Goal: Task Accomplishment & Management: Manage account settings

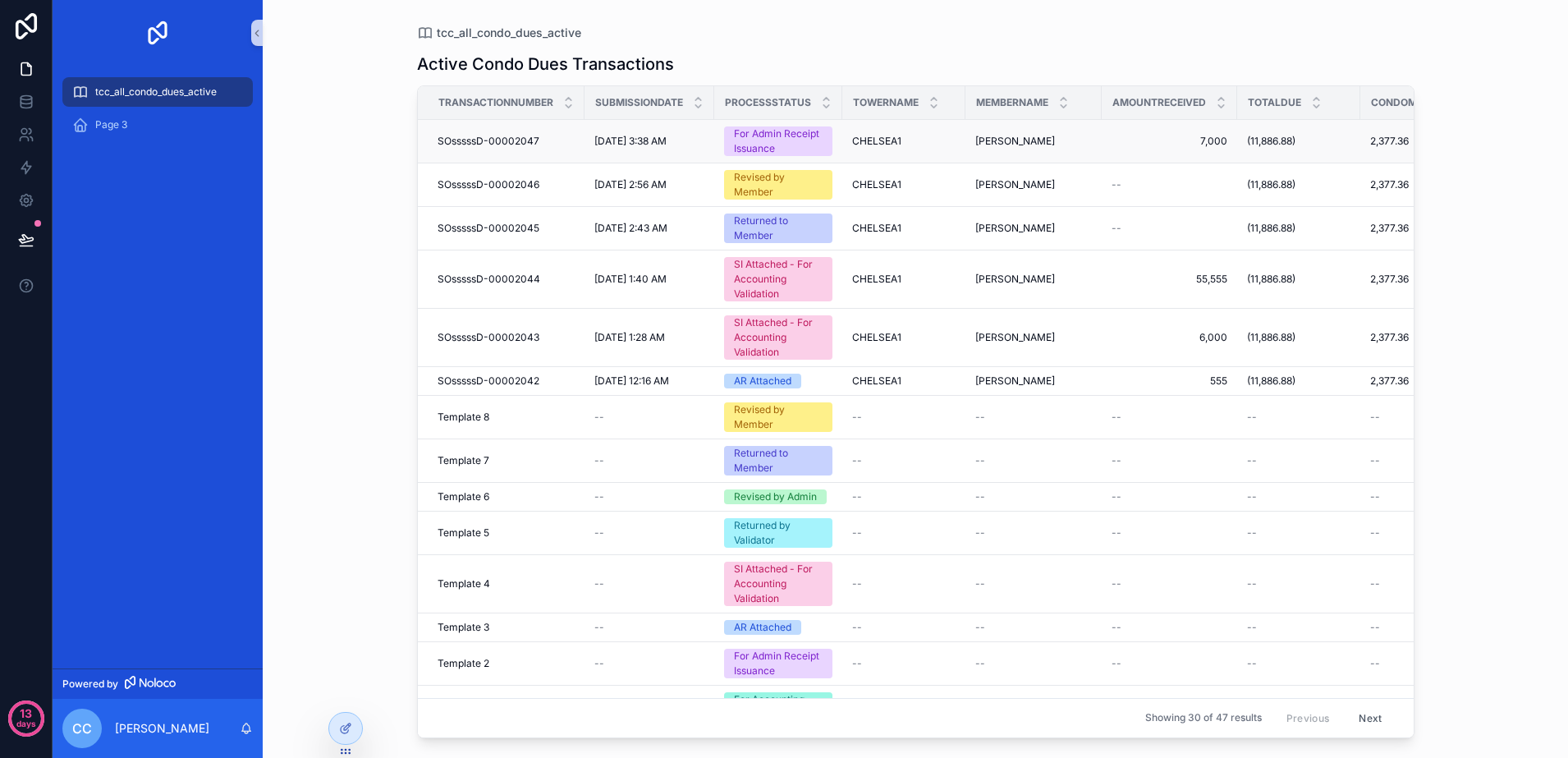
click at [767, 143] on div "For Admin Receipt Issuance" at bounding box center [779, 141] width 89 height 30
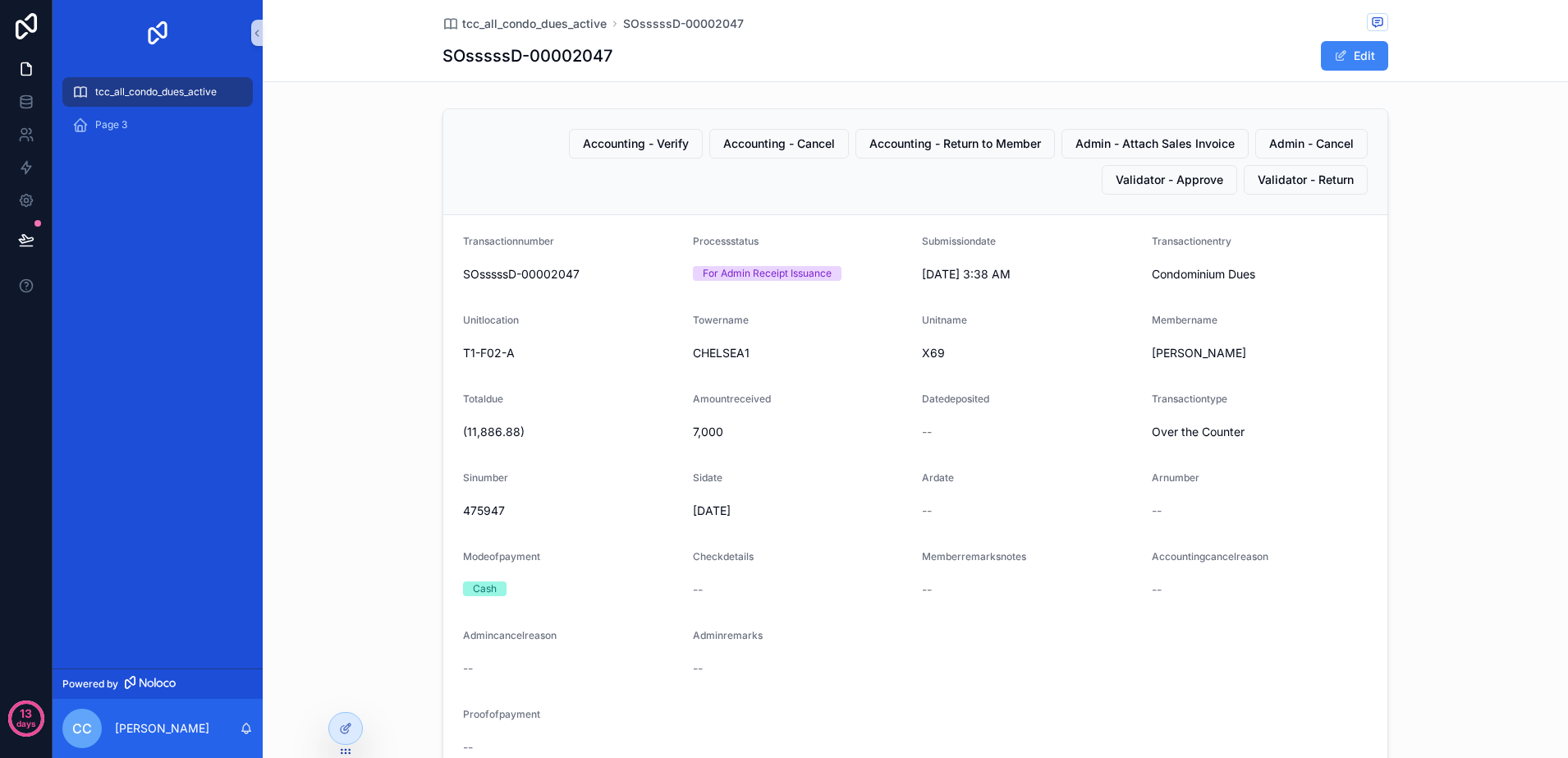
click at [203, 99] on div "tcc_all_condo_dues_active" at bounding box center [158, 91] width 170 height 26
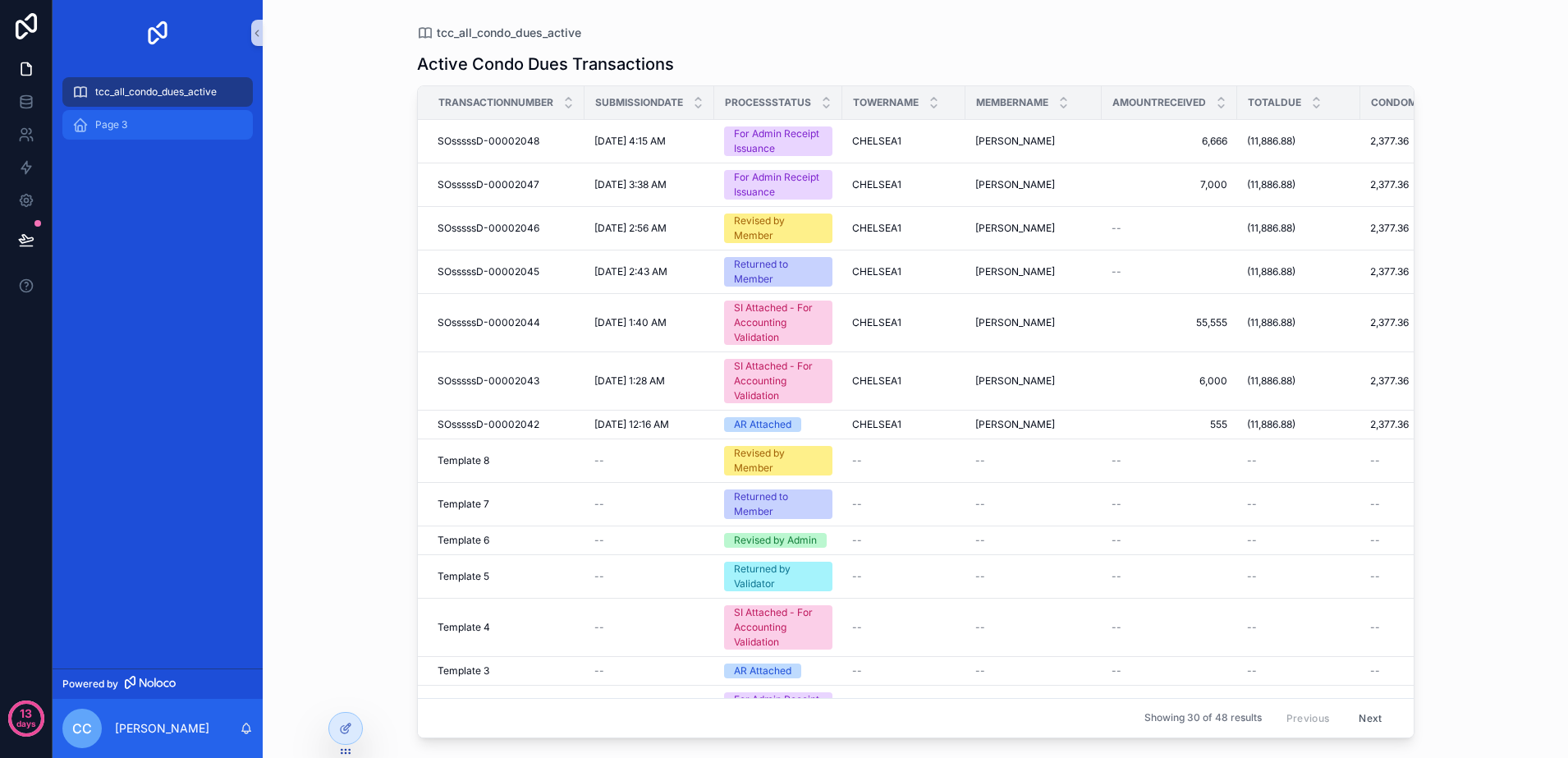
click at [113, 125] on span "Page 3" at bounding box center [110, 125] width 32 height 14
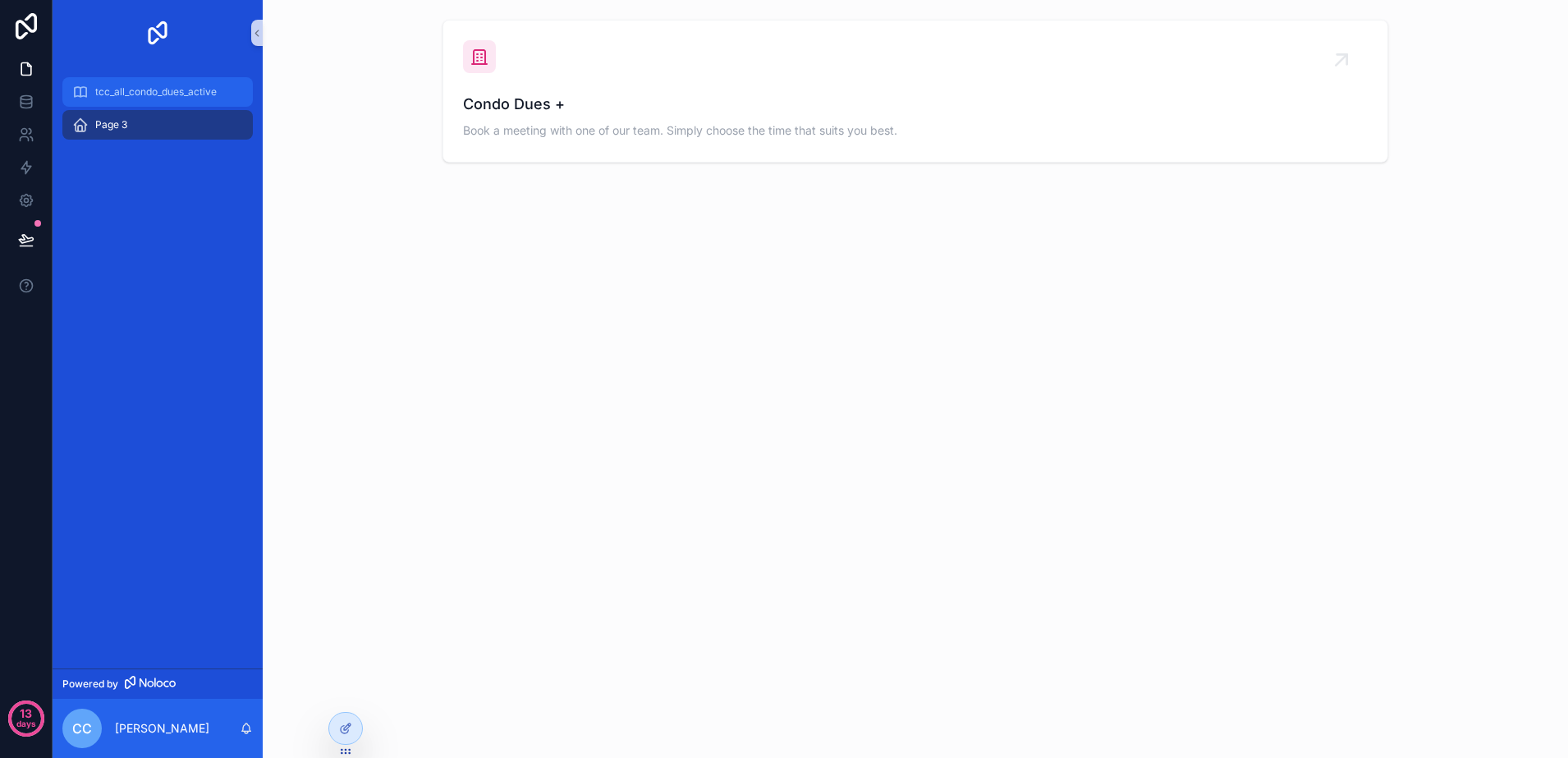
click at [147, 94] on span "tcc_all_condo_dues_active" at bounding box center [155, 92] width 121 height 14
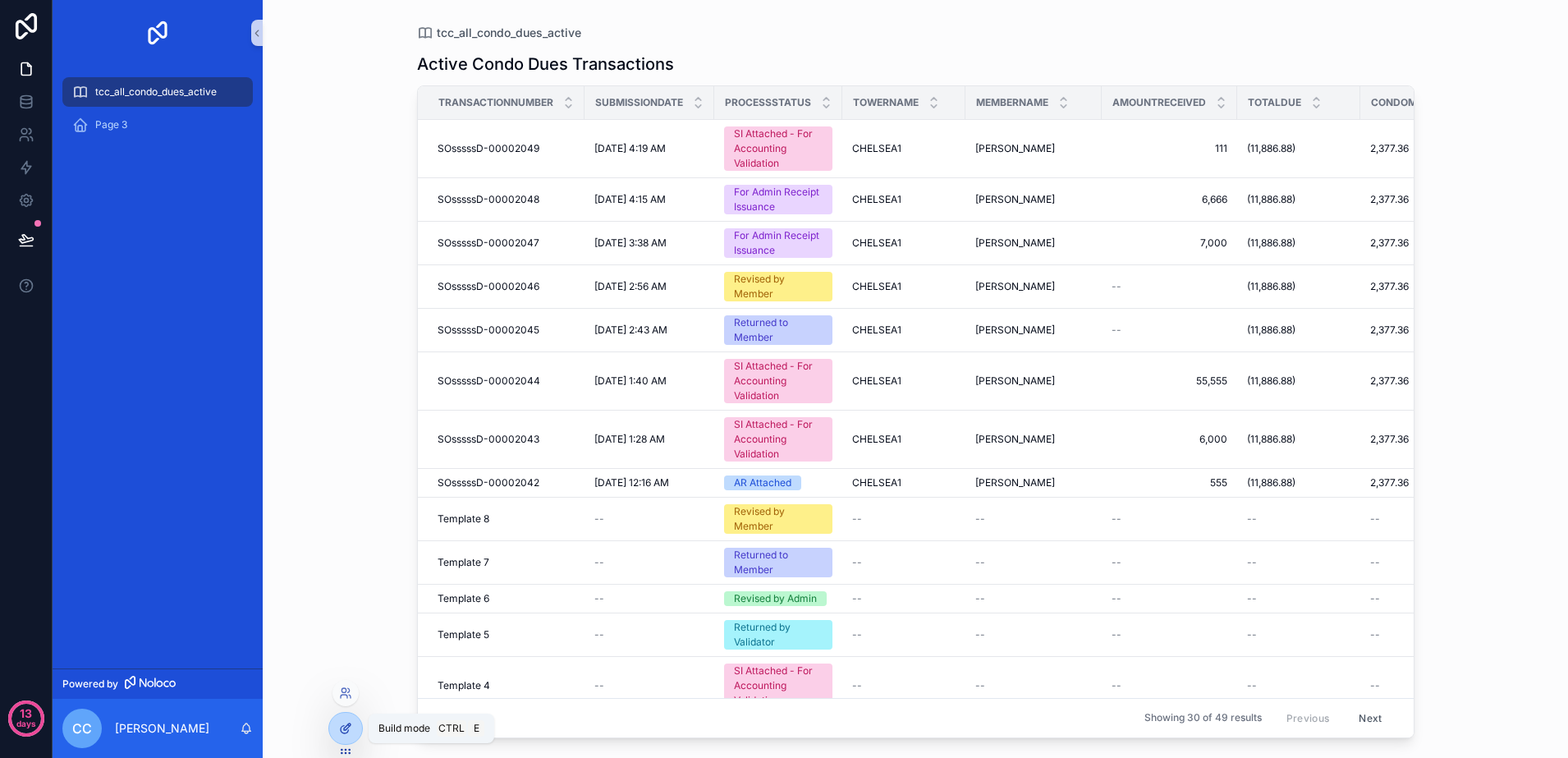
click at [354, 741] on div at bounding box center [346, 728] width 33 height 31
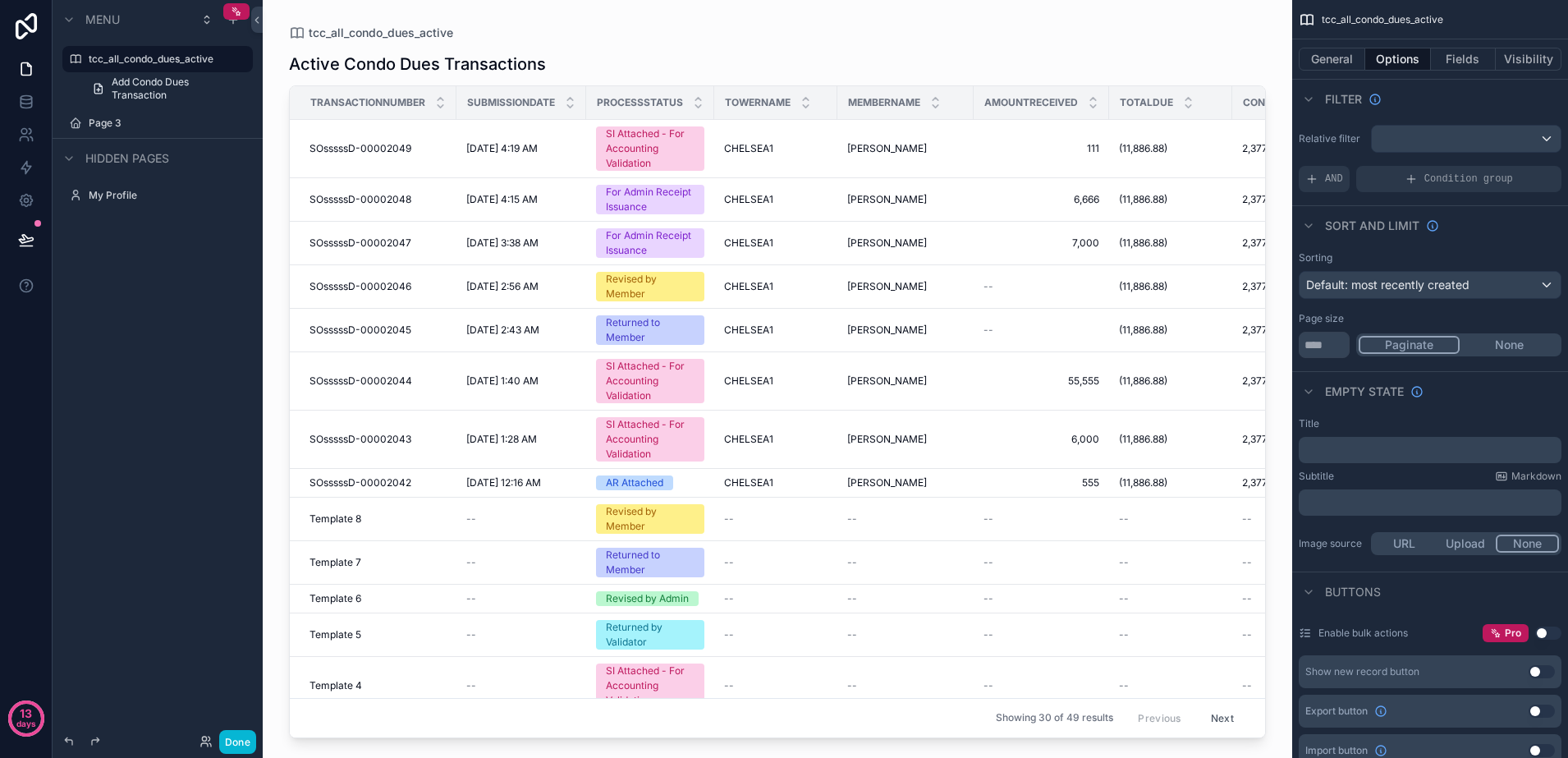
click at [500, 136] on div "scrollable content" at bounding box center [777, 369] width 1030 height 738
click at [619, 156] on div "SI Attached - For Accounting Validation" at bounding box center [651, 149] width 89 height 45
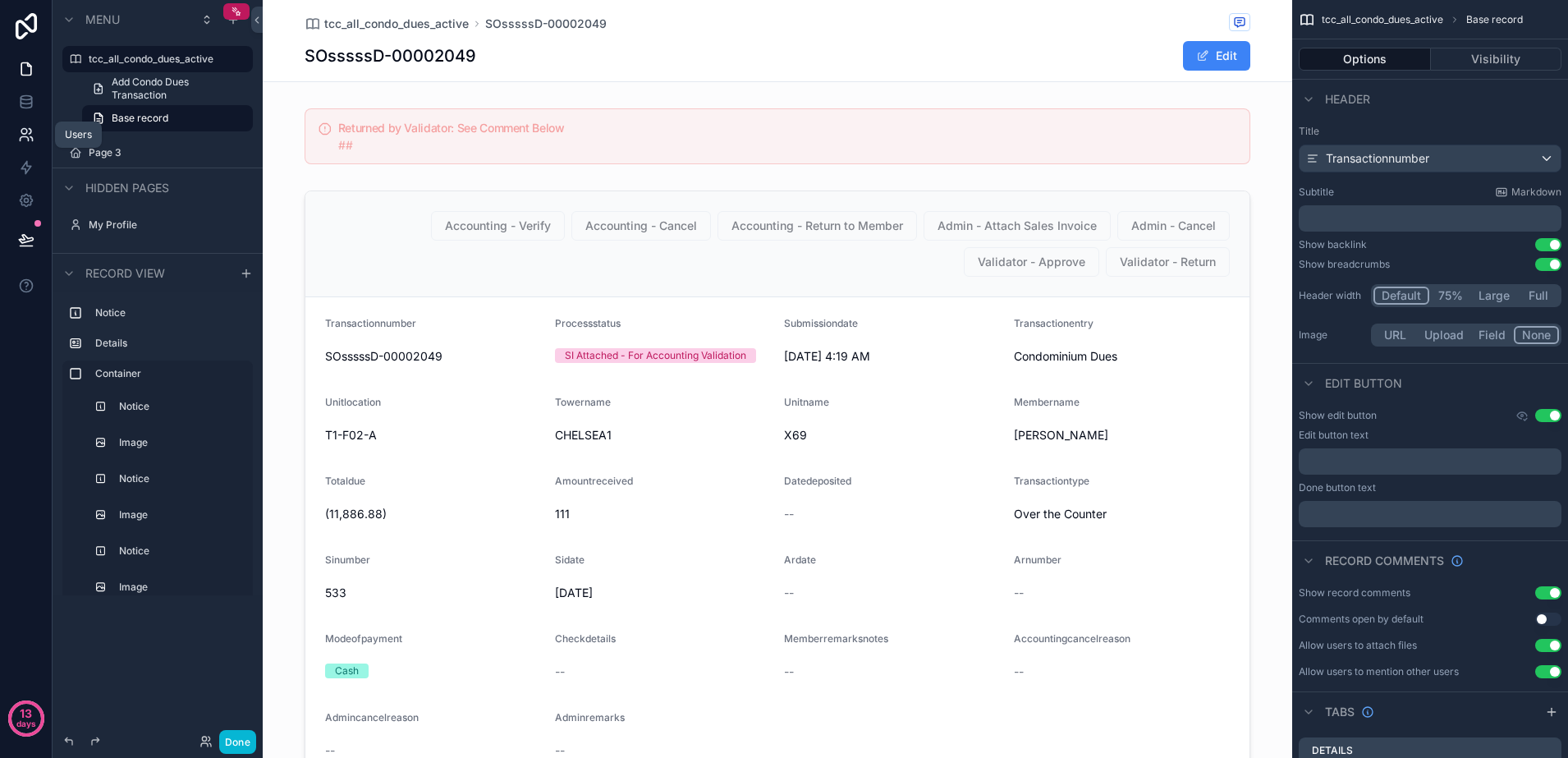
click at [30, 128] on icon at bounding box center [26, 135] width 16 height 16
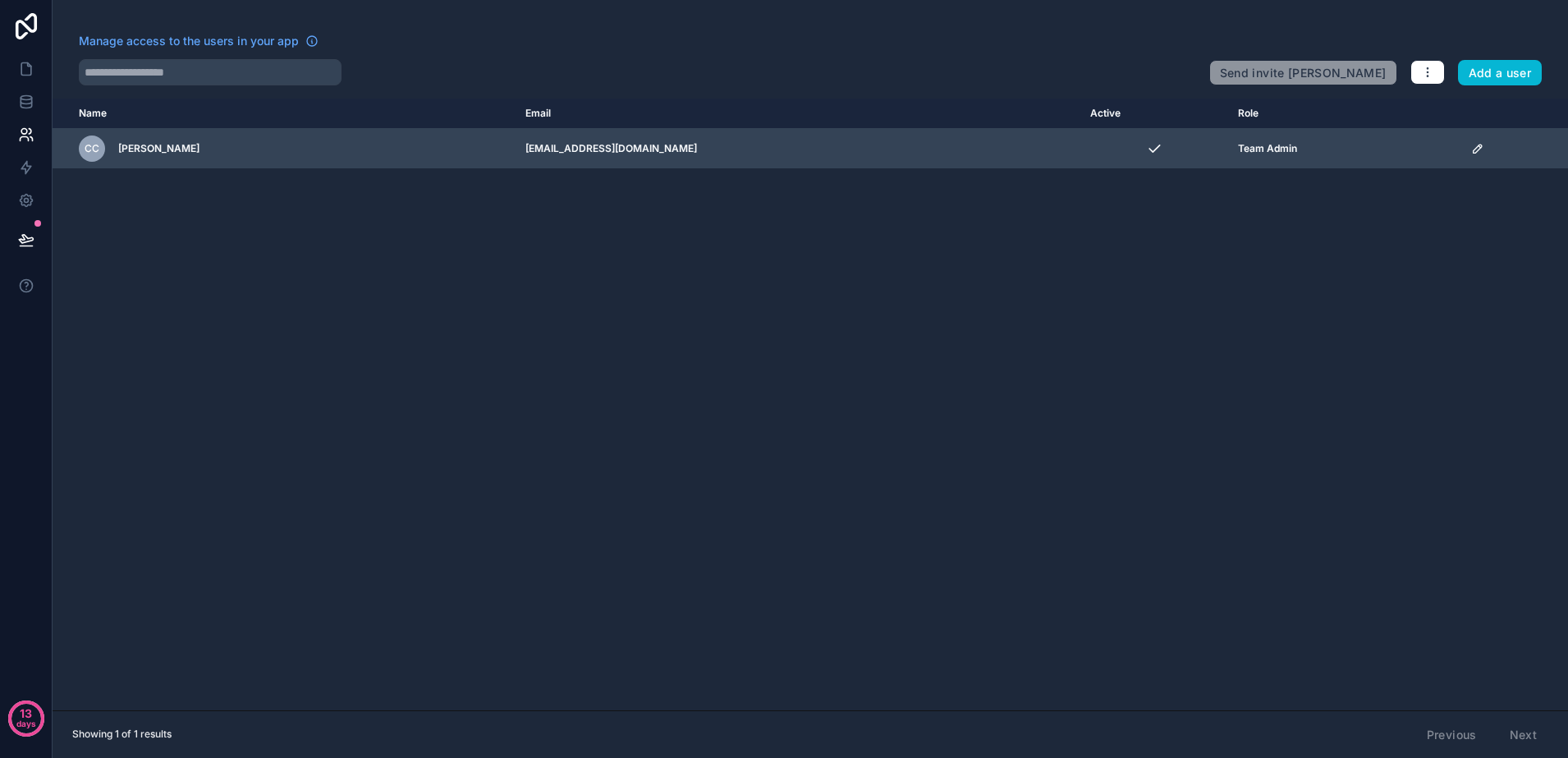
click at [1471, 152] on icon "scrollable content" at bounding box center [1478, 149] width 14 height 14
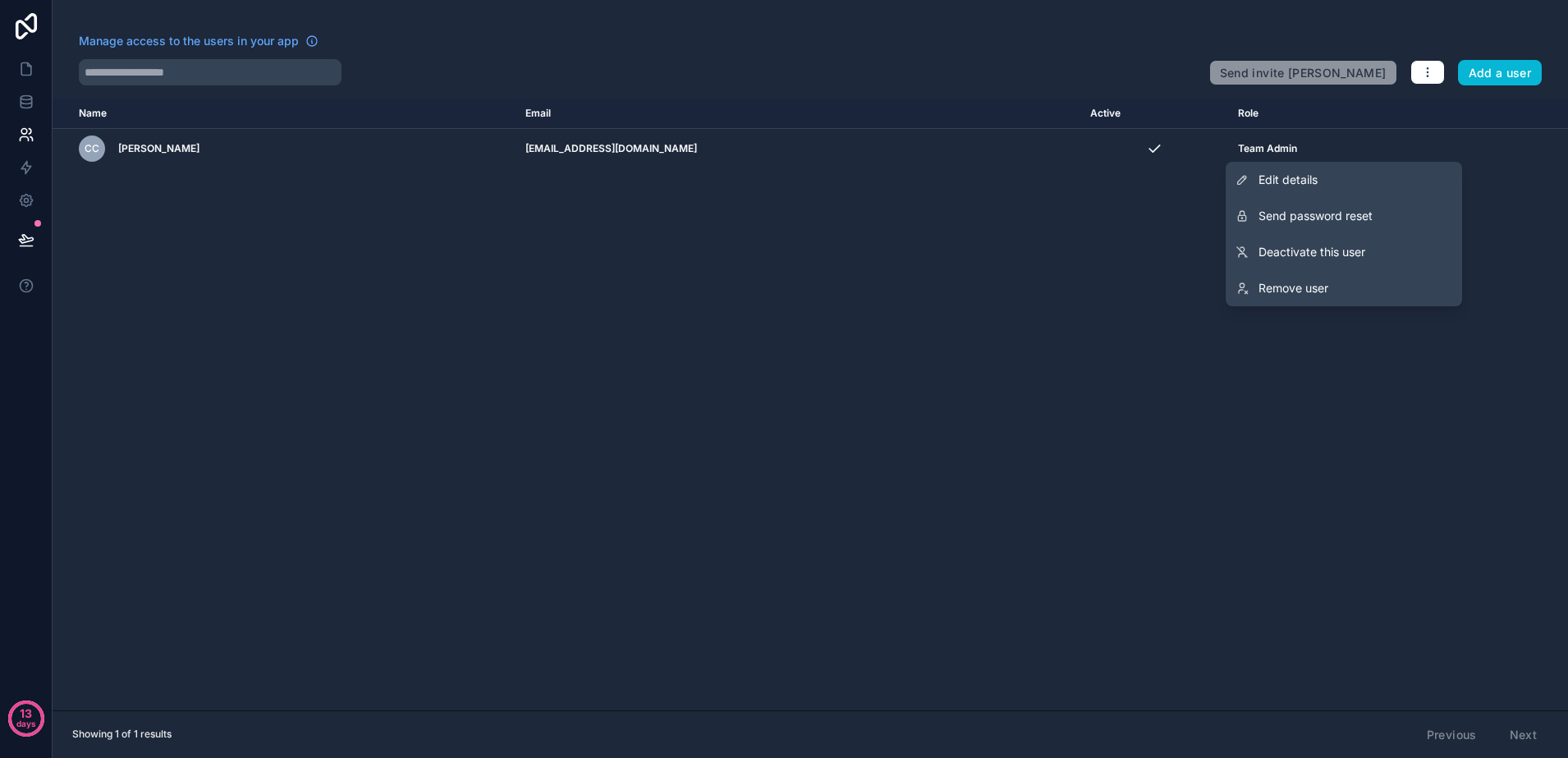
click at [1233, 397] on div "Name Email Active Role userTable.email CC Cedric Carmona signin@boringgroup.net…" at bounding box center [810, 405] width 1516 height 612
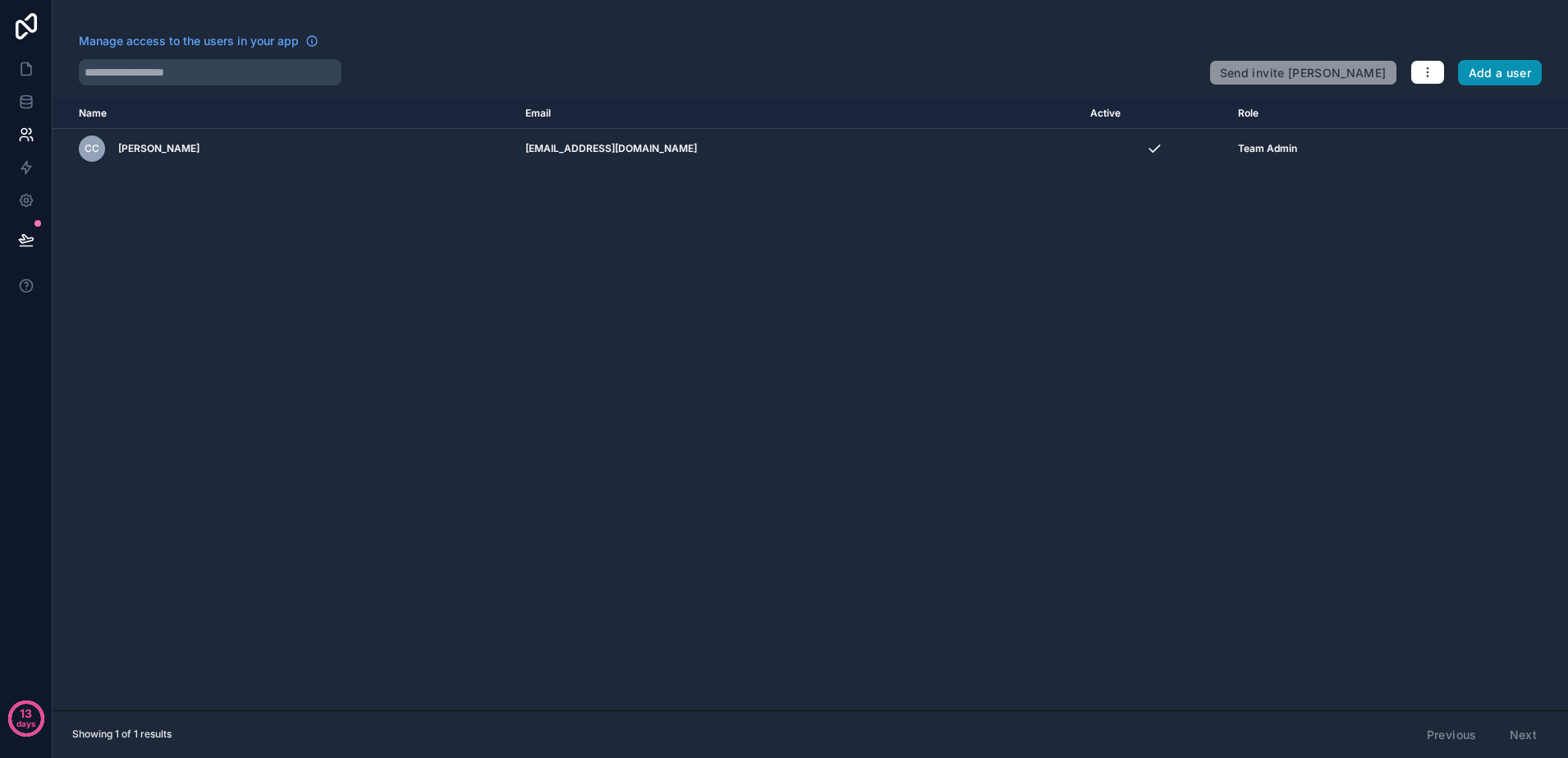
click at [1488, 72] on button "Add a user" at bounding box center [1500, 73] width 84 height 26
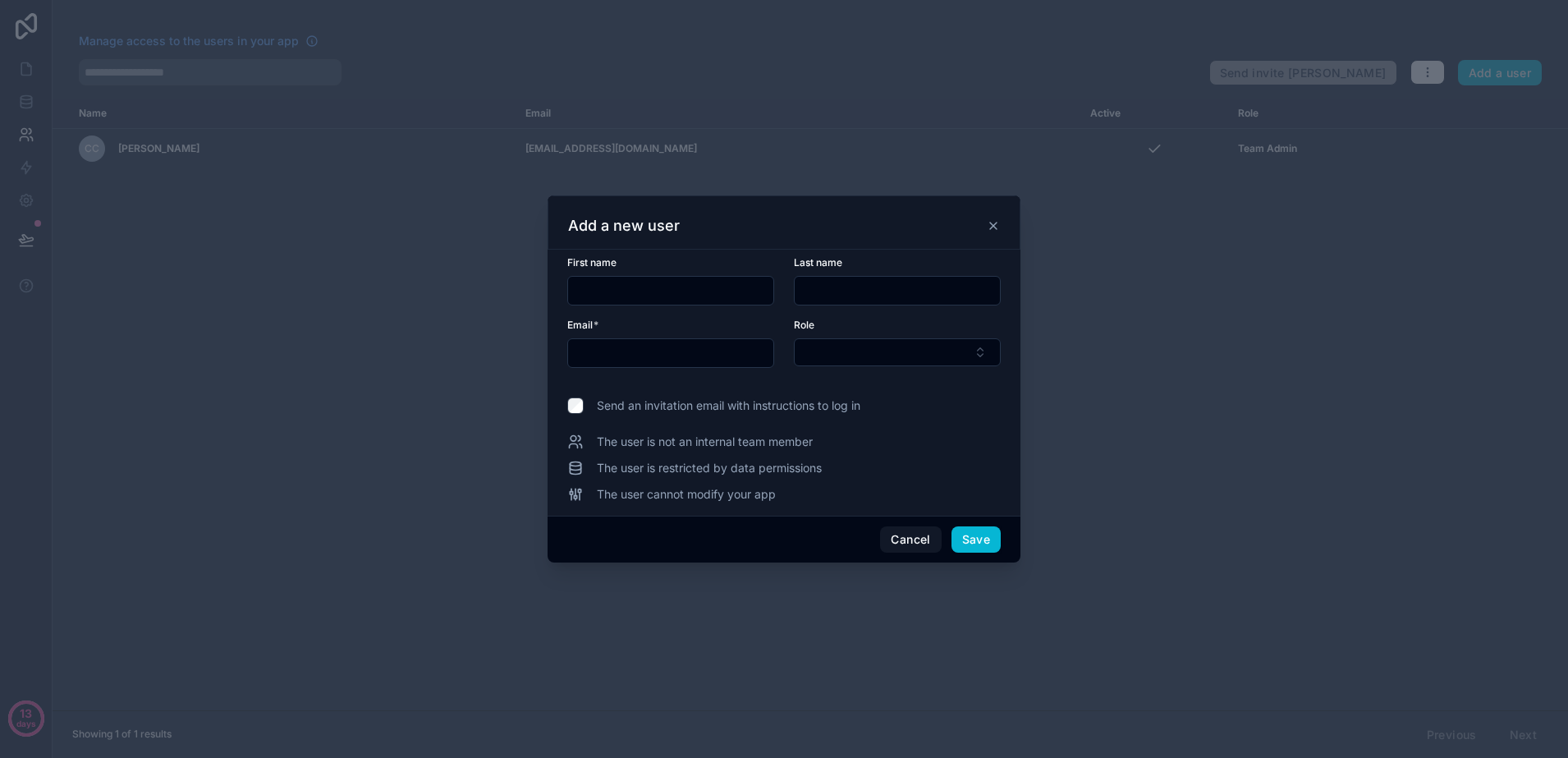
click at [618, 294] on input "text" at bounding box center [671, 290] width 205 height 23
type input "*******"
type input "******"
click at [661, 358] on input "text" at bounding box center [671, 353] width 205 height 23
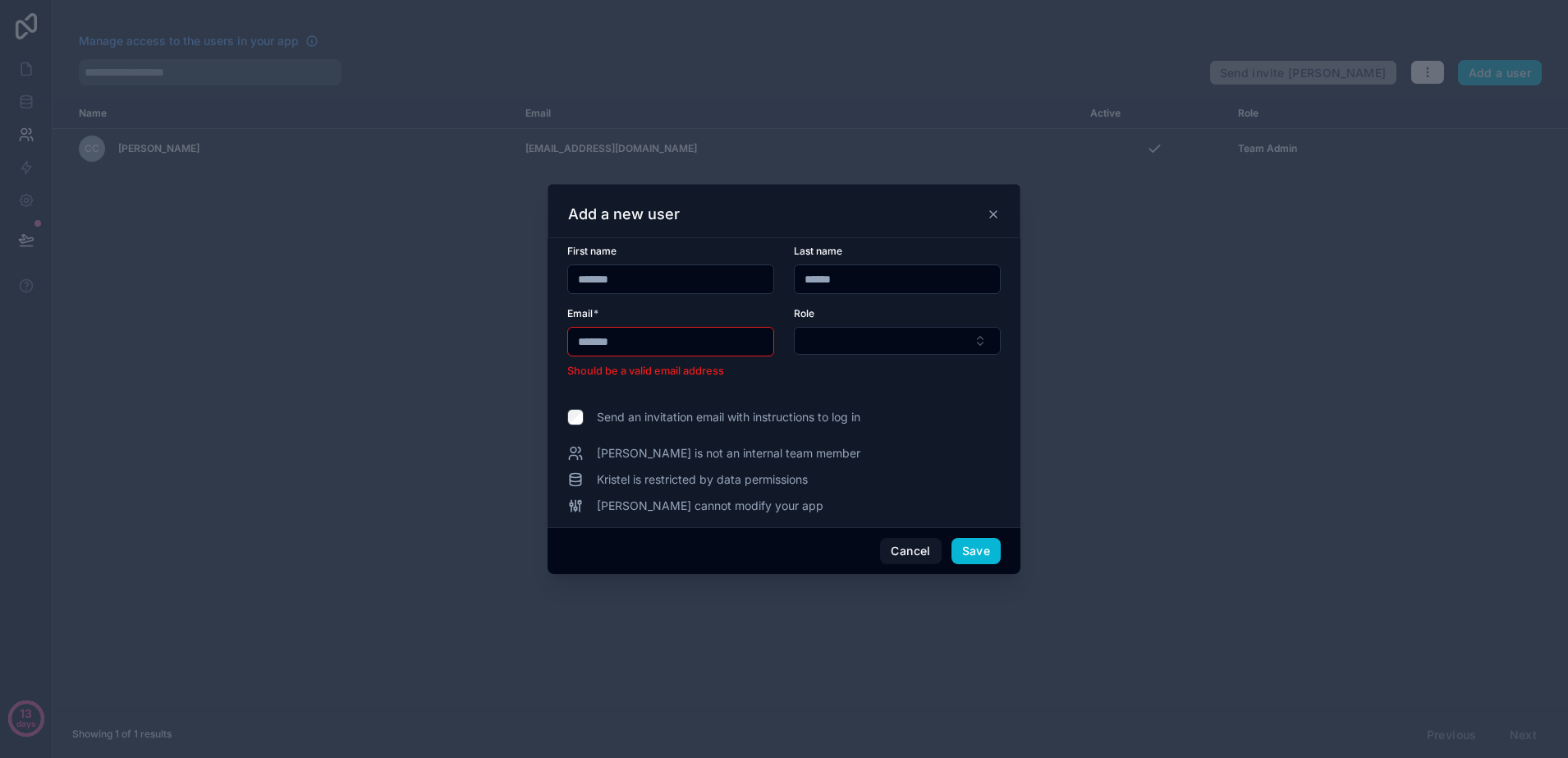
type input "**********"
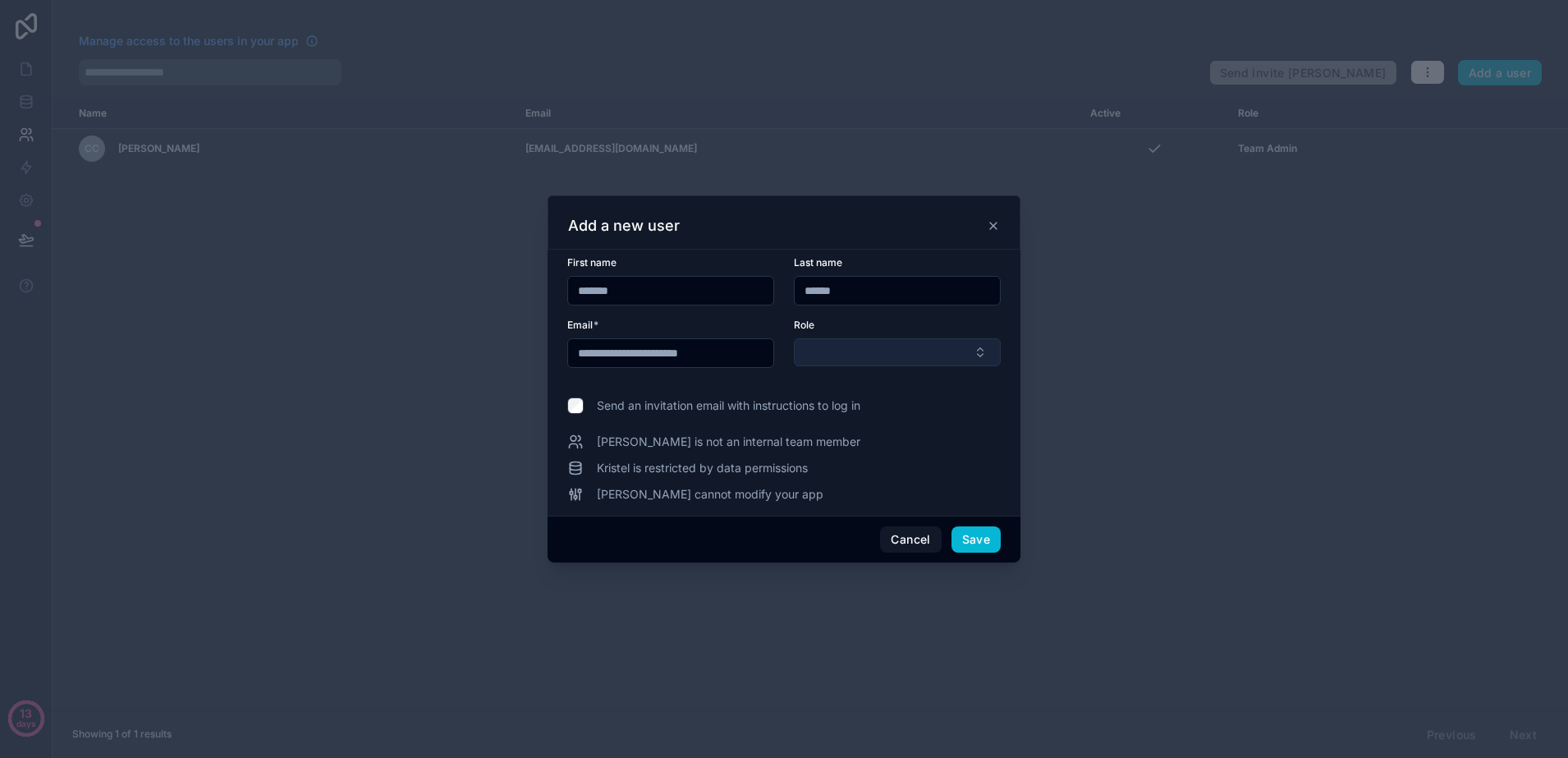
click at [942, 365] on button "Select Button" at bounding box center [898, 351] width 207 height 28
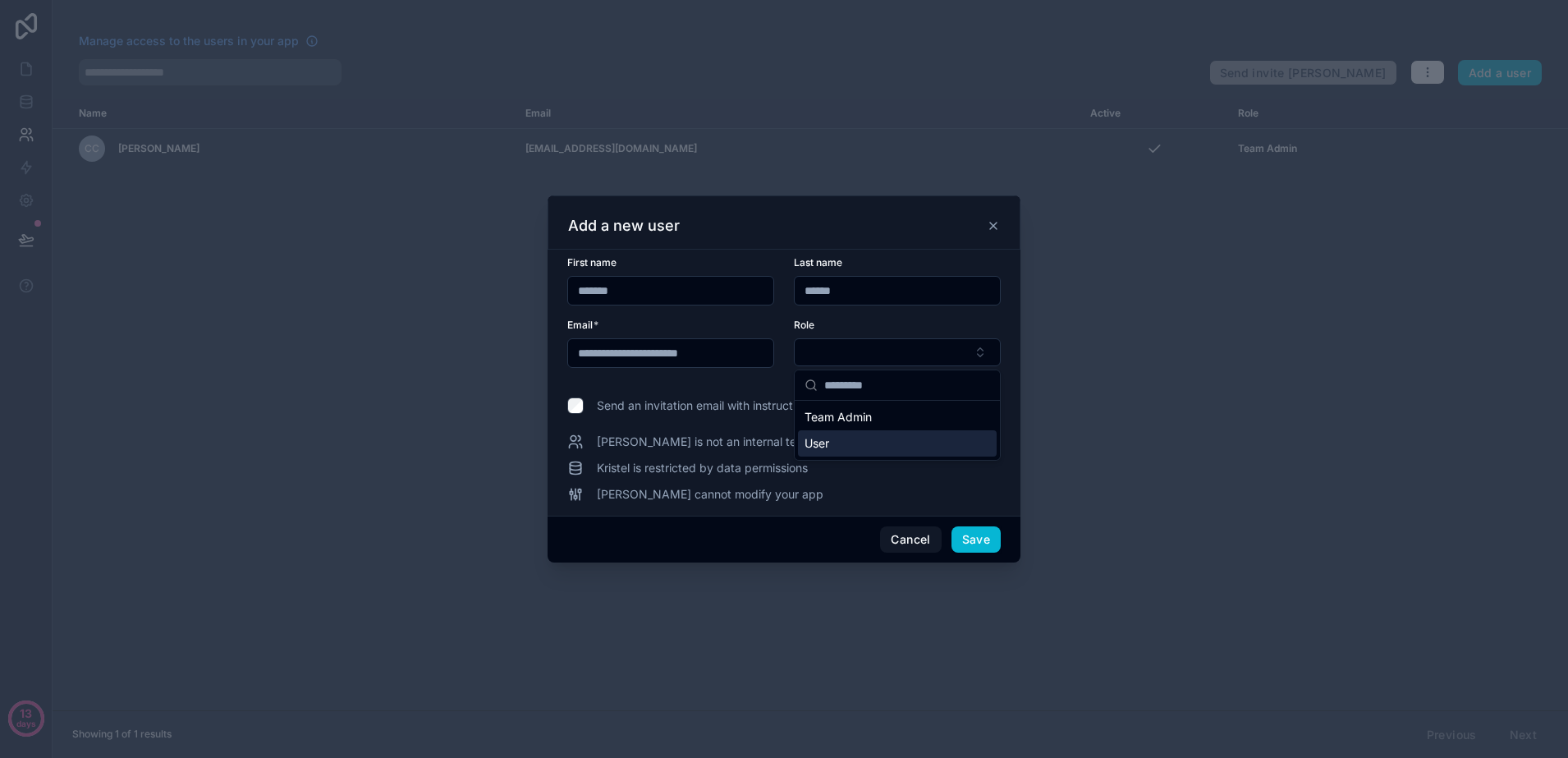
click at [910, 443] on div "User" at bounding box center [897, 442] width 199 height 26
click at [980, 542] on button "Save" at bounding box center [976, 539] width 49 height 26
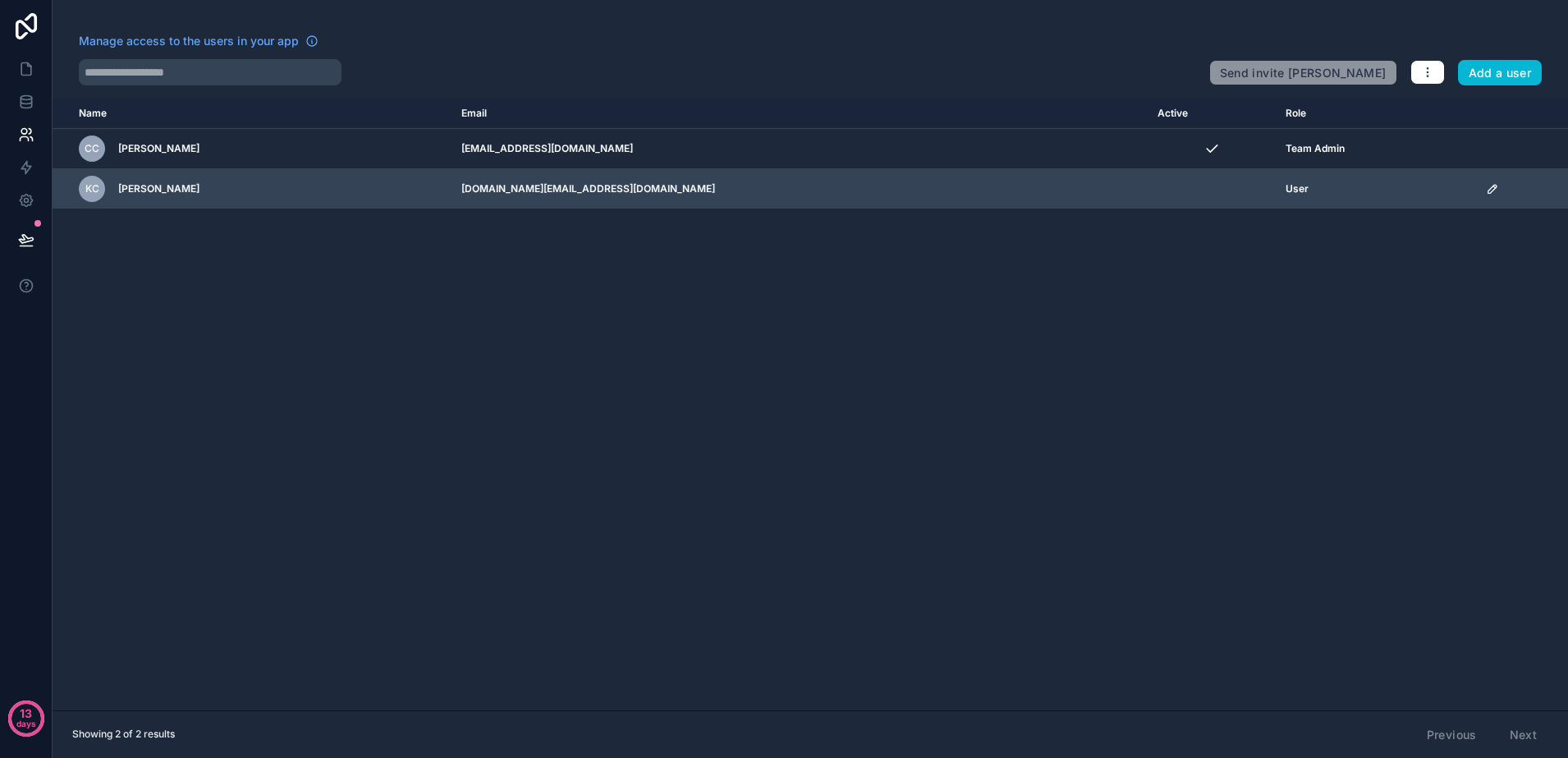
click at [1487, 187] on icon "scrollable content" at bounding box center [1493, 189] width 14 height 14
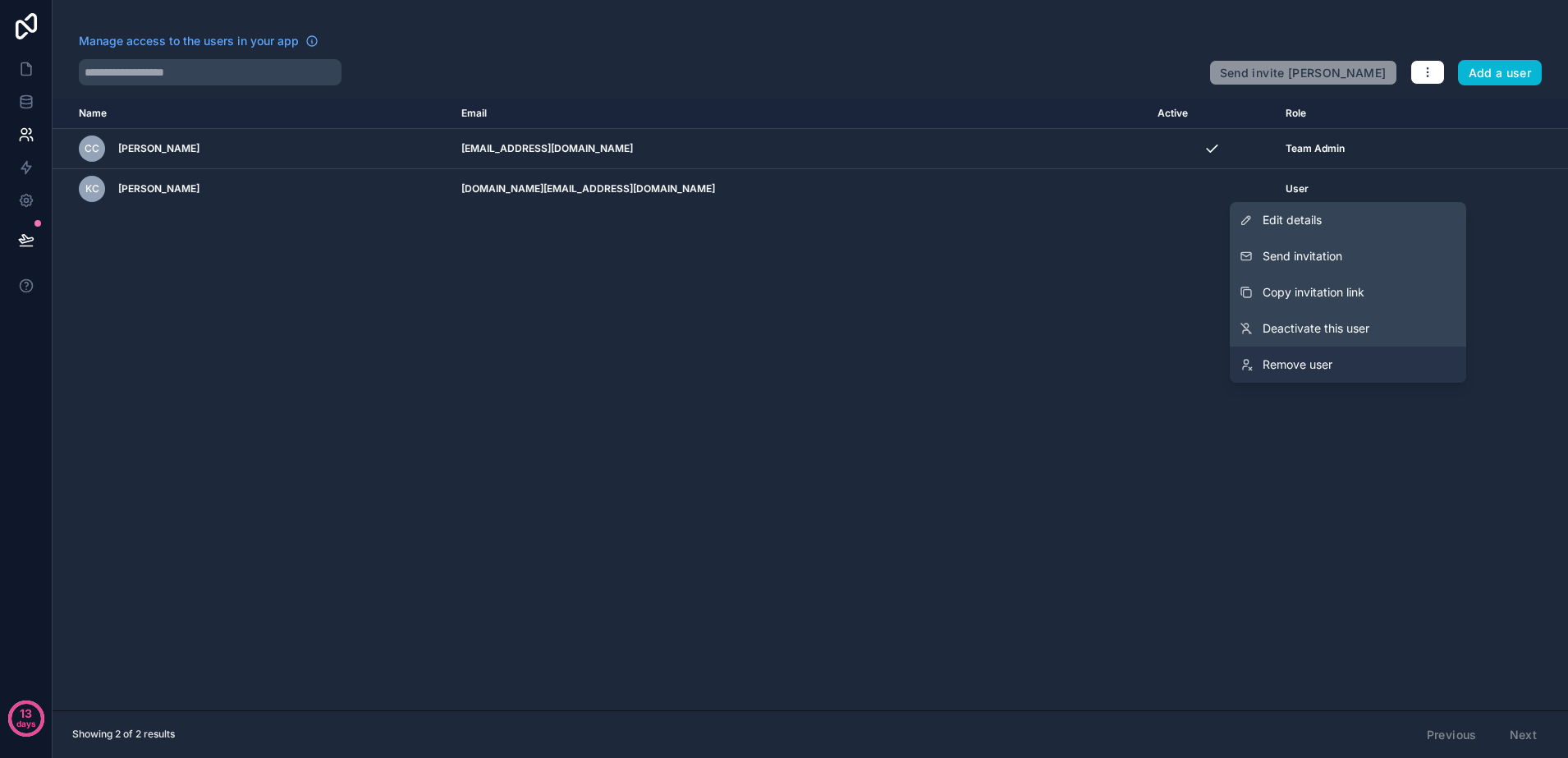
click at [1318, 367] on span "Remove user" at bounding box center [1298, 364] width 70 height 16
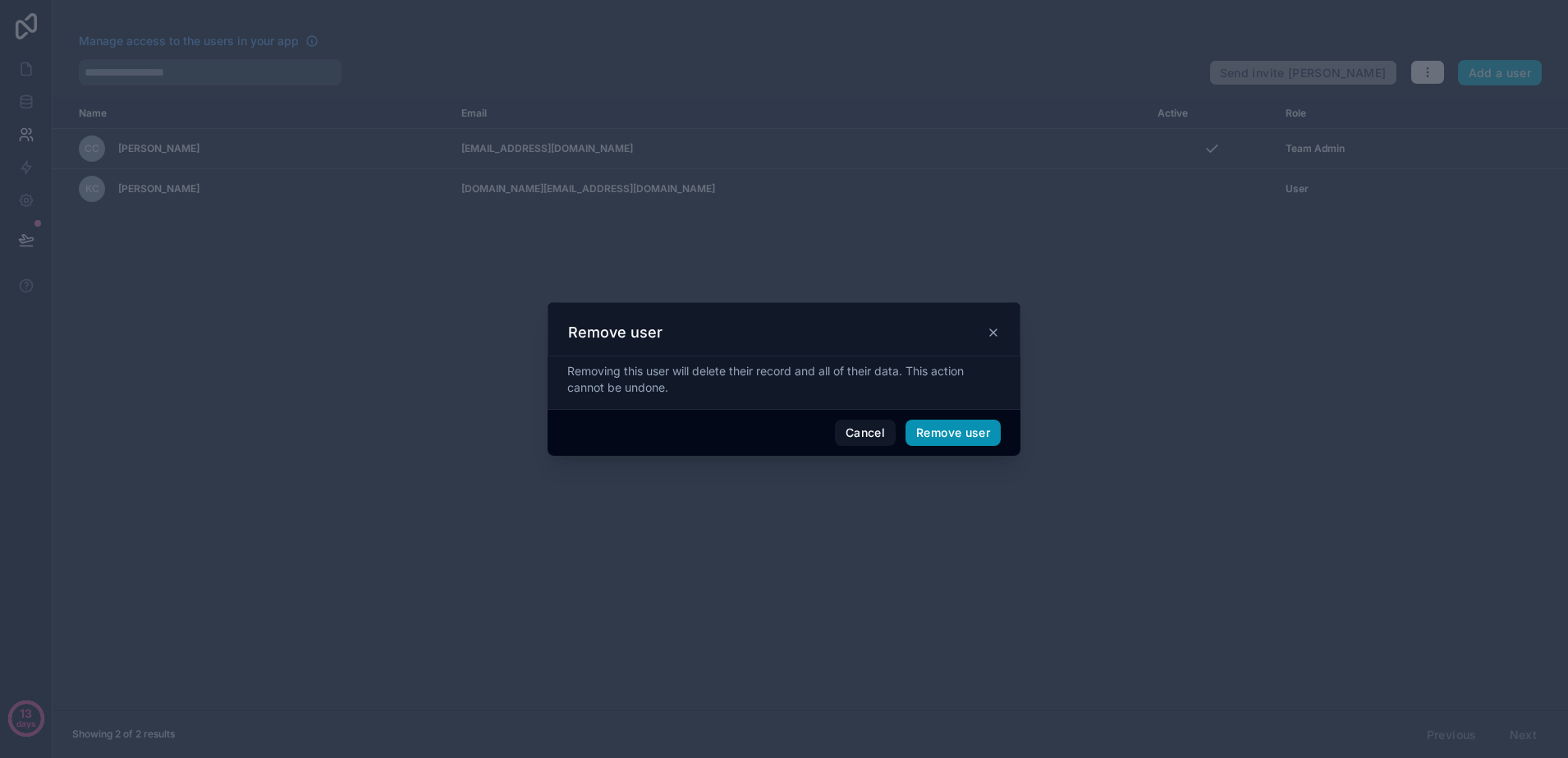
click at [955, 422] on button "Remove user" at bounding box center [953, 432] width 95 height 26
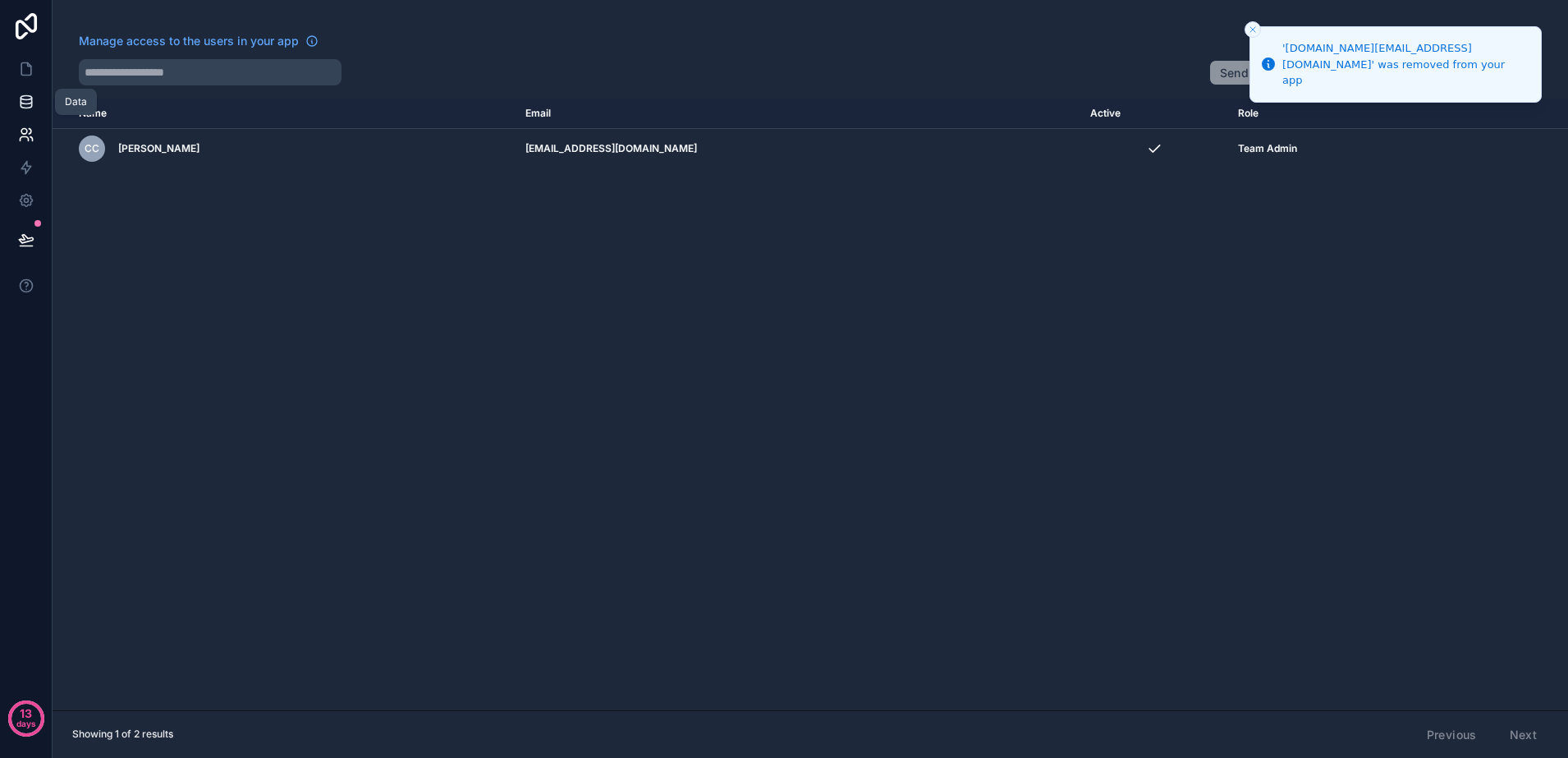
click at [21, 94] on icon at bounding box center [26, 102] width 16 height 16
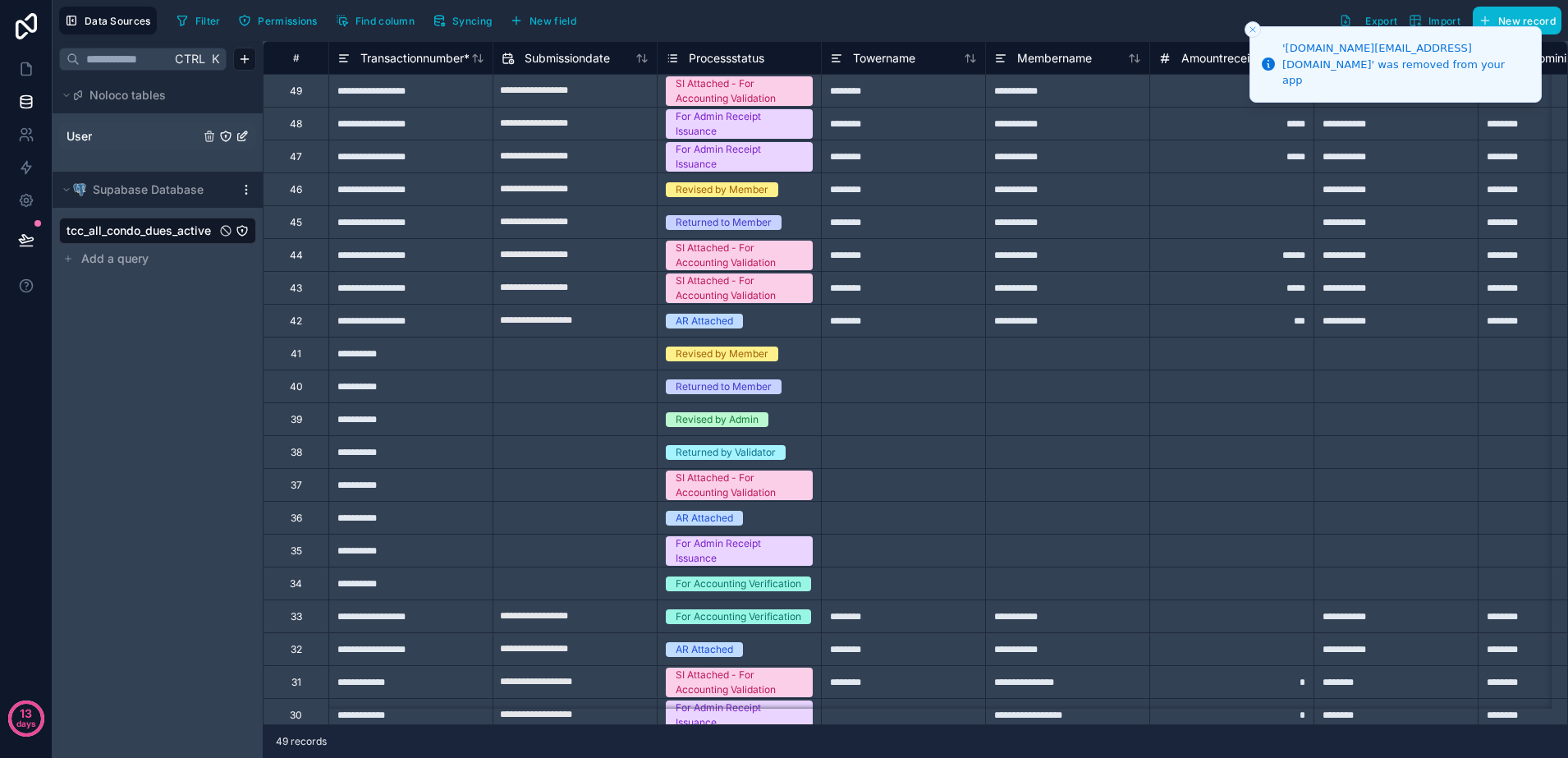
click at [144, 141] on link "User" at bounding box center [133, 136] width 133 height 16
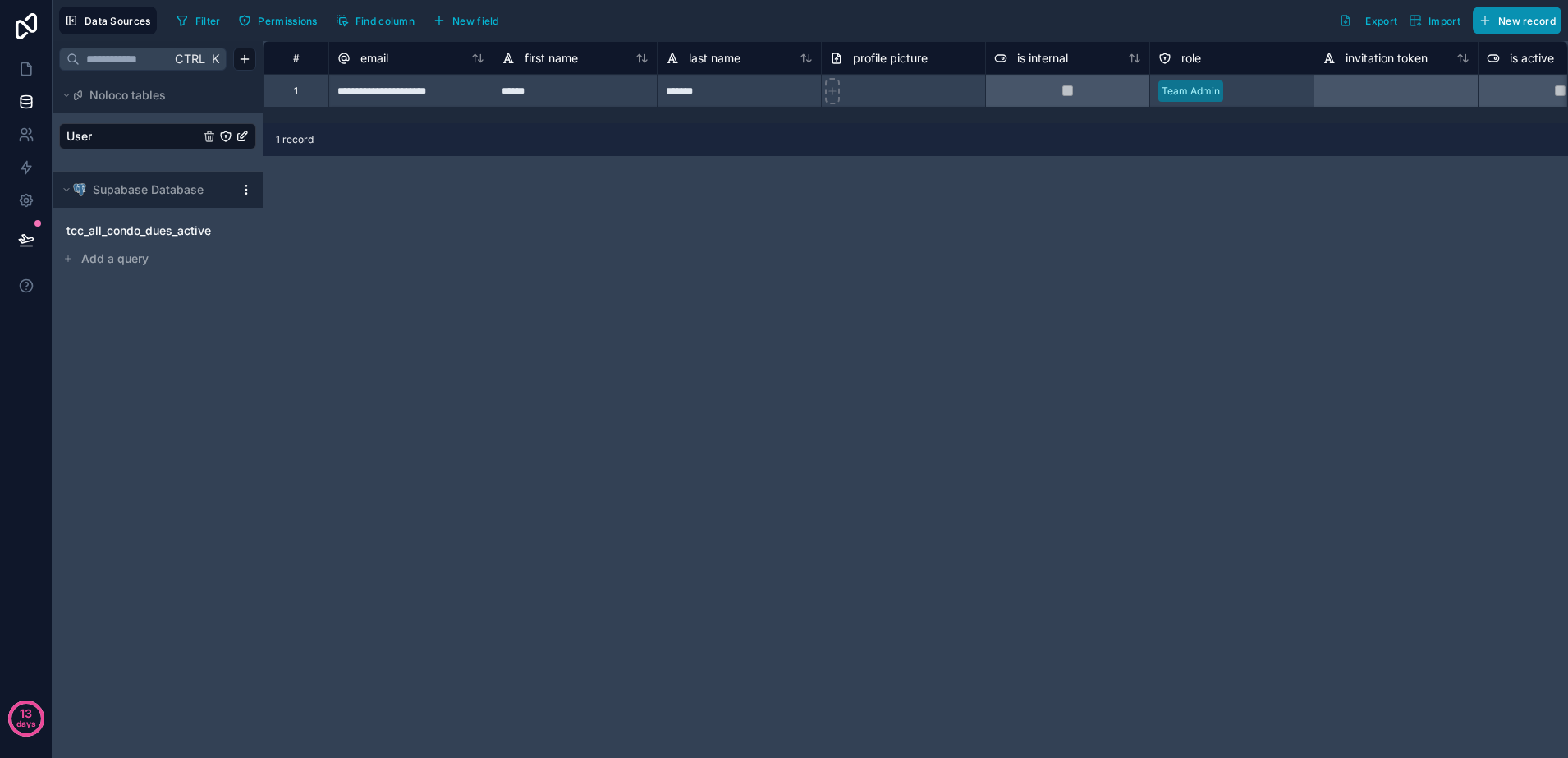
click at [1495, 18] on button "New record" at bounding box center [1518, 20] width 89 height 28
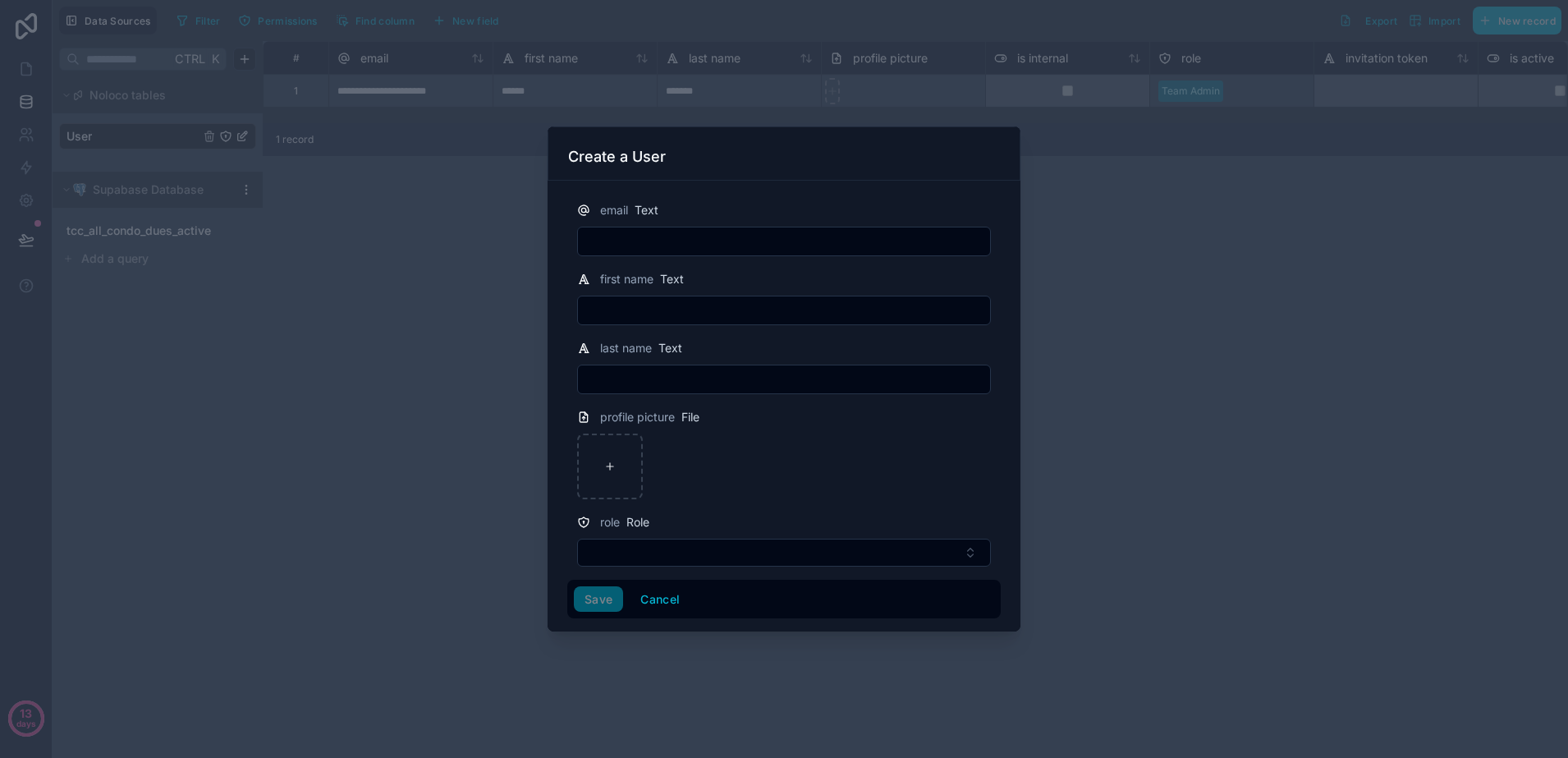
click at [772, 241] on input "text" at bounding box center [784, 241] width 413 height 23
type input "**********"
click at [671, 592] on button "Cancel" at bounding box center [660, 598] width 61 height 26
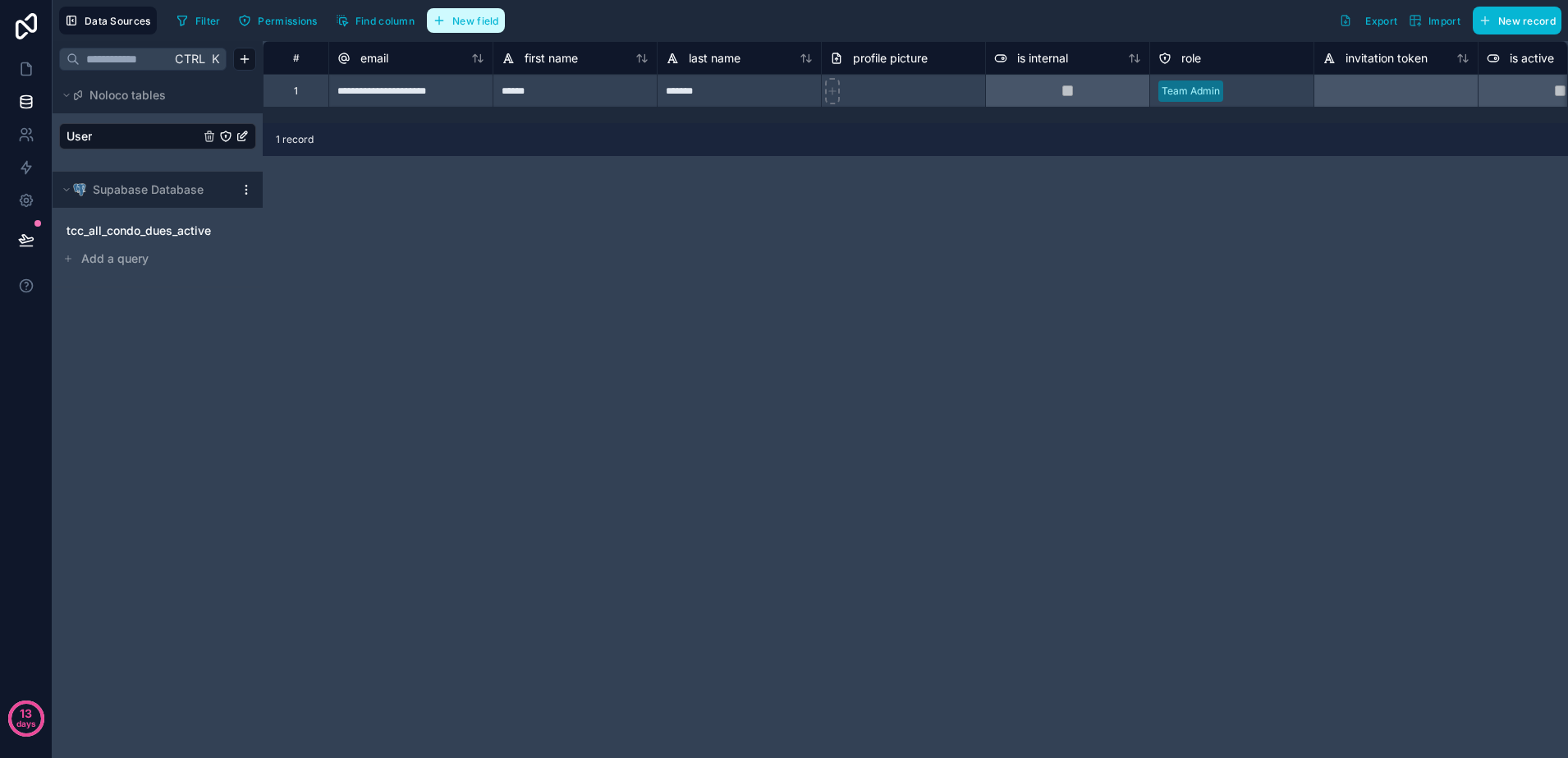
click at [454, 28] on button "New field" at bounding box center [466, 19] width 78 height 24
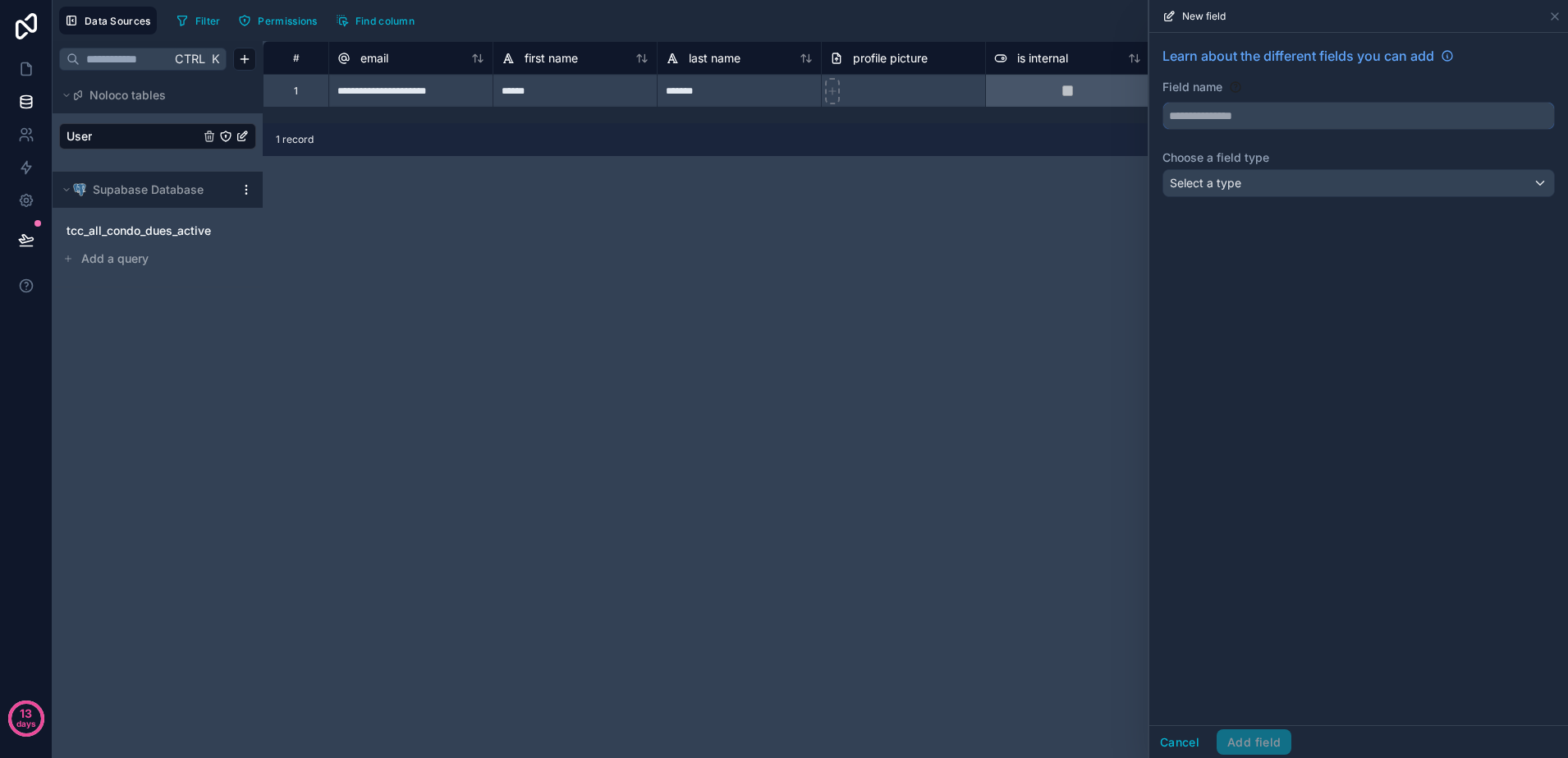
click at [1214, 105] on input "text" at bounding box center [1359, 115] width 391 height 26
click at [1163, 102] on button "*****" at bounding box center [1359, 115] width 392 height 28
type input "********"
click at [1468, 189] on div "Select a type" at bounding box center [1359, 183] width 391 height 26
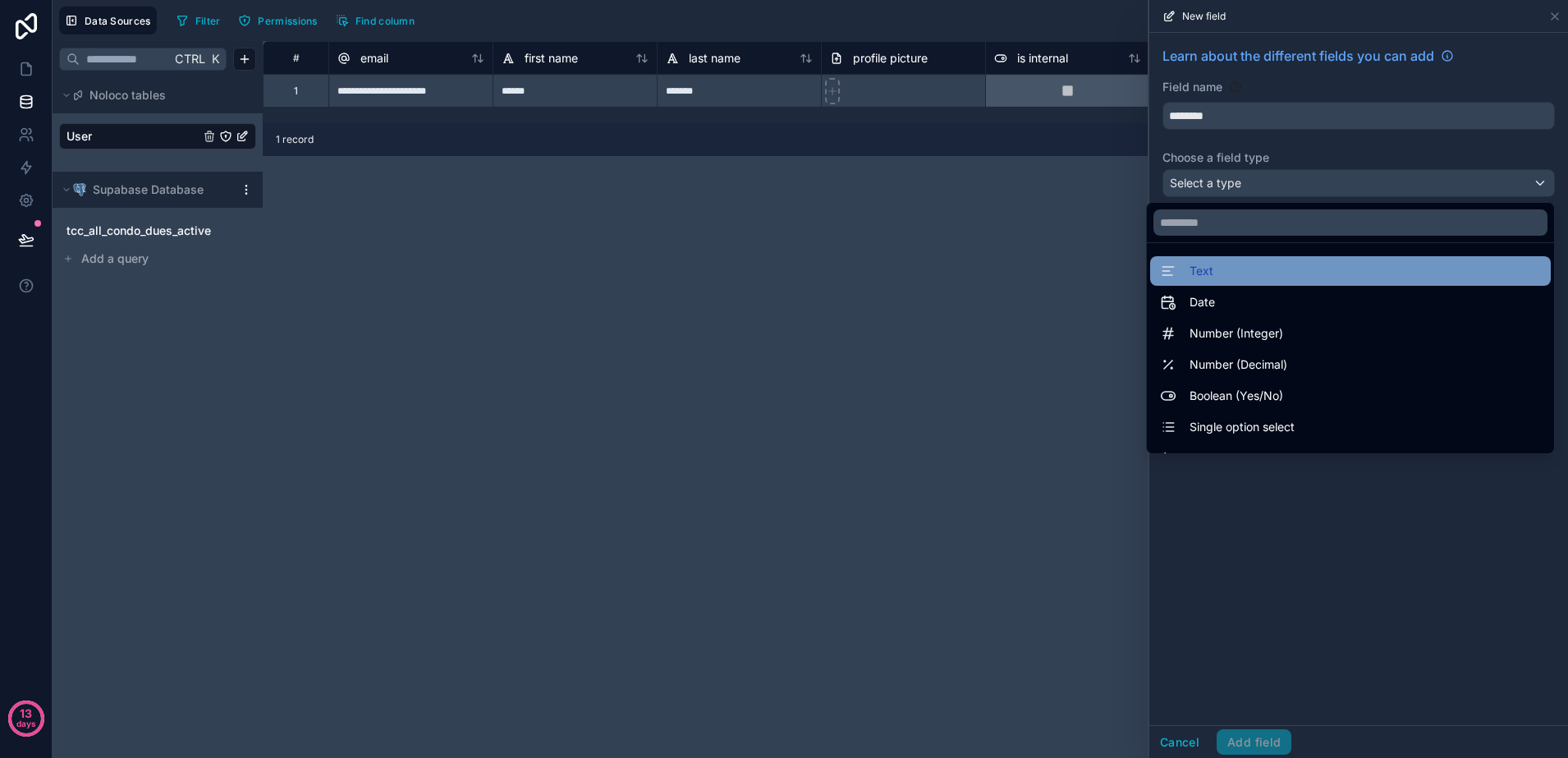
click at [1454, 267] on div "Text" at bounding box center [1350, 271] width 381 height 19
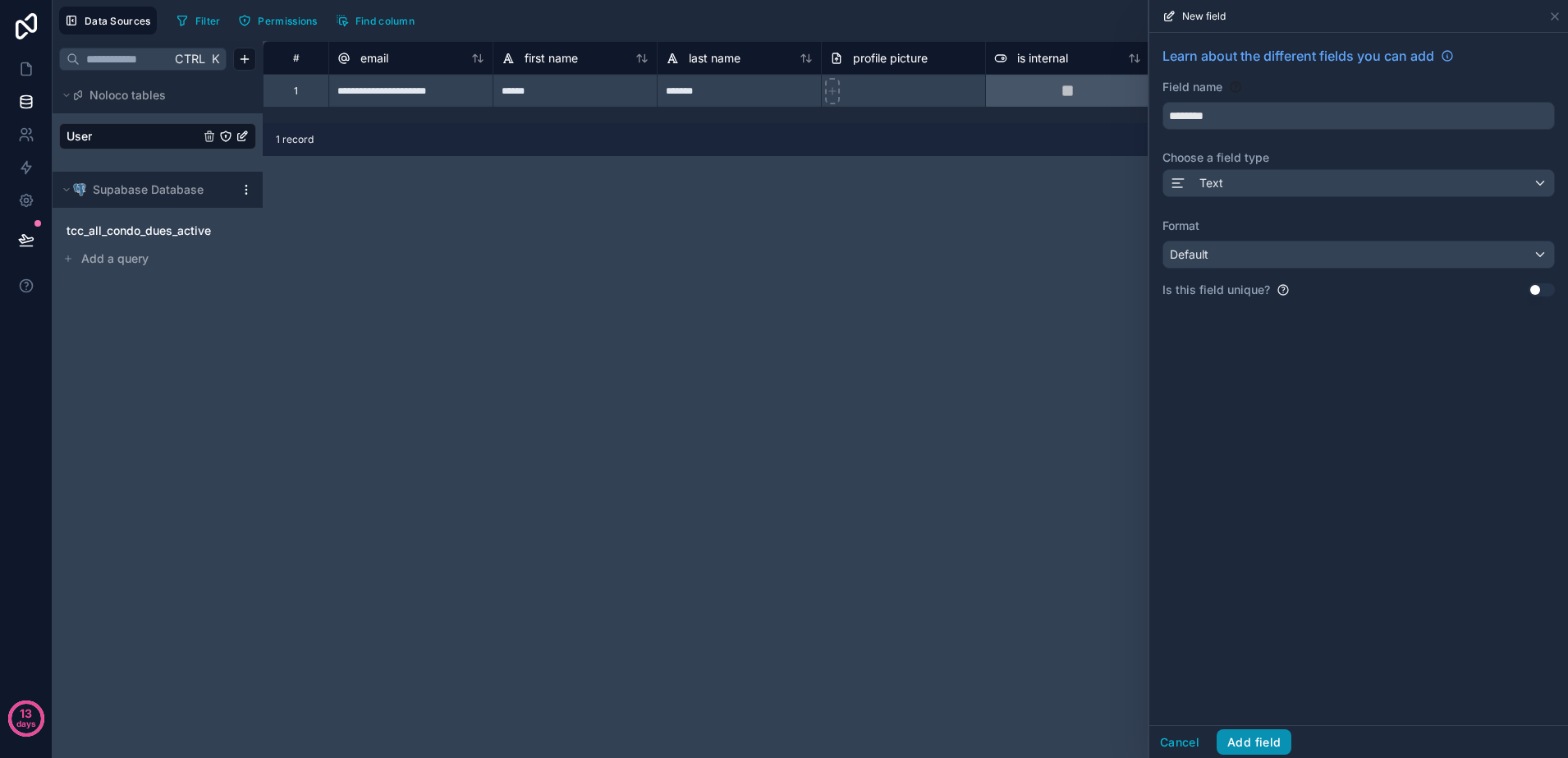
click at [1269, 737] on button "Add field" at bounding box center [1253, 742] width 75 height 26
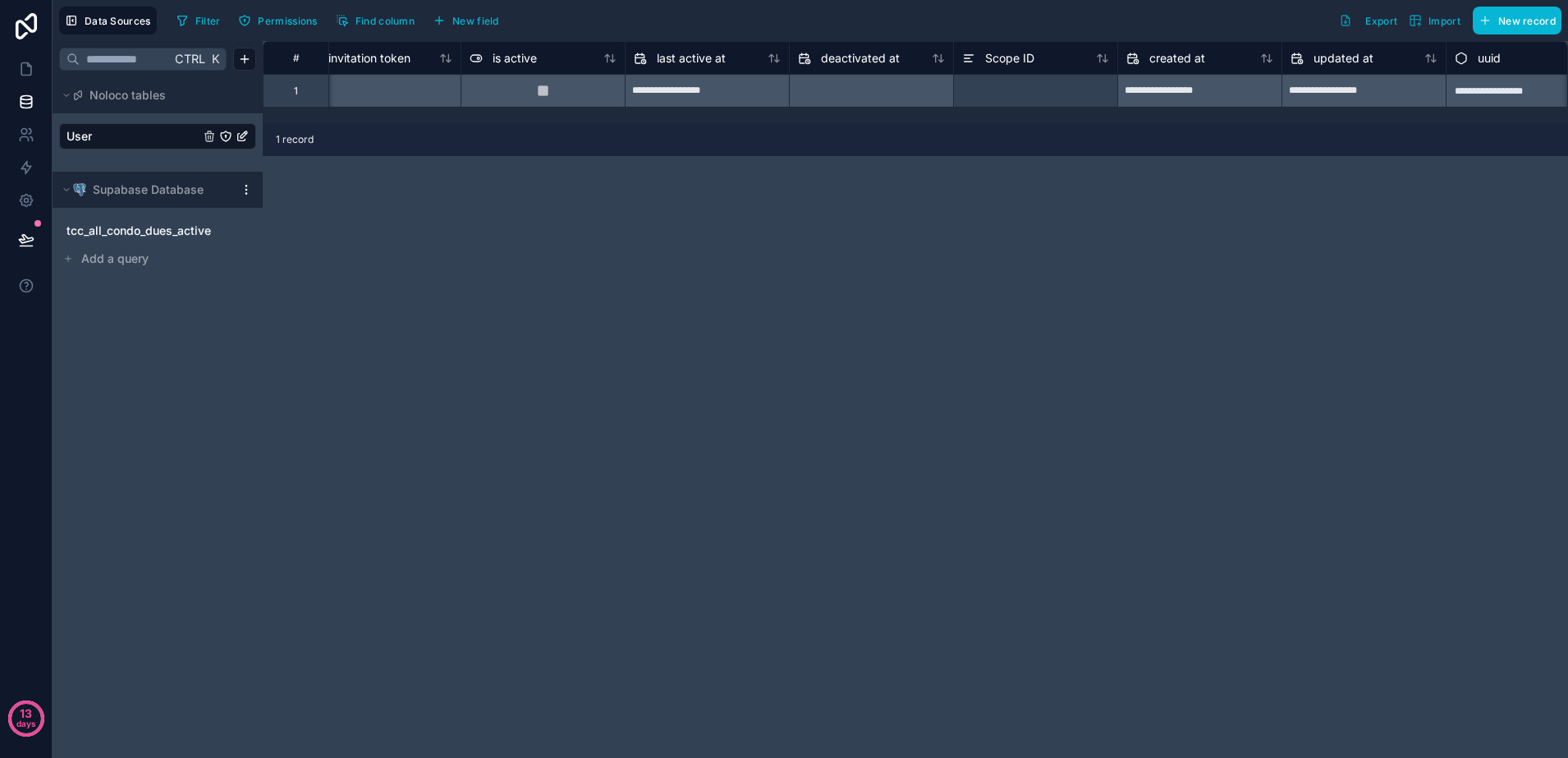
scroll to position [0, 1061]
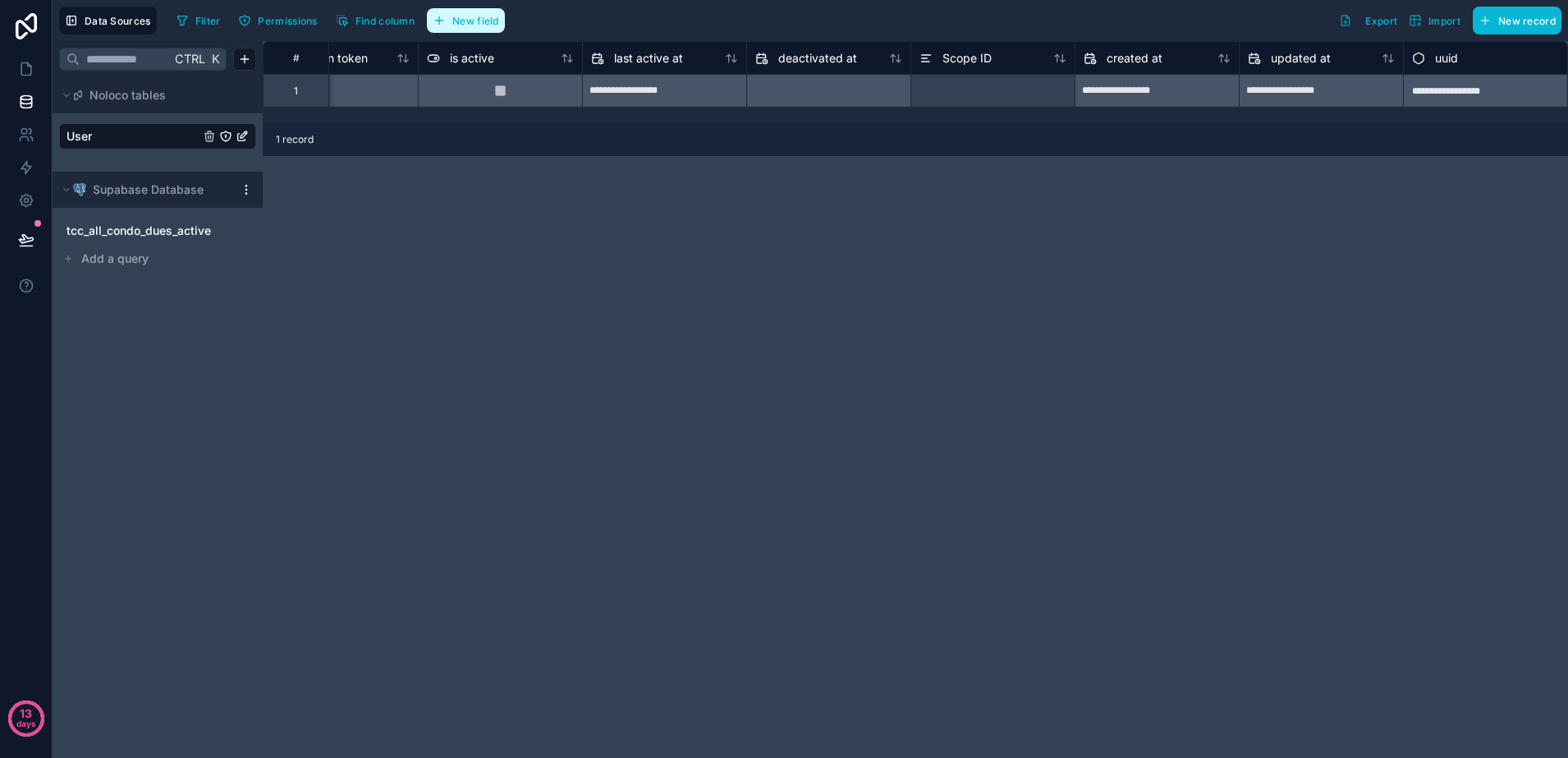
click at [496, 21] on span "New field" at bounding box center [476, 20] width 46 height 13
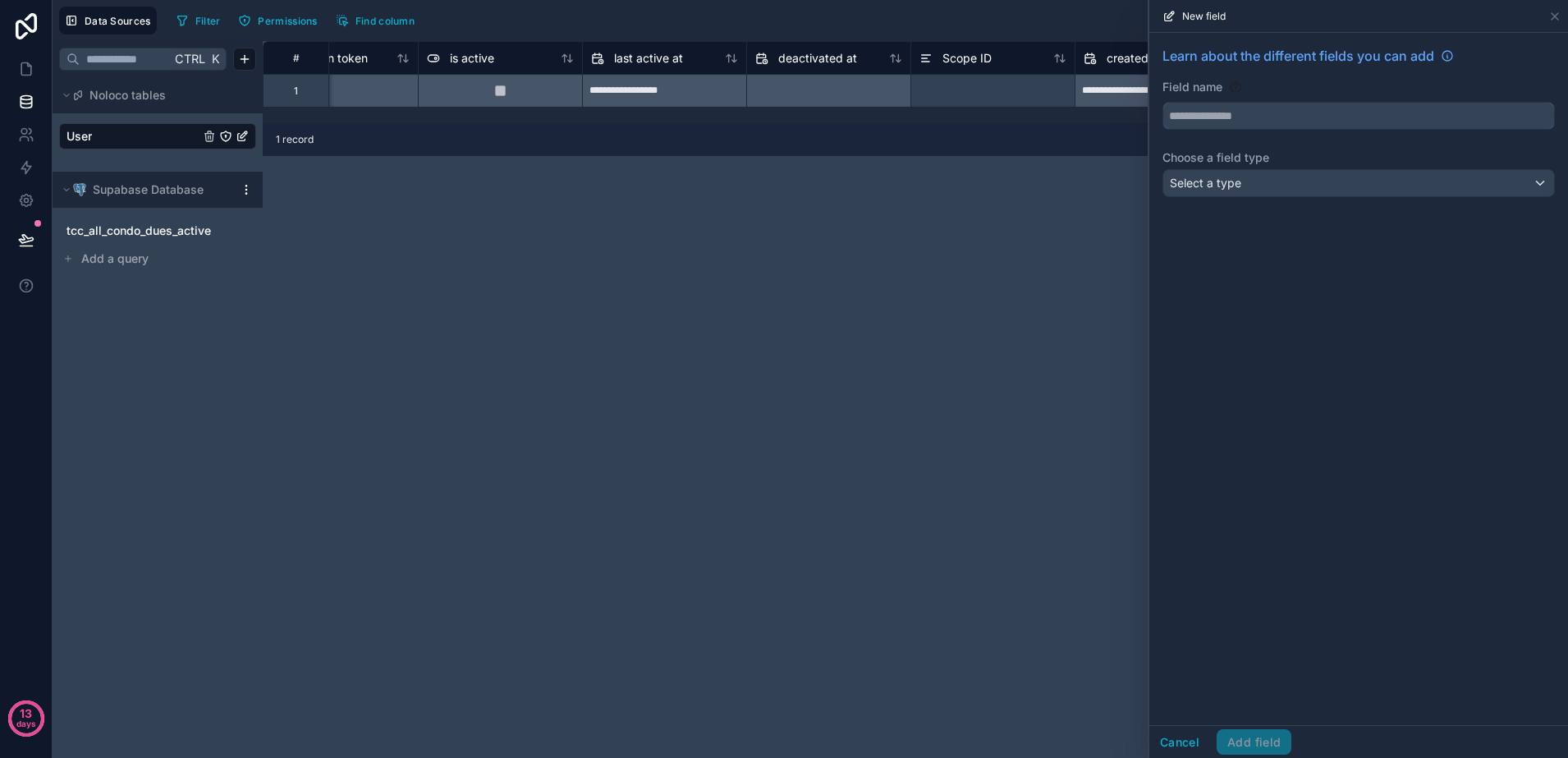
click at [1190, 117] on input "text" at bounding box center [1359, 115] width 391 height 26
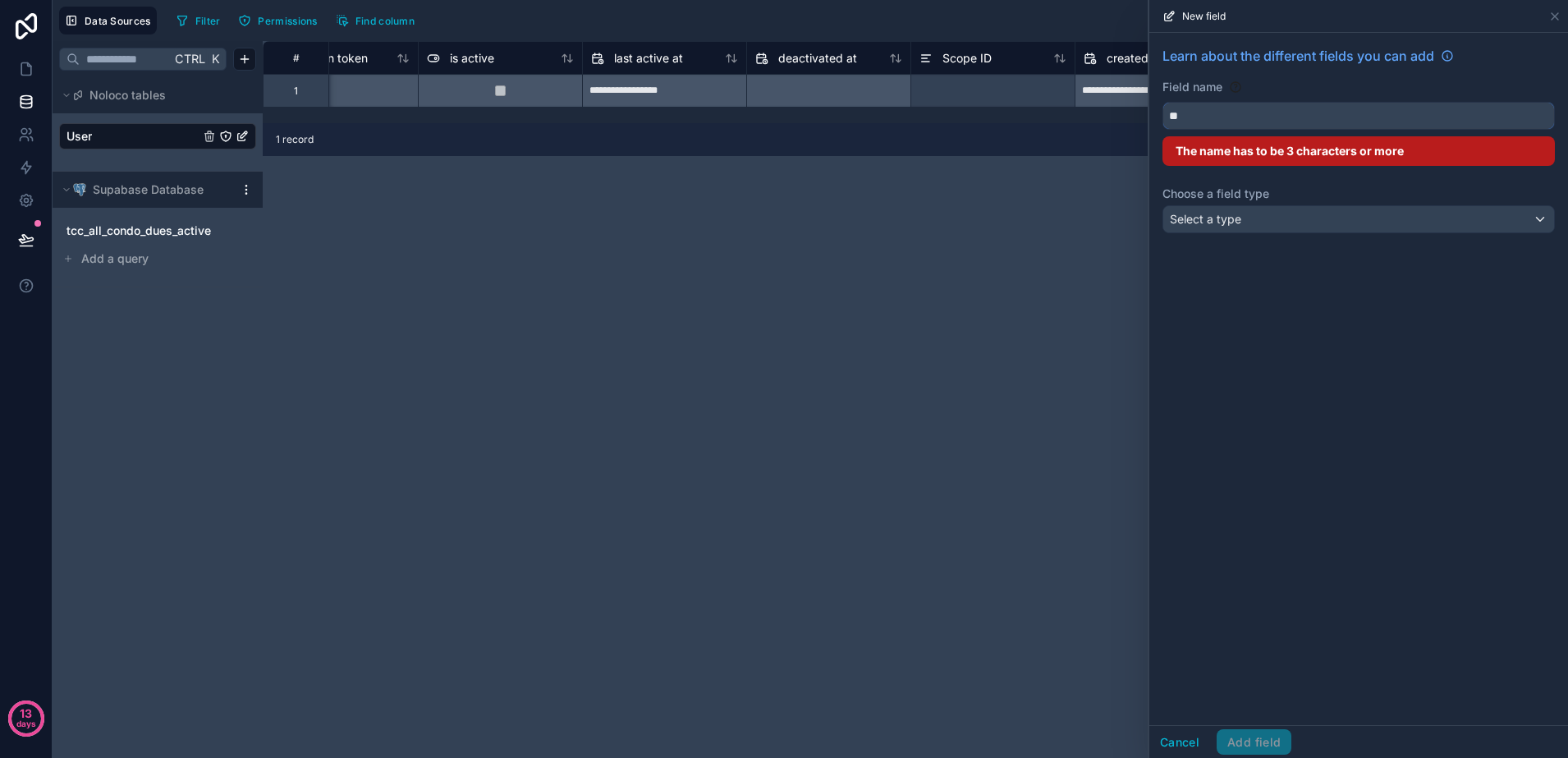
type input "*"
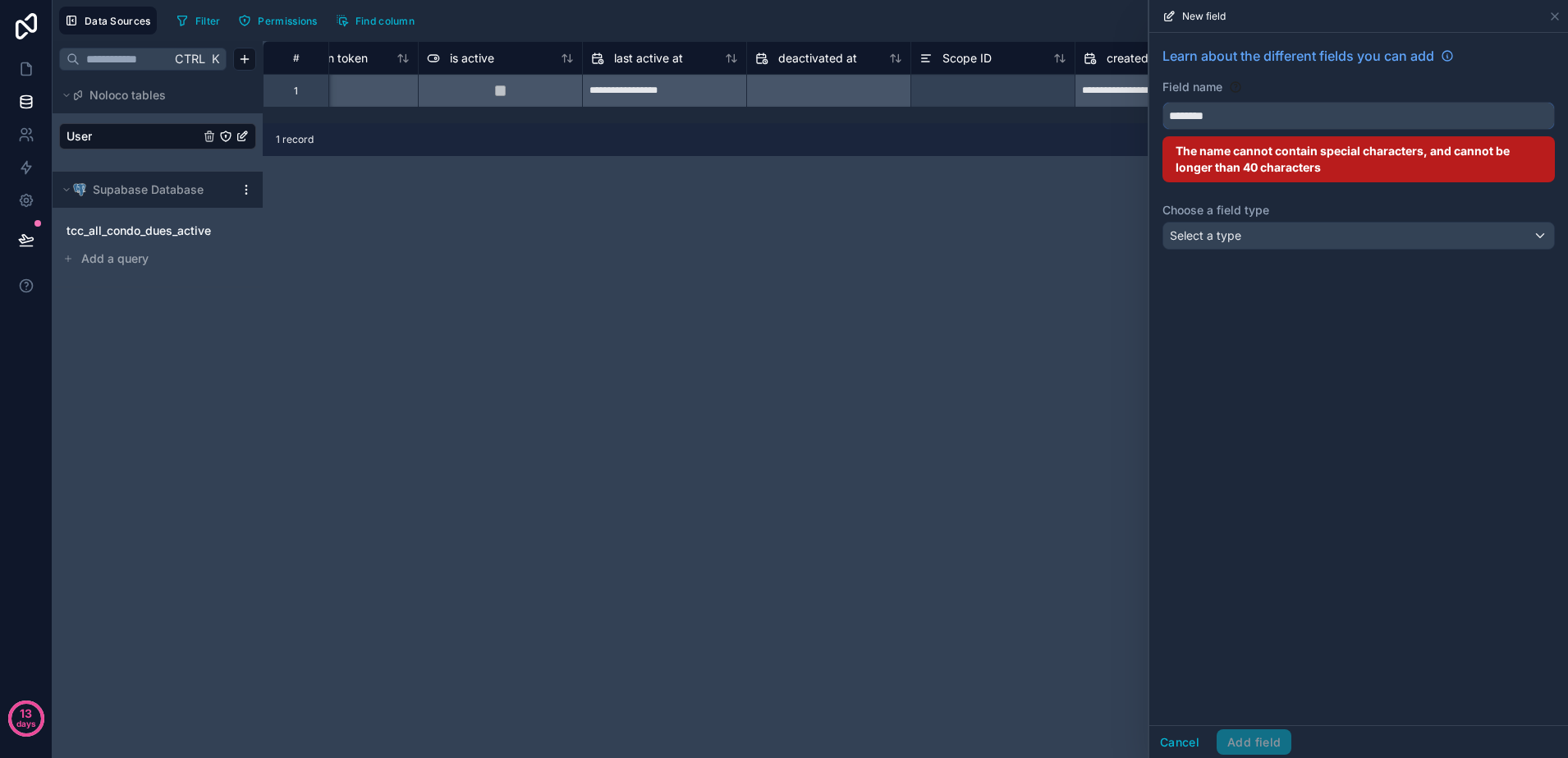
click at [1163, 102] on button "*******" at bounding box center [1359, 115] width 392 height 28
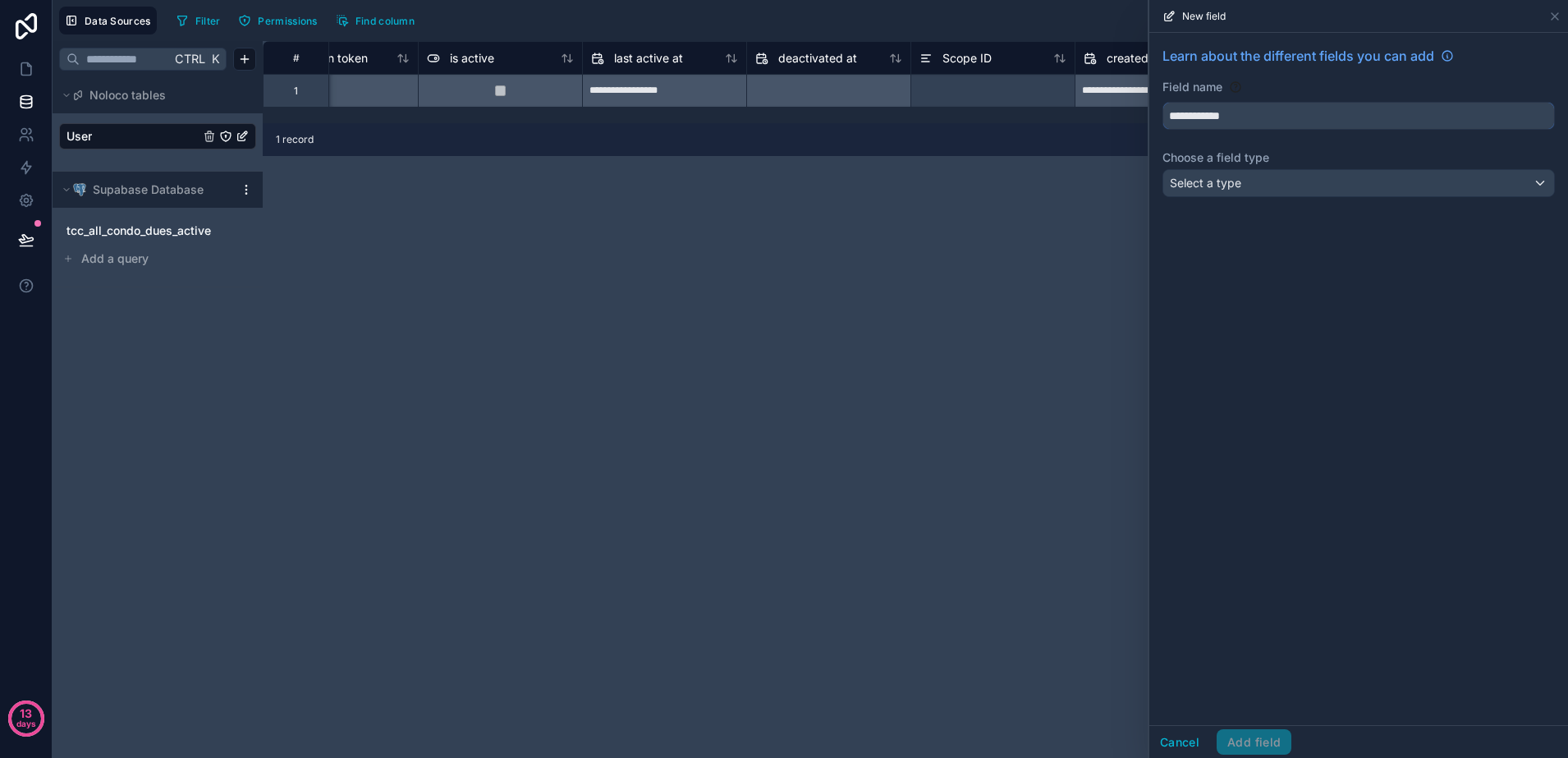
type input "**********"
click at [1266, 179] on div "Select a type" at bounding box center [1359, 183] width 391 height 26
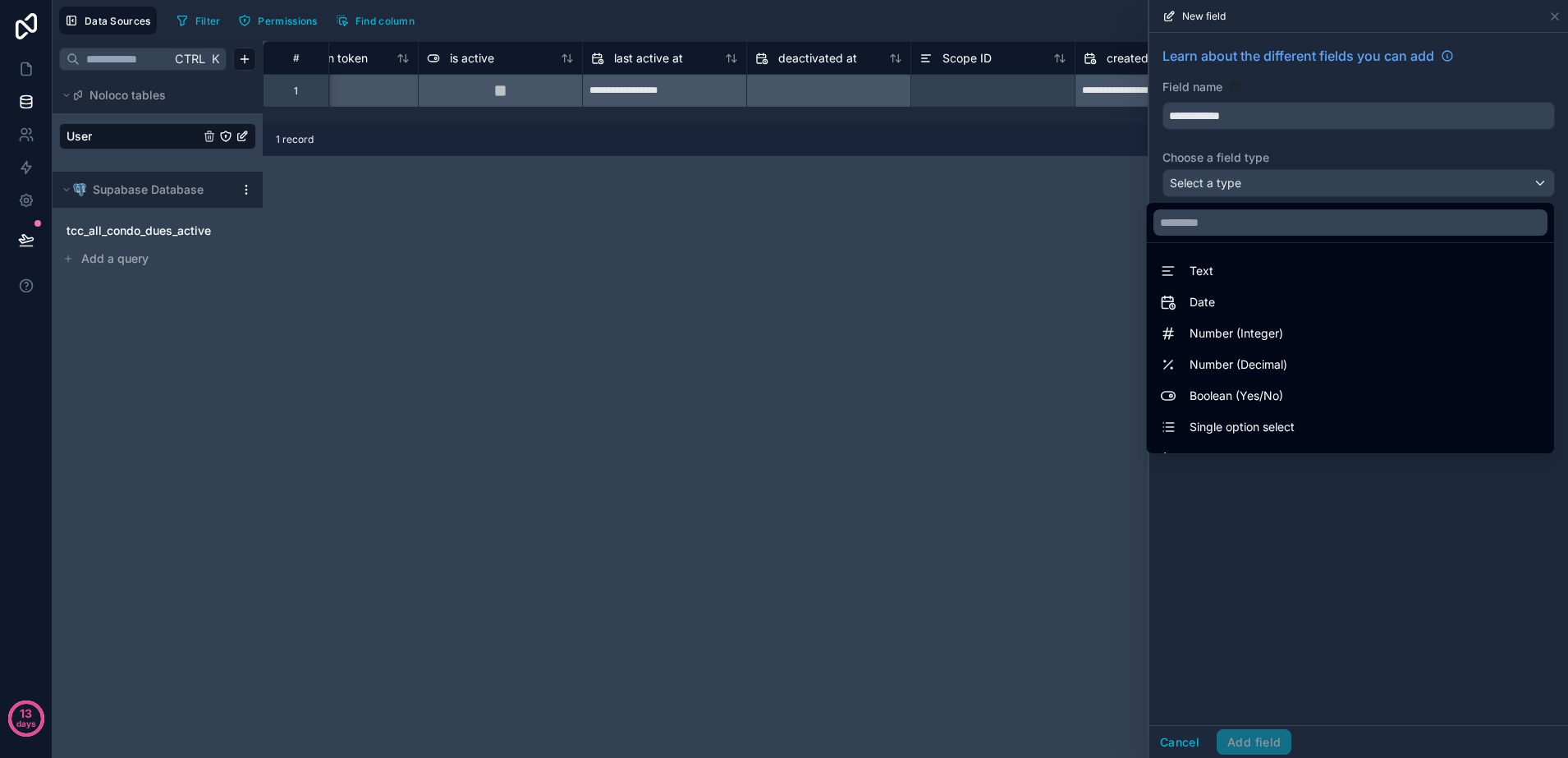
click at [1260, 255] on ul "Text Date Number (Integer) Number (Decimal) Boolean (Yes/No) Single option sele…" at bounding box center [1350, 348] width 408 height 210
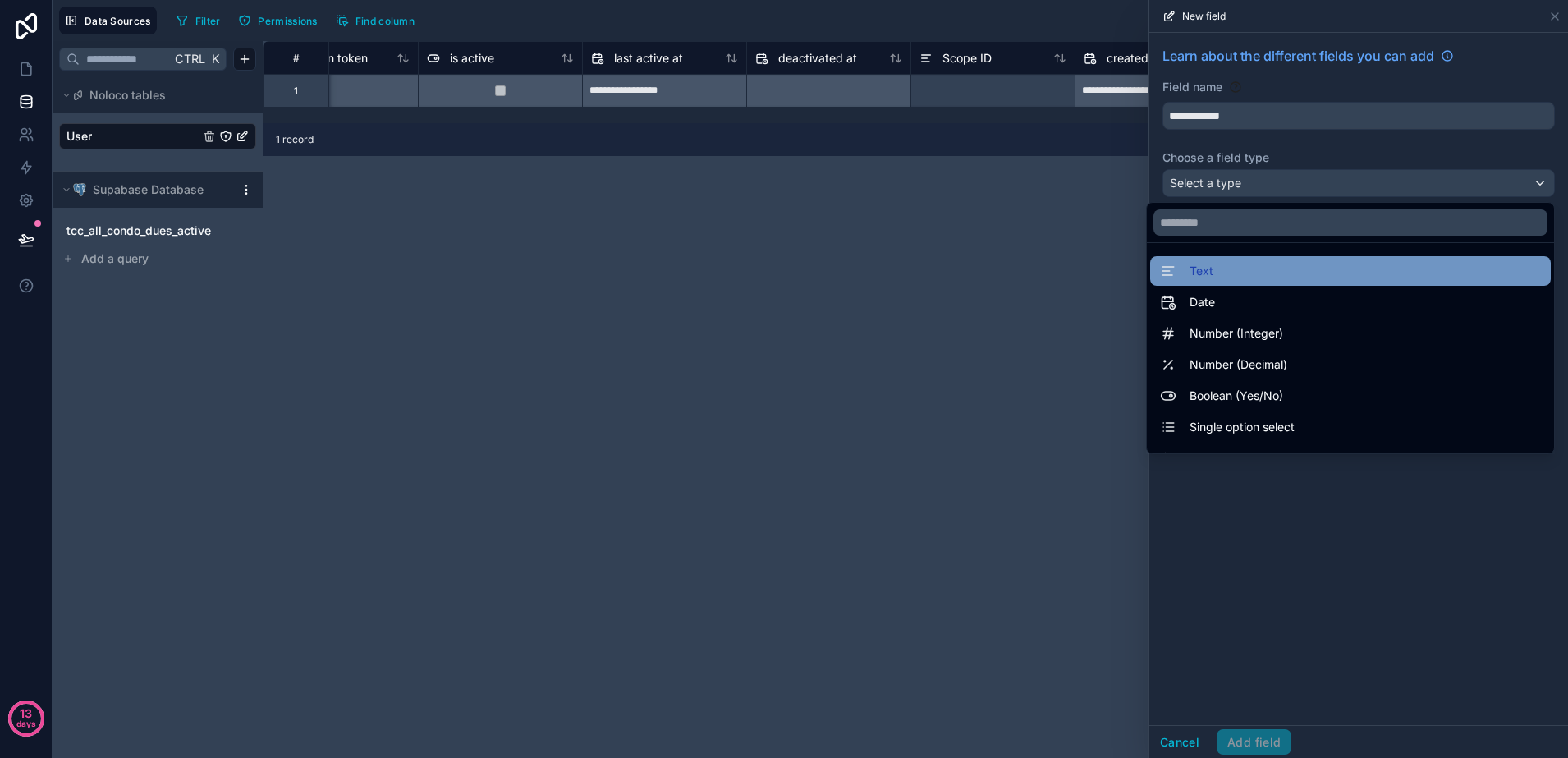
click at [1258, 261] on div "Text" at bounding box center [1350, 271] width 381 height 19
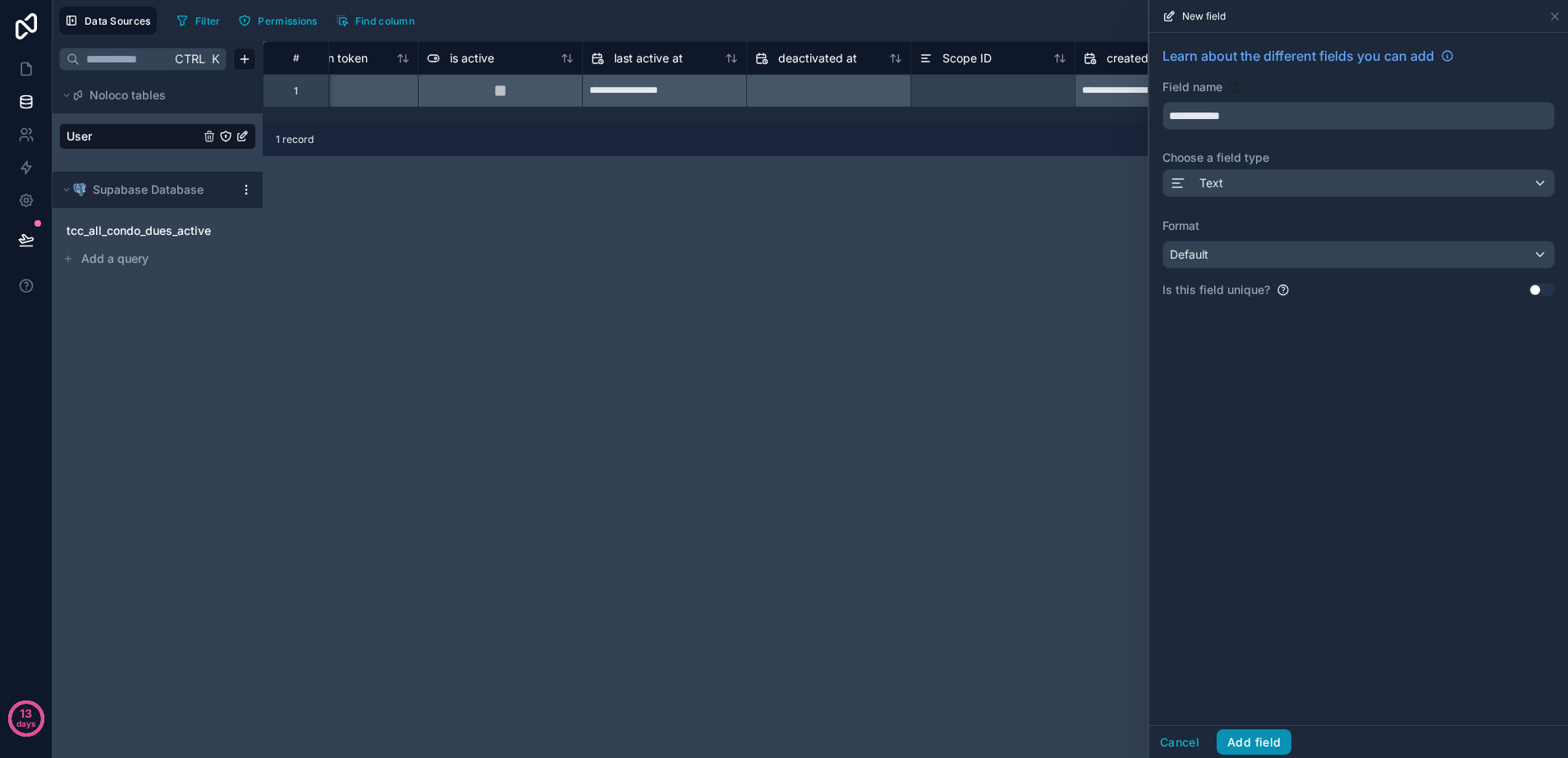
click at [1263, 740] on button "Add field" at bounding box center [1253, 742] width 75 height 26
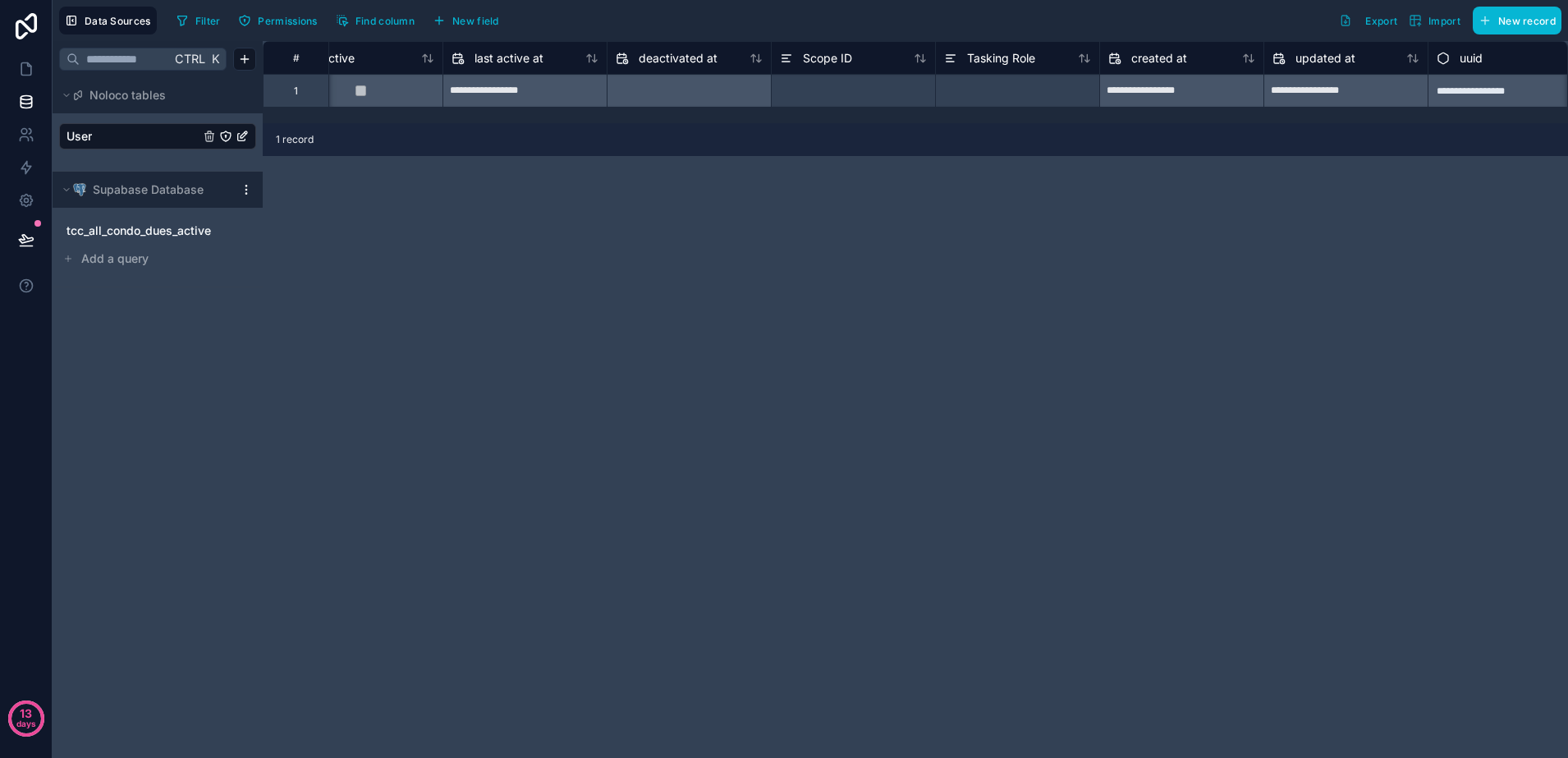
scroll to position [0, 1224]
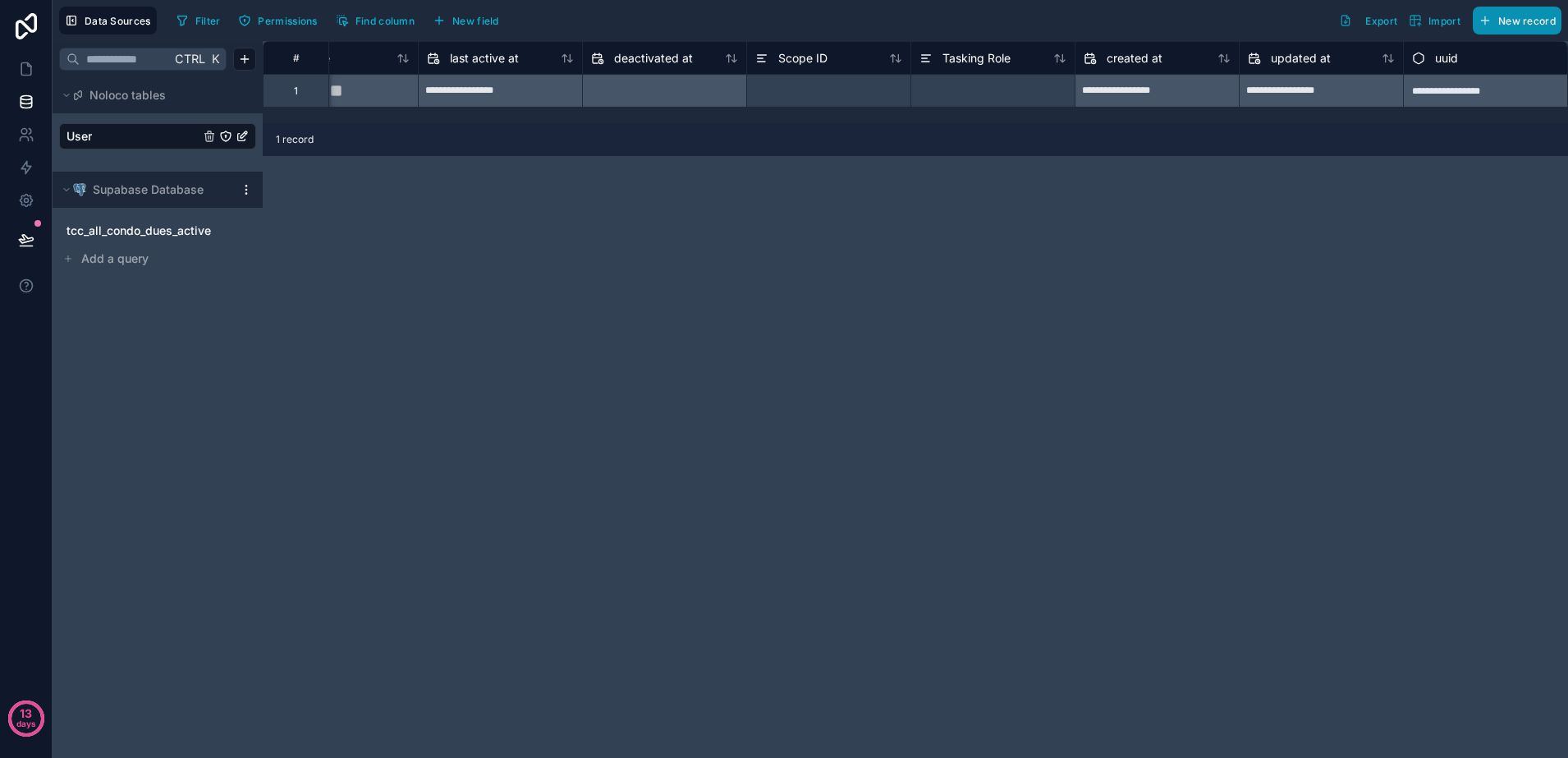
click at [1522, 23] on span "New record" at bounding box center [1526, 20] width 57 height 13
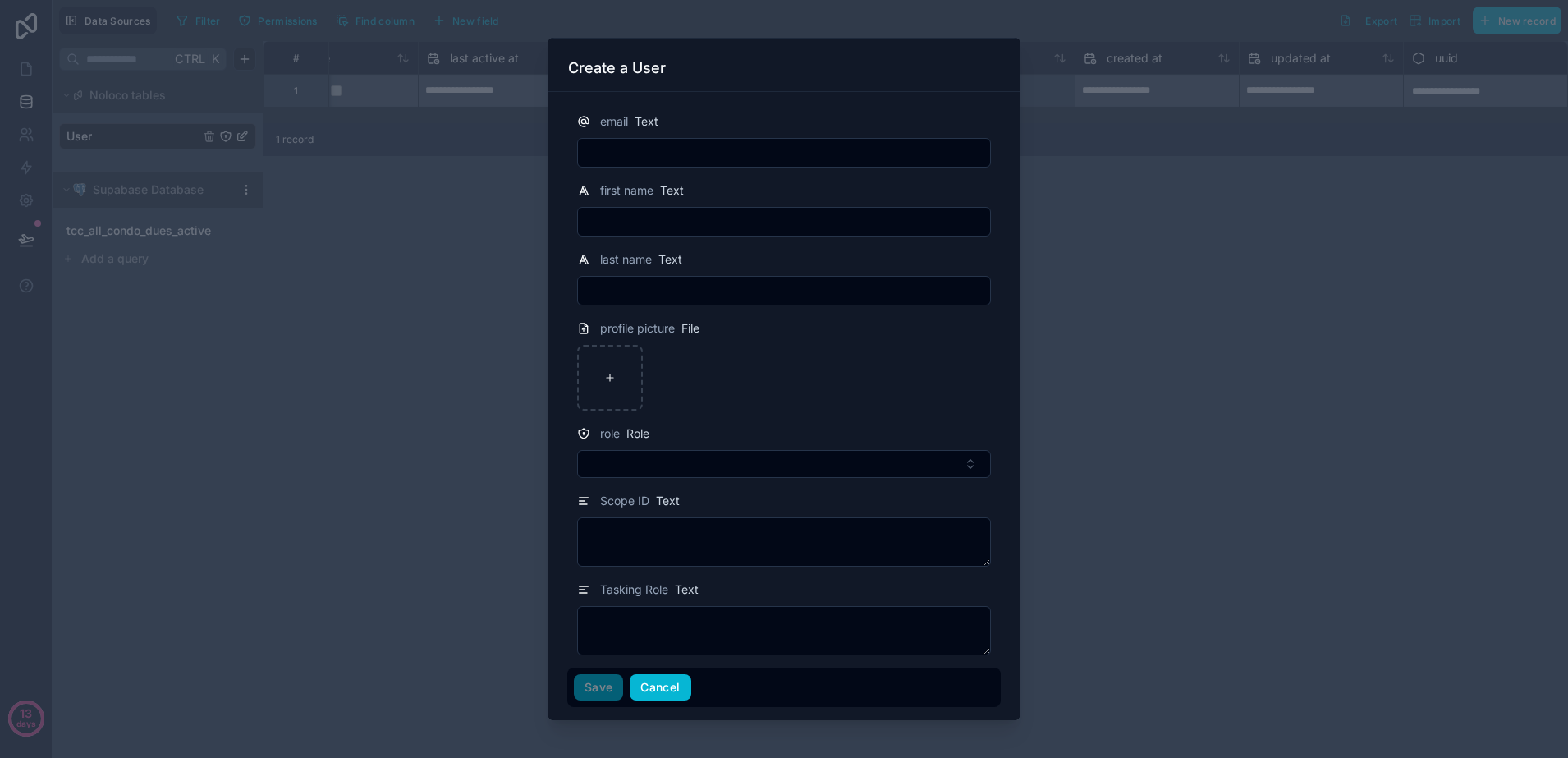
click at [660, 696] on button "Cancel" at bounding box center [660, 686] width 61 height 26
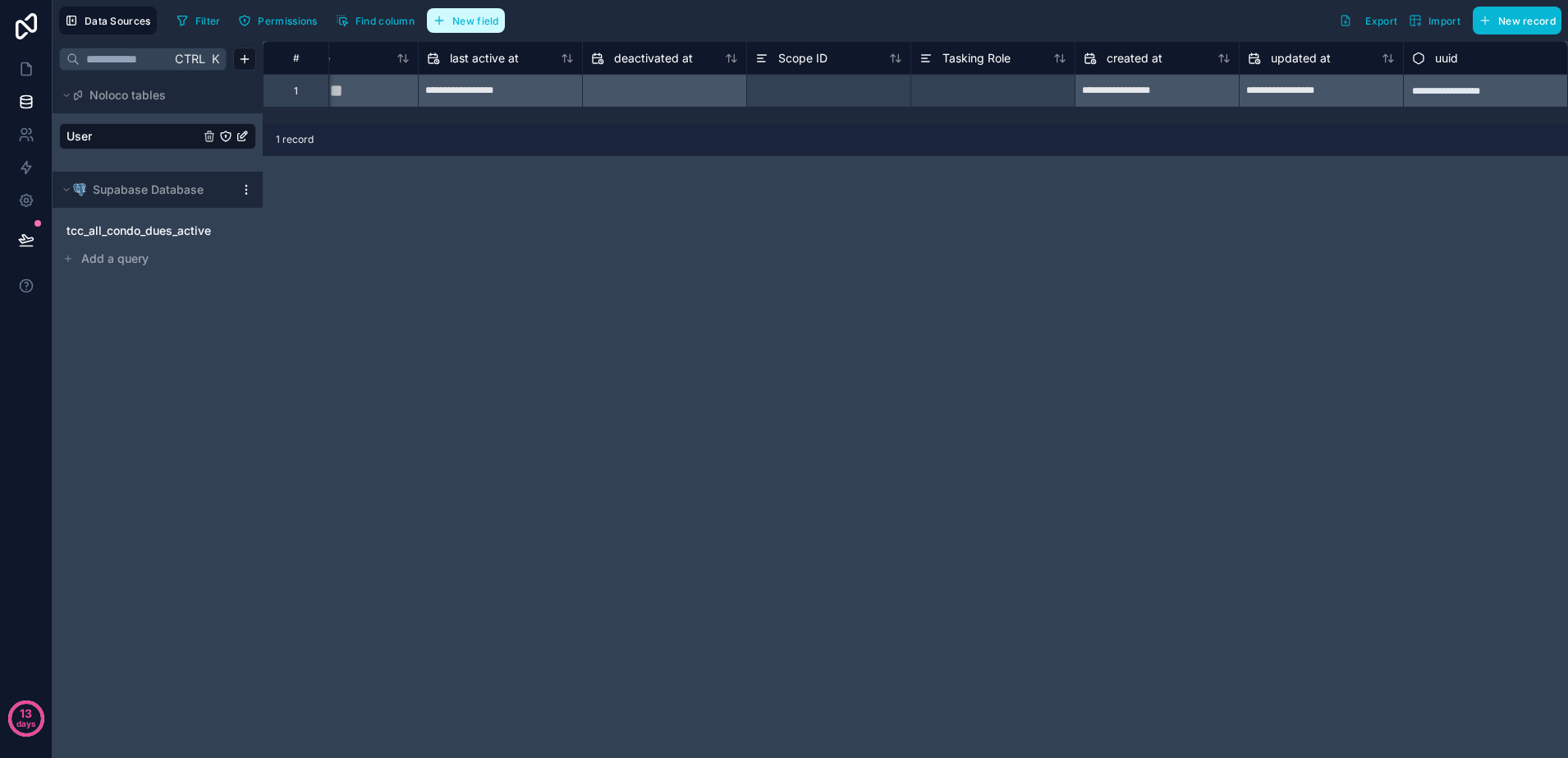
click at [469, 19] on span "New field" at bounding box center [476, 20] width 46 height 13
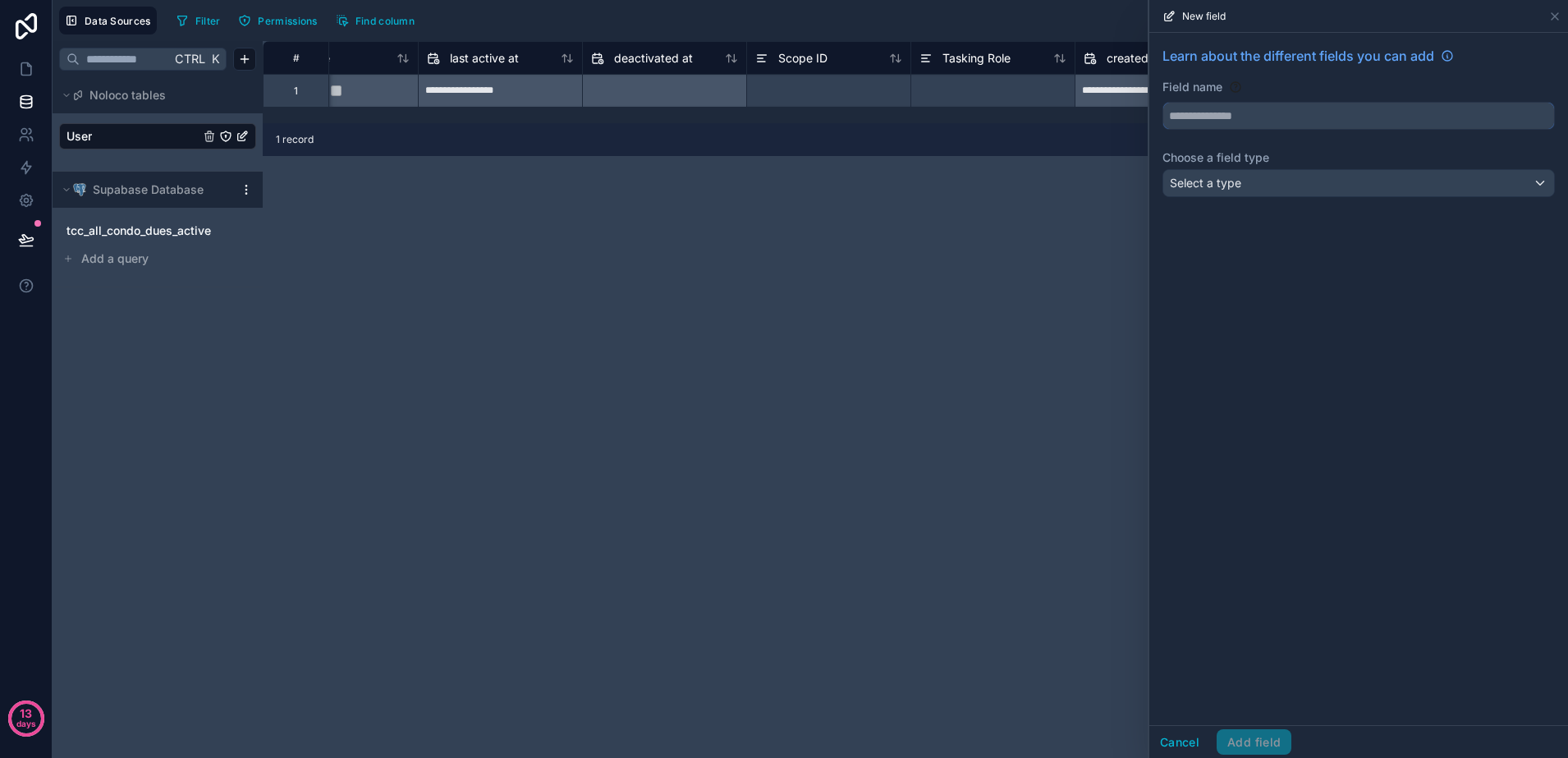
click at [1172, 110] on input "text" at bounding box center [1359, 115] width 391 height 26
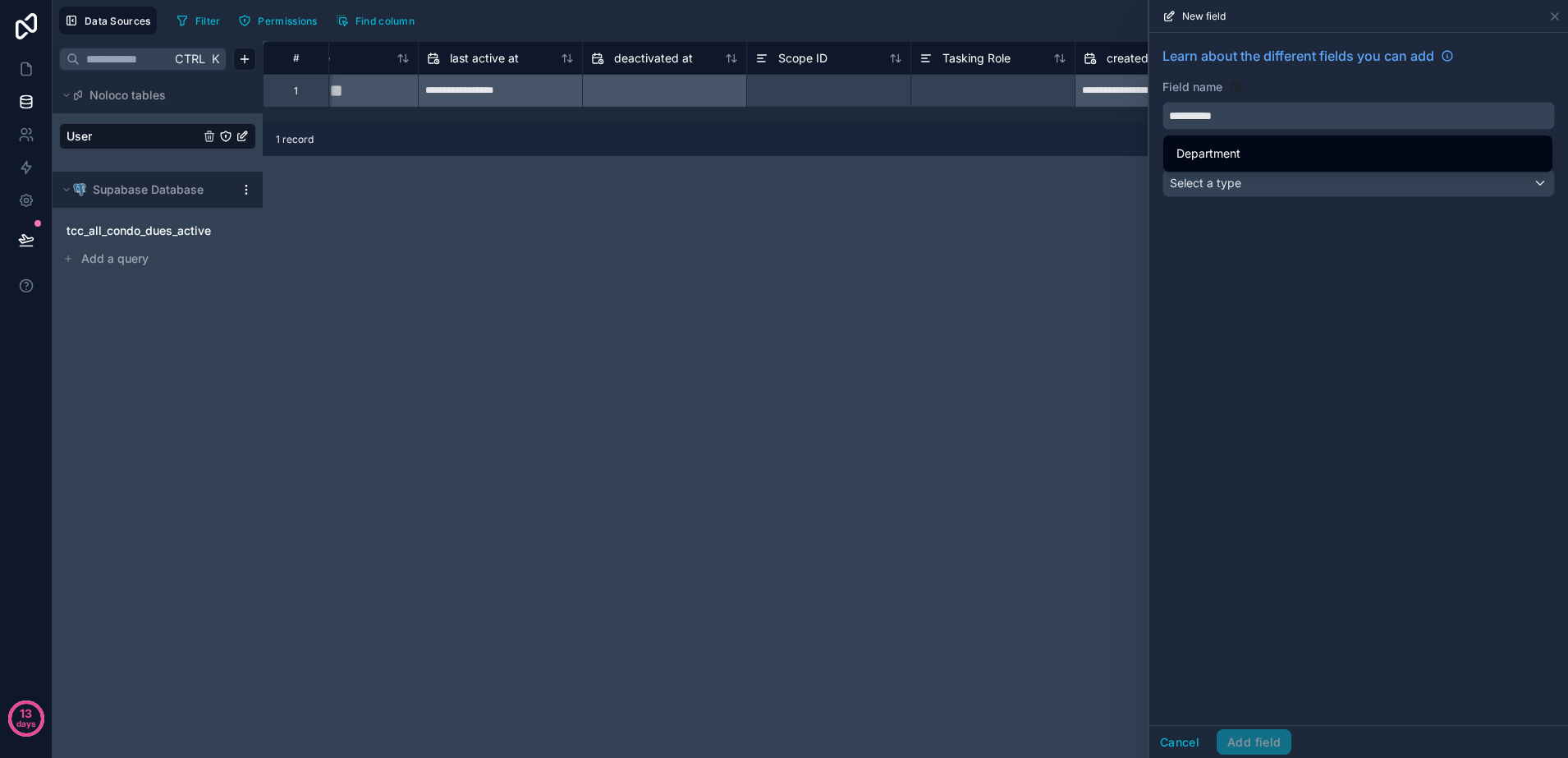
type input "**********"
click at [1287, 192] on div "Select a type" at bounding box center [1359, 183] width 391 height 26
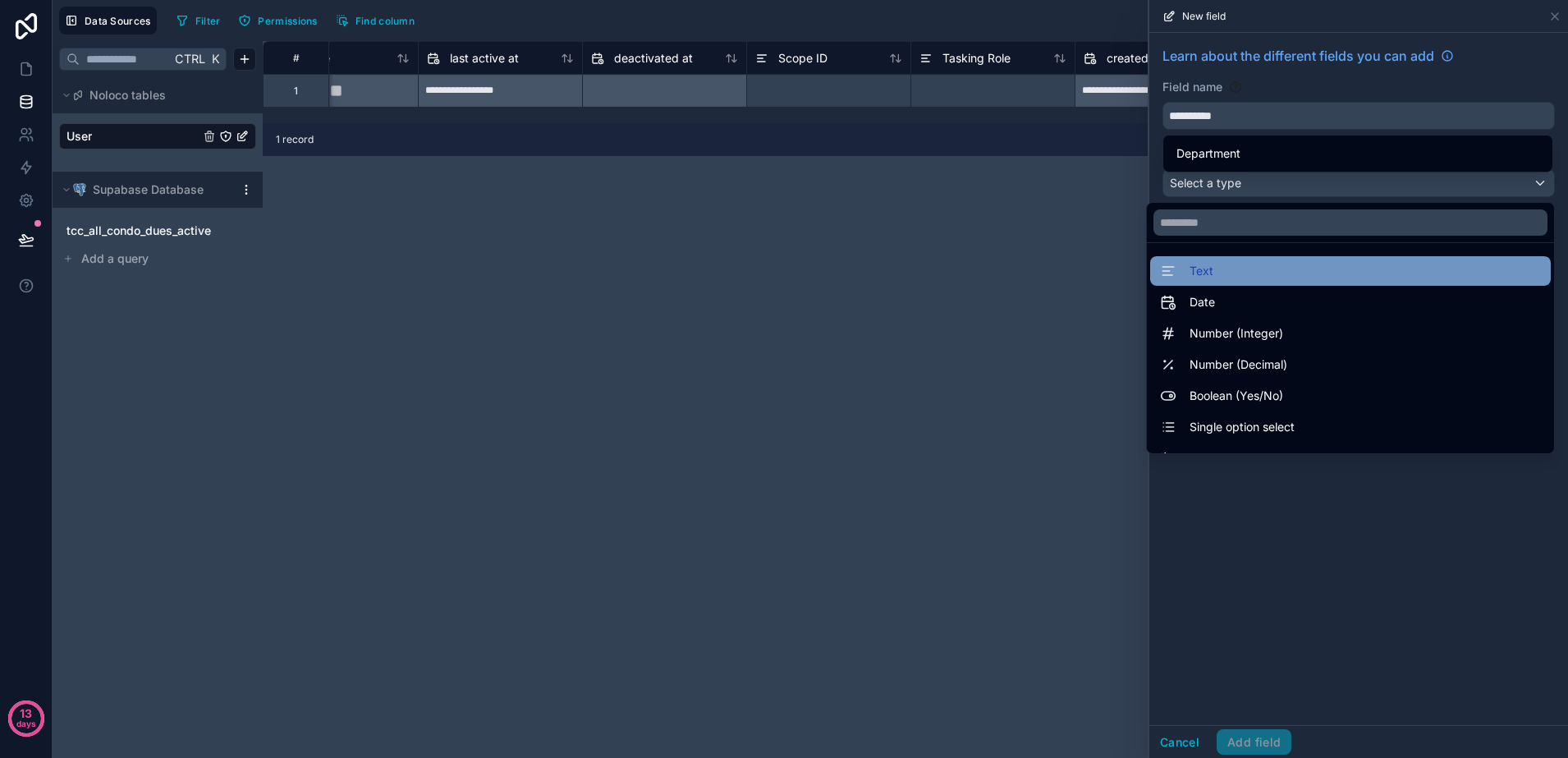
click at [1250, 267] on div "Text" at bounding box center [1350, 271] width 381 height 19
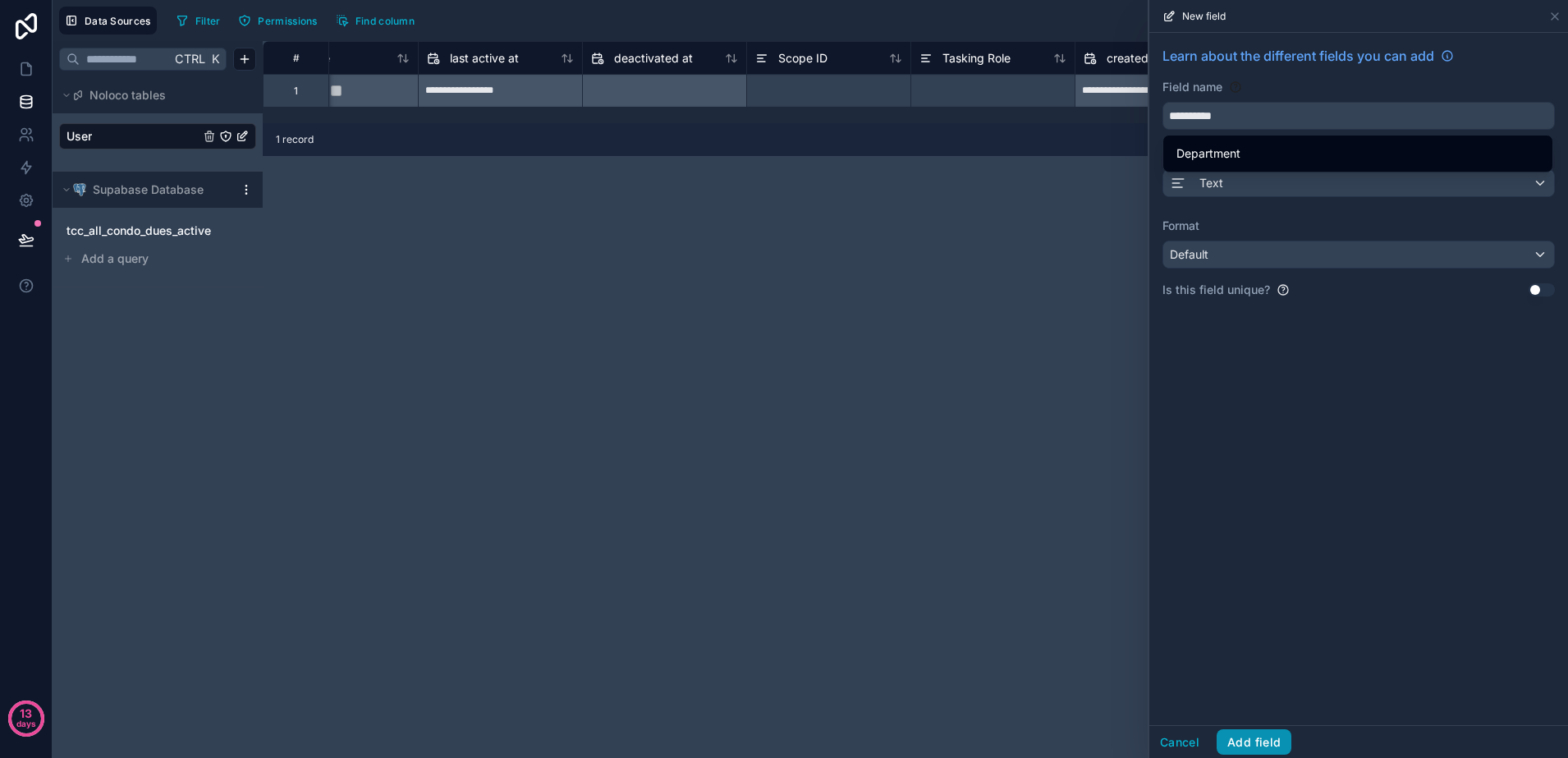
click at [1271, 739] on button "Add field" at bounding box center [1253, 742] width 75 height 26
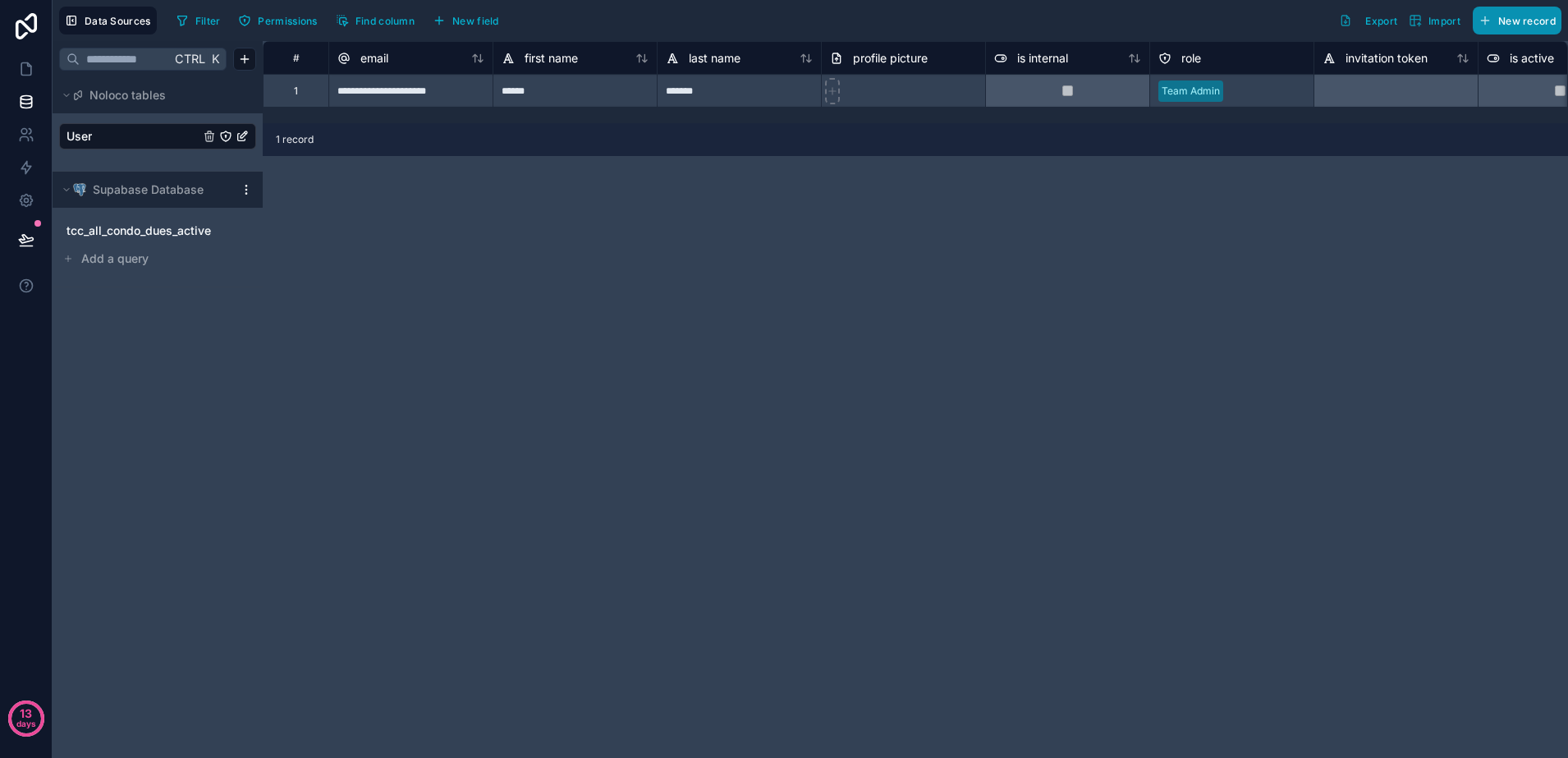
click at [1523, 24] on span "New record" at bounding box center [1526, 20] width 57 height 13
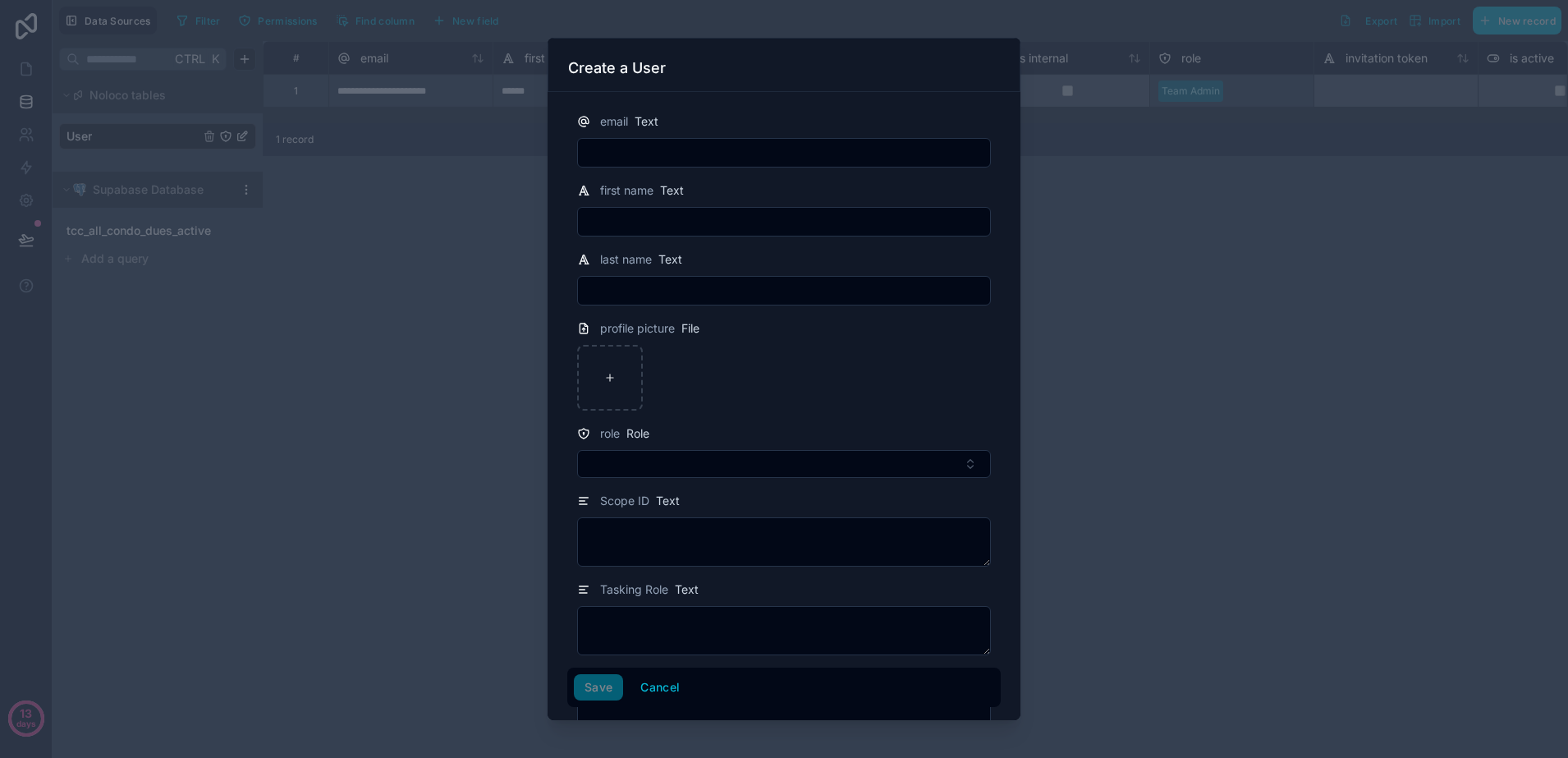
click at [701, 153] on input "text" at bounding box center [784, 153] width 413 height 23
type input "**********"
type input "*******"
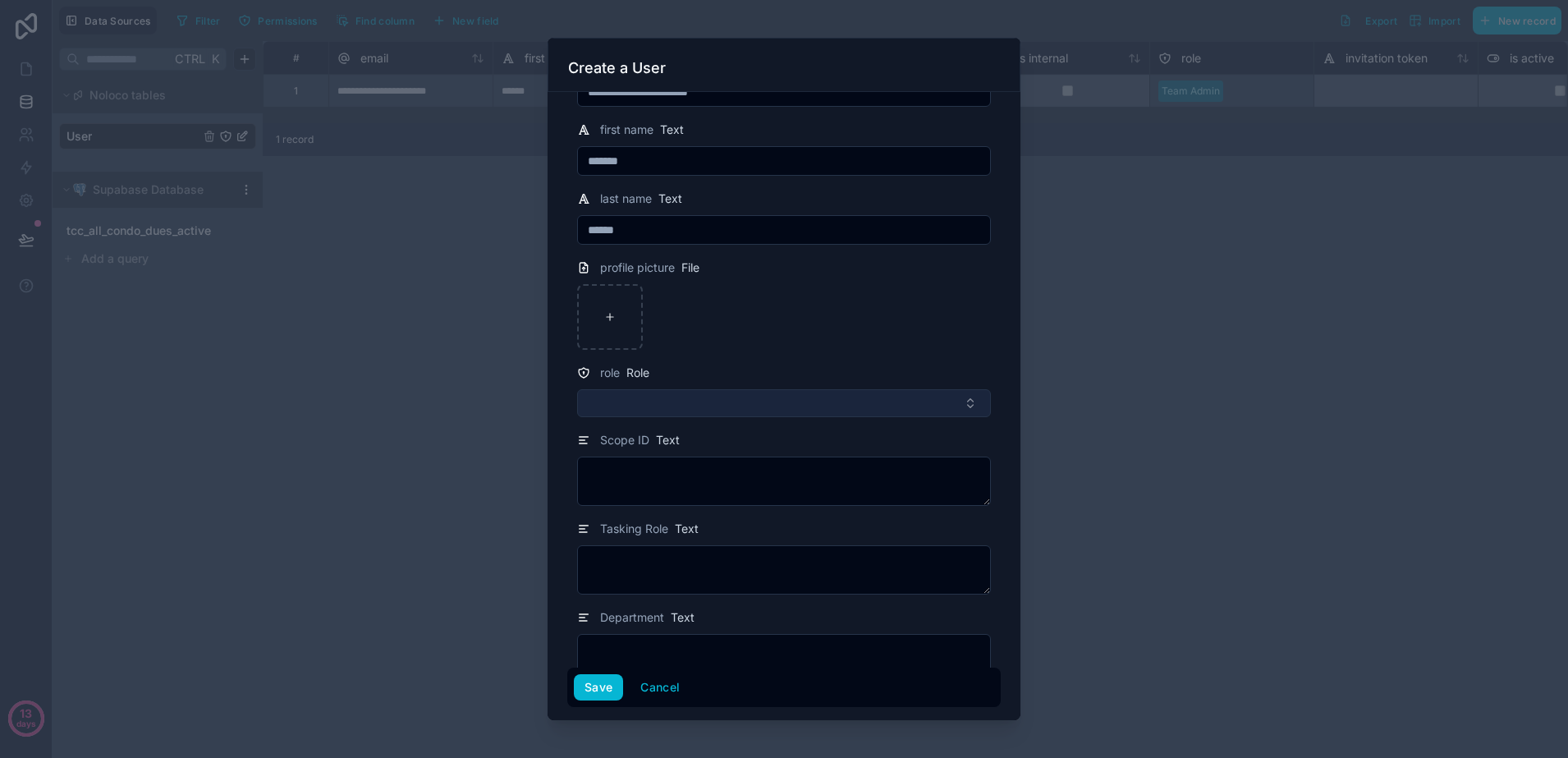
scroll to position [89, 0]
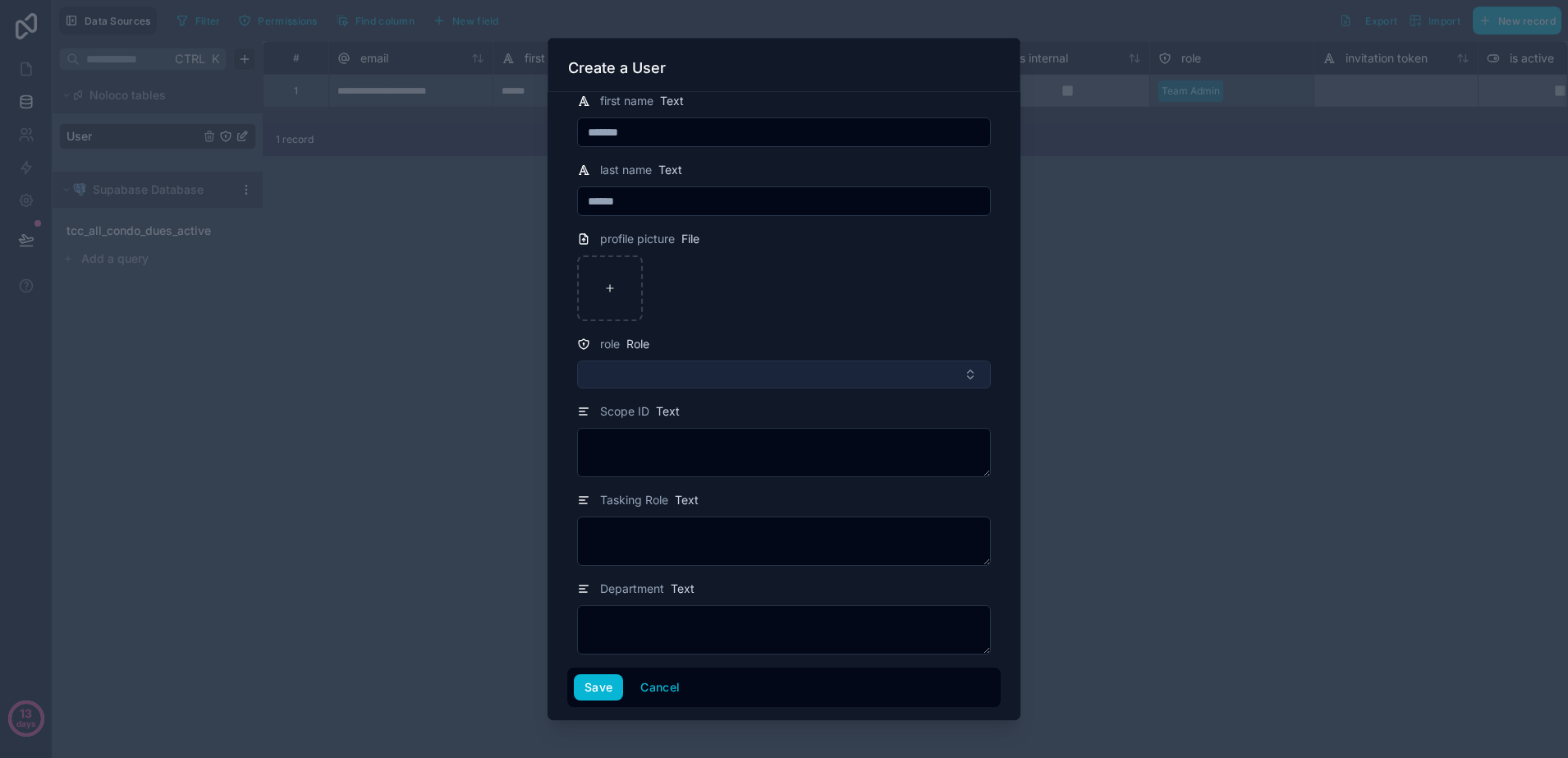
type input "******"
click at [813, 375] on button "Select Button" at bounding box center [784, 374] width 414 height 28
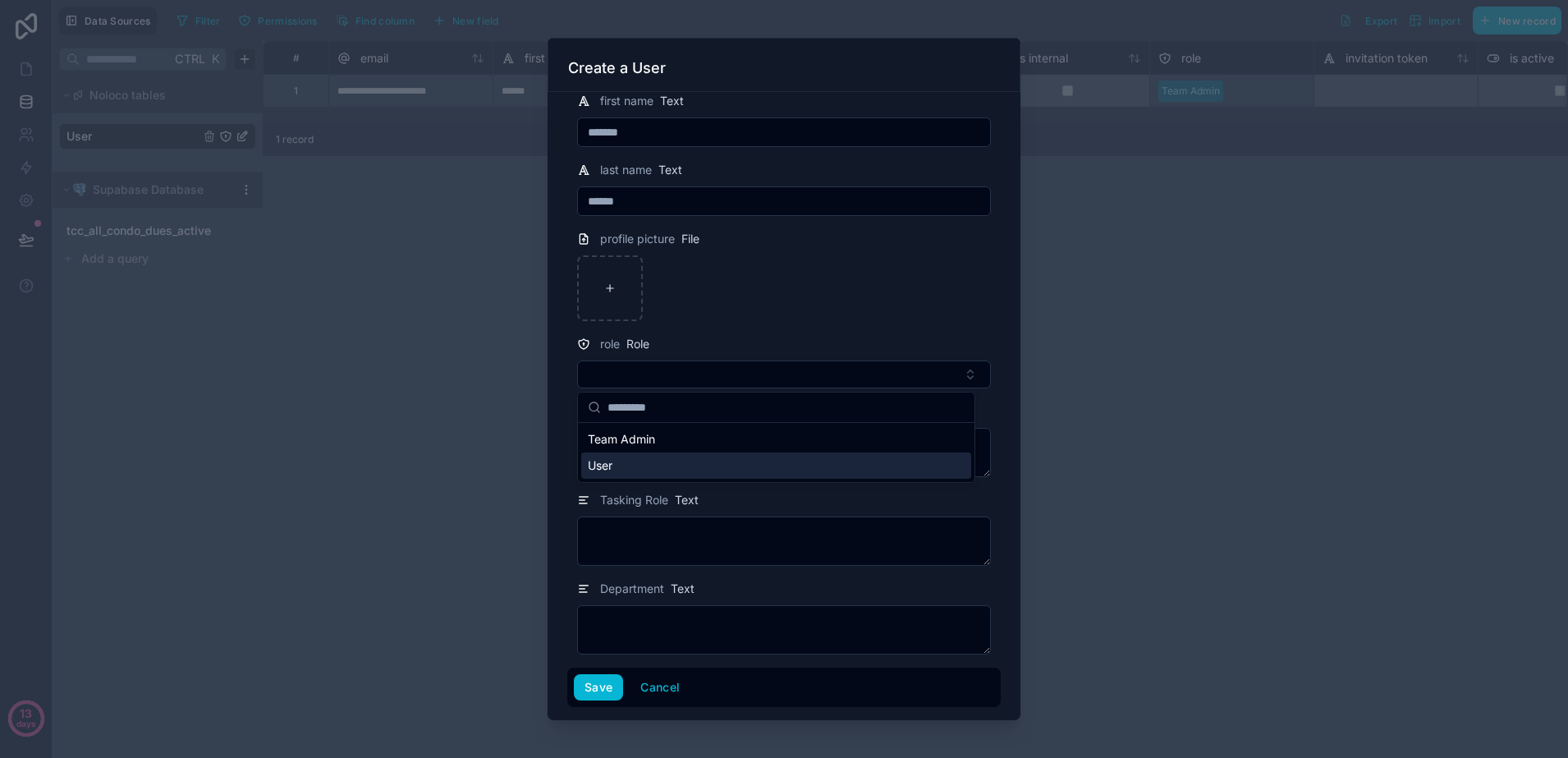
click at [704, 468] on div "User" at bounding box center [776, 465] width 390 height 26
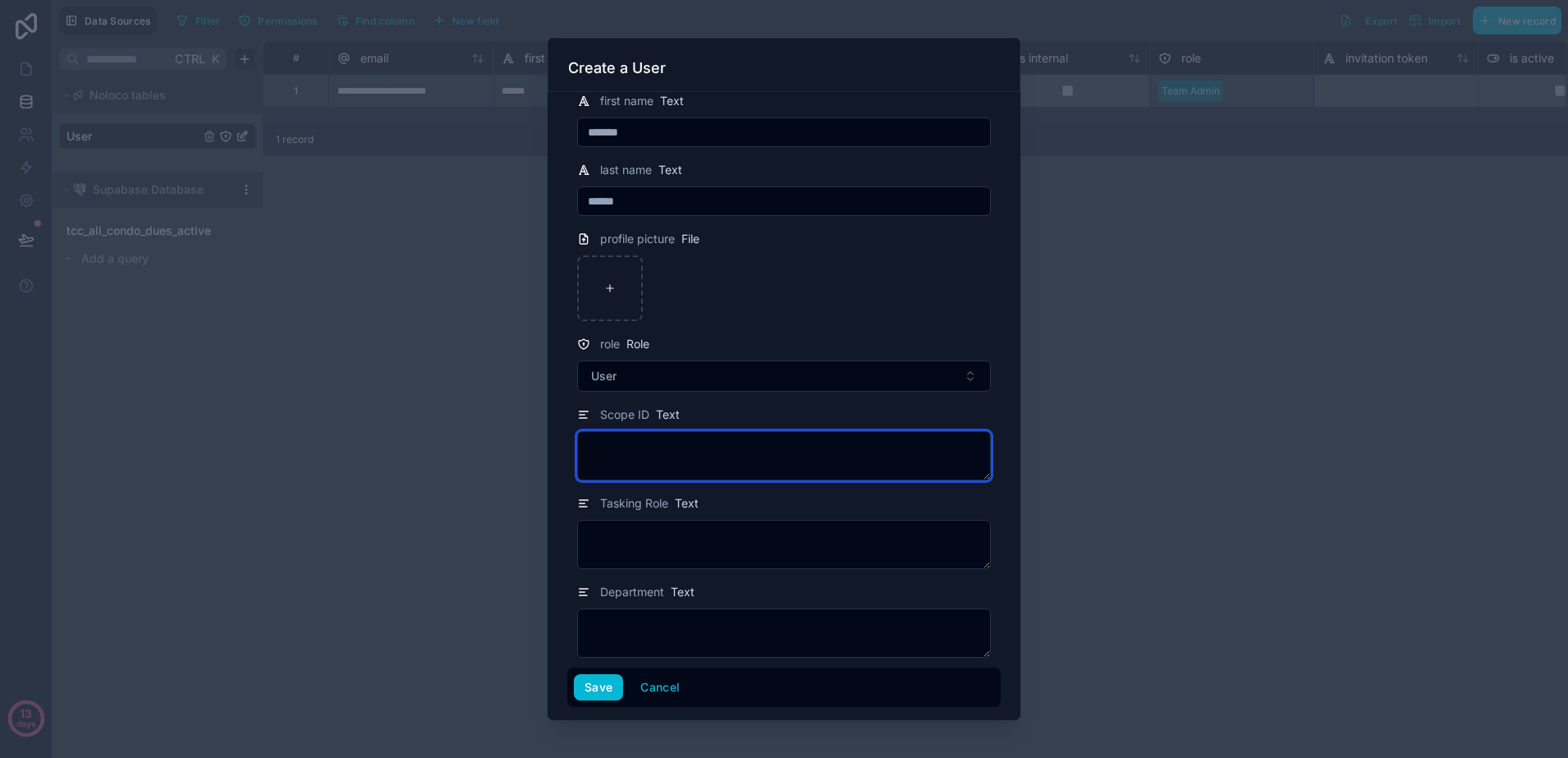
click at [702, 463] on textarea at bounding box center [784, 455] width 414 height 49
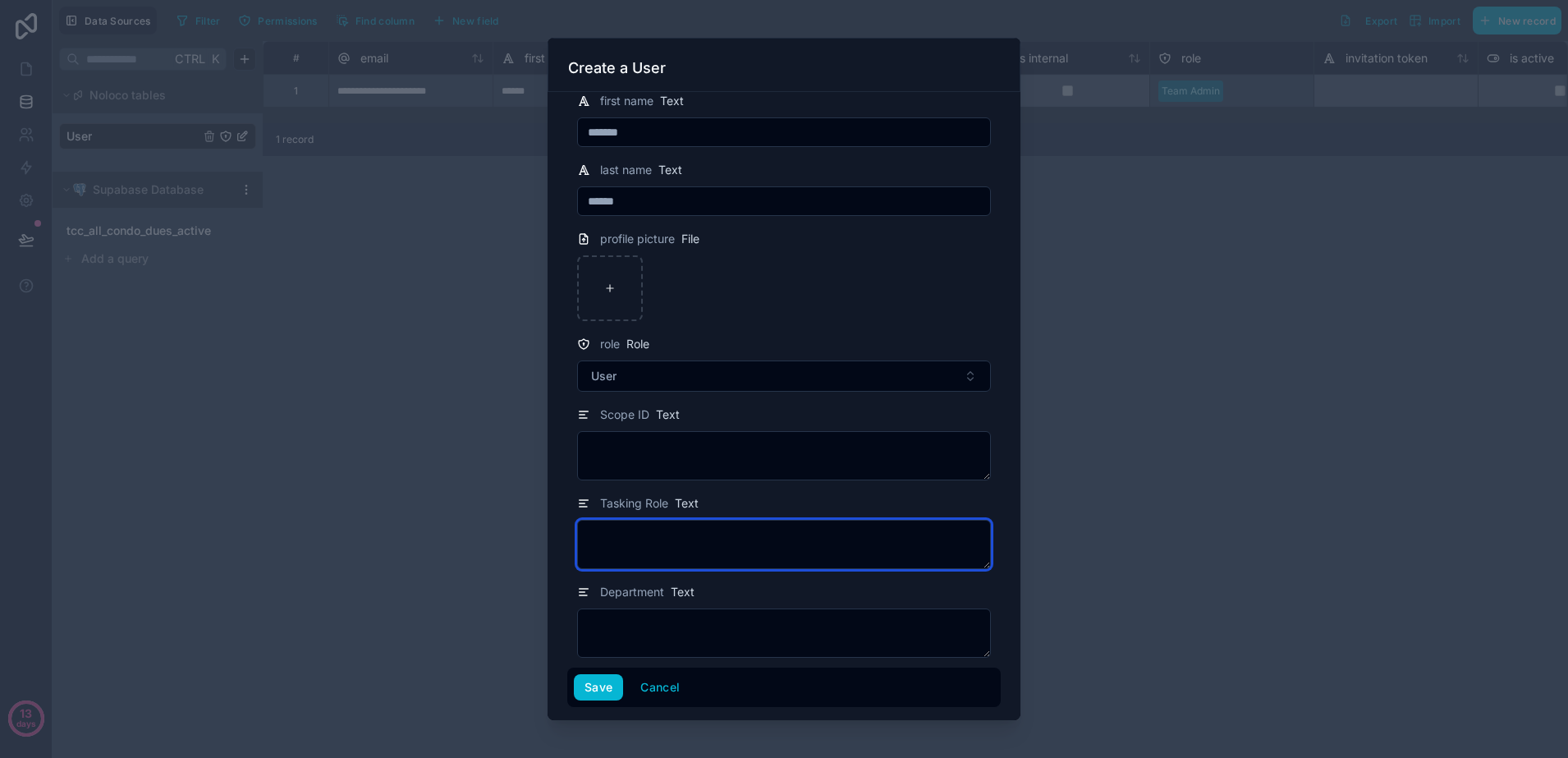
click at [689, 532] on textarea at bounding box center [784, 544] width 414 height 49
type textarea "********"
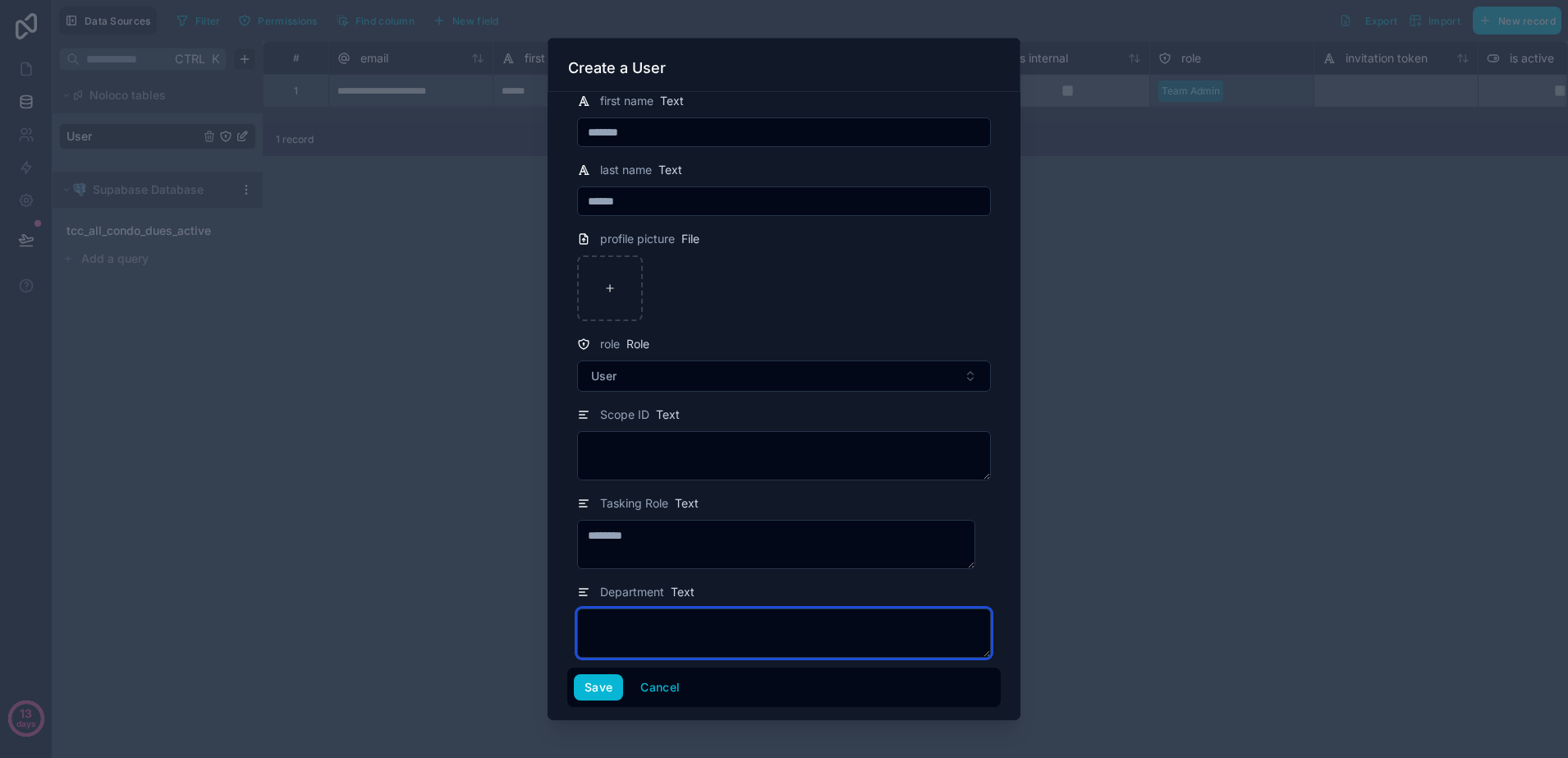
click at [678, 629] on textarea at bounding box center [784, 632] width 414 height 49
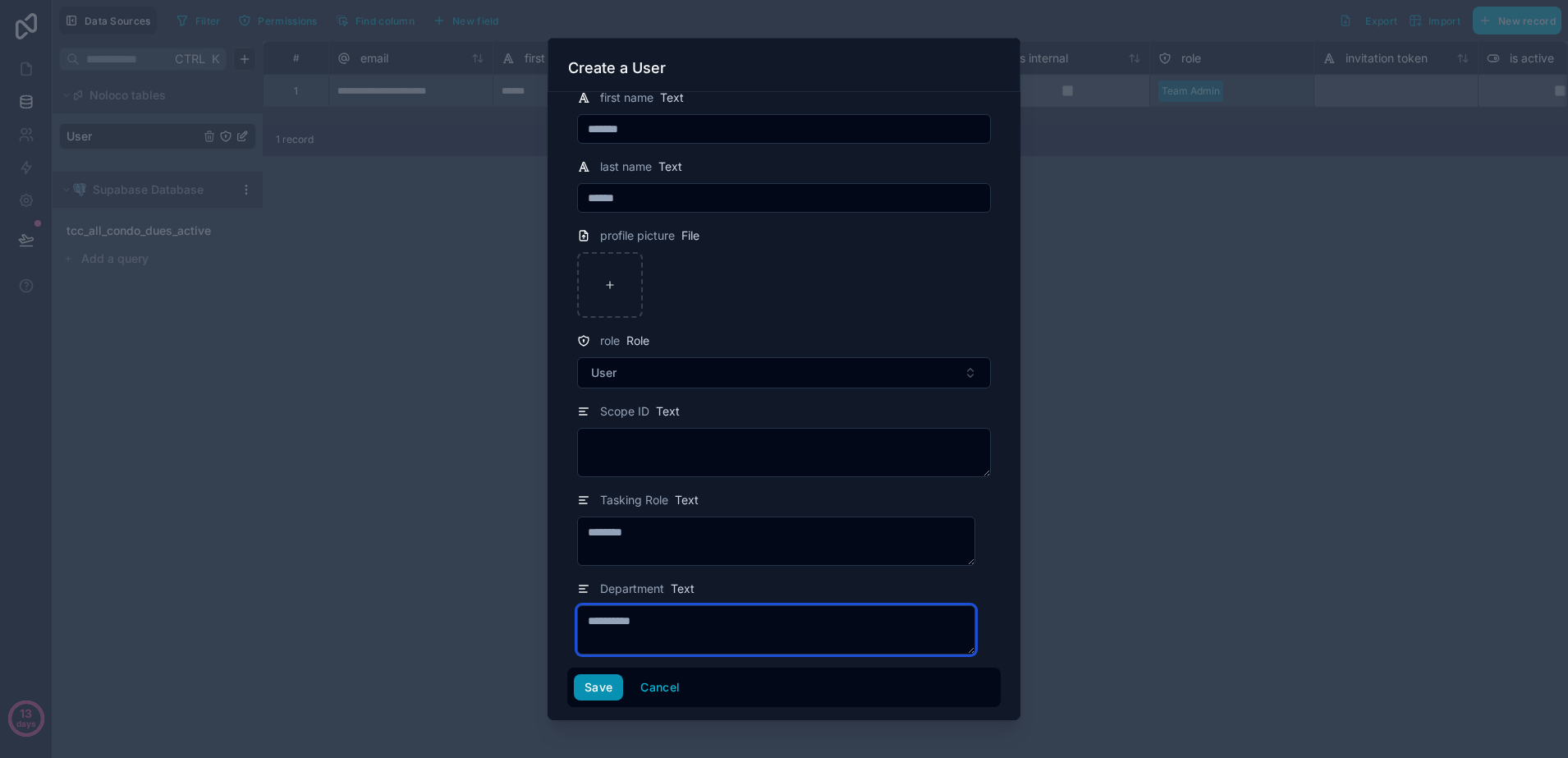
type textarea "**********"
click at [603, 682] on button "Save" at bounding box center [599, 686] width 49 height 26
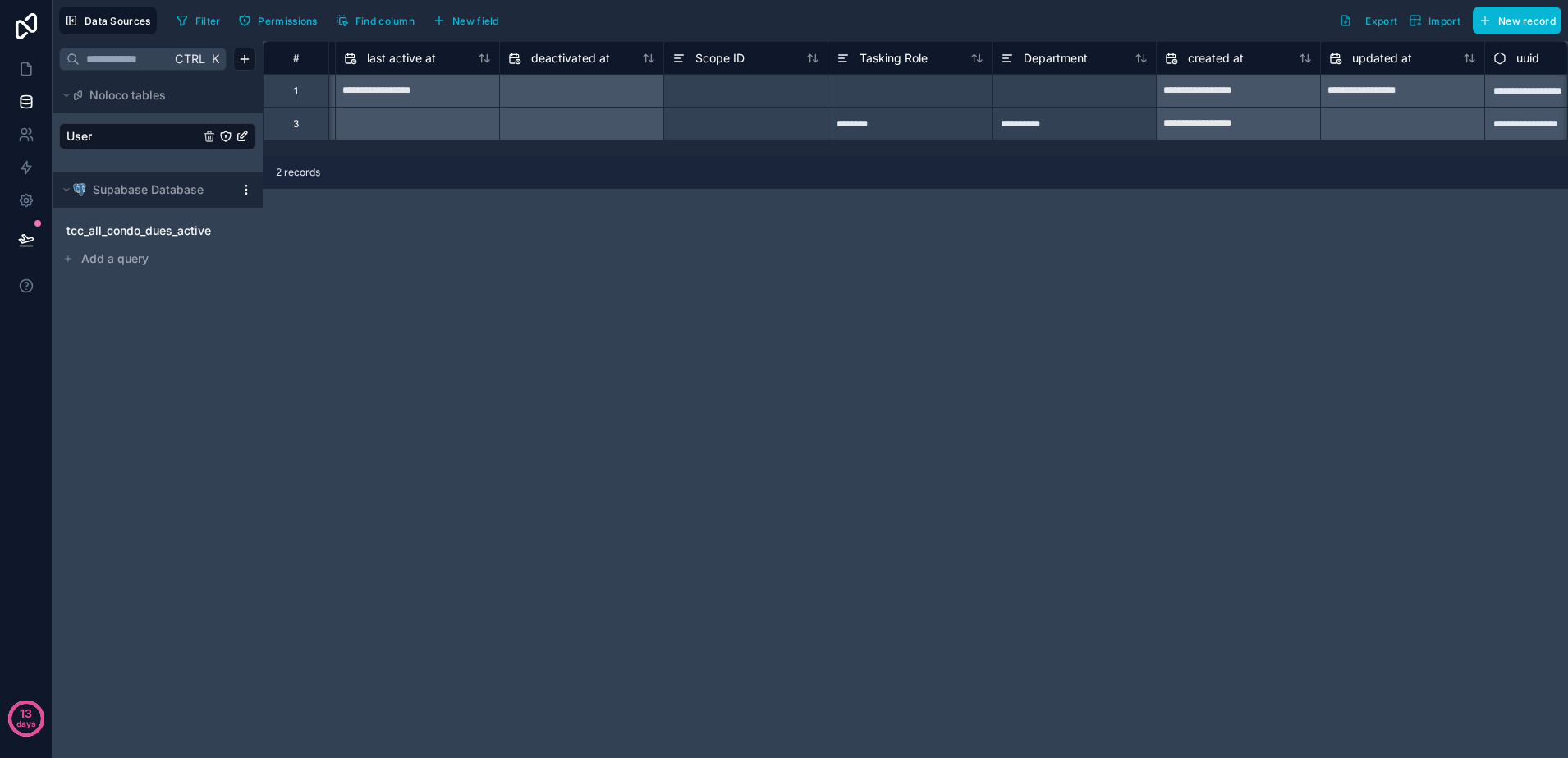
scroll to position [0, 1284]
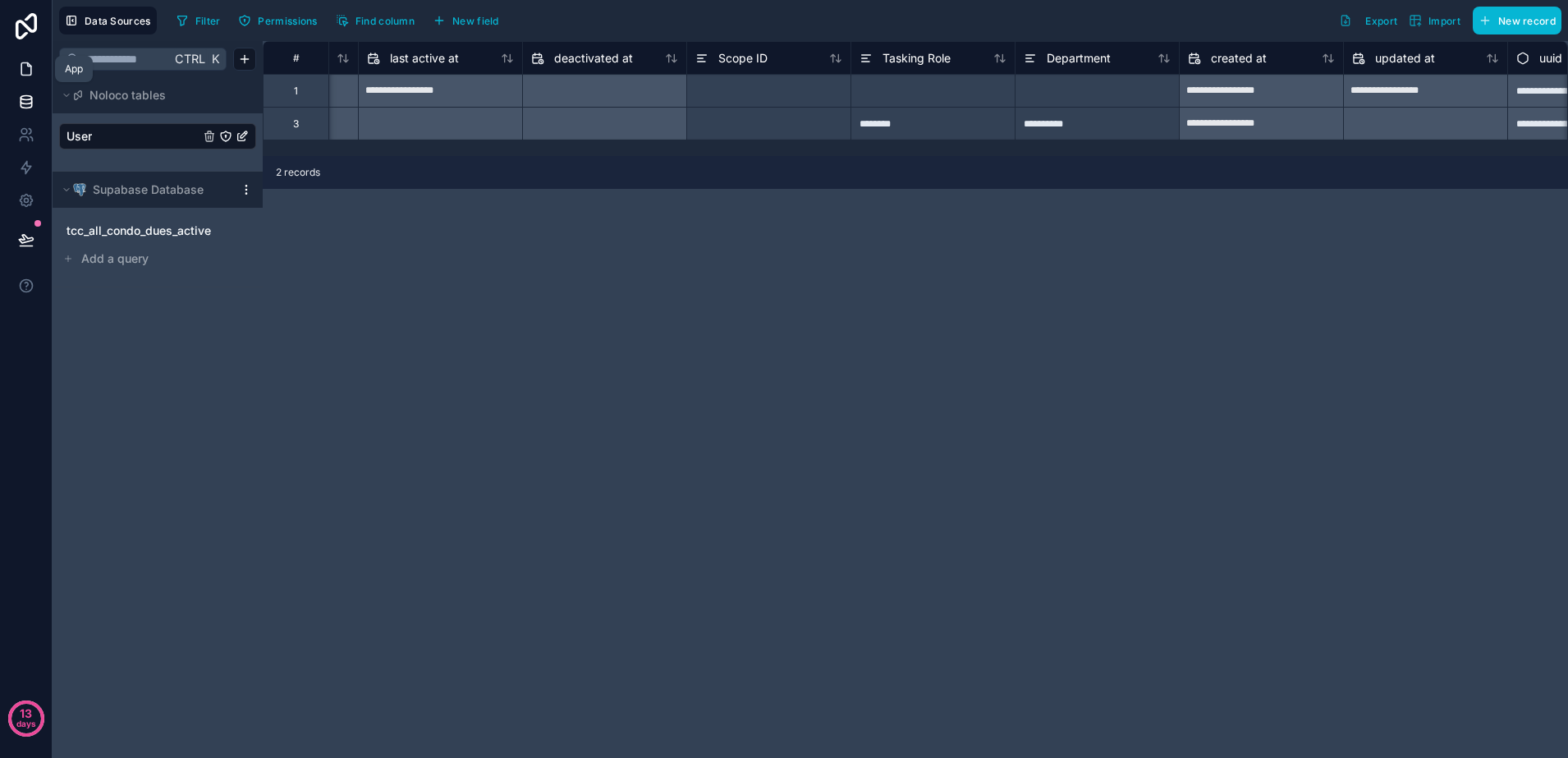
click at [40, 72] on link at bounding box center [25, 69] width 51 height 33
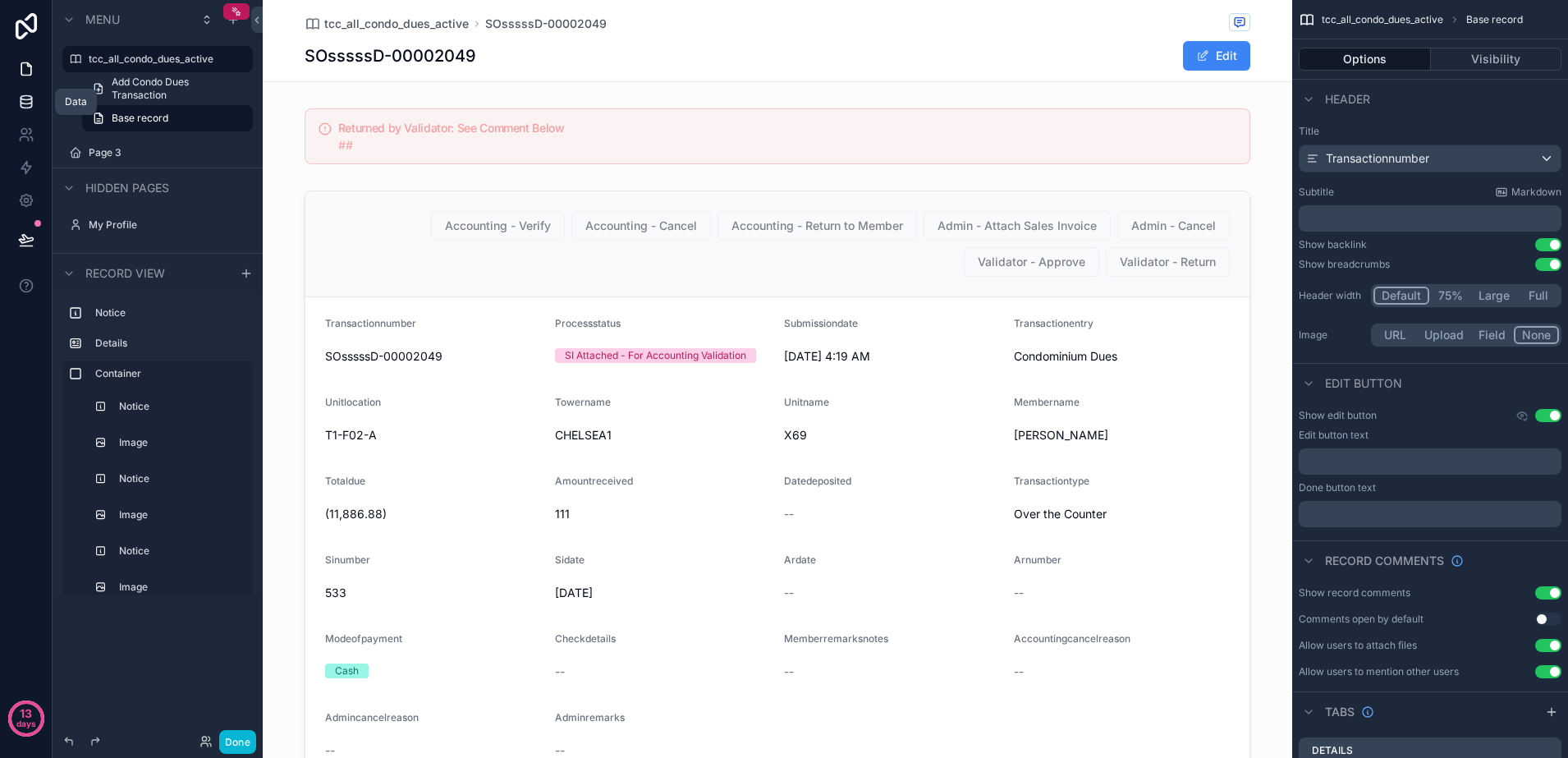
click at [31, 110] on link at bounding box center [25, 102] width 51 height 33
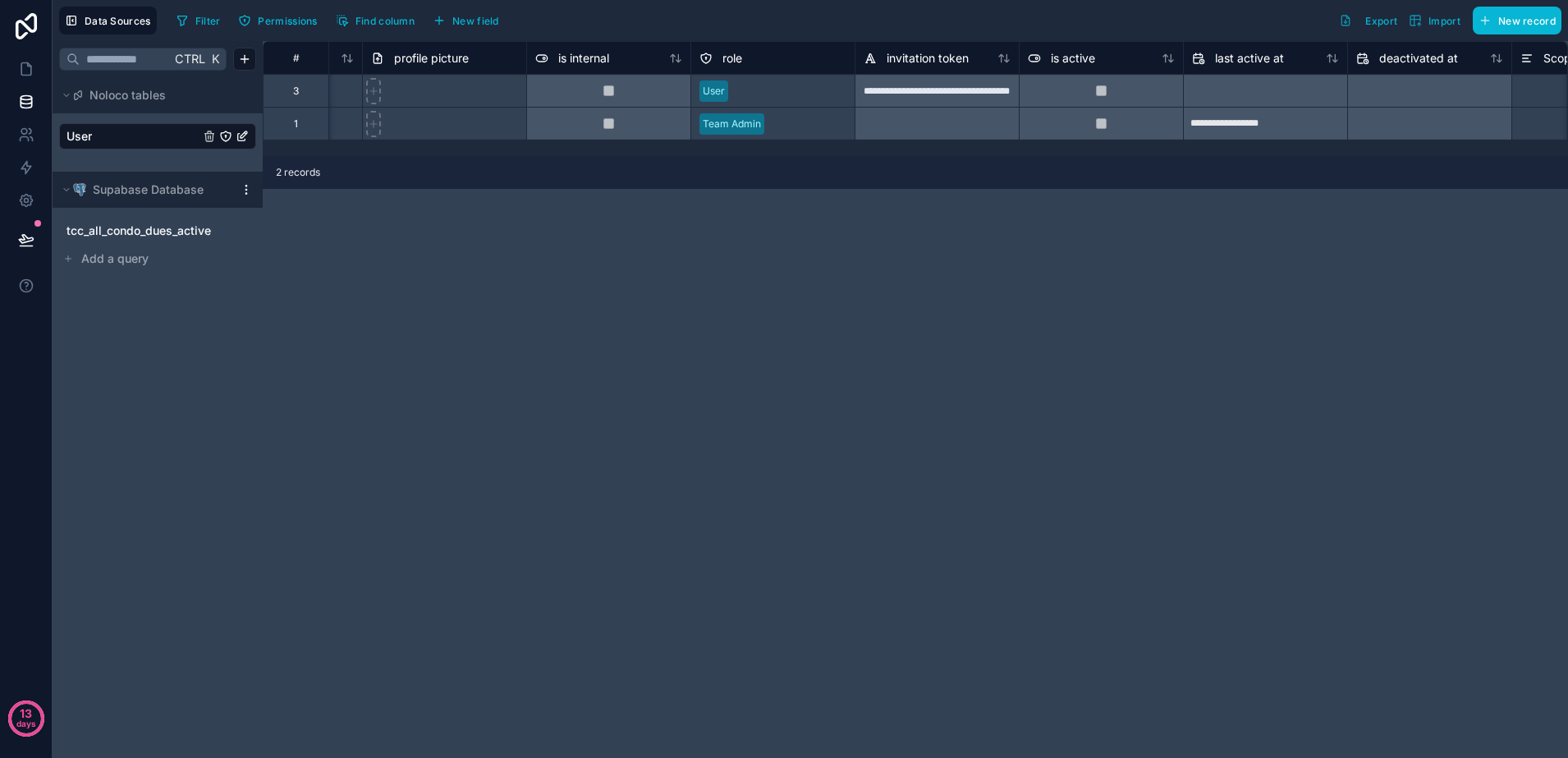
scroll to position [0, 194]
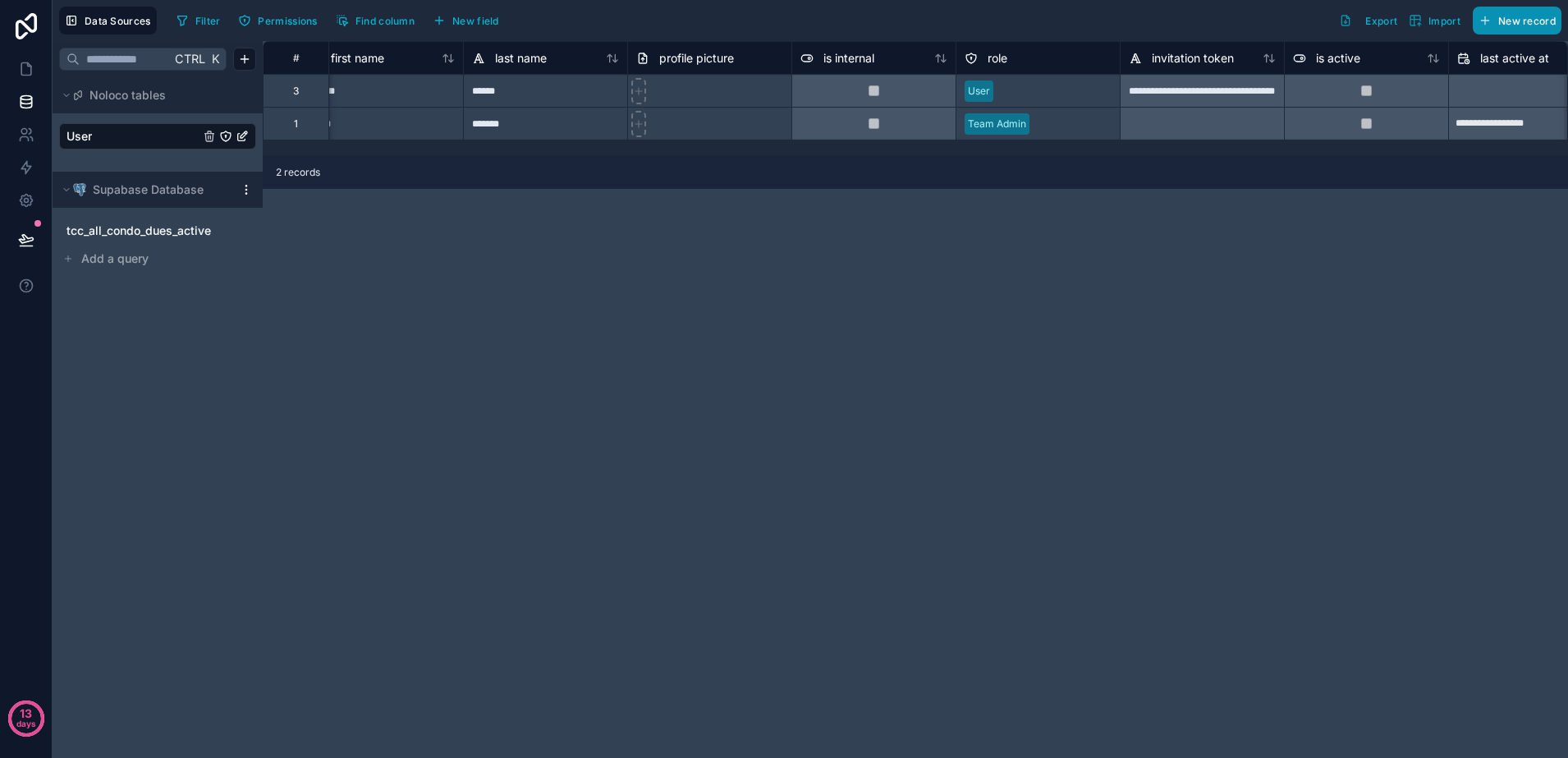
click at [1512, 30] on button "New record" at bounding box center [1518, 20] width 89 height 28
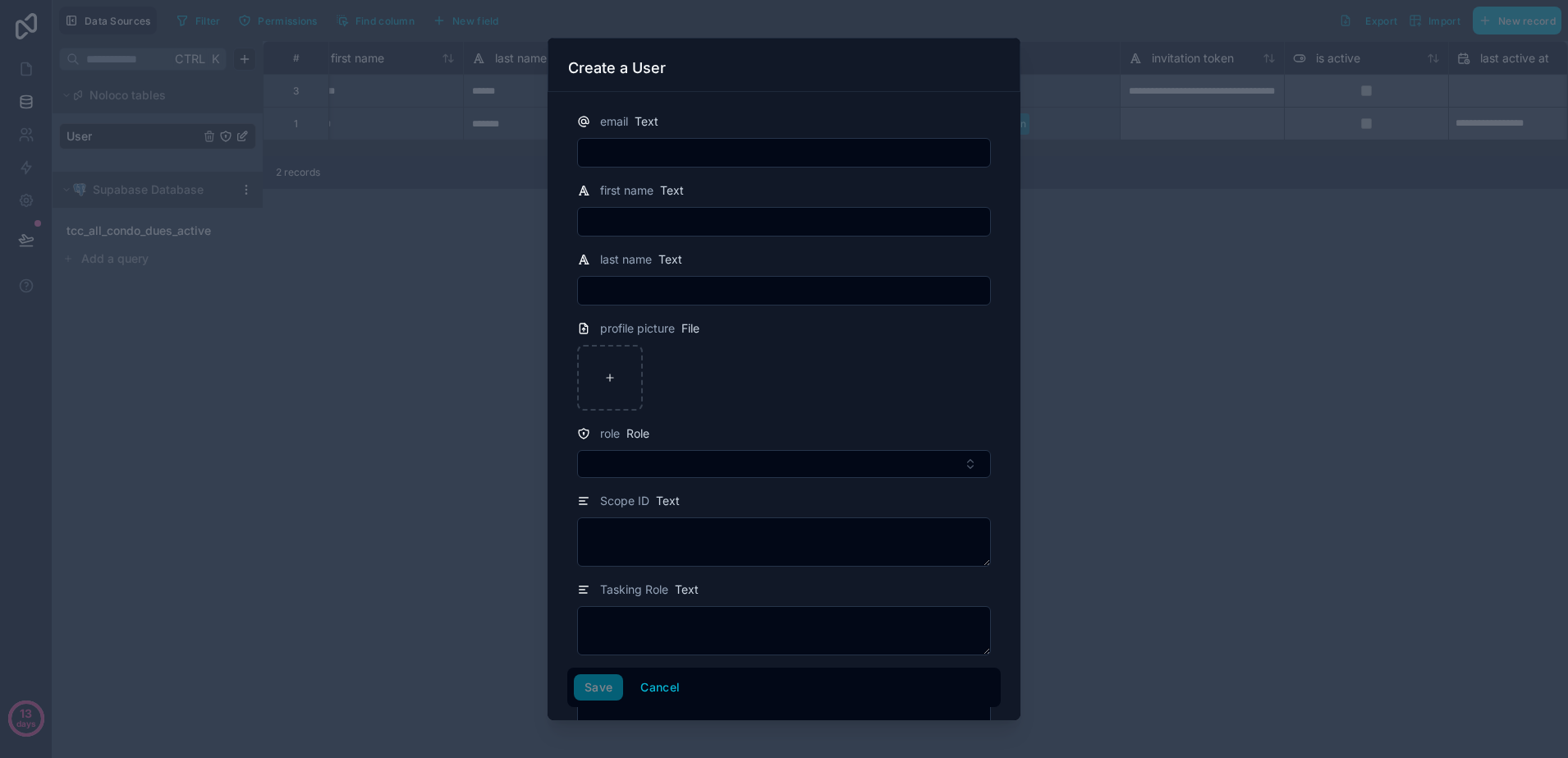
click at [923, 151] on input "text" at bounding box center [784, 153] width 413 height 23
type input "**********"
type input "*******"
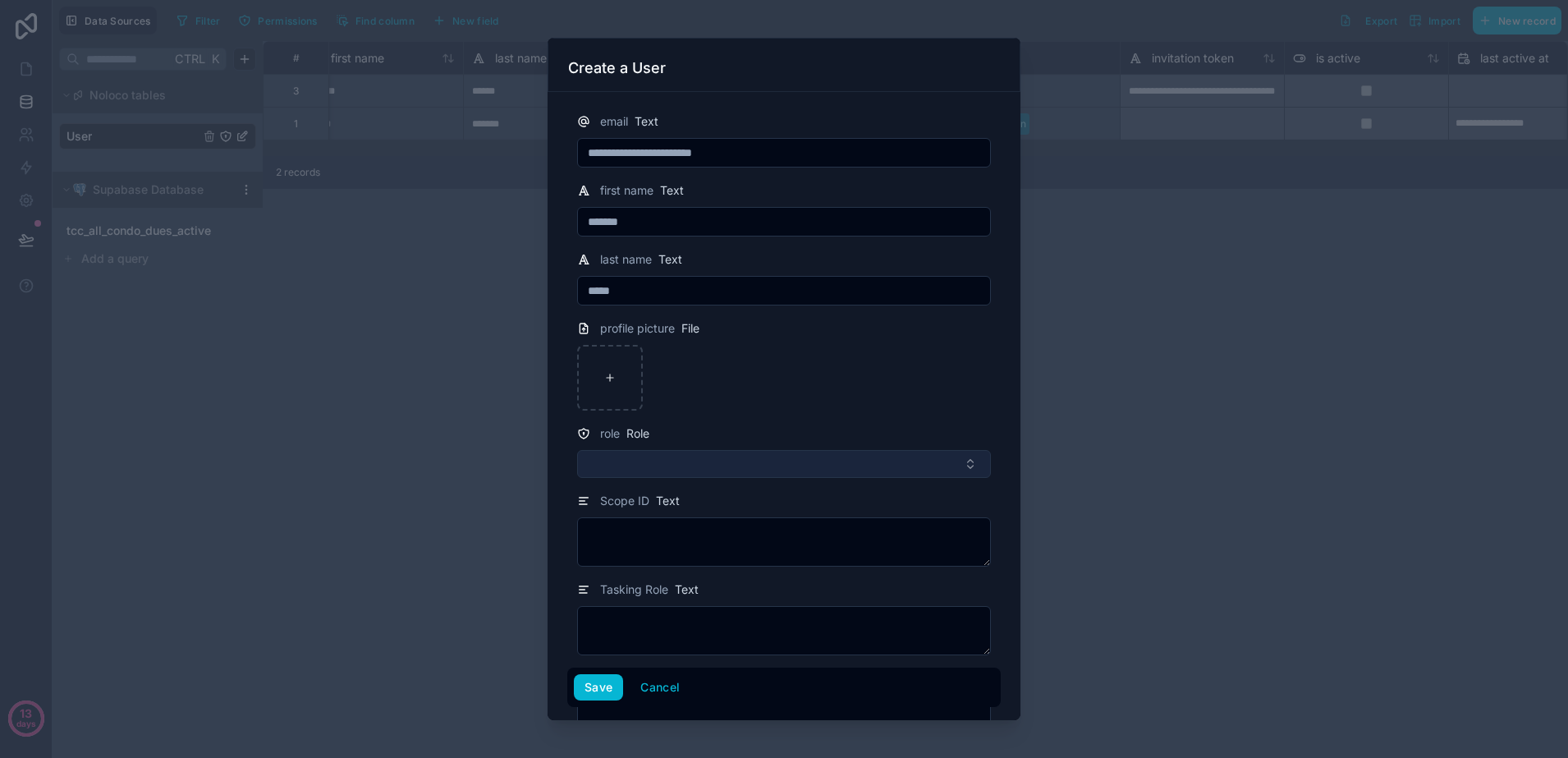
type input "*****"
click at [878, 473] on button "Select Button" at bounding box center [784, 464] width 414 height 28
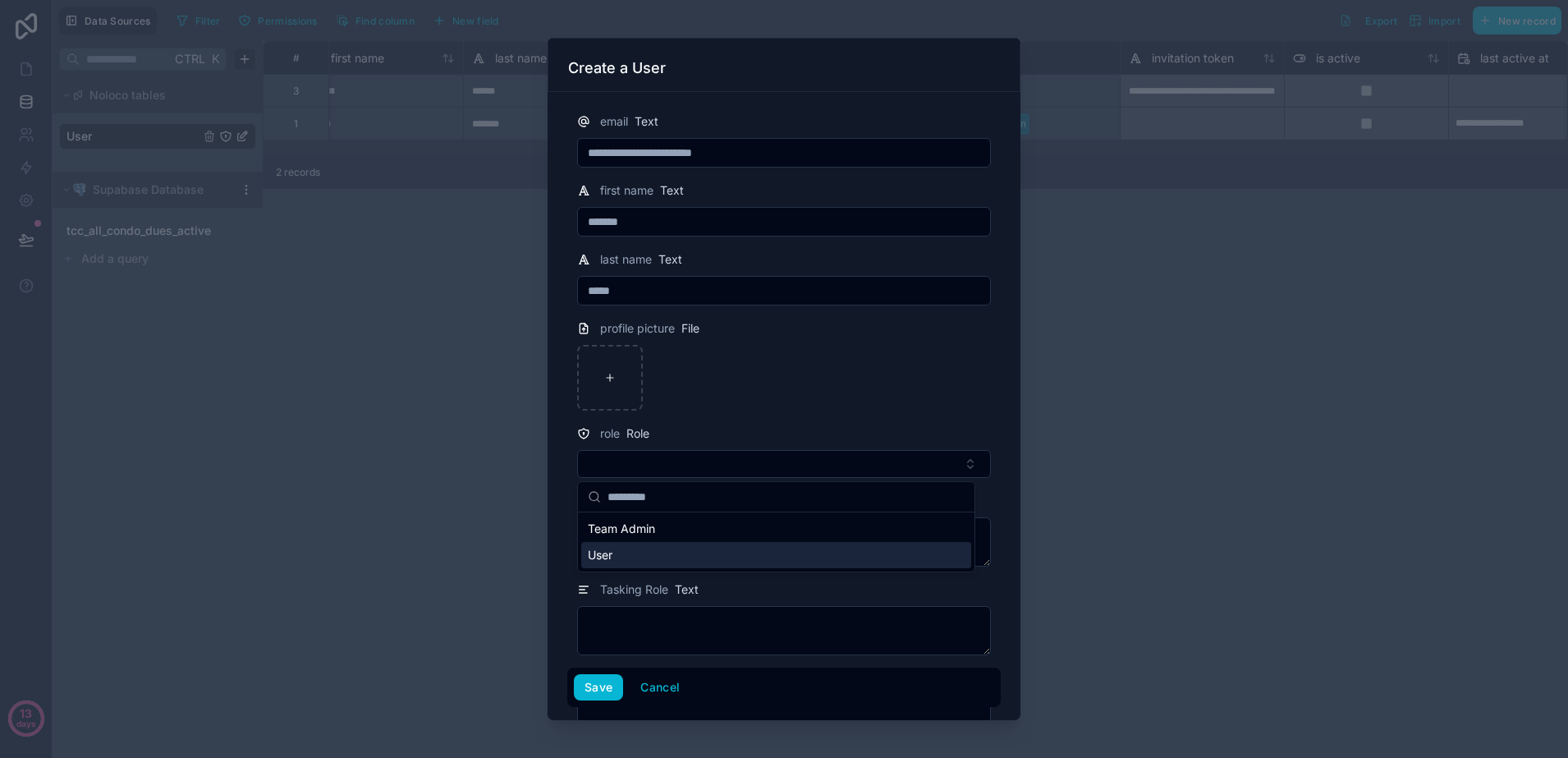
click at [705, 548] on div "User" at bounding box center [776, 555] width 390 height 26
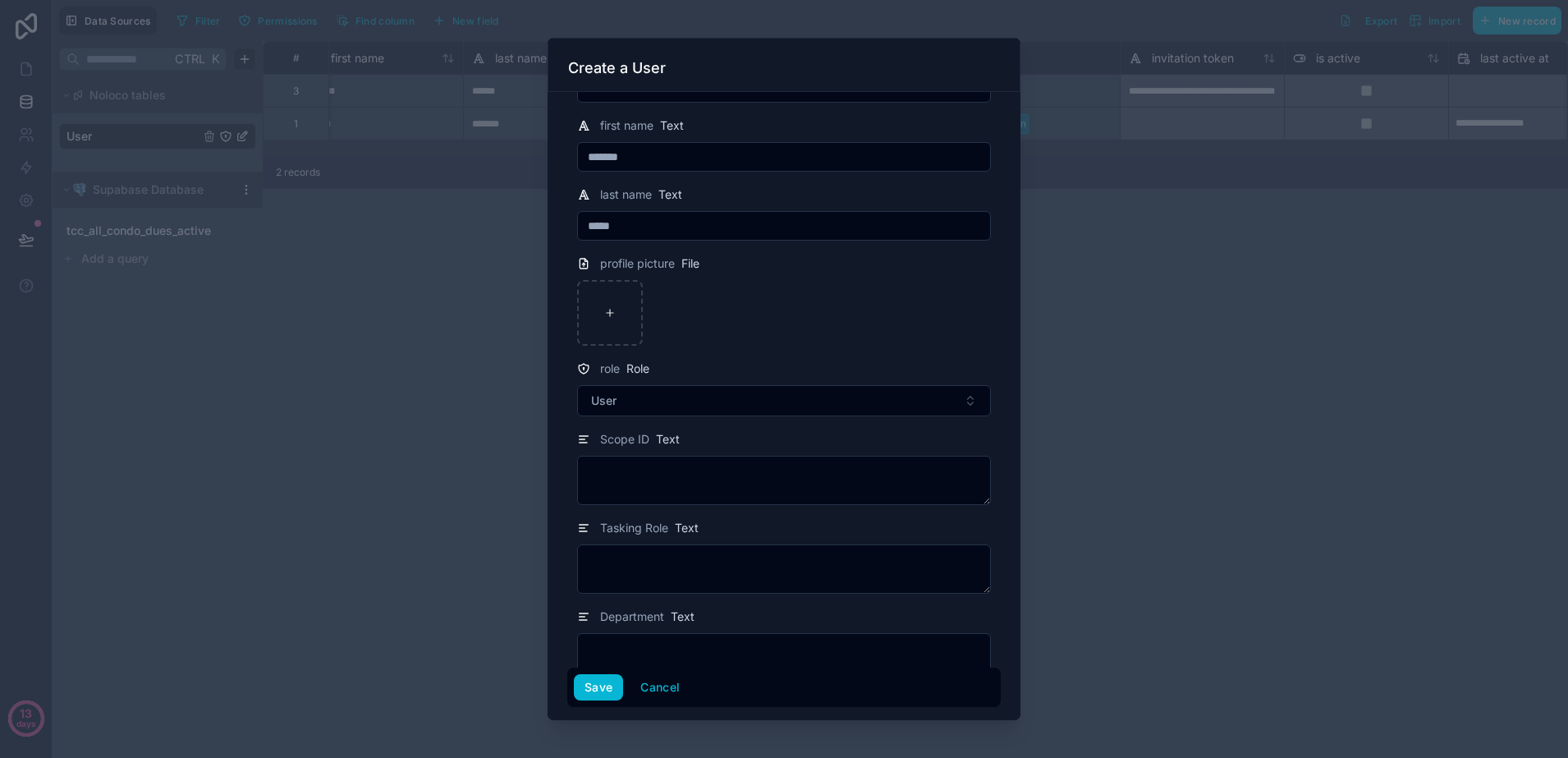
scroll to position [93, 0]
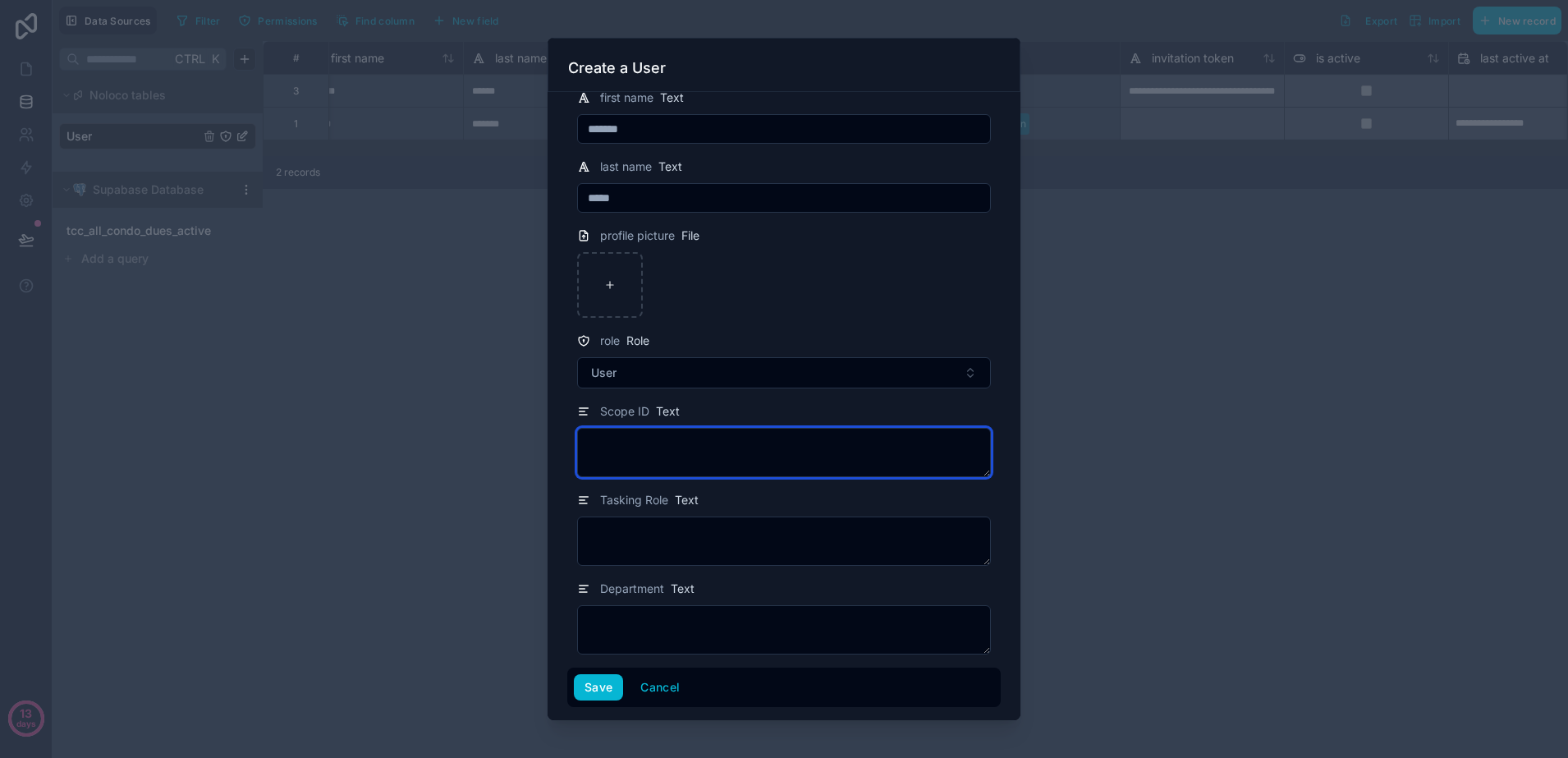
click at [738, 449] on textarea at bounding box center [784, 452] width 414 height 49
type textarea "****"
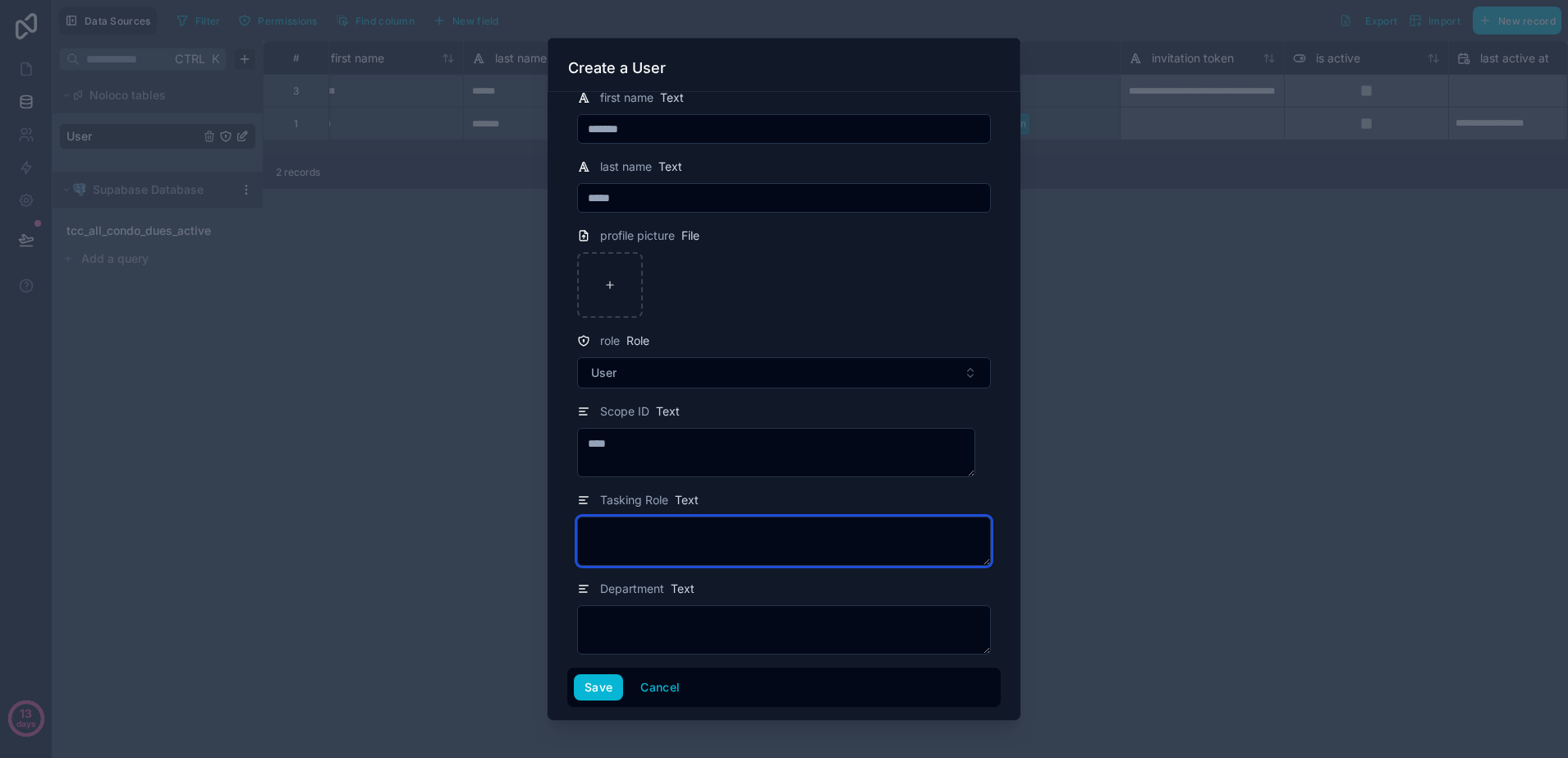
click at [742, 539] on textarea at bounding box center [784, 540] width 414 height 49
type textarea "*********"
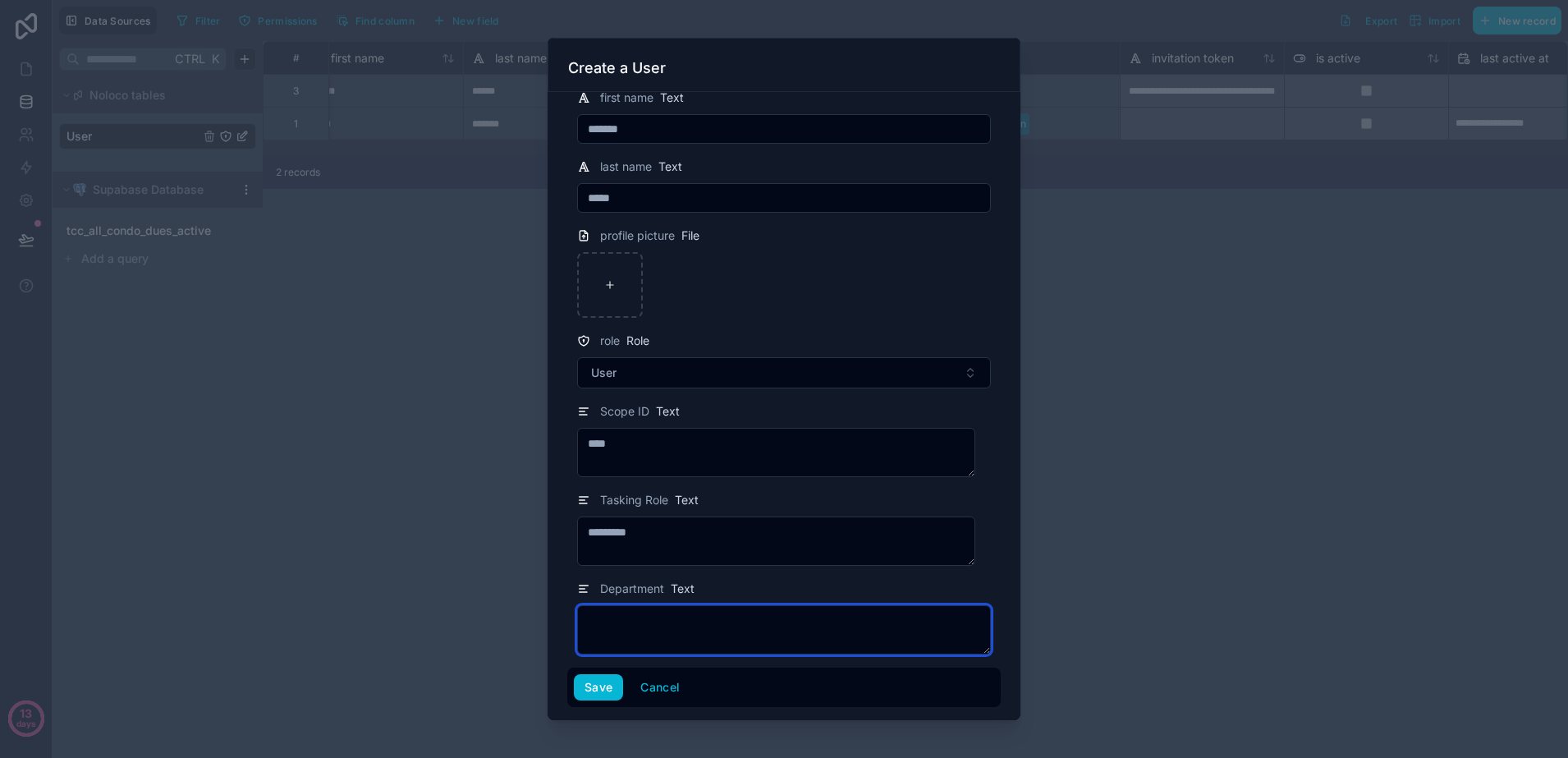
click at [758, 635] on textarea at bounding box center [784, 629] width 414 height 49
type textarea "***"
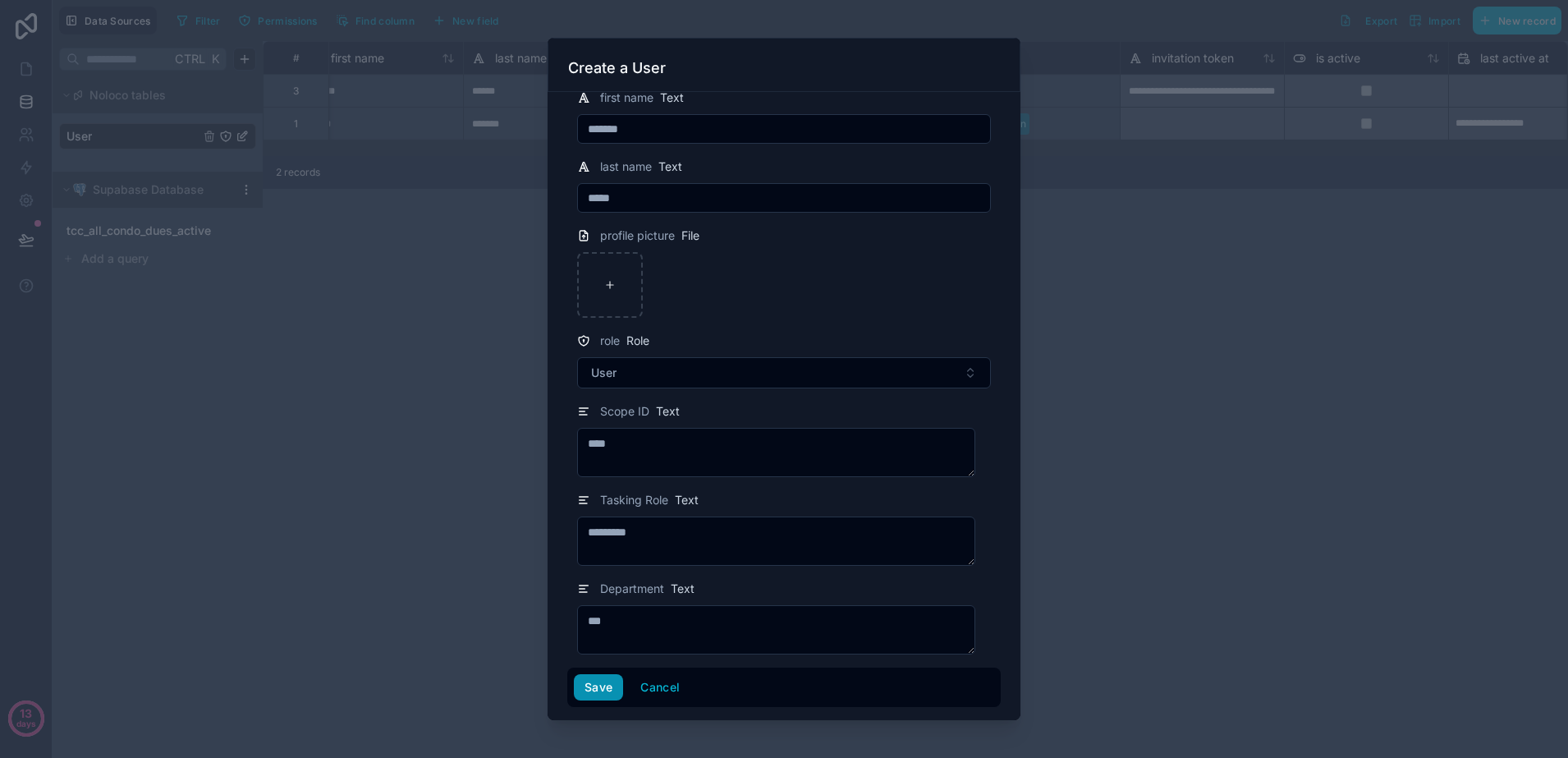
click at [608, 690] on button "Save" at bounding box center [599, 686] width 49 height 26
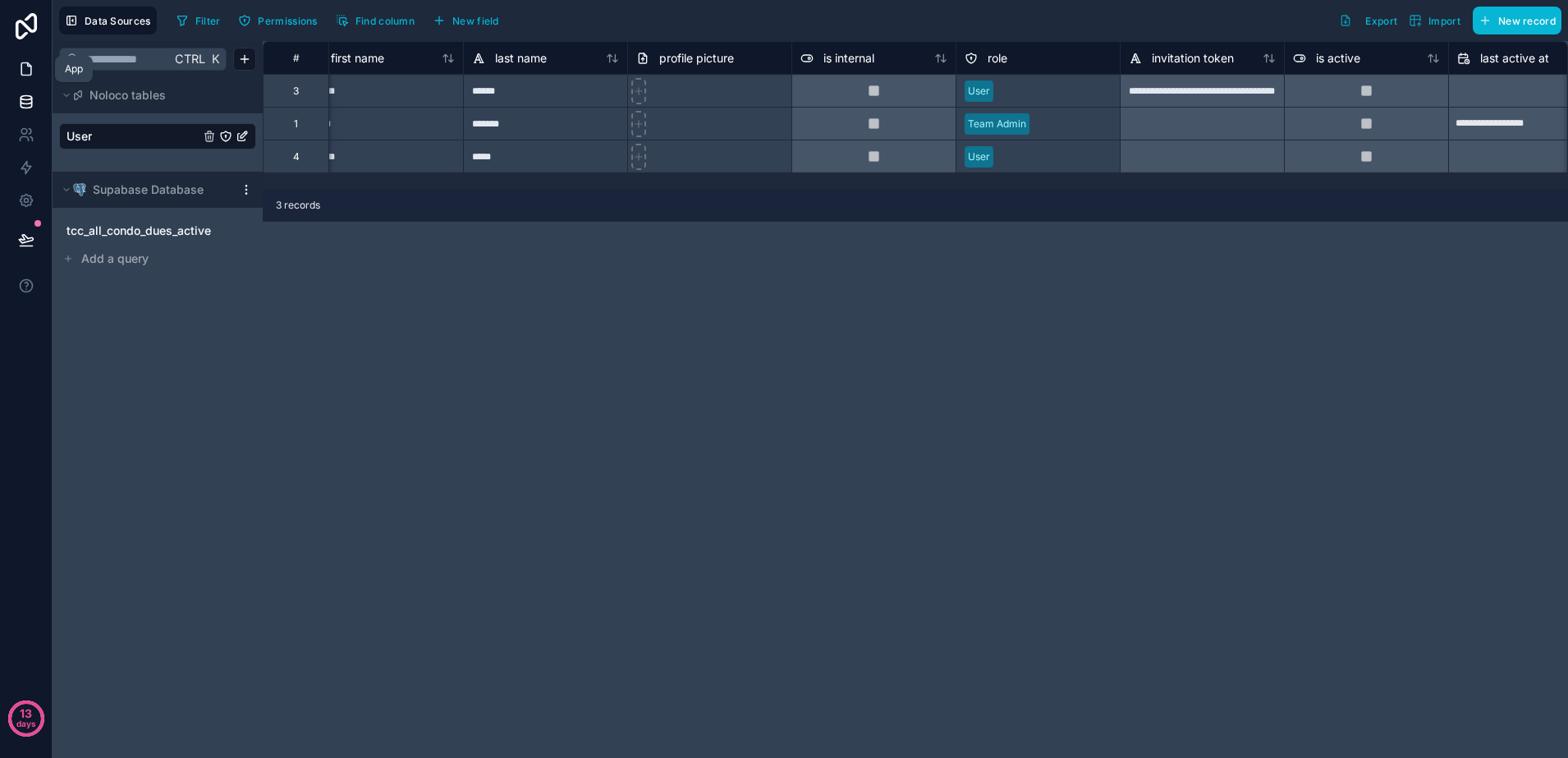
click at [25, 83] on link at bounding box center [25, 69] width 51 height 33
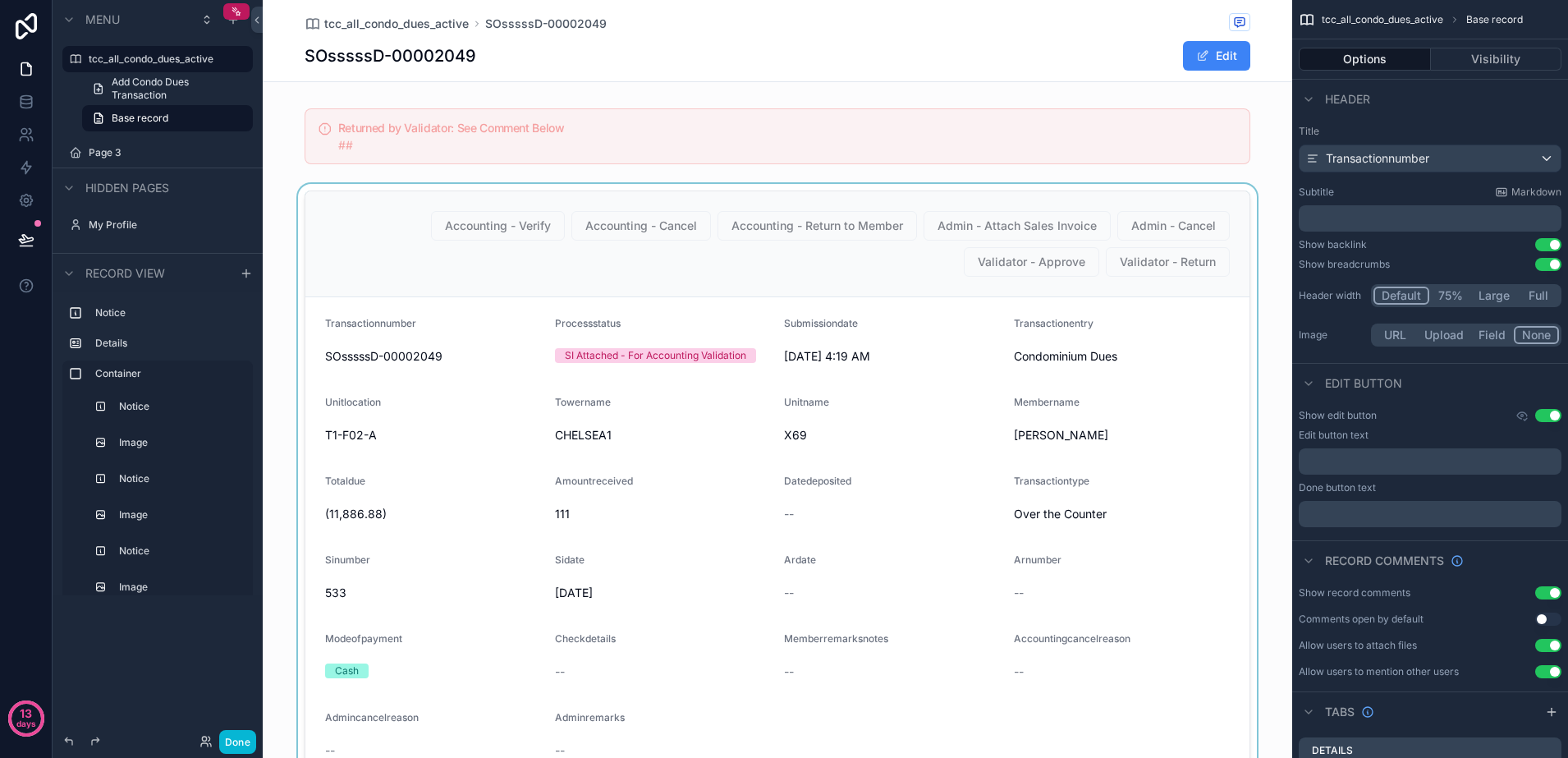
click at [671, 252] on div "scrollable content" at bounding box center [777, 527] width 1030 height 685
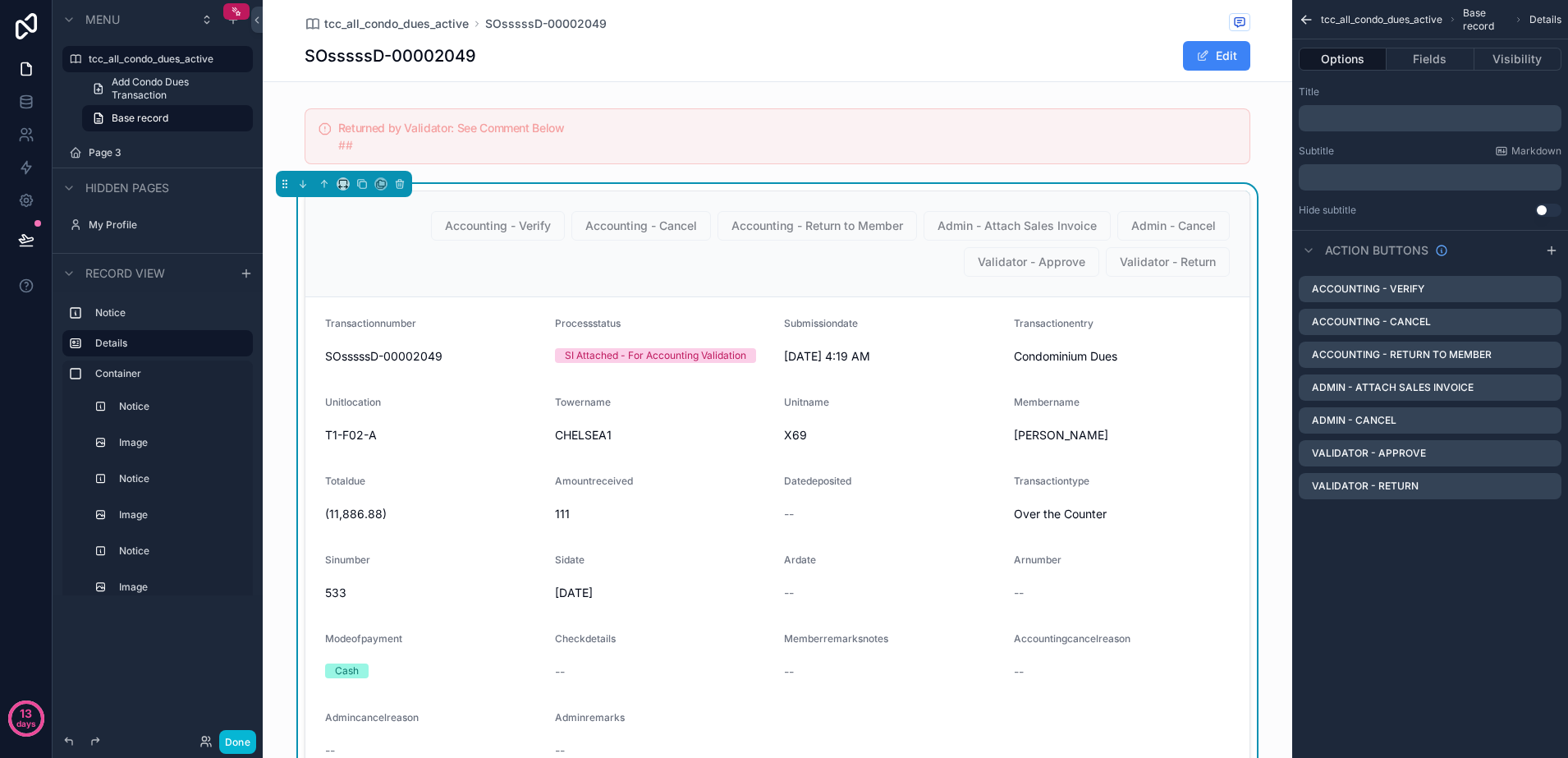
click at [1302, 23] on icon "scrollable content" at bounding box center [1307, 19] width 15 height 16
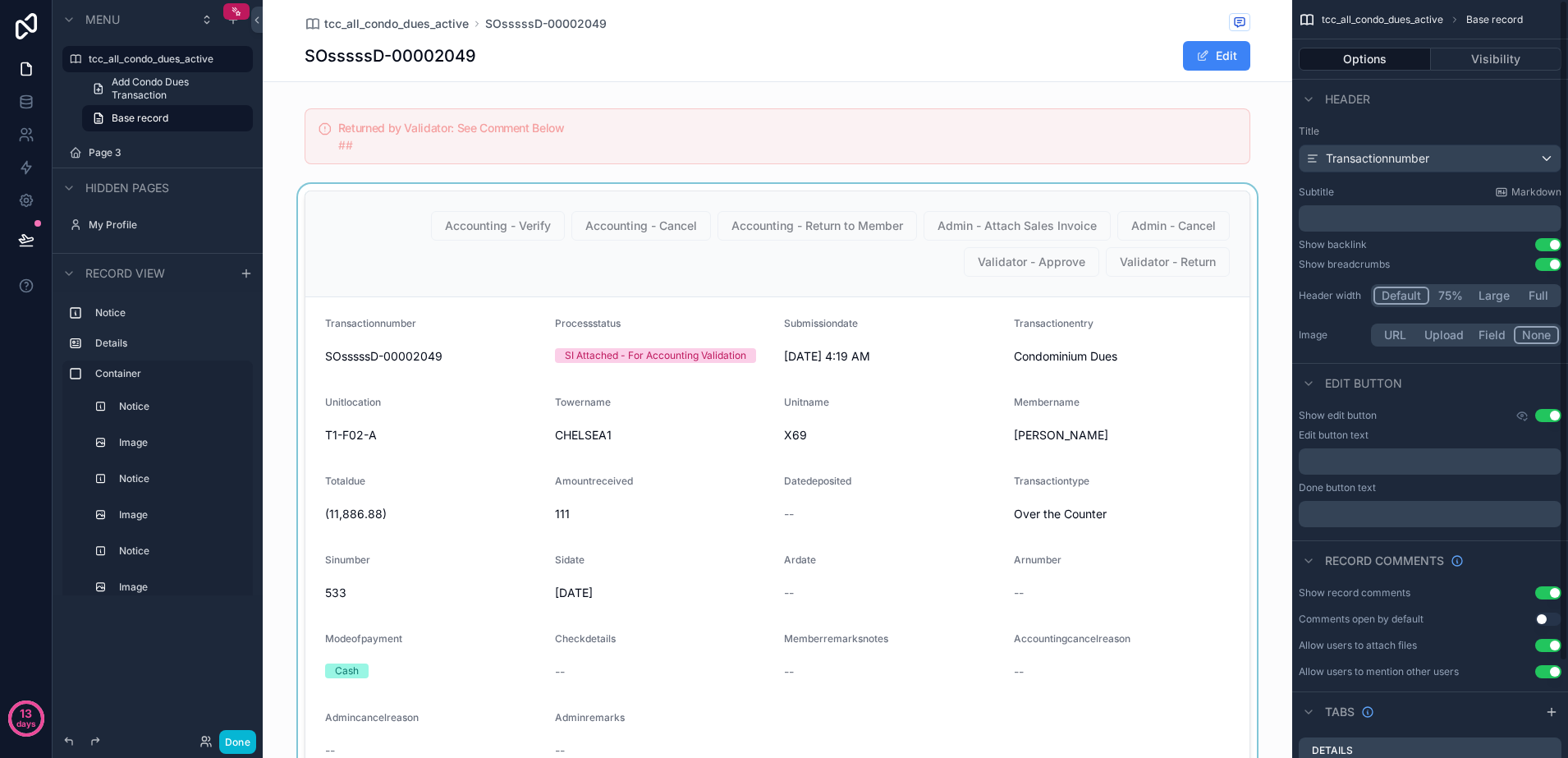
click at [1154, 233] on div "scrollable content" at bounding box center [777, 527] width 1030 height 685
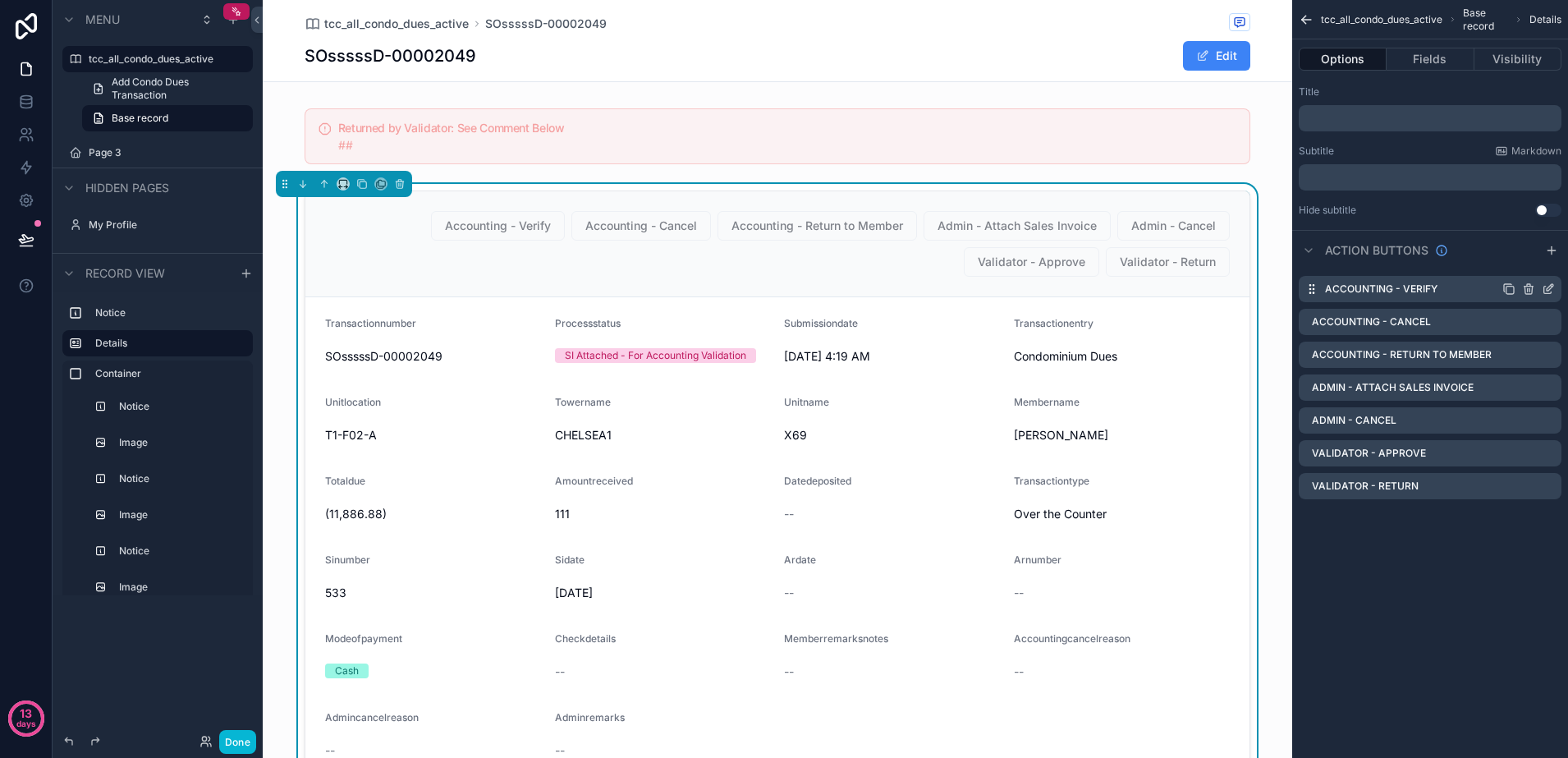
click at [1548, 291] on icon "scrollable content" at bounding box center [1549, 289] width 14 height 14
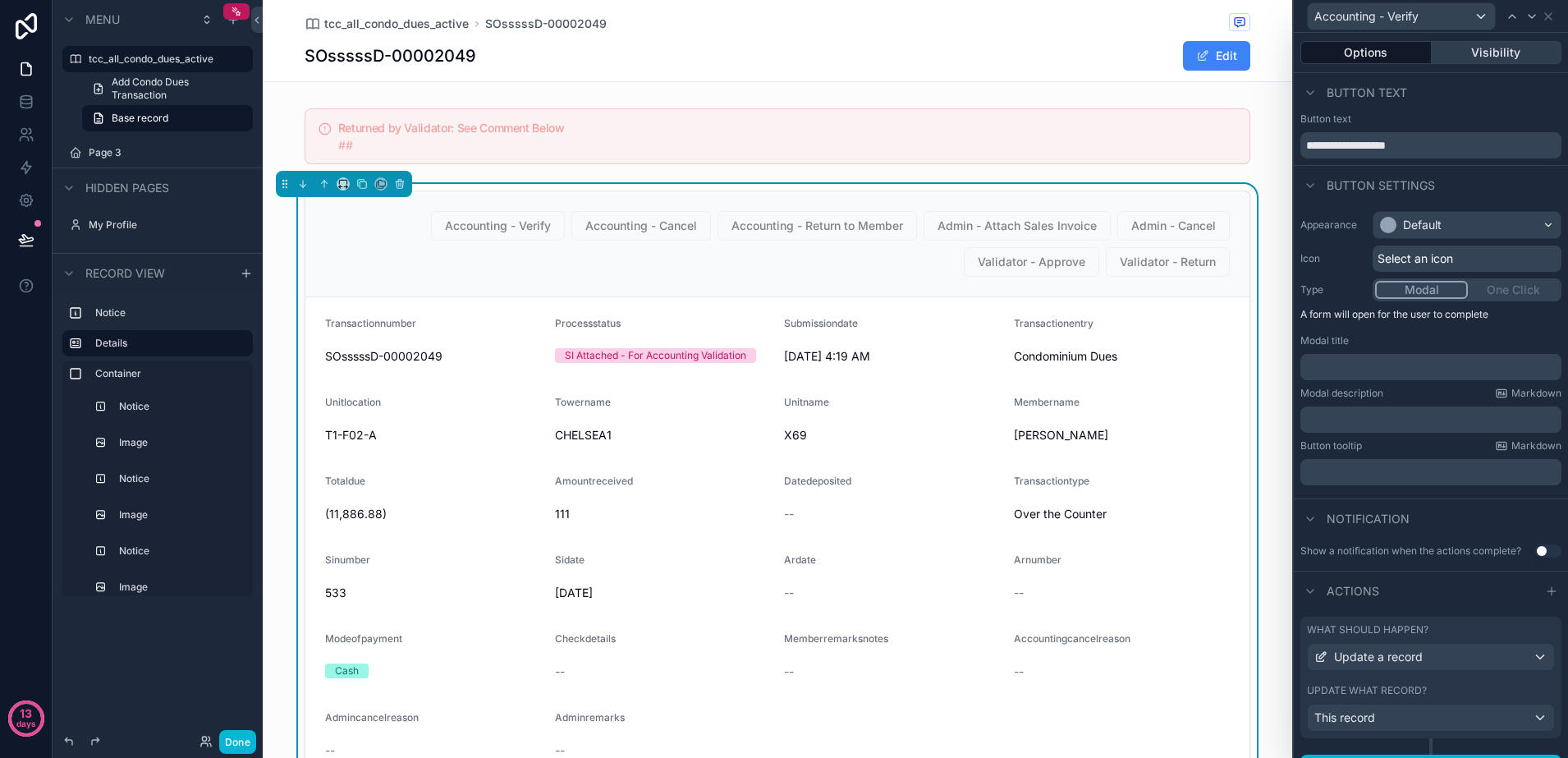
click at [1495, 62] on button "Visibility" at bounding box center [1497, 52] width 131 height 23
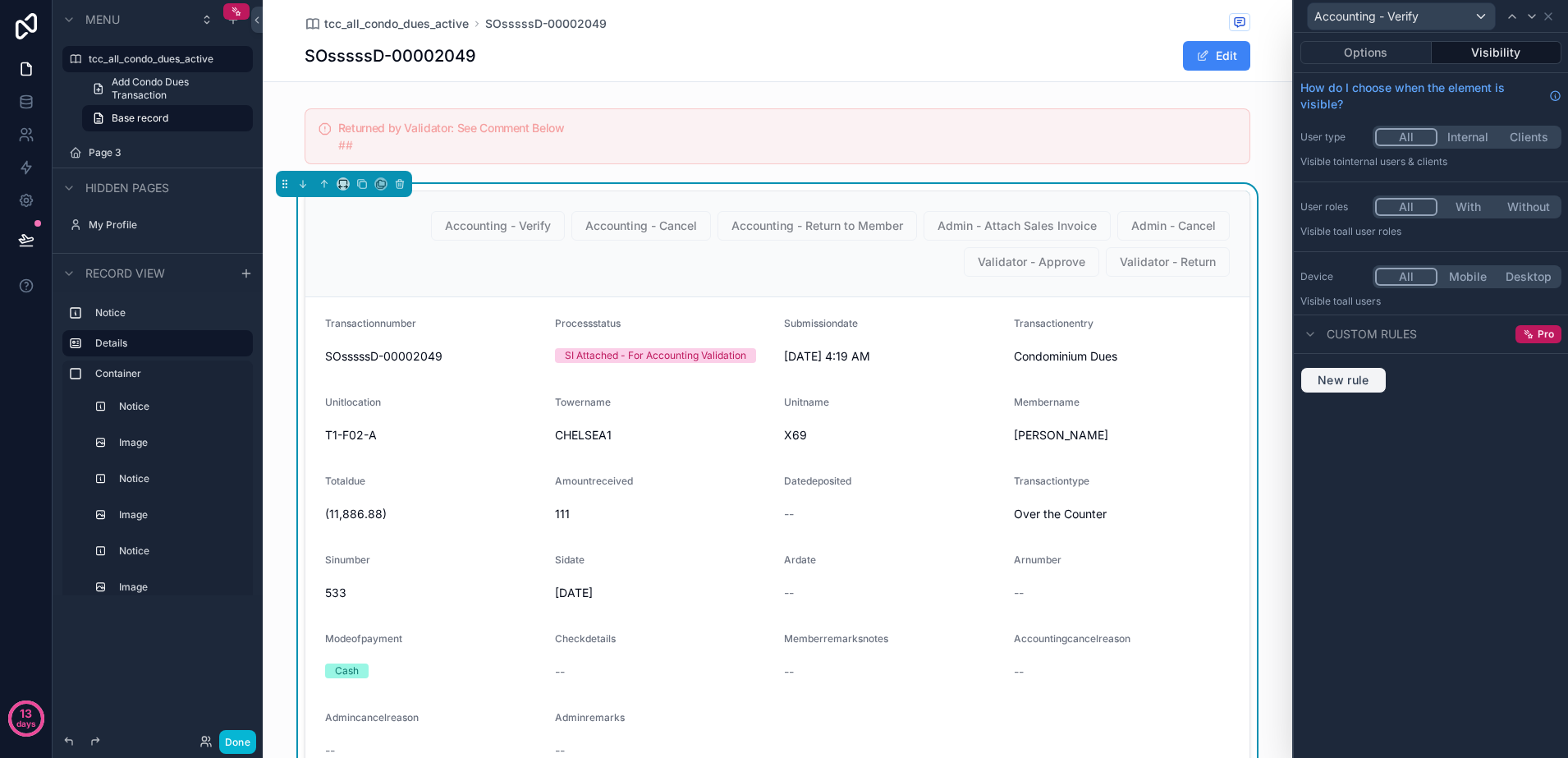
click at [1368, 374] on span "New rule" at bounding box center [1343, 379] width 65 height 15
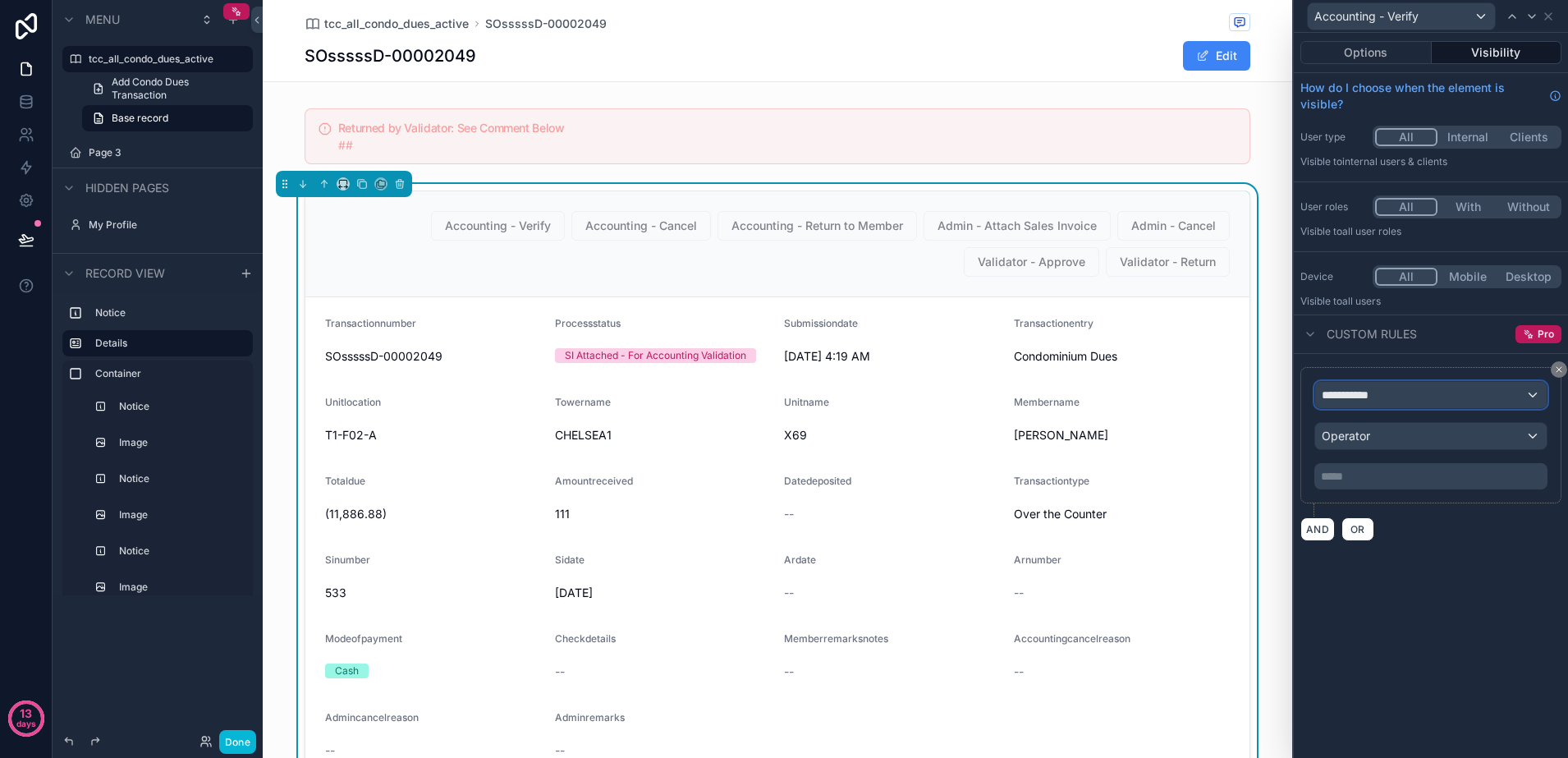
click at [1370, 402] on span "**********" at bounding box center [1352, 394] width 61 height 16
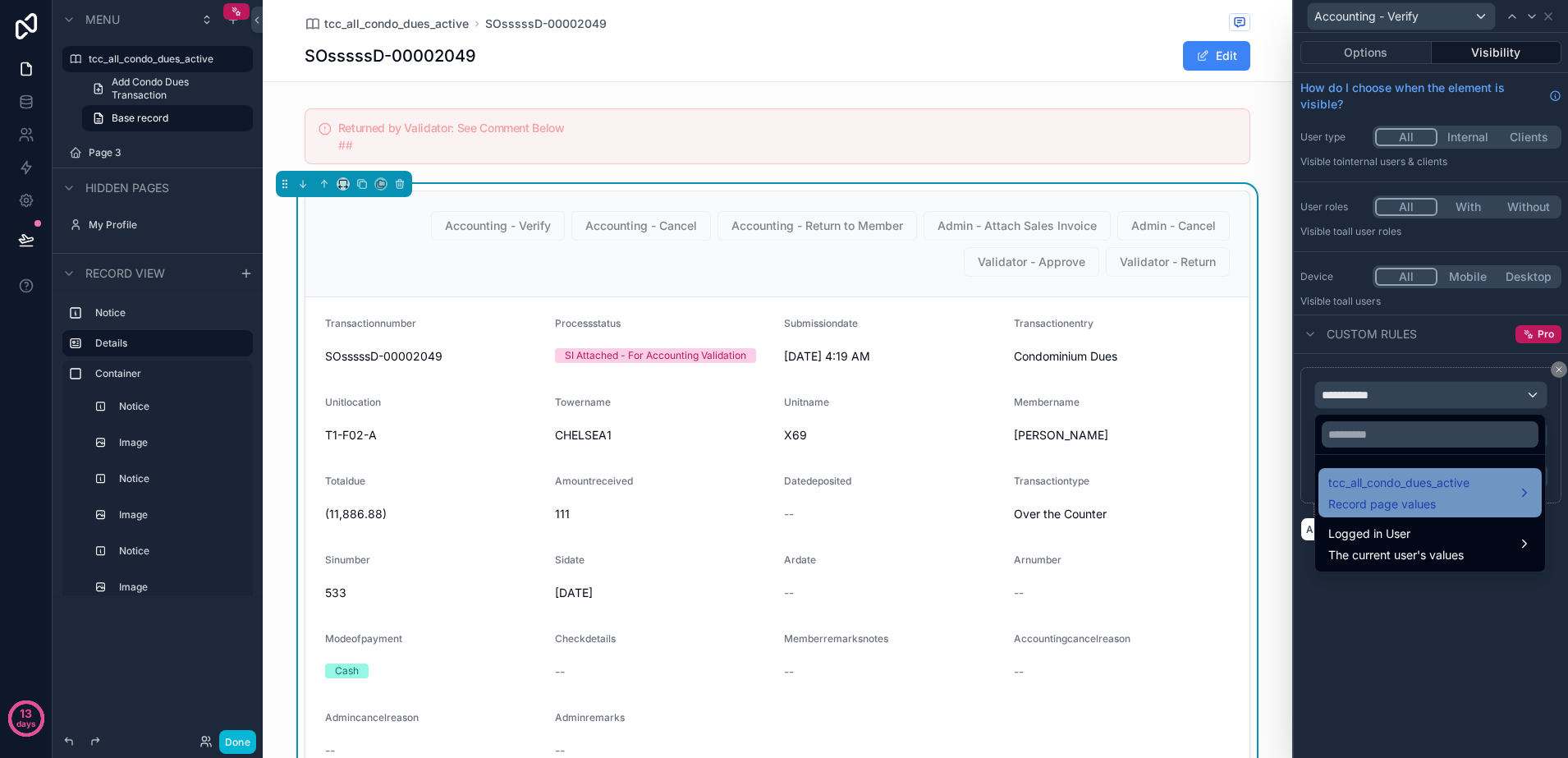
click at [1423, 503] on span "Record page values" at bounding box center [1399, 503] width 141 height 16
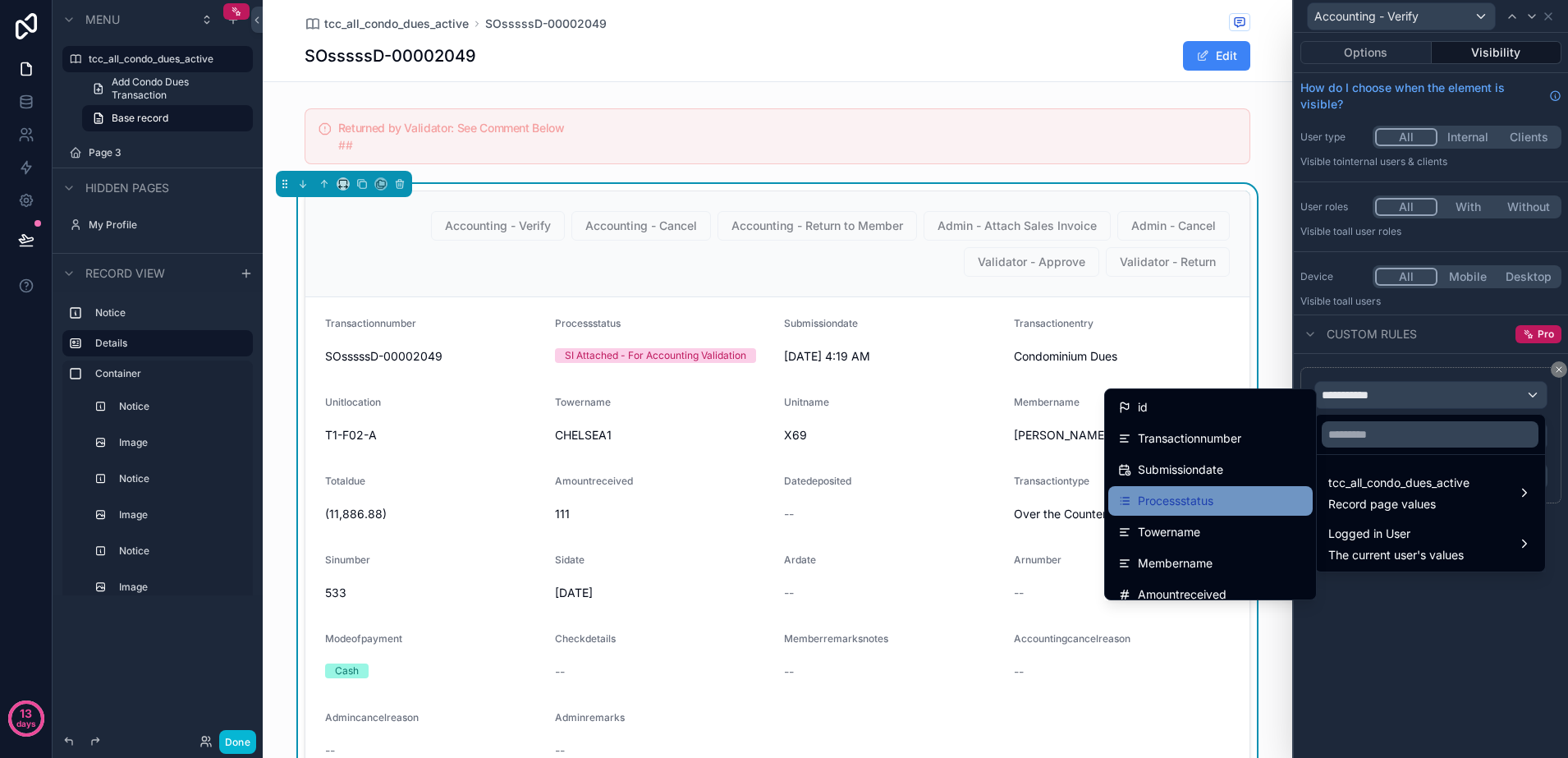
click at [1182, 491] on span "Processstatus" at bounding box center [1176, 500] width 76 height 19
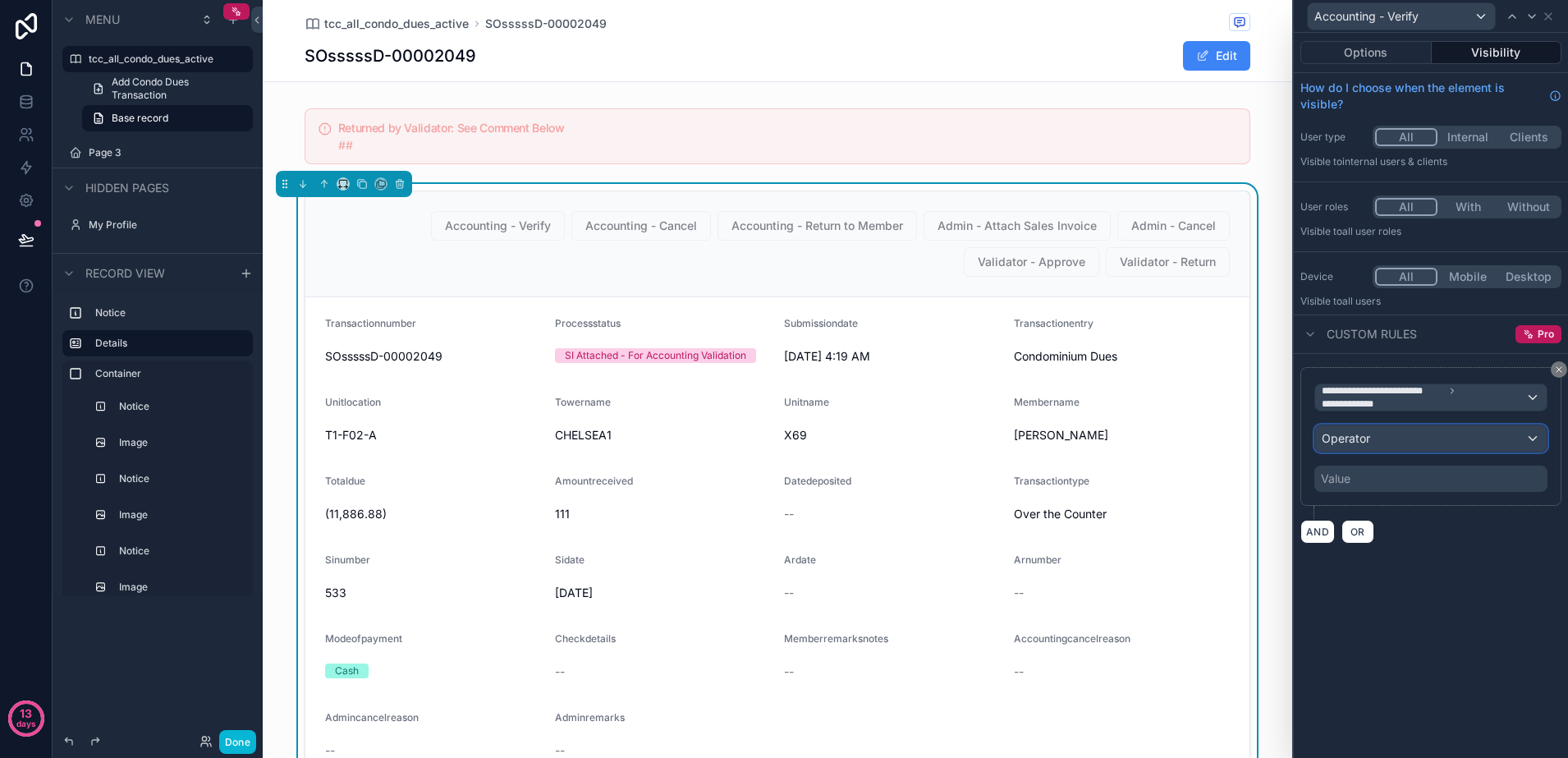
click at [1360, 443] on span "Operator" at bounding box center [1346, 438] width 48 height 14
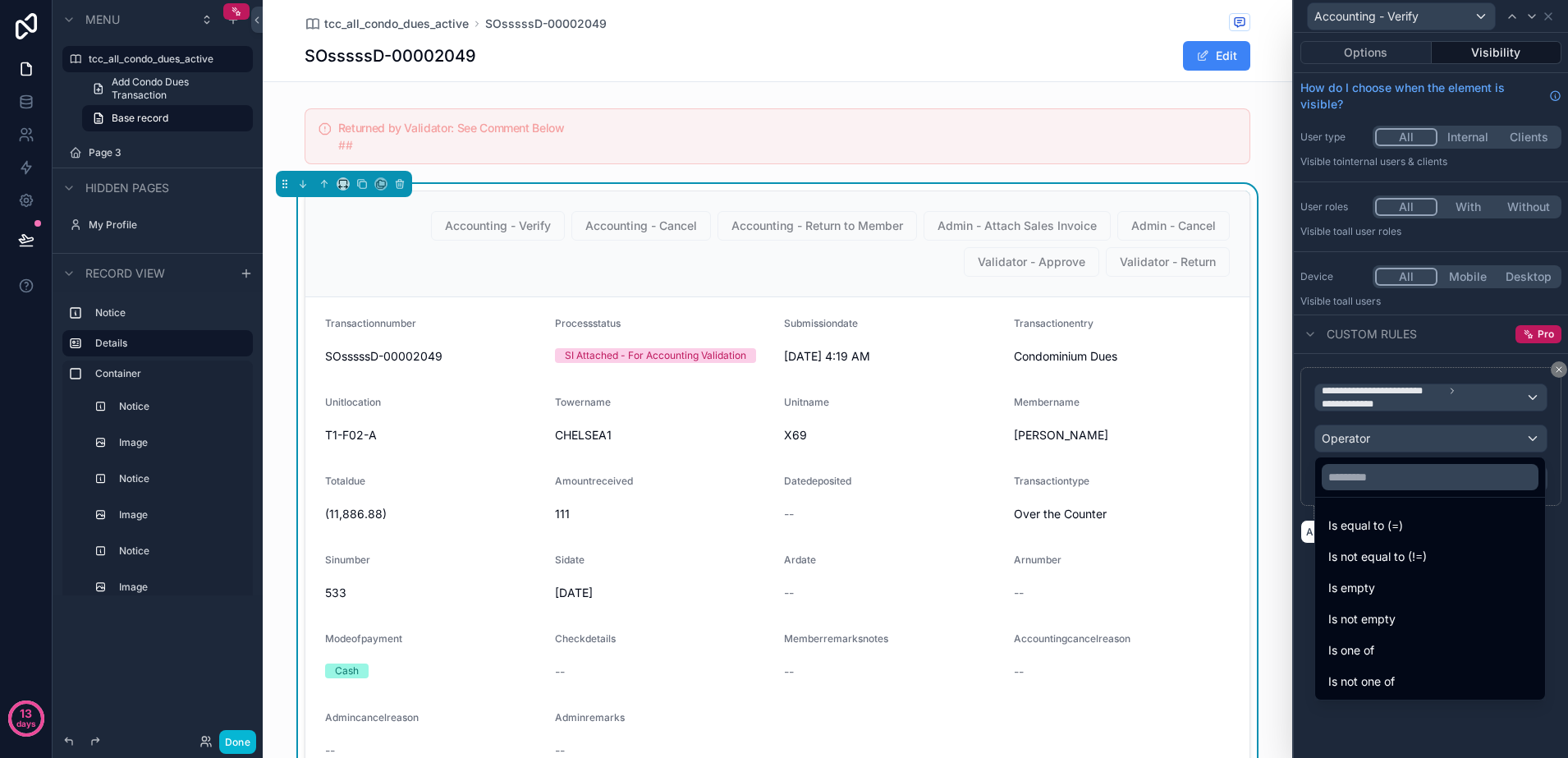
click at [1563, 559] on div at bounding box center [1430, 379] width 274 height 758
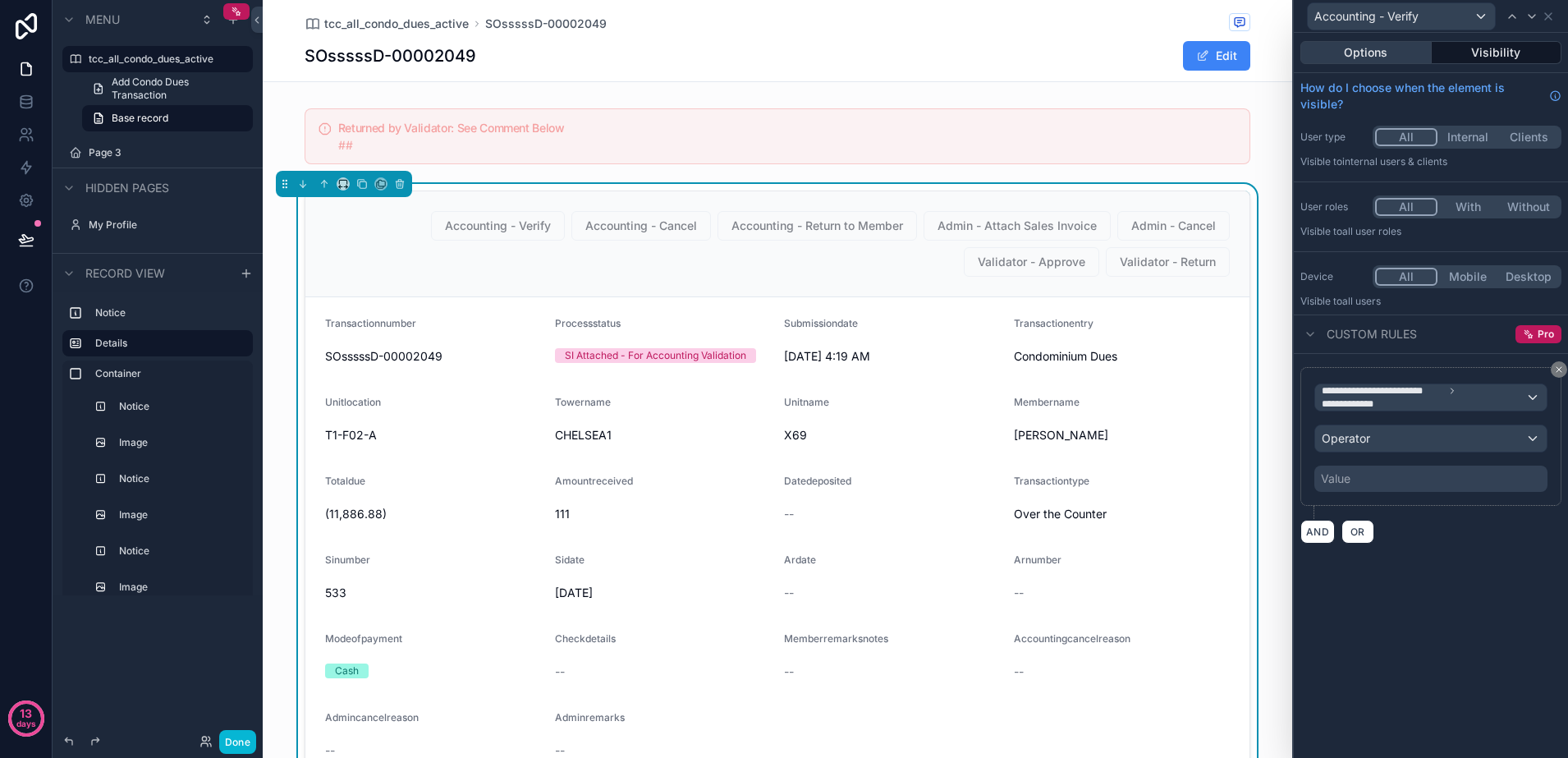
click at [1368, 61] on button "Options" at bounding box center [1367, 52] width 132 height 23
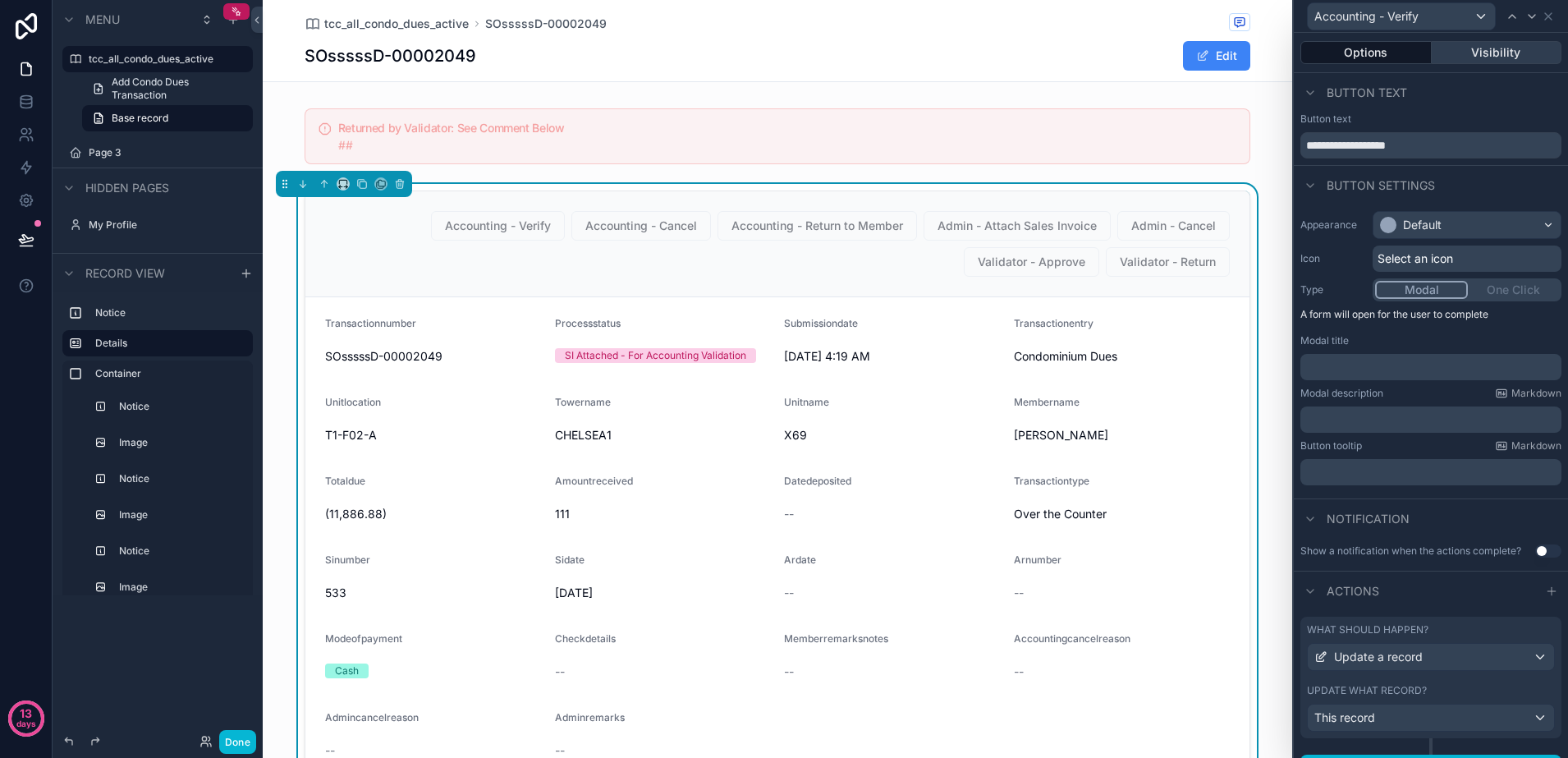
click at [1468, 51] on button "Visibility" at bounding box center [1497, 52] width 131 height 23
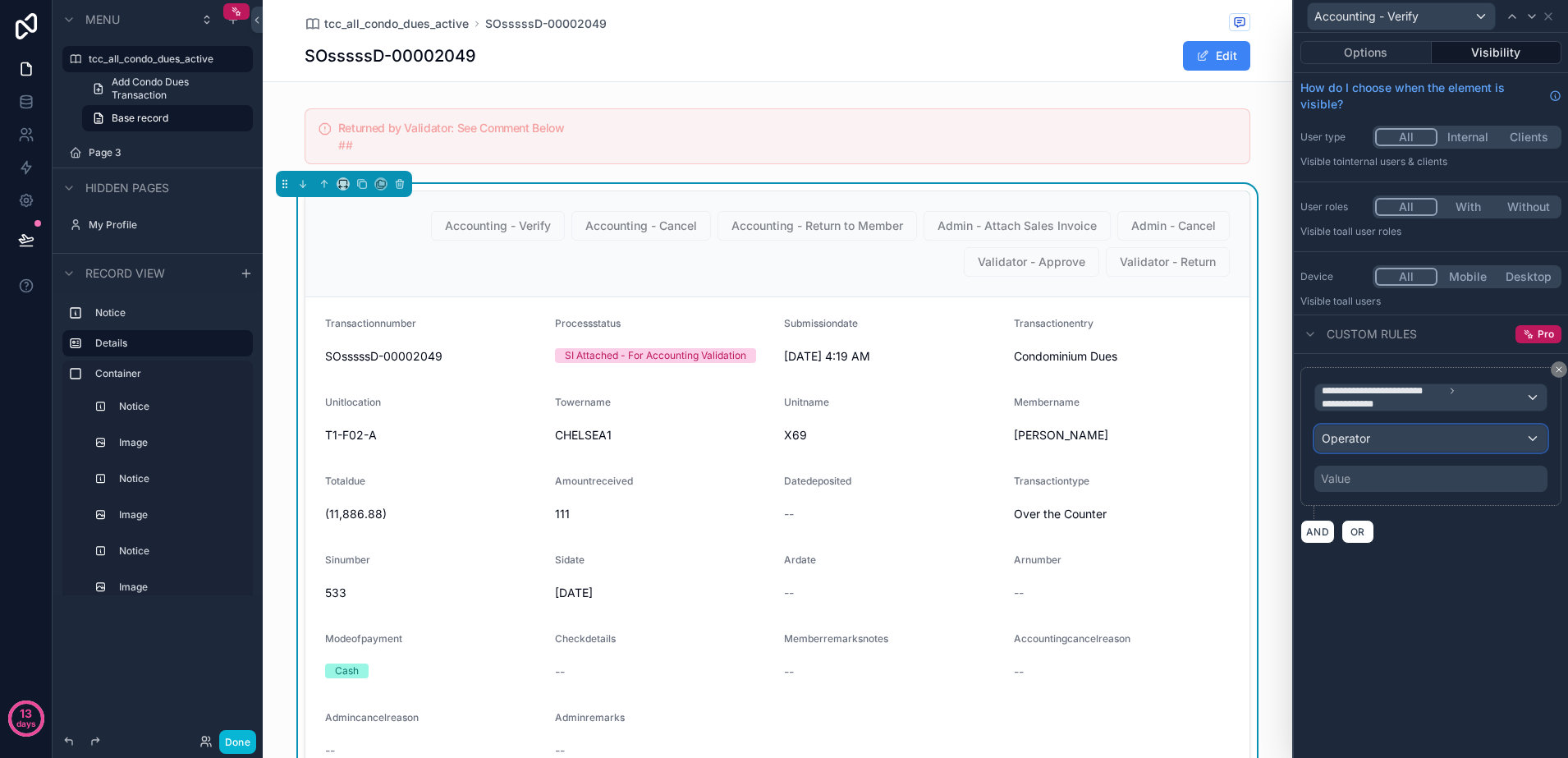
click at [1458, 442] on div "Operator" at bounding box center [1430, 438] width 231 height 26
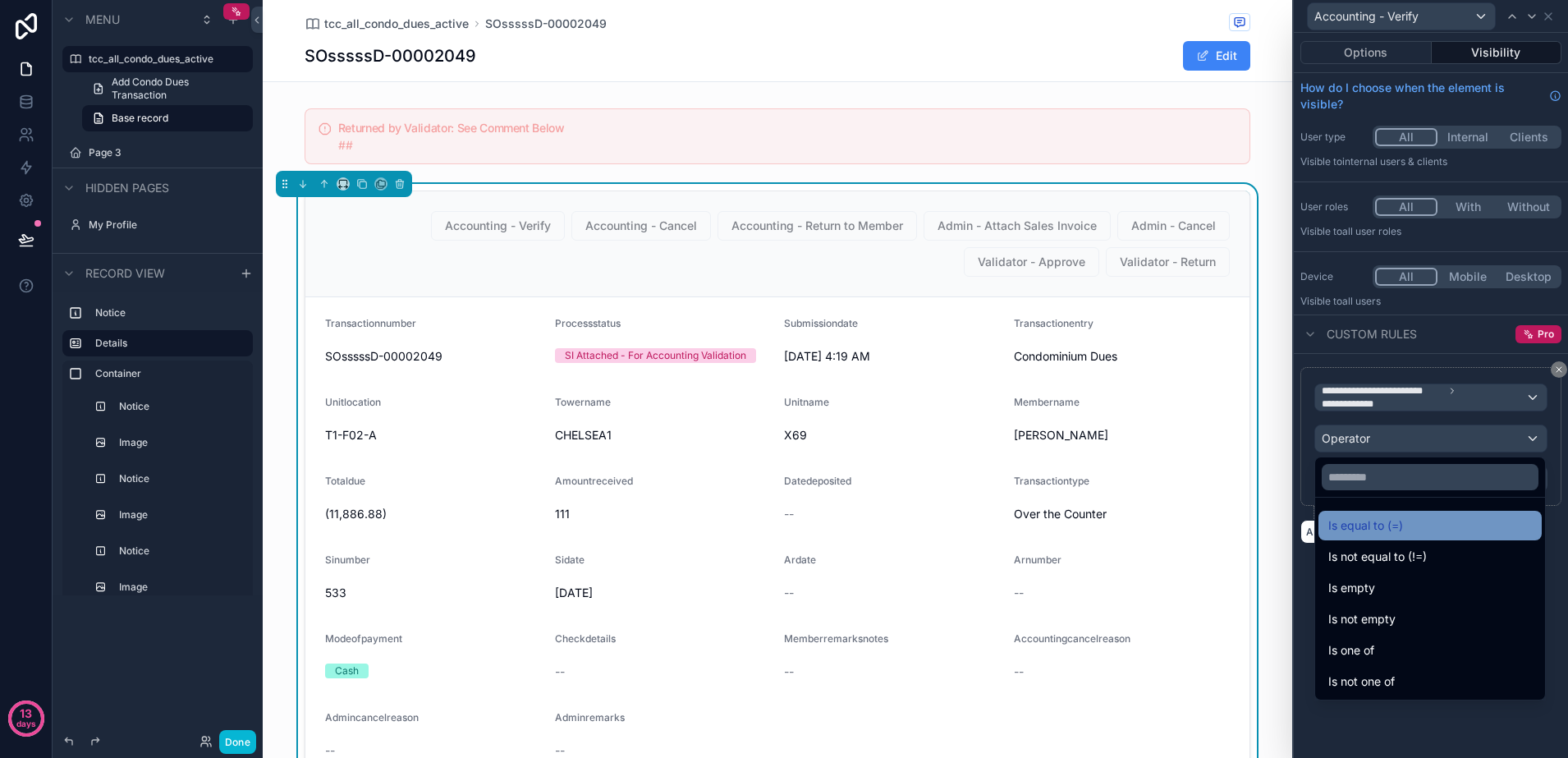
click at [1418, 516] on div "Is equal to (=)" at bounding box center [1430, 525] width 203 height 19
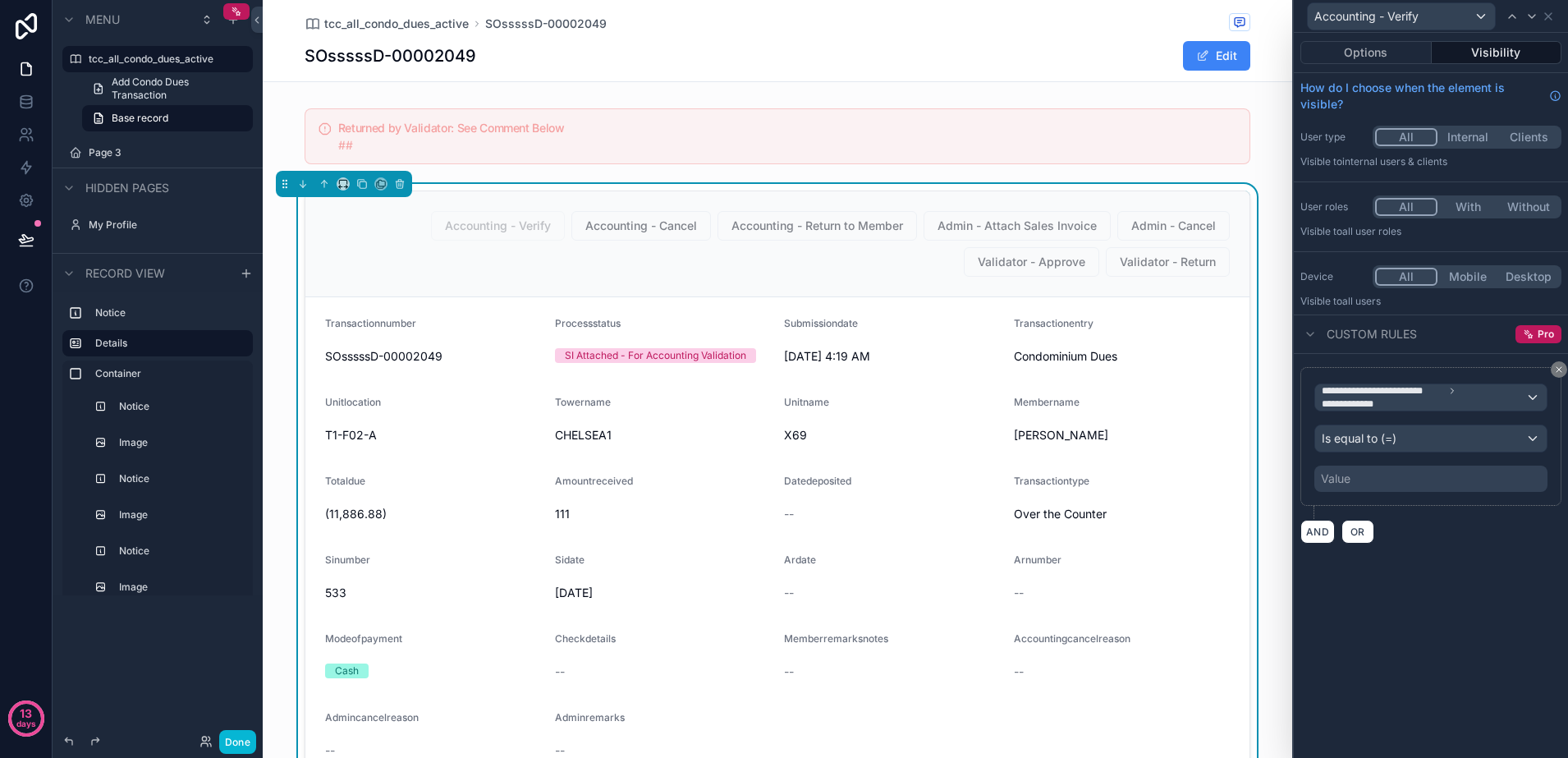
click at [1396, 477] on div "Value" at bounding box center [1430, 478] width 233 height 26
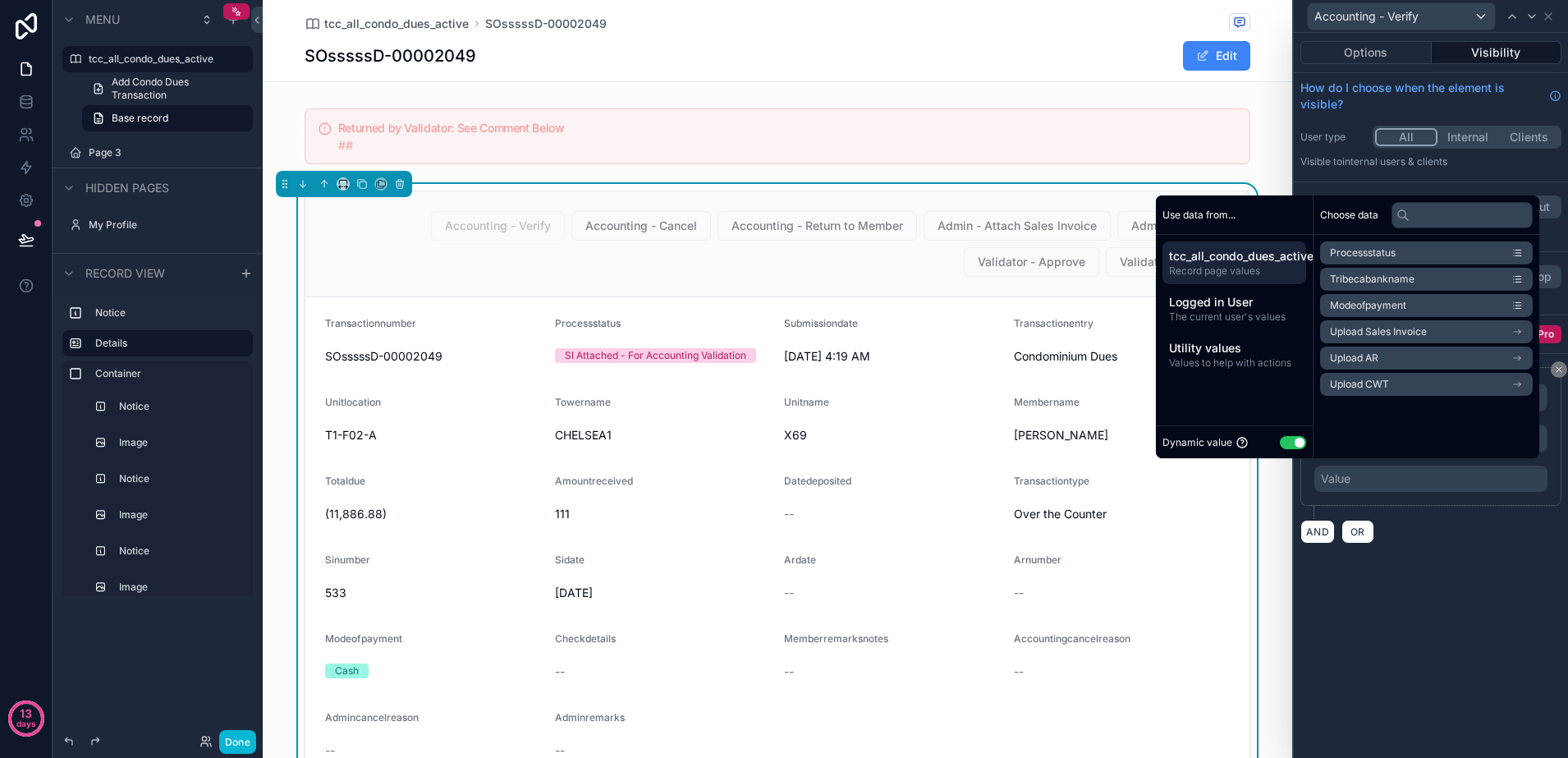
click at [1280, 440] on button "Use setting" at bounding box center [1293, 442] width 26 height 14
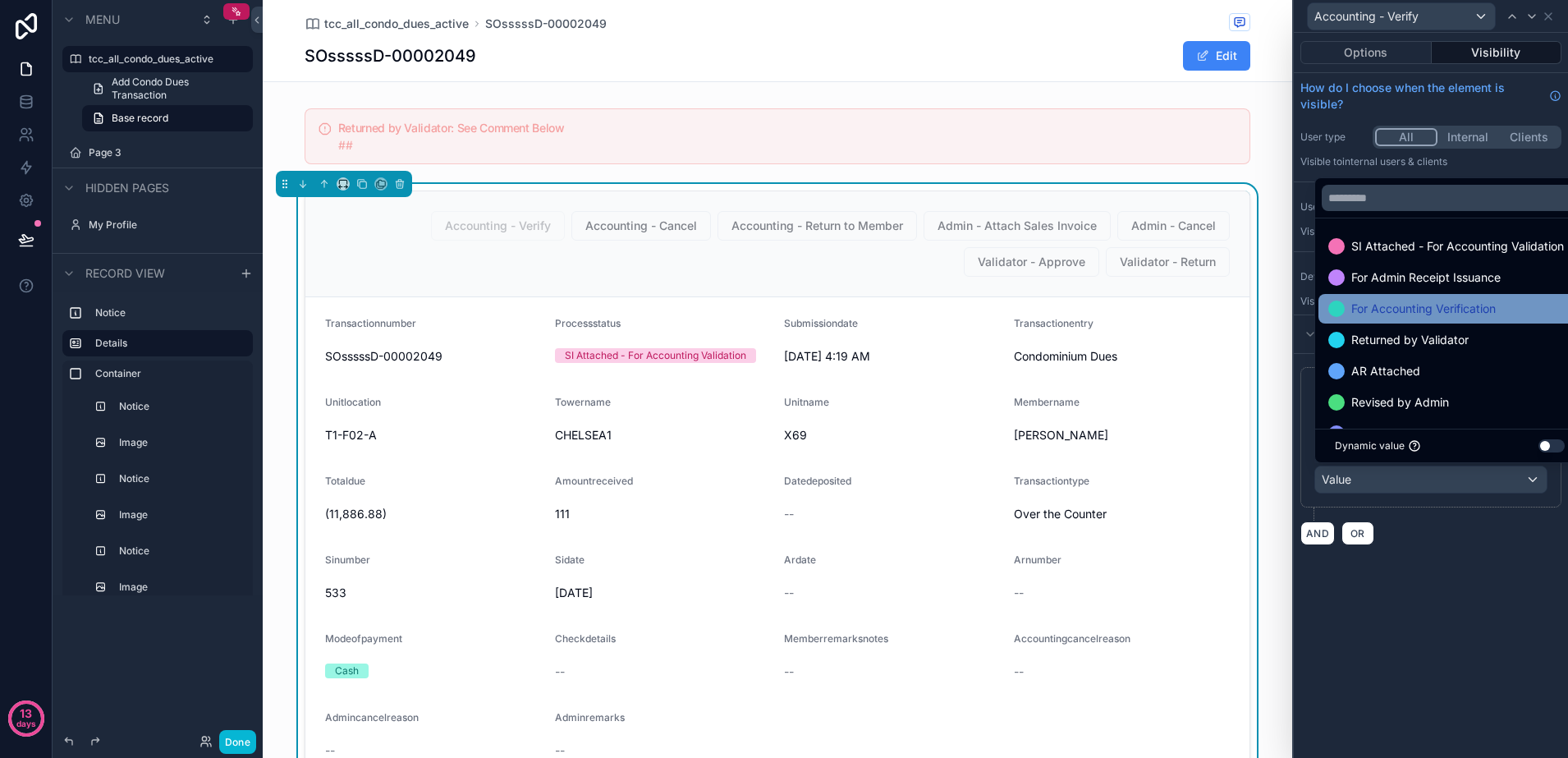
click at [1393, 312] on span "For Accounting Verification" at bounding box center [1424, 309] width 144 height 19
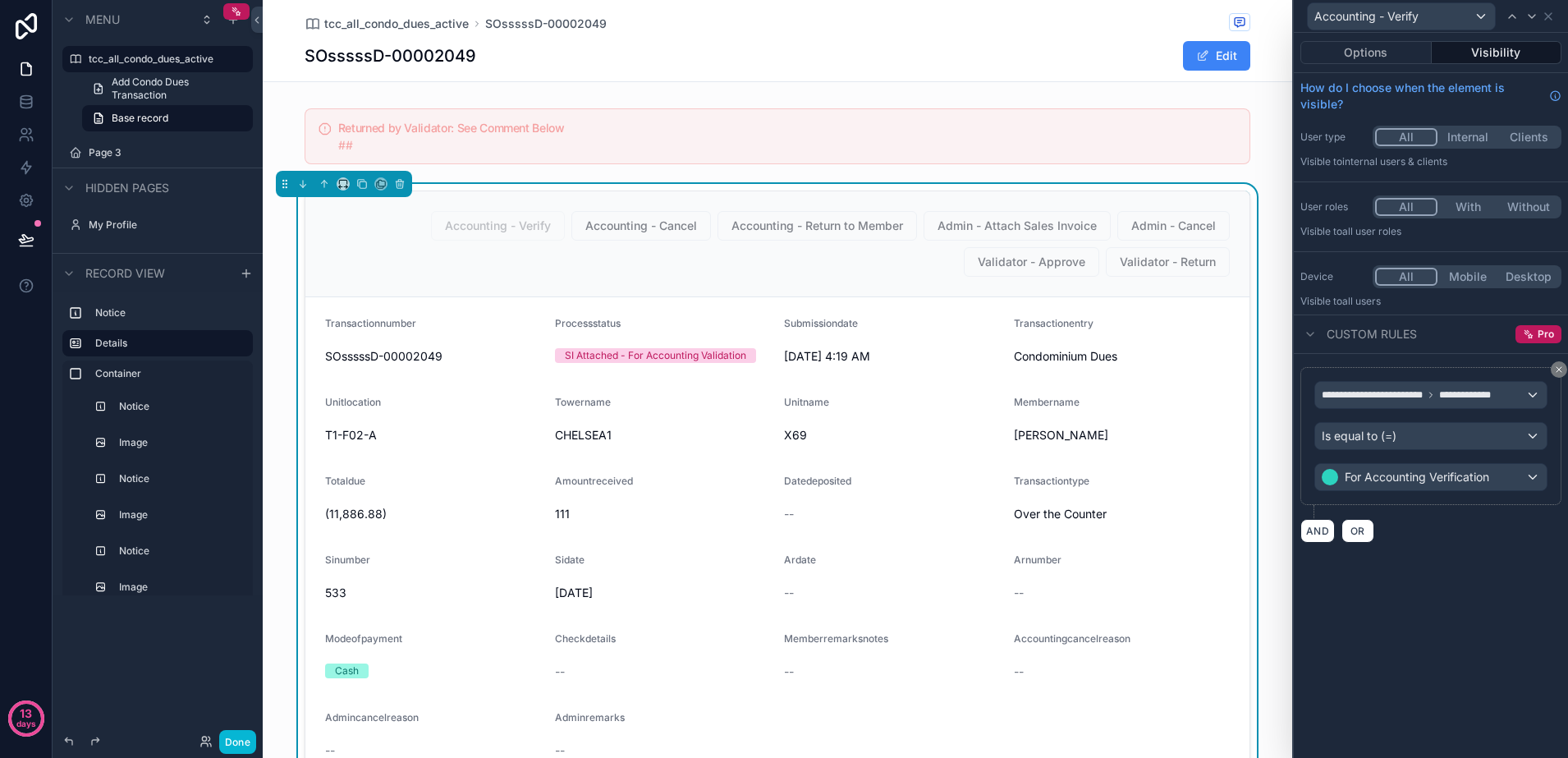
click at [1424, 559] on div "**********" at bounding box center [1430, 395] width 274 height 725
click at [1354, 536] on span "OR" at bounding box center [1358, 532] width 21 height 13
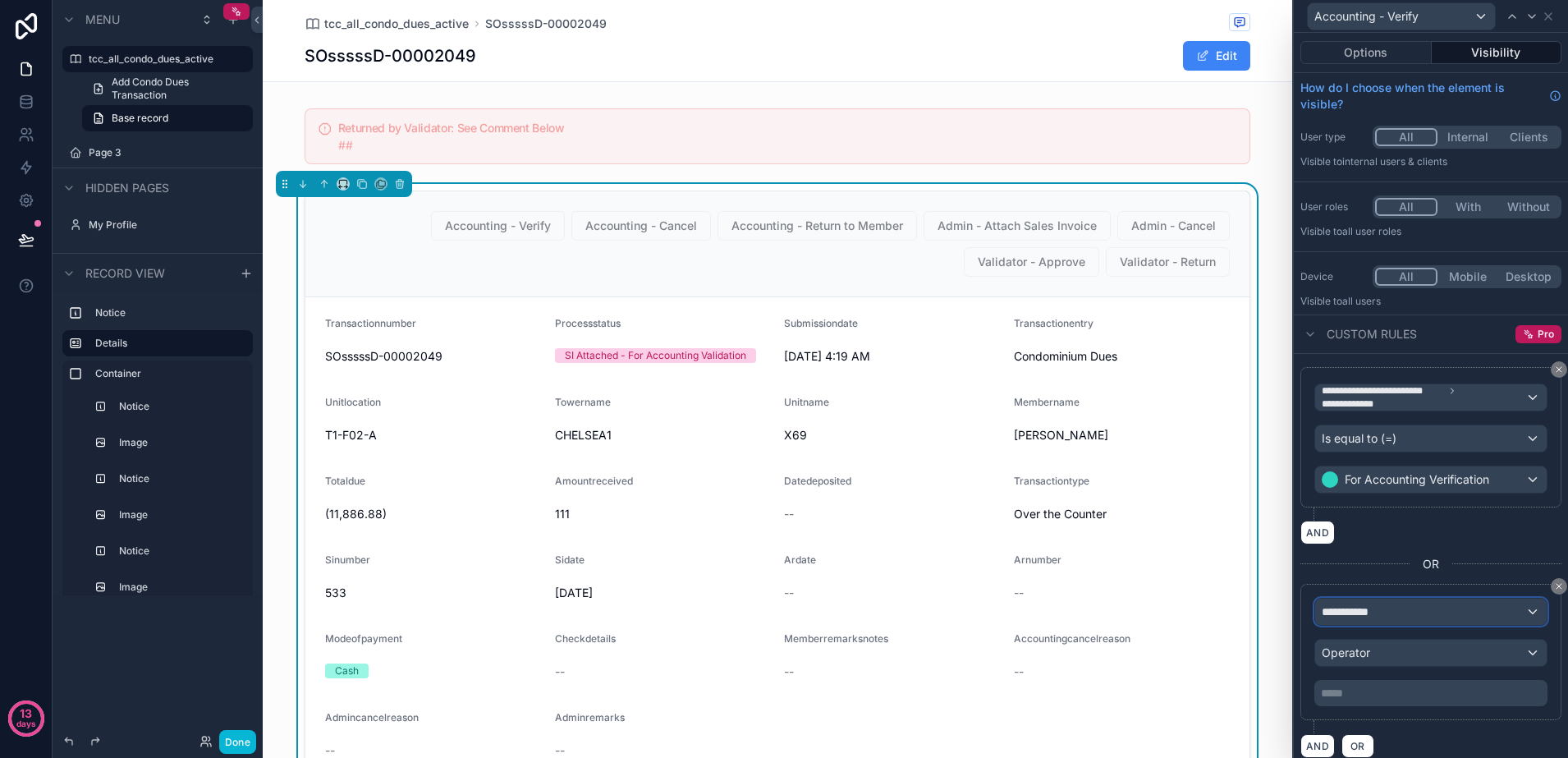
click at [1400, 601] on div "**********" at bounding box center [1430, 611] width 231 height 26
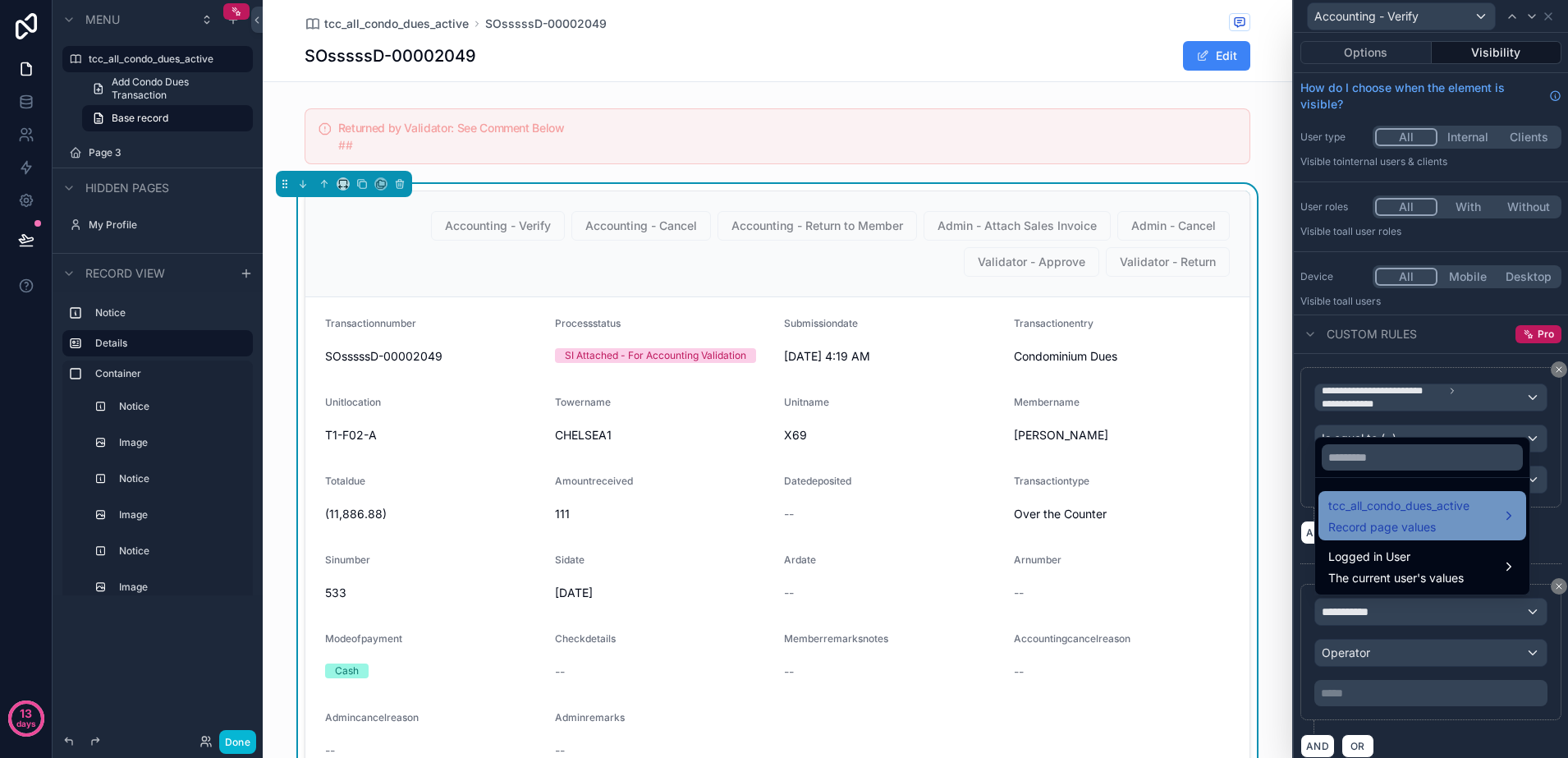
click at [1398, 516] on div "tcc_all_condo_dues_active Record page values" at bounding box center [1399, 515] width 141 height 40
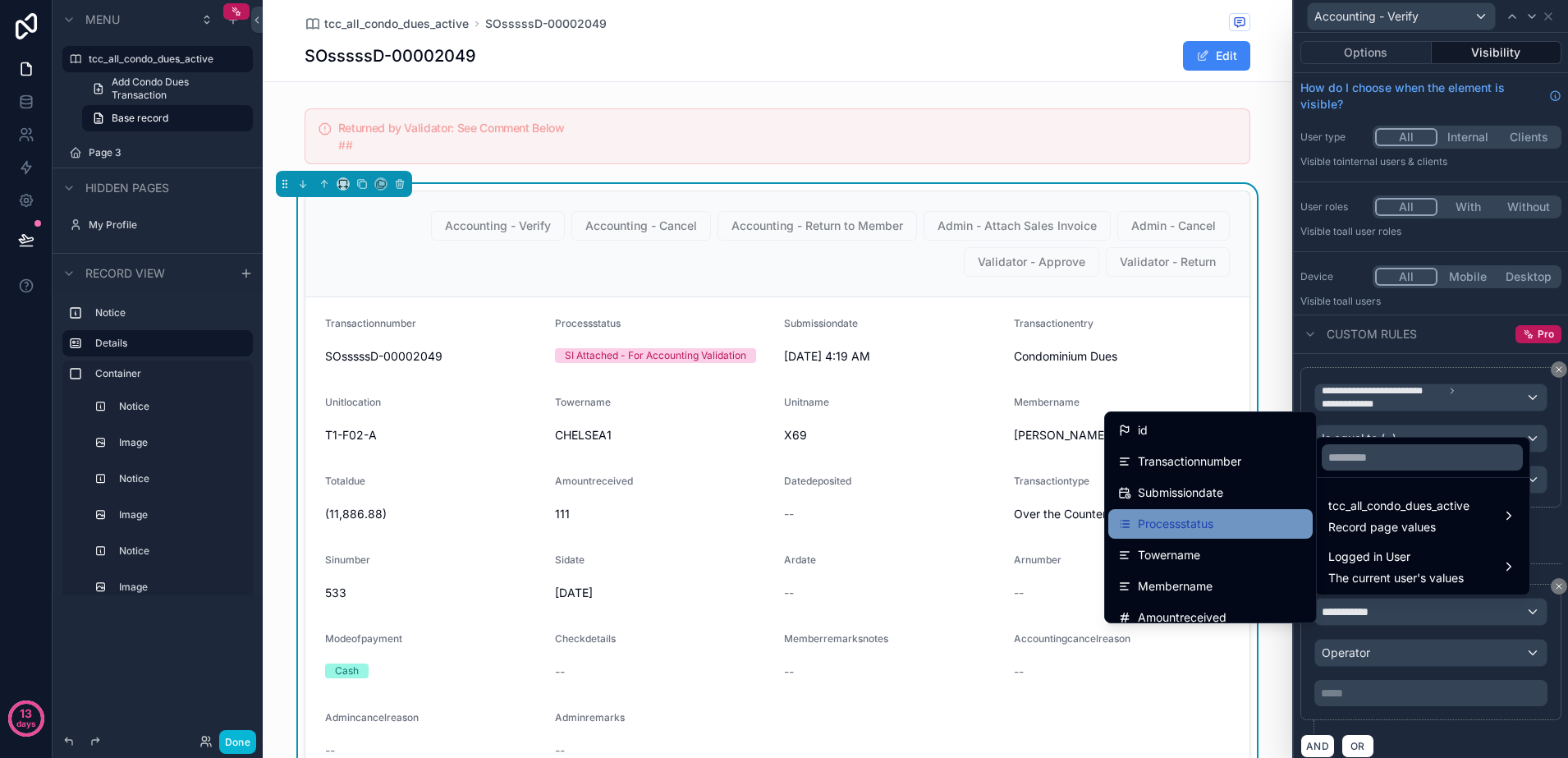
click at [1254, 509] on div "Processstatus" at bounding box center [1211, 524] width 204 height 30
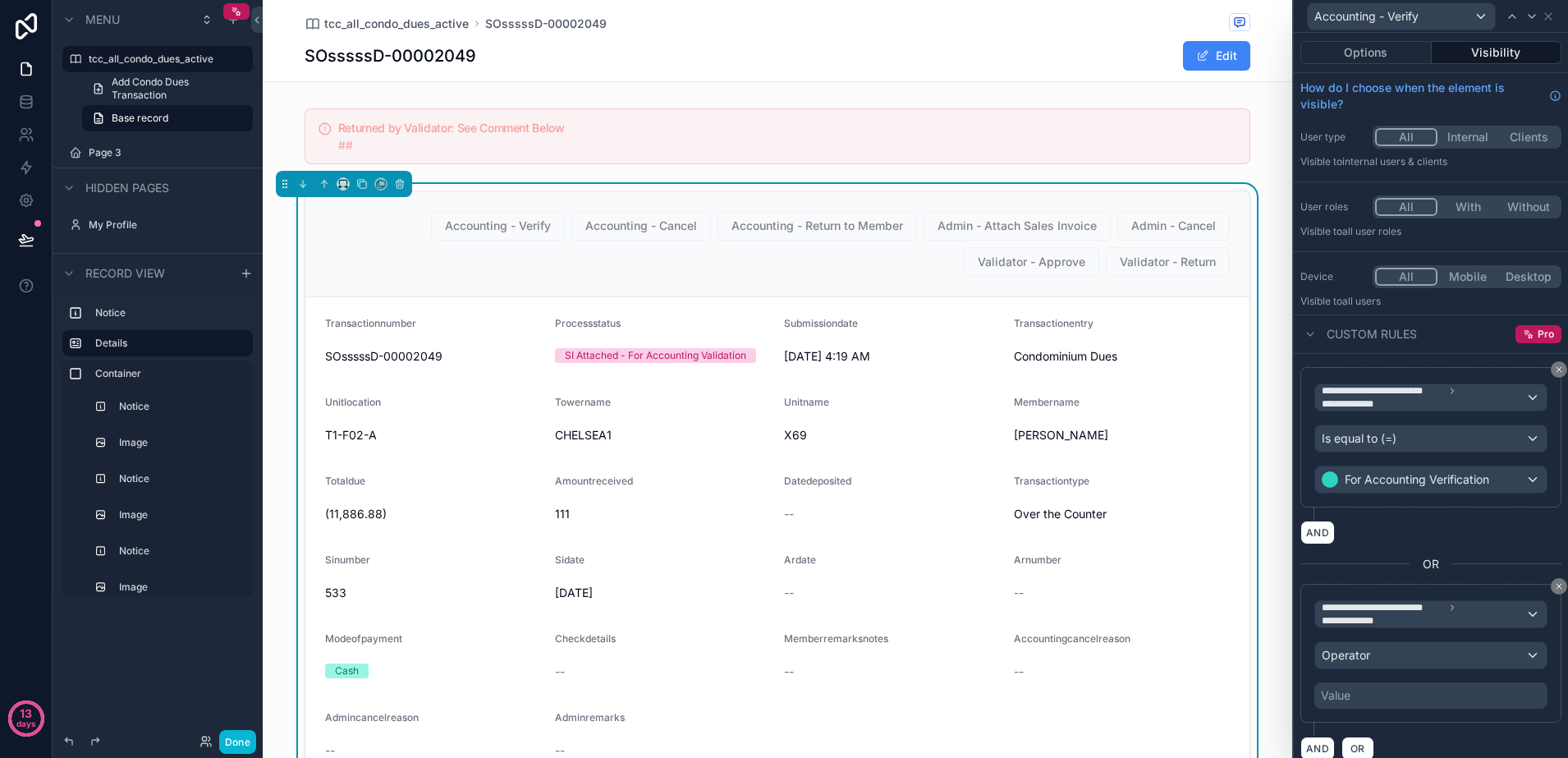
scroll to position [14, 0]
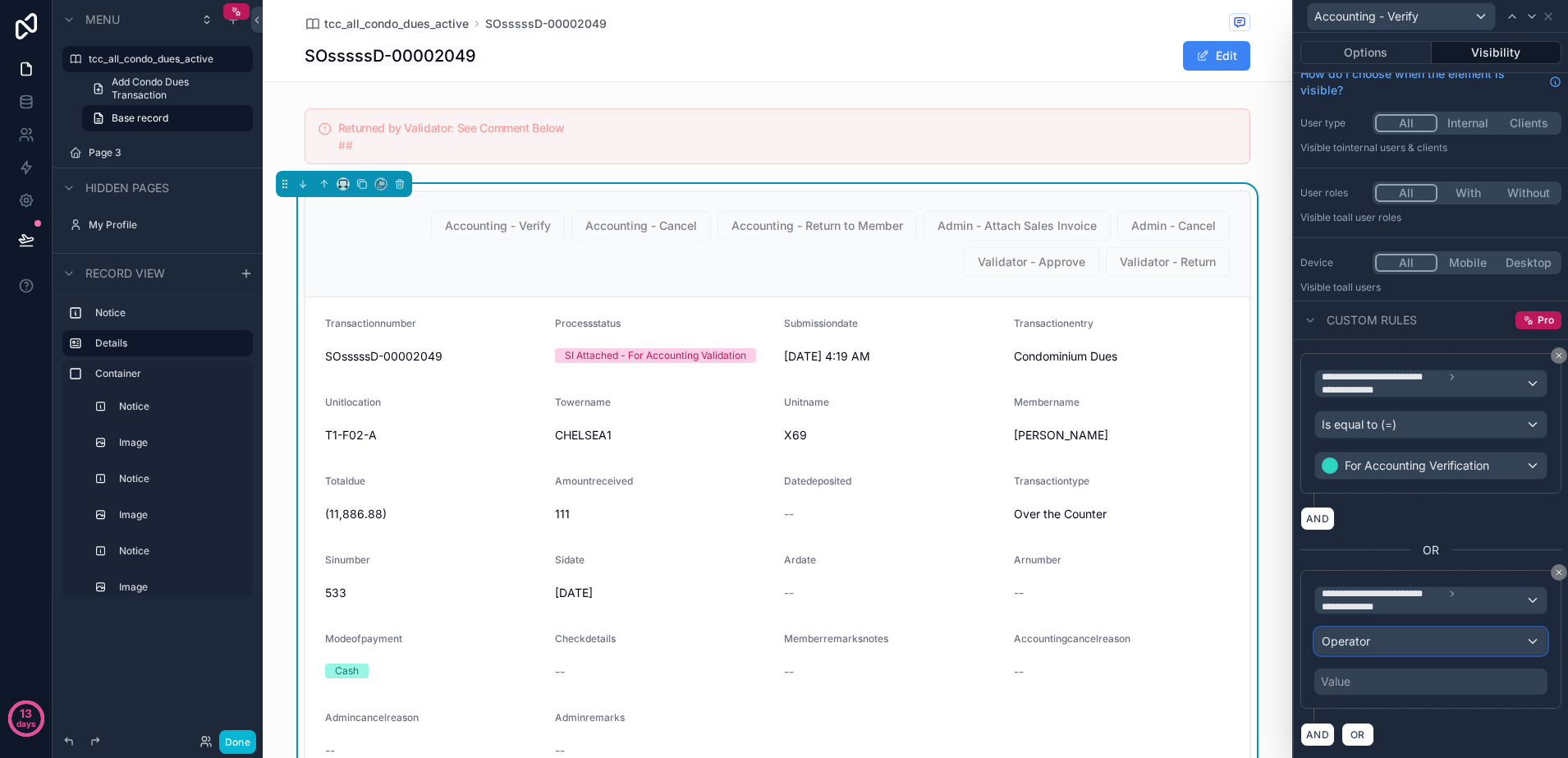
click at [1417, 630] on div "Operator" at bounding box center [1430, 641] width 231 height 26
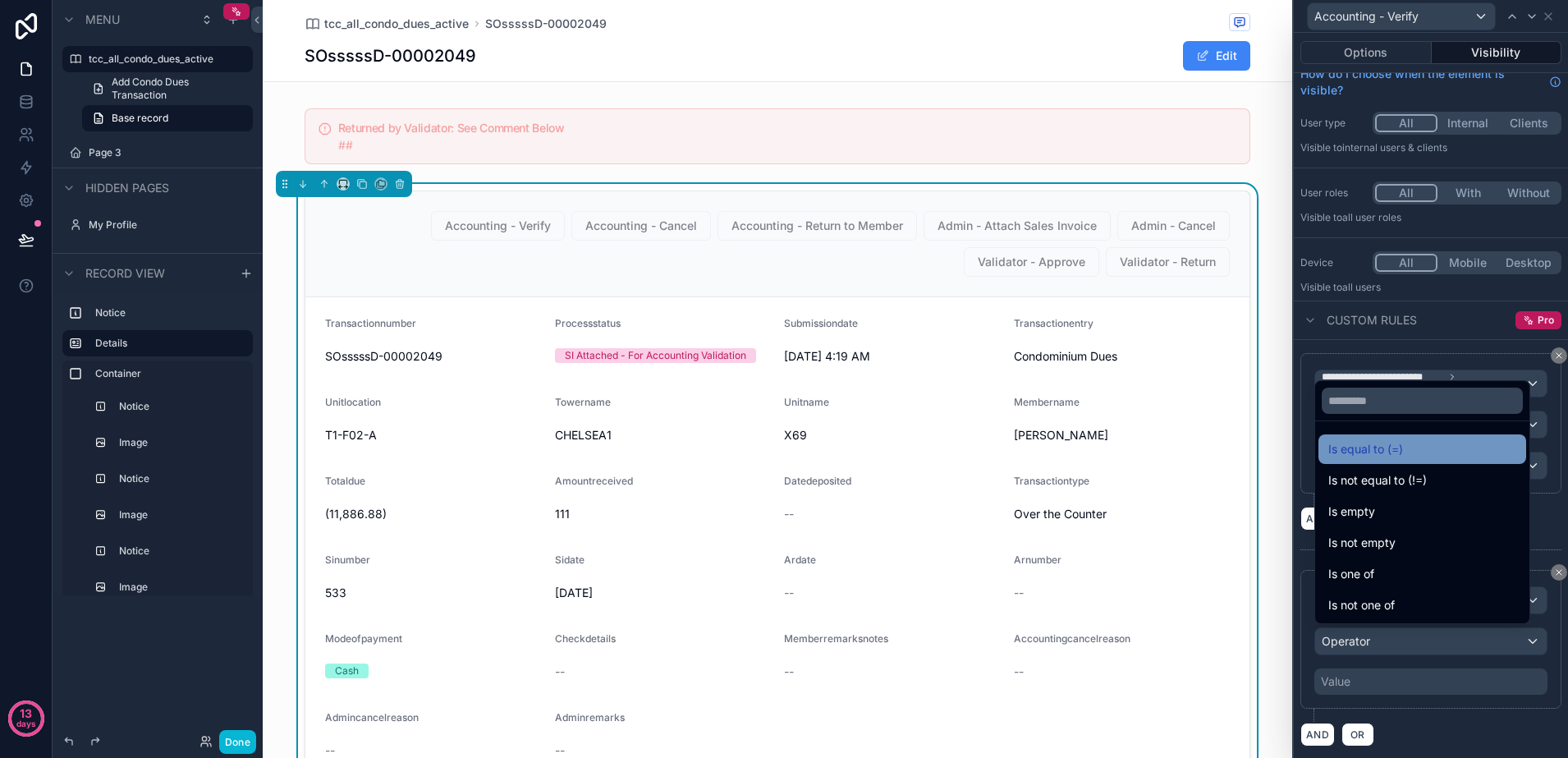
click at [1372, 445] on span "Is equal to (=)" at bounding box center [1366, 449] width 75 height 19
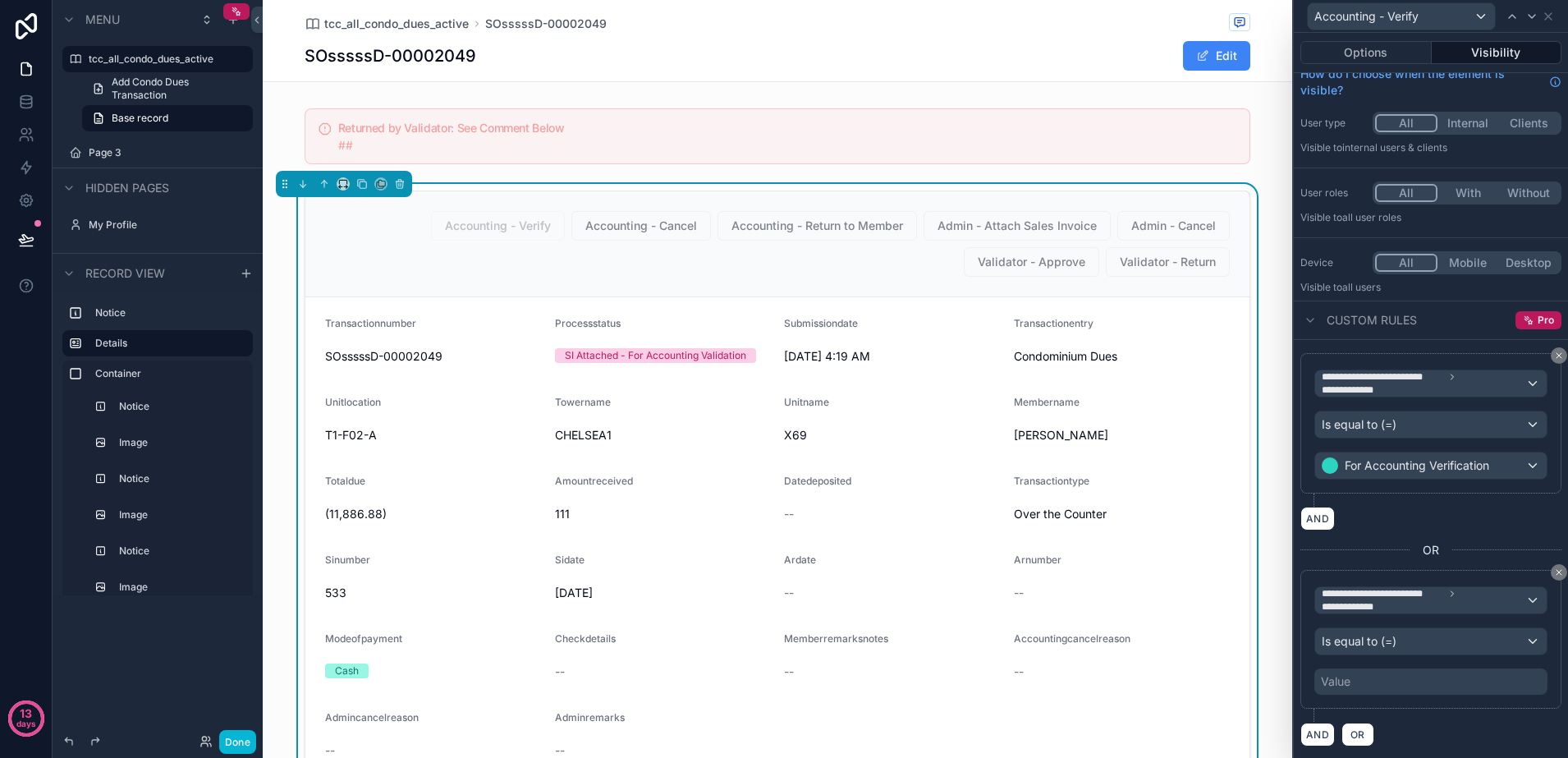
click at [1404, 674] on div "Value" at bounding box center [1430, 681] width 233 height 26
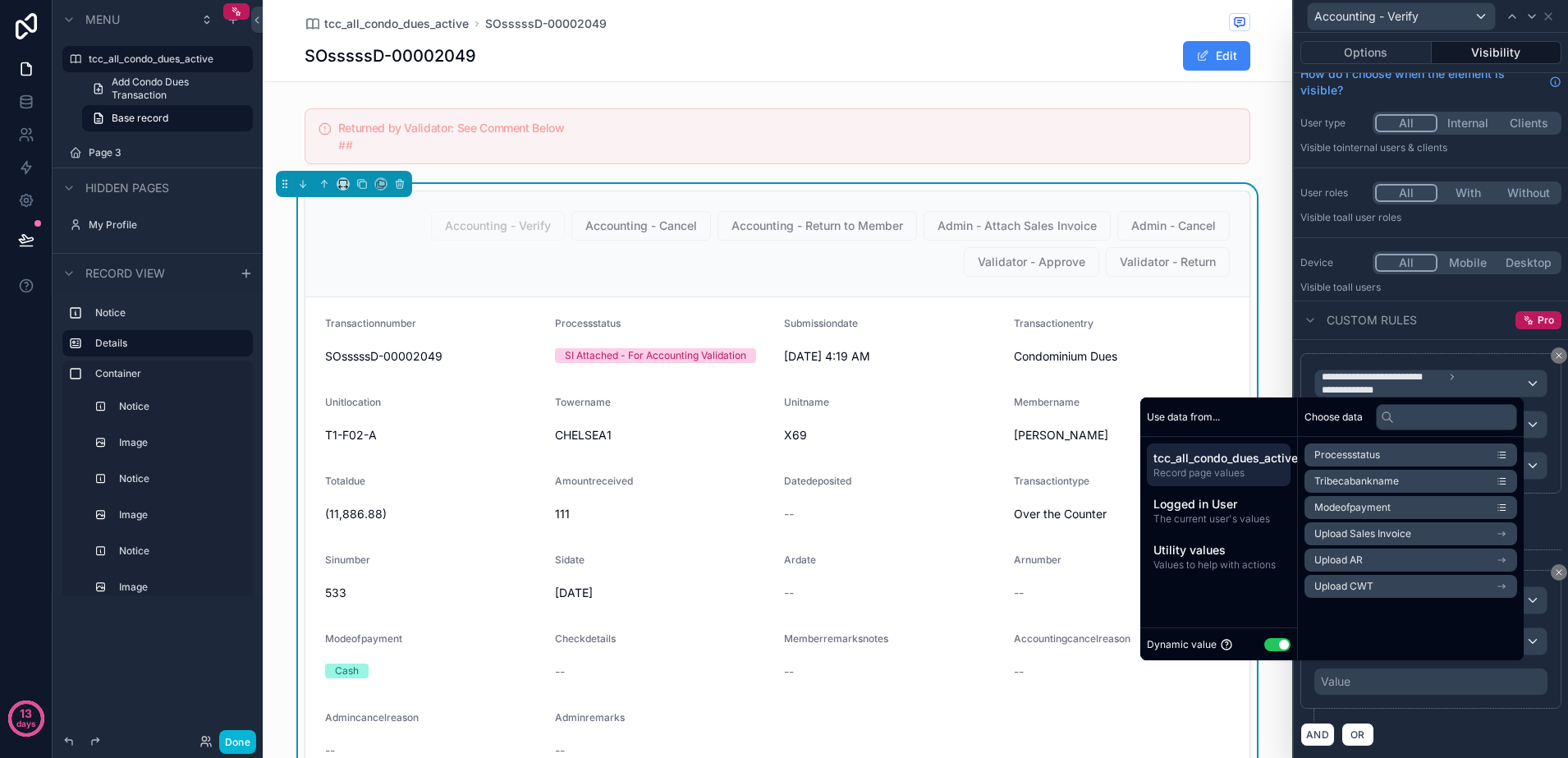
click at [1271, 640] on button "Use setting" at bounding box center [1277, 645] width 26 height 14
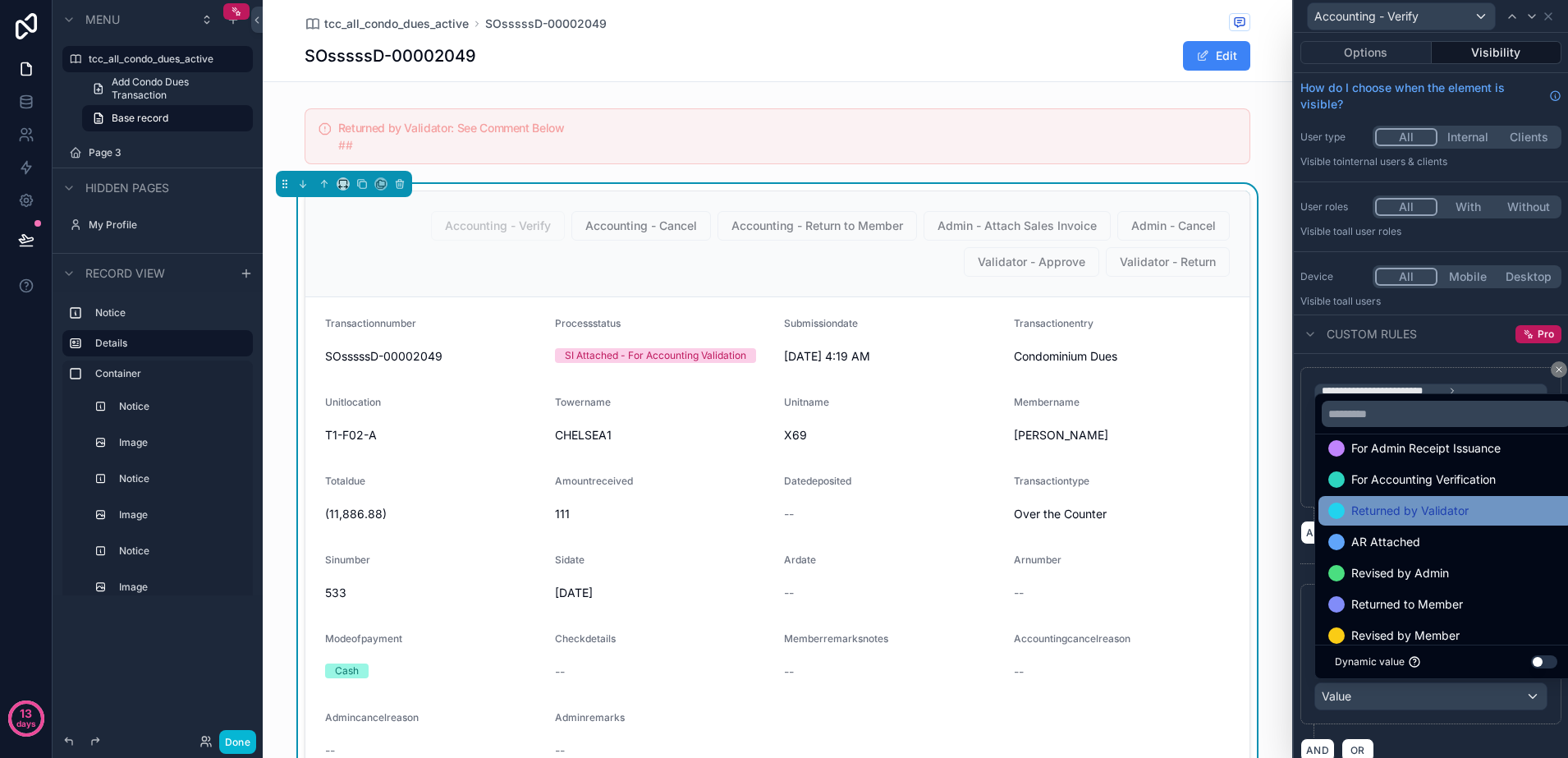
scroll to position [64, 0]
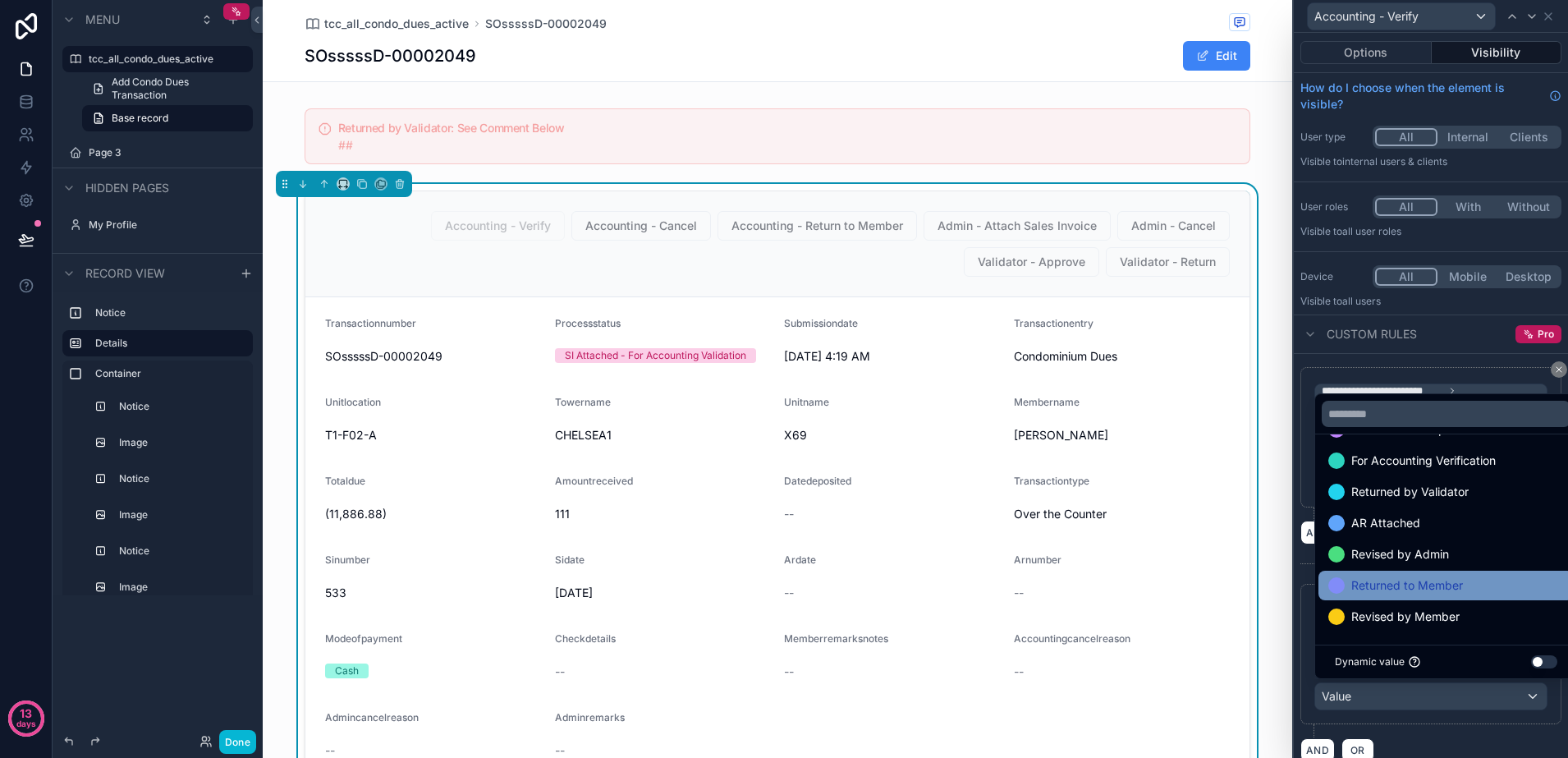
click at [1441, 583] on span "Returned to Member" at bounding box center [1407, 585] width 111 height 19
click at [1396, 737] on div "AND OR" at bounding box center [1431, 748] width 261 height 24
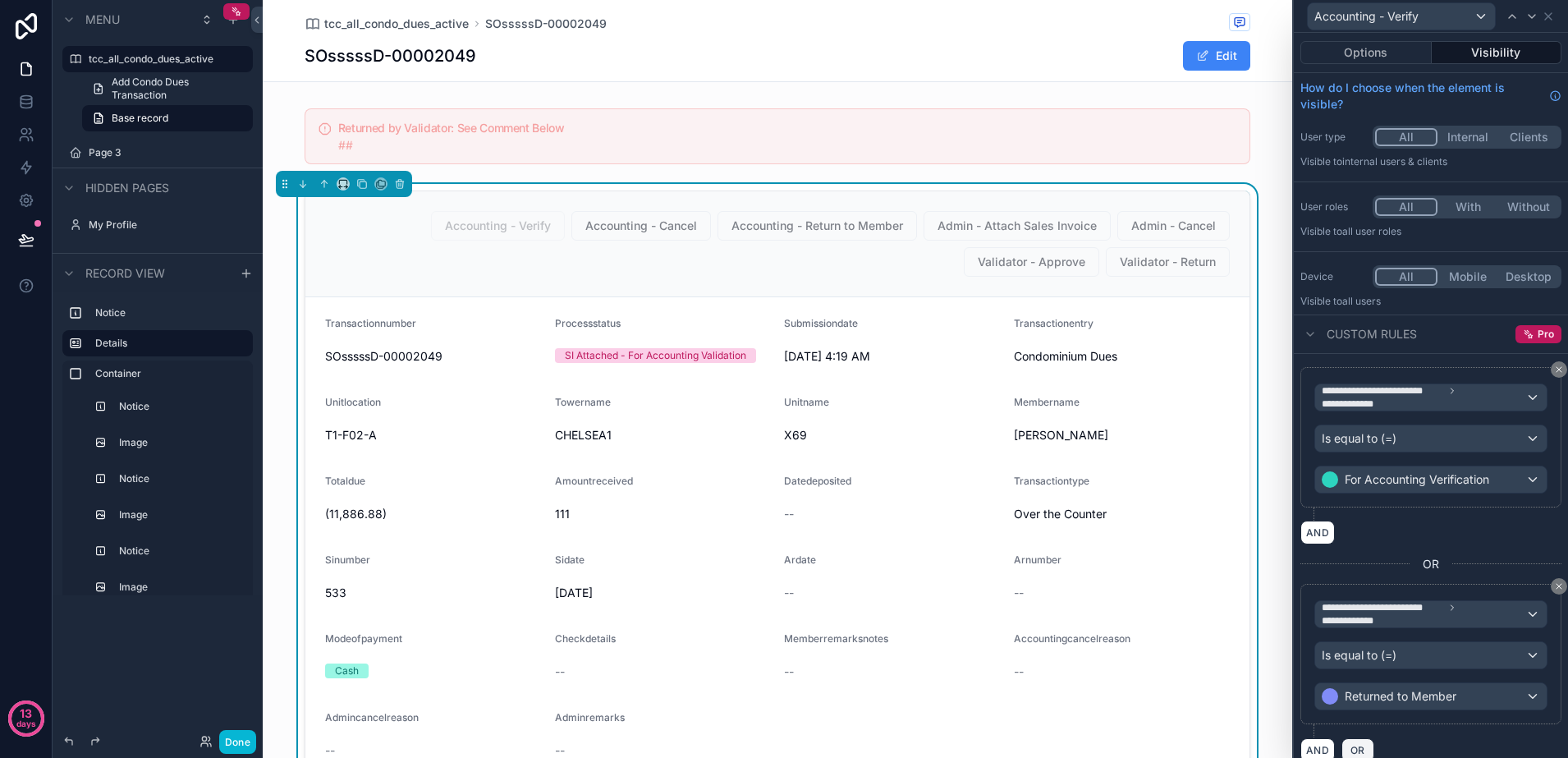
click at [1365, 744] on span "OR" at bounding box center [1358, 749] width 21 height 13
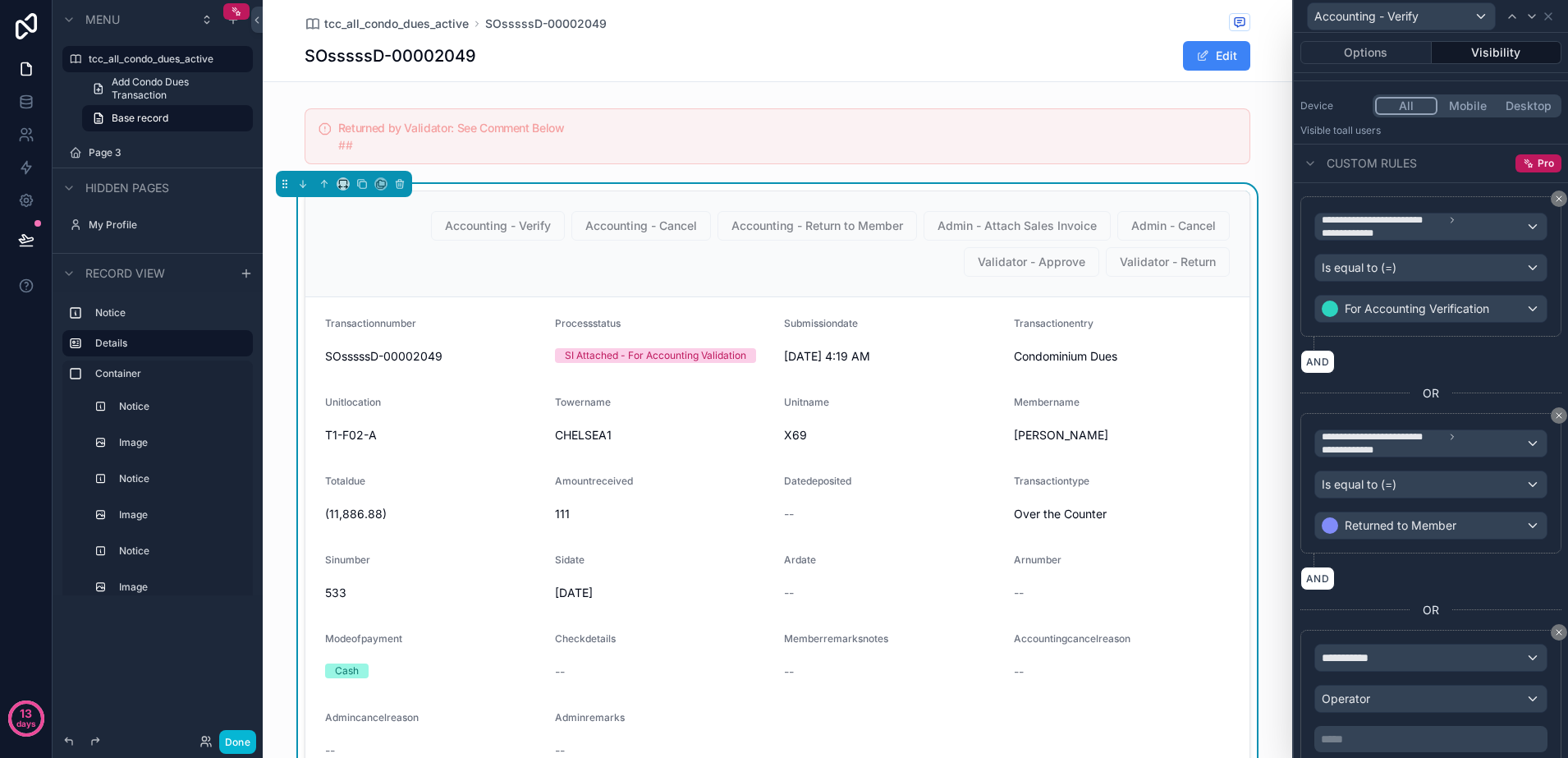
scroll to position [228, 0]
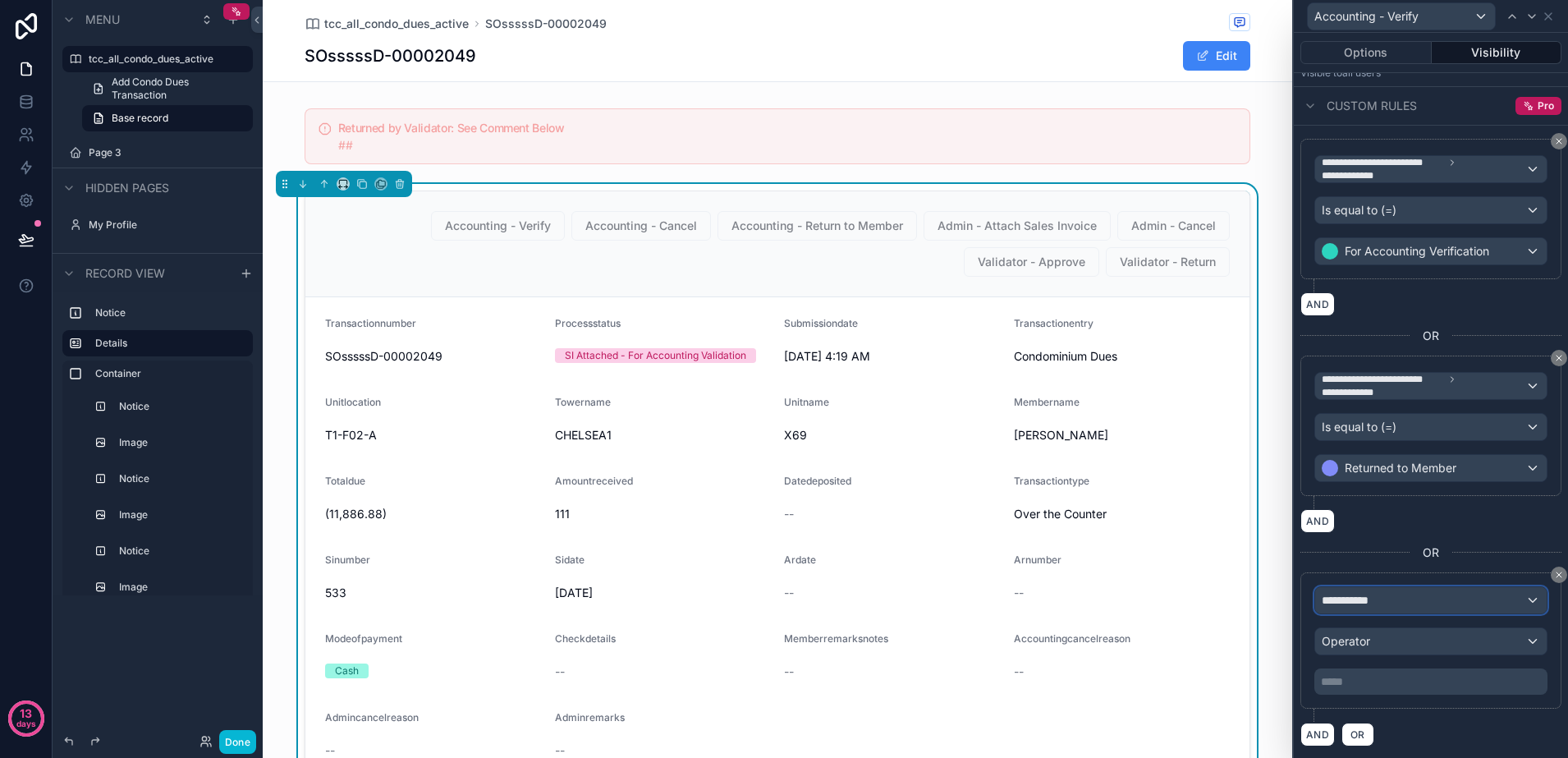
click at [1486, 594] on div "**********" at bounding box center [1430, 599] width 231 height 26
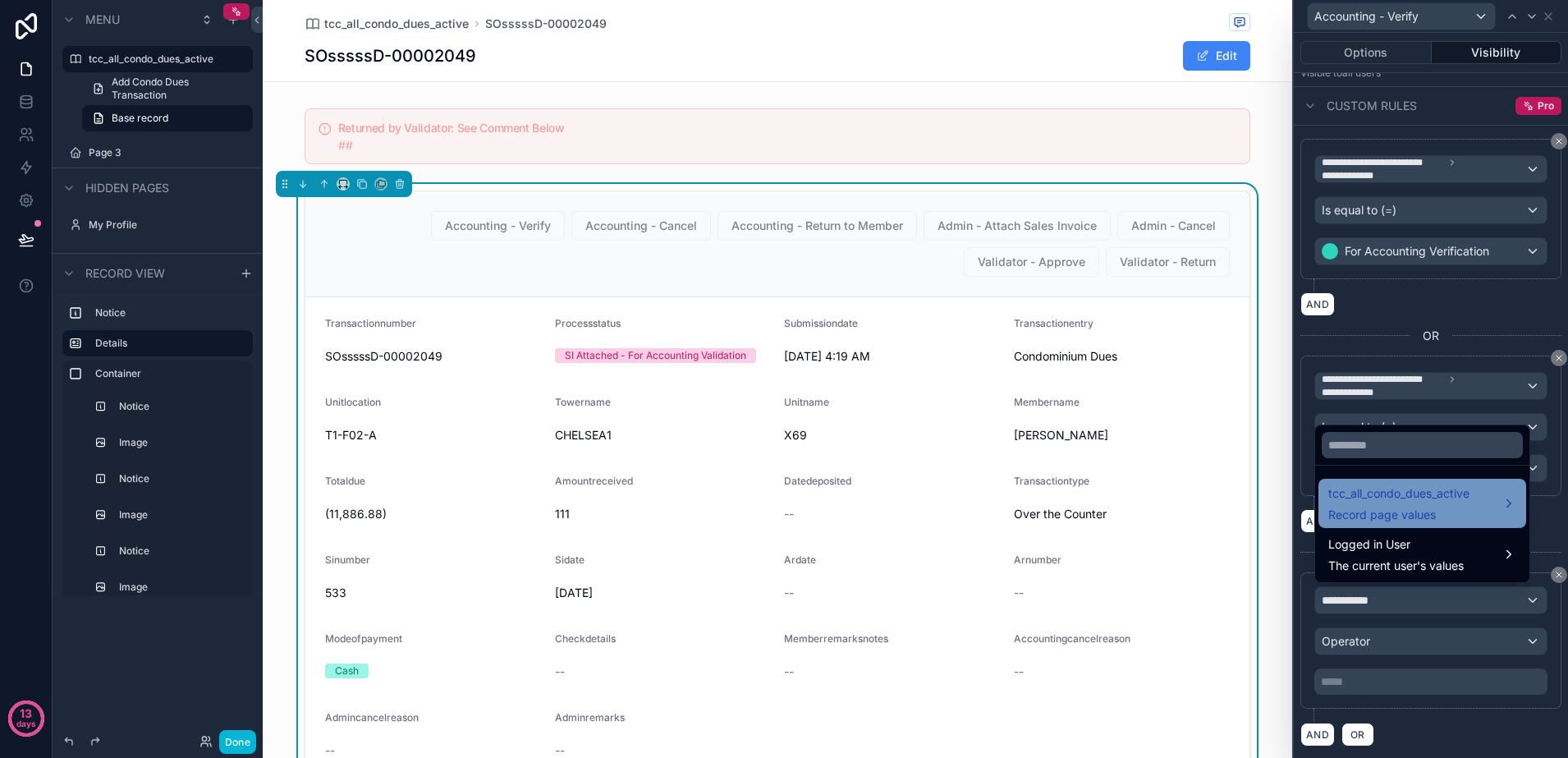
click at [1431, 497] on span "tcc_all_condo_dues_active" at bounding box center [1399, 493] width 141 height 19
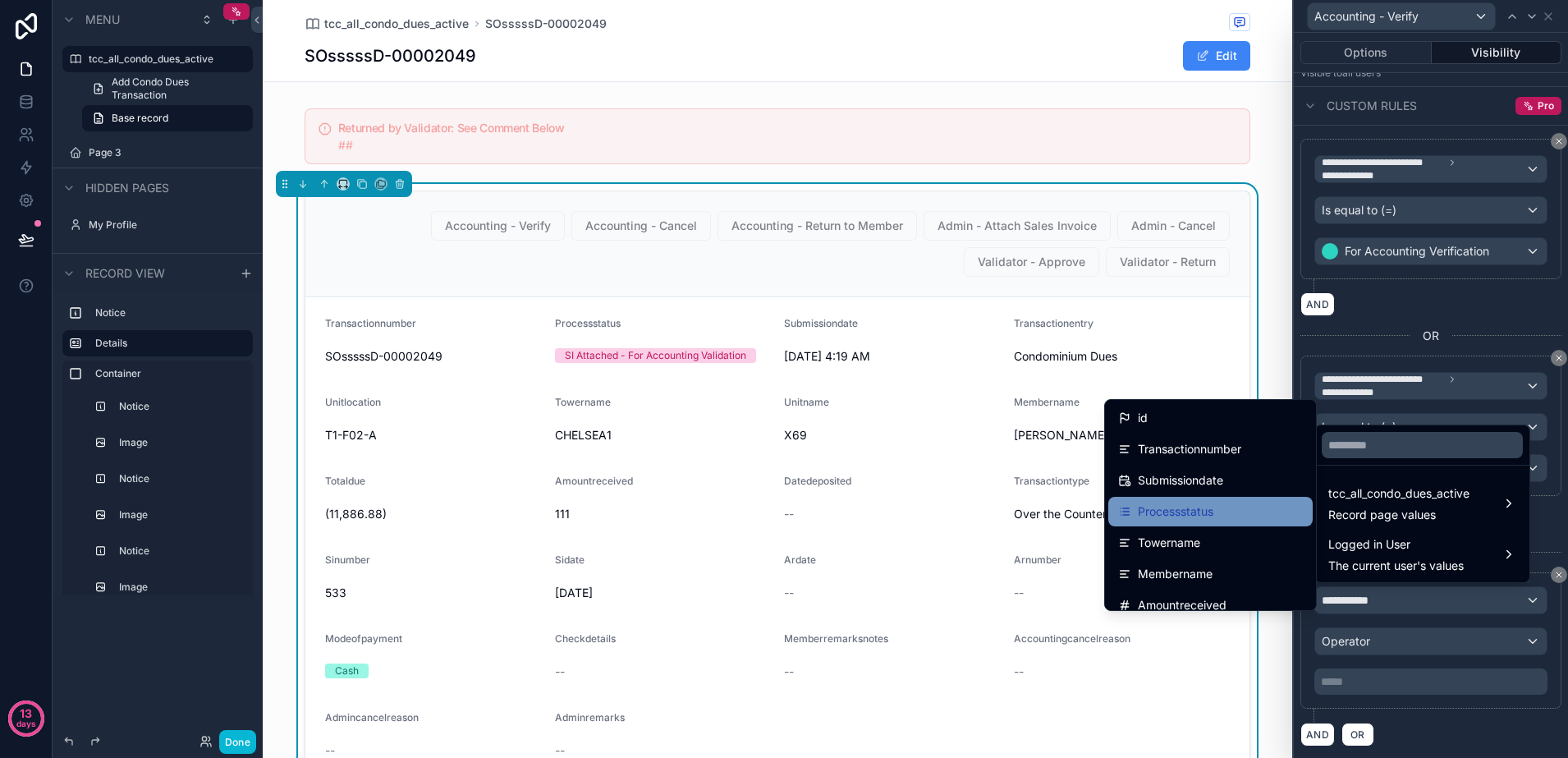
click at [1245, 509] on div "Processstatus" at bounding box center [1211, 511] width 185 height 19
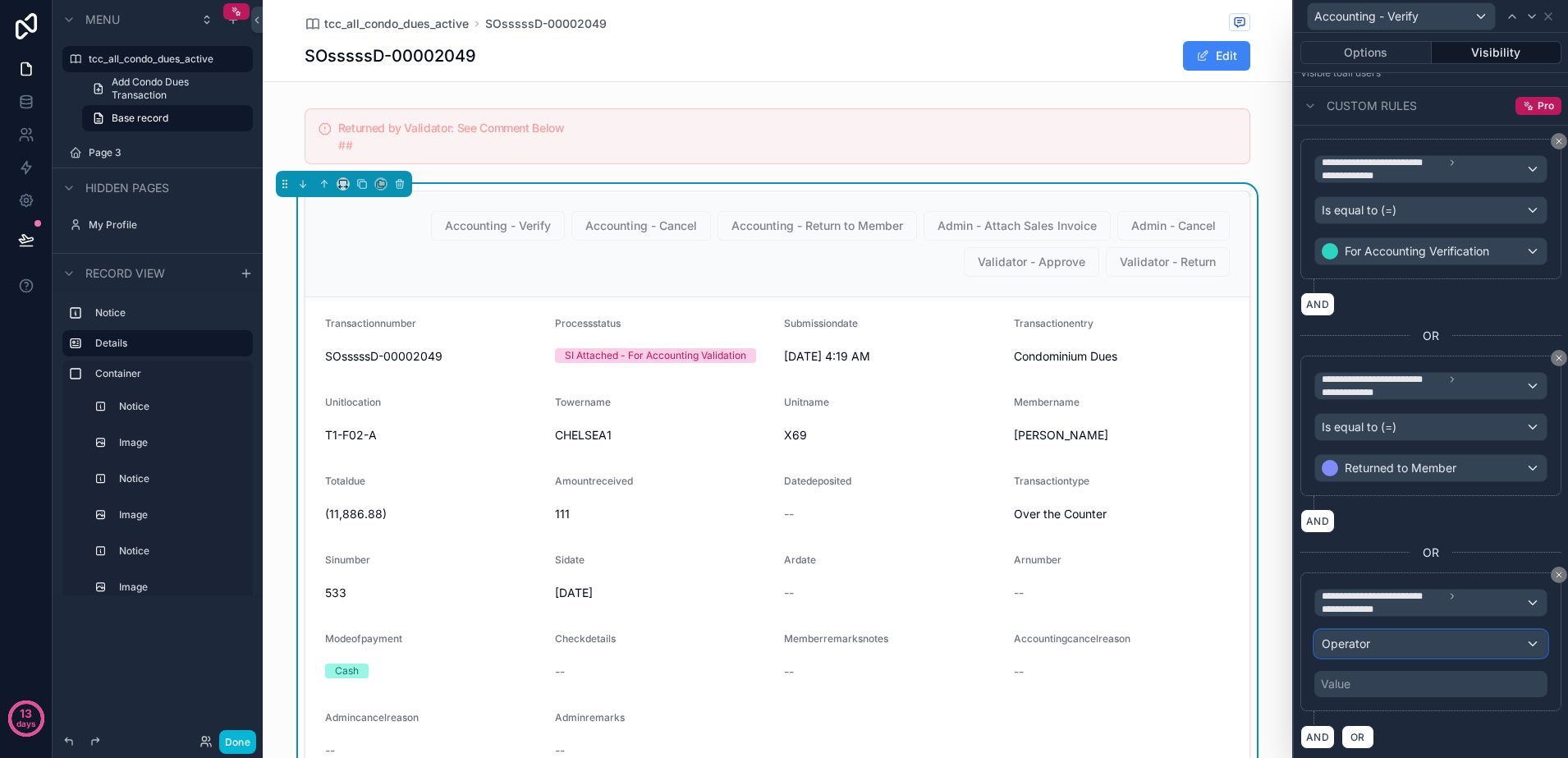
click at [1395, 637] on div "Operator" at bounding box center [1430, 643] width 231 height 26
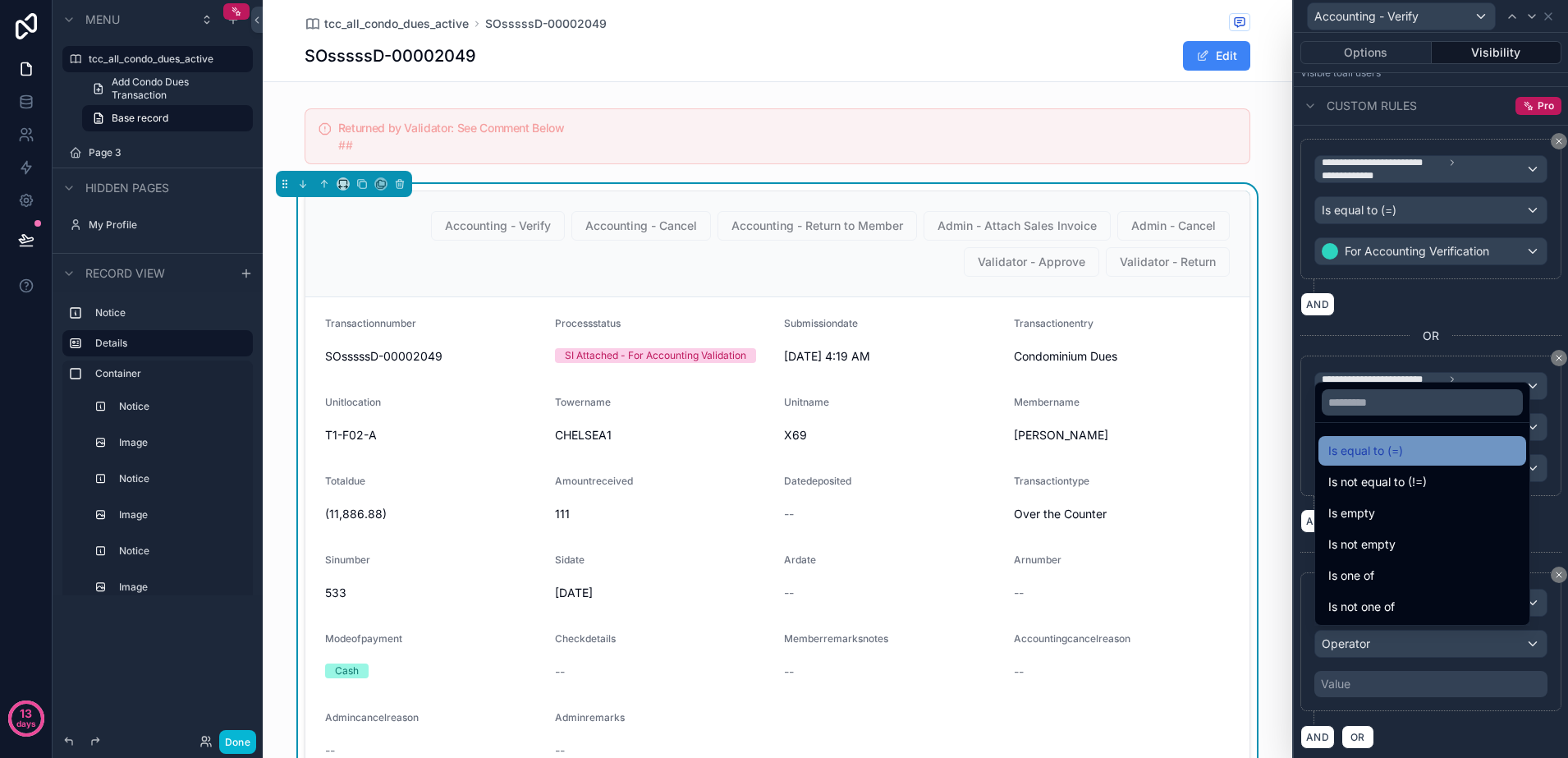
click at [1359, 461] on div "Is equal to (=)" at bounding box center [1423, 450] width 208 height 30
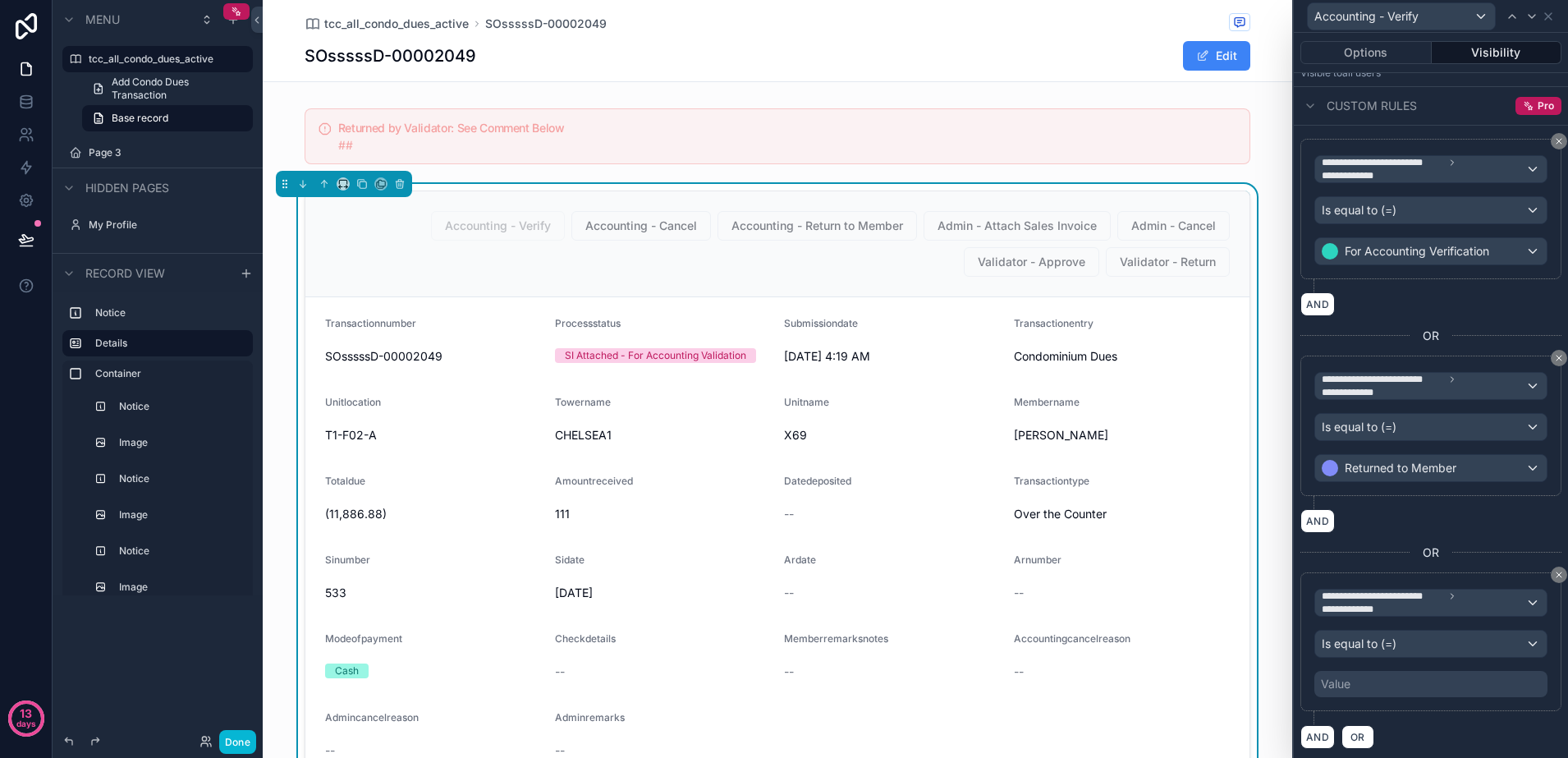
click at [1436, 677] on div "Value" at bounding box center [1430, 683] width 233 height 26
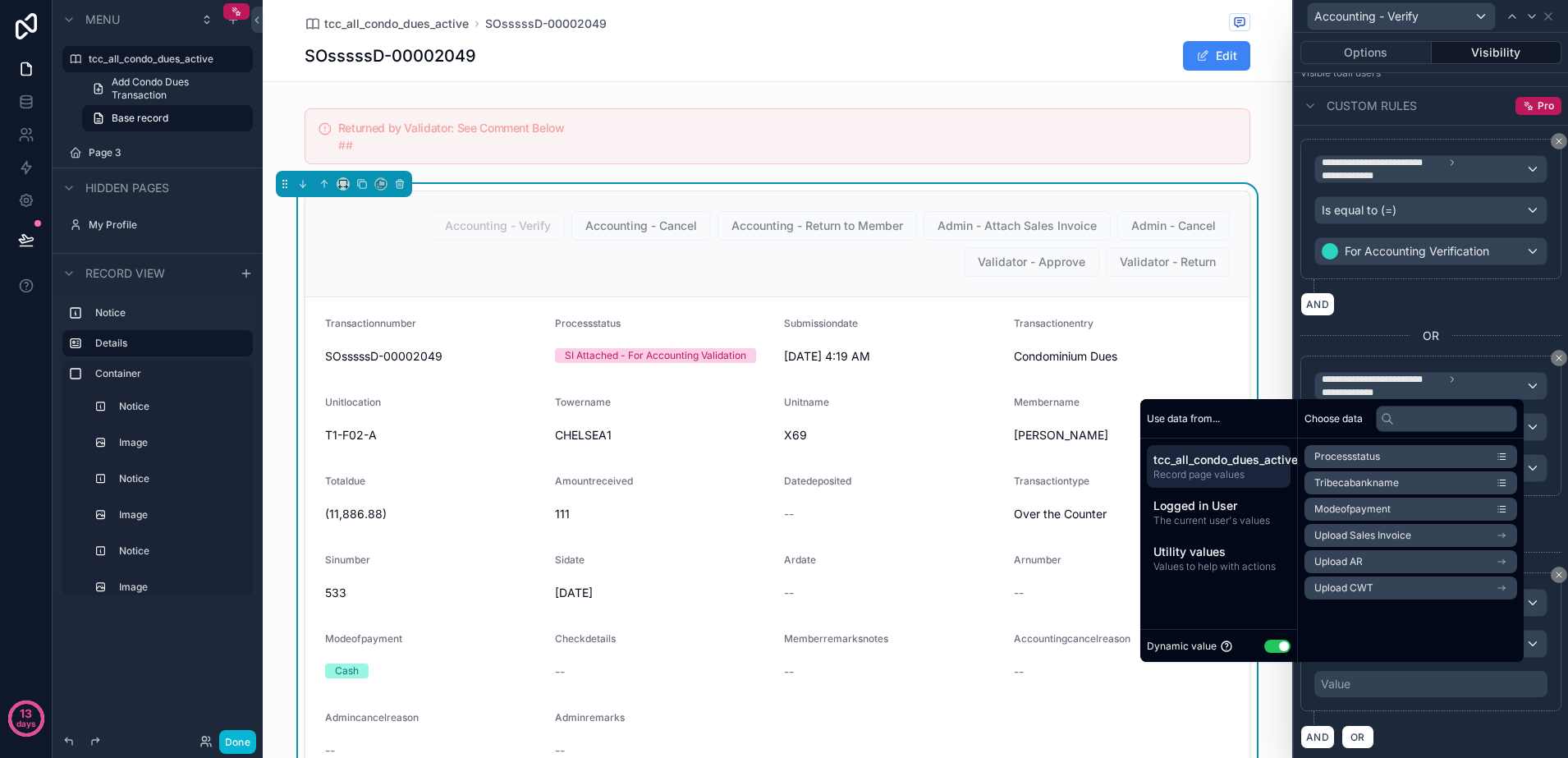
click at [1275, 639] on button "Use setting" at bounding box center [1277, 646] width 26 height 14
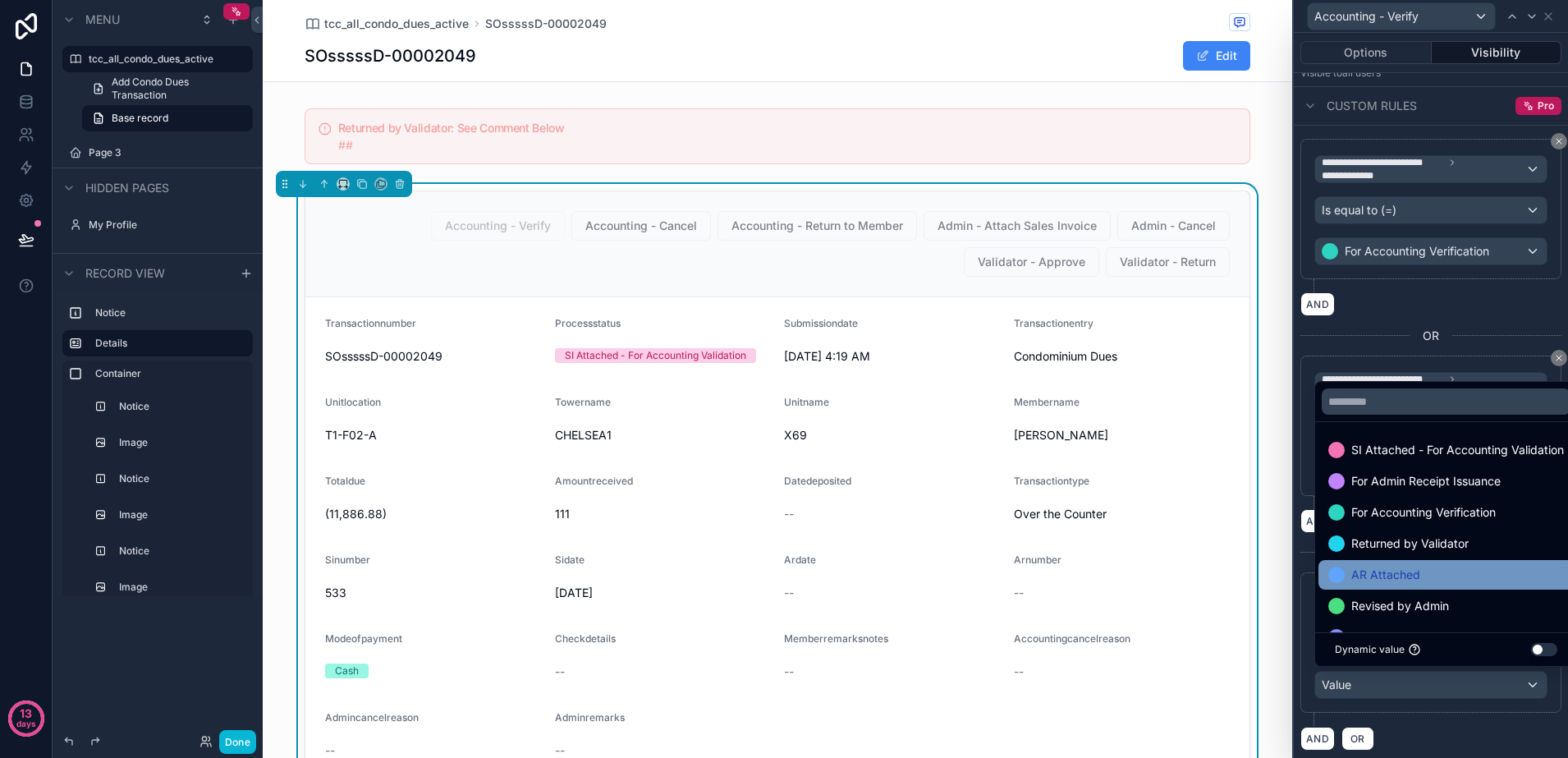
scroll to position [64, 0]
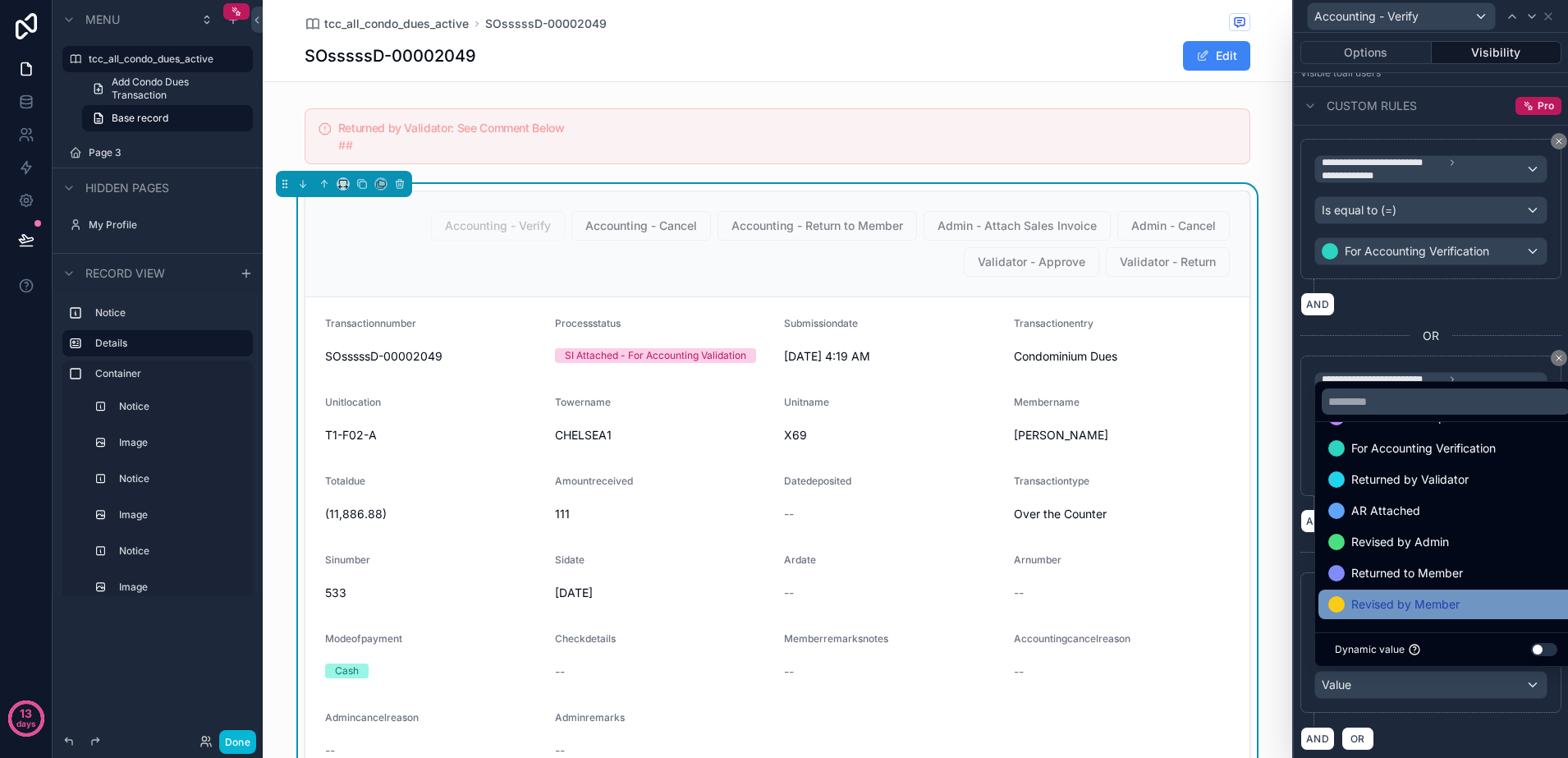
click at [1428, 596] on span "Revised by Member" at bounding box center [1406, 604] width 108 height 19
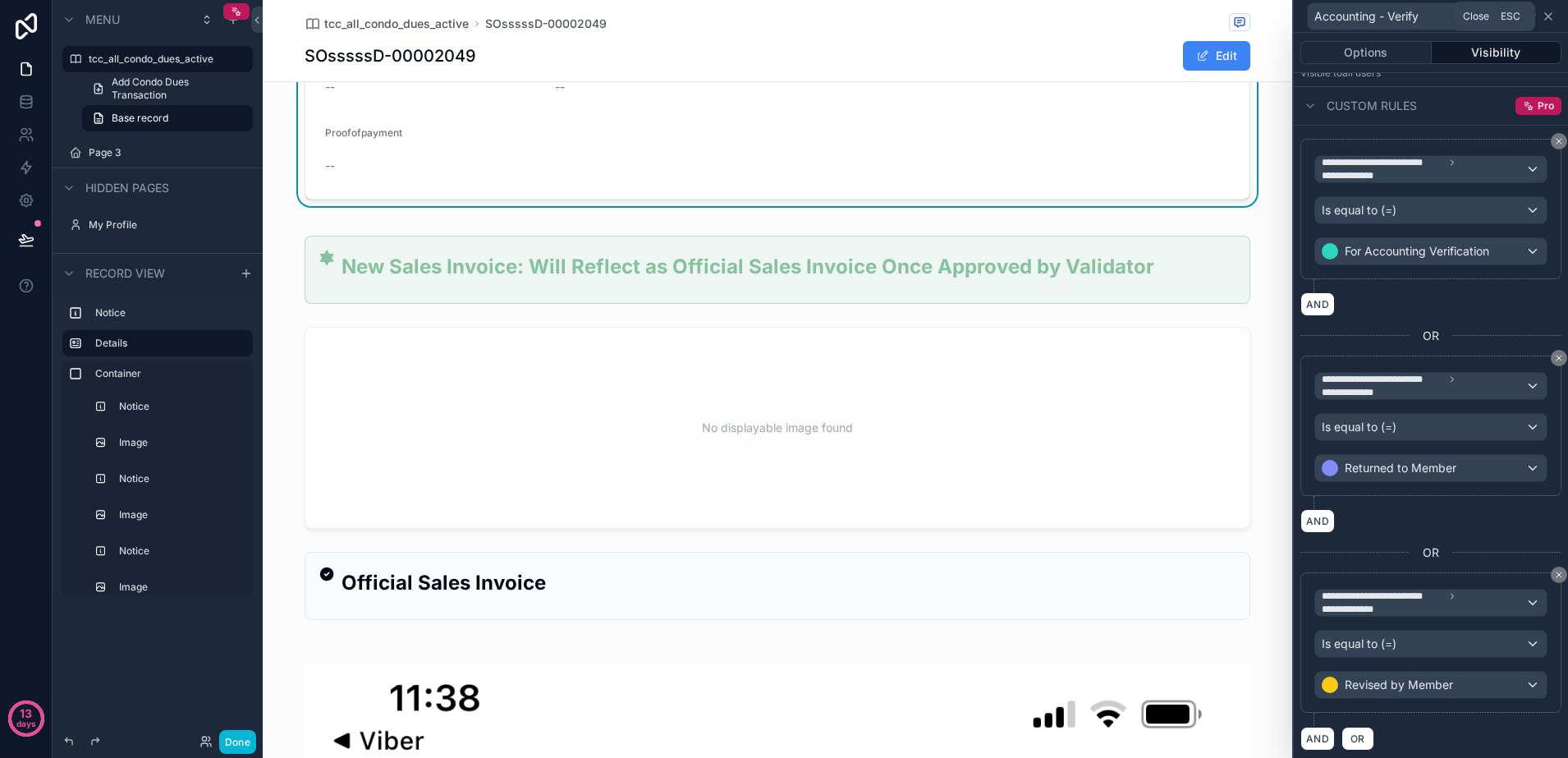
click at [1554, 15] on icon at bounding box center [1549, 16] width 14 height 14
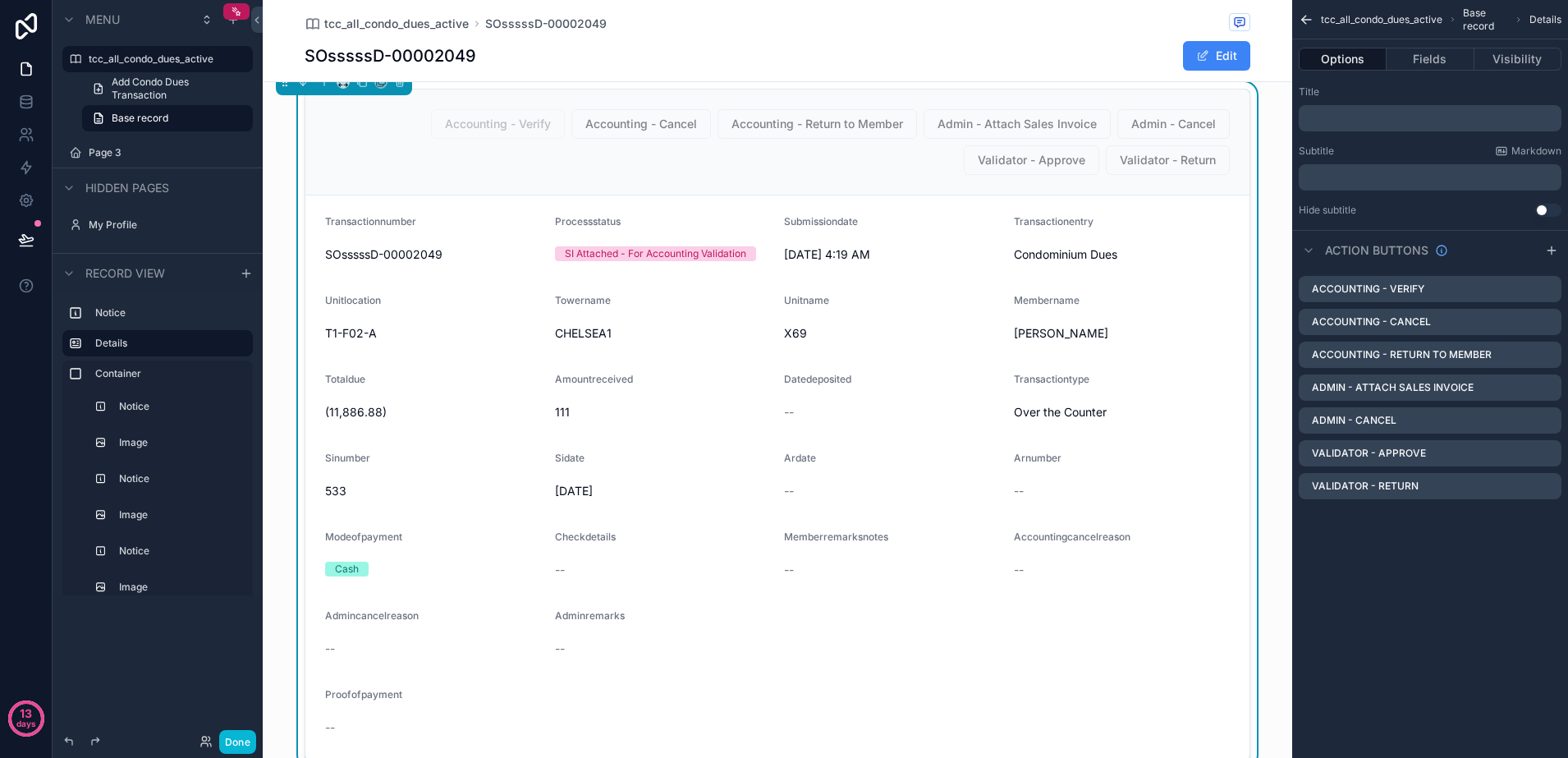
scroll to position [0, 0]
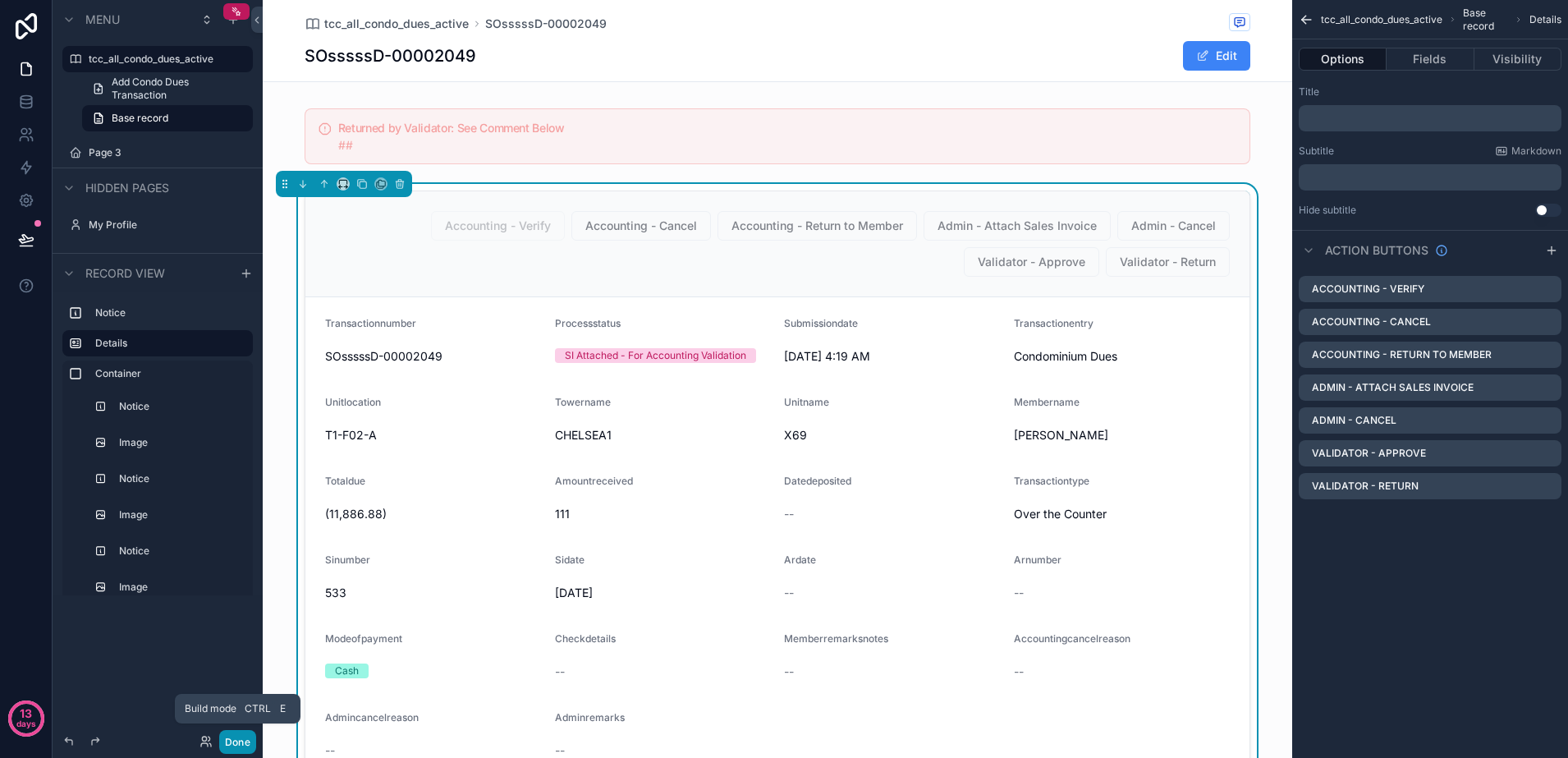
click at [248, 748] on button "Done" at bounding box center [237, 742] width 37 height 24
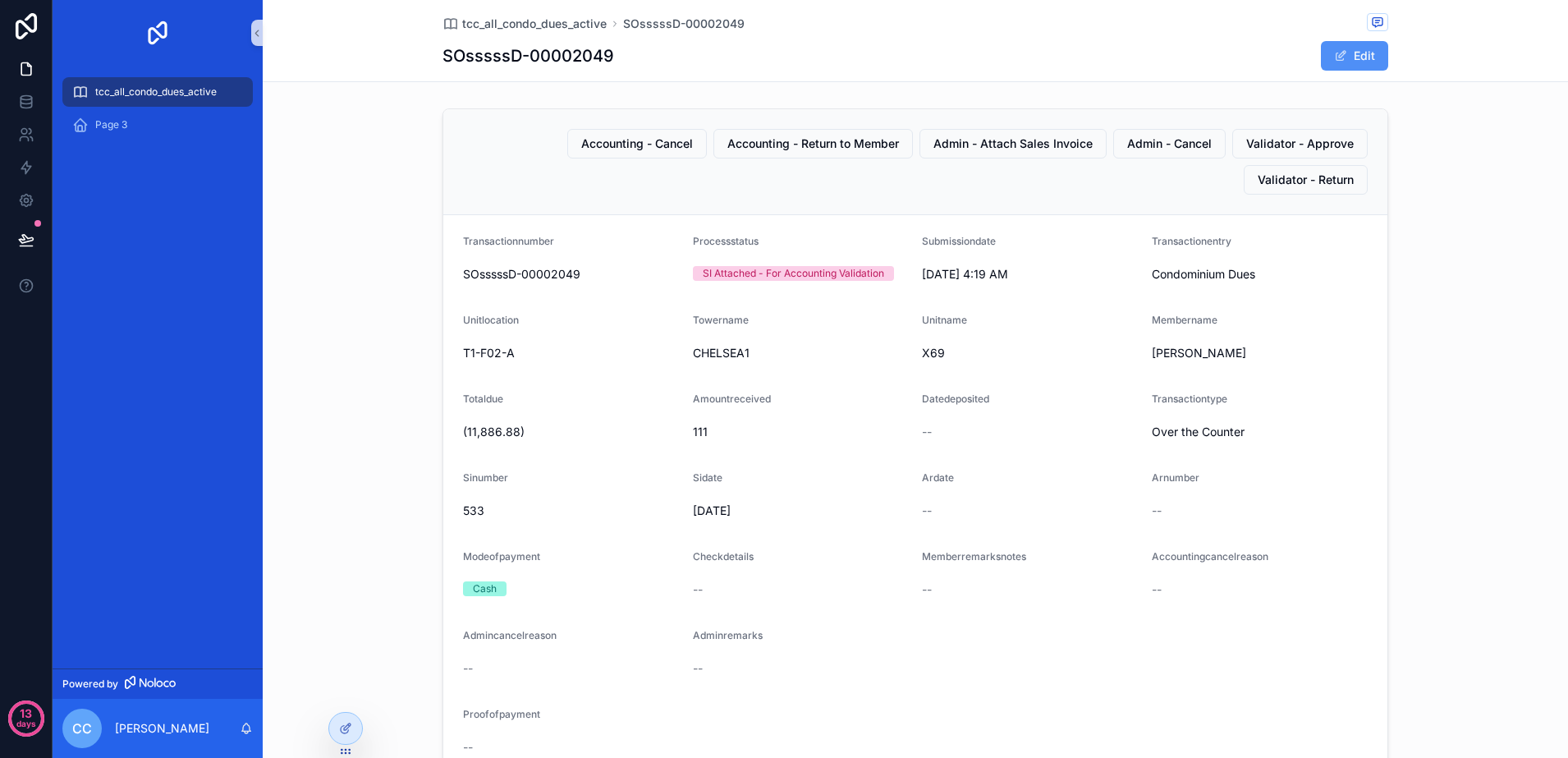
click at [1325, 50] on button "Edit" at bounding box center [1355, 55] width 68 height 30
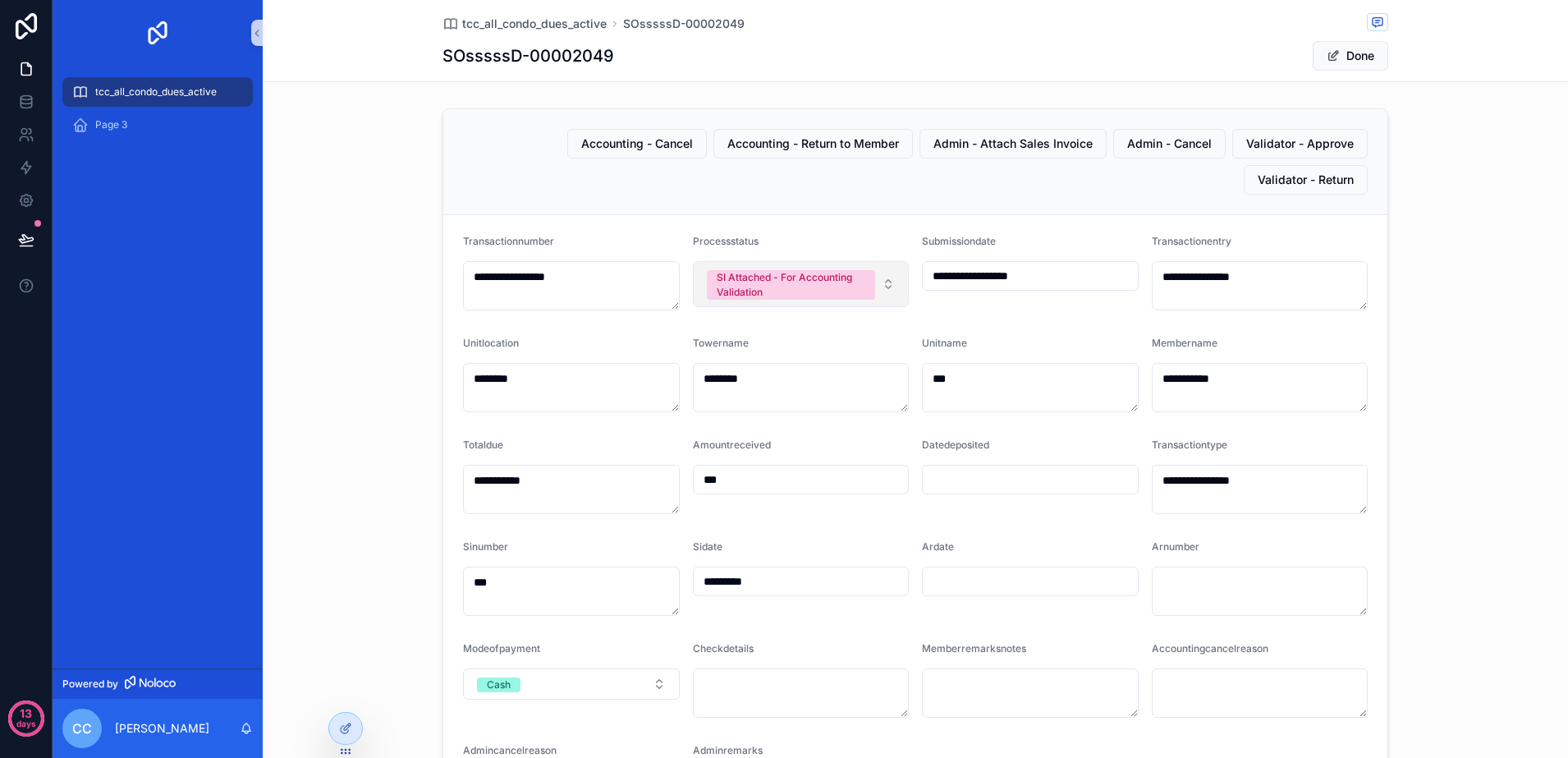
click at [882, 289] on button "SI Attached - For Accounting Validation" at bounding box center [802, 284] width 217 height 45
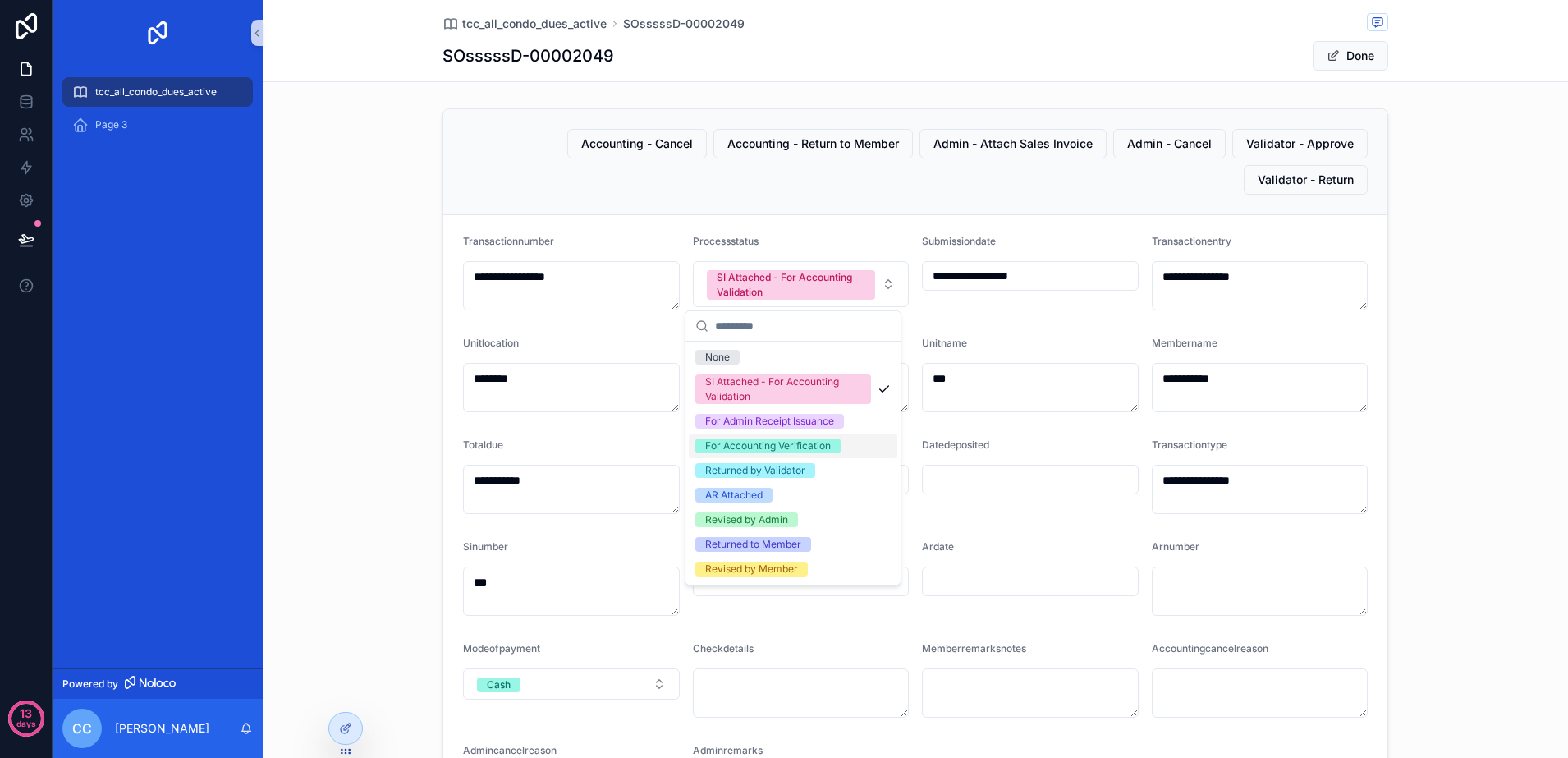
click at [784, 444] on div "For Accounting Verification" at bounding box center [768, 445] width 126 height 15
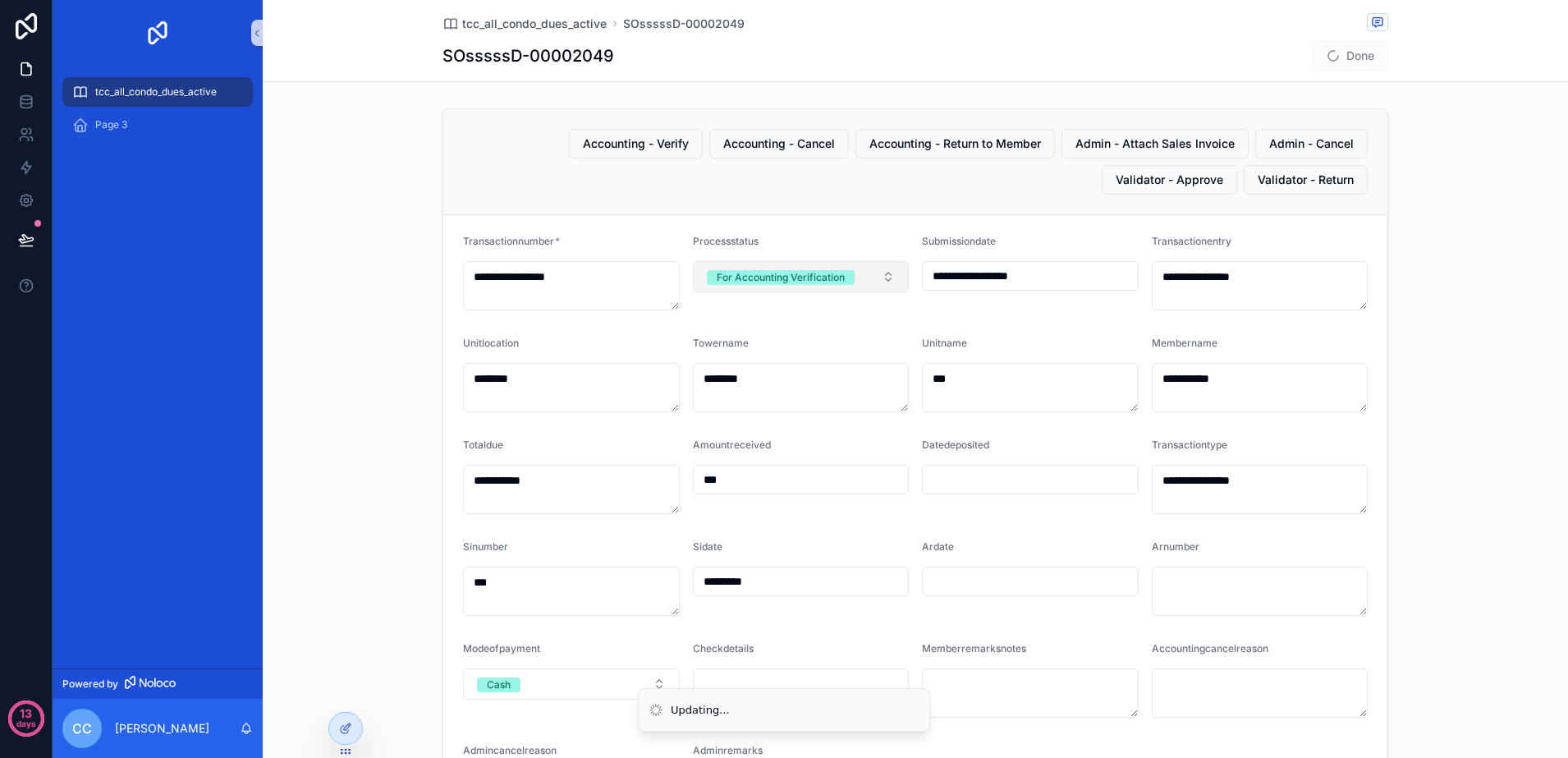
click at [880, 280] on button "For Accounting Verification" at bounding box center [802, 277] width 217 height 31
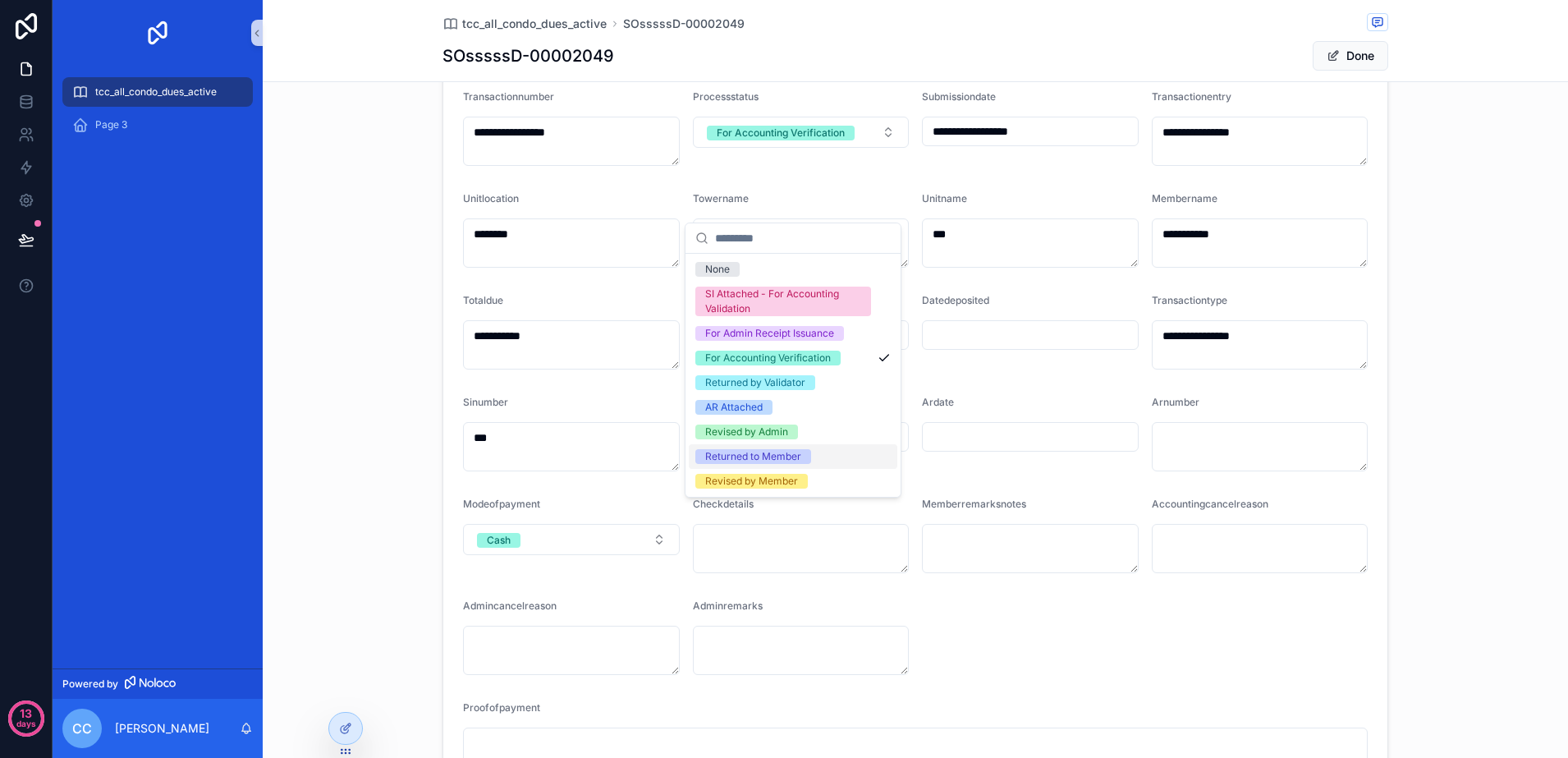
scroll to position [205, 0]
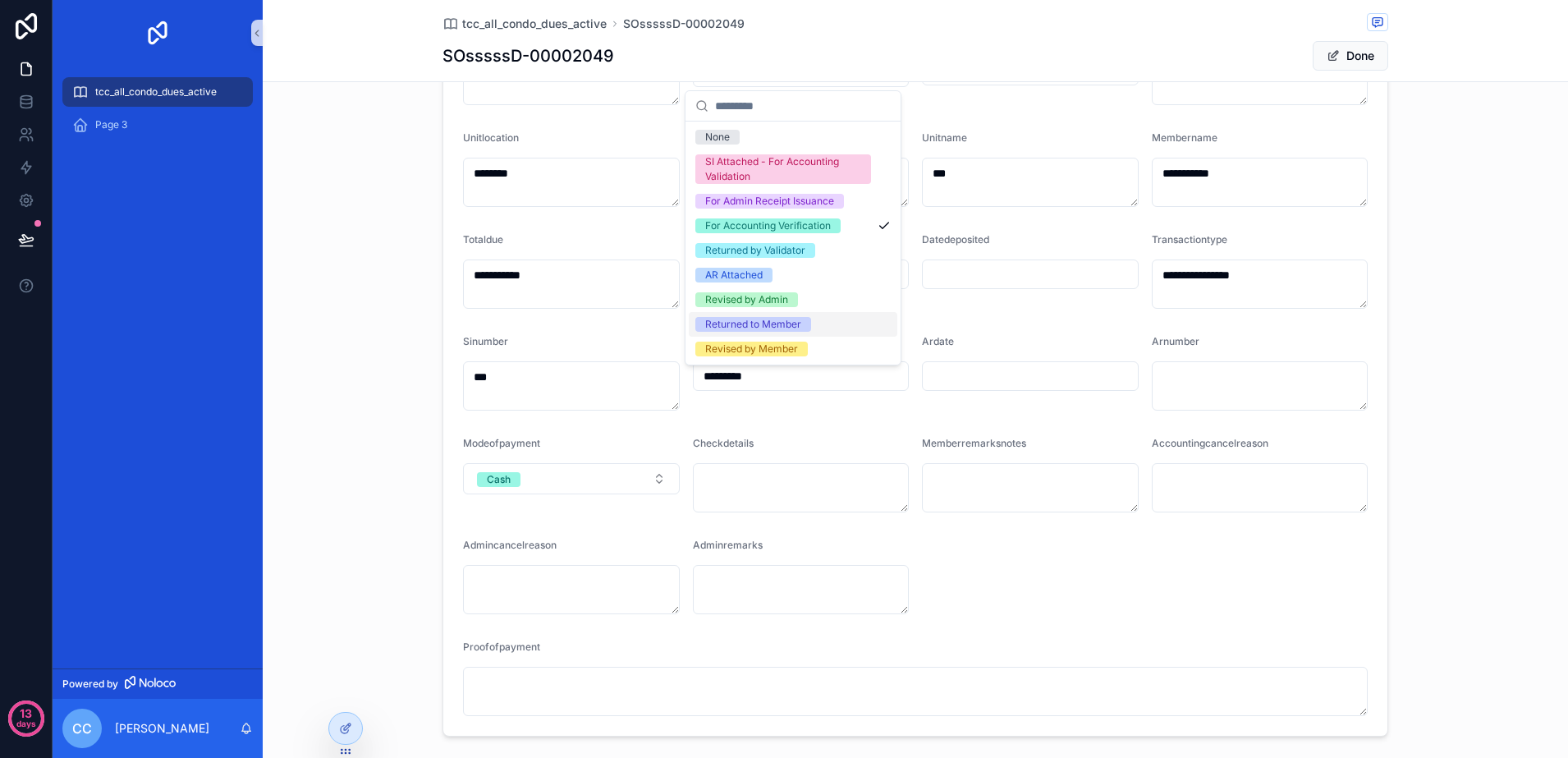
click at [807, 325] on span "Returned to Member" at bounding box center [753, 323] width 116 height 15
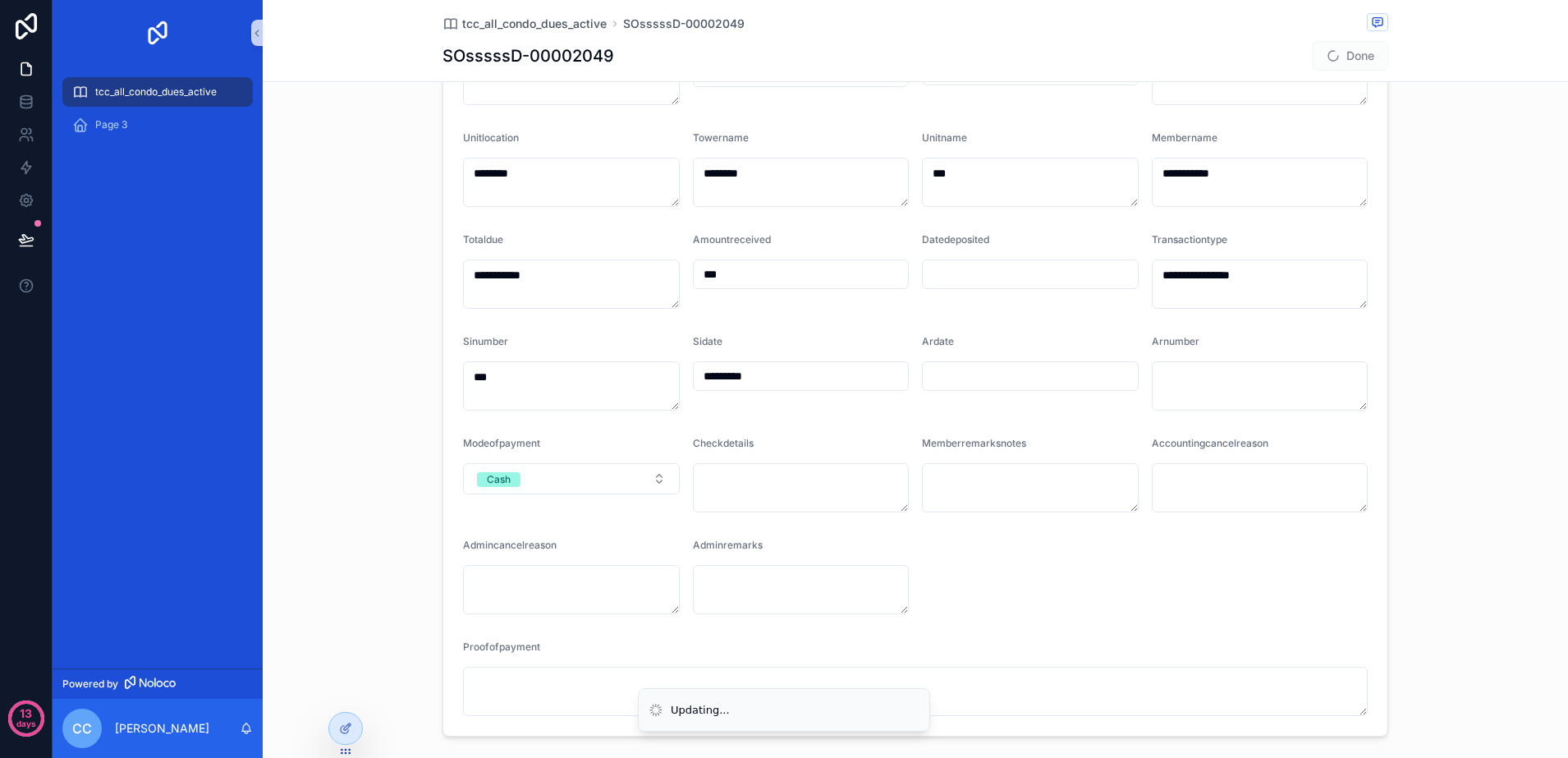
scroll to position [0, 0]
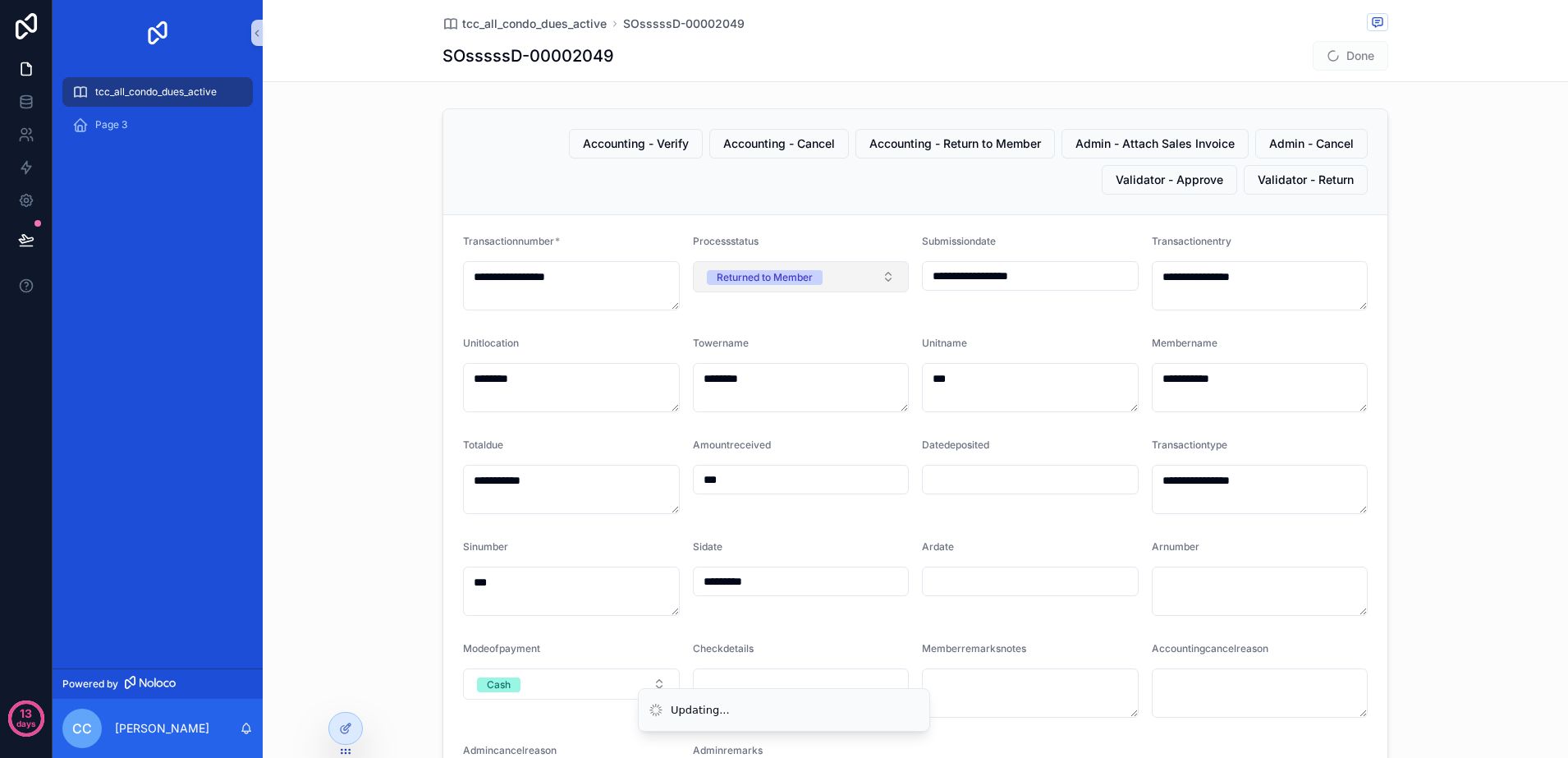
click at [878, 278] on button "Returned to Member" at bounding box center [802, 277] width 217 height 31
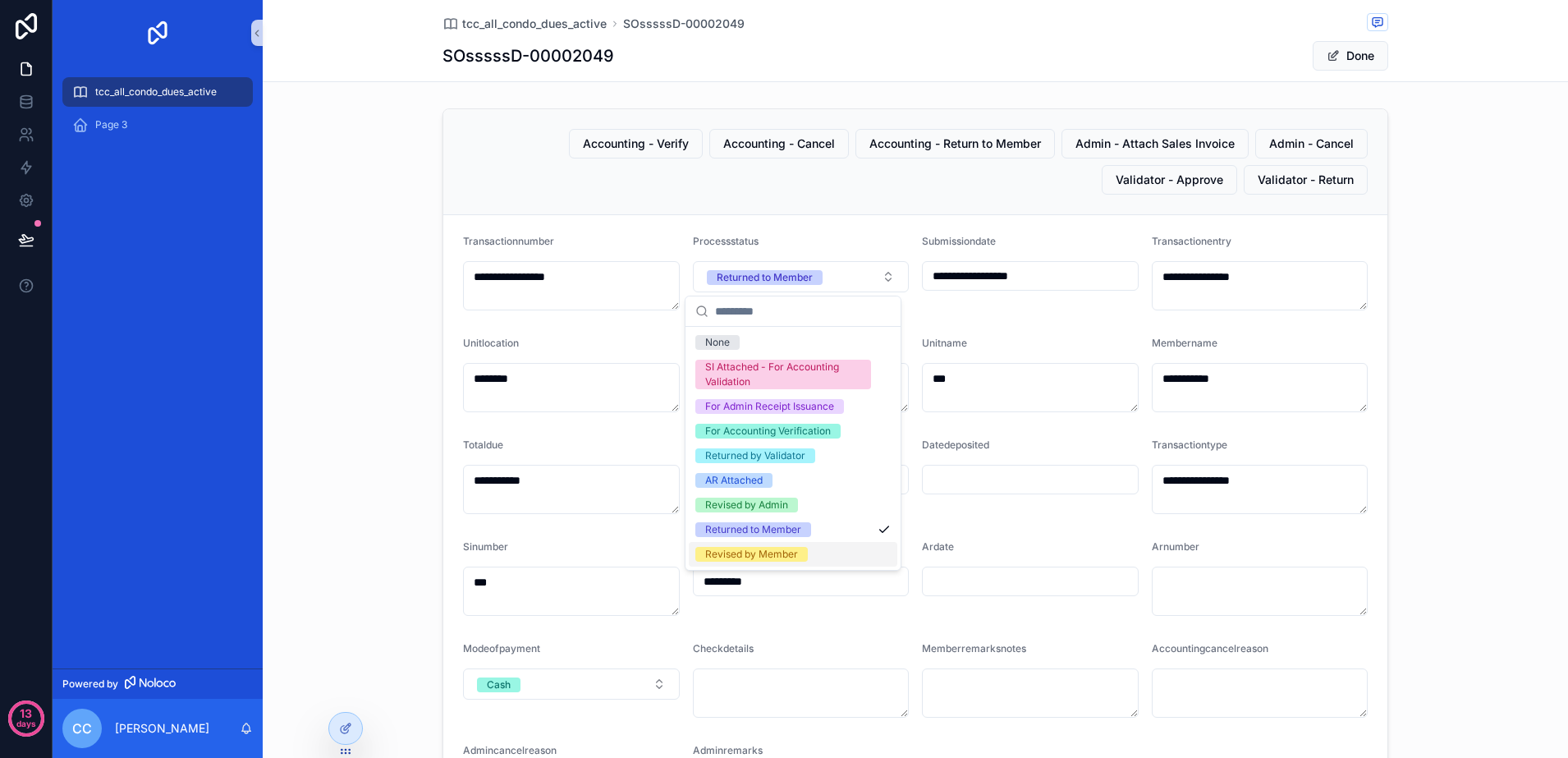
click at [841, 549] on div "Revised by Member" at bounding box center [792, 554] width 208 height 24
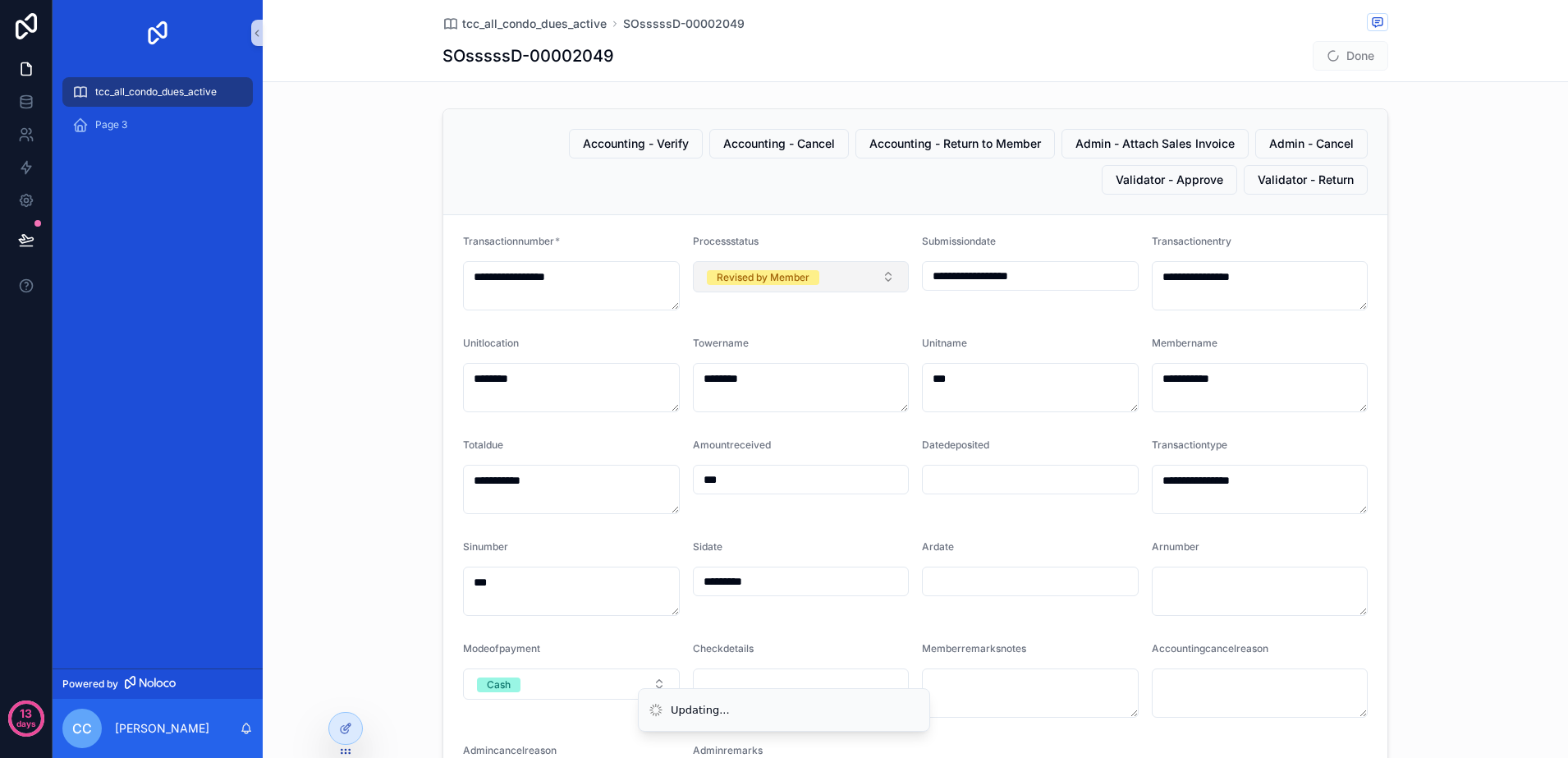
click at [873, 288] on button "Revised by Member" at bounding box center [802, 277] width 217 height 31
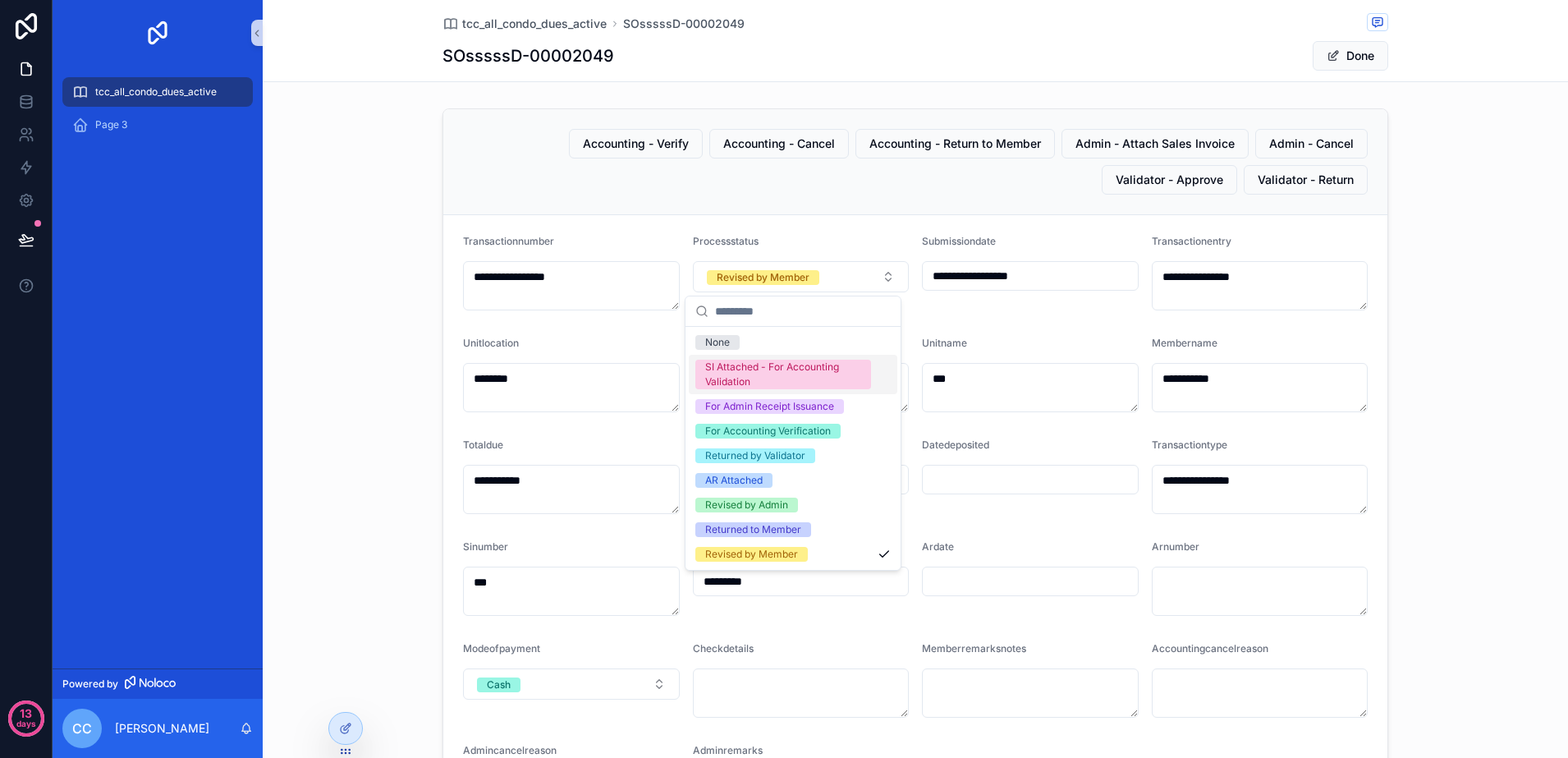
click at [855, 379] on div "SI Attached - For Accounting Validation" at bounding box center [783, 374] width 156 height 30
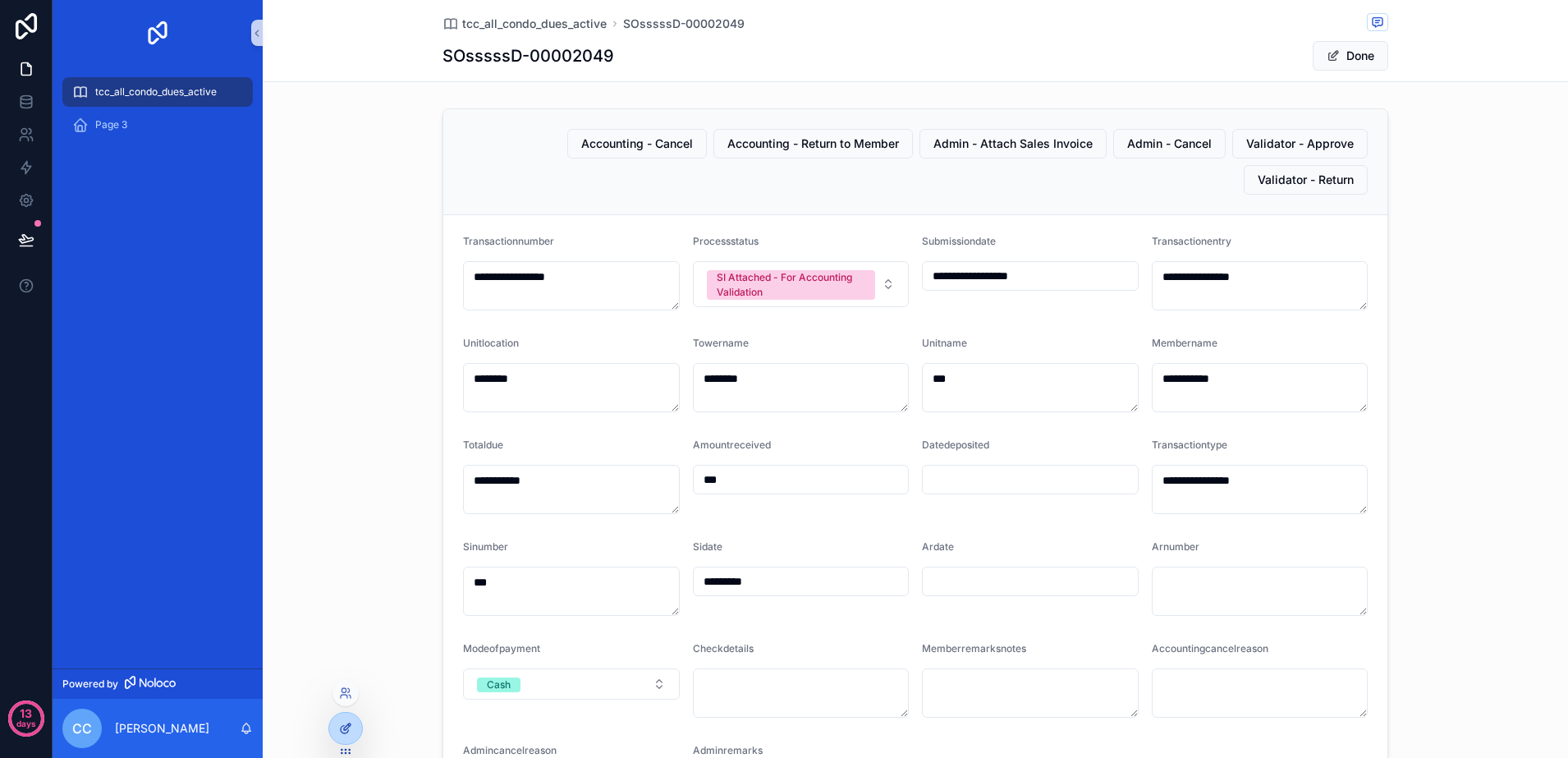
click at [357, 717] on div at bounding box center [346, 728] width 33 height 31
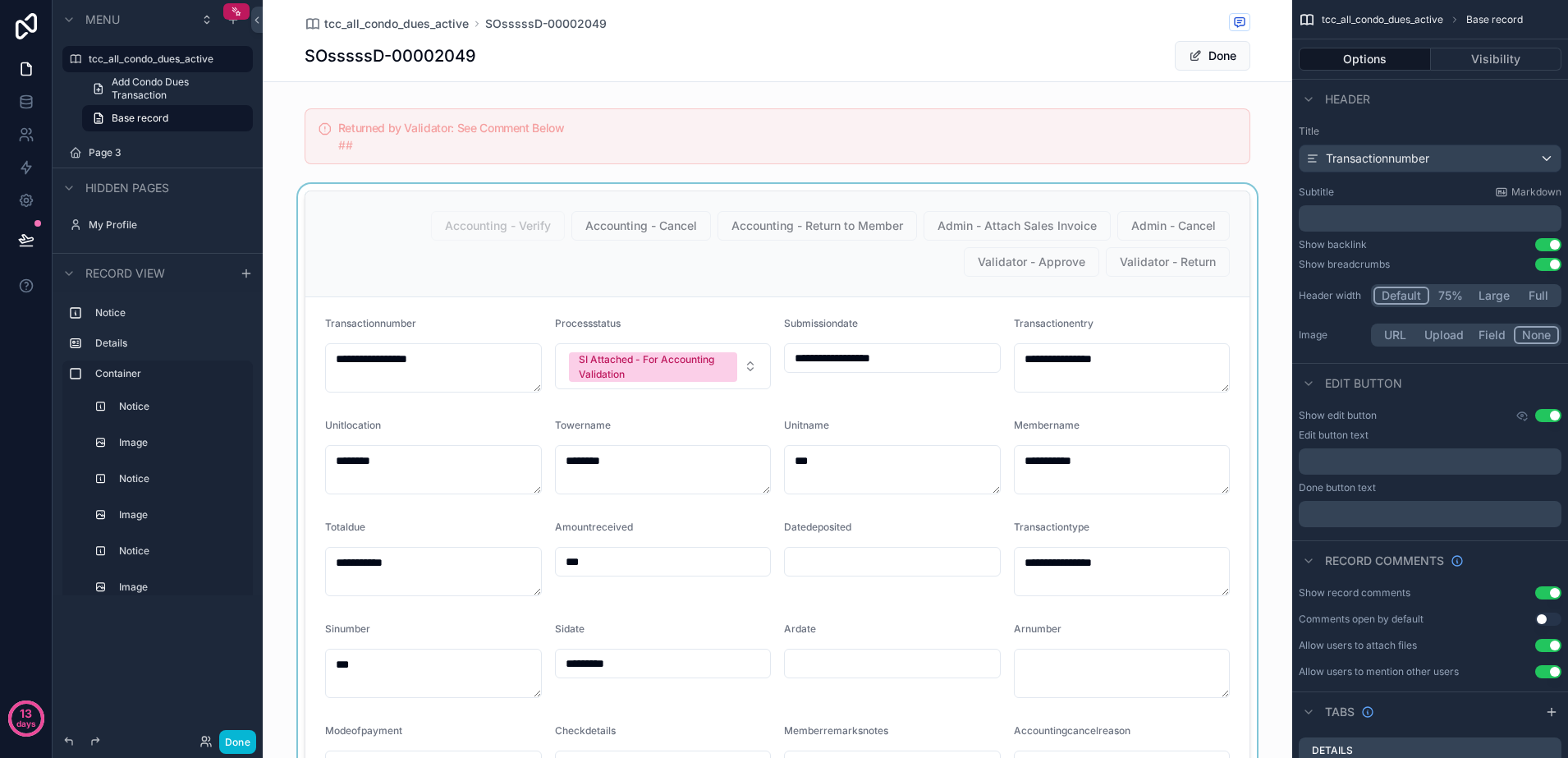
click at [586, 277] on div "scrollable content" at bounding box center [777, 607] width 1030 height 846
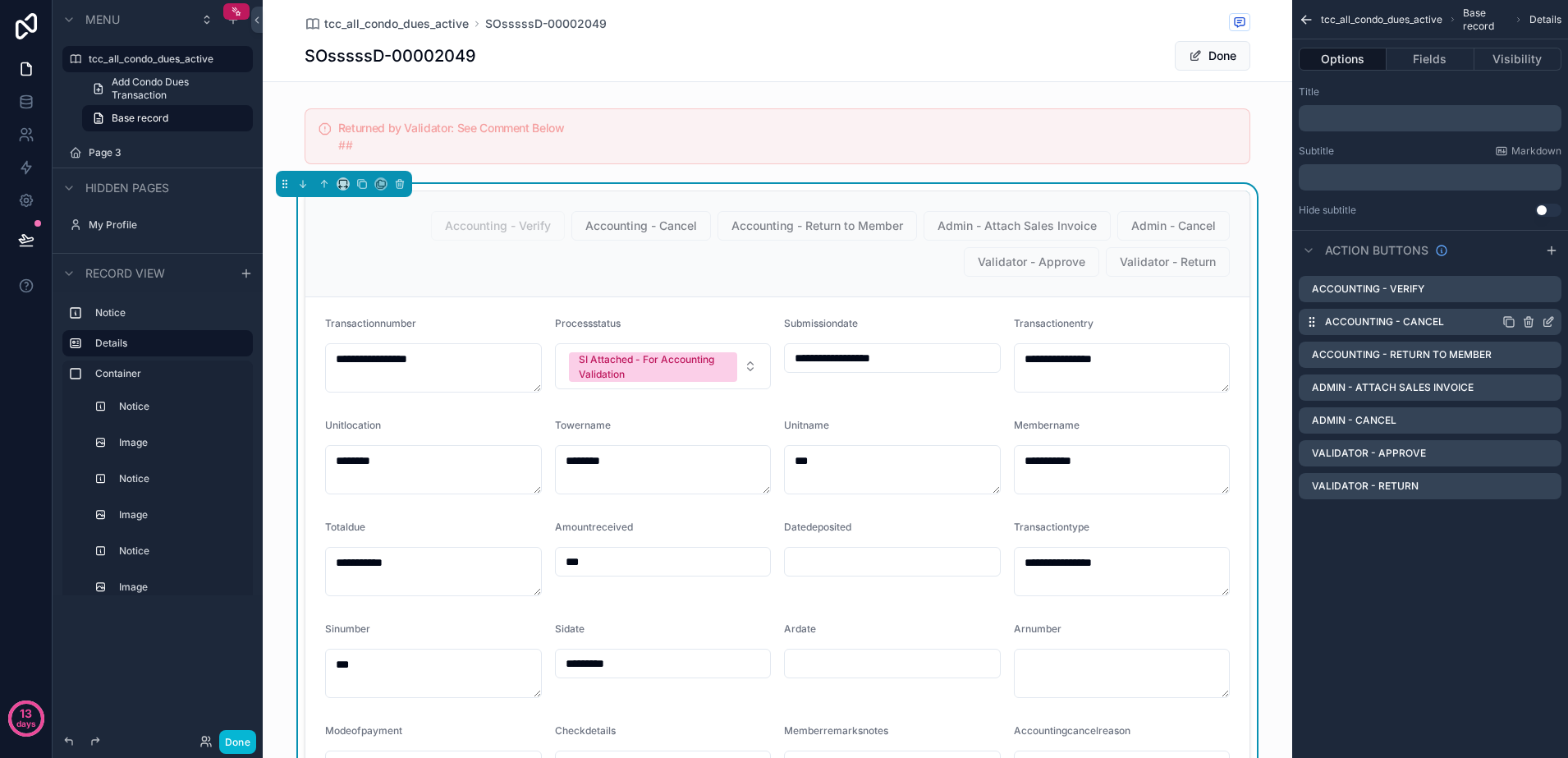
click at [1545, 319] on icon "scrollable content" at bounding box center [1549, 323] width 8 height 8
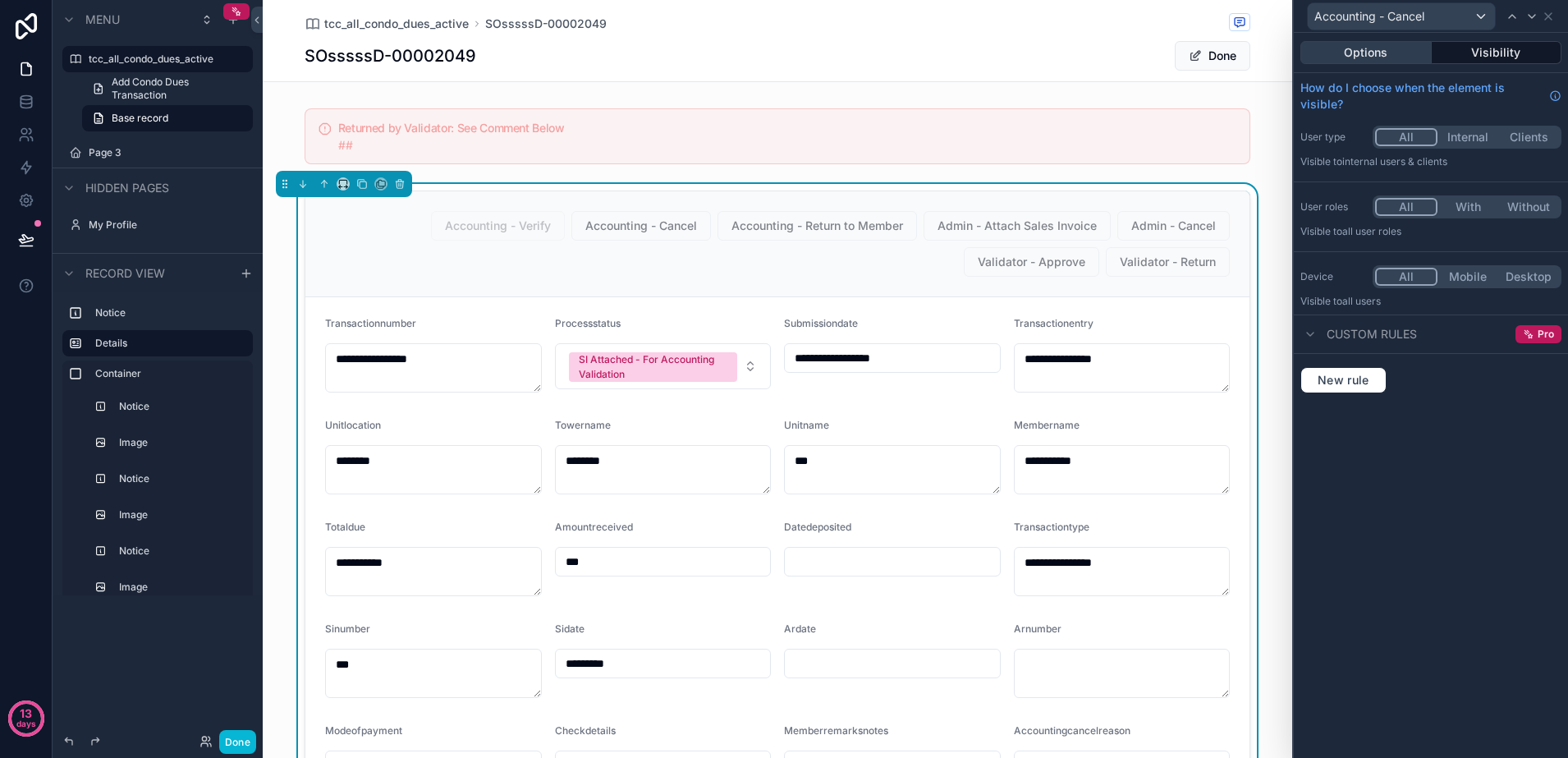
click at [1356, 42] on button "Options" at bounding box center [1367, 52] width 132 height 23
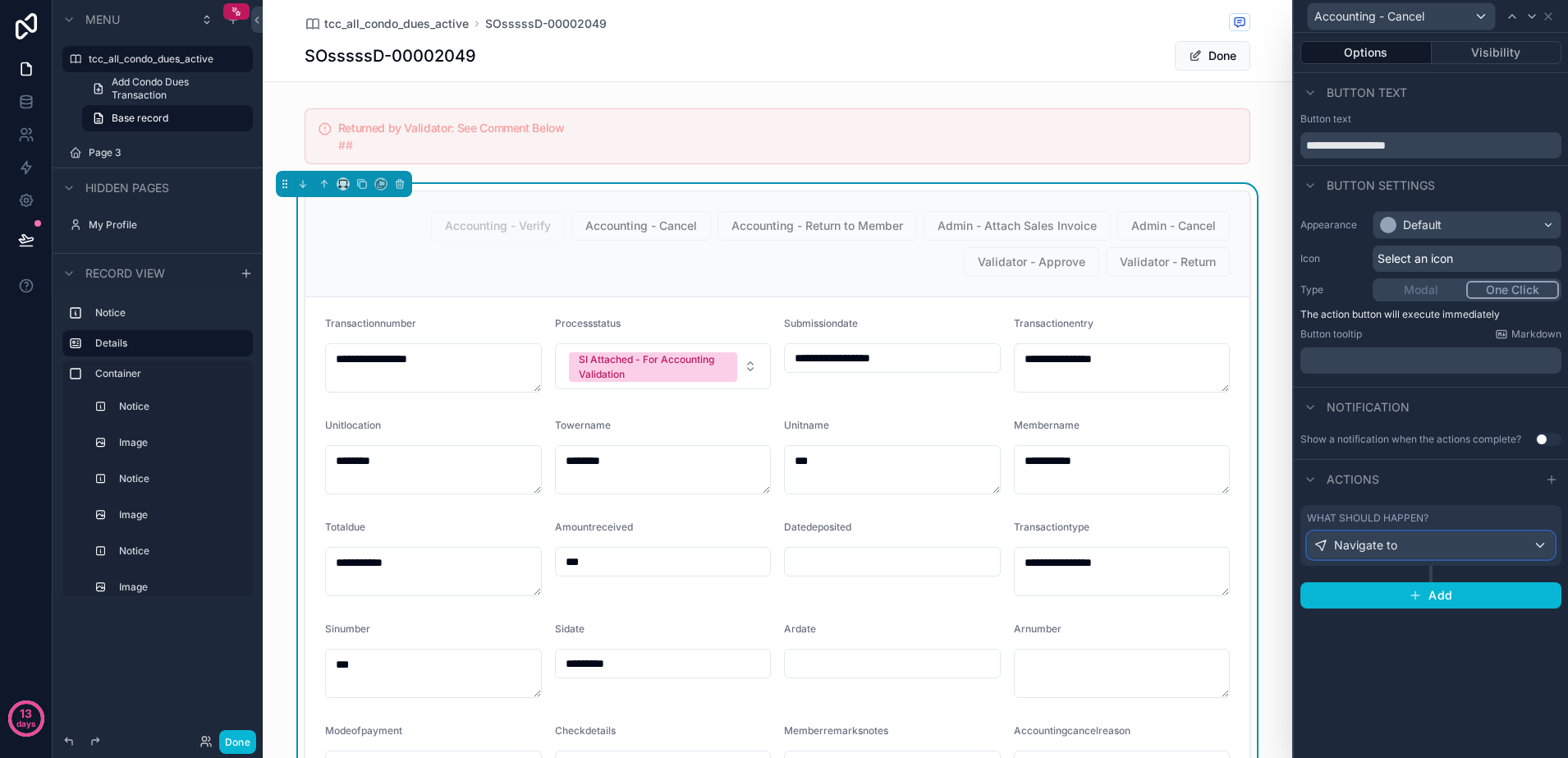
click at [1388, 540] on span "Navigate to" at bounding box center [1366, 544] width 63 height 16
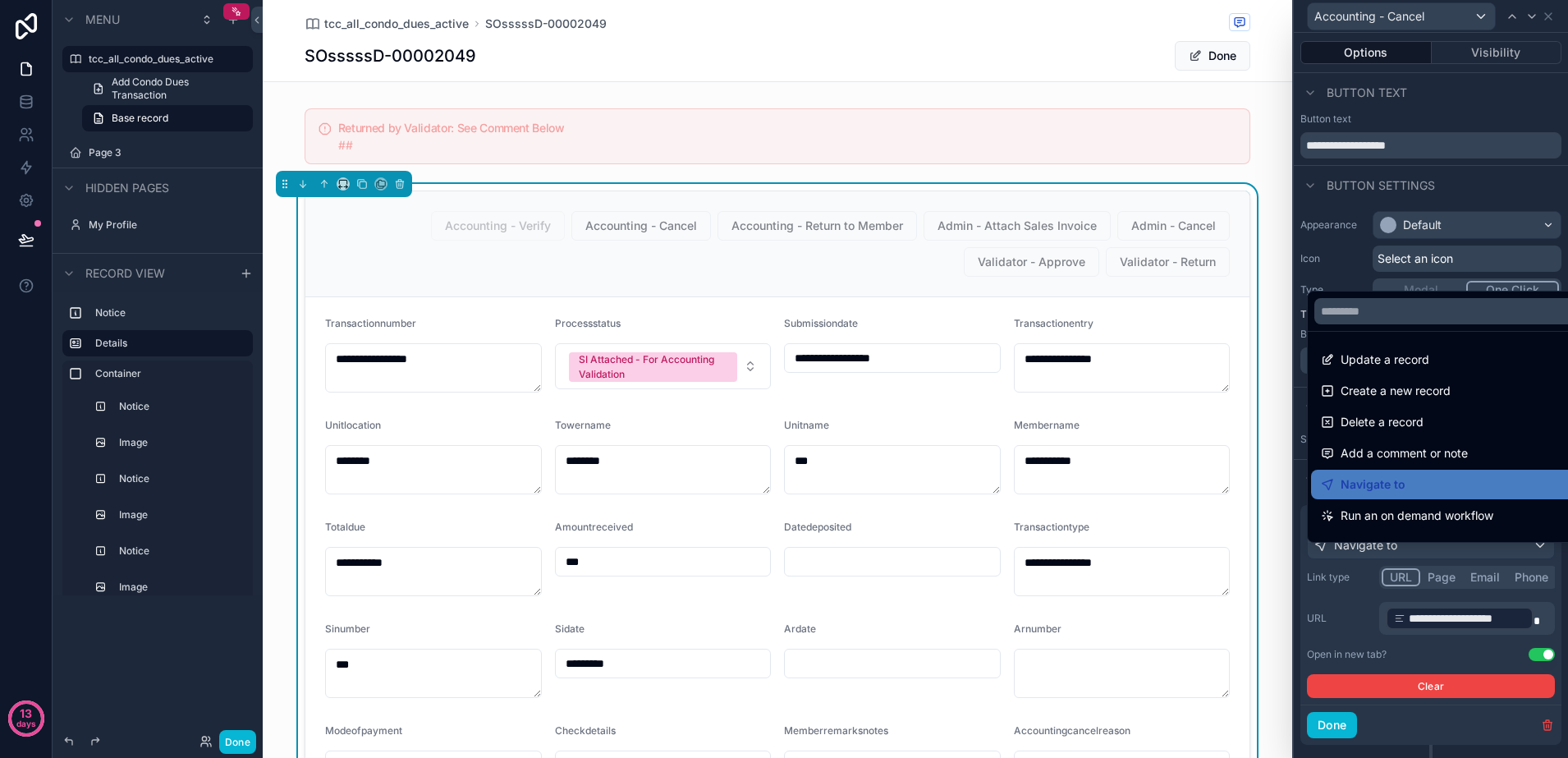
click at [1546, 15] on div at bounding box center [1430, 379] width 274 height 758
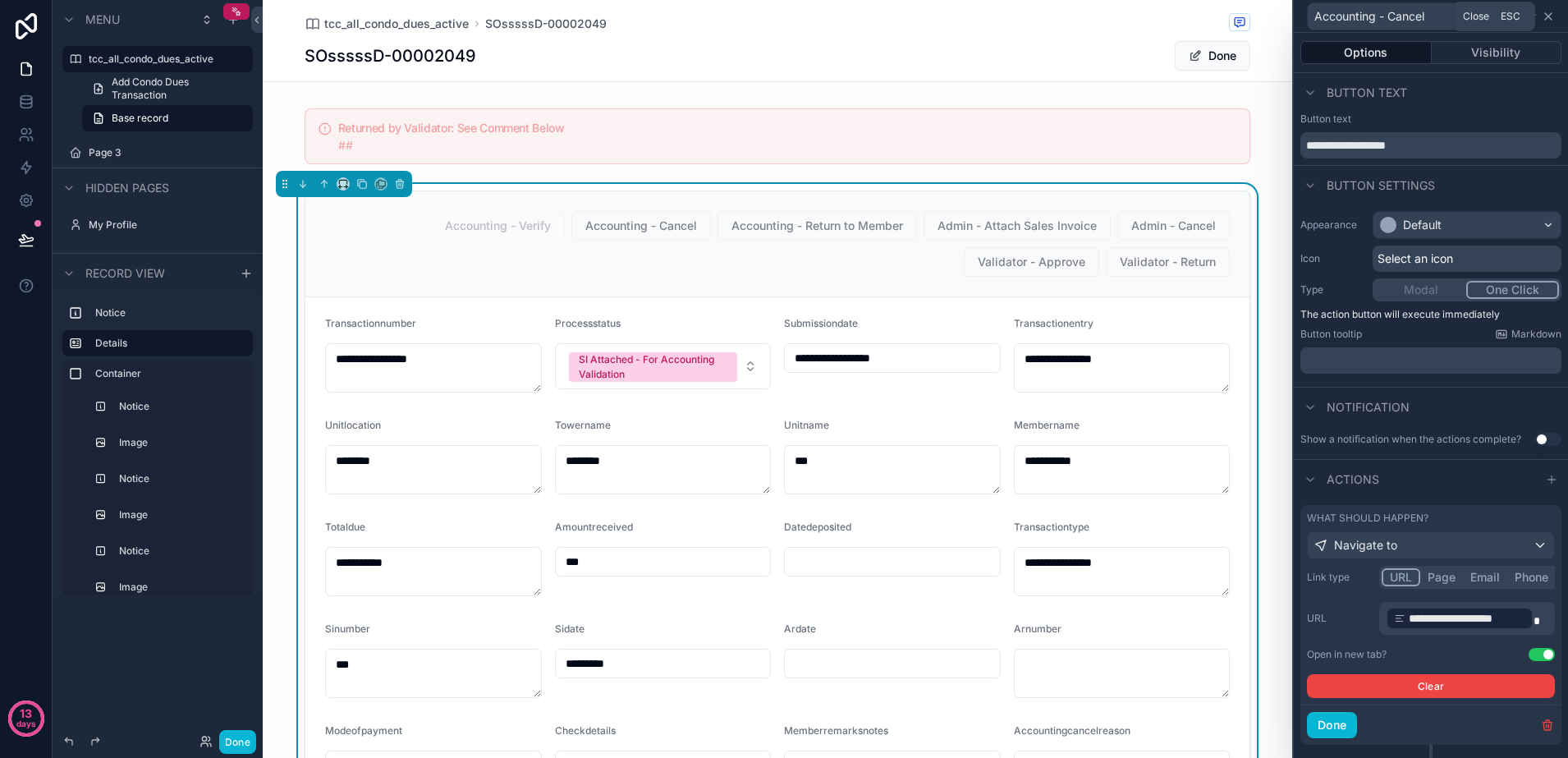
click at [1550, 15] on icon at bounding box center [1549, 16] width 7 height 7
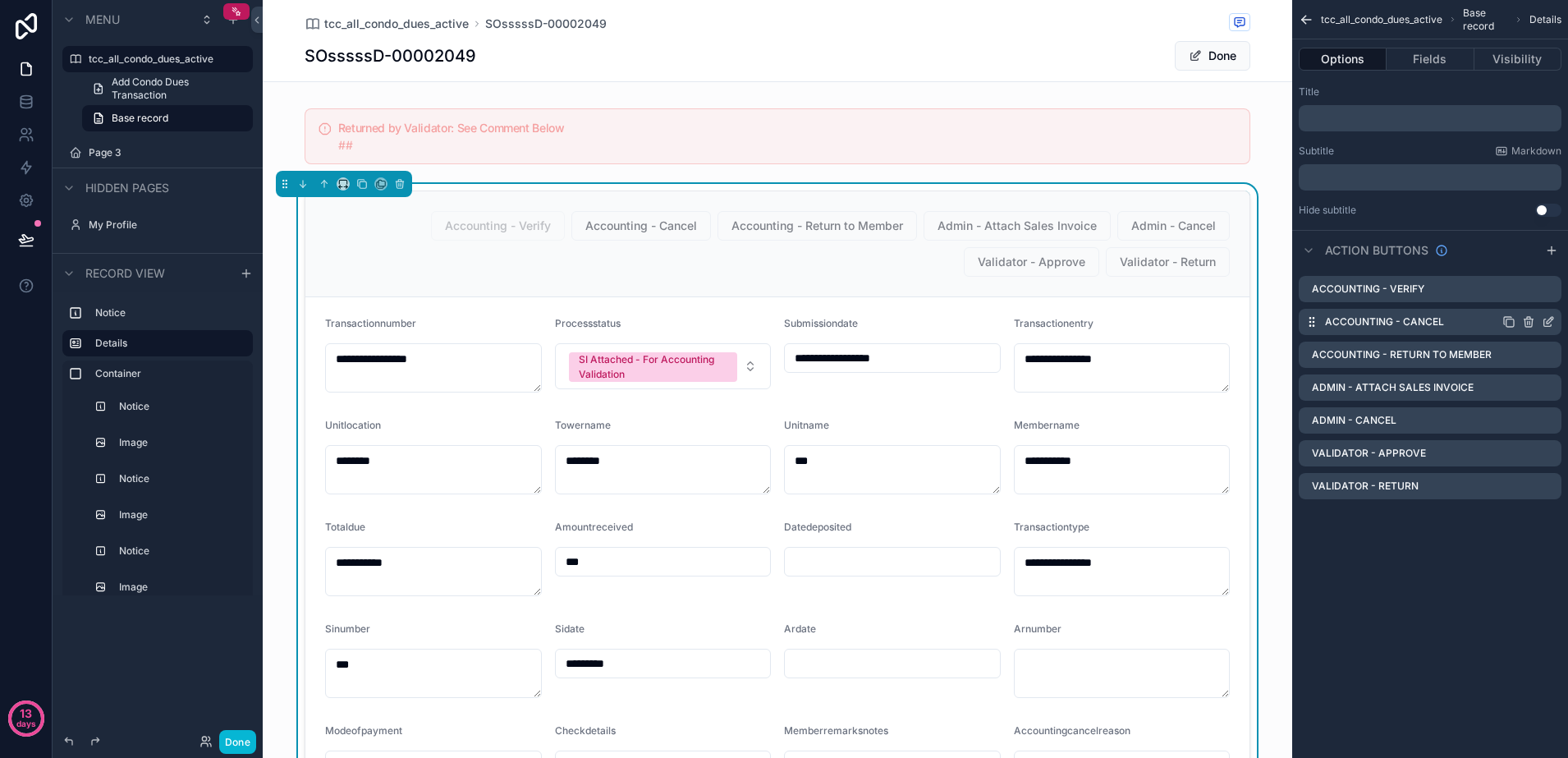
click at [1525, 316] on icon "scrollable content" at bounding box center [1529, 322] width 14 height 14
click at [1524, 295] on icon at bounding box center [1522, 295] width 14 height 14
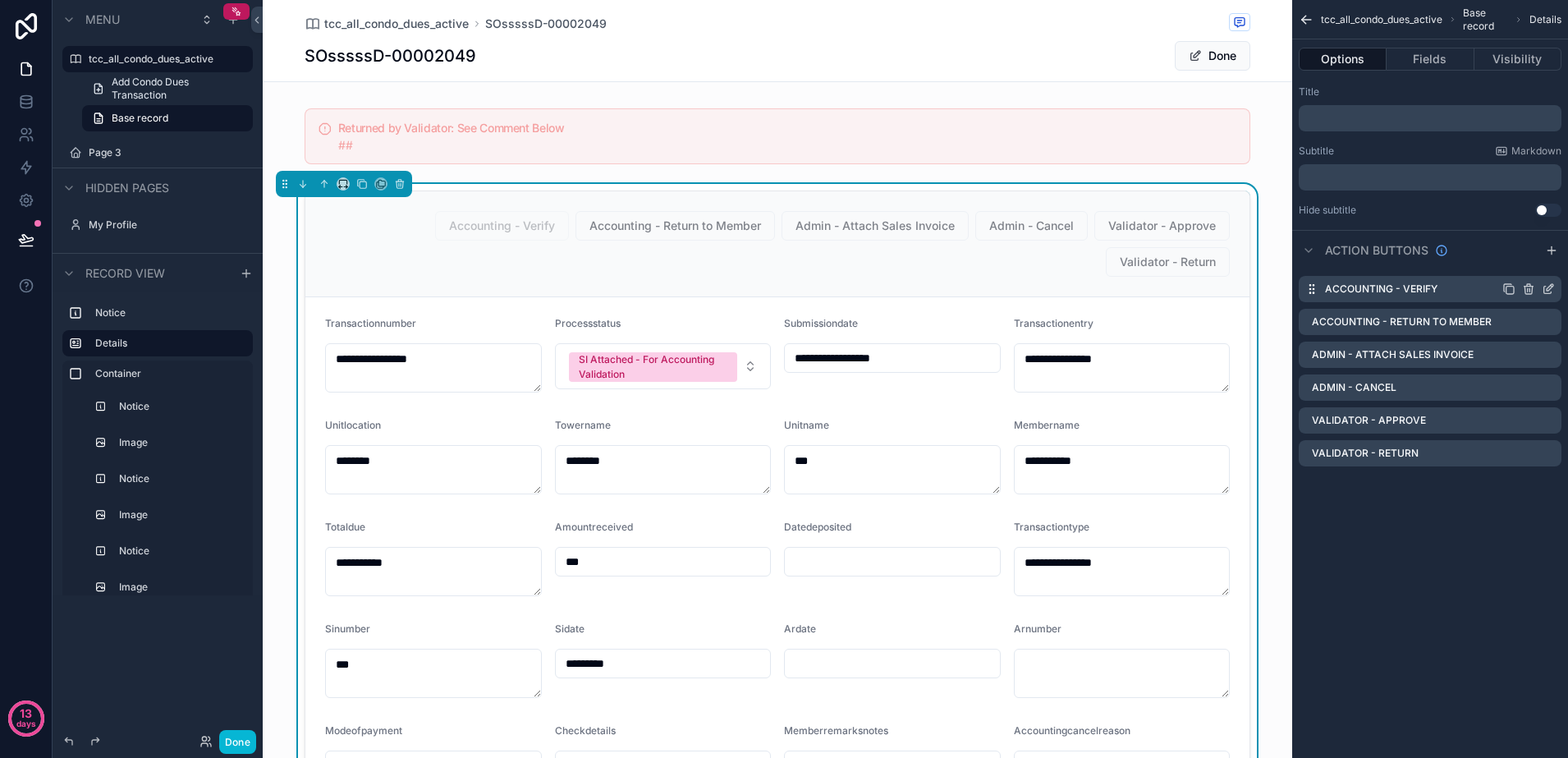
click at [1508, 288] on icon "scrollable content" at bounding box center [1510, 289] width 14 height 14
click at [1546, 486] on icon "scrollable content" at bounding box center [1549, 486] width 14 height 14
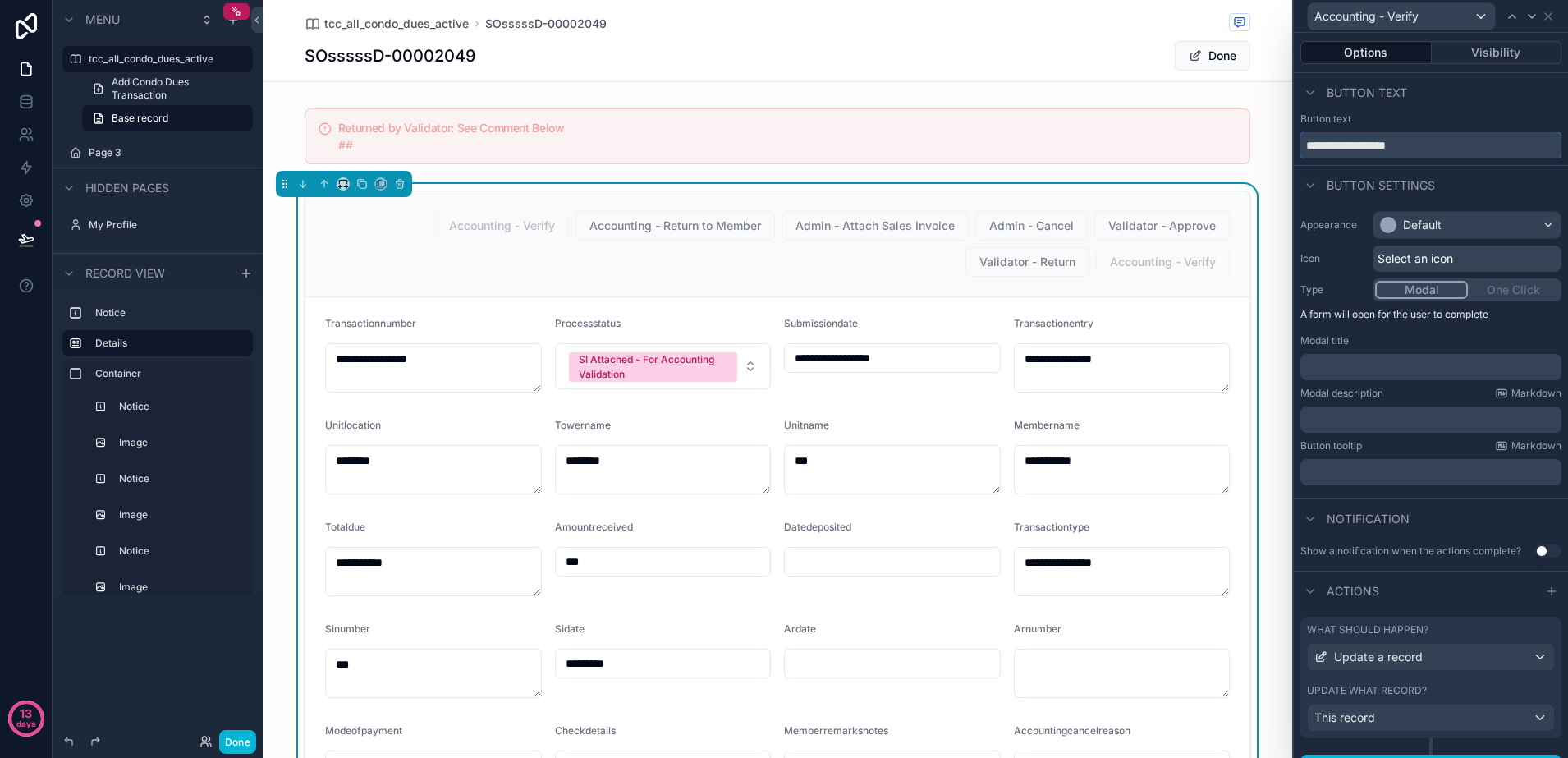
drag, startPoint x: 1379, startPoint y: 148, endPoint x: 1449, endPoint y: 148, distance: 70.0
click at [1449, 148] on input "**********" at bounding box center [1431, 145] width 261 height 26
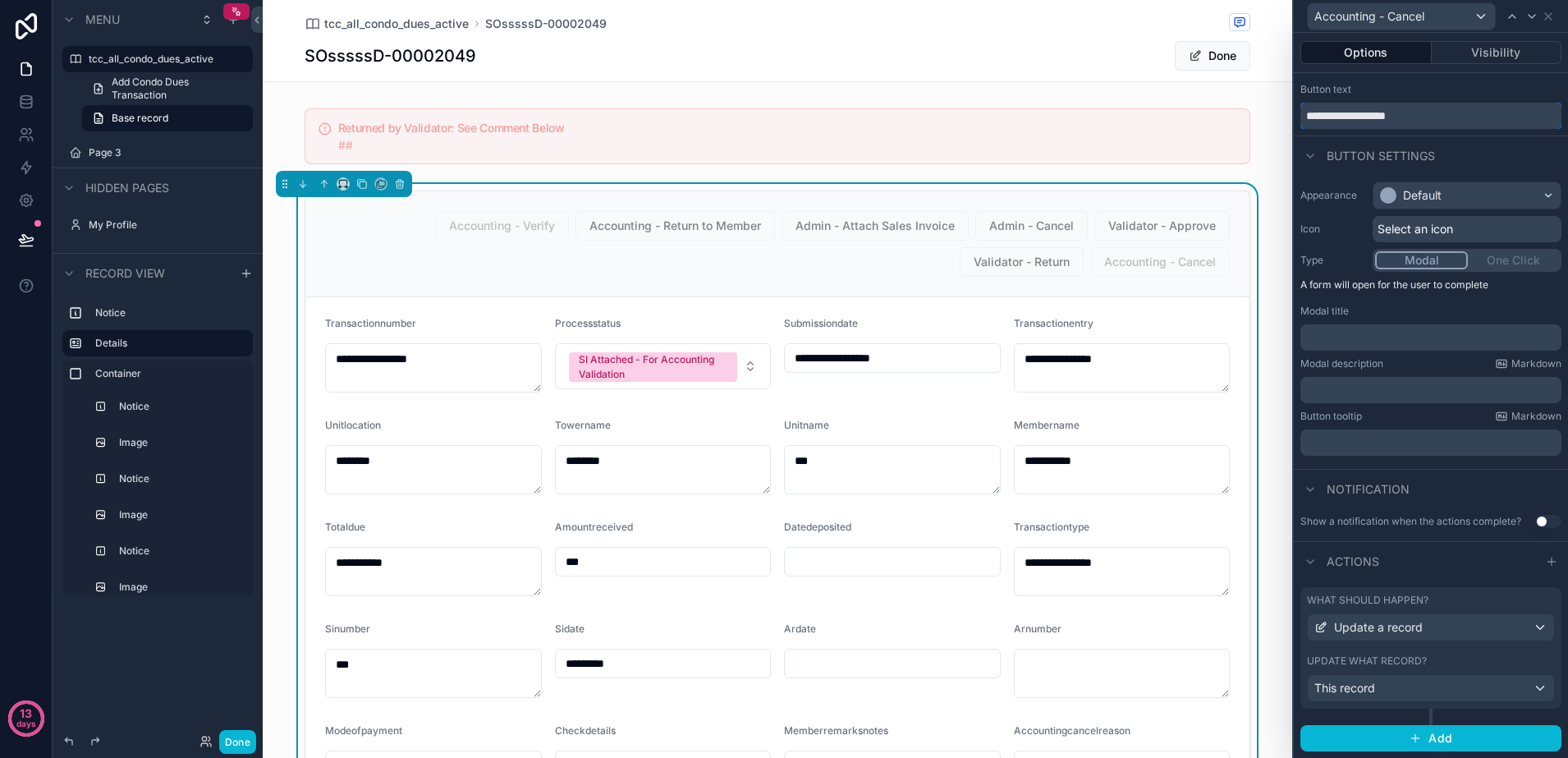
scroll to position [43, 0]
type input "**********"
click at [1392, 623] on span "Update a record" at bounding box center [1379, 626] width 89 height 16
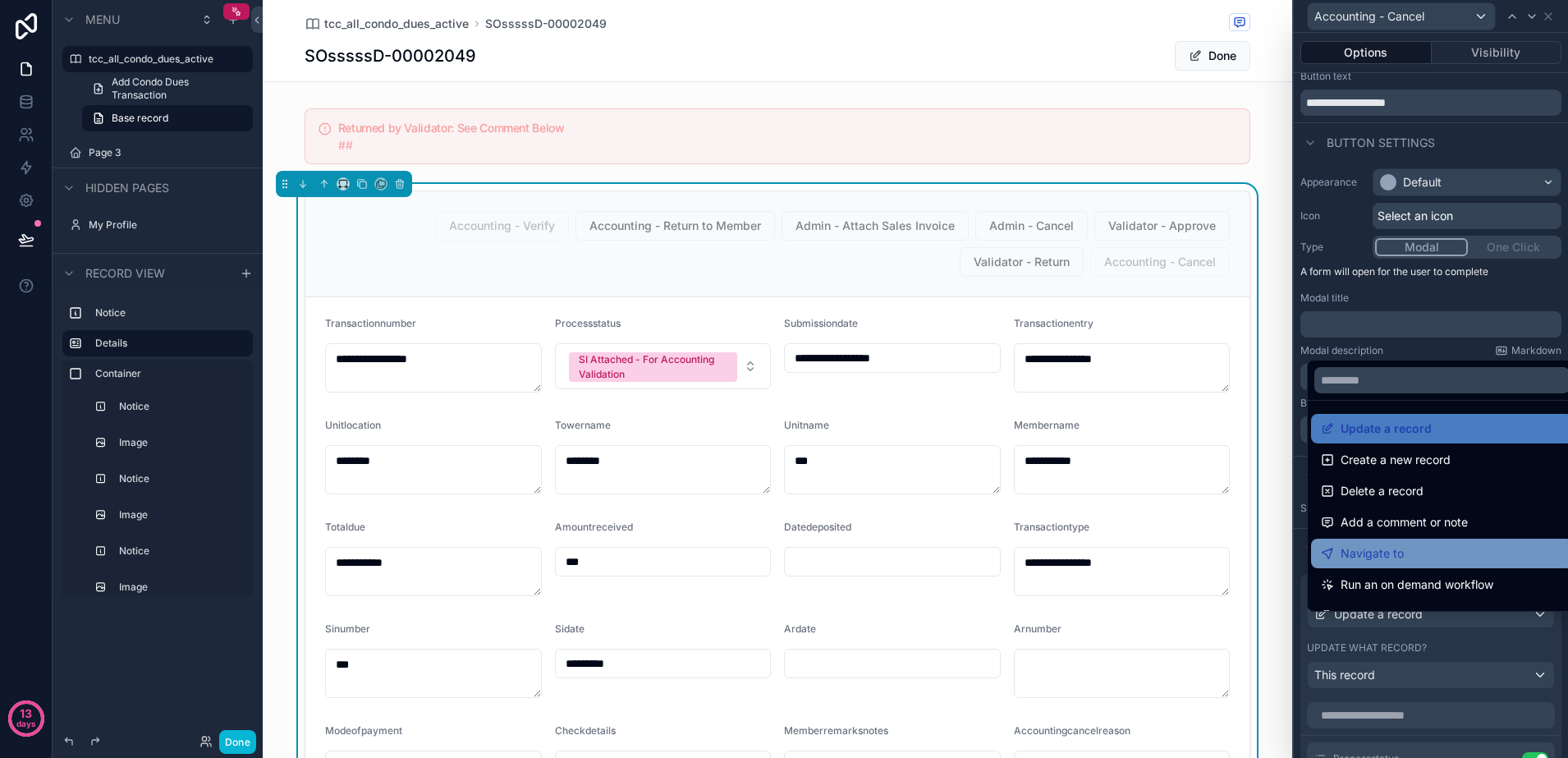
click at [1395, 560] on span "Navigate to" at bounding box center [1372, 553] width 63 height 19
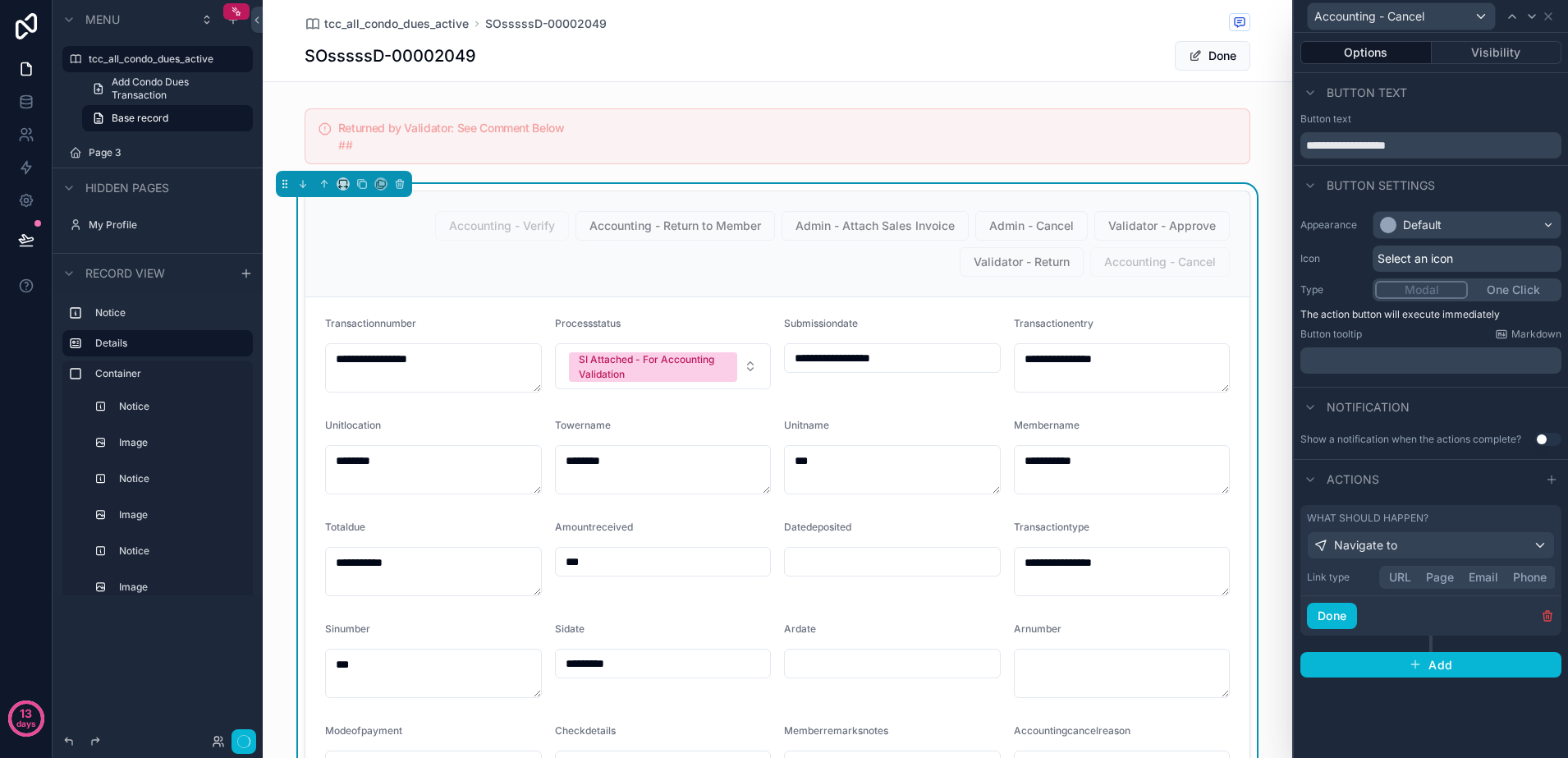
scroll to position [0, 0]
click at [1408, 579] on div "URL Page Email Phone" at bounding box center [1467, 577] width 177 height 23
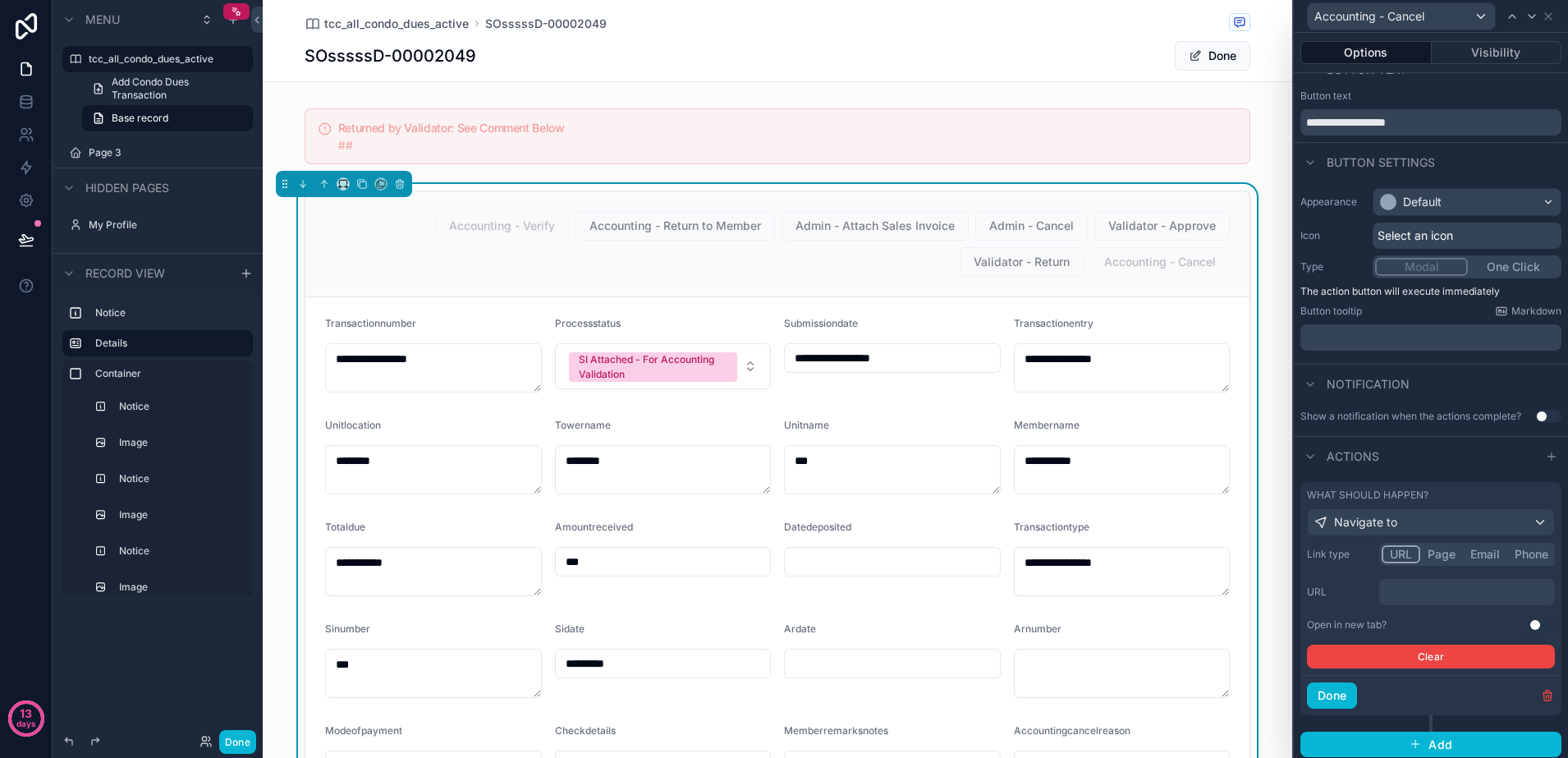
scroll to position [42, 0]
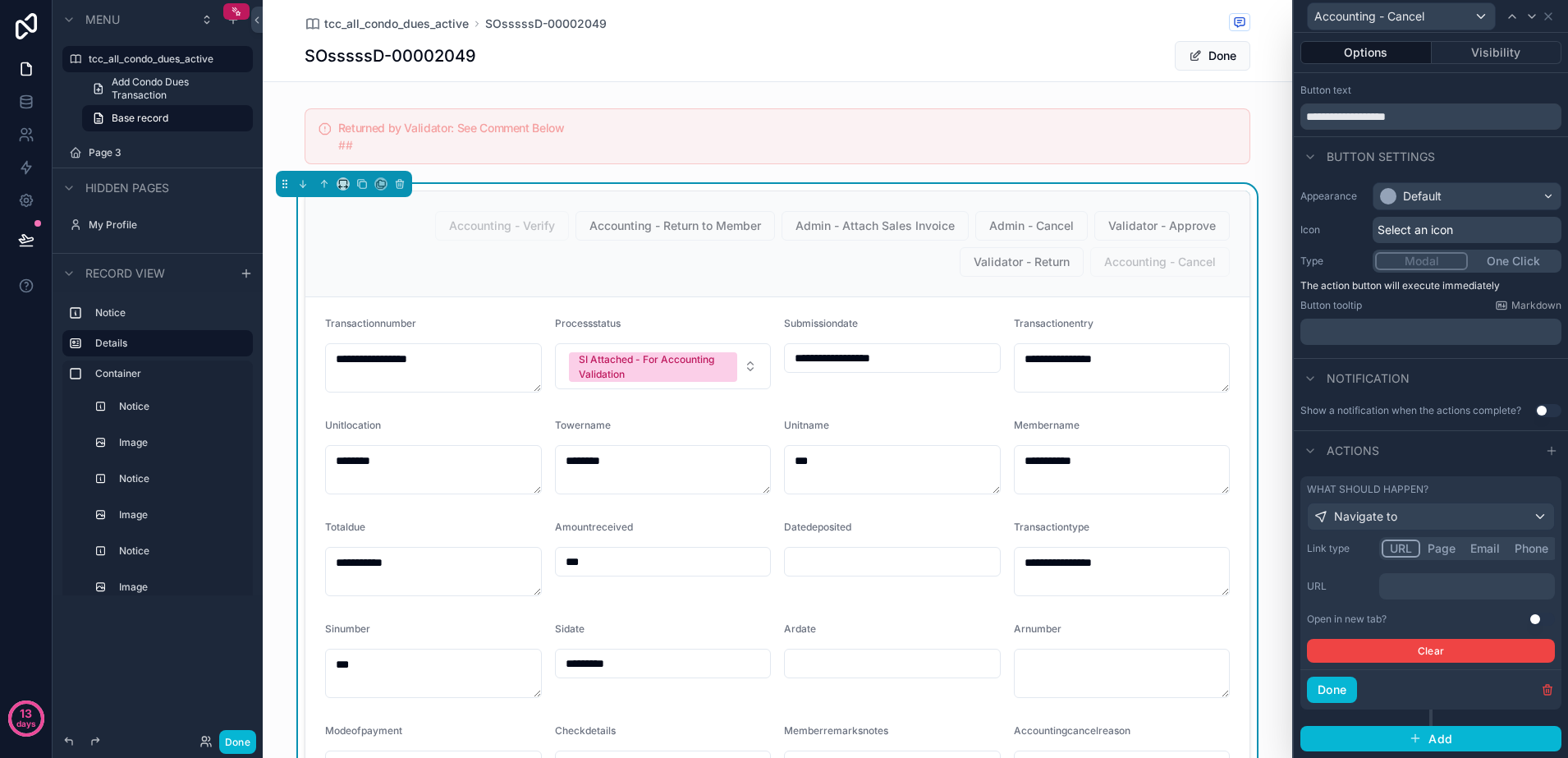
click at [1529, 623] on button "Use setting" at bounding box center [1542, 619] width 26 height 14
click at [1470, 589] on p "﻿" at bounding box center [1468, 586] width 166 height 16
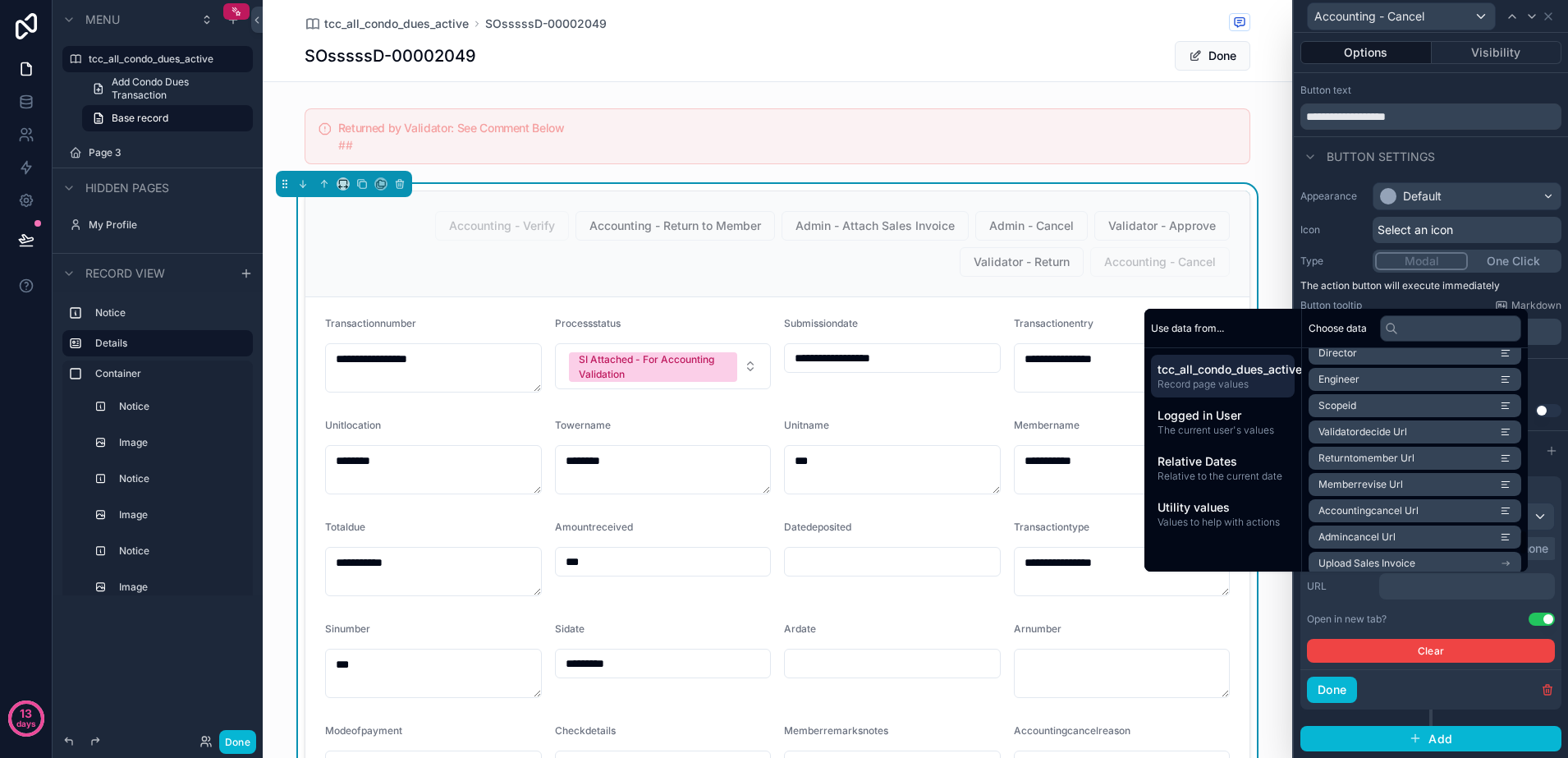
scroll to position [1704, 0]
click at [1407, 370] on span "Accountingcancel Url" at bounding box center [1368, 370] width 100 height 14
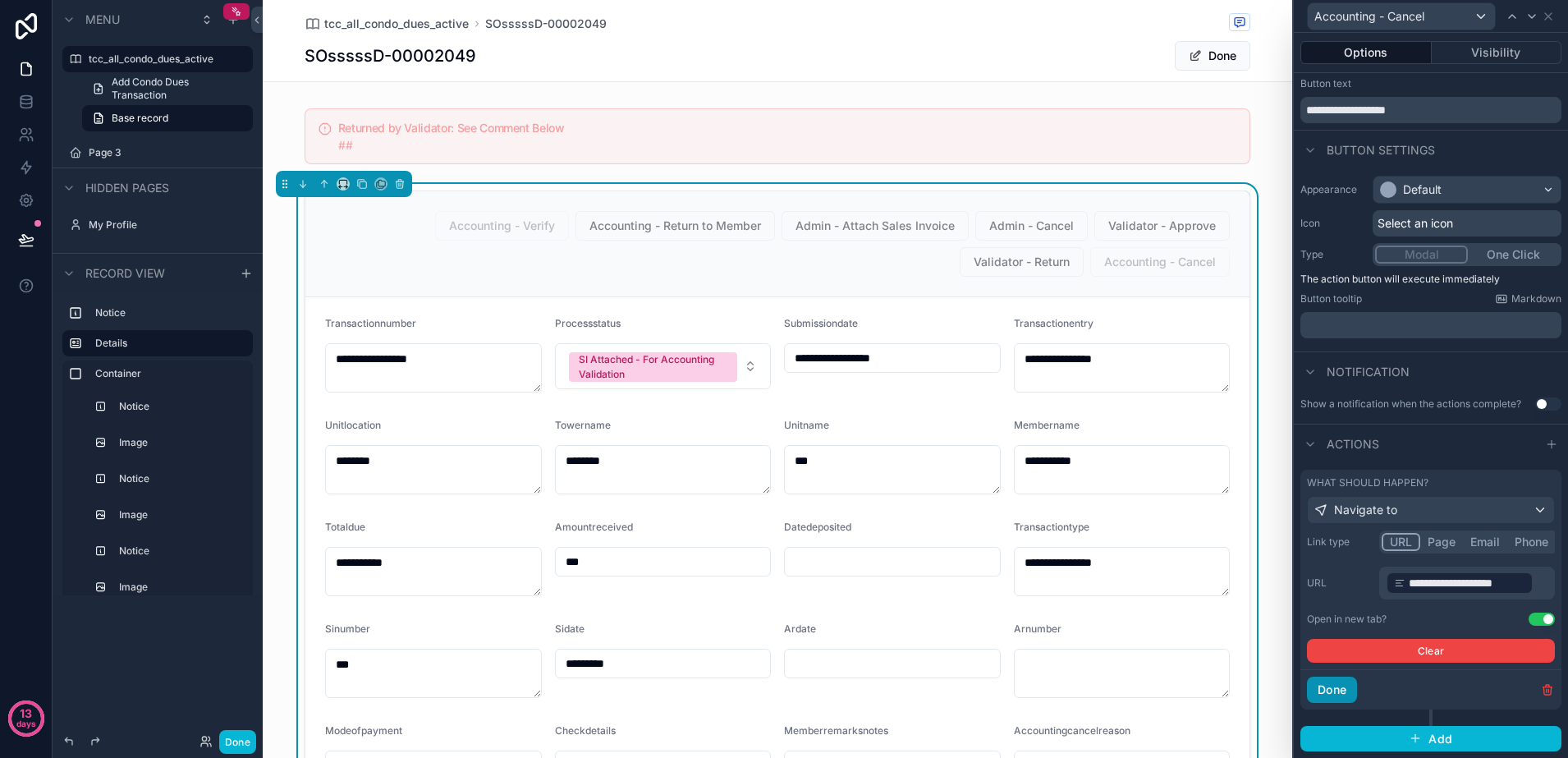
click at [1337, 699] on button "Done" at bounding box center [1333, 689] width 50 height 26
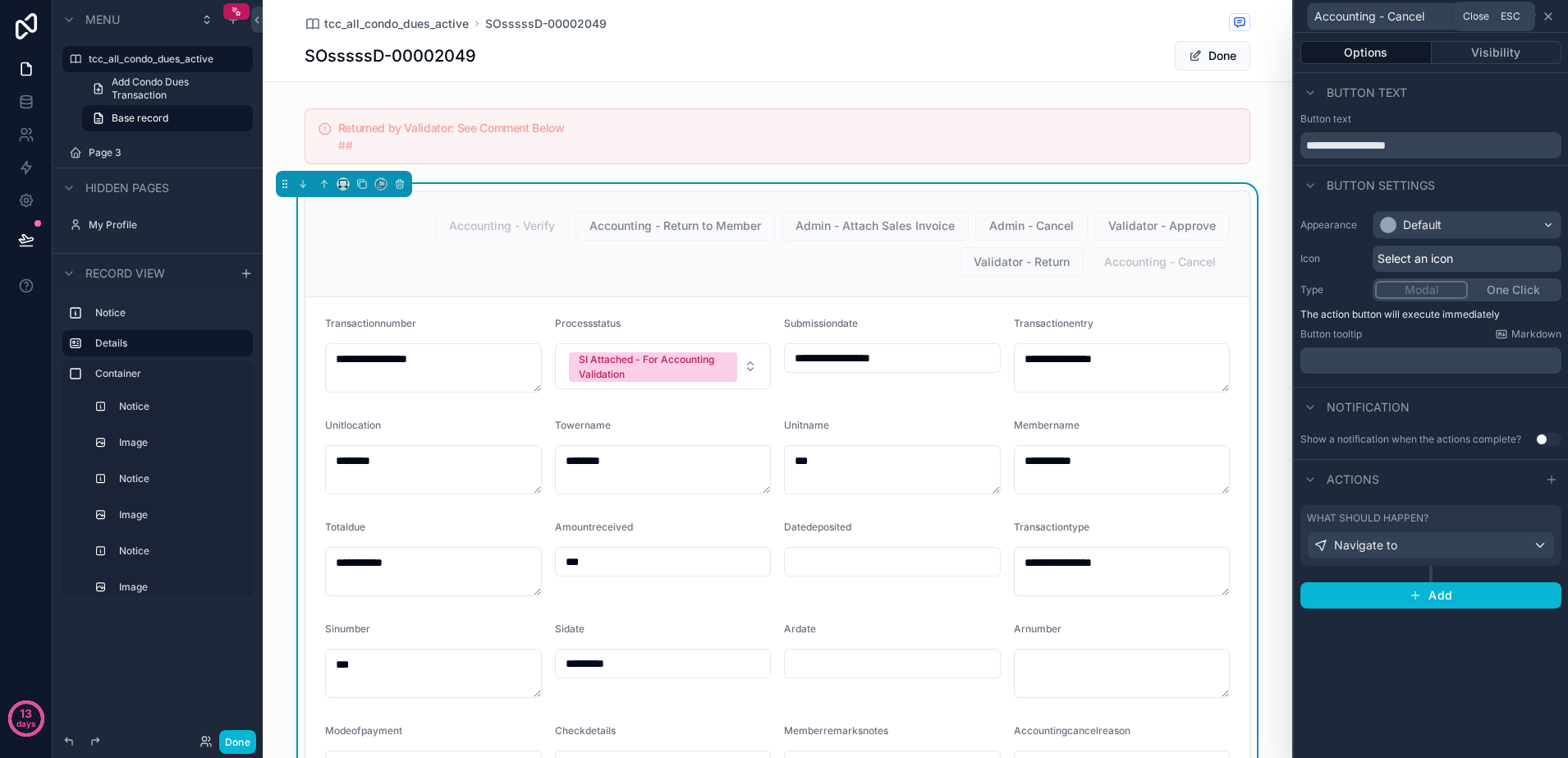
click at [1547, 15] on icon at bounding box center [1549, 16] width 14 height 14
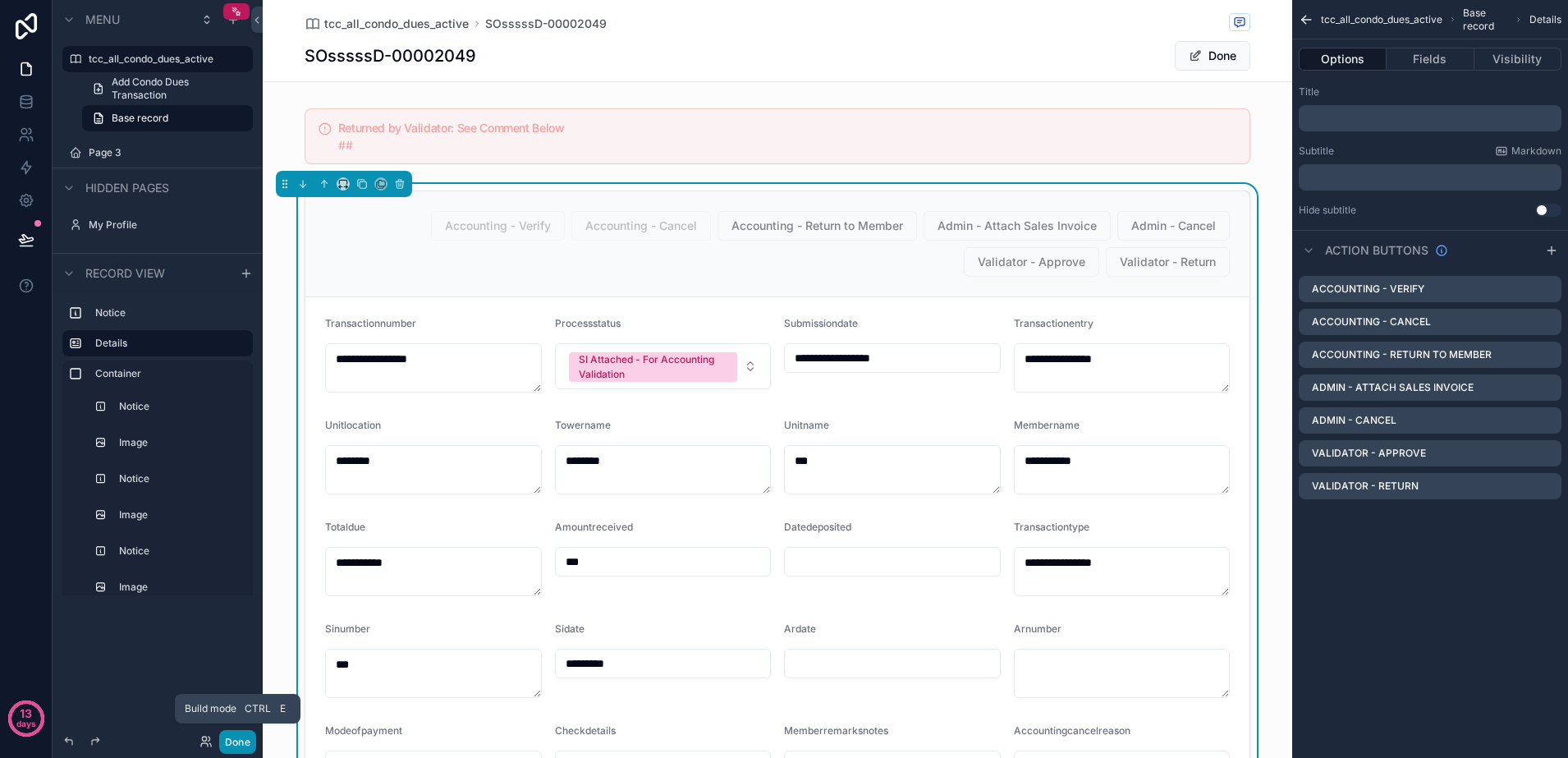
click at [230, 743] on button "Done" at bounding box center [237, 742] width 37 height 24
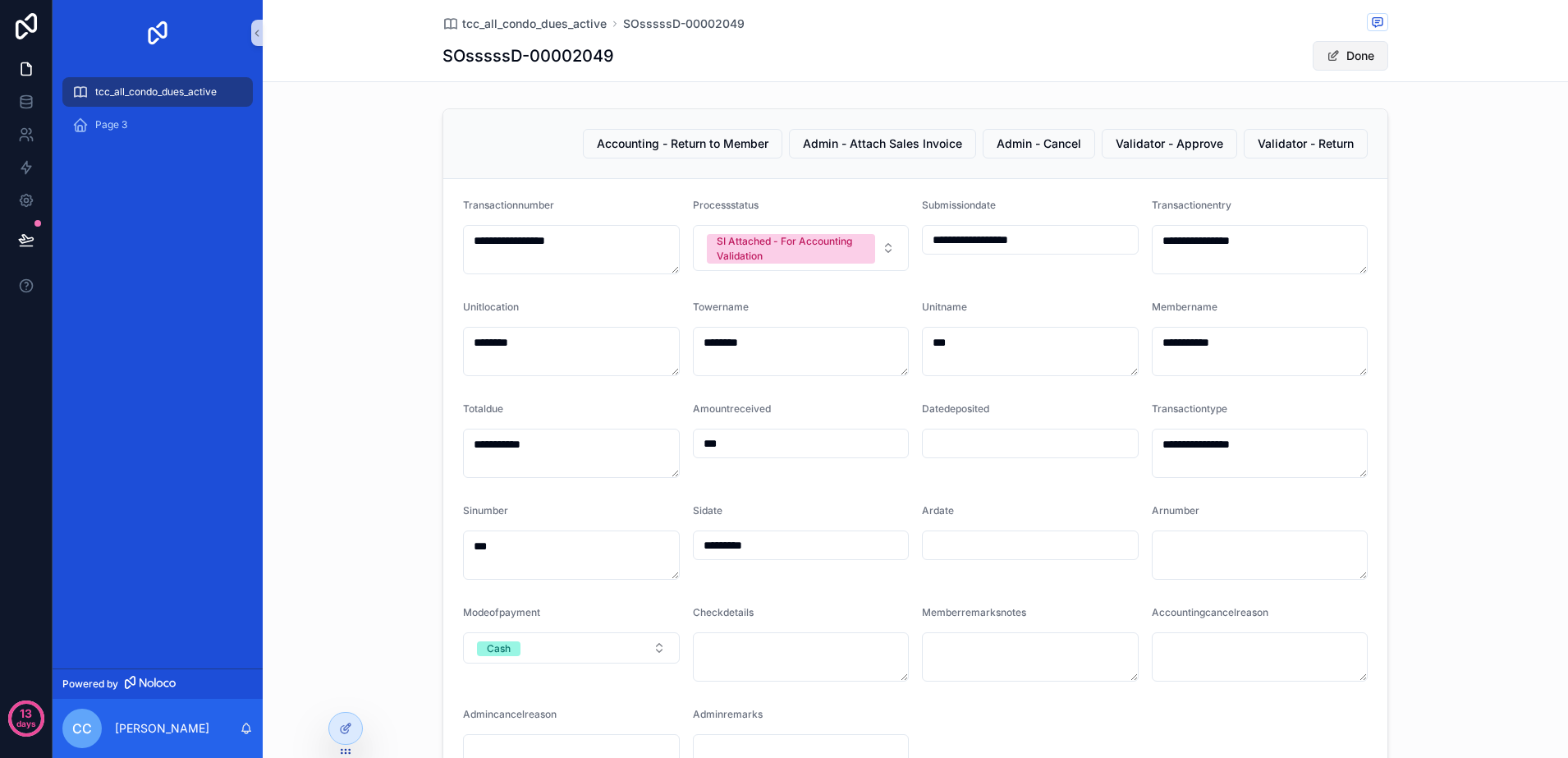
click at [1338, 59] on button "Done" at bounding box center [1351, 55] width 76 height 30
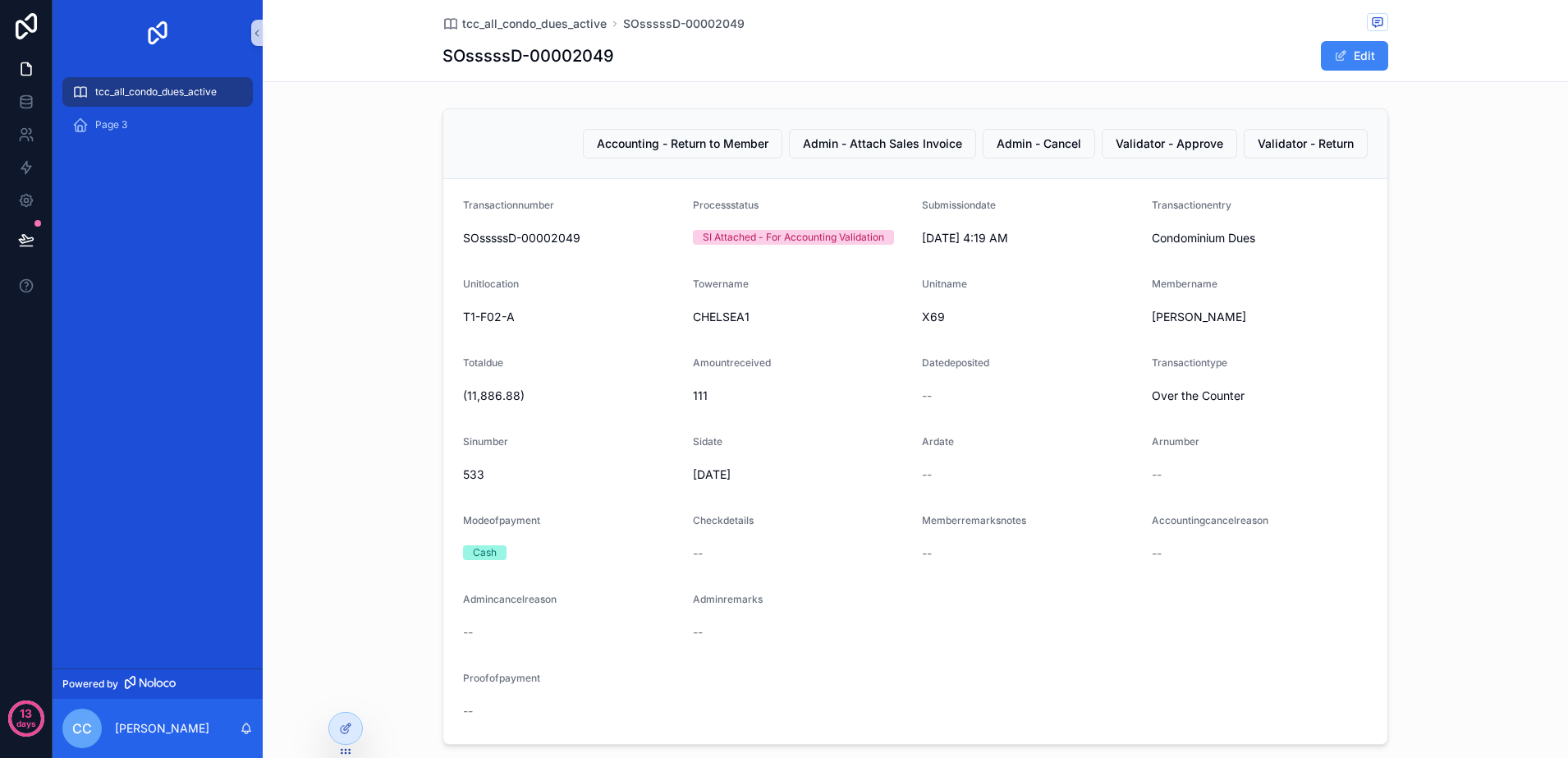
click at [792, 234] on div "SI Attached - For Accounting Validation" at bounding box center [793, 236] width 181 height 15
click at [1338, 45] on button "Edit" at bounding box center [1355, 55] width 68 height 30
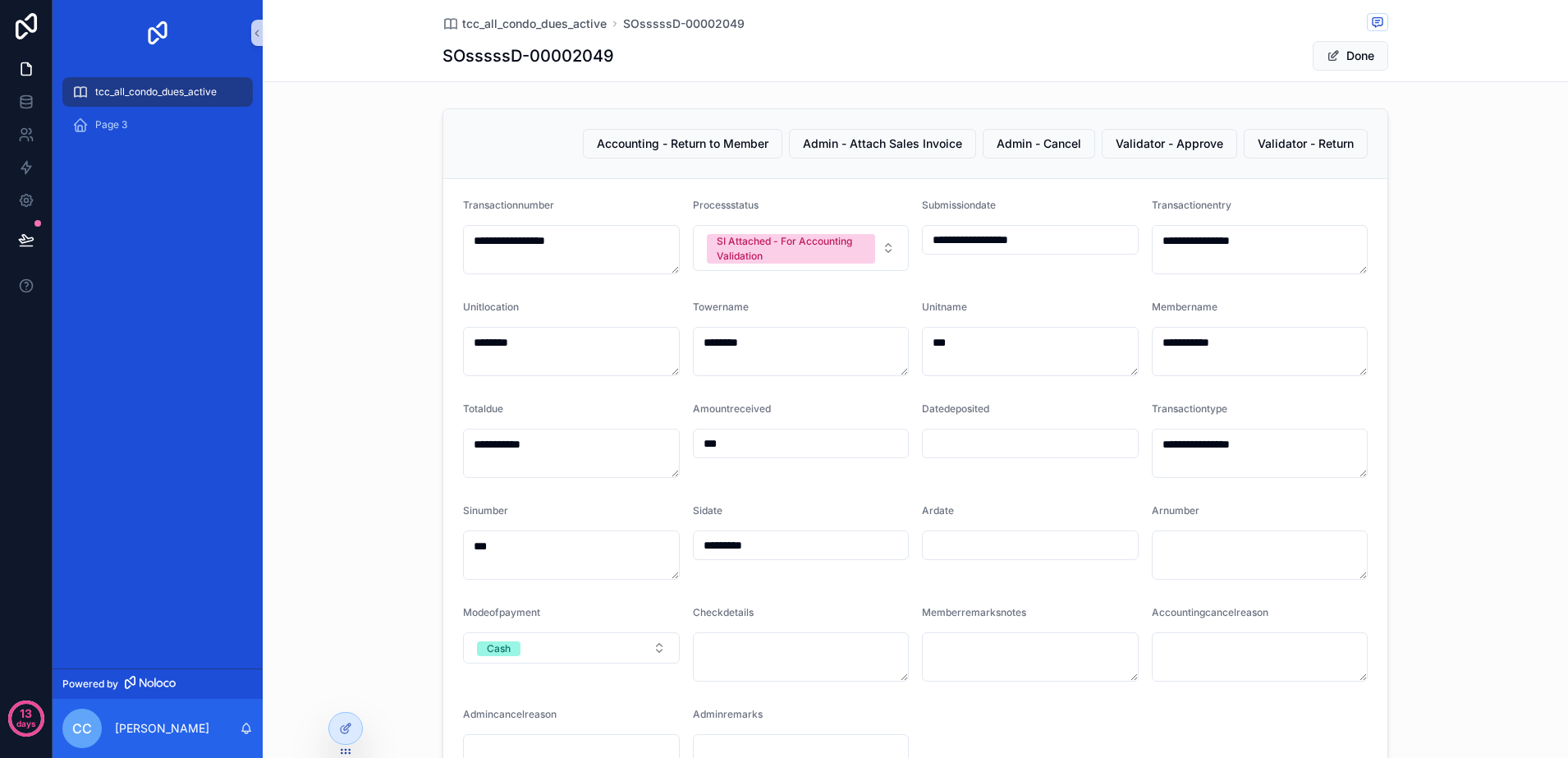
click at [904, 248] on form "**********" at bounding box center [915, 541] width 944 height 725
click at [885, 248] on button "SI Attached - For Accounting Validation" at bounding box center [802, 247] width 217 height 45
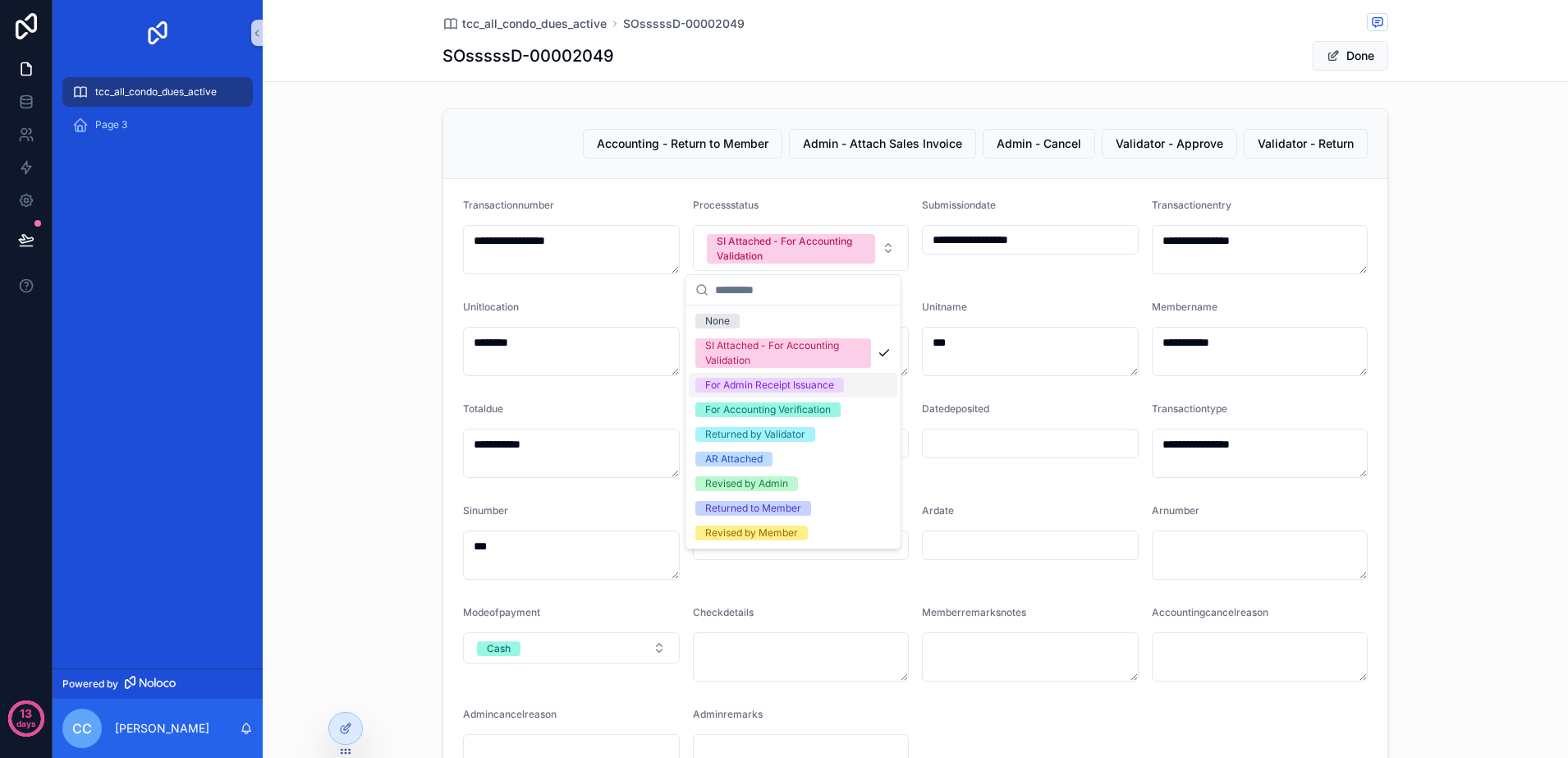
click at [845, 380] on span "For Admin Receipt Issuance" at bounding box center [769, 384] width 148 height 15
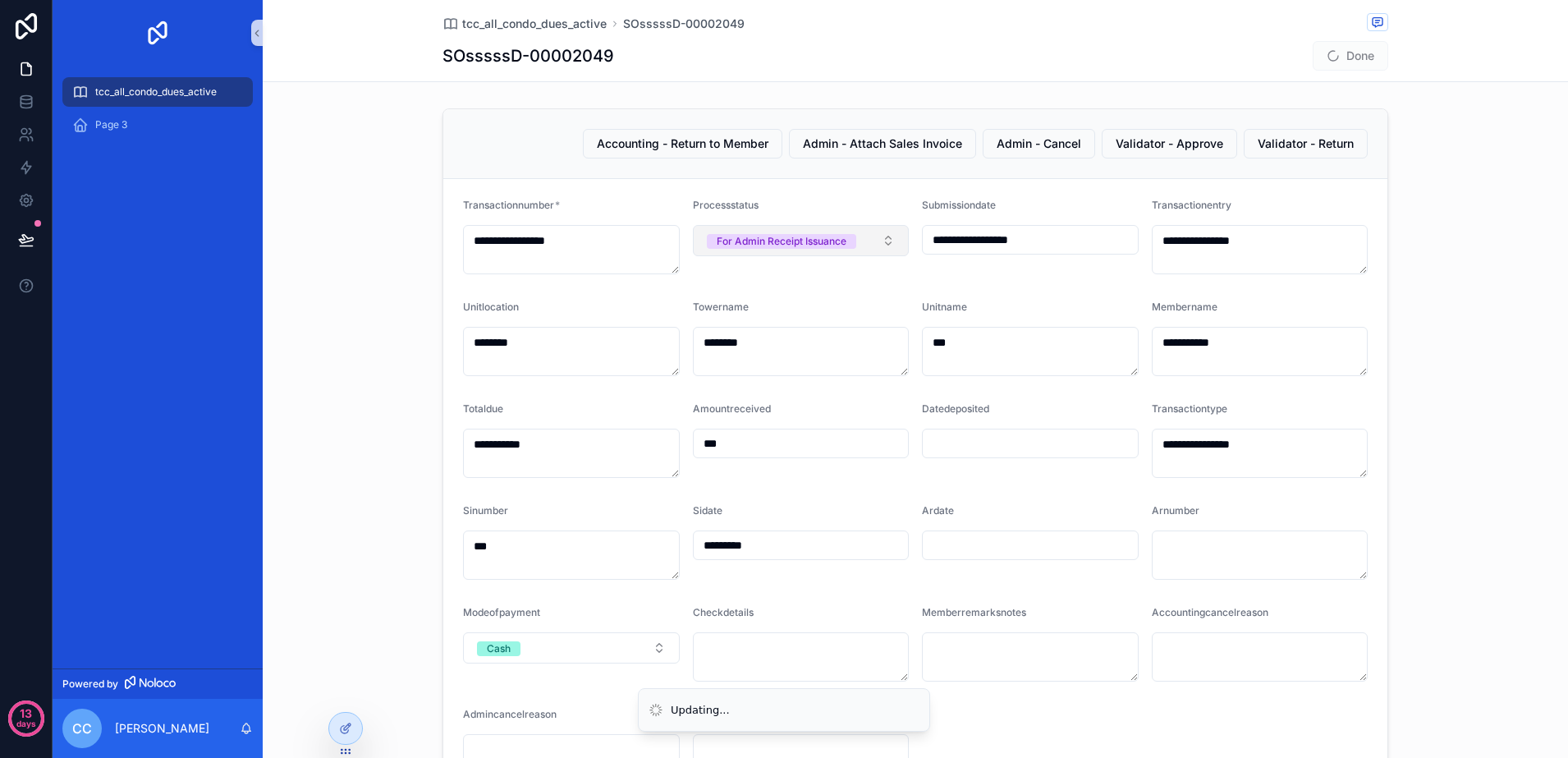
click at [876, 233] on button "For Admin Receipt Issuance" at bounding box center [802, 240] width 217 height 31
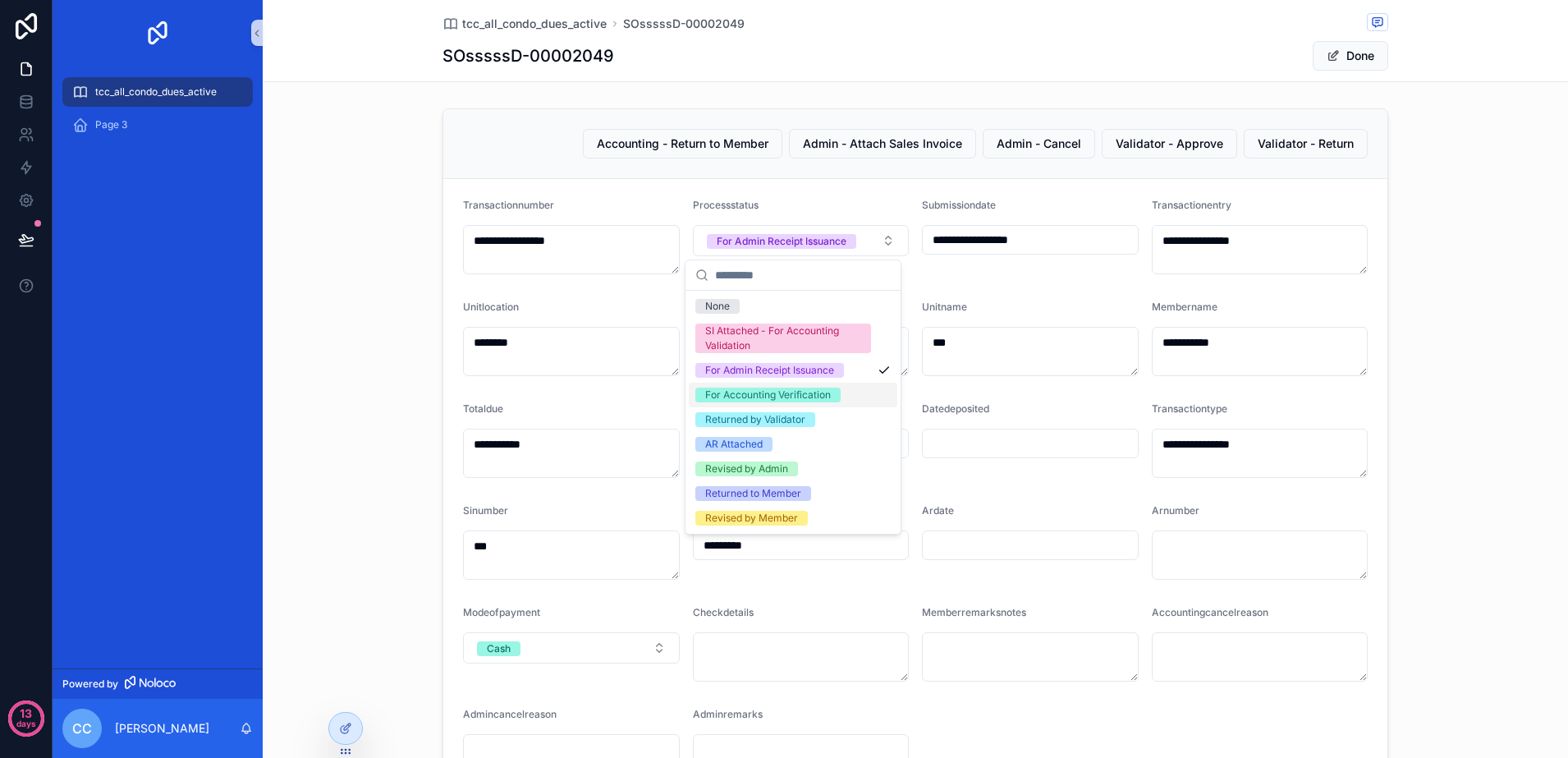
click at [845, 391] on div "For Accounting Verification" at bounding box center [792, 394] width 208 height 24
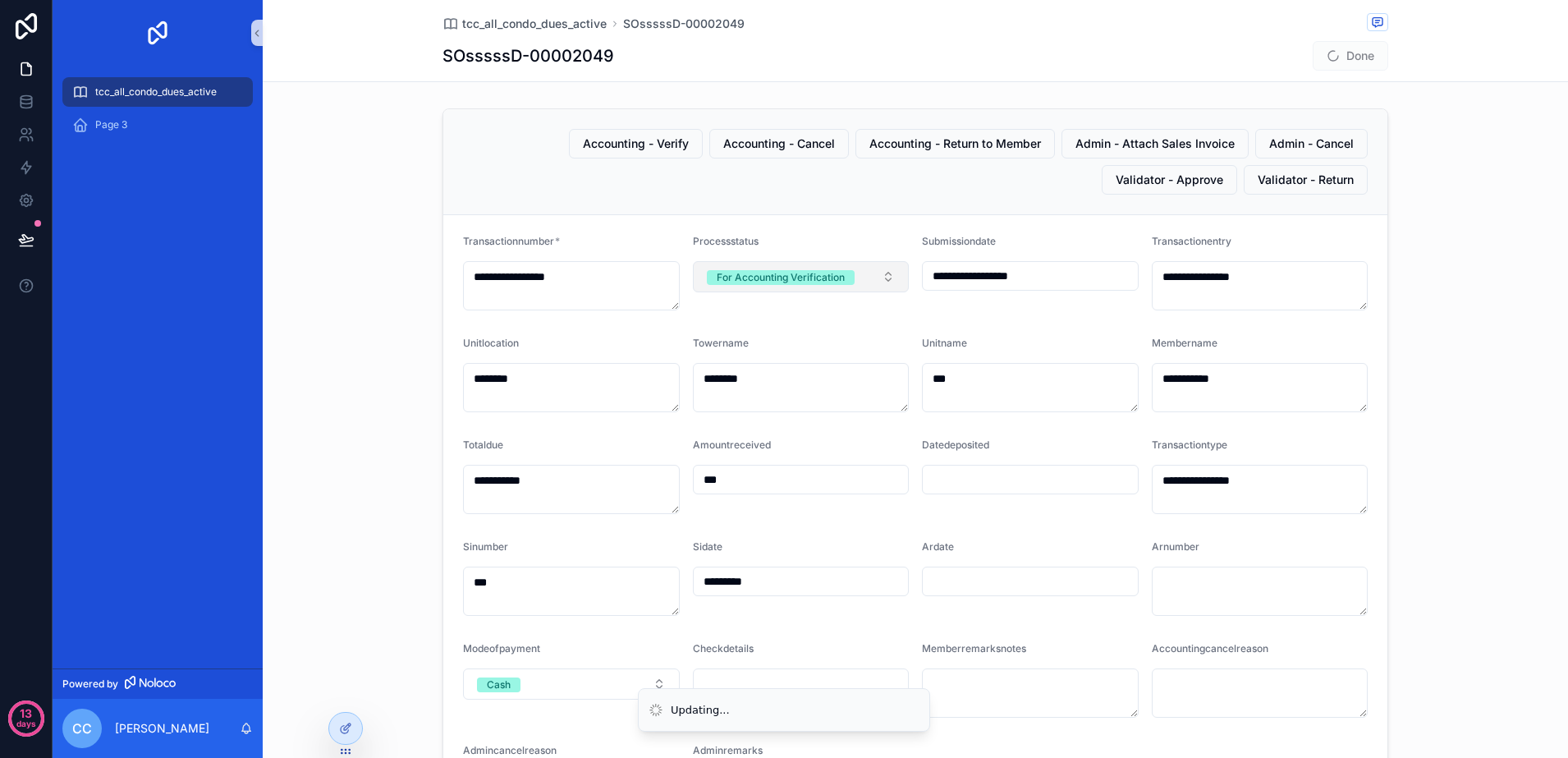
click at [873, 281] on button "For Accounting Verification" at bounding box center [802, 277] width 217 height 31
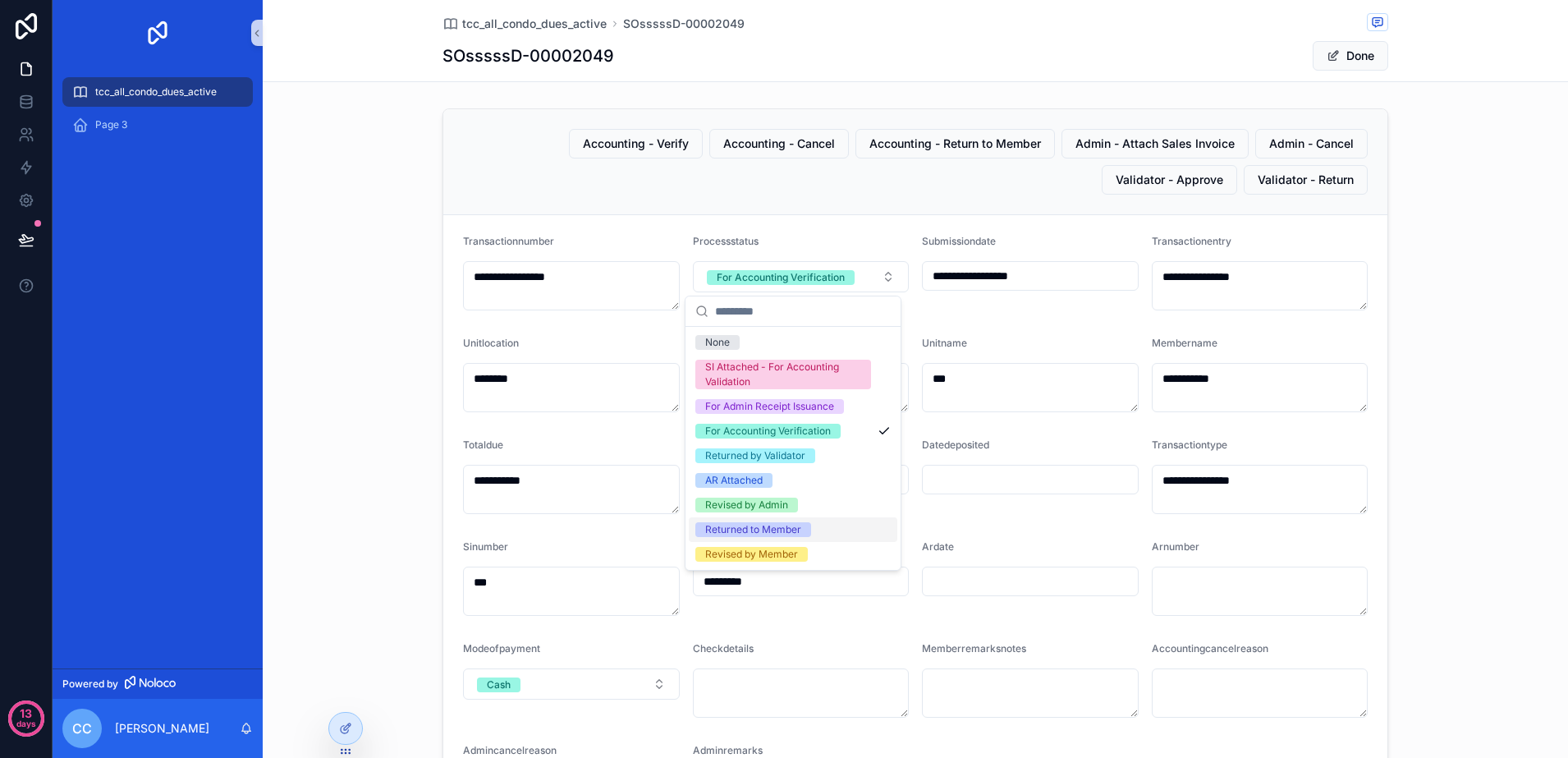
click at [828, 521] on div "Returned to Member" at bounding box center [792, 529] width 208 height 24
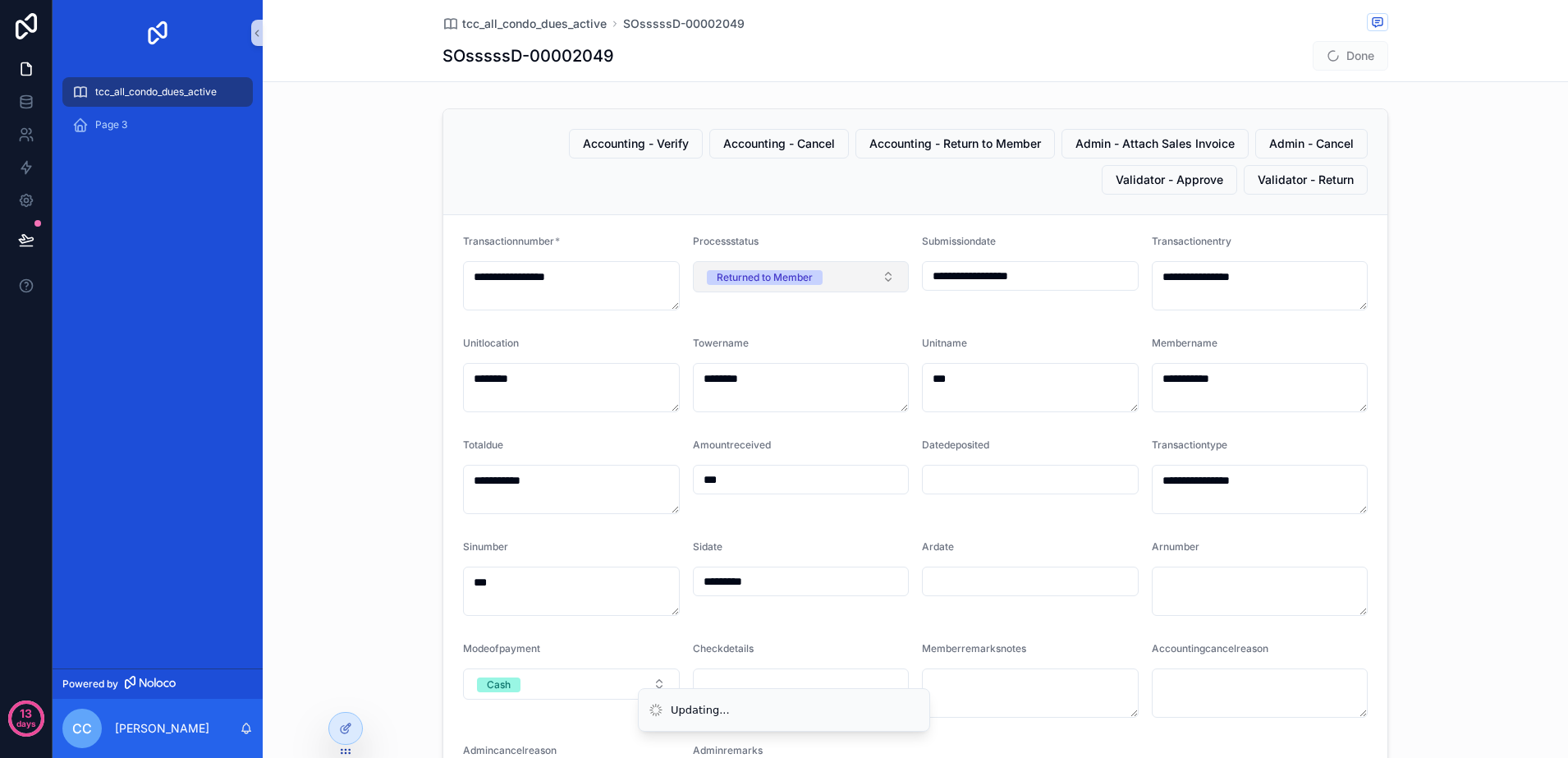
click at [878, 277] on button "Returned to Member" at bounding box center [802, 277] width 217 height 31
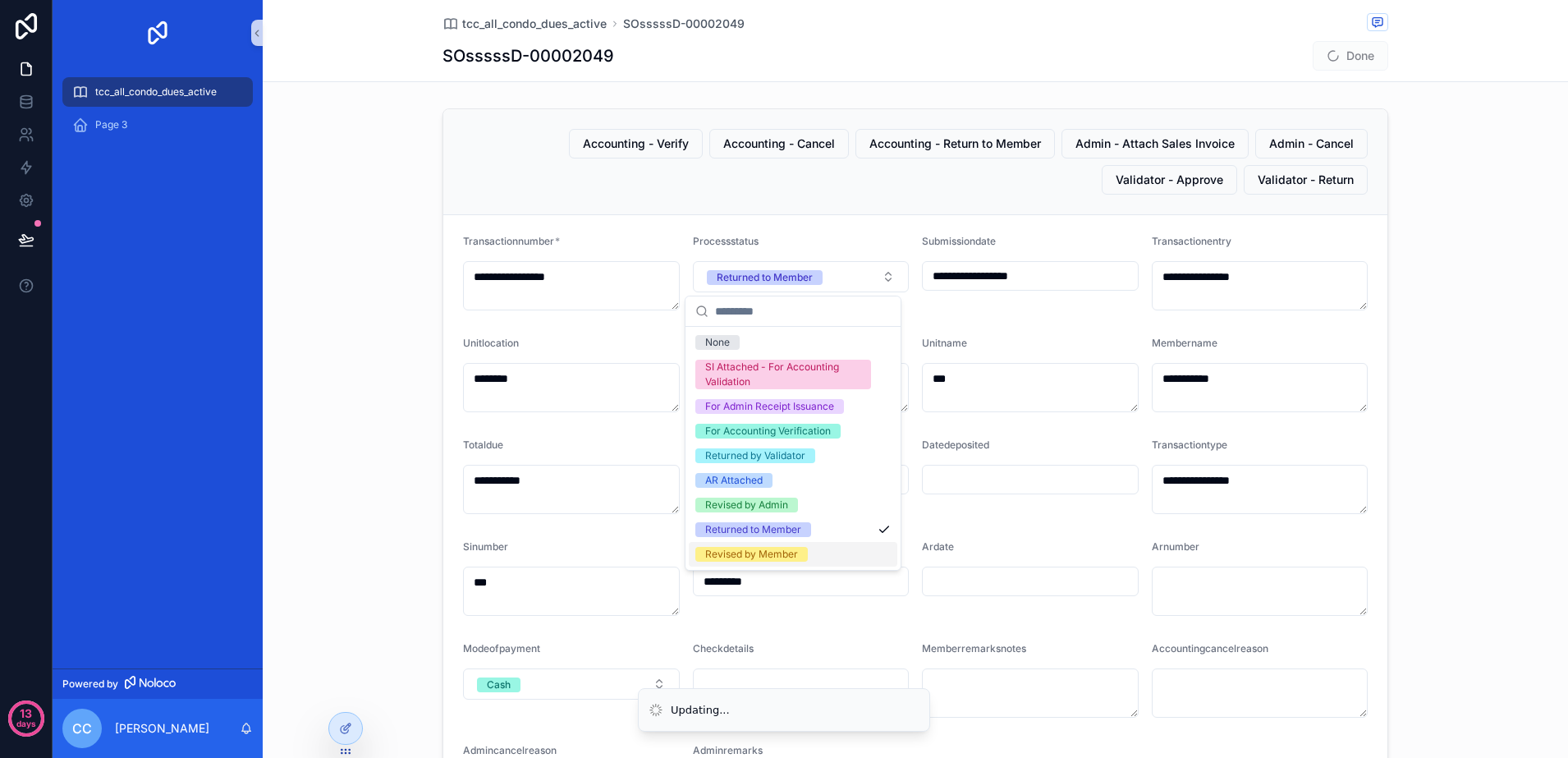
click at [817, 554] on div "Revised by Member" at bounding box center [792, 554] width 208 height 24
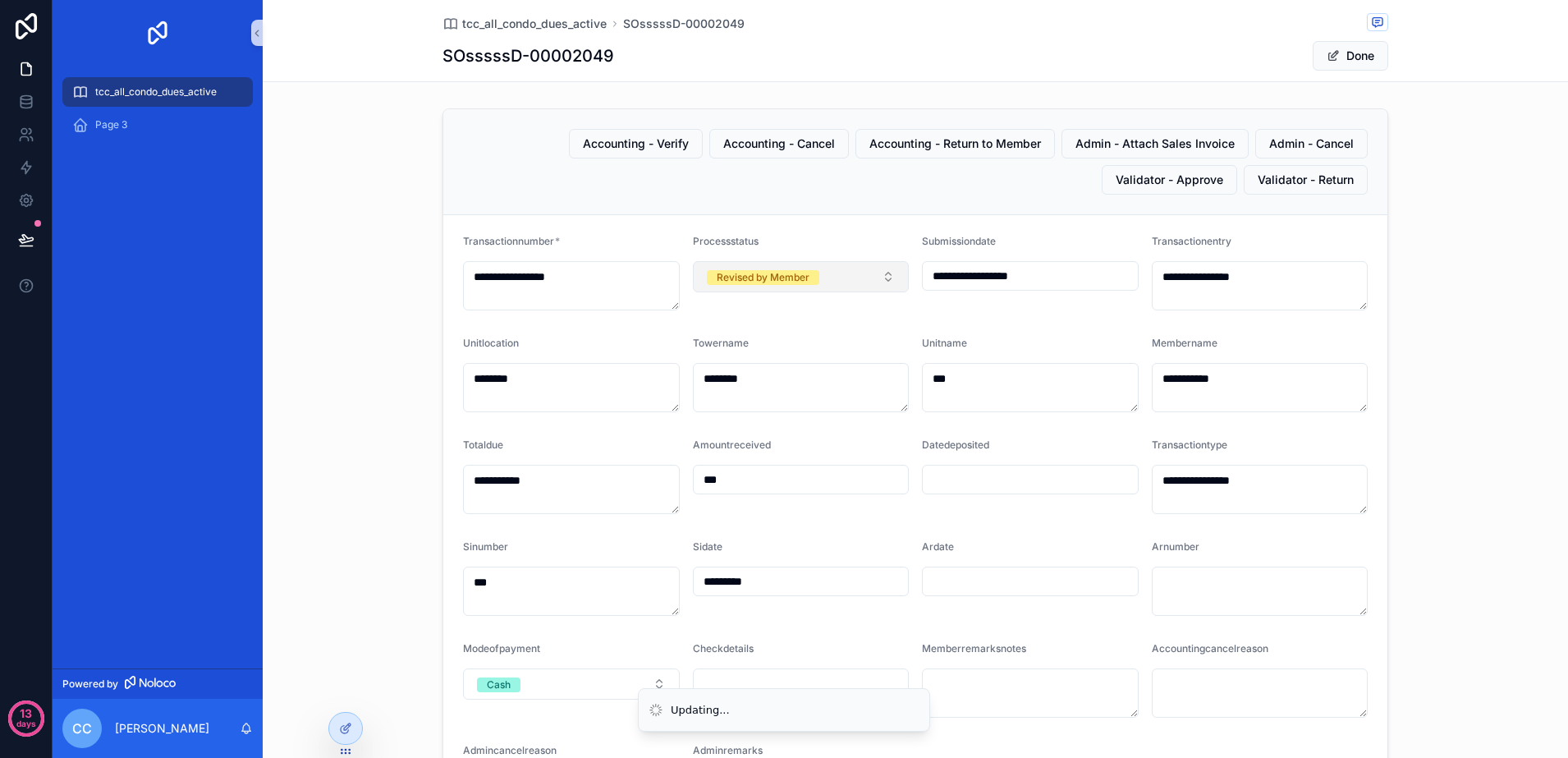
click at [881, 274] on button "Revised by Member" at bounding box center [802, 277] width 217 height 31
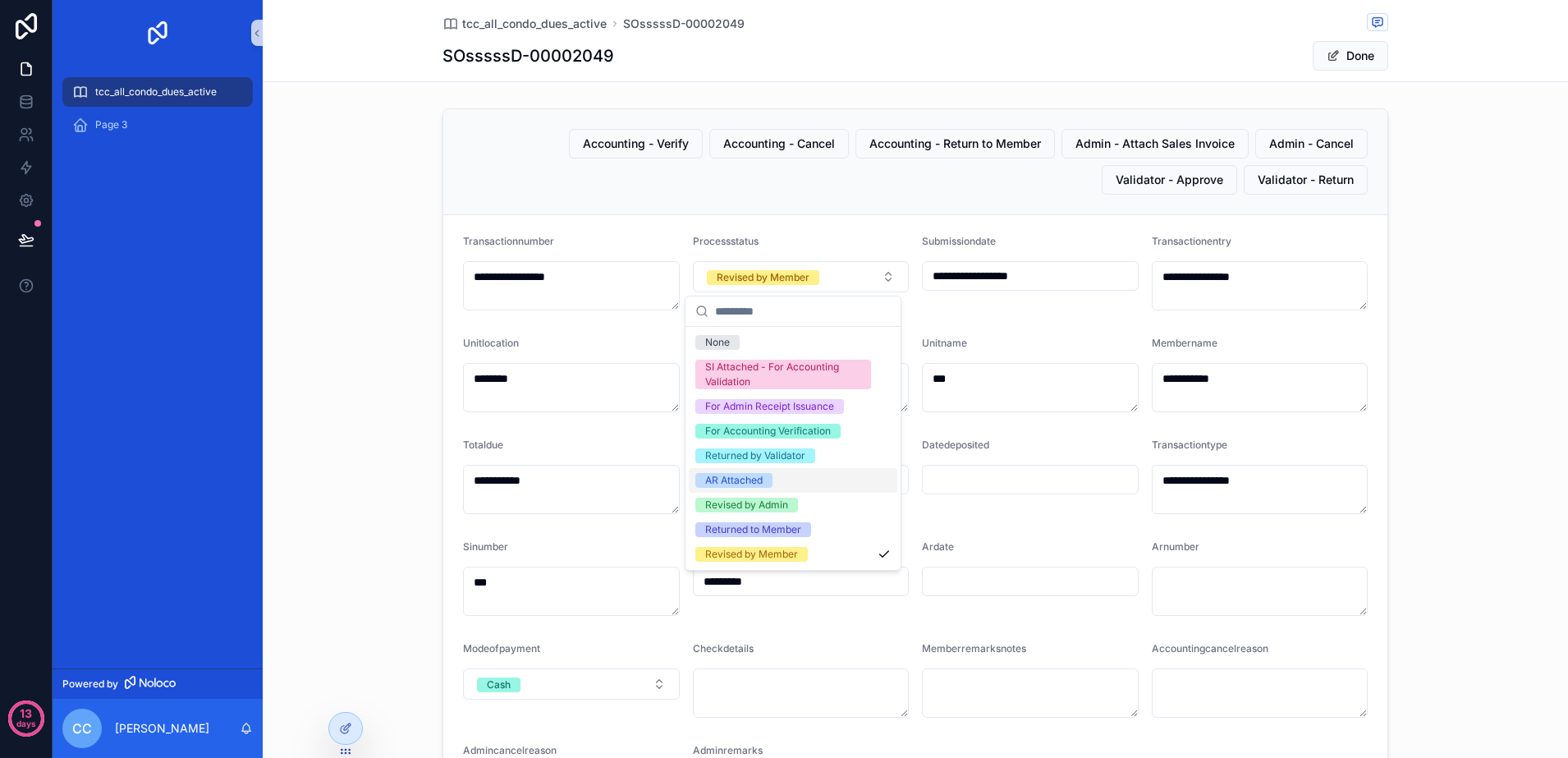
click at [841, 477] on div "AR Attached" at bounding box center [792, 479] width 208 height 24
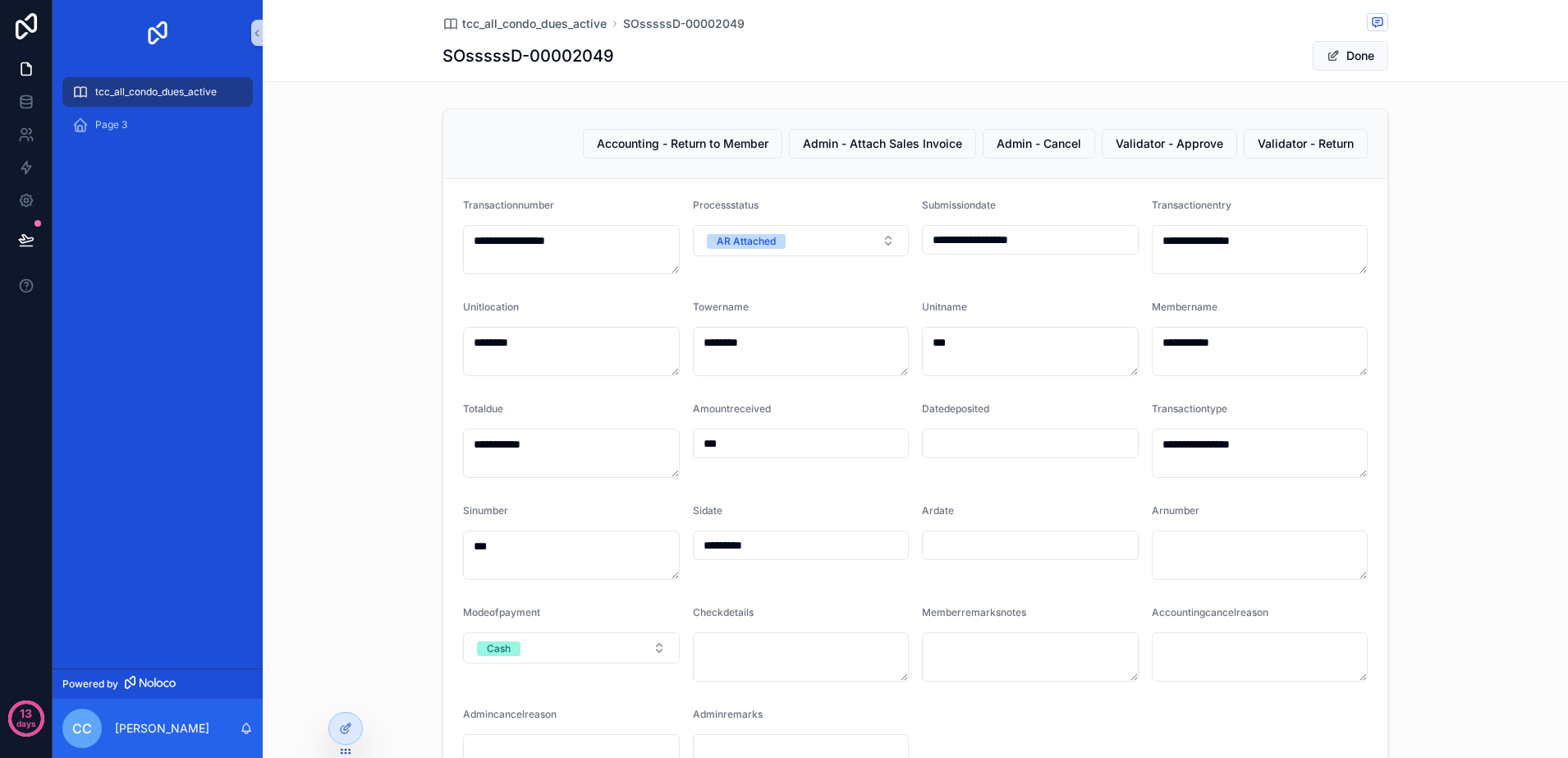
click at [1330, 57] on span "scrollable content" at bounding box center [1334, 56] width 14 height 14
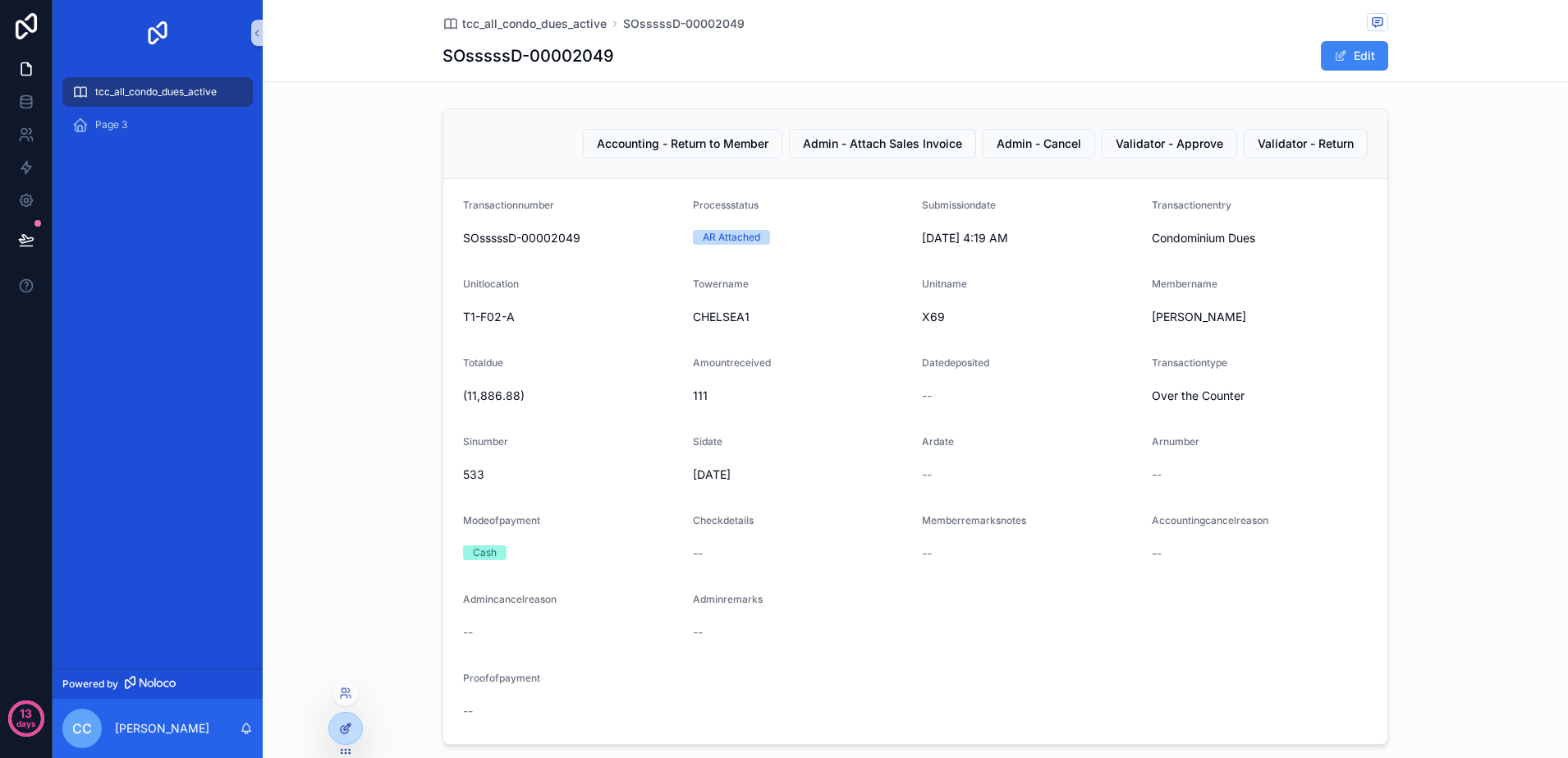
click at [343, 719] on div at bounding box center [346, 728] width 33 height 31
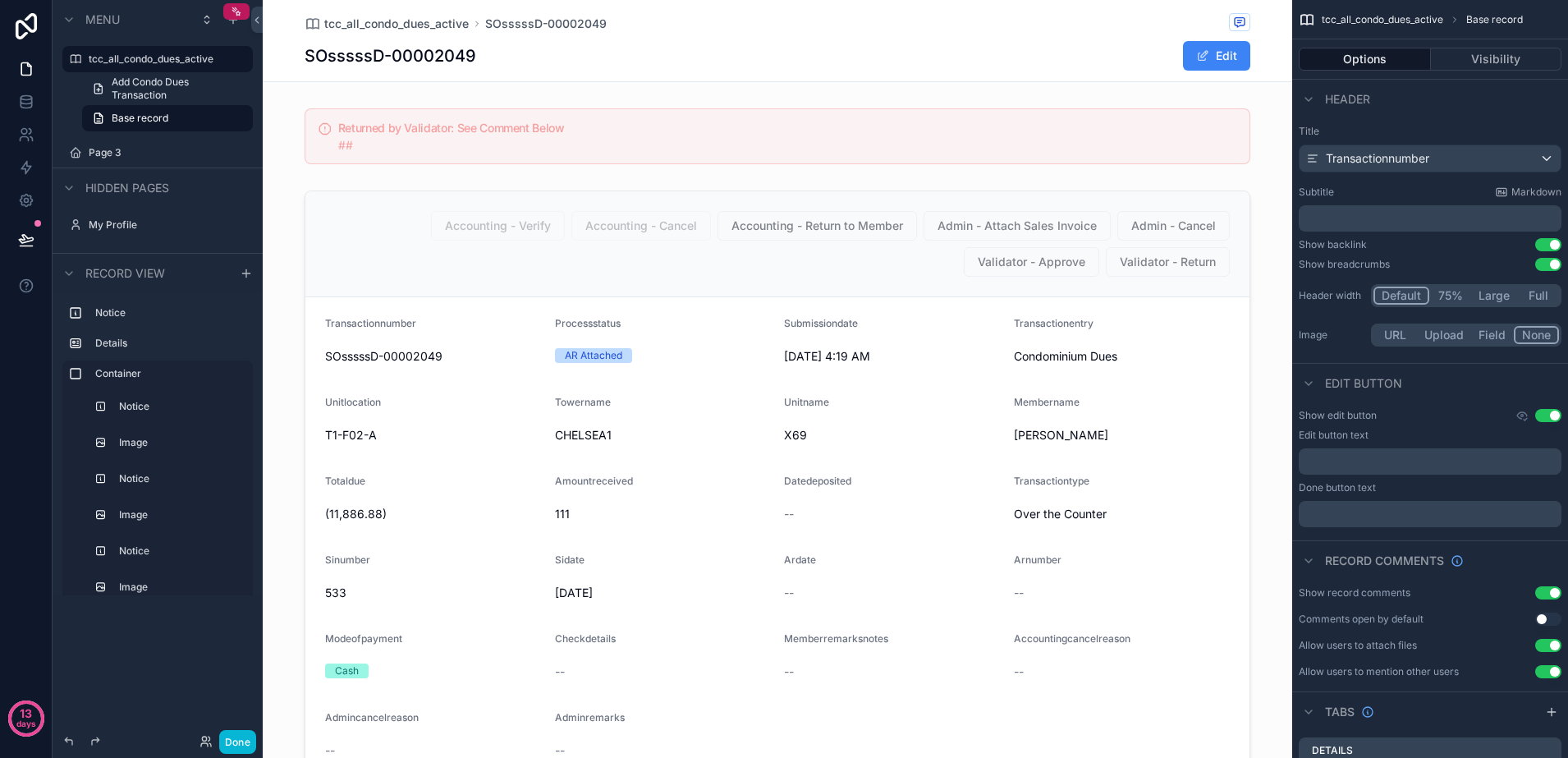
click at [1244, 62] on div "tcc_all_condo_dues_active SOsssssD-00002049 SOsssssD-00002049 Edit" at bounding box center [777, 41] width 1030 height 82
click at [1222, 50] on button "Edit" at bounding box center [1217, 55] width 68 height 30
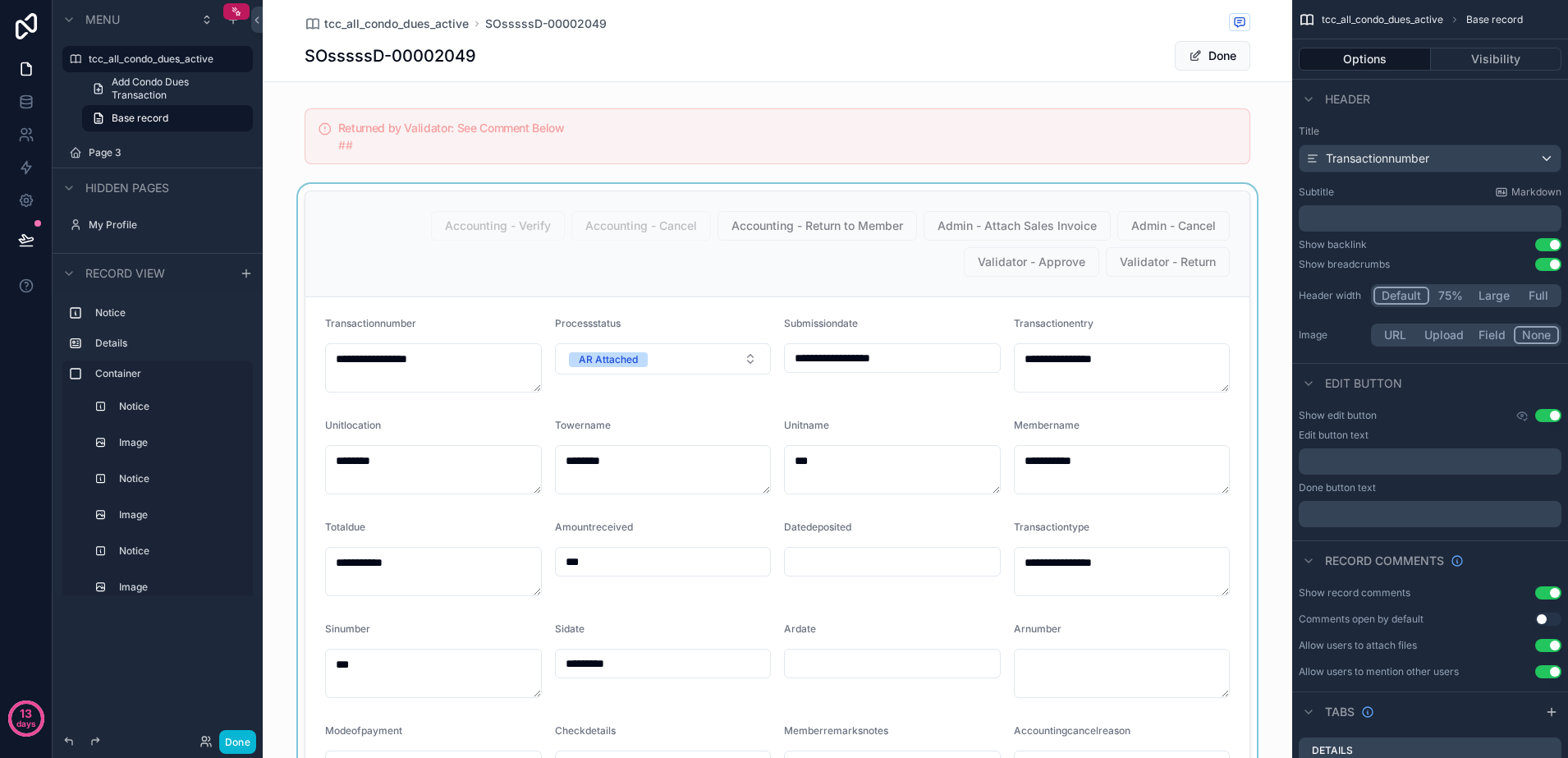
click at [706, 251] on div "scrollable content" at bounding box center [777, 607] width 1030 height 846
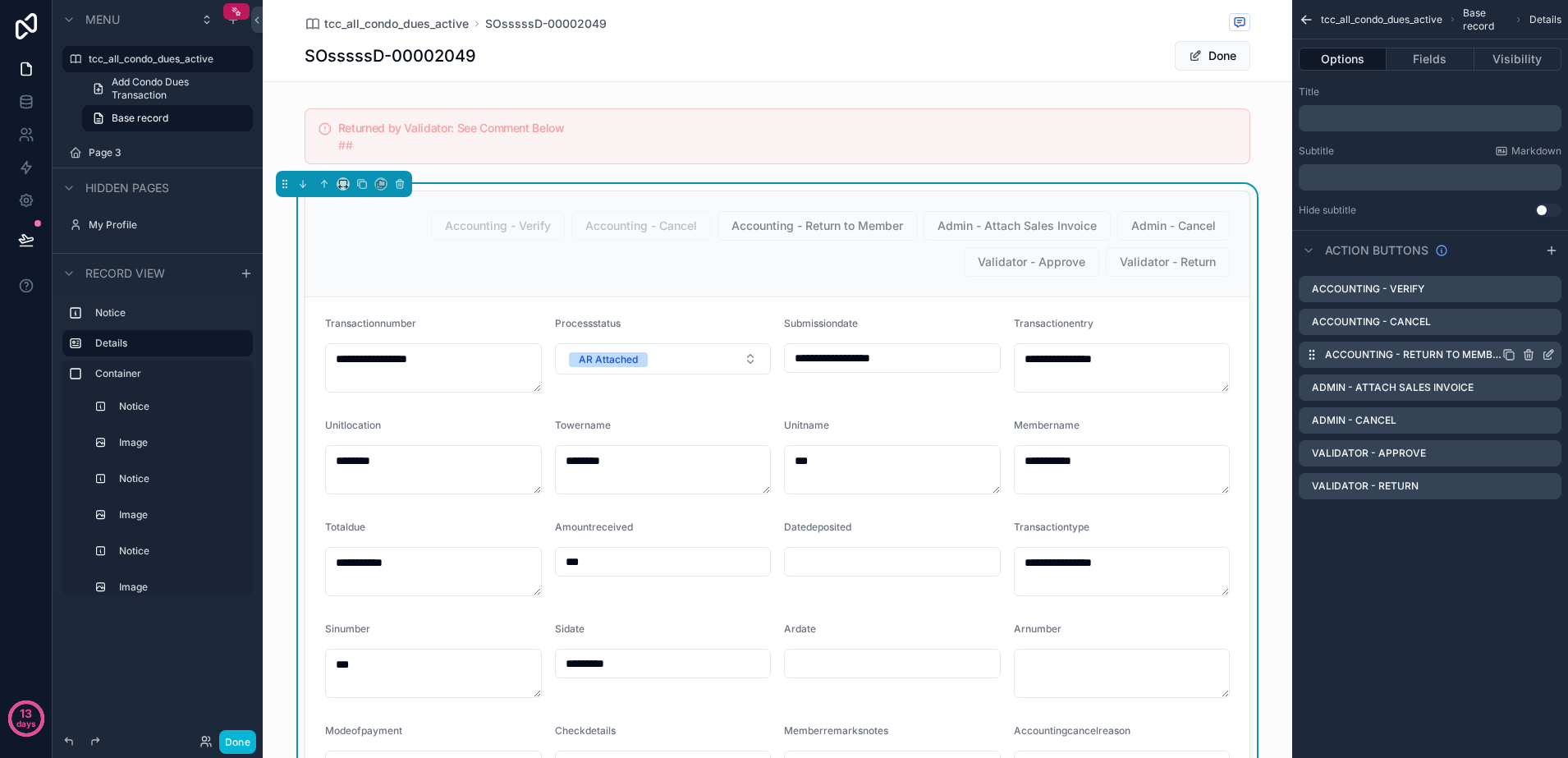
click at [1549, 350] on icon "scrollable content" at bounding box center [1549, 354] width 14 height 14
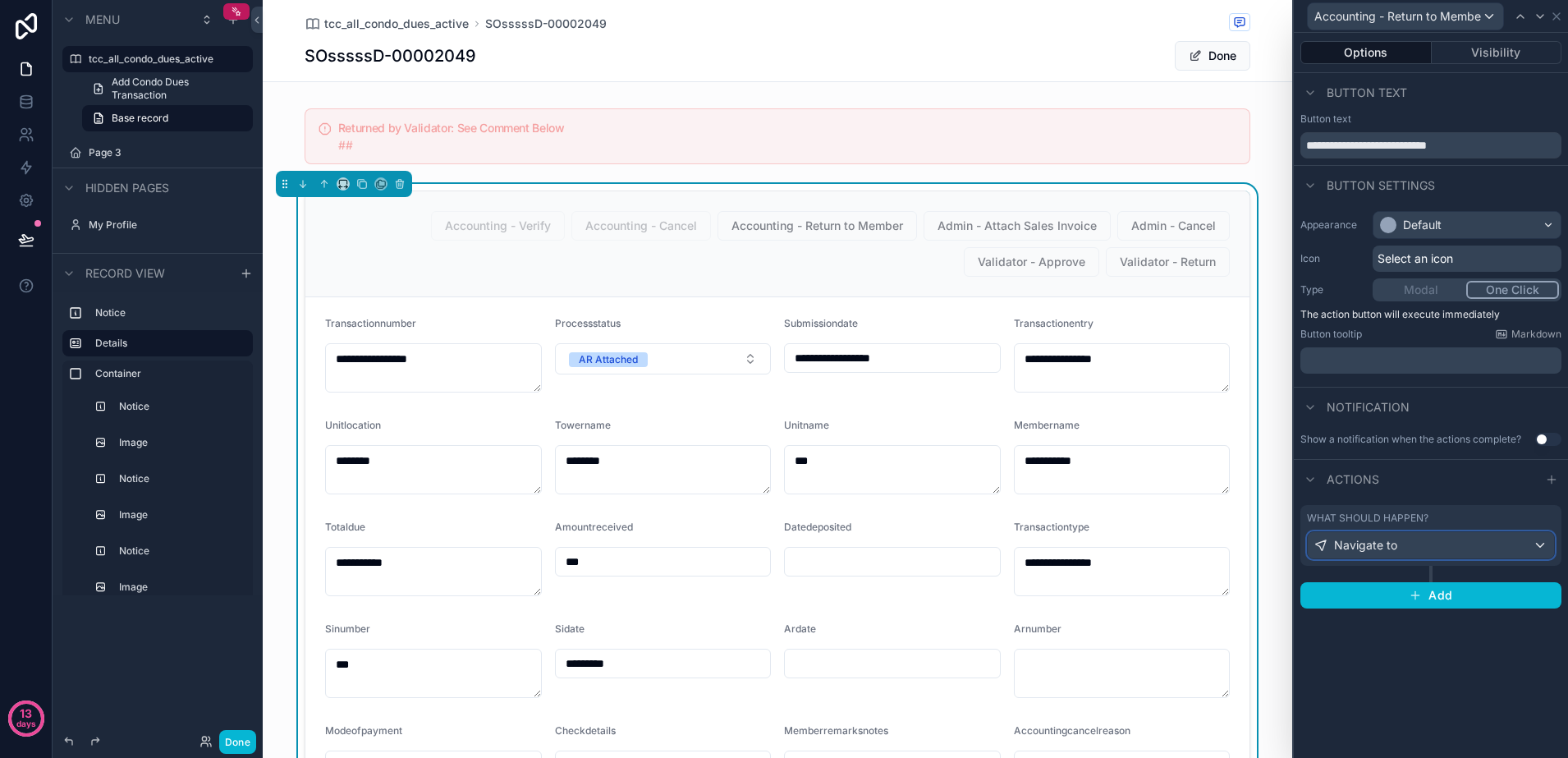
click at [1420, 543] on div "Navigate to" at bounding box center [1431, 544] width 246 height 26
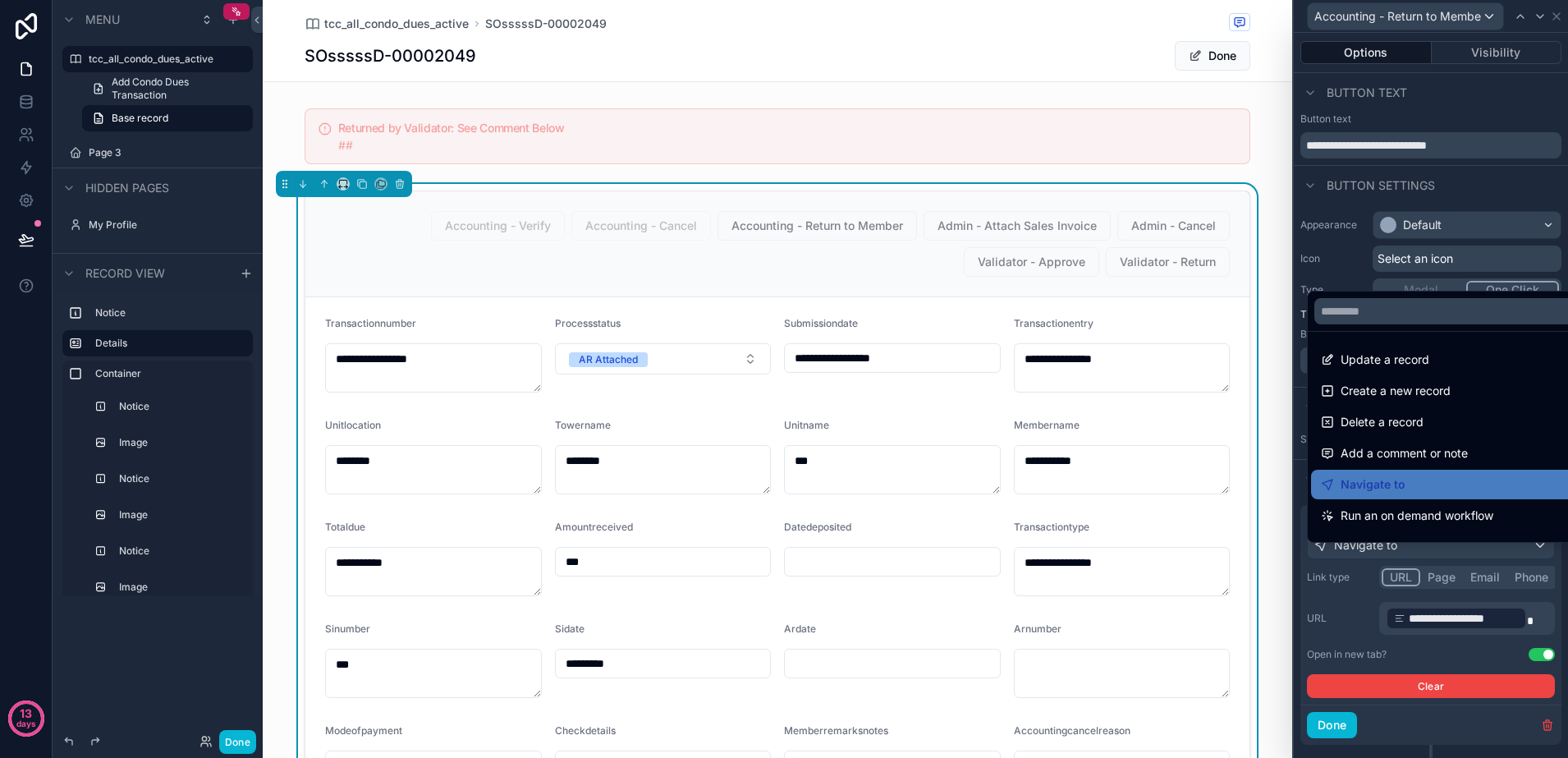
click at [1423, 556] on div at bounding box center [1430, 379] width 274 height 758
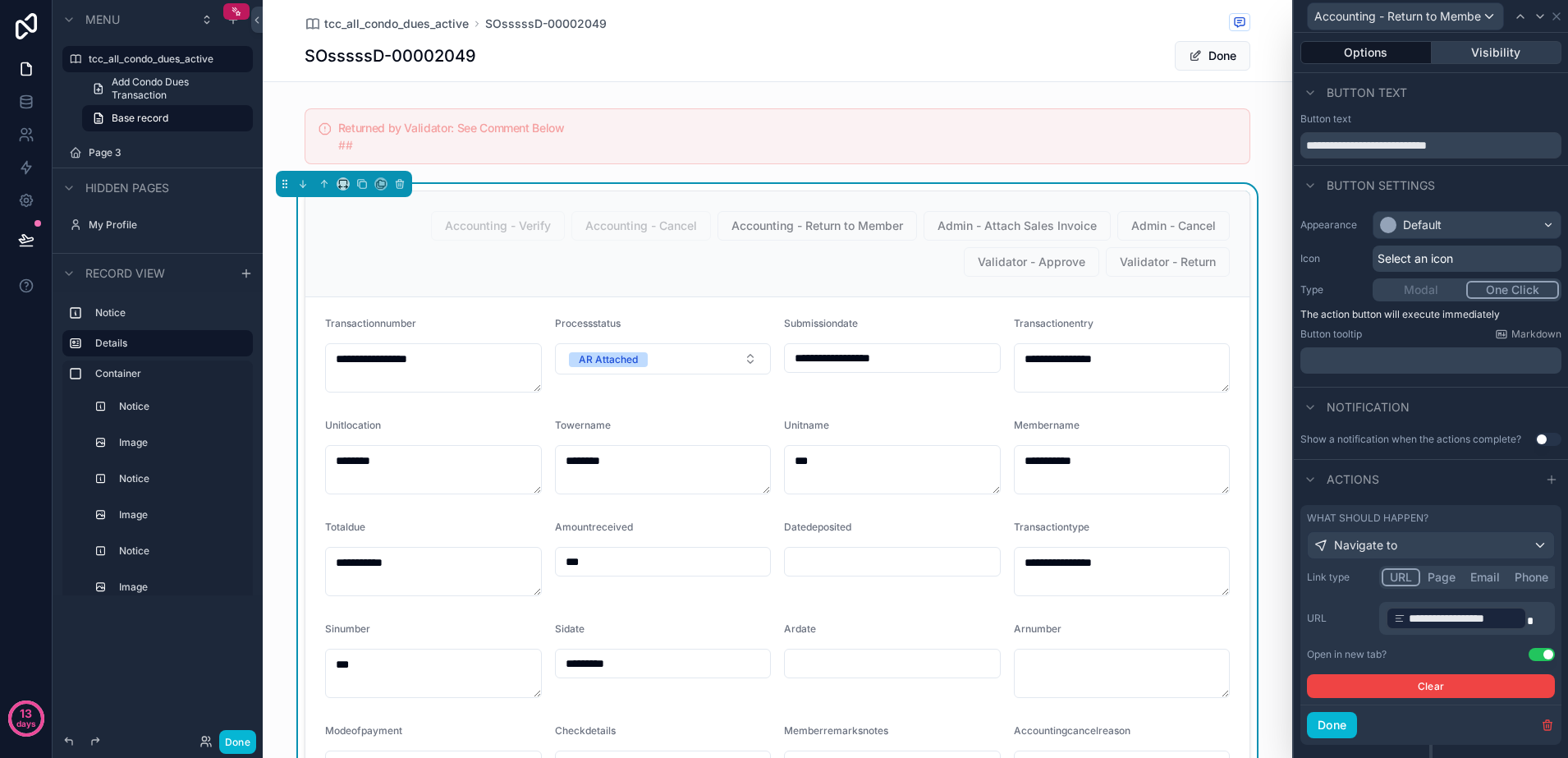
click at [1476, 54] on button "Visibility" at bounding box center [1497, 52] width 131 height 23
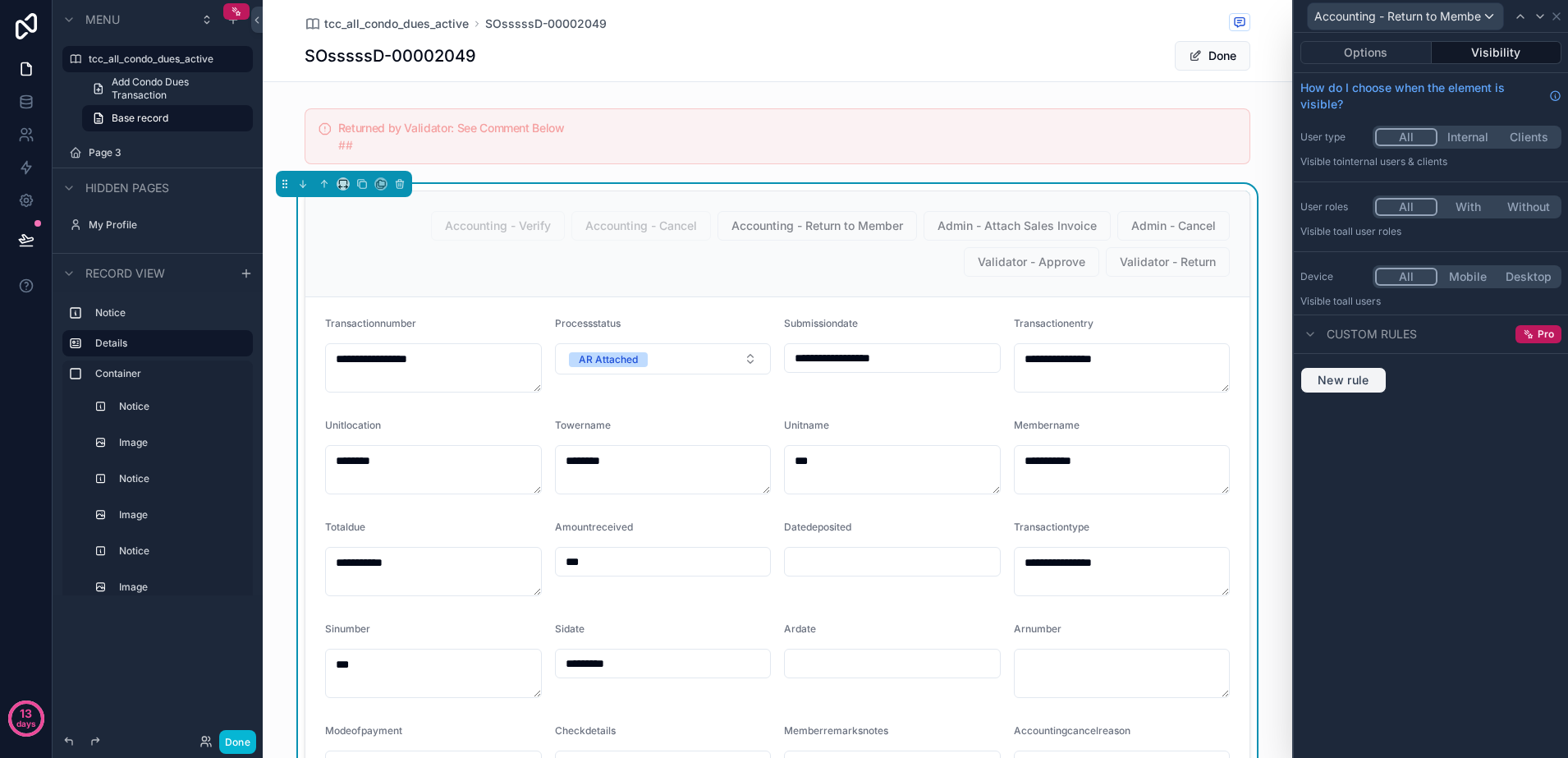
click at [1375, 382] on span "New rule" at bounding box center [1343, 379] width 65 height 15
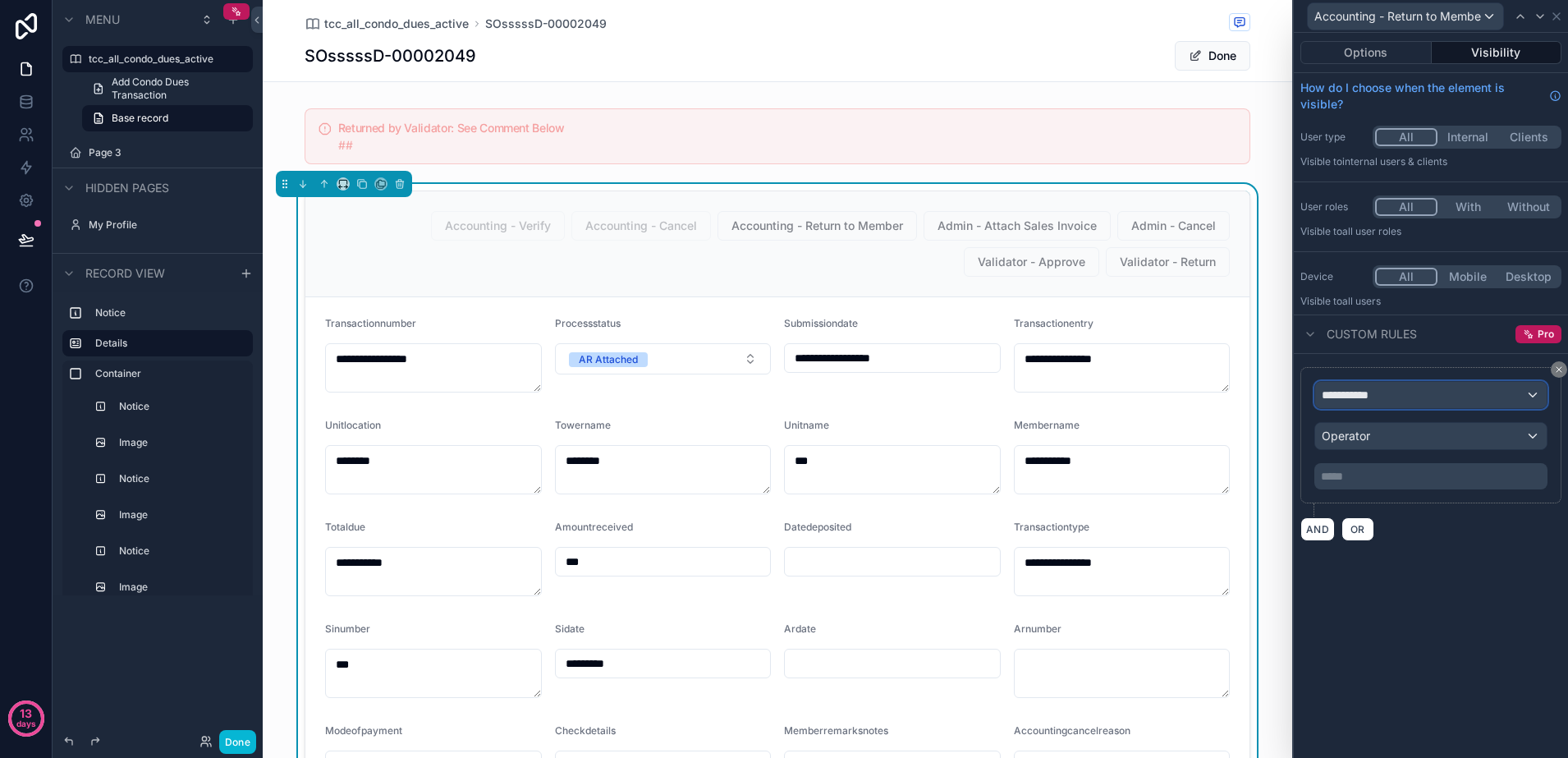
click at [1396, 386] on div "**********" at bounding box center [1430, 394] width 231 height 26
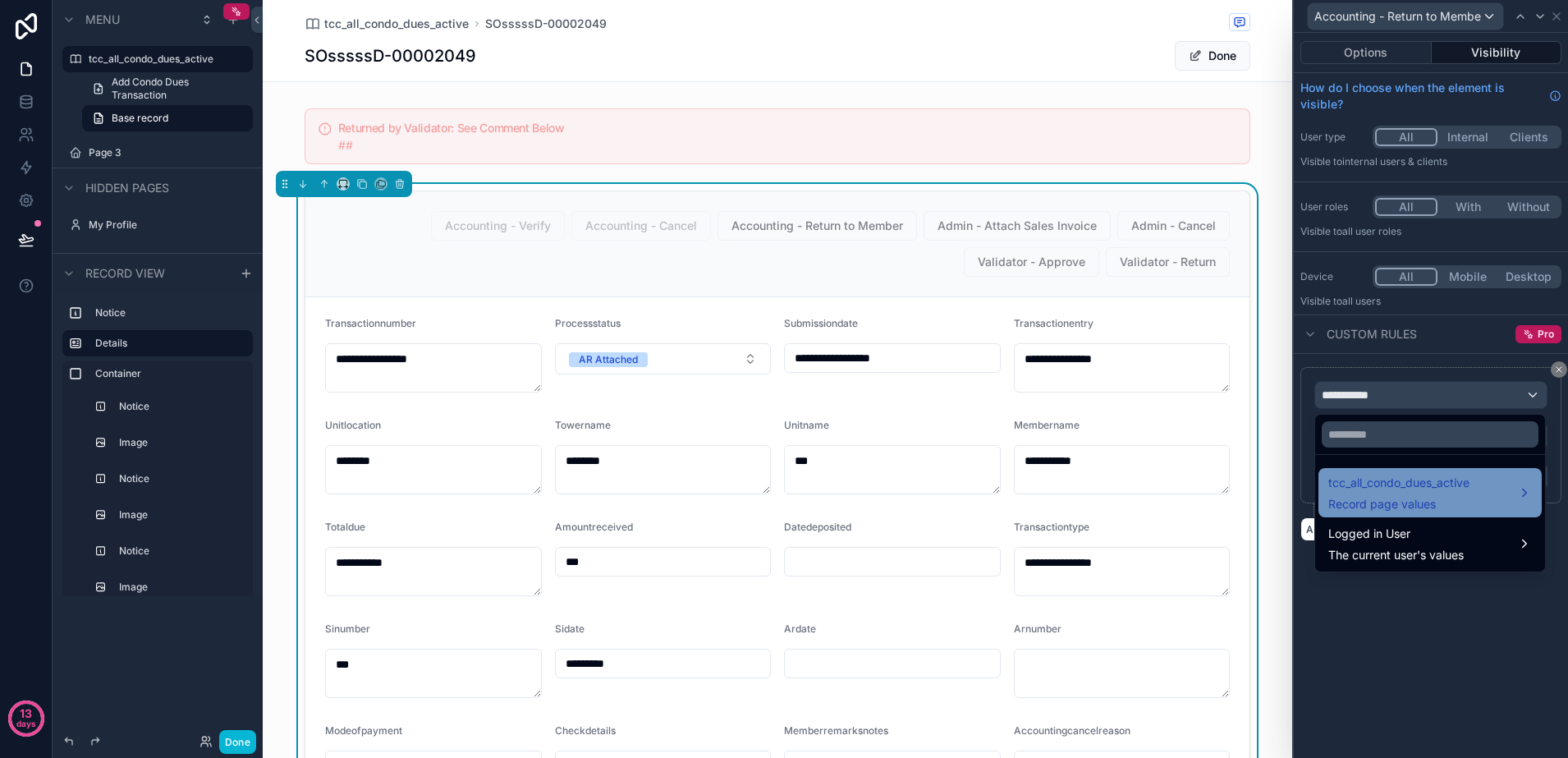
click at [1414, 497] on span "Record page values" at bounding box center [1399, 503] width 141 height 16
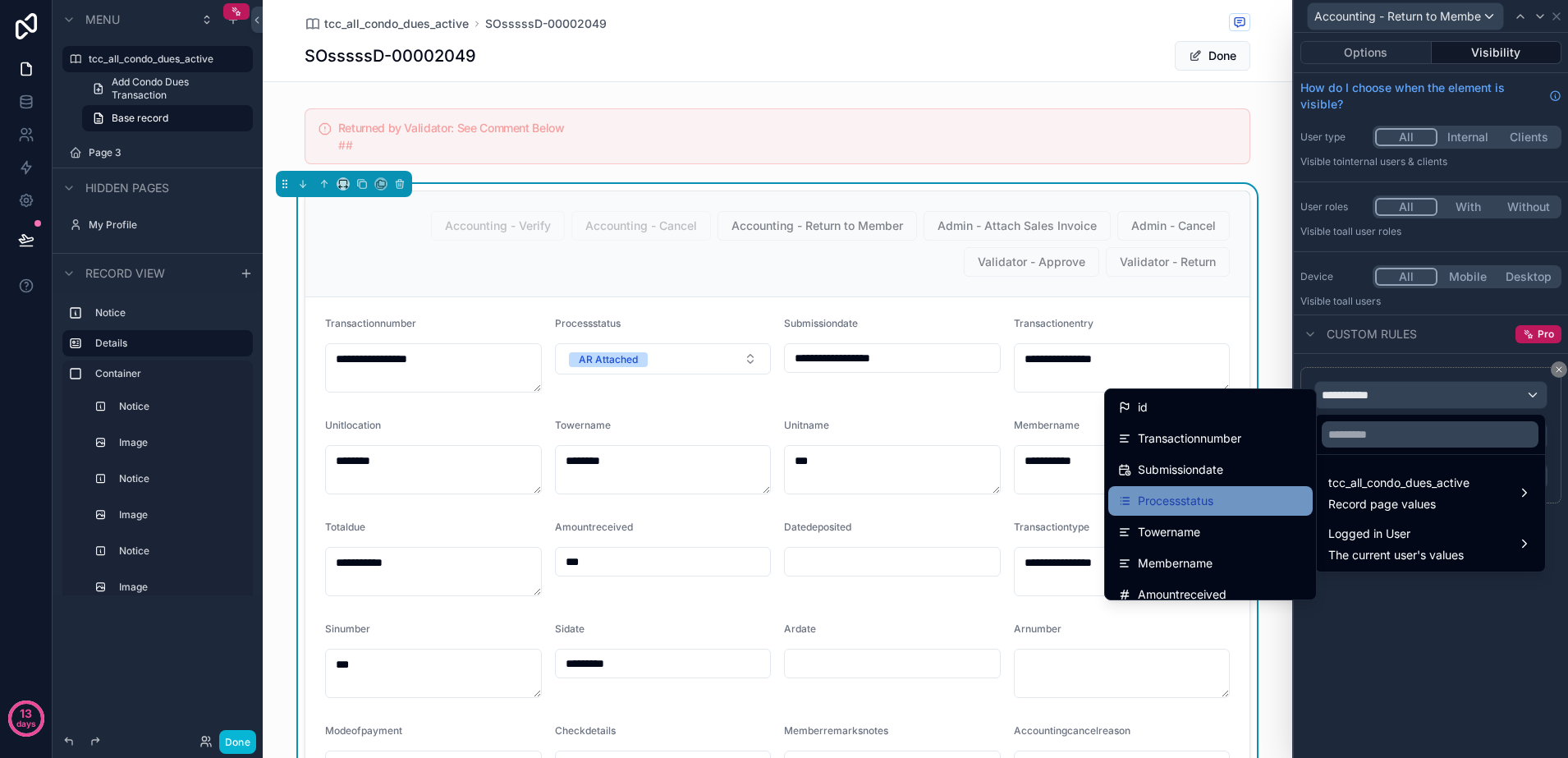
click at [1223, 508] on div "Processstatus" at bounding box center [1211, 500] width 185 height 19
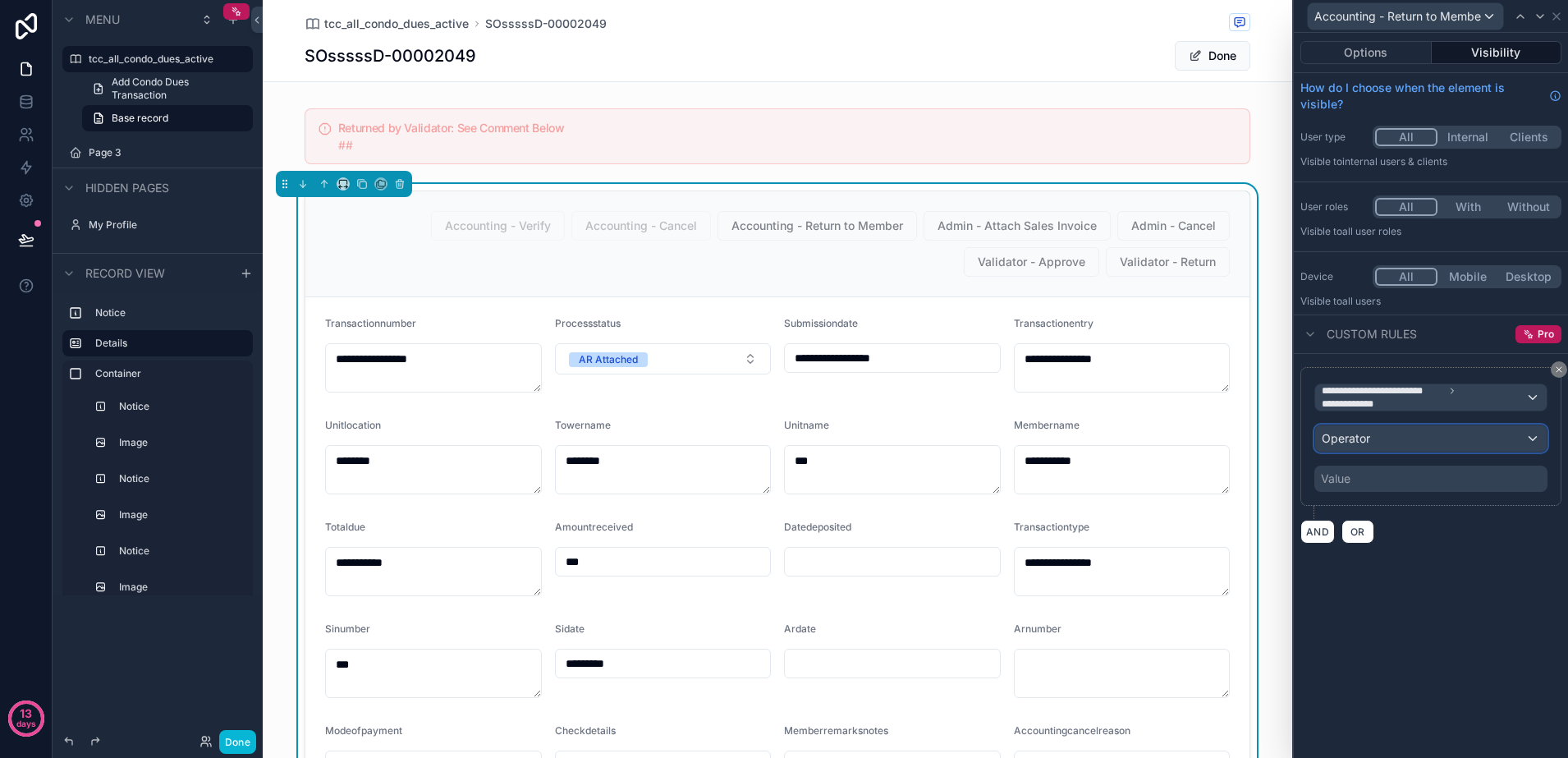
click at [1394, 432] on div "Operator" at bounding box center [1430, 438] width 231 height 26
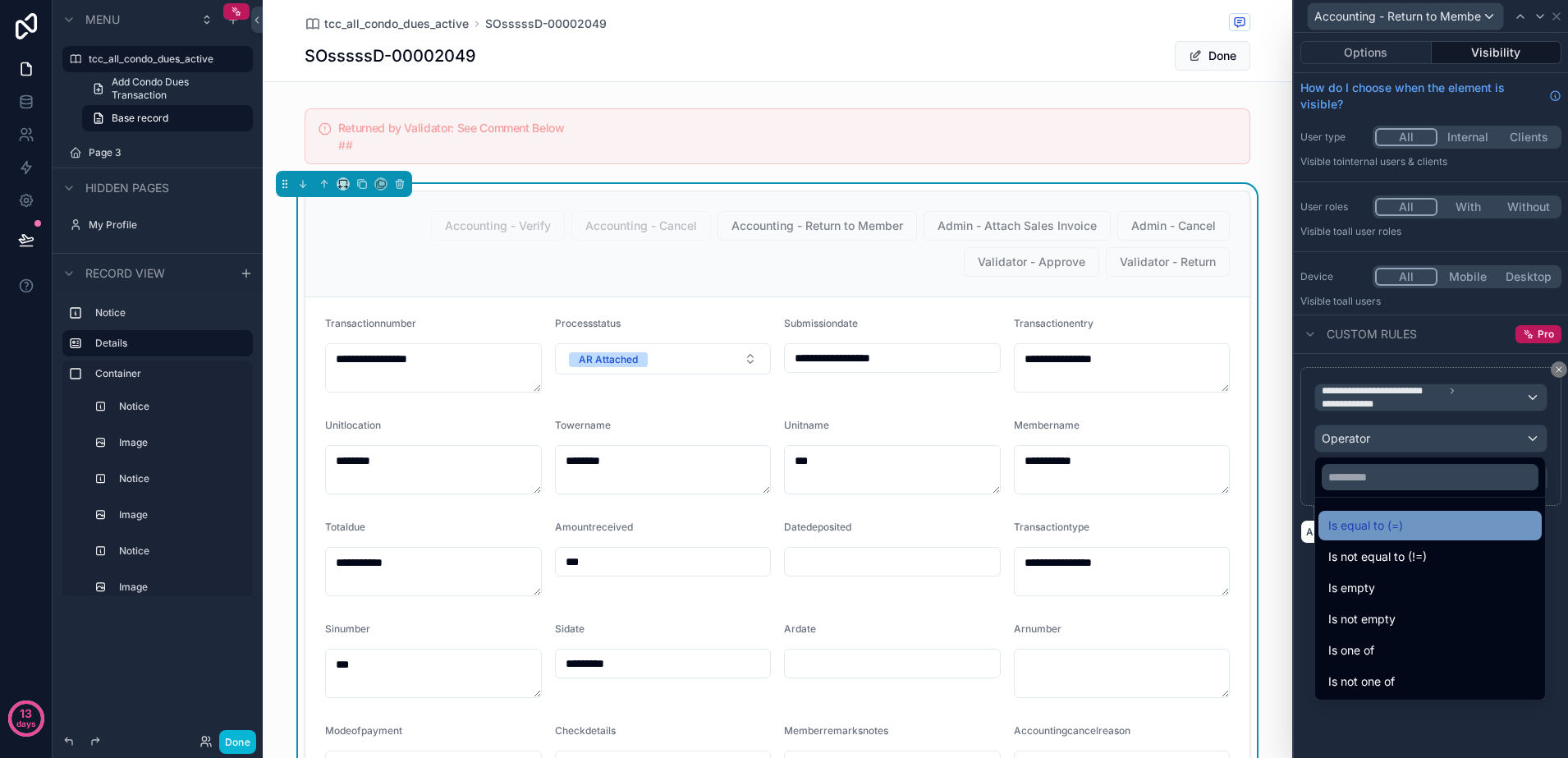
click at [1368, 528] on span "Is equal to (=)" at bounding box center [1366, 525] width 75 height 19
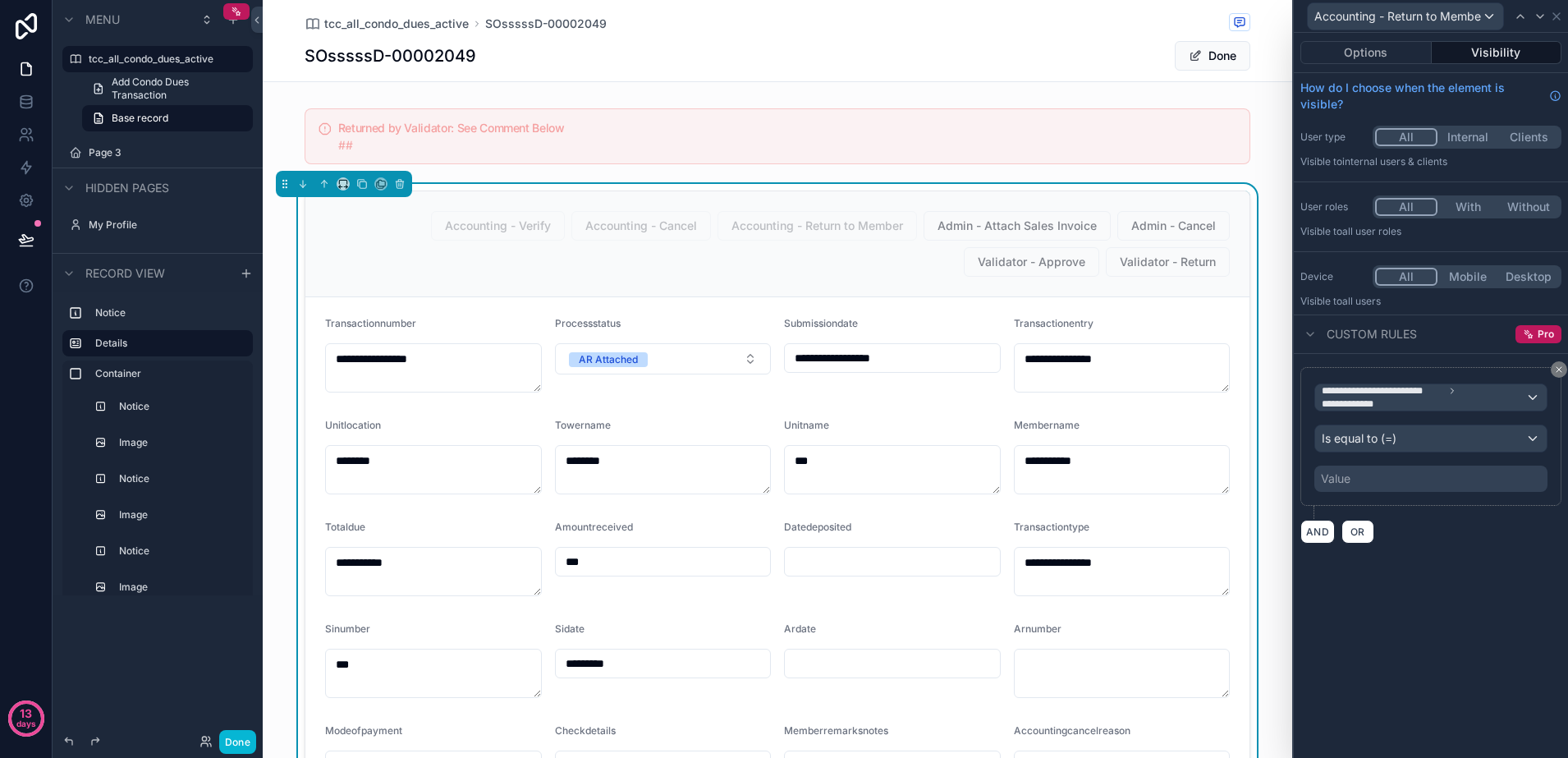
click at [1352, 476] on div "Value" at bounding box center [1430, 478] width 233 height 26
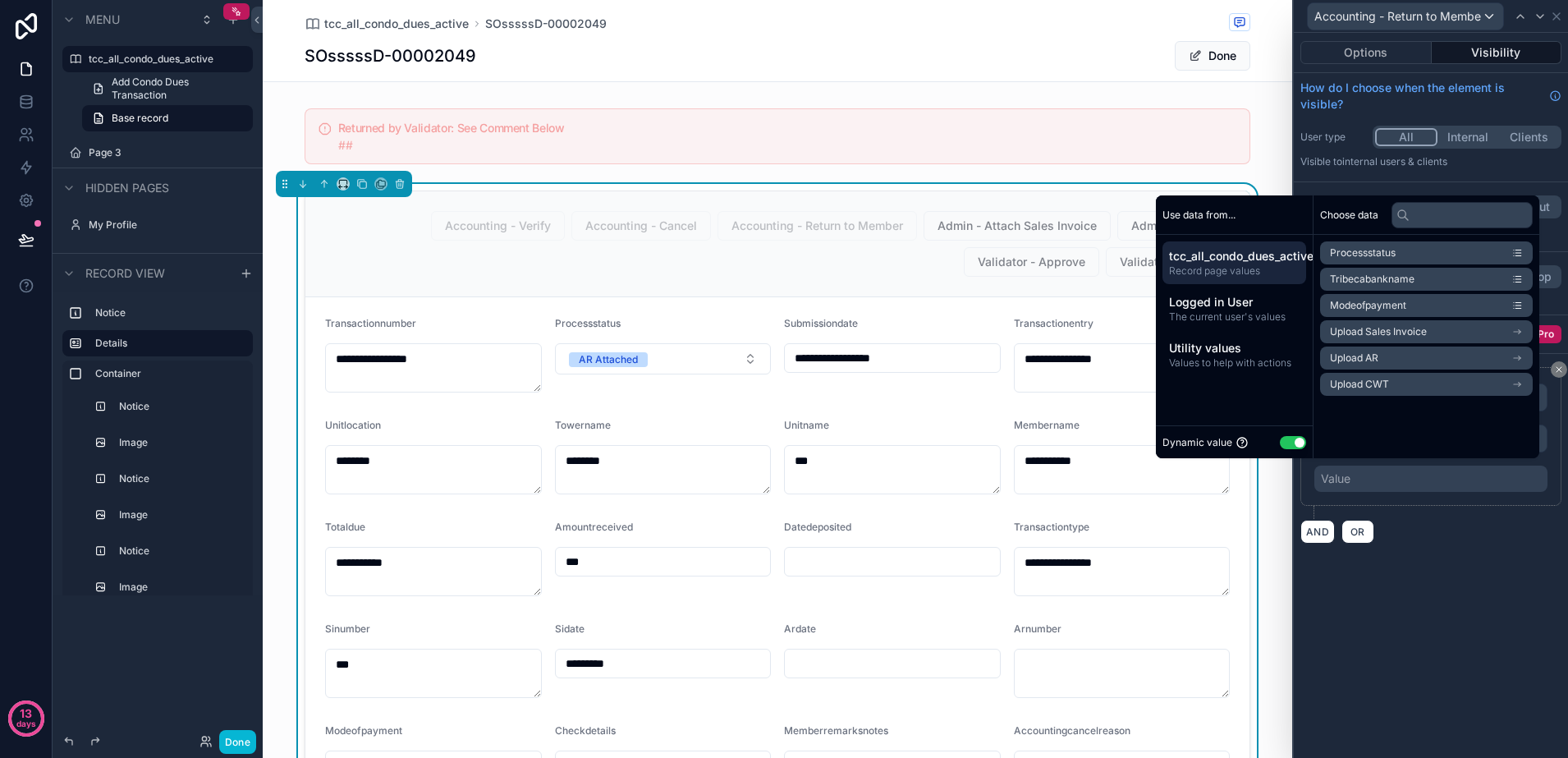
click at [1281, 445] on button "Use setting" at bounding box center [1293, 442] width 26 height 14
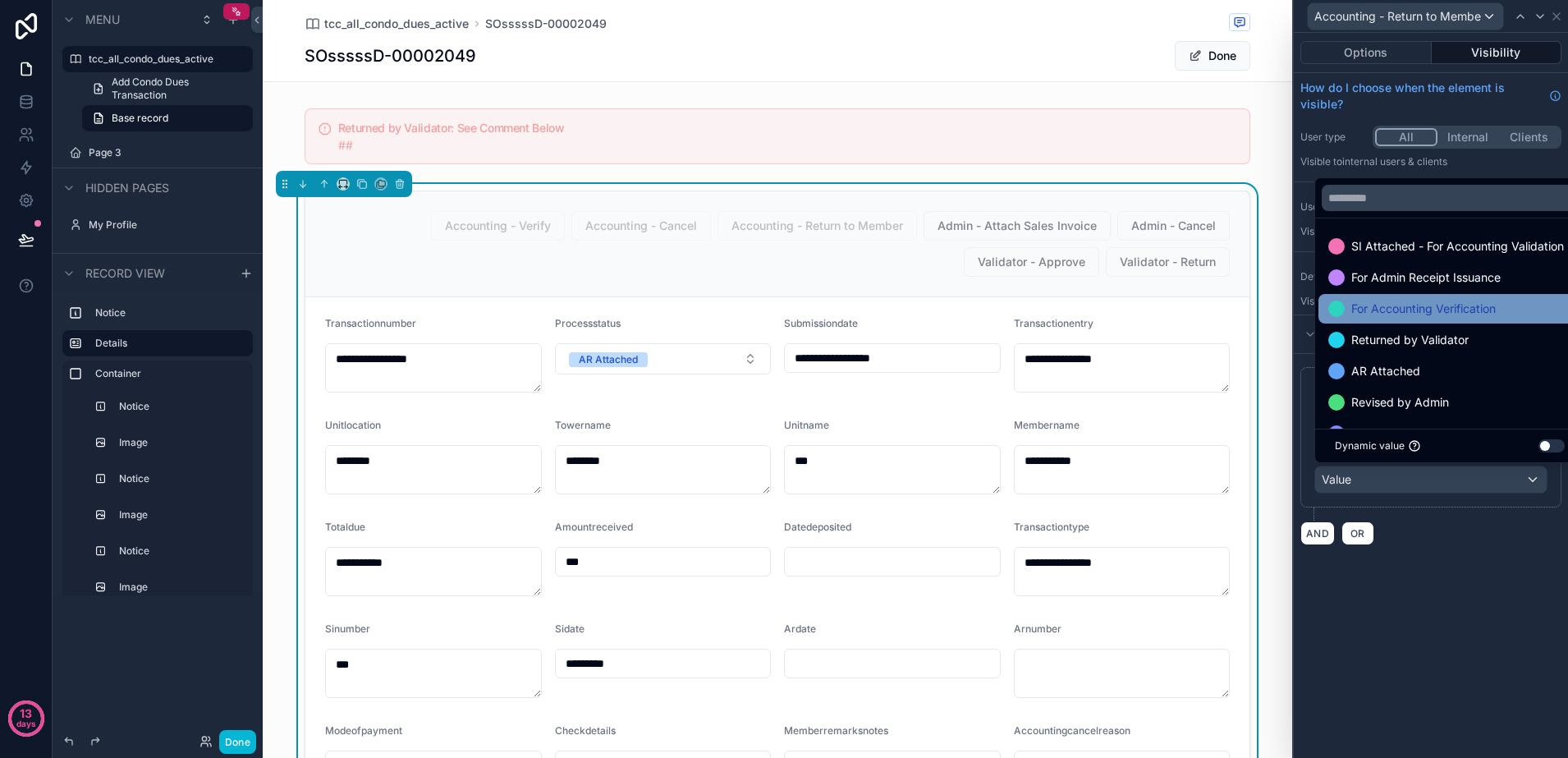
click at [1417, 318] on span "For Accounting Verification" at bounding box center [1424, 309] width 144 height 19
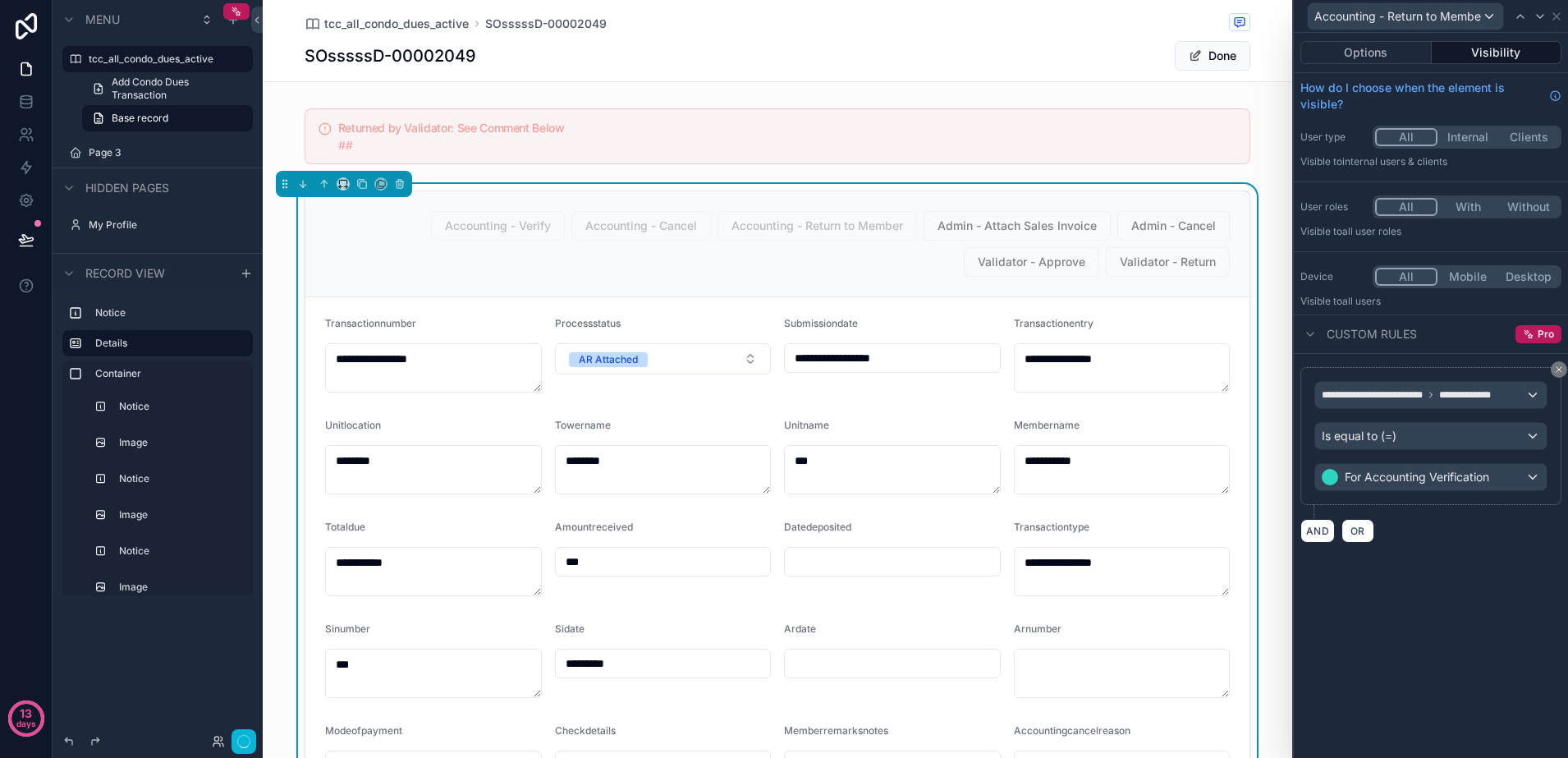
click at [1430, 563] on div "**********" at bounding box center [1430, 395] width 274 height 725
click at [1361, 531] on span "OR" at bounding box center [1358, 532] width 21 height 13
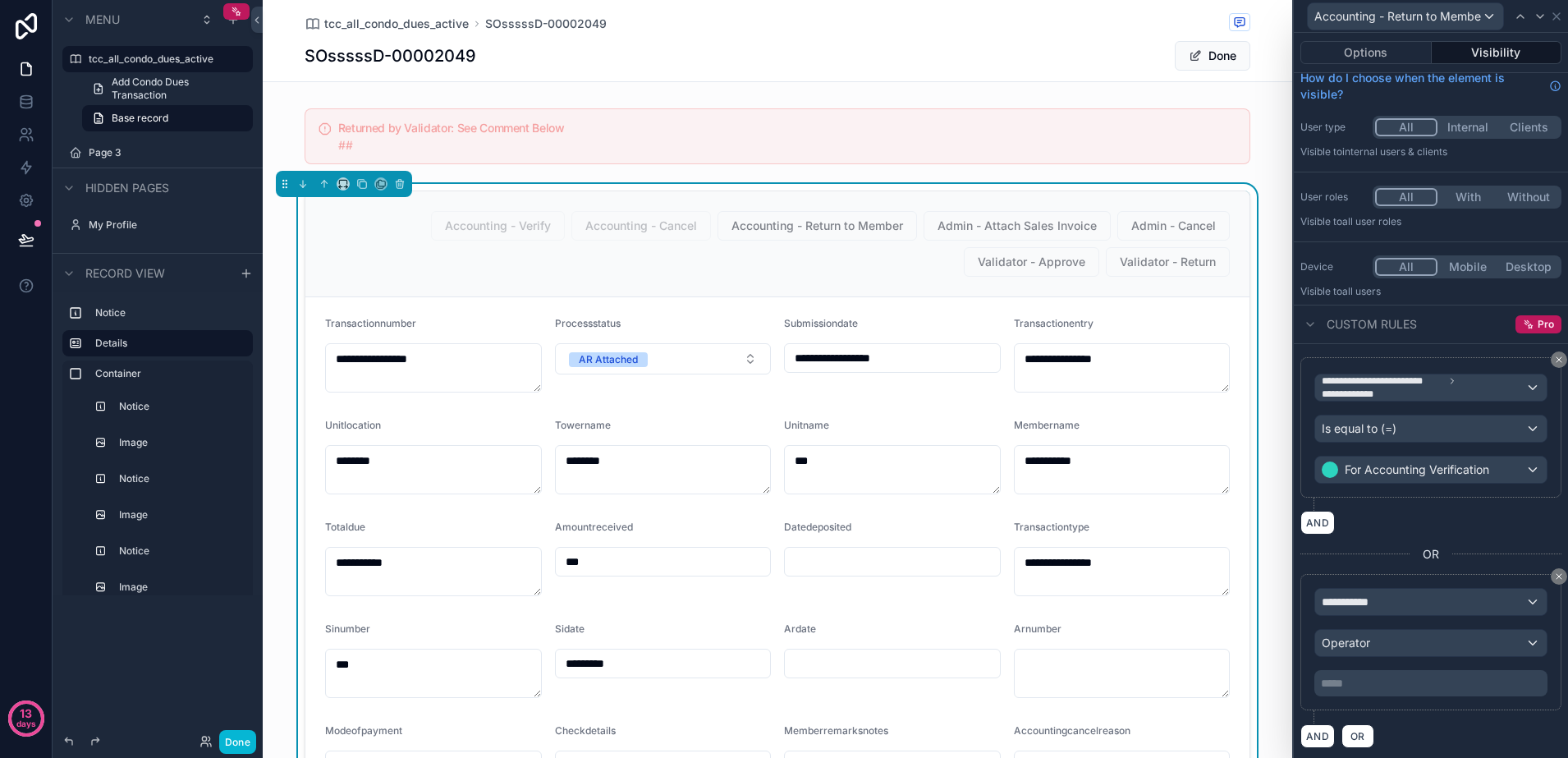
scroll to position [13, 0]
click at [1426, 597] on div "**********" at bounding box center [1430, 598] width 231 height 26
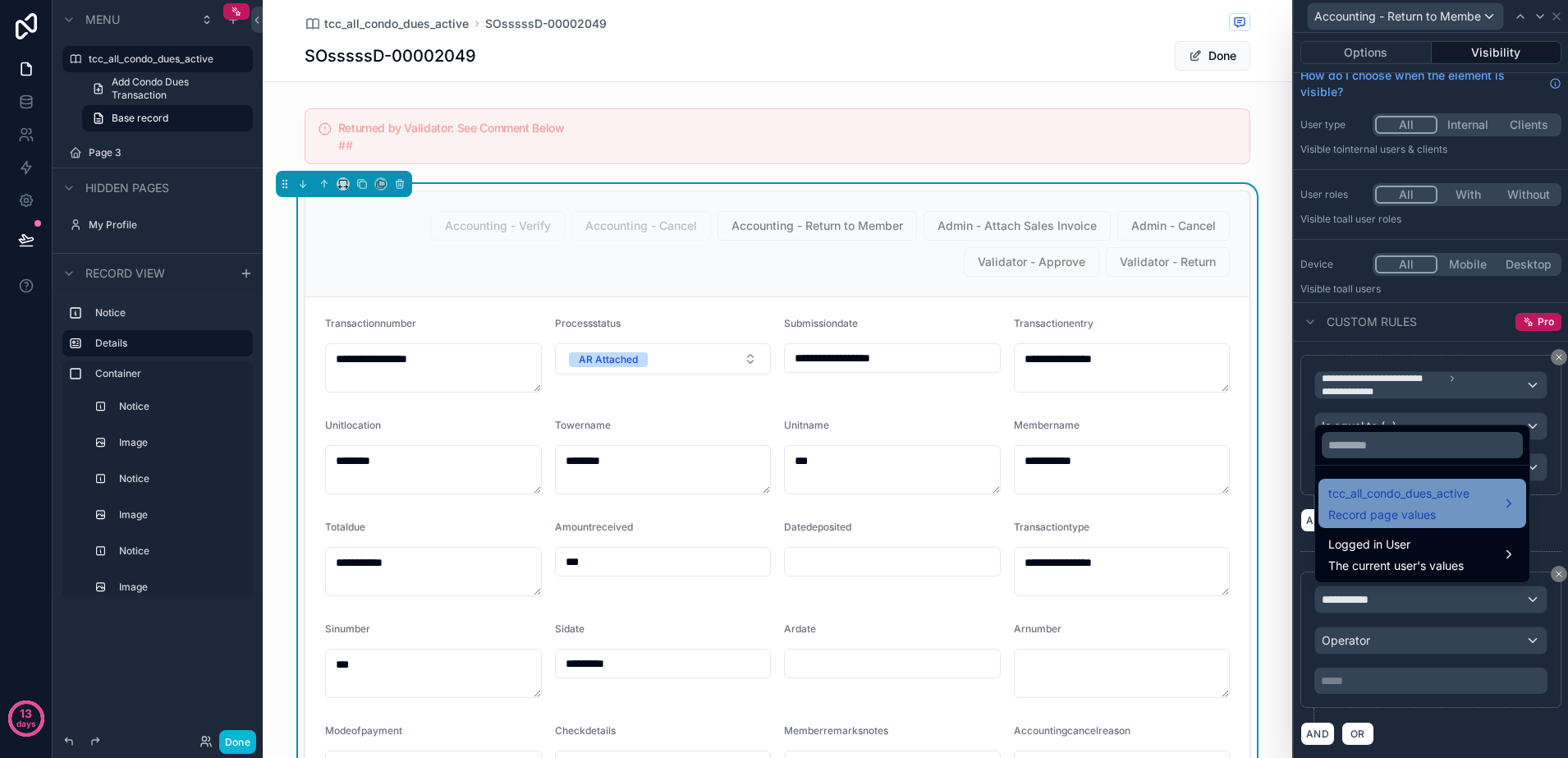
click at [1362, 509] on span "Record page values" at bounding box center [1399, 514] width 141 height 16
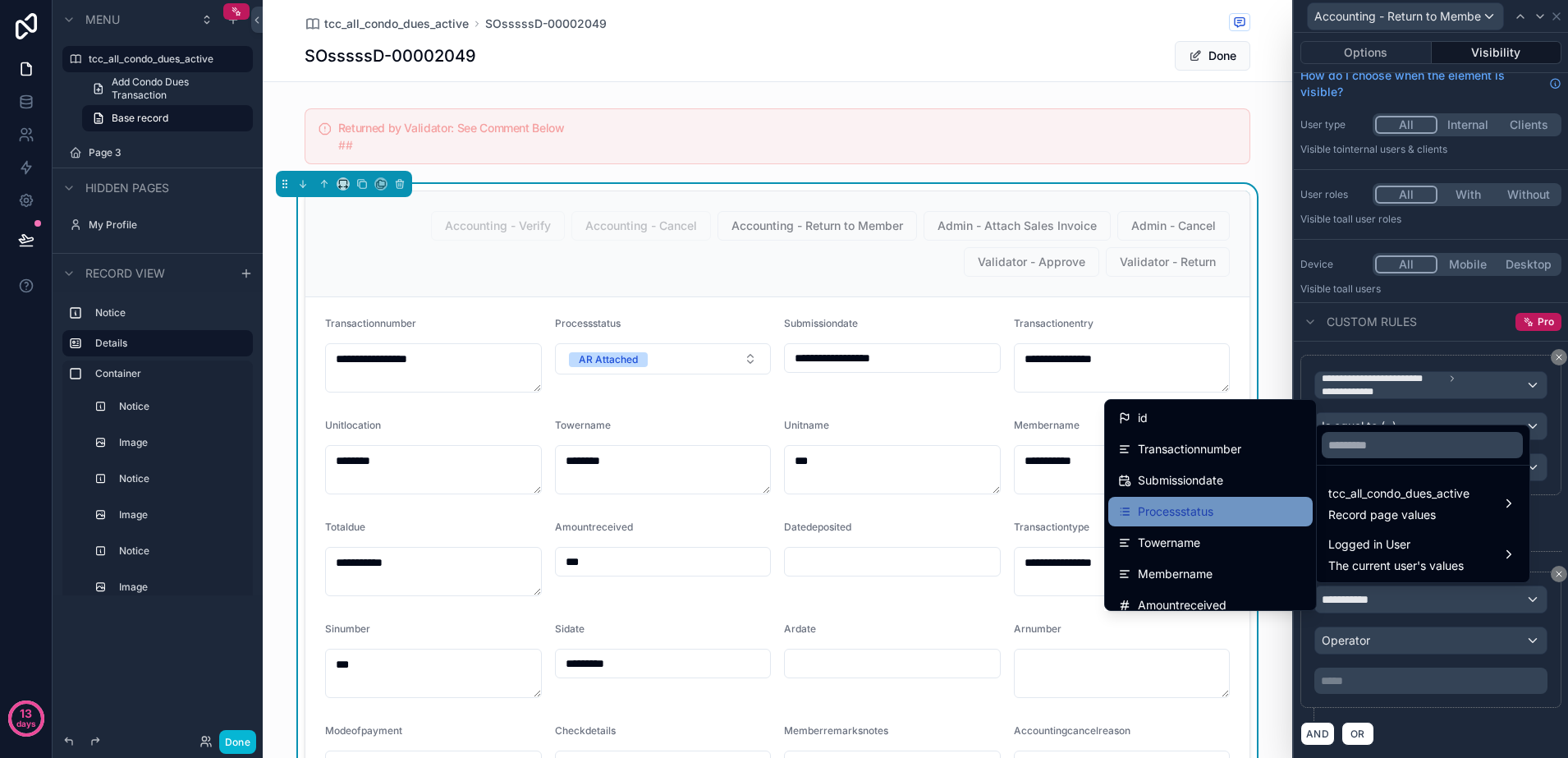
click at [1239, 511] on div "Processstatus" at bounding box center [1211, 511] width 185 height 19
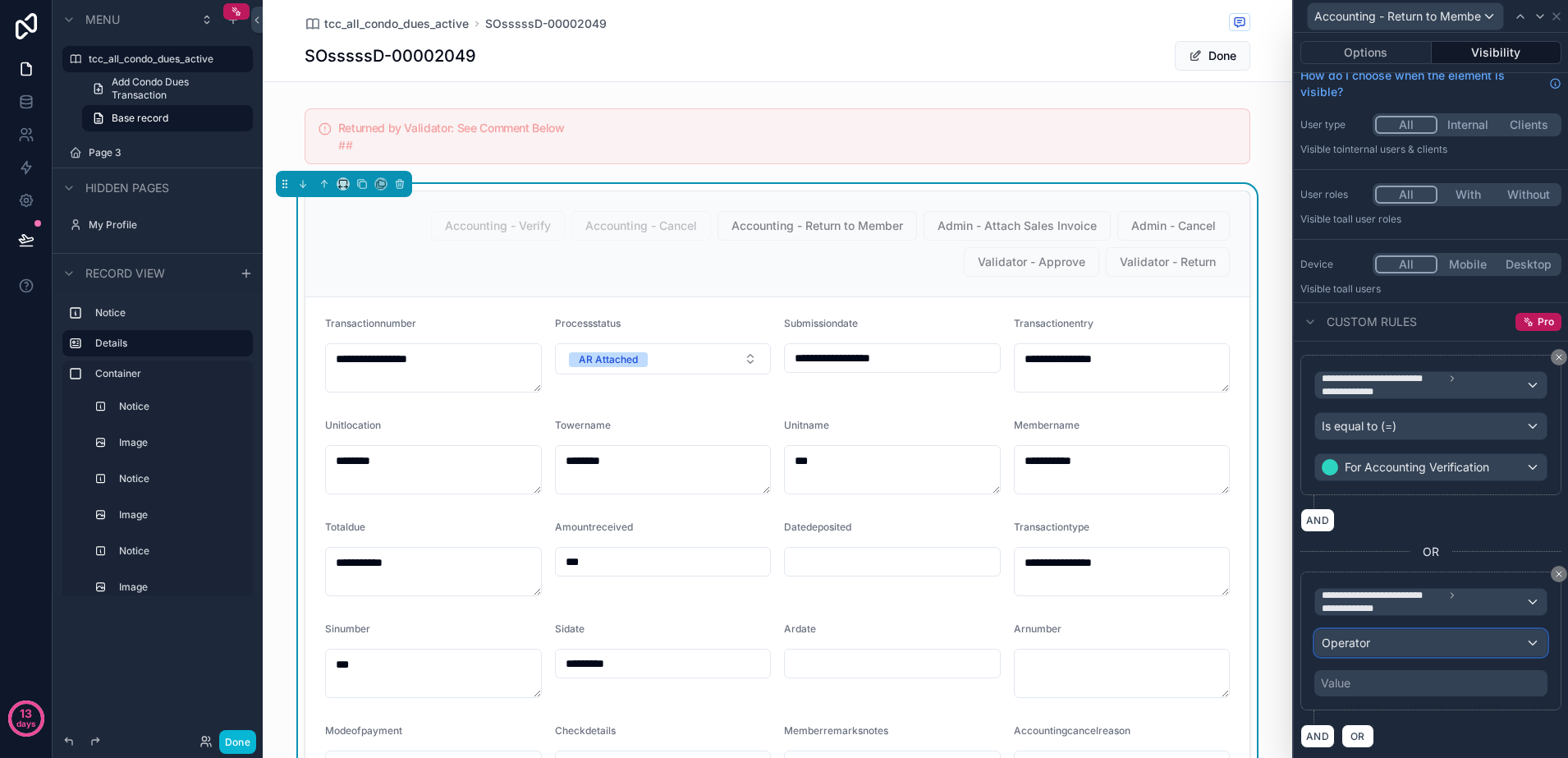
click at [1406, 647] on div "Operator" at bounding box center [1430, 642] width 231 height 26
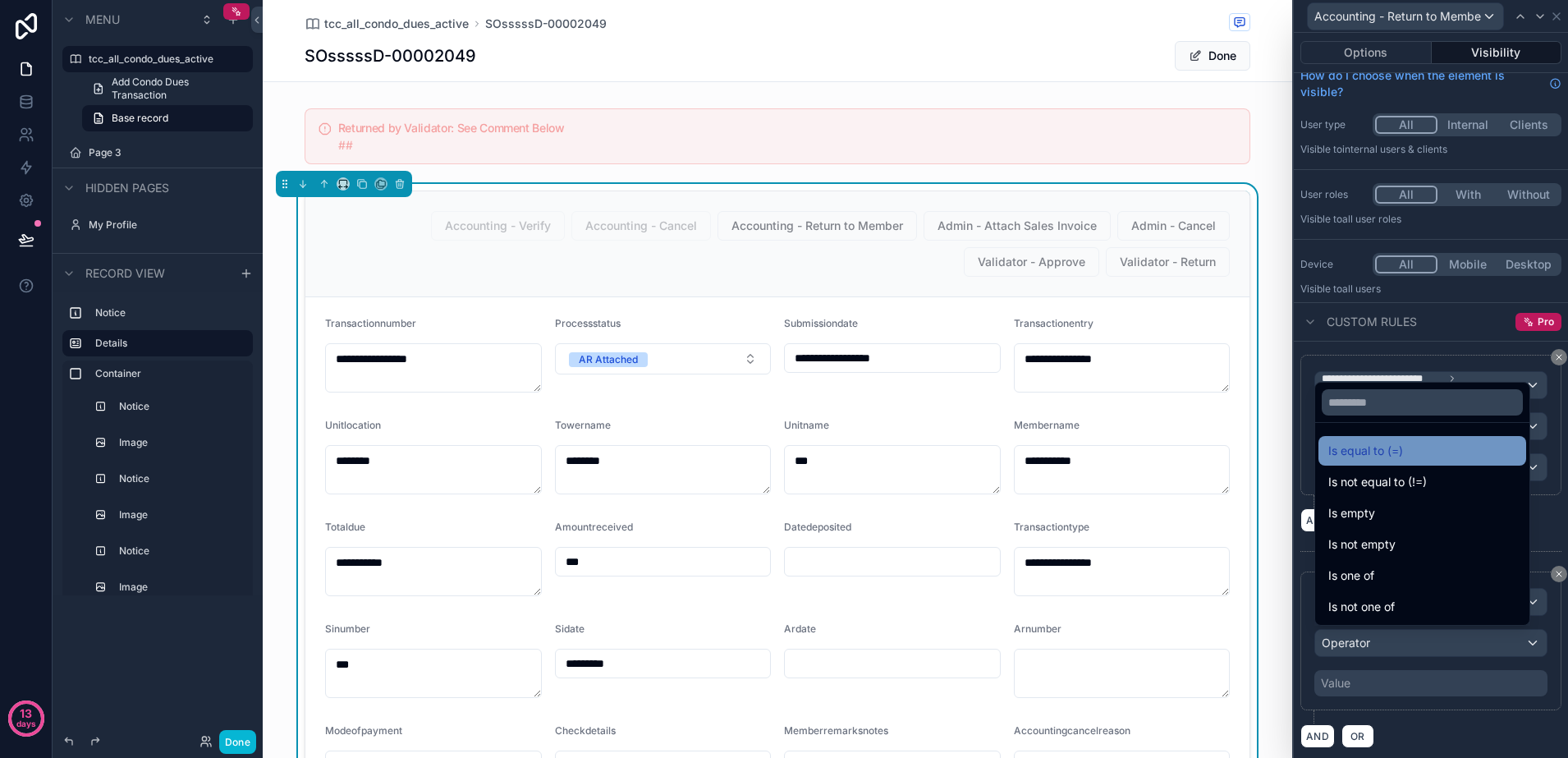
click at [1387, 455] on span "Is equal to (=)" at bounding box center [1366, 450] width 75 height 19
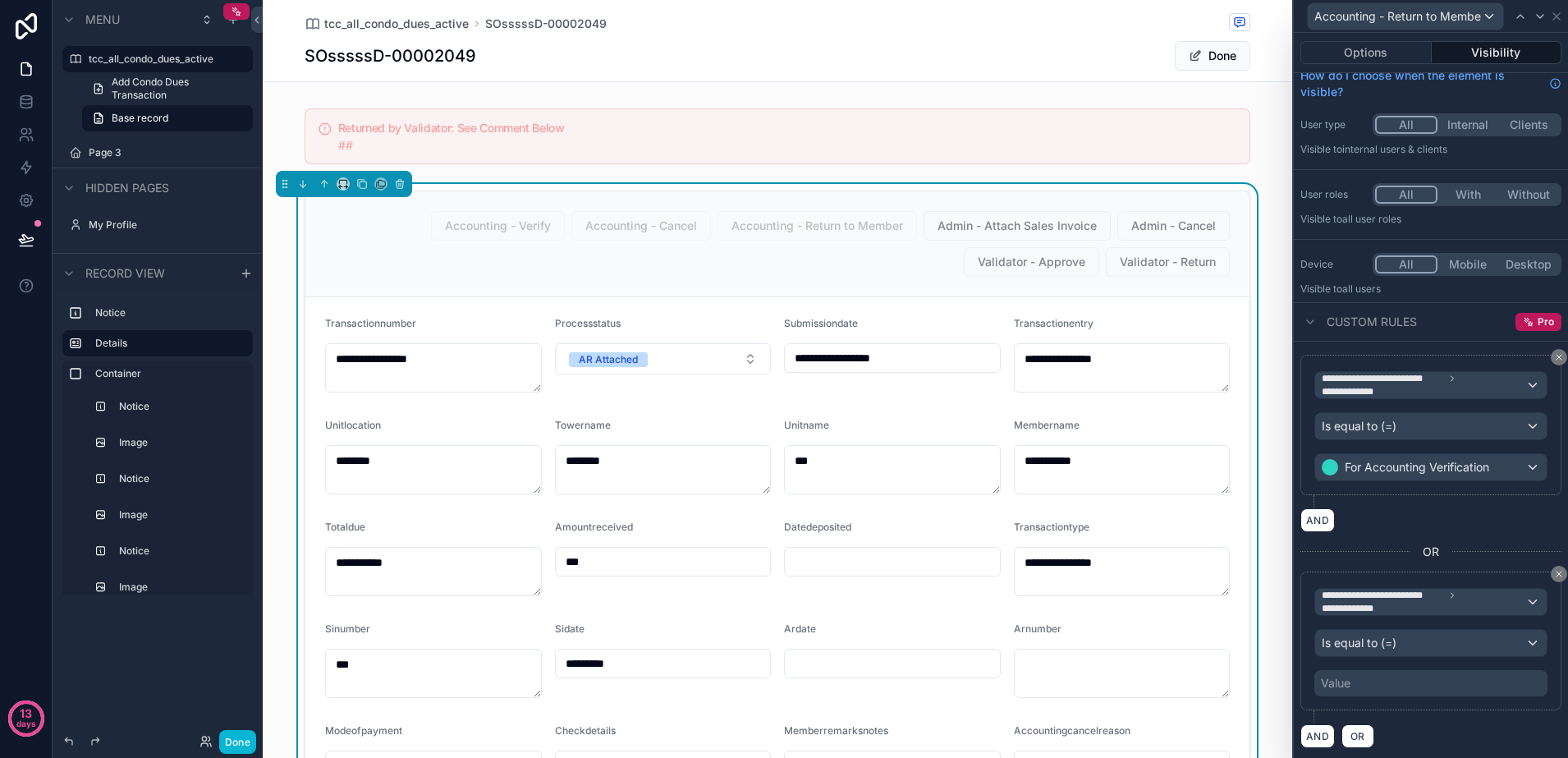
scroll to position [14, 0]
click at [1411, 678] on div "Value" at bounding box center [1430, 681] width 233 height 26
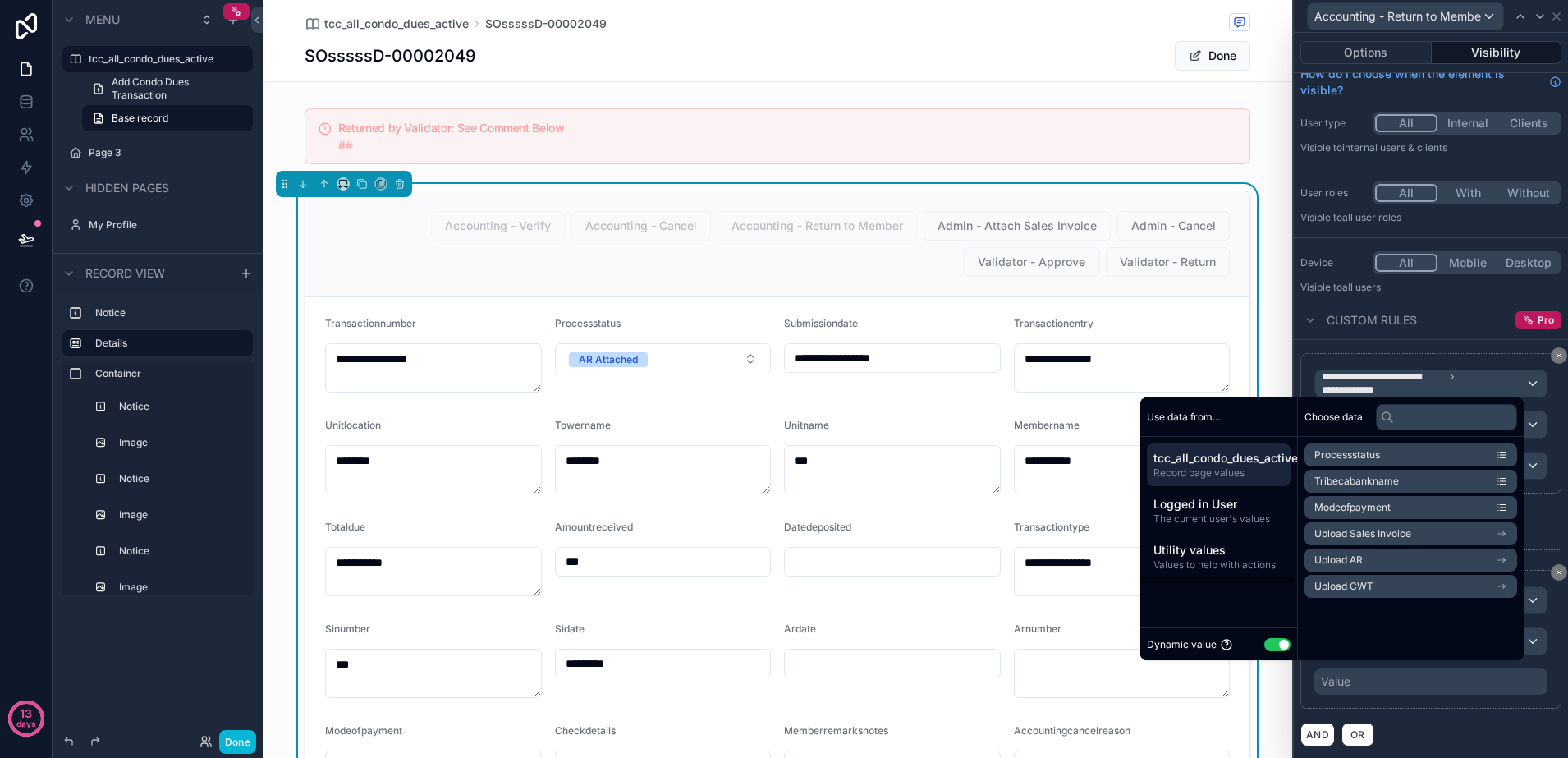
click at [1275, 645] on button "Use setting" at bounding box center [1277, 645] width 26 height 14
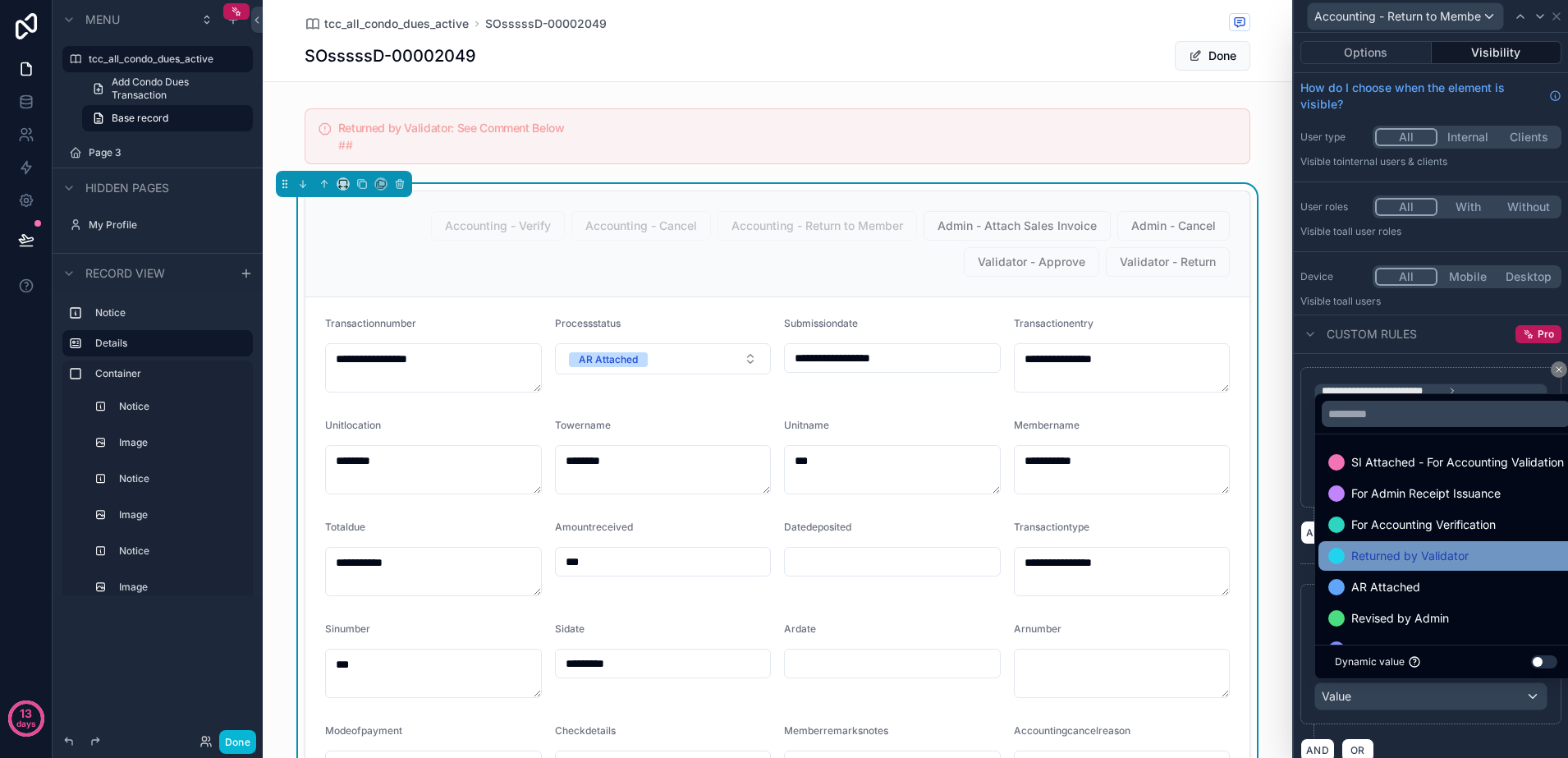
scroll to position [64, 0]
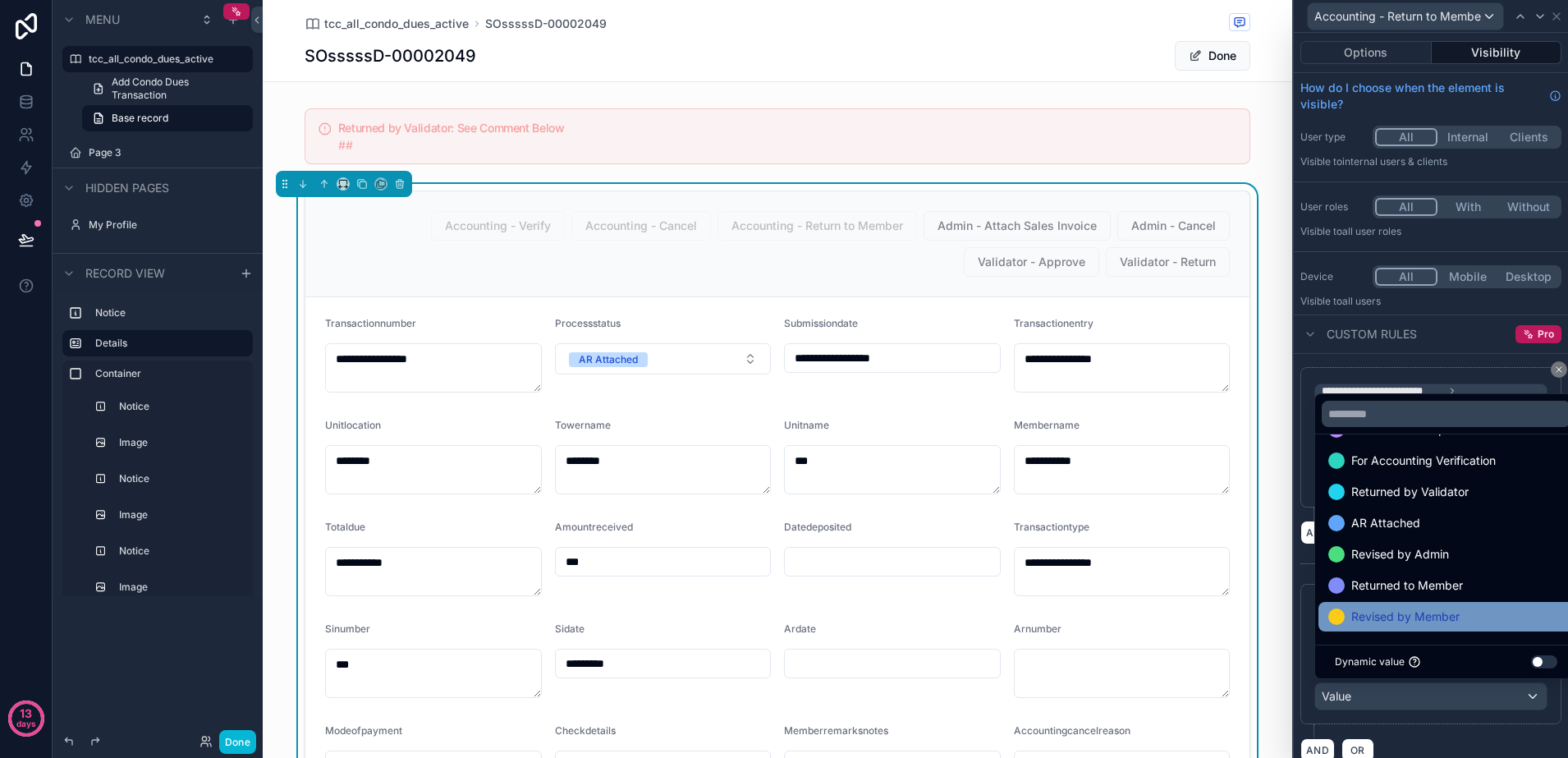
click at [1441, 614] on span "Revised by Member" at bounding box center [1406, 617] width 108 height 19
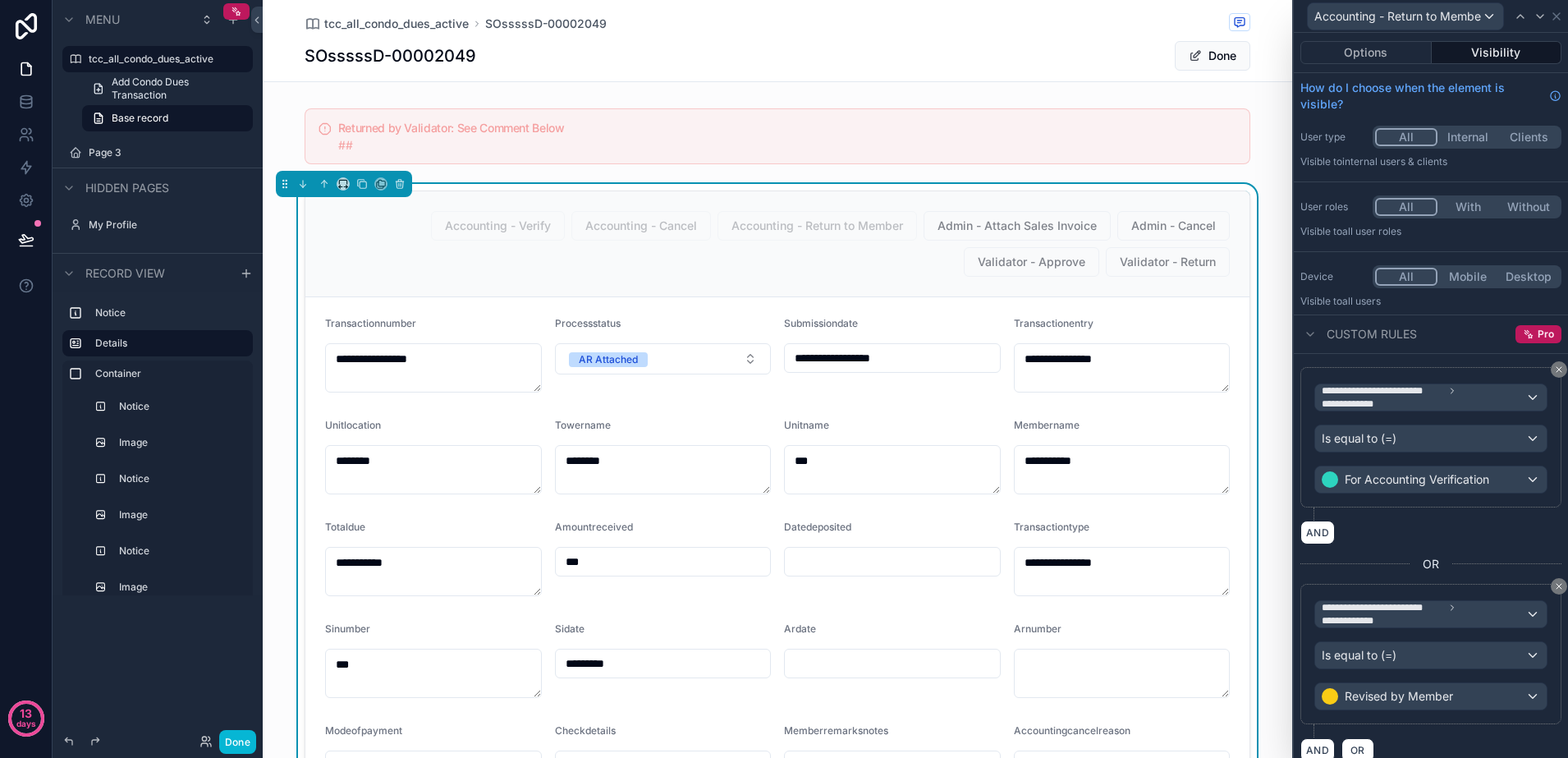
click at [1489, 737] on div "AND OR" at bounding box center [1431, 748] width 261 height 24
click at [1557, 18] on icon at bounding box center [1557, 16] width 14 height 14
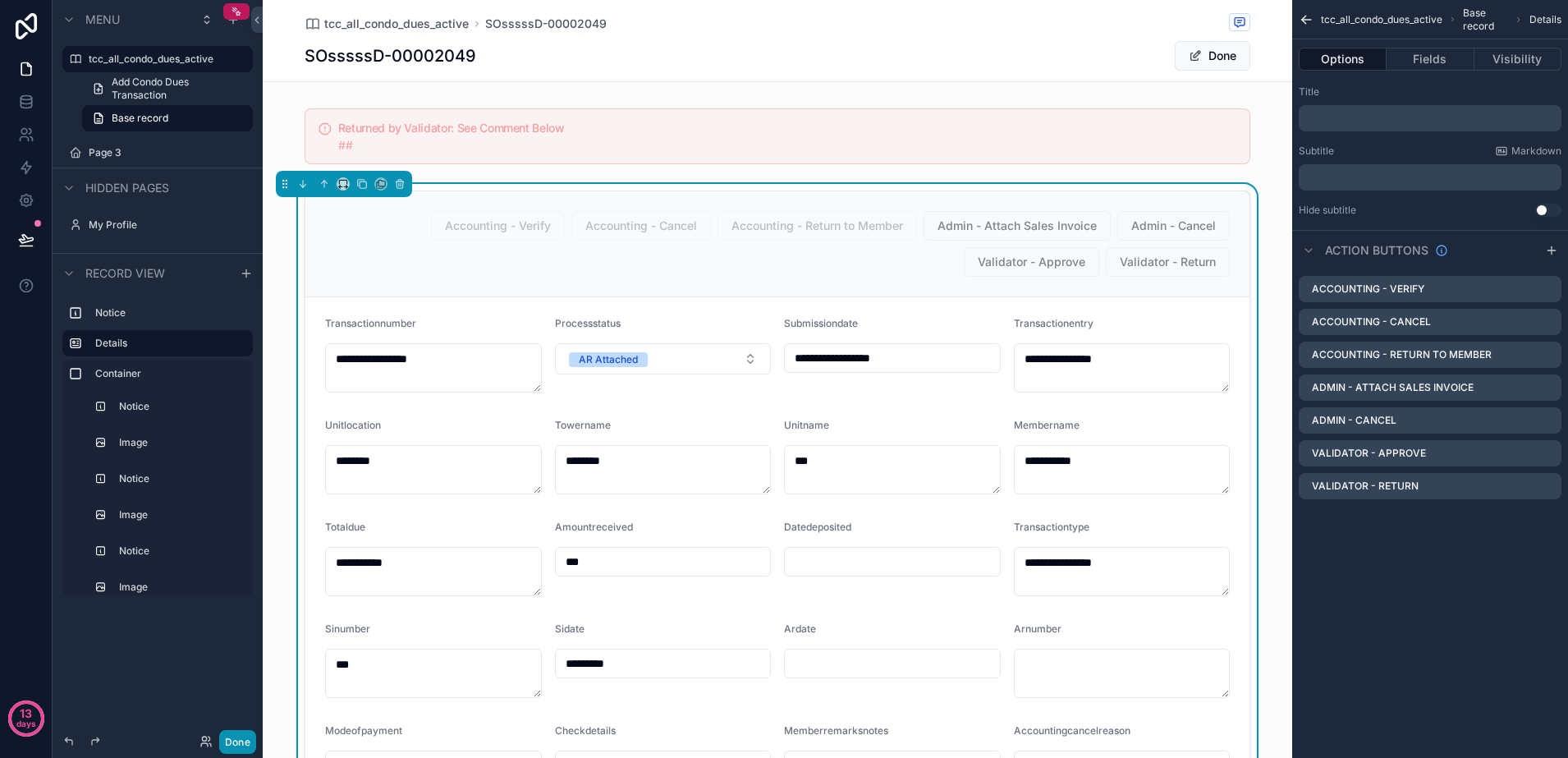
click at [231, 752] on button "Done" at bounding box center [237, 742] width 37 height 24
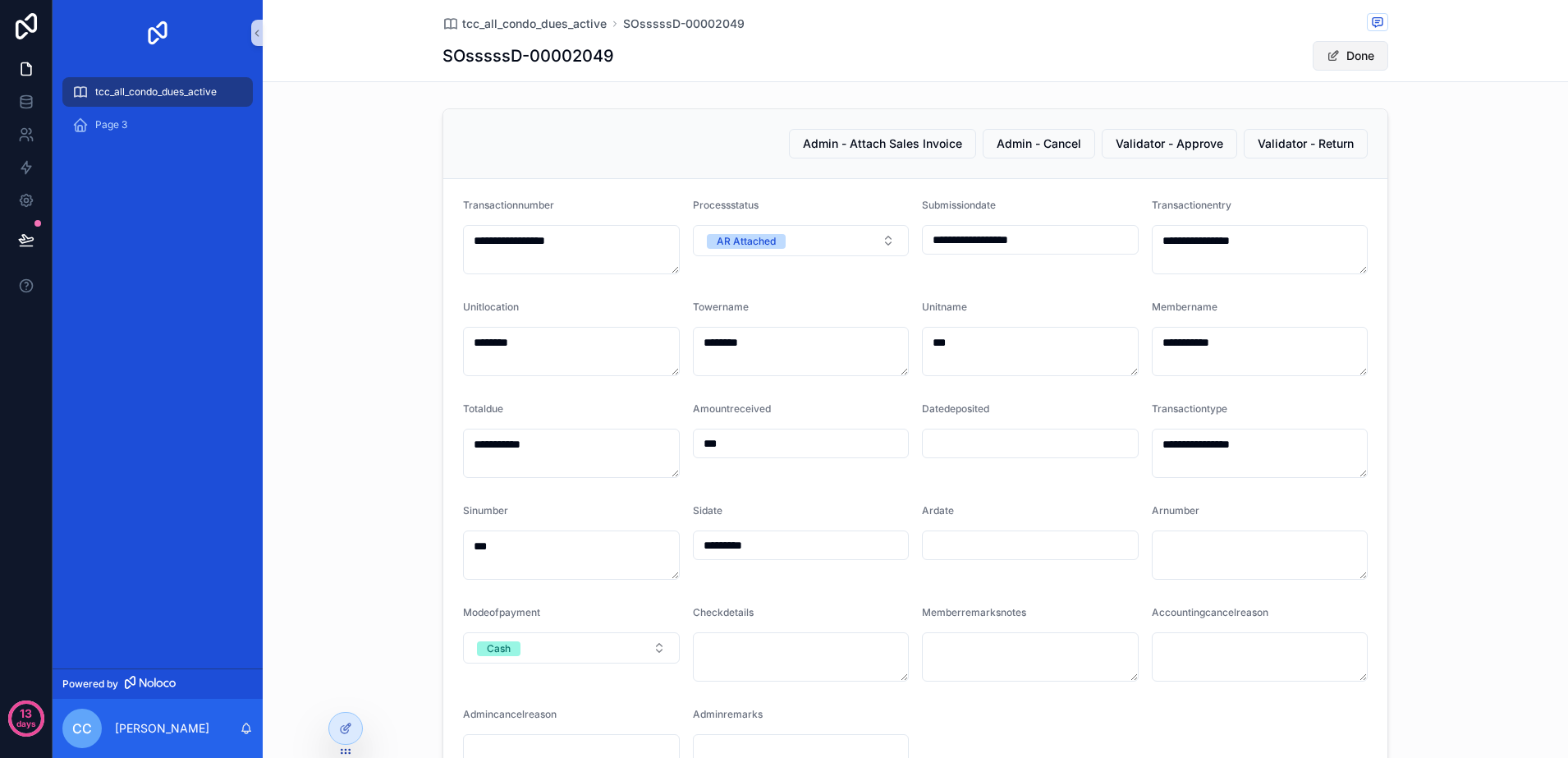
click at [1341, 62] on button "Done" at bounding box center [1351, 55] width 76 height 30
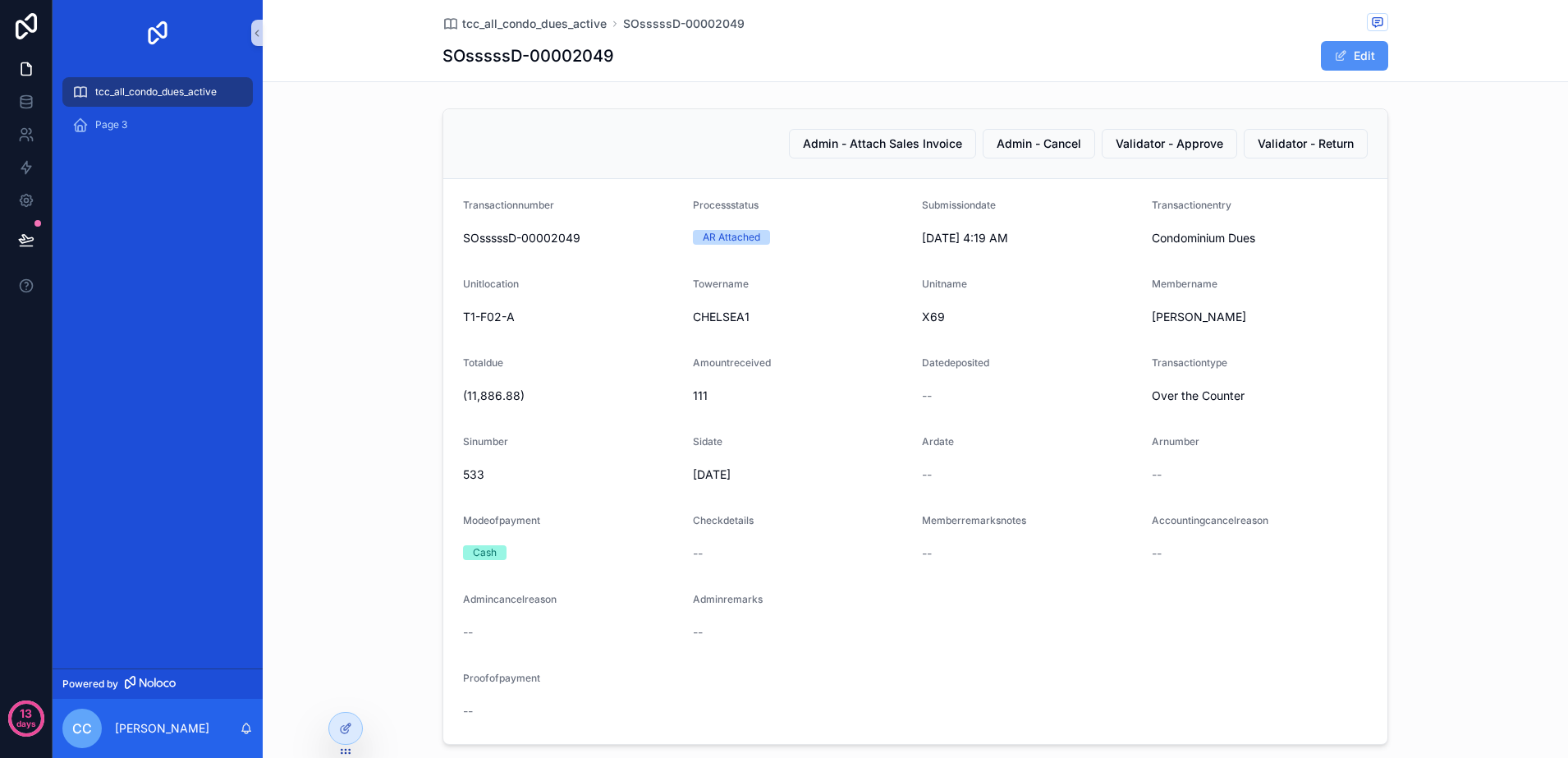
click at [1346, 56] on button "Edit" at bounding box center [1355, 55] width 68 height 30
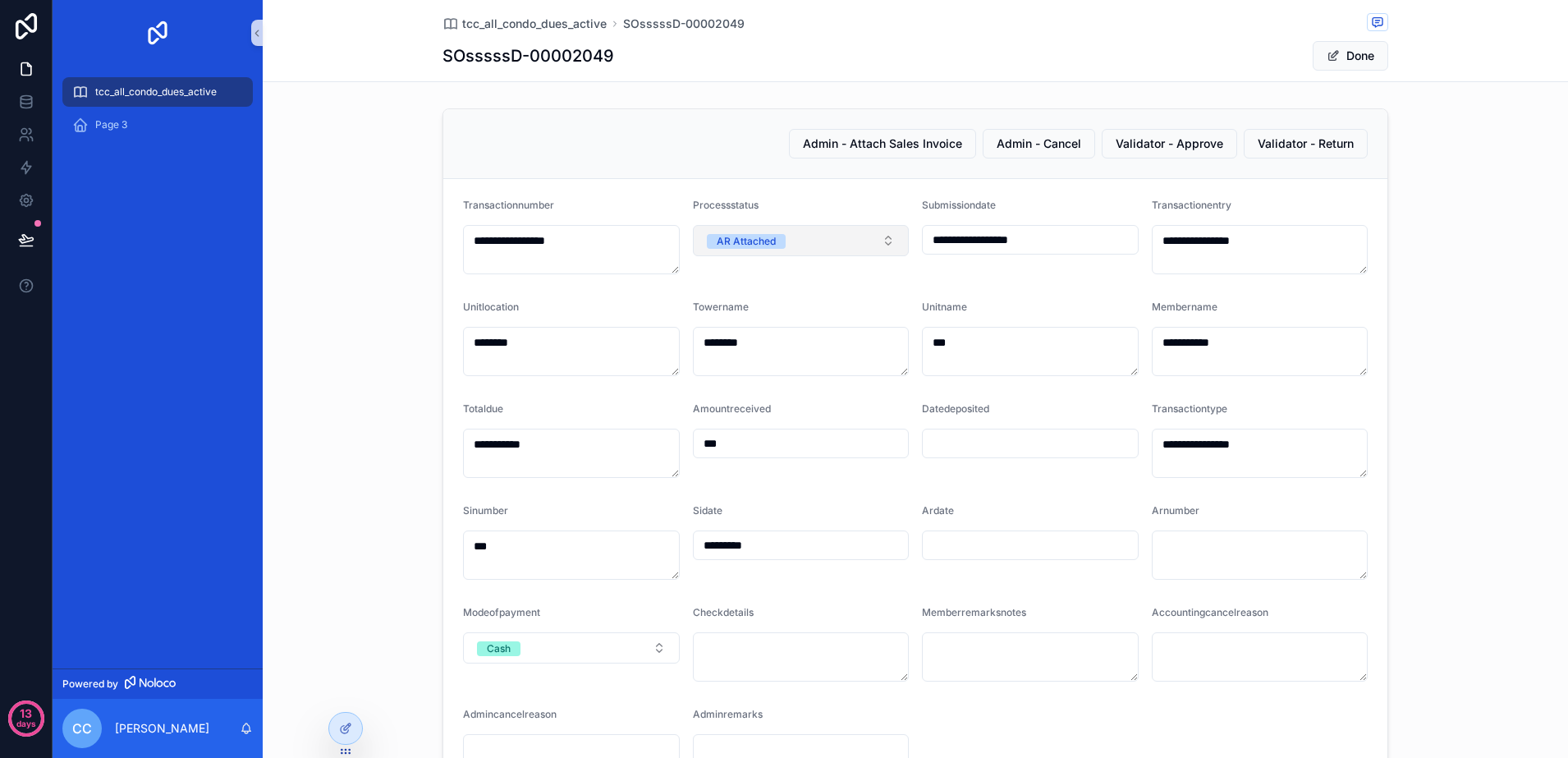
click at [874, 232] on button "AR Attached" at bounding box center [802, 240] width 217 height 31
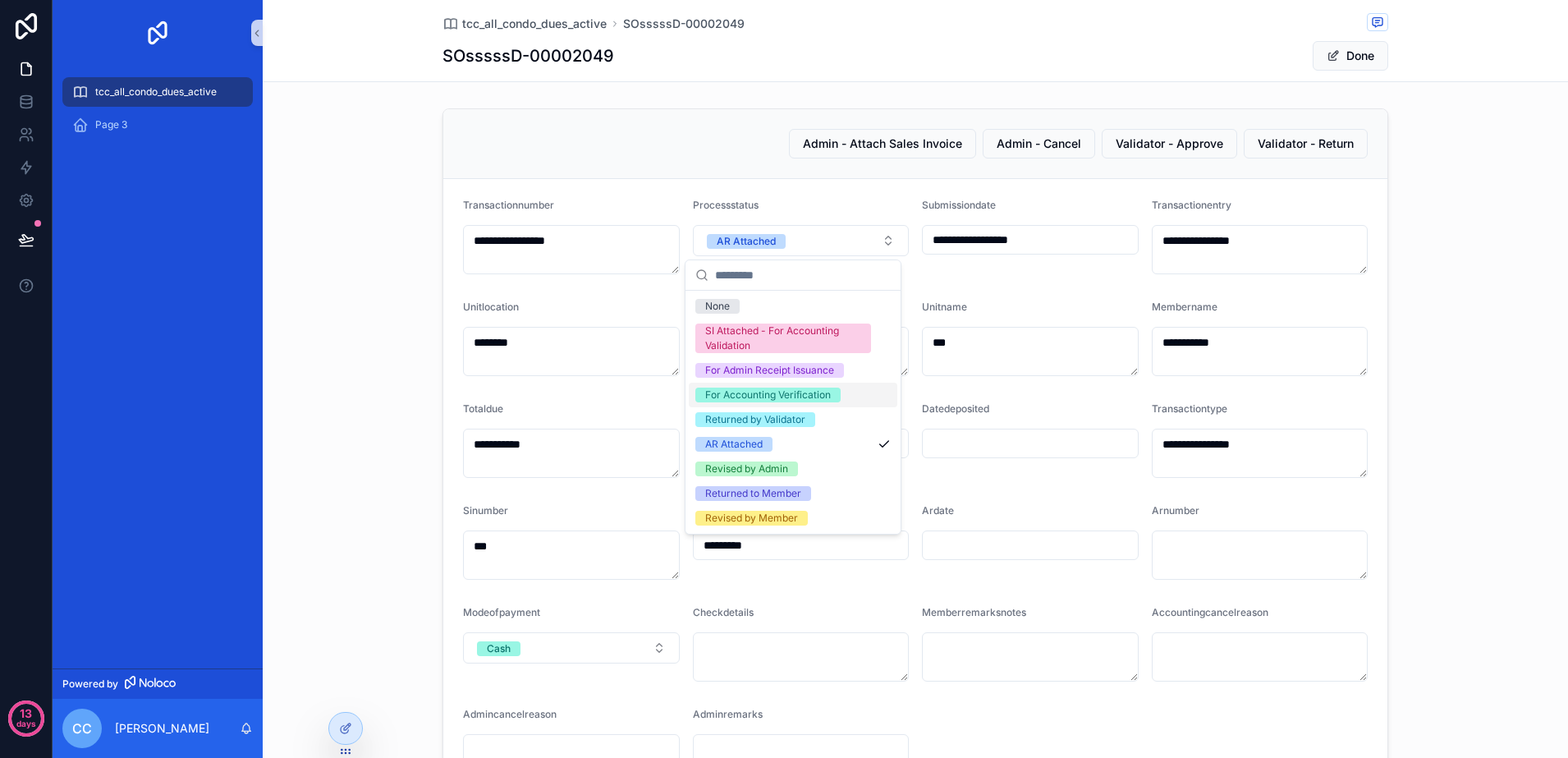
click at [815, 399] on div "For Accounting Verification" at bounding box center [768, 394] width 126 height 15
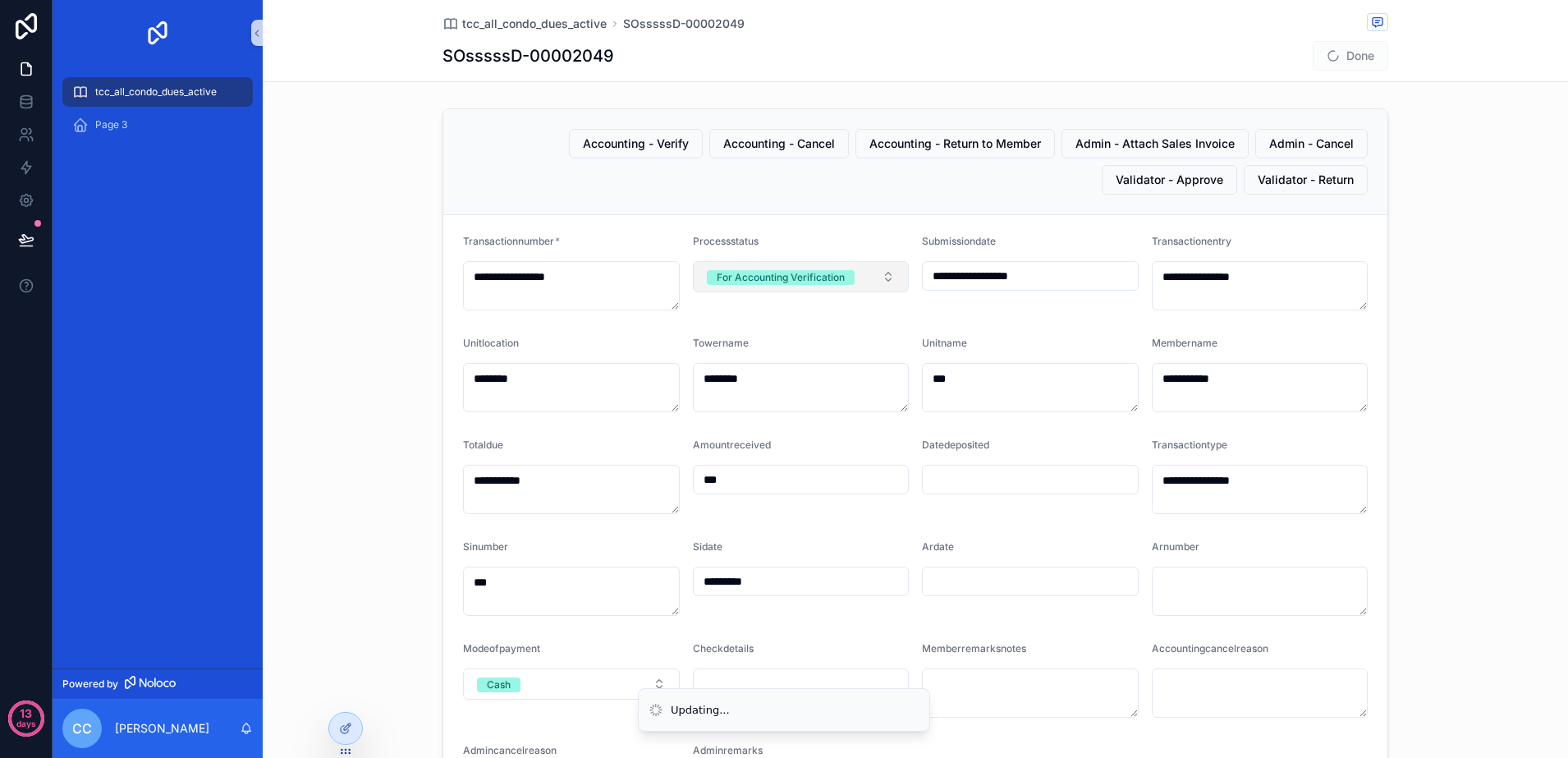
click at [880, 275] on button "For Accounting Verification" at bounding box center [802, 277] width 217 height 31
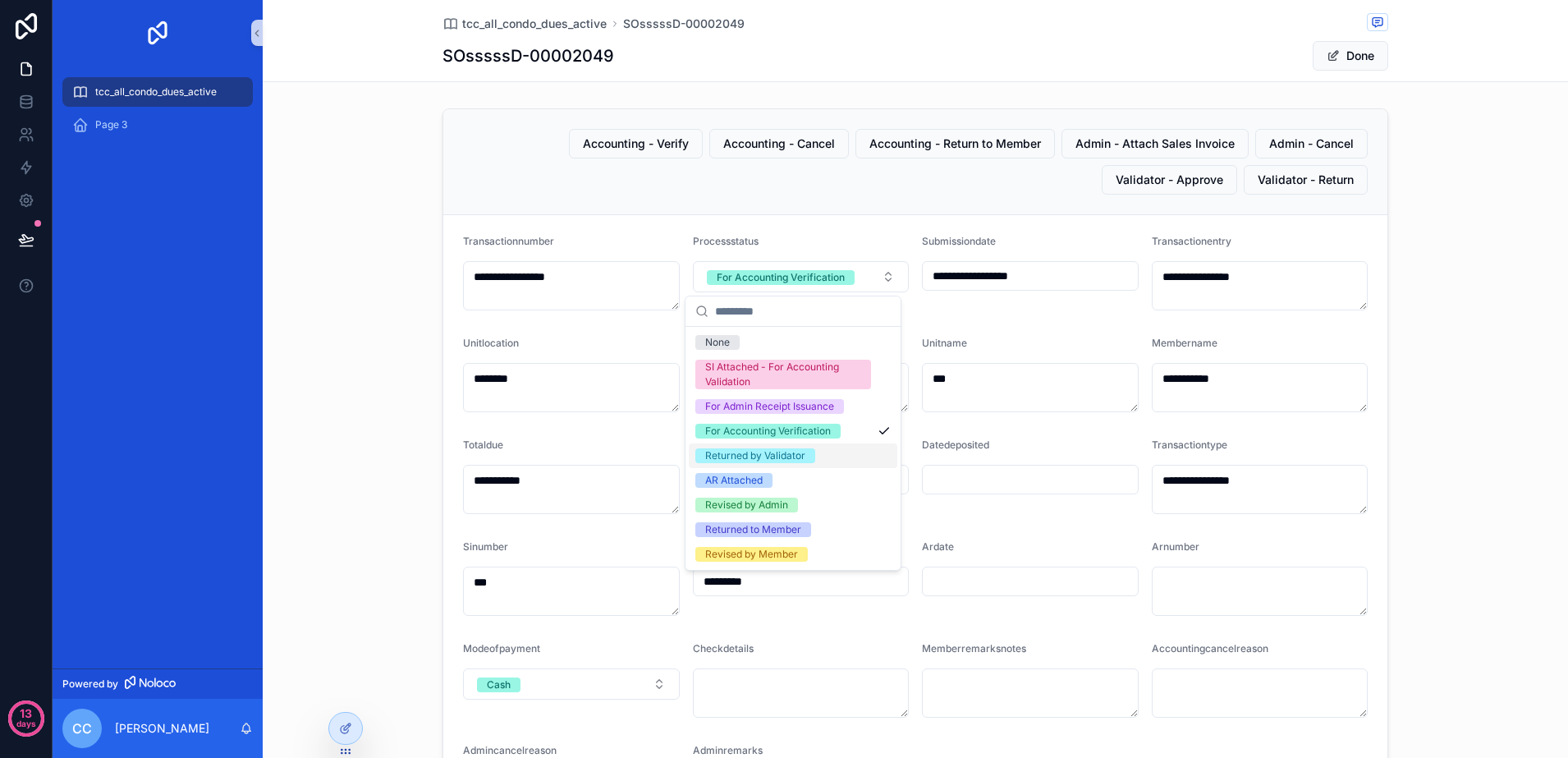
click at [843, 461] on div "Returned by Validator" at bounding box center [792, 455] width 208 height 24
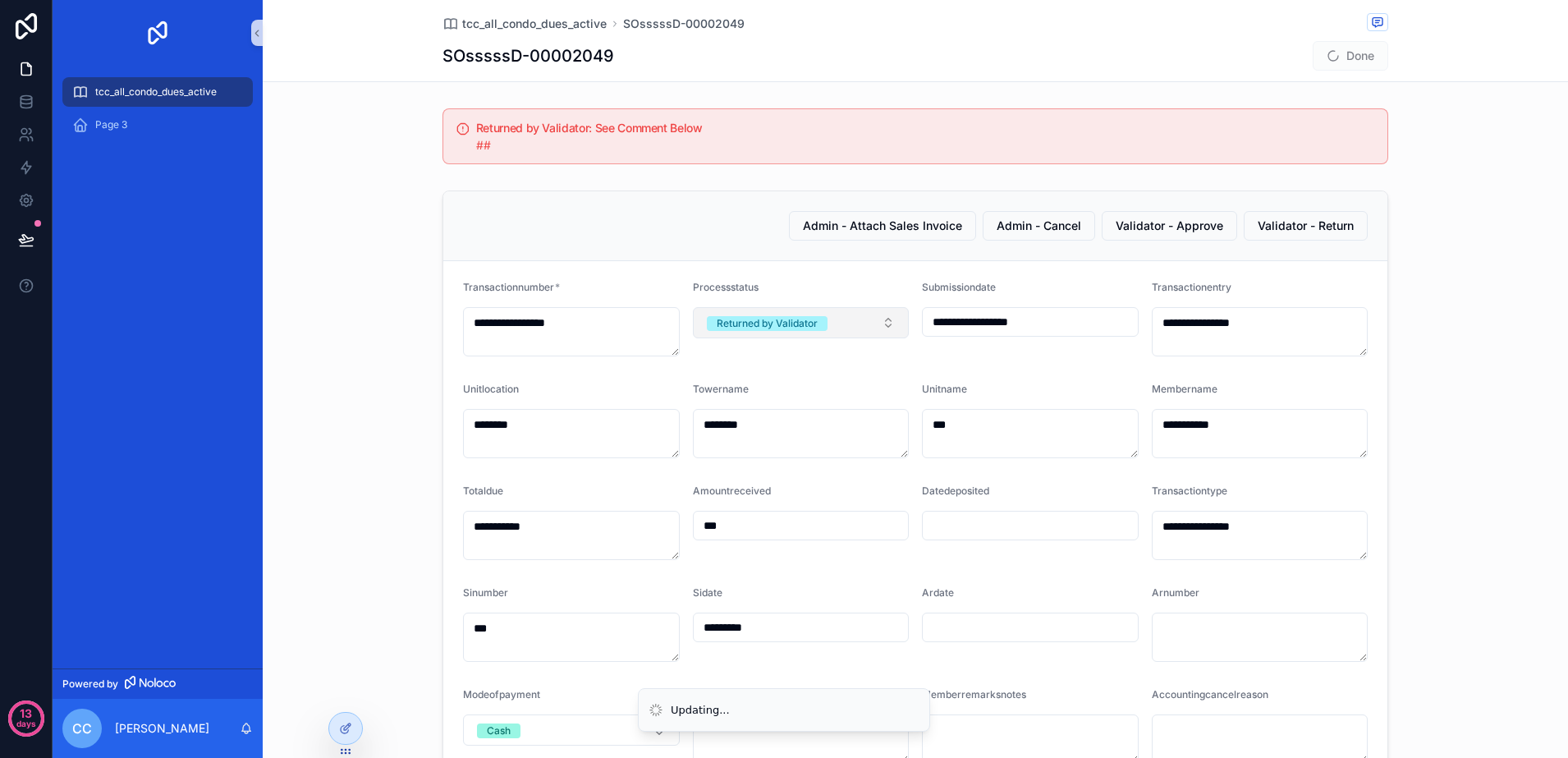
click at [883, 321] on button "Returned by Validator" at bounding box center [802, 322] width 217 height 31
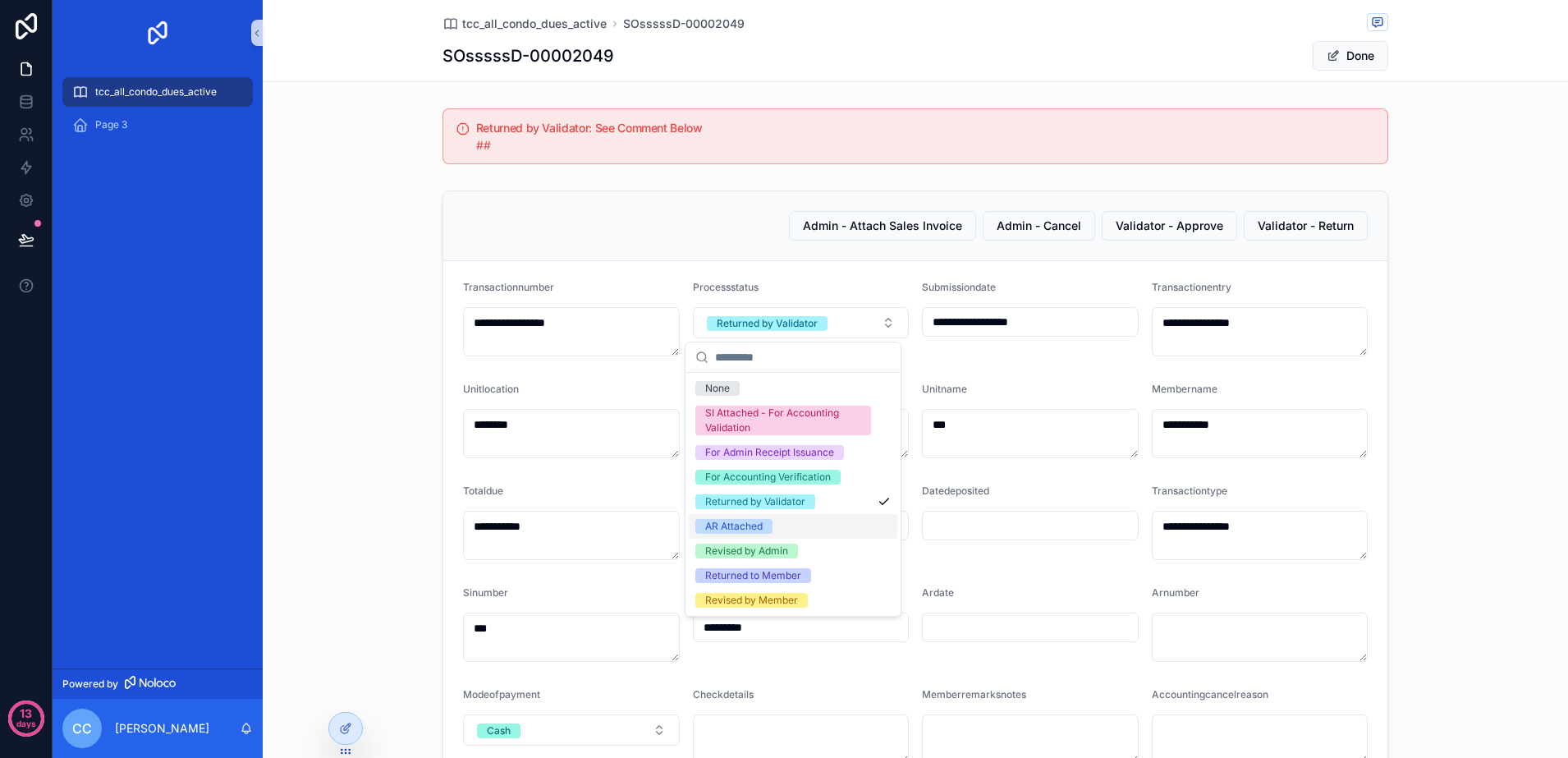
click at [836, 529] on div "AR Attached" at bounding box center [792, 526] width 208 height 24
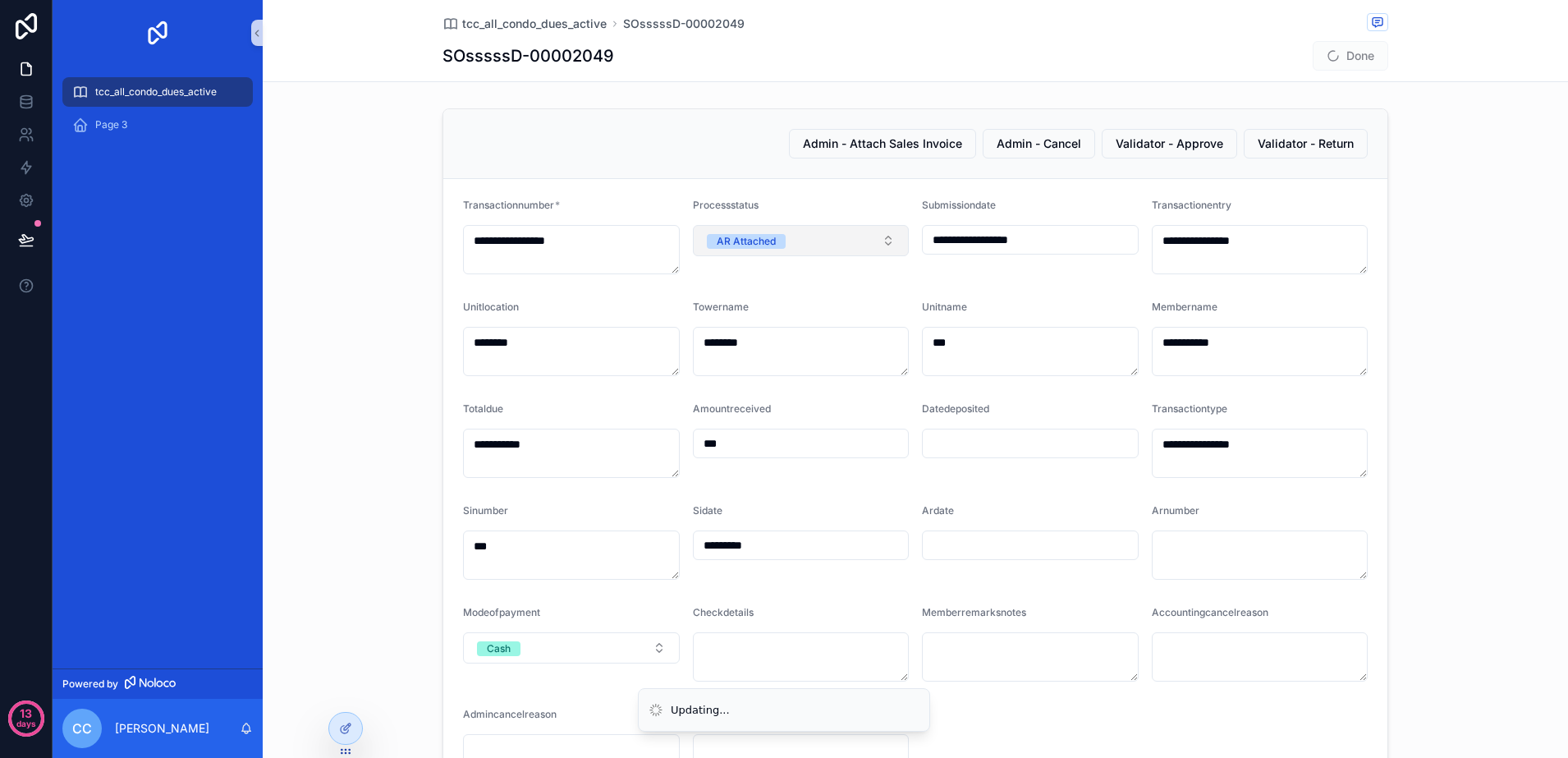
click at [872, 237] on button "AR Attached" at bounding box center [802, 240] width 217 height 31
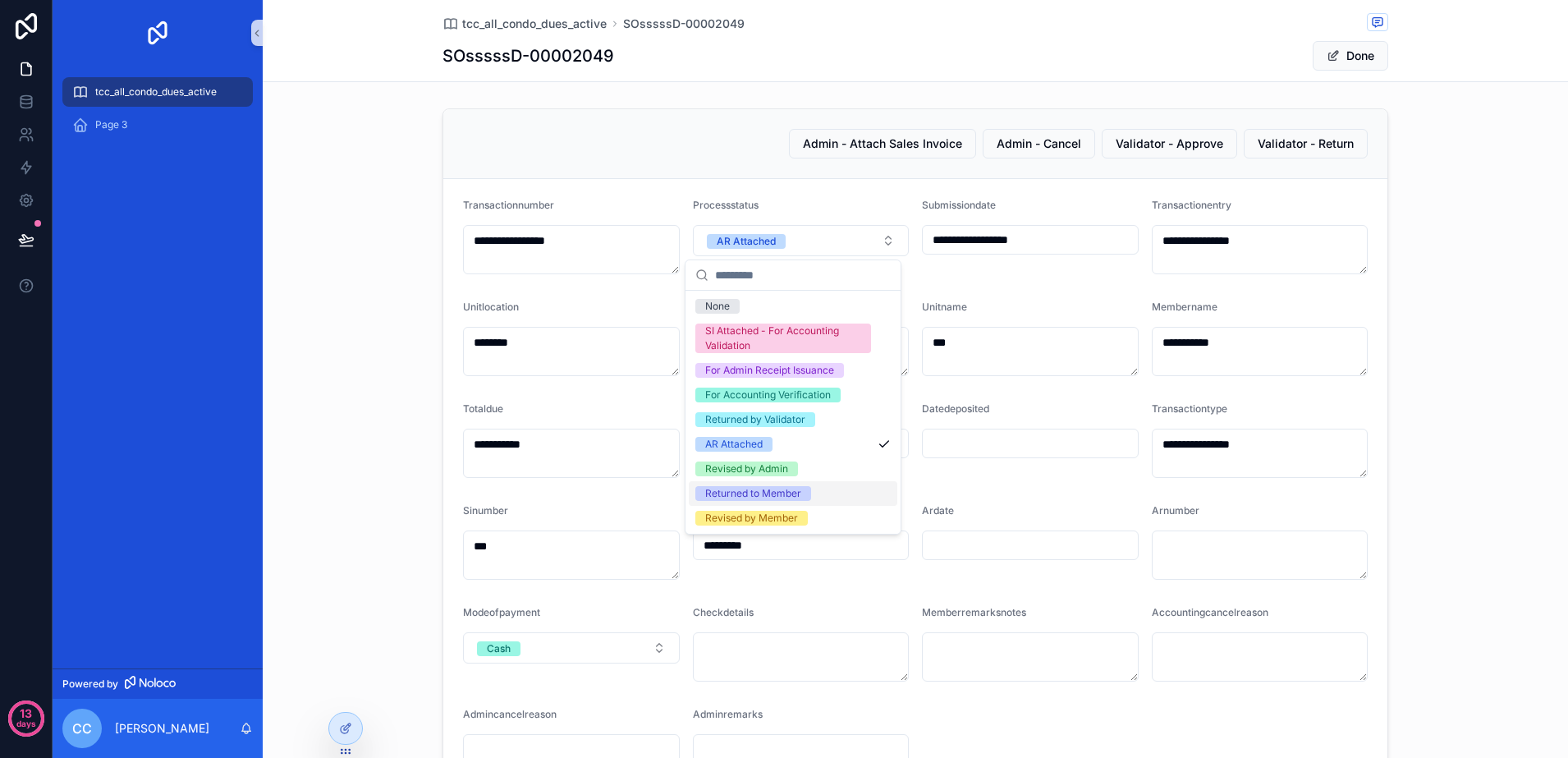
click at [839, 493] on div "Returned to Member" at bounding box center [792, 493] width 208 height 24
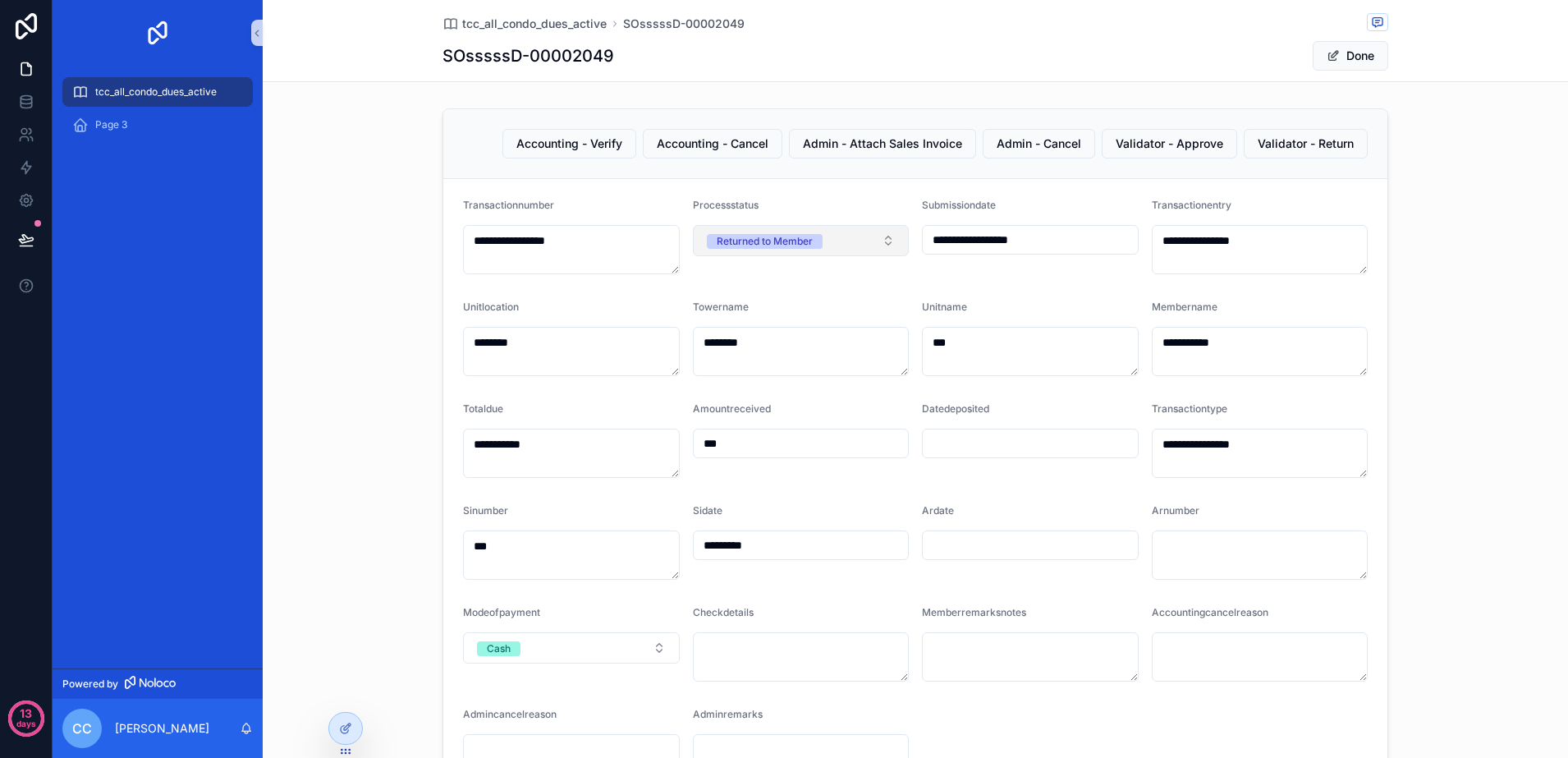
click at [881, 235] on button "Returned to Member" at bounding box center [802, 240] width 217 height 31
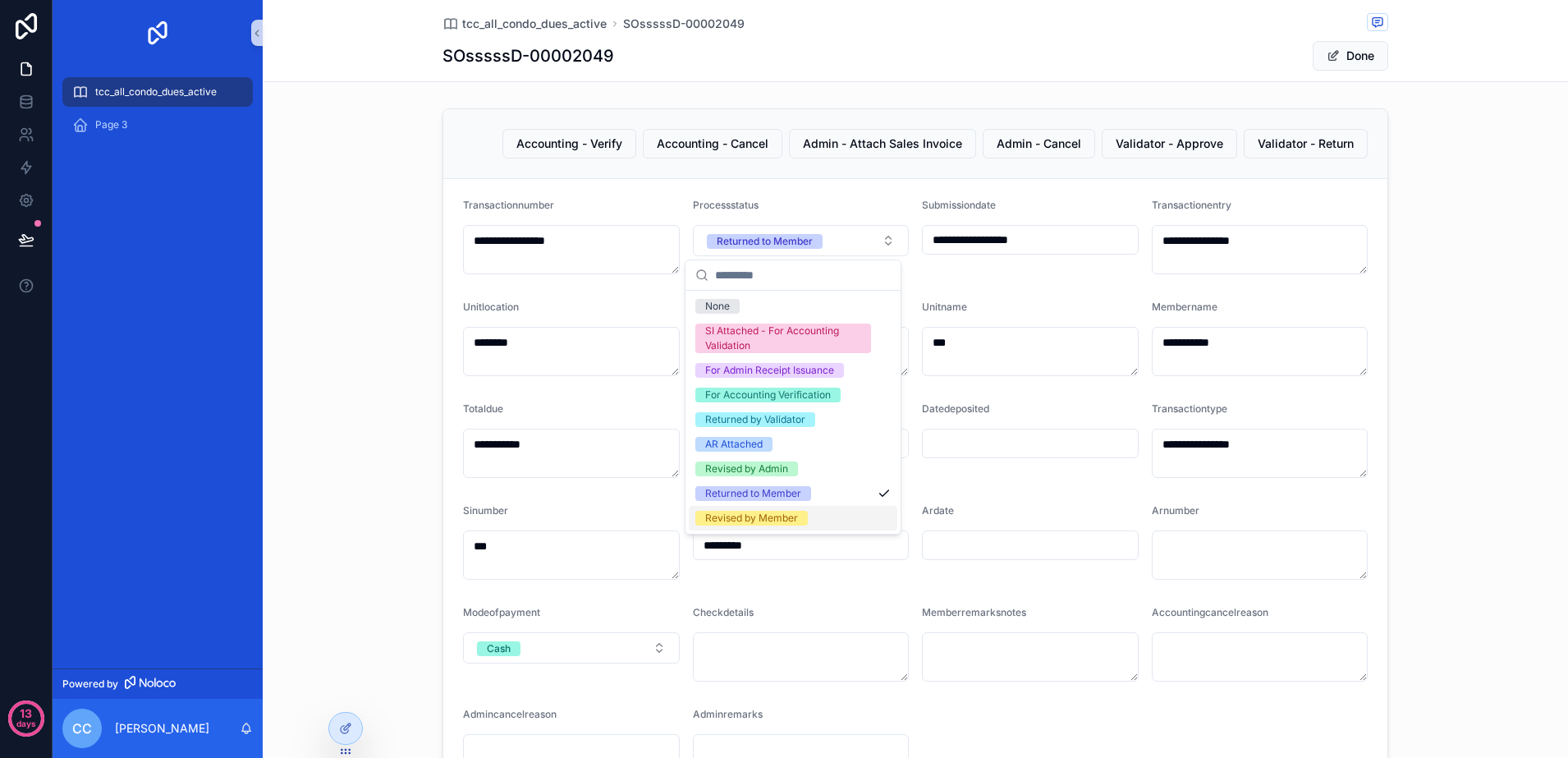
click at [830, 513] on div "Revised by Member" at bounding box center [792, 517] width 208 height 24
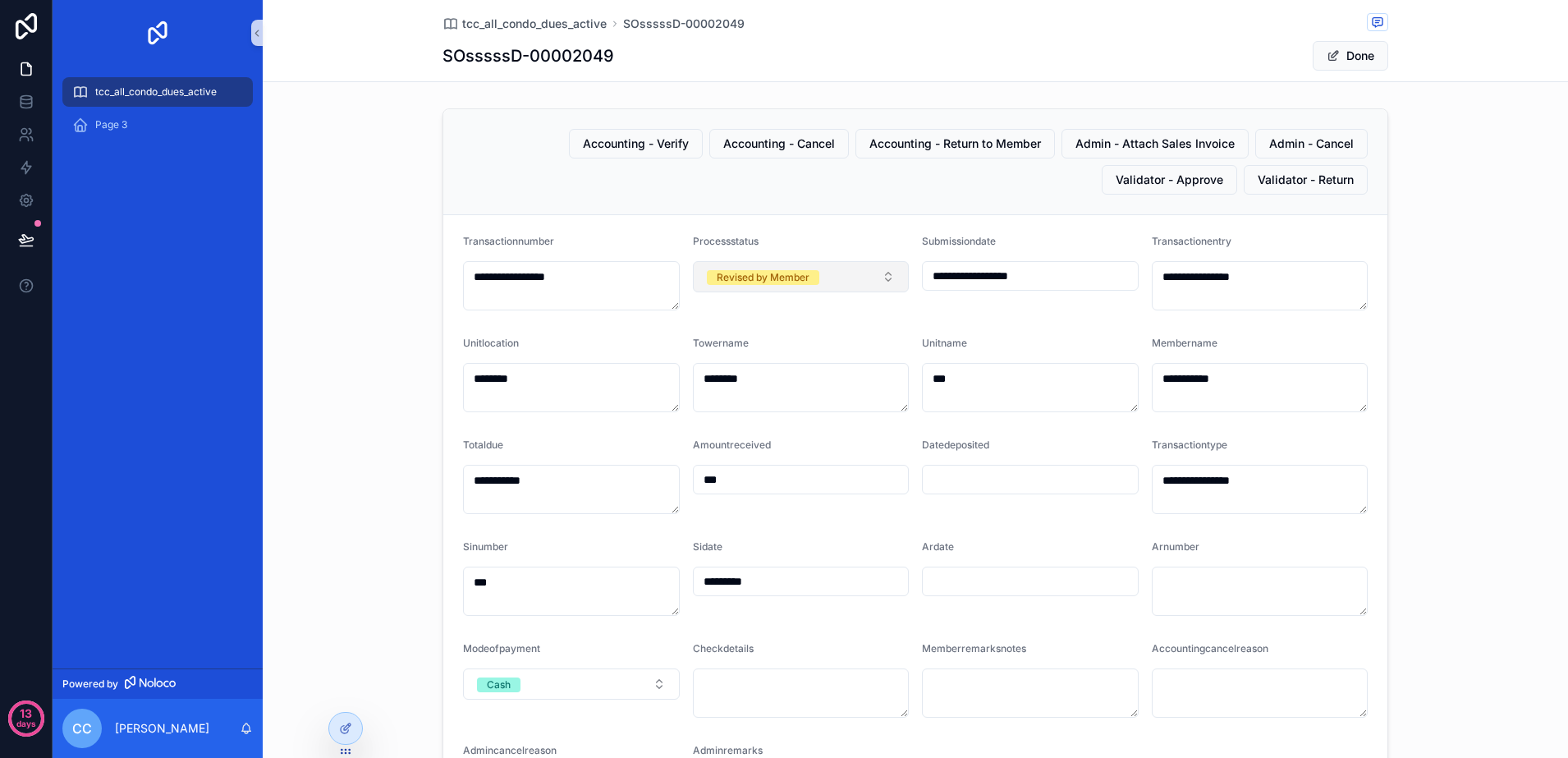
click at [878, 288] on button "Revised by Member" at bounding box center [802, 277] width 217 height 31
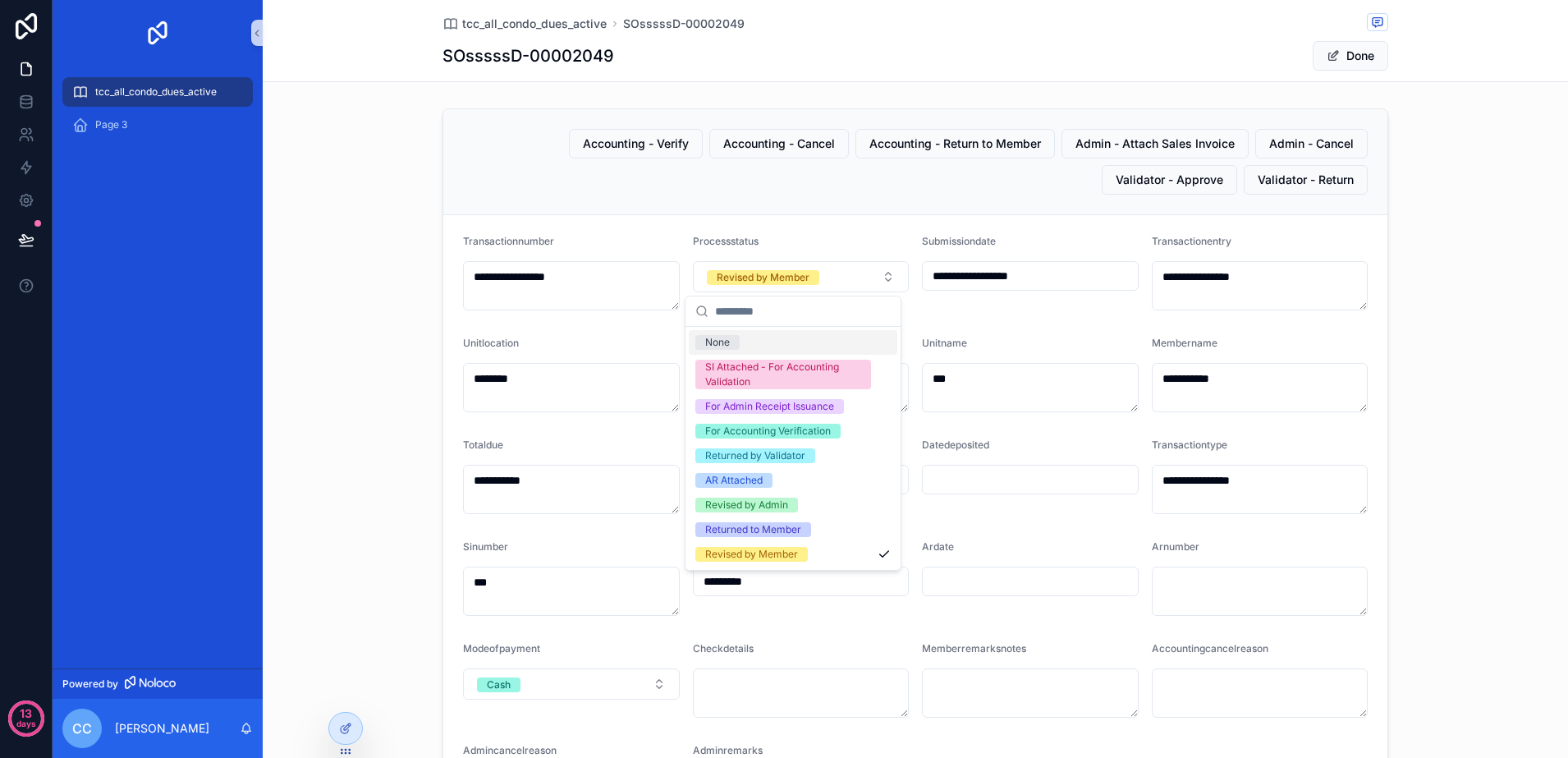
click at [811, 335] on div "None" at bounding box center [792, 342] width 208 height 24
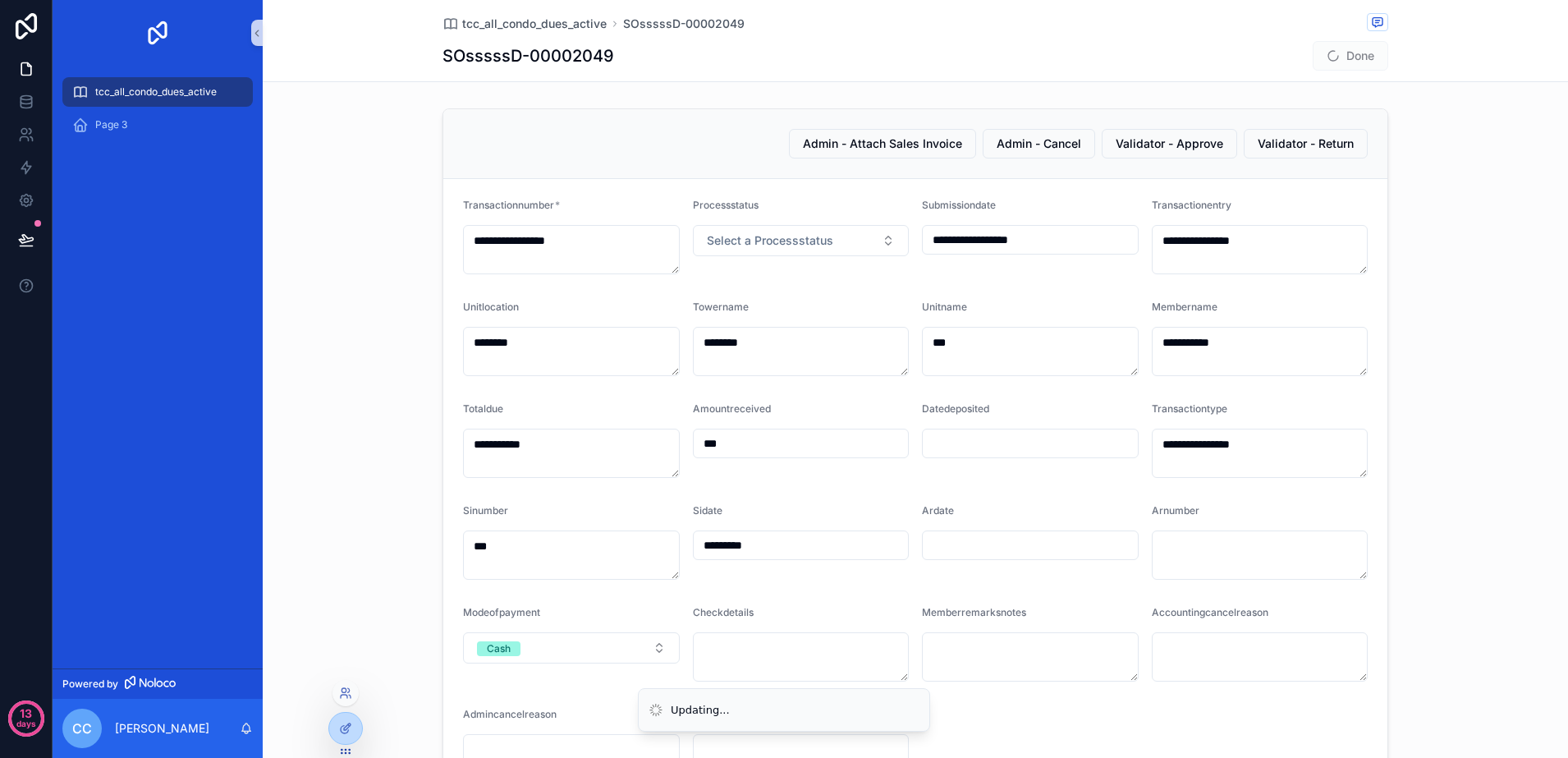
click at [361, 729] on div at bounding box center [346, 728] width 33 height 31
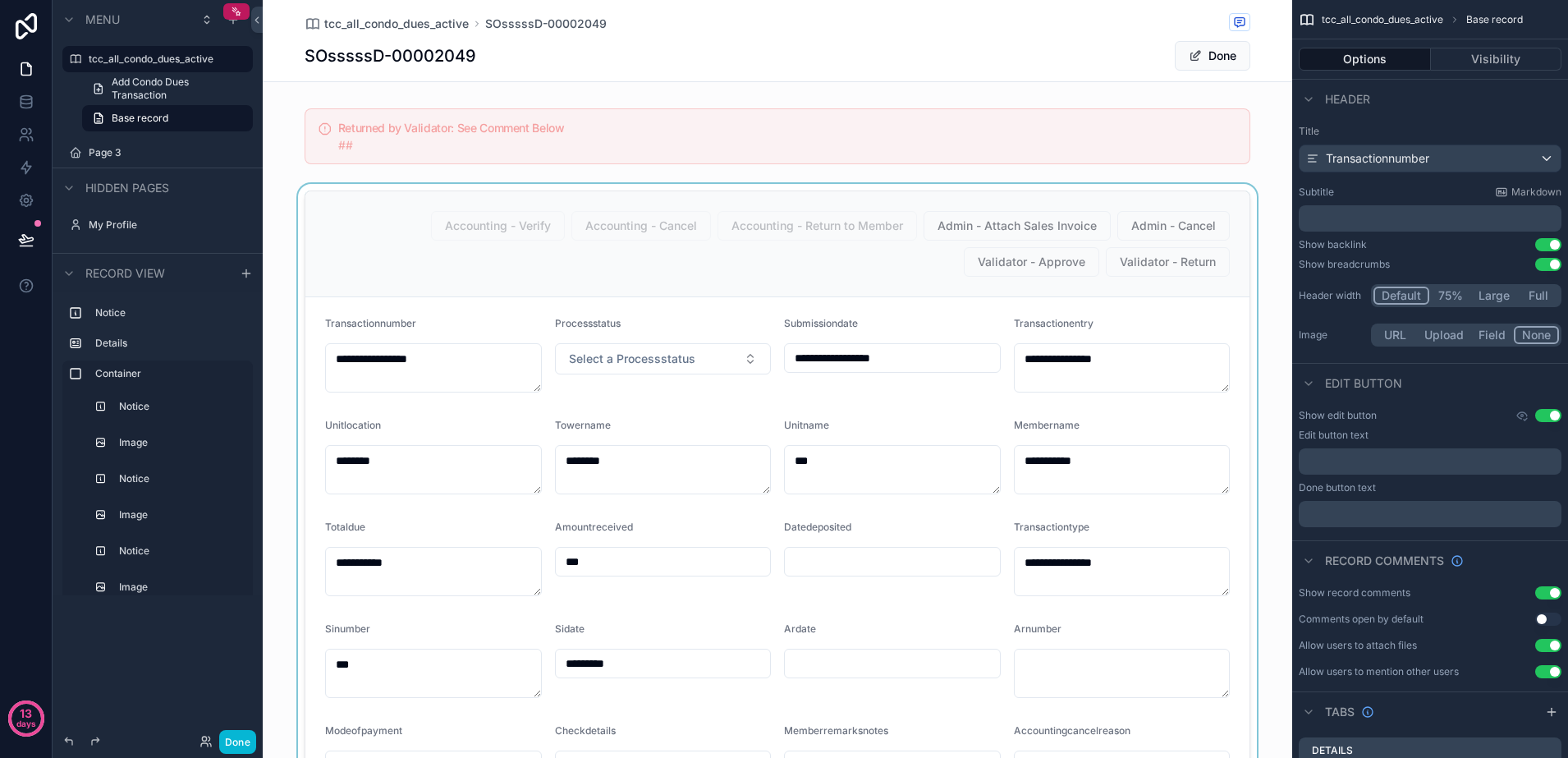
click at [914, 266] on div "scrollable content" at bounding box center [777, 607] width 1030 height 846
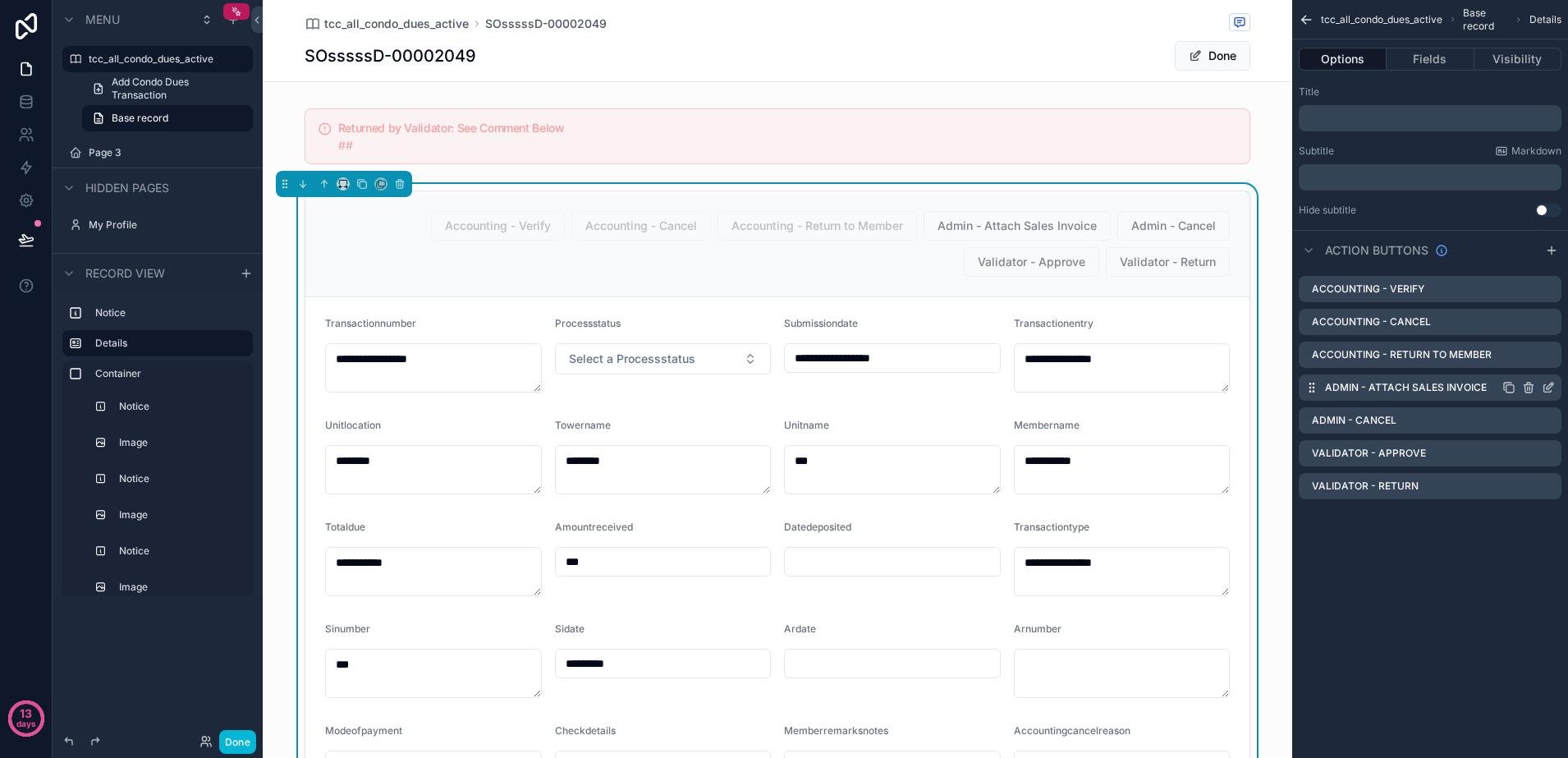
click at [1551, 388] on icon "scrollable content" at bounding box center [1549, 387] width 14 height 14
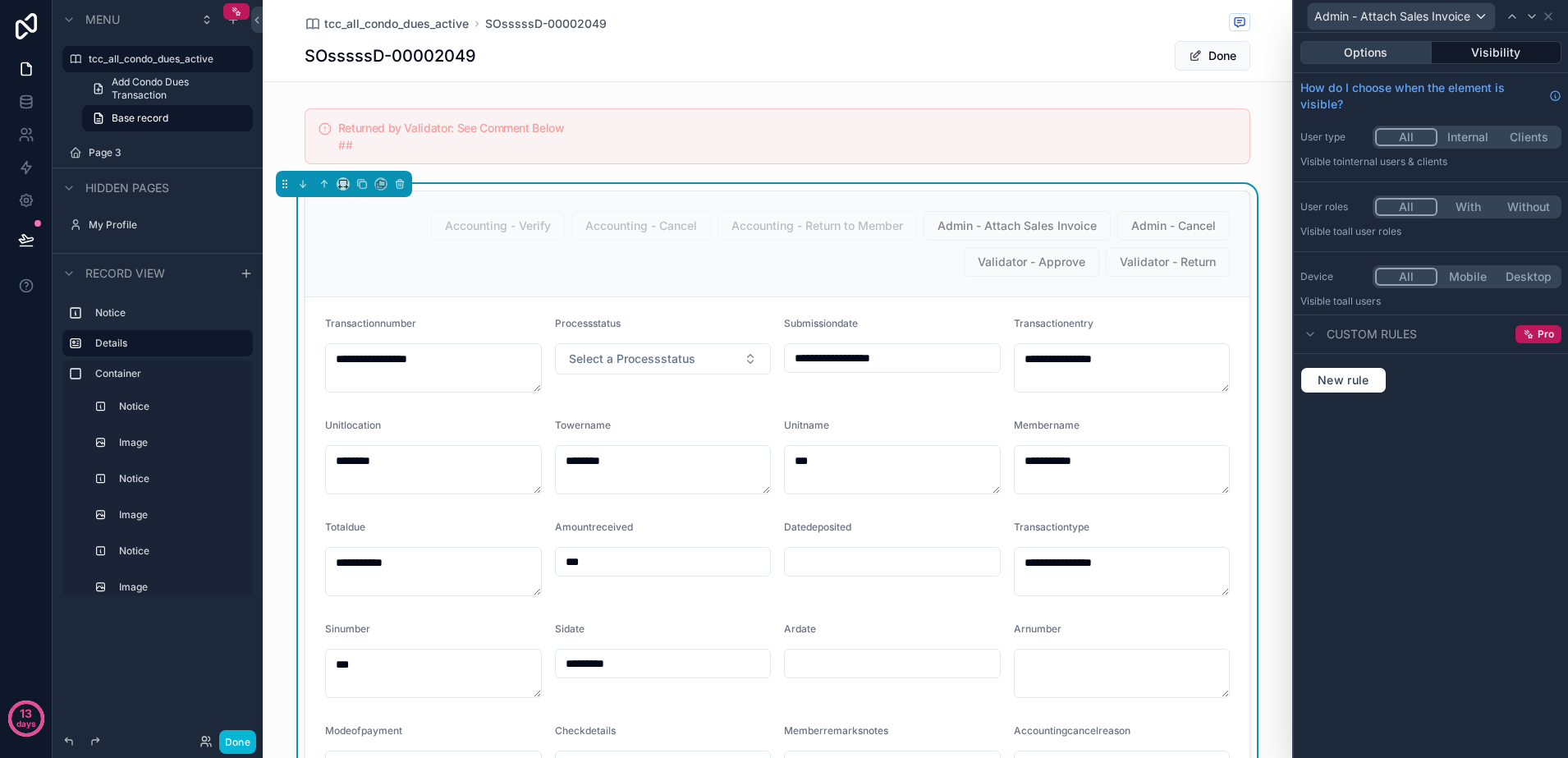
click at [1360, 44] on button "Options" at bounding box center [1367, 52] width 132 height 23
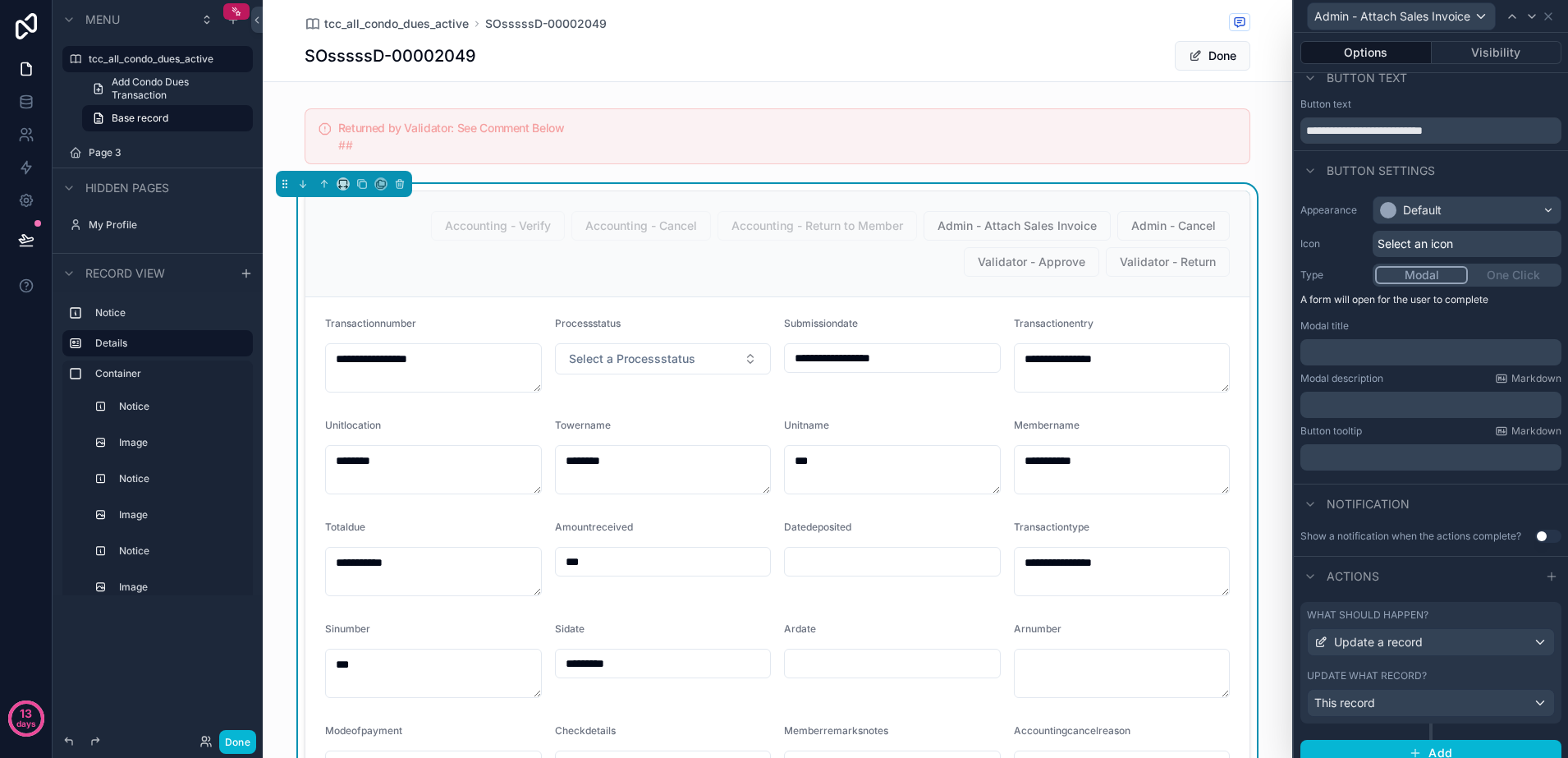
scroll to position [0, 0]
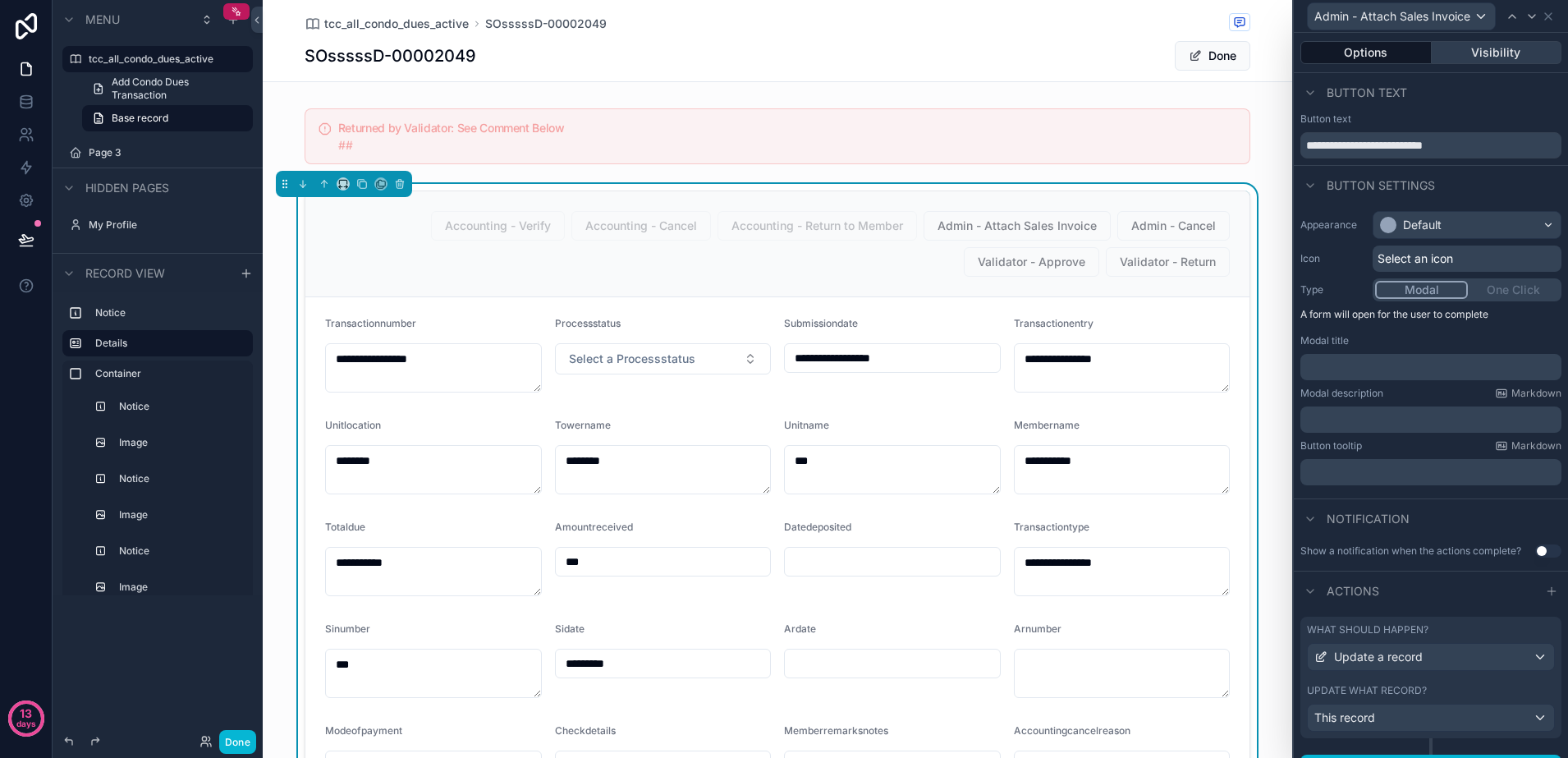
click at [1491, 57] on button "Visibility" at bounding box center [1497, 52] width 131 height 23
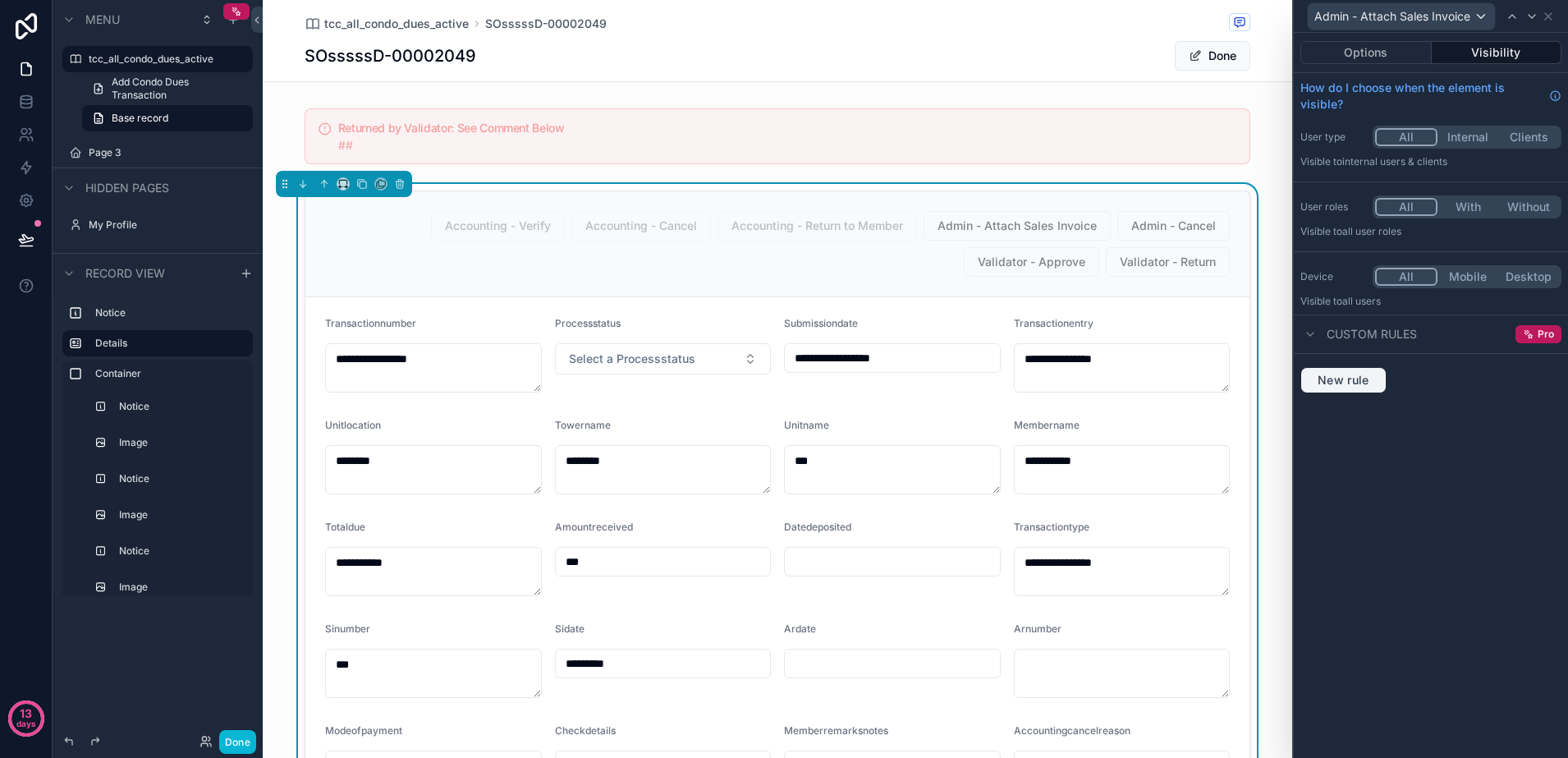
click at [1358, 382] on span "New rule" at bounding box center [1343, 379] width 65 height 15
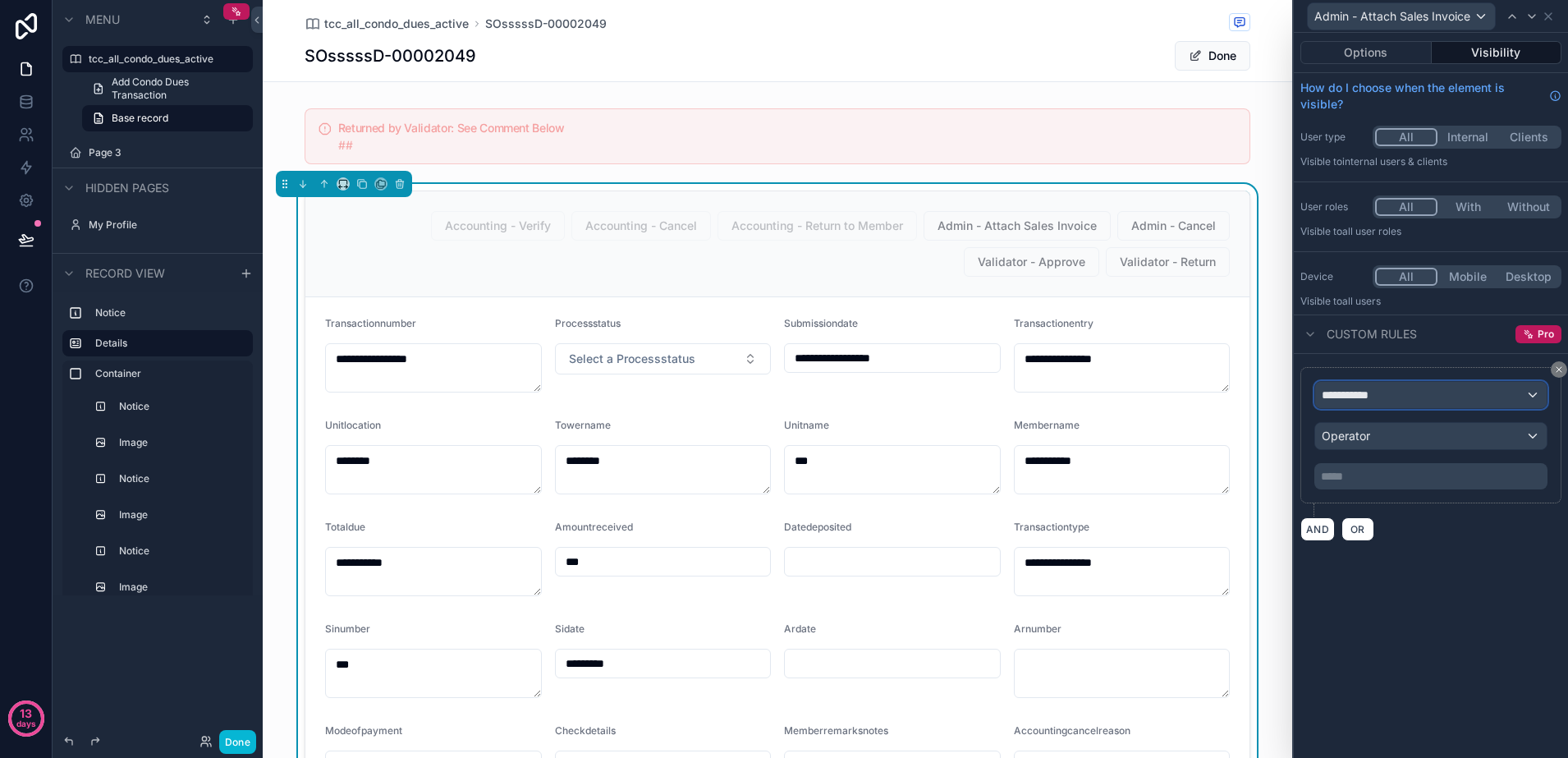
click at [1416, 397] on div "**********" at bounding box center [1430, 394] width 231 height 26
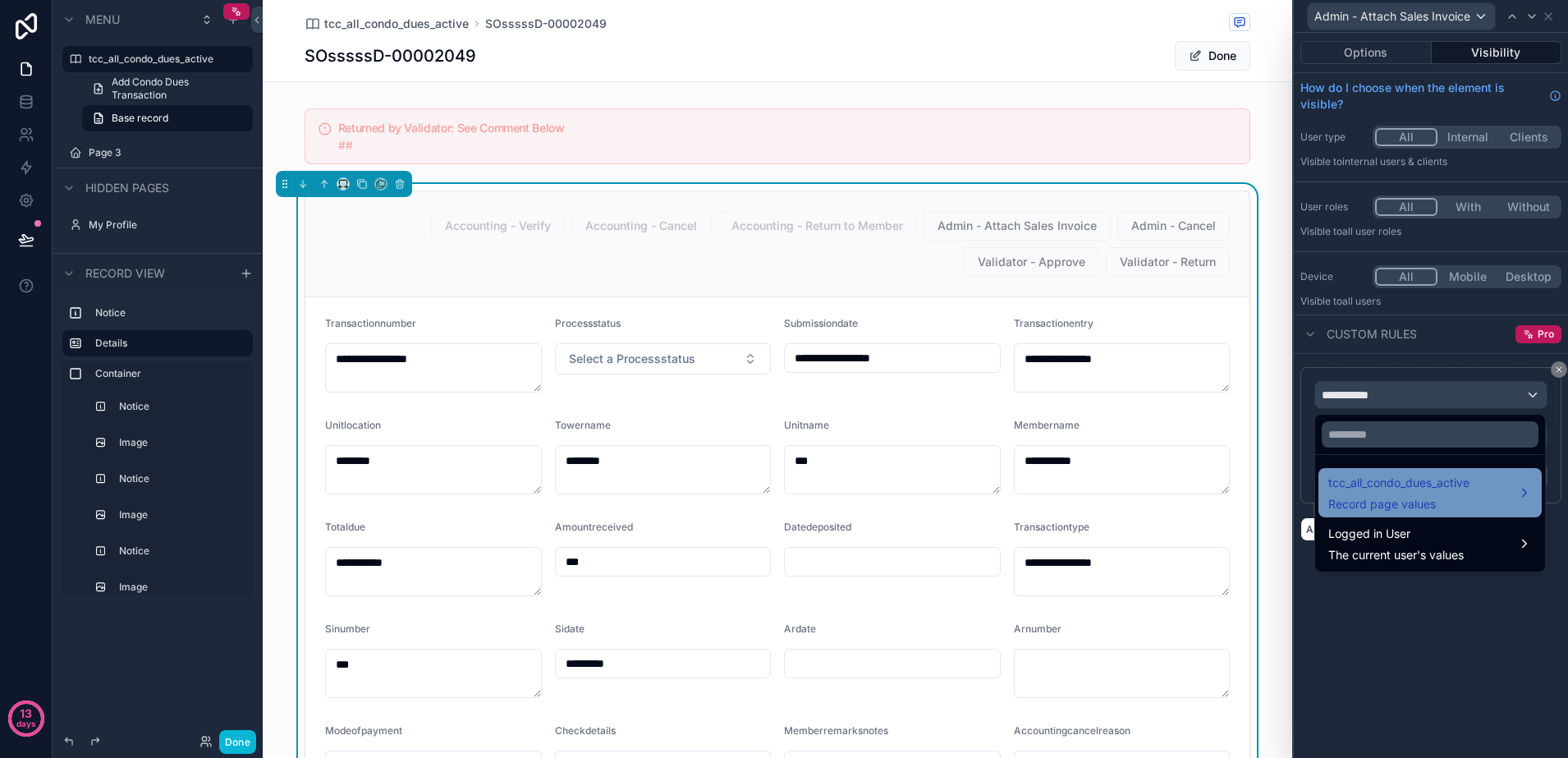
click at [1429, 496] on span "Record page values" at bounding box center [1399, 503] width 141 height 16
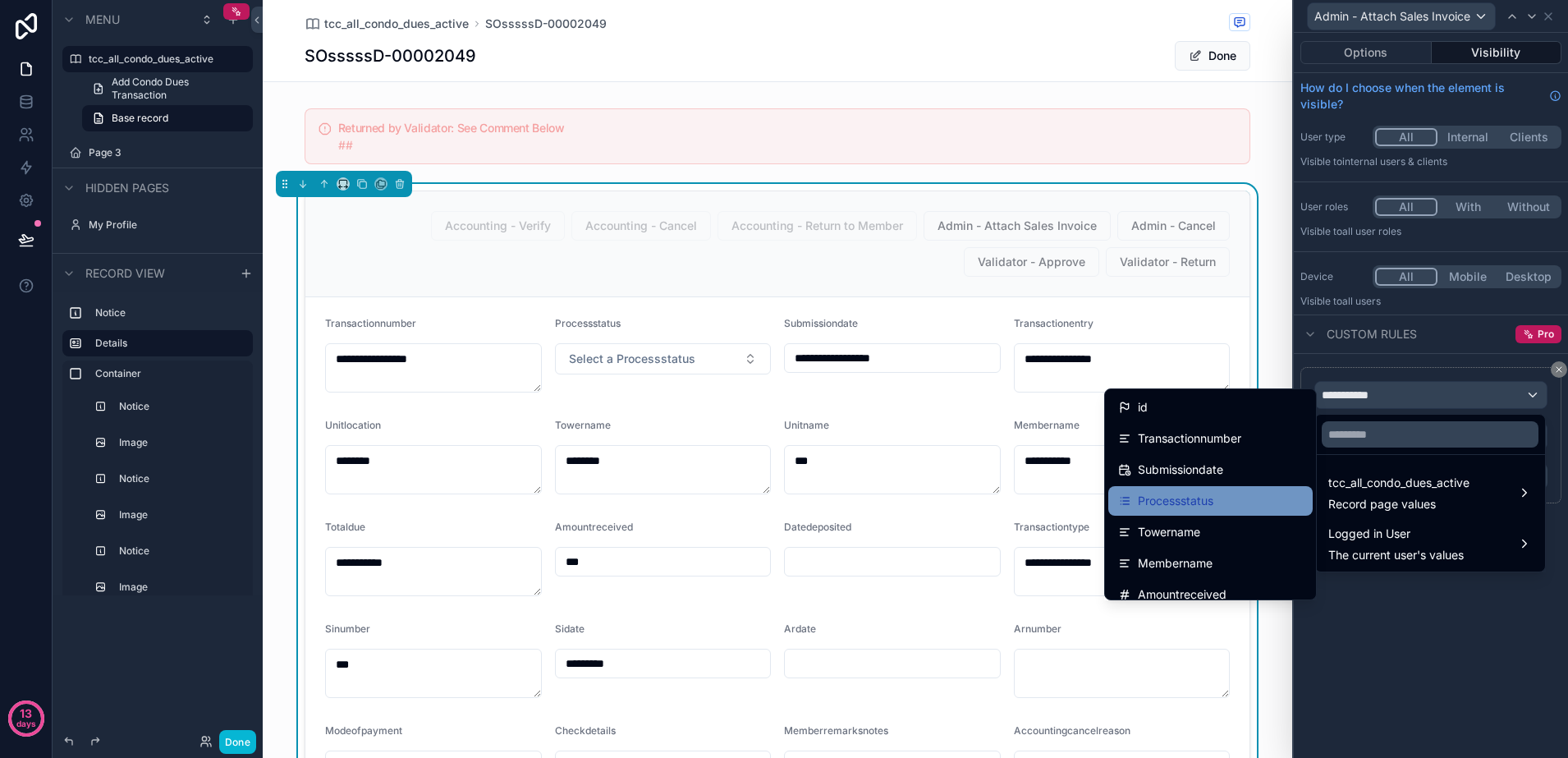
click at [1231, 499] on div "Processstatus" at bounding box center [1211, 500] width 185 height 19
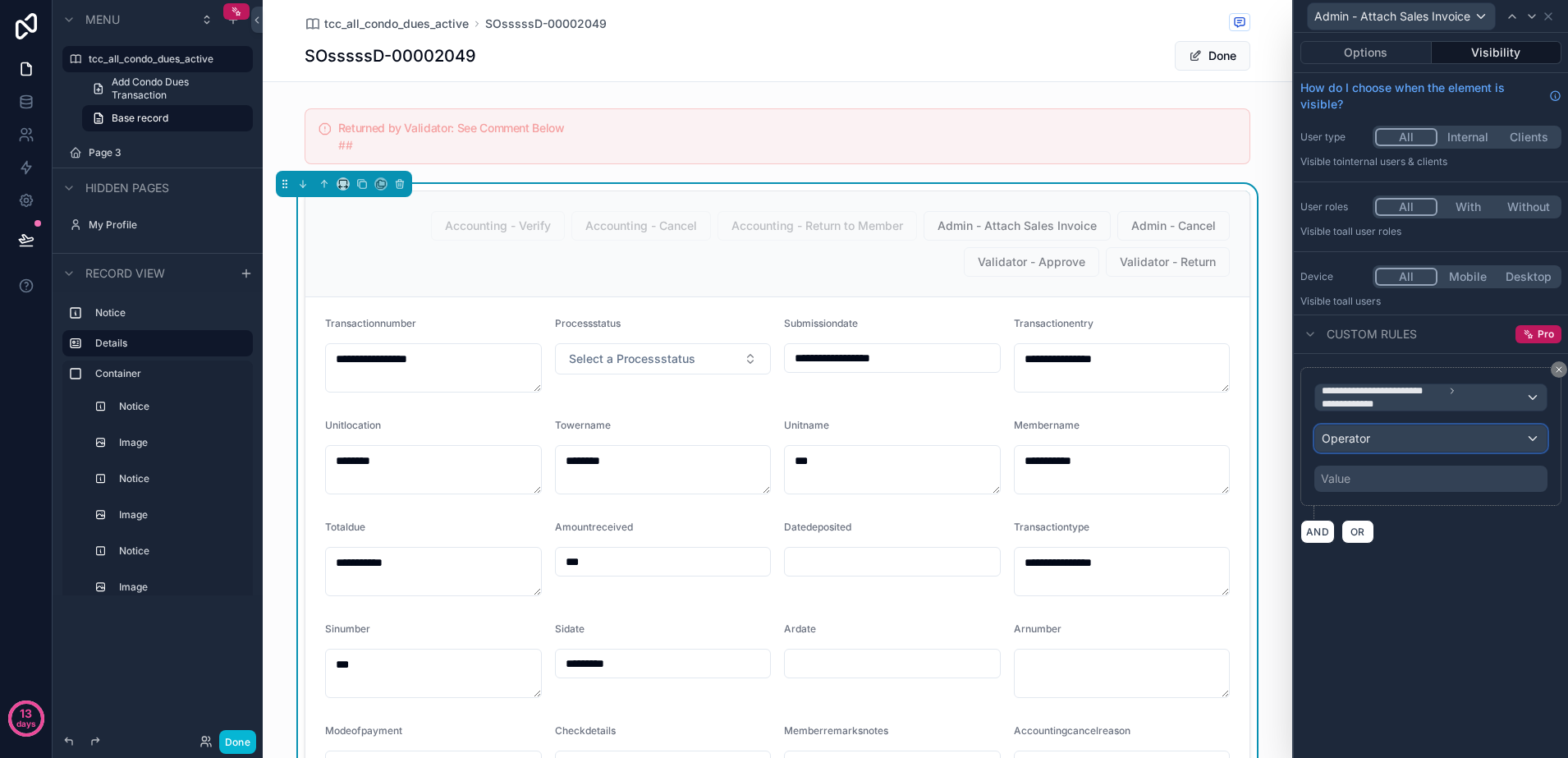
click at [1386, 431] on div "Operator" at bounding box center [1430, 438] width 231 height 26
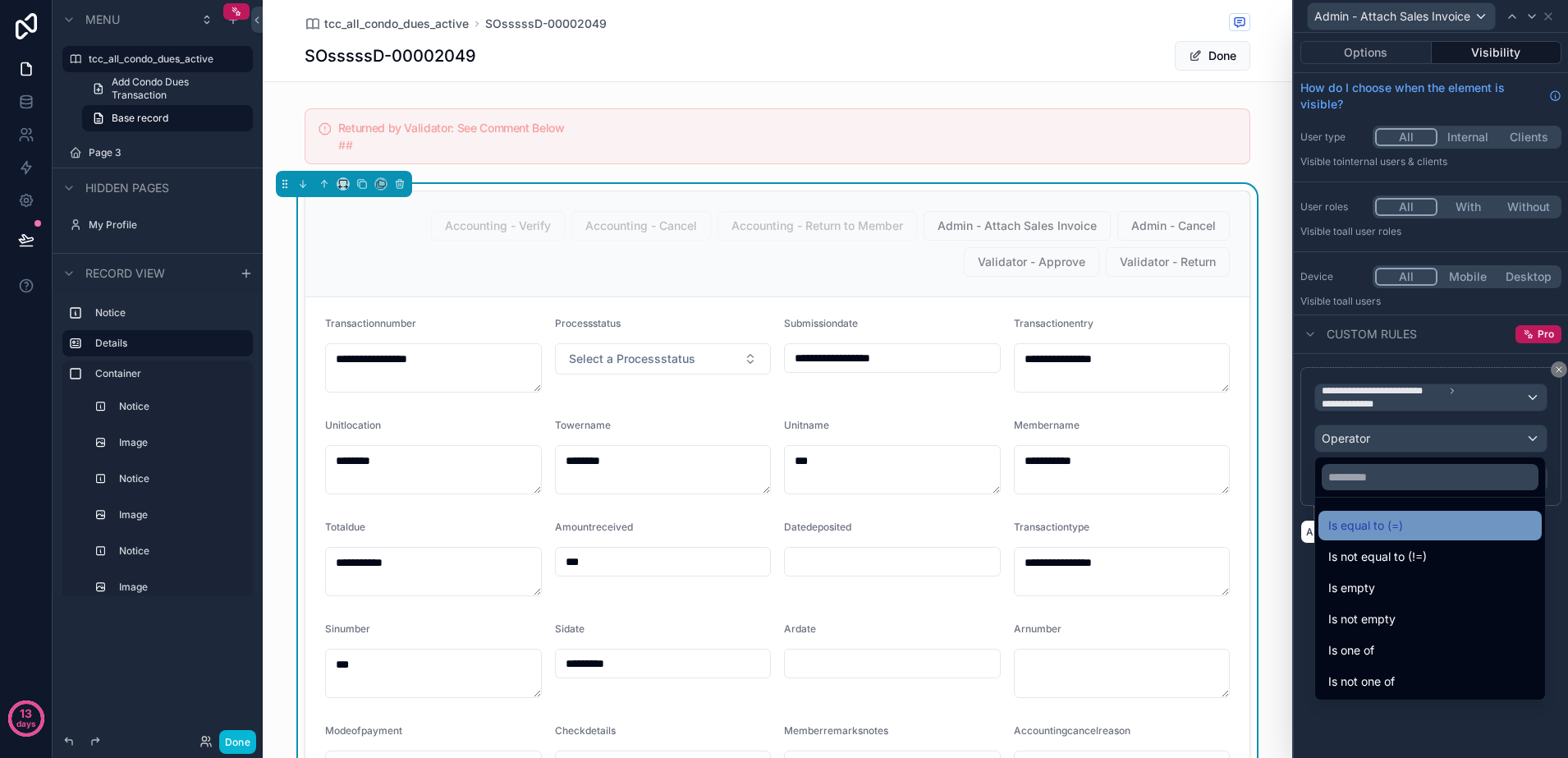
click at [1384, 515] on span "Is equal to (=)" at bounding box center [1366, 525] width 75 height 19
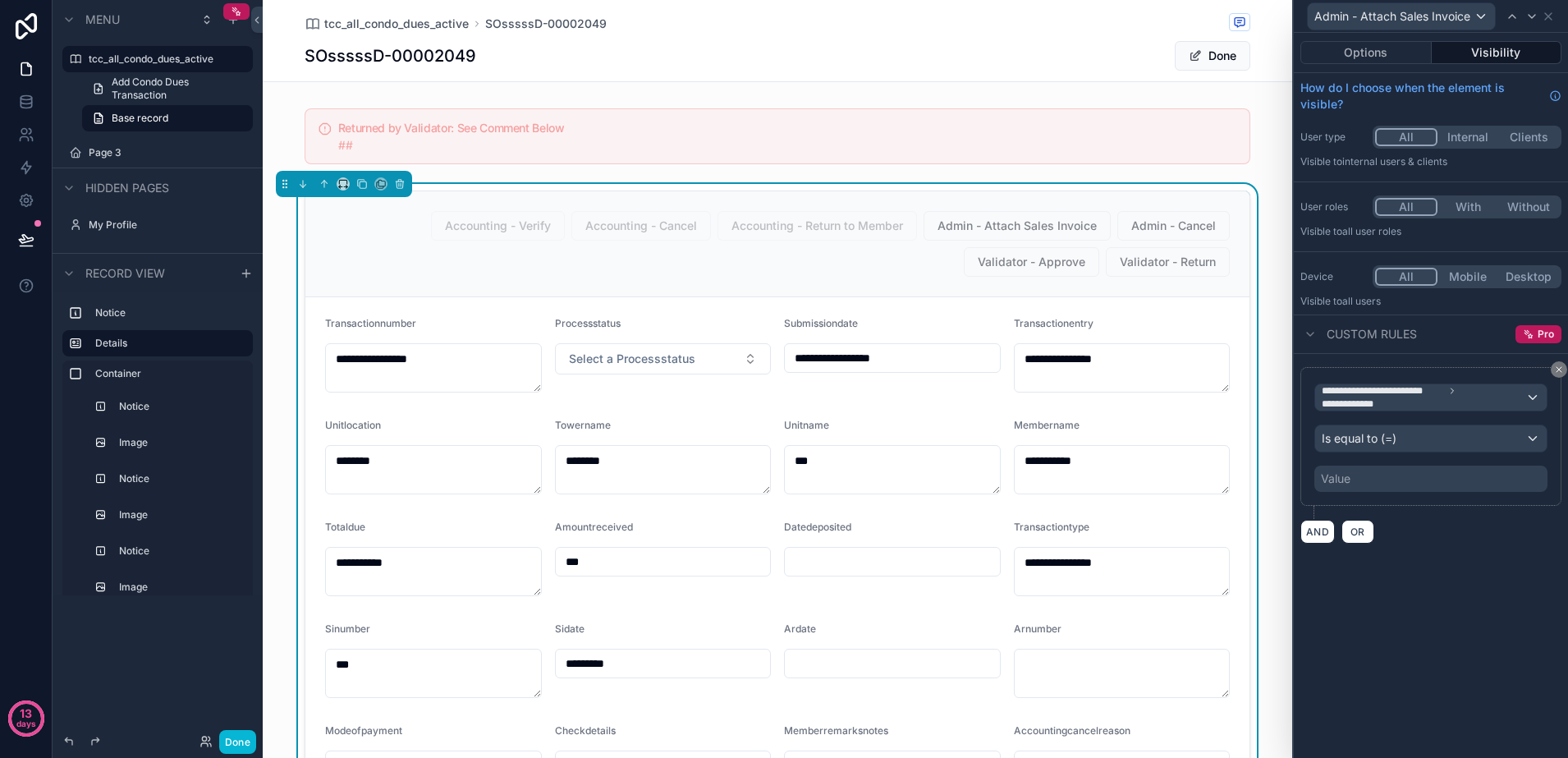
click at [1371, 478] on div "Value" at bounding box center [1430, 478] width 233 height 26
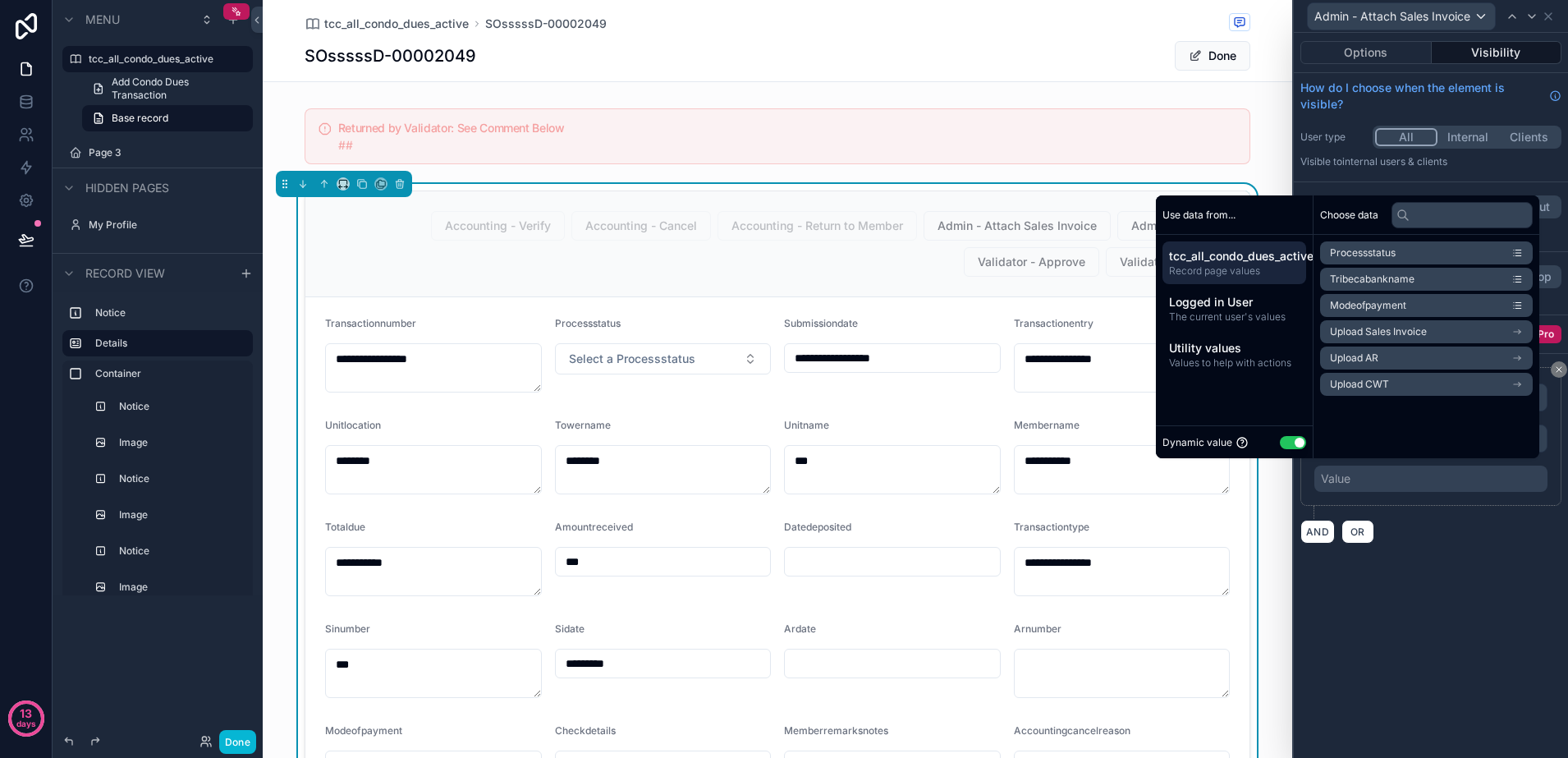
click at [1286, 440] on button "Use setting" at bounding box center [1293, 442] width 26 height 14
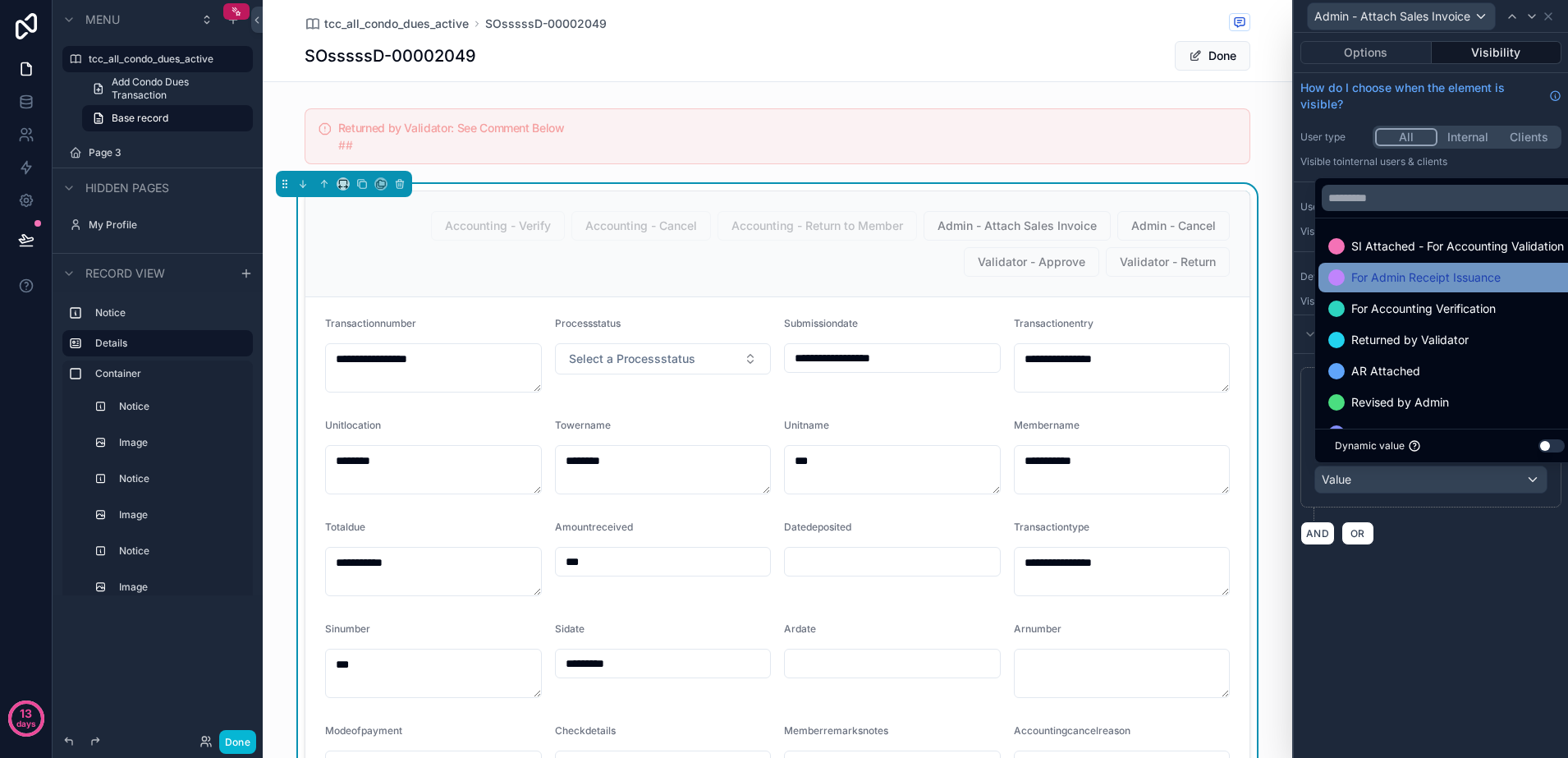
click at [1399, 280] on span "For Admin Receipt Issuance" at bounding box center [1427, 277] width 149 height 19
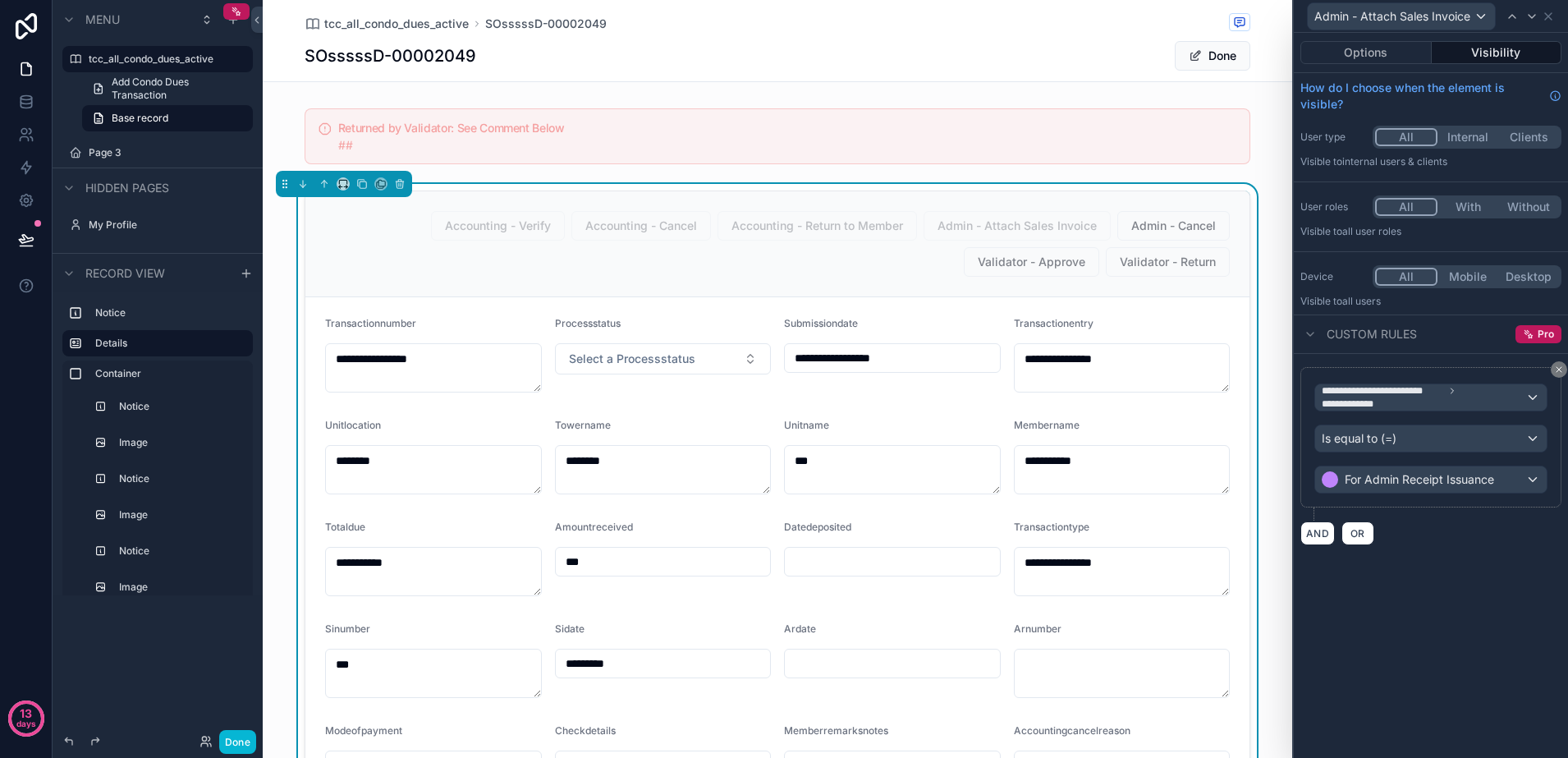
click at [1401, 582] on div "**********" at bounding box center [1430, 395] width 274 height 725
click at [1552, 21] on icon at bounding box center [1549, 16] width 14 height 14
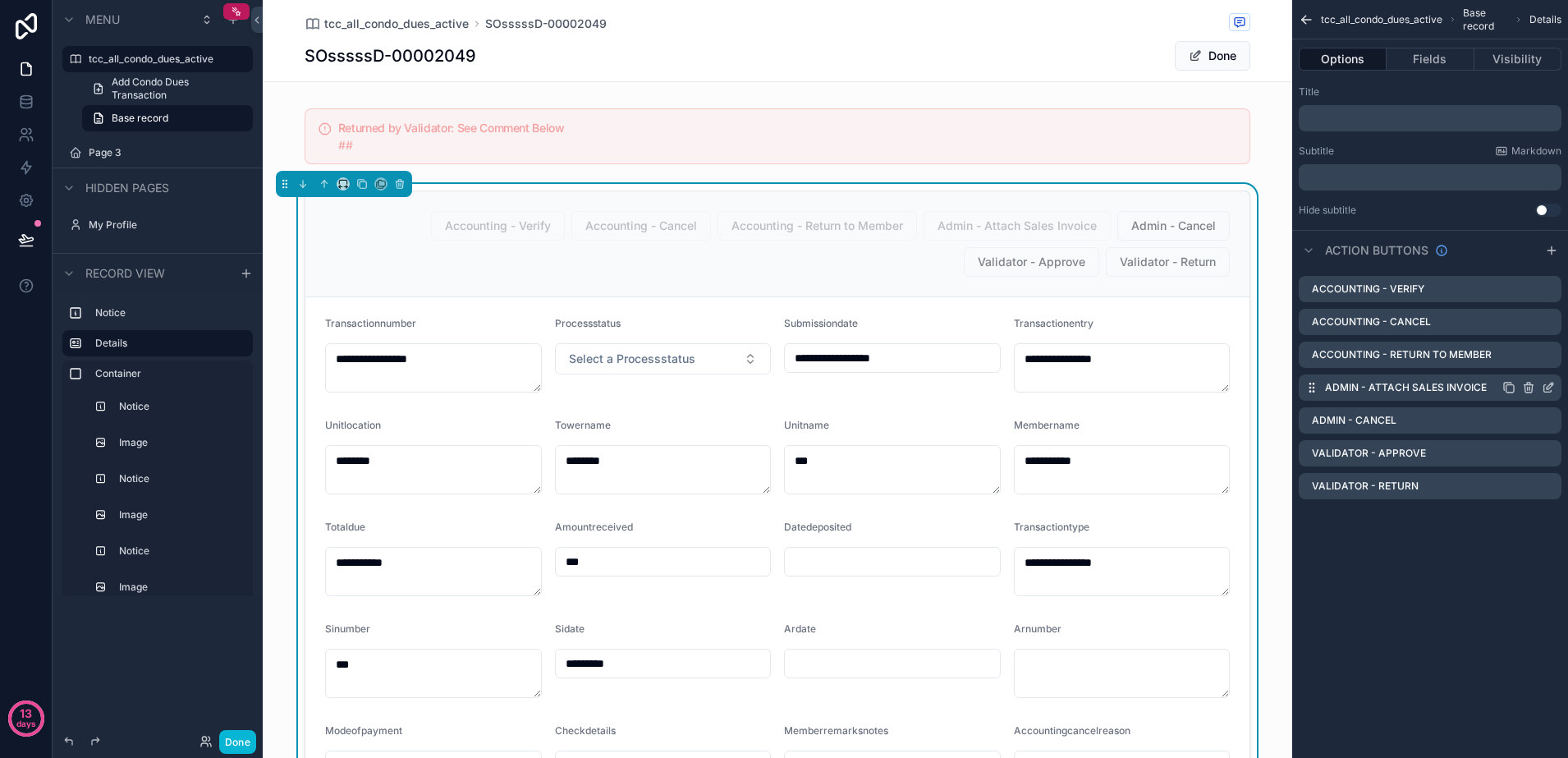
click at [1548, 383] on icon "scrollable content" at bounding box center [1549, 387] width 14 height 14
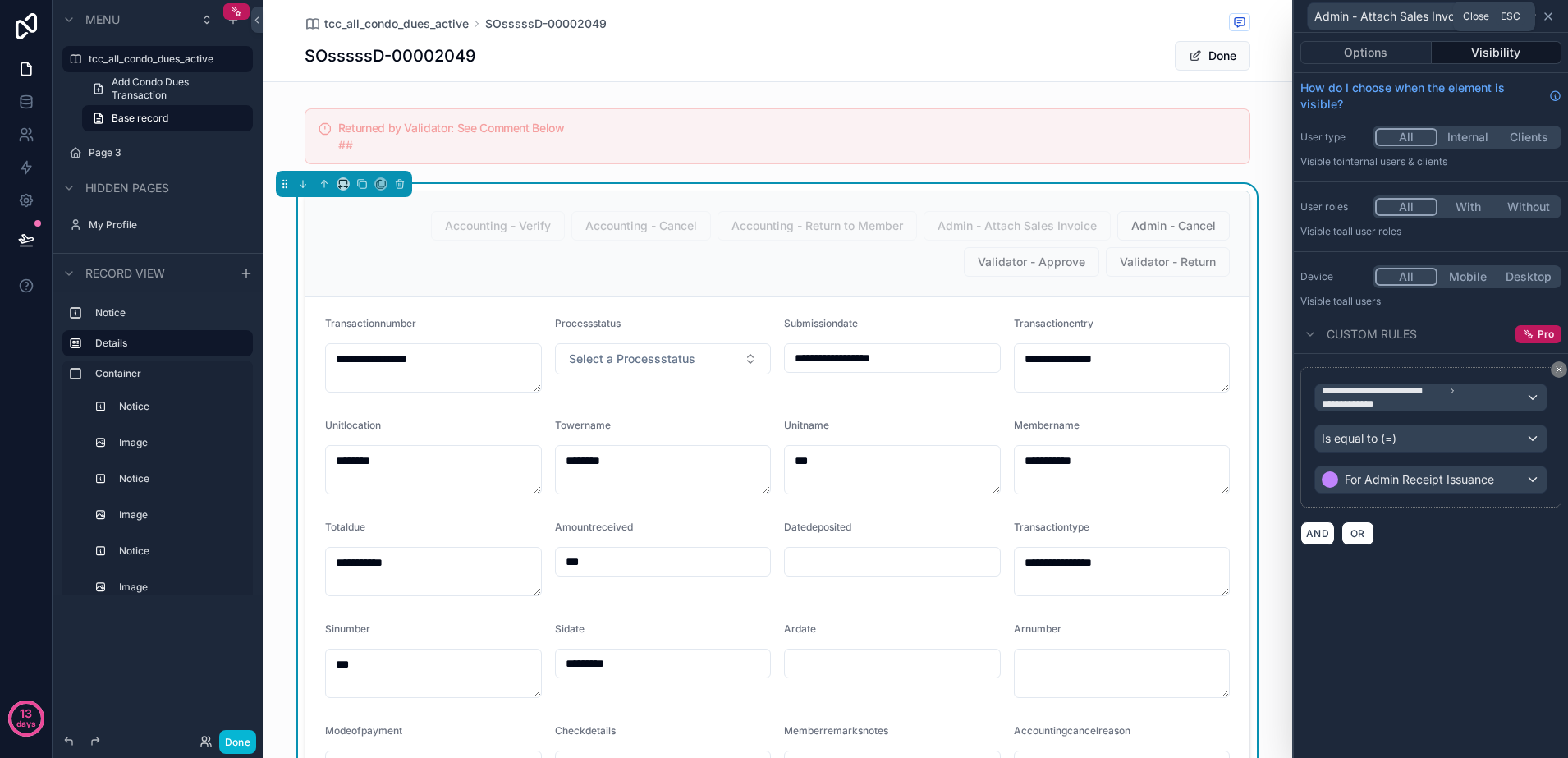
click at [1553, 17] on icon at bounding box center [1549, 16] width 14 height 14
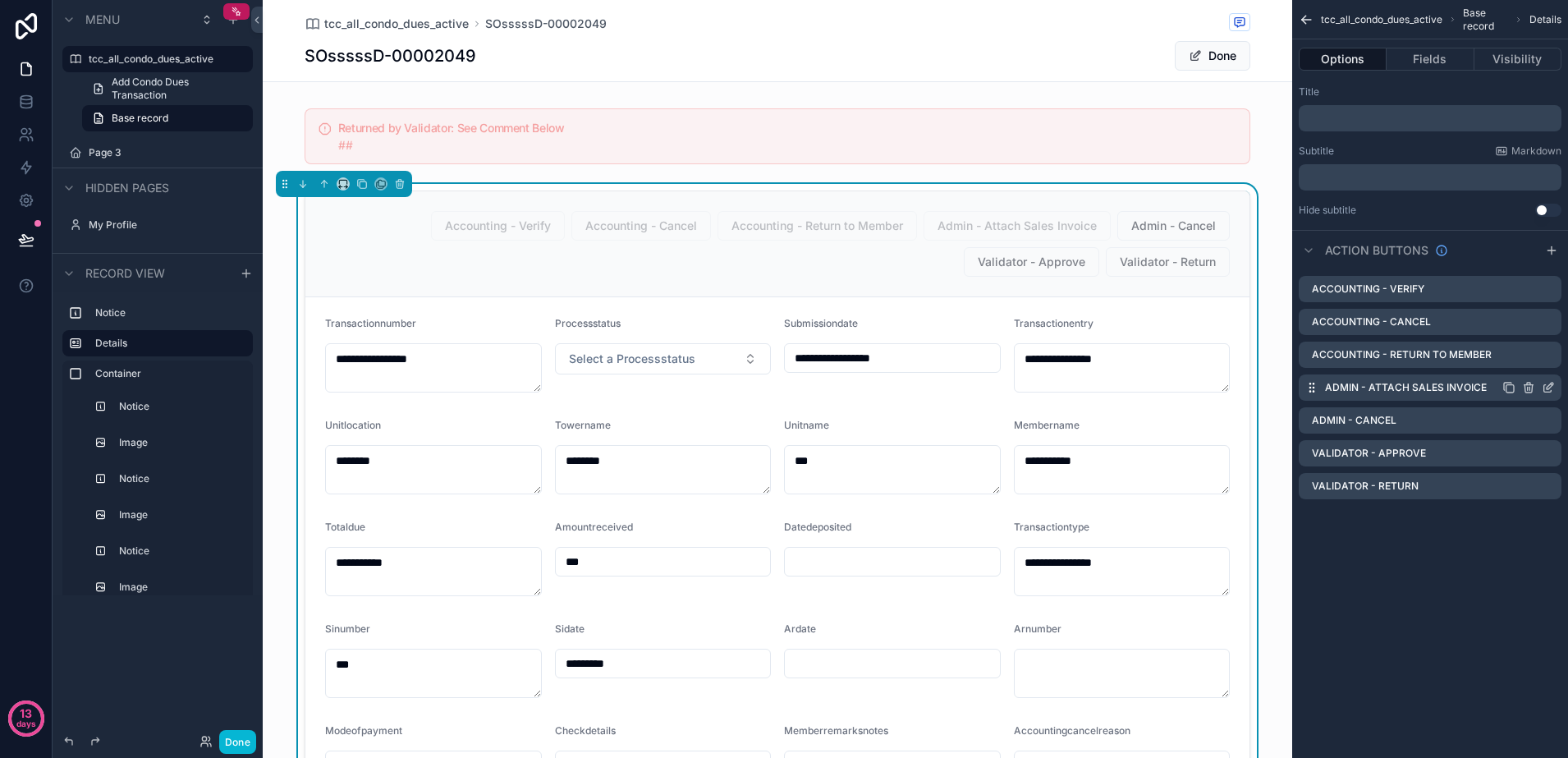
click at [1514, 389] on icon "scrollable content" at bounding box center [1510, 387] width 14 height 14
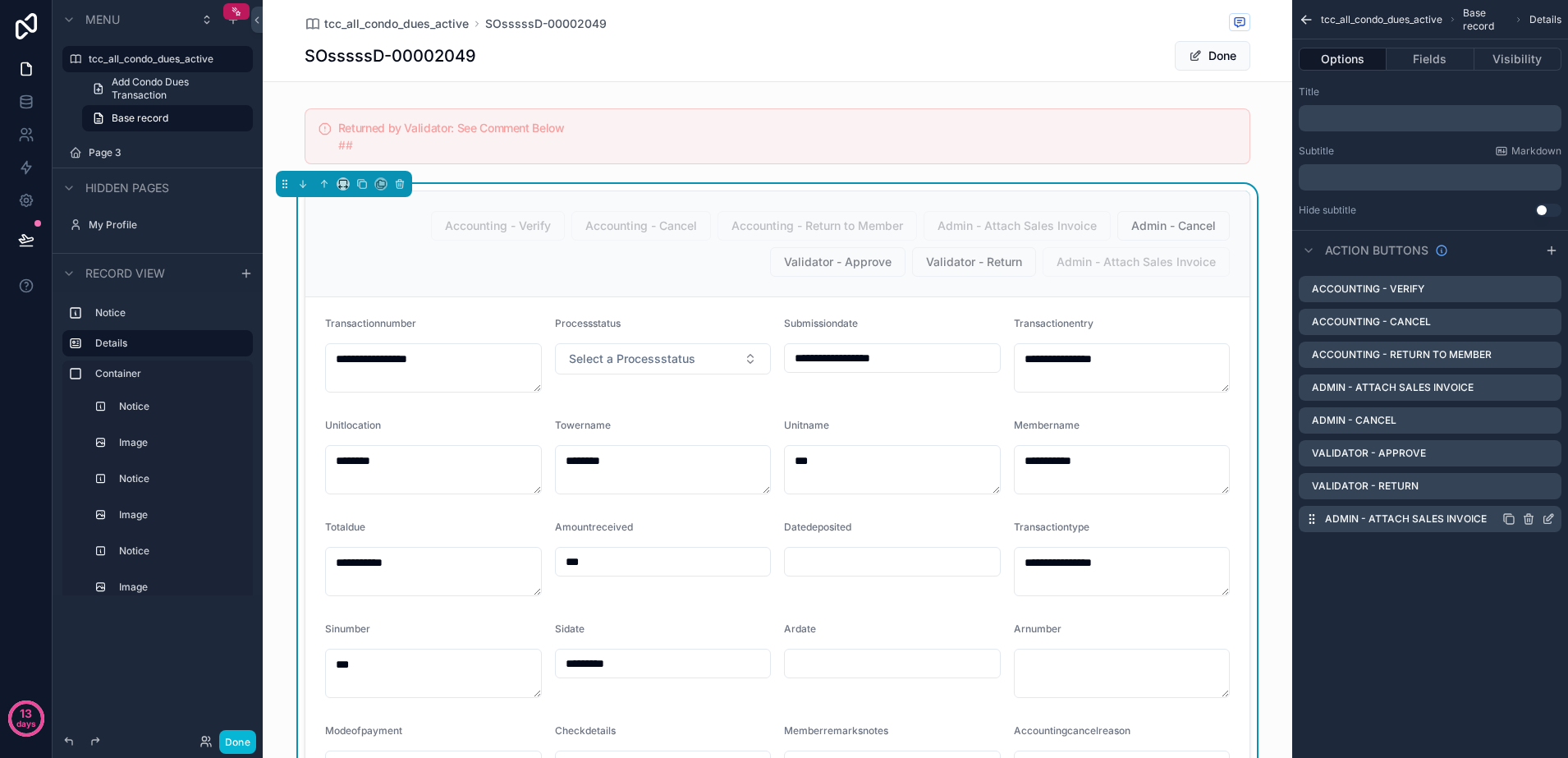
click at [1547, 520] on icon "scrollable content" at bounding box center [1550, 517] width 7 height 7
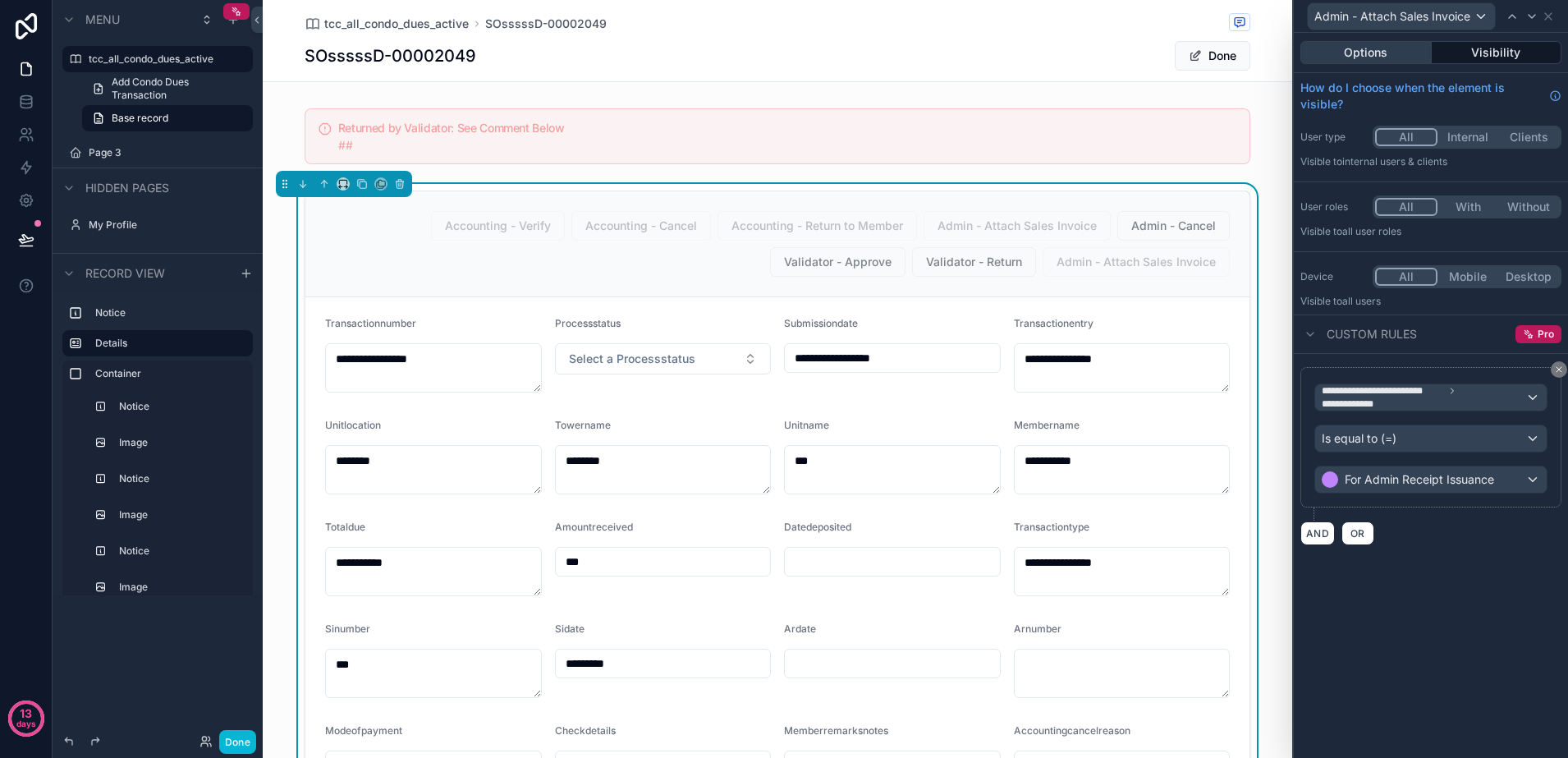
click at [1388, 56] on button "Options" at bounding box center [1367, 52] width 132 height 23
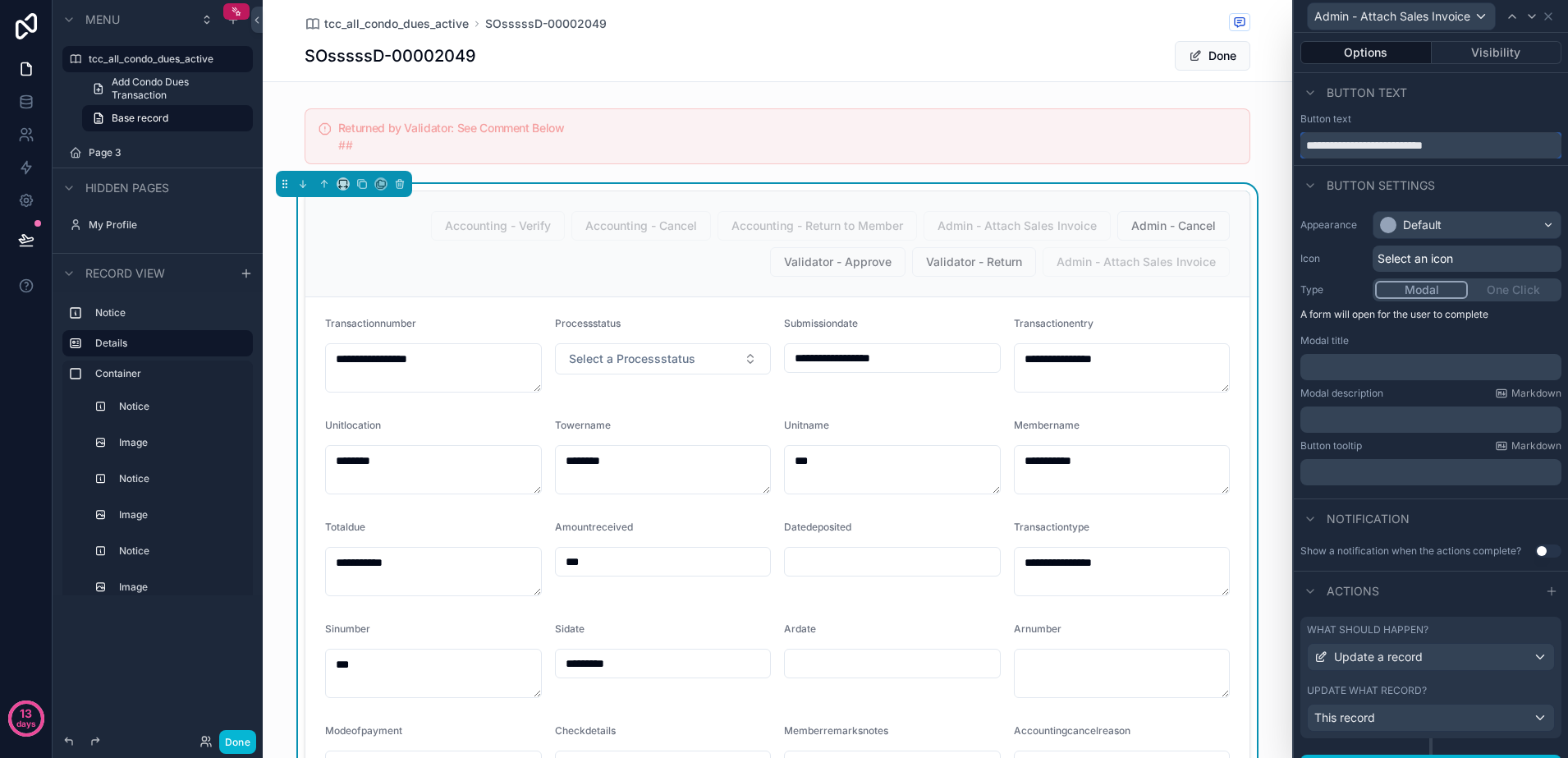
drag, startPoint x: 1476, startPoint y: 148, endPoint x: 1354, endPoint y: 146, distance: 122.0
click at [1354, 146] on input "**********" at bounding box center [1431, 145] width 261 height 26
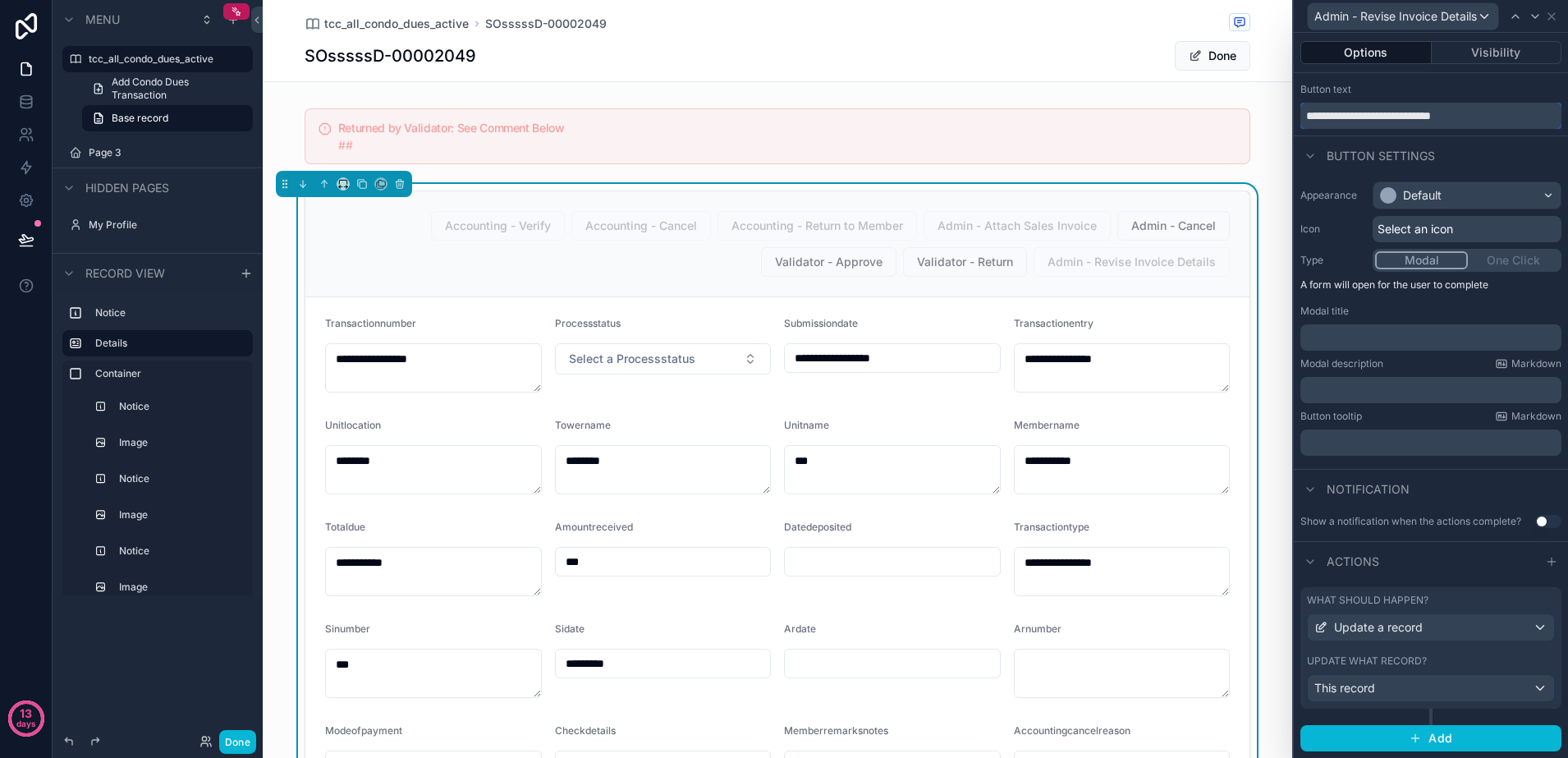
scroll to position [43, 0]
type input "**********"
click at [1400, 627] on span "Update a record" at bounding box center [1379, 626] width 89 height 16
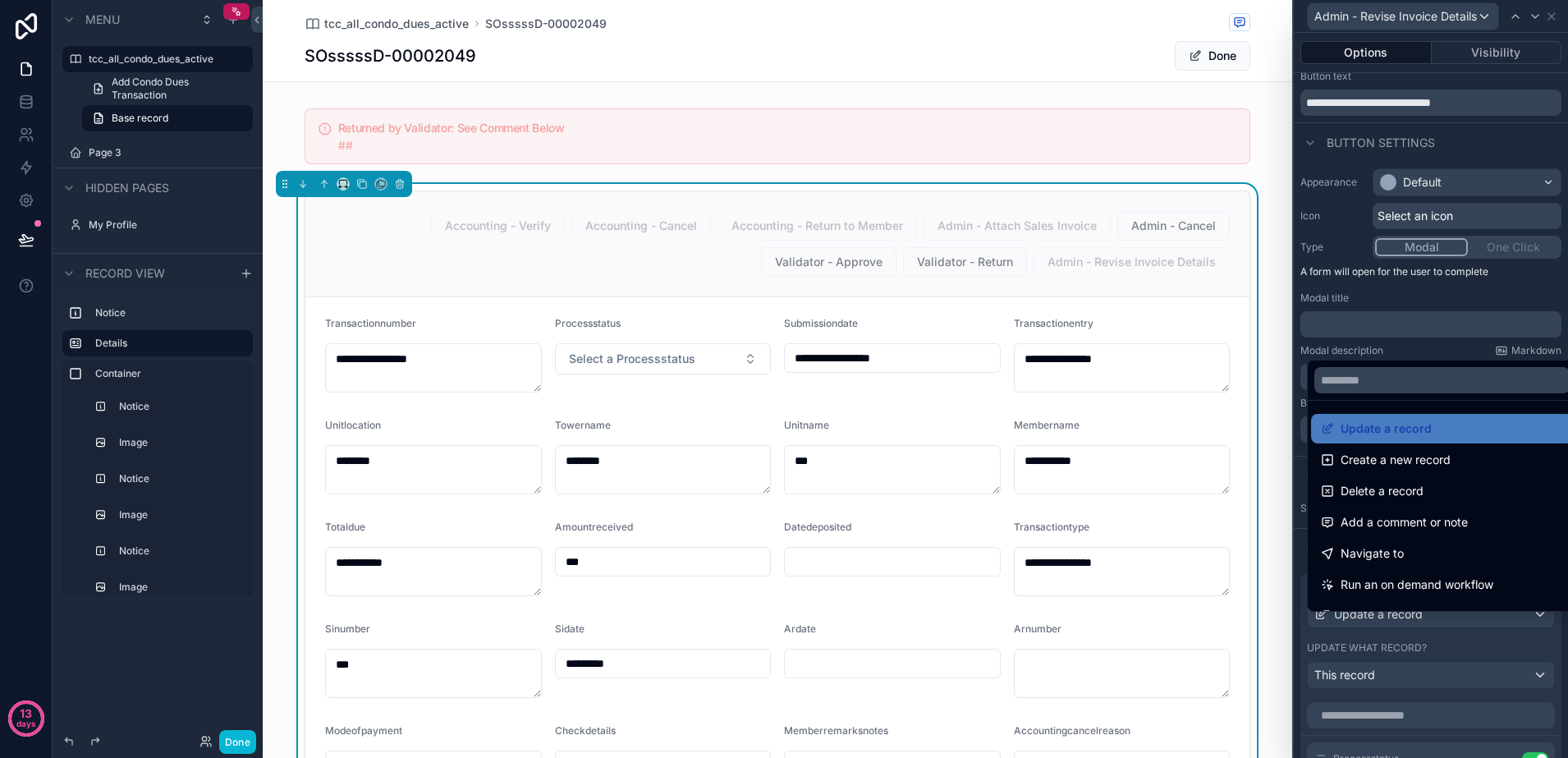
click at [1400, 627] on div at bounding box center [1430, 379] width 274 height 758
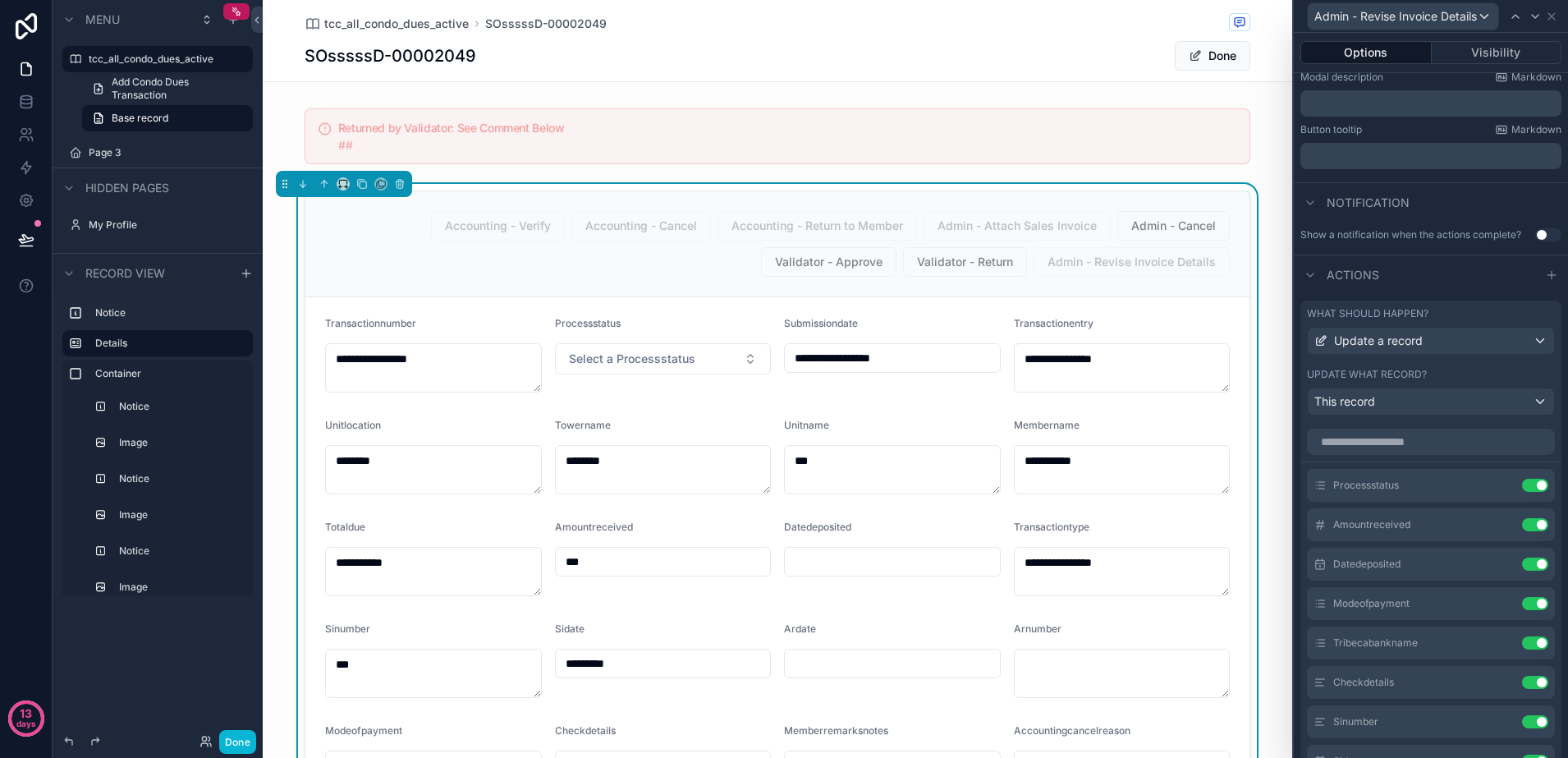
scroll to position [350, 0]
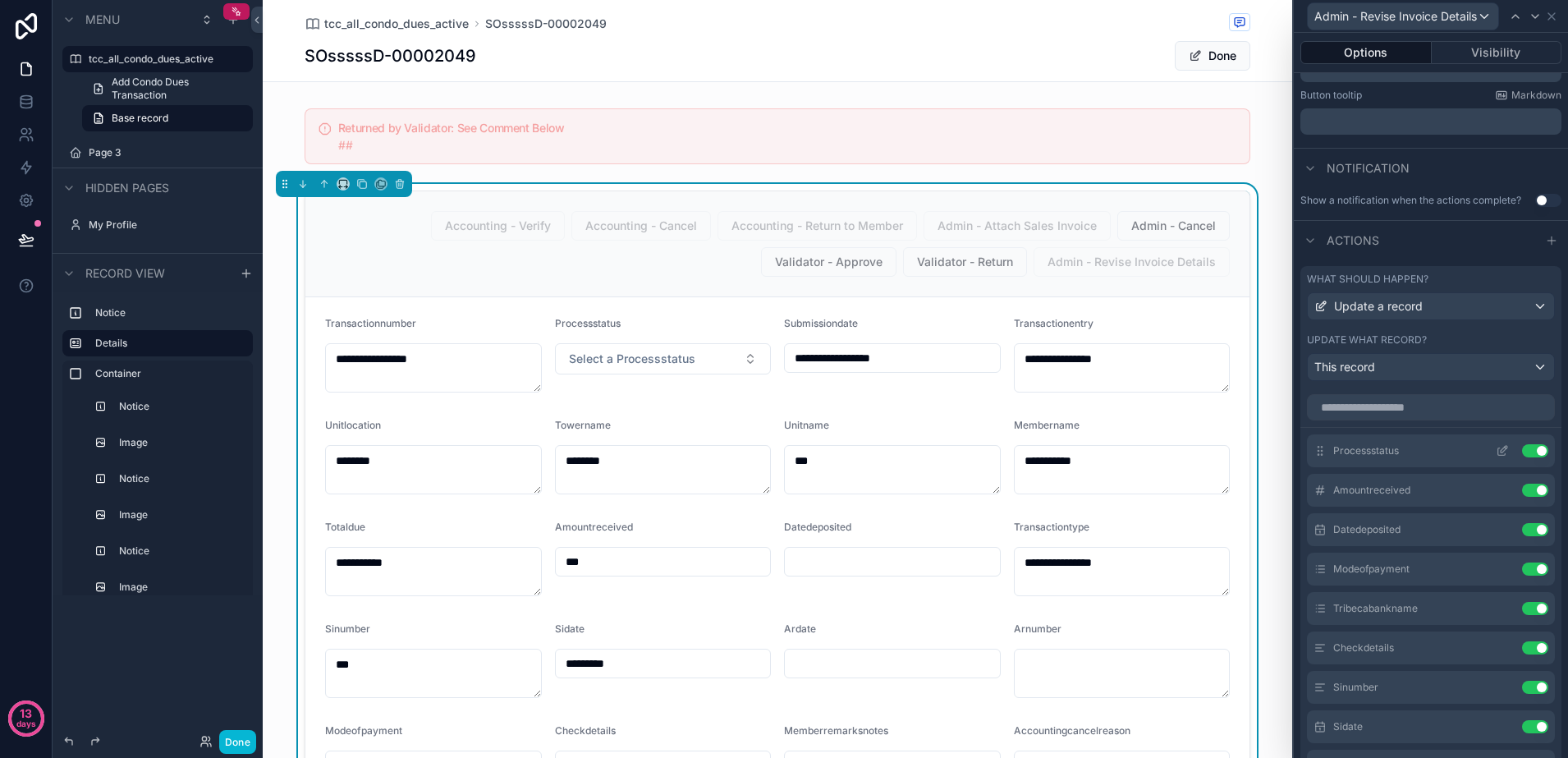
click at [1501, 452] on icon at bounding box center [1504, 448] width 7 height 7
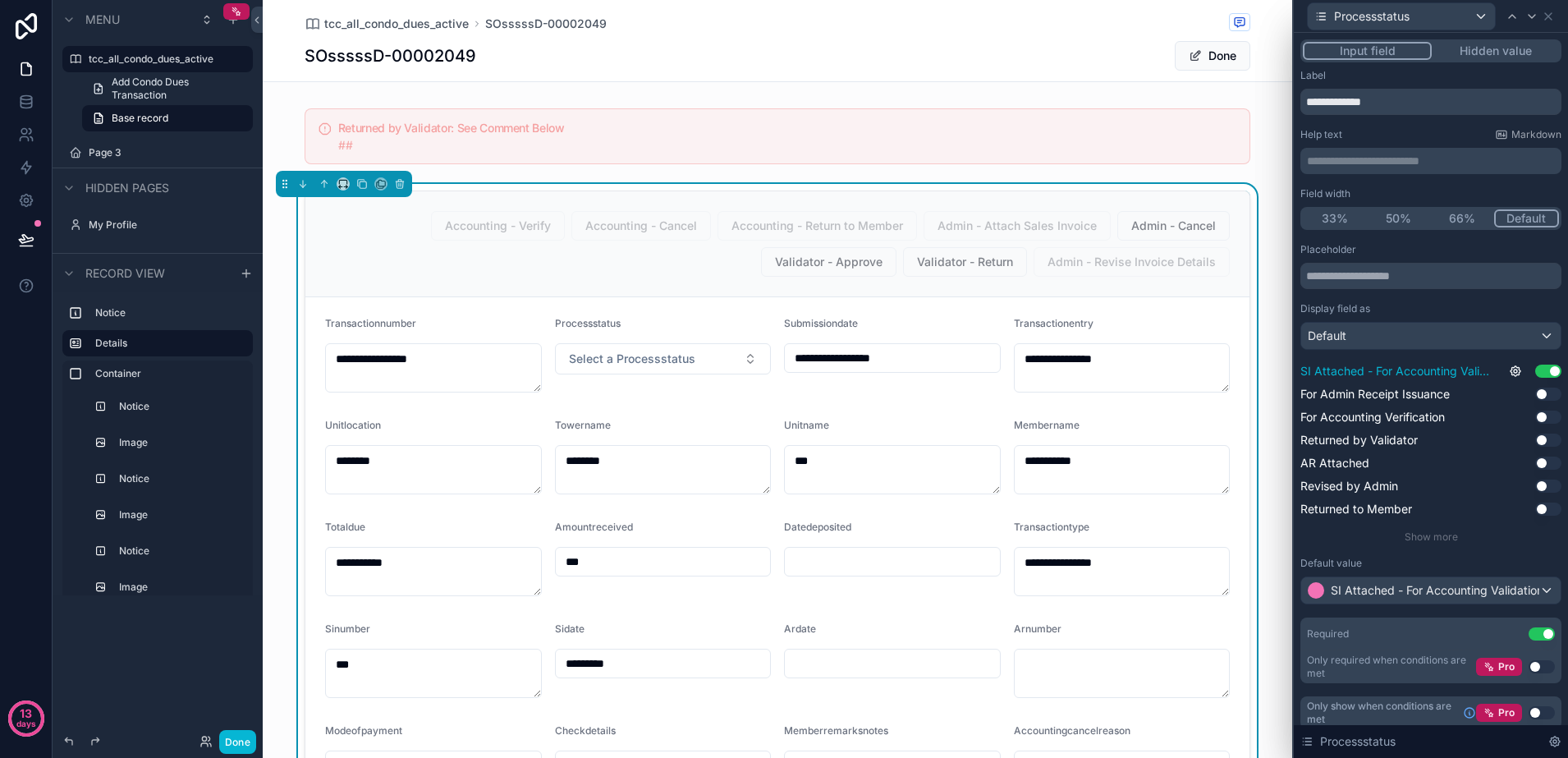
click at [1535, 370] on button "Use setting" at bounding box center [1548, 371] width 26 height 14
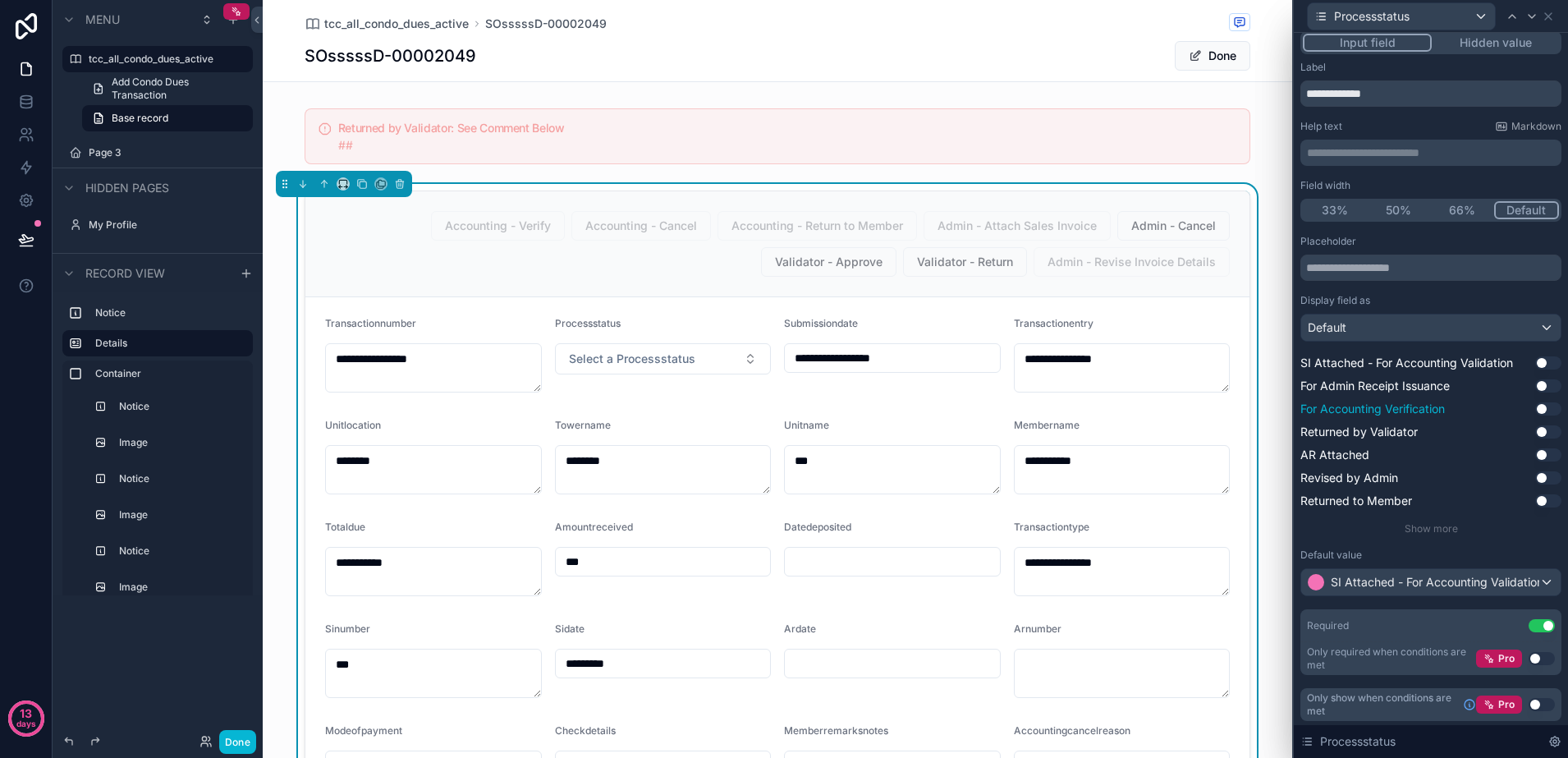
scroll to position [11, 0]
click at [1535, 469] on button "Use setting" at bounding box center [1548, 475] width 26 height 14
click at [1427, 579] on span "SI Attached - For Accounting Validation" at bounding box center [1434, 579] width 208 height 16
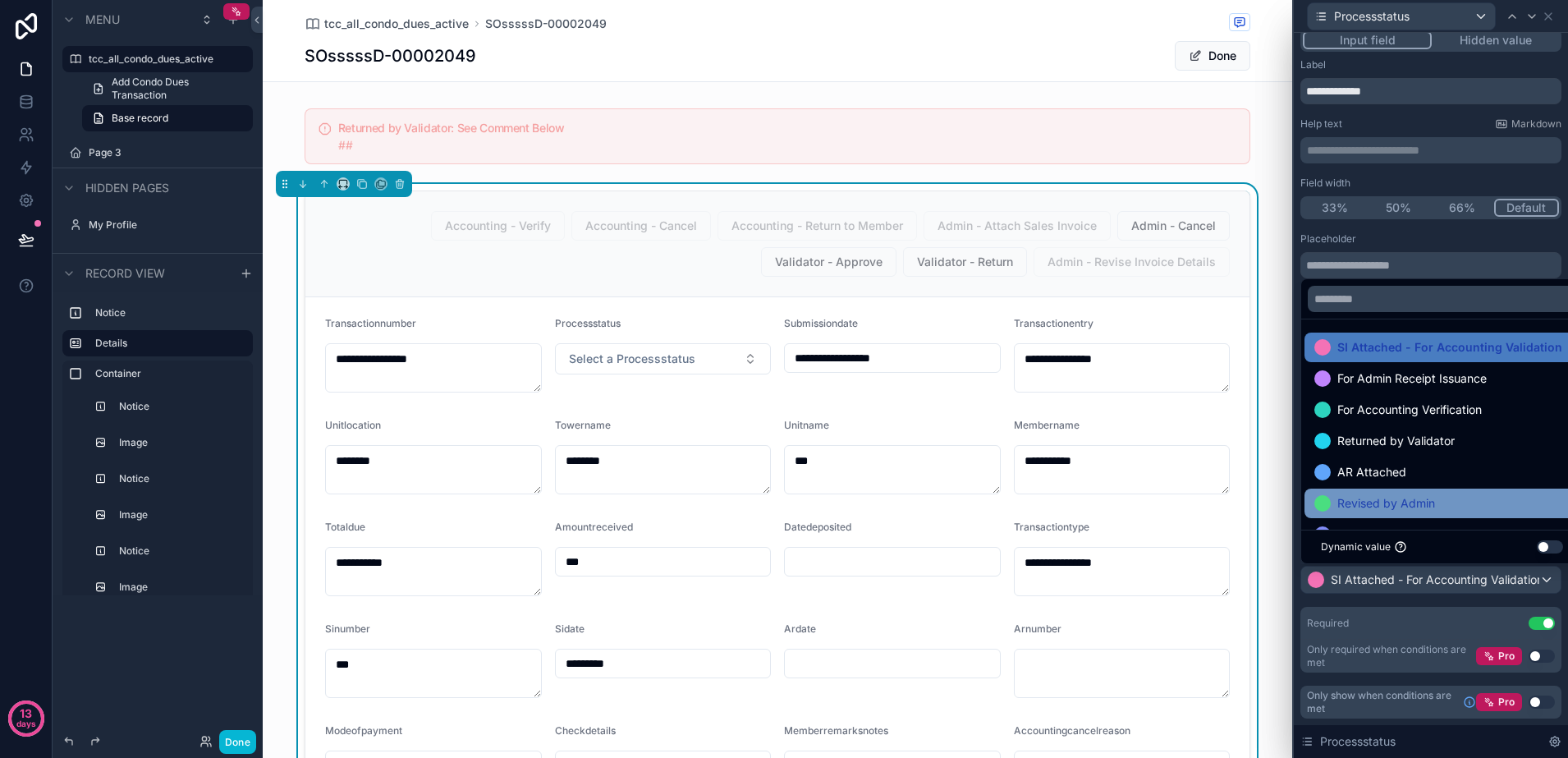
click at [1417, 498] on span "Revised by Admin" at bounding box center [1386, 503] width 98 height 19
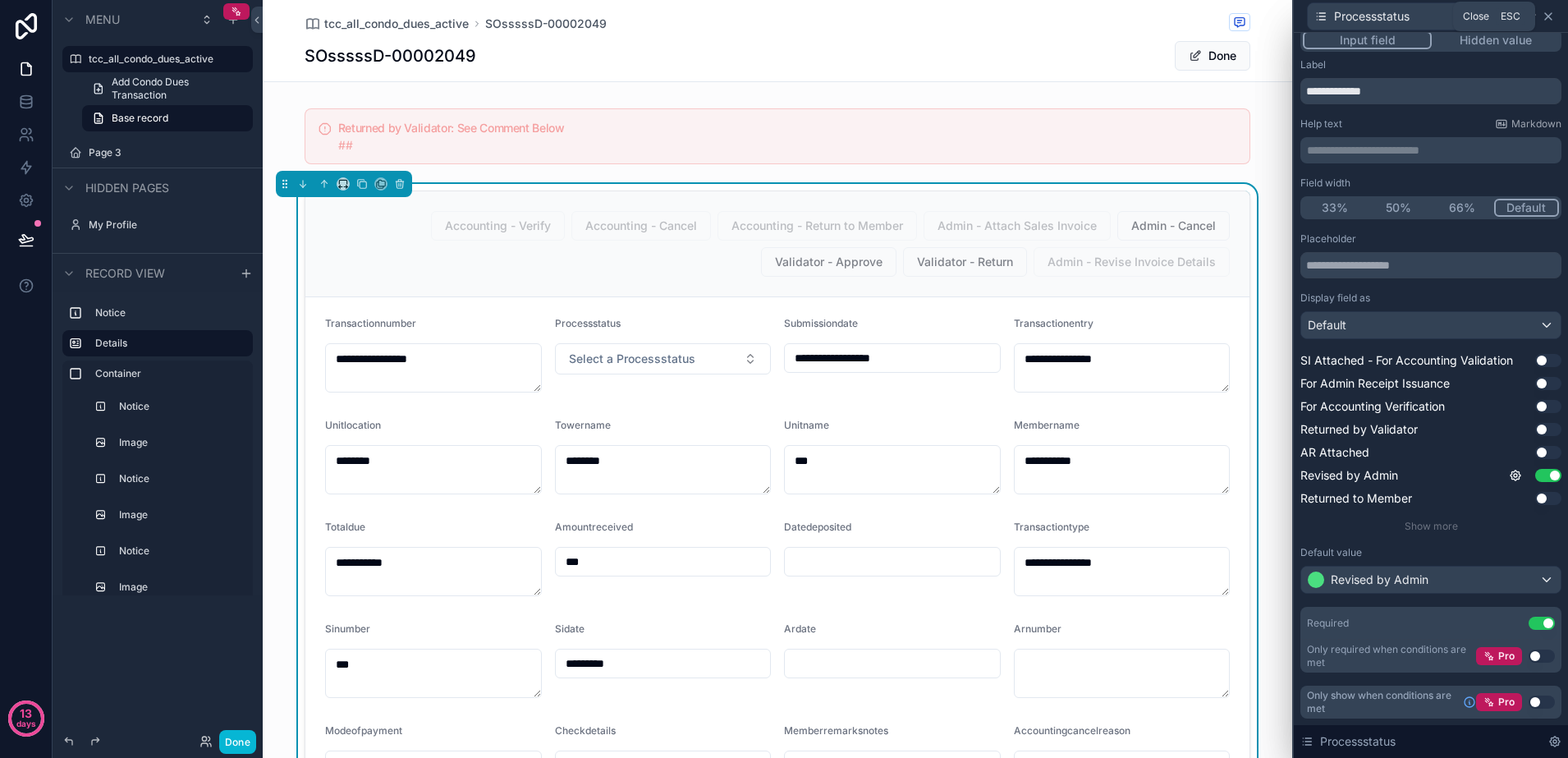
click at [1545, 18] on icon at bounding box center [1549, 16] width 14 height 14
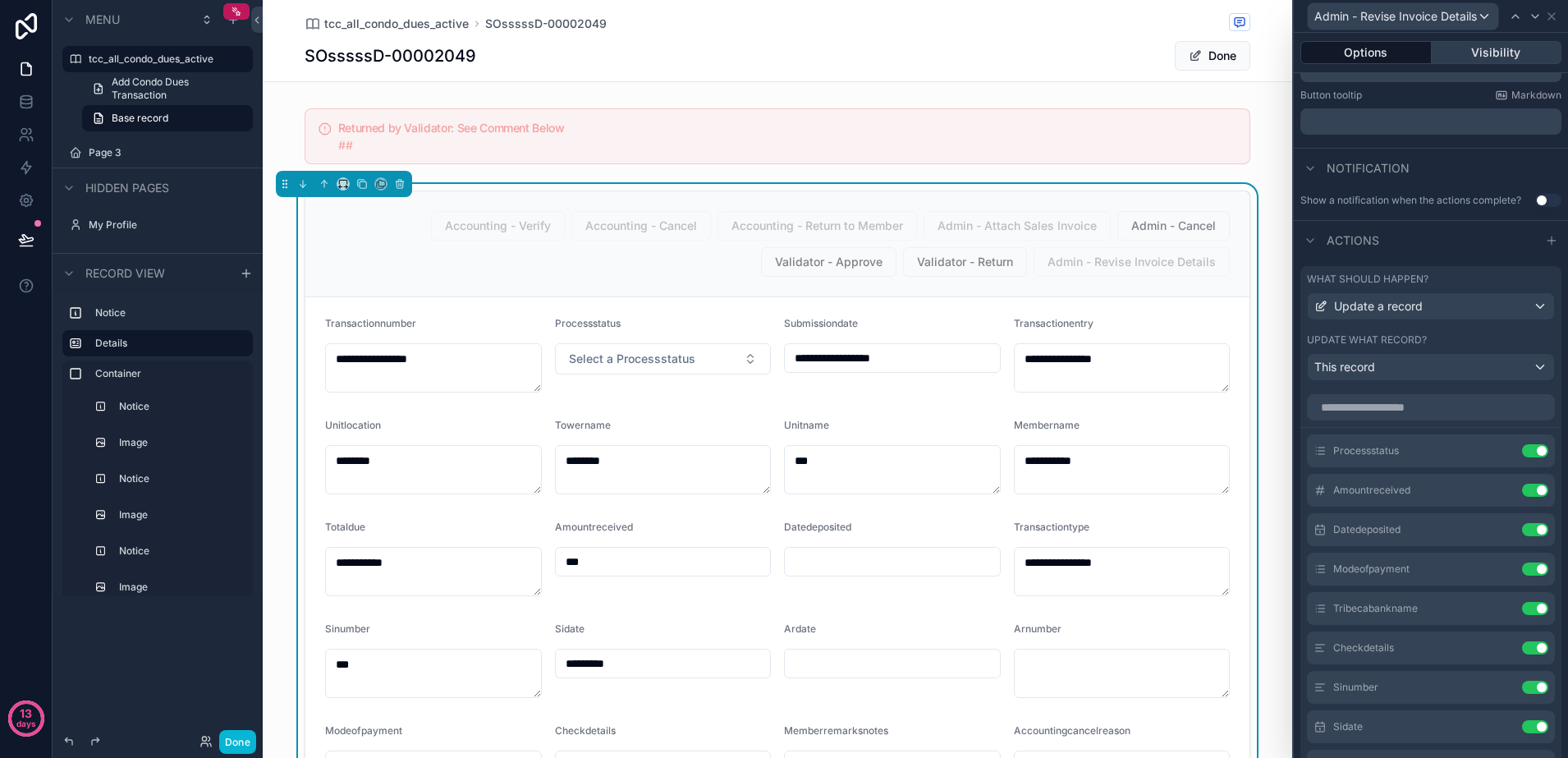
click at [1466, 59] on button "Visibility" at bounding box center [1497, 52] width 131 height 23
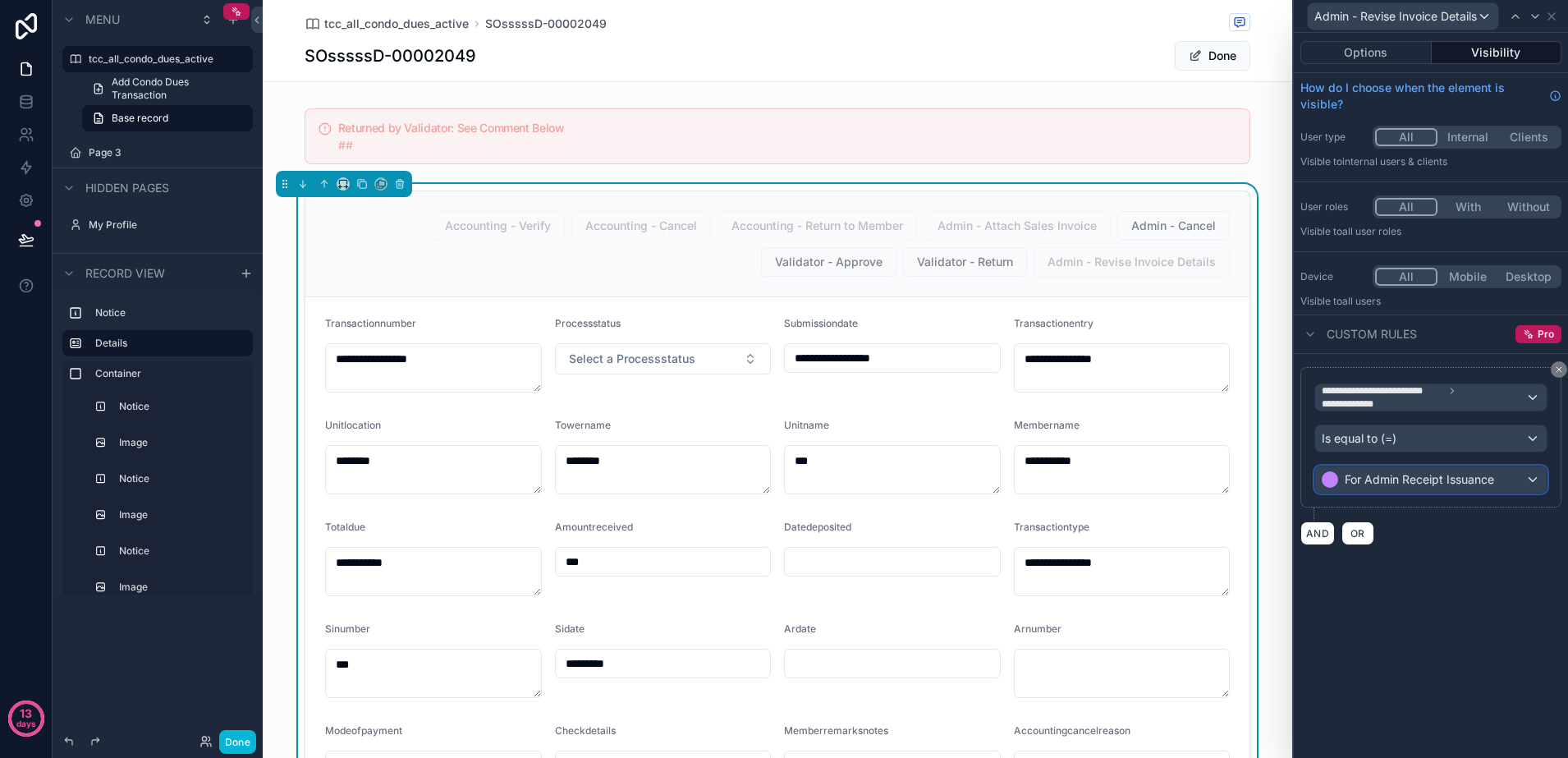
click at [1386, 480] on span "For Admin Receipt Issuance" at bounding box center [1420, 479] width 149 height 16
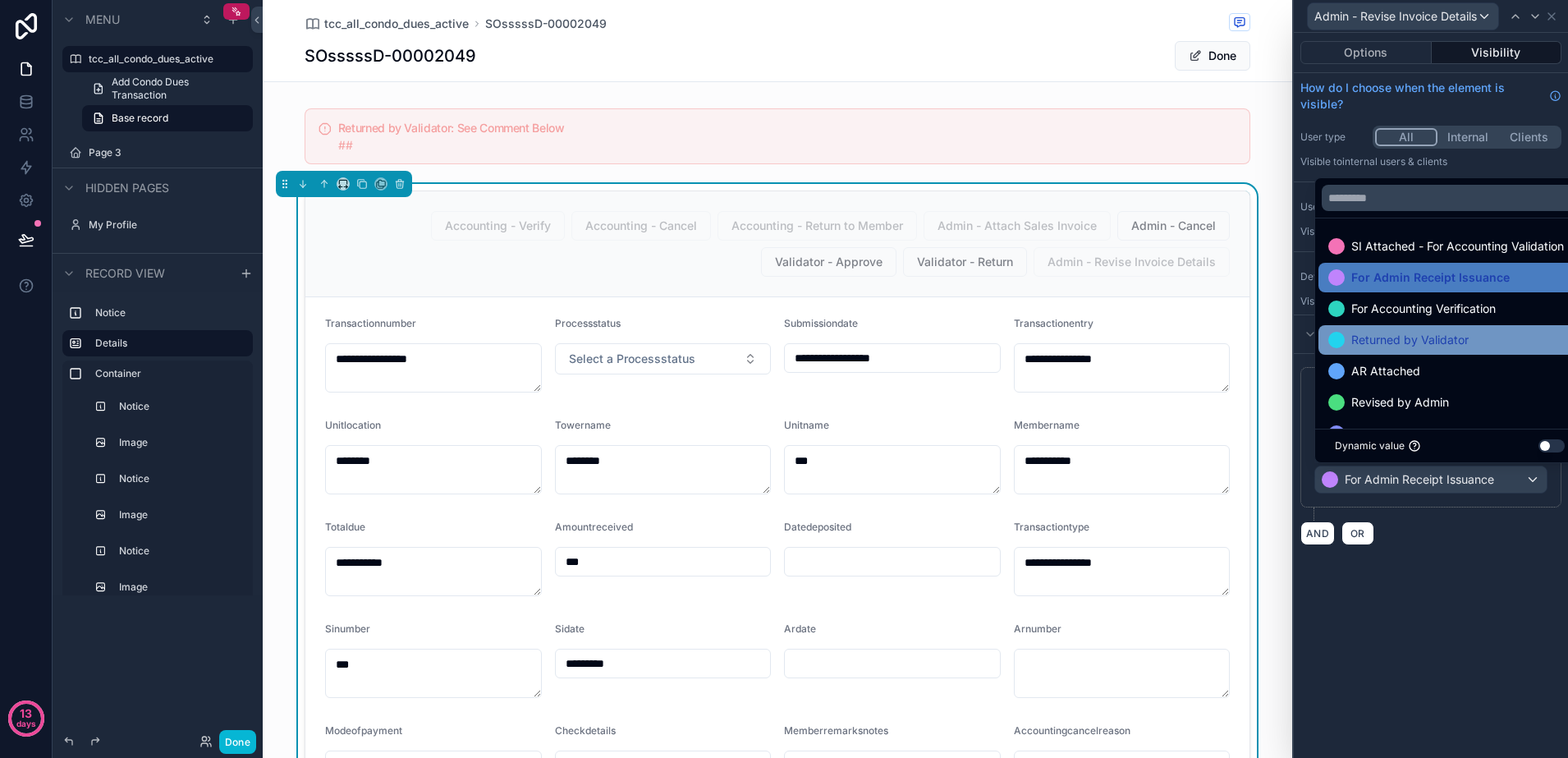
click at [1395, 347] on span "Returned by Validator" at bounding box center [1410, 340] width 117 height 19
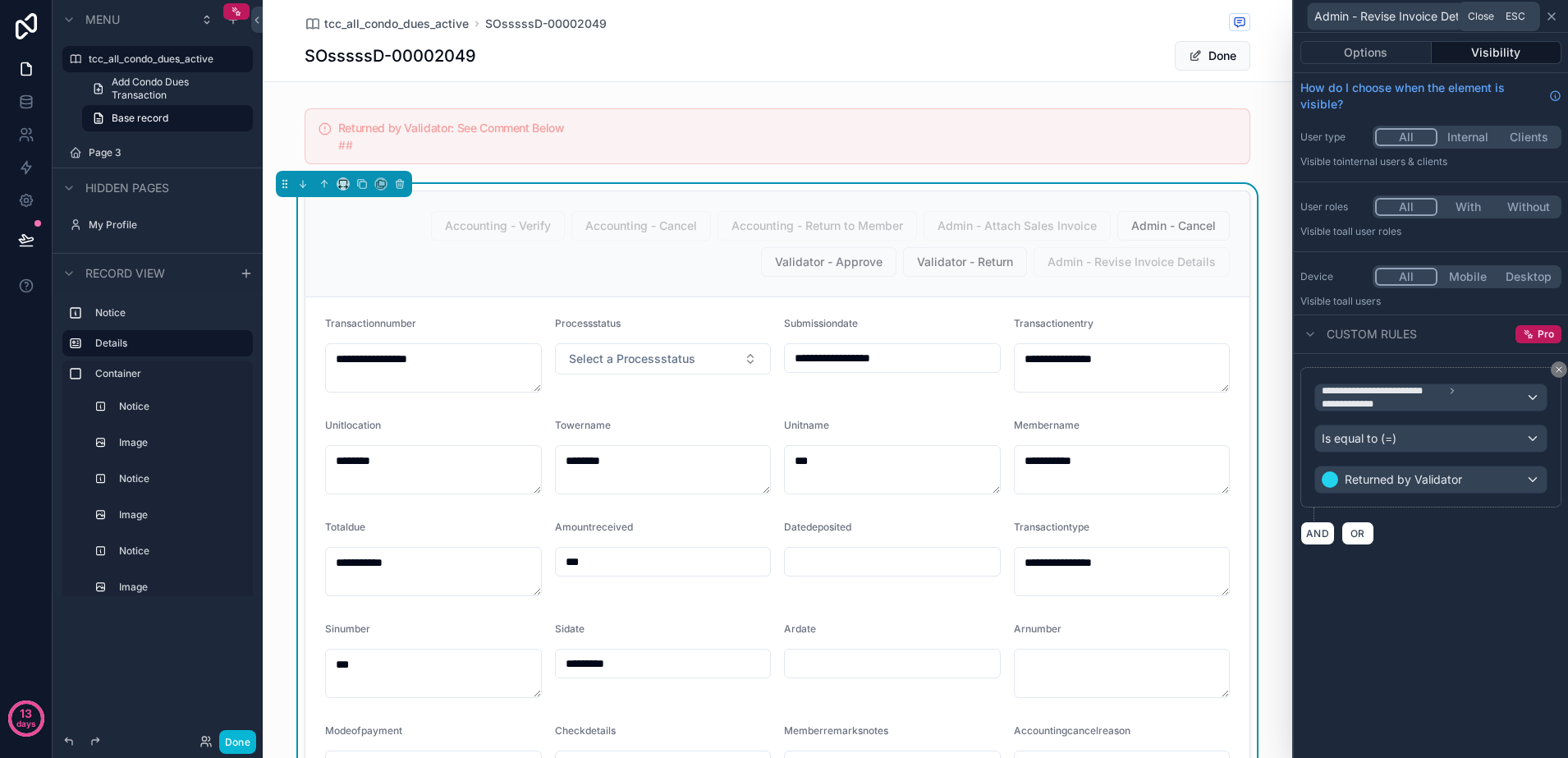
click at [1551, 16] on icon at bounding box center [1553, 16] width 14 height 14
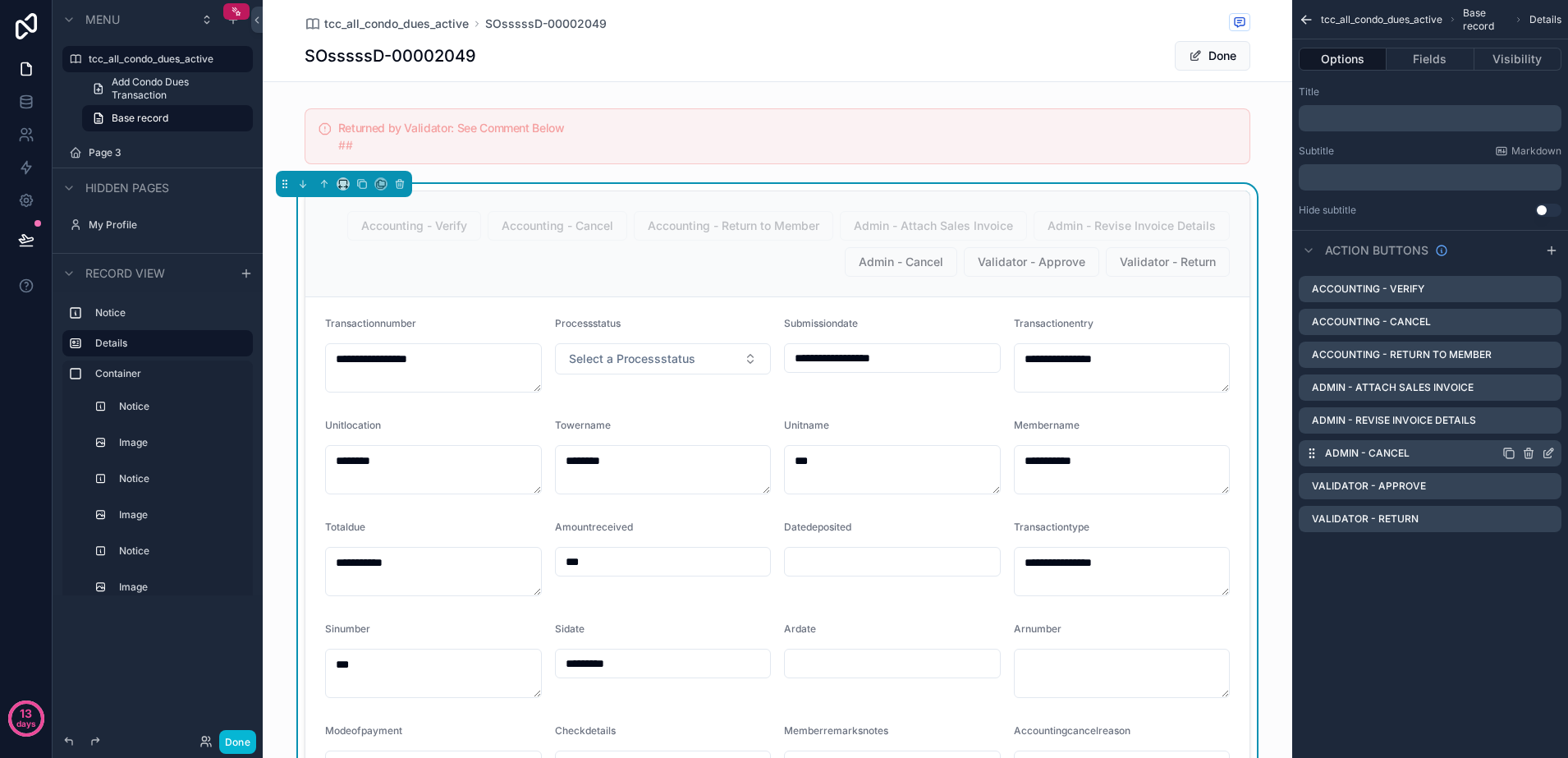
click at [1546, 450] on icon "scrollable content" at bounding box center [1549, 454] width 8 height 8
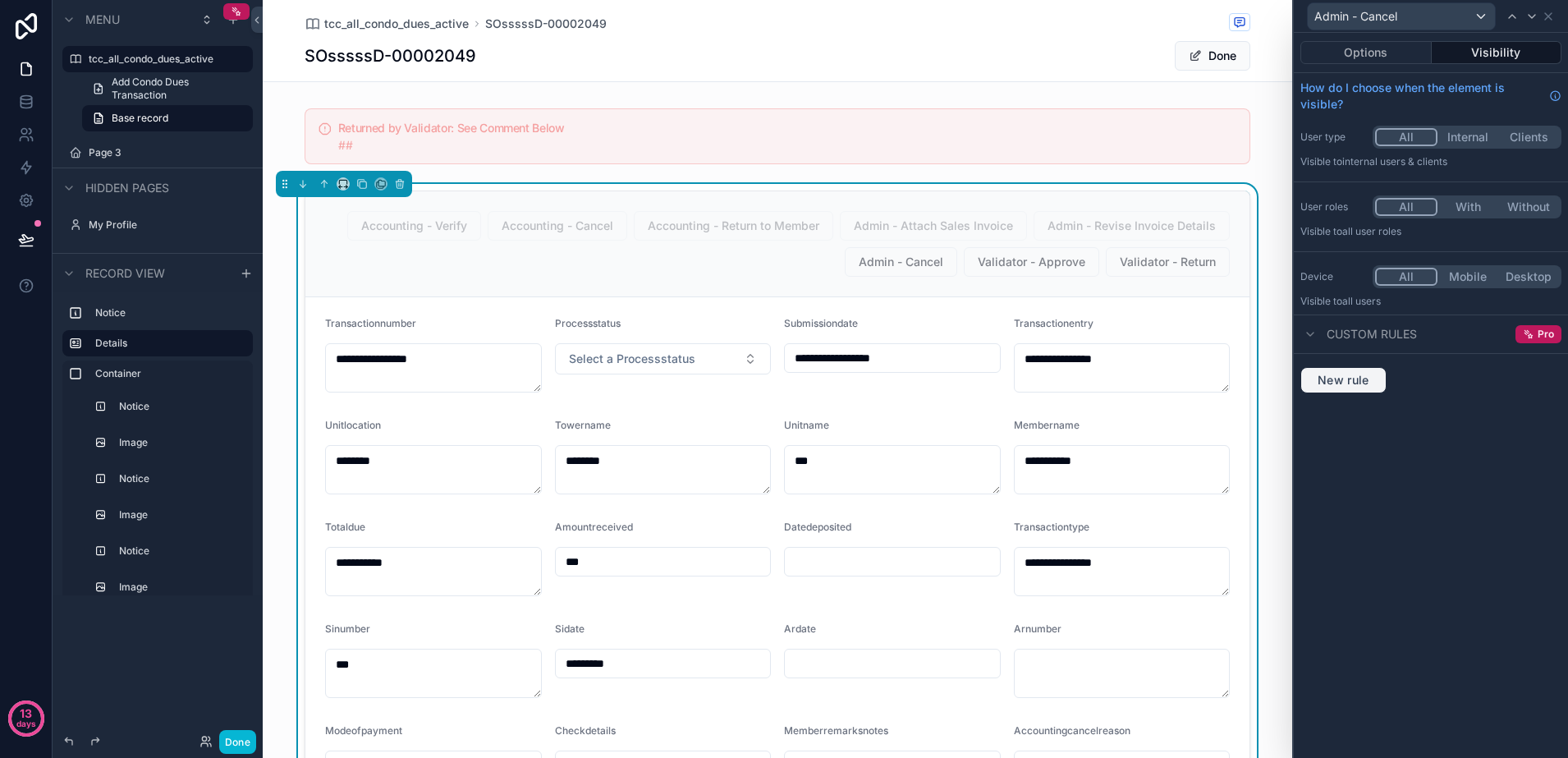
click at [1354, 379] on span "New rule" at bounding box center [1343, 379] width 65 height 15
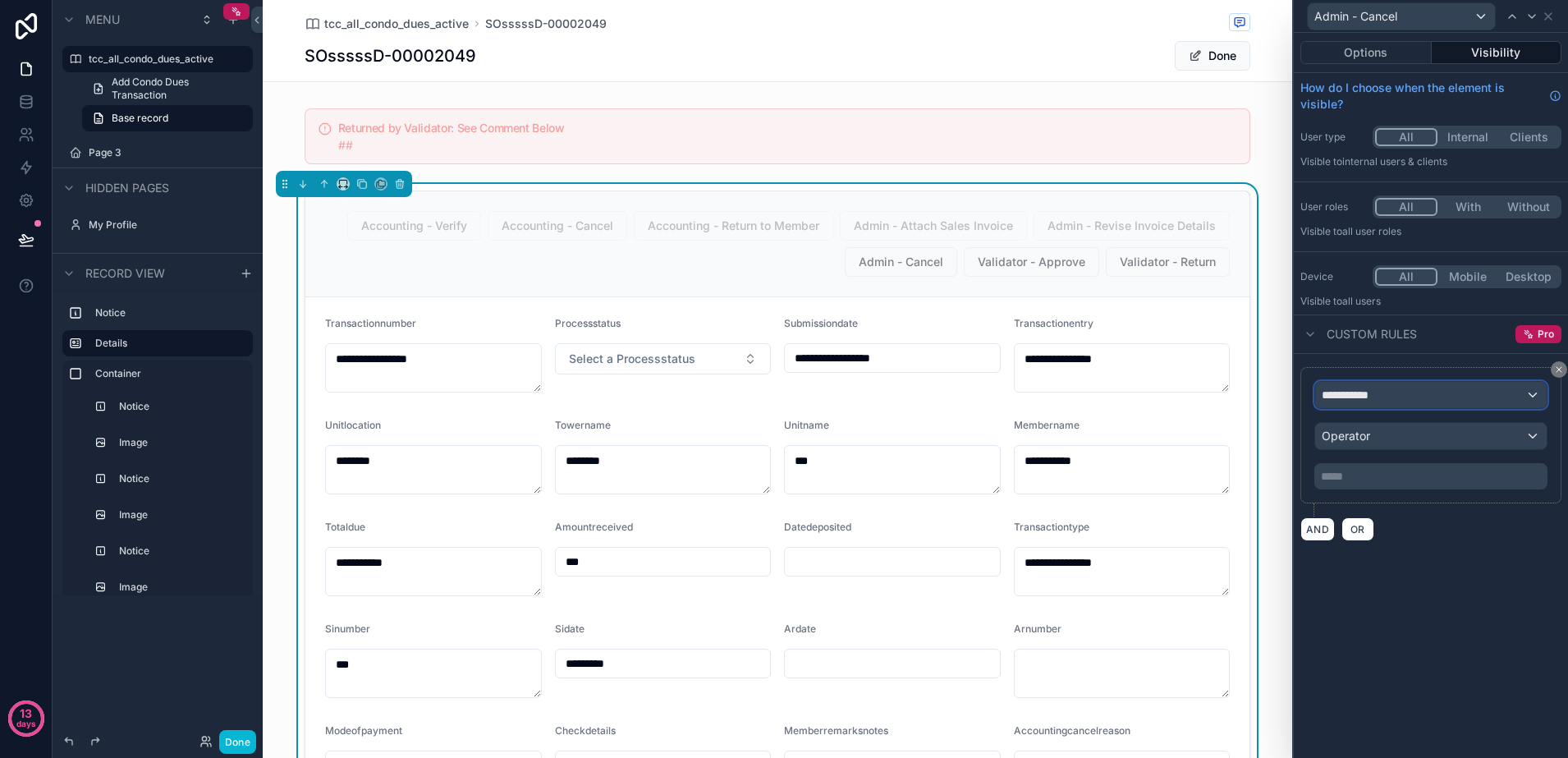
click at [1359, 394] on span "**********" at bounding box center [1352, 394] width 61 height 16
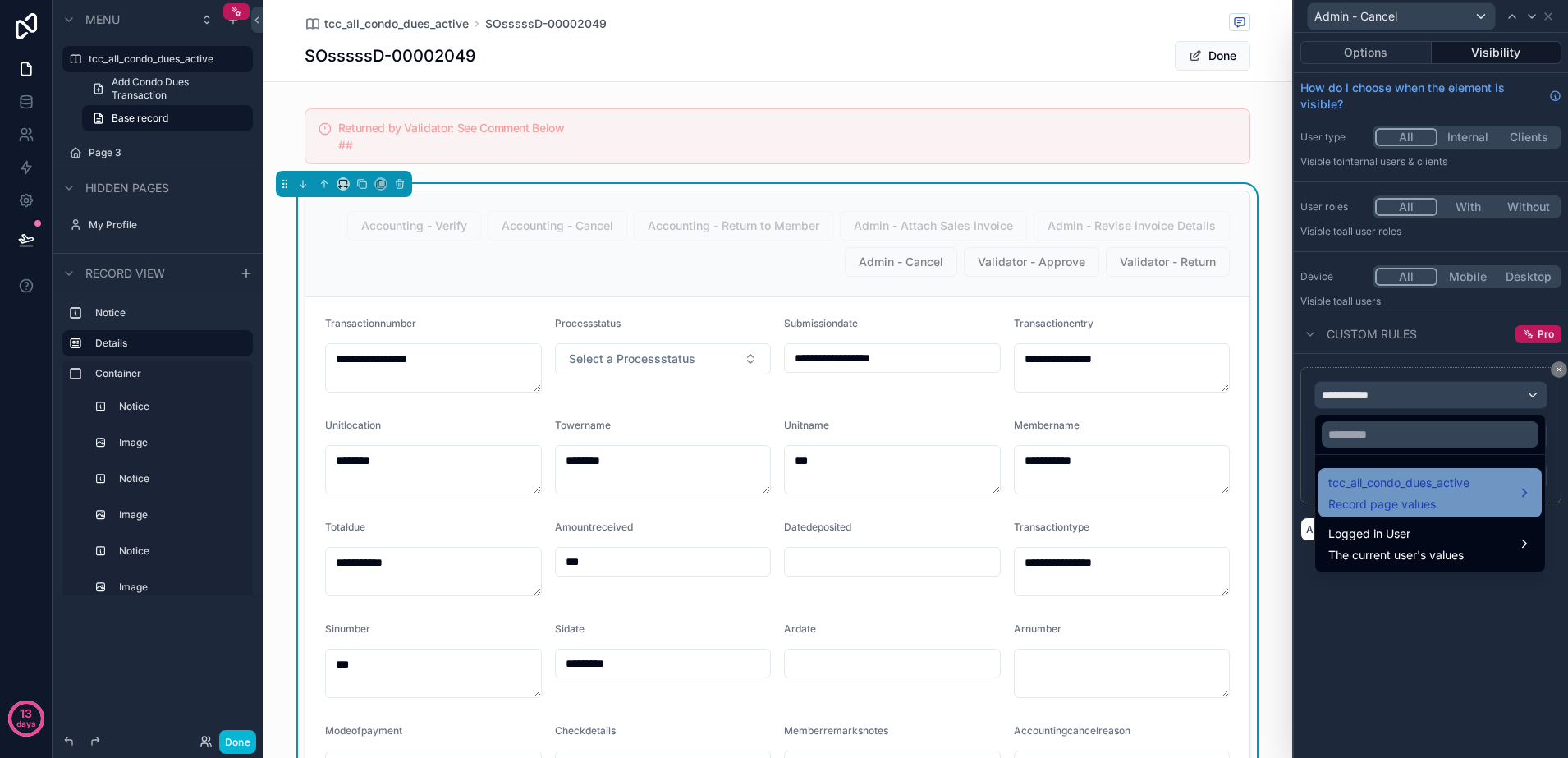
click at [1392, 476] on span "tcc_all_condo_dues_active" at bounding box center [1399, 482] width 141 height 19
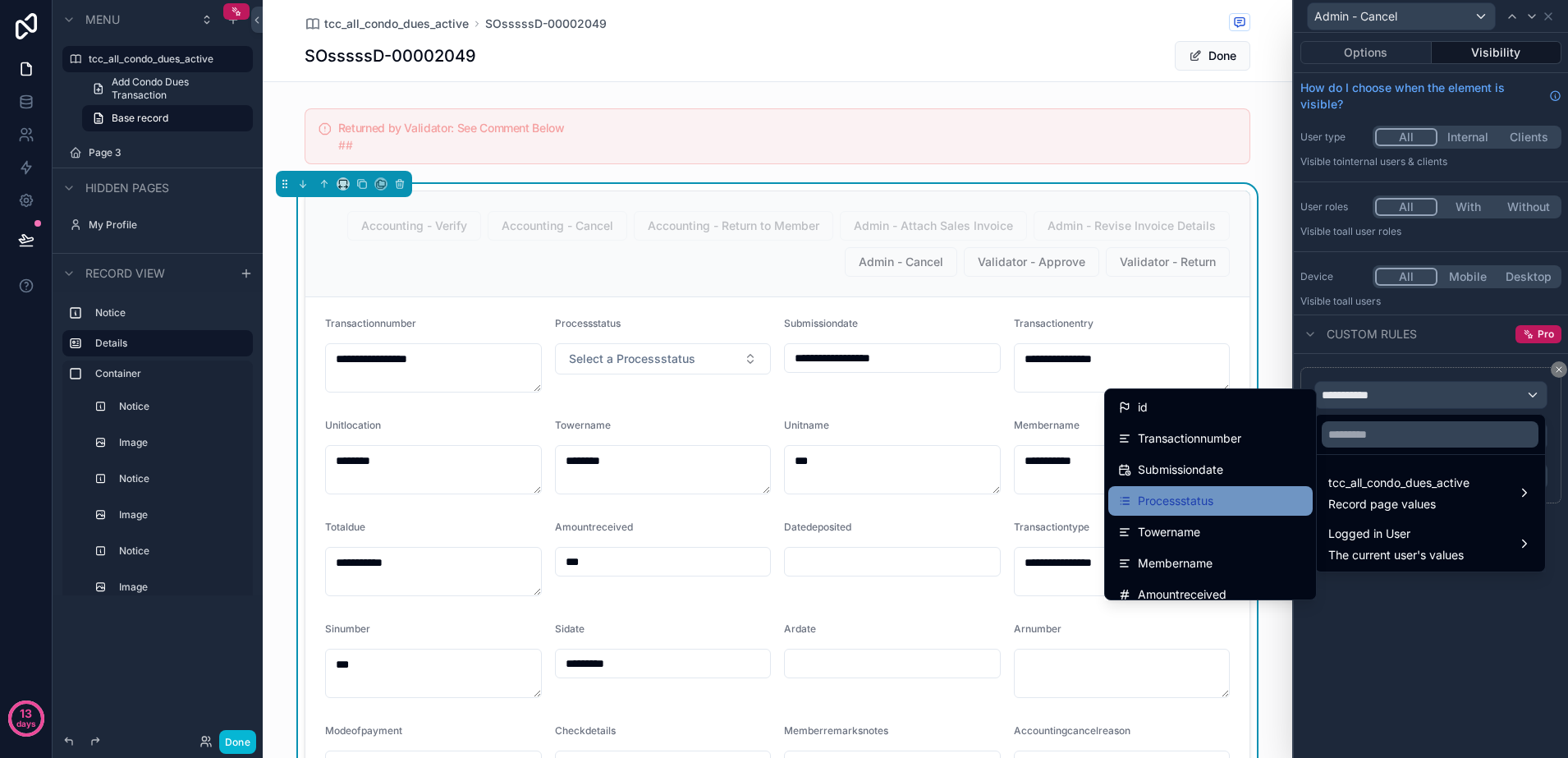
click at [1251, 487] on div "Processstatus" at bounding box center [1211, 500] width 204 height 30
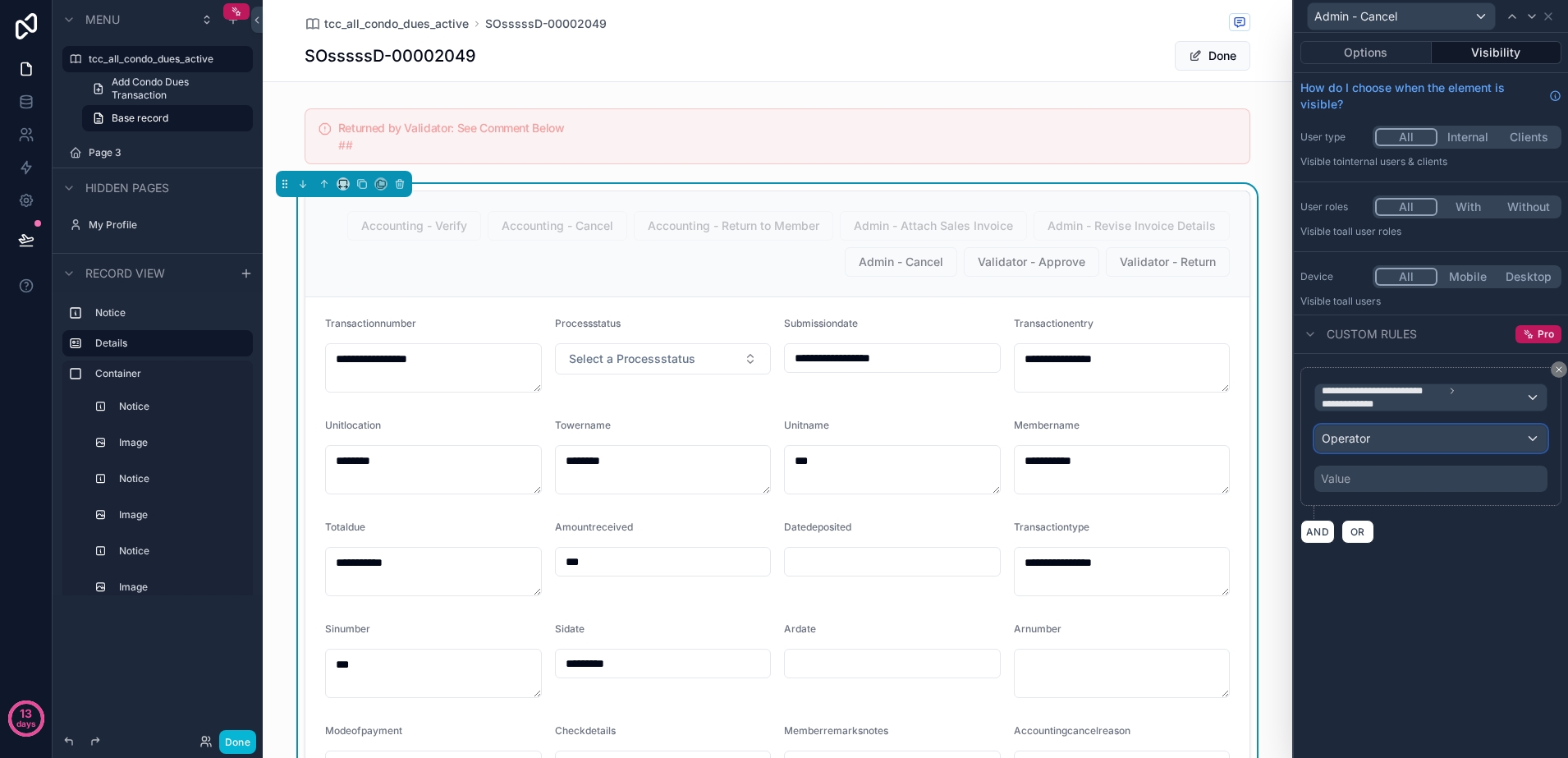
click at [1385, 440] on div "Operator" at bounding box center [1430, 438] width 231 height 26
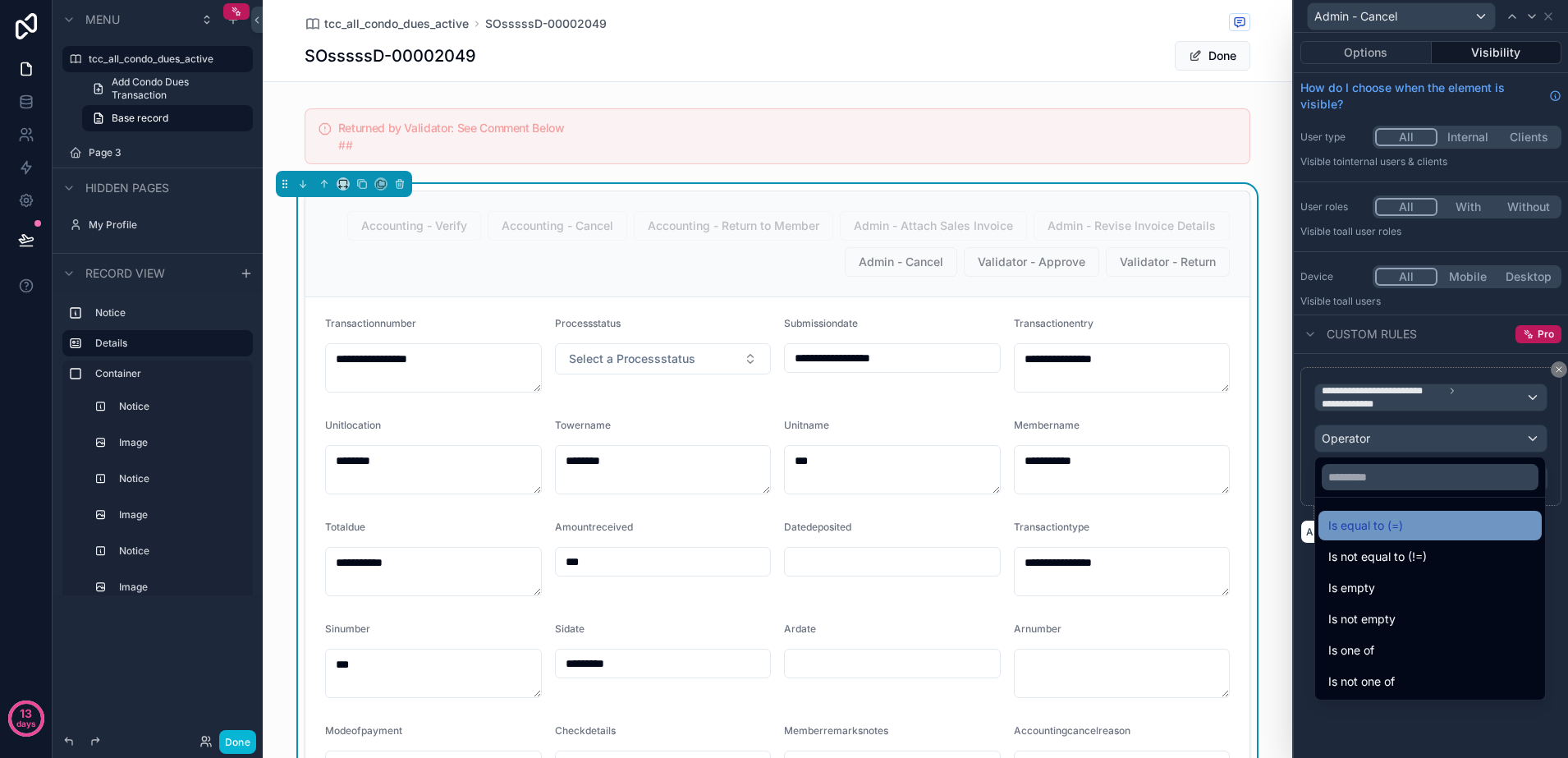
click at [1379, 519] on span "Is equal to (=)" at bounding box center [1366, 525] width 75 height 19
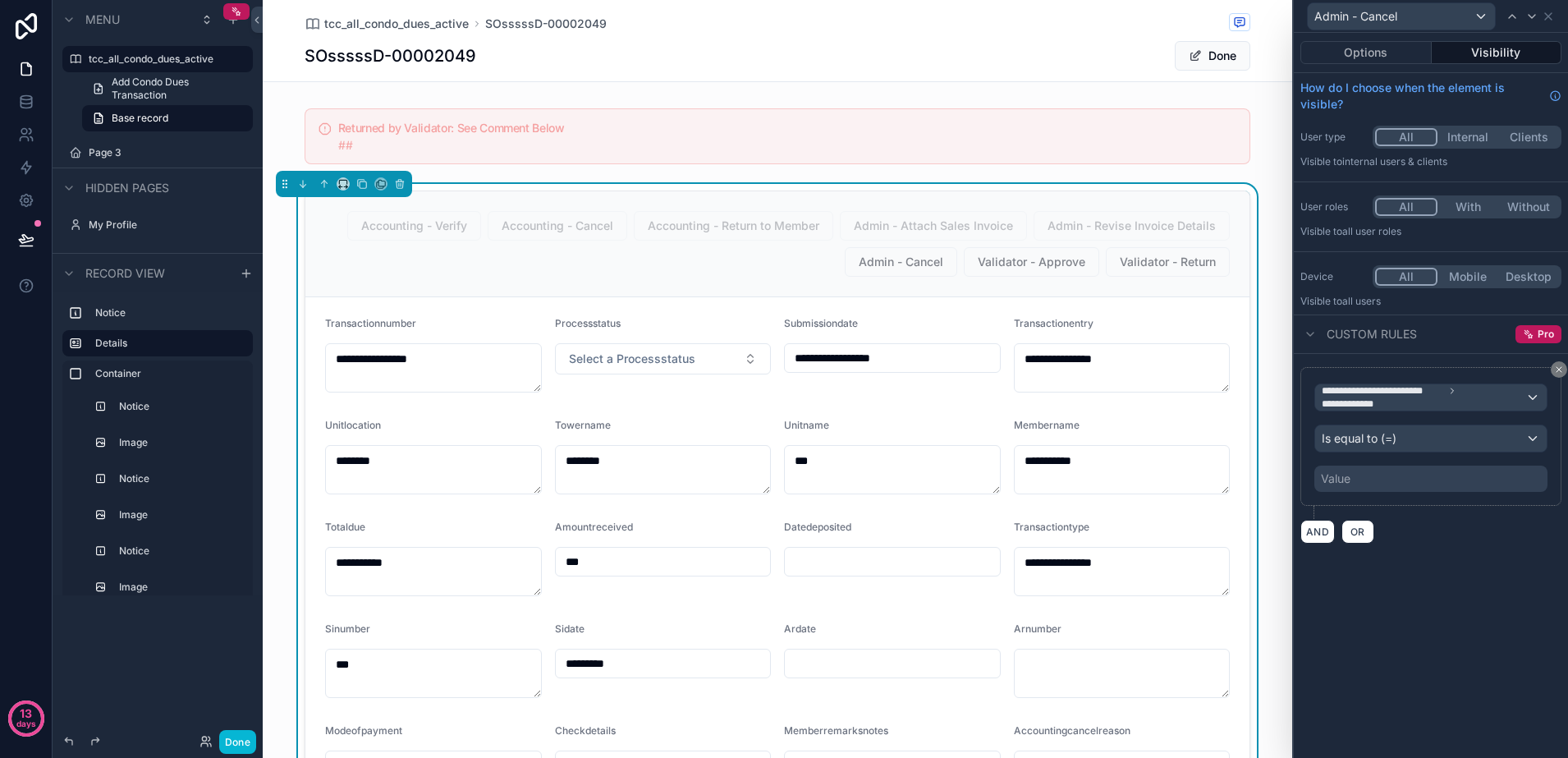
click at [1371, 484] on div "Value" at bounding box center [1430, 478] width 233 height 26
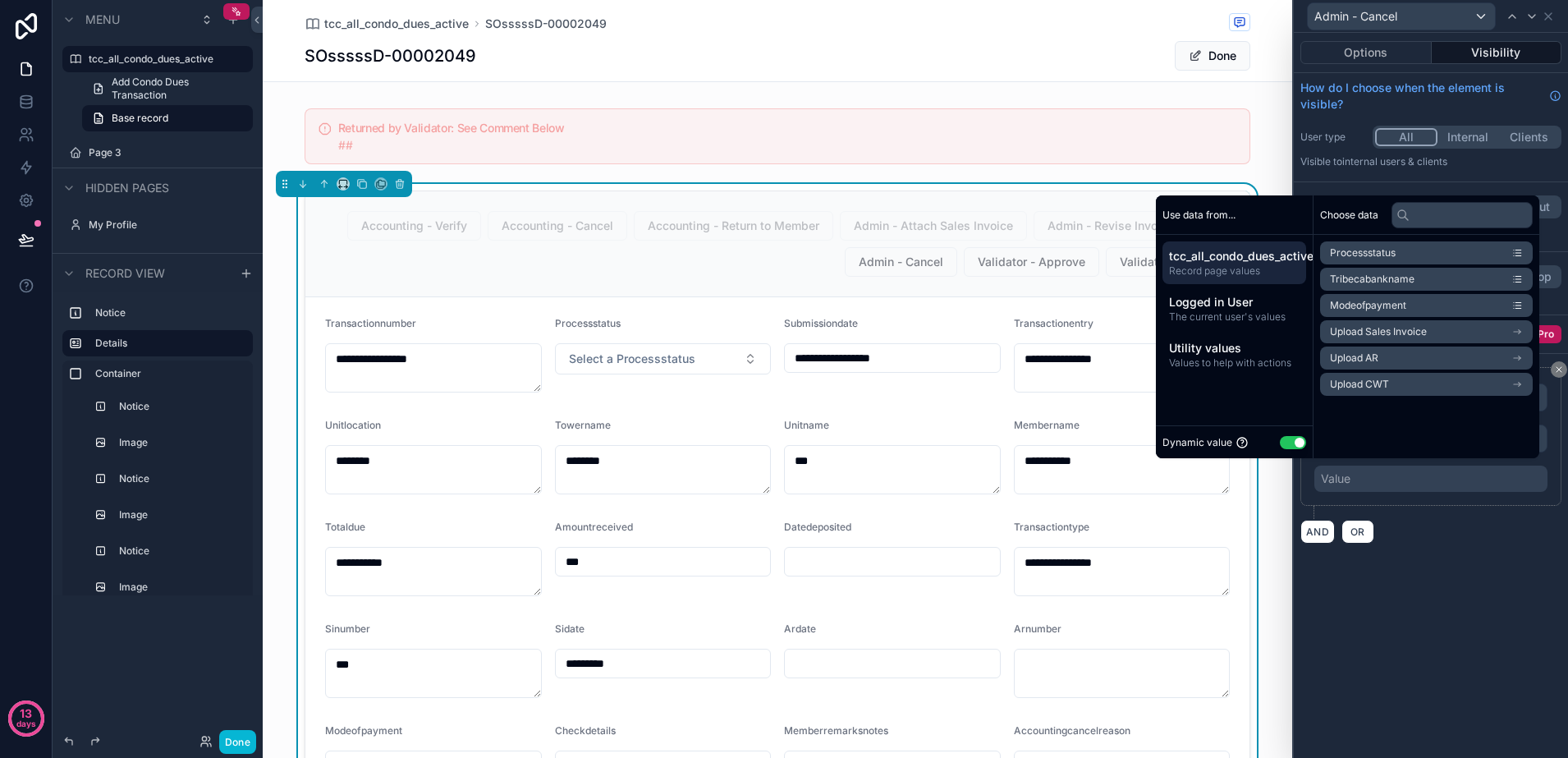
click at [1290, 445] on button "Use setting" at bounding box center [1293, 442] width 26 height 14
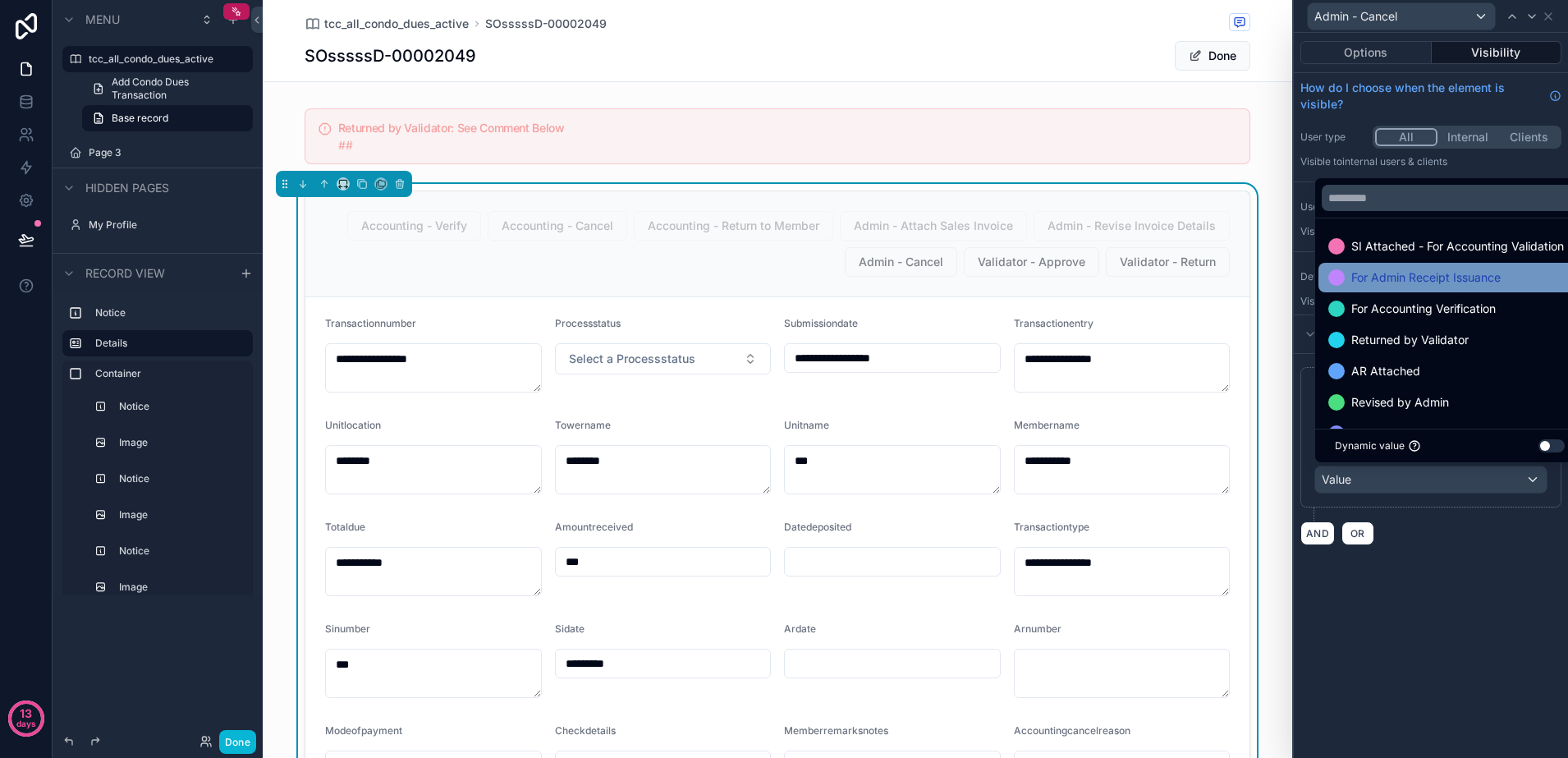
click at [1457, 291] on div "For Admin Receipt Issuance" at bounding box center [1450, 277] width 262 height 30
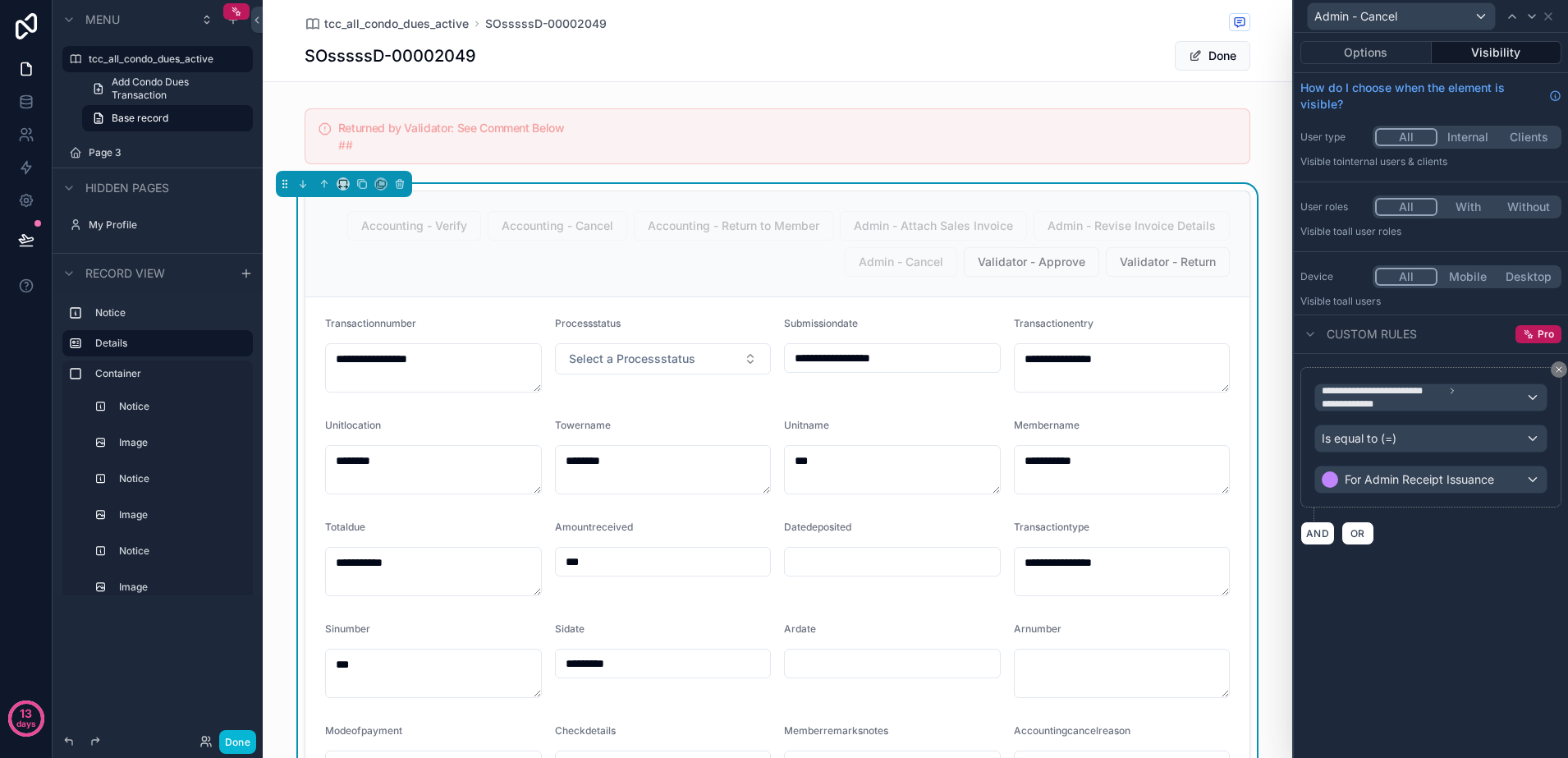
click at [1422, 584] on div "**********" at bounding box center [1430, 395] width 274 height 725
click at [1423, 440] on div "Is equal to (=)" at bounding box center [1430, 438] width 231 height 26
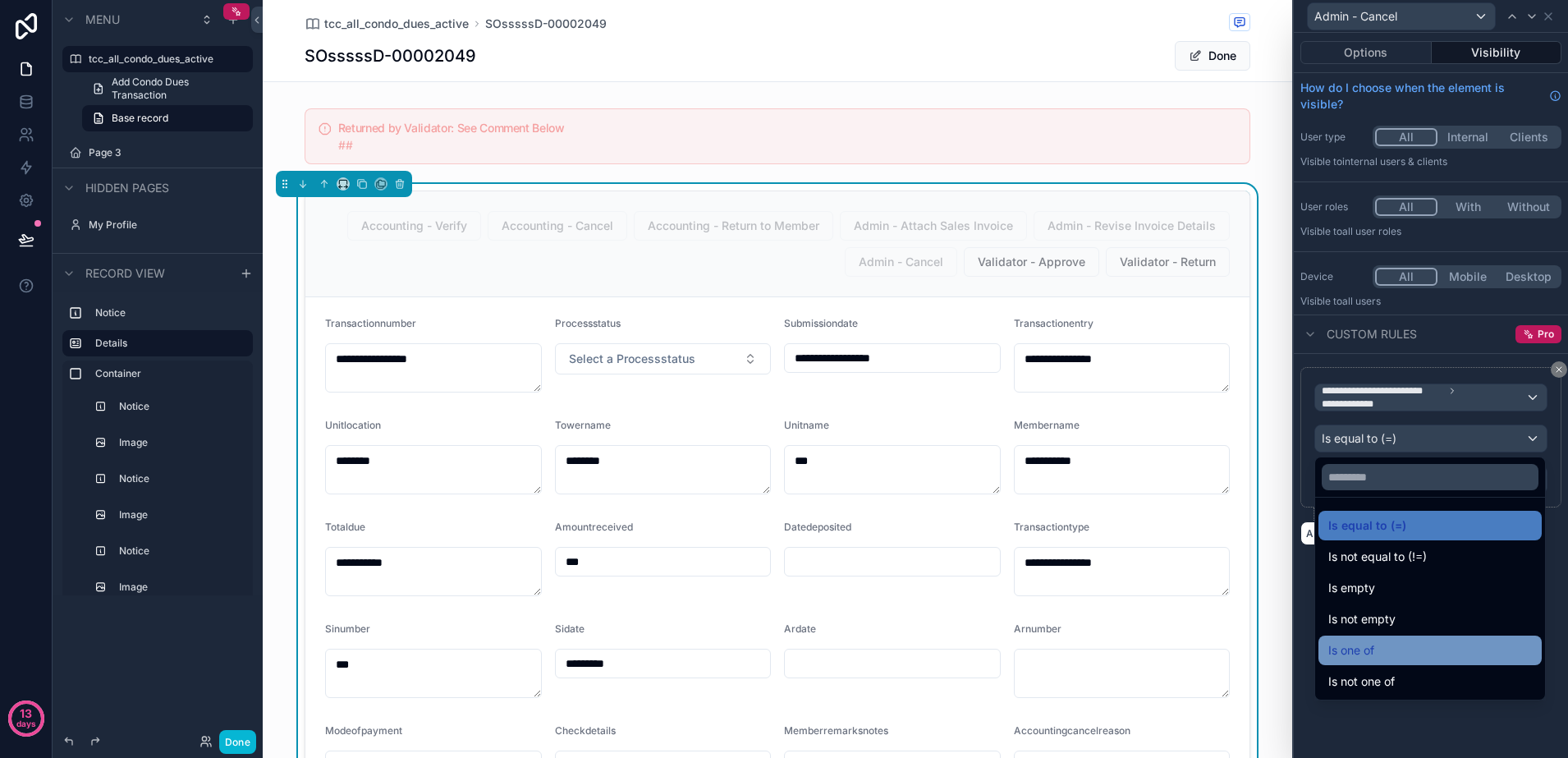
click at [1422, 642] on div "Is one of" at bounding box center [1430, 650] width 203 height 19
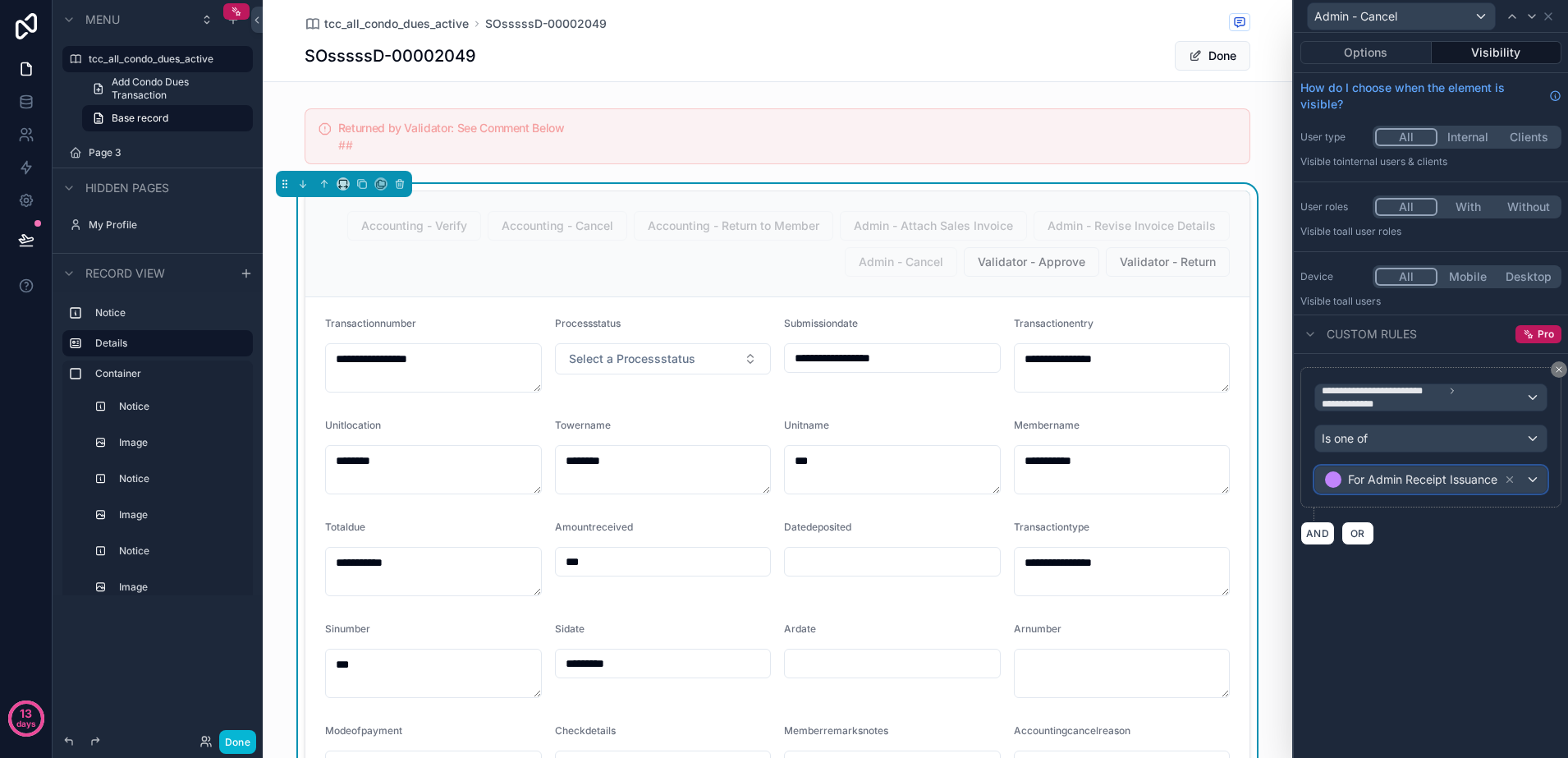
click at [1437, 476] on span "For Admin Receipt Issuance" at bounding box center [1423, 479] width 149 height 16
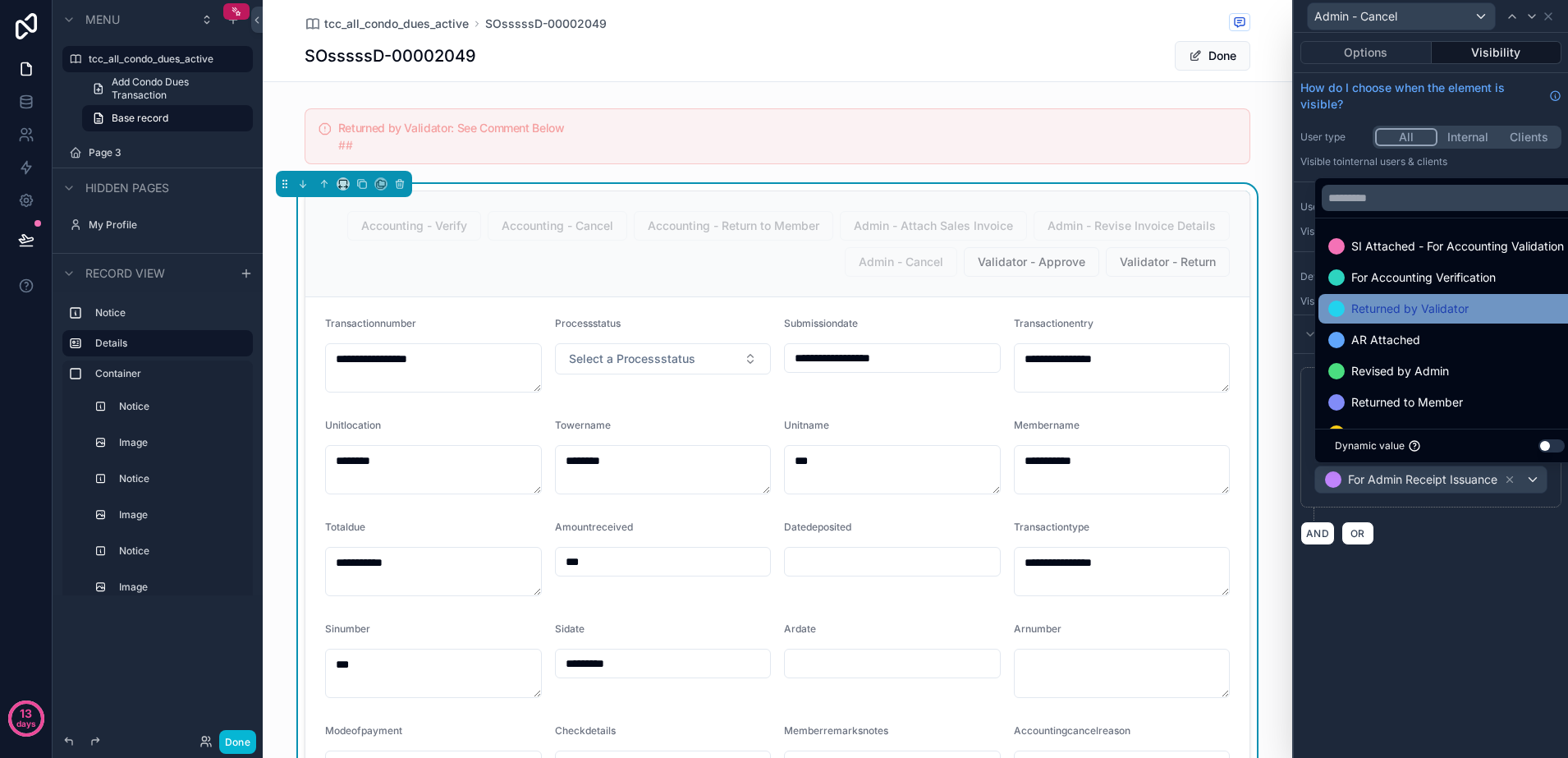
click at [1429, 309] on span "Returned by Validator" at bounding box center [1410, 309] width 117 height 19
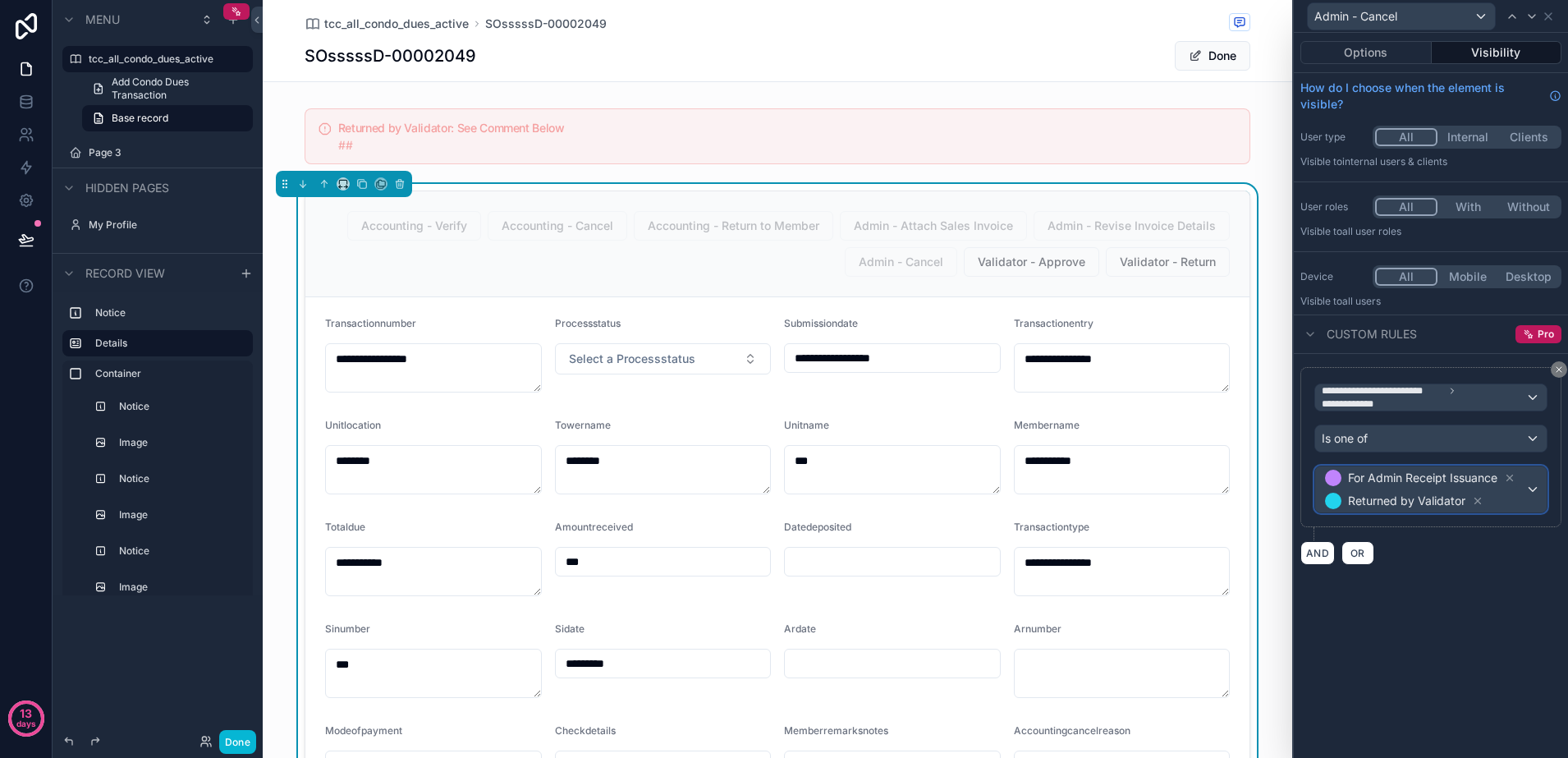
click at [1530, 483] on div "For Admin Receipt Issuance Returned by Validator" at bounding box center [1430, 489] width 231 height 45
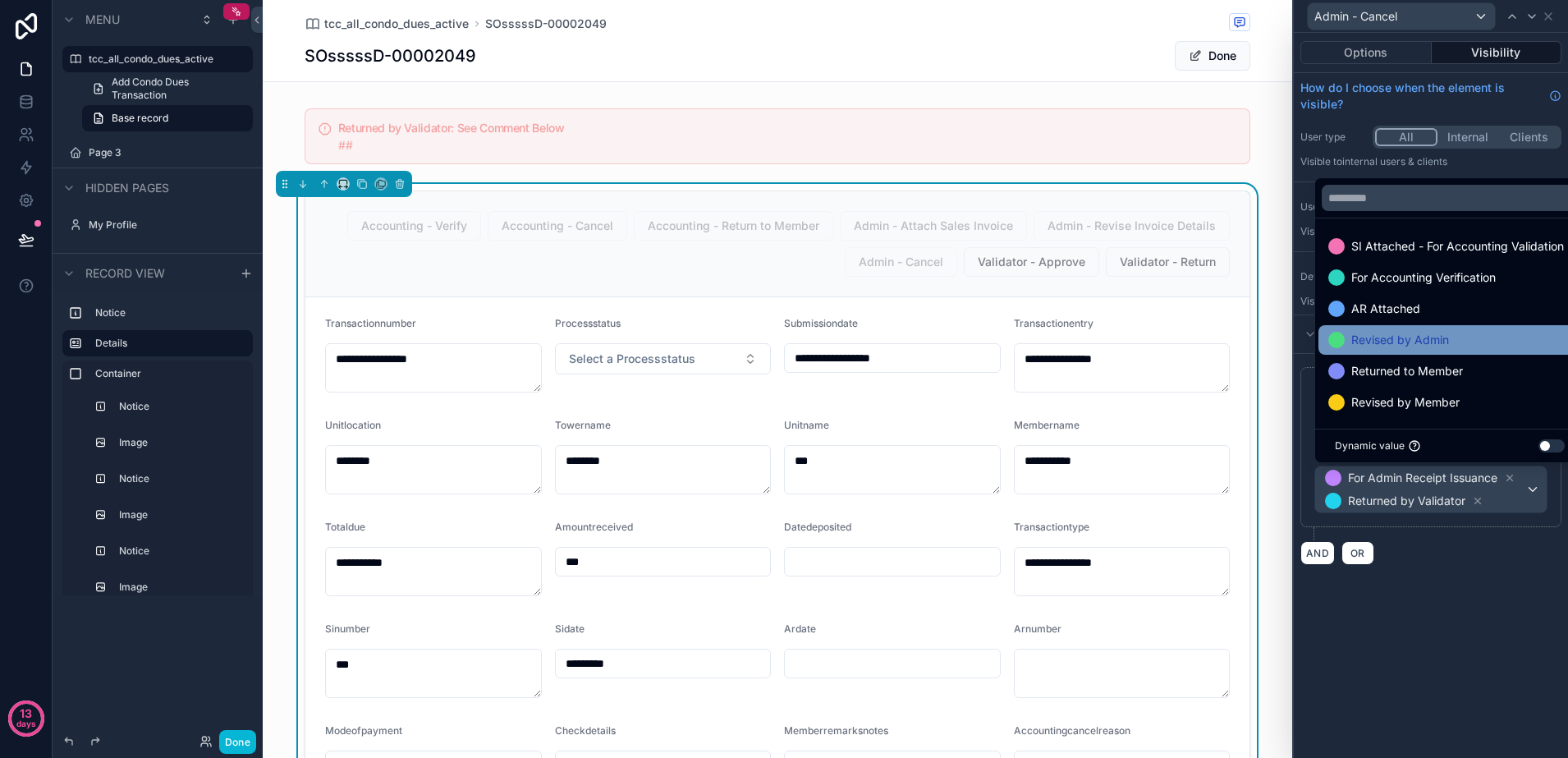
click at [1430, 338] on span "Revised by Admin" at bounding box center [1400, 340] width 98 height 19
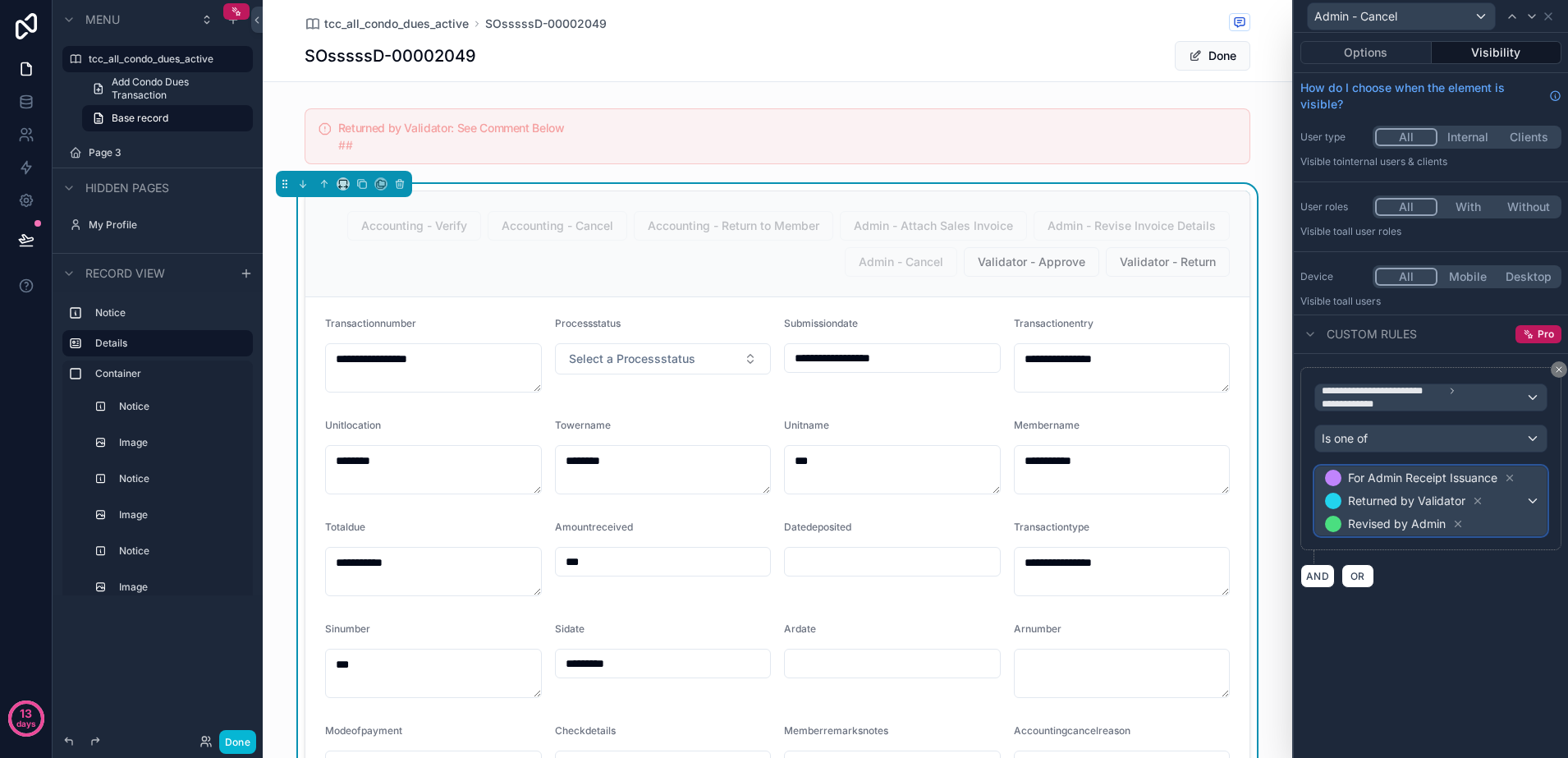
click at [1532, 499] on div "For Admin Receipt Issuance Returned by Validator Revised by Admin" at bounding box center [1430, 500] width 231 height 69
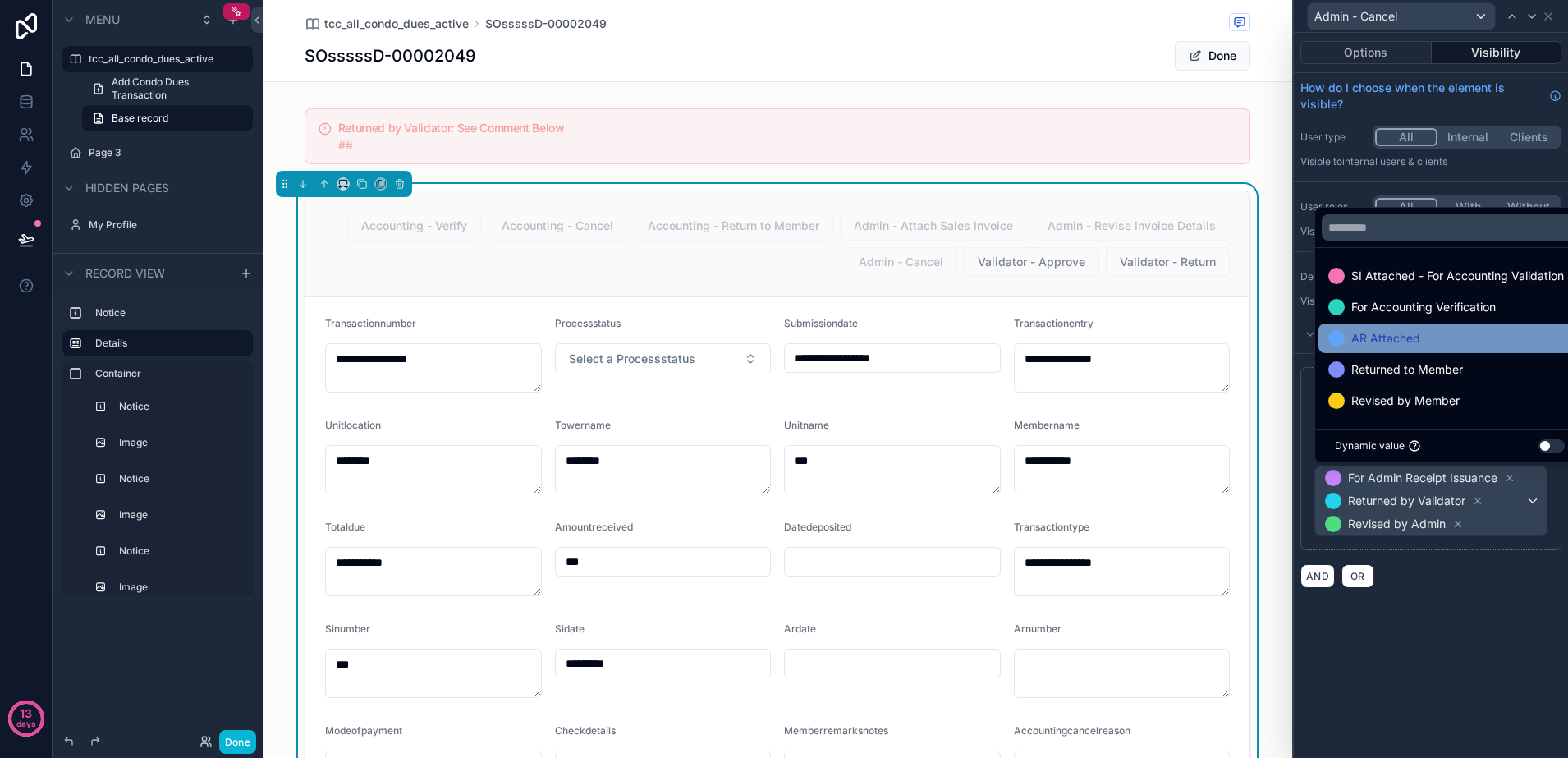
click at [1430, 338] on div "AR Attached" at bounding box center [1450, 338] width 243 height 19
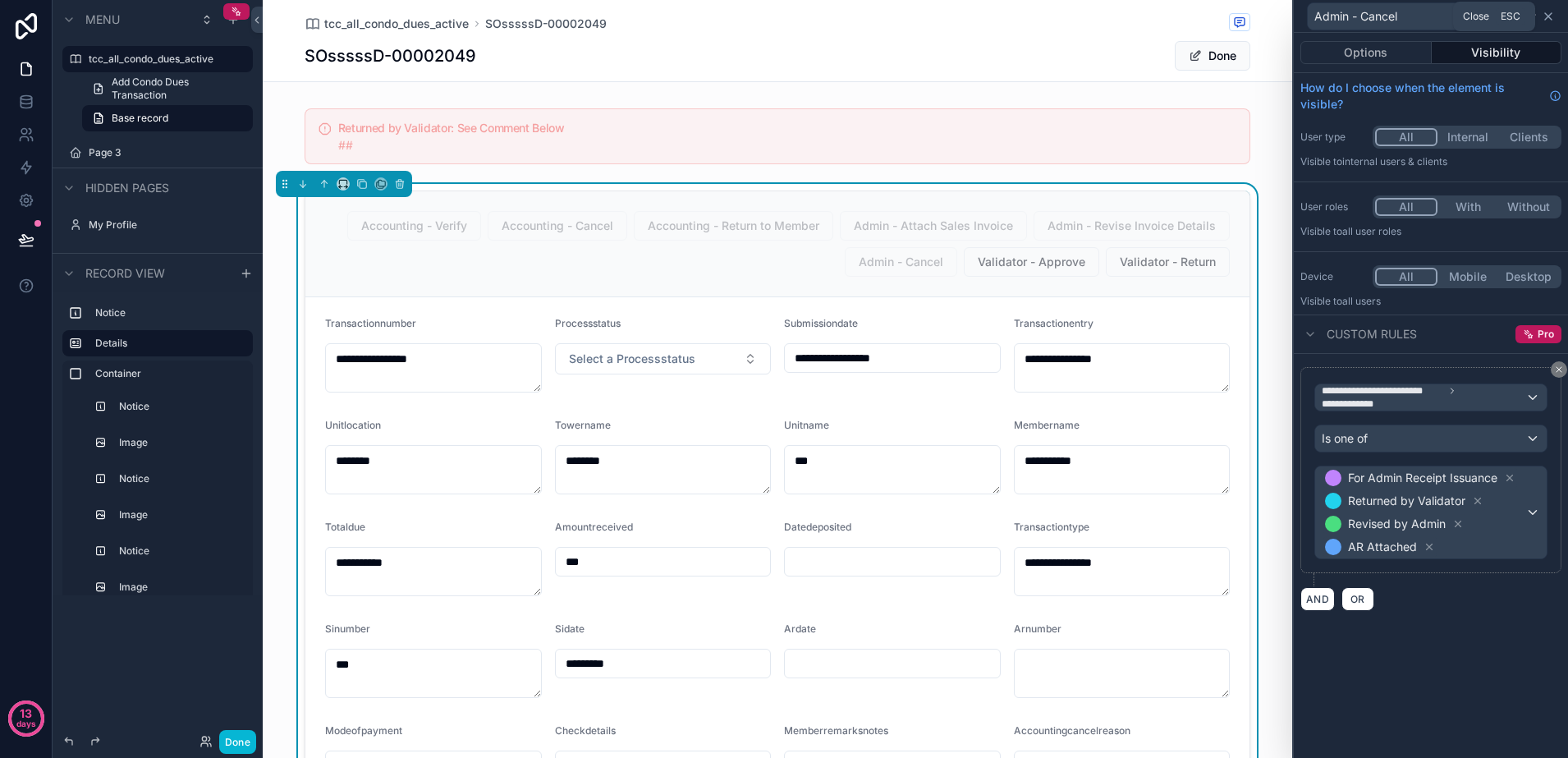
click at [1552, 19] on icon at bounding box center [1549, 16] width 14 height 14
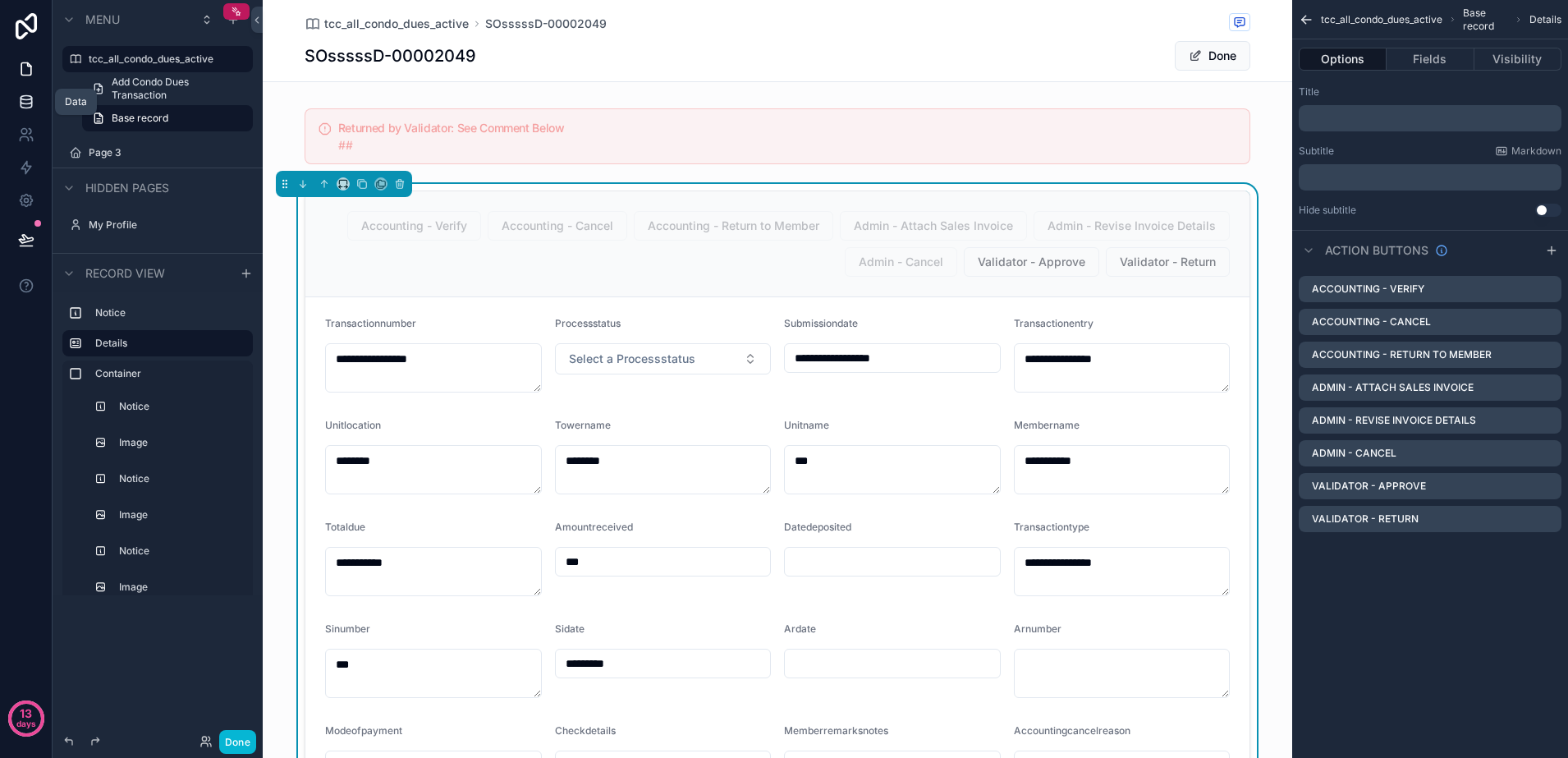
click at [35, 109] on link at bounding box center [25, 102] width 51 height 33
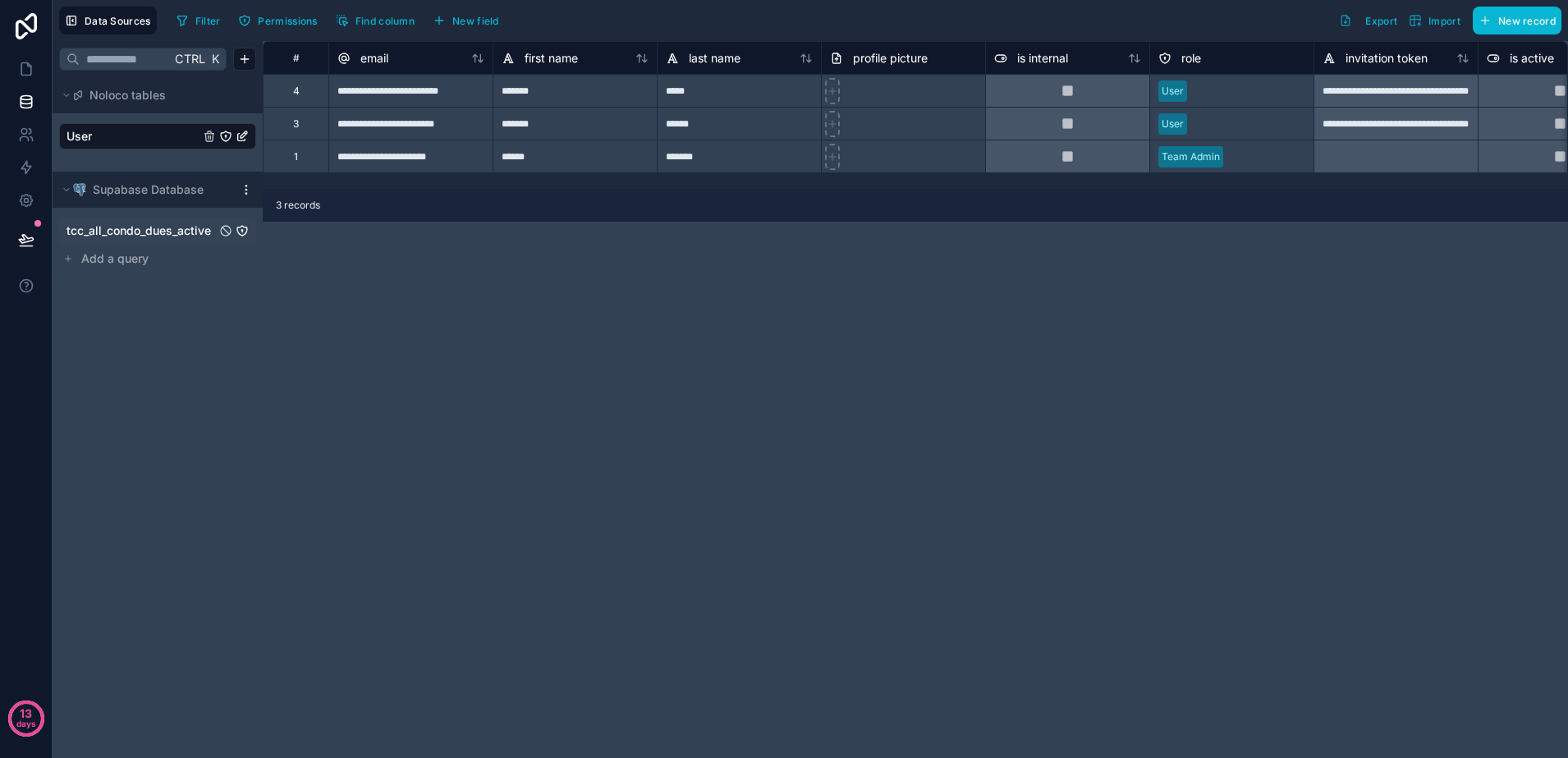
click at [139, 221] on div "tcc_all_condo_dues_active" at bounding box center [157, 230] width 197 height 26
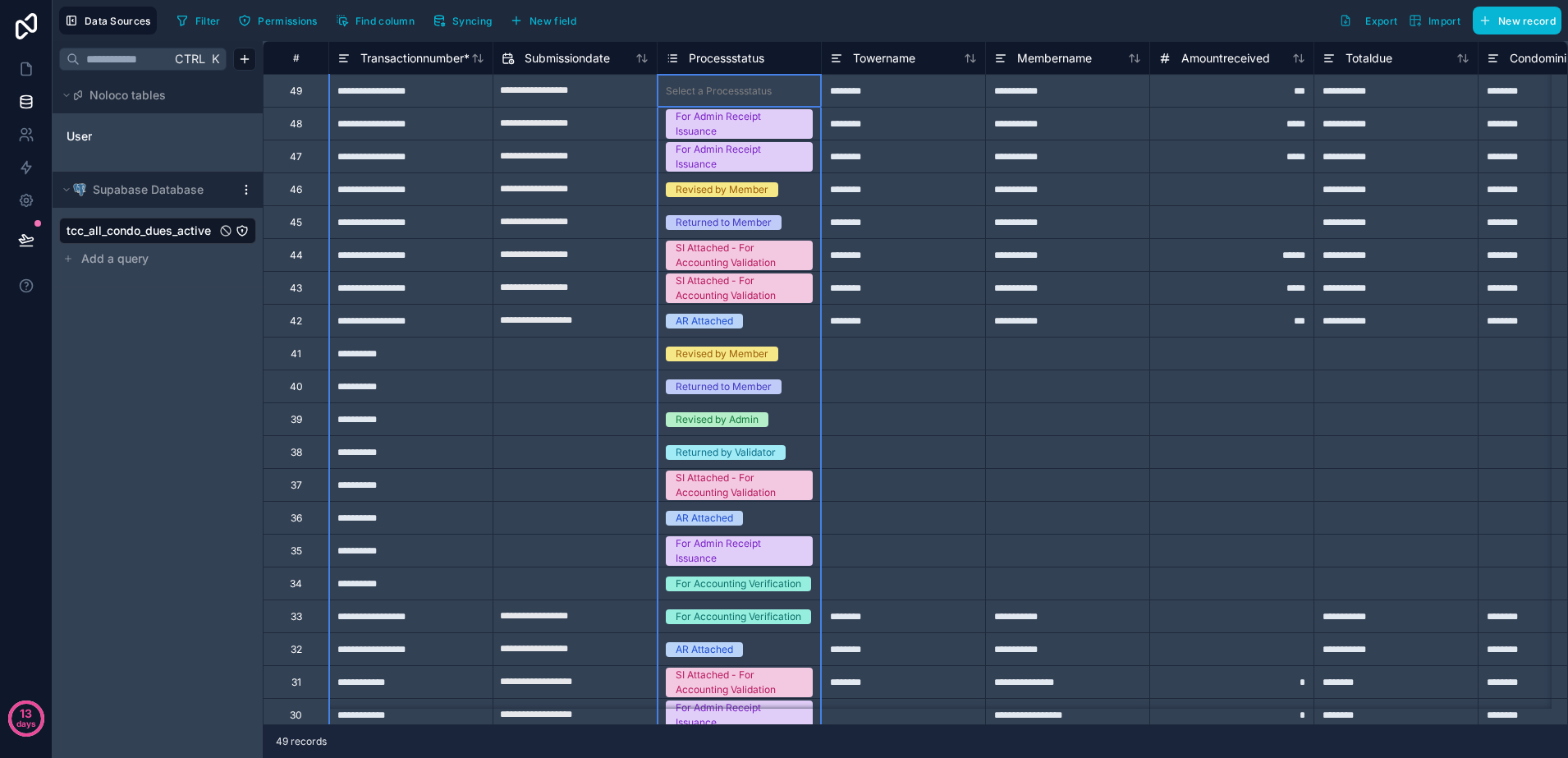
click at [669, 62] on icon at bounding box center [673, 58] width 14 height 19
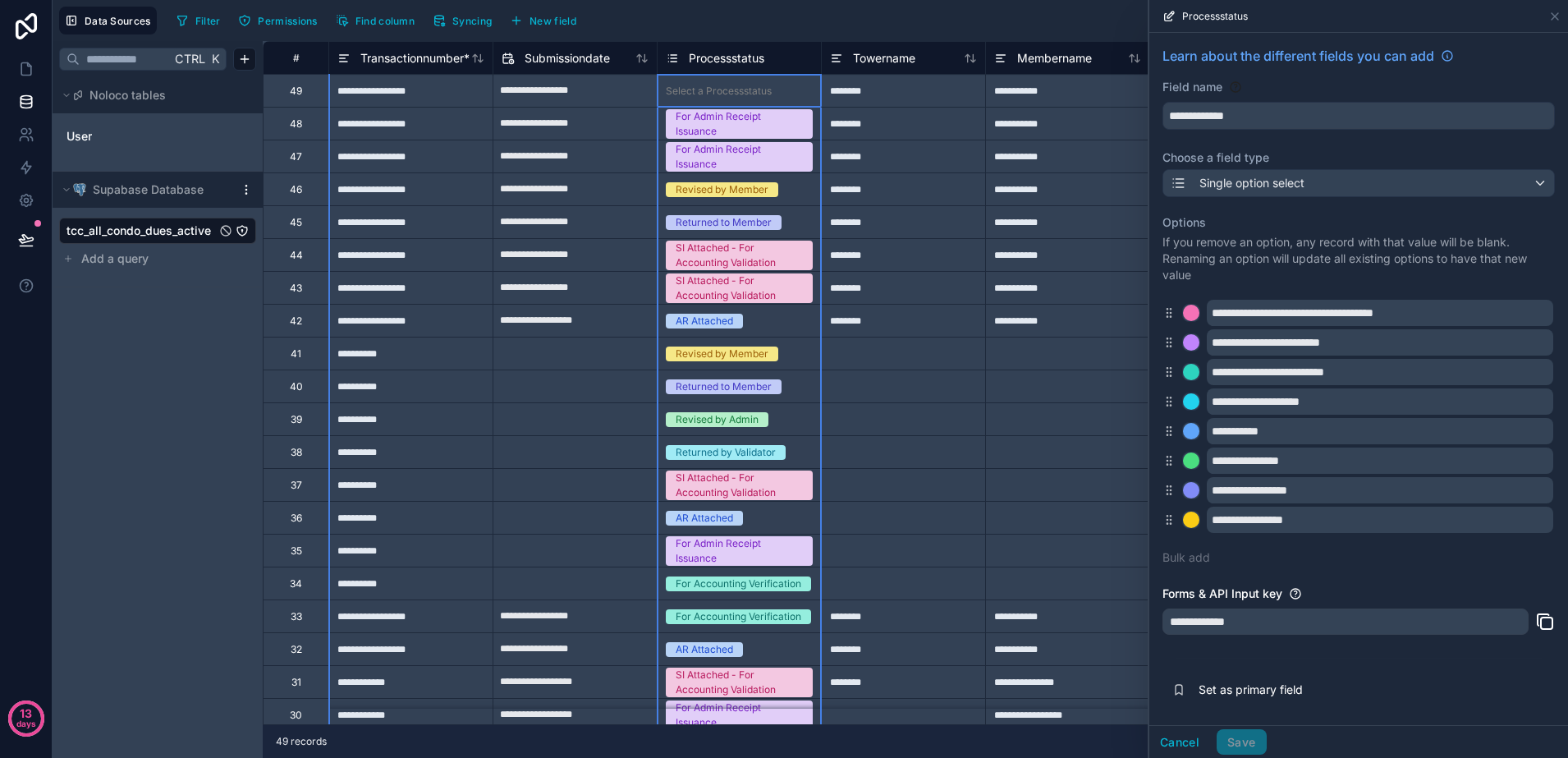
click at [669, 62] on icon at bounding box center [673, 58] width 14 height 19
click at [15, 76] on link at bounding box center [25, 69] width 51 height 33
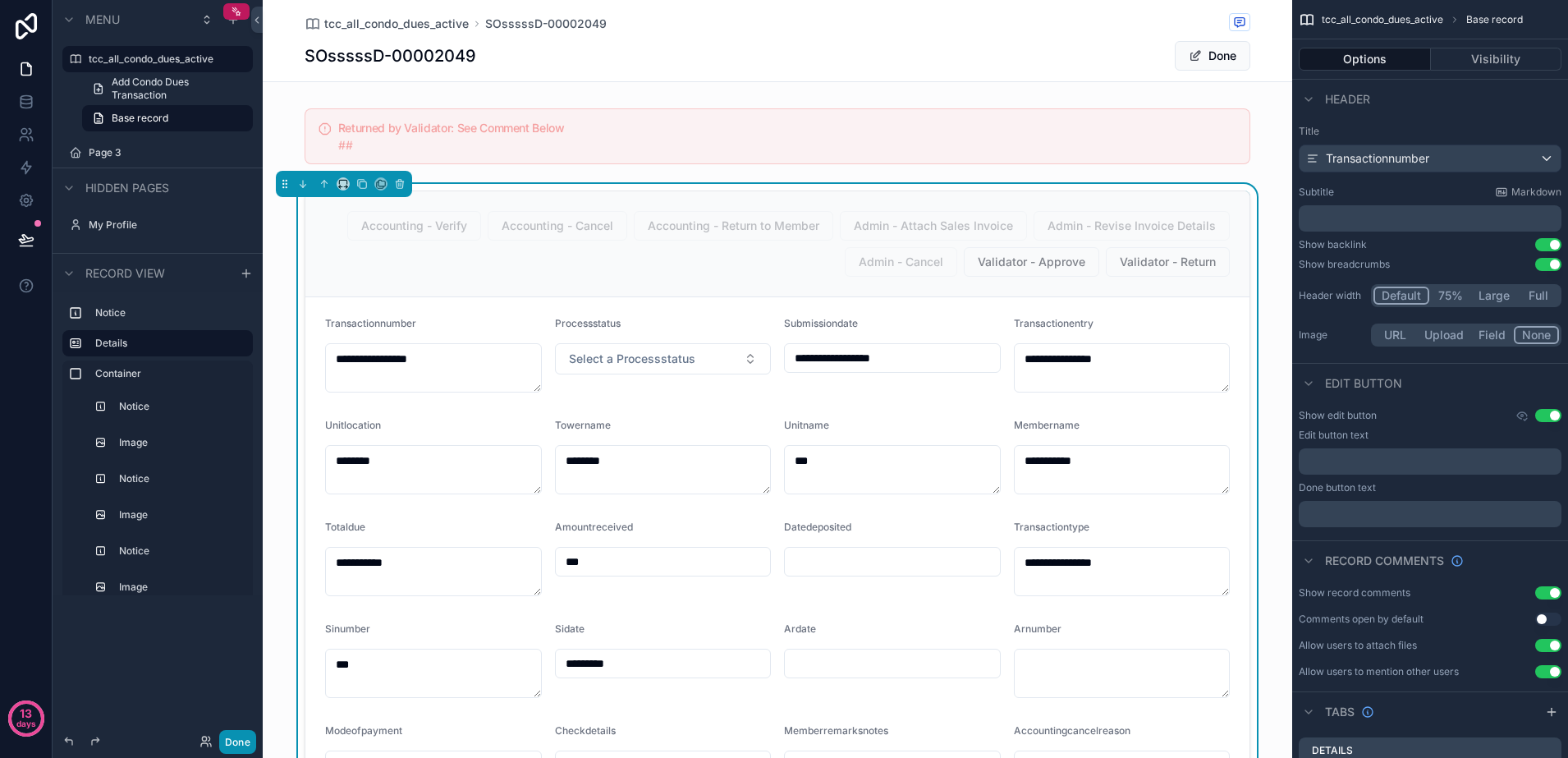
click at [240, 741] on button "Done" at bounding box center [237, 742] width 37 height 24
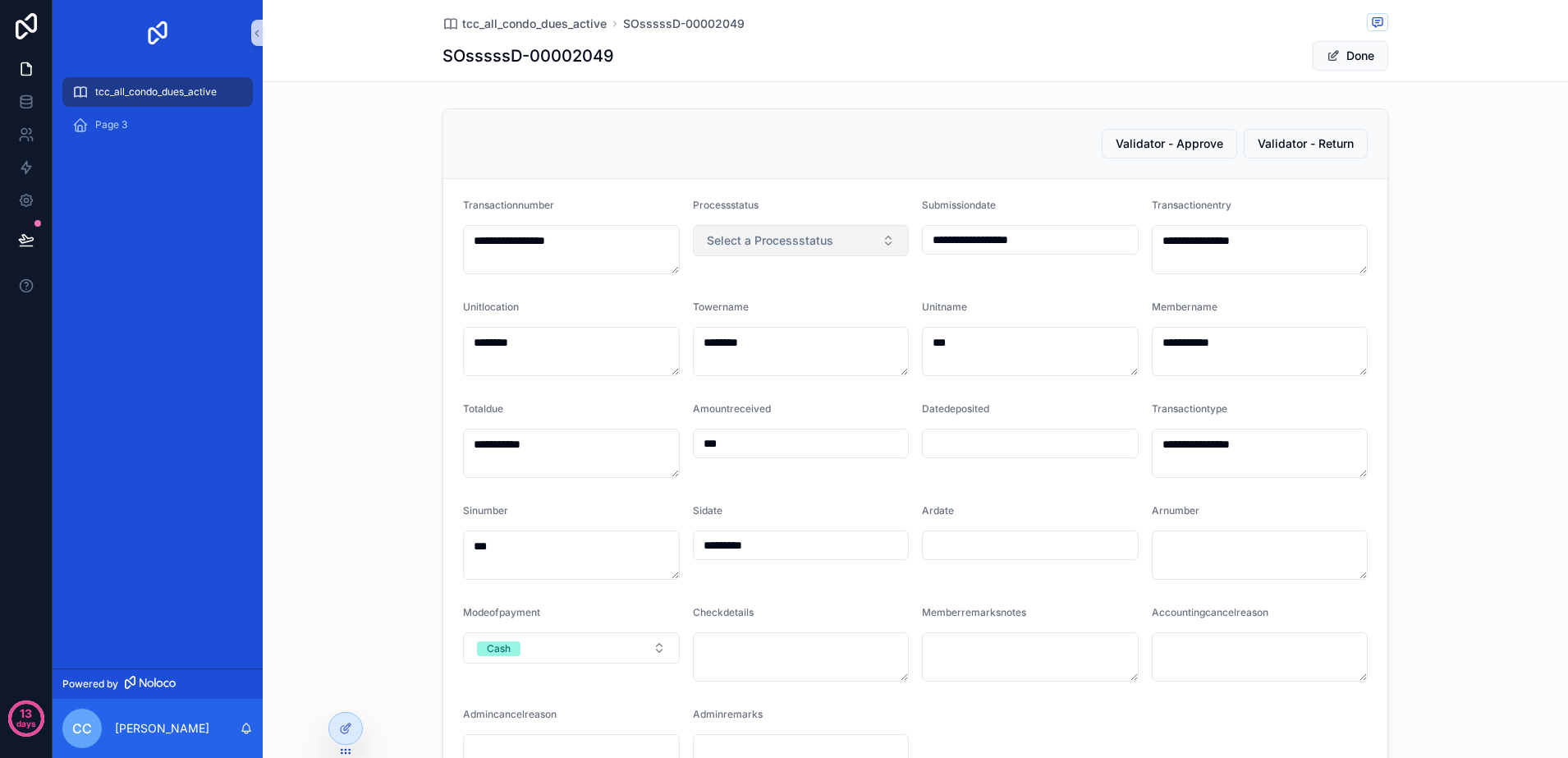
click at [859, 242] on button "Select a Processstatus" at bounding box center [802, 240] width 217 height 31
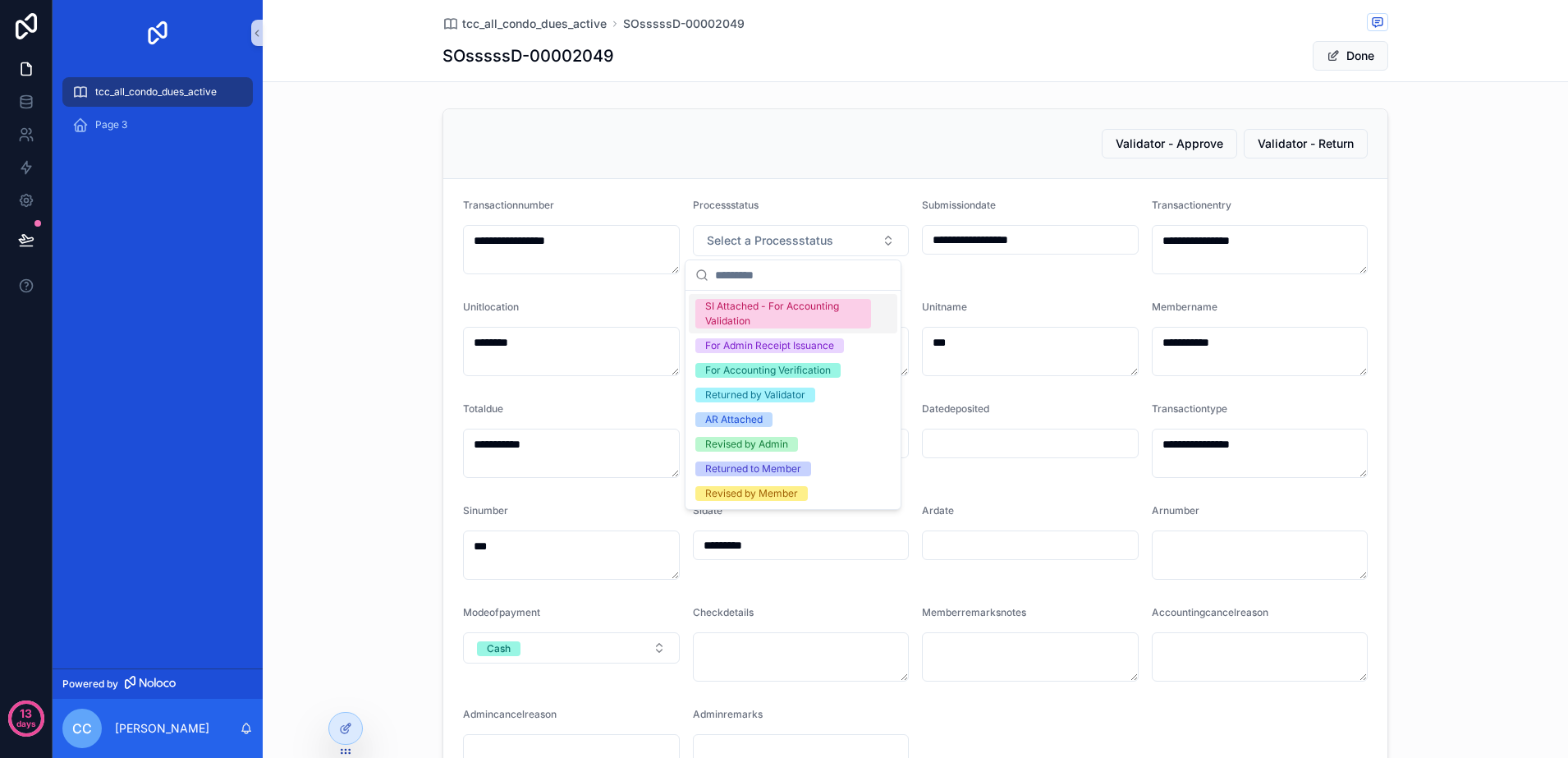
click at [819, 306] on div "SI Attached - For Accounting Validation" at bounding box center [783, 314] width 156 height 30
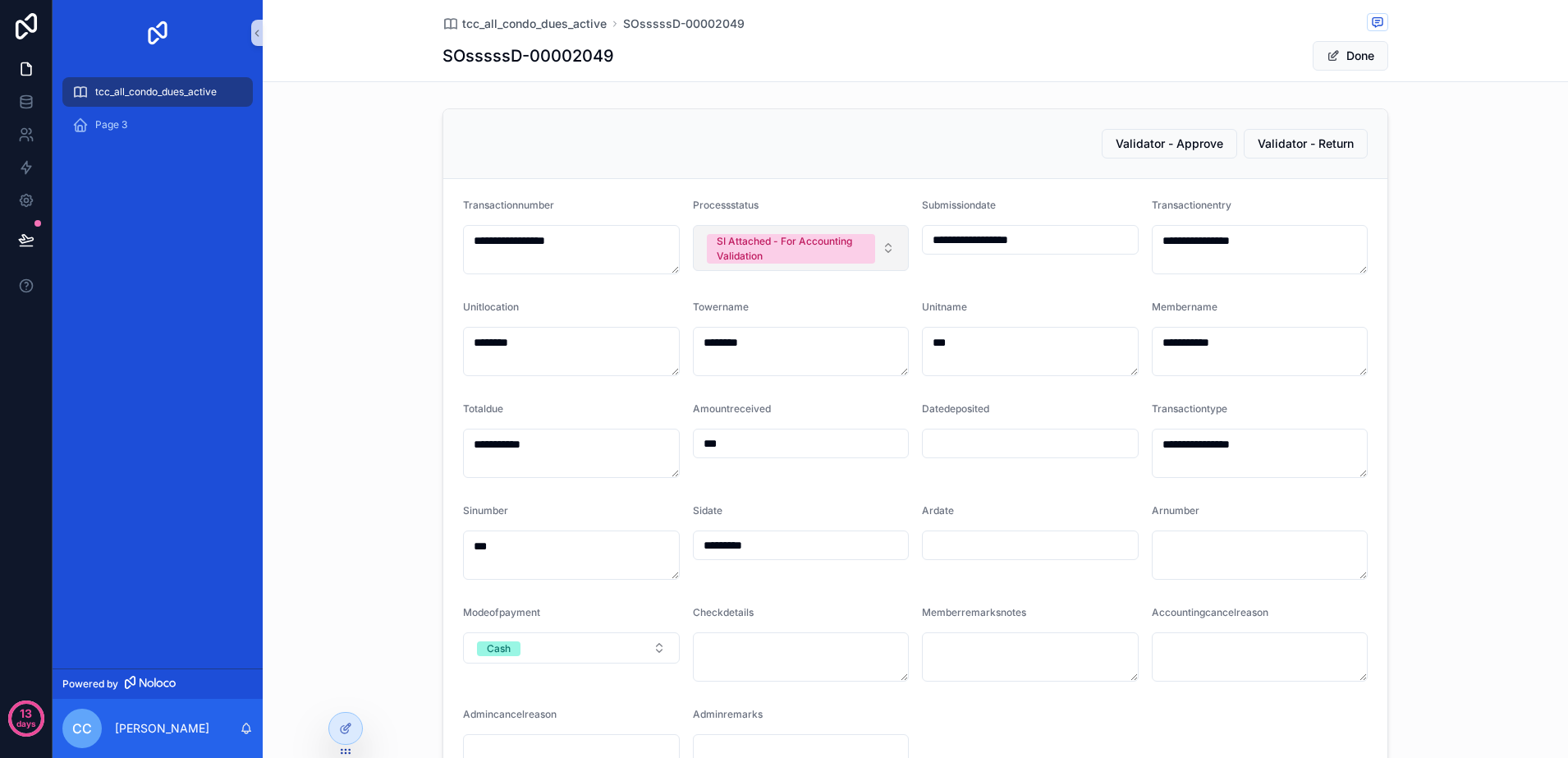
click at [883, 258] on button "SI Attached - For Accounting Validation" at bounding box center [802, 247] width 217 height 45
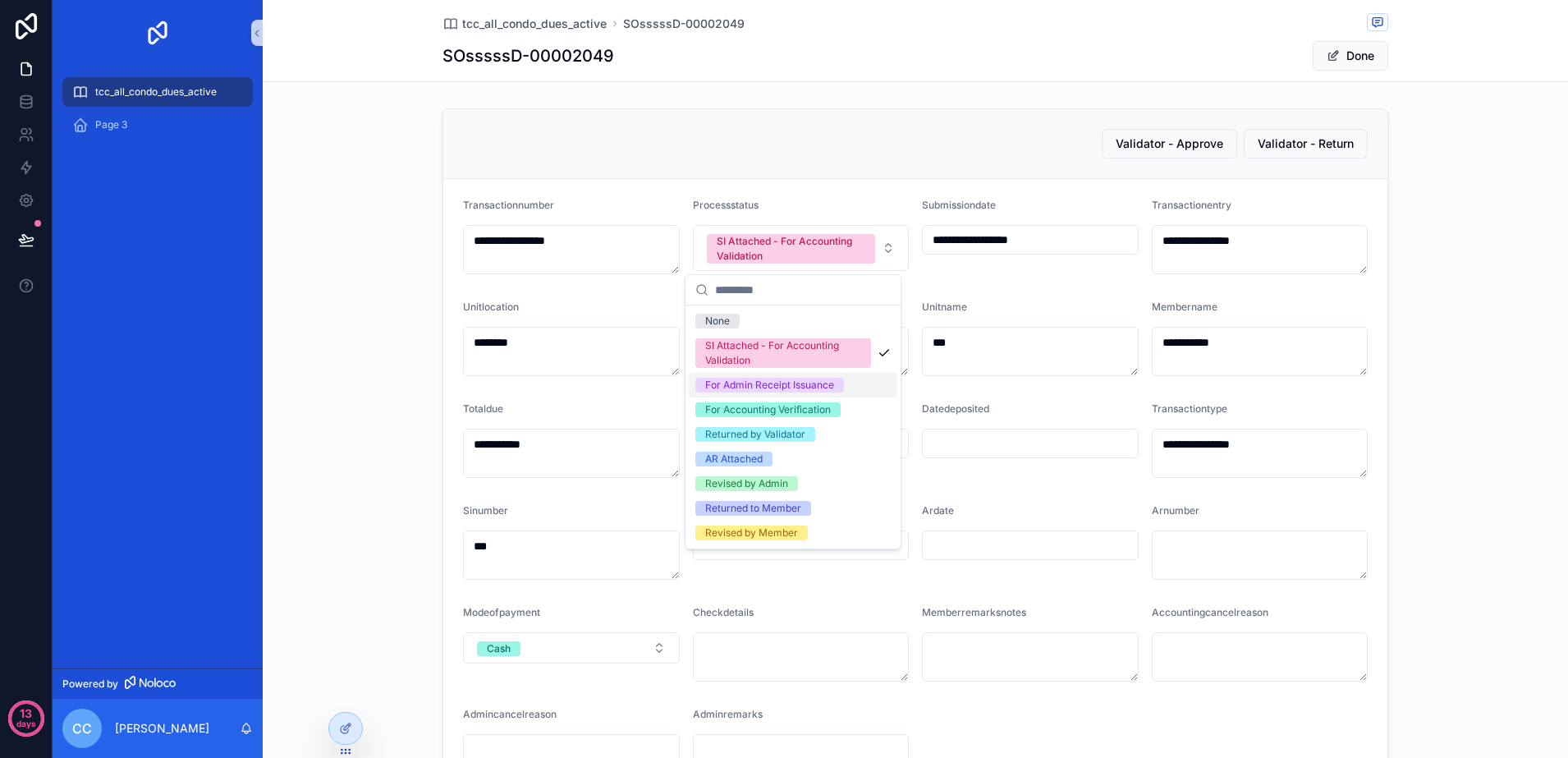
click at [835, 389] on span "For Admin Receipt Issuance" at bounding box center [769, 384] width 148 height 15
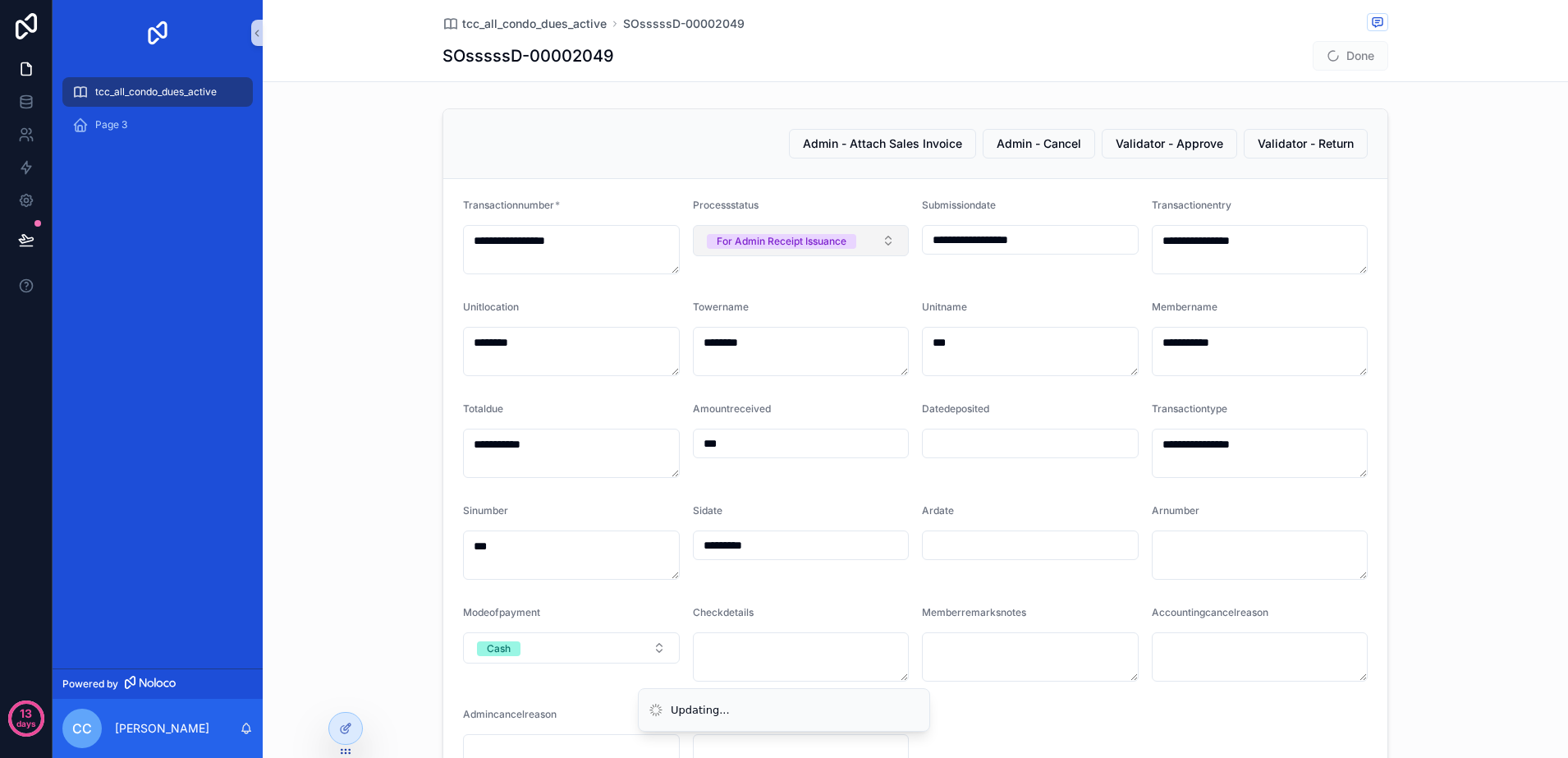
click at [879, 251] on button "For Admin Receipt Issuance" at bounding box center [802, 240] width 217 height 31
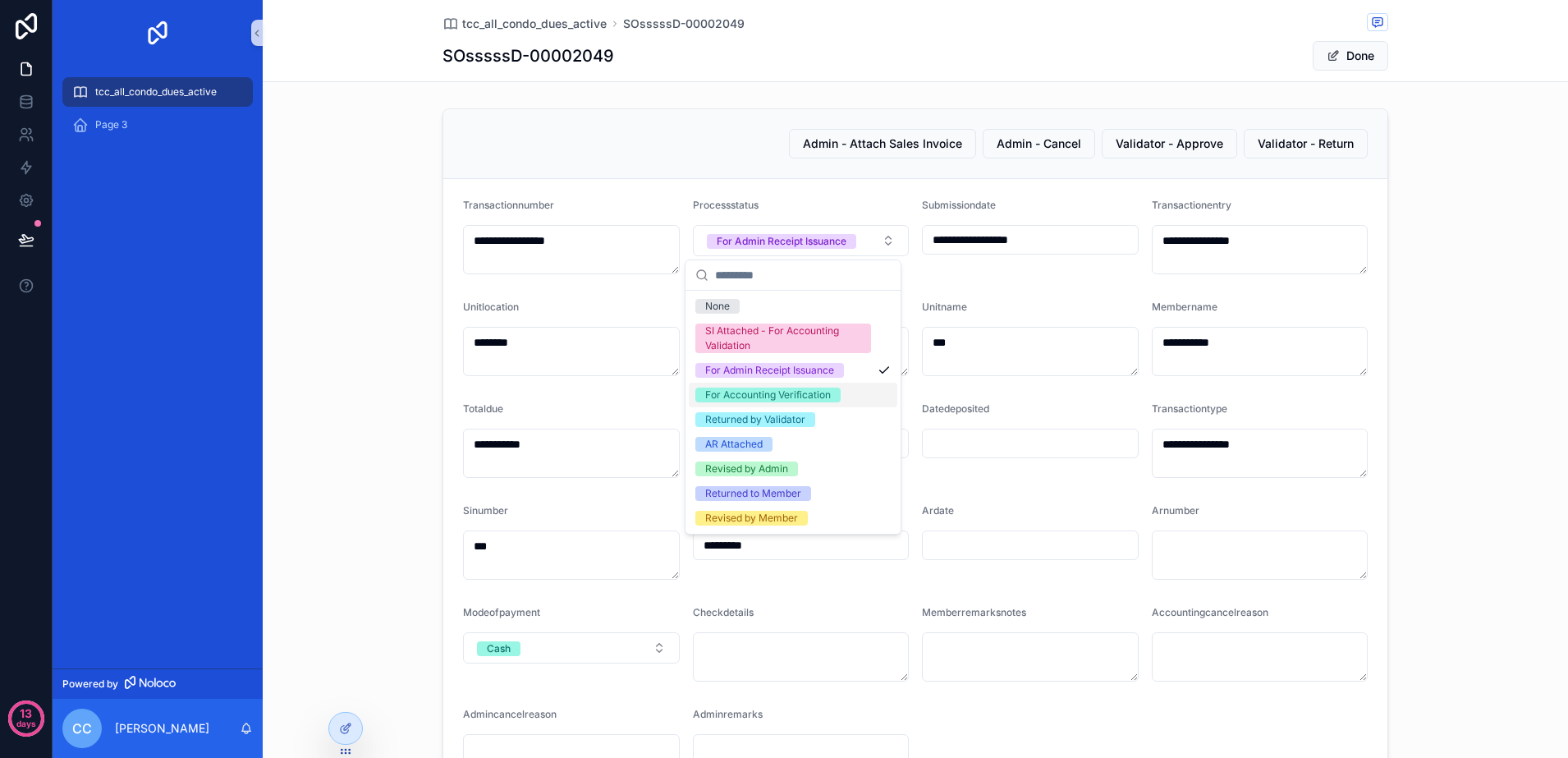
click at [836, 399] on span "For Accounting Verification" at bounding box center [768, 394] width 145 height 15
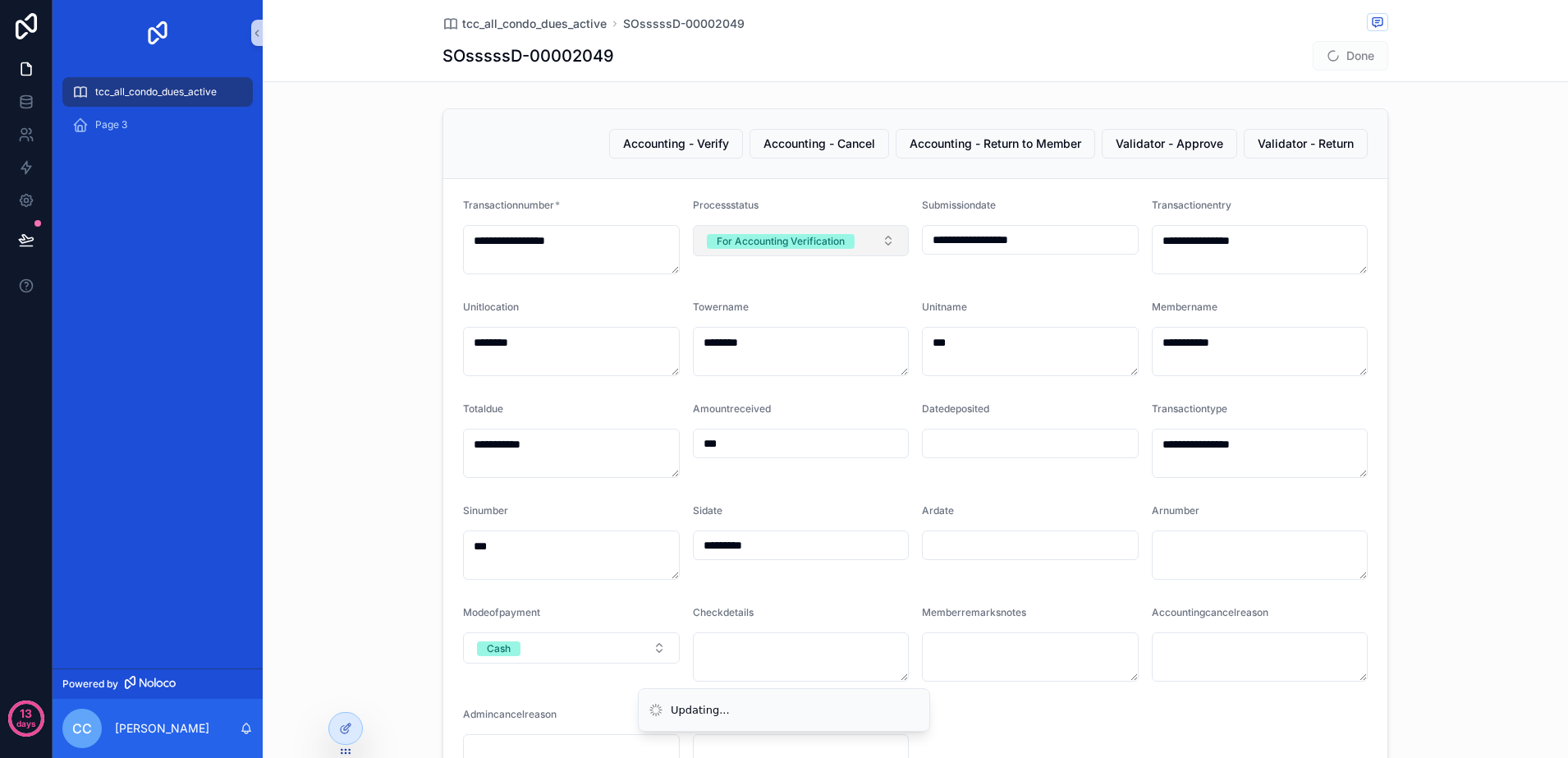
click at [864, 252] on button "For Accounting Verification" at bounding box center [802, 240] width 217 height 31
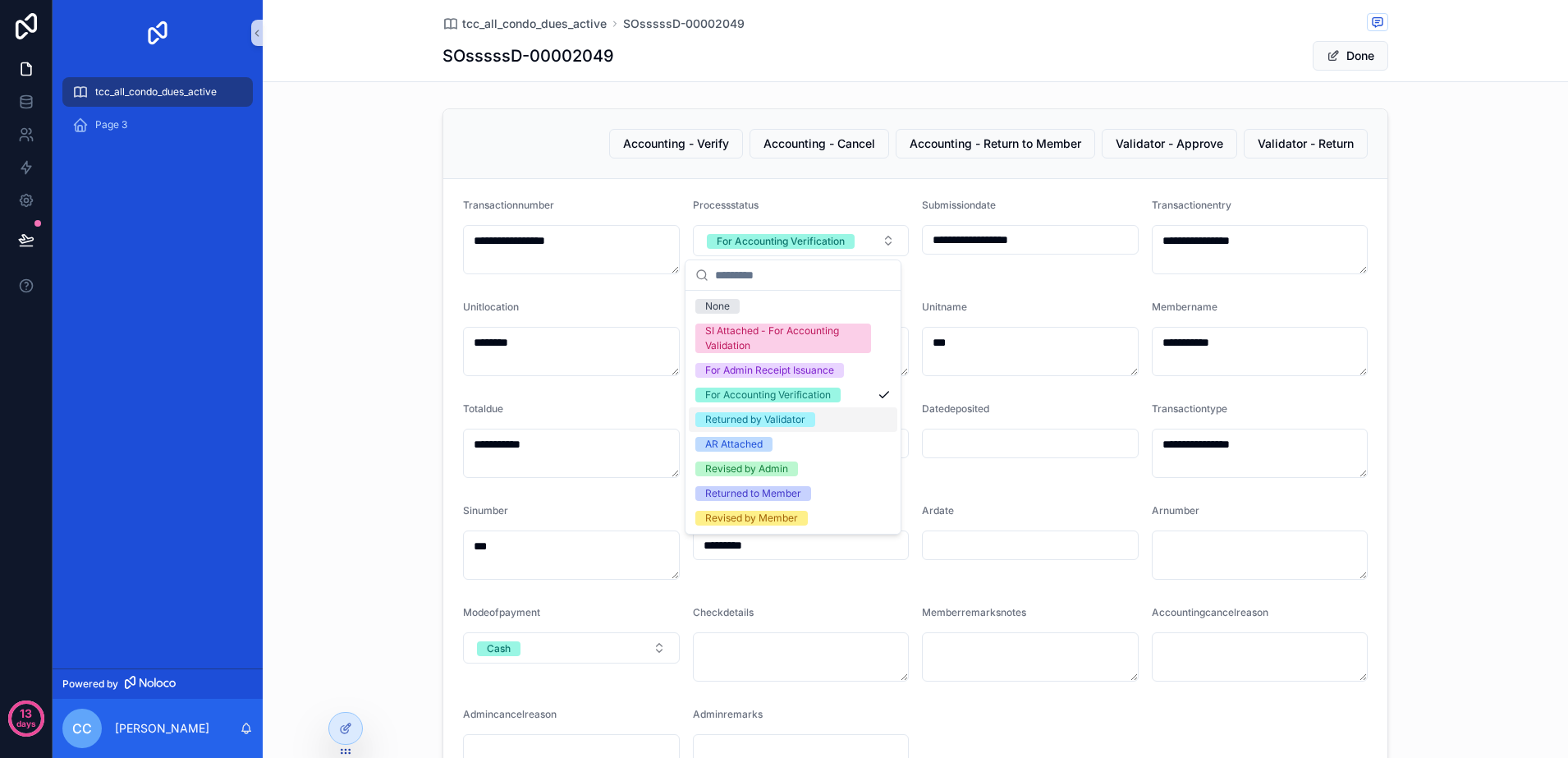
click at [832, 411] on div "Returned by Validator" at bounding box center [792, 419] width 208 height 24
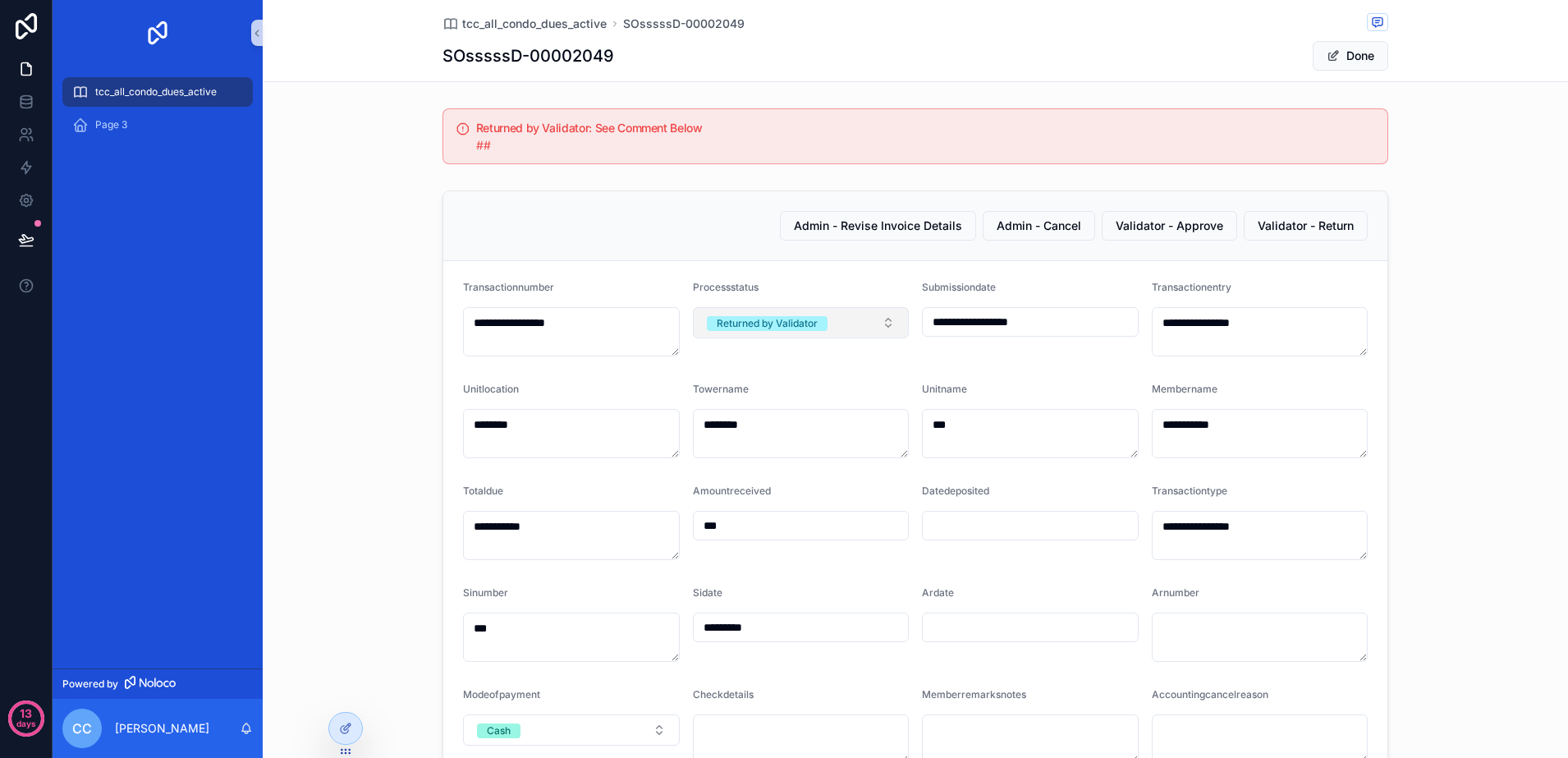
click at [884, 321] on button "Returned by Validator" at bounding box center [802, 322] width 217 height 31
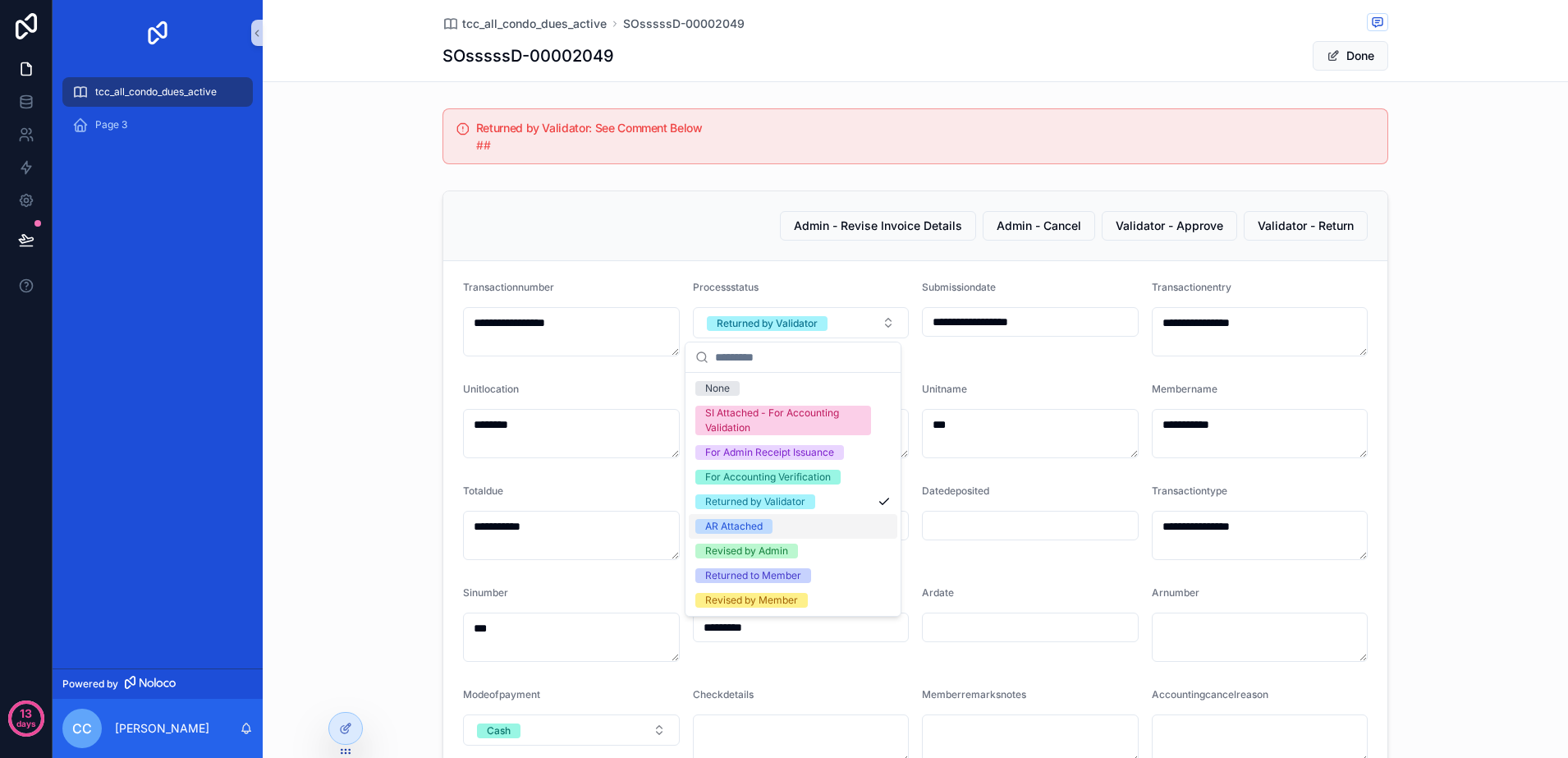
click at [812, 531] on div "AR Attached" at bounding box center [792, 526] width 208 height 24
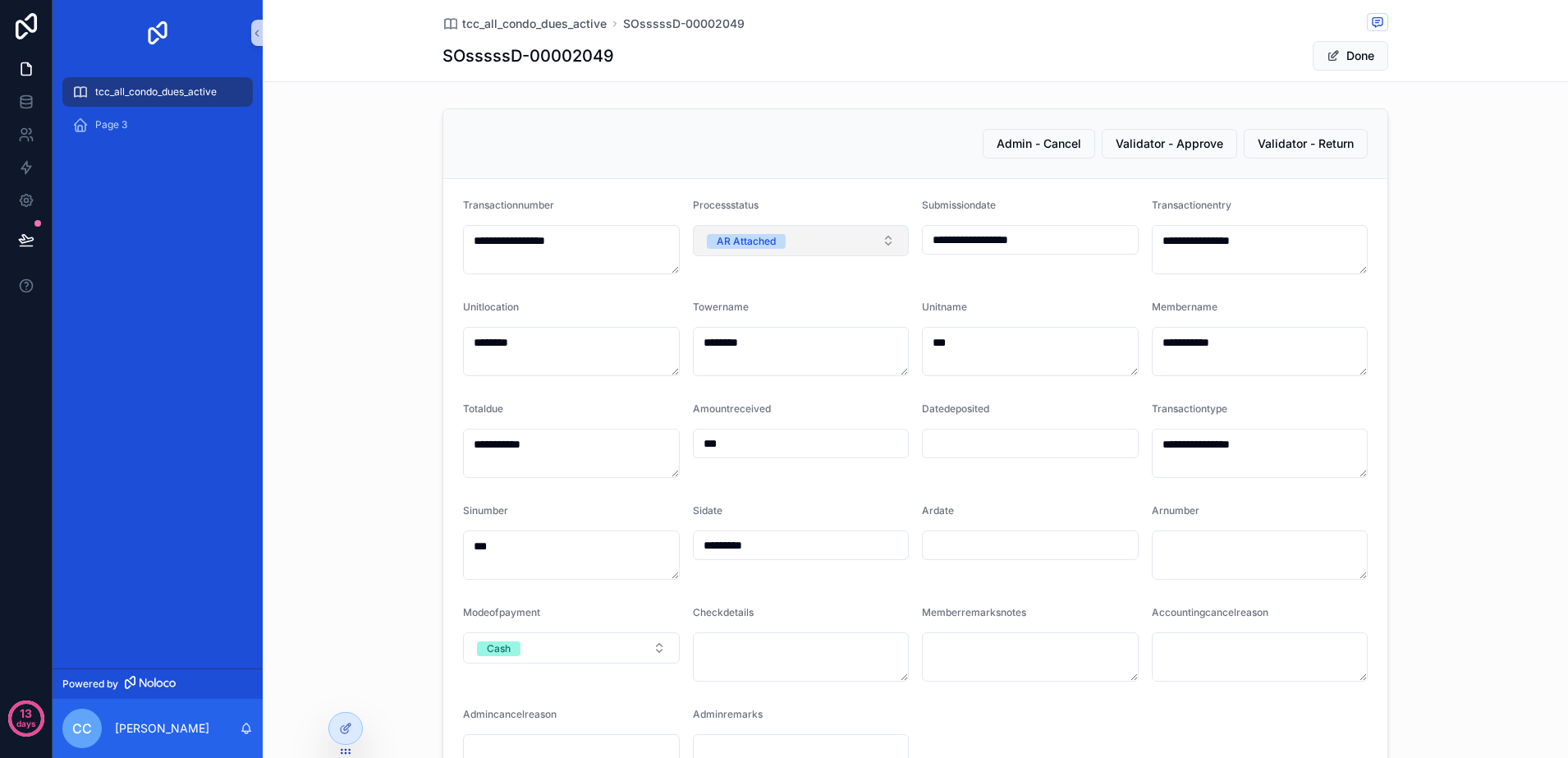
click at [874, 236] on button "AR Attached" at bounding box center [802, 240] width 217 height 31
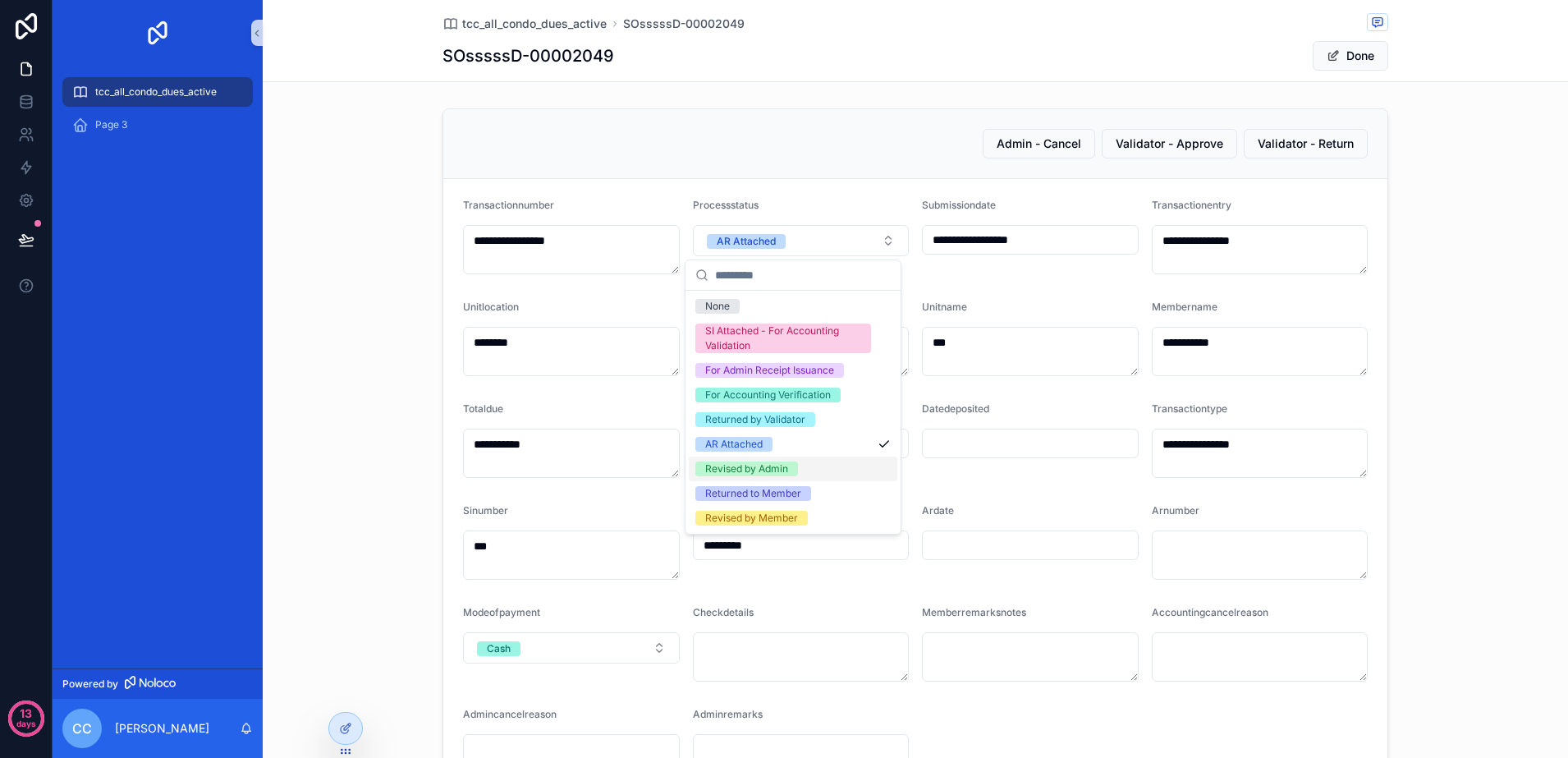
click at [817, 470] on div "Revised by Admin" at bounding box center [792, 468] width 208 height 24
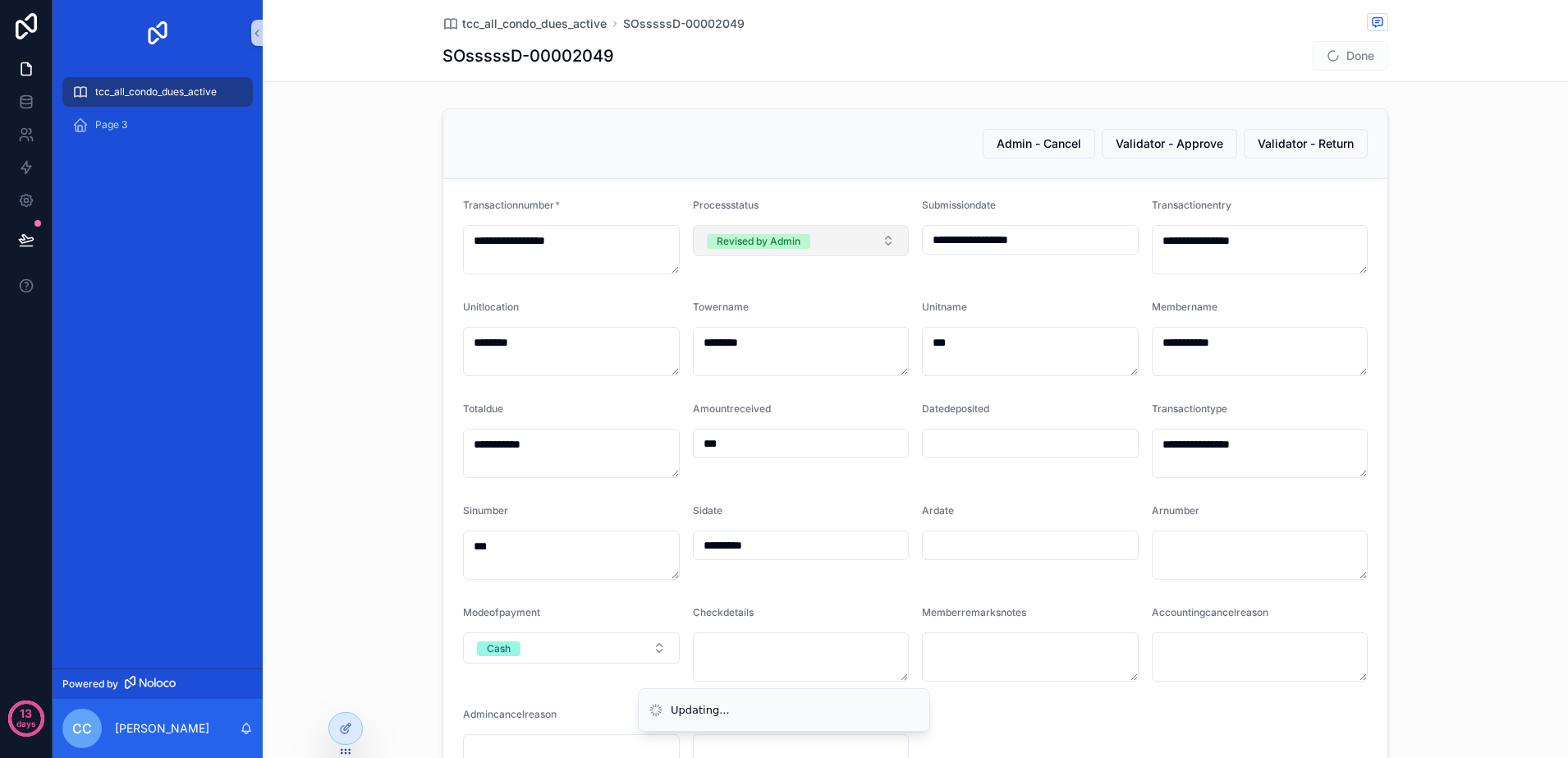
click at [889, 240] on button "Revised by Admin" at bounding box center [802, 240] width 217 height 31
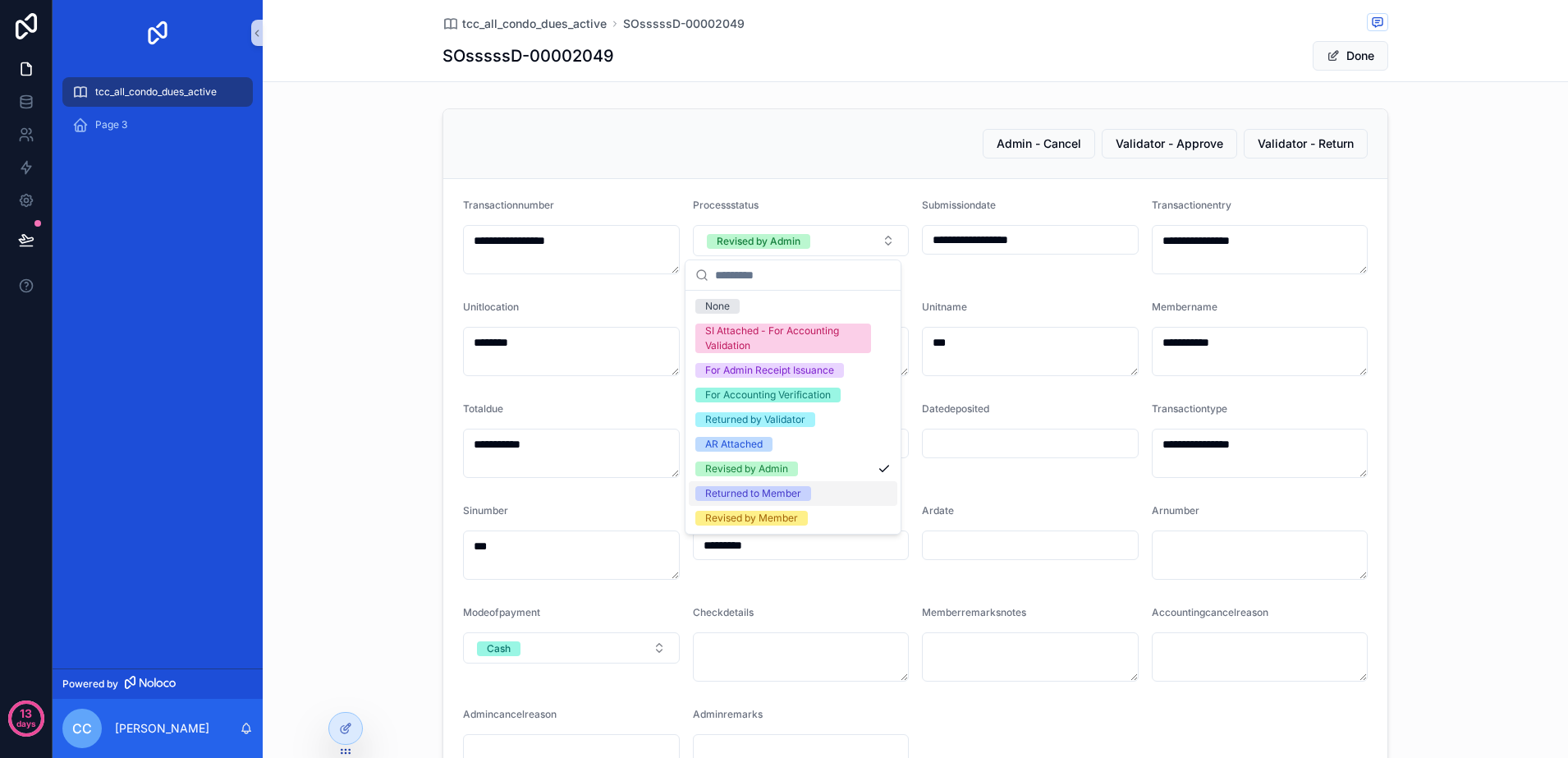
click at [817, 494] on div "Returned to Member" at bounding box center [792, 493] width 208 height 24
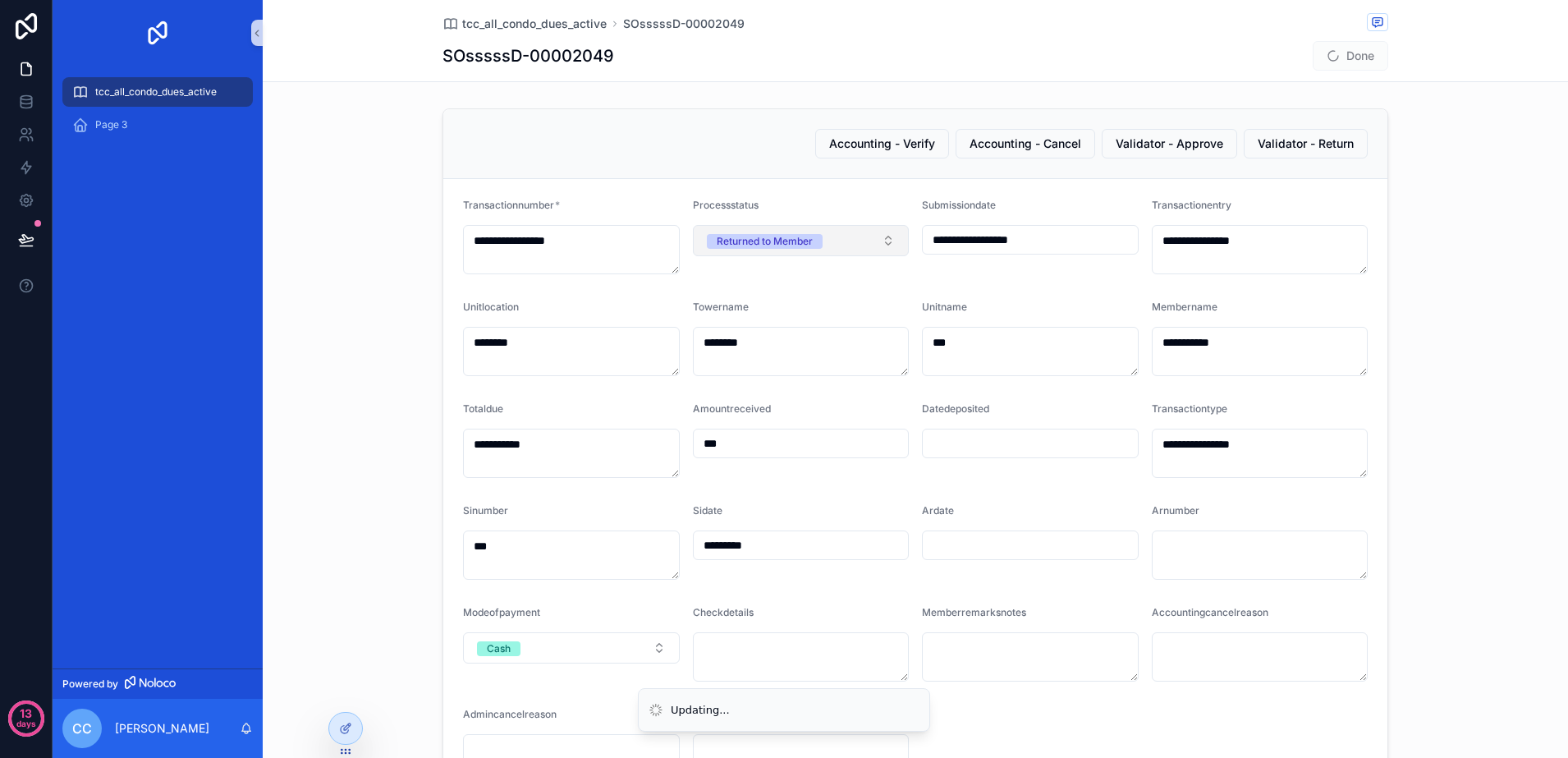
click at [876, 240] on button "Returned to Member" at bounding box center [802, 240] width 217 height 31
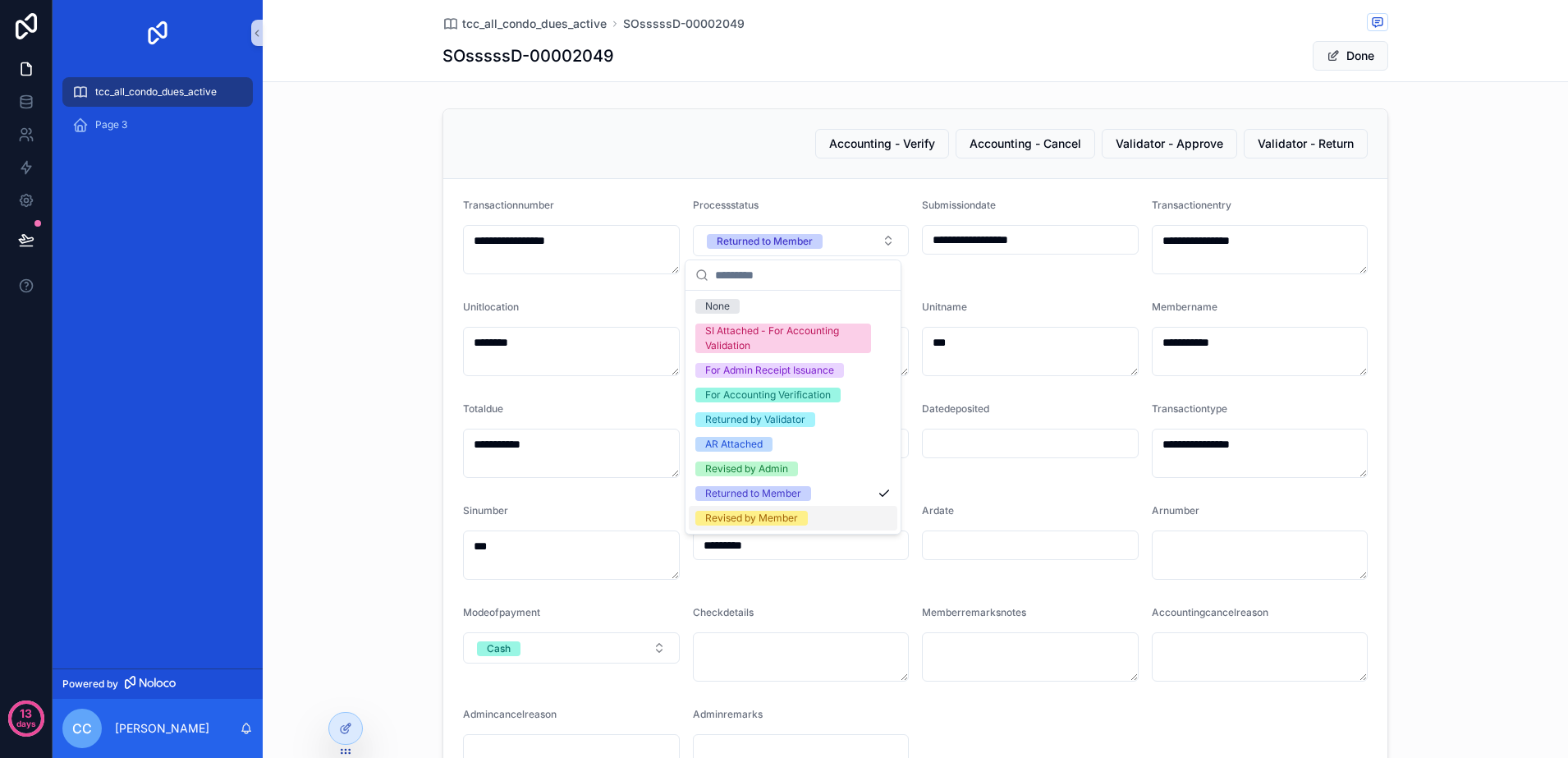
click at [797, 520] on div "Revised by Member" at bounding box center [752, 517] width 93 height 15
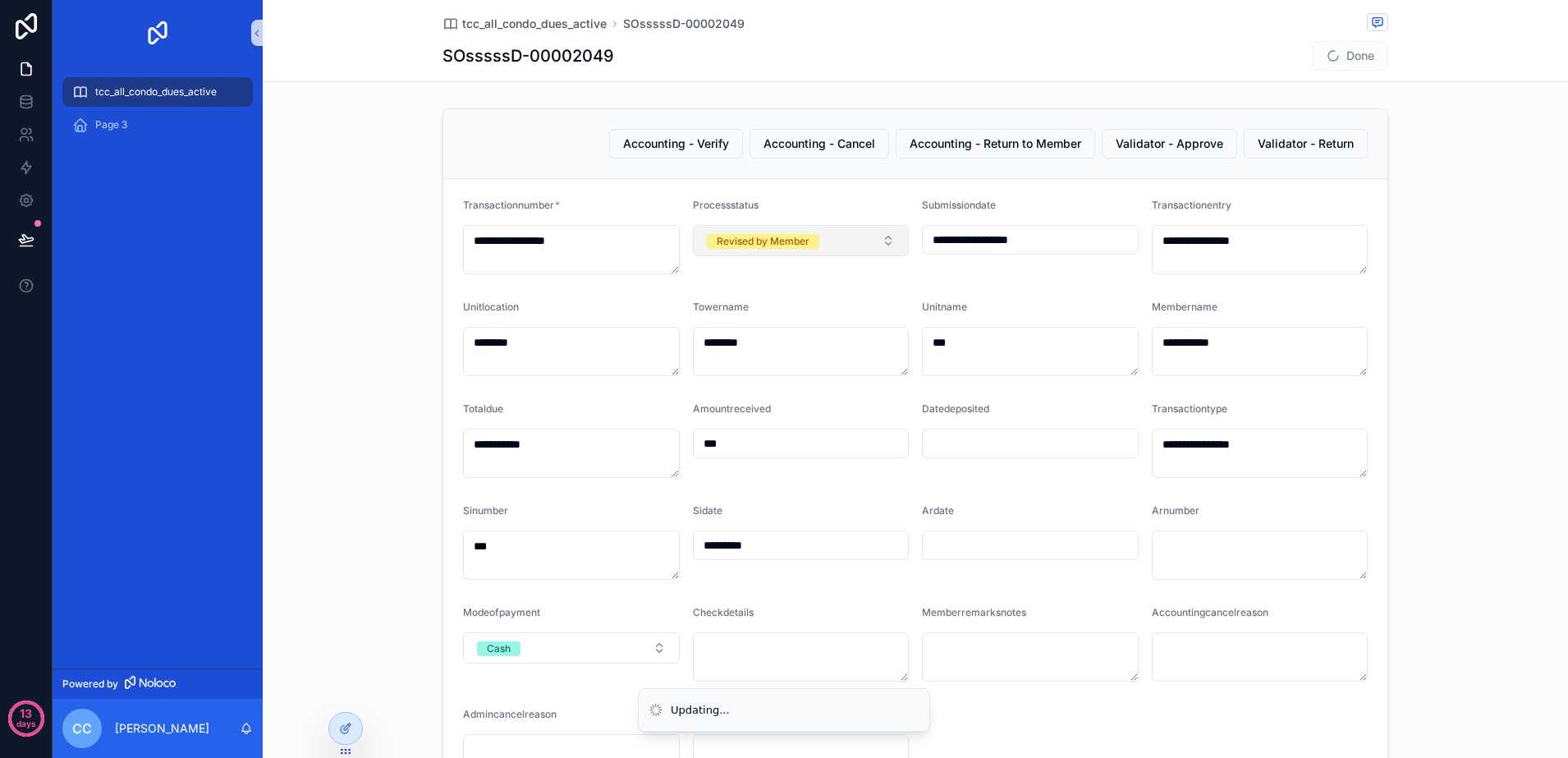
click at [874, 236] on button "Revised by Member" at bounding box center [802, 240] width 217 height 31
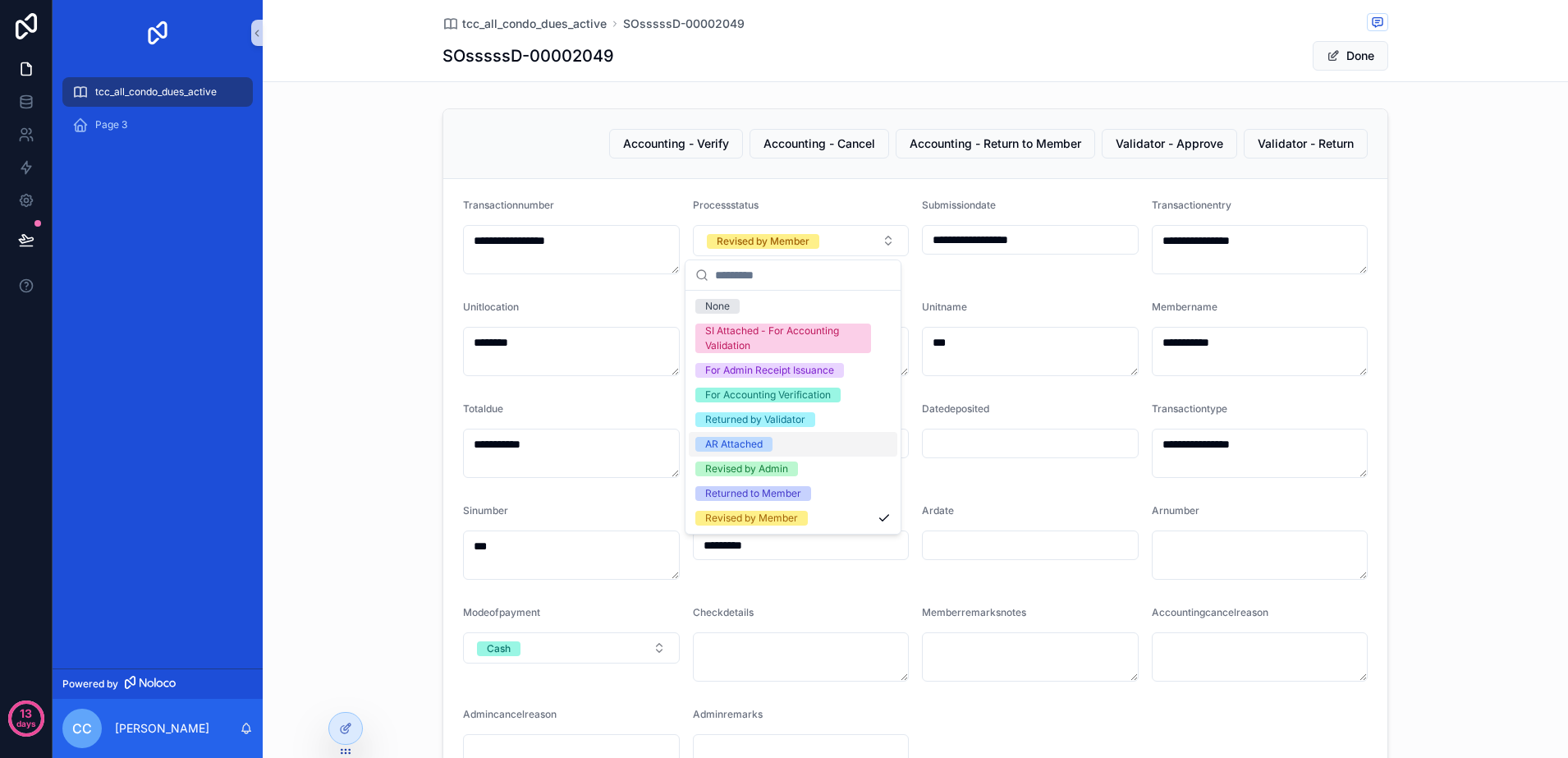
click at [790, 445] on div "AR Attached" at bounding box center [792, 443] width 208 height 24
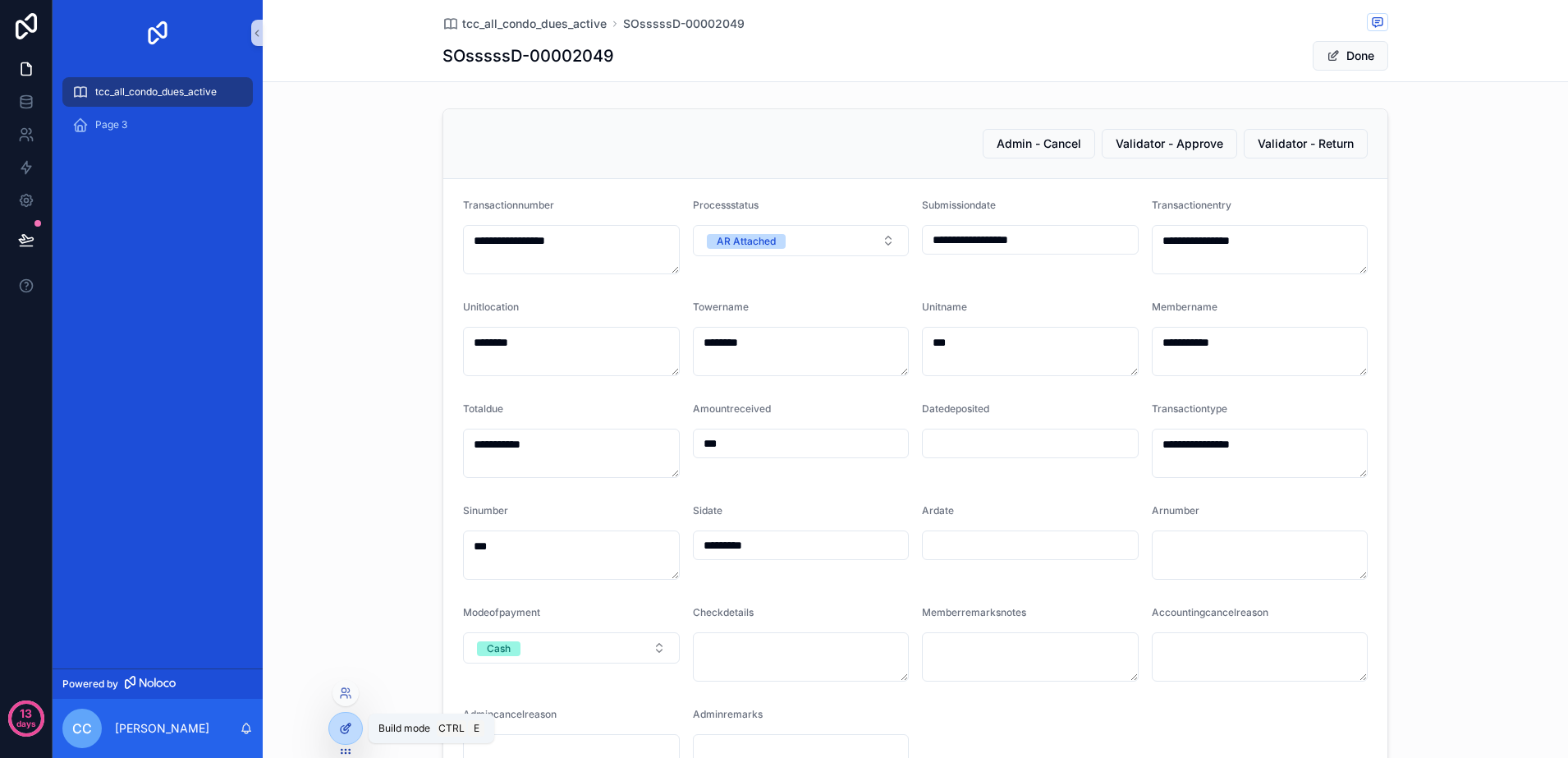
click at [354, 717] on div at bounding box center [346, 728] width 33 height 31
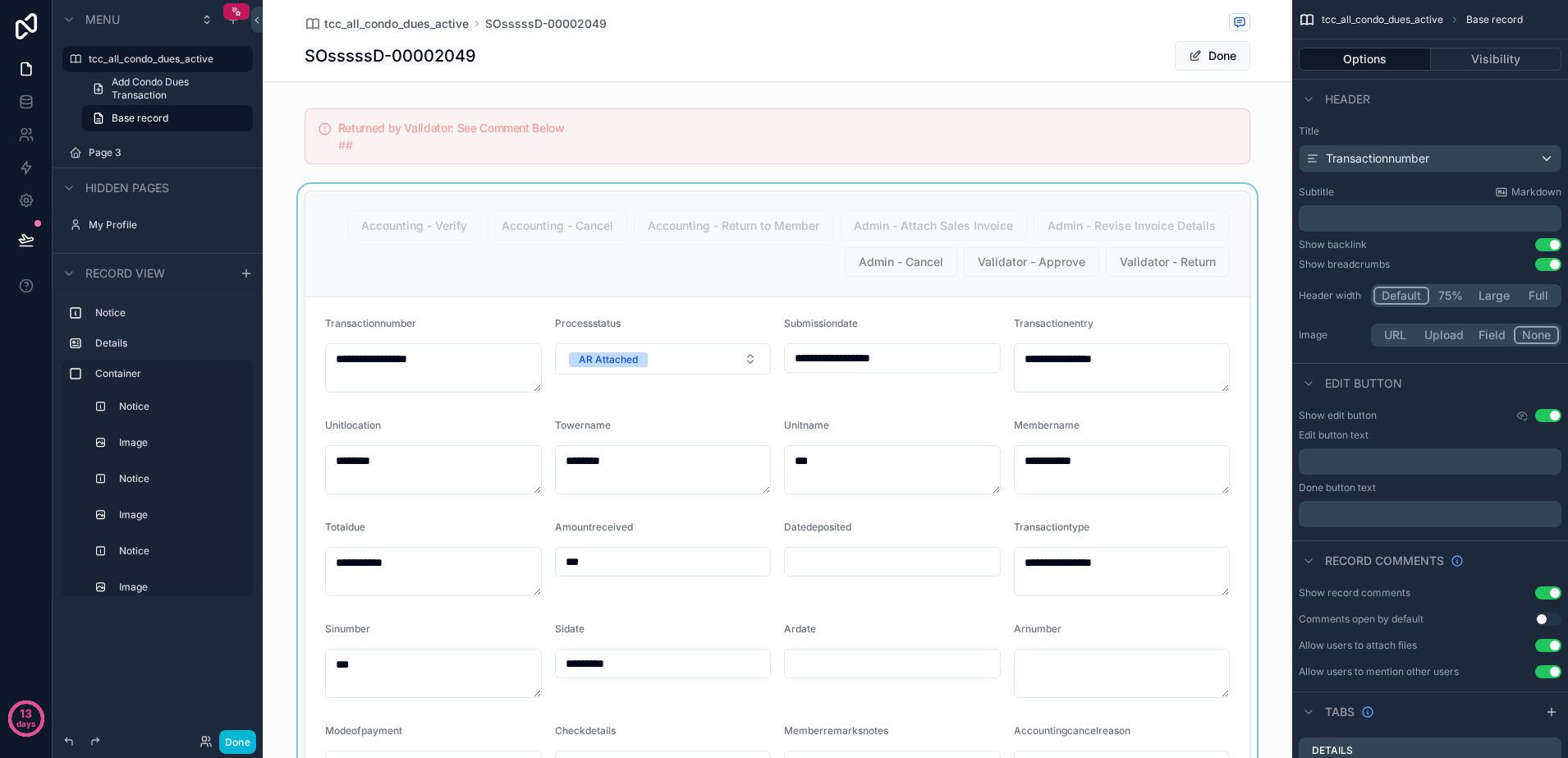
click at [780, 256] on div "scrollable content" at bounding box center [777, 607] width 1030 height 846
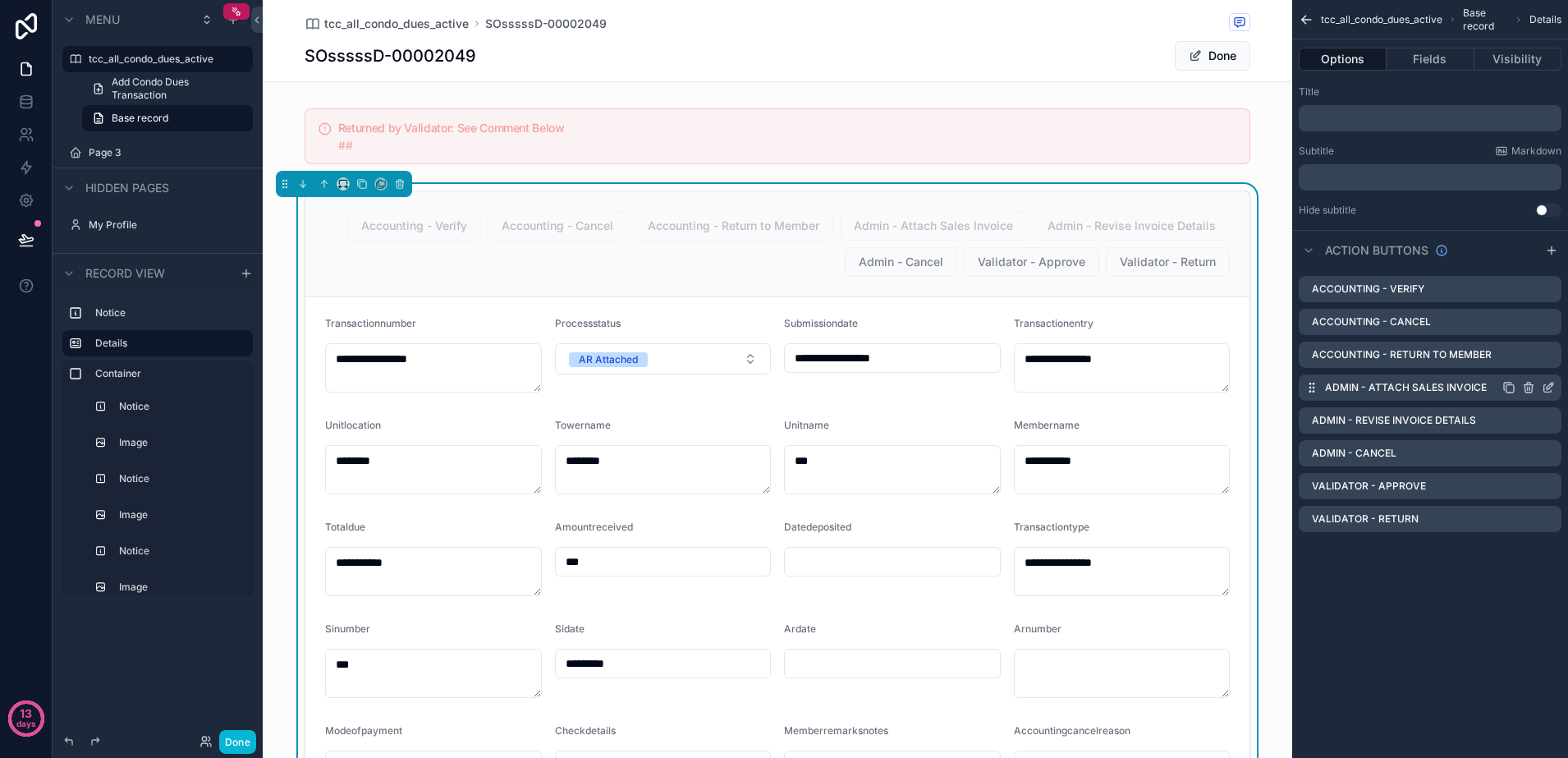
click at [1546, 385] on icon "scrollable content" at bounding box center [1549, 389] width 8 height 8
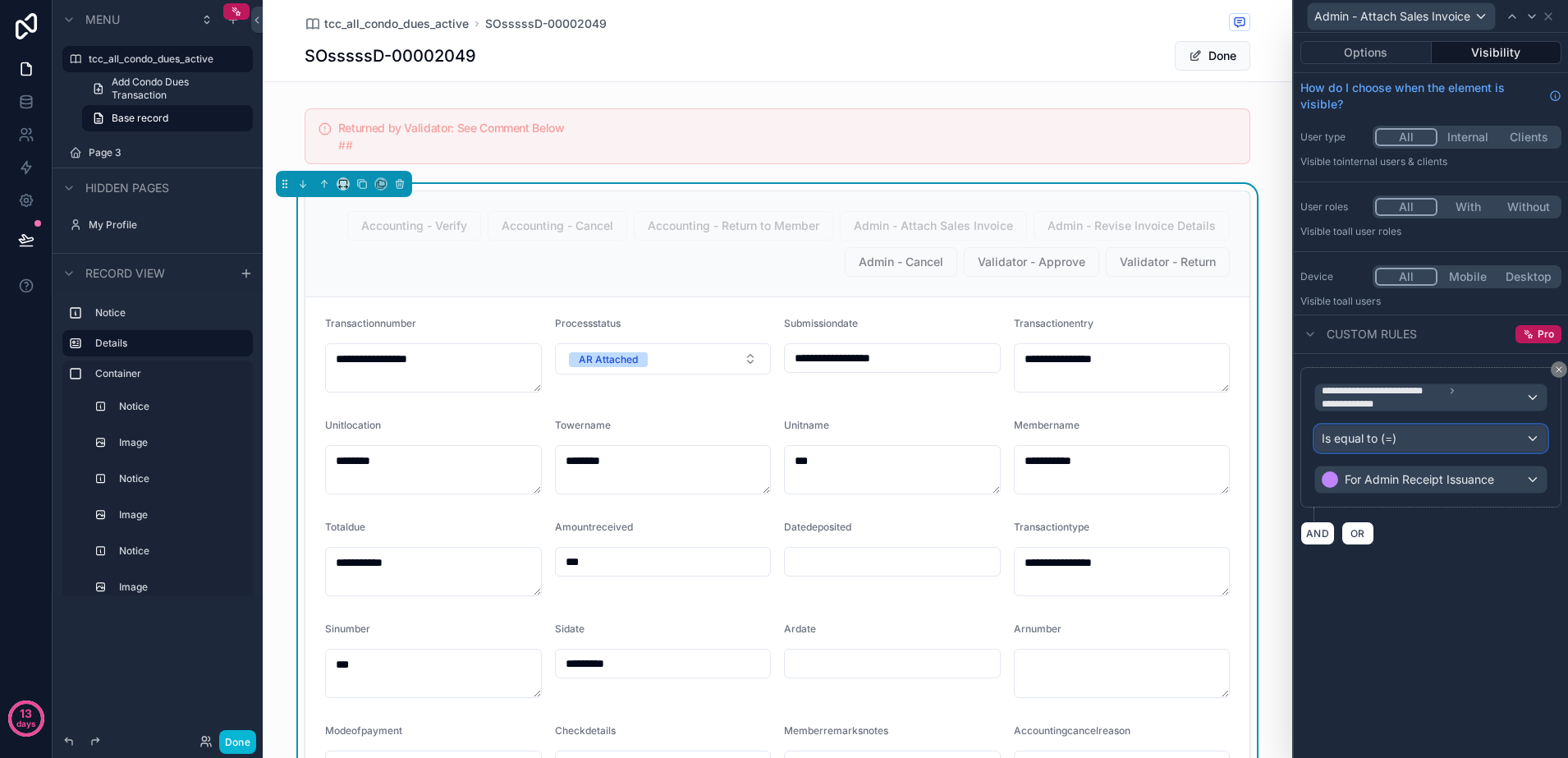
click at [1492, 437] on div "Is equal to (=)" at bounding box center [1430, 438] width 231 height 26
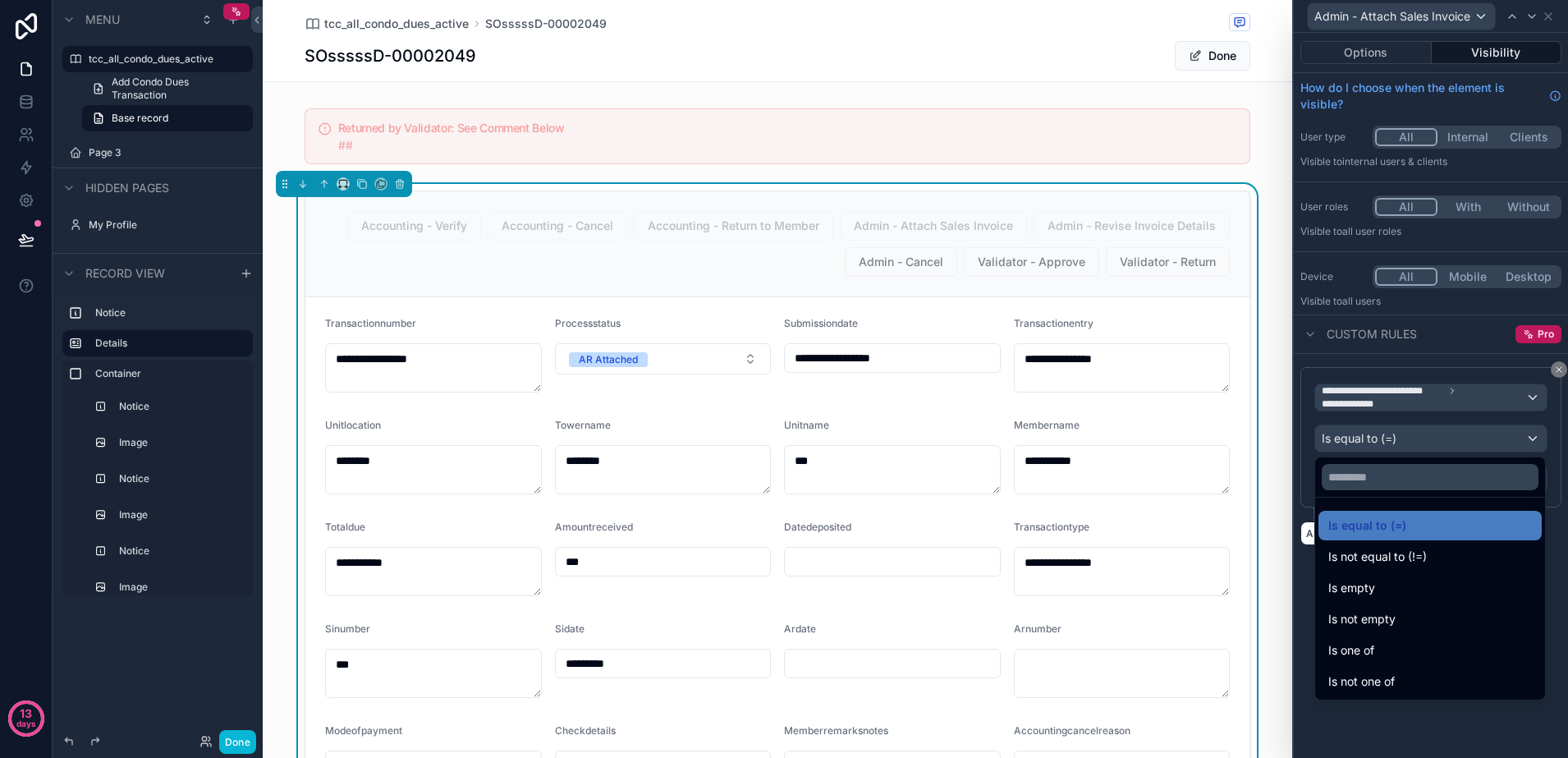
click at [1487, 440] on div at bounding box center [1430, 379] width 274 height 758
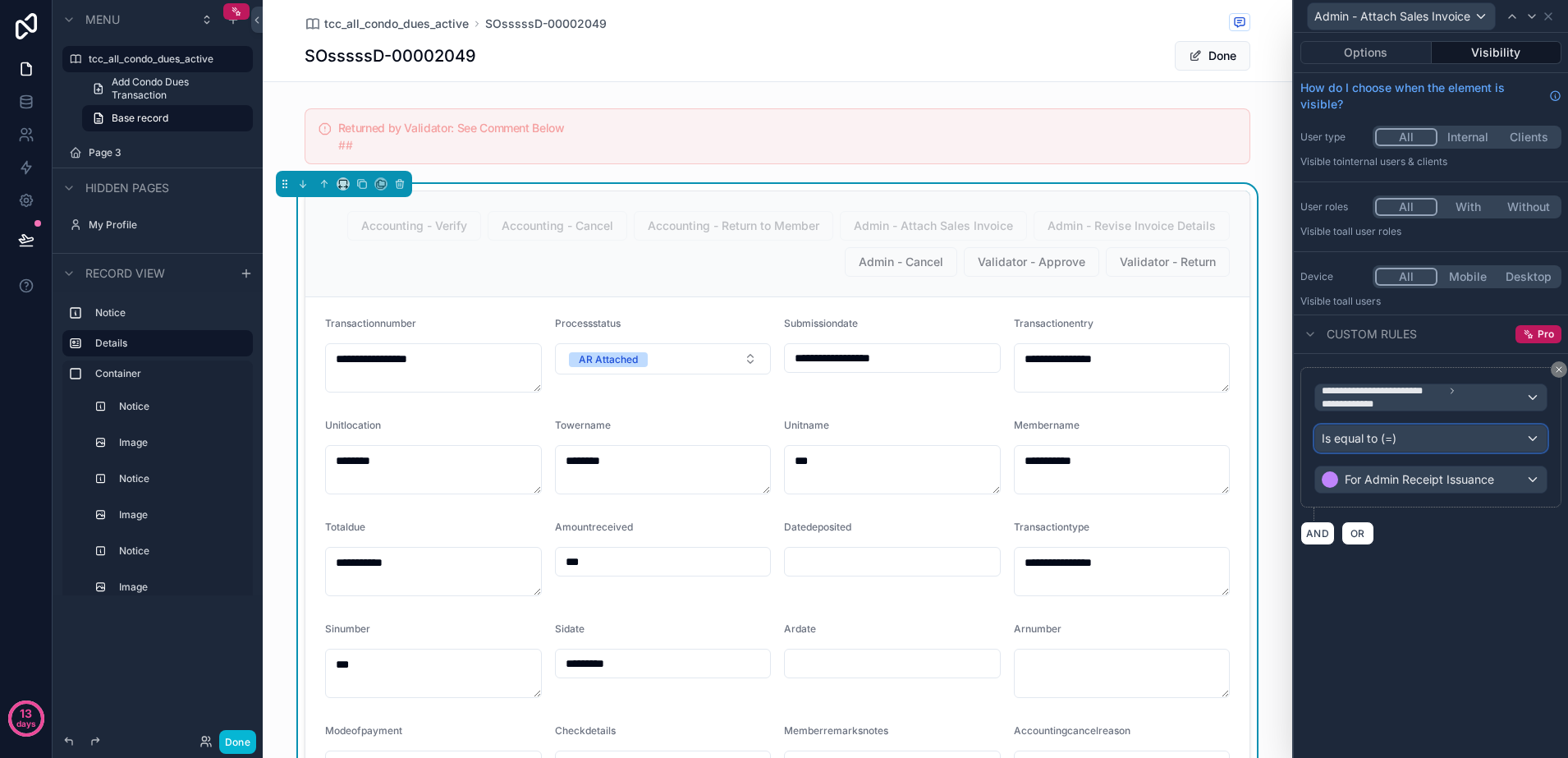
click at [1487, 440] on div "Is equal to (=)" at bounding box center [1430, 438] width 231 height 26
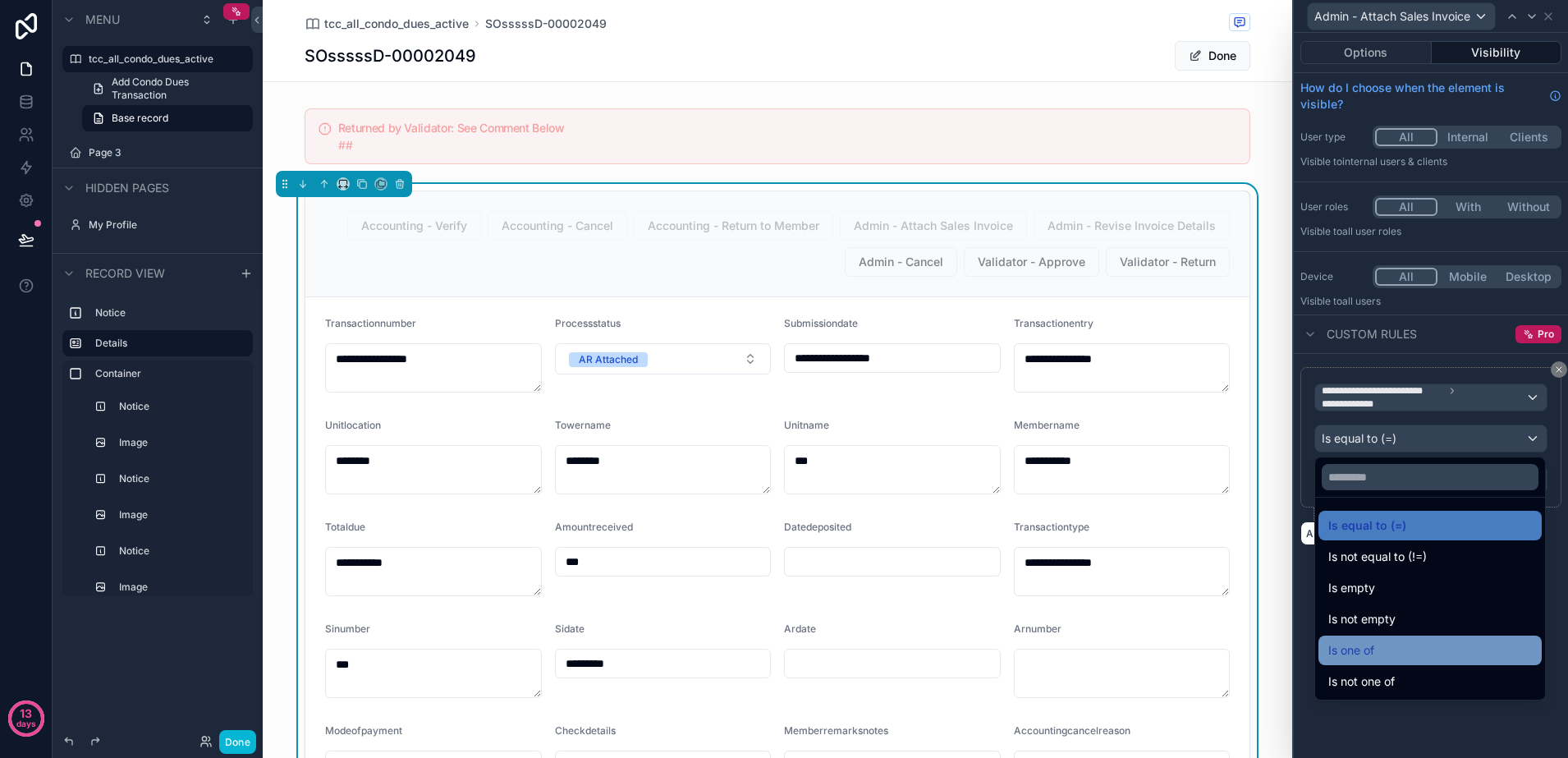
click at [1405, 641] on div "Is one of" at bounding box center [1430, 650] width 203 height 19
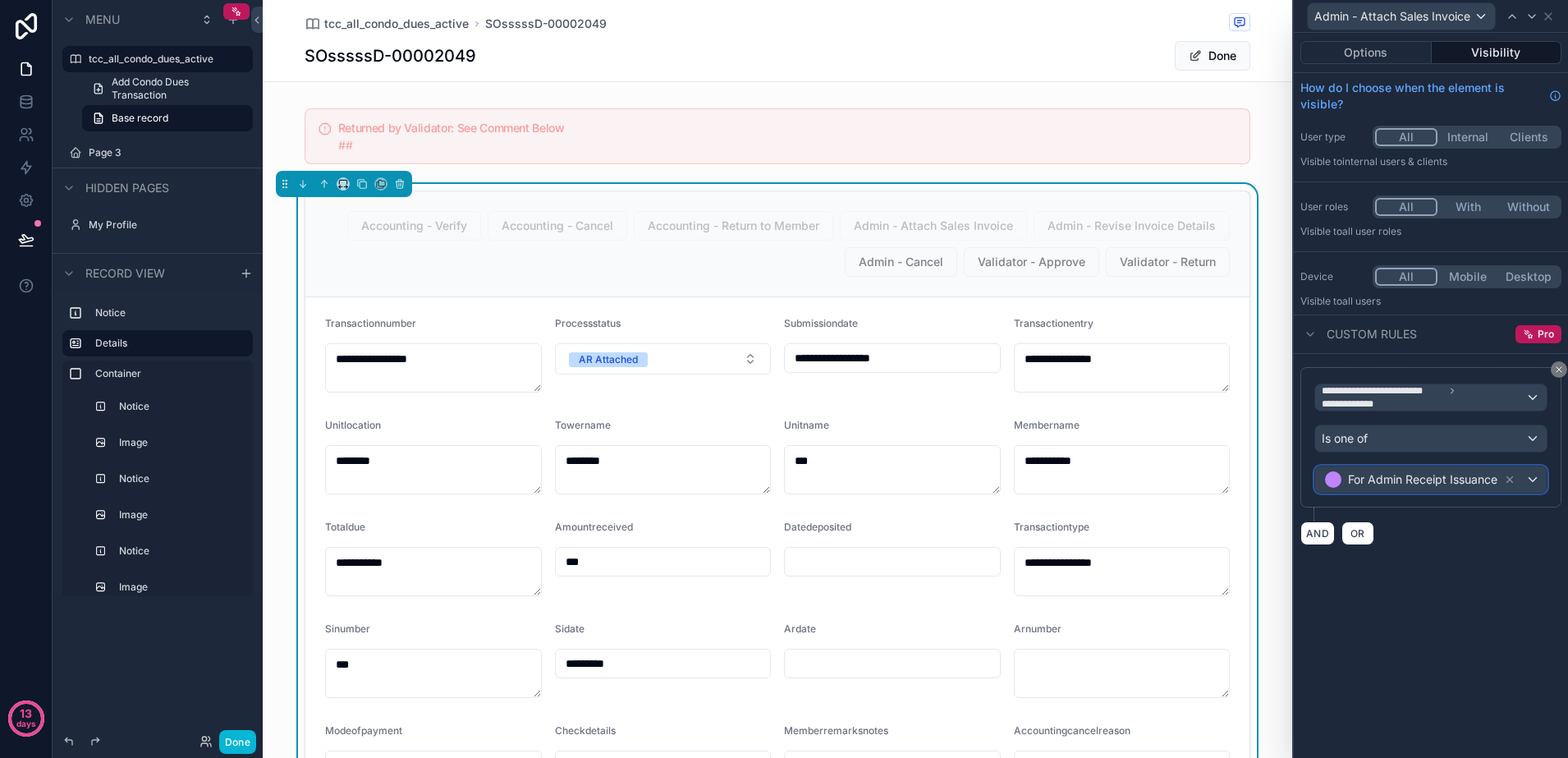
click at [1535, 483] on div "For Admin Receipt Issuance" at bounding box center [1430, 479] width 231 height 26
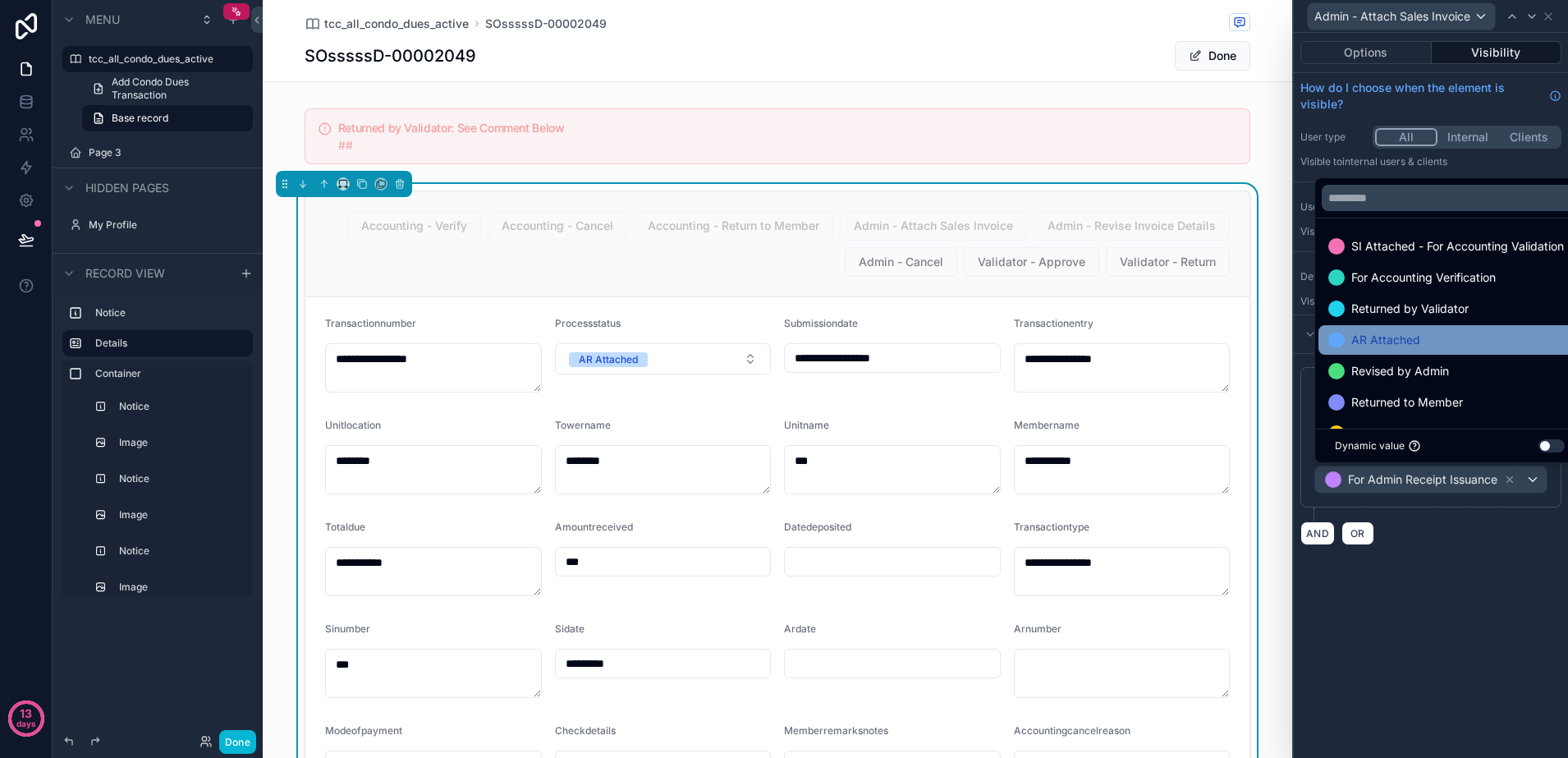
click at [1437, 343] on div "AR Attached" at bounding box center [1450, 340] width 243 height 19
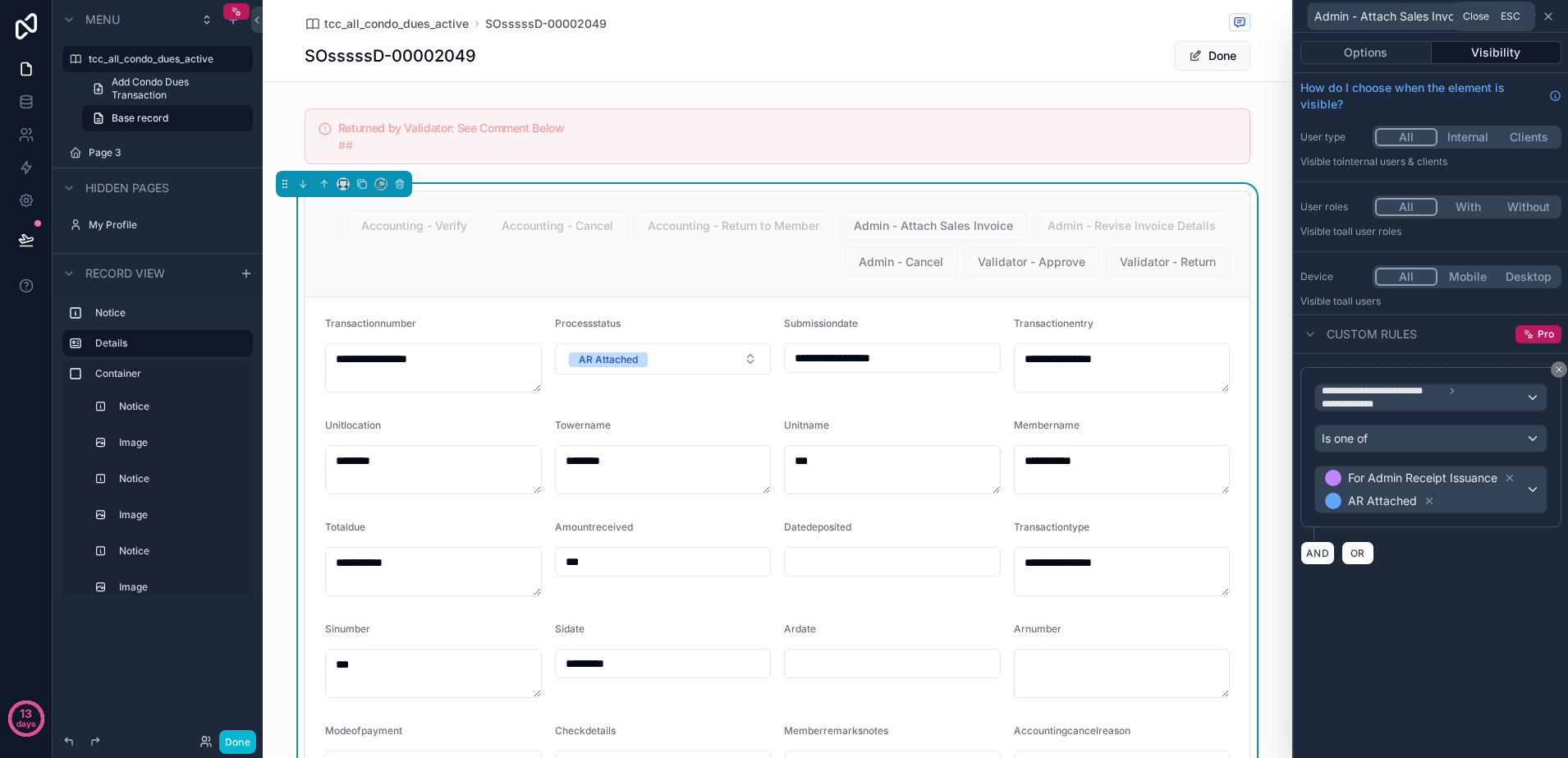
click at [1553, 18] on icon at bounding box center [1549, 16] width 14 height 14
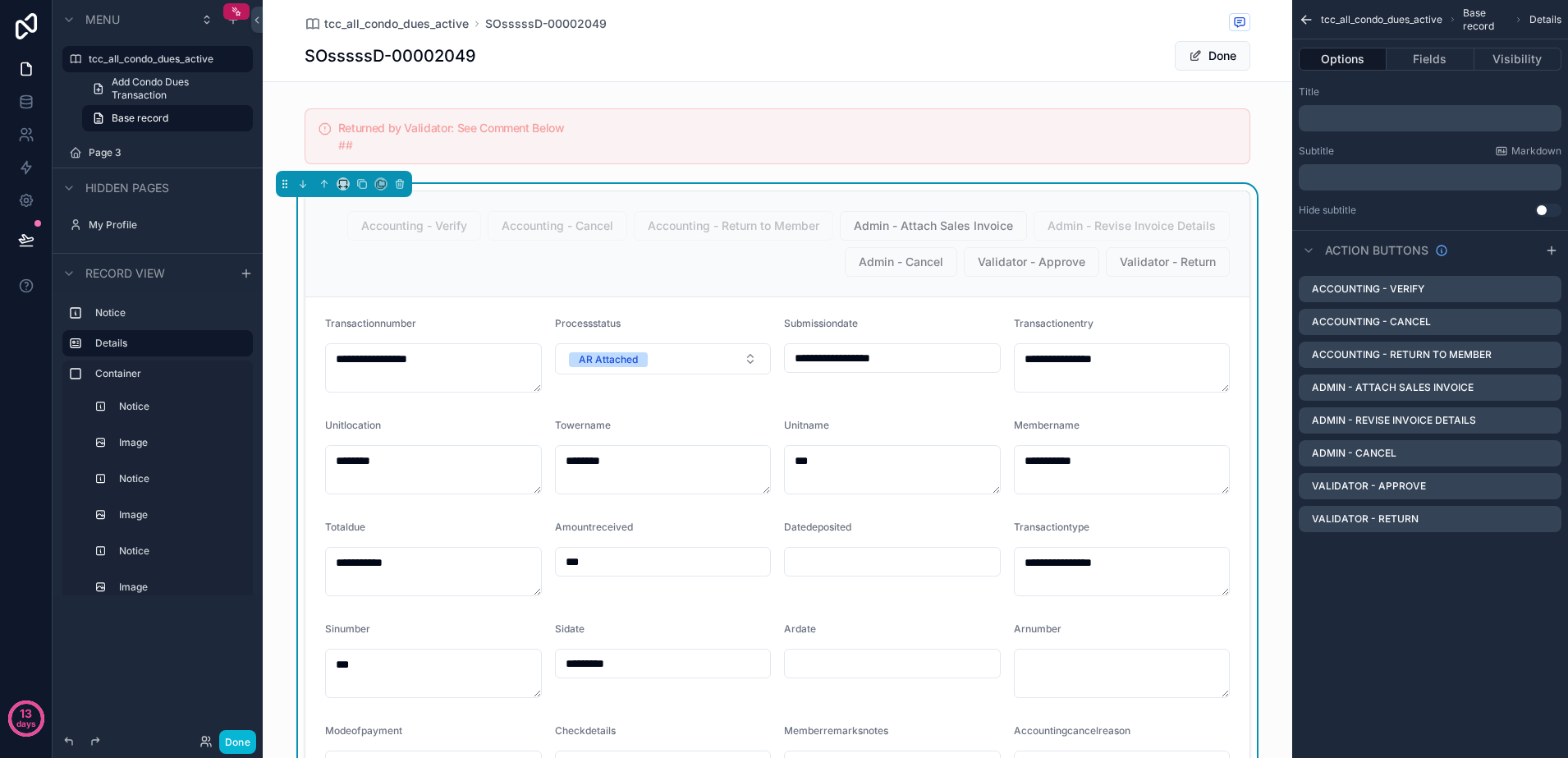
click at [1261, 370] on div "**********" at bounding box center [777, 607] width 1030 height 846
click at [1307, 20] on icon "scrollable content" at bounding box center [1307, 19] width 15 height 16
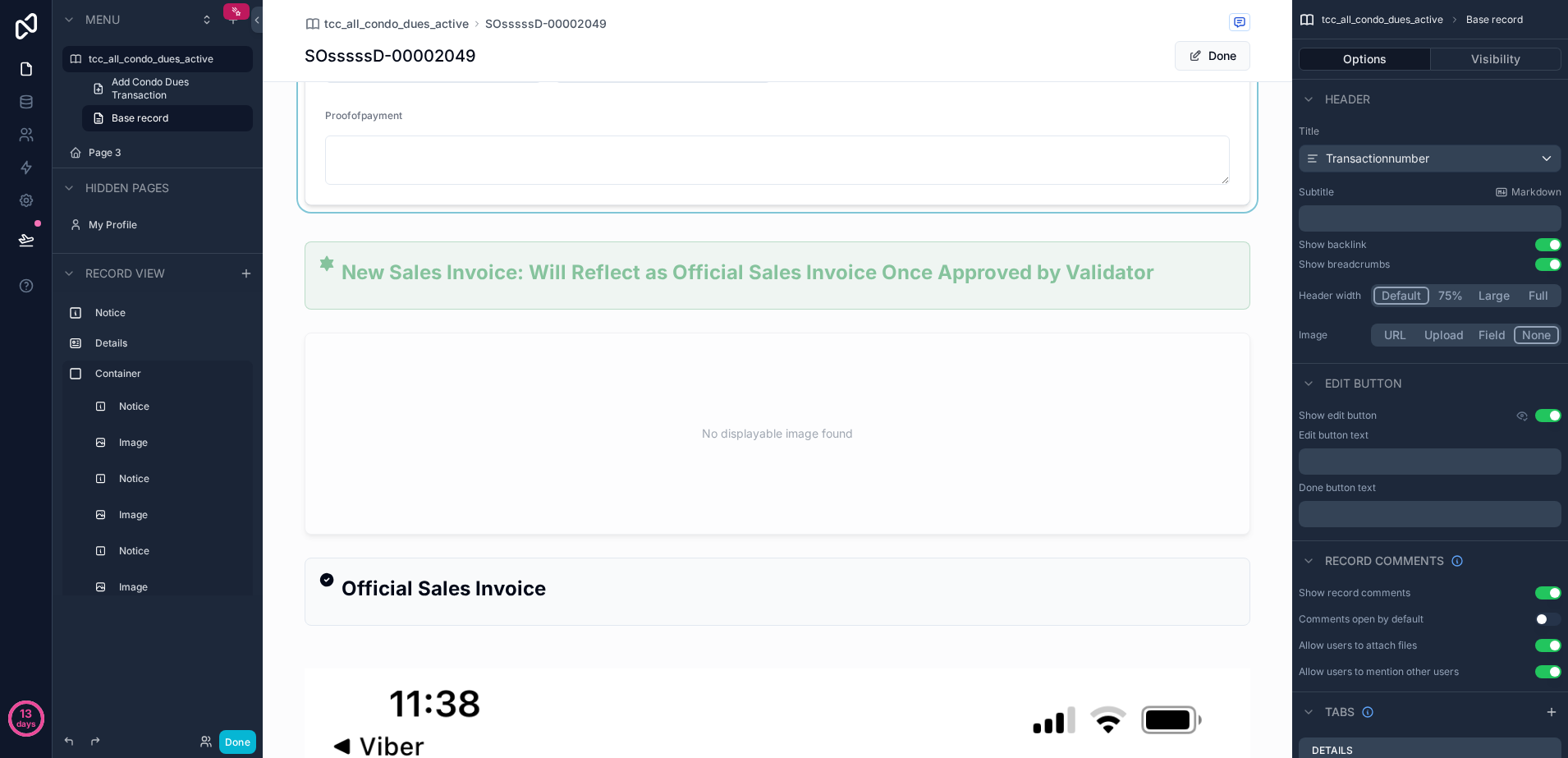
scroll to position [821, 0]
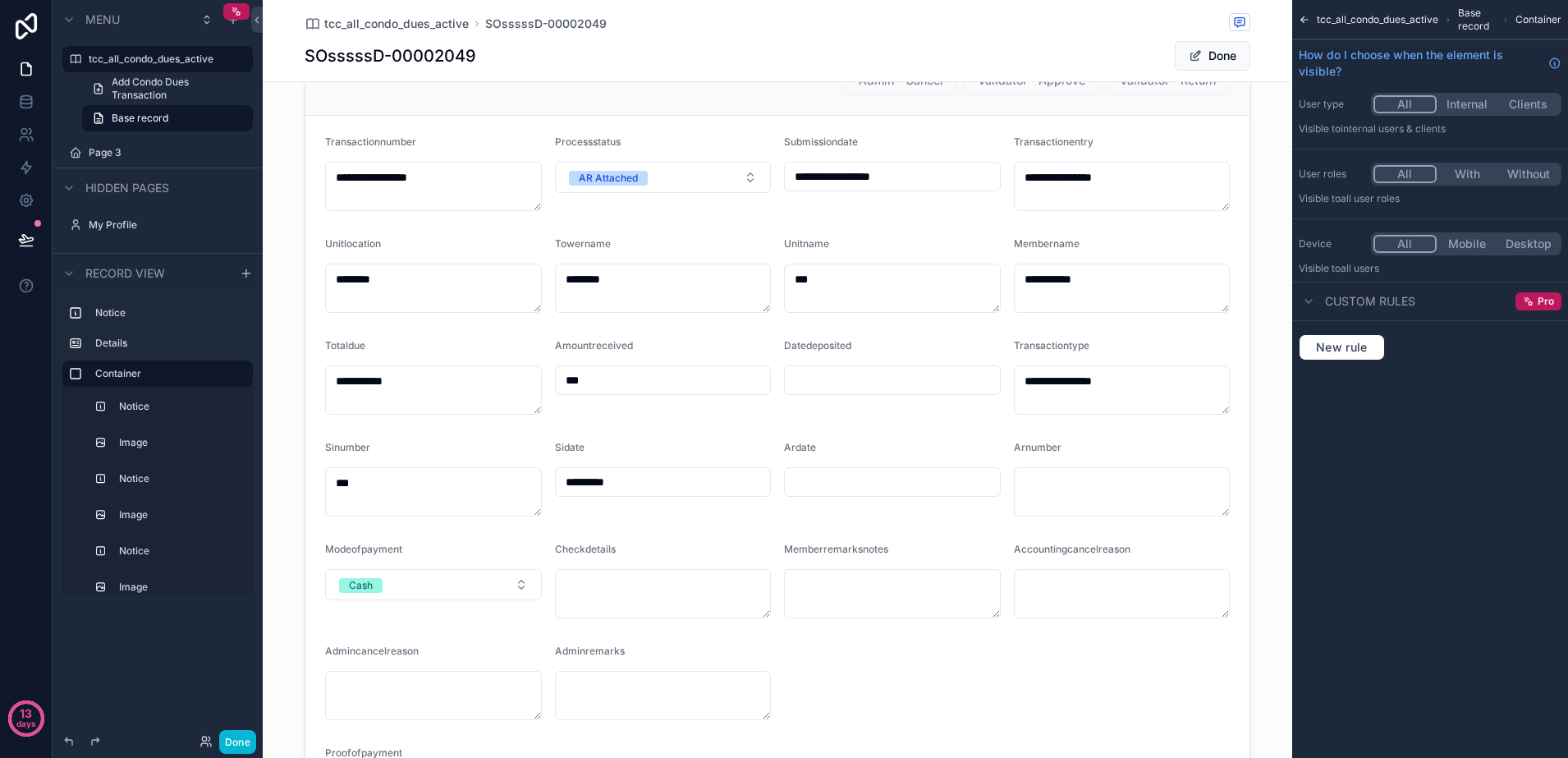
scroll to position [0, 0]
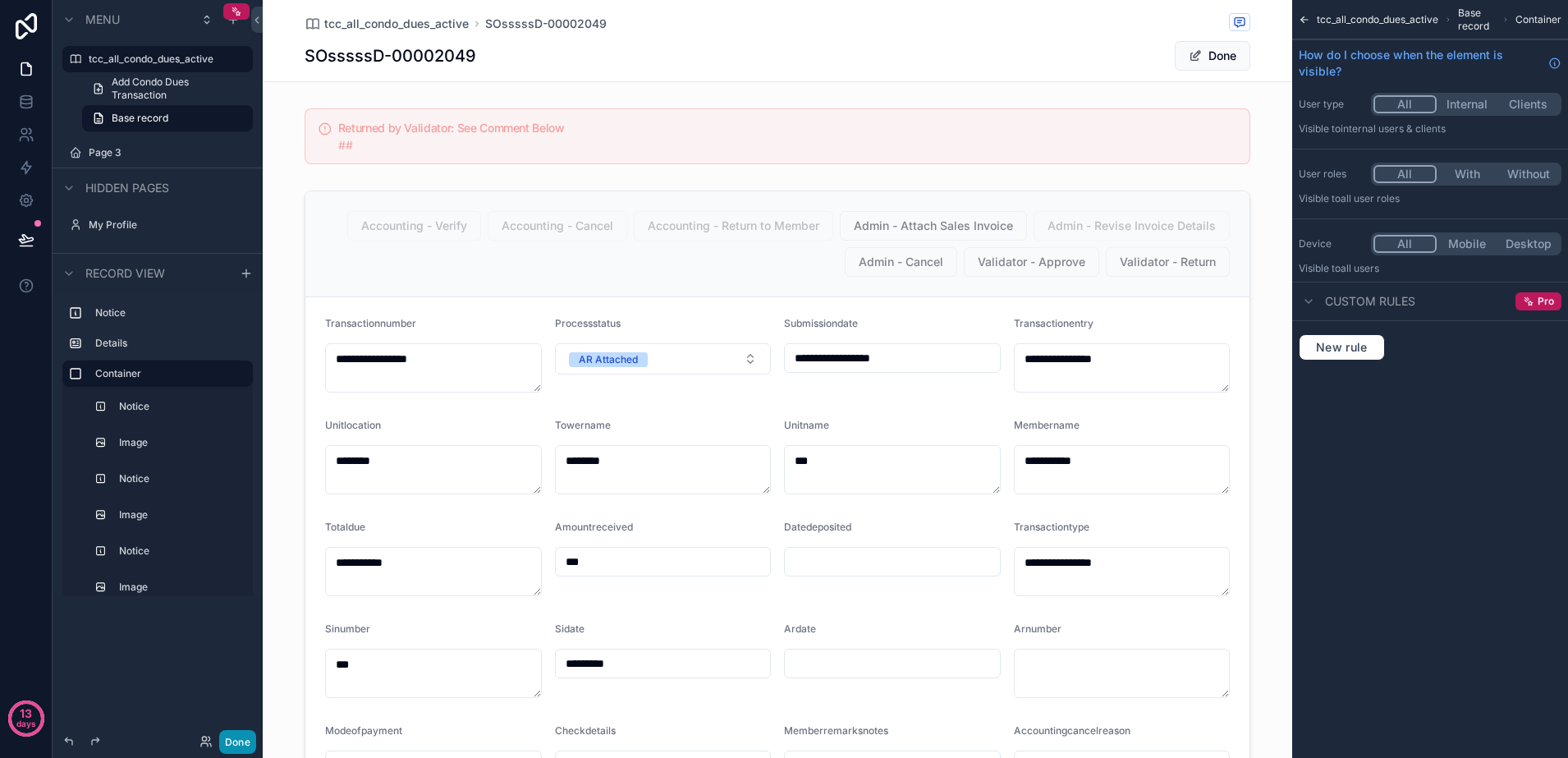
click at [224, 738] on button "Done" at bounding box center [237, 742] width 37 height 24
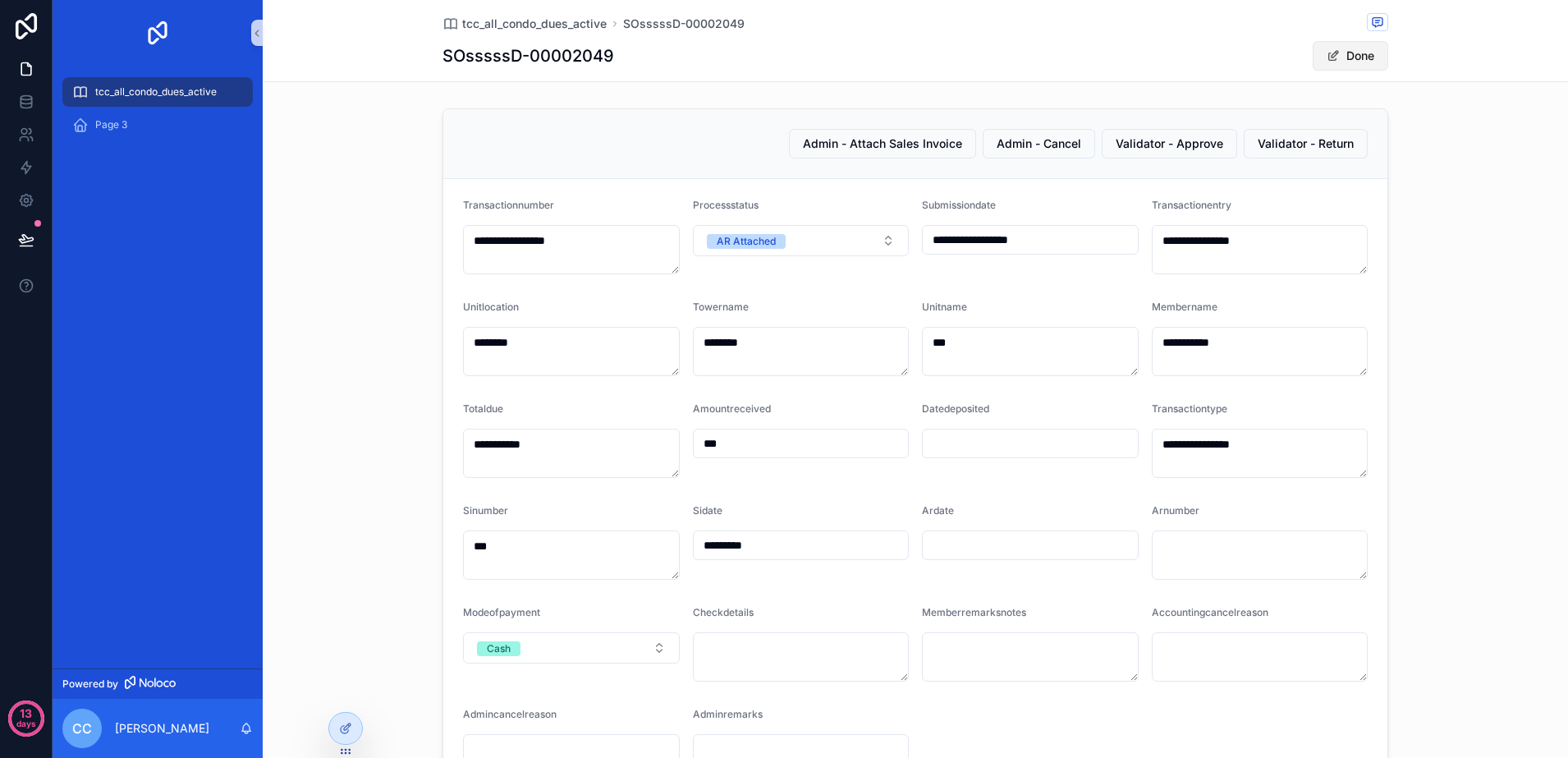
click at [1347, 60] on button "Done" at bounding box center [1351, 55] width 76 height 30
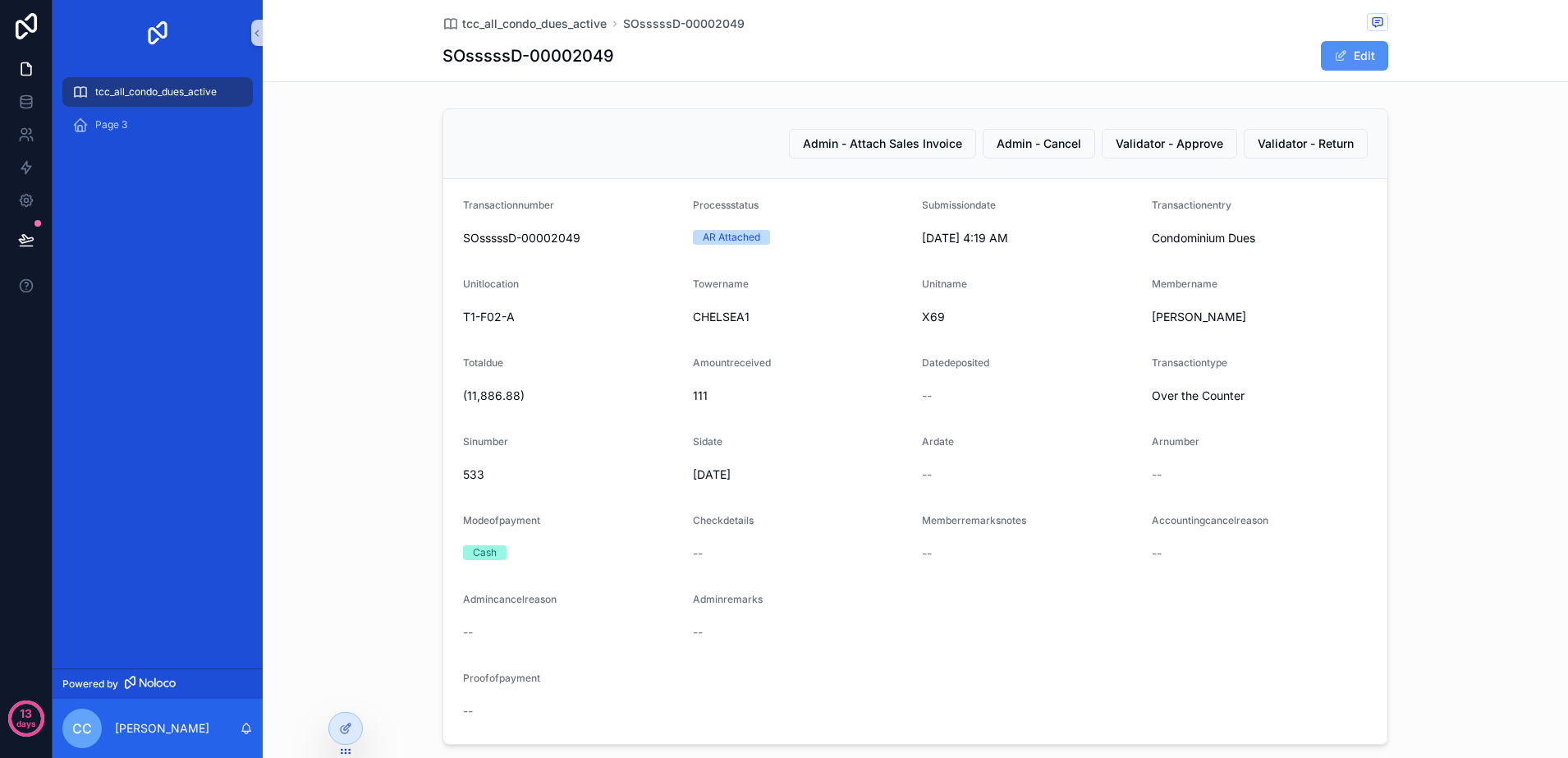
click at [1351, 56] on button "Edit" at bounding box center [1355, 55] width 68 height 30
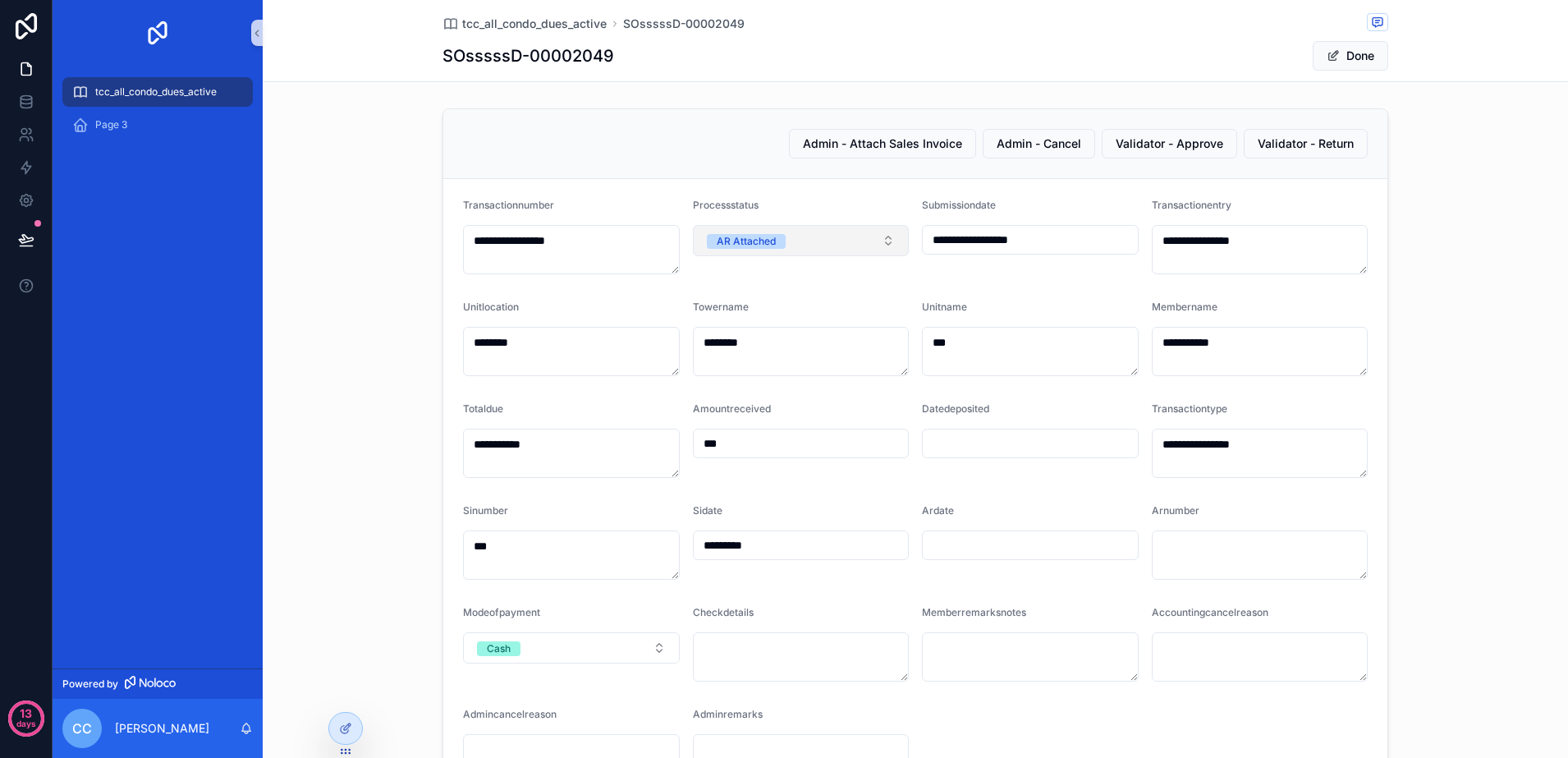
click at [873, 242] on button "AR Attached" at bounding box center [802, 240] width 217 height 31
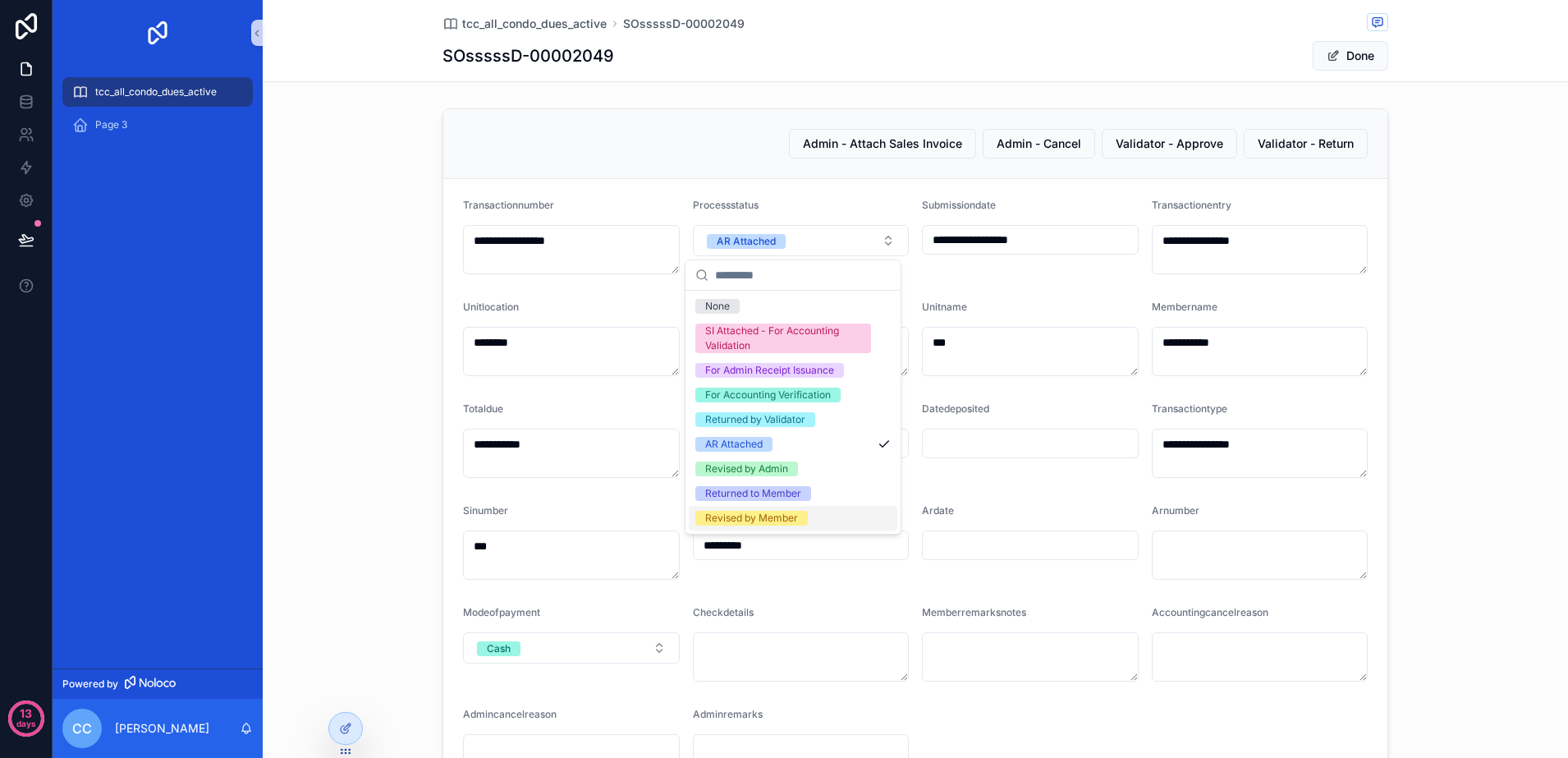
click at [812, 510] on div "Revised by Member" at bounding box center [792, 517] width 208 height 24
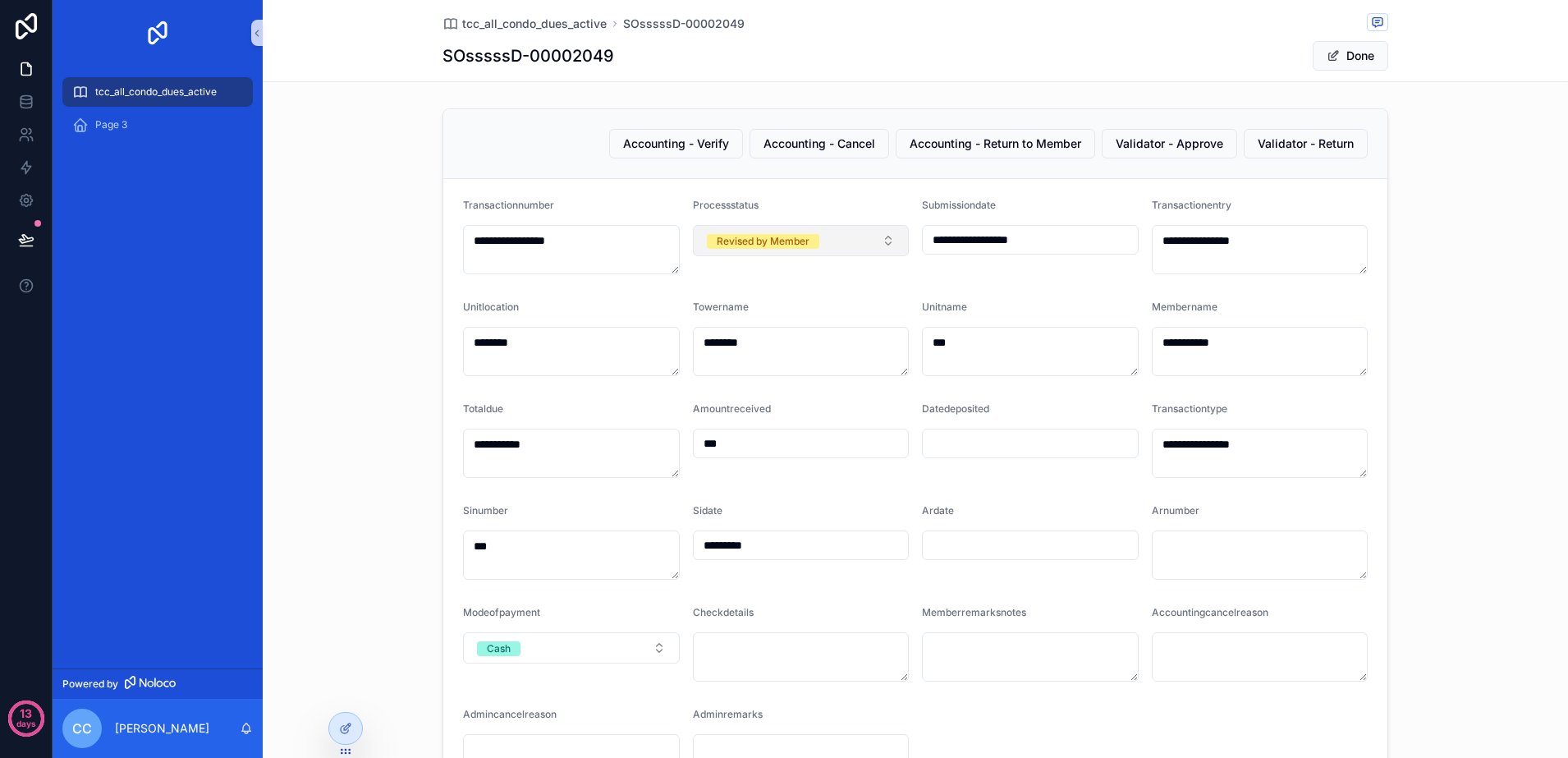
click at [876, 242] on button "Revised by Member" at bounding box center [802, 240] width 217 height 31
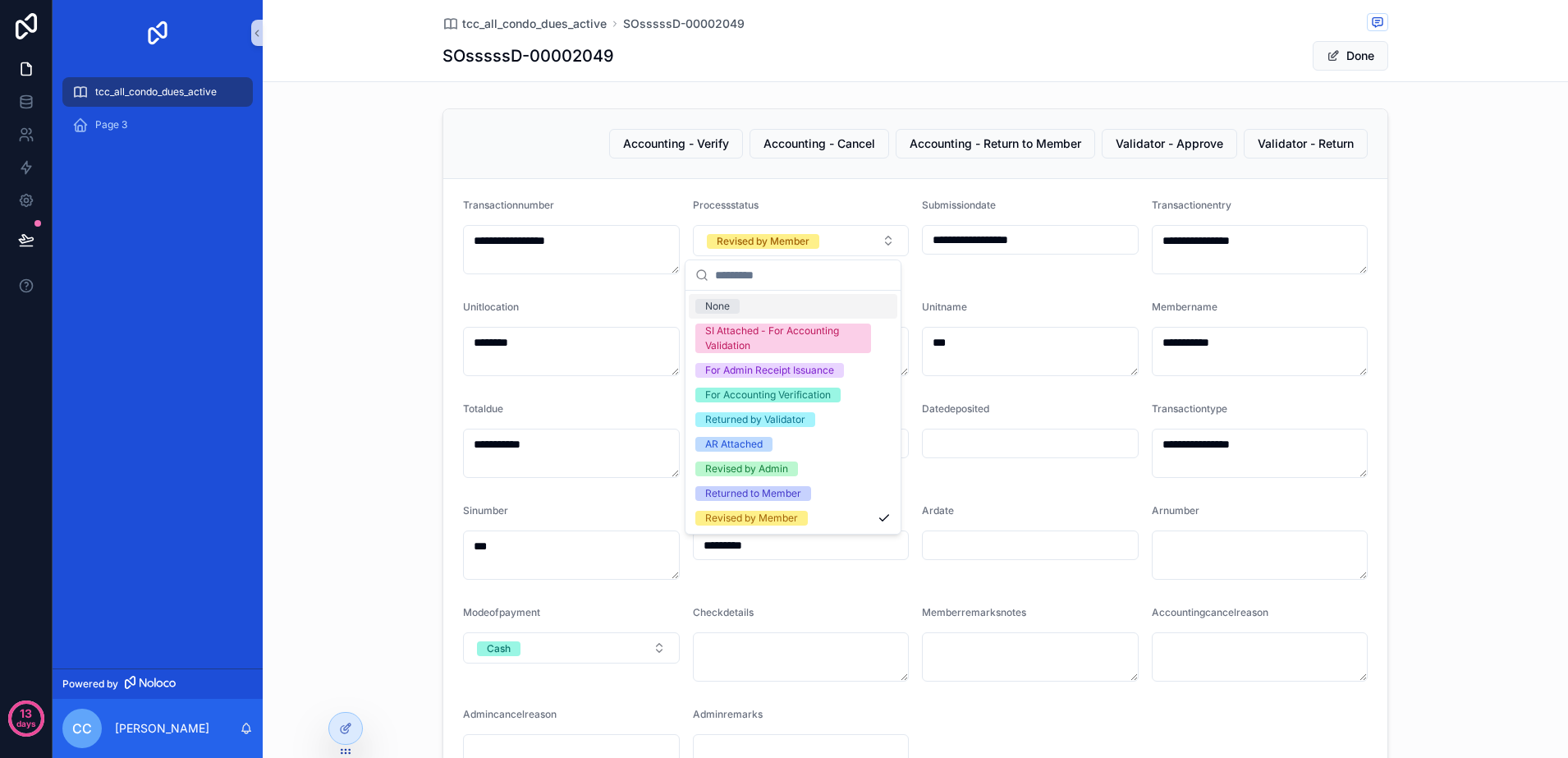
click at [844, 310] on div "None" at bounding box center [792, 306] width 208 height 24
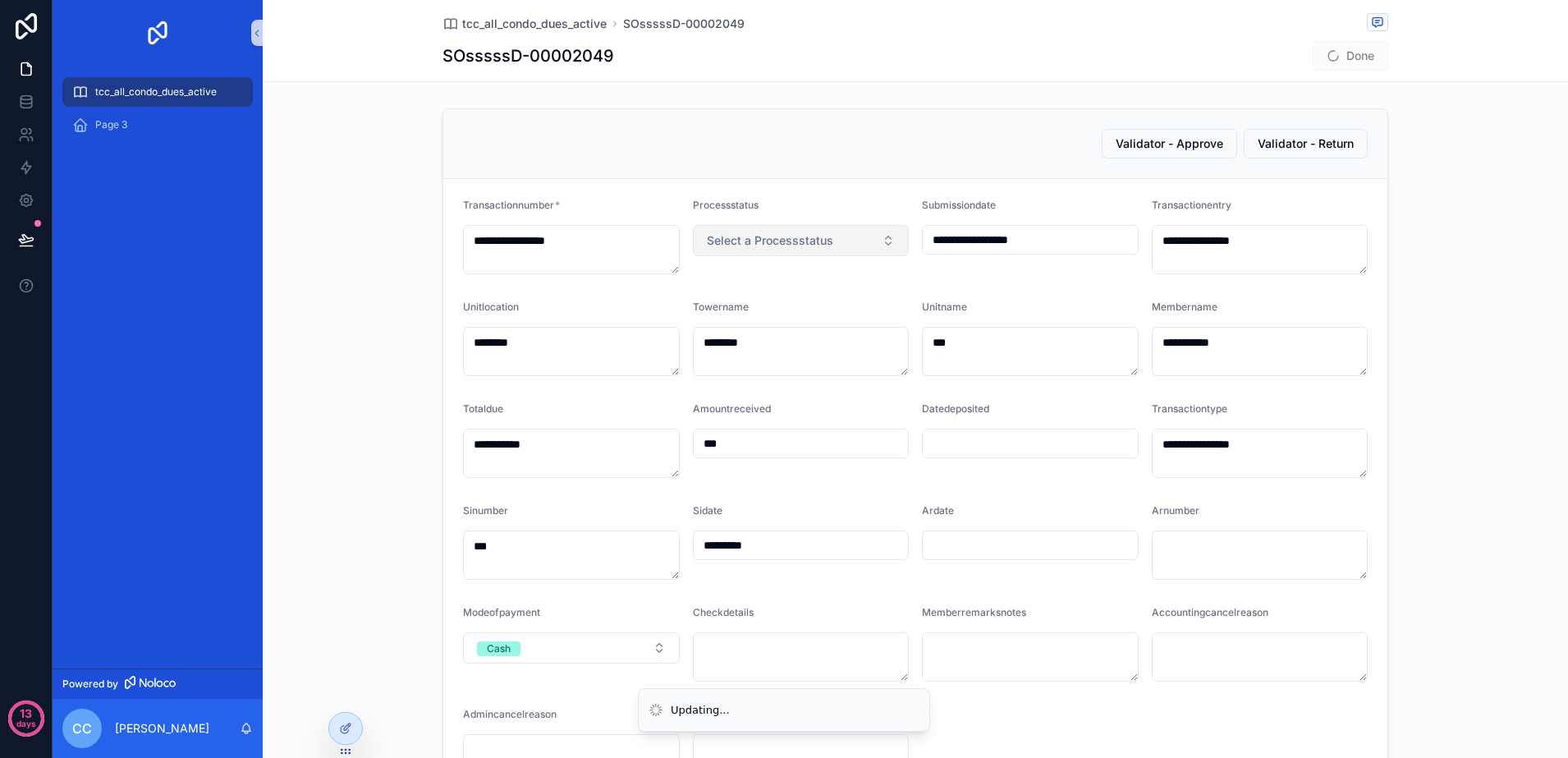
click at [875, 242] on button "Select a Processstatus" at bounding box center [802, 240] width 217 height 31
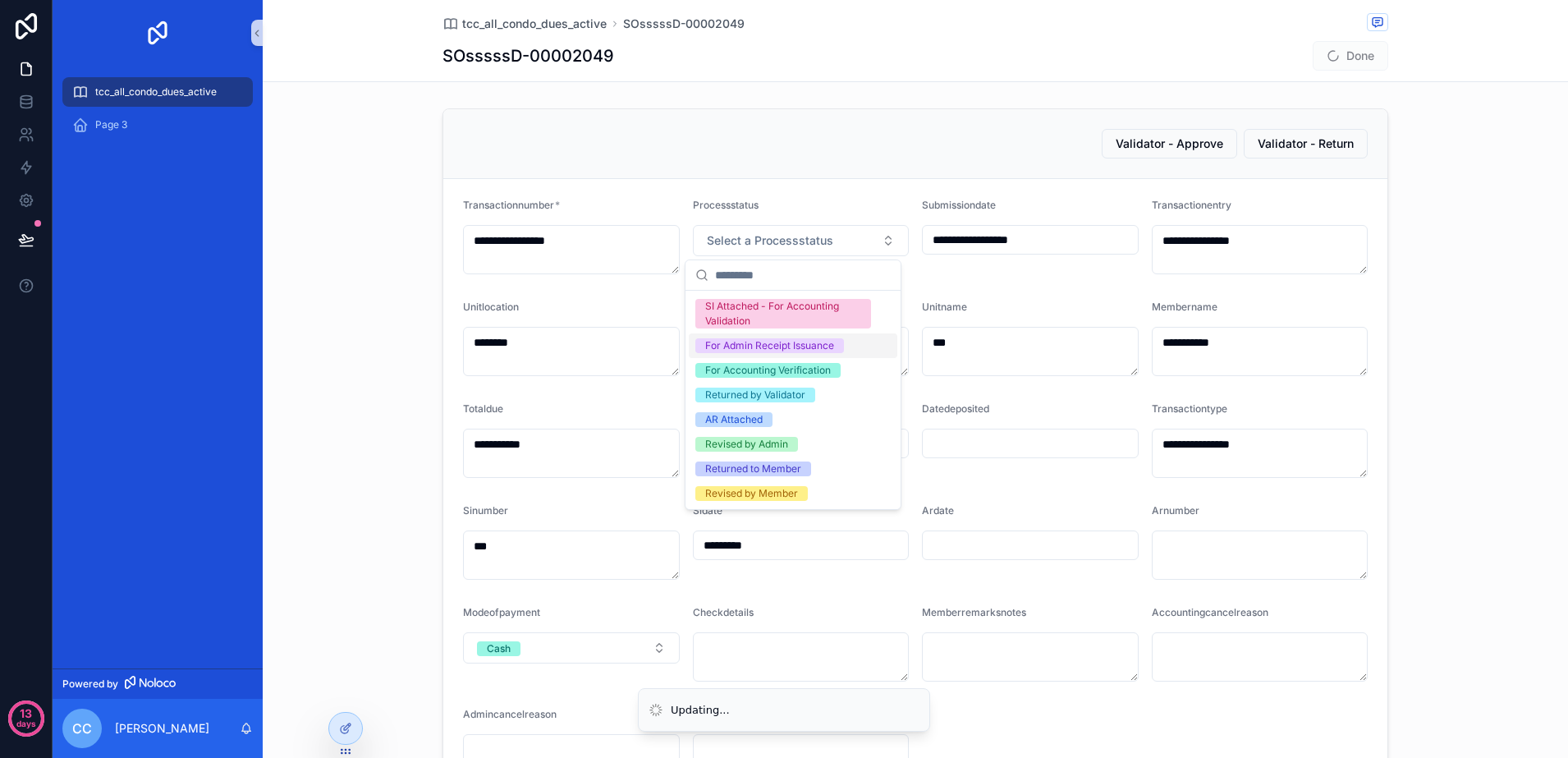
click at [859, 347] on div "For Admin Receipt Issuance" at bounding box center [792, 345] width 208 height 24
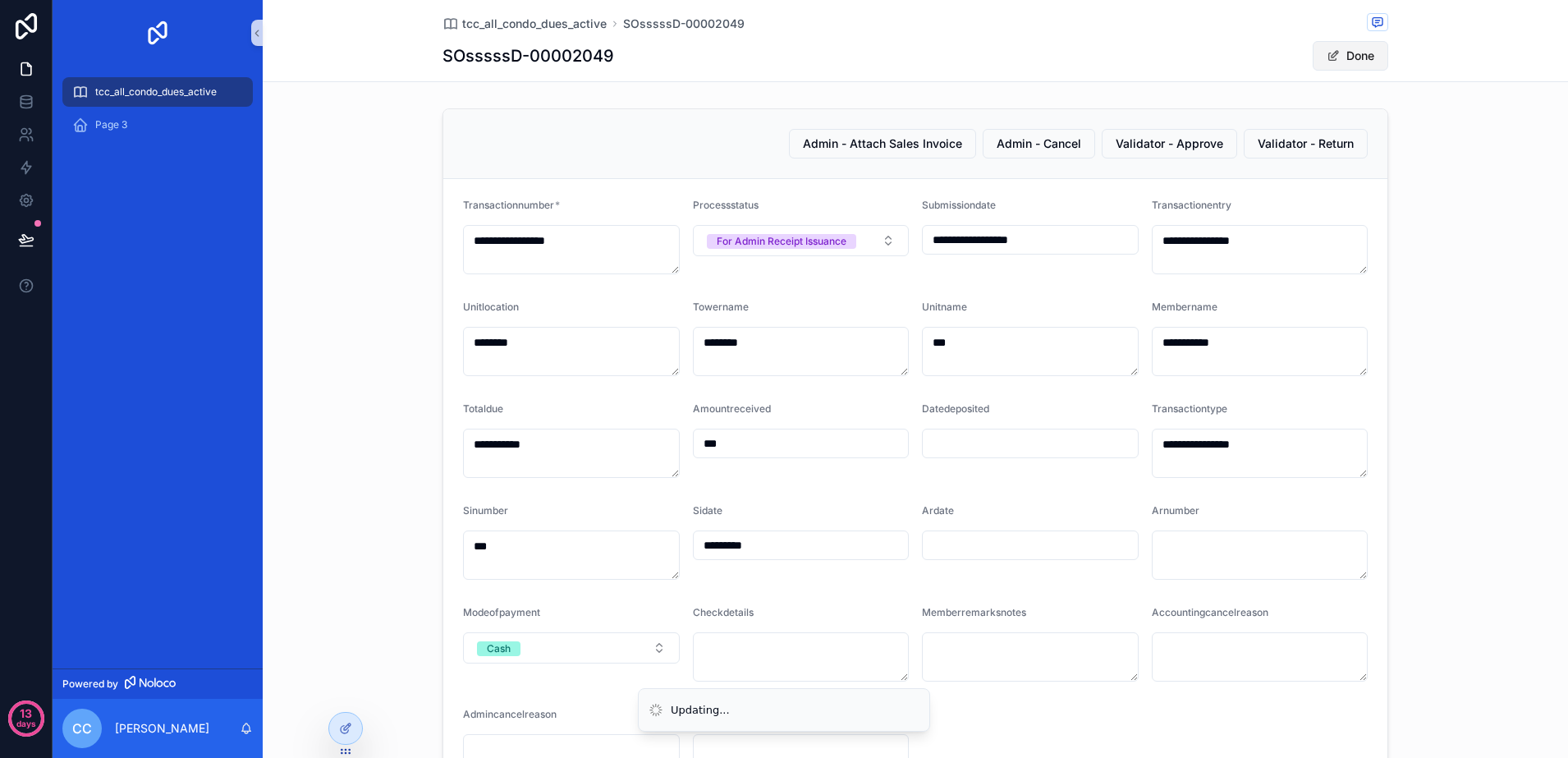
click at [1327, 56] on span "scrollable content" at bounding box center [1334, 56] width 14 height 14
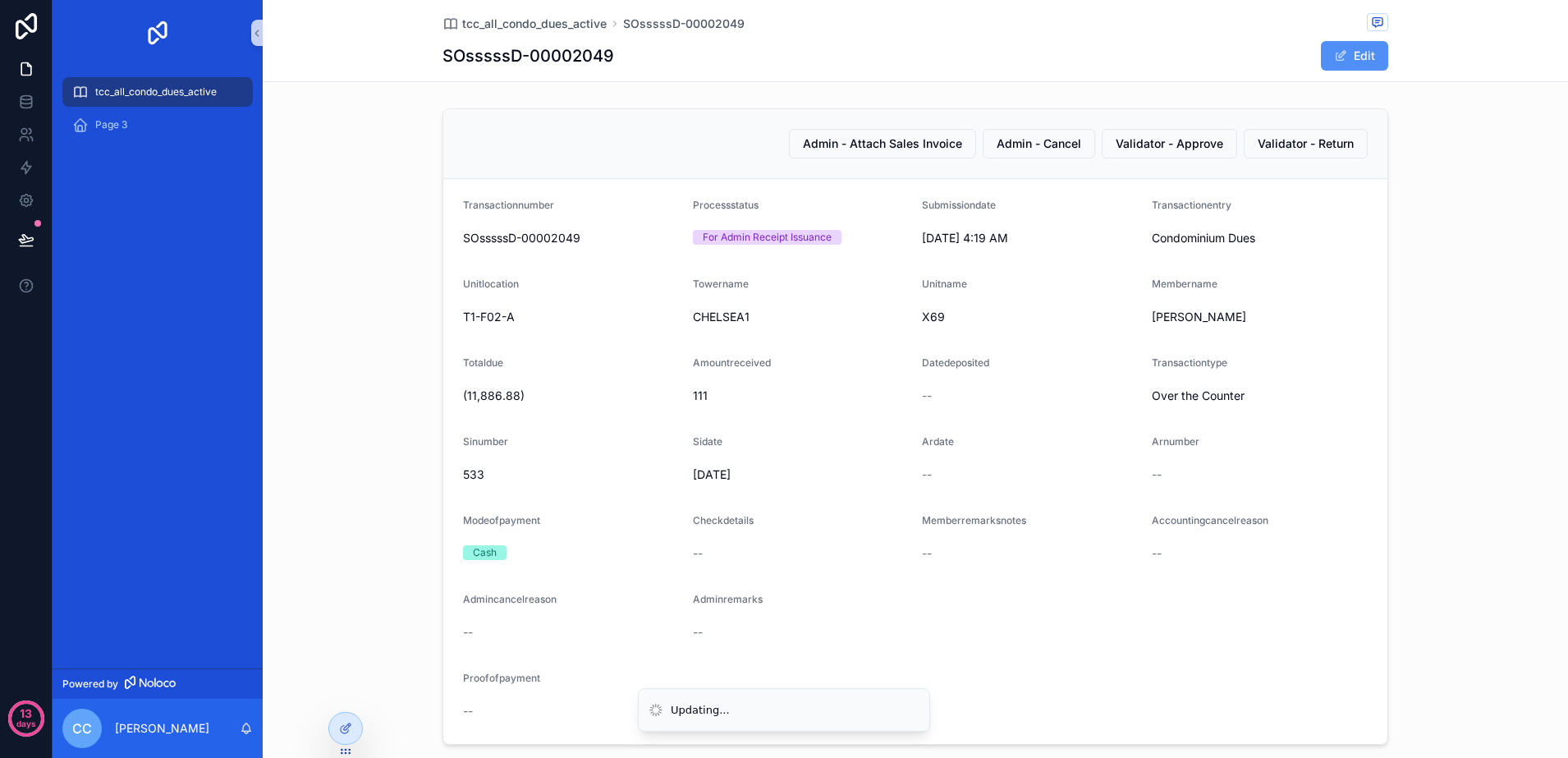
click at [1324, 59] on button "Edit" at bounding box center [1355, 55] width 68 height 30
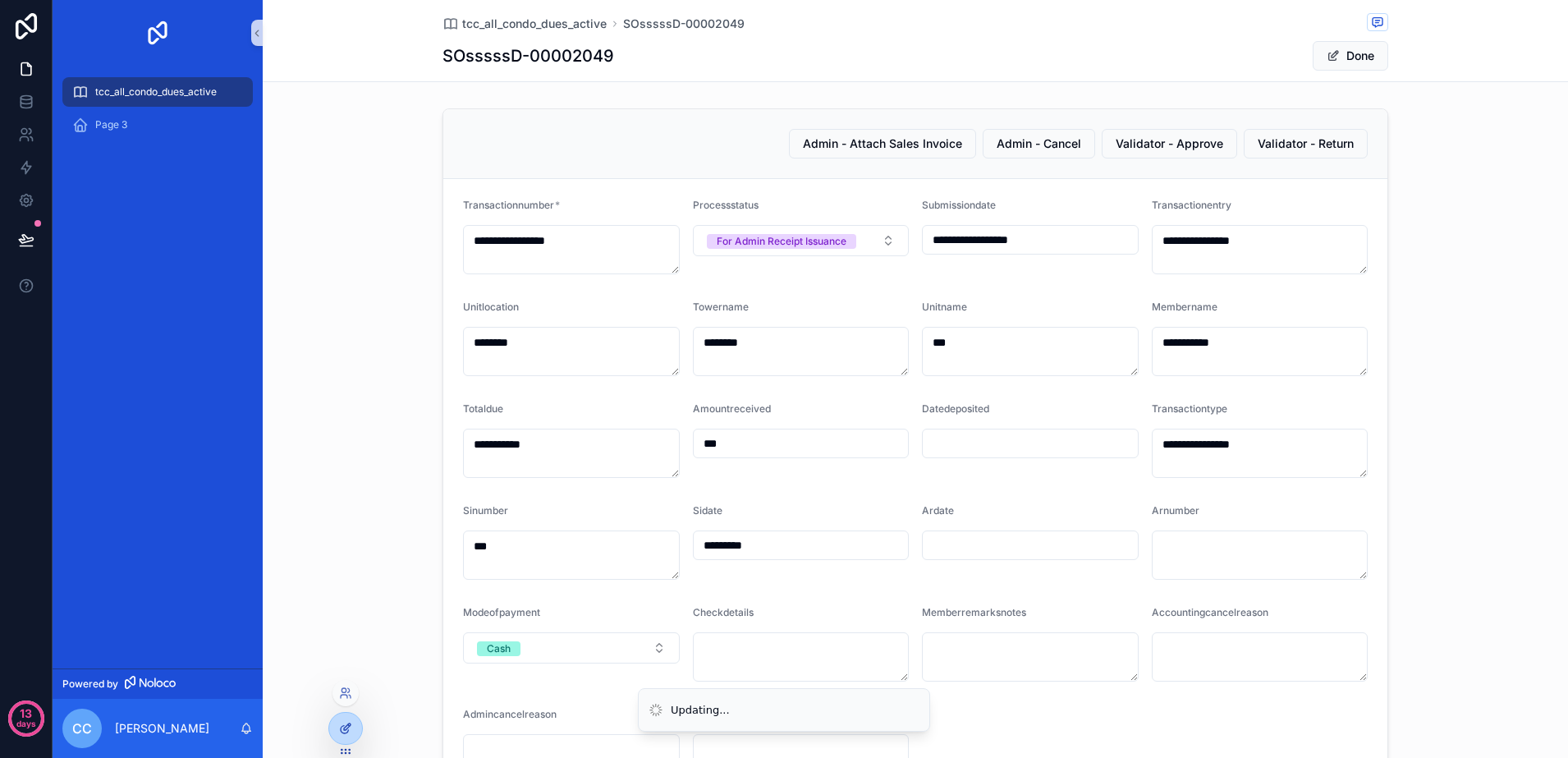
click at [352, 723] on icon at bounding box center [346, 728] width 14 height 14
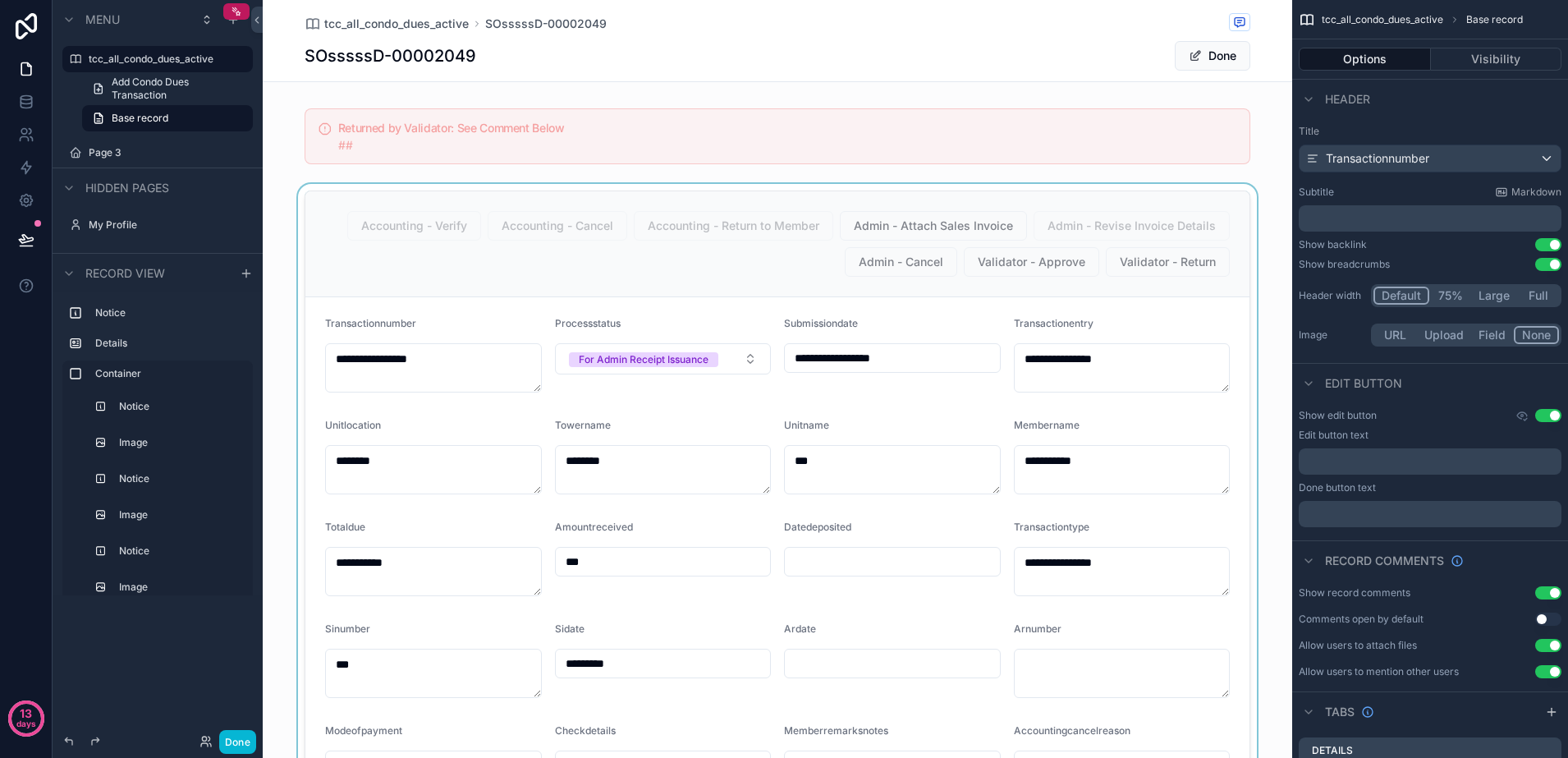
click at [1230, 289] on div "scrollable content" at bounding box center [777, 607] width 1030 height 846
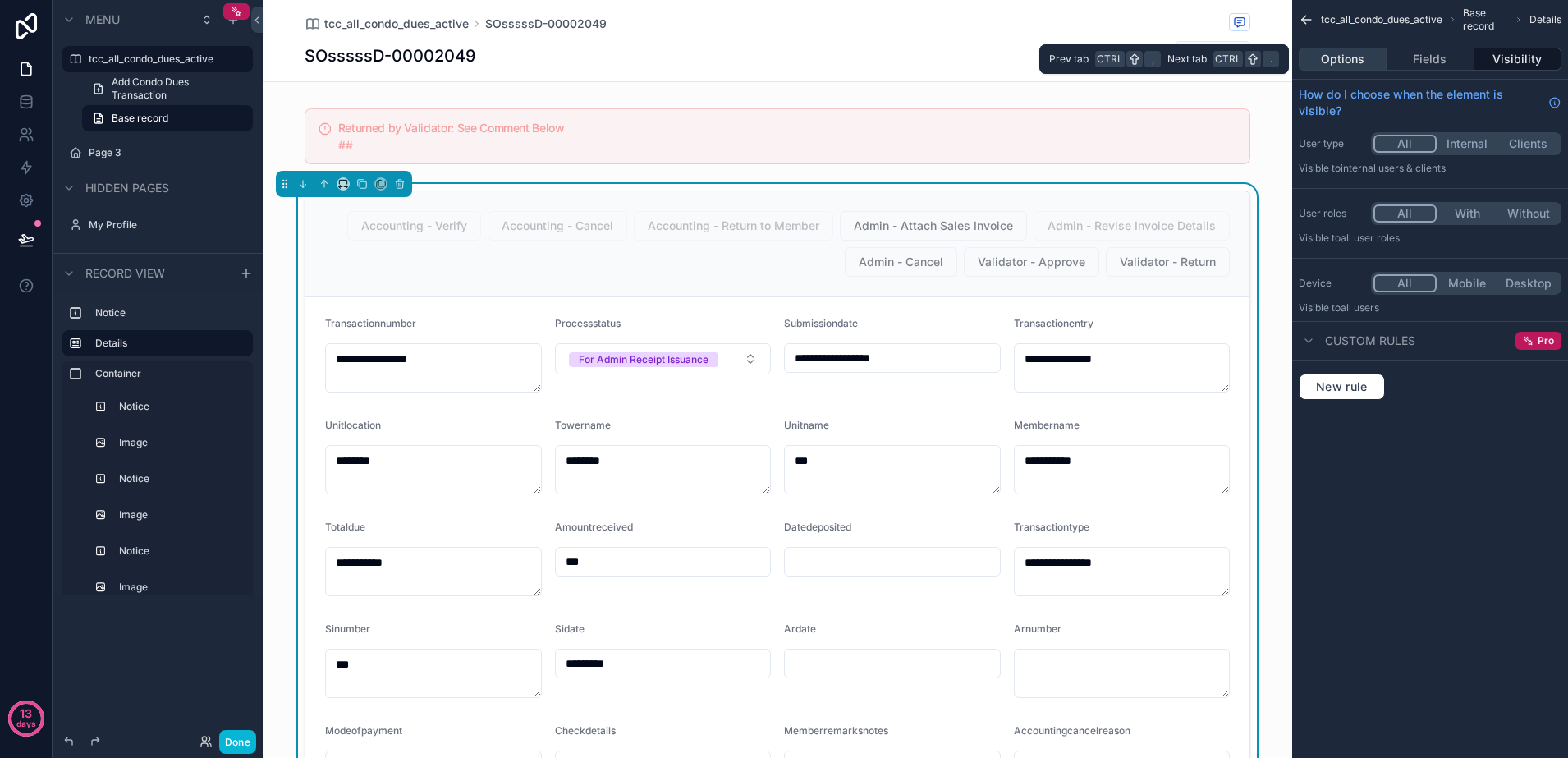
click at [1337, 61] on button "Options" at bounding box center [1342, 59] width 88 height 23
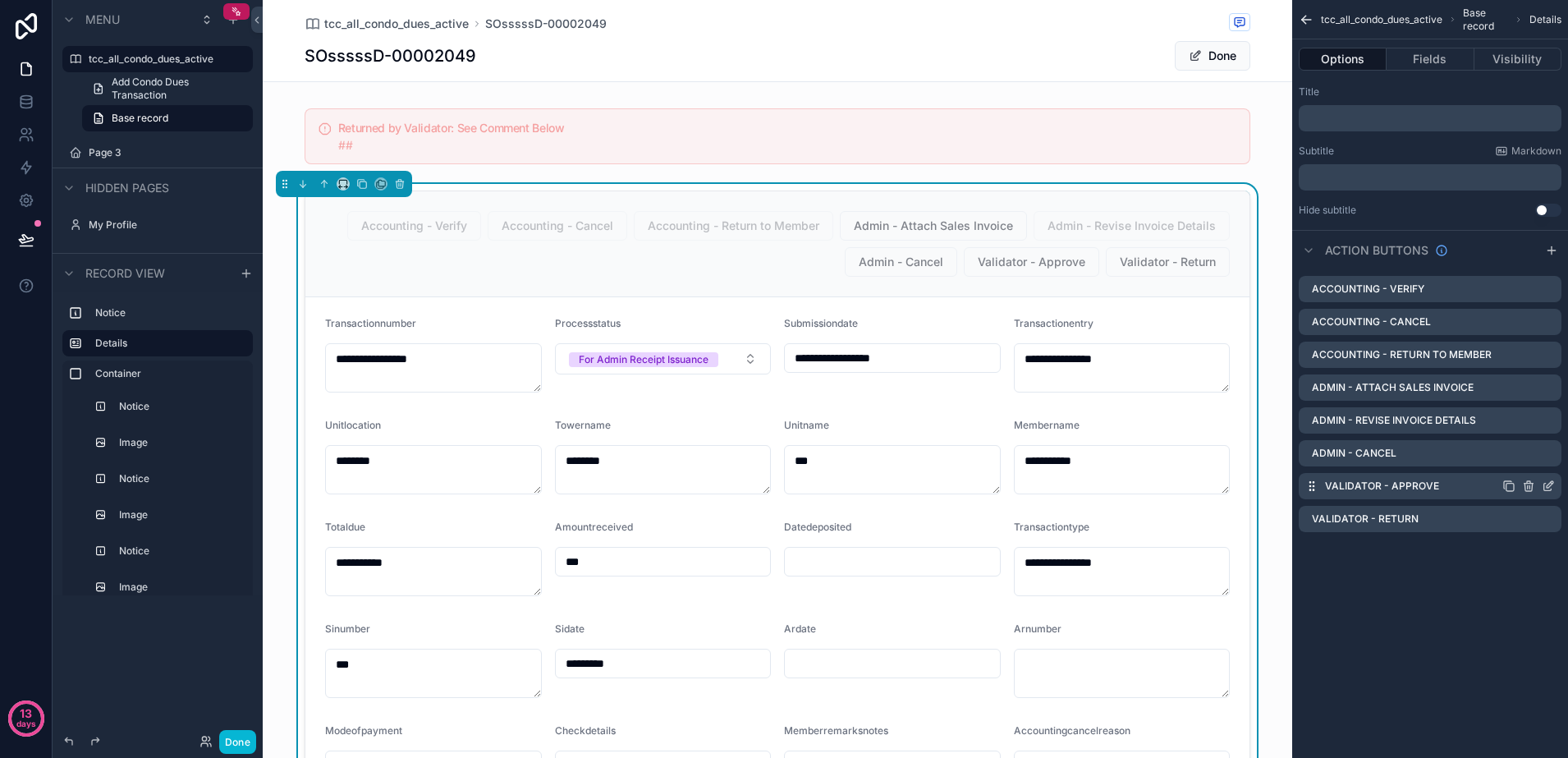
click at [1553, 485] on icon "scrollable content" at bounding box center [1549, 486] width 14 height 14
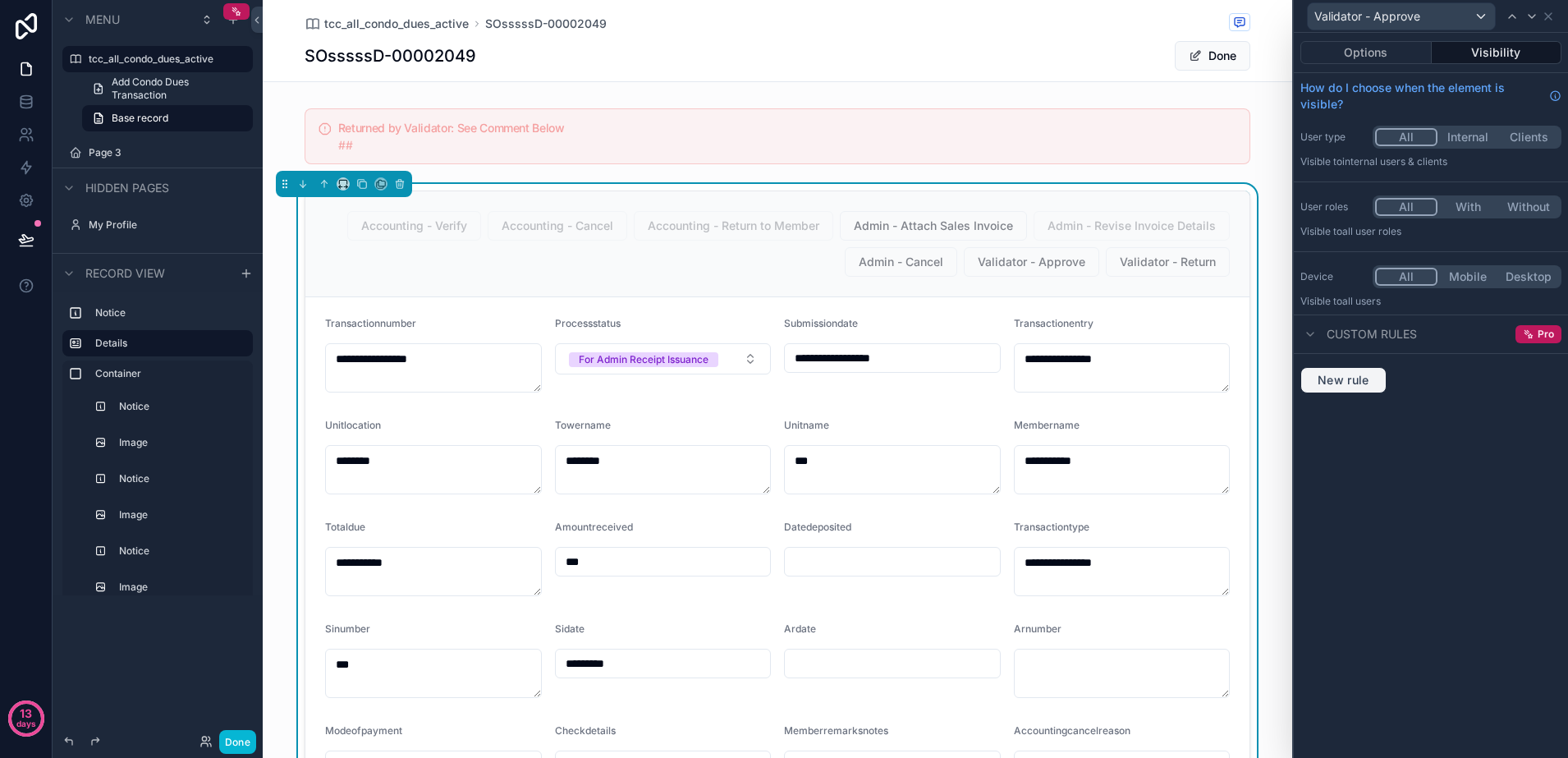
click at [1373, 376] on span "New rule" at bounding box center [1343, 379] width 65 height 15
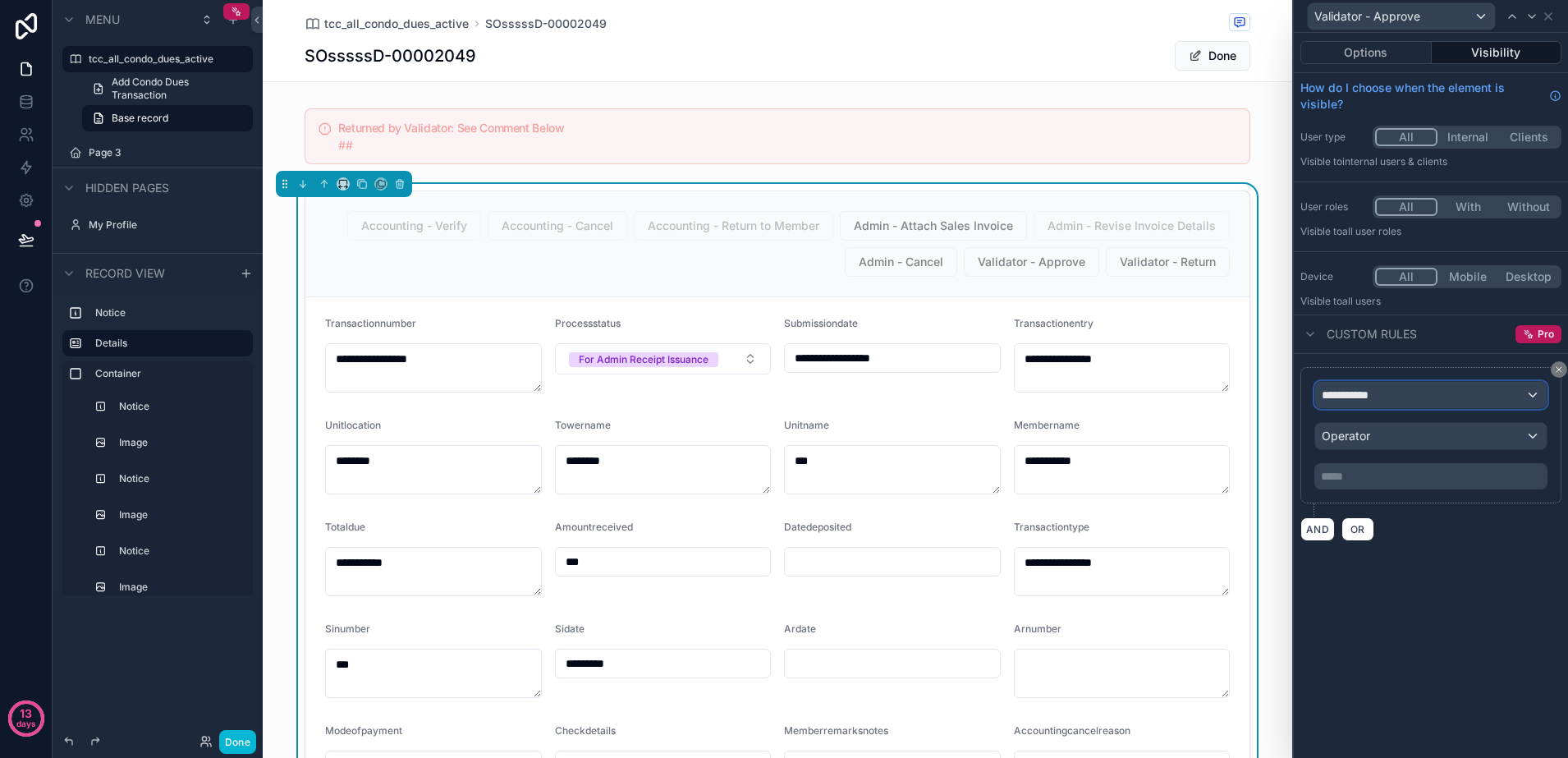
click at [1394, 389] on div "**********" at bounding box center [1430, 394] width 231 height 26
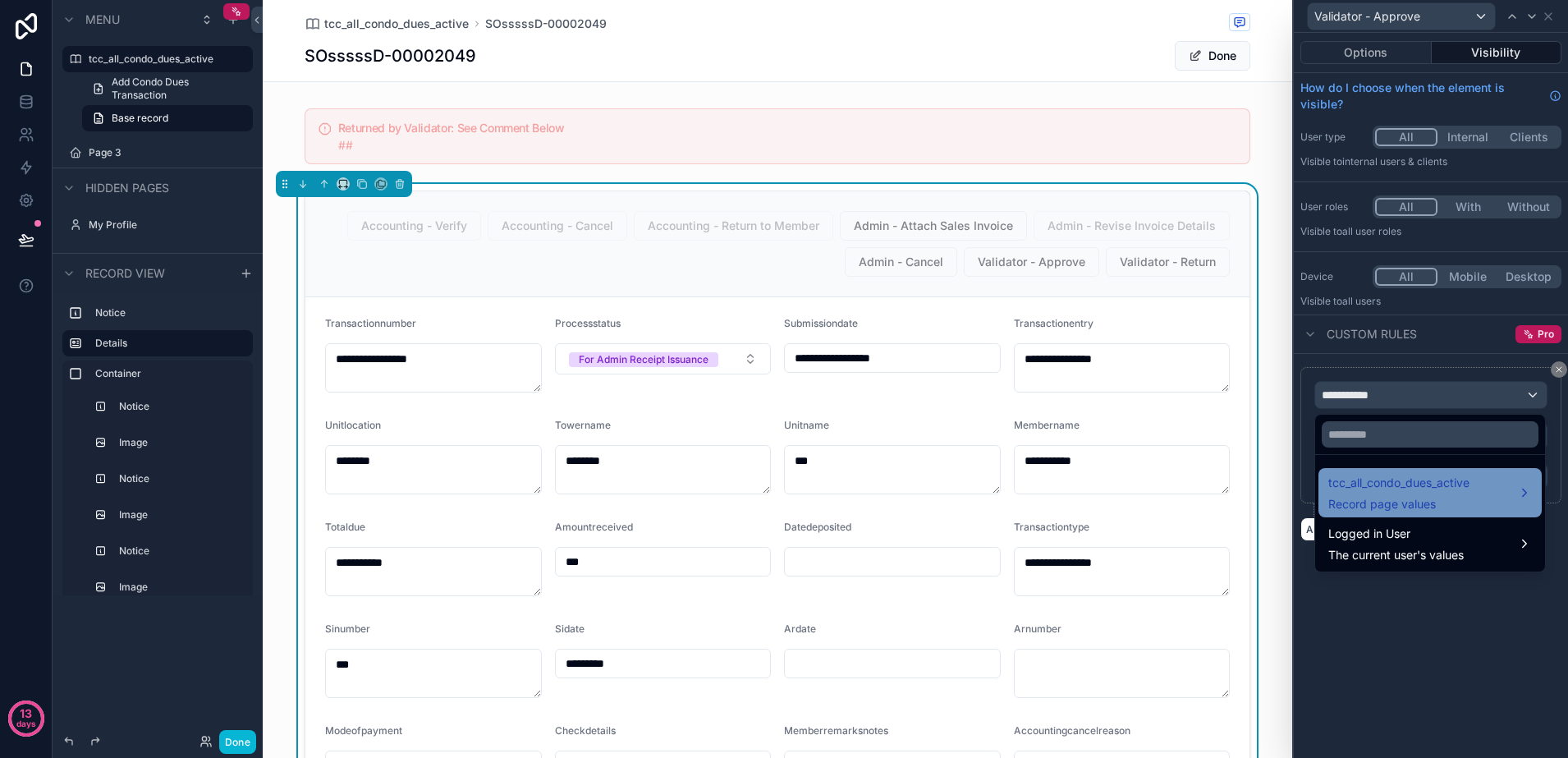
click at [1408, 482] on span "tcc_all_condo_dues_active" at bounding box center [1399, 482] width 141 height 19
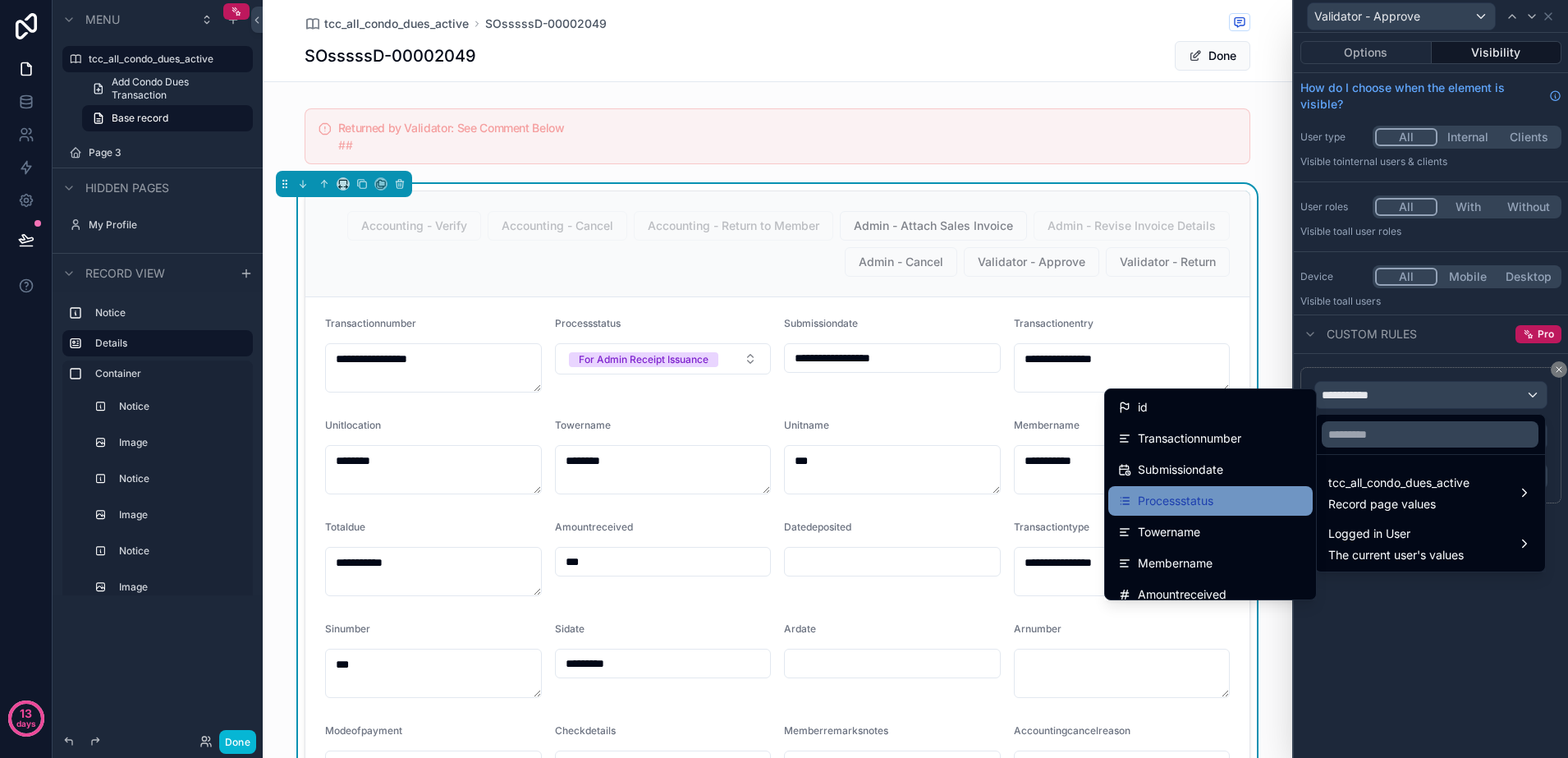
click at [1239, 489] on div "Processstatus" at bounding box center [1211, 500] width 204 height 30
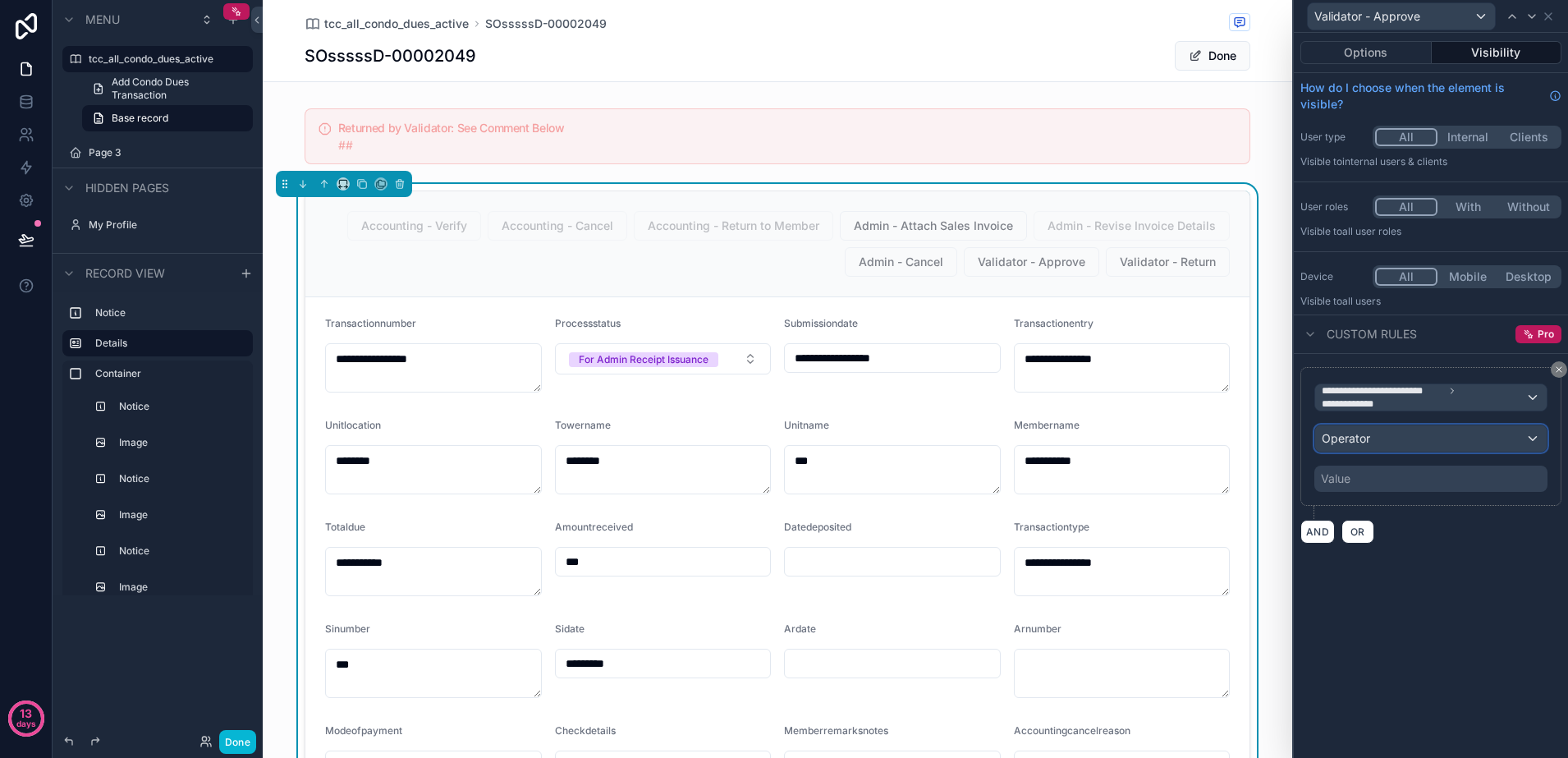
click at [1383, 441] on div "Operator" at bounding box center [1430, 438] width 231 height 26
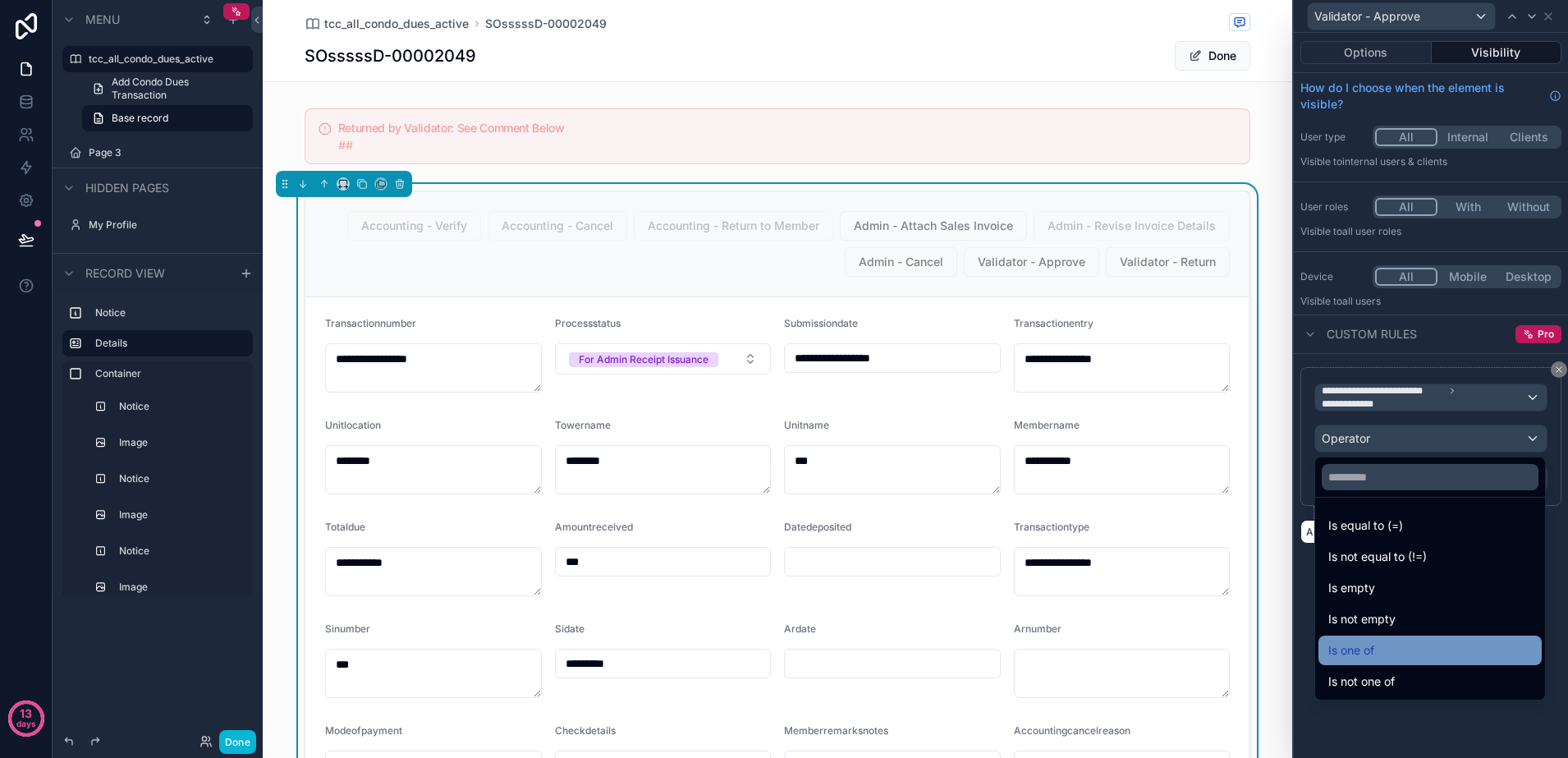
drag, startPoint x: 1411, startPoint y: 681, endPoint x: 1400, endPoint y: 654, distance: 29.2
click at [1400, 654] on ul "Is equal to (=) Is not equal to (!=) Is empty Is not empty Is one of Is not one…" at bounding box center [1430, 598] width 230 height 202
click at [1400, 654] on div "Is one of" at bounding box center [1430, 650] width 203 height 19
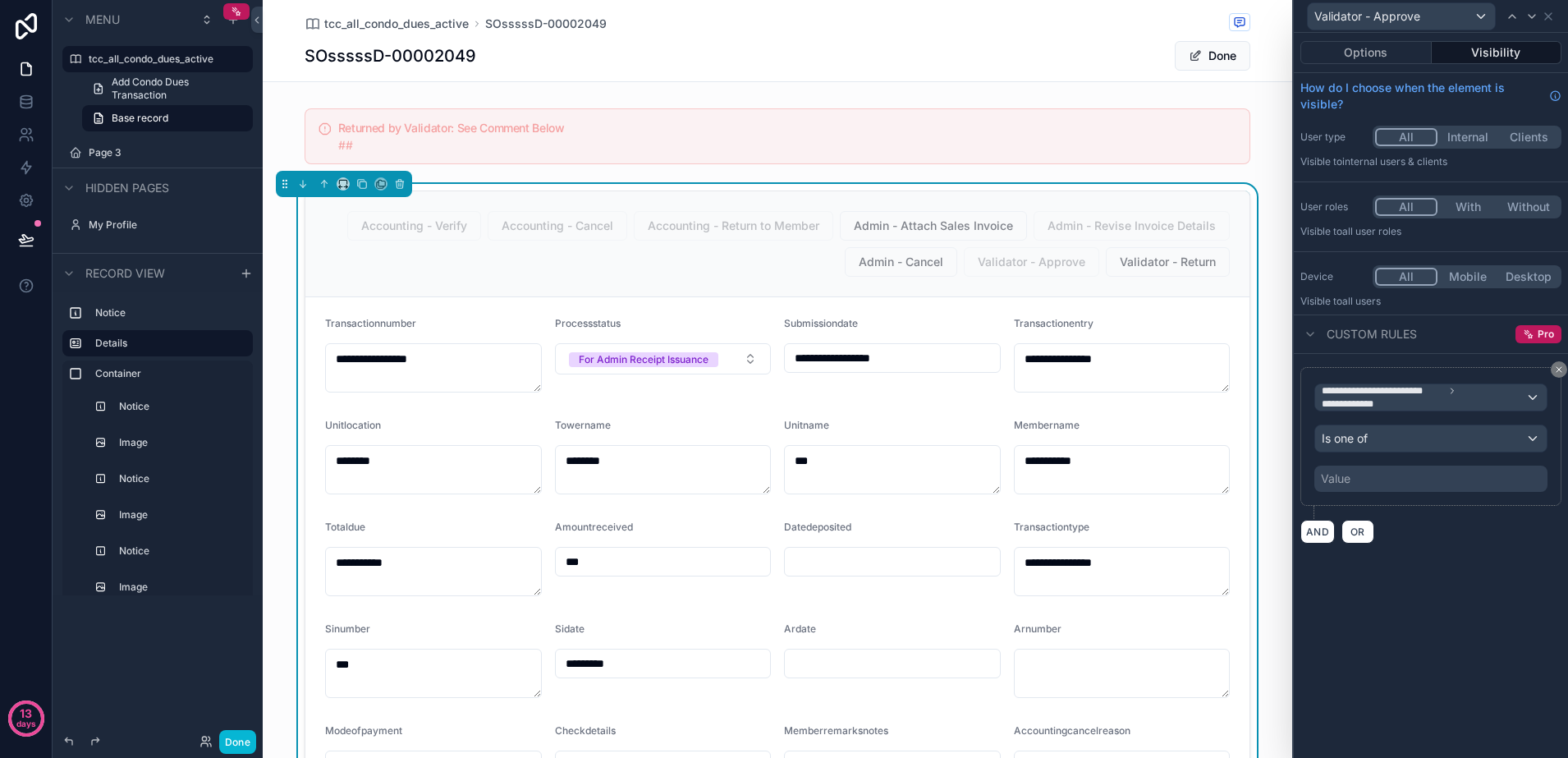
click at [1362, 485] on div "Value" at bounding box center [1430, 478] width 233 height 26
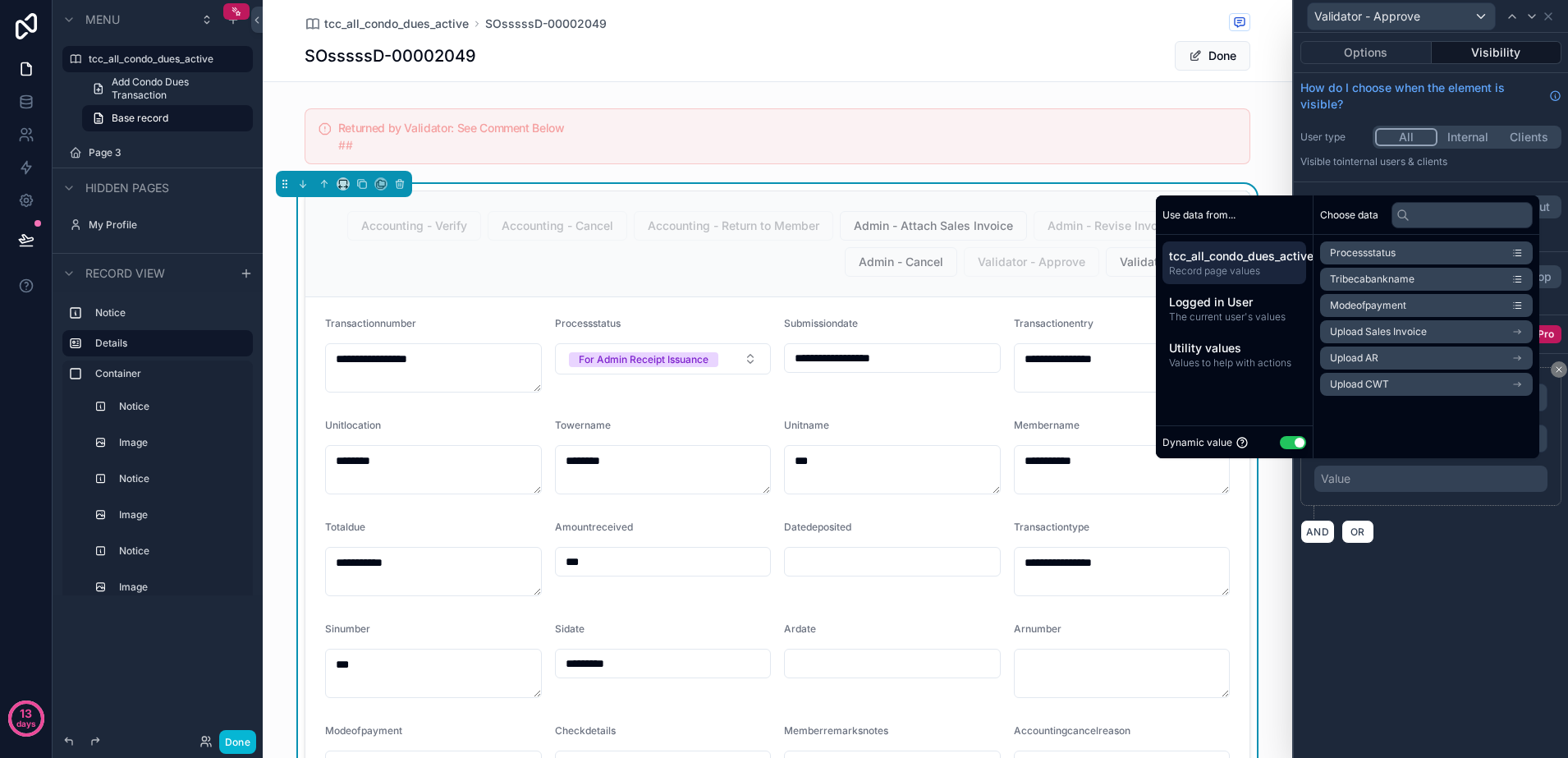
click at [1290, 440] on button "Use setting" at bounding box center [1293, 442] width 26 height 14
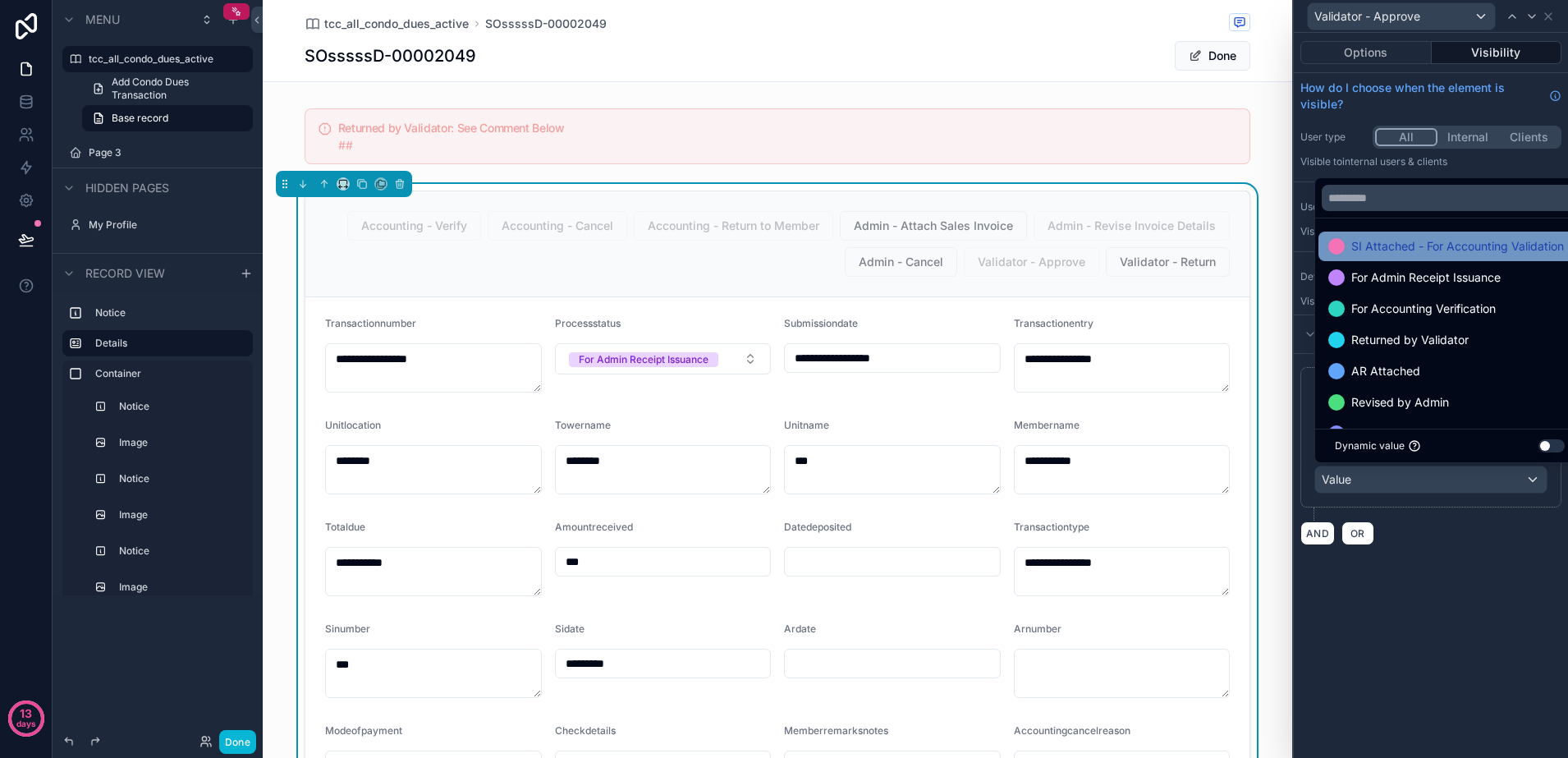
click at [1399, 247] on span "SI Attached - For Accounting Validation" at bounding box center [1459, 246] width 213 height 19
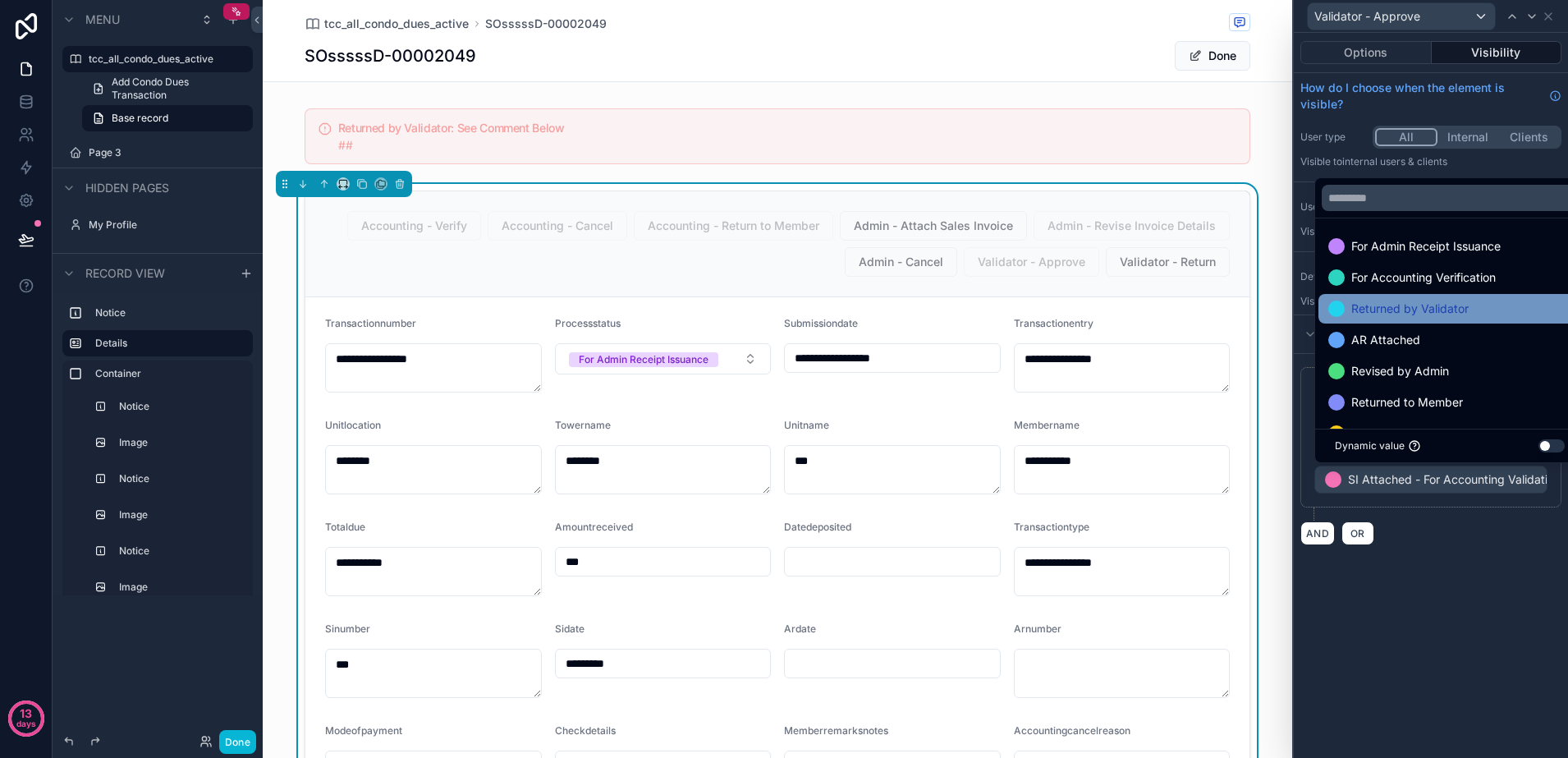
scroll to position [33, 0]
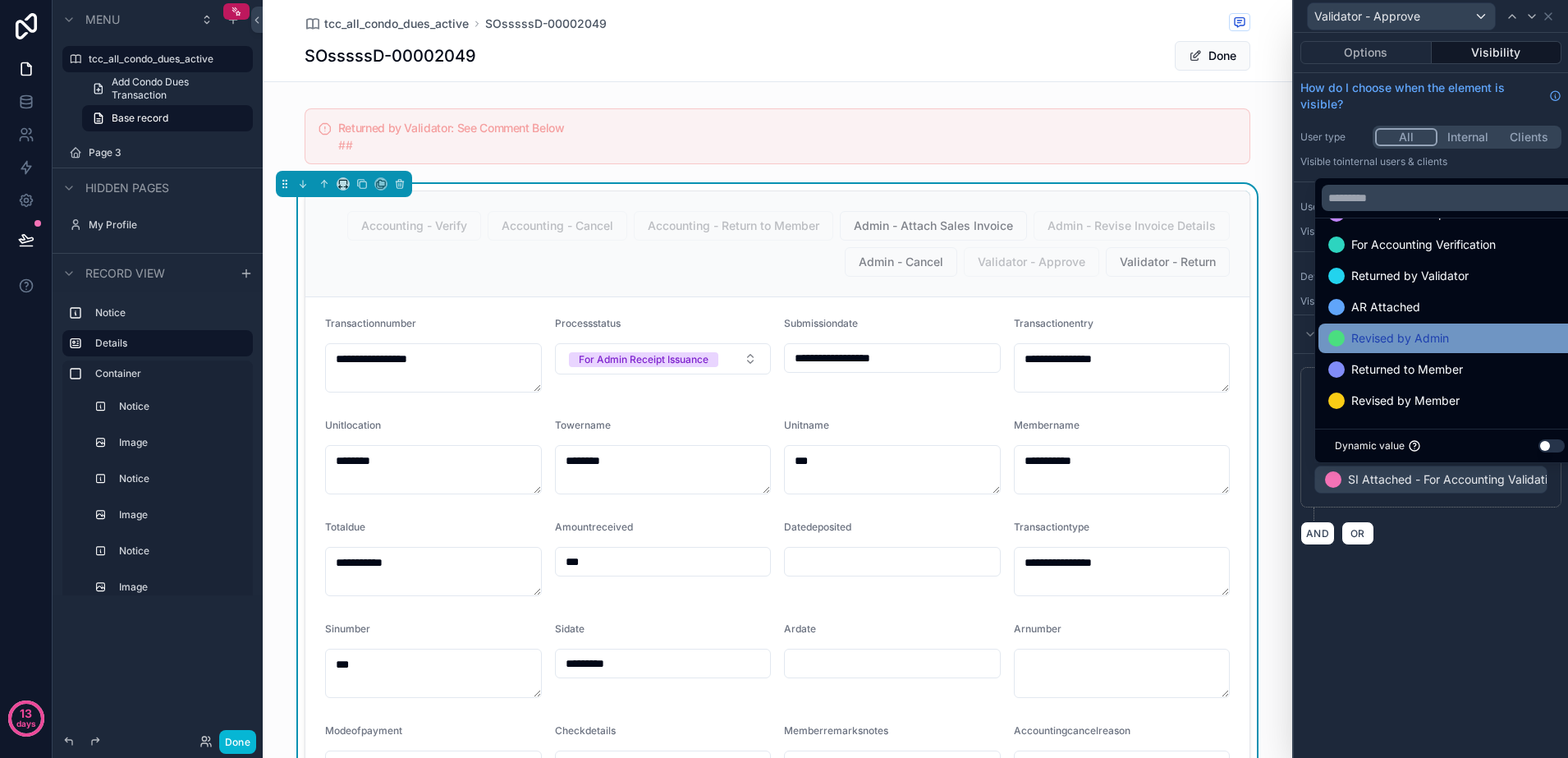
click at [1408, 342] on span "Revised by Admin" at bounding box center [1400, 338] width 98 height 19
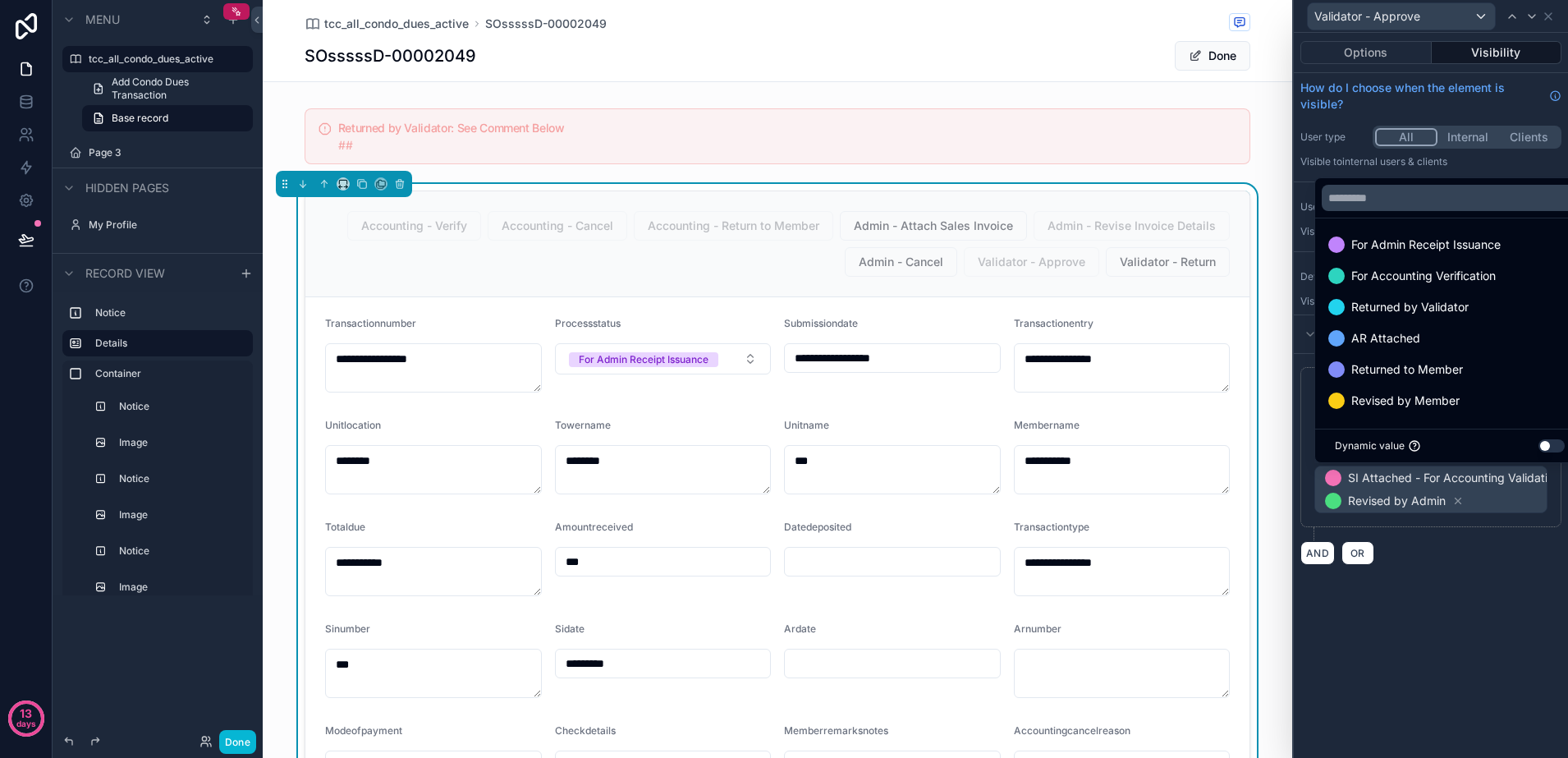
scroll to position [0, 0]
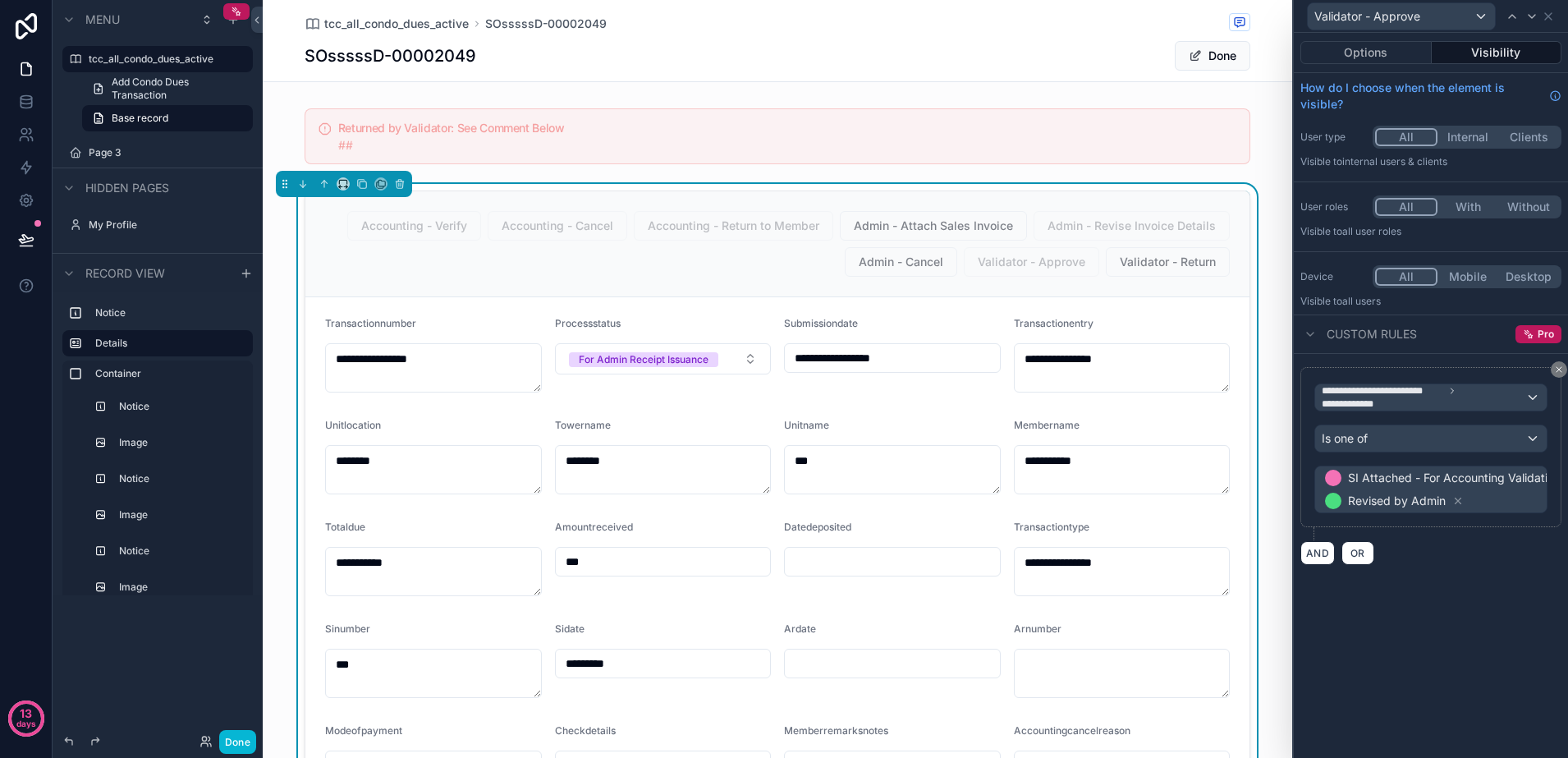
click at [1439, 637] on div "**********" at bounding box center [1430, 395] width 274 height 725
click at [1547, 14] on icon at bounding box center [1549, 16] width 14 height 14
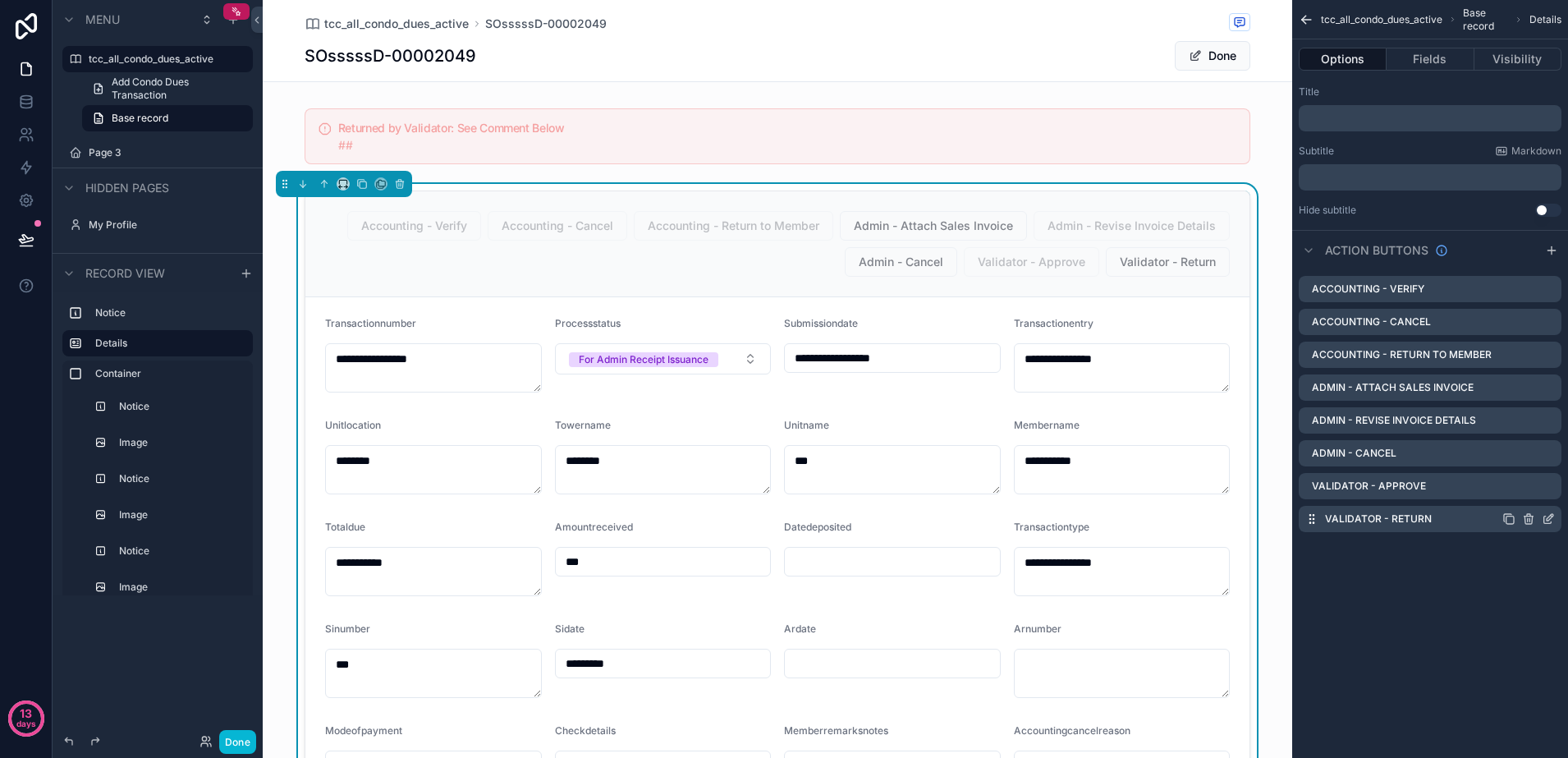
click at [1554, 521] on icon "scrollable content" at bounding box center [1549, 519] width 14 height 14
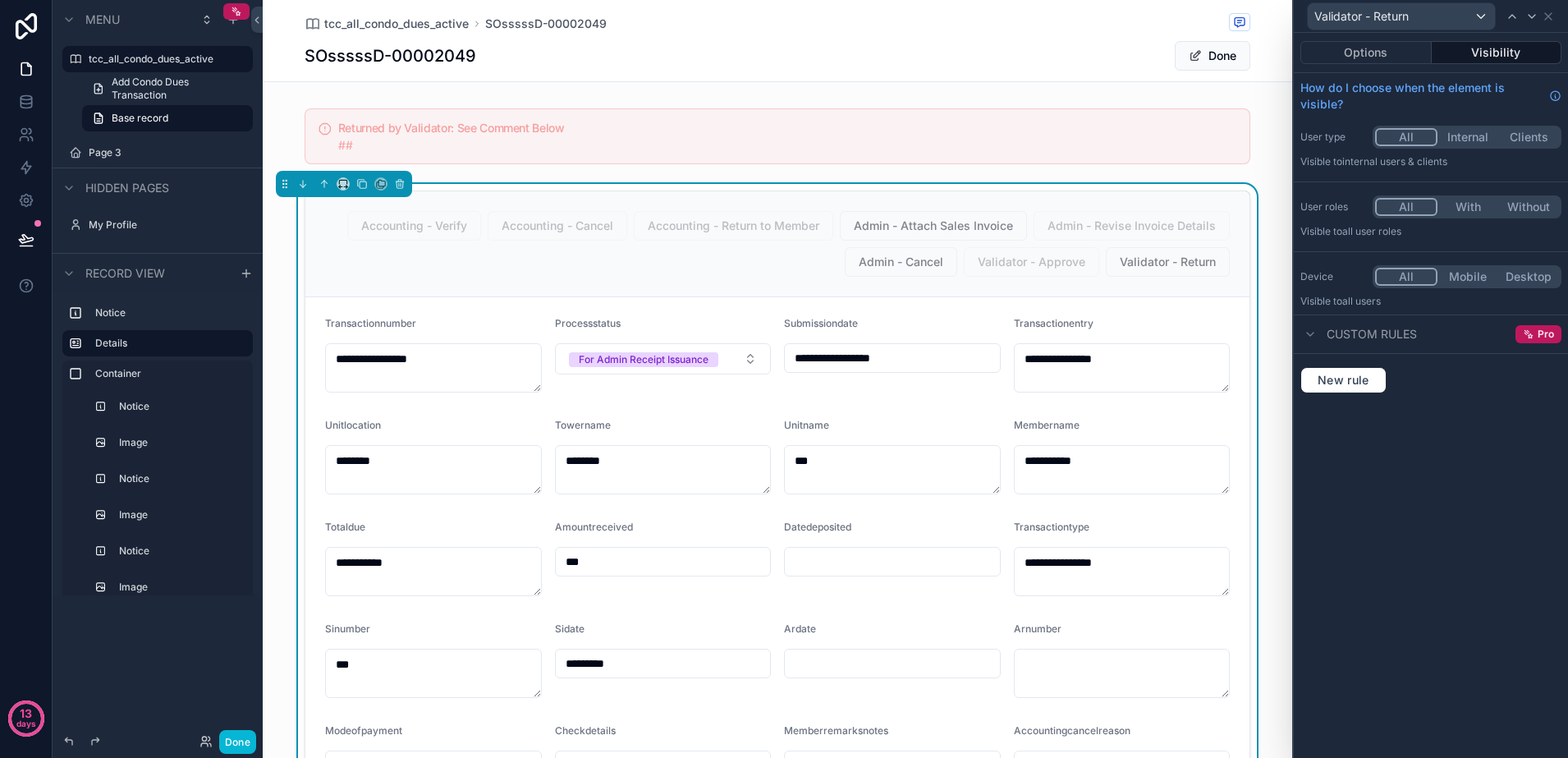
click at [1490, 54] on button "Visibility" at bounding box center [1497, 52] width 131 height 23
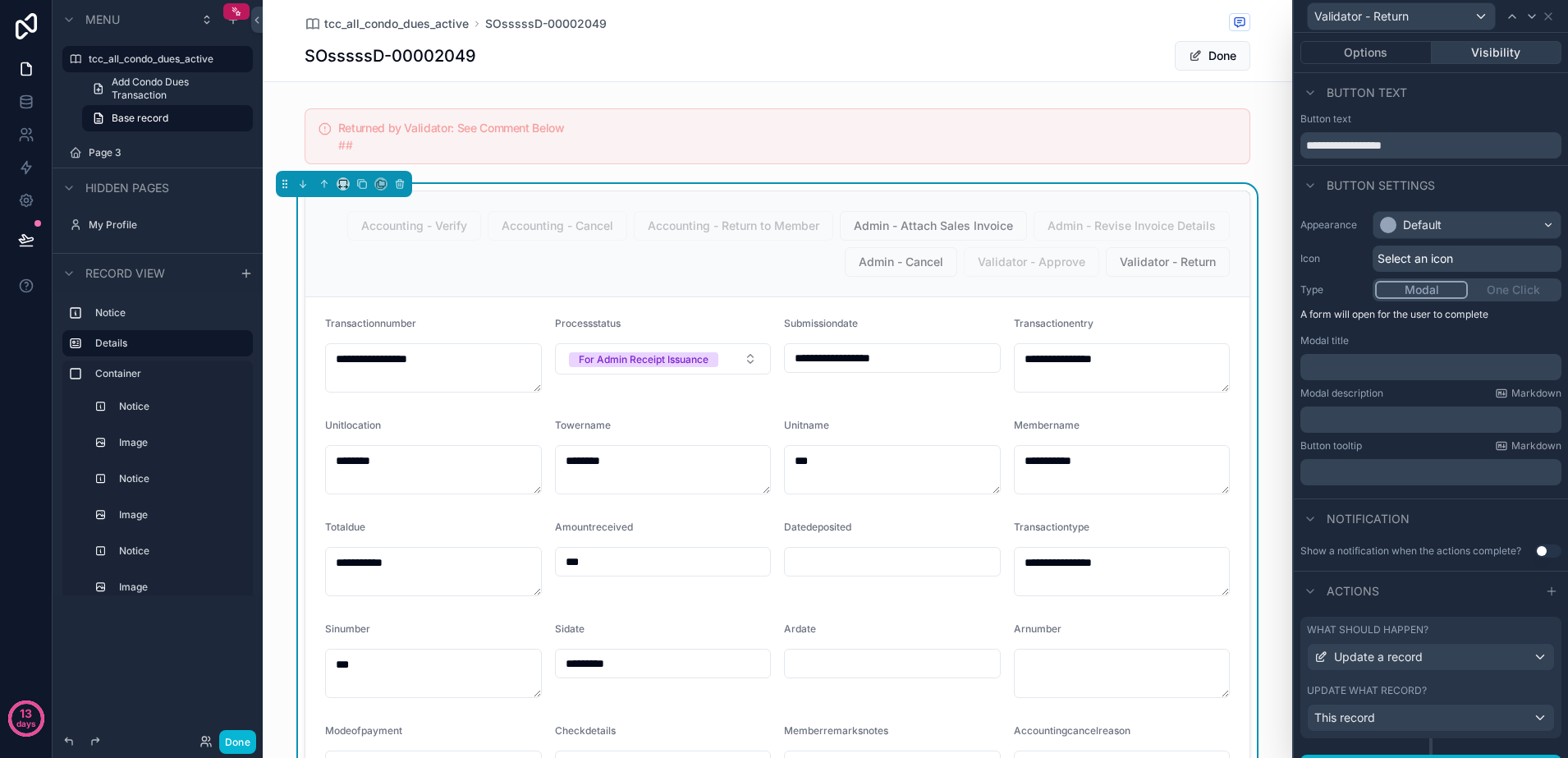
click at [1469, 56] on button "Visibility" at bounding box center [1497, 52] width 131 height 23
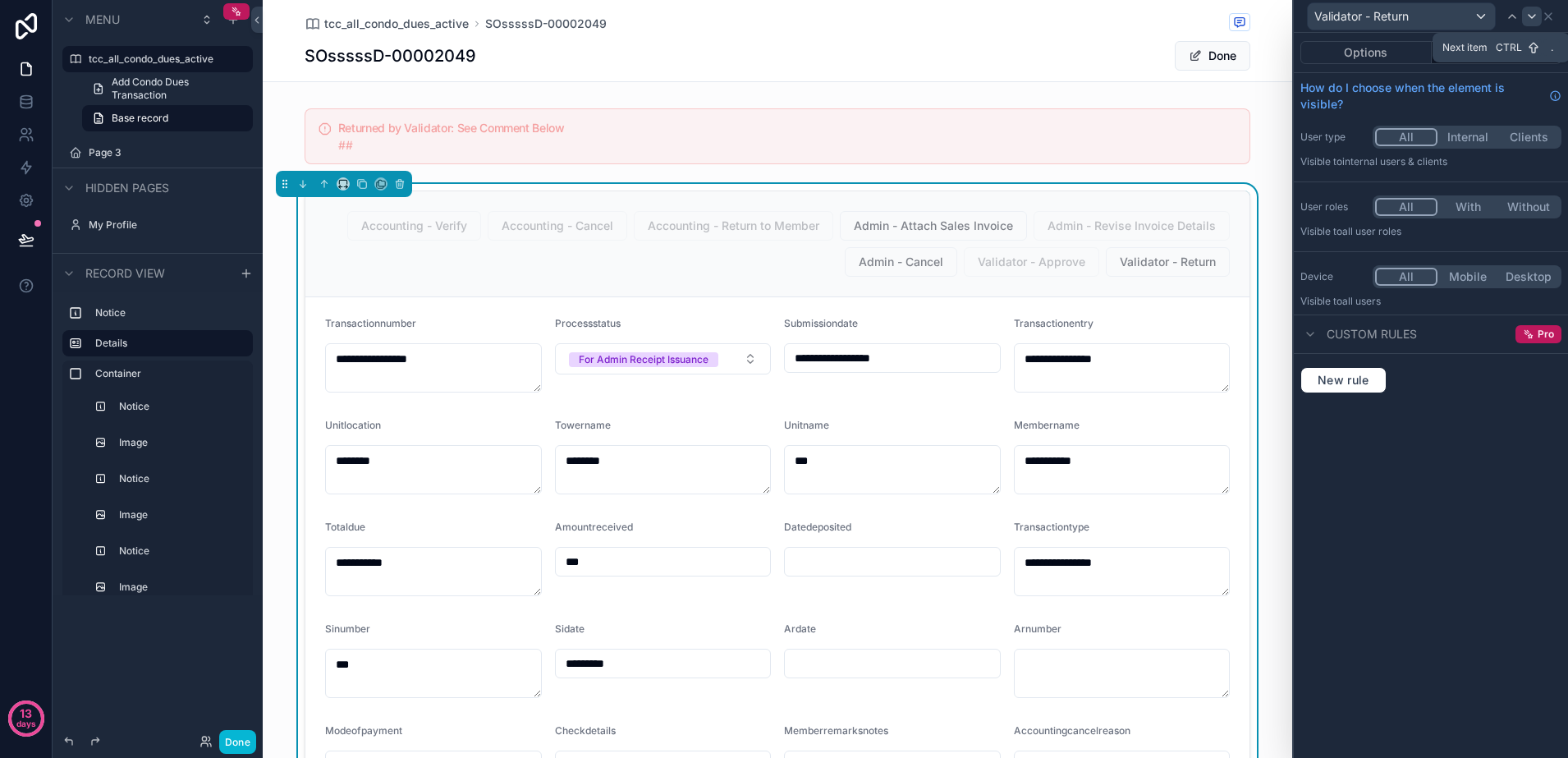
click at [1535, 14] on icon at bounding box center [1532, 16] width 14 height 14
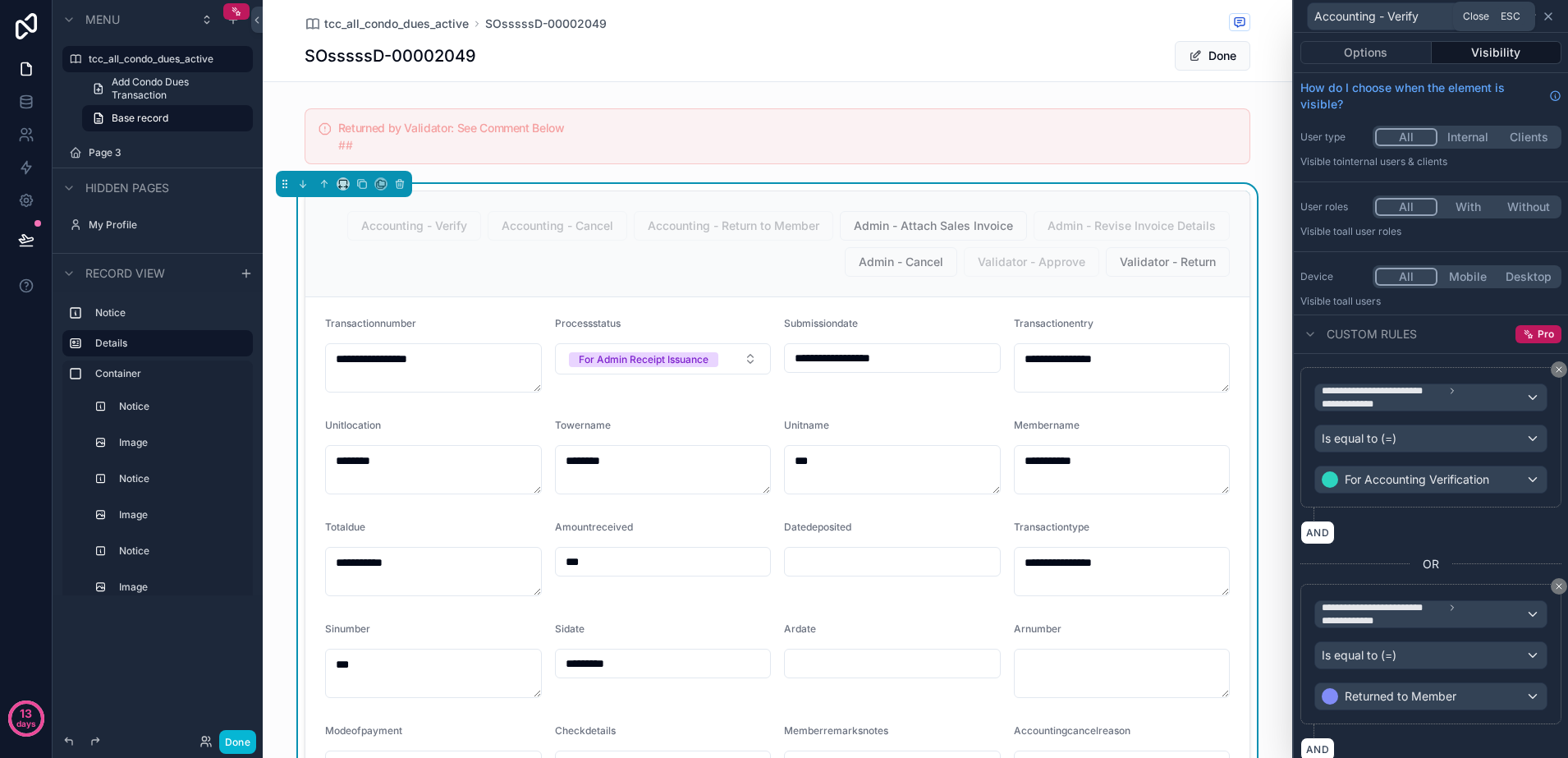
click at [1554, 16] on icon at bounding box center [1549, 16] width 14 height 14
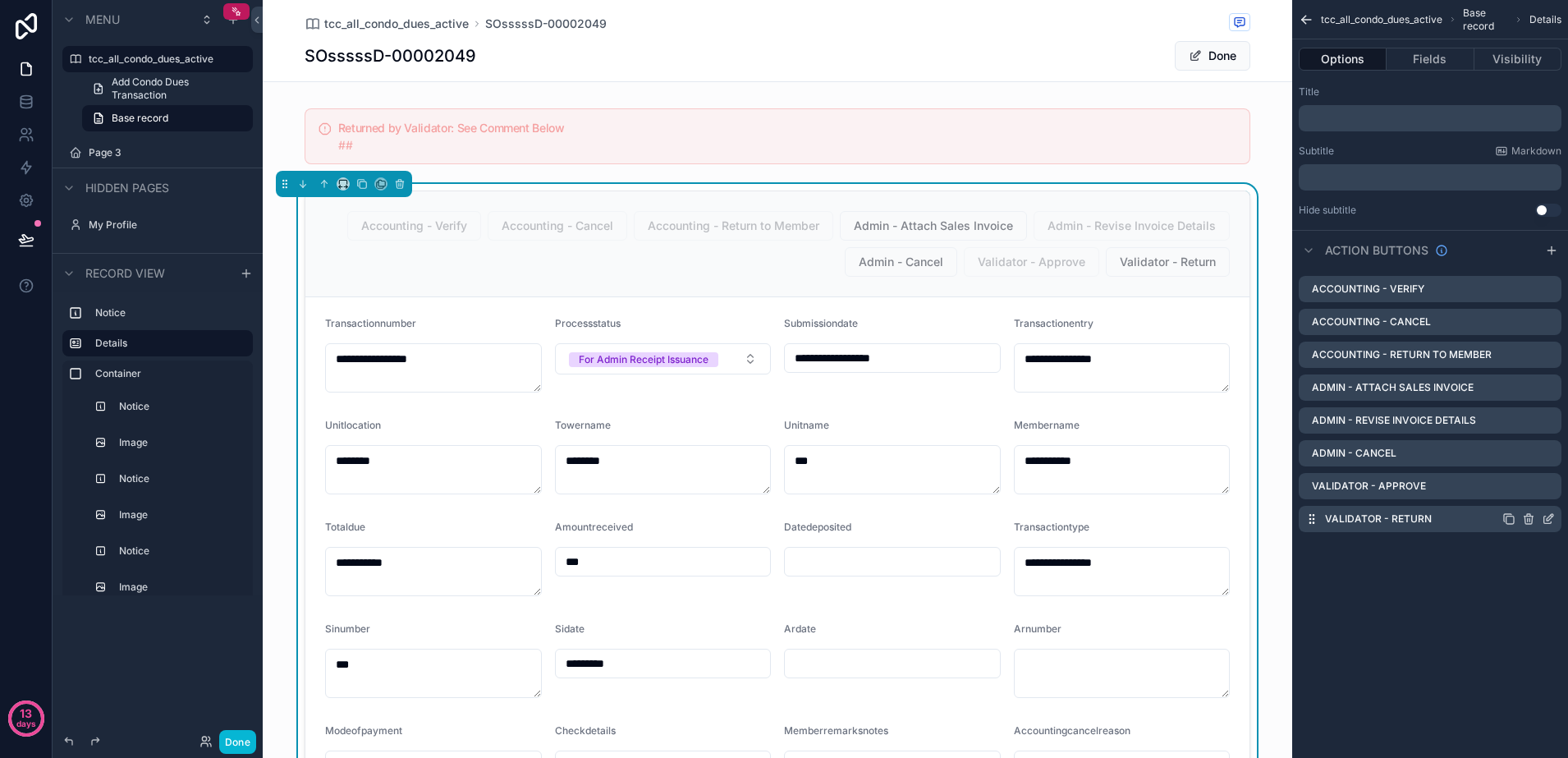
click at [1546, 516] on icon "scrollable content" at bounding box center [1549, 519] width 14 height 14
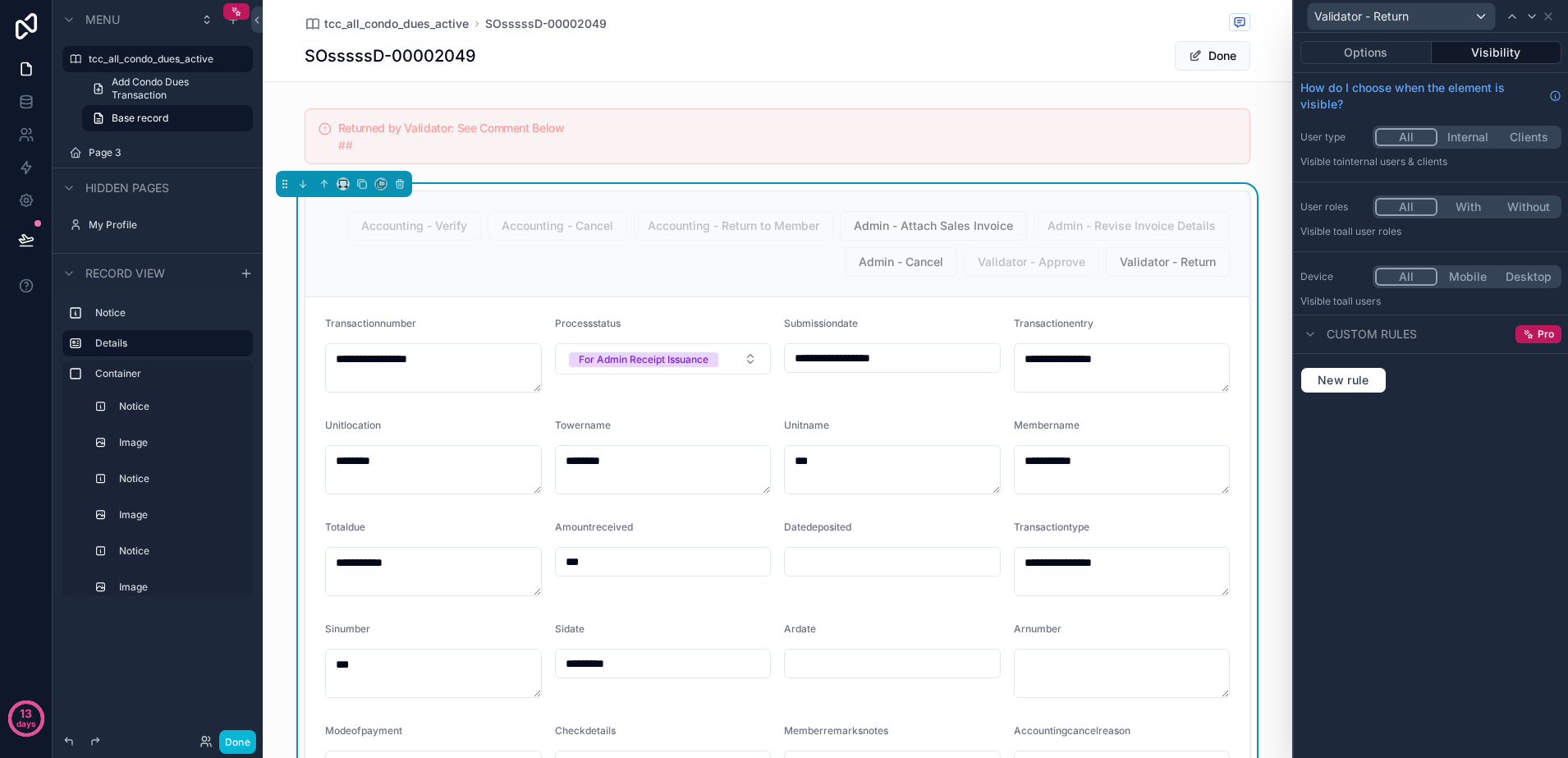
click at [1502, 52] on button "Visibility" at bounding box center [1497, 52] width 131 height 23
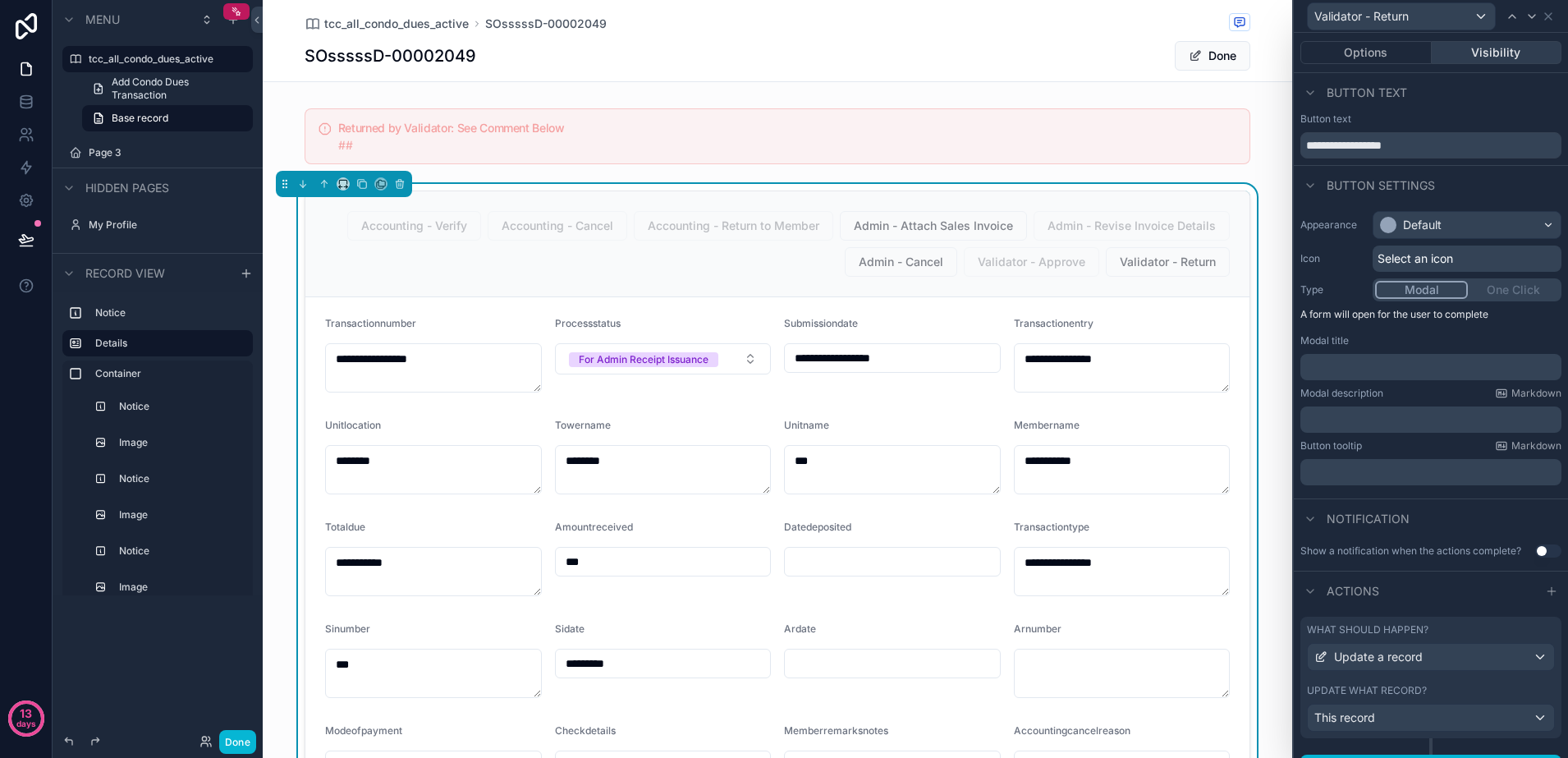
click at [1502, 52] on button "Visibility" at bounding box center [1497, 52] width 131 height 23
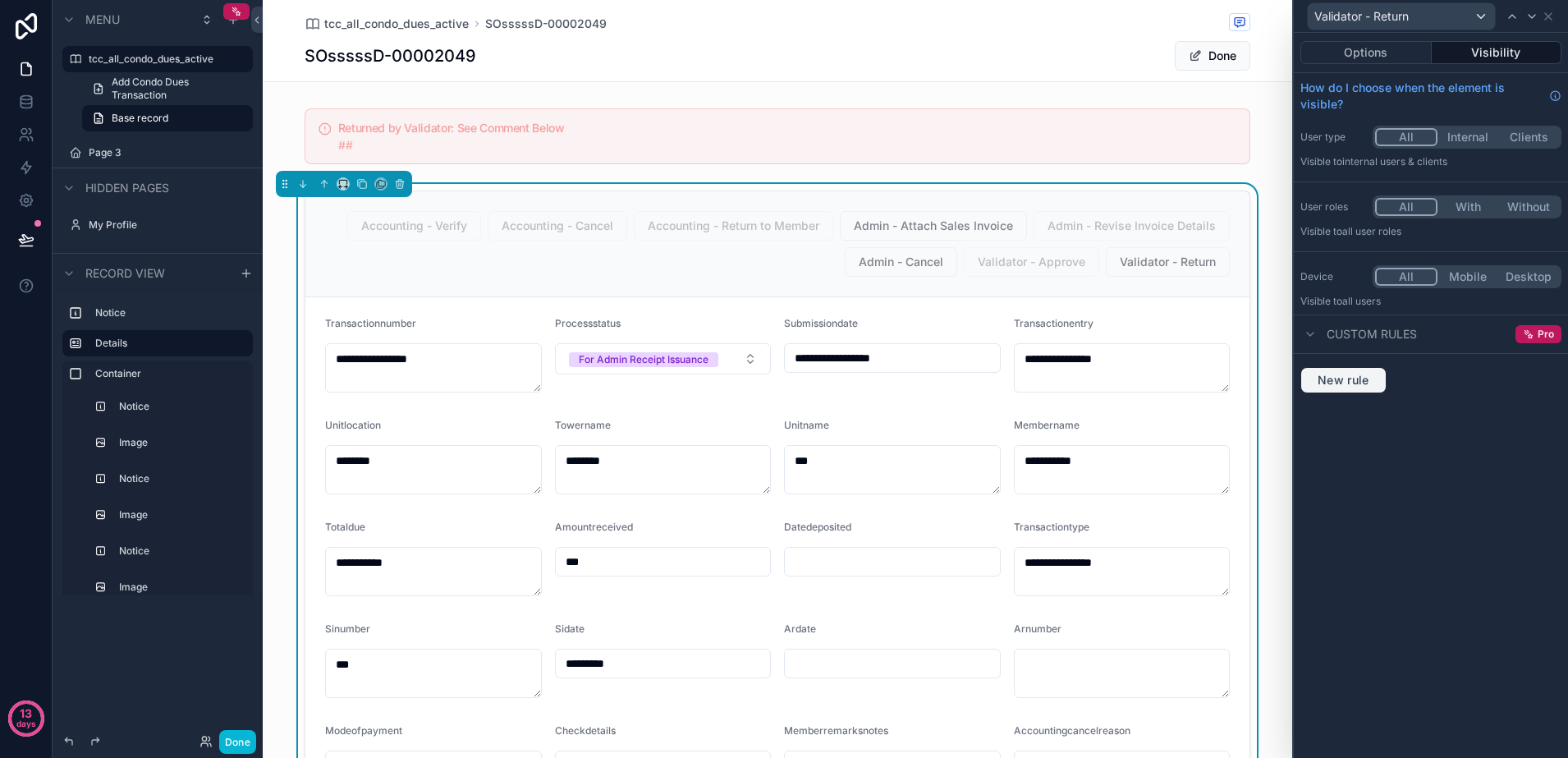
click at [1353, 389] on button "New rule" at bounding box center [1343, 379] width 86 height 26
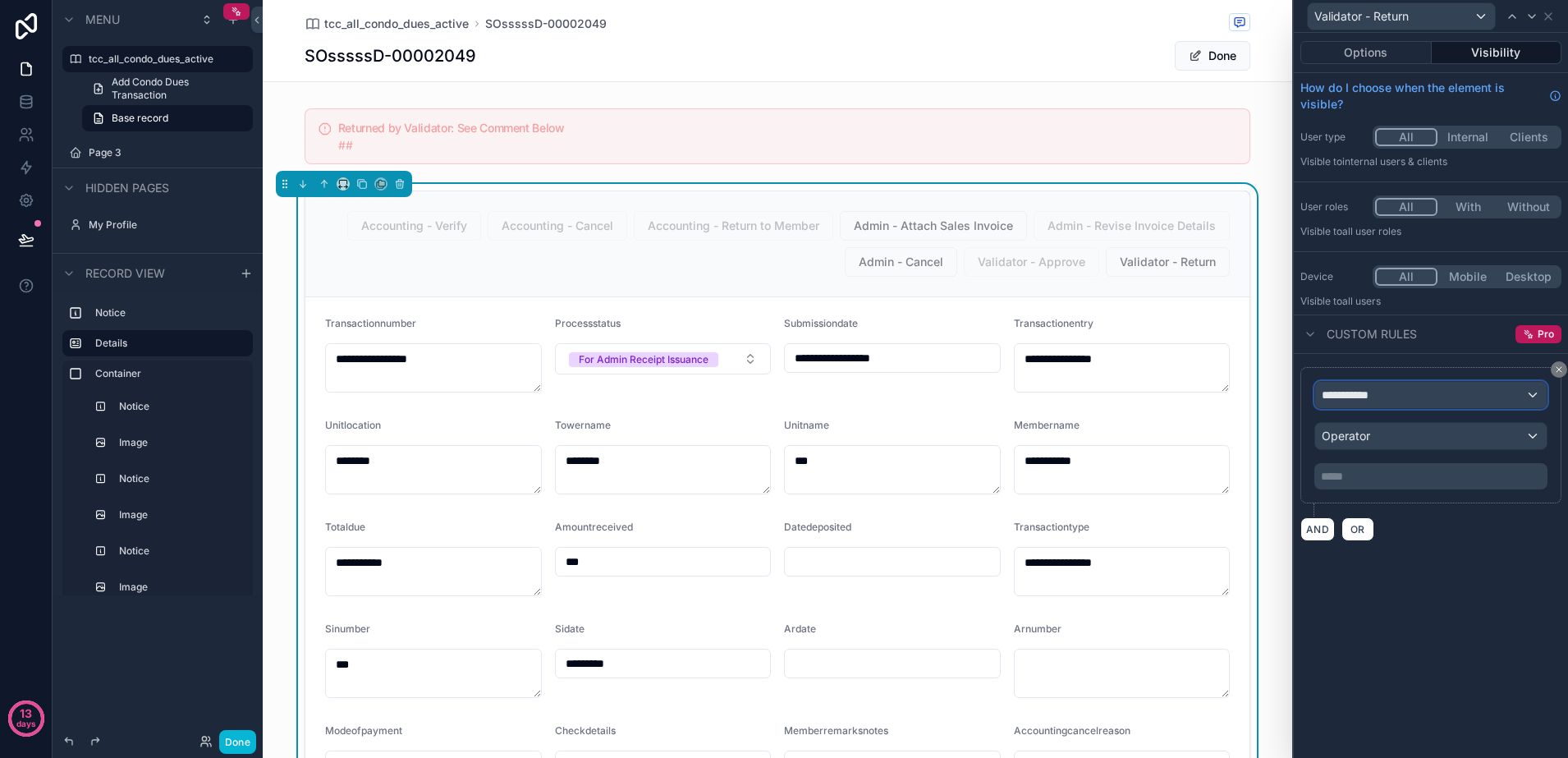
click at [1358, 384] on div "**********" at bounding box center [1430, 394] width 231 height 26
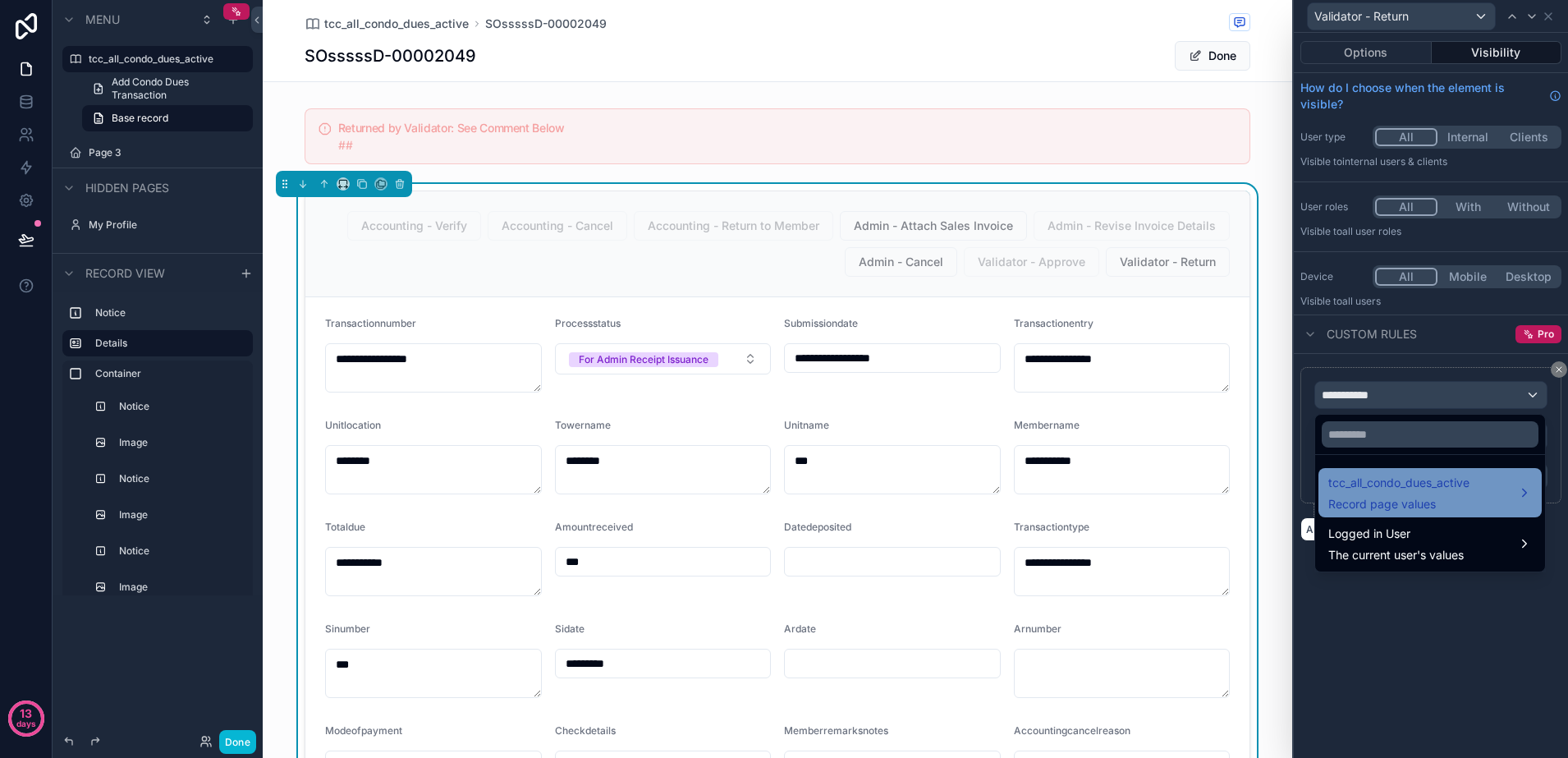
click at [1422, 483] on span "tcc_all_condo_dues_active" at bounding box center [1399, 482] width 141 height 19
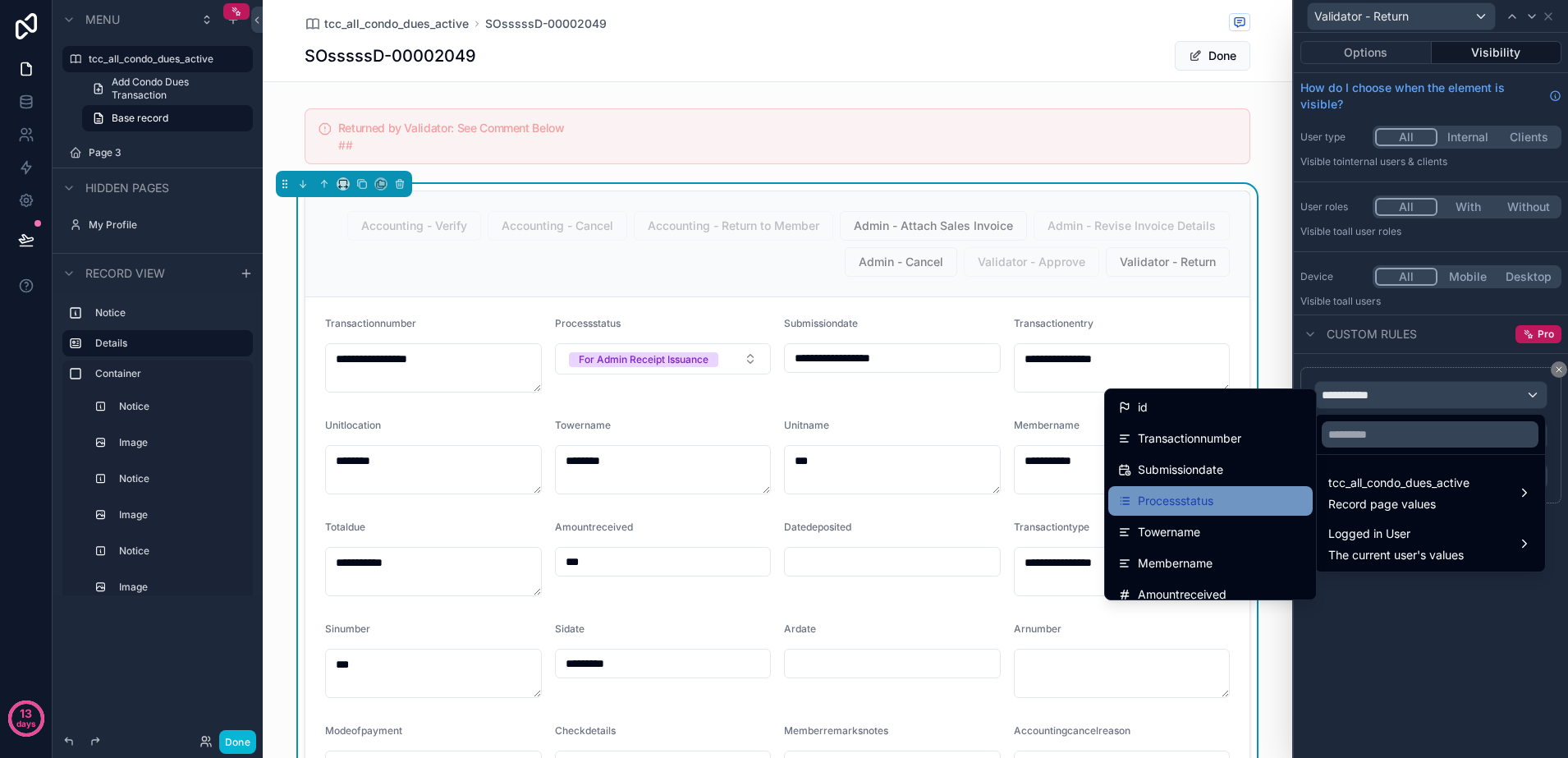
click at [1230, 491] on div "Processstatus" at bounding box center [1211, 500] width 185 height 19
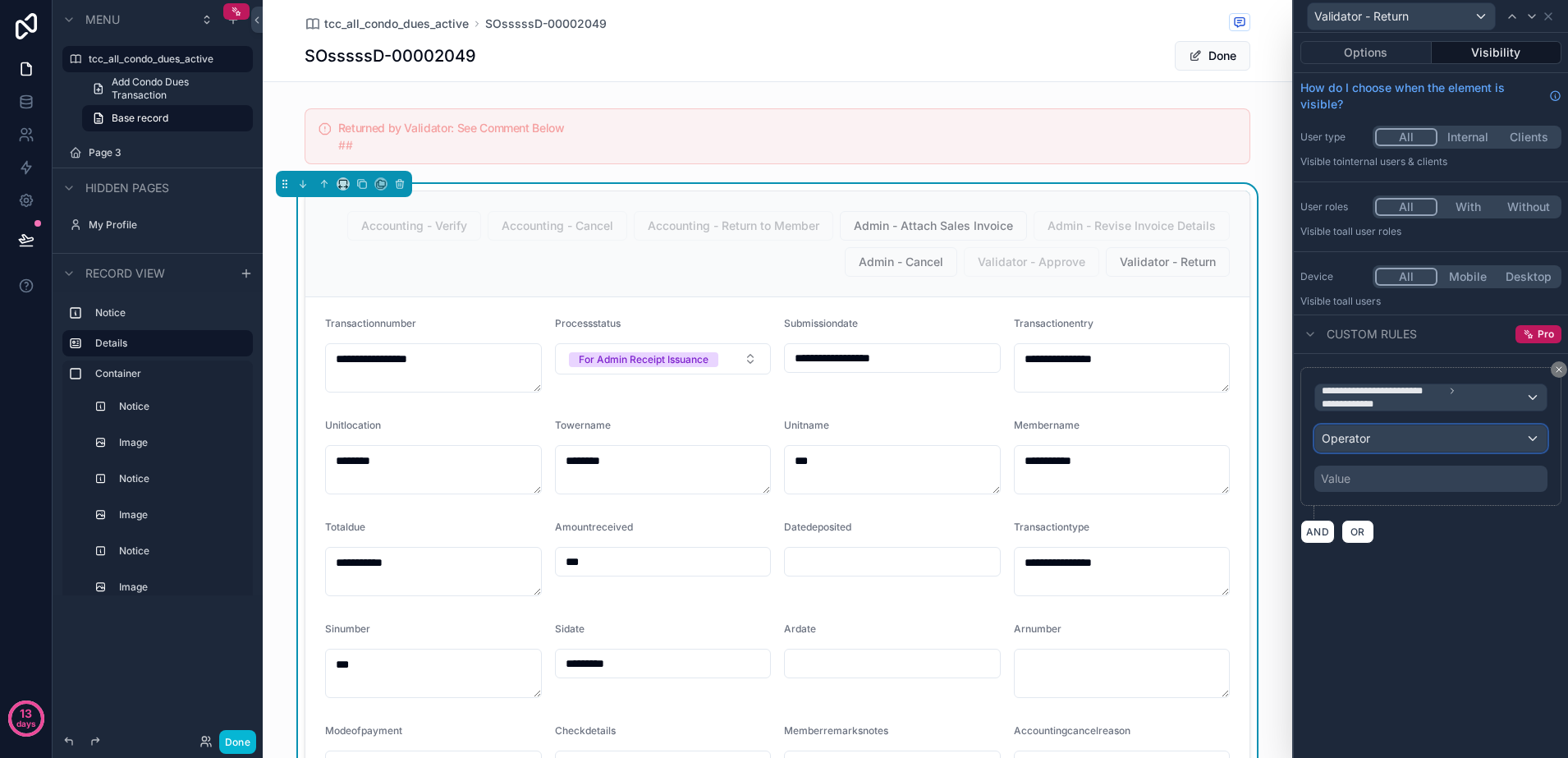
click at [1420, 438] on div "Operator" at bounding box center [1430, 438] width 231 height 26
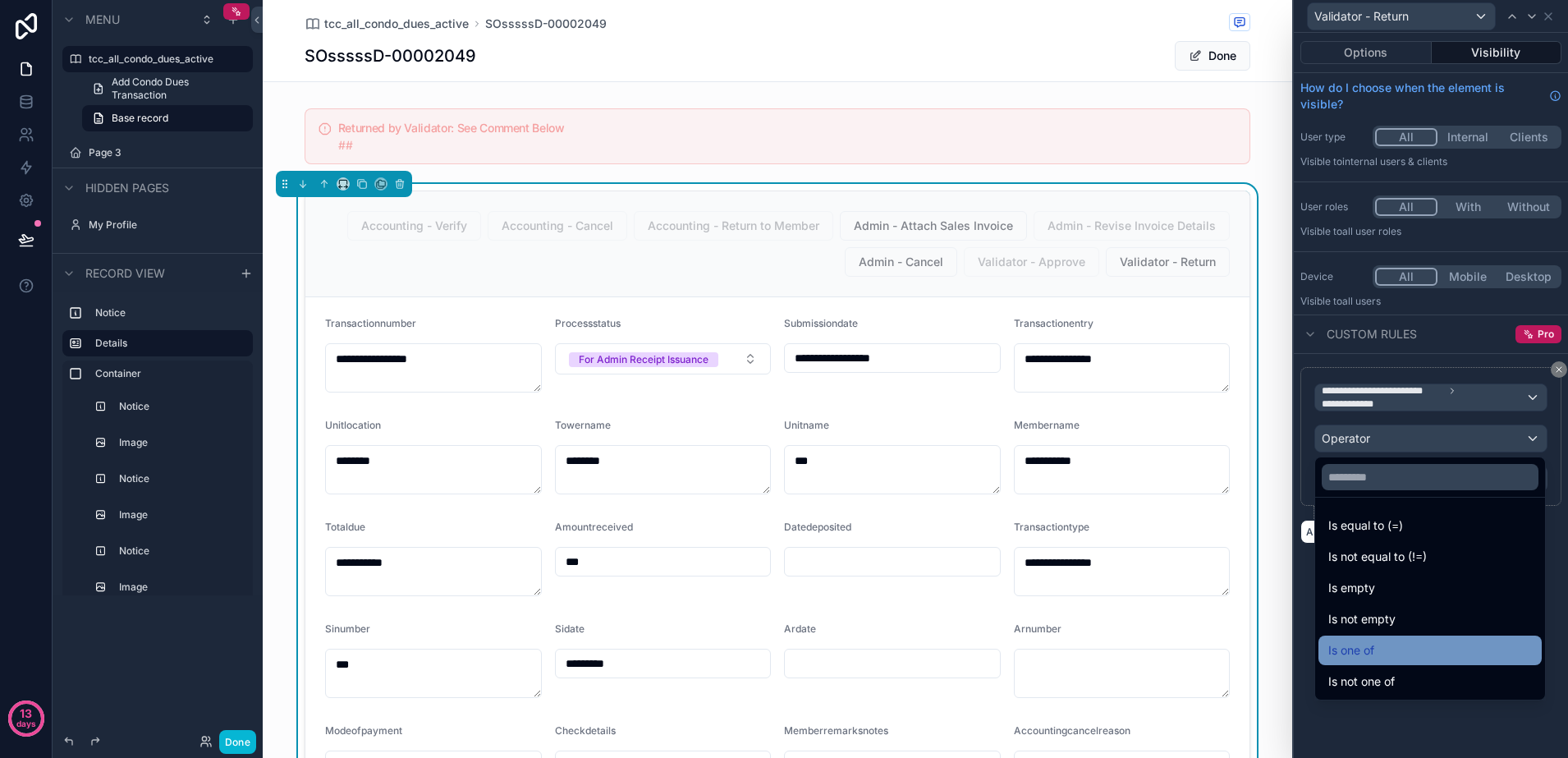
click at [1381, 645] on div "Is one of" at bounding box center [1430, 650] width 203 height 19
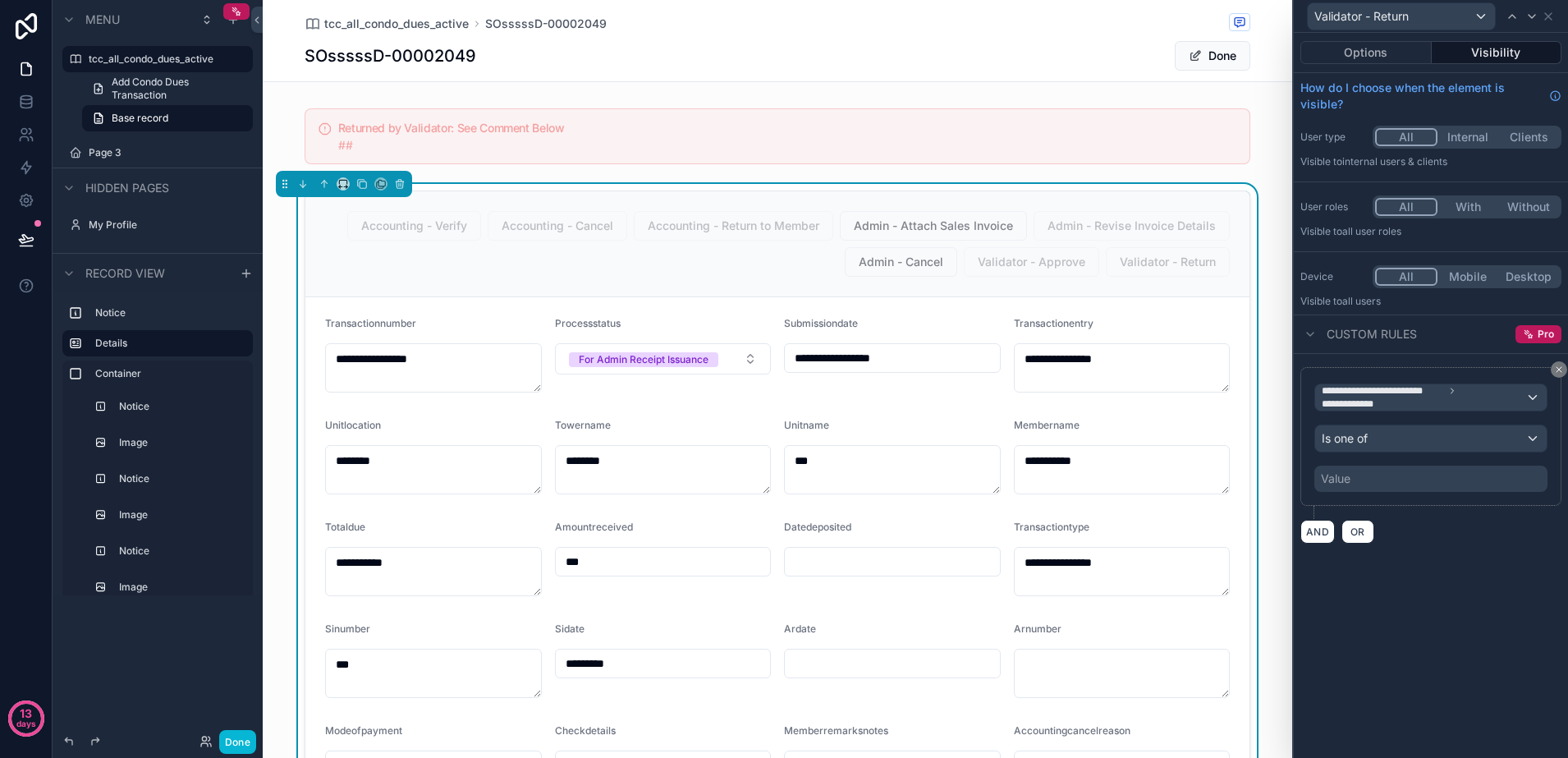
click at [1374, 476] on div "Value" at bounding box center [1430, 478] width 233 height 26
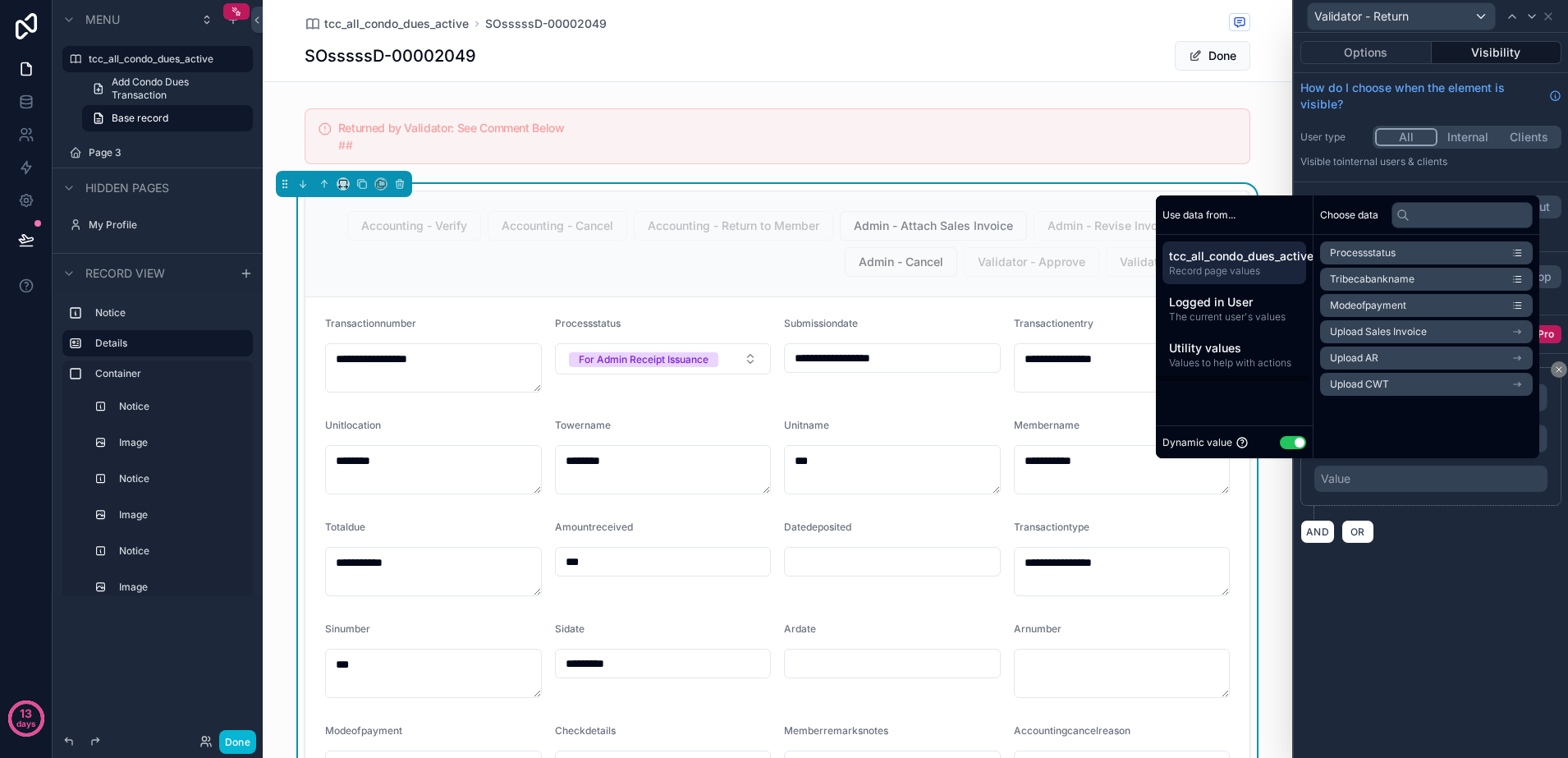
click at [1282, 430] on div "Dynamic value Use setting" at bounding box center [1235, 441] width 157 height 33
click at [1282, 435] on div "Dynamic value Use setting" at bounding box center [1235, 442] width 143 height 19
click at [1284, 440] on button "Use setting" at bounding box center [1293, 442] width 26 height 14
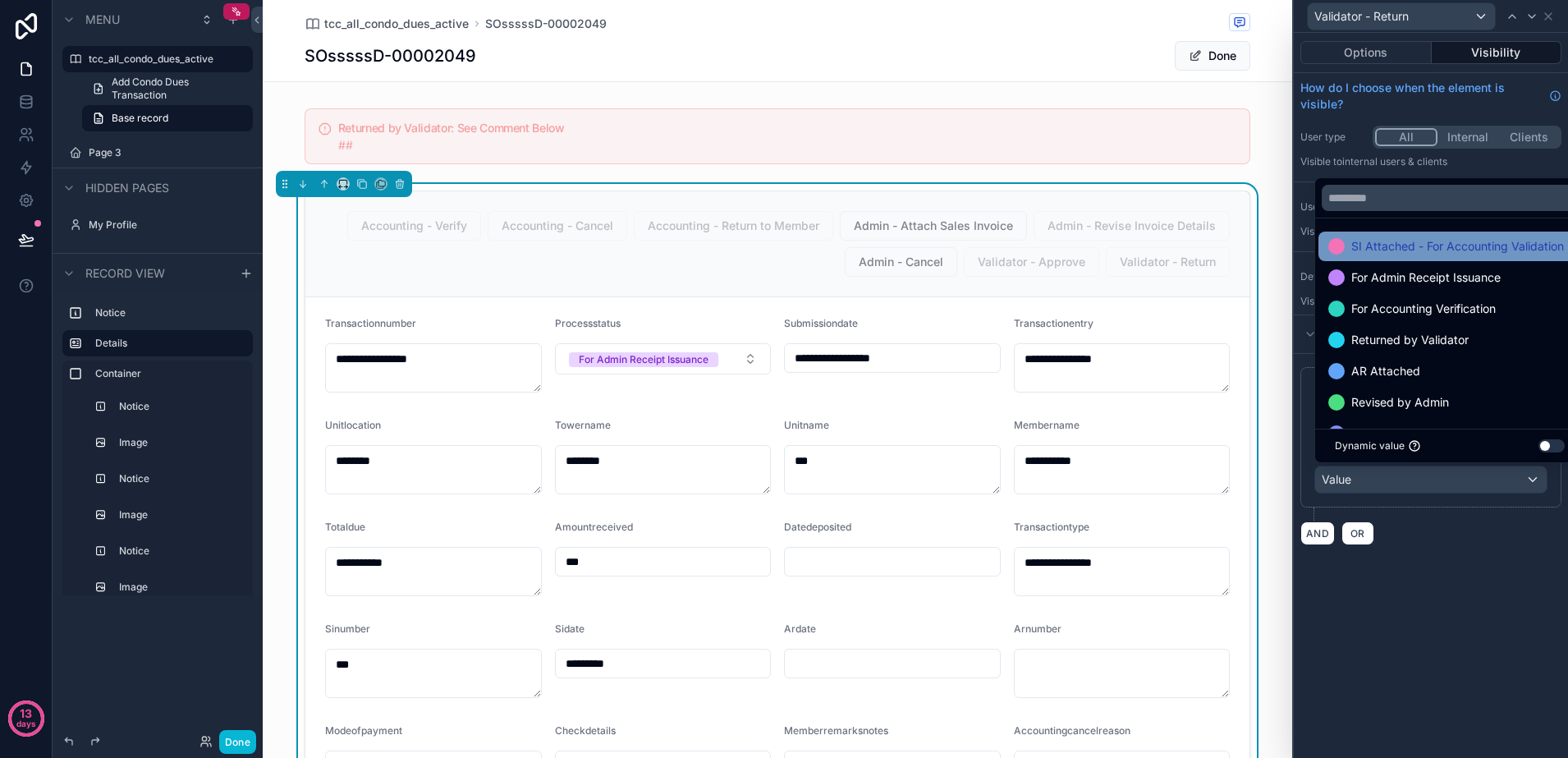
click at [1411, 251] on span "SI Attached - For Accounting Validation" at bounding box center [1459, 246] width 213 height 19
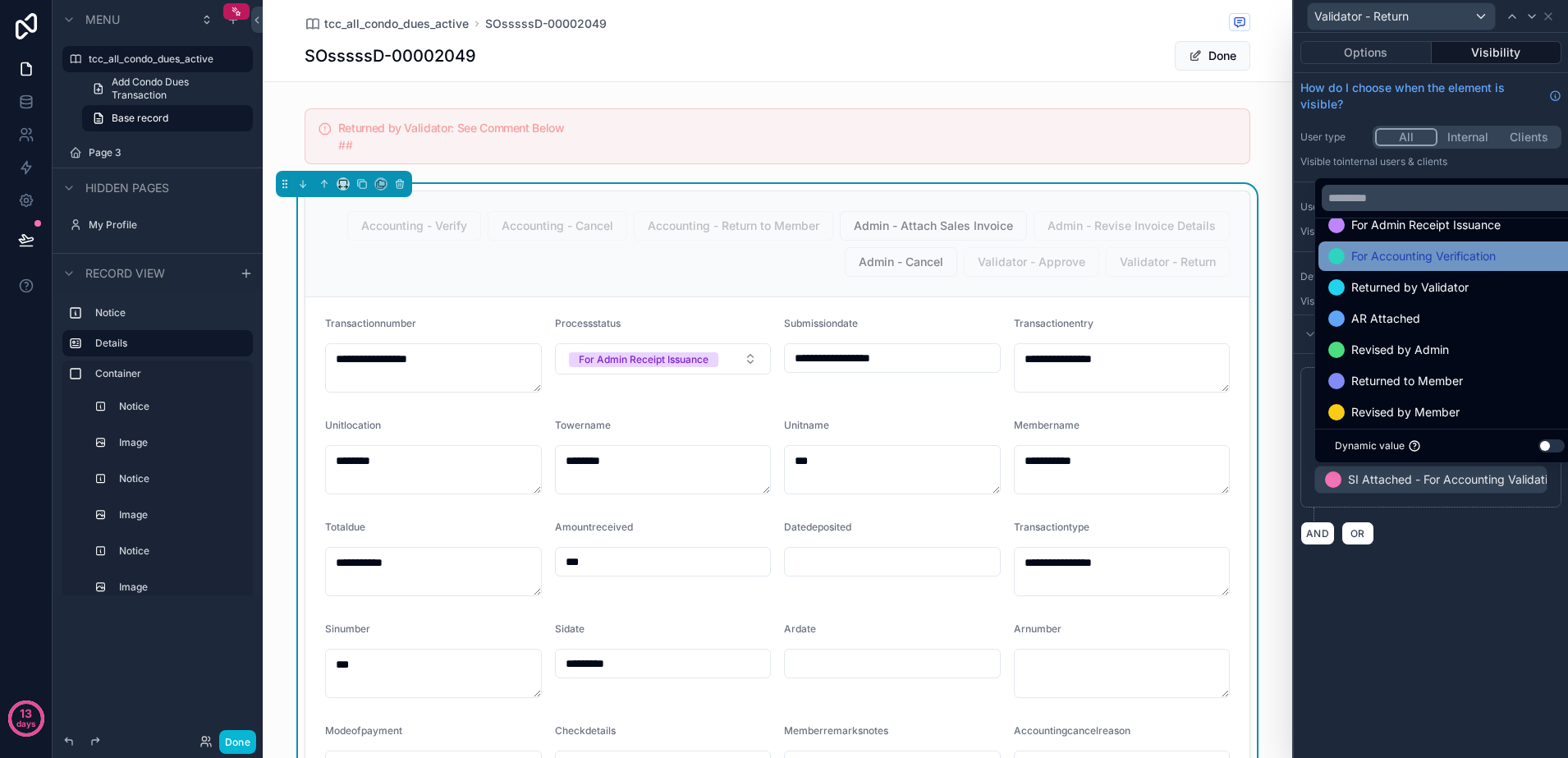
scroll to position [33, 0]
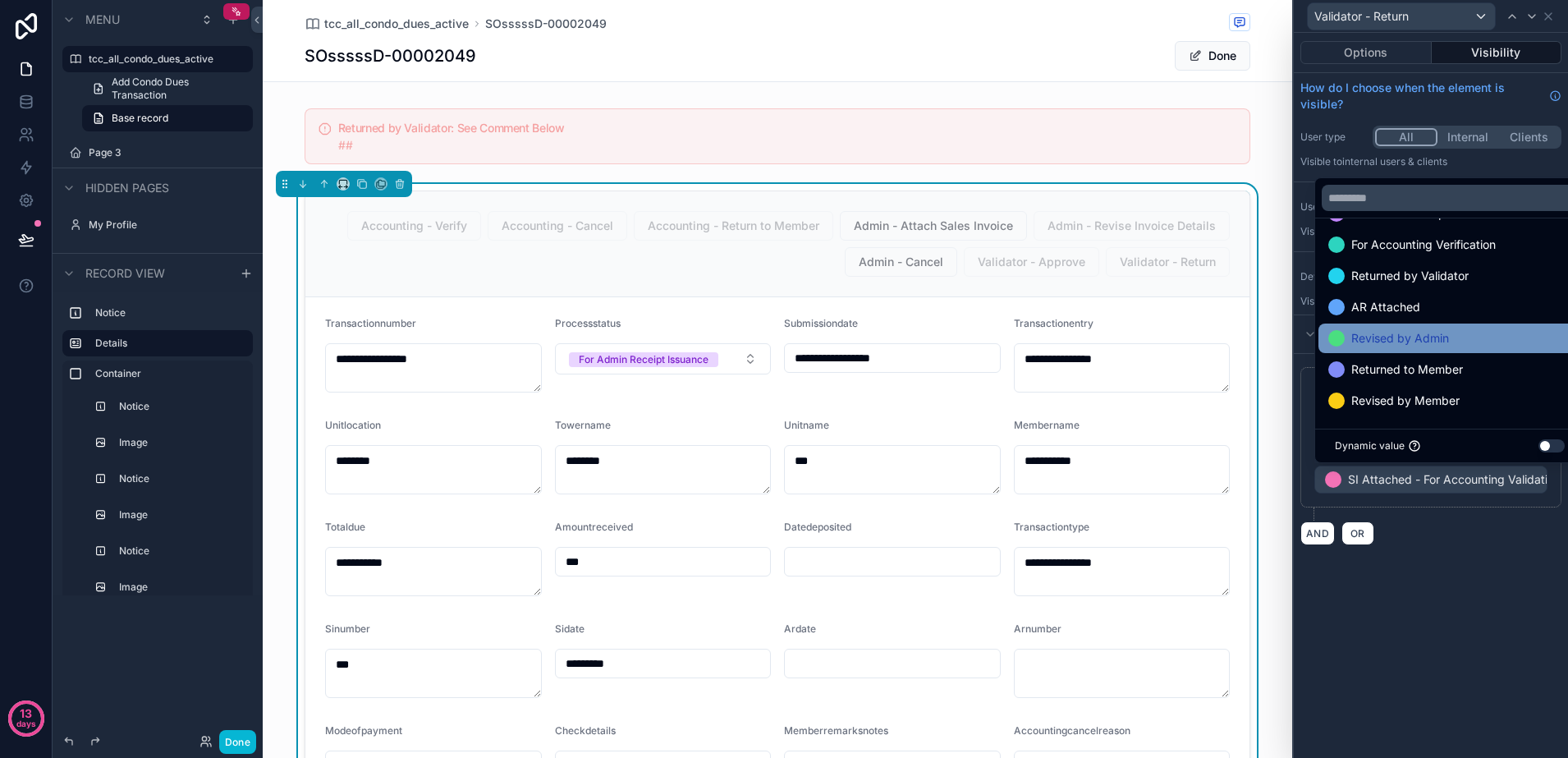
click at [1428, 337] on span "Revised by Admin" at bounding box center [1400, 338] width 98 height 19
click at [1460, 559] on div "**********" at bounding box center [1430, 455] width 274 height 204
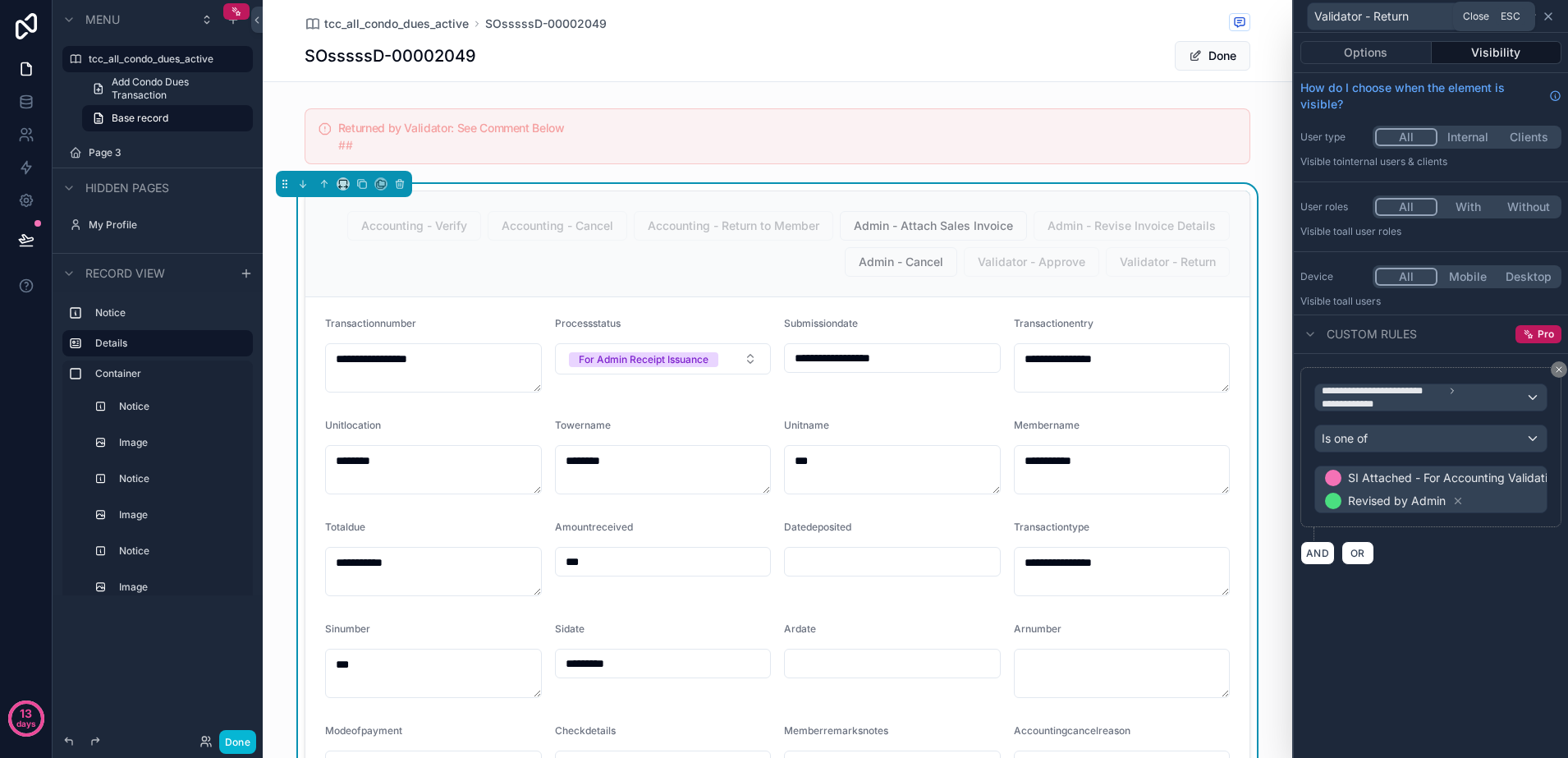
click at [1549, 16] on icon at bounding box center [1549, 16] width 14 height 14
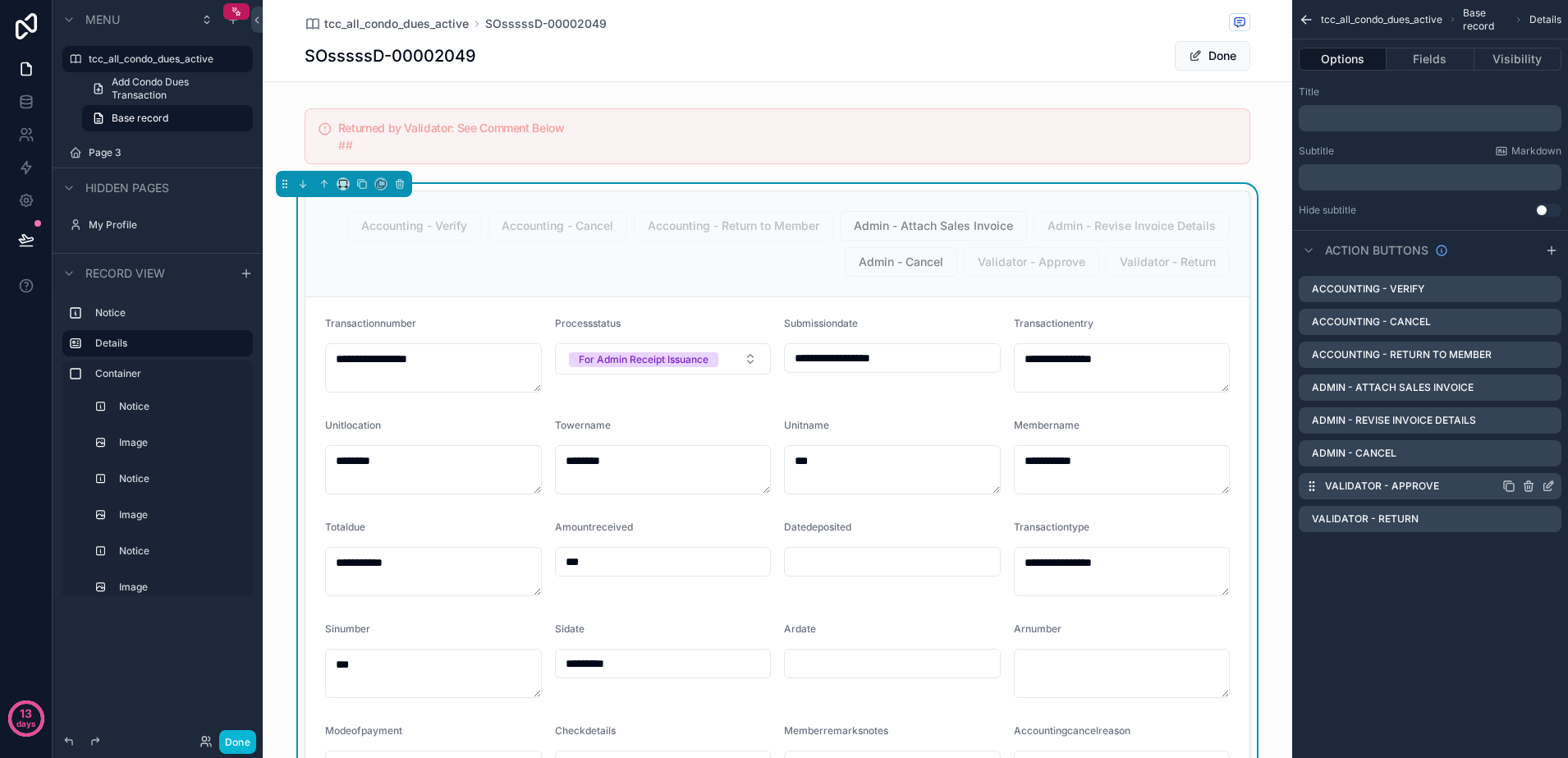
click at [1550, 486] on icon "scrollable content" at bounding box center [1550, 484] width 7 height 7
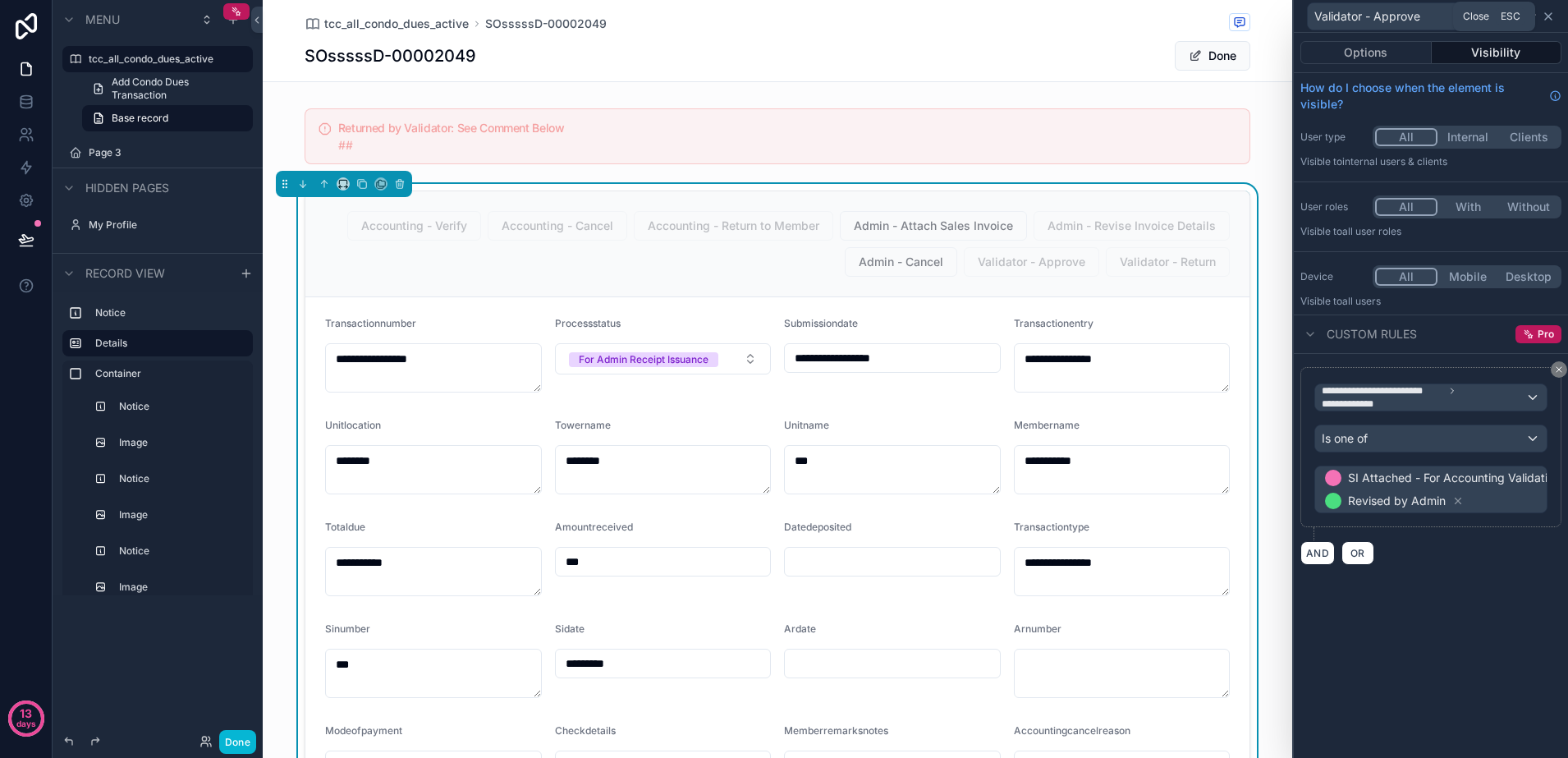
click at [1546, 14] on icon at bounding box center [1549, 16] width 7 height 7
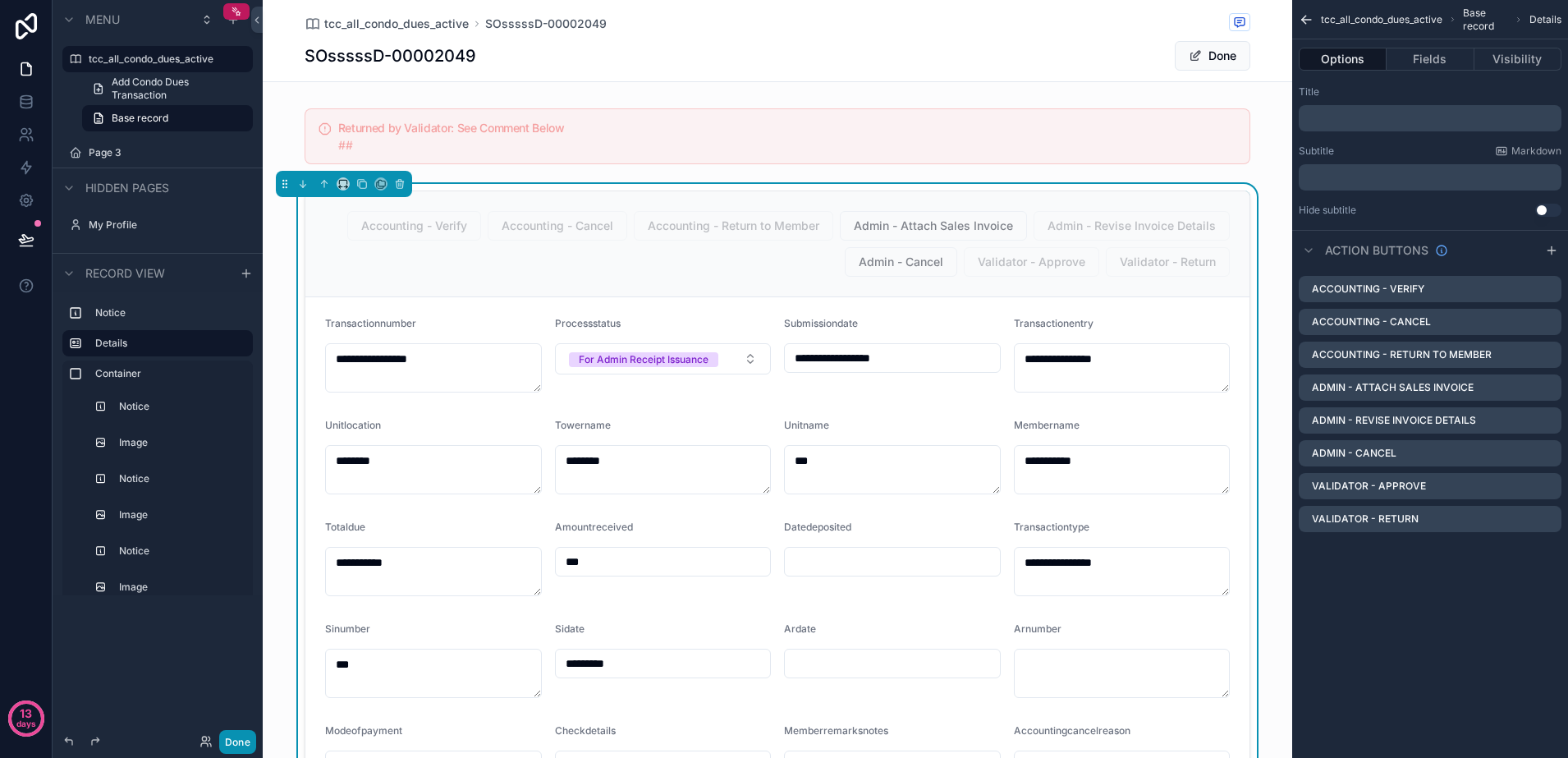
click at [244, 739] on button "Done" at bounding box center [237, 742] width 37 height 24
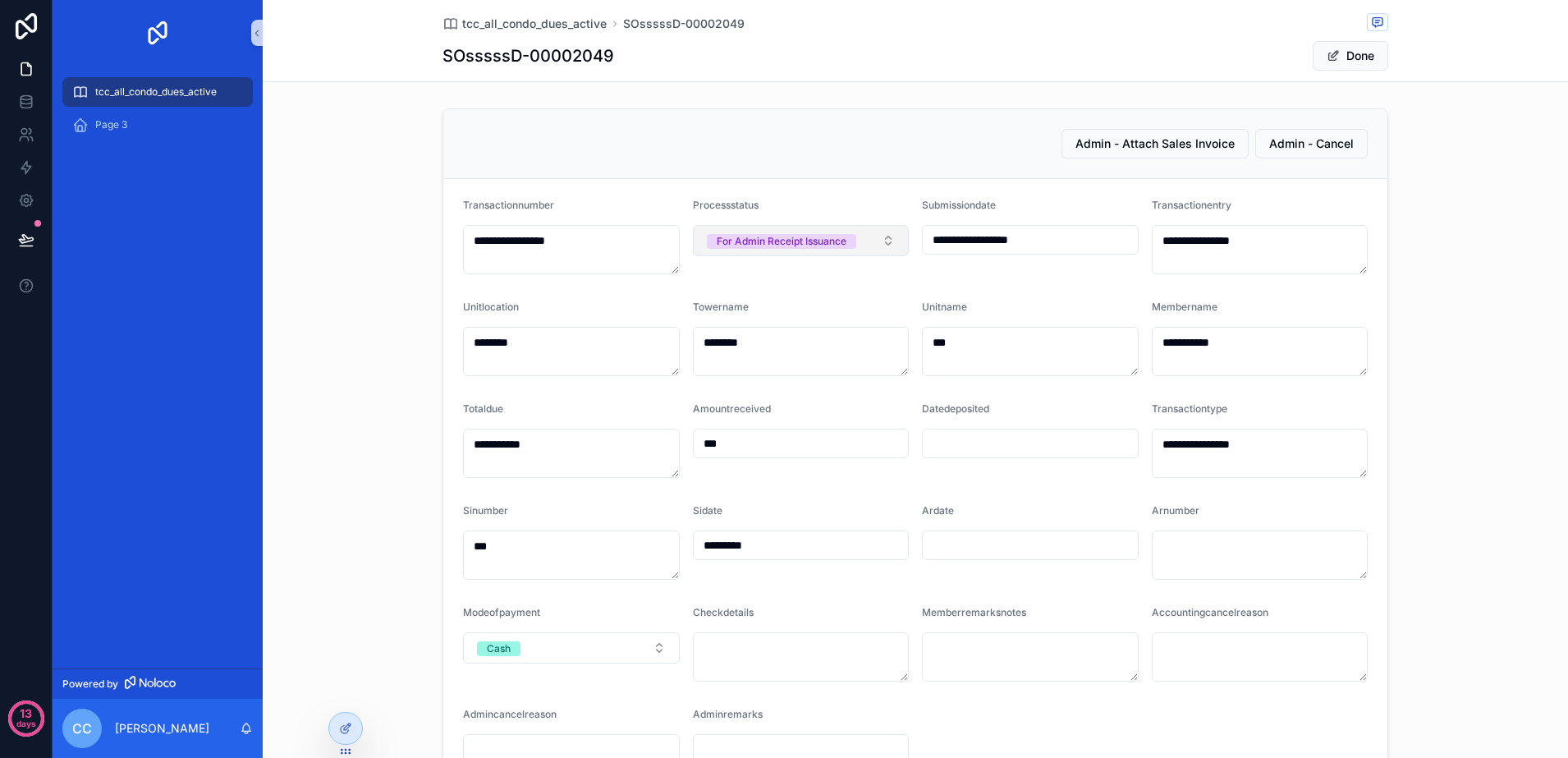
click at [861, 243] on button "For Admin Receipt Issuance" at bounding box center [802, 240] width 217 height 31
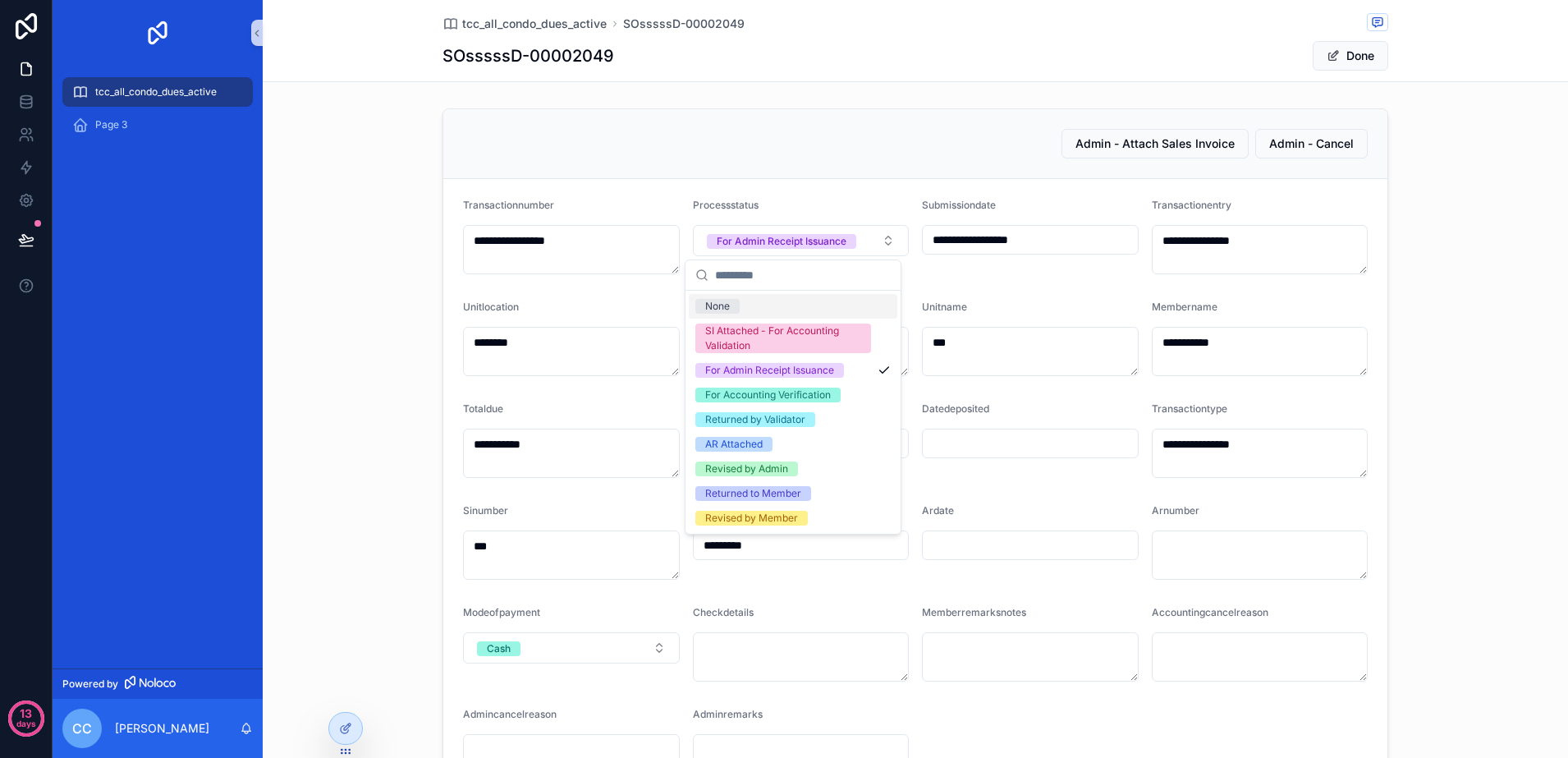
click at [796, 315] on div "None" at bounding box center [792, 306] width 208 height 24
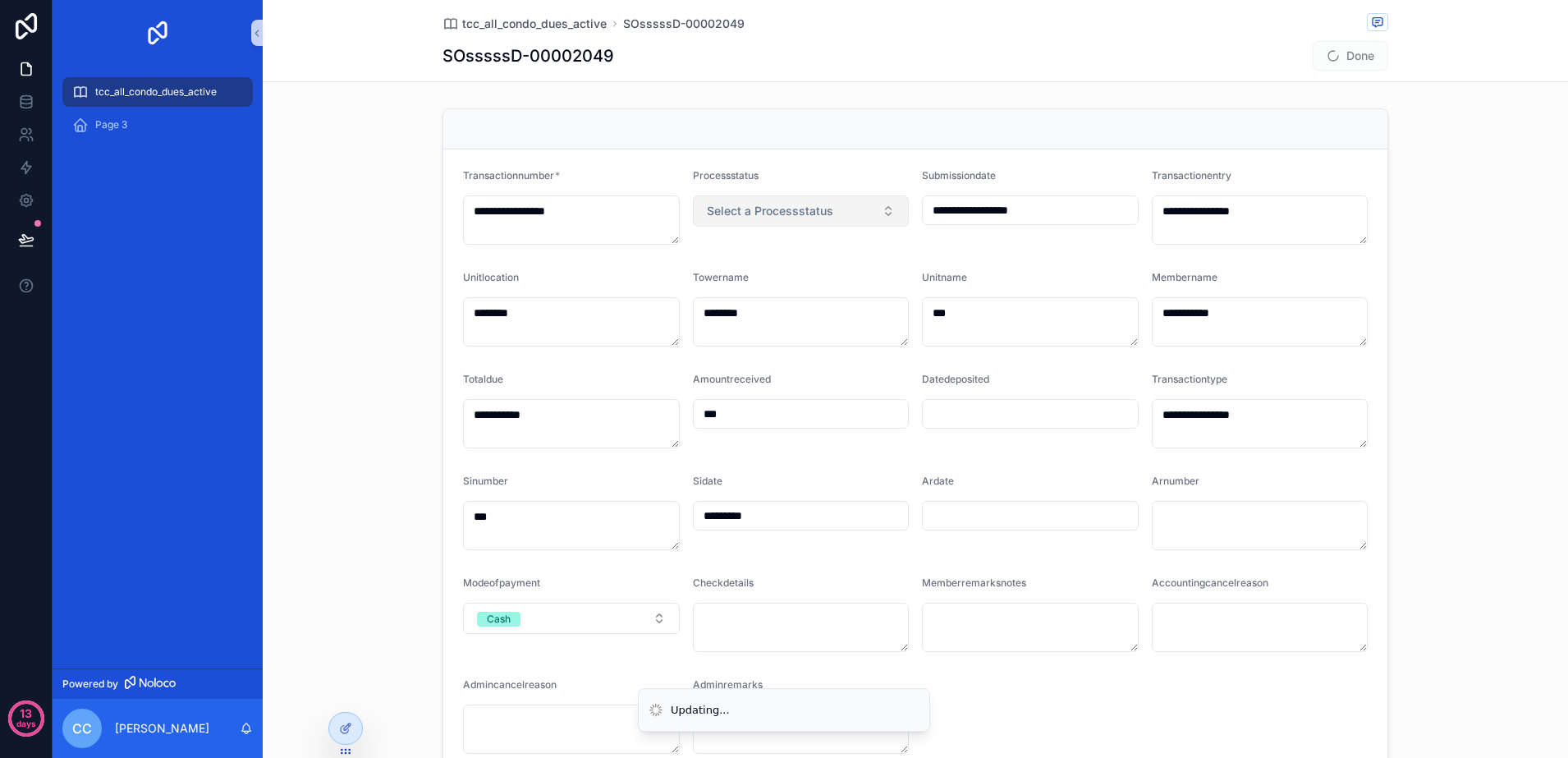
click at [869, 216] on button "Select a Processstatus" at bounding box center [802, 211] width 217 height 31
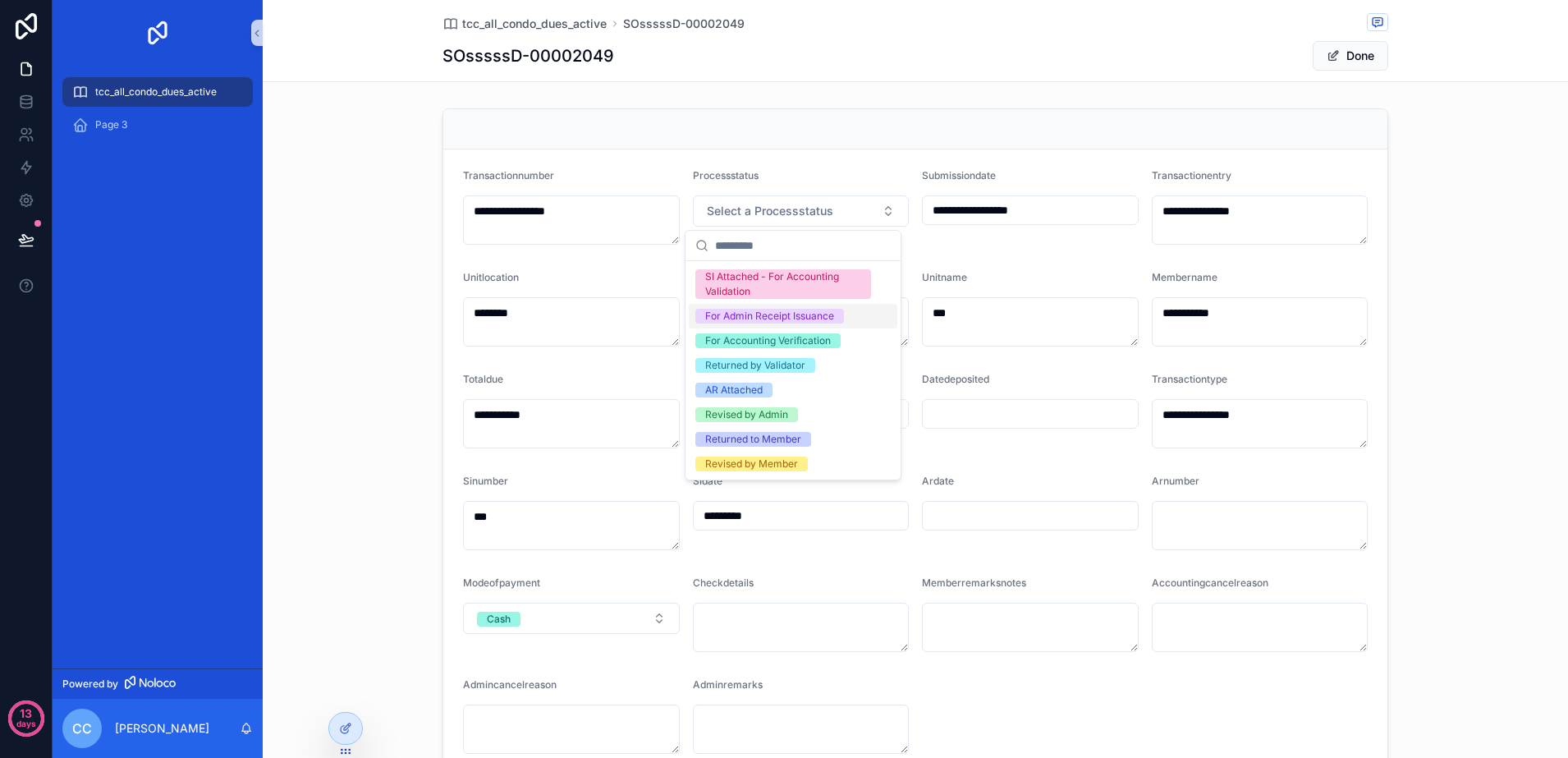
click at [779, 311] on div "For Admin Receipt Issuance" at bounding box center [769, 316] width 129 height 15
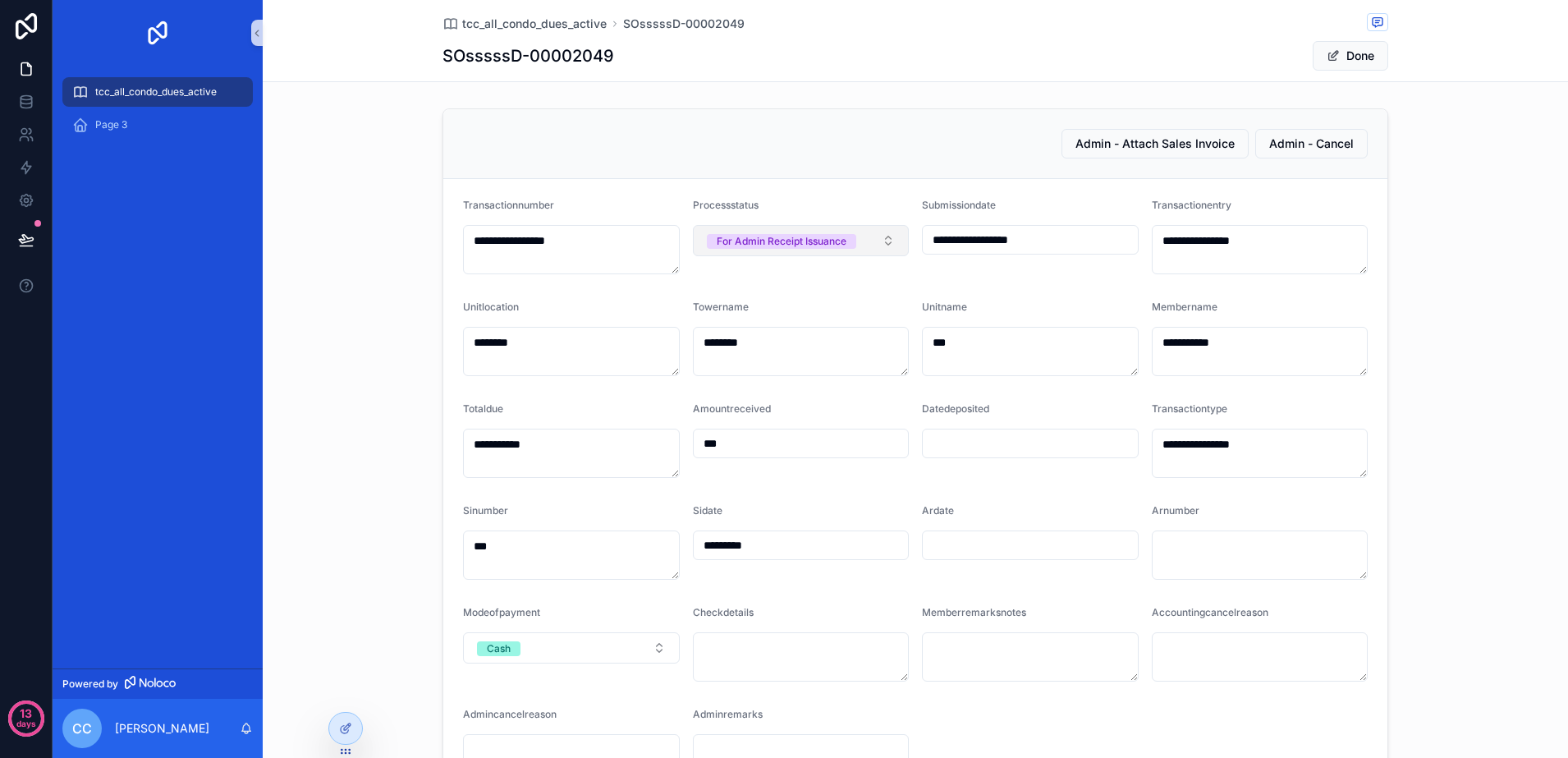
click at [889, 237] on button "For Admin Receipt Issuance" at bounding box center [802, 240] width 217 height 31
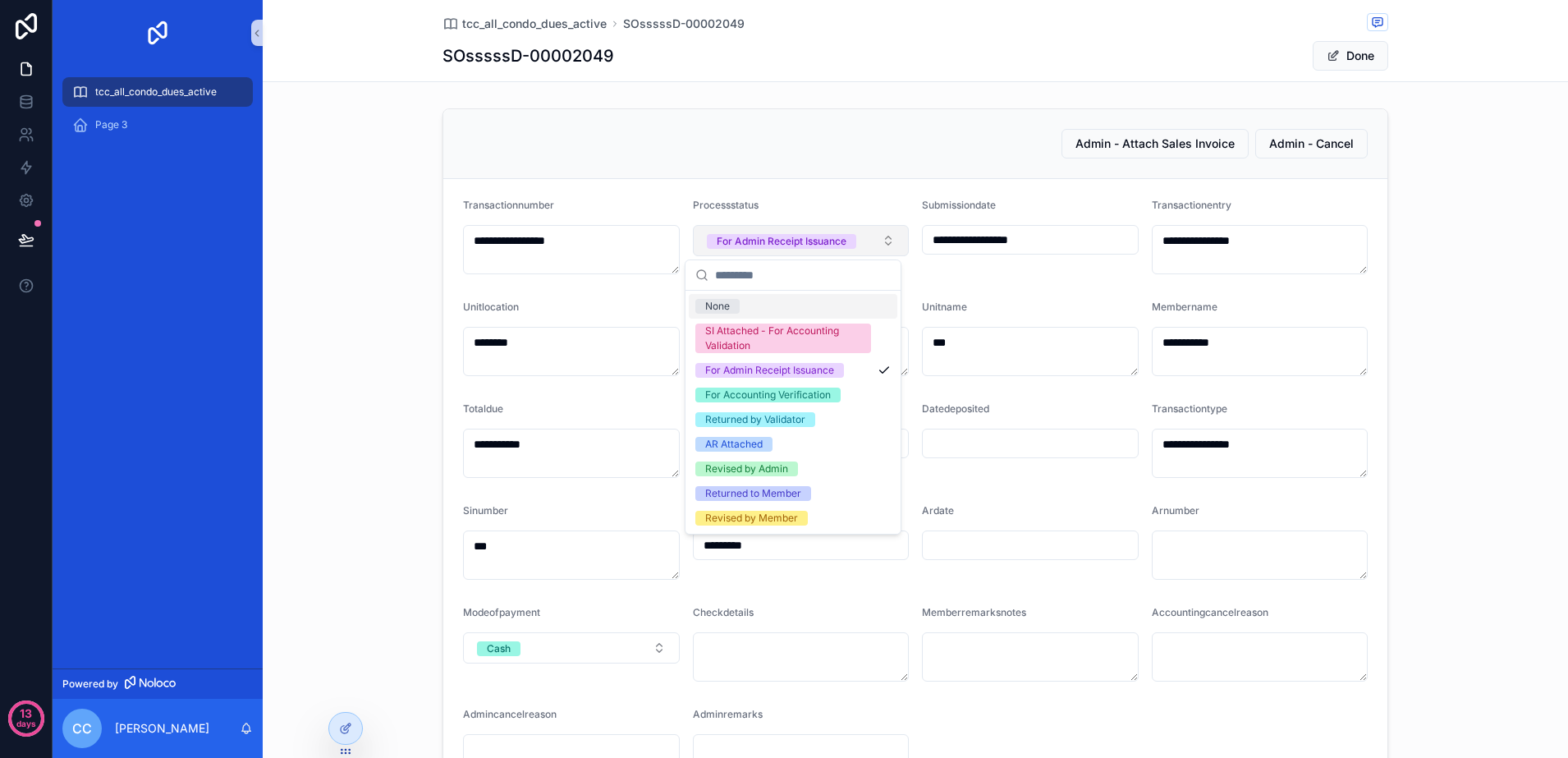
click at [890, 237] on button "For Admin Receipt Issuance" at bounding box center [802, 240] width 217 height 31
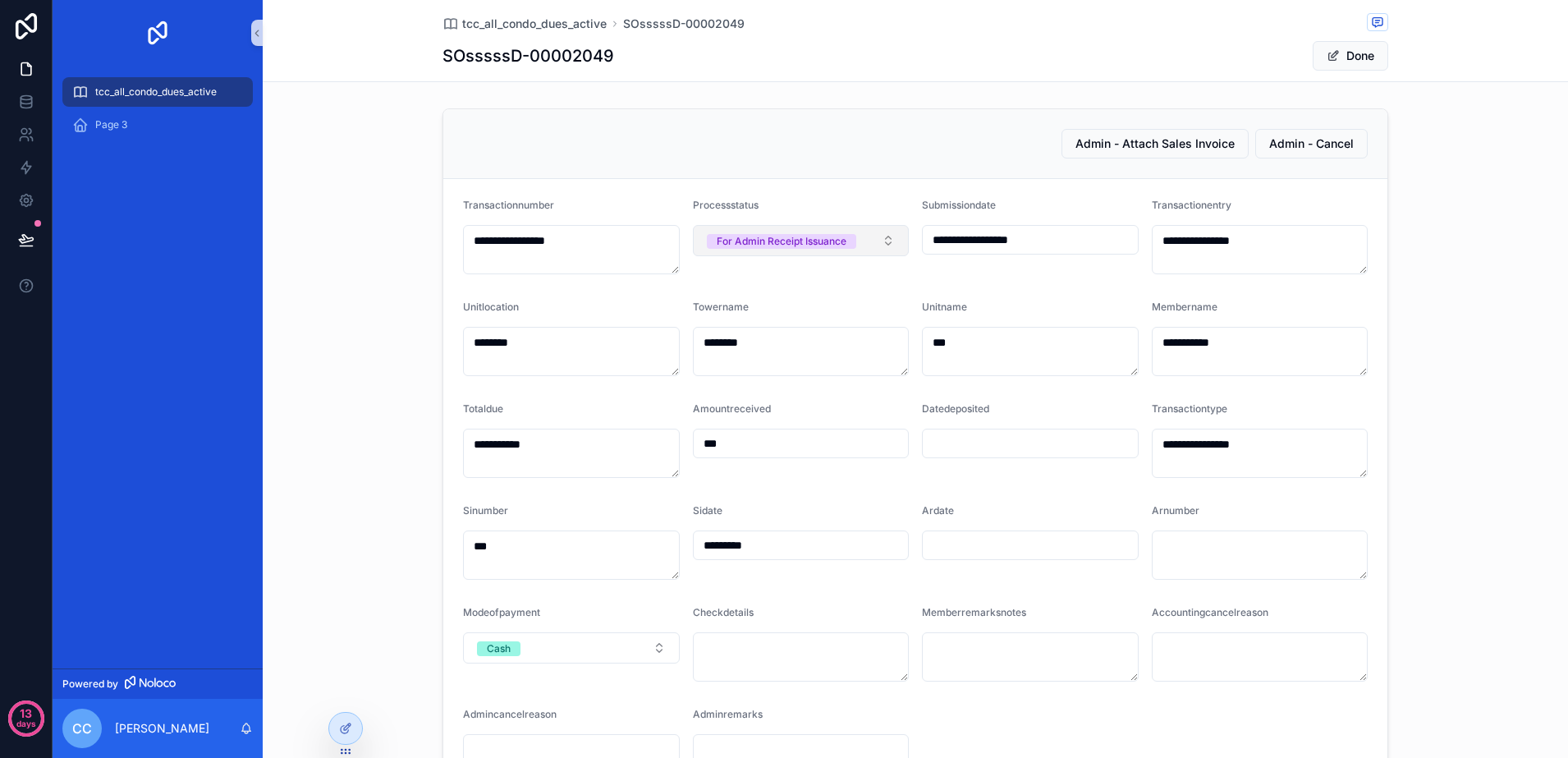
click at [890, 237] on button "For Admin Receipt Issuance" at bounding box center [802, 240] width 217 height 31
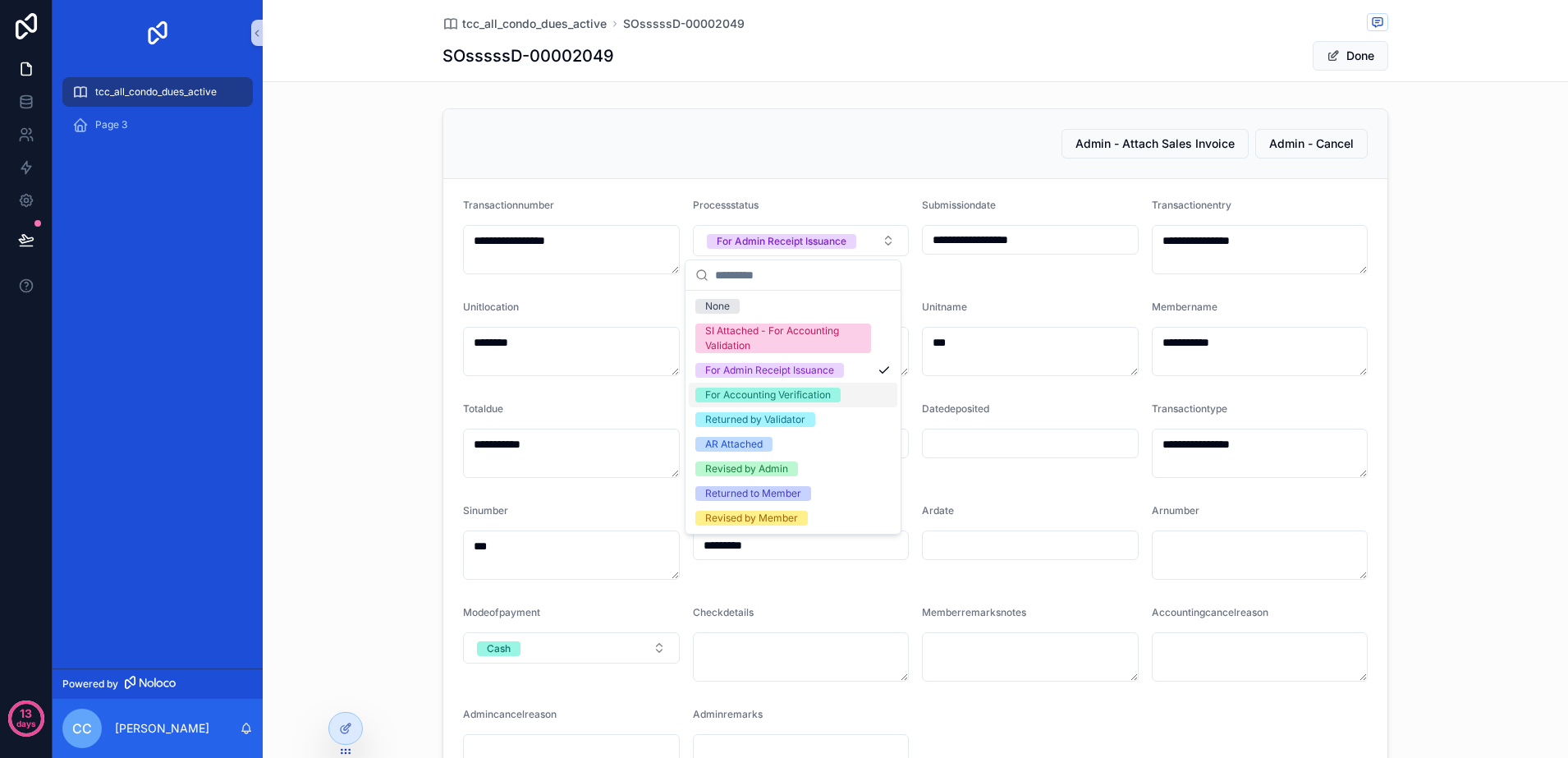
click at [825, 397] on div "For Accounting Verification" at bounding box center [768, 394] width 126 height 15
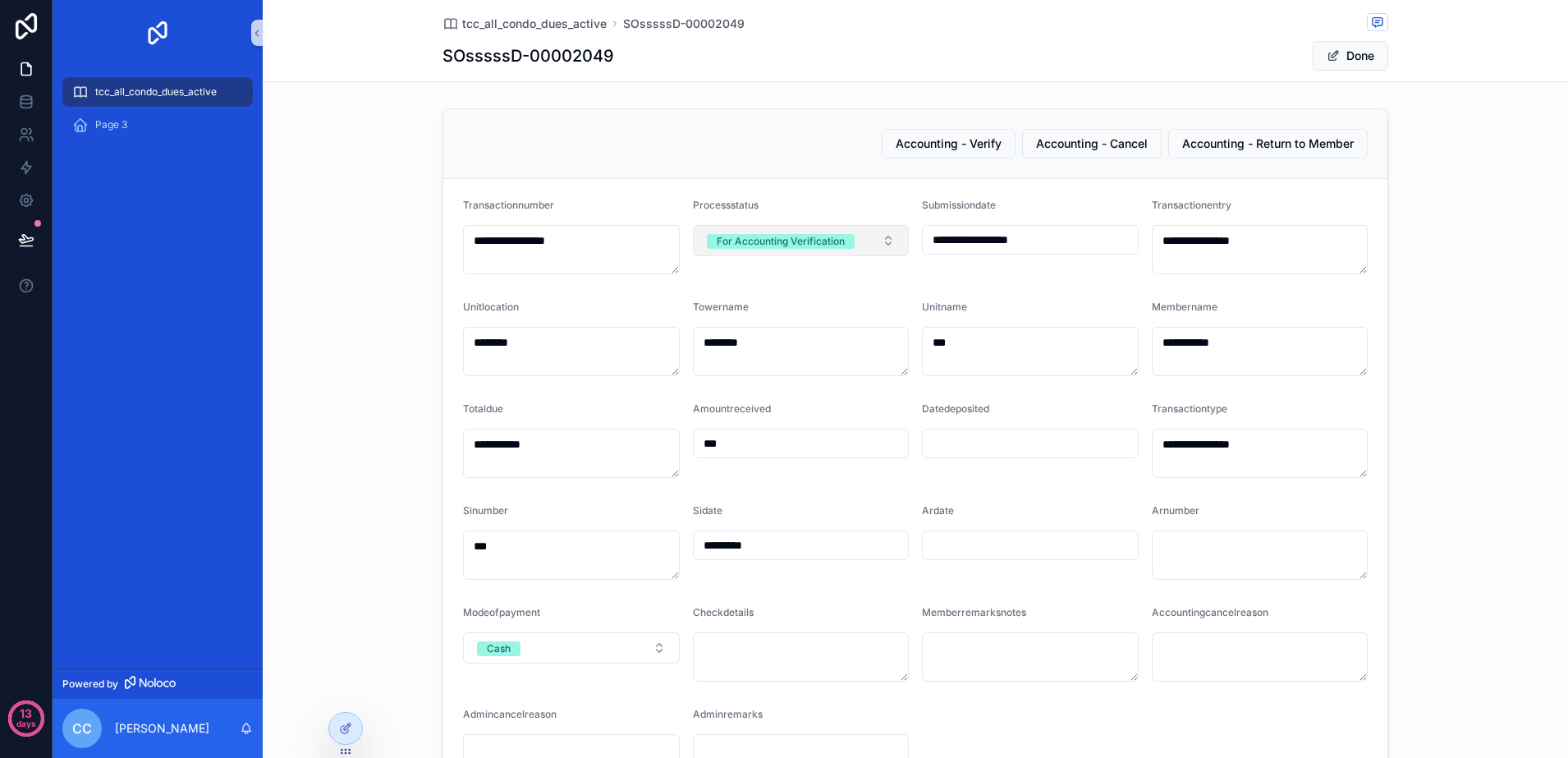
click at [883, 241] on button "For Accounting Verification" at bounding box center [802, 240] width 217 height 31
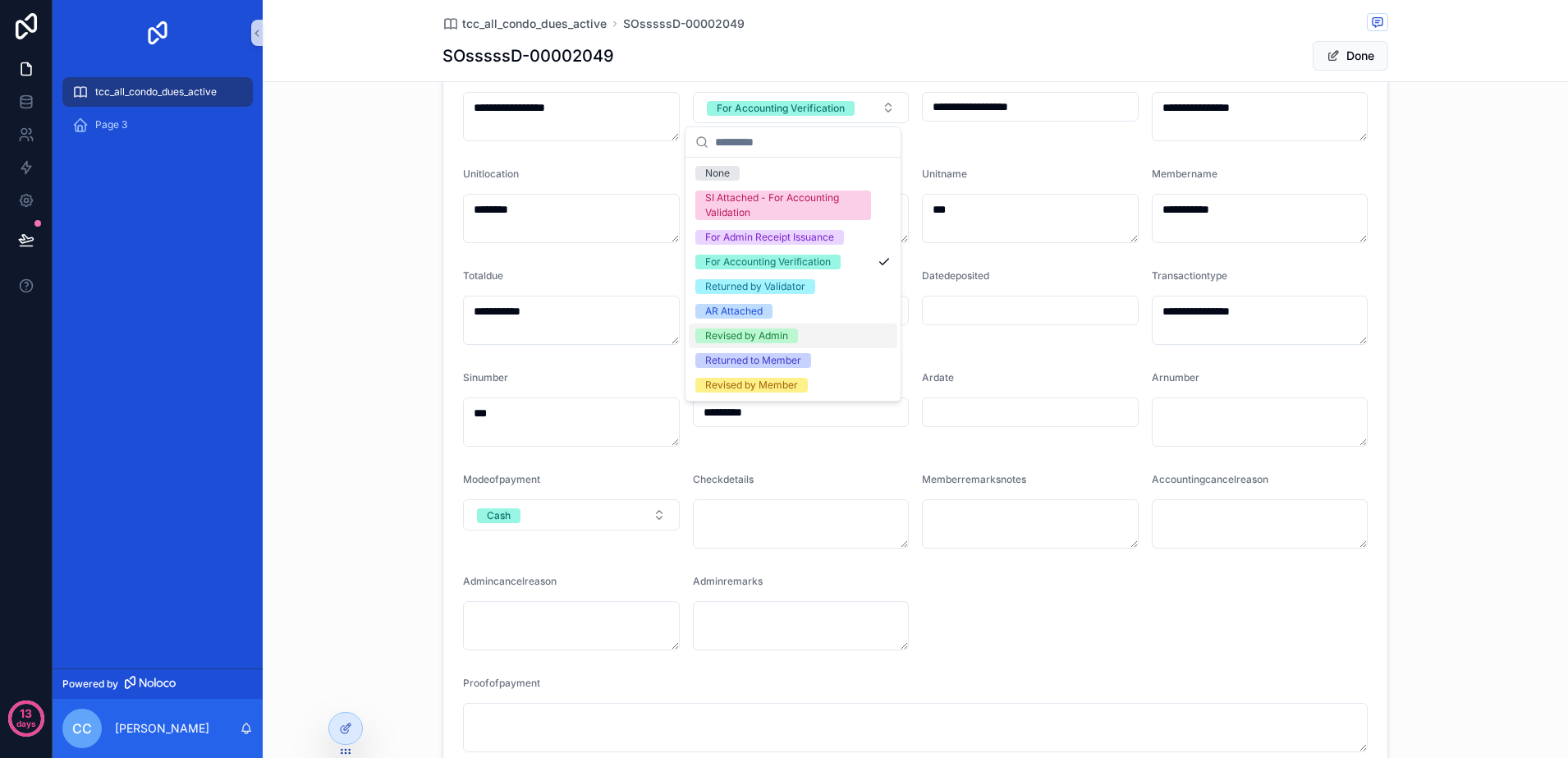
scroll to position [103, 0]
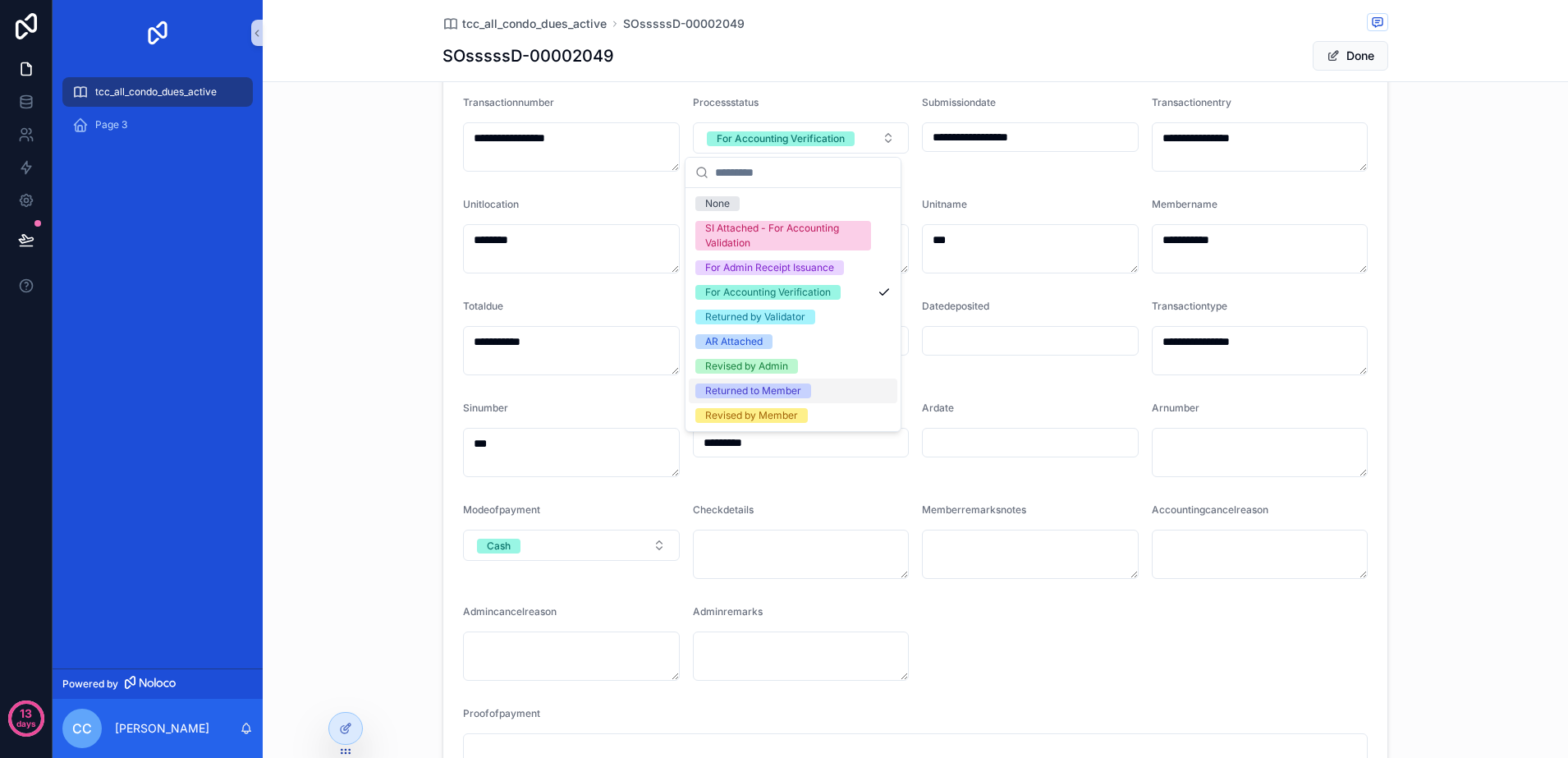
click at [813, 394] on div "Returned to Member" at bounding box center [792, 390] width 208 height 24
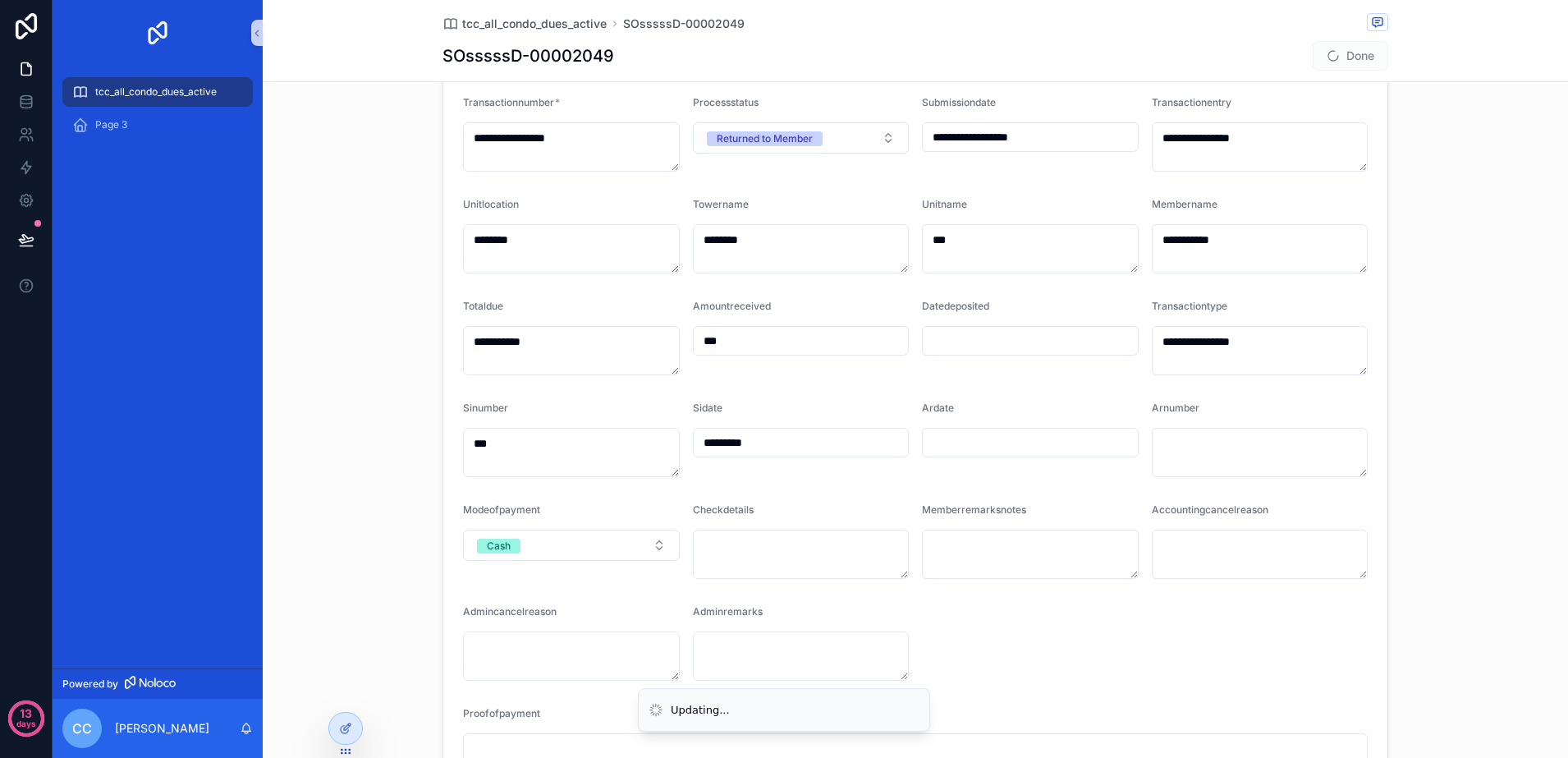
scroll to position [0, 0]
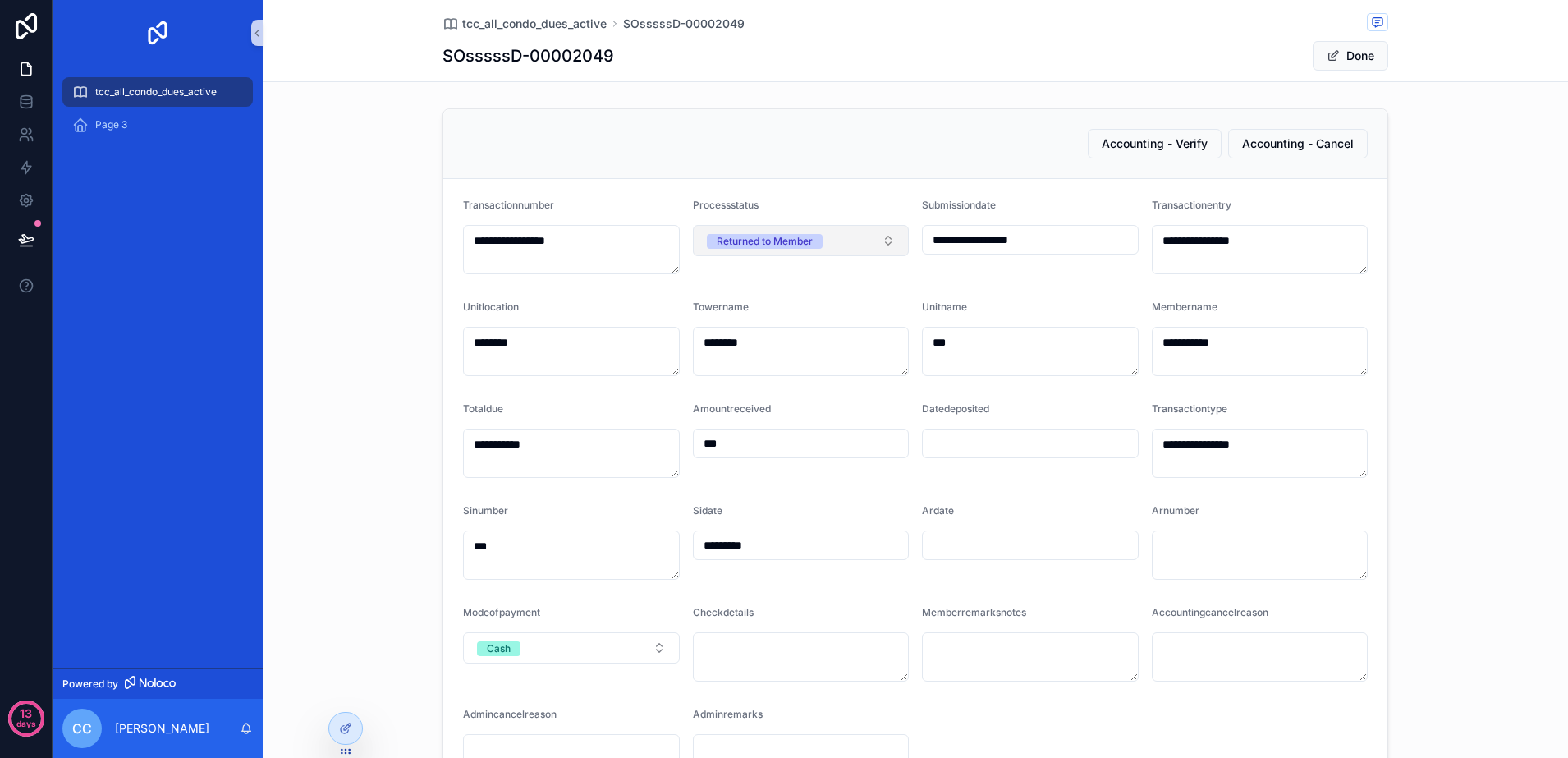
click at [882, 240] on button "Returned to Member" at bounding box center [802, 240] width 217 height 31
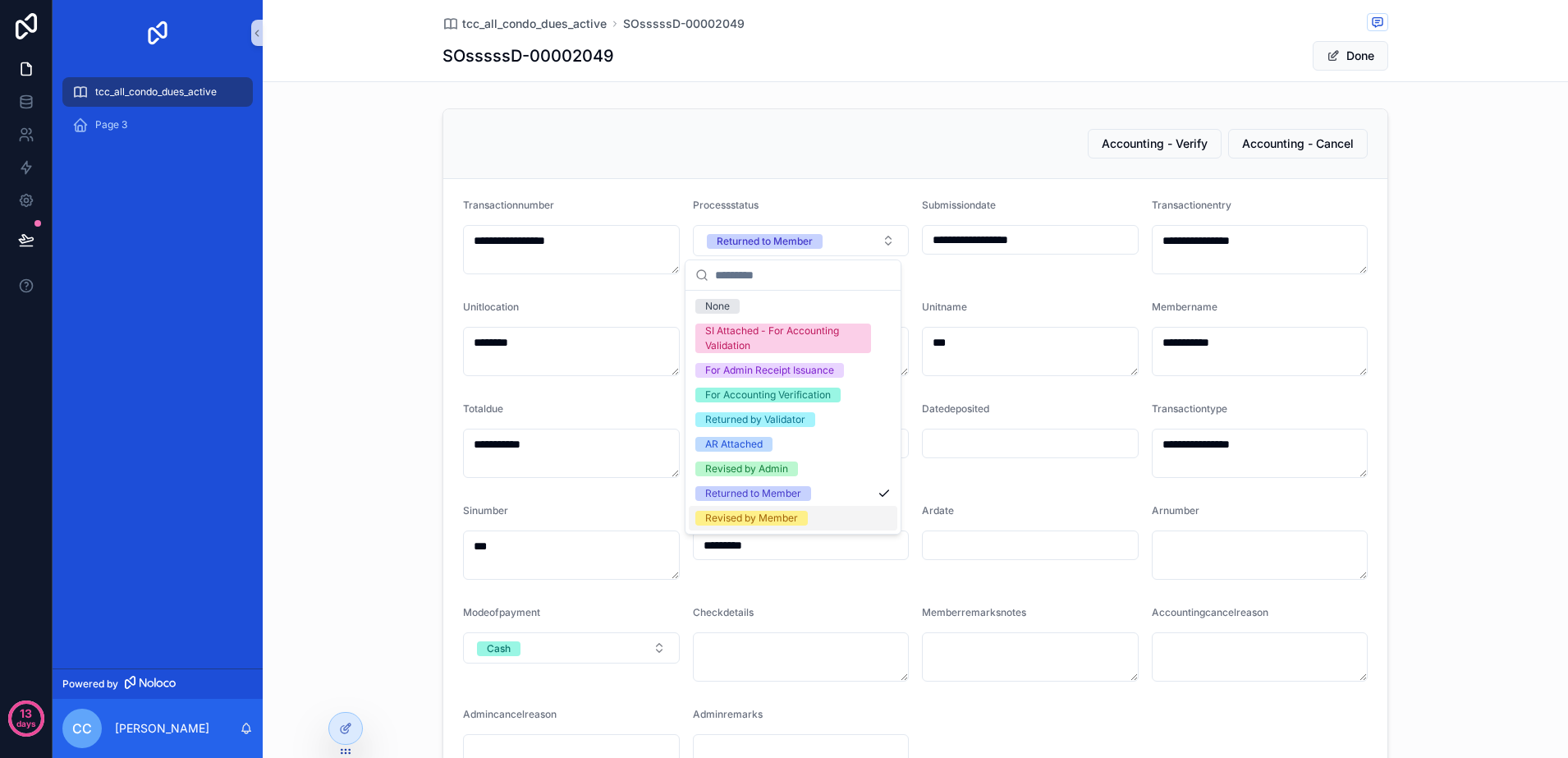
click at [818, 519] on div "Revised by Member" at bounding box center [792, 517] width 208 height 24
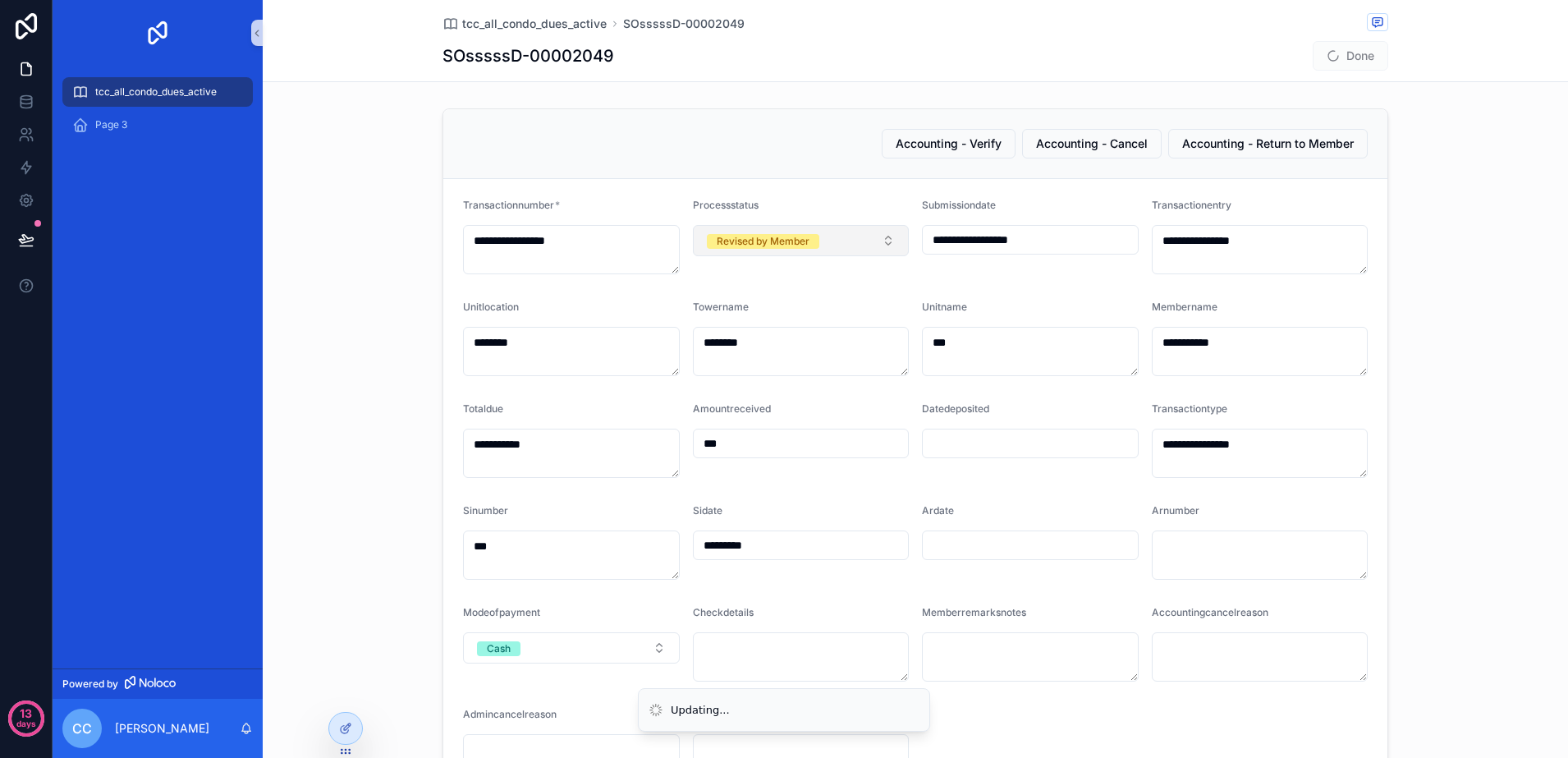
click at [876, 233] on button "Revised by Member" at bounding box center [802, 240] width 217 height 31
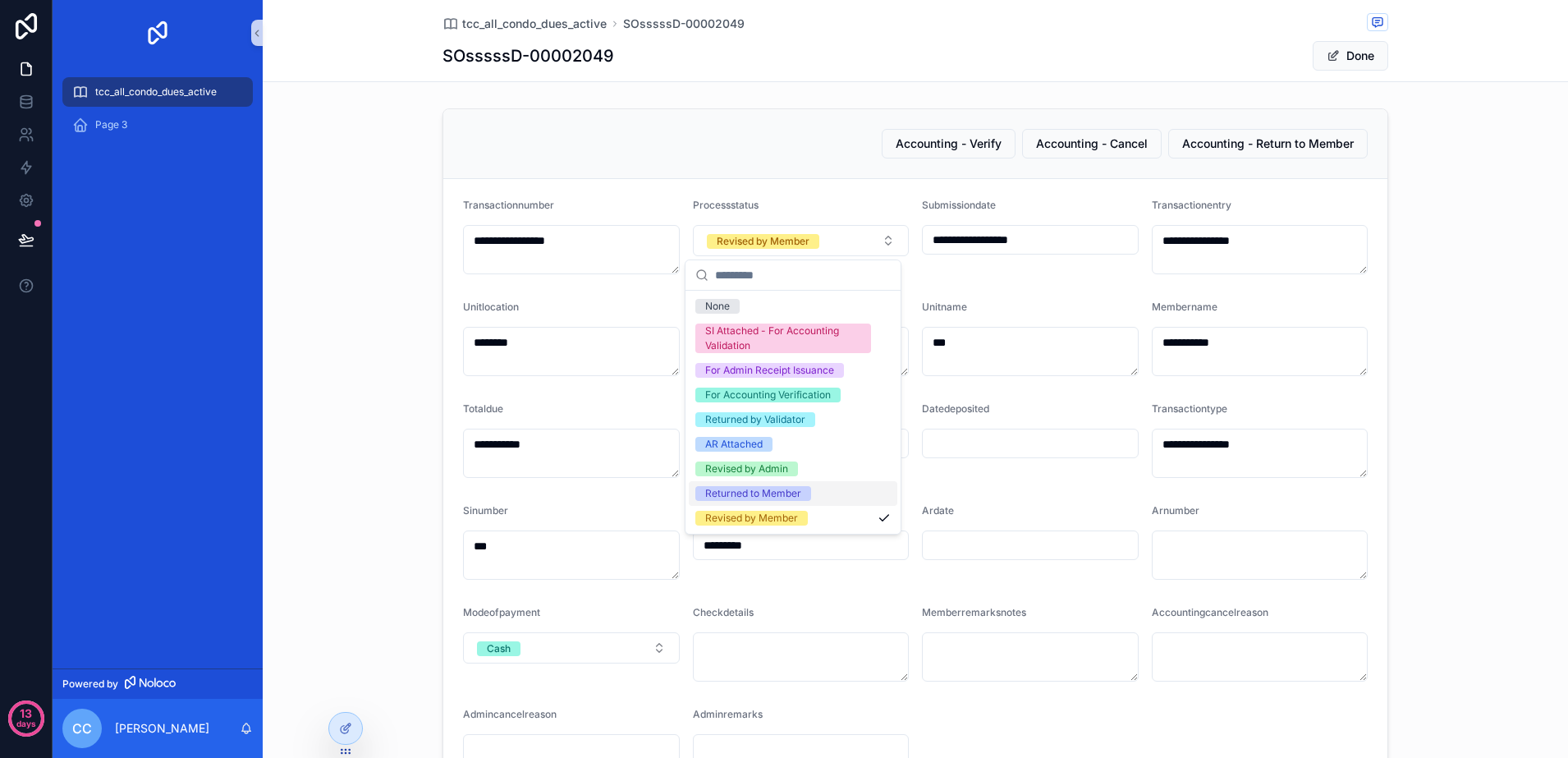
click at [832, 496] on div "Returned to Member" at bounding box center [792, 493] width 208 height 24
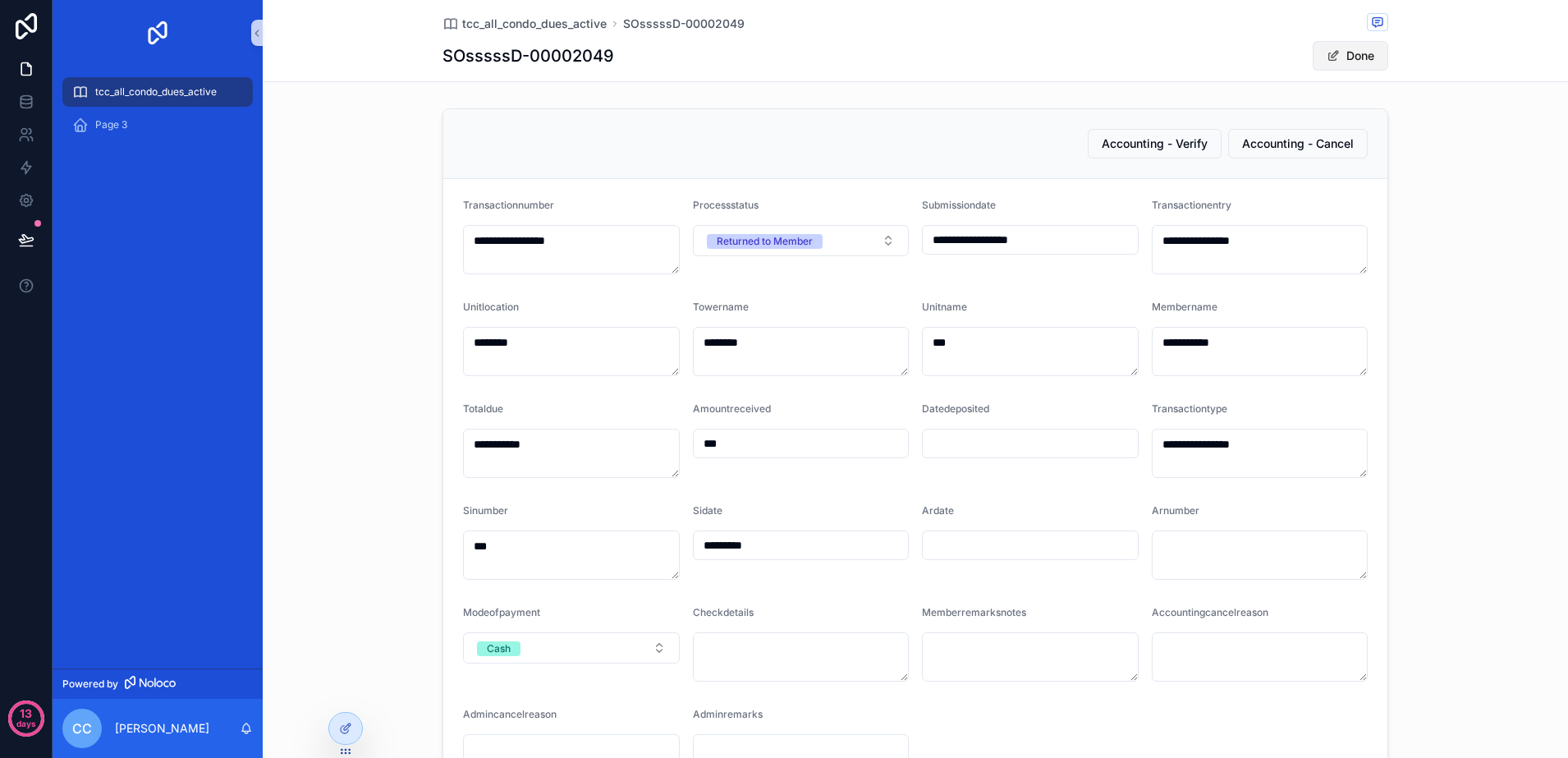
click at [1353, 54] on button "Done" at bounding box center [1351, 55] width 76 height 30
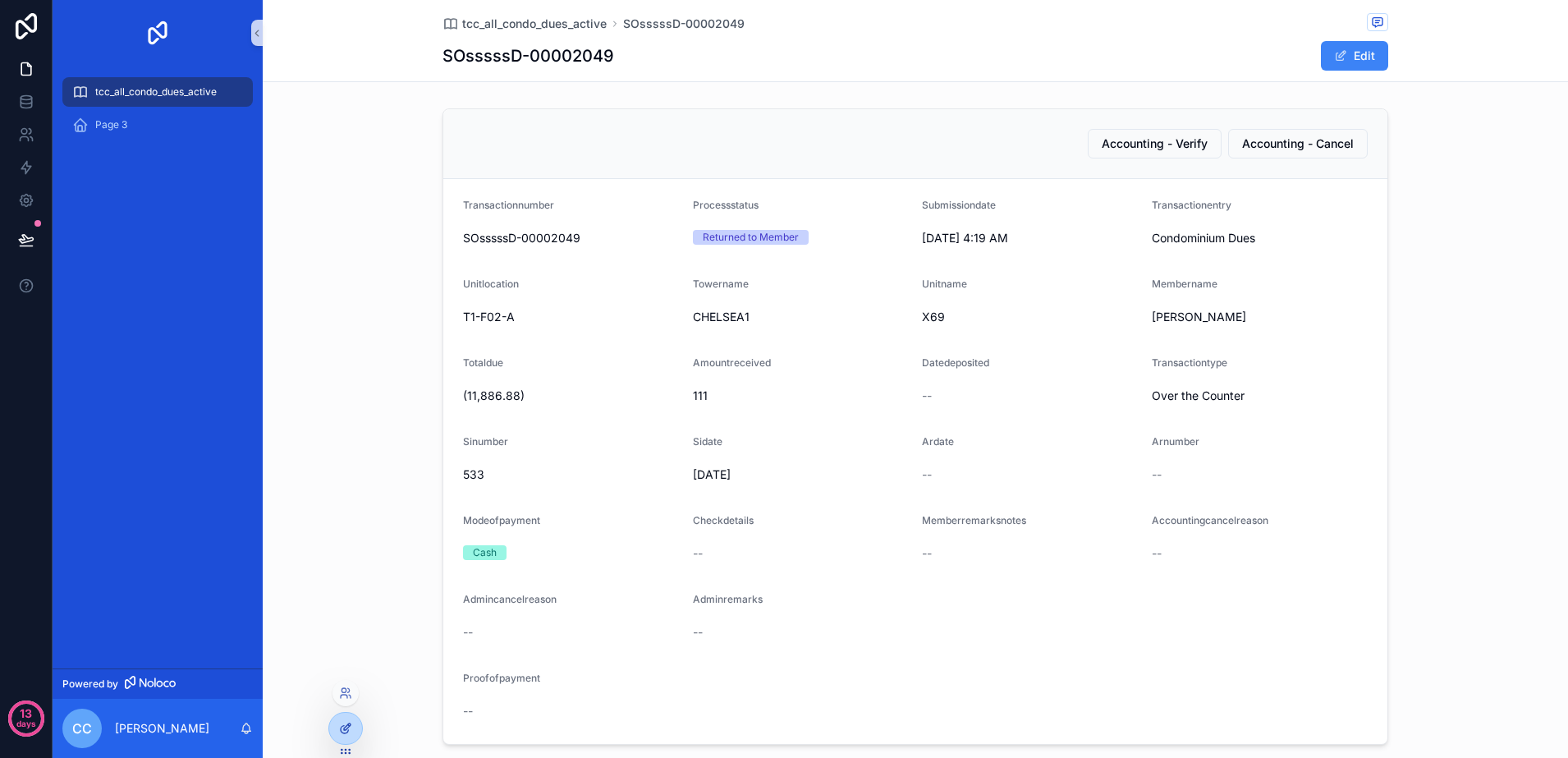
click at [332, 730] on div at bounding box center [346, 728] width 33 height 31
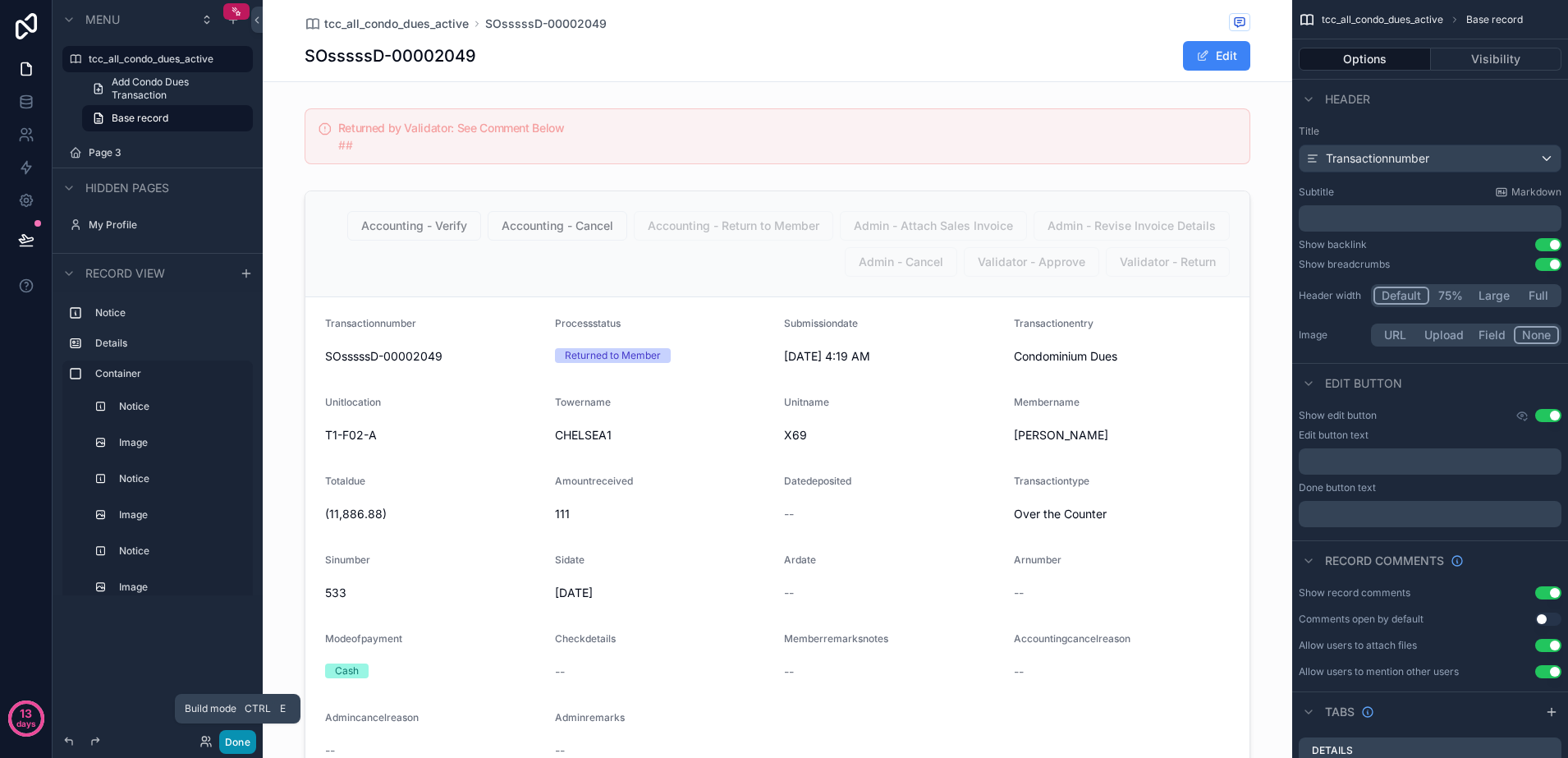
click at [247, 737] on button "Done" at bounding box center [237, 742] width 37 height 24
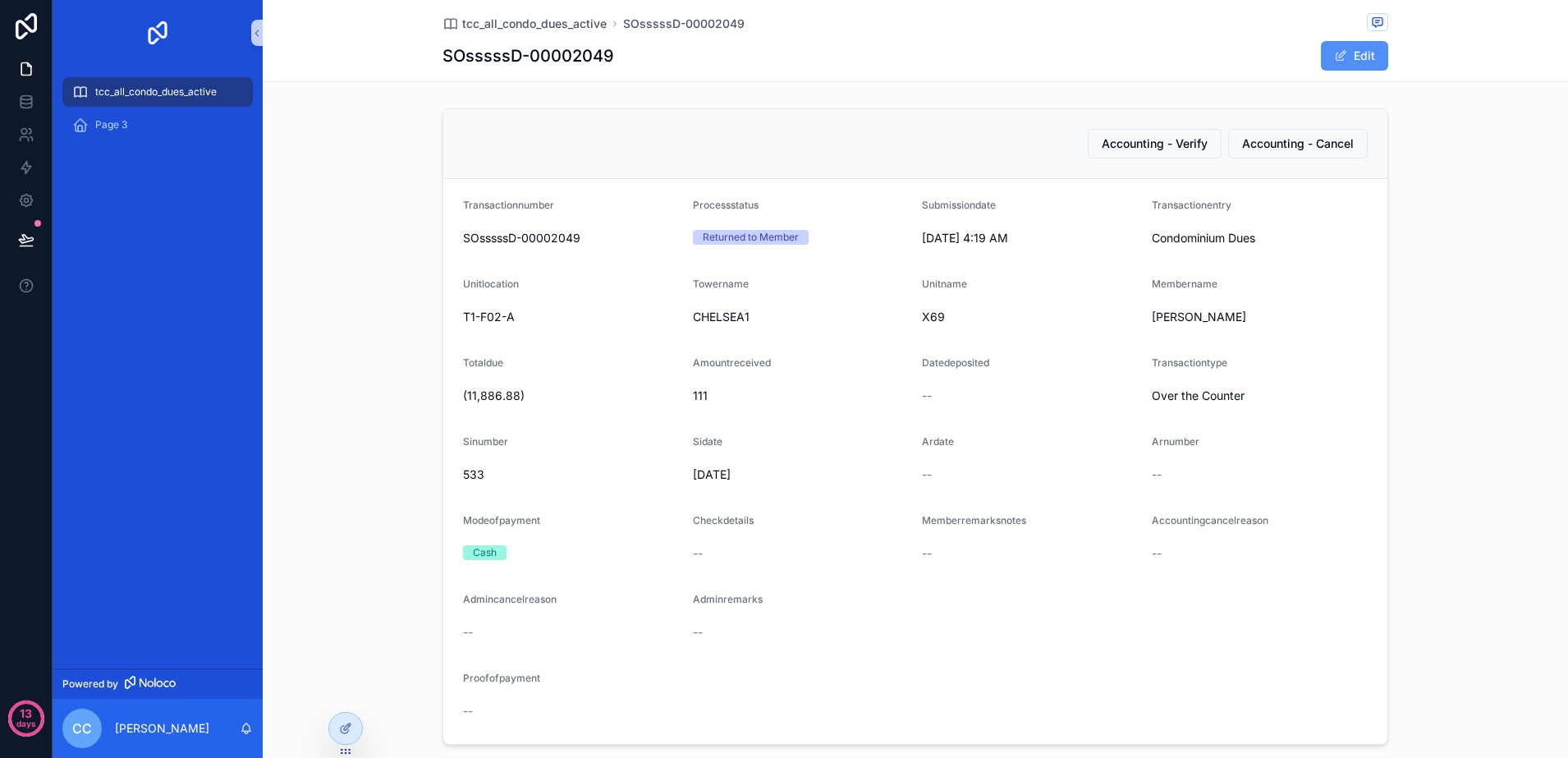
click at [1363, 55] on button "Edit" at bounding box center [1355, 55] width 68 height 30
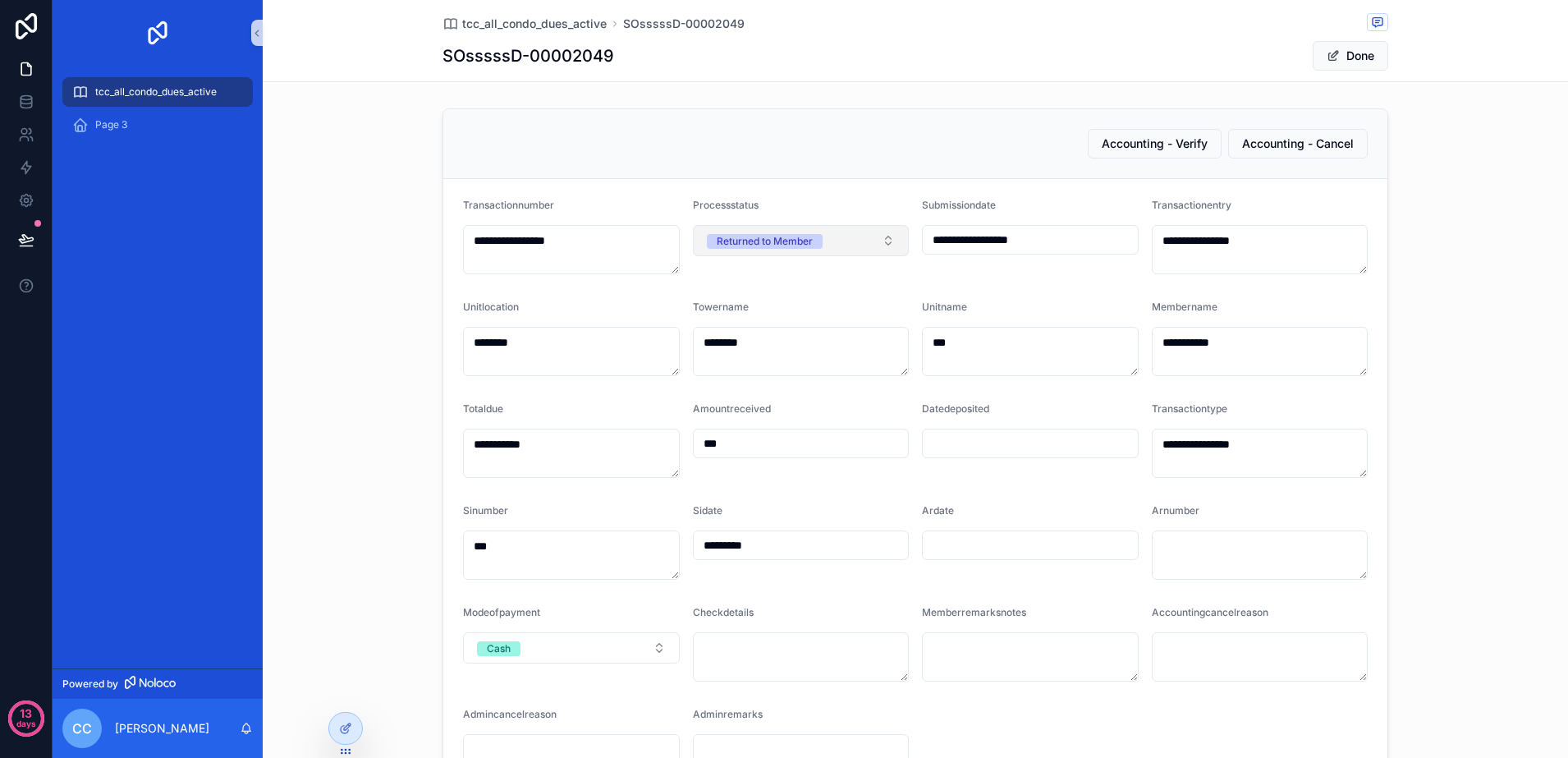
click at [877, 247] on button "Returned to Member" at bounding box center [802, 240] width 217 height 31
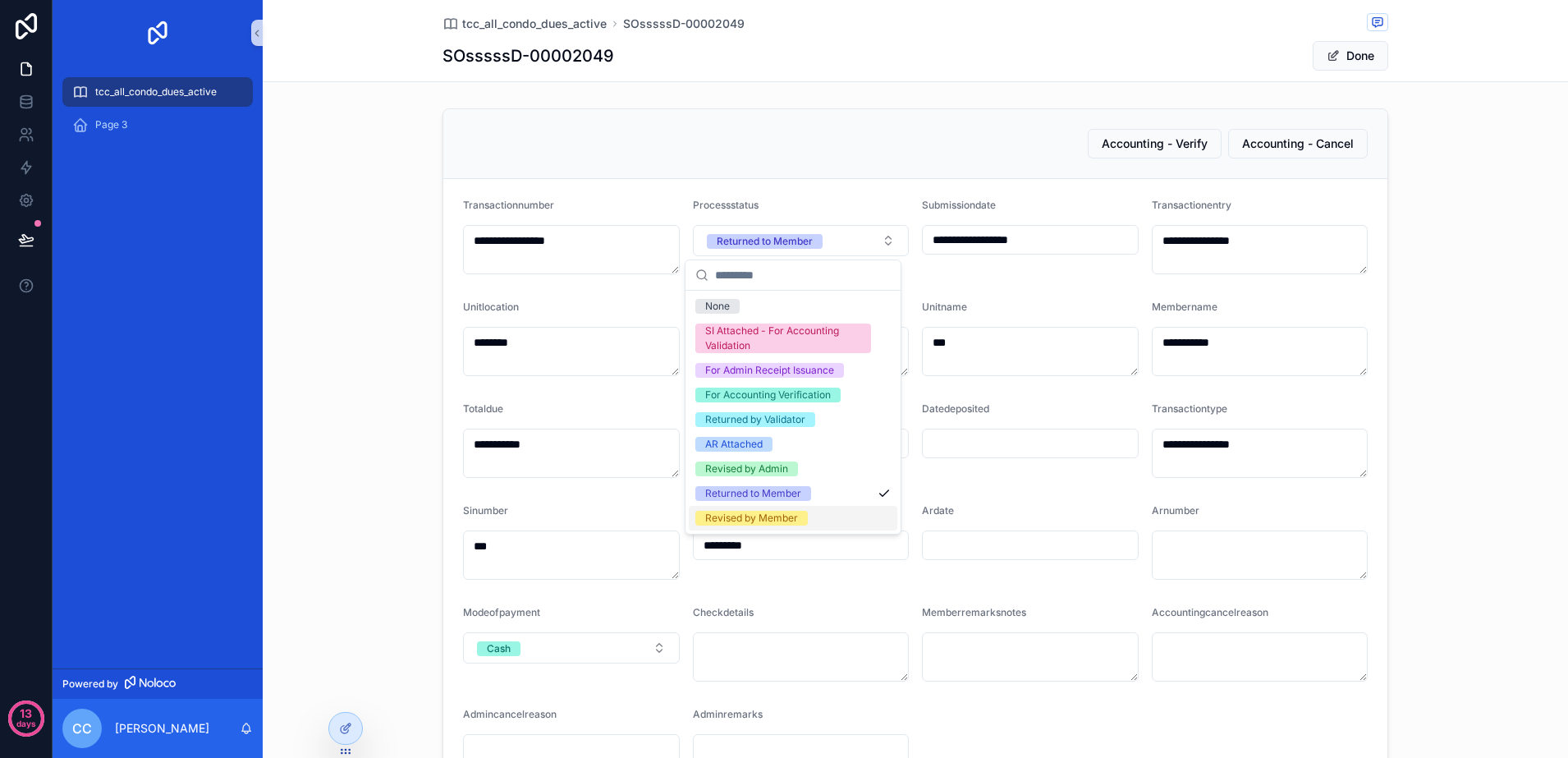
click at [830, 515] on div "Revised by Member" at bounding box center [792, 517] width 208 height 24
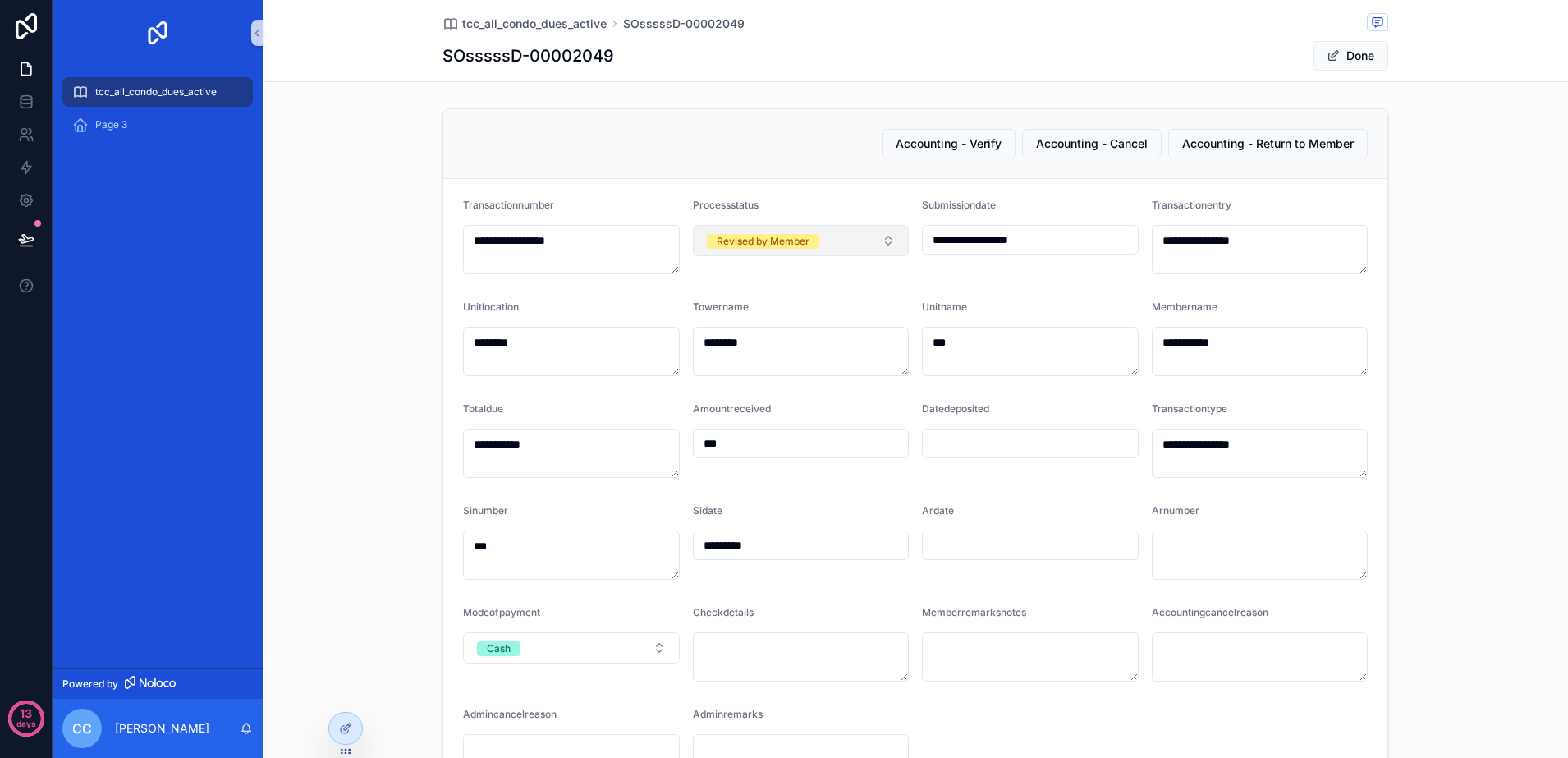
click at [884, 236] on button "Revised by Member" at bounding box center [802, 240] width 217 height 31
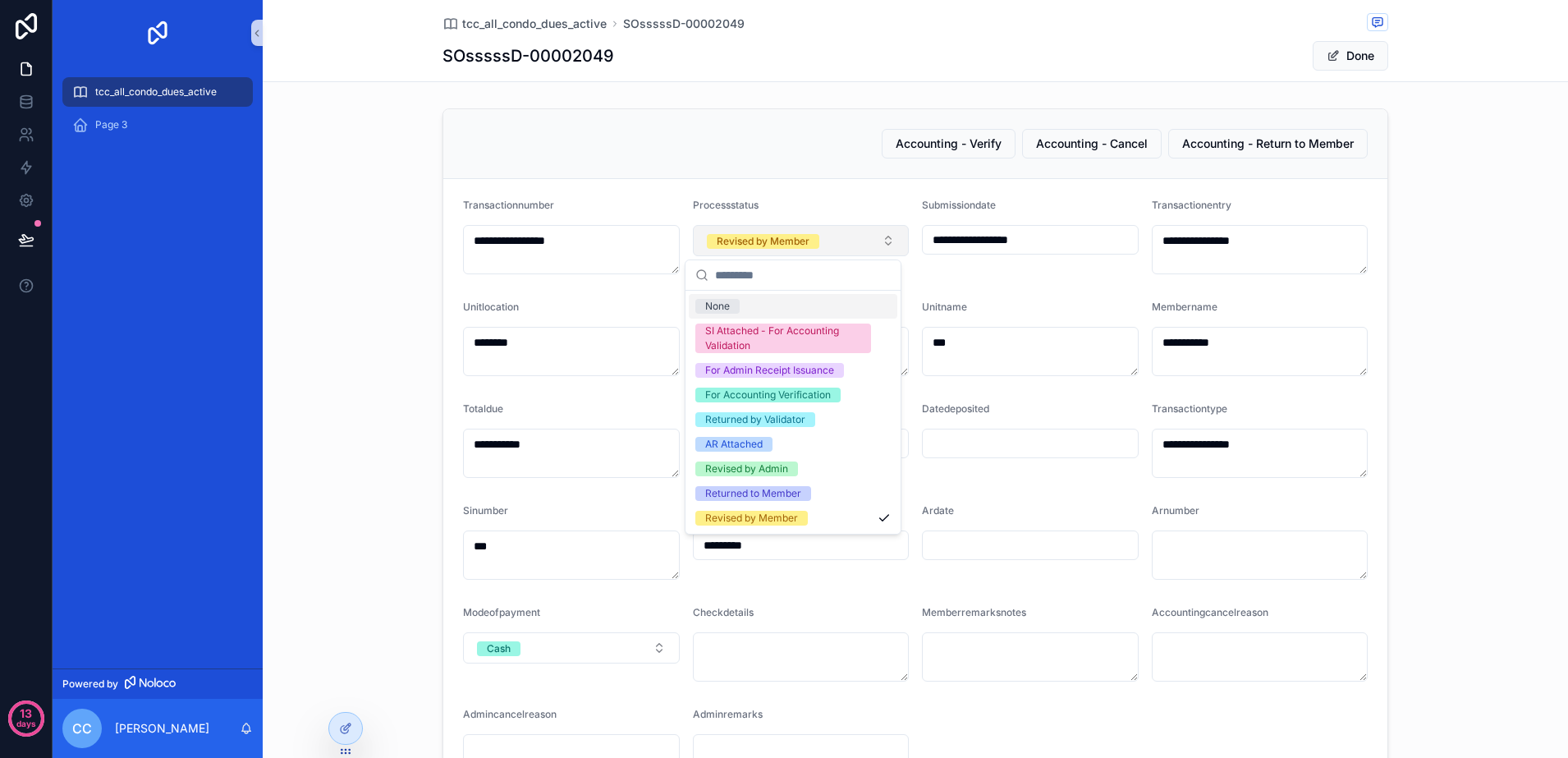
click at [895, 233] on button "Revised by Member" at bounding box center [802, 240] width 217 height 31
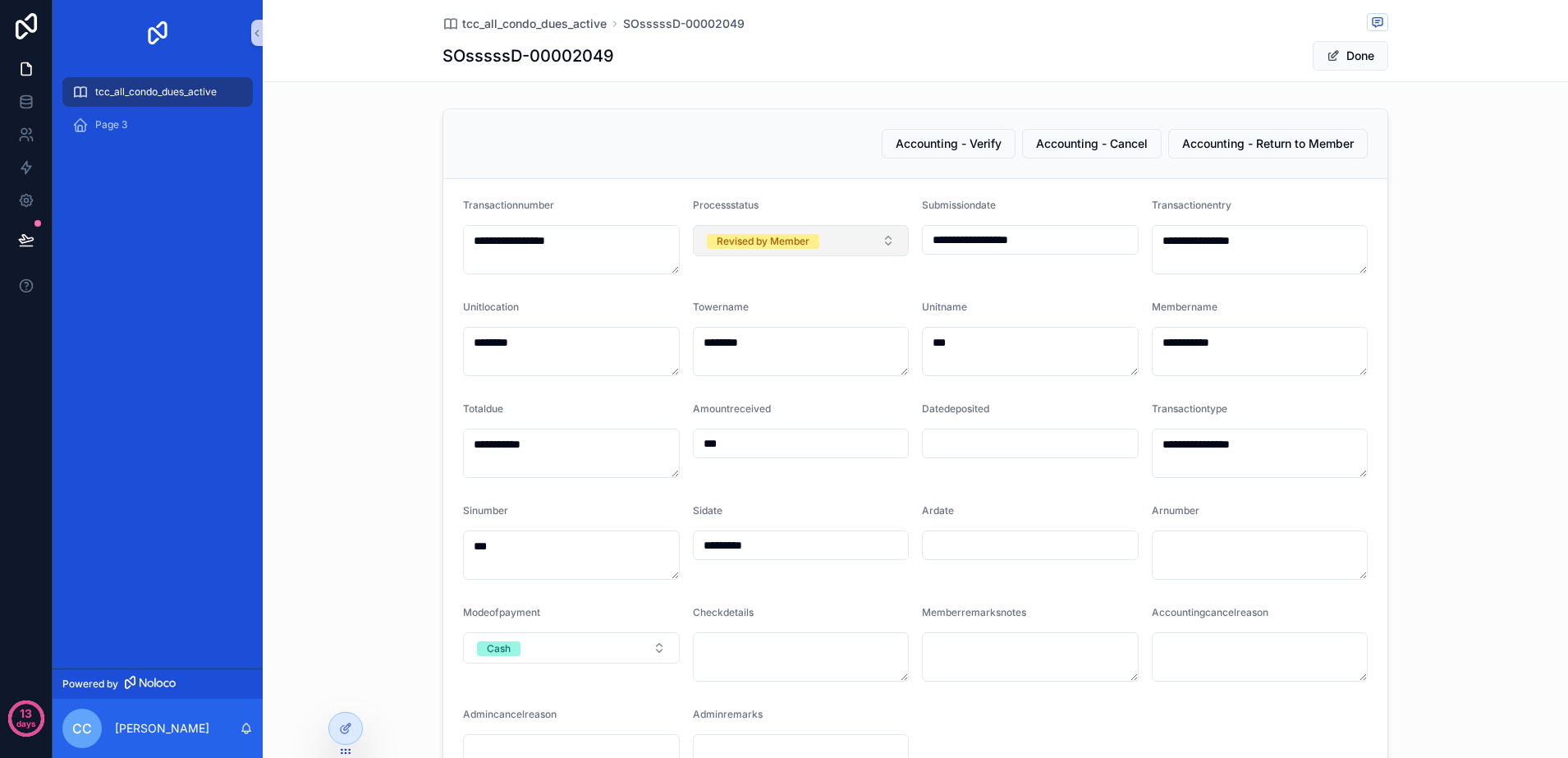
click at [878, 241] on button "Revised by Member" at bounding box center [802, 240] width 217 height 31
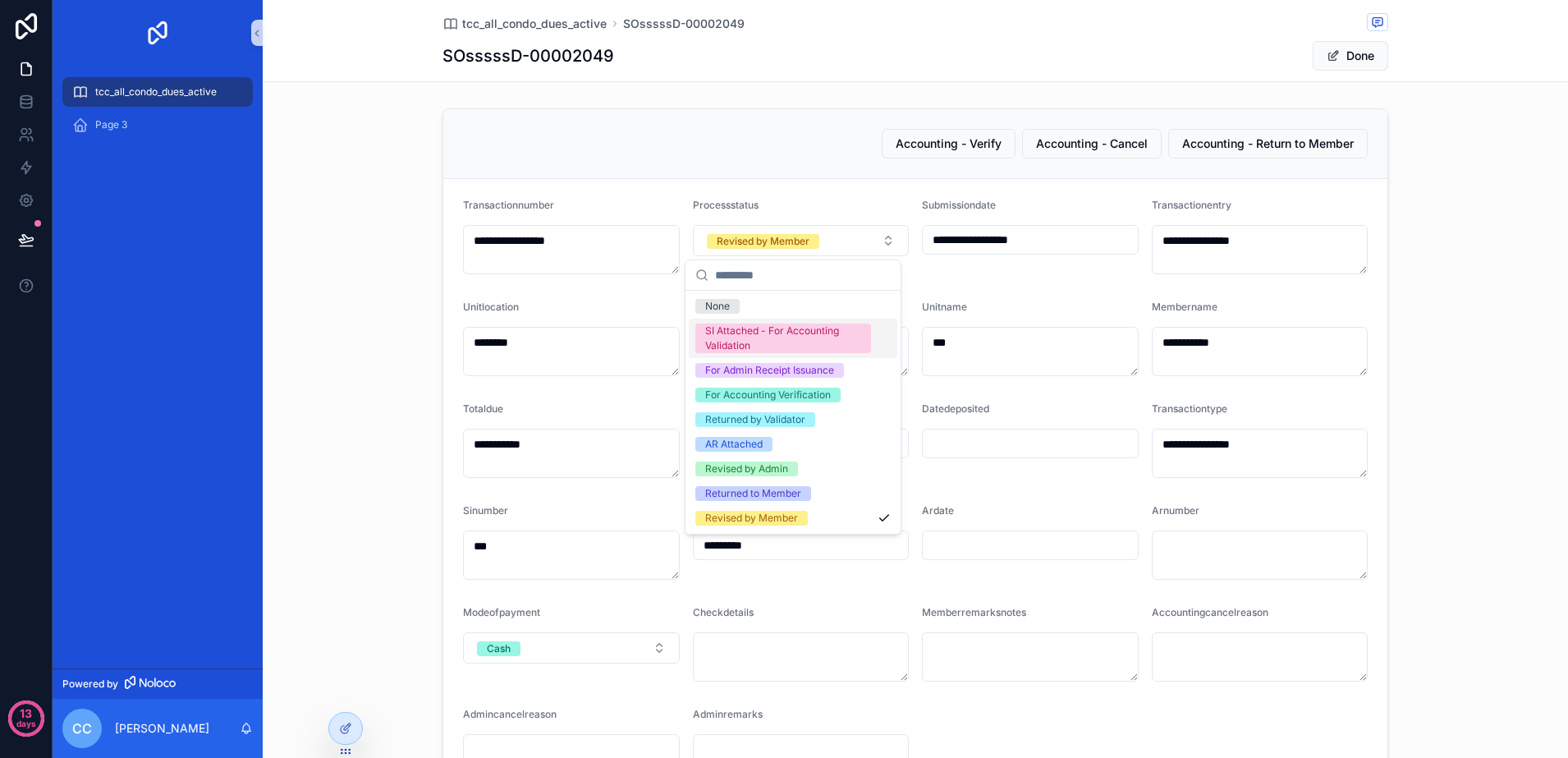
click at [815, 335] on div "SI Attached - For Accounting Validation" at bounding box center [783, 338] width 156 height 30
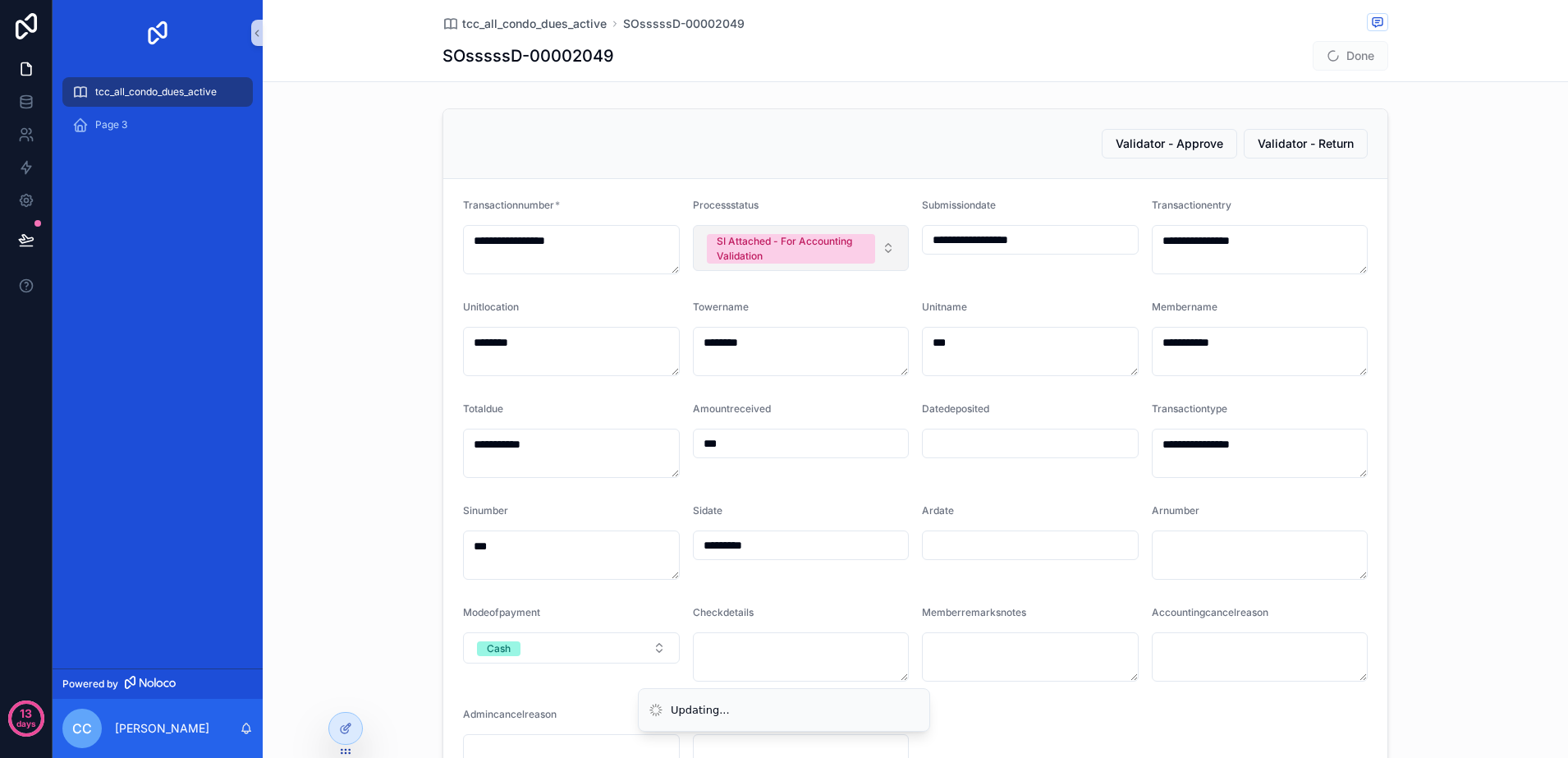
click at [890, 250] on button "SI Attached - For Accounting Validation" at bounding box center [802, 247] width 217 height 45
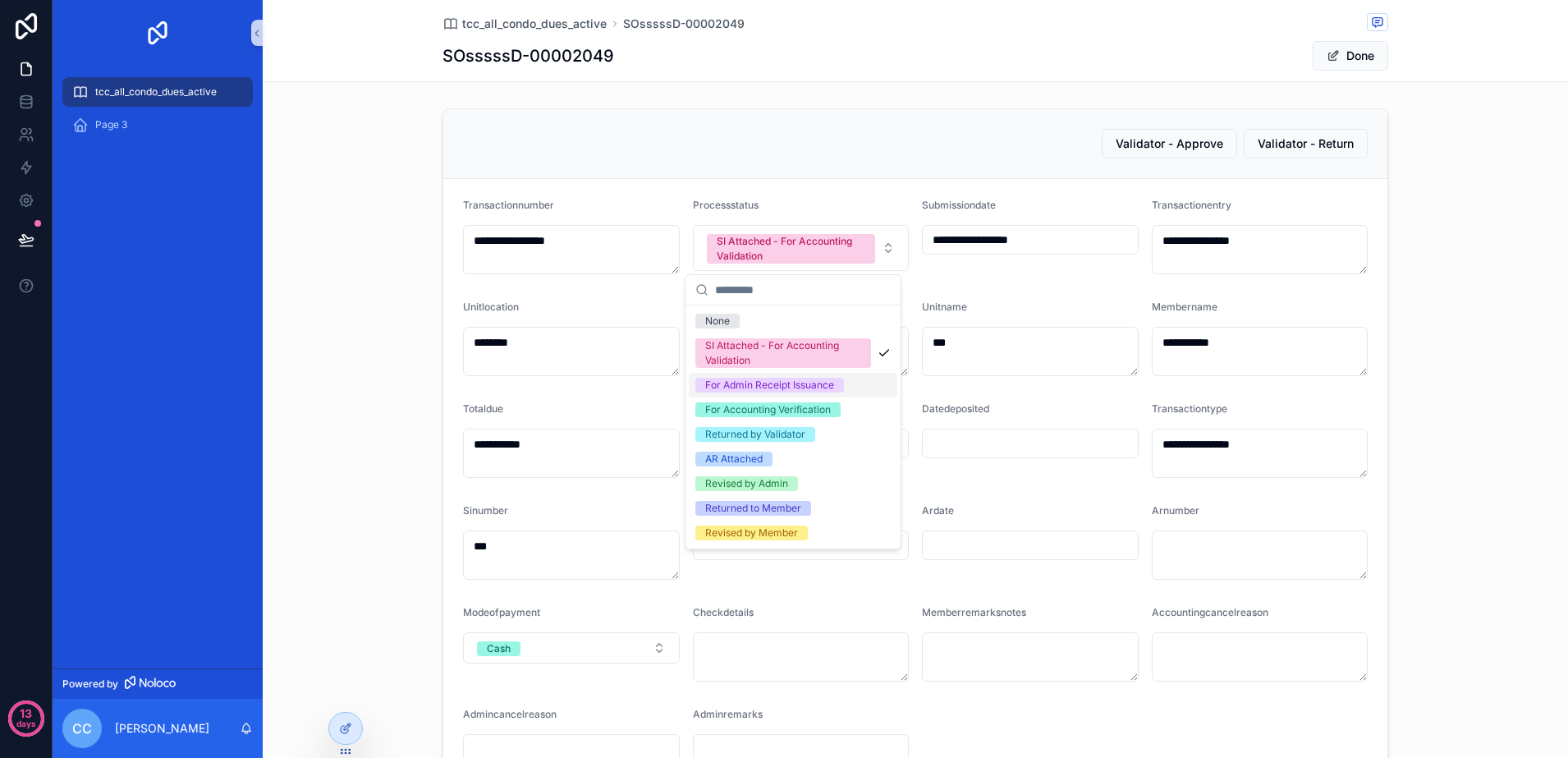
click at [838, 391] on span "For Admin Receipt Issuance" at bounding box center [769, 384] width 148 height 15
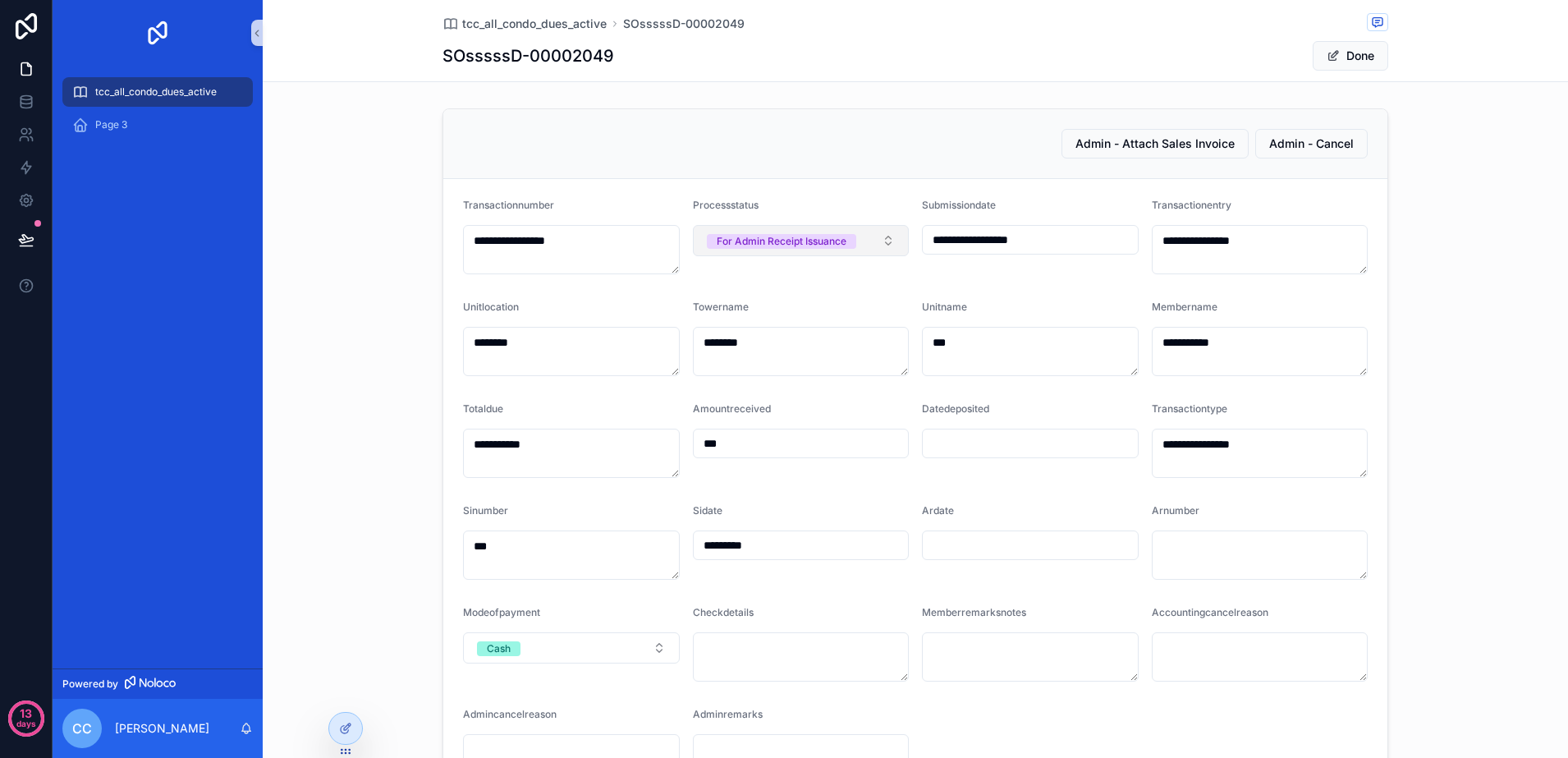
click at [883, 247] on button "For Admin Receipt Issuance" at bounding box center [802, 240] width 217 height 31
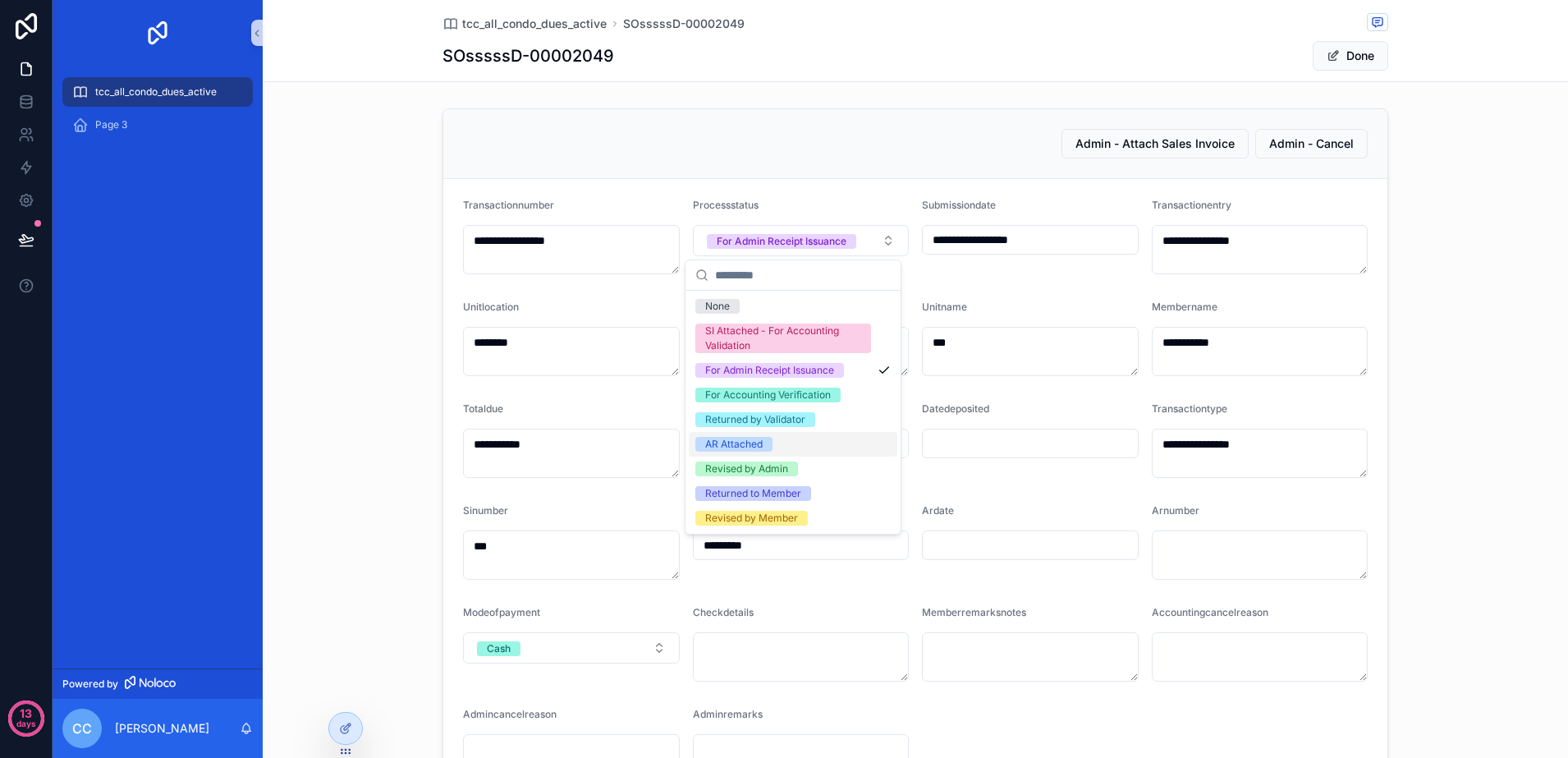
click at [827, 445] on div "AR Attached" at bounding box center [792, 443] width 208 height 24
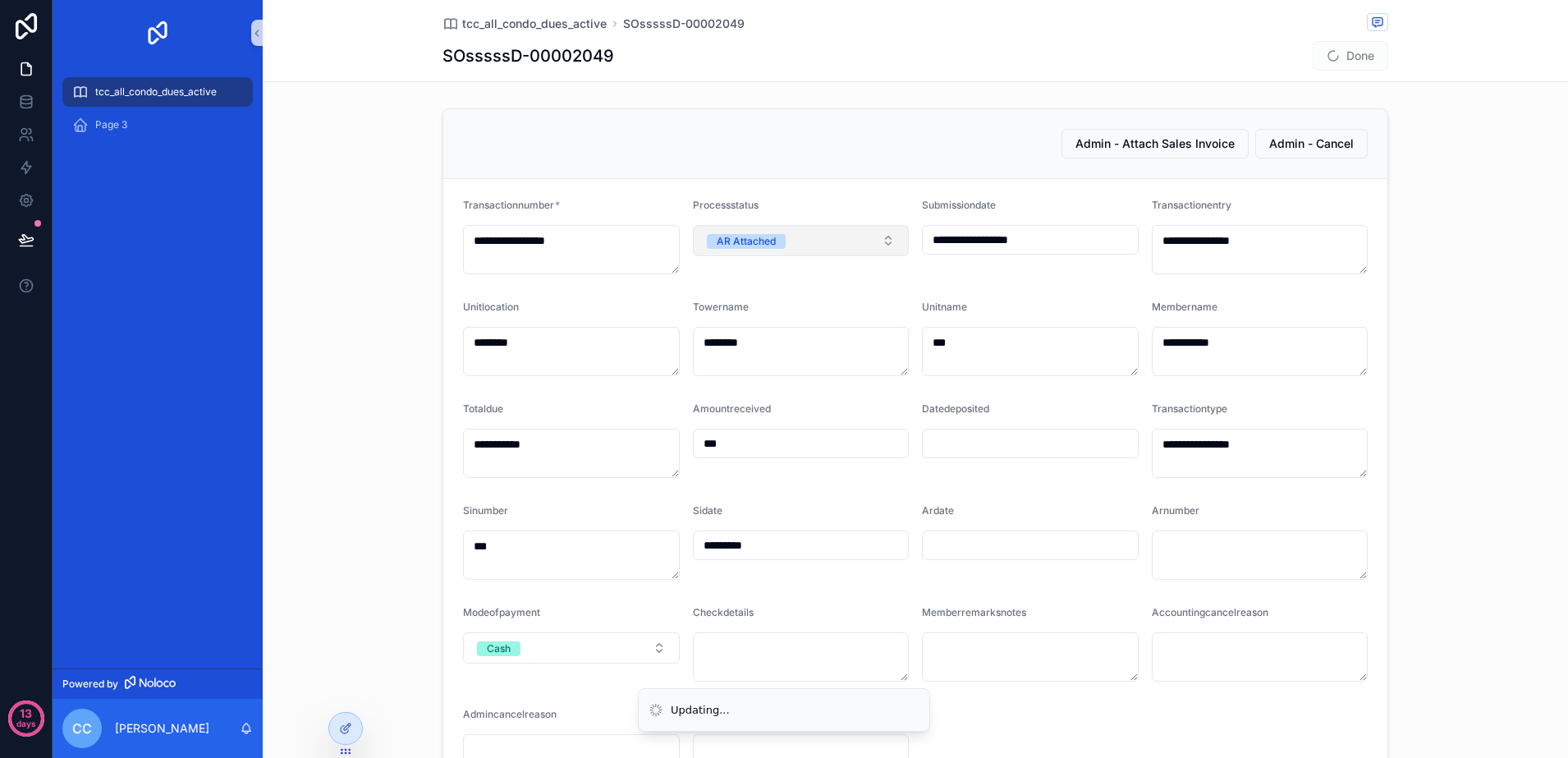
click at [888, 238] on button "AR Attached" at bounding box center [802, 240] width 217 height 31
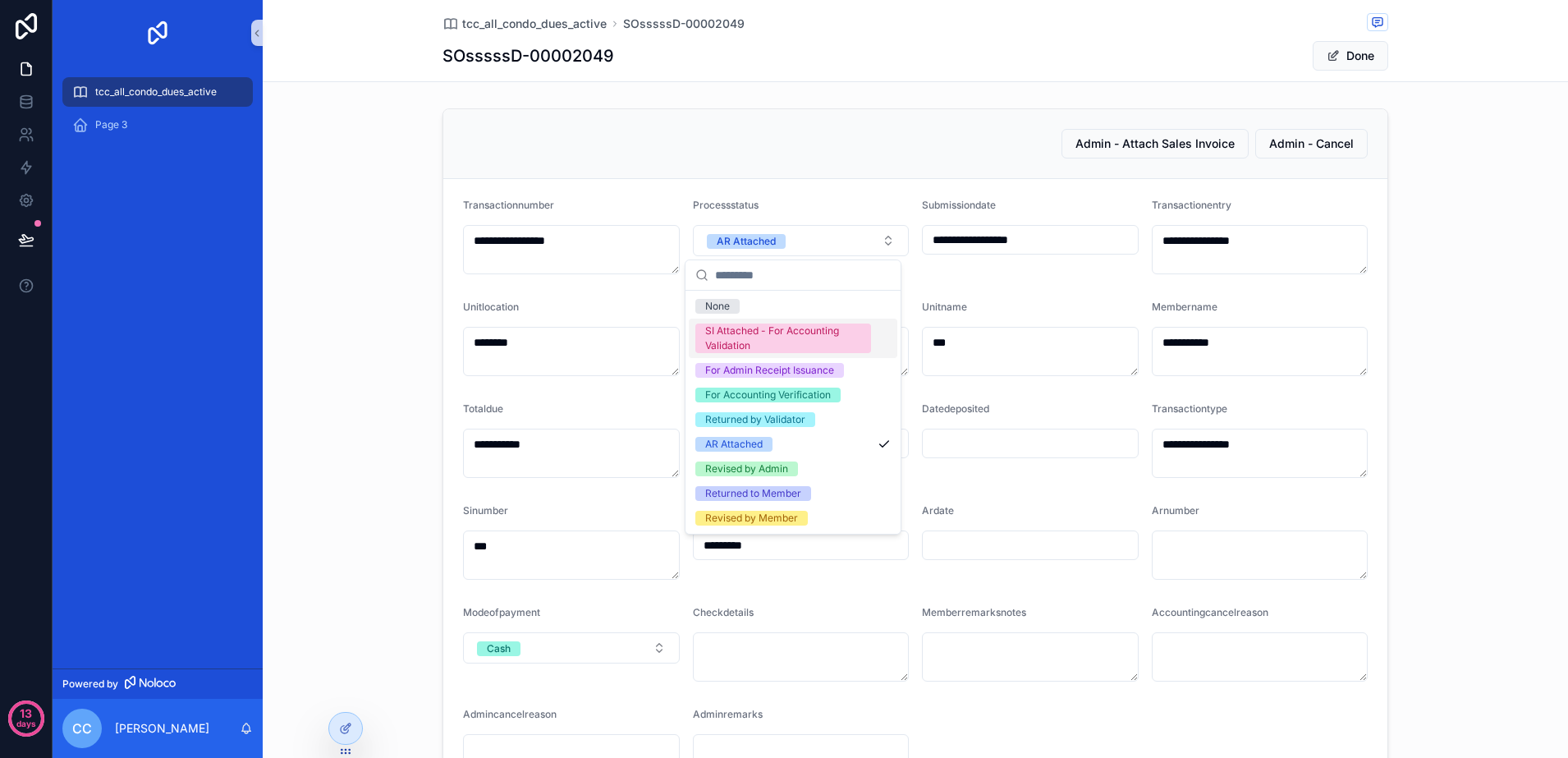
click at [815, 342] on div "SI Attached - For Accounting Validation" at bounding box center [783, 338] width 156 height 30
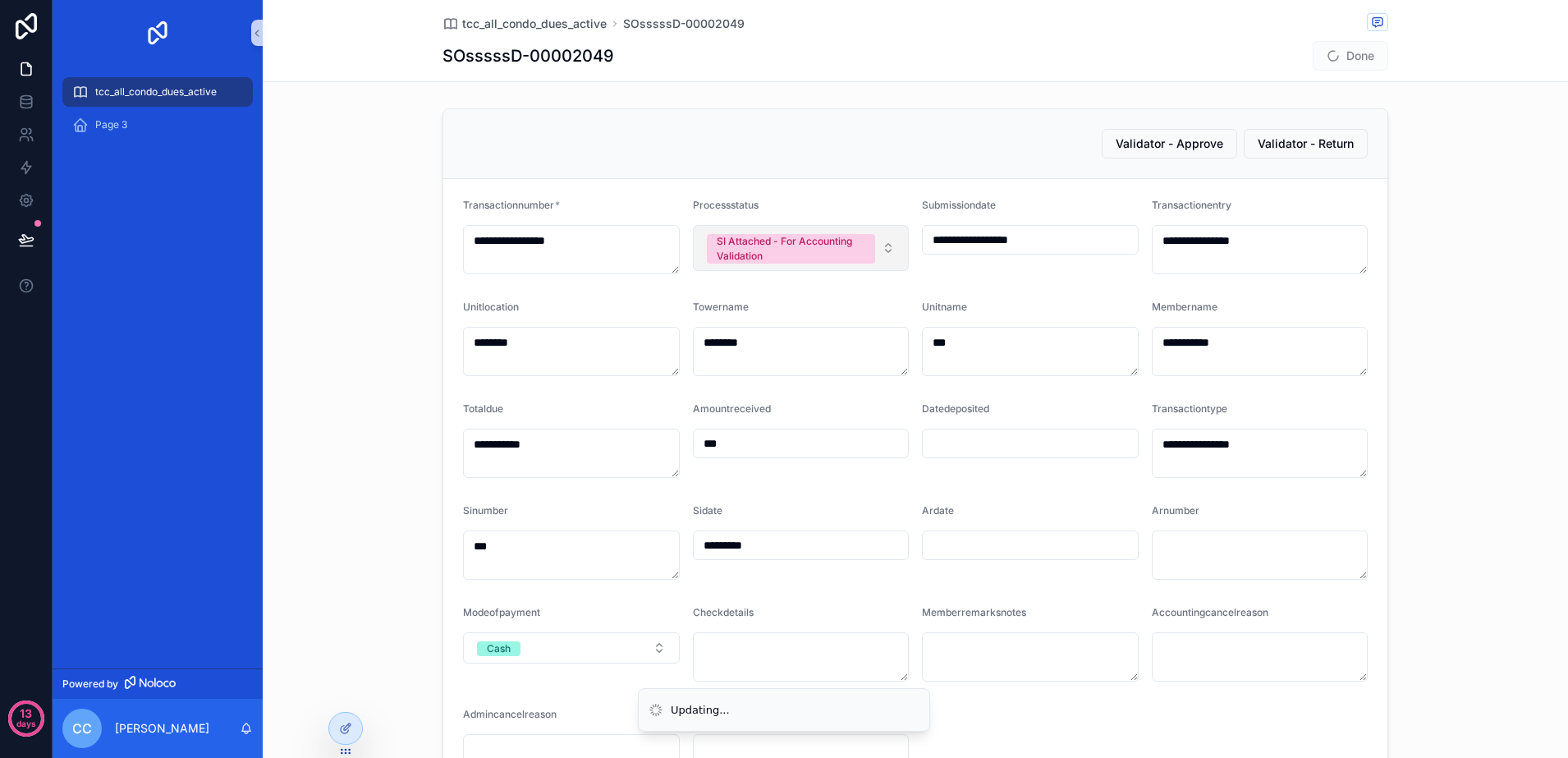
click at [876, 246] on button "SI Attached - For Accounting Validation" at bounding box center [802, 247] width 217 height 45
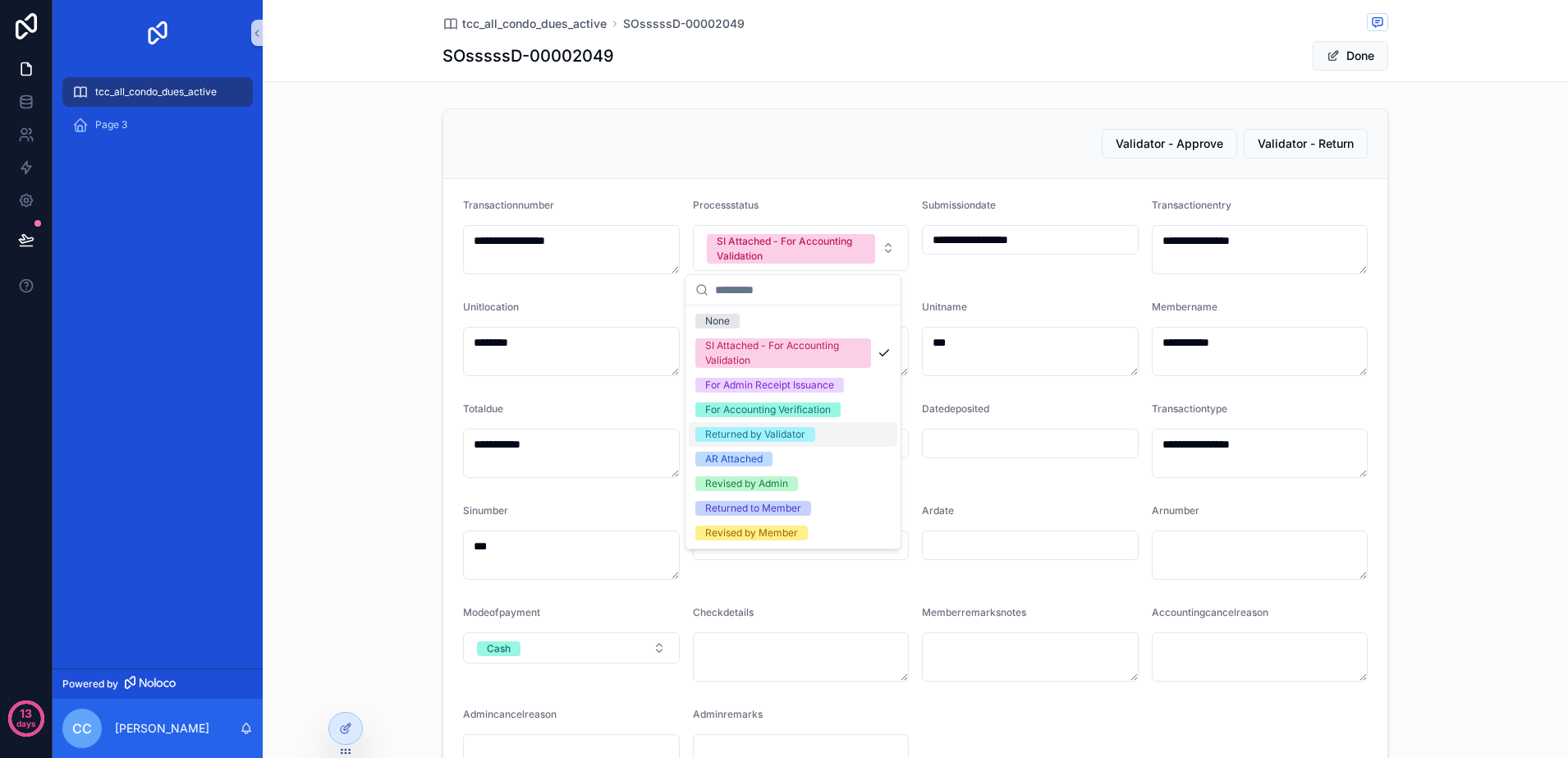
click at [806, 435] on div "Returned by Validator" at bounding box center [754, 434] width 100 height 15
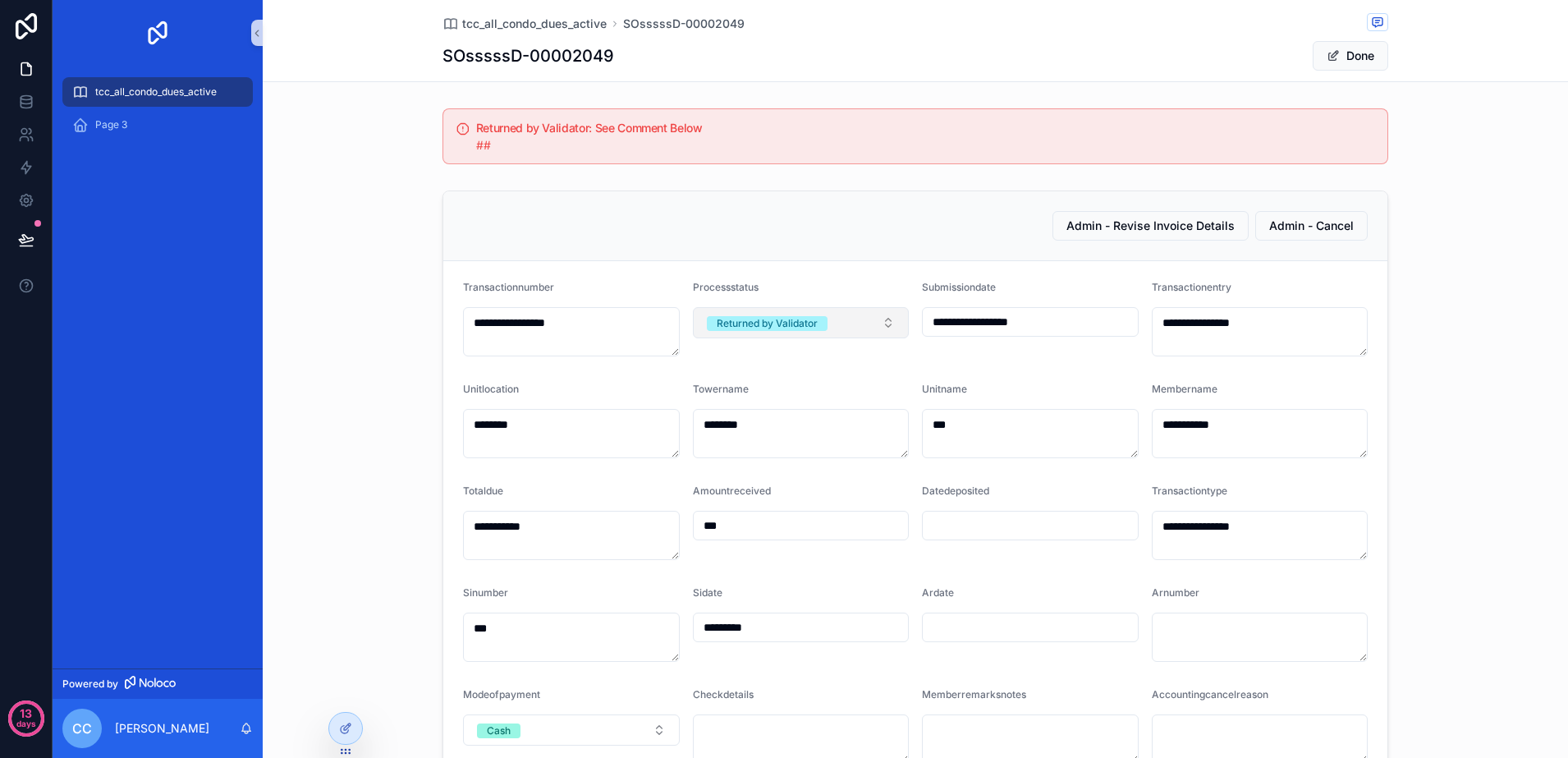
click at [875, 319] on button "Returned by Validator" at bounding box center [802, 322] width 217 height 31
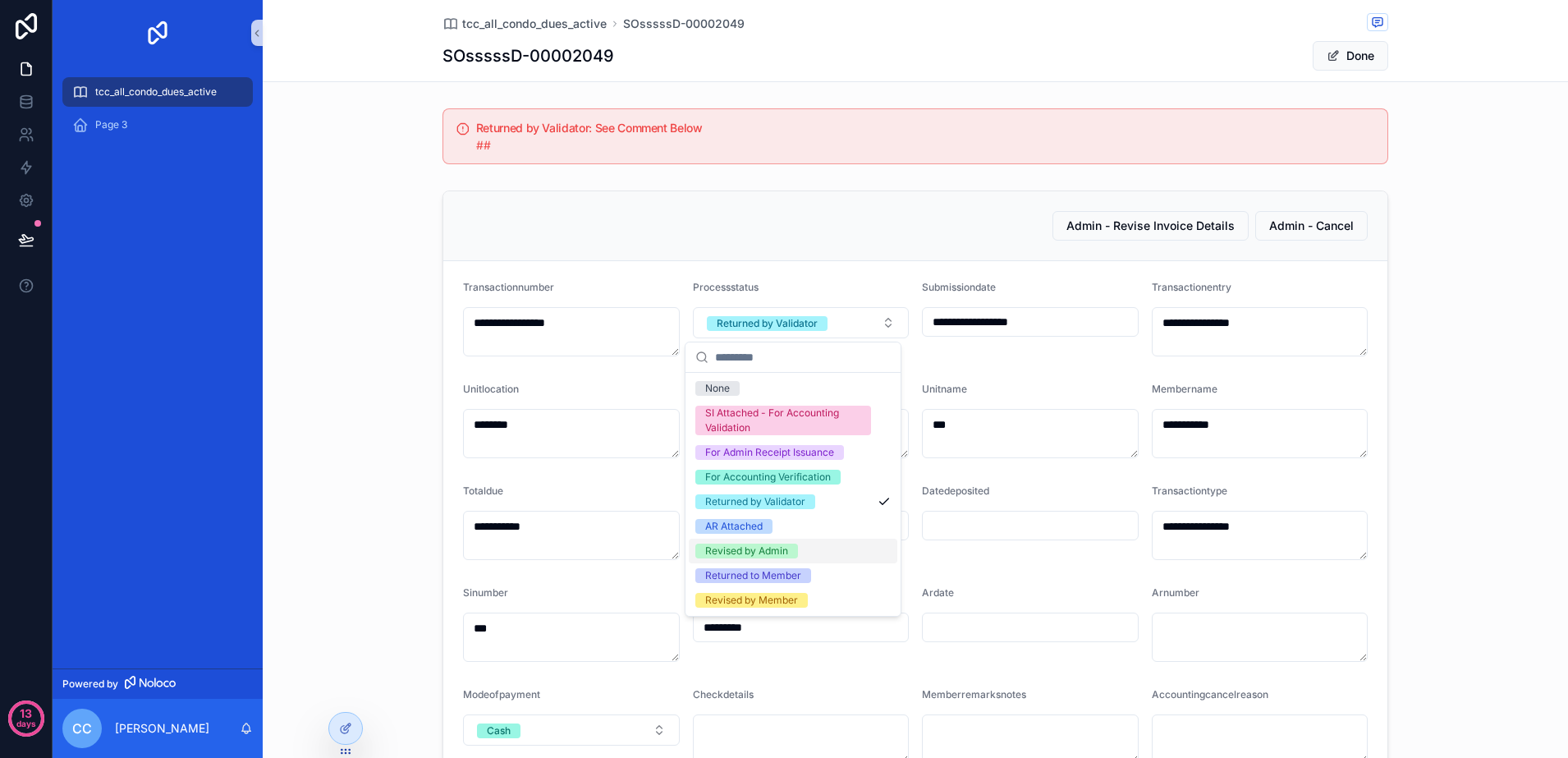
click at [851, 550] on div "Revised by Admin" at bounding box center [792, 550] width 208 height 24
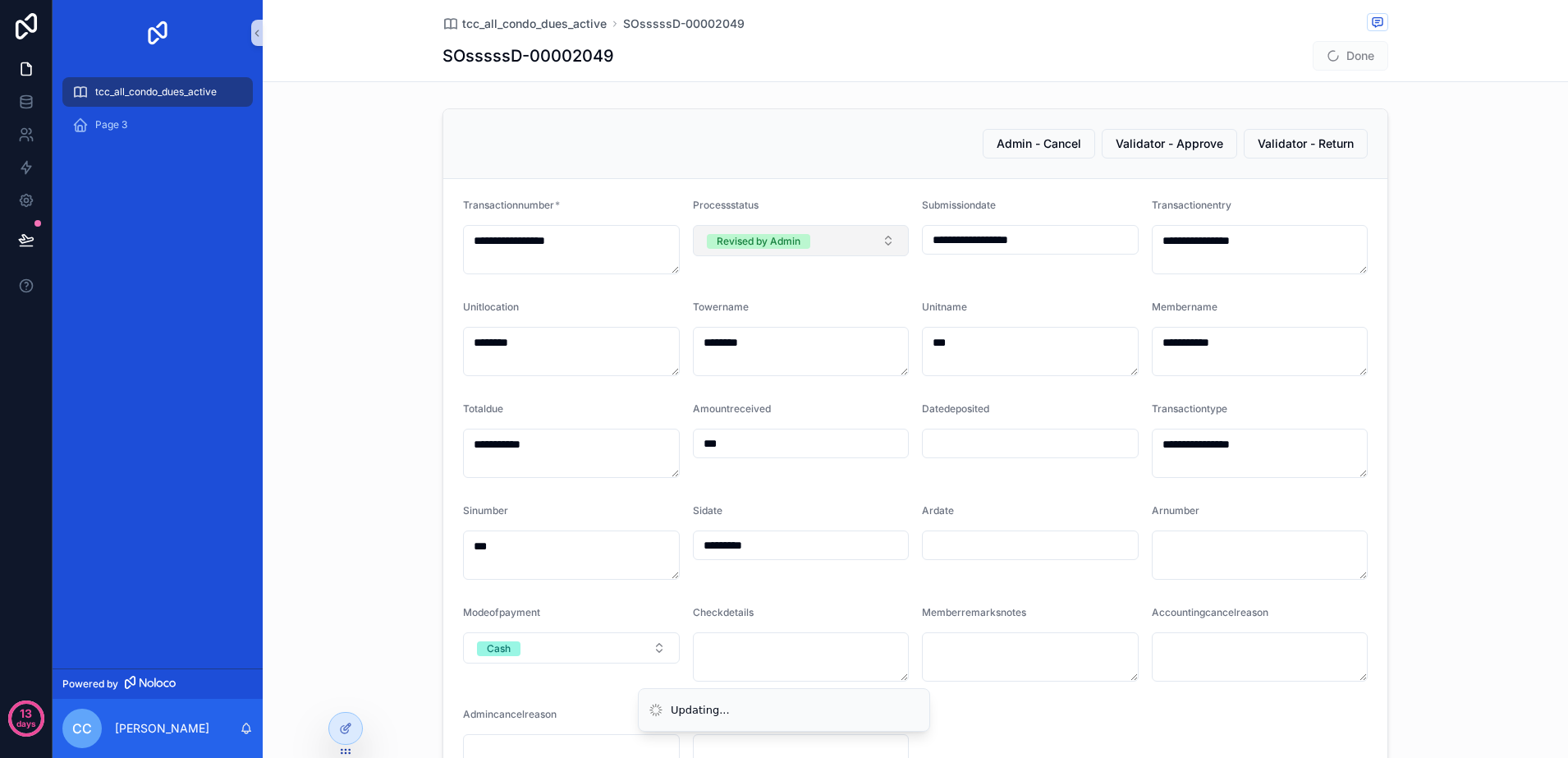
click at [889, 249] on button "Revised by Admin" at bounding box center [802, 240] width 217 height 31
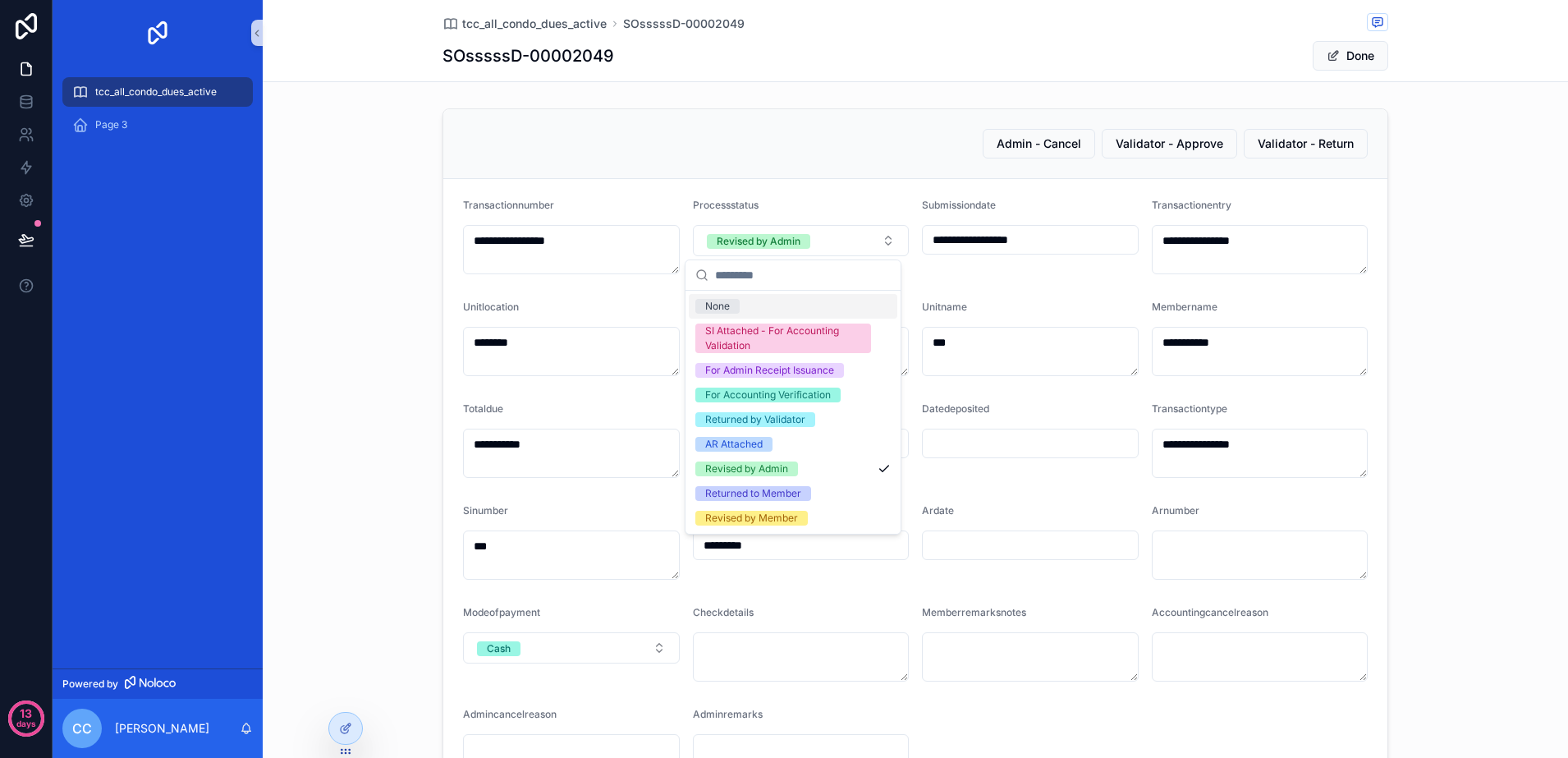
click at [1479, 316] on div "**********" at bounding box center [915, 506] width 1306 height 810
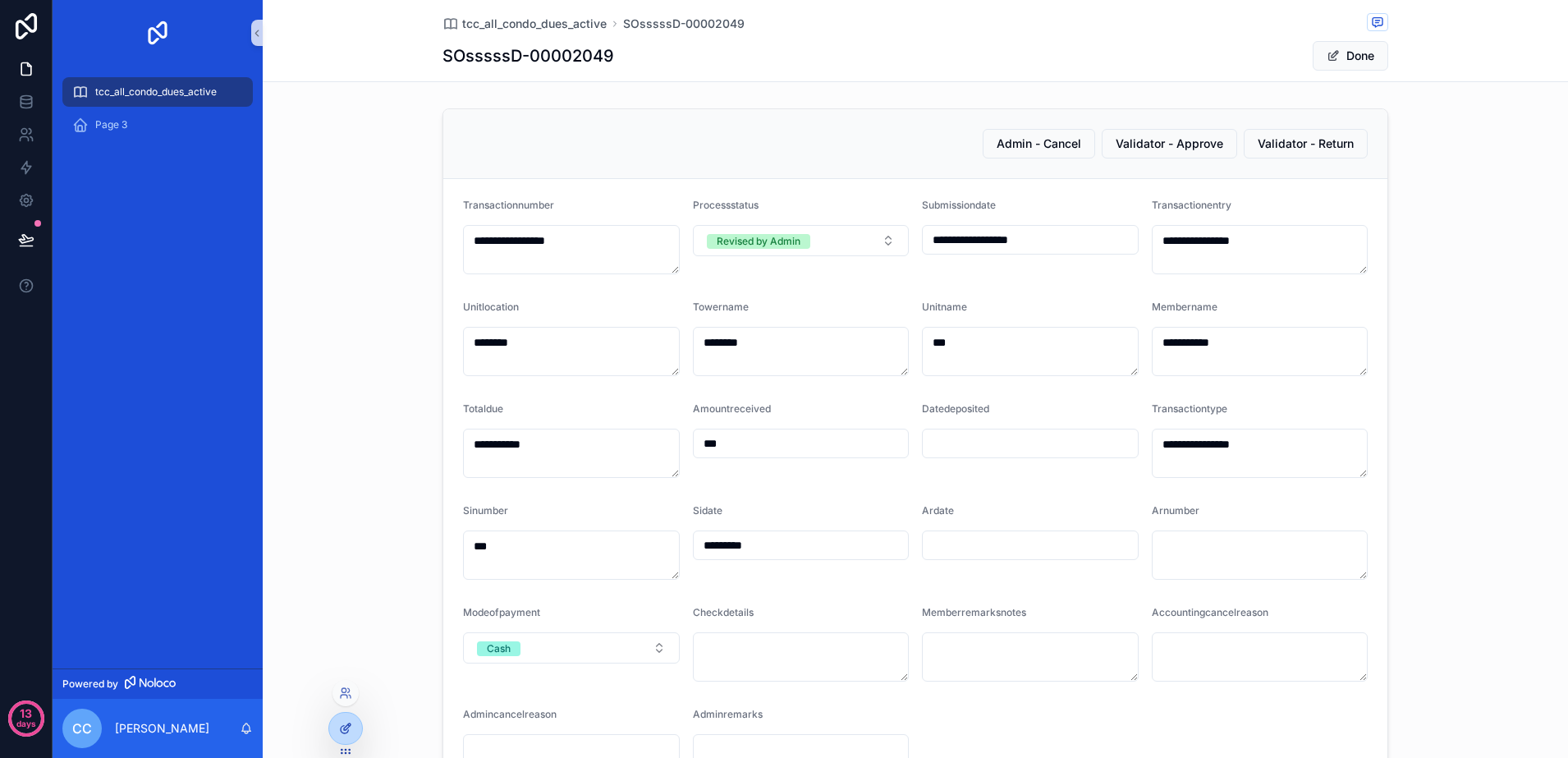
click at [336, 734] on div at bounding box center [346, 728] width 33 height 31
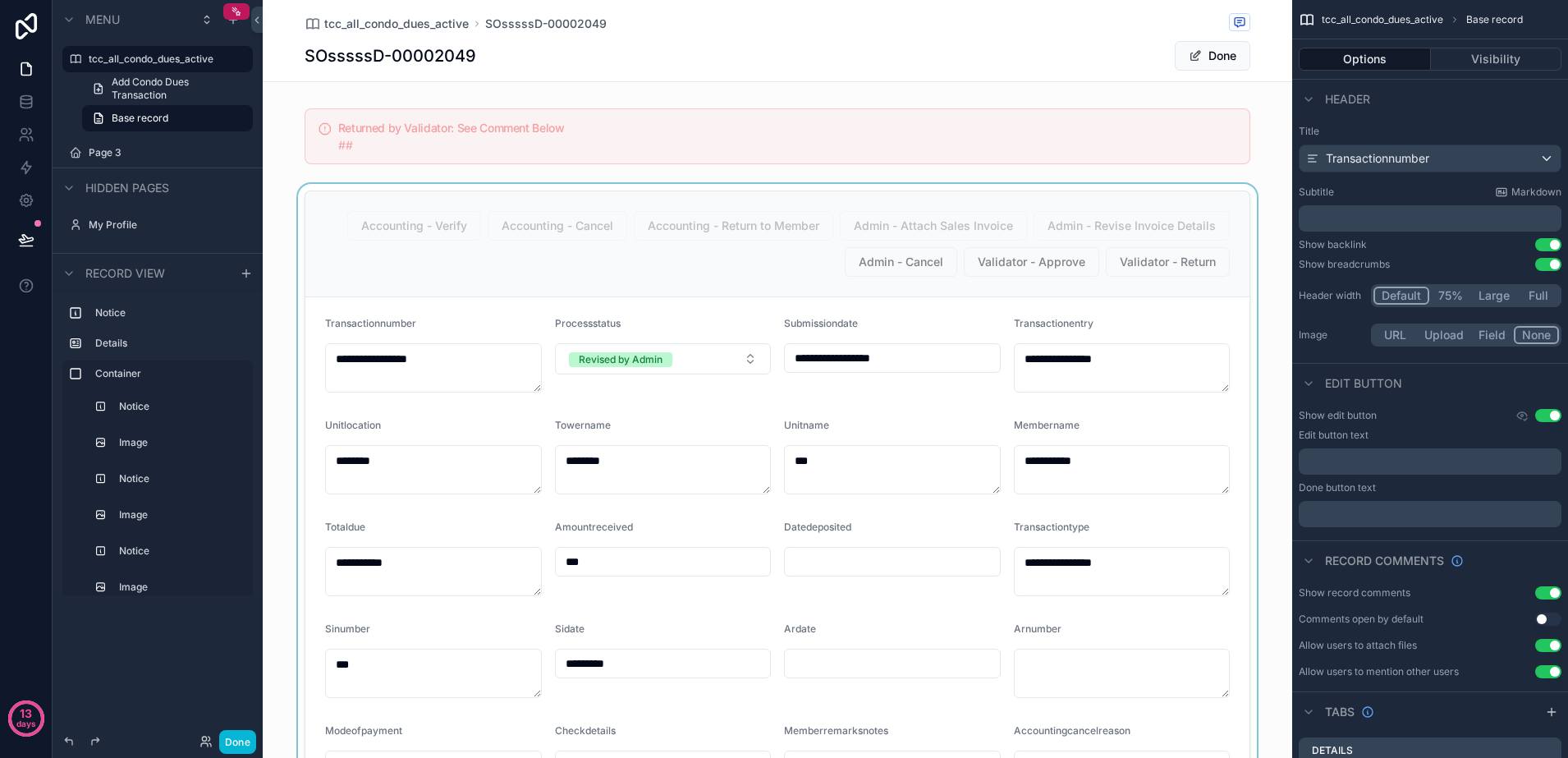
click at [502, 258] on div "scrollable content" at bounding box center [777, 607] width 1030 height 846
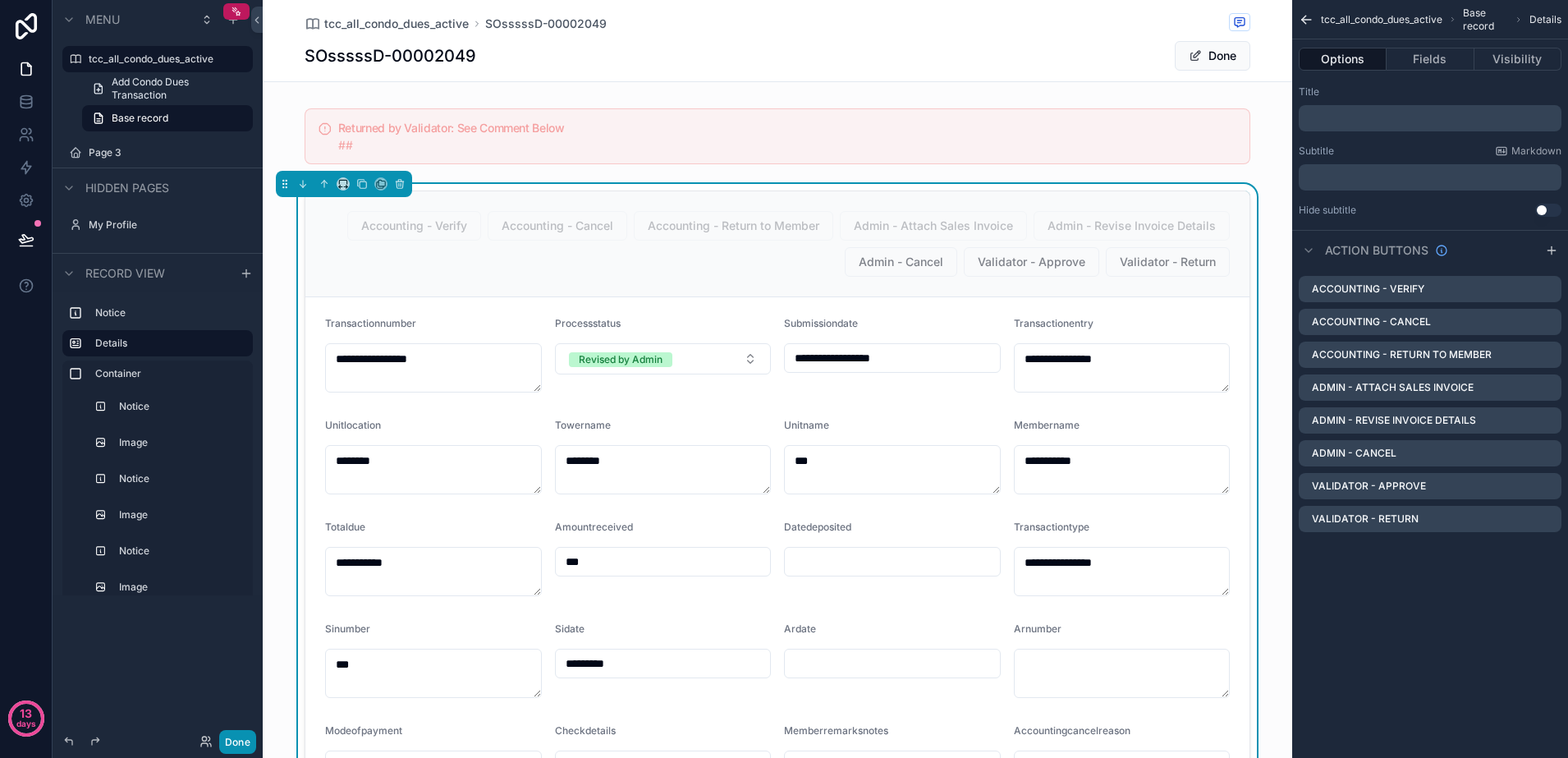
click at [247, 743] on button "Done" at bounding box center [237, 742] width 37 height 24
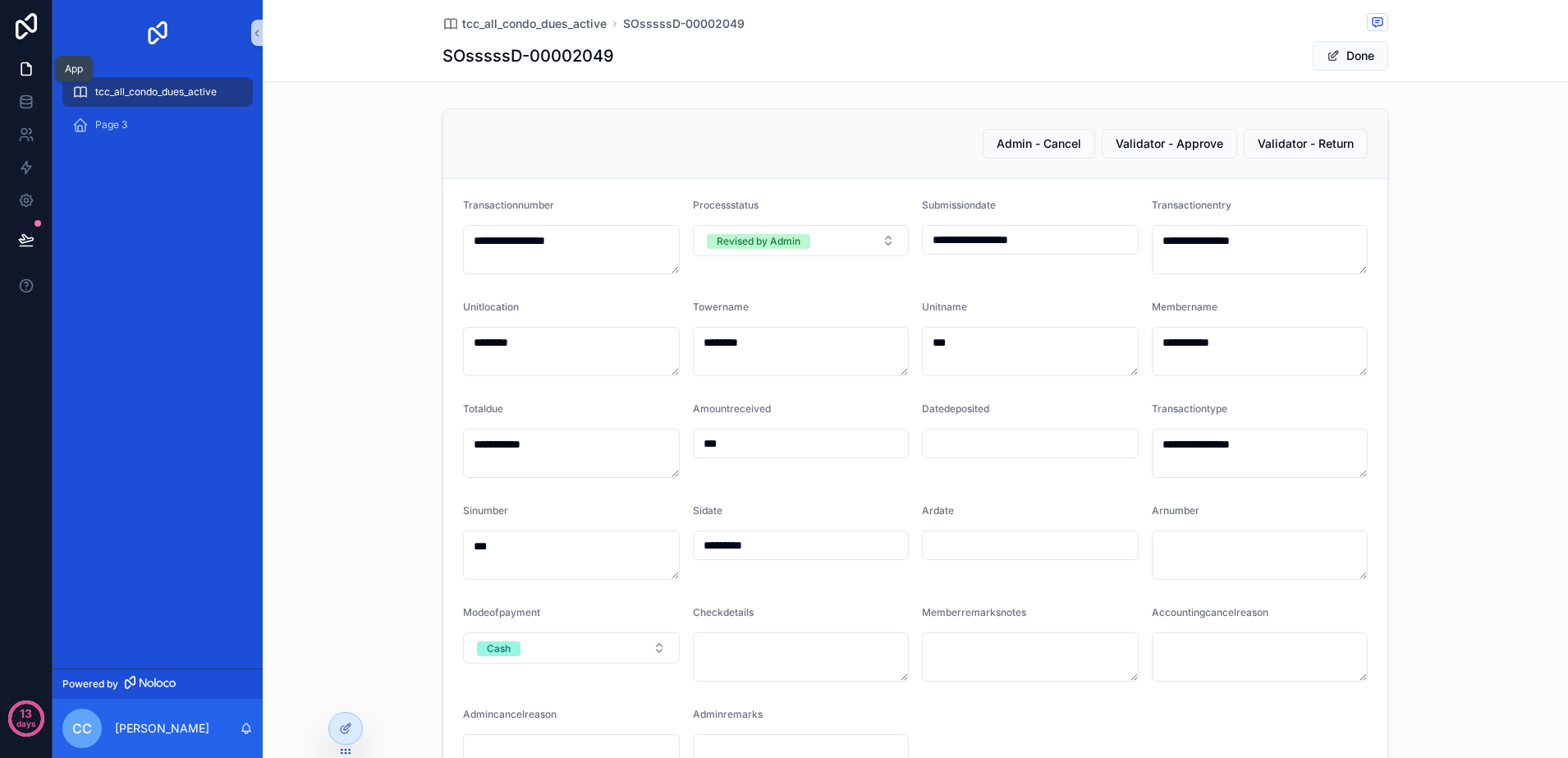
click at [16, 60] on link at bounding box center [25, 69] width 51 height 33
click at [171, 96] on span "tcc_all_condo_dues_active" at bounding box center [155, 92] width 121 height 14
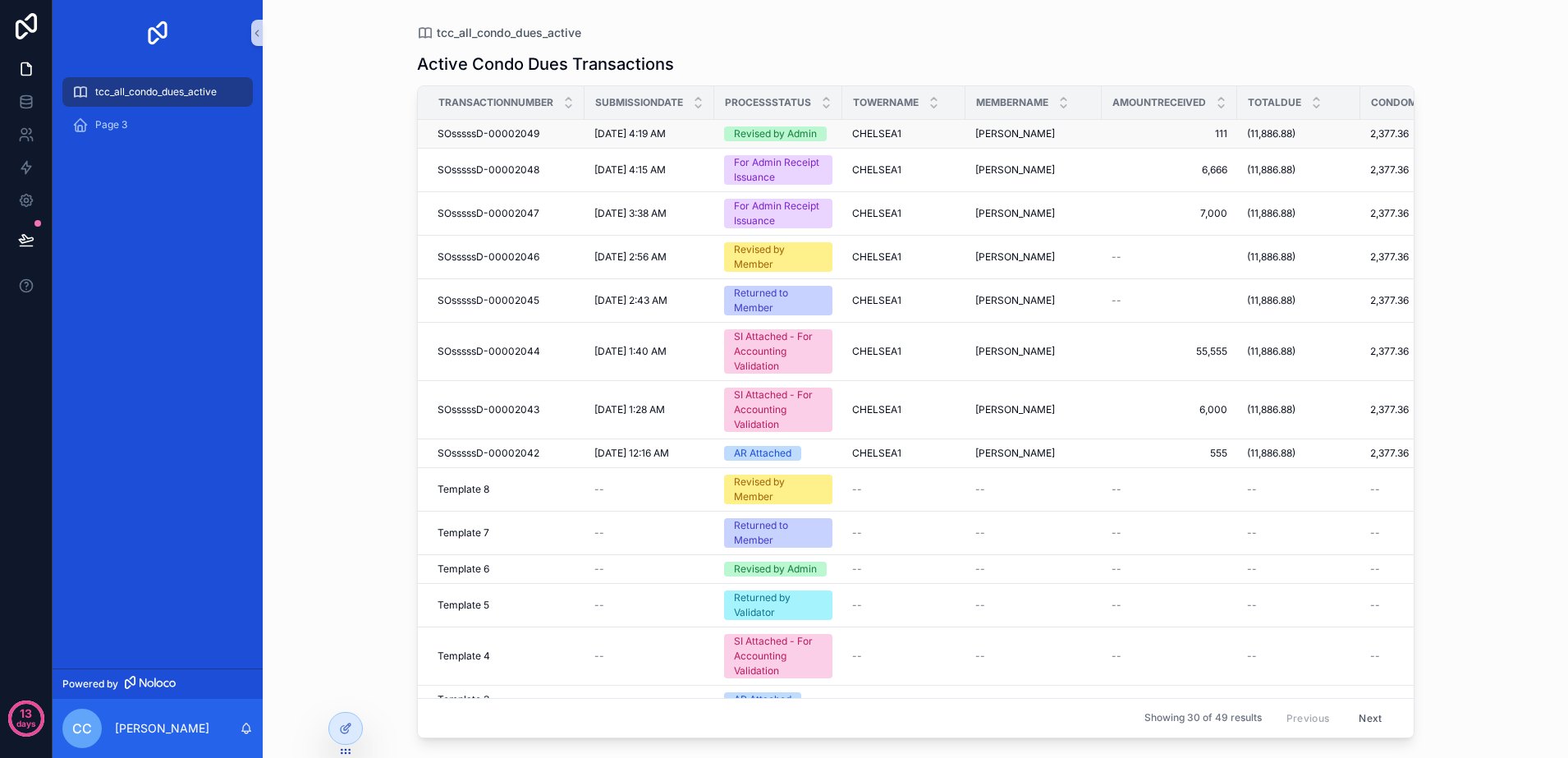
click at [805, 134] on div "Revised by Admin" at bounding box center [776, 134] width 83 height 15
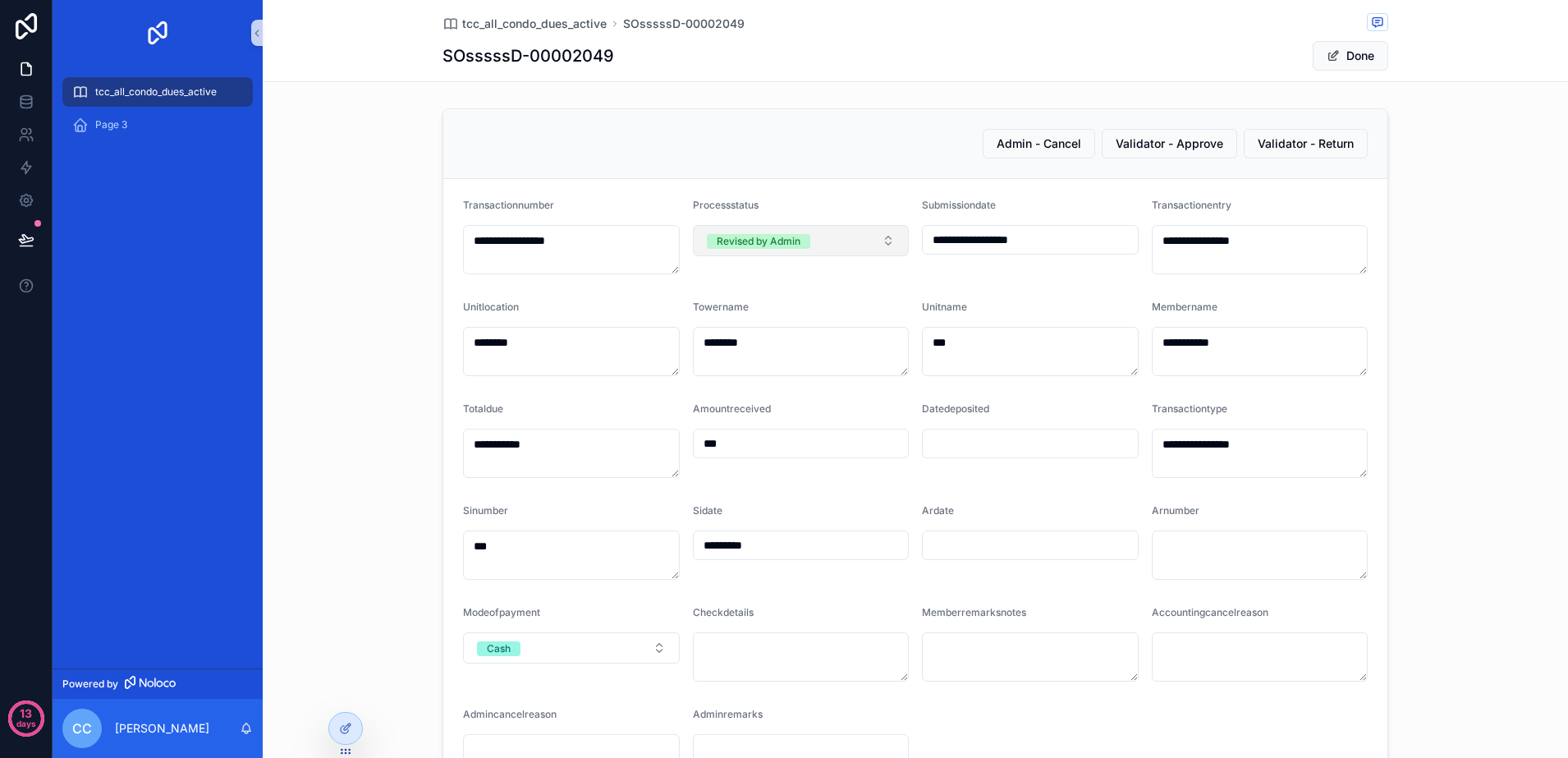
click at [860, 242] on button "Revised by Admin" at bounding box center [802, 240] width 217 height 31
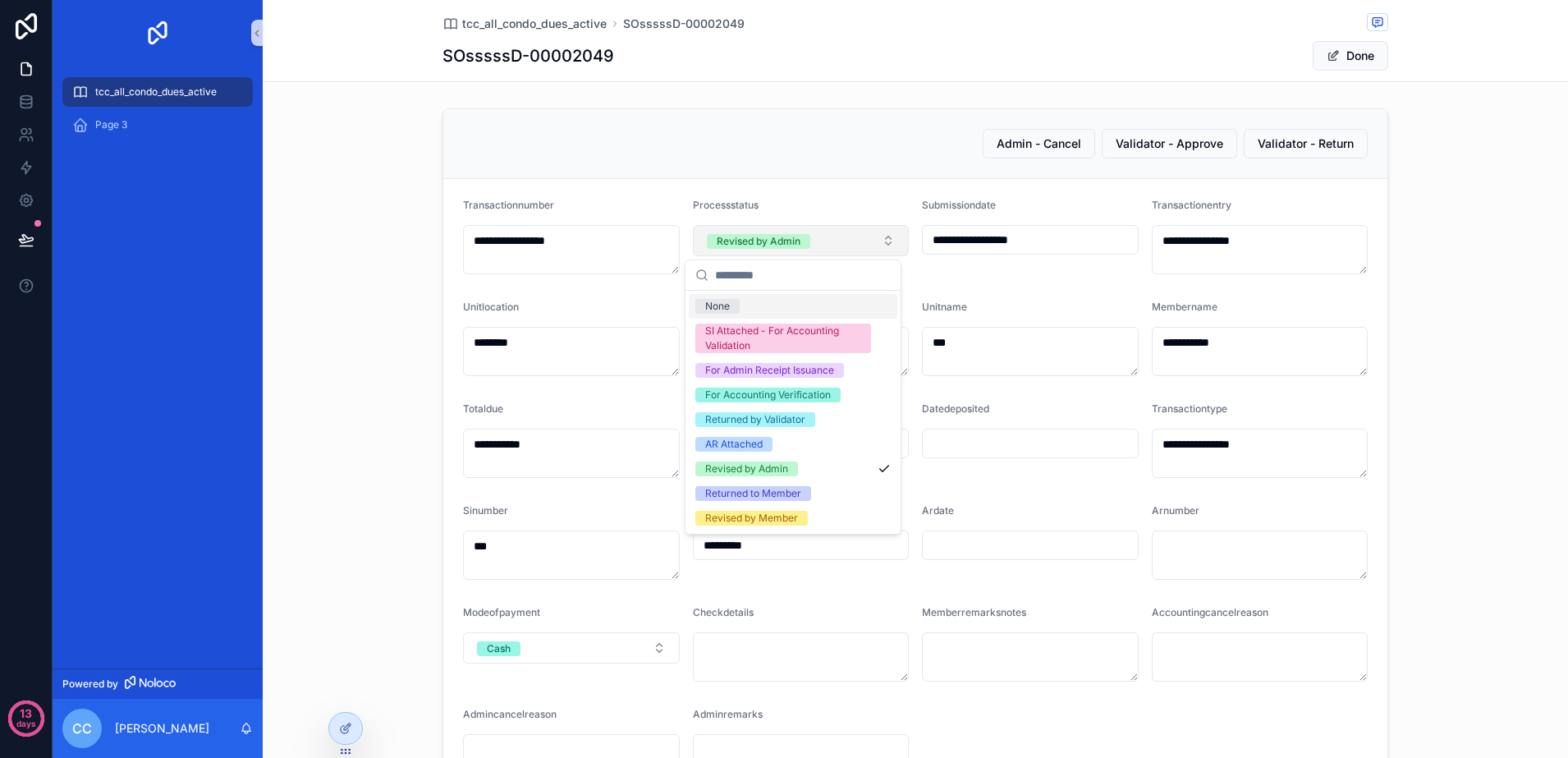
click at [860, 242] on button "Revised by Admin" at bounding box center [802, 240] width 217 height 31
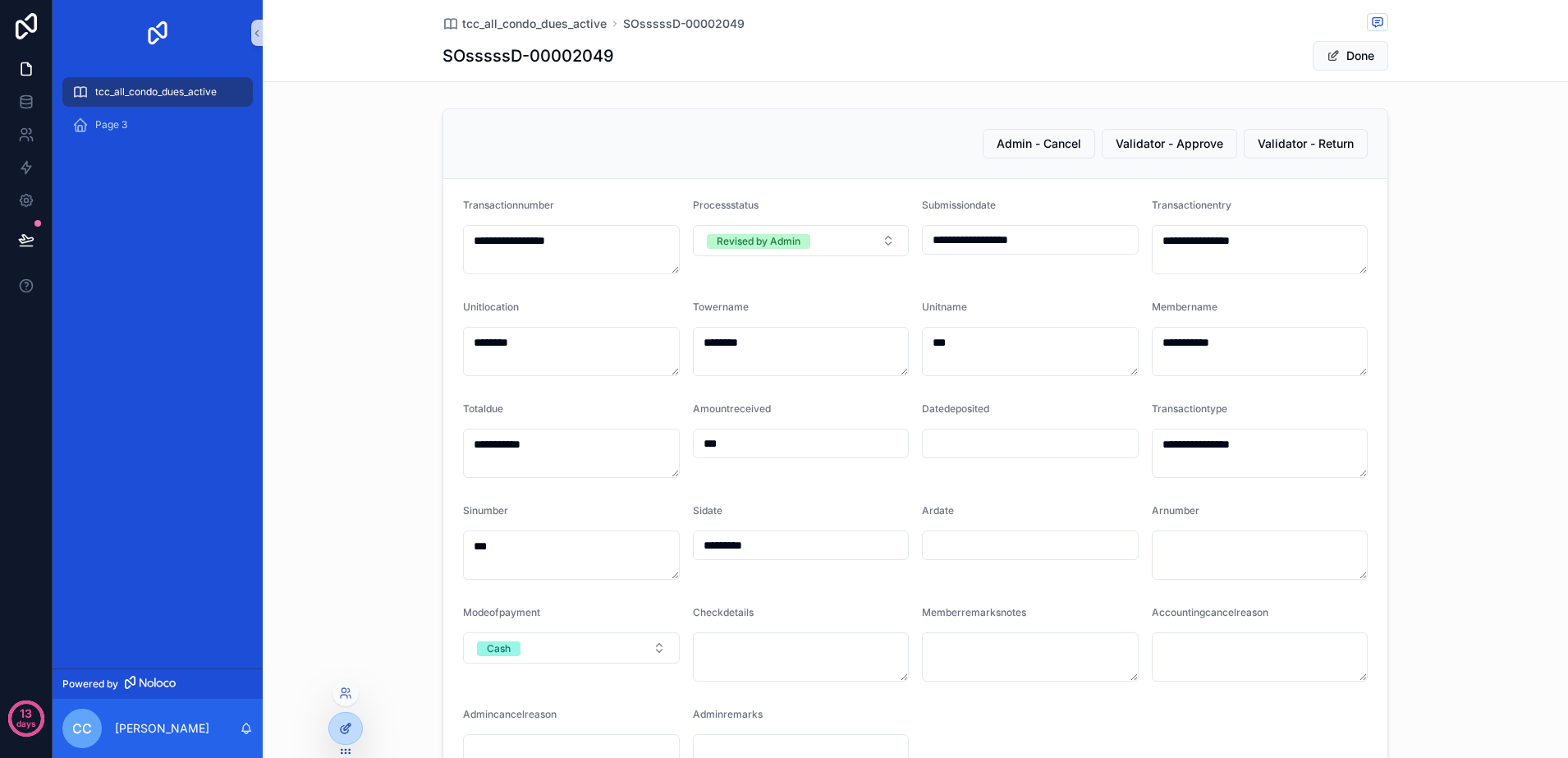
click at [344, 724] on icon at bounding box center [346, 728] width 14 height 14
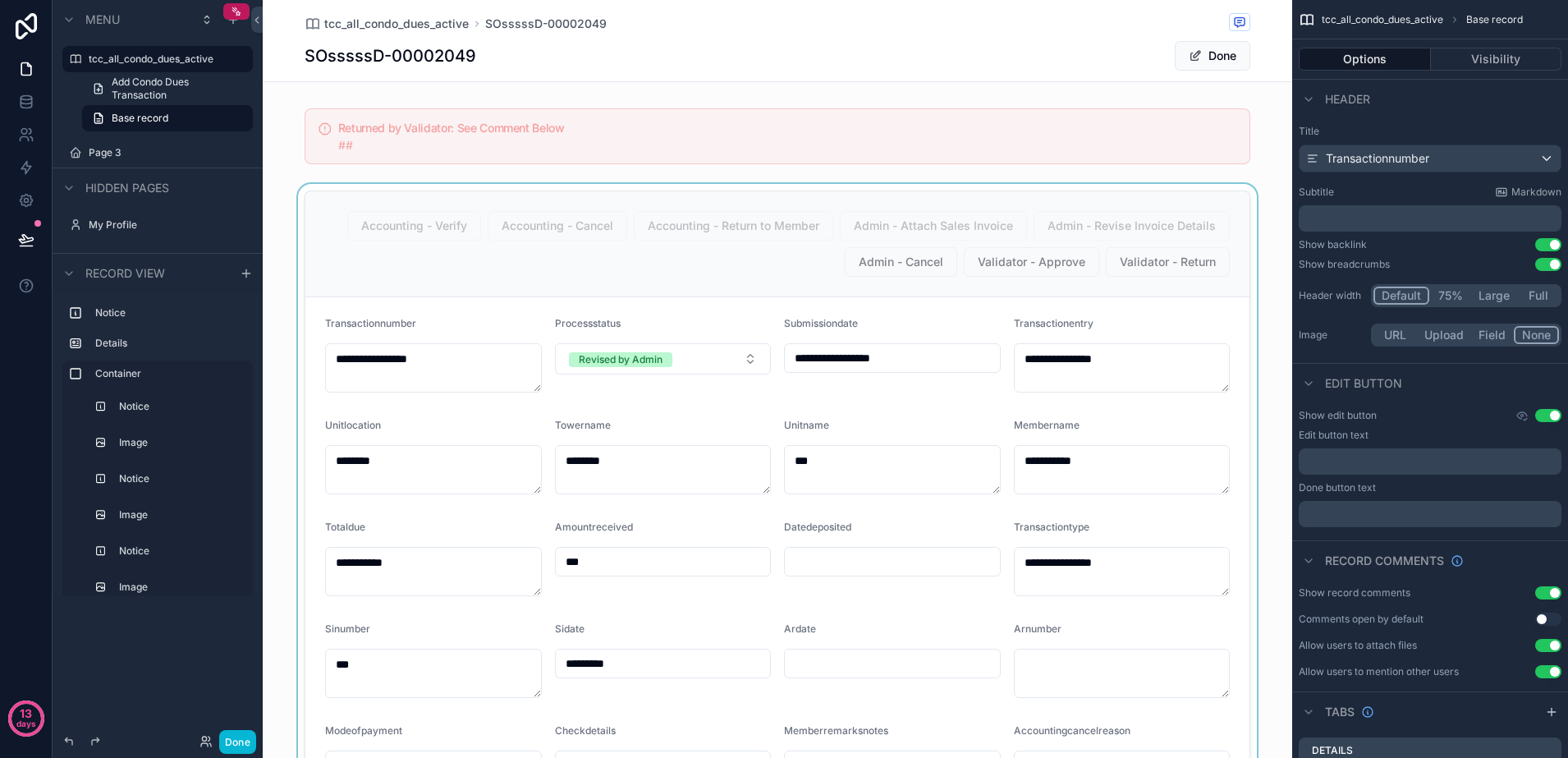
click at [1240, 305] on div "scrollable content" at bounding box center [777, 607] width 1030 height 846
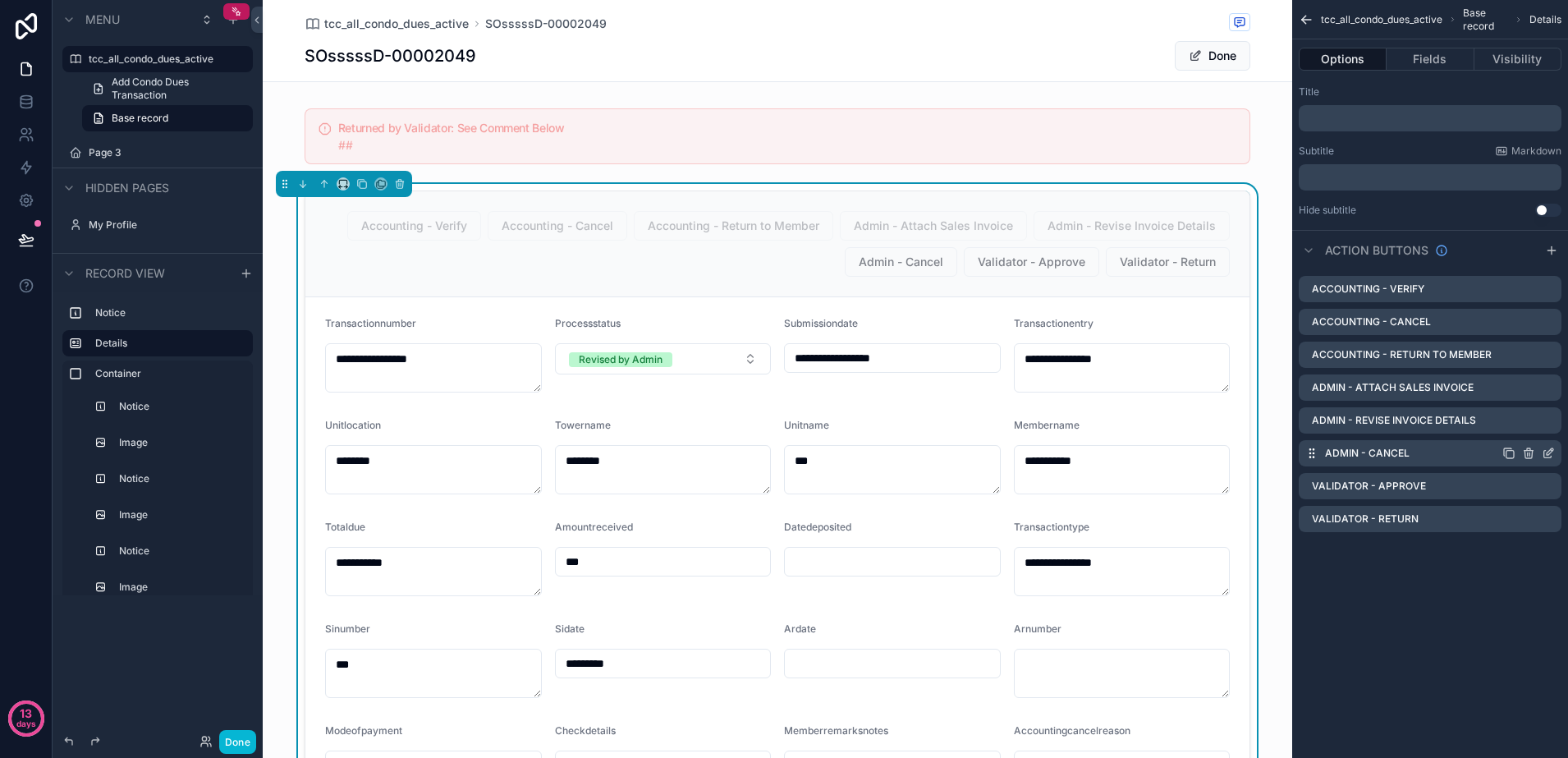
click at [1546, 453] on icon "scrollable content" at bounding box center [1549, 453] width 14 height 14
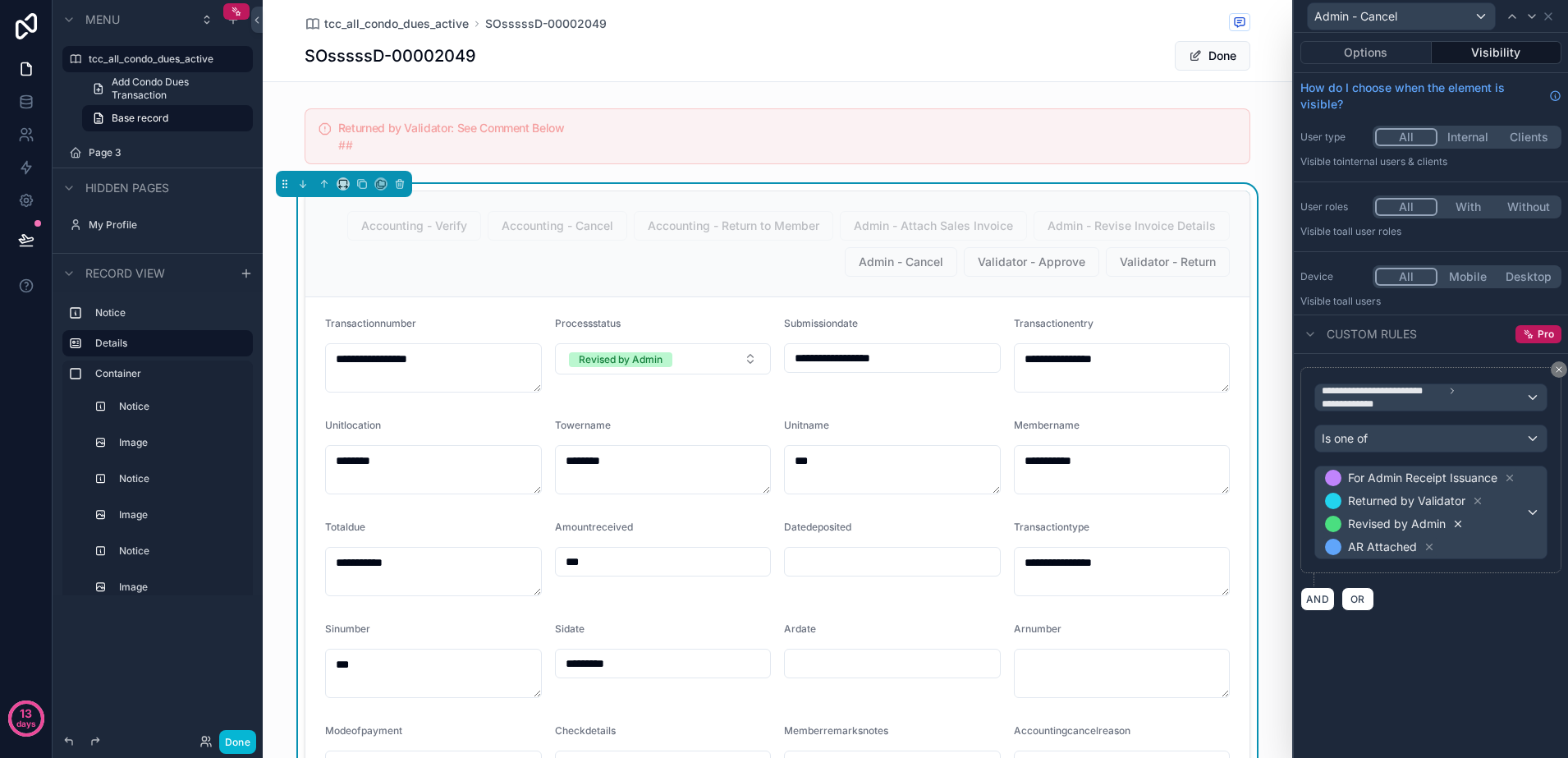
click at [1456, 520] on icon at bounding box center [1459, 524] width 12 height 12
click at [1546, 14] on icon at bounding box center [1549, 16] width 7 height 7
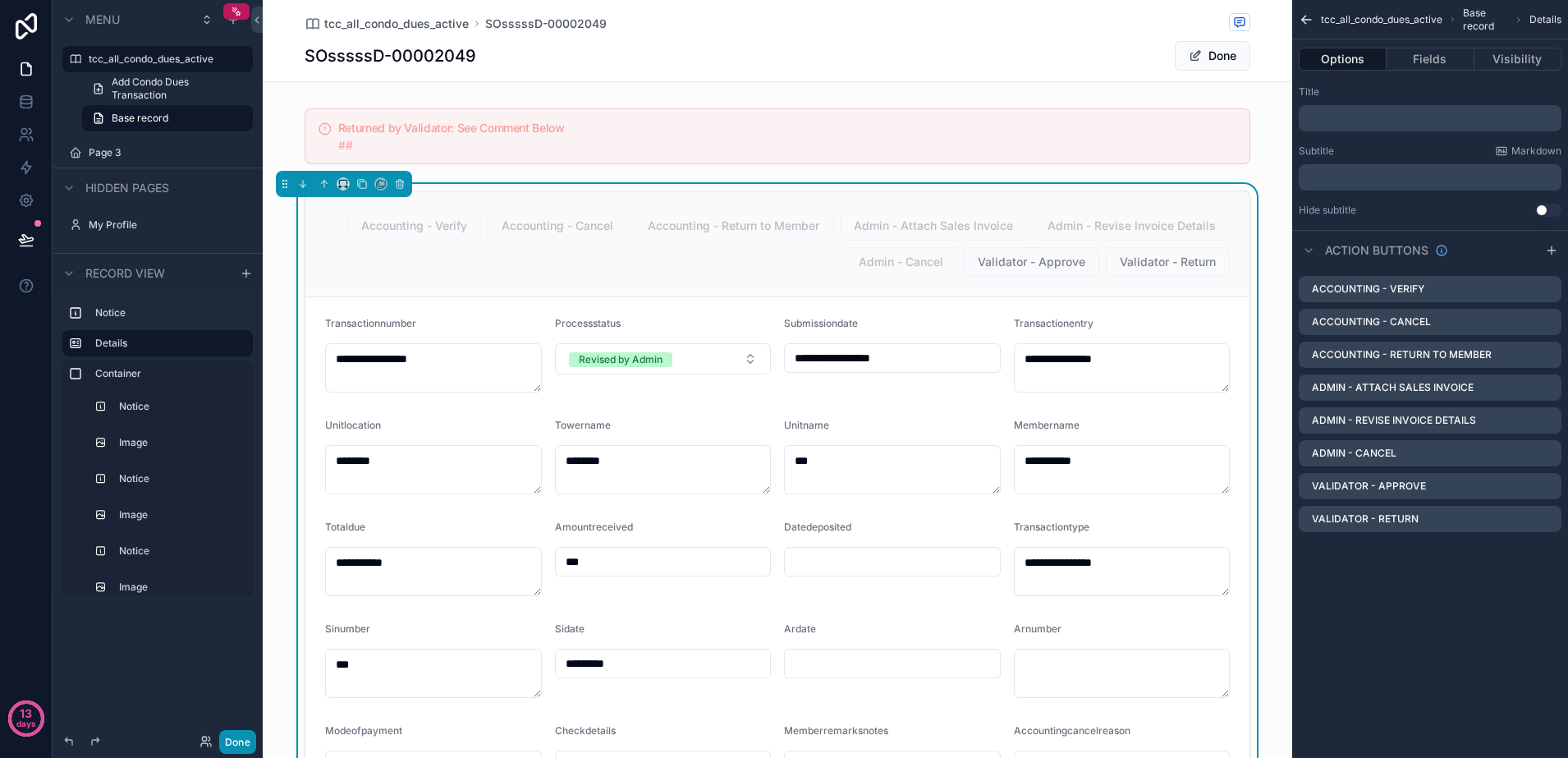
click at [228, 744] on button "Done" at bounding box center [237, 742] width 37 height 24
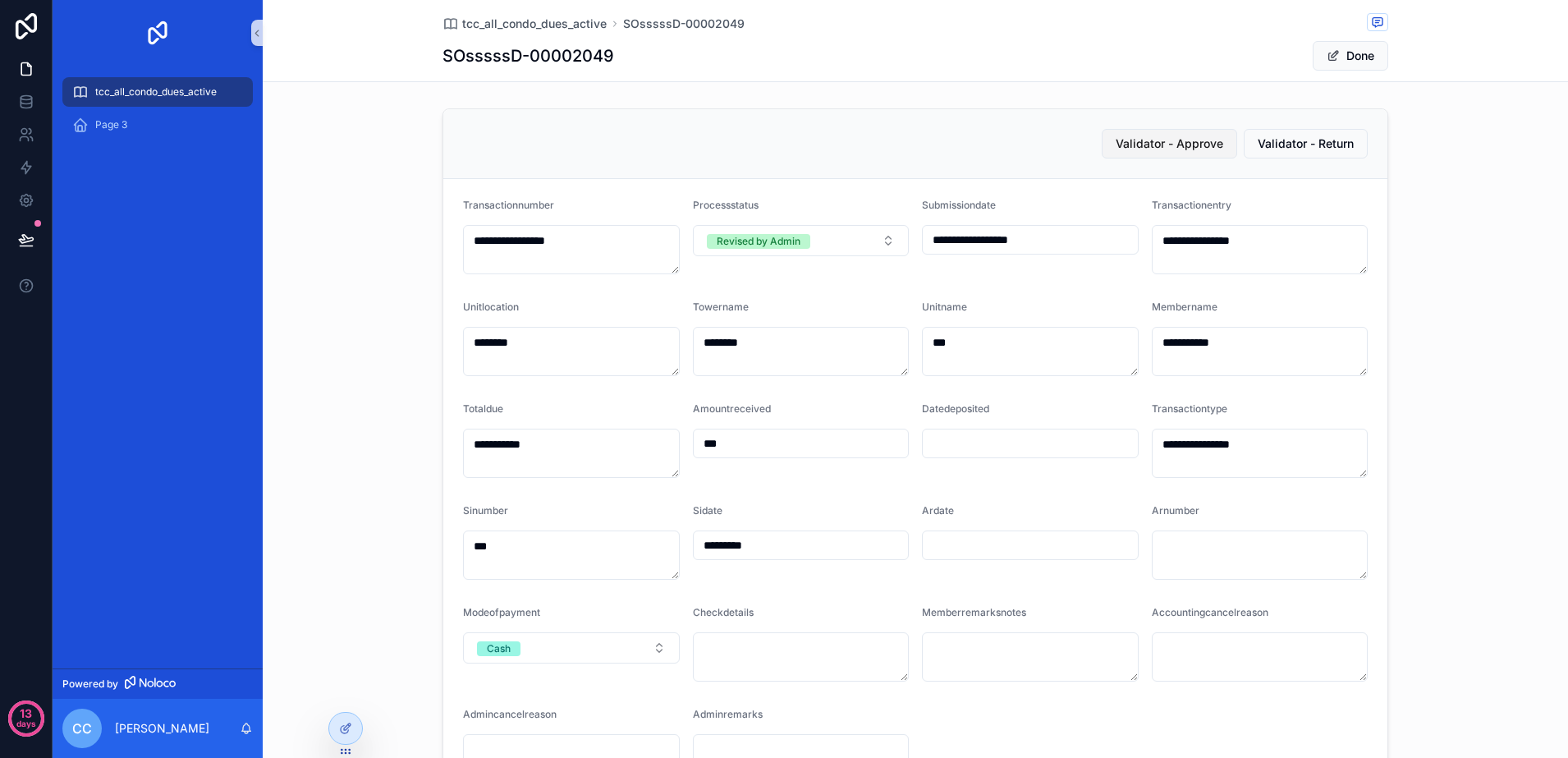
click at [1174, 139] on span "Validator - Approve" at bounding box center [1169, 143] width 108 height 16
click at [1327, 59] on span "scrollable content" at bounding box center [1334, 56] width 14 height 14
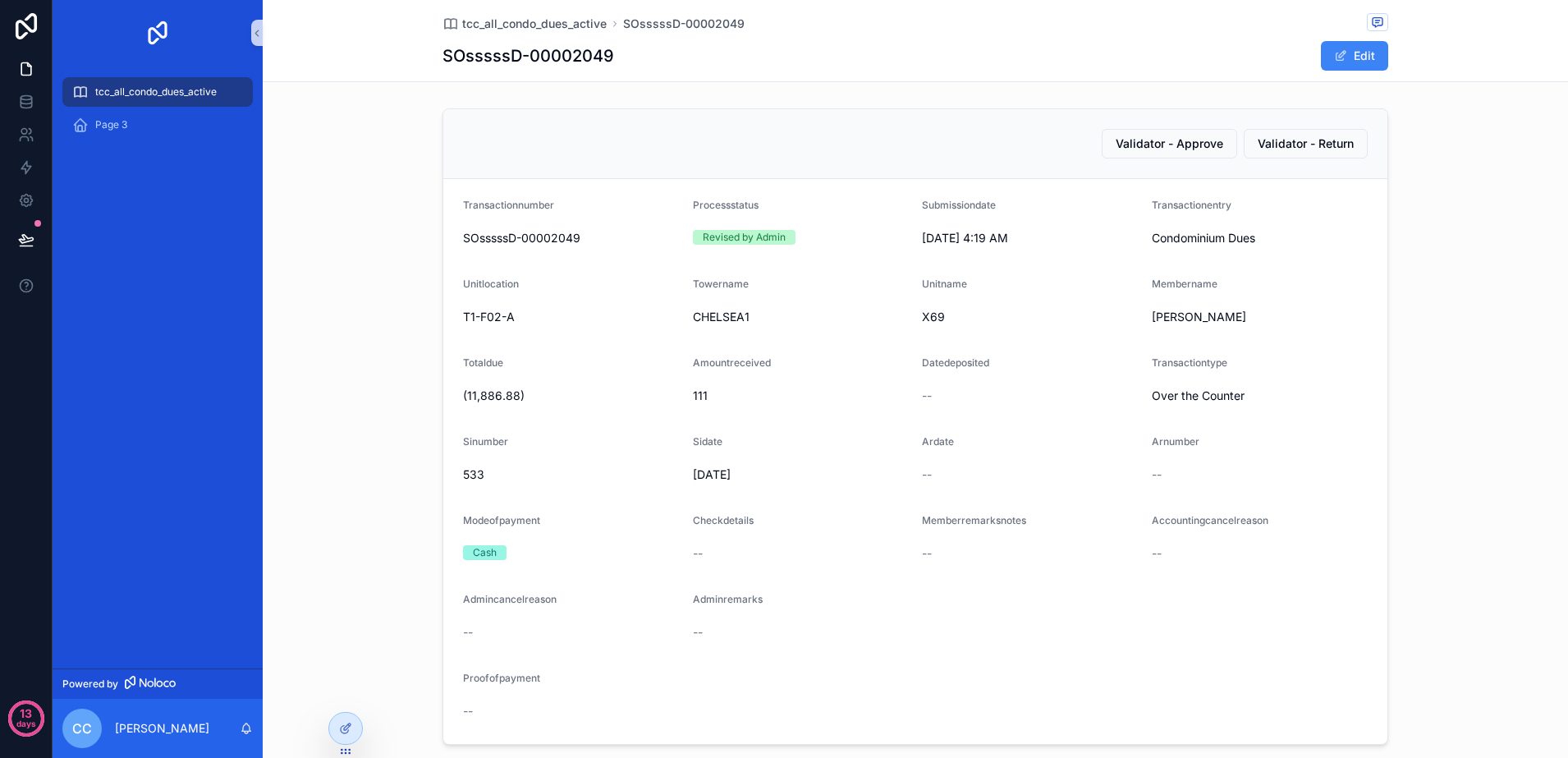
click at [208, 96] on span "tcc_all_condo_dues_active" at bounding box center [155, 92] width 121 height 14
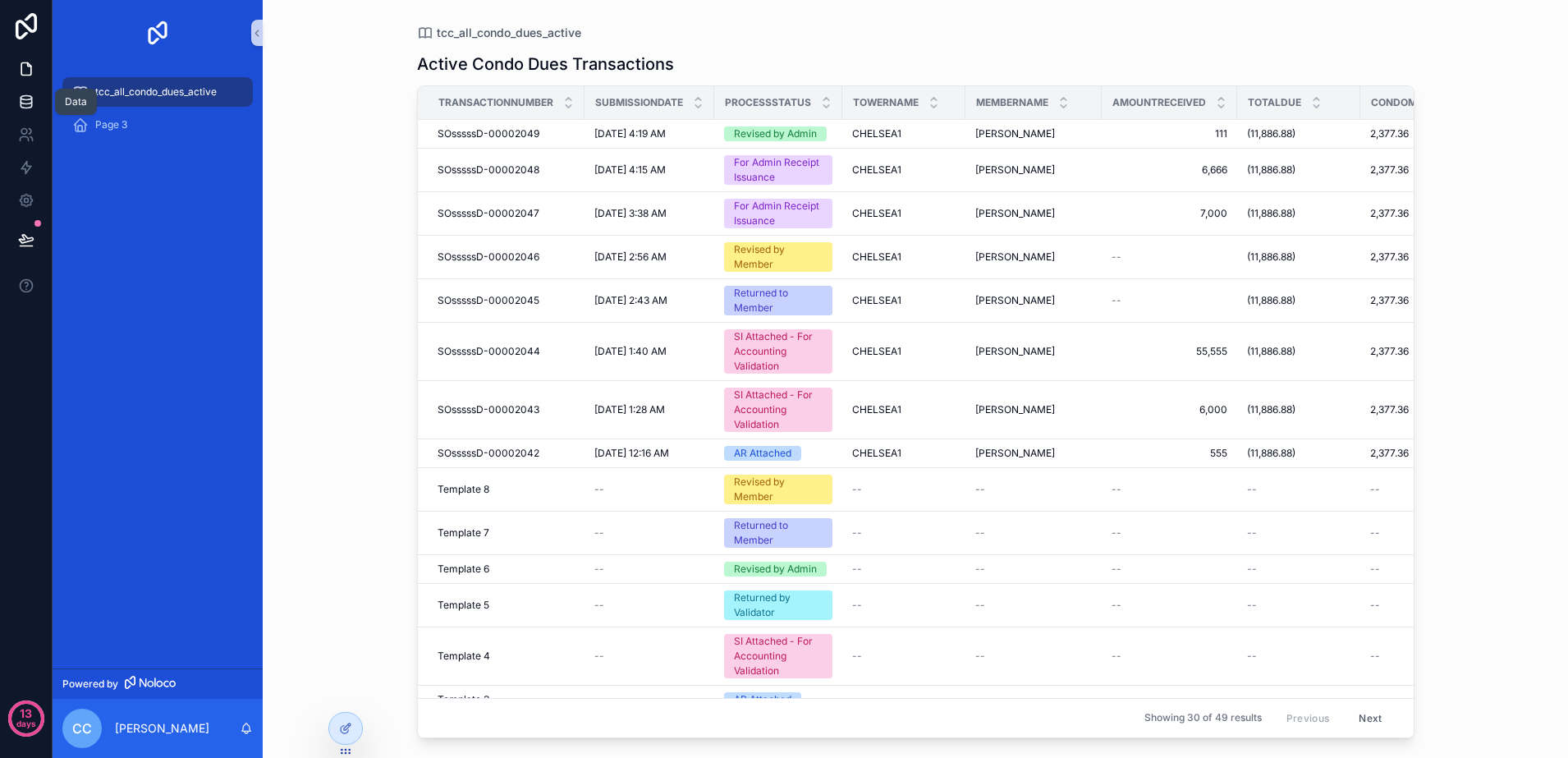
click at [18, 105] on icon at bounding box center [26, 102] width 16 height 16
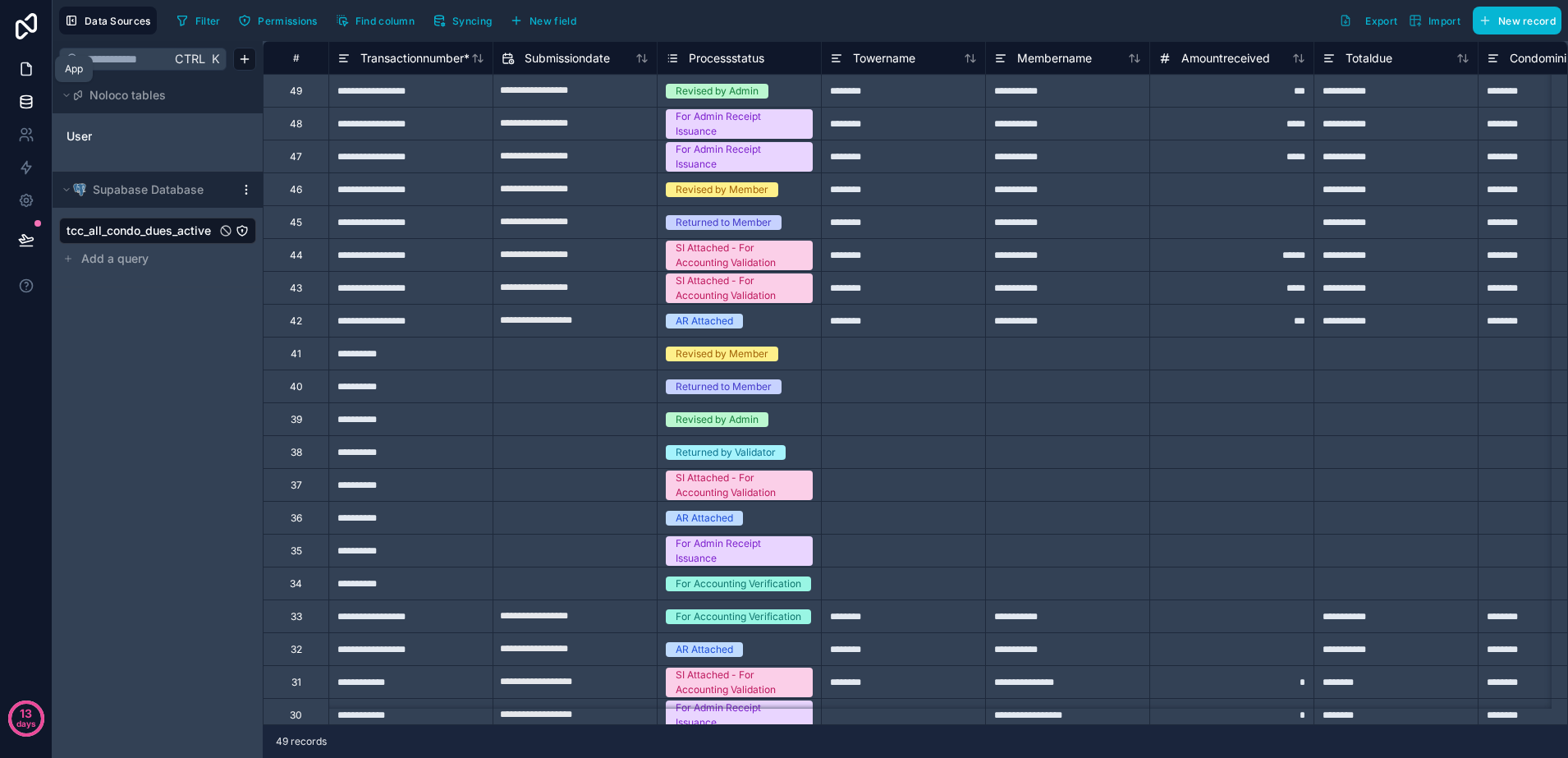
click at [16, 72] on link at bounding box center [25, 69] width 51 height 33
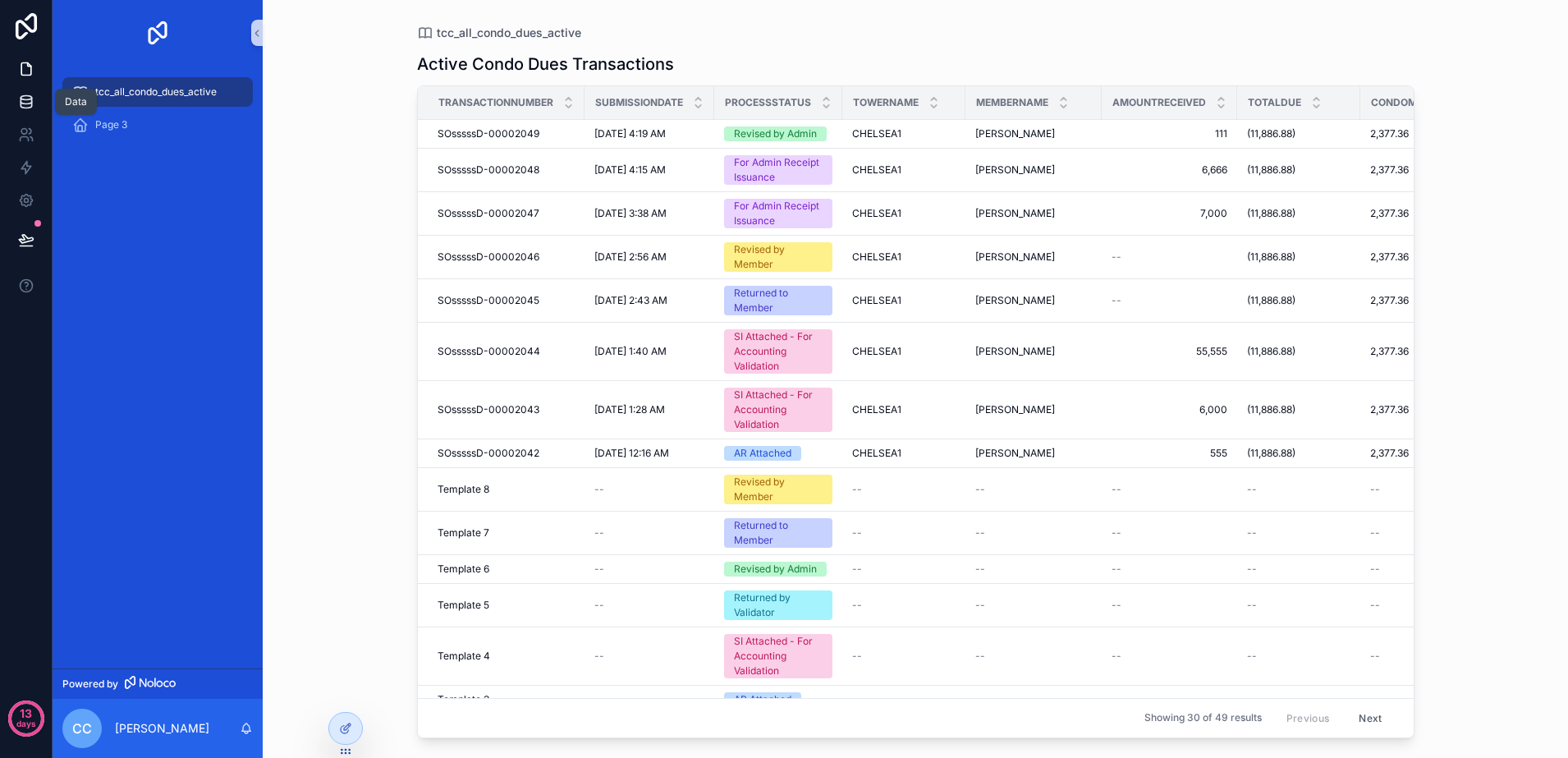
click at [44, 106] on link at bounding box center [25, 102] width 51 height 33
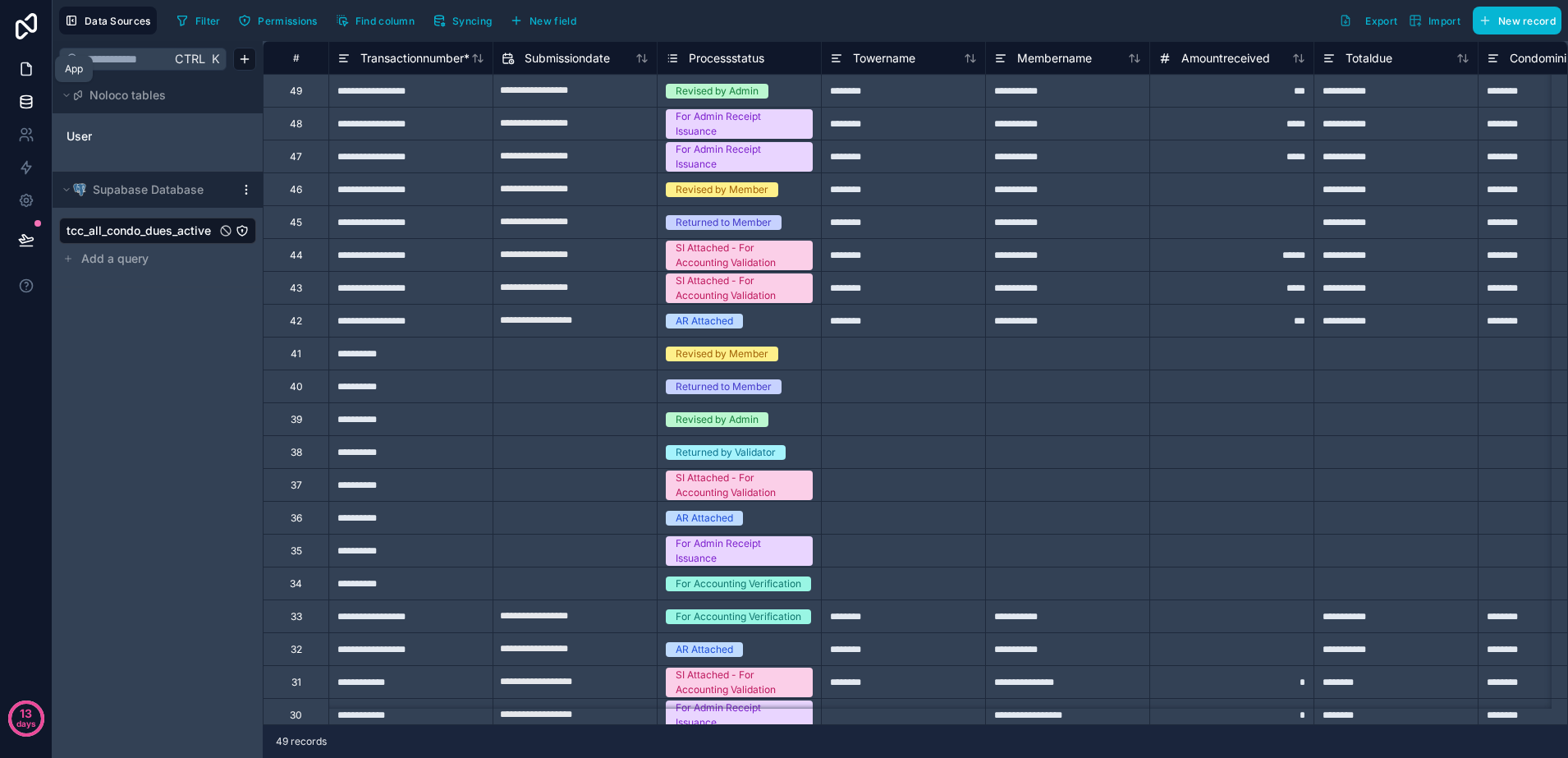
click at [27, 78] on link at bounding box center [25, 69] width 51 height 33
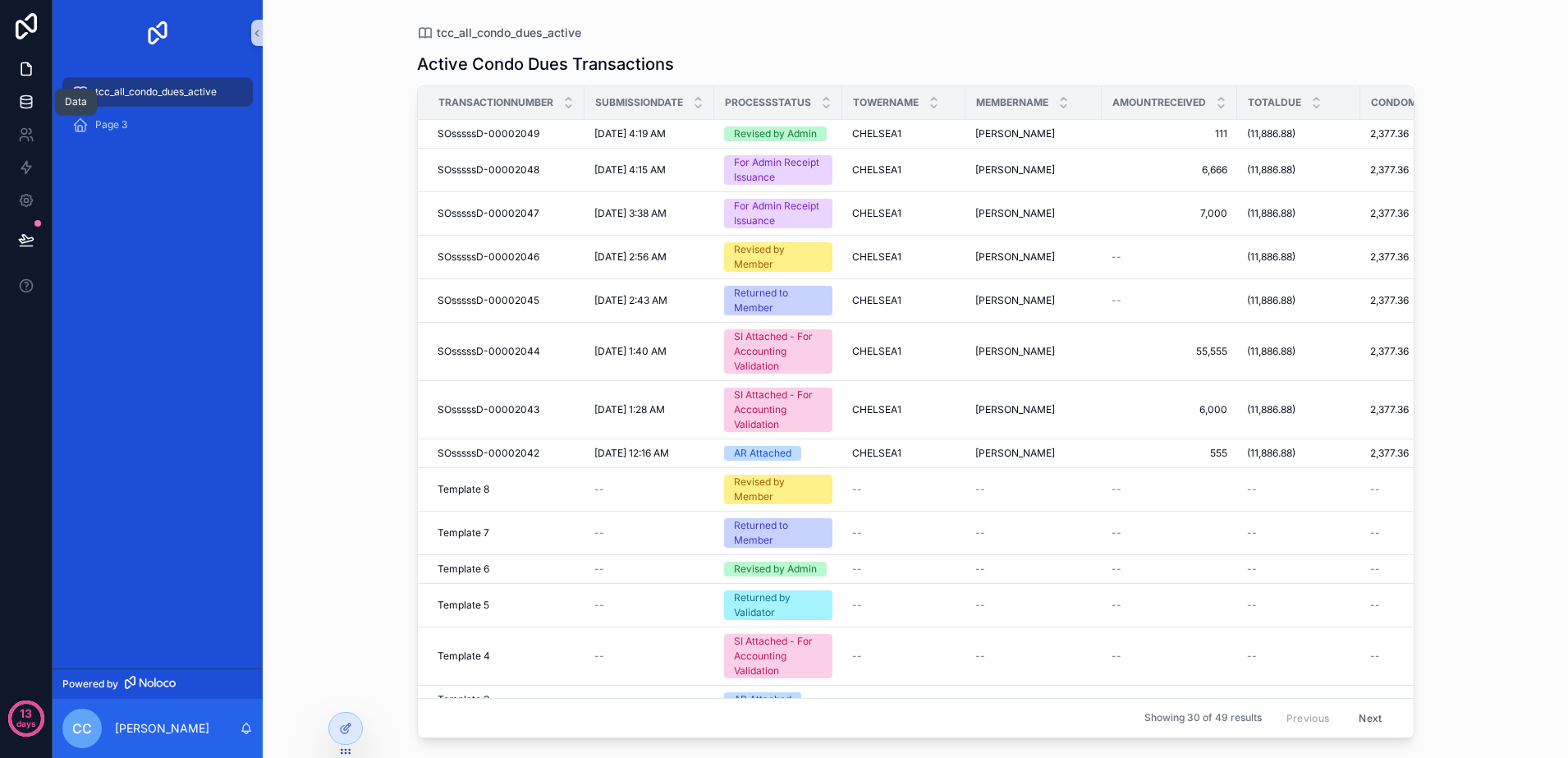
click at [16, 107] on link at bounding box center [25, 102] width 51 height 33
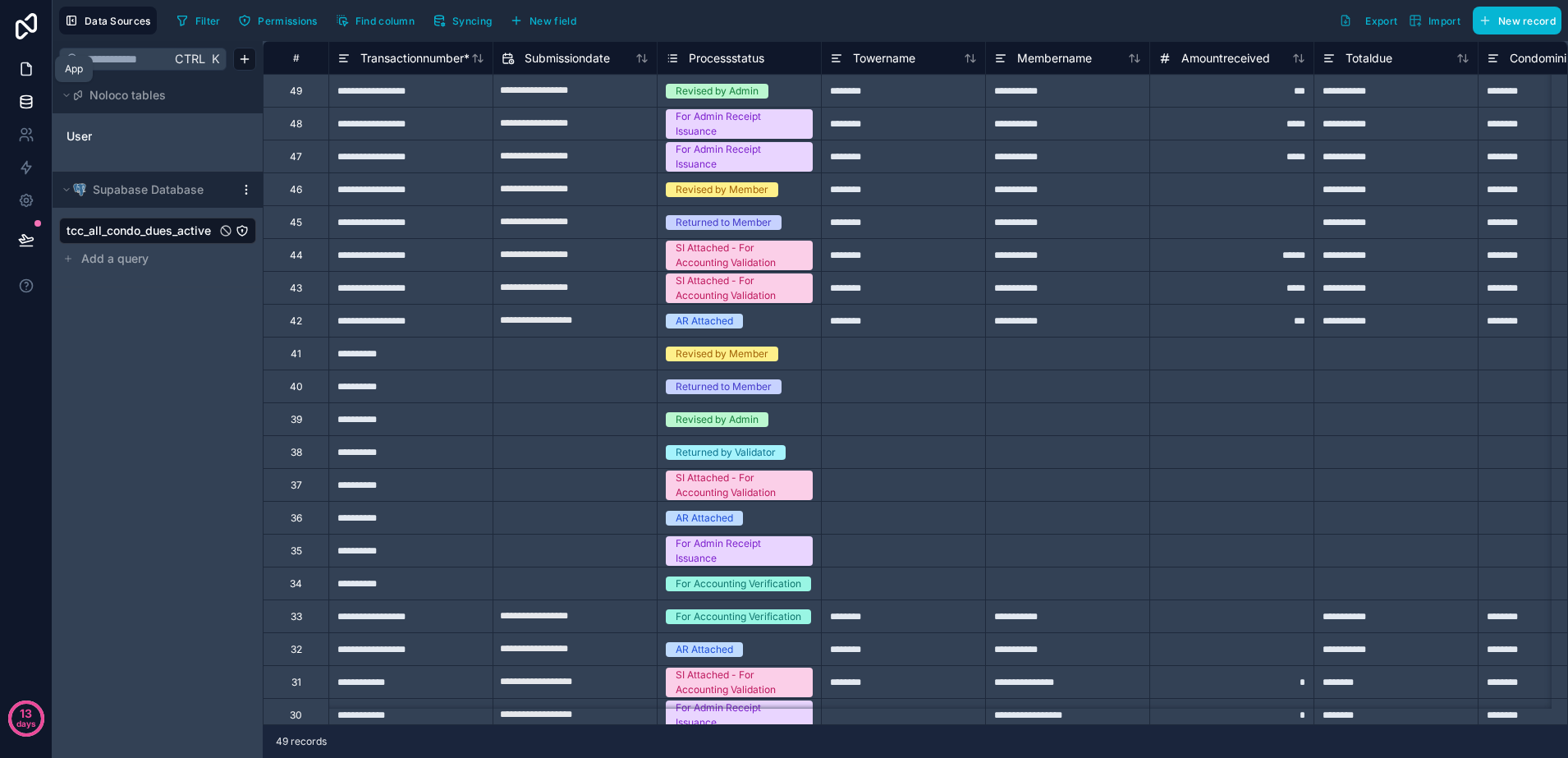
click at [18, 81] on link at bounding box center [25, 69] width 51 height 33
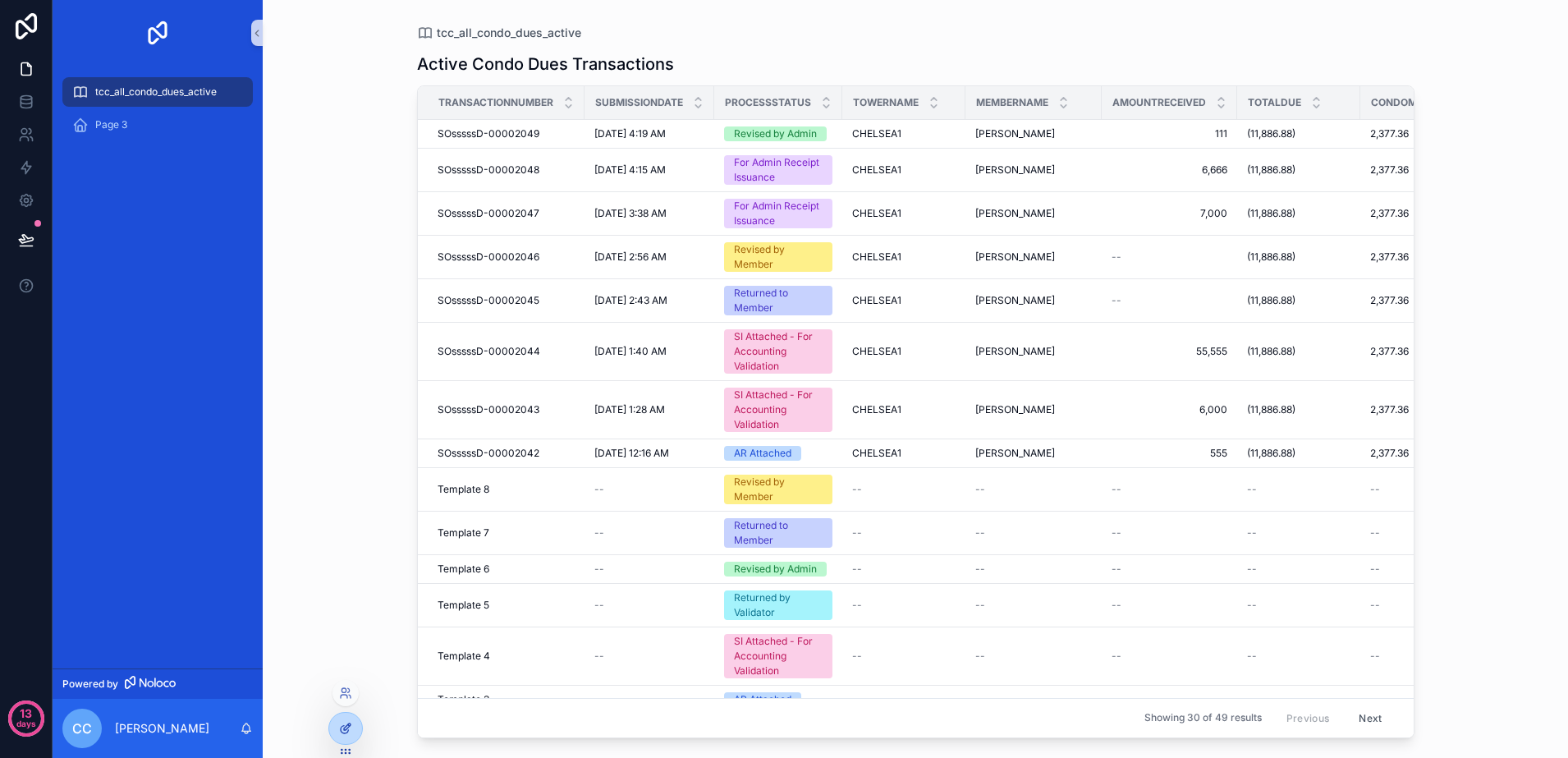
click at [342, 721] on icon at bounding box center [346, 728] width 14 height 14
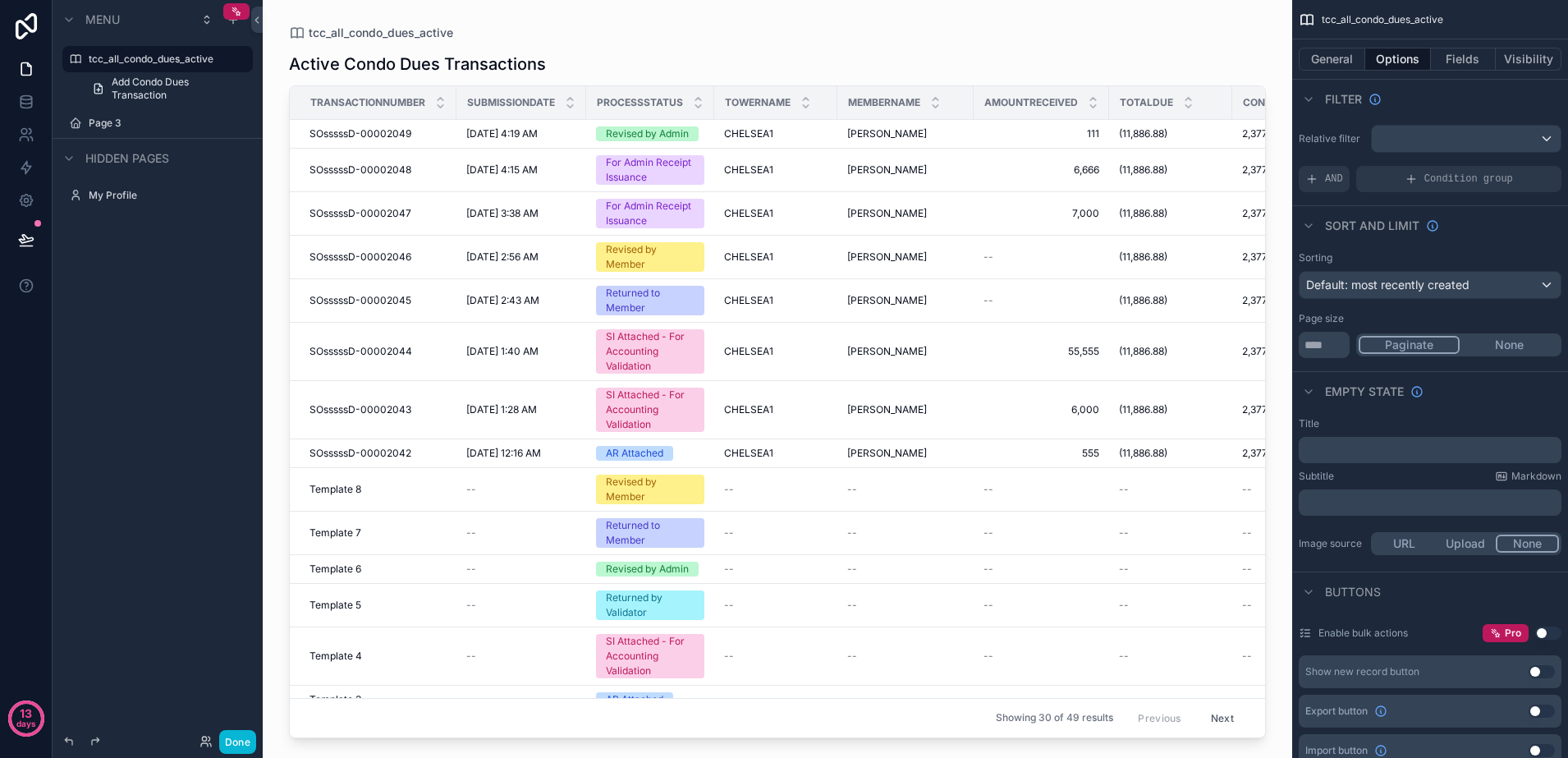
click at [1252, 510] on div "scrollable content" at bounding box center [777, 369] width 1030 height 738
click at [793, 715] on div "Showing 30 of 49 results Previous Next" at bounding box center [777, 717] width 975 height 40
click at [967, 172] on td "Tiger Woods Tiger Woods" at bounding box center [906, 169] width 137 height 44
click at [495, 521] on td "--" at bounding box center [521, 532] width 130 height 44
click at [147, 78] on span "Add Condo Dues Transaction" at bounding box center [177, 88] width 132 height 26
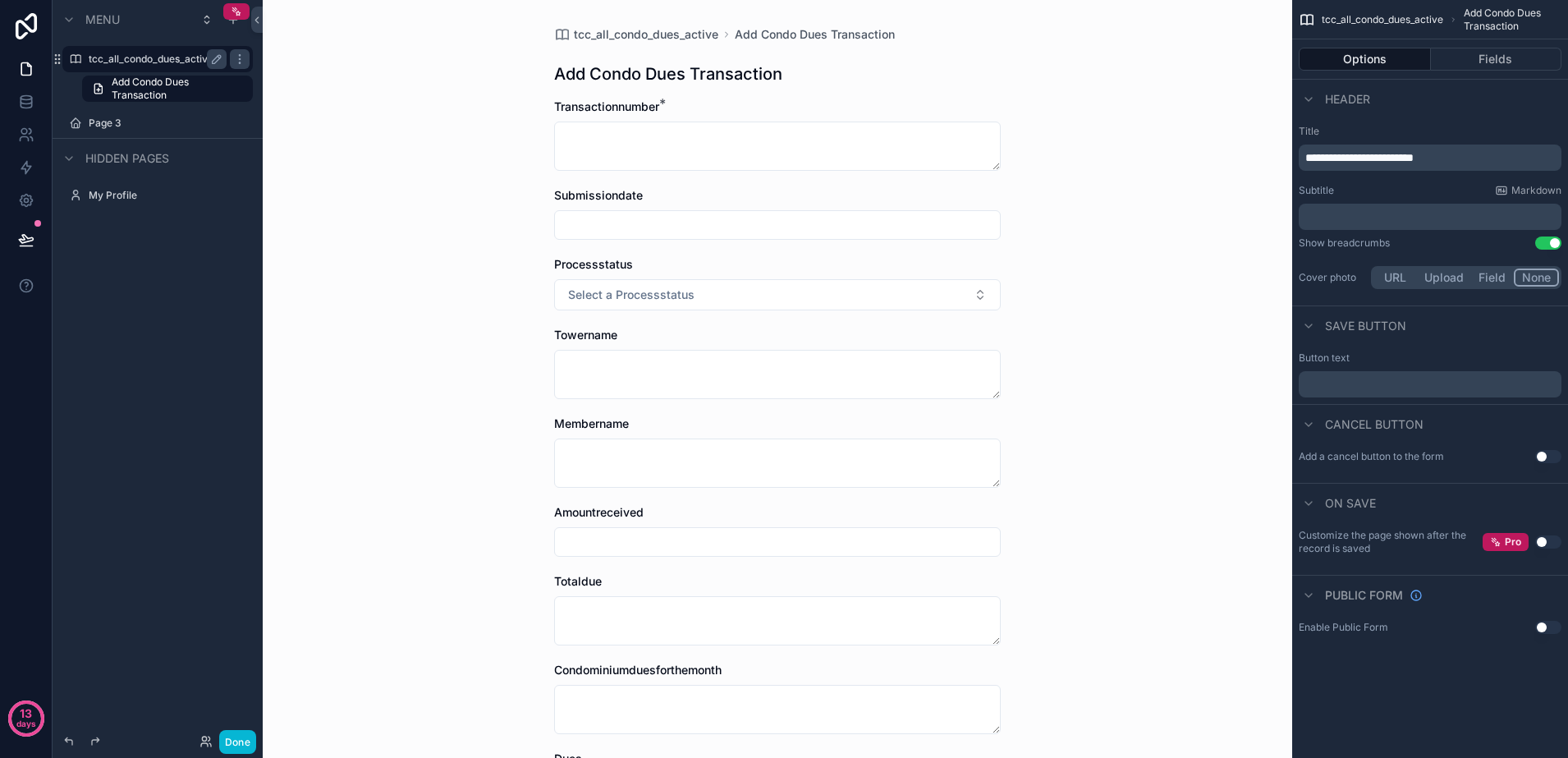
click at [147, 60] on label "tcc_all_condo_dues_active" at bounding box center [155, 59] width 132 height 14
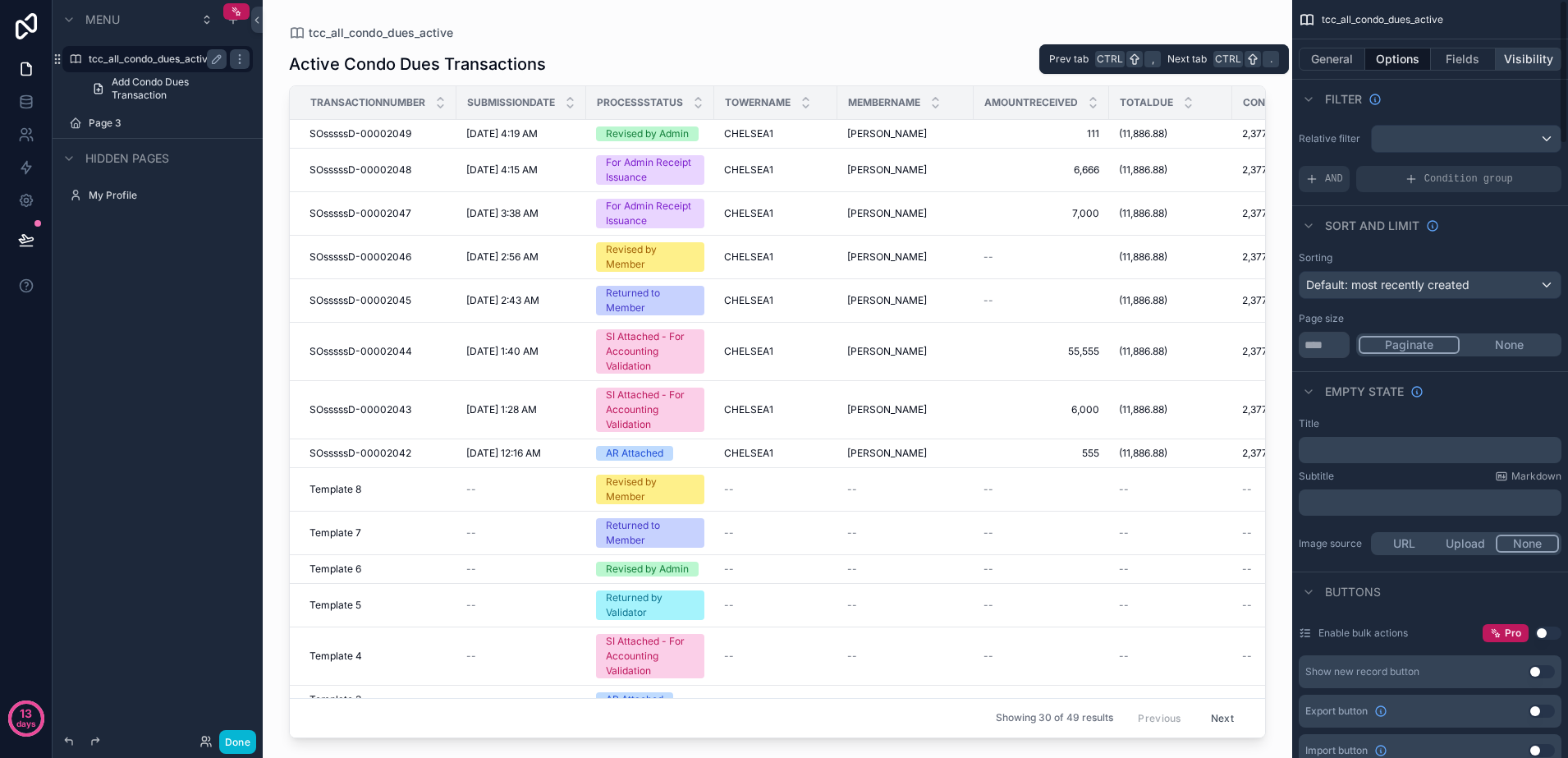
click at [1535, 63] on button "Visibility" at bounding box center [1529, 59] width 66 height 23
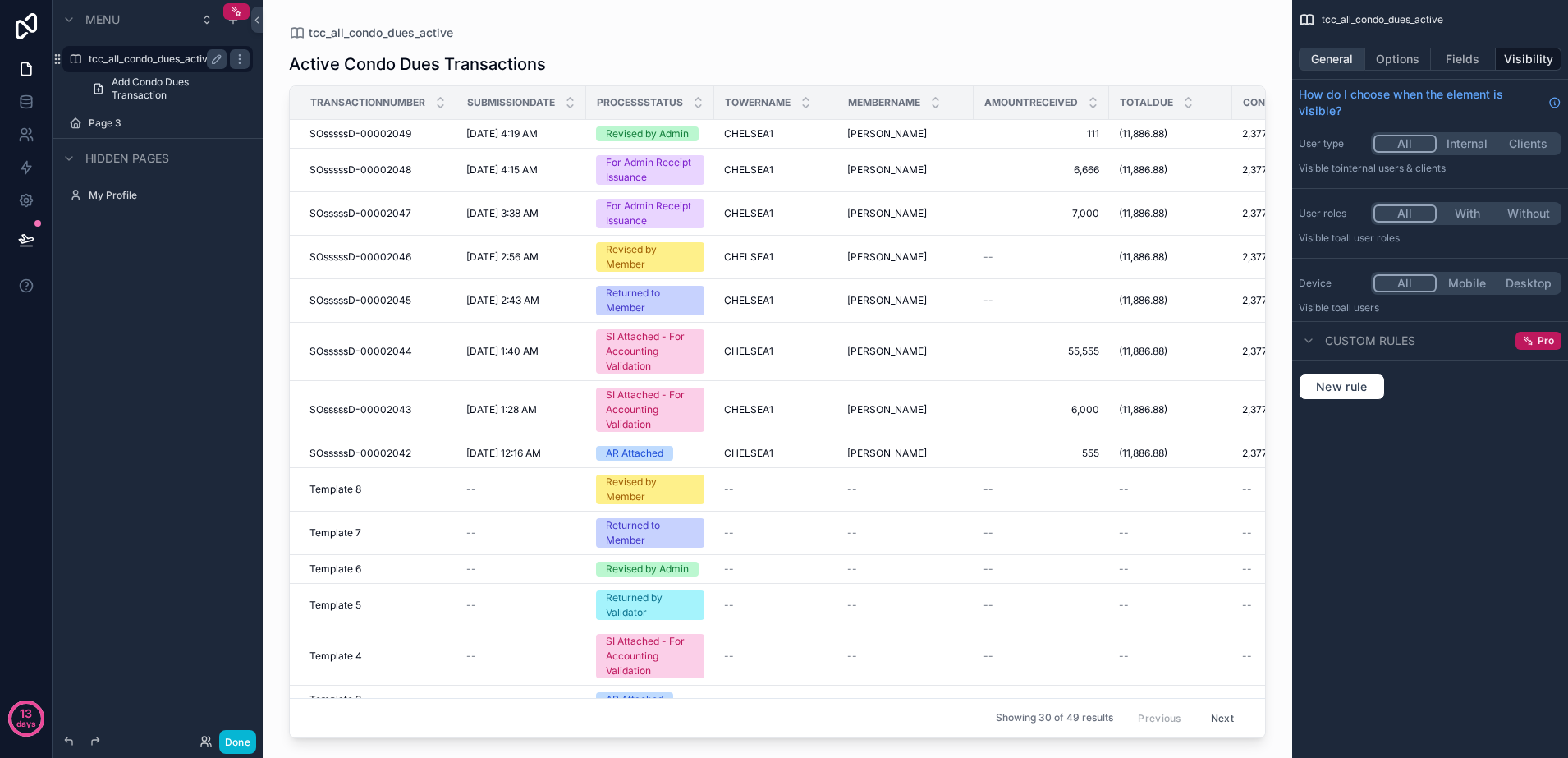
click at [1312, 53] on button "General" at bounding box center [1332, 59] width 67 height 23
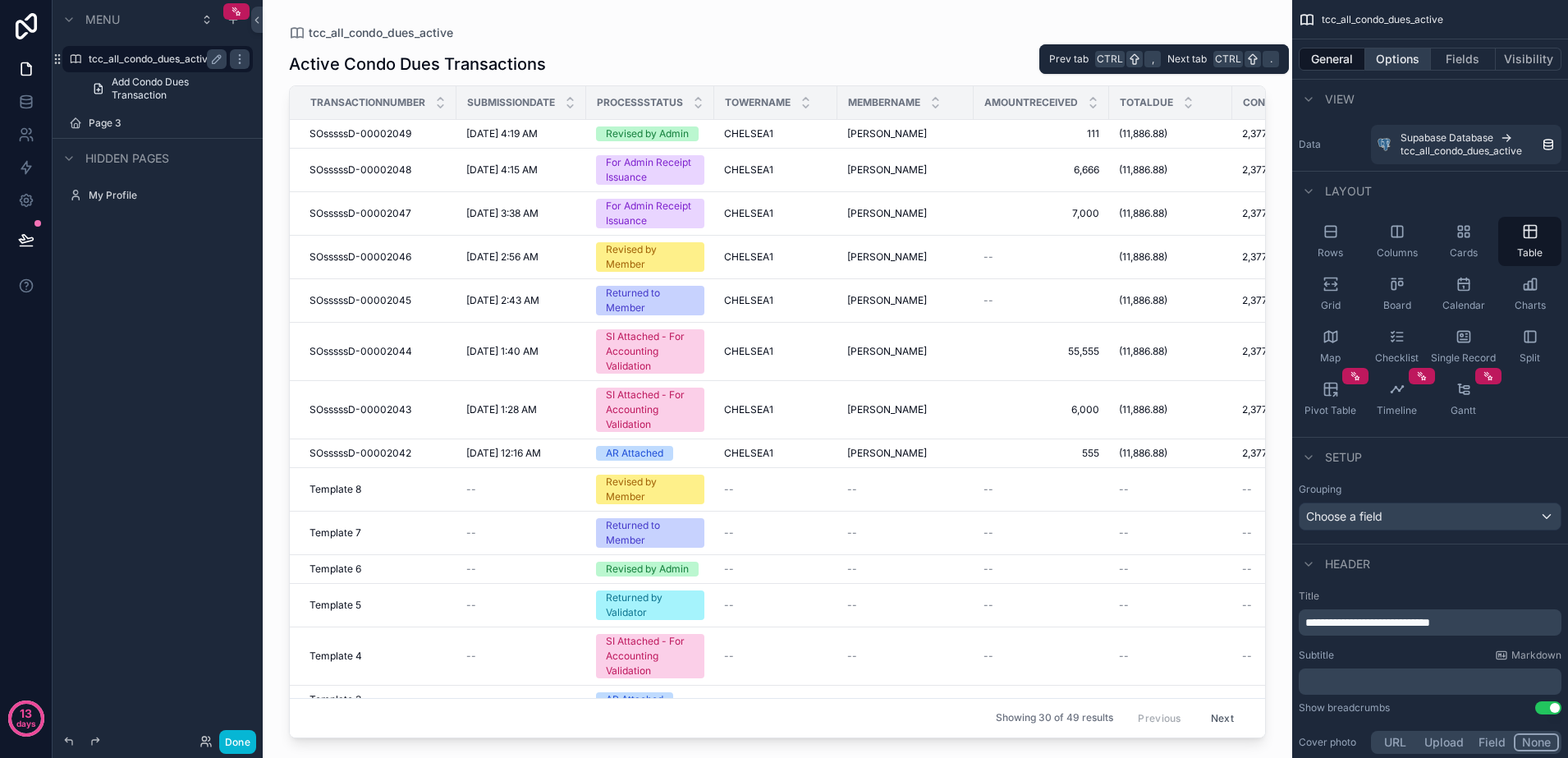
click at [1382, 66] on button "Options" at bounding box center [1399, 59] width 66 height 23
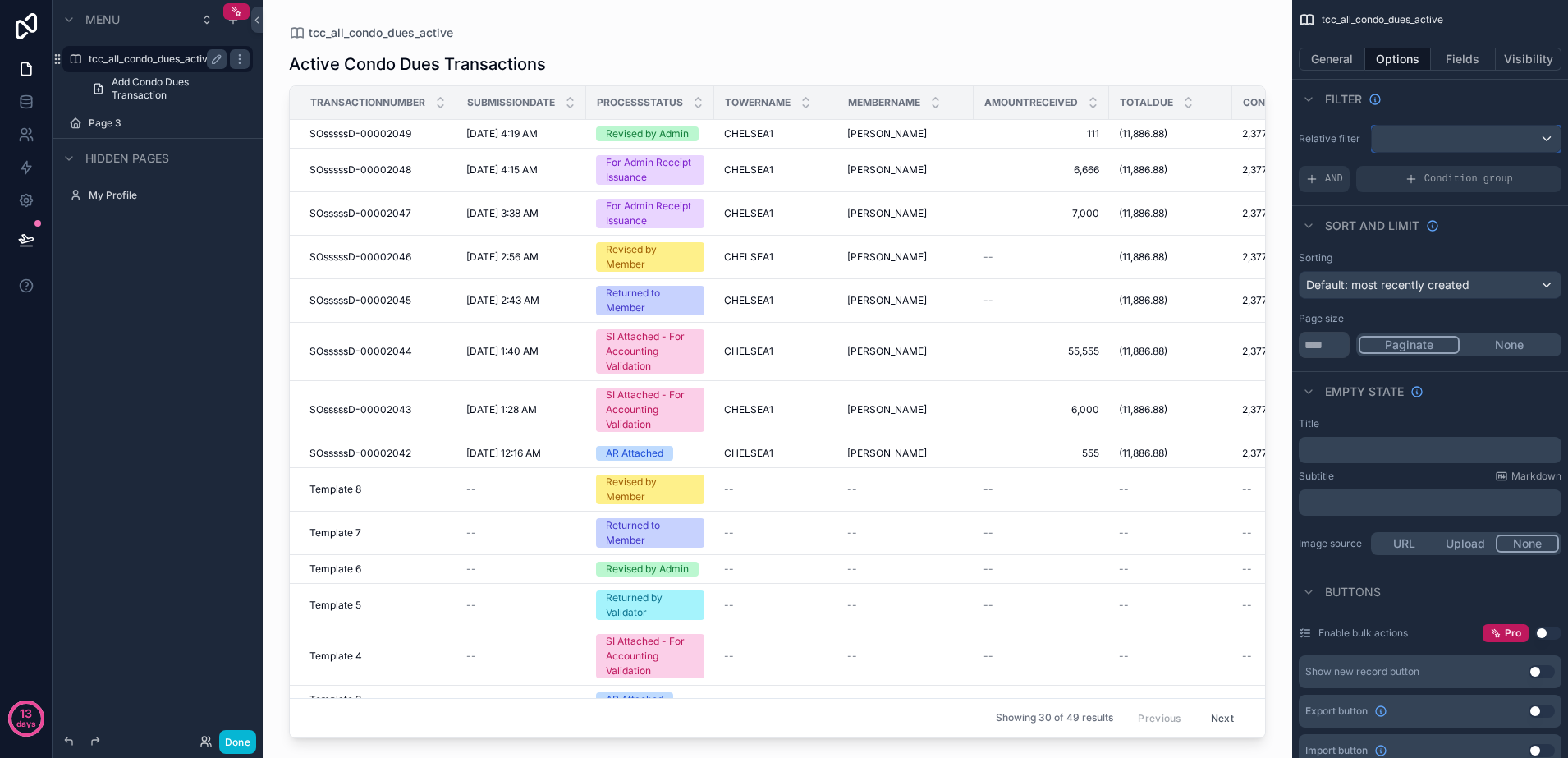
click at [1456, 136] on div "scrollable content" at bounding box center [1466, 138] width 189 height 26
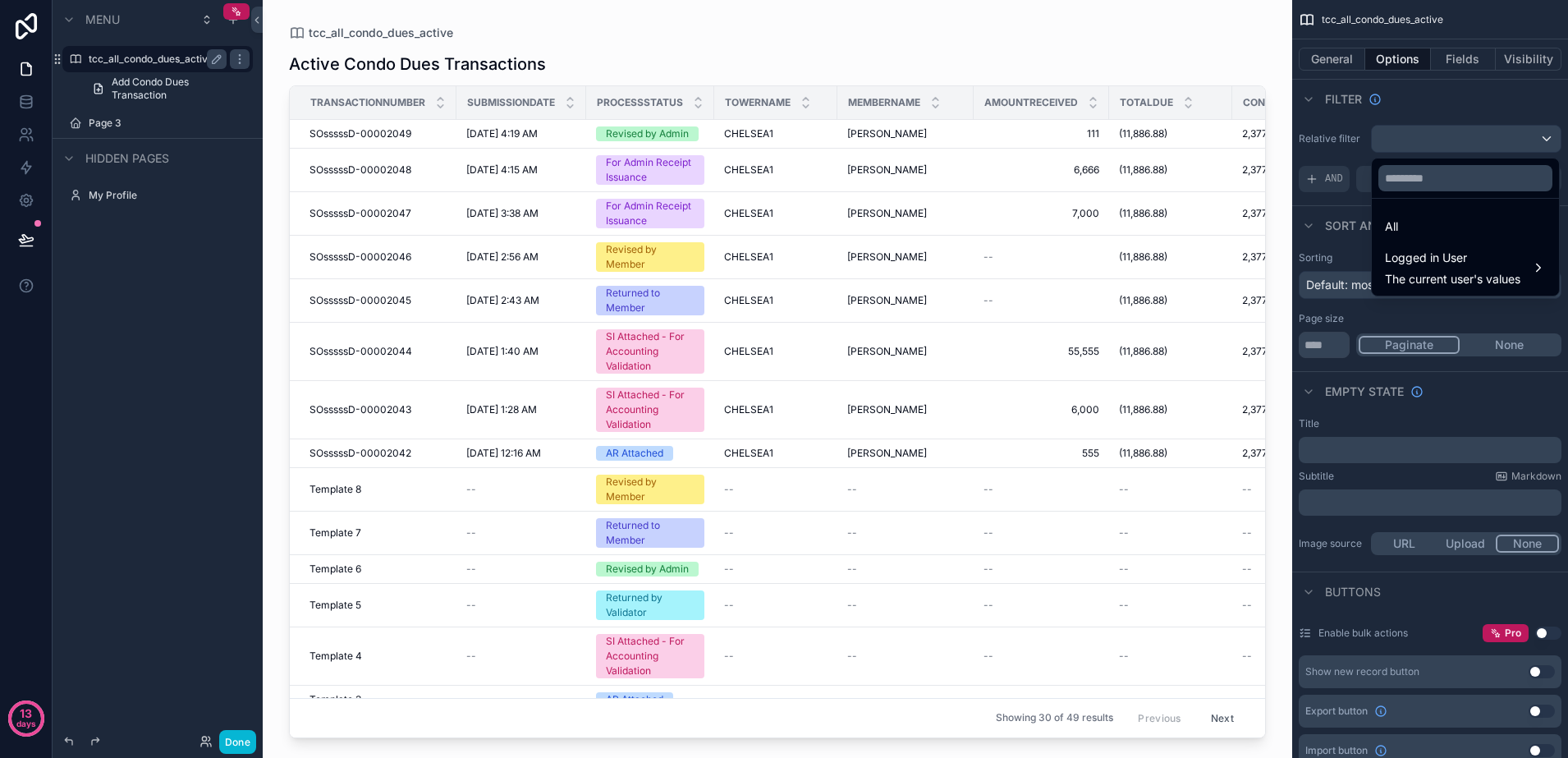
click at [1456, 136] on div "scrollable content" at bounding box center [784, 379] width 1568 height 758
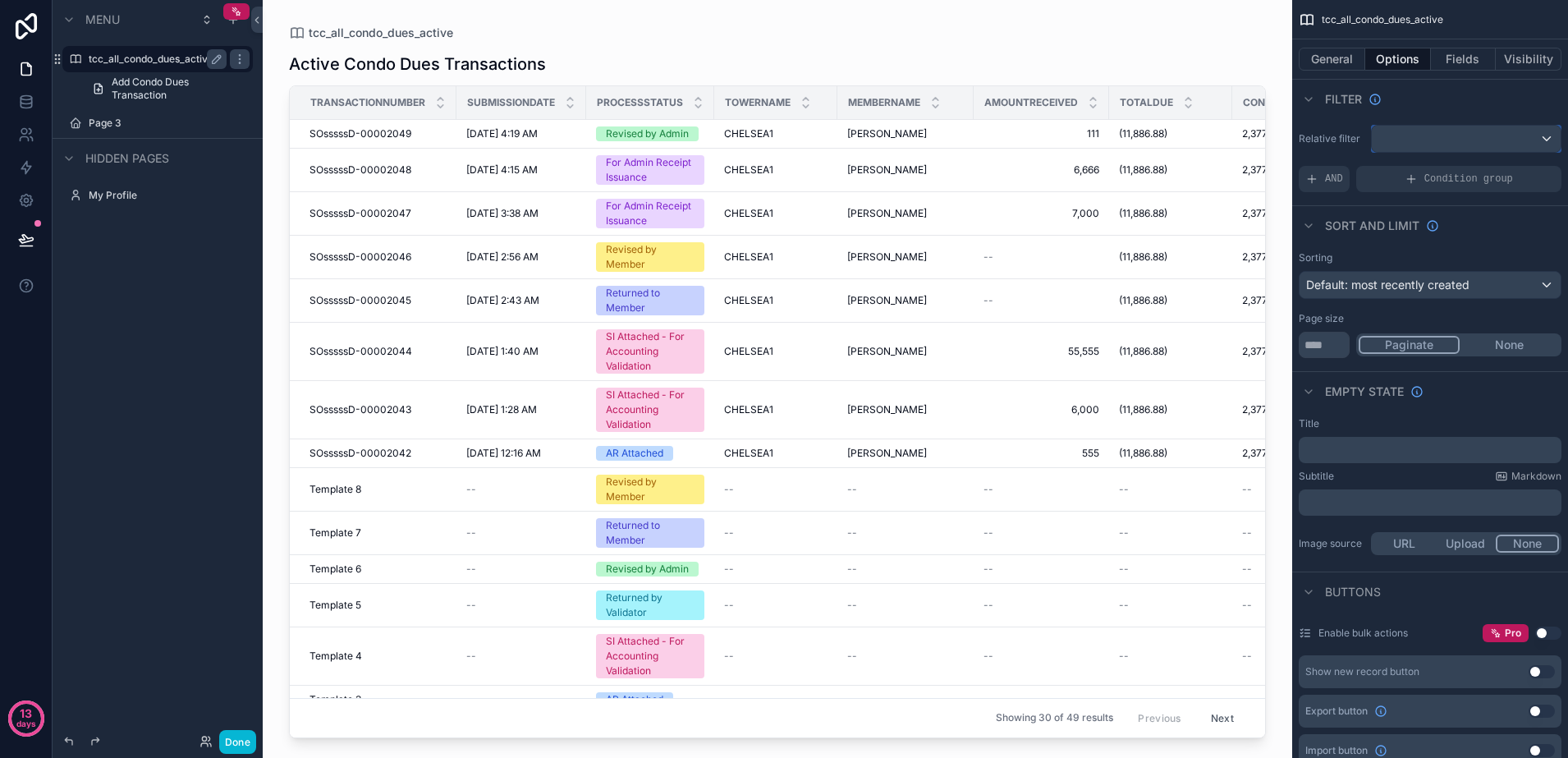
click at [1405, 151] on div "scrollable content" at bounding box center [1466, 138] width 189 height 26
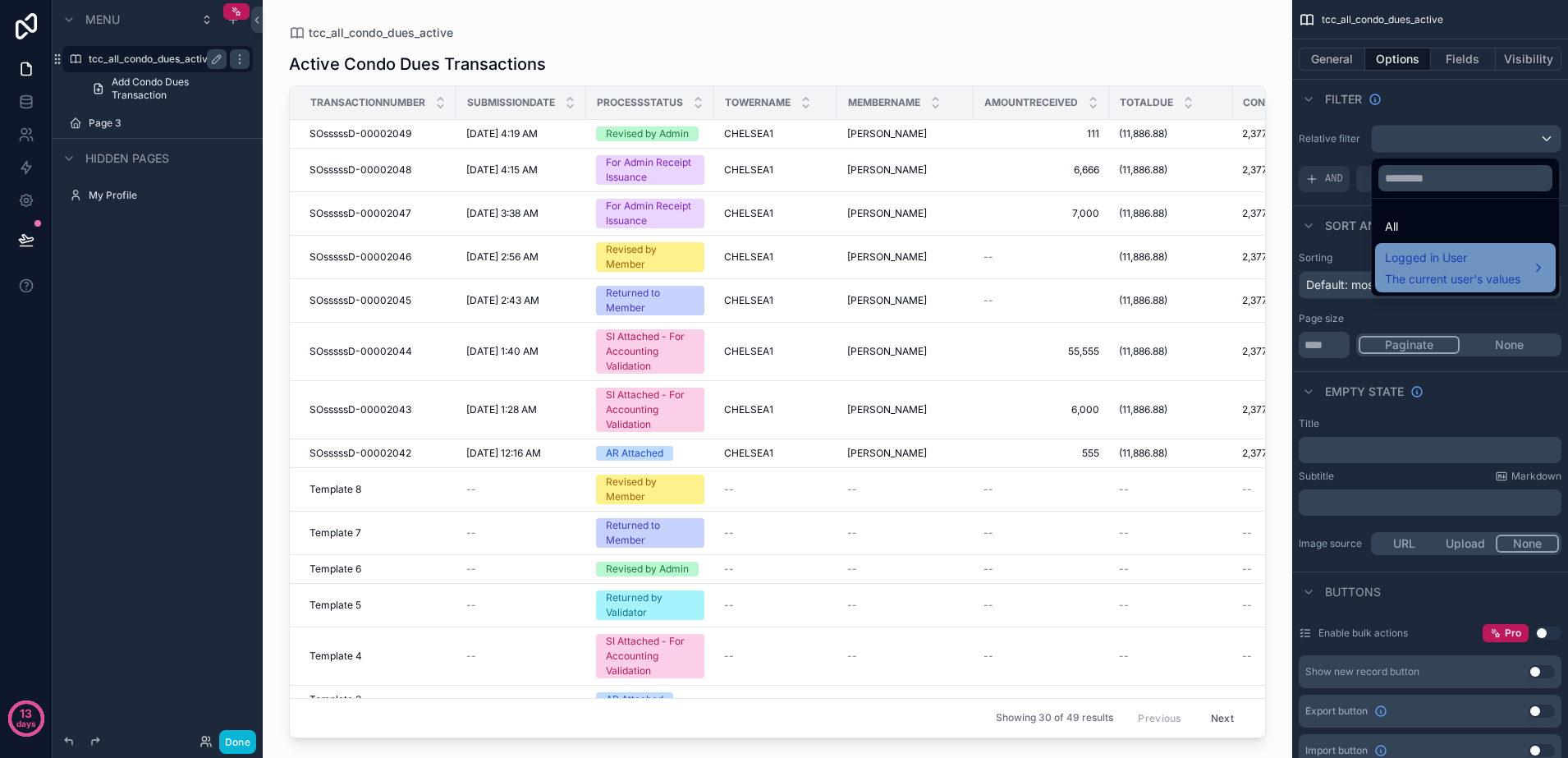
click at [1417, 262] on span "Logged in User" at bounding box center [1453, 258] width 136 height 19
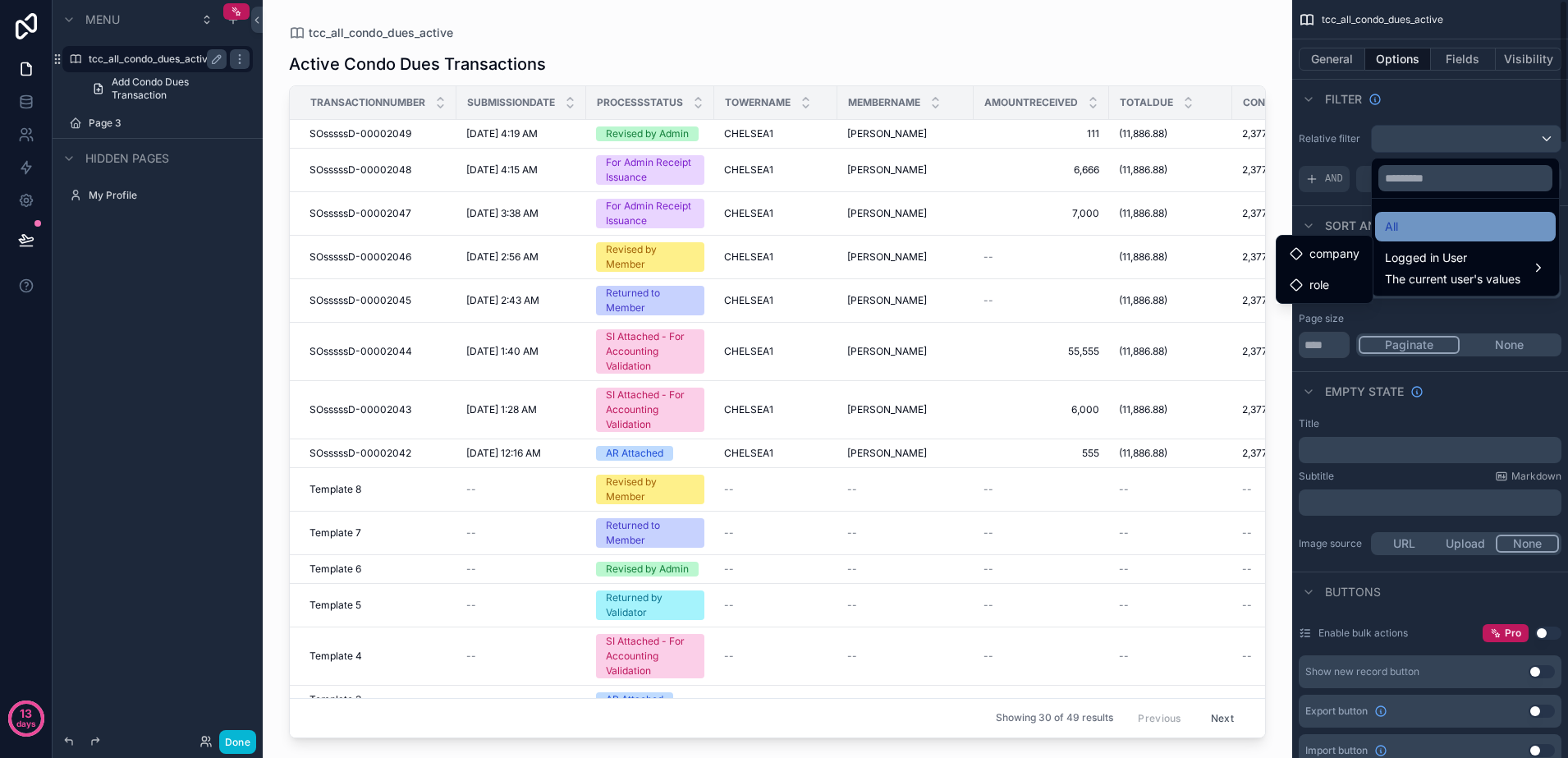
click at [1394, 230] on span "All" at bounding box center [1392, 227] width 14 height 19
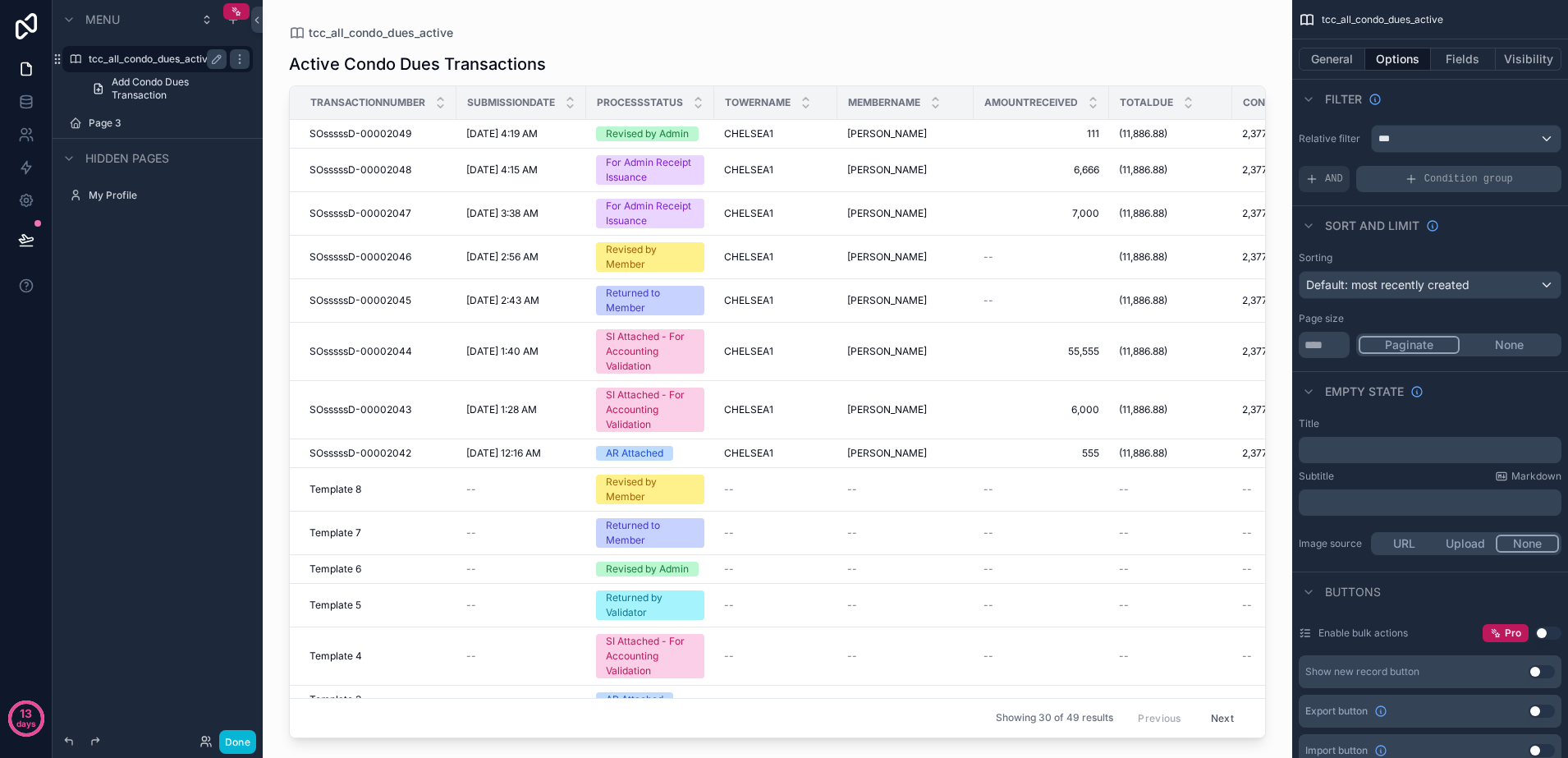
click at [1397, 183] on div "Condition group" at bounding box center [1460, 178] width 205 height 26
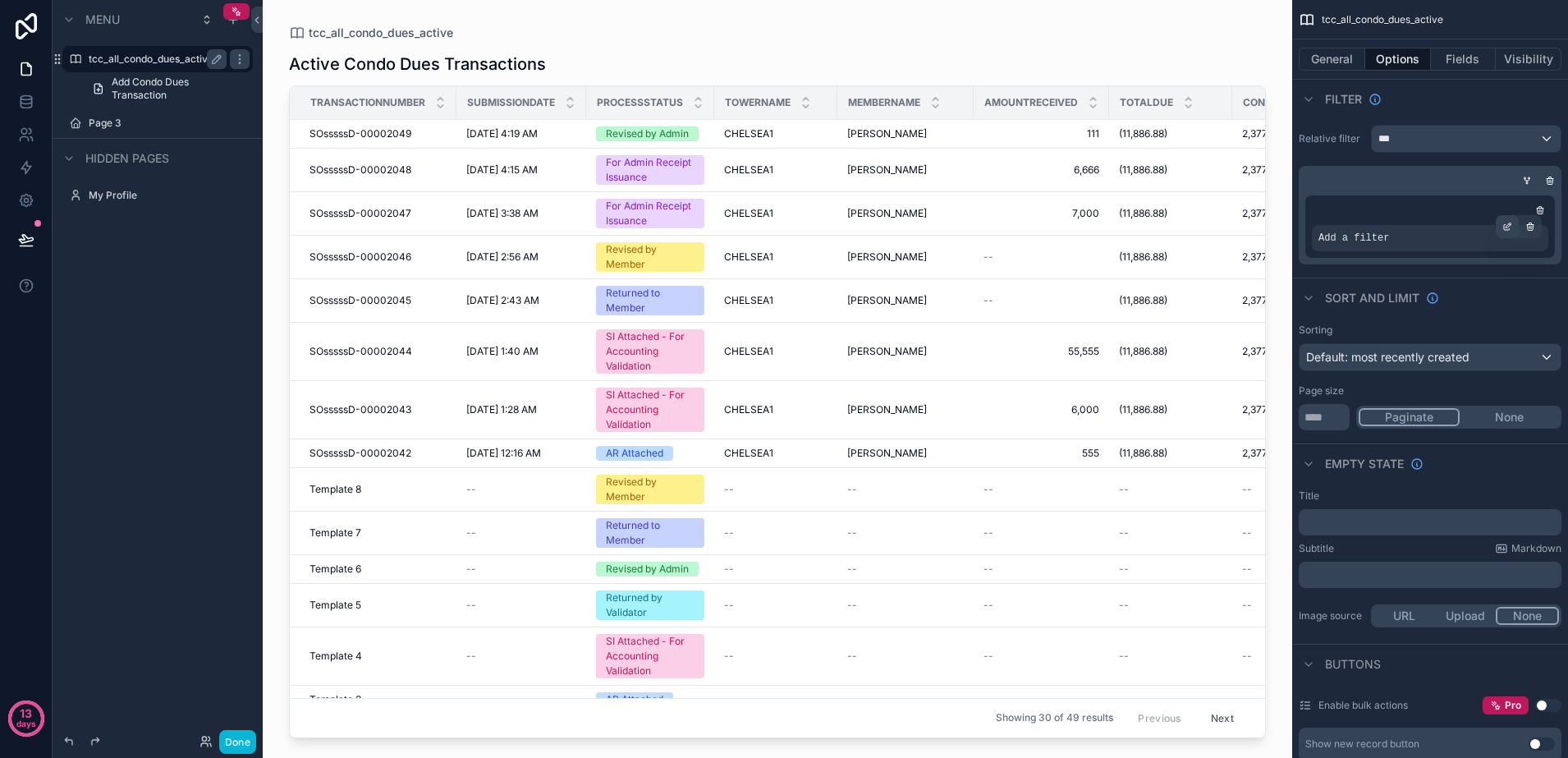
click at [1505, 225] on icon "scrollable content" at bounding box center [1508, 227] width 10 height 10
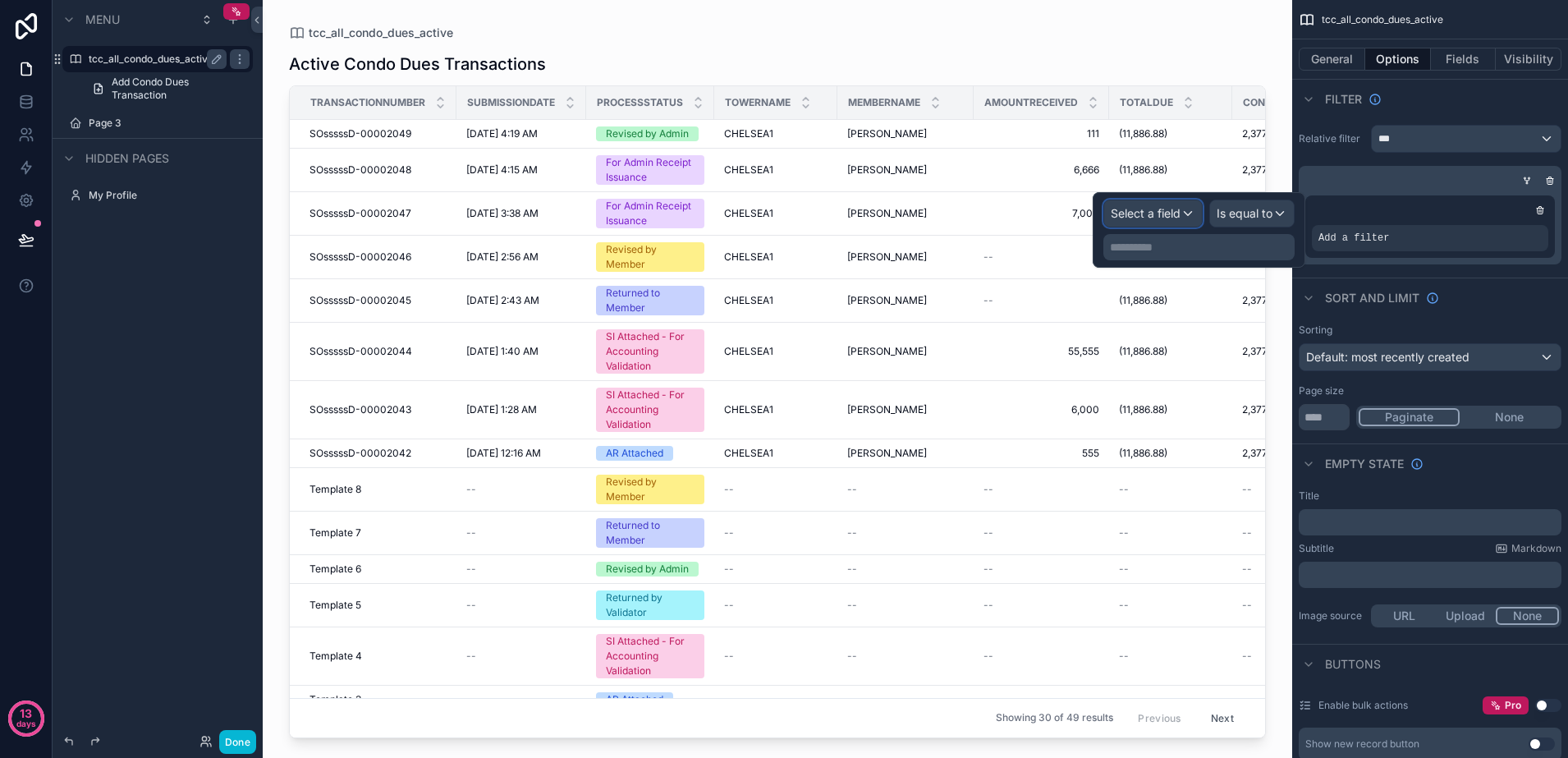
click at [1143, 219] on span "Select a field" at bounding box center [1146, 213] width 70 height 14
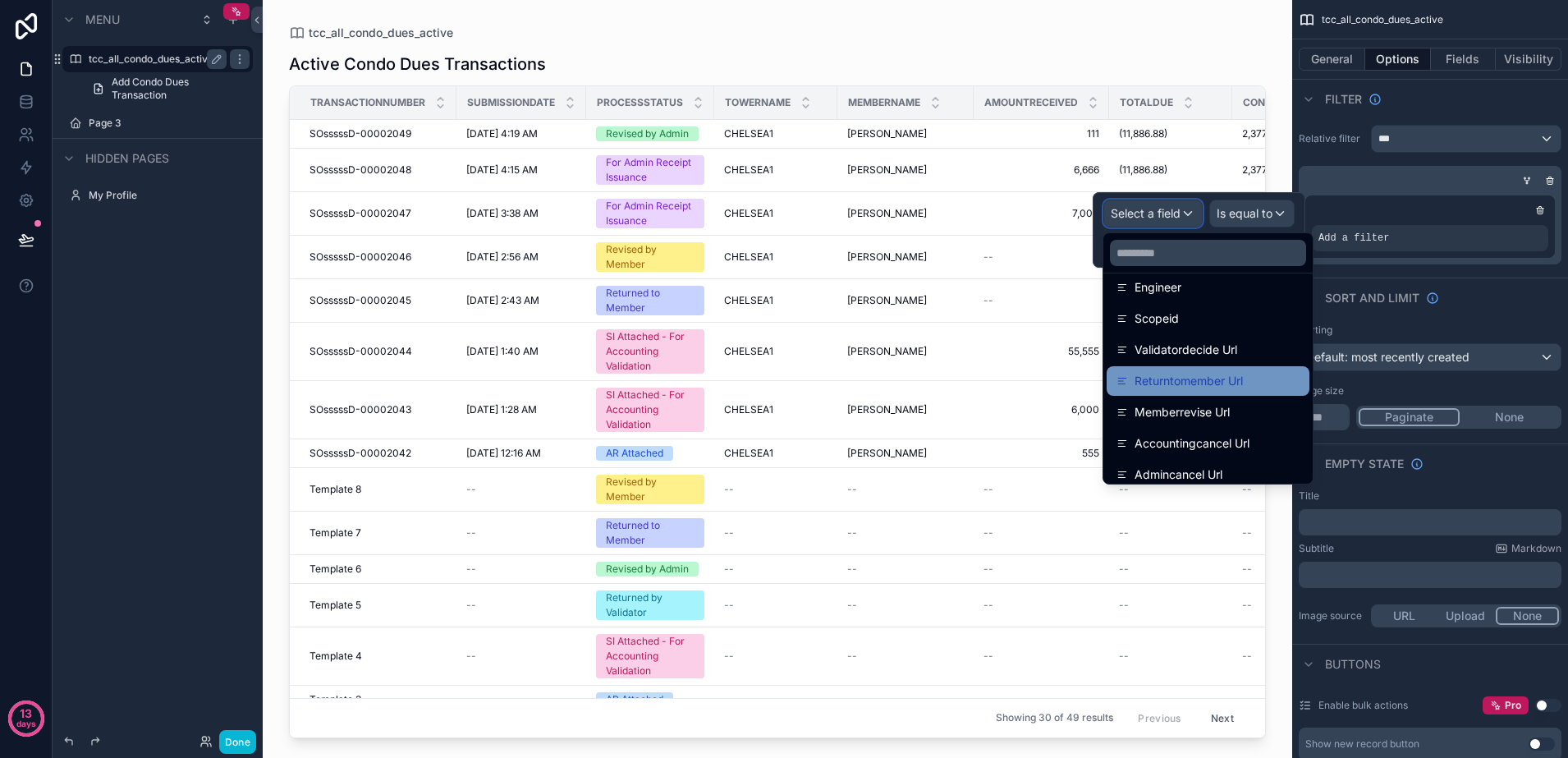
scroll to position [1876, 0]
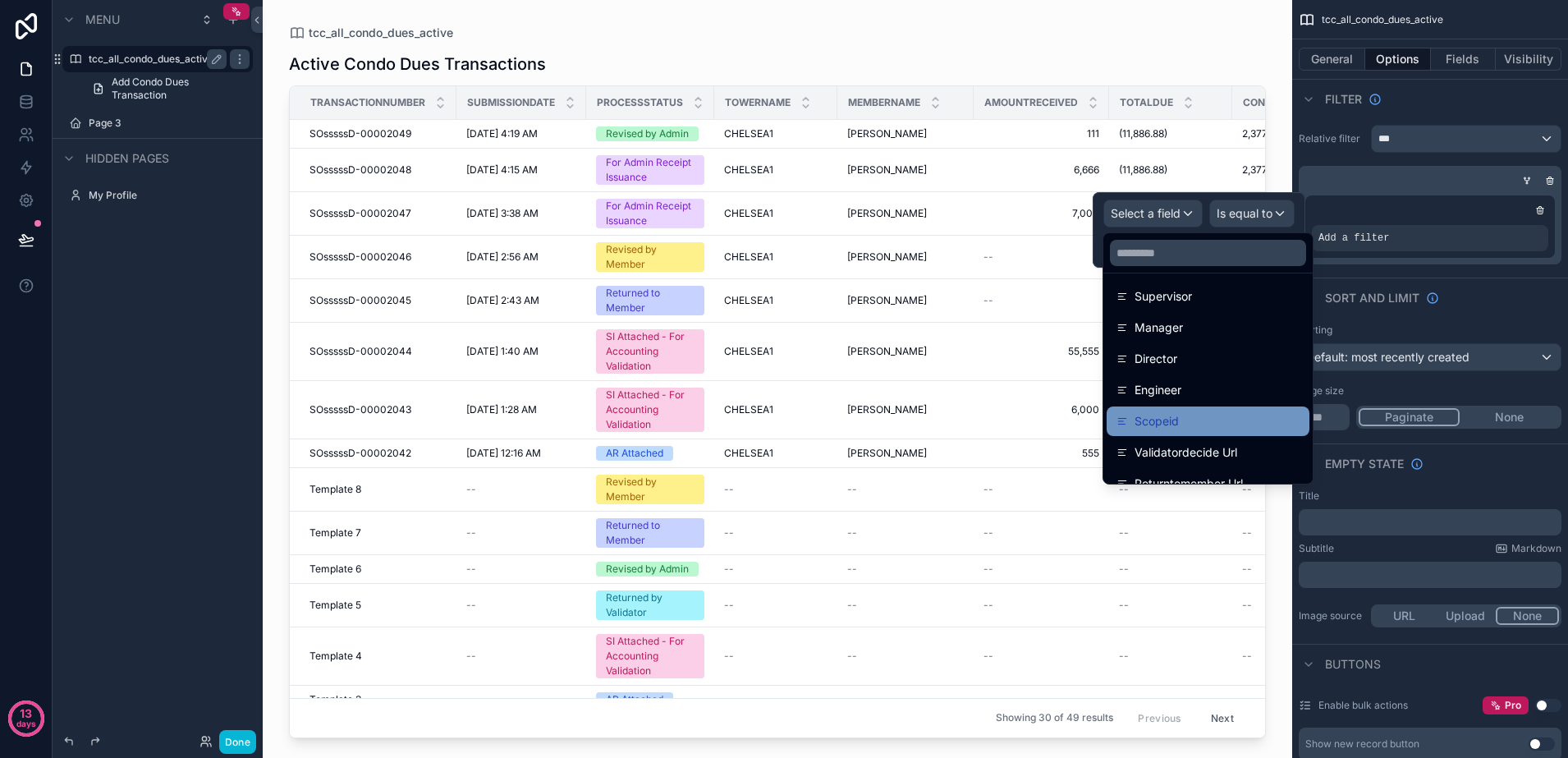
click at [1153, 411] on span "Scopeid" at bounding box center [1157, 421] width 45 height 19
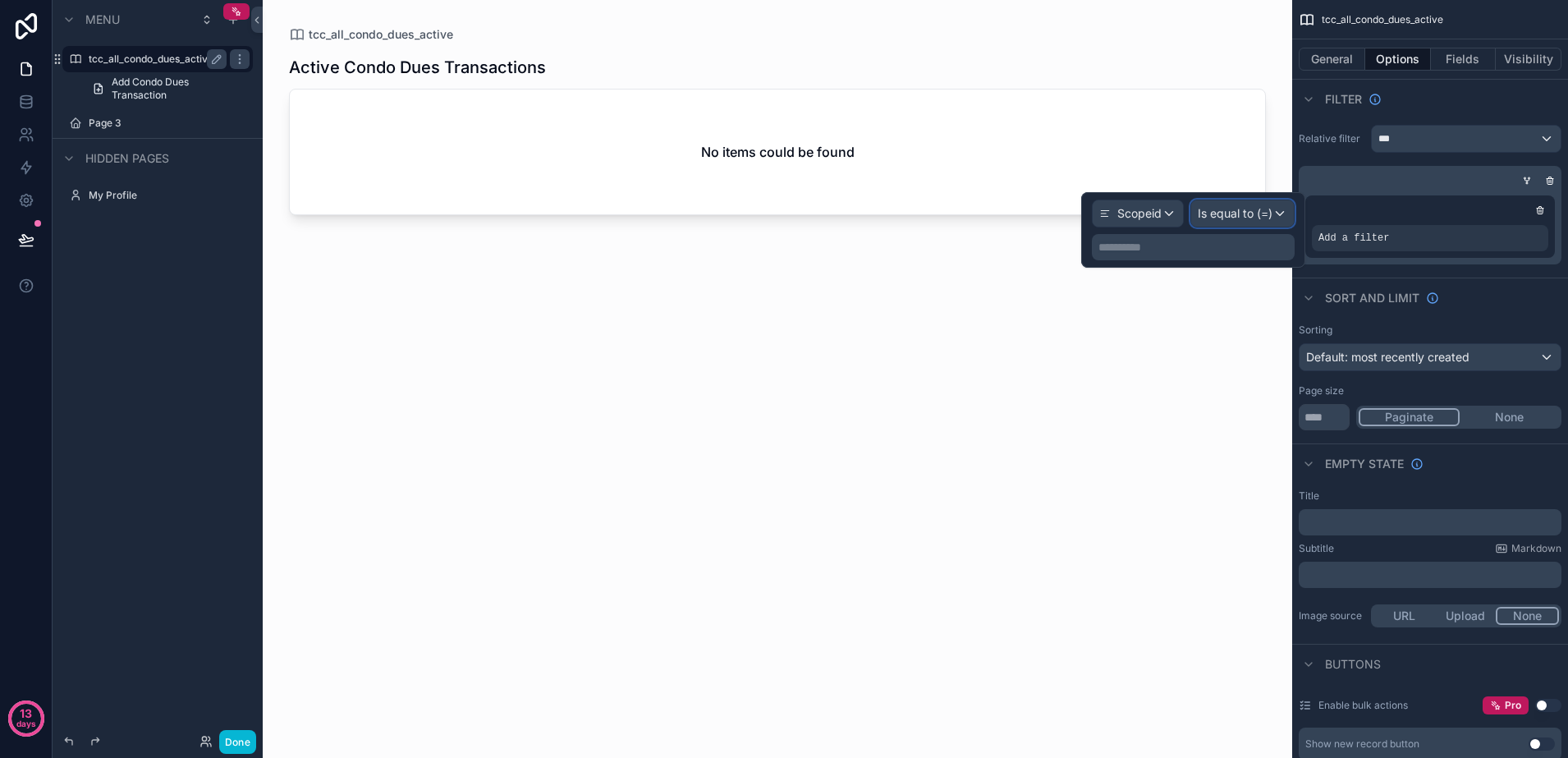
click at [1214, 219] on span "Is equal to (=)" at bounding box center [1235, 213] width 75 height 16
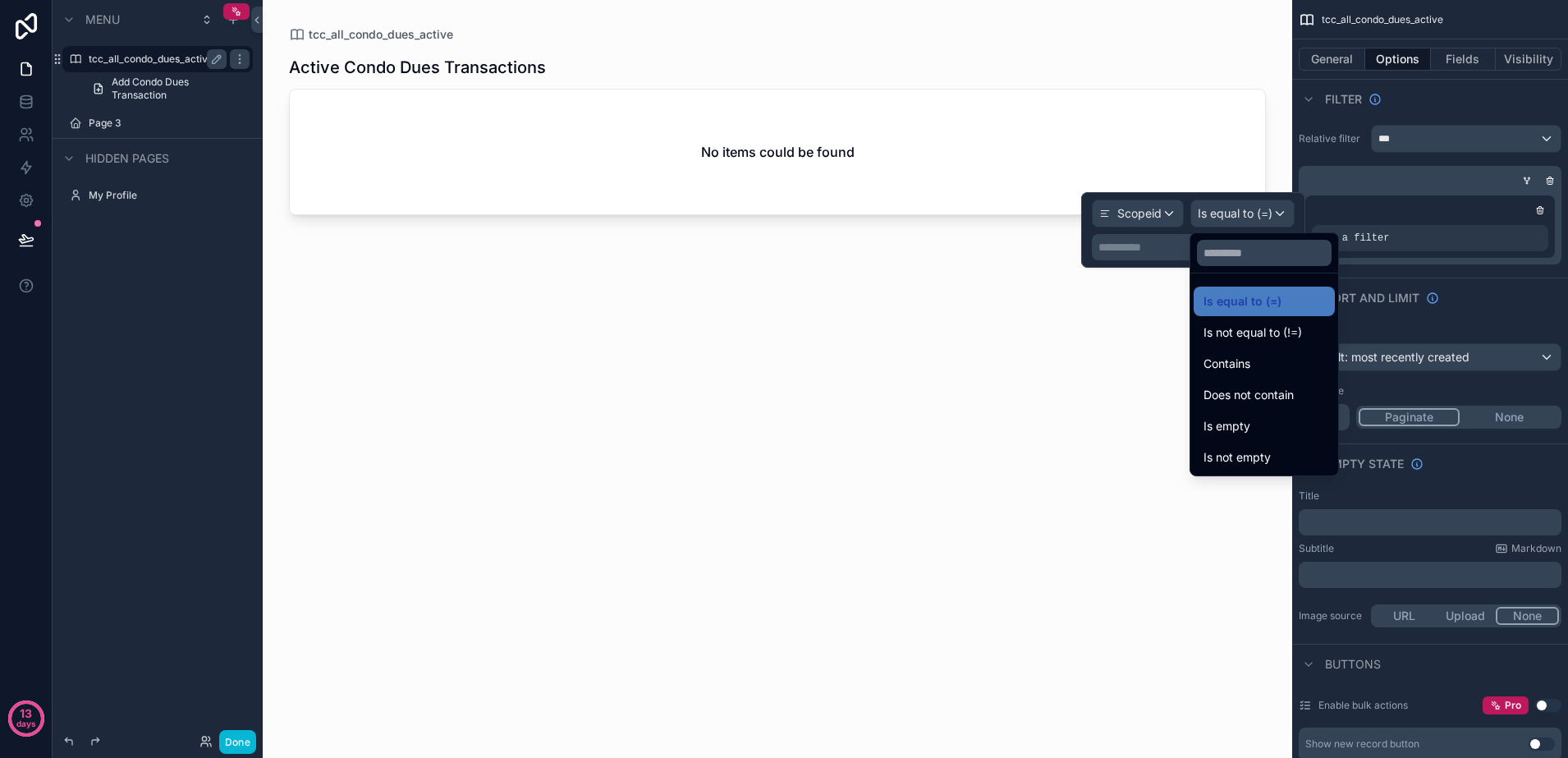
click at [1214, 219] on div at bounding box center [1193, 229] width 224 height 76
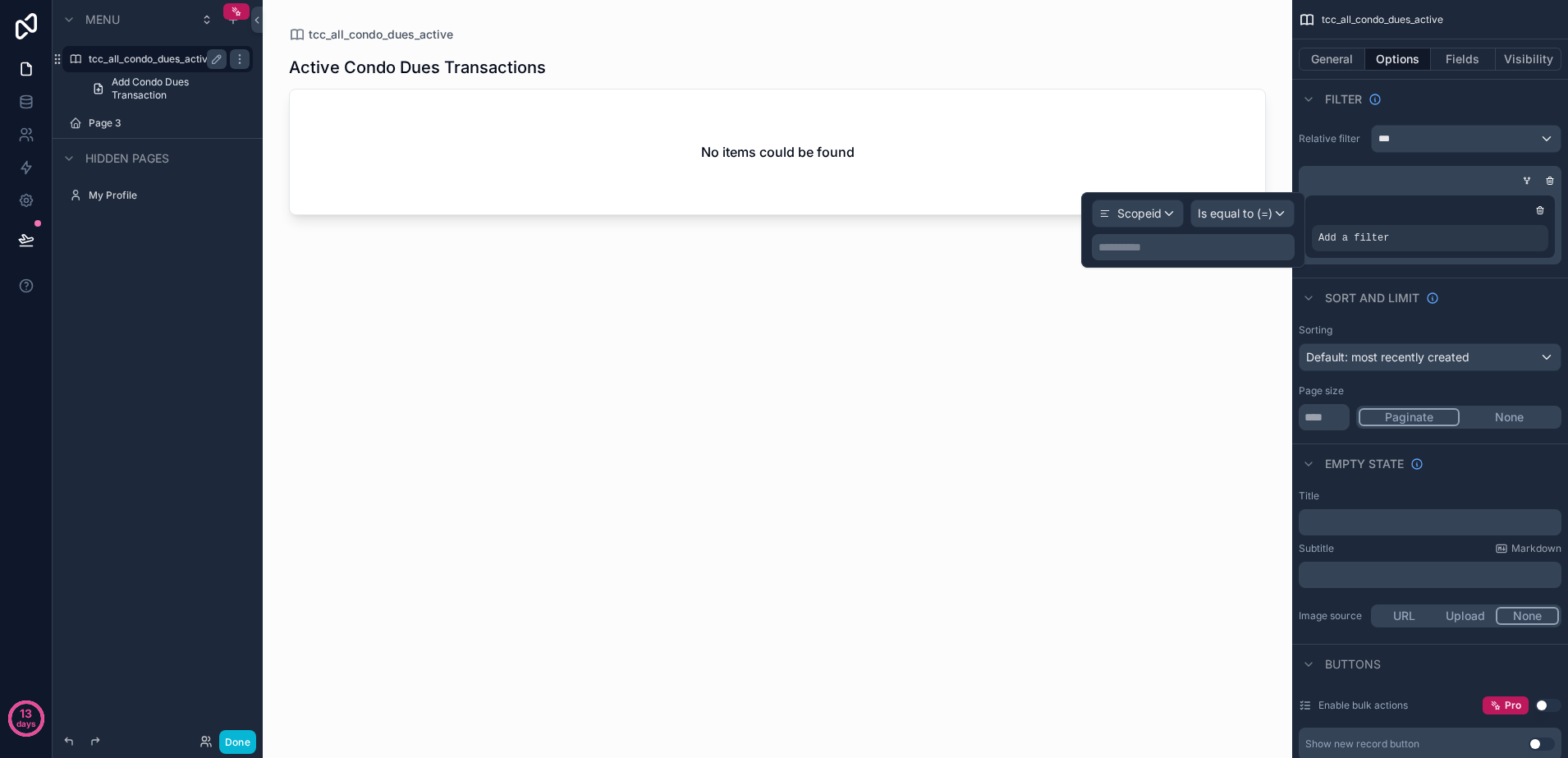
click at [1179, 247] on p "**********" at bounding box center [1194, 247] width 193 height 16
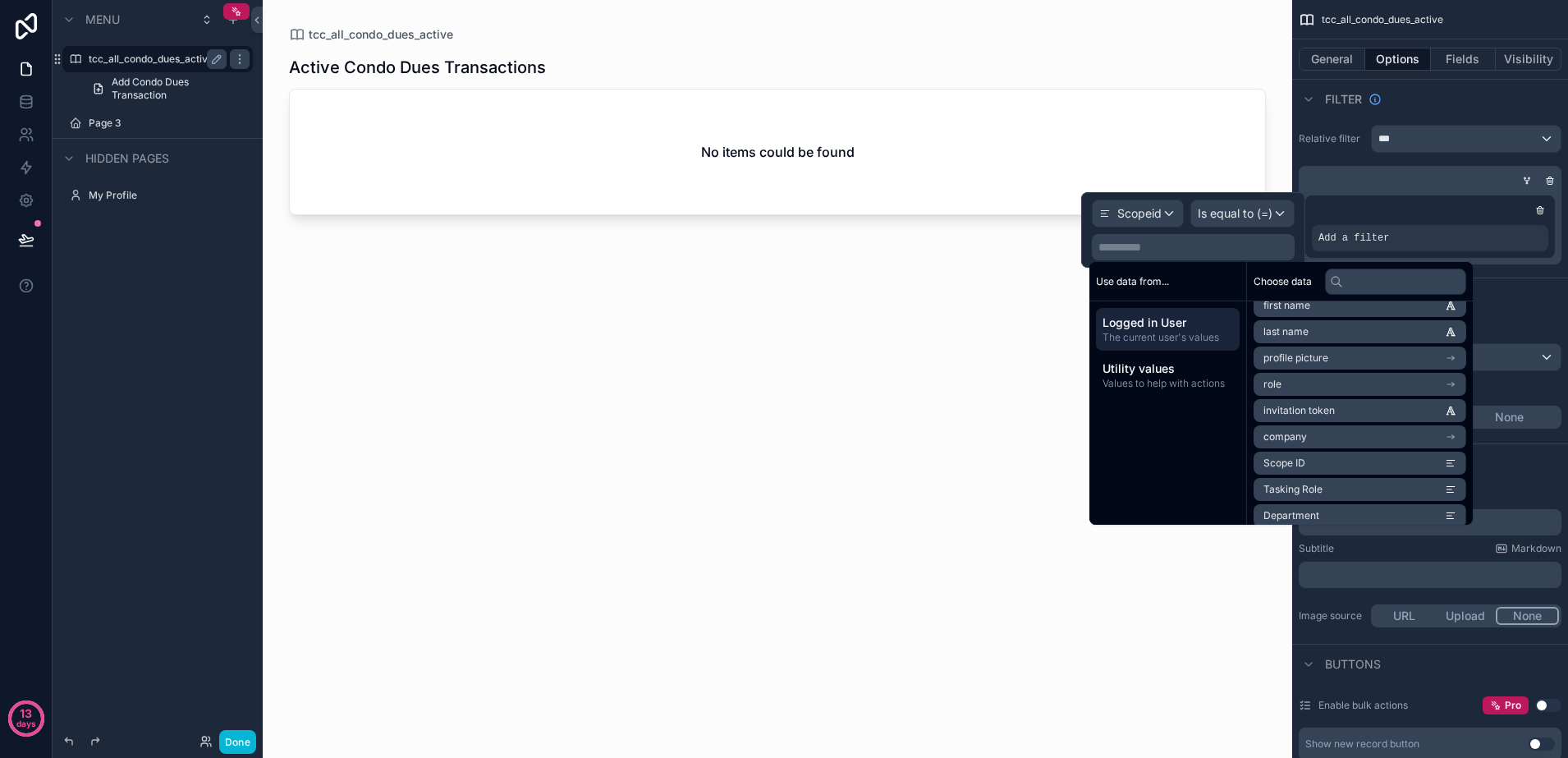
scroll to position [102, 0]
click at [1313, 422] on li "Scope ID" at bounding box center [1361, 428] width 213 height 23
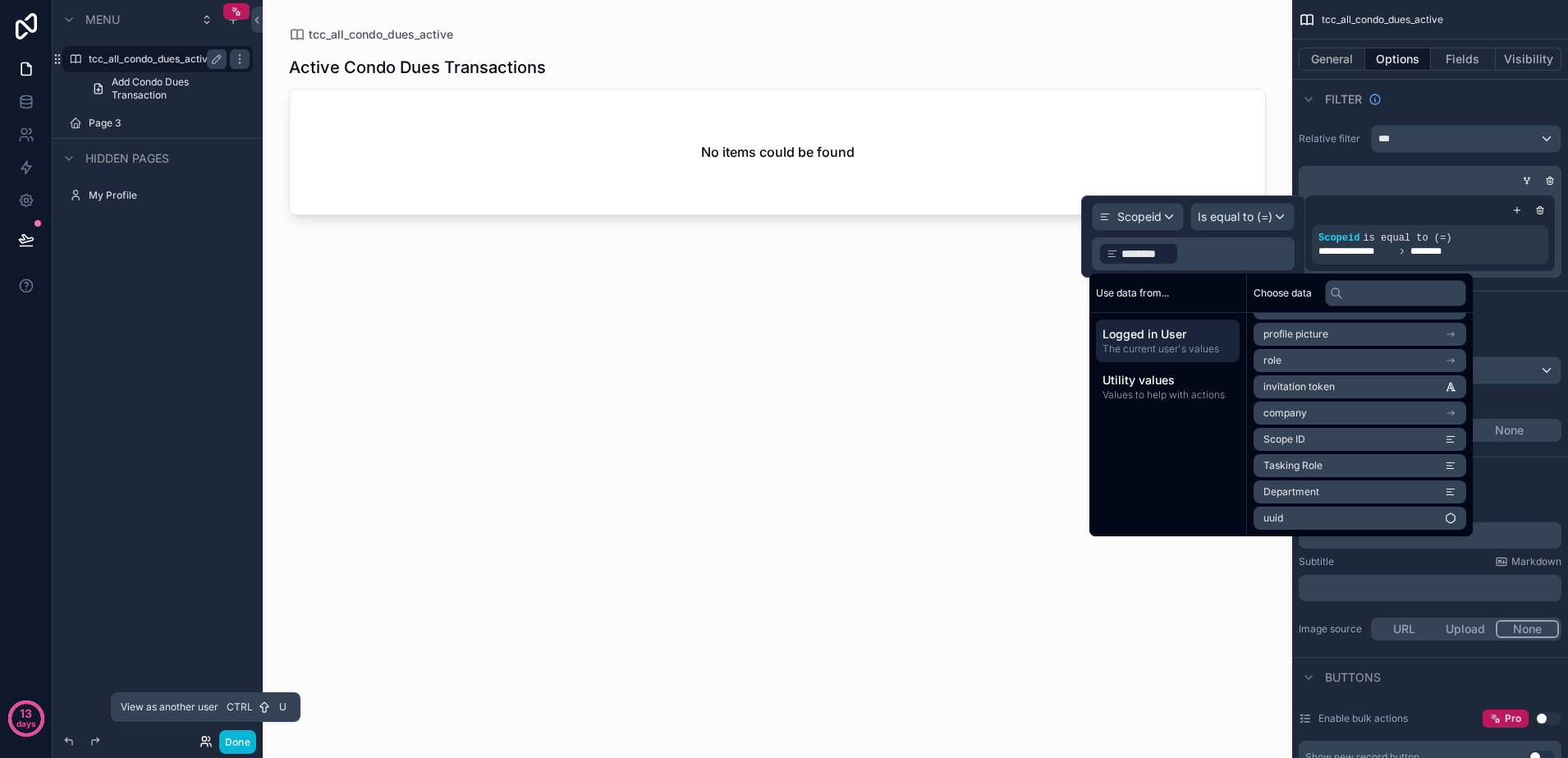
click at [208, 737] on icon at bounding box center [209, 739] width 2 height 4
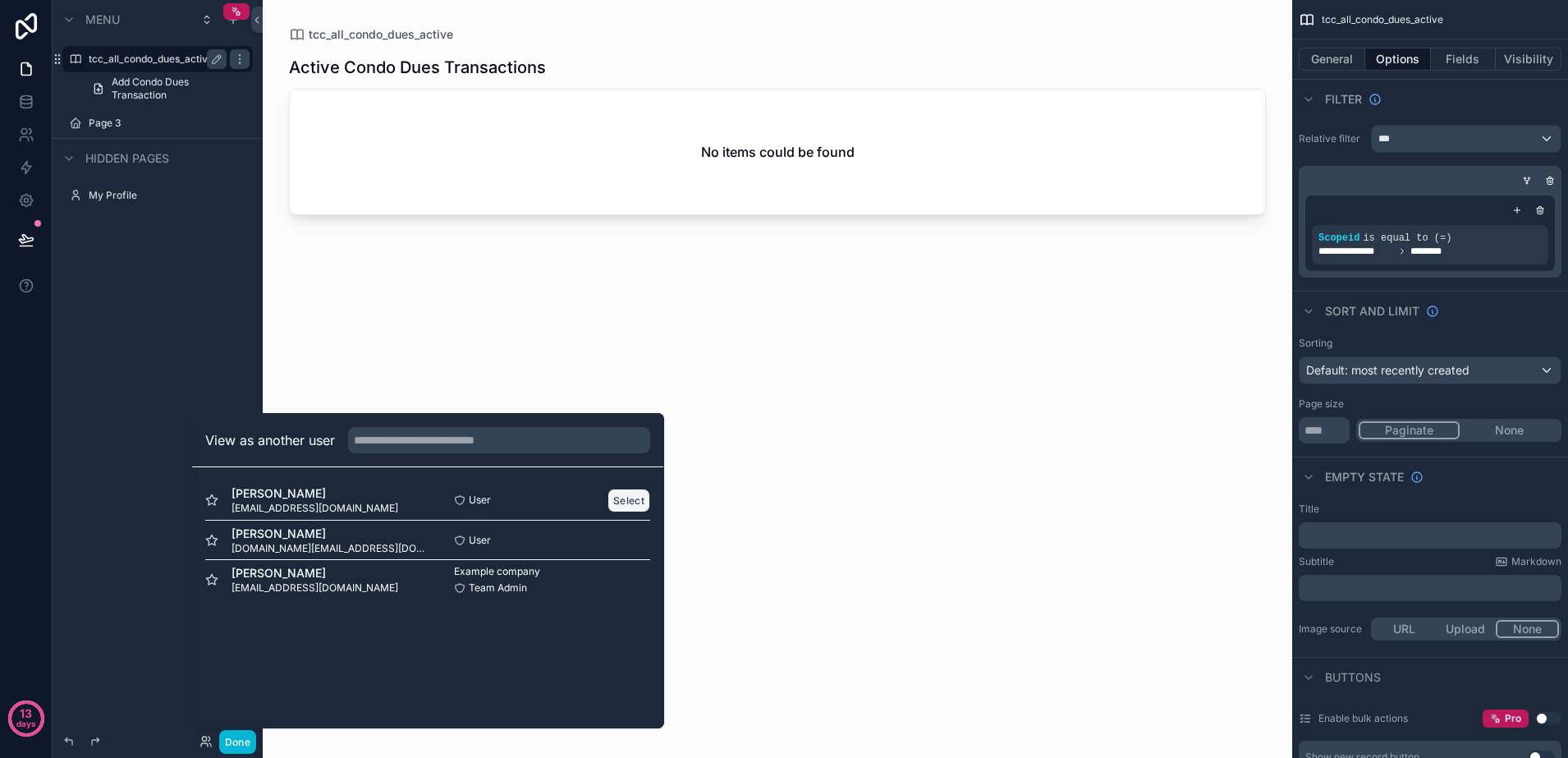
click at [627, 498] on button "Select" at bounding box center [629, 500] width 43 height 24
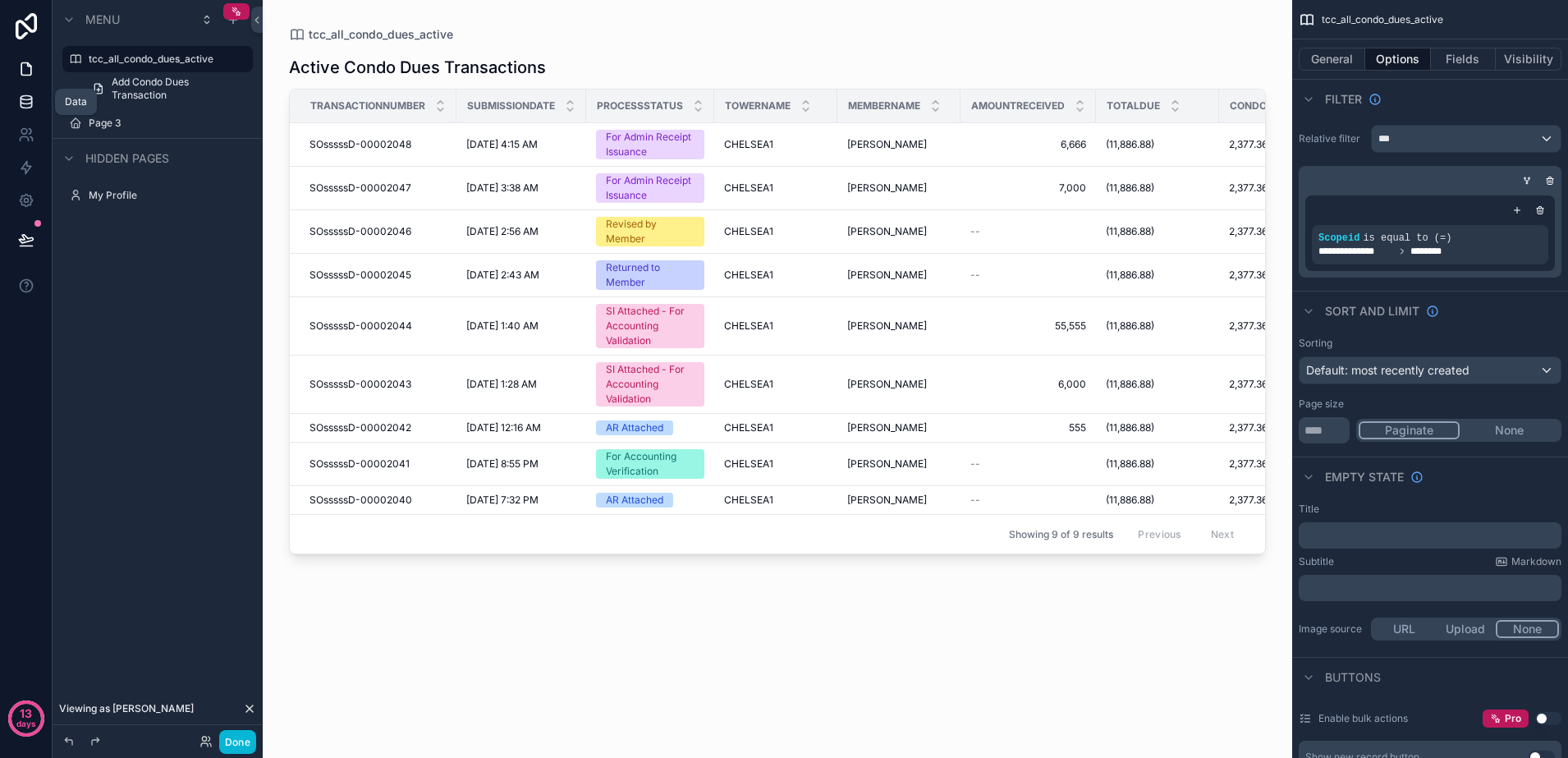
click at [21, 97] on icon at bounding box center [25, 98] width 11 height 4
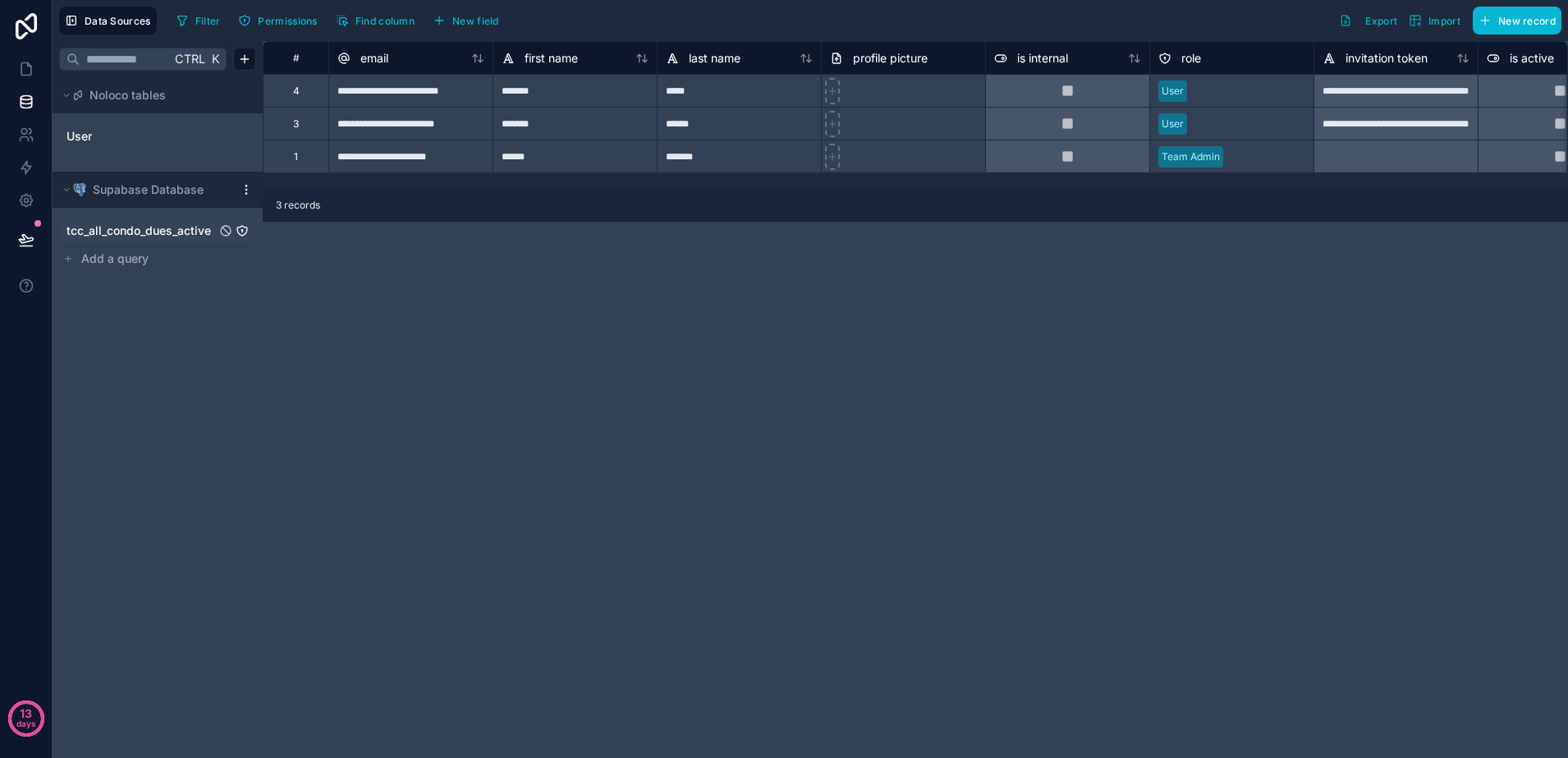
click at [143, 234] on span "tcc_all_condo_dues_active" at bounding box center [138, 230] width 144 height 16
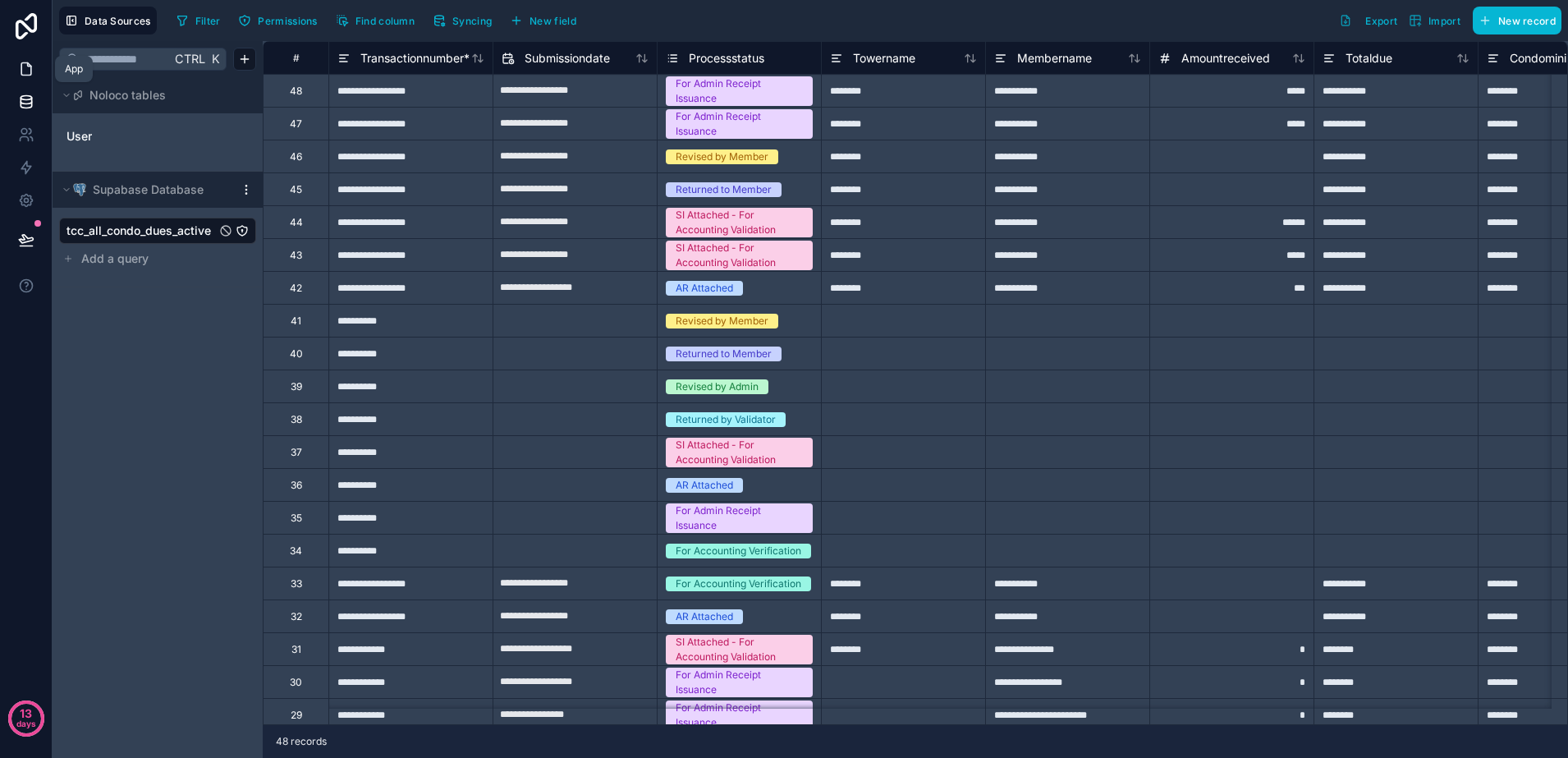
click at [24, 69] on icon at bounding box center [26, 69] width 16 height 16
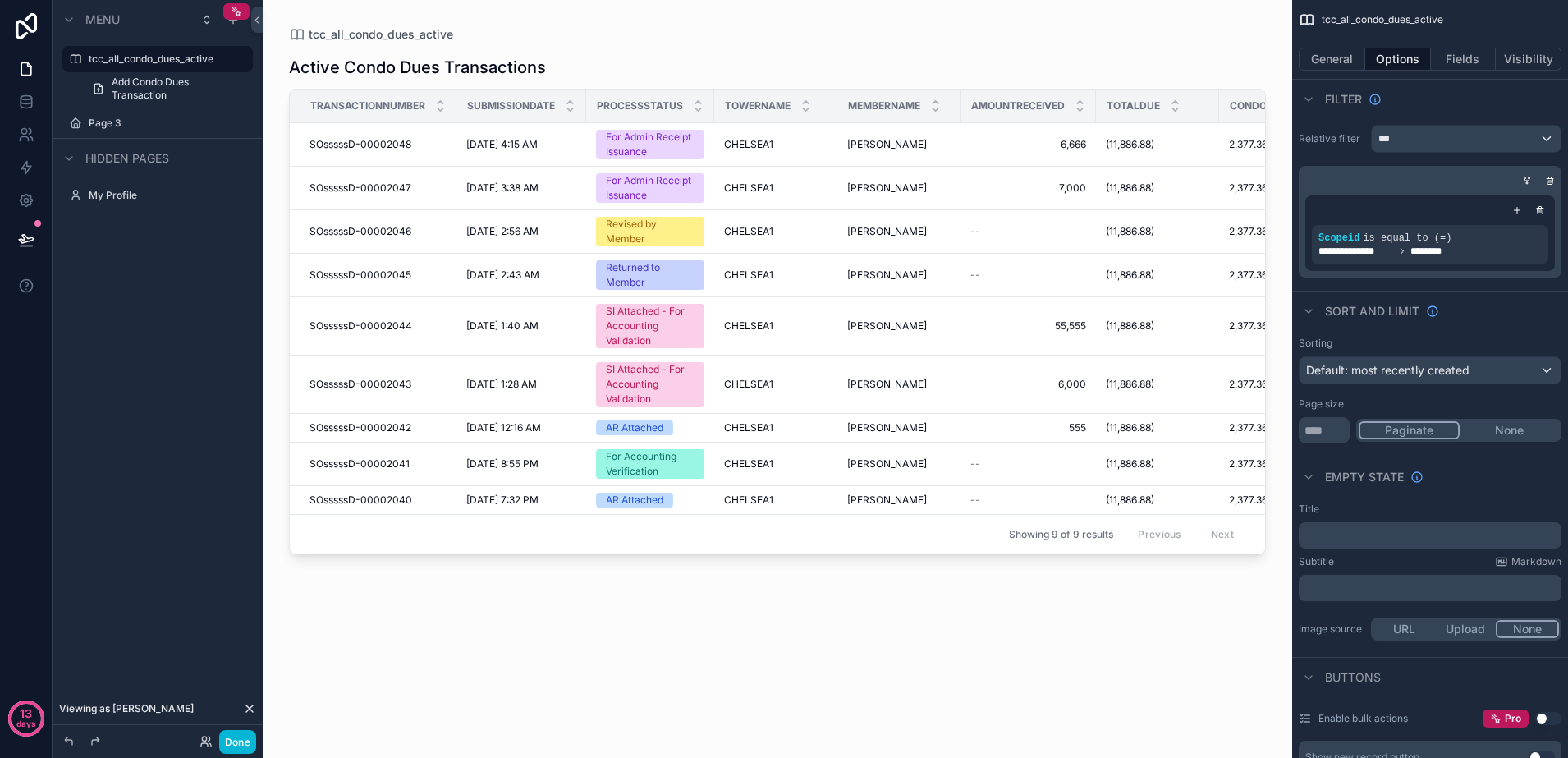
click at [1527, 174] on div "scrollable content" at bounding box center [1527, 180] width 16 height 16
click at [1526, 179] on icon "scrollable content" at bounding box center [1527, 180] width 10 height 10
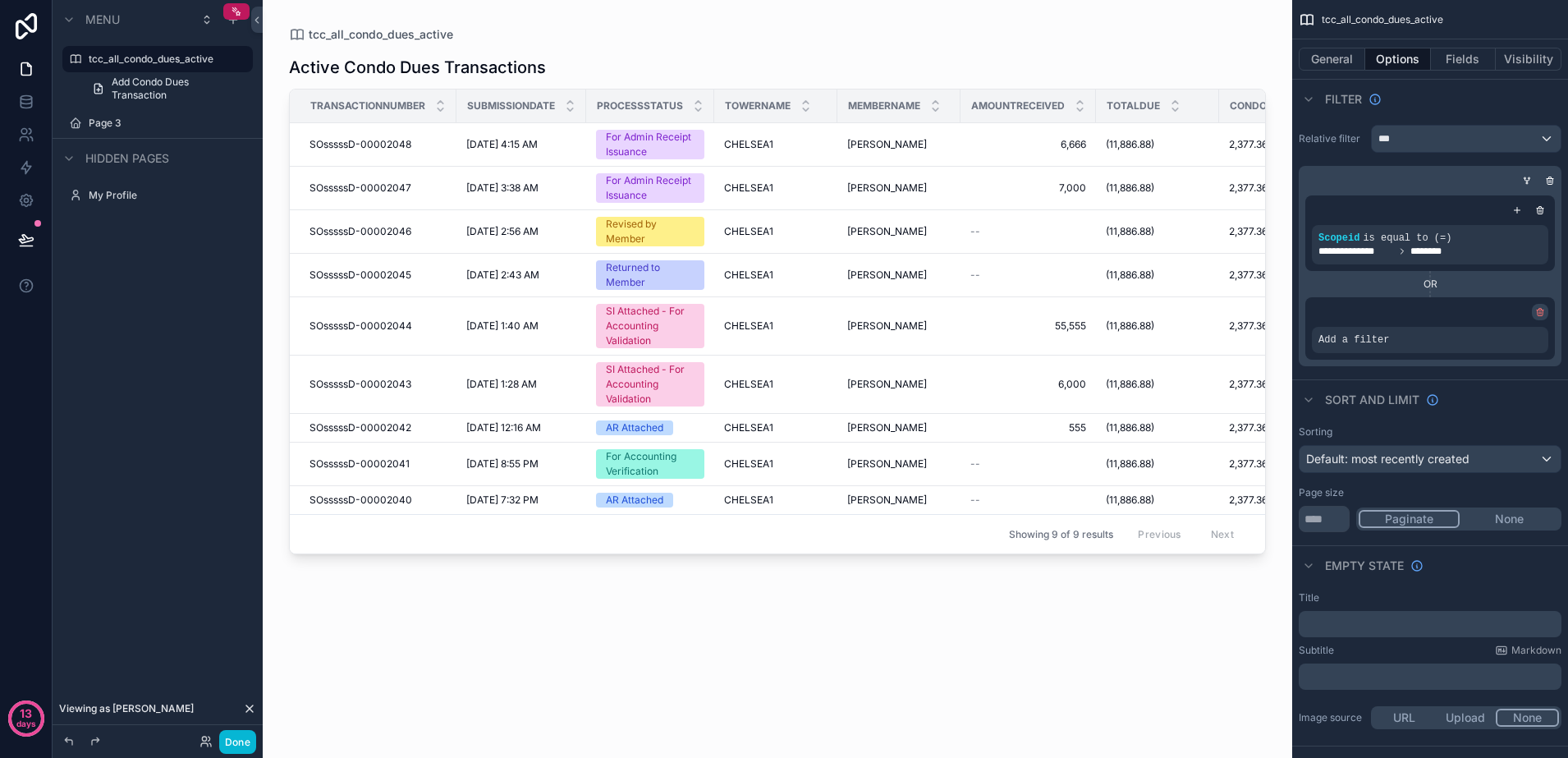
click at [1542, 310] on icon "scrollable content" at bounding box center [1540, 312] width 10 height 10
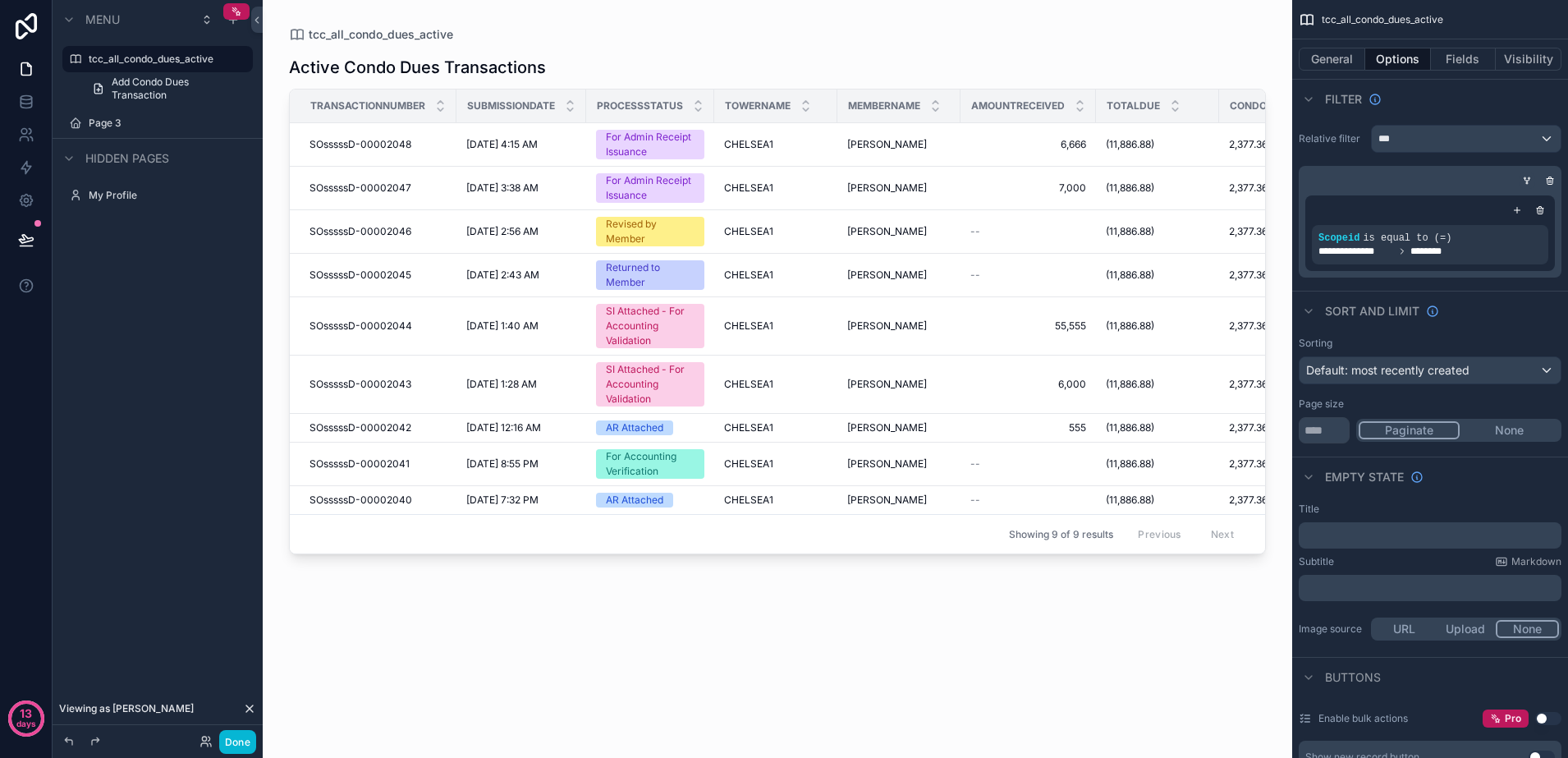
click at [1526, 180] on icon "scrollable content" at bounding box center [1527, 180] width 4 height 2
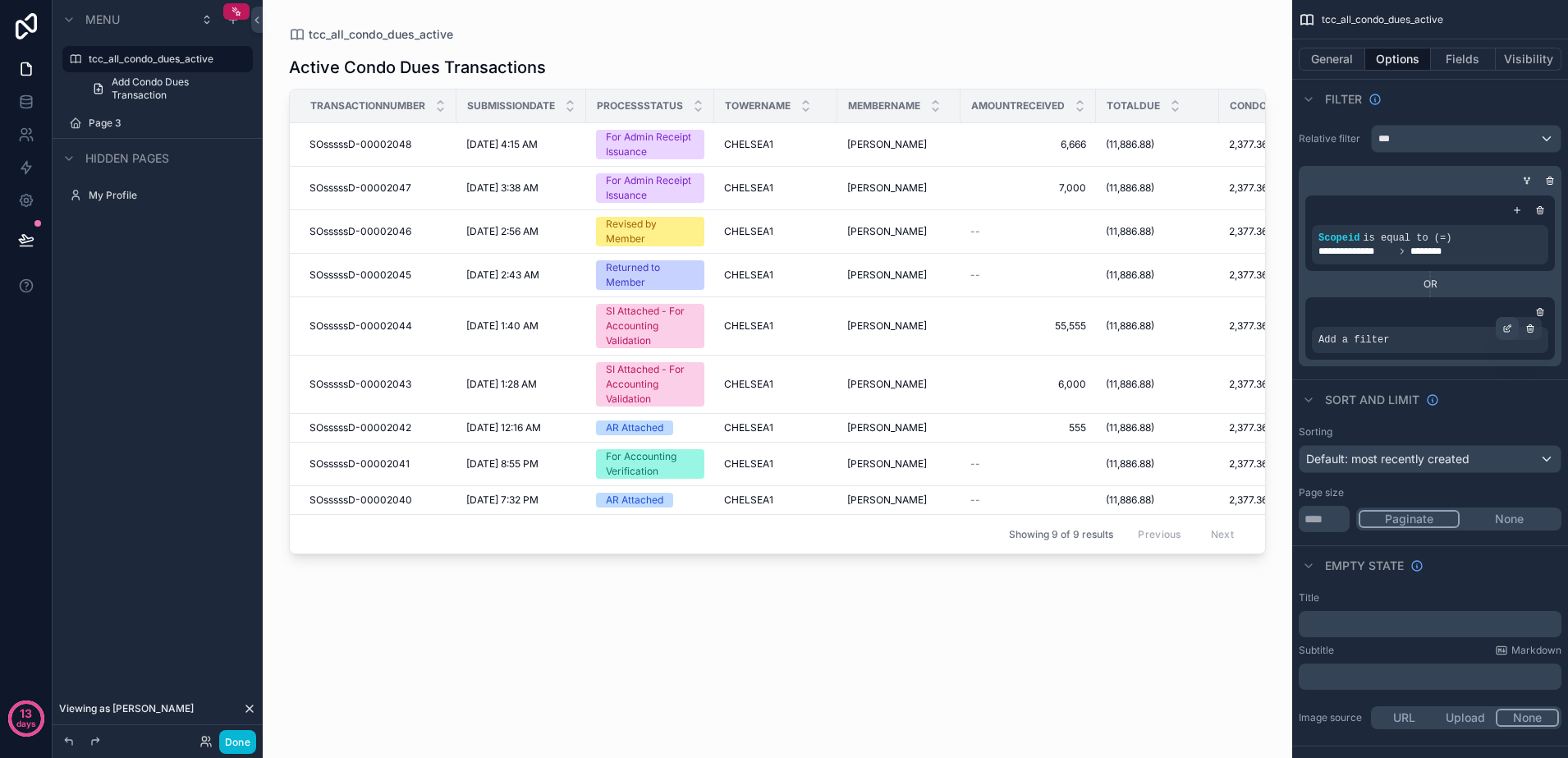
click at [1510, 330] on icon "scrollable content" at bounding box center [1507, 329] width 6 height 6
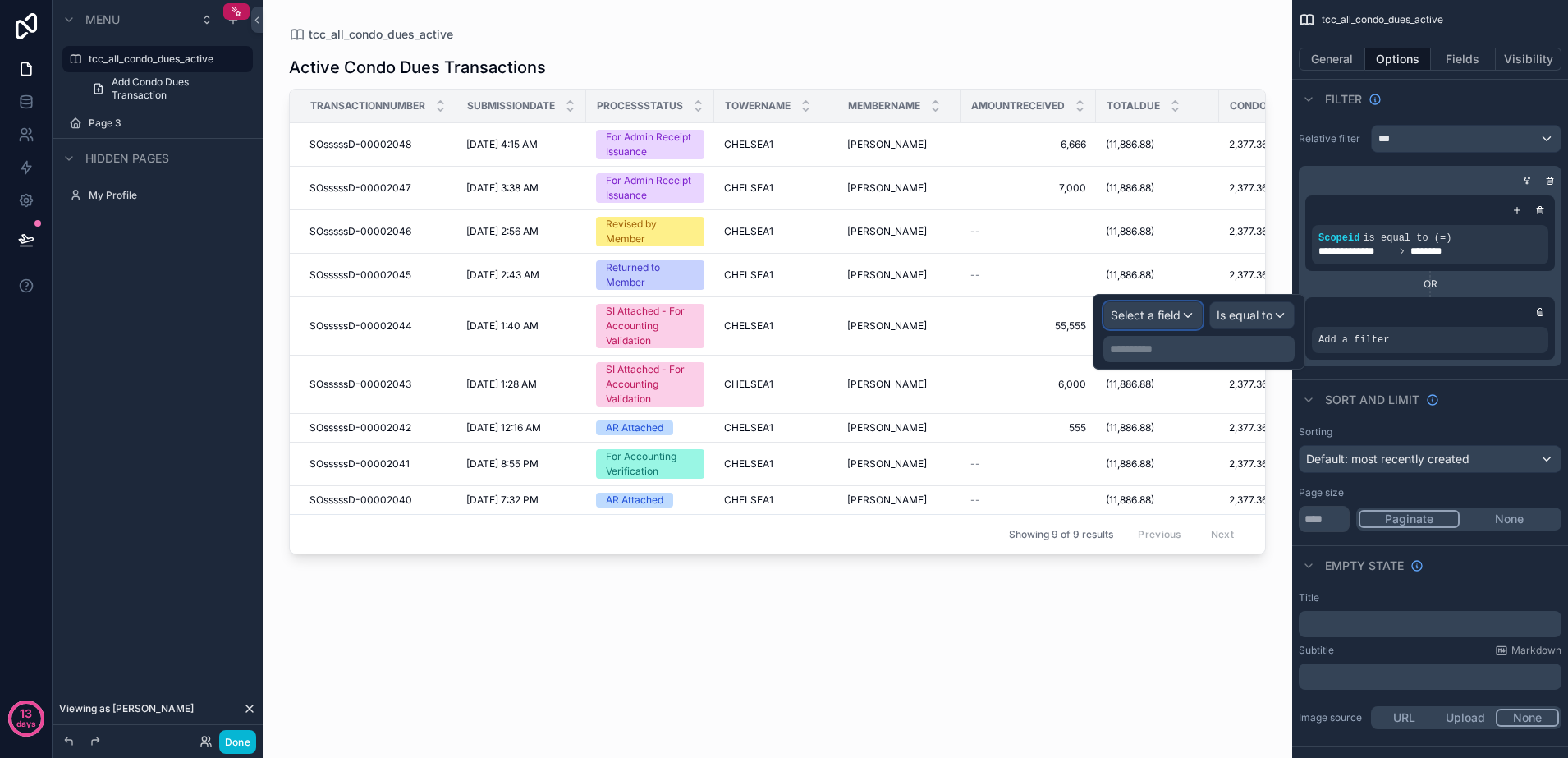
click at [1167, 318] on span "Select a field" at bounding box center [1146, 315] width 70 height 14
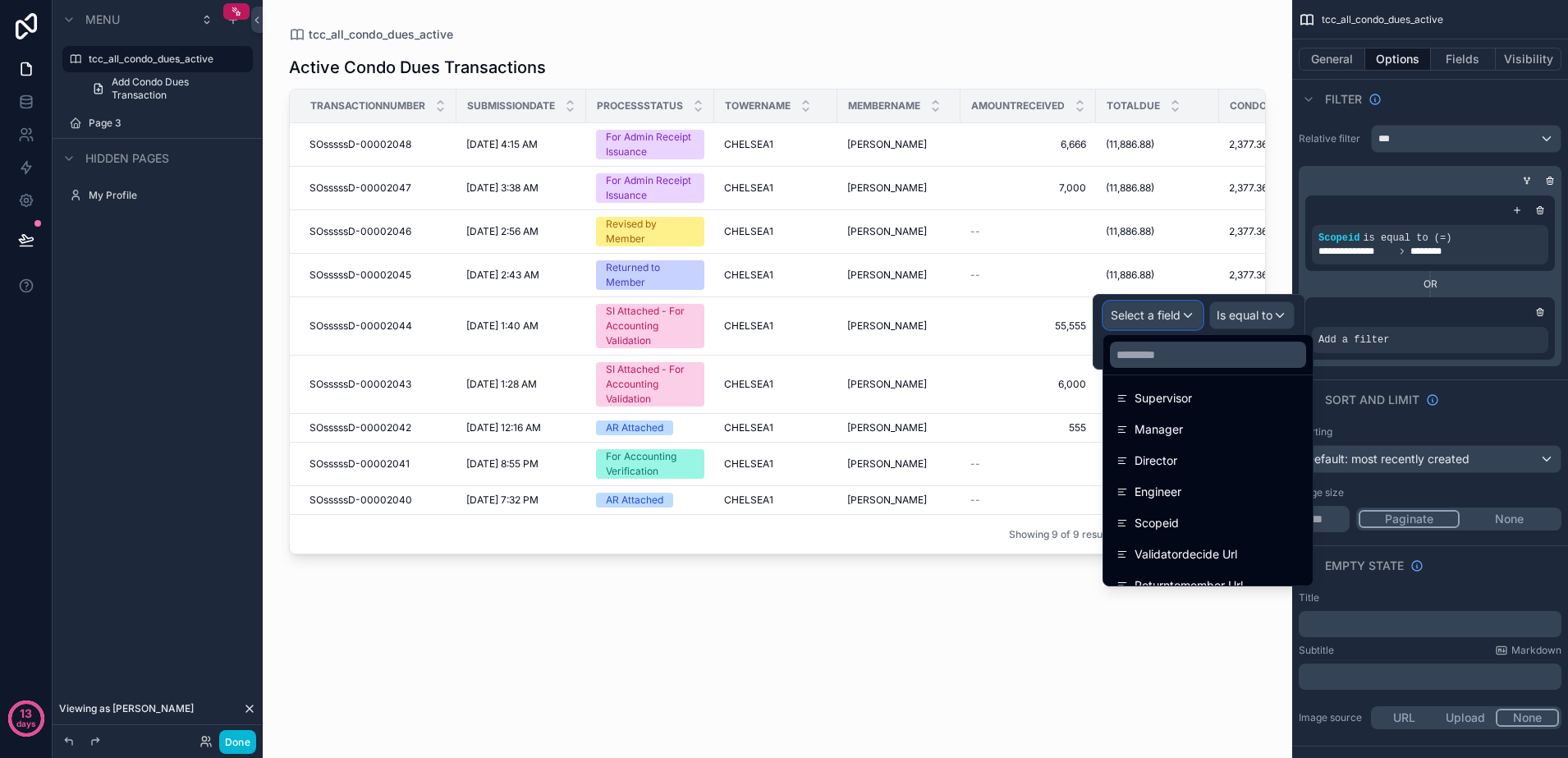
scroll to position [1774, 0]
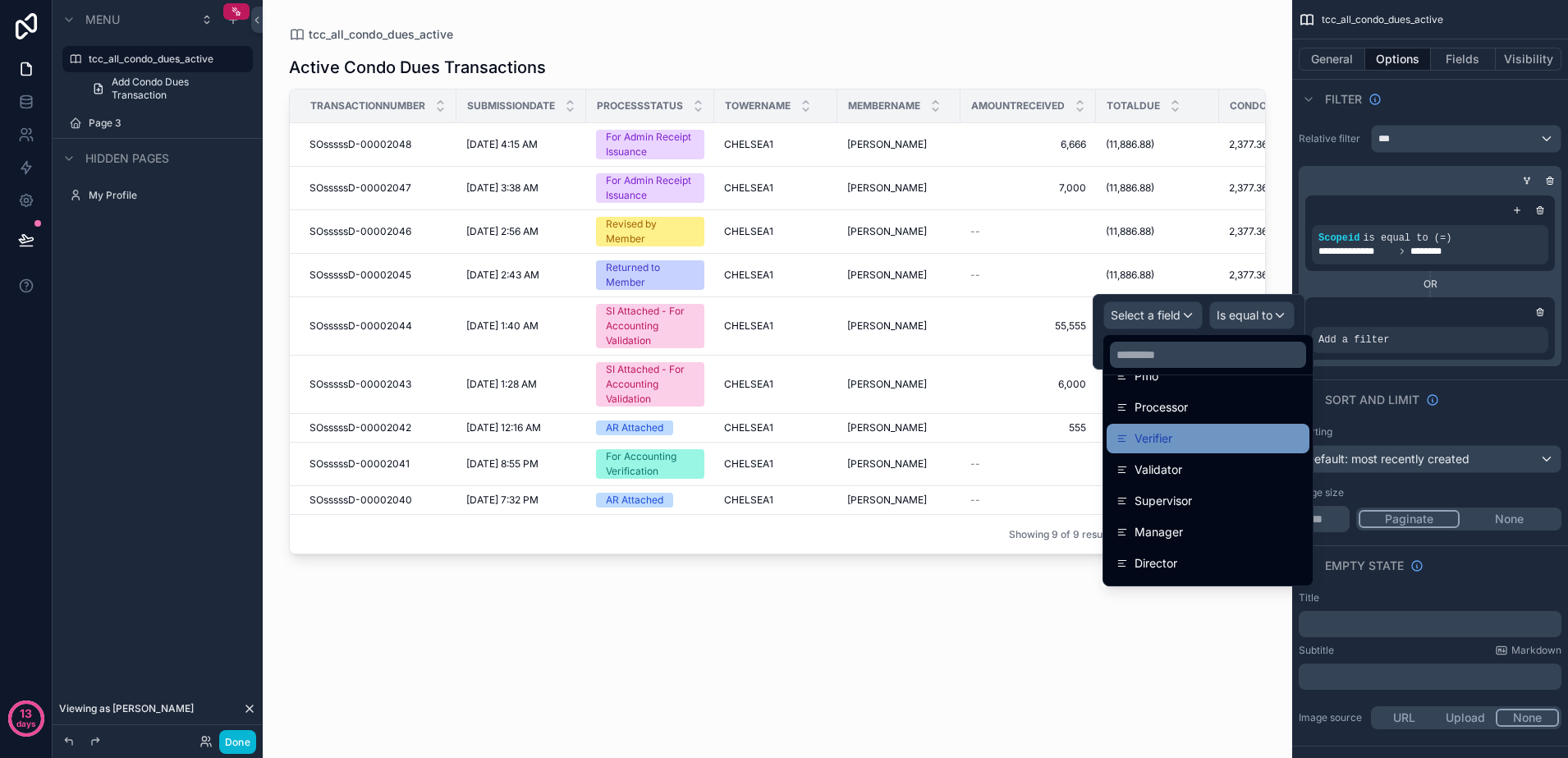
click at [1212, 440] on div "Verifier" at bounding box center [1208, 439] width 183 height 19
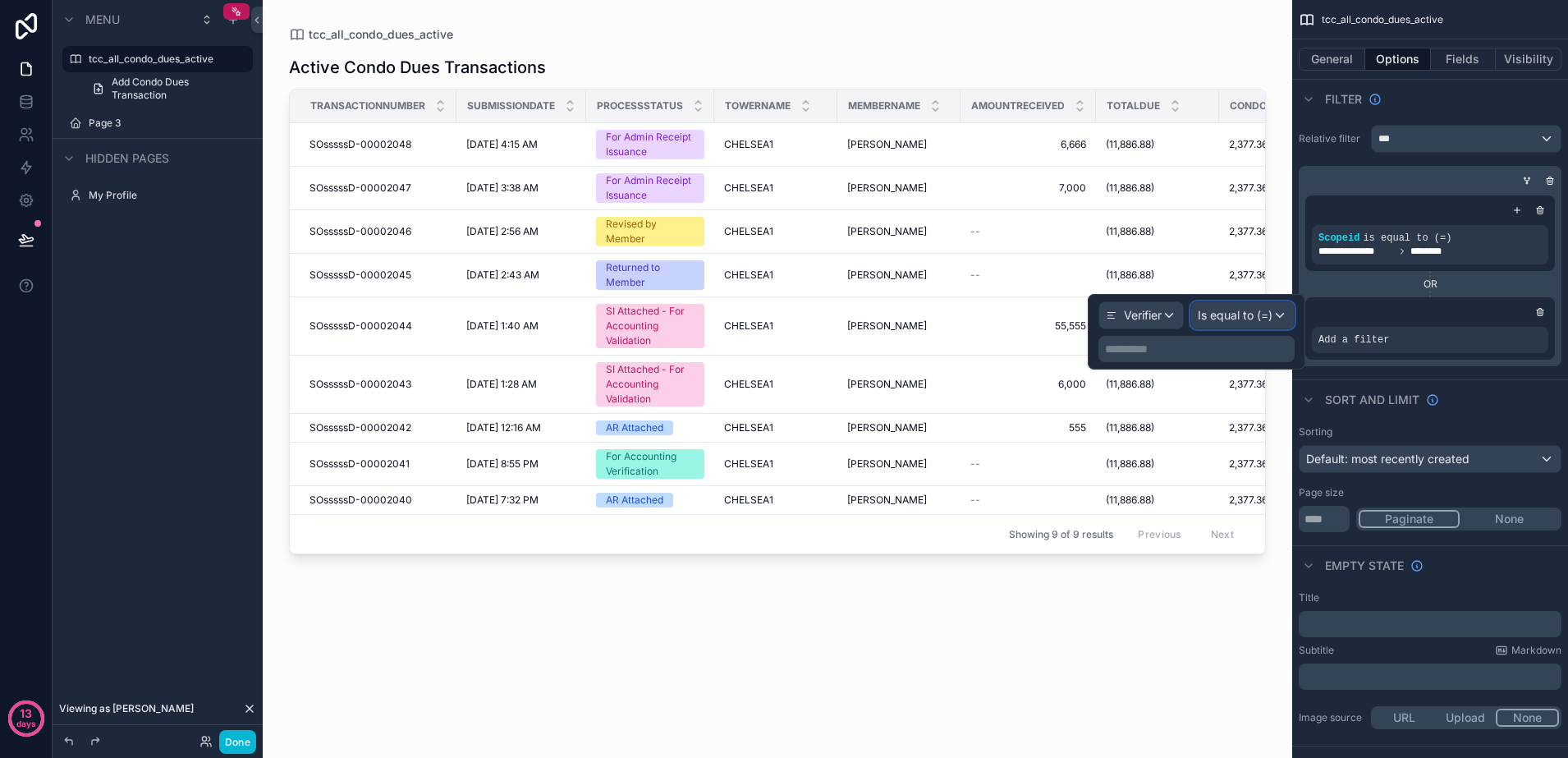
click at [1260, 316] on span "Is equal to (=)" at bounding box center [1235, 315] width 75 height 16
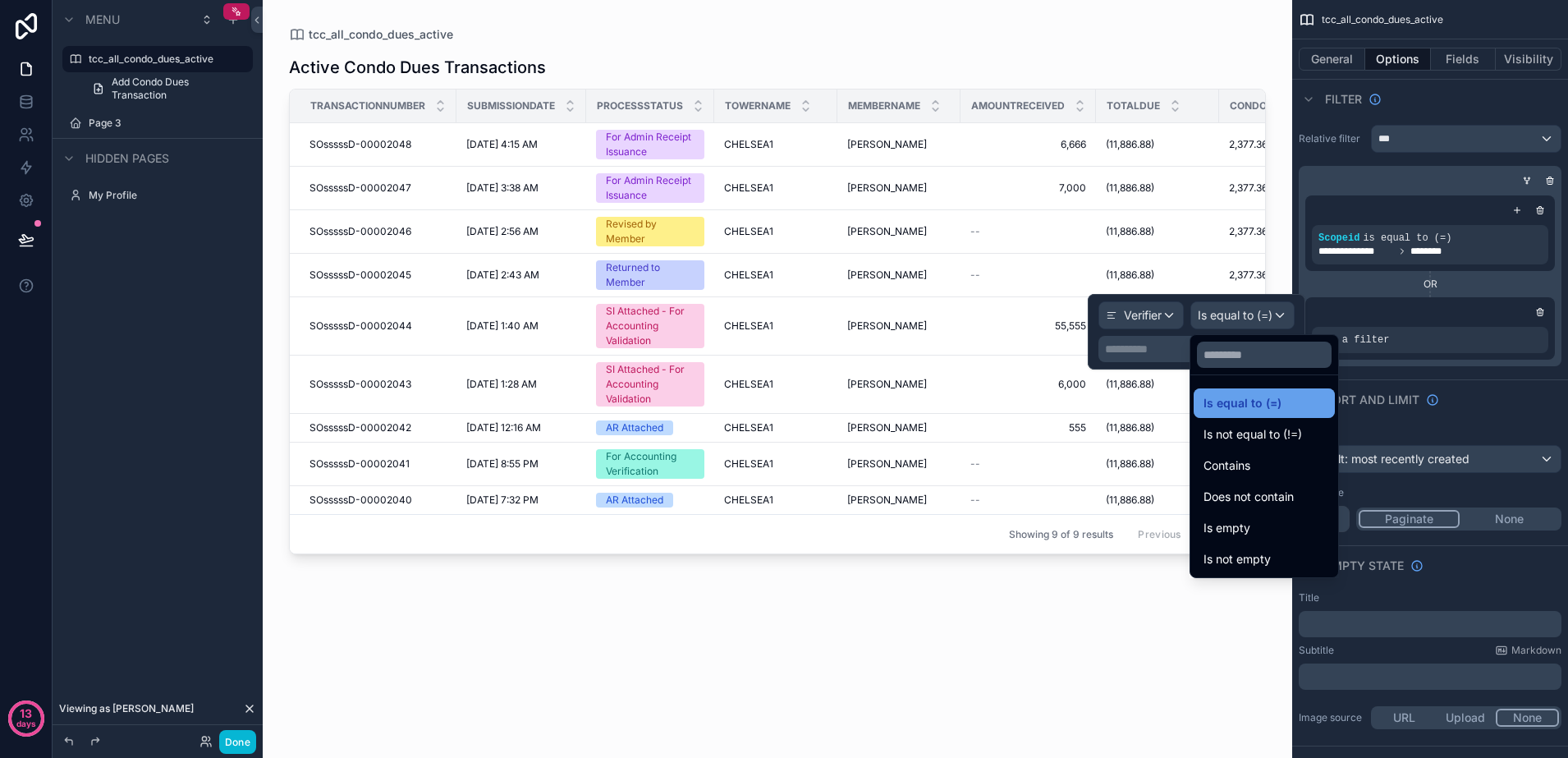
click at [1260, 400] on span "Is equal to (=)" at bounding box center [1243, 403] width 78 height 19
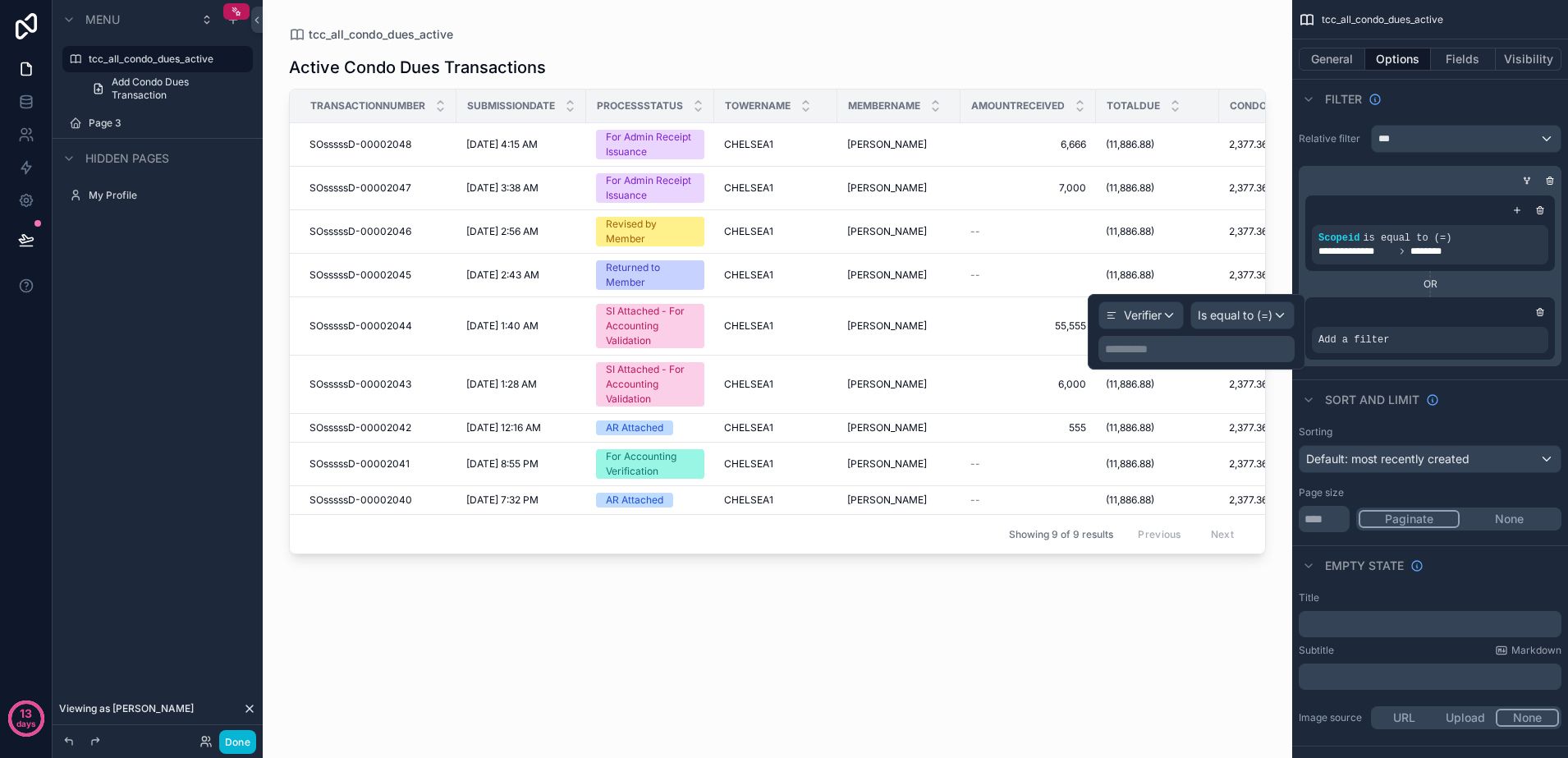
click at [1210, 348] on p "**********" at bounding box center [1198, 349] width 186 height 16
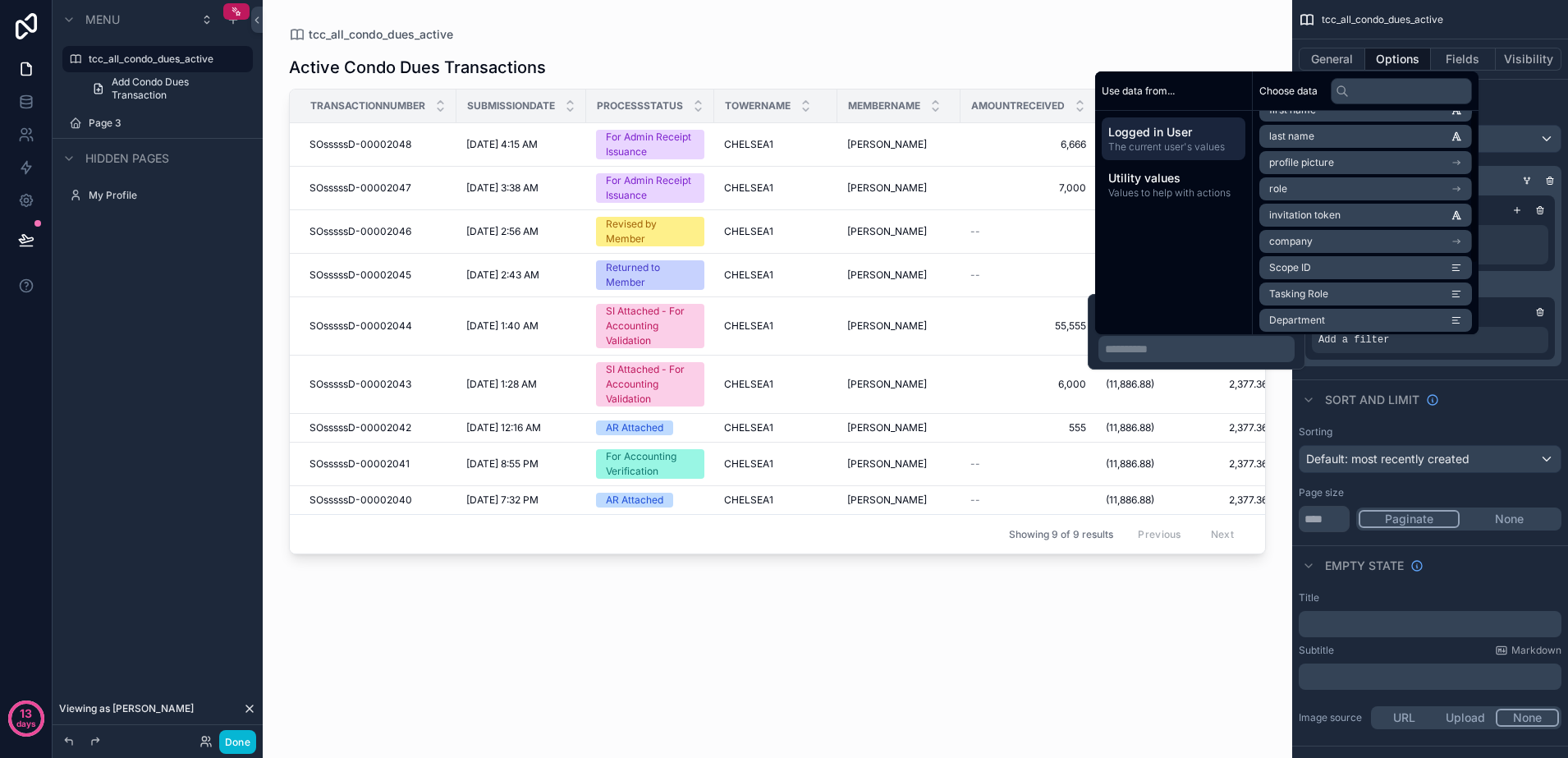
scroll to position [102, 0]
click at [1314, 266] on span "Tasking Role" at bounding box center [1299, 263] width 59 height 14
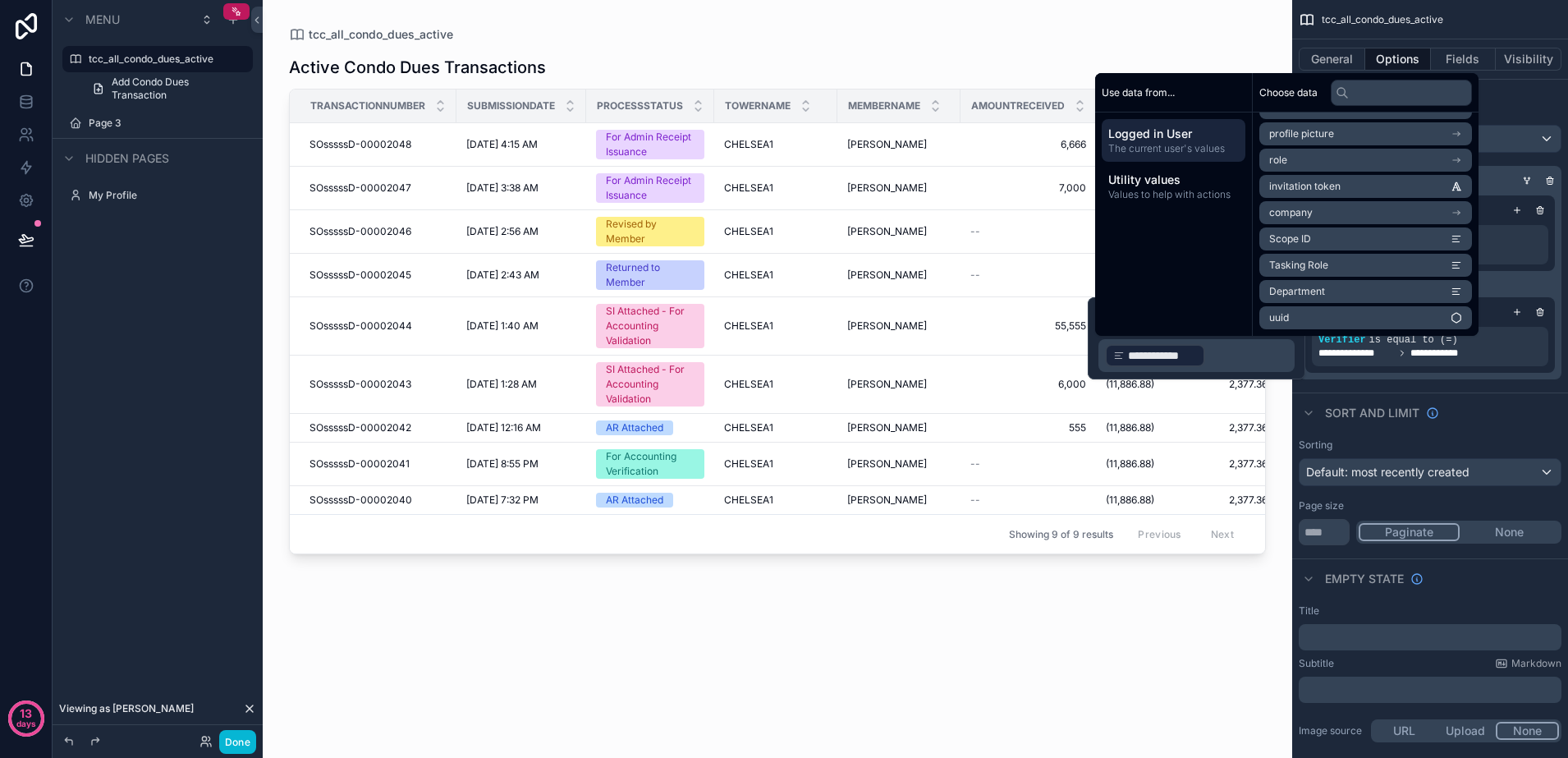
click at [743, 618] on div "Active Condo Dues Transactions Transactionnumber Submissiondate Processstatus T…" at bounding box center [777, 390] width 977 height 695
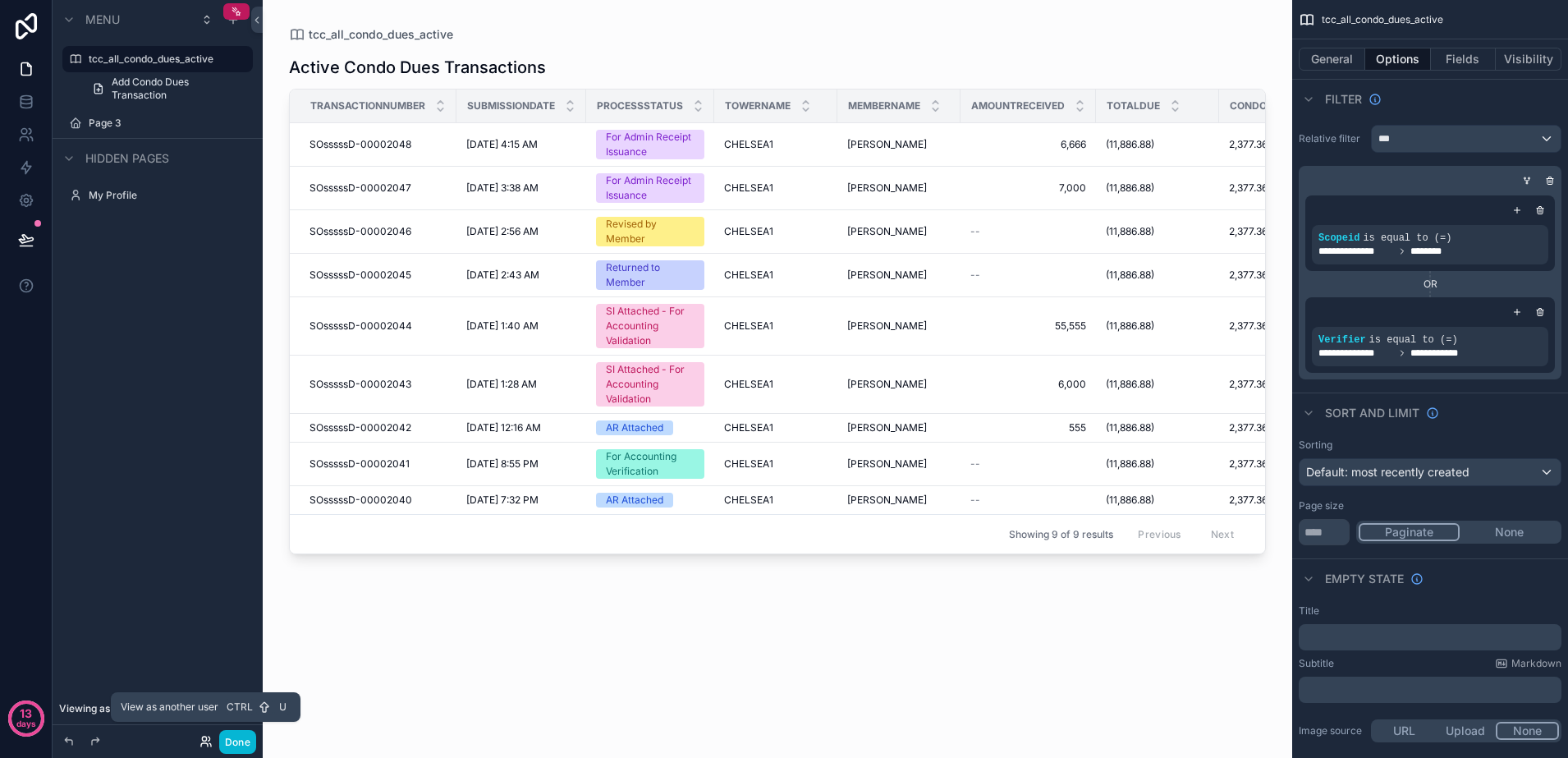
click at [207, 737] on icon at bounding box center [206, 742] width 14 height 14
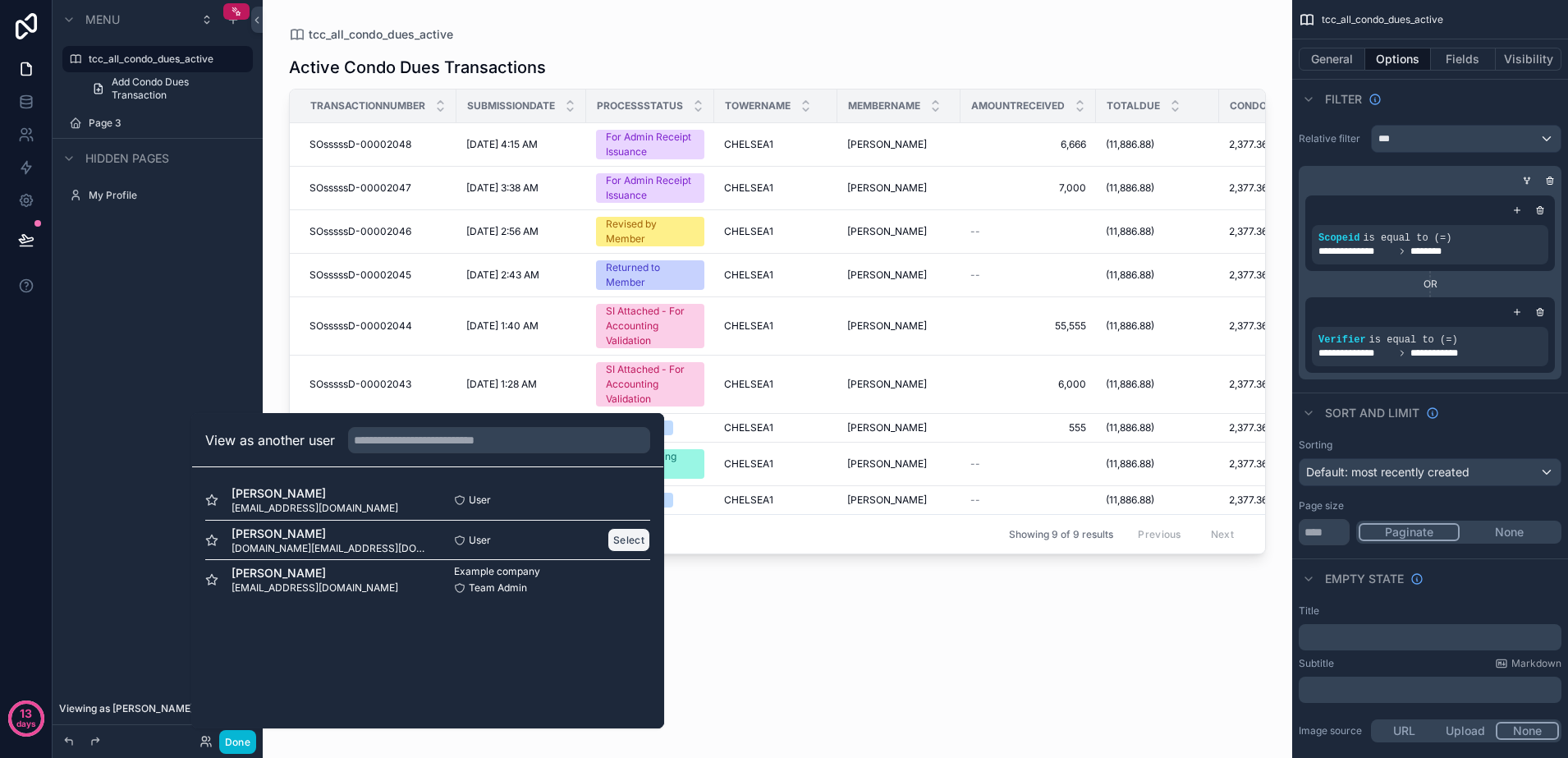
click at [615, 534] on button "Select" at bounding box center [629, 539] width 43 height 24
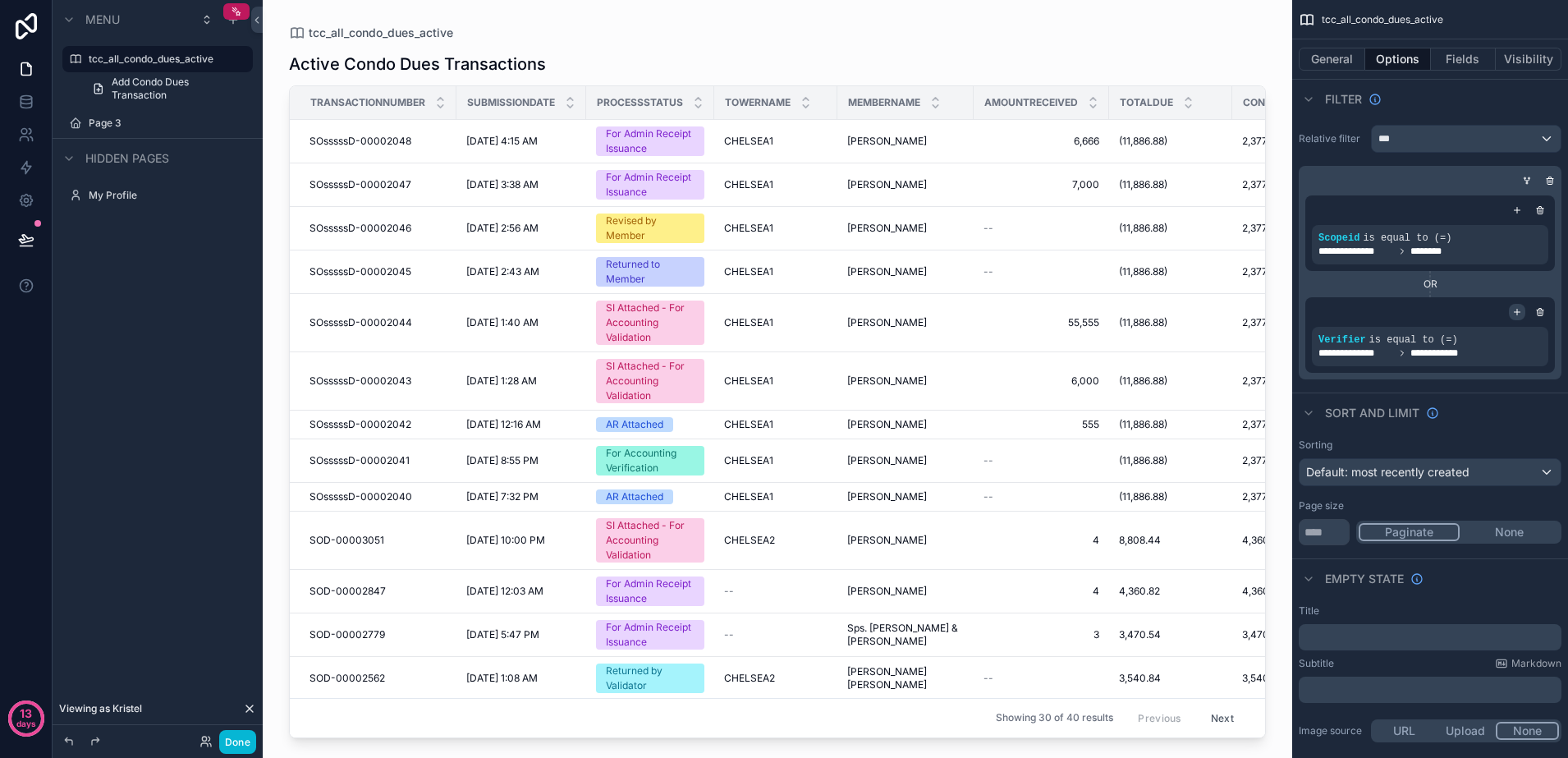
click at [1520, 316] on icon "scrollable content" at bounding box center [1518, 312] width 10 height 10
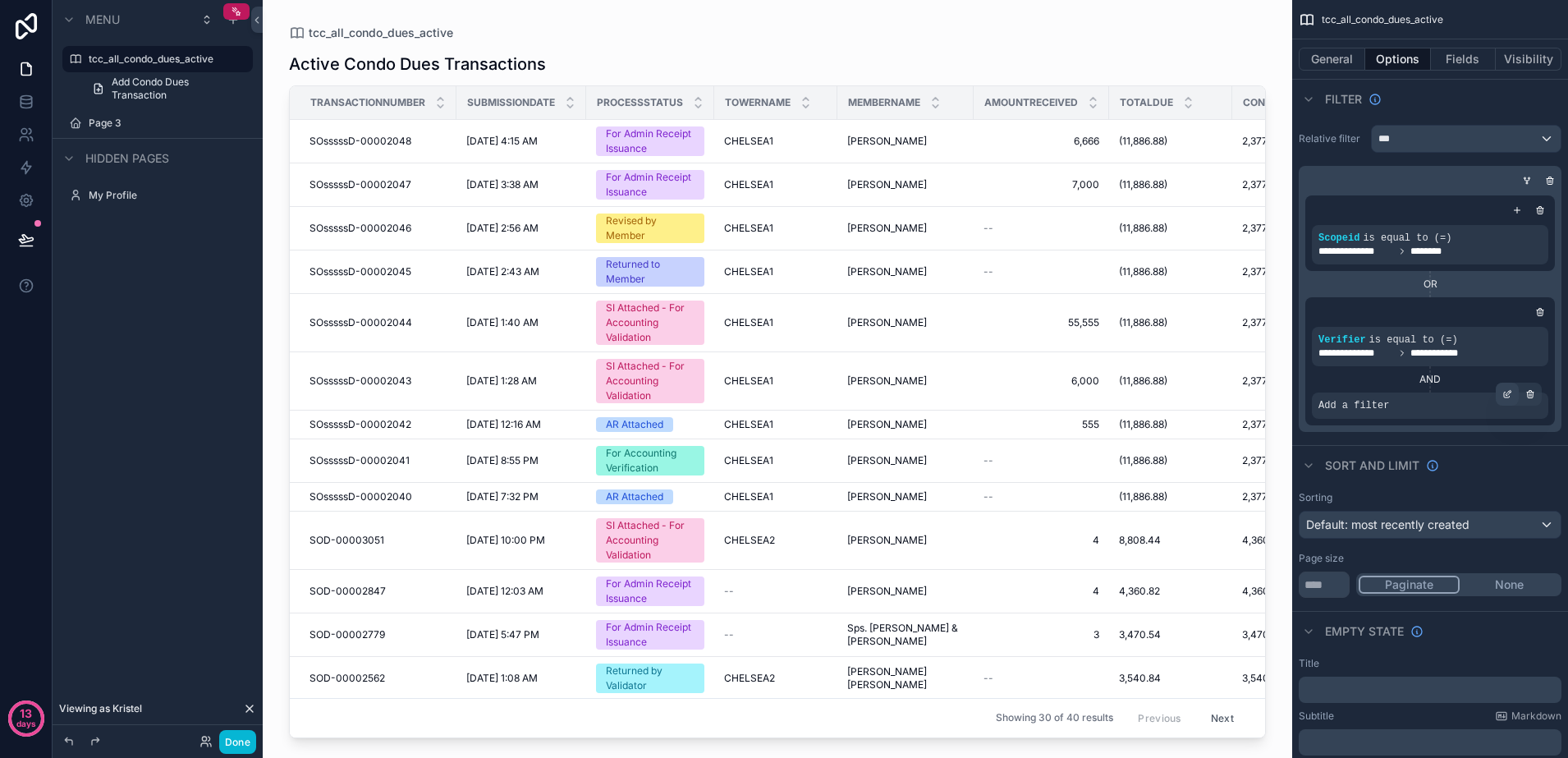
click at [1503, 396] on icon "scrollable content" at bounding box center [1508, 394] width 10 height 10
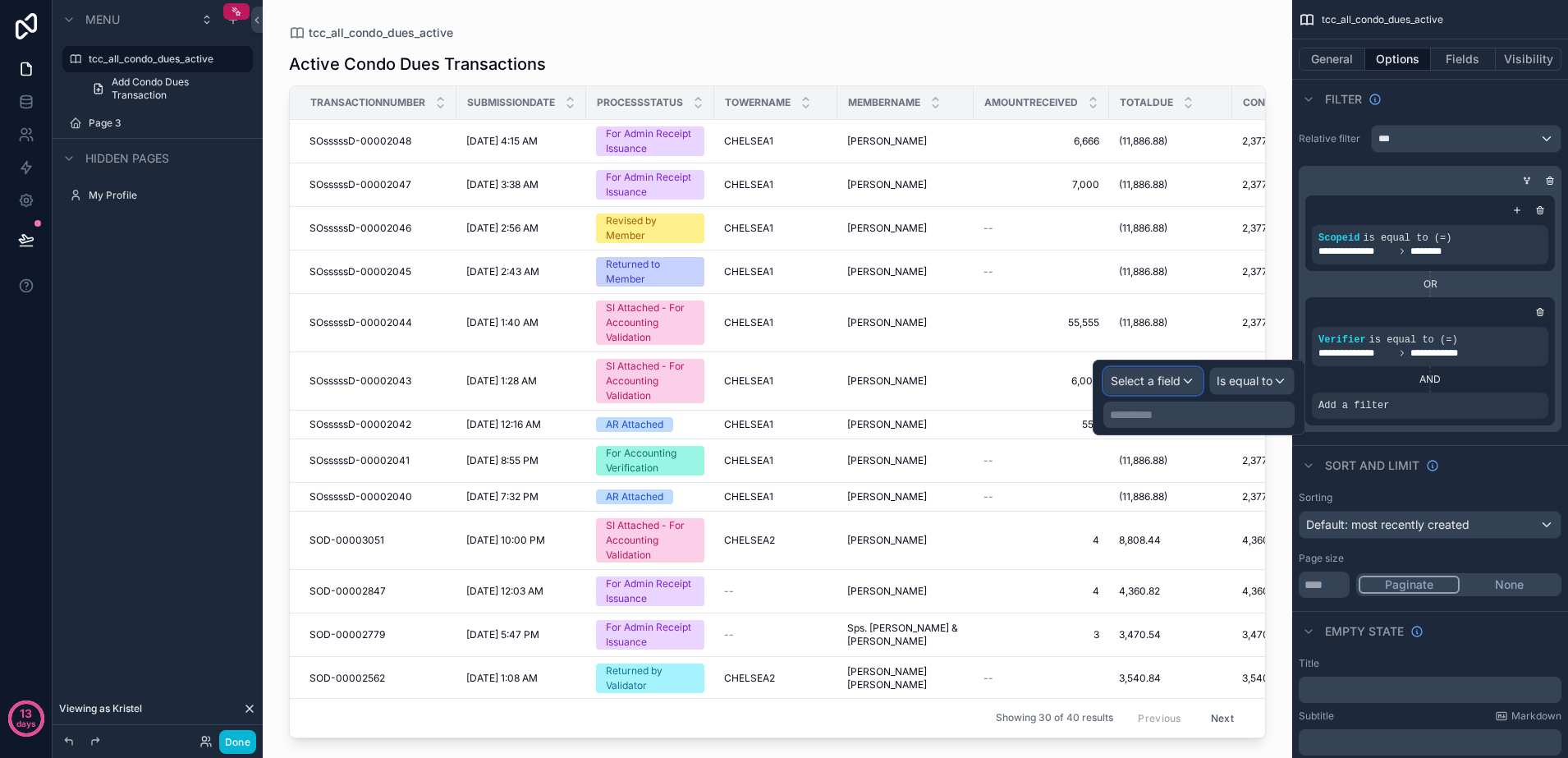
click at [1172, 384] on span "Select a field" at bounding box center [1146, 380] width 70 height 14
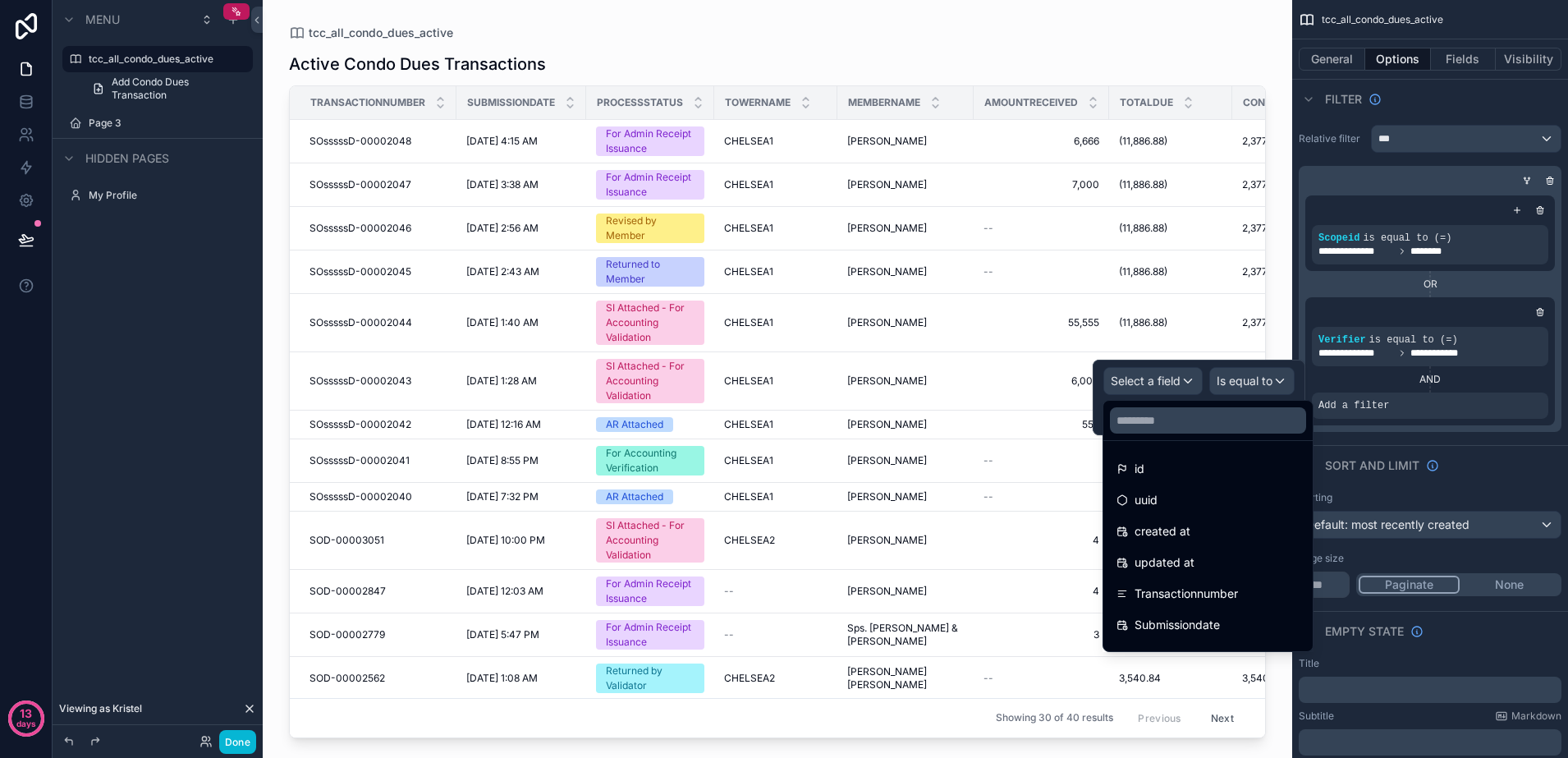
click at [1172, 384] on div at bounding box center [1199, 397] width 213 height 76
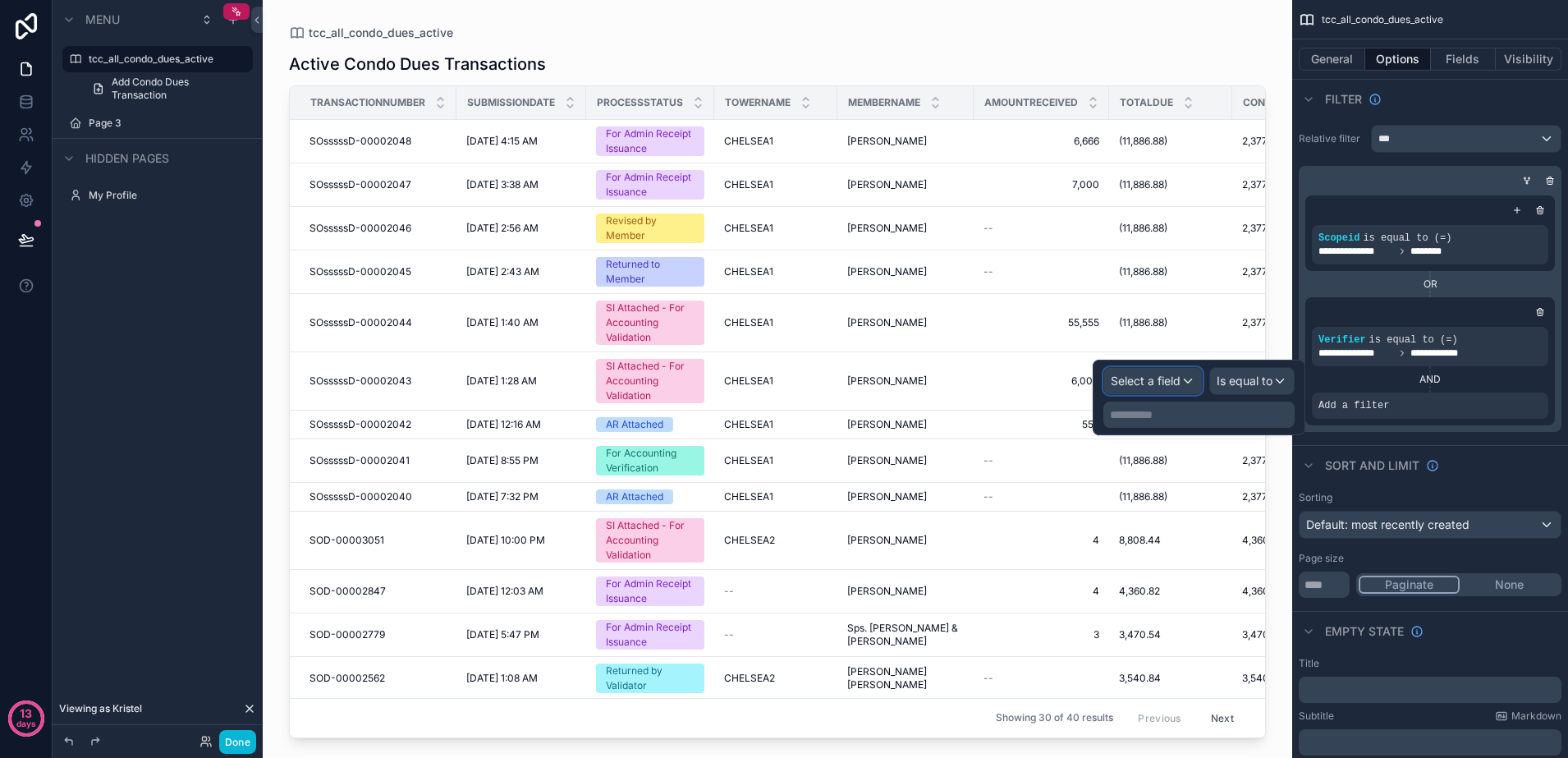
click at [1188, 384] on div "Select a field" at bounding box center [1153, 380] width 98 height 26
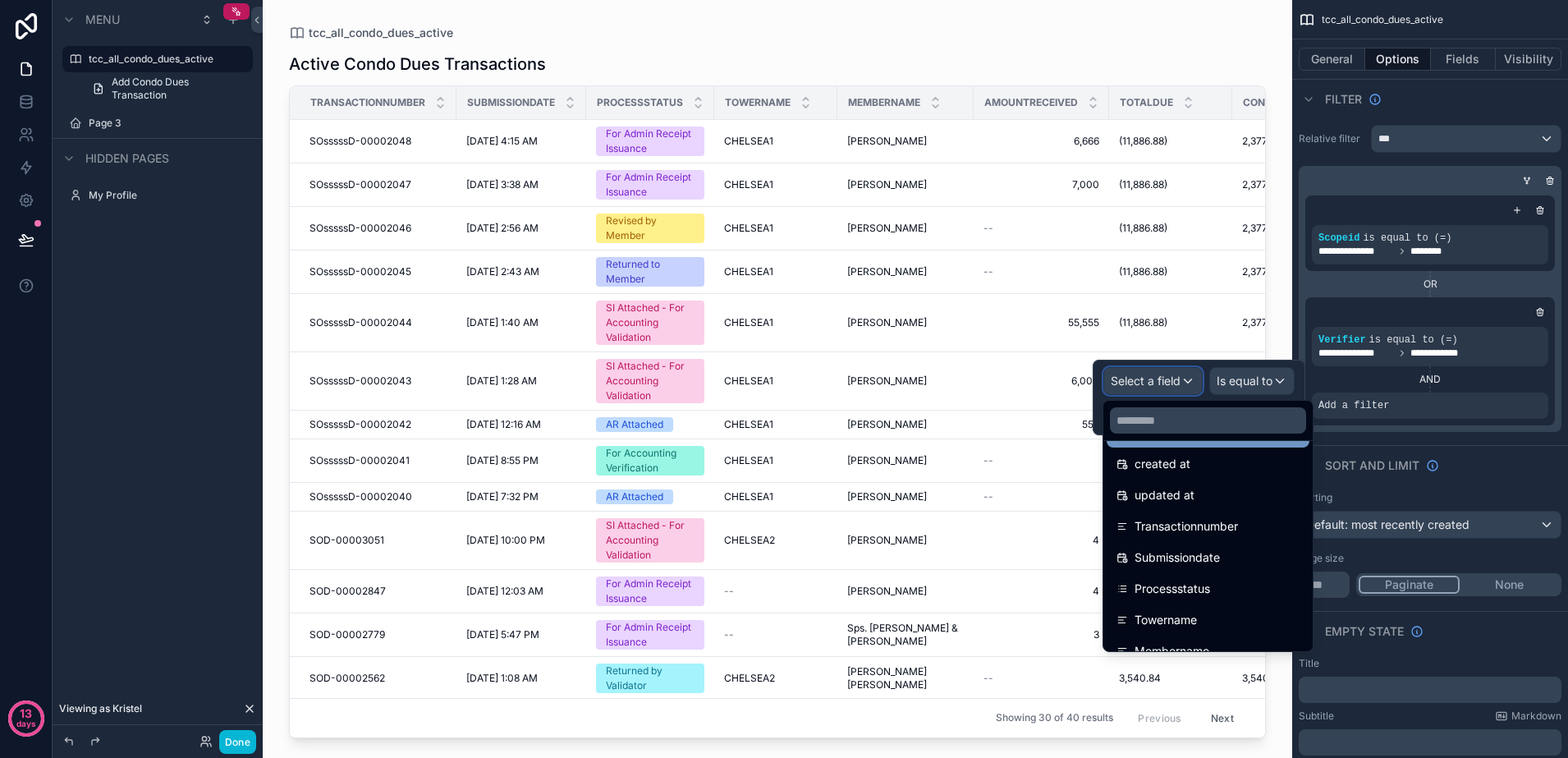
scroll to position [103, 0]
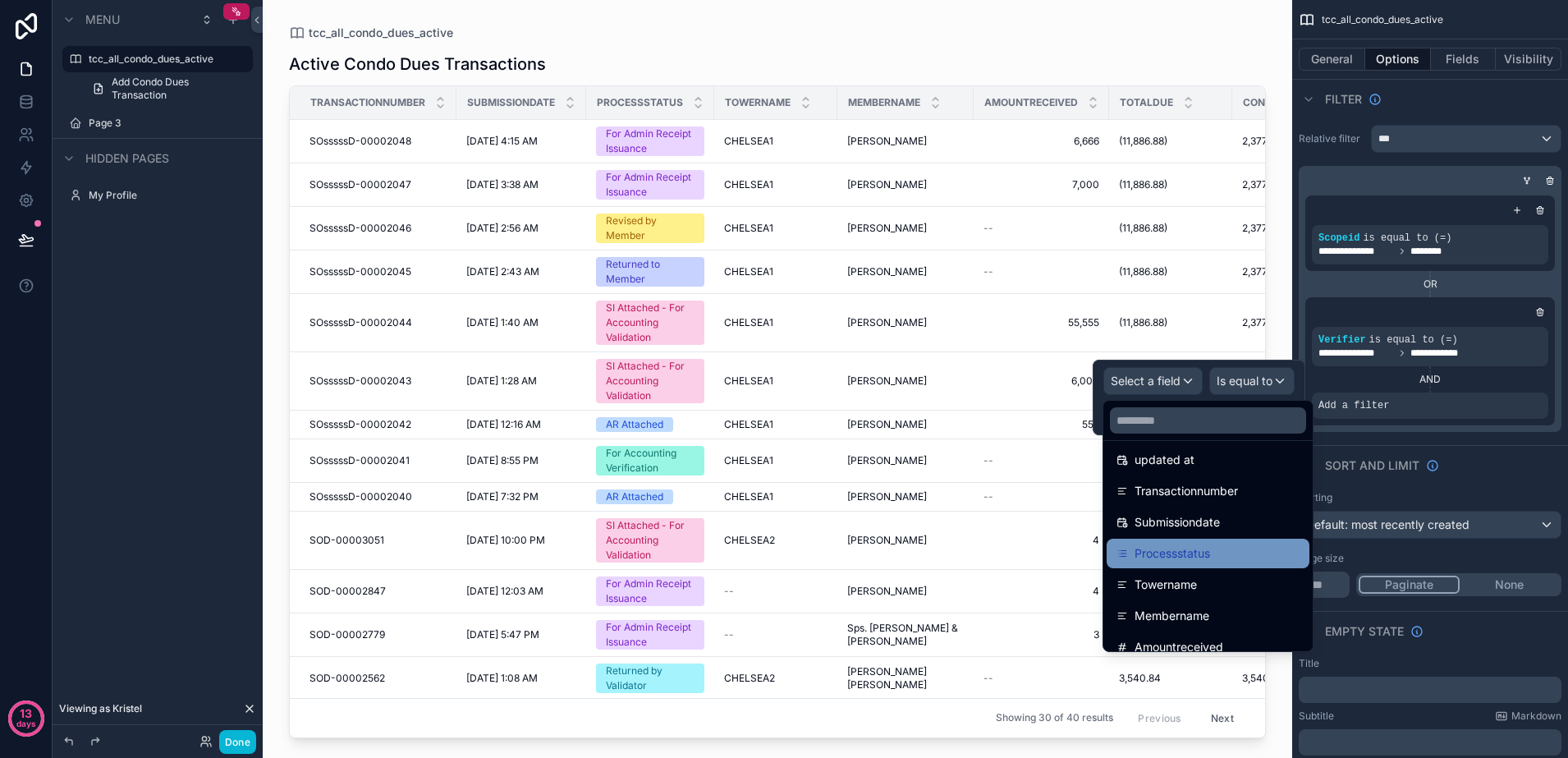
click at [1198, 543] on span "Processstatus" at bounding box center [1173, 553] width 76 height 19
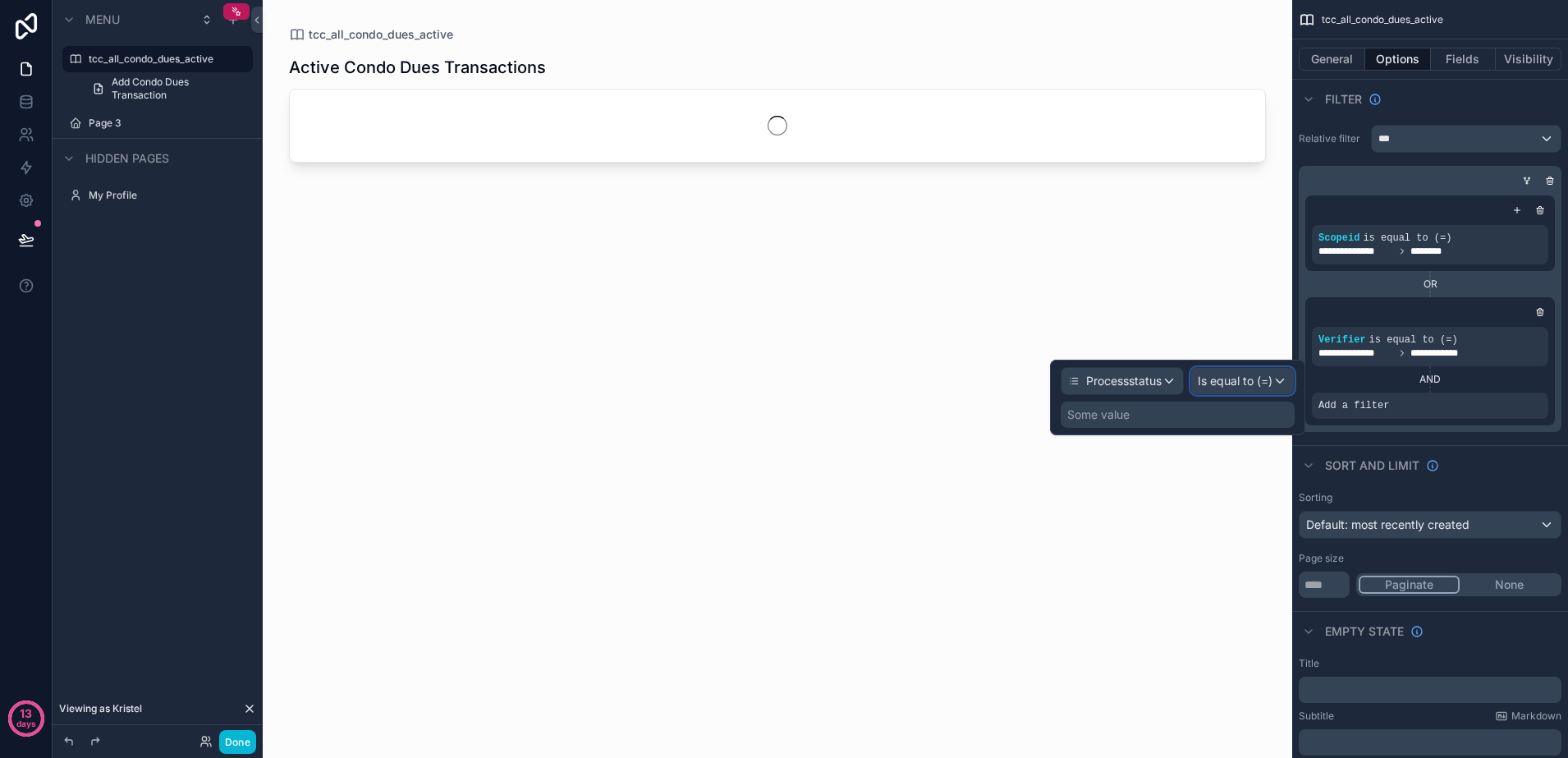
click at [1249, 384] on span "Is equal to (=)" at bounding box center [1235, 380] width 75 height 16
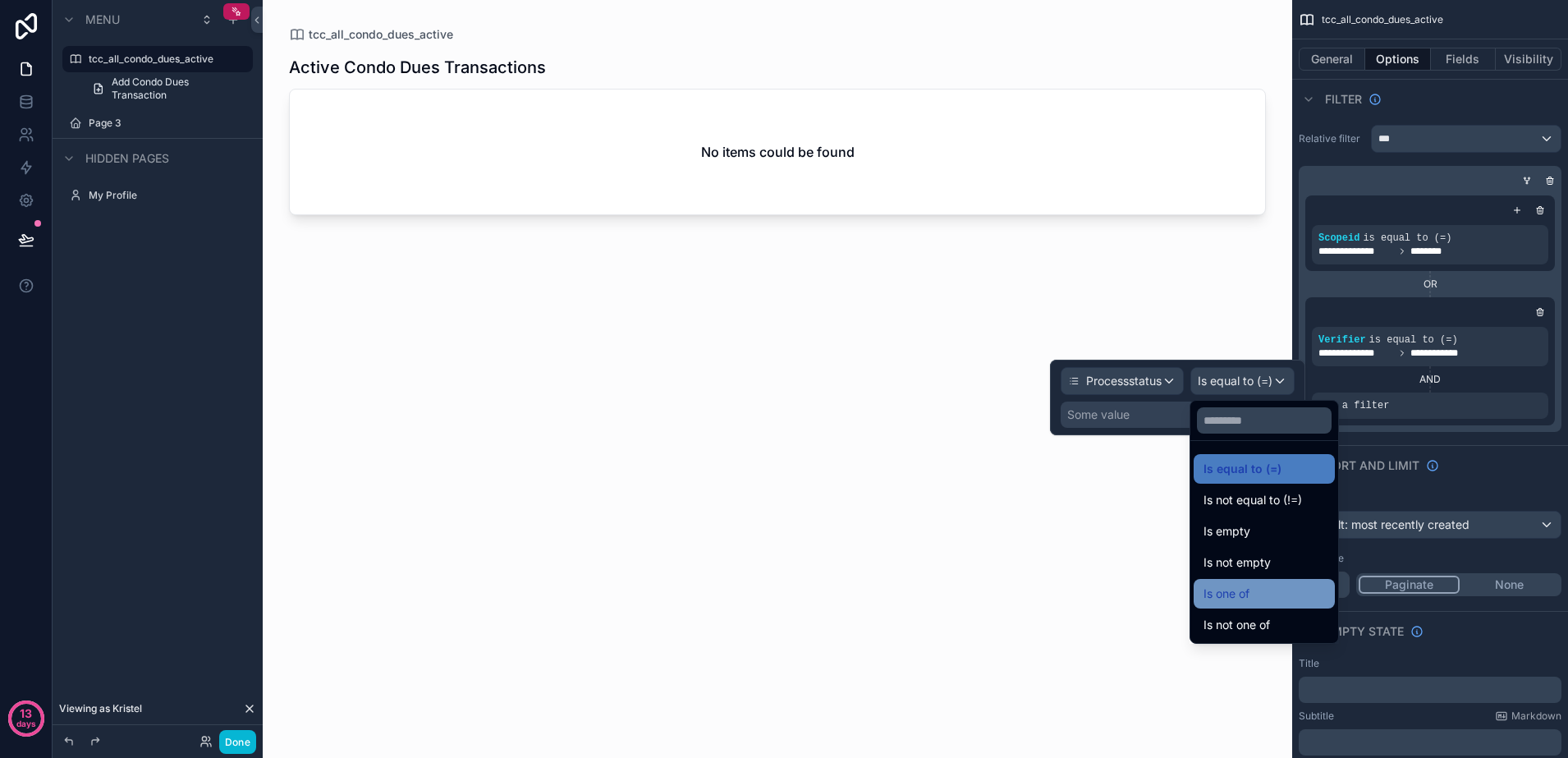
click at [1275, 588] on div "Is one of" at bounding box center [1264, 593] width 121 height 19
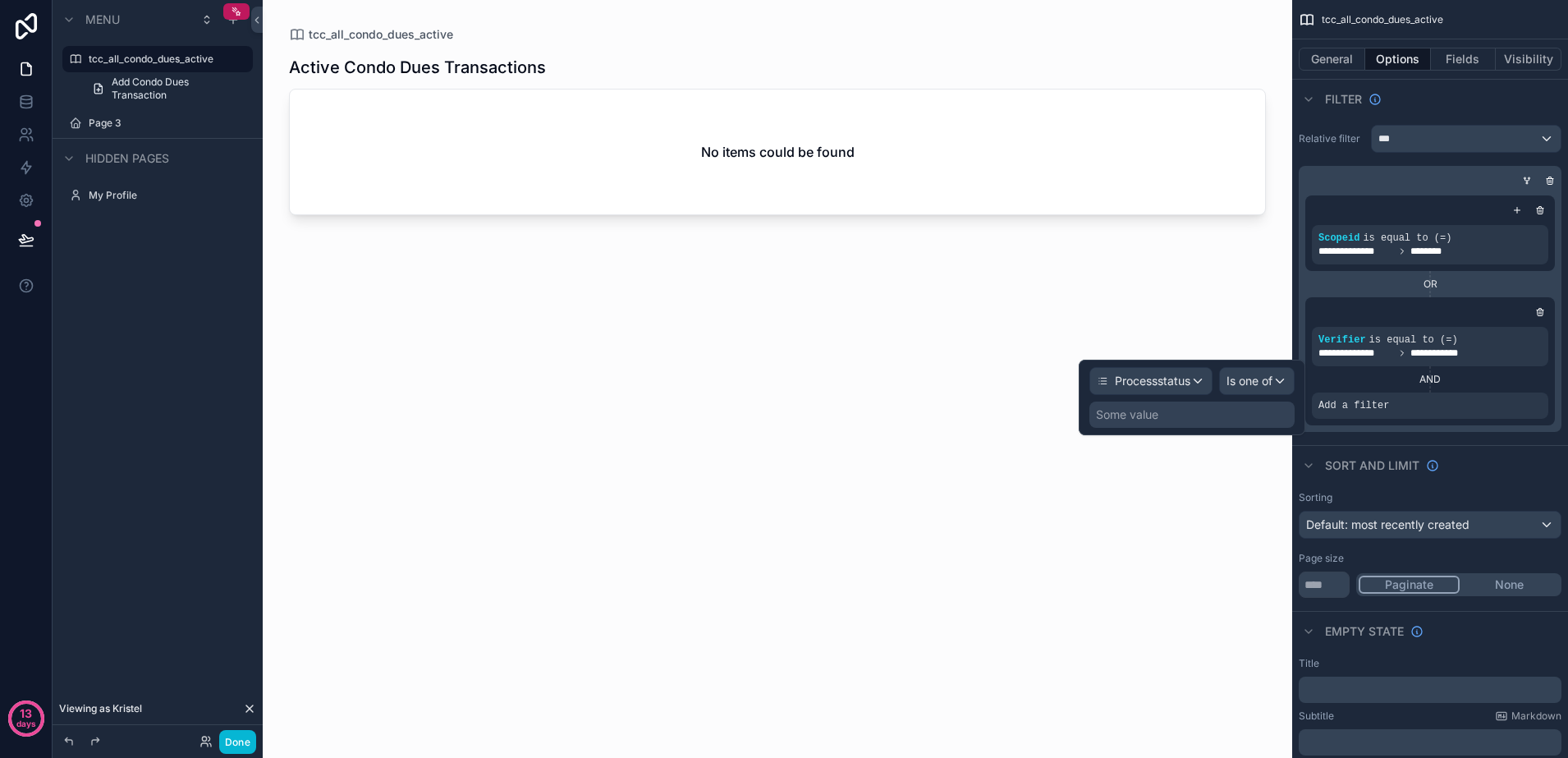
click at [1188, 412] on div "Some value" at bounding box center [1192, 414] width 205 height 26
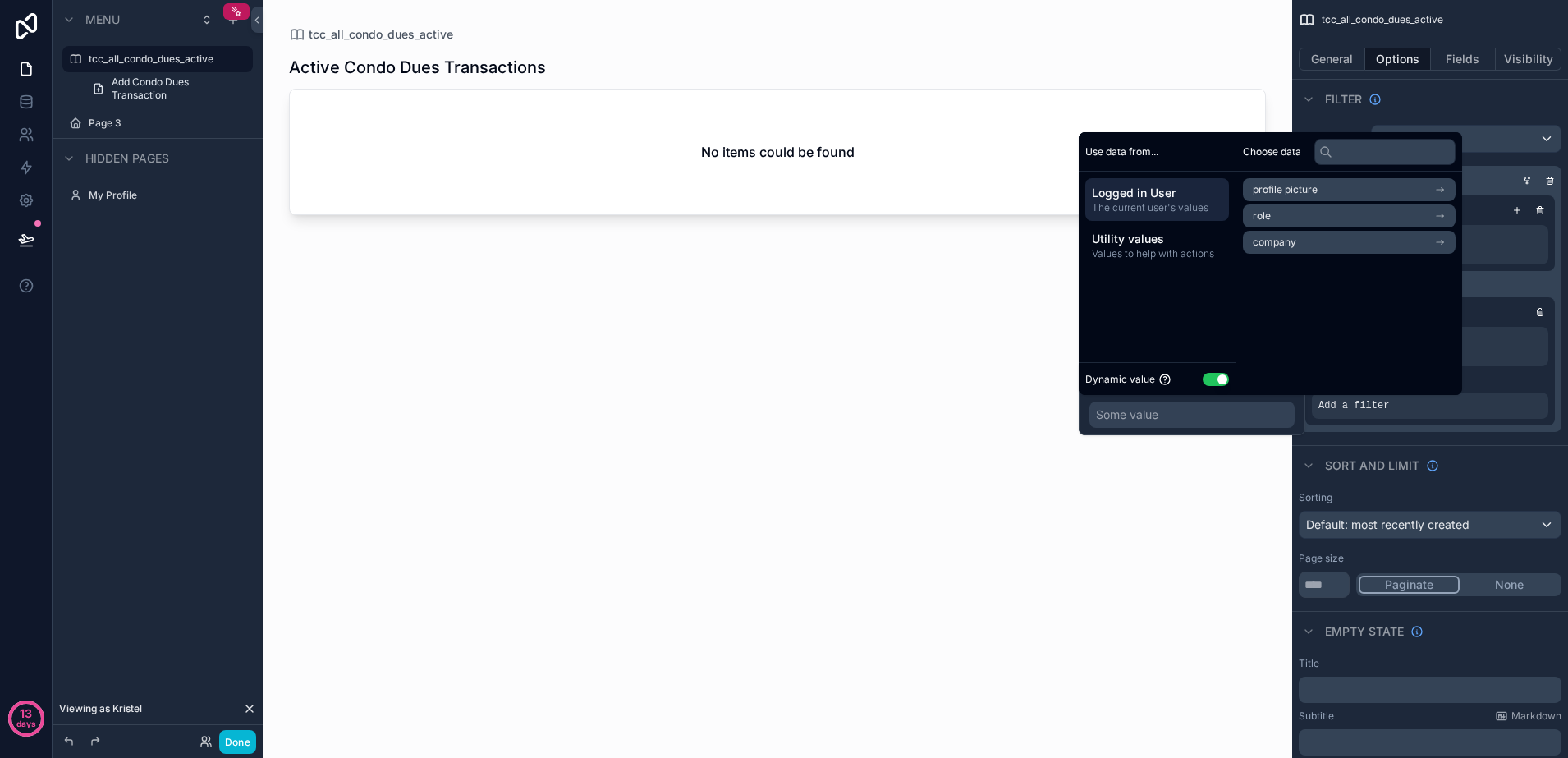
click at [1216, 377] on button "Use setting" at bounding box center [1215, 379] width 26 height 14
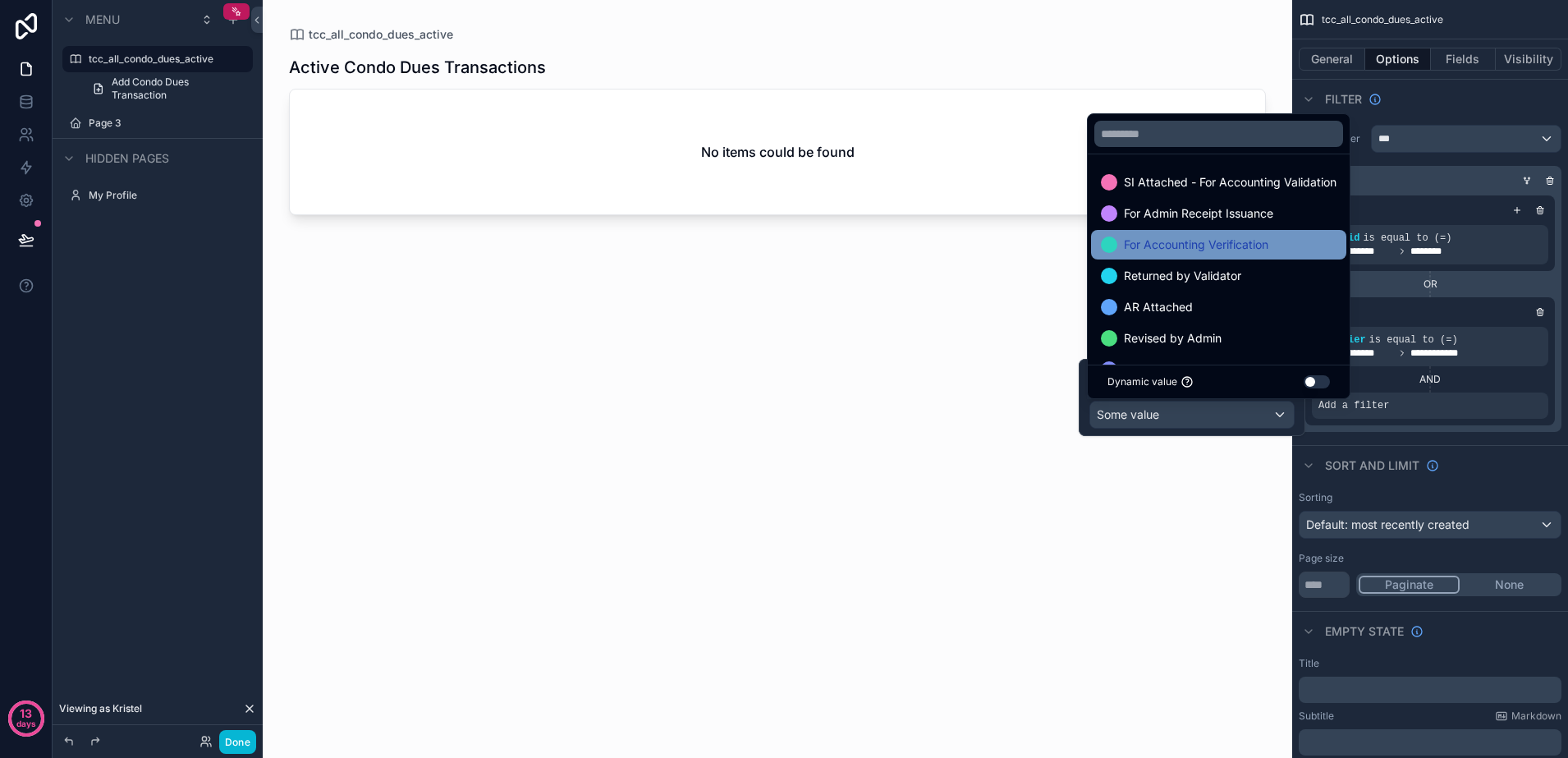
click at [1235, 246] on span "For Accounting Verification" at bounding box center [1196, 244] width 144 height 19
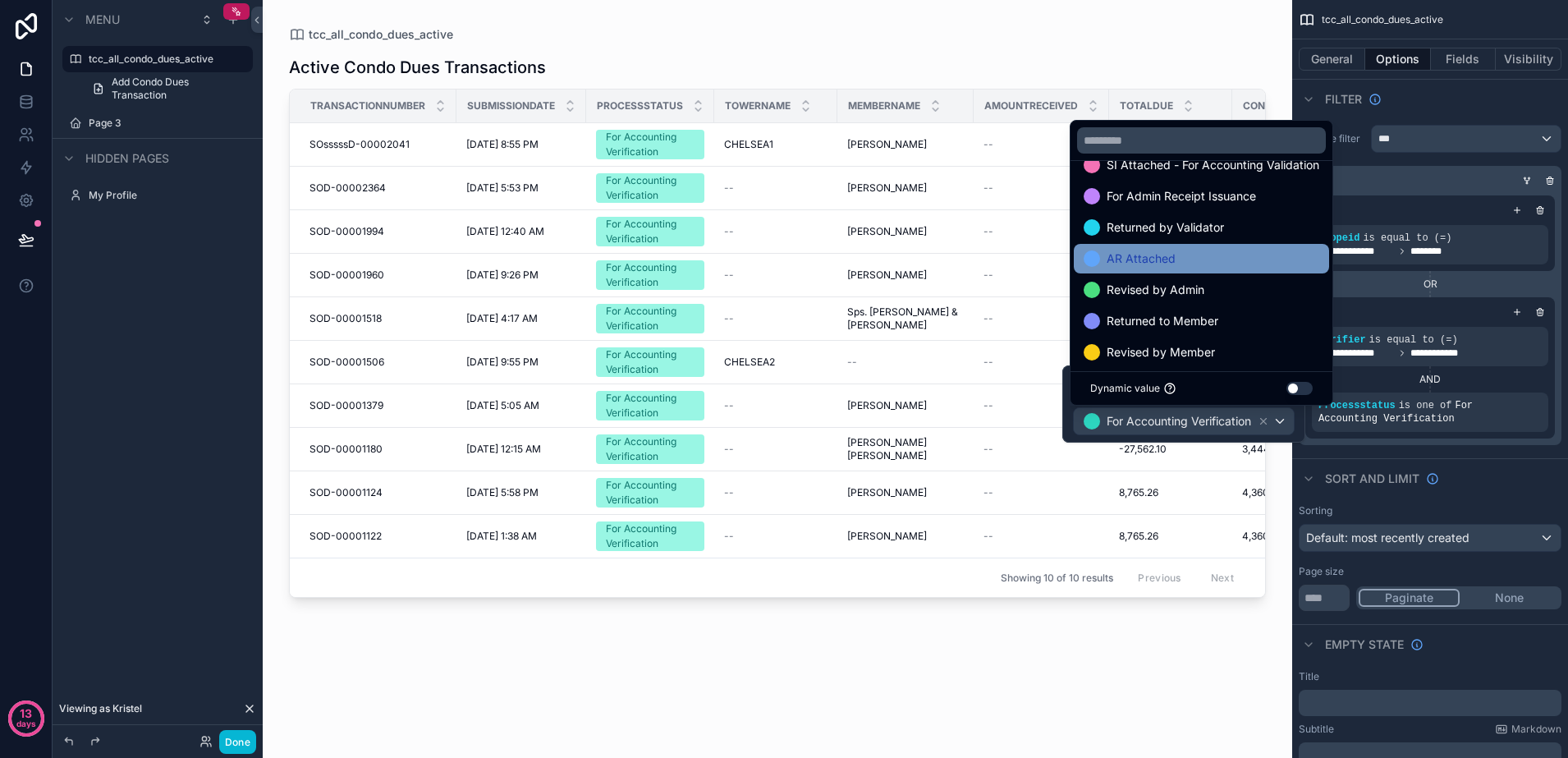
scroll to position [33, 0]
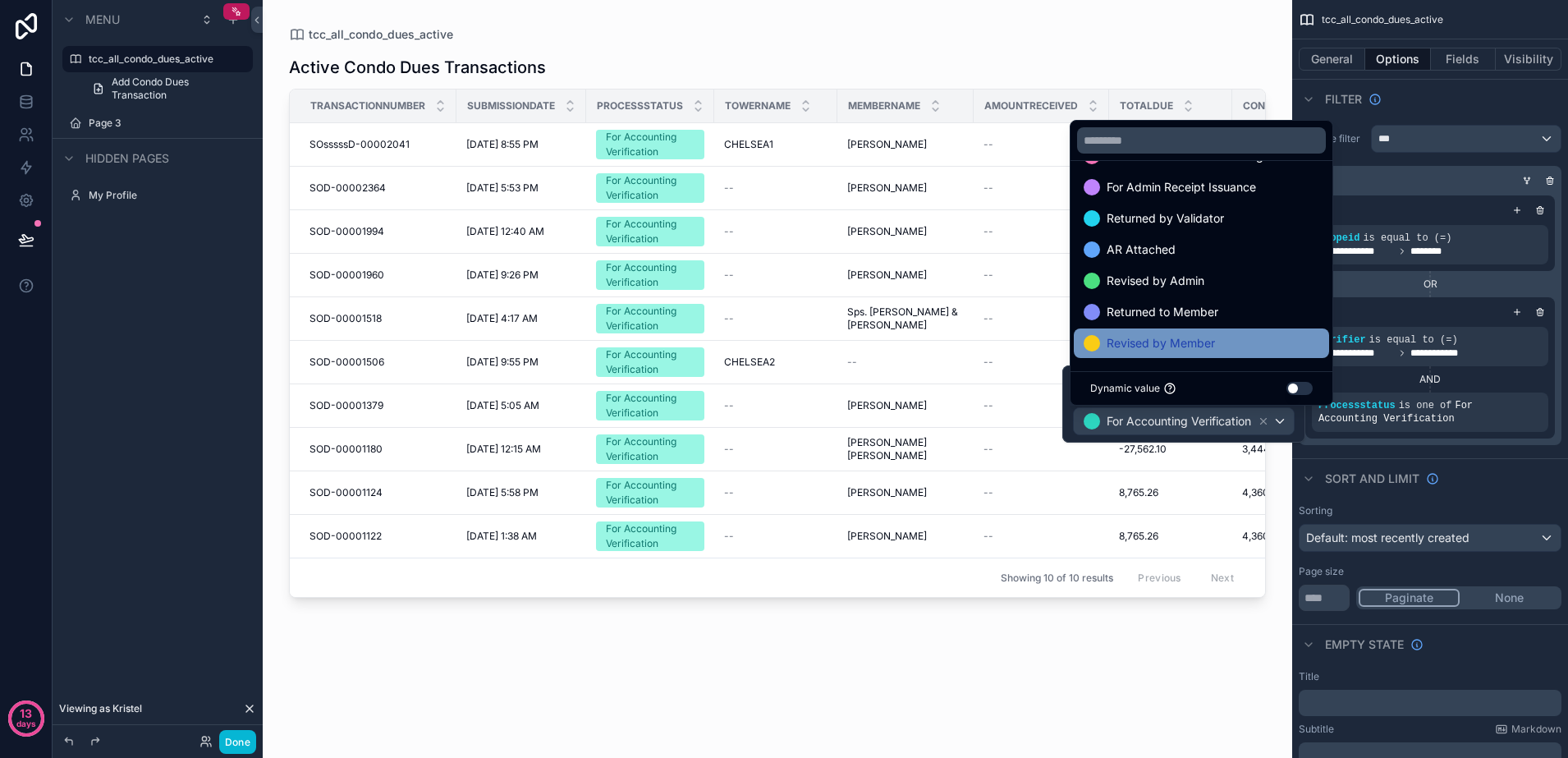
click at [1252, 345] on div "Revised by Member" at bounding box center [1201, 343] width 235 height 19
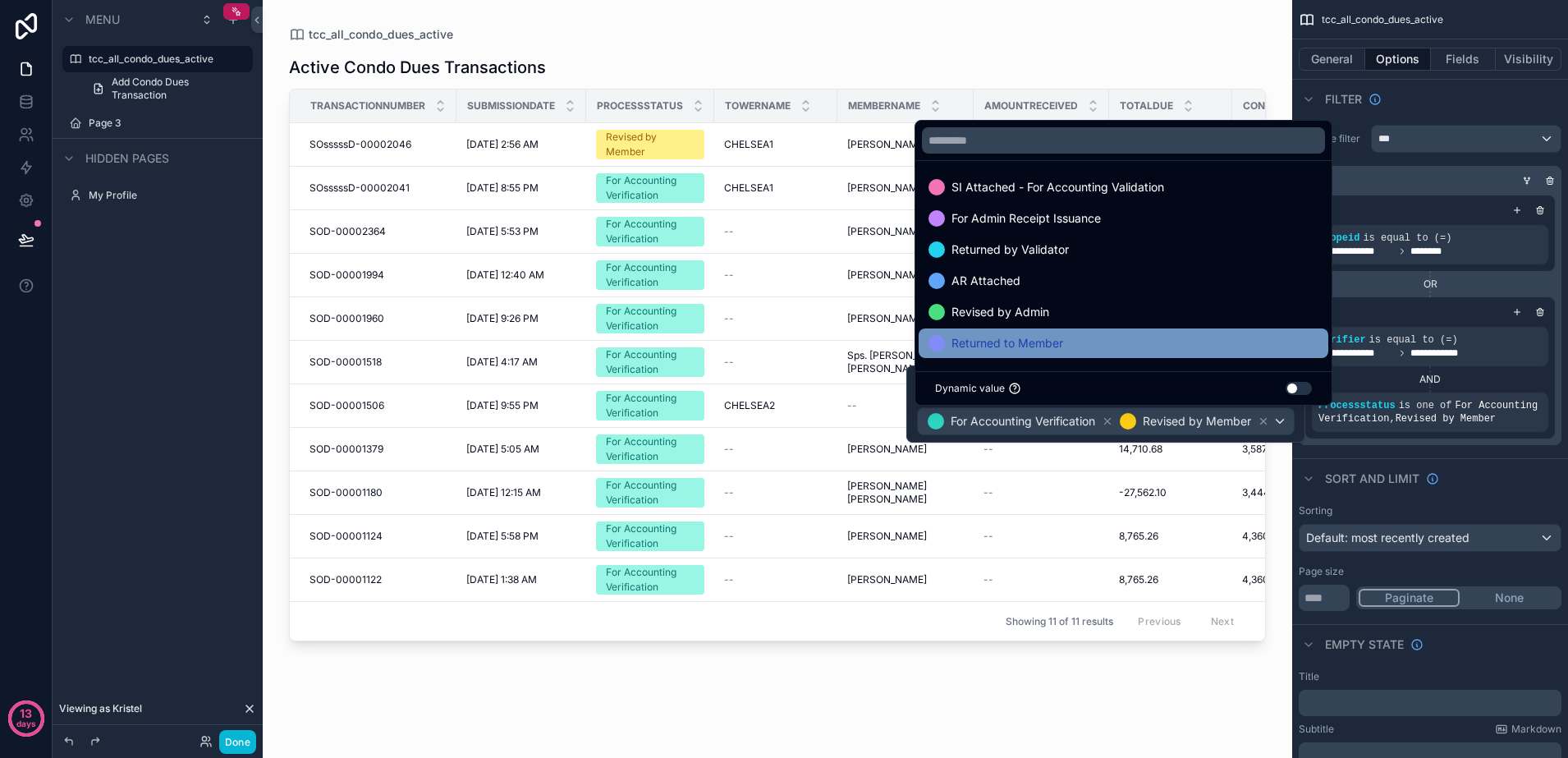
click at [1176, 343] on div "Returned to Member" at bounding box center [1123, 343] width 390 height 19
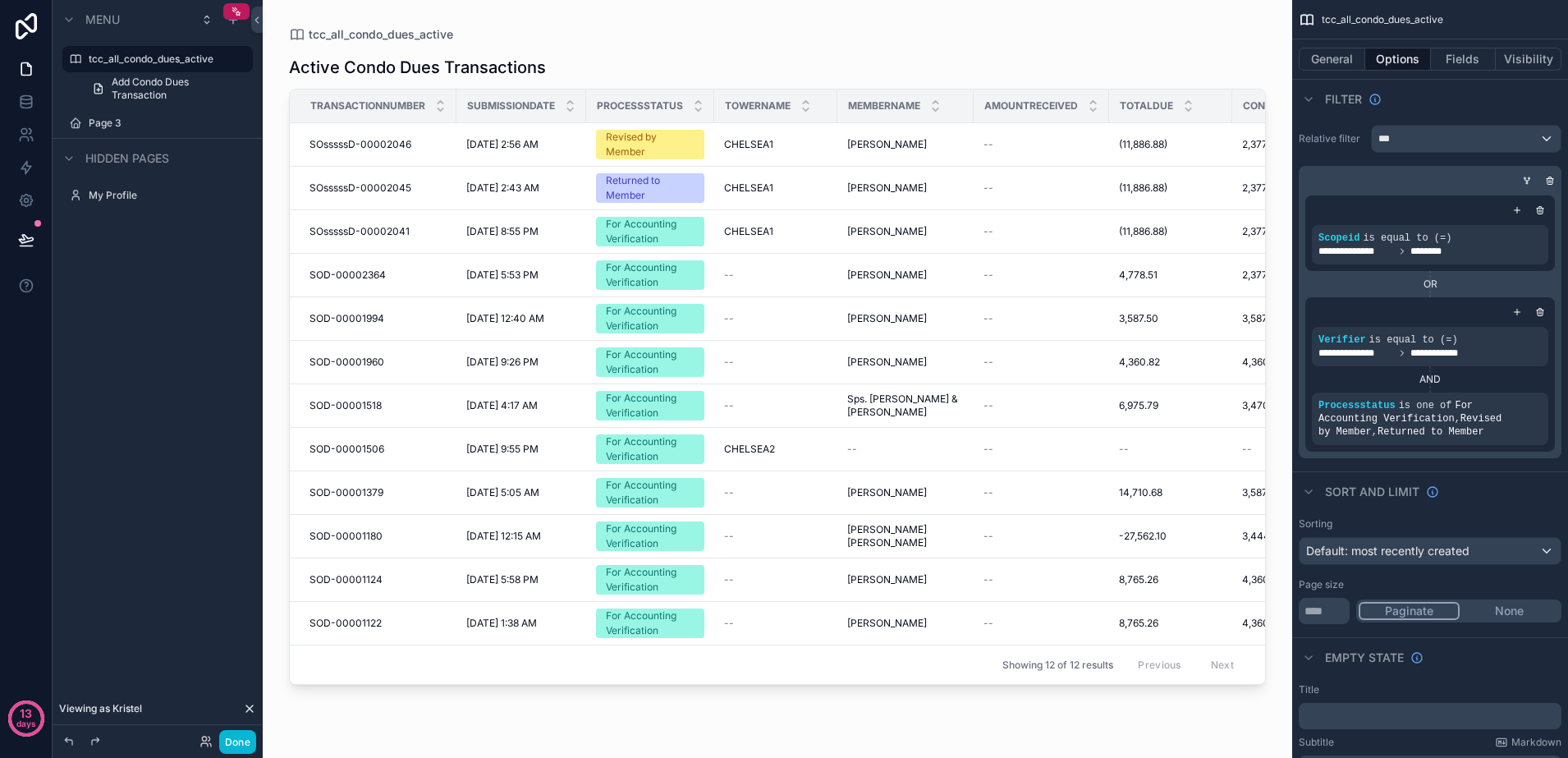
click at [1281, 477] on div "tcc_all_condo_dues_active Active Condo Dues Transactions Transactionnumber Subm…" at bounding box center [777, 369] width 1030 height 738
click at [1325, 57] on button "General" at bounding box center [1332, 59] width 67 height 23
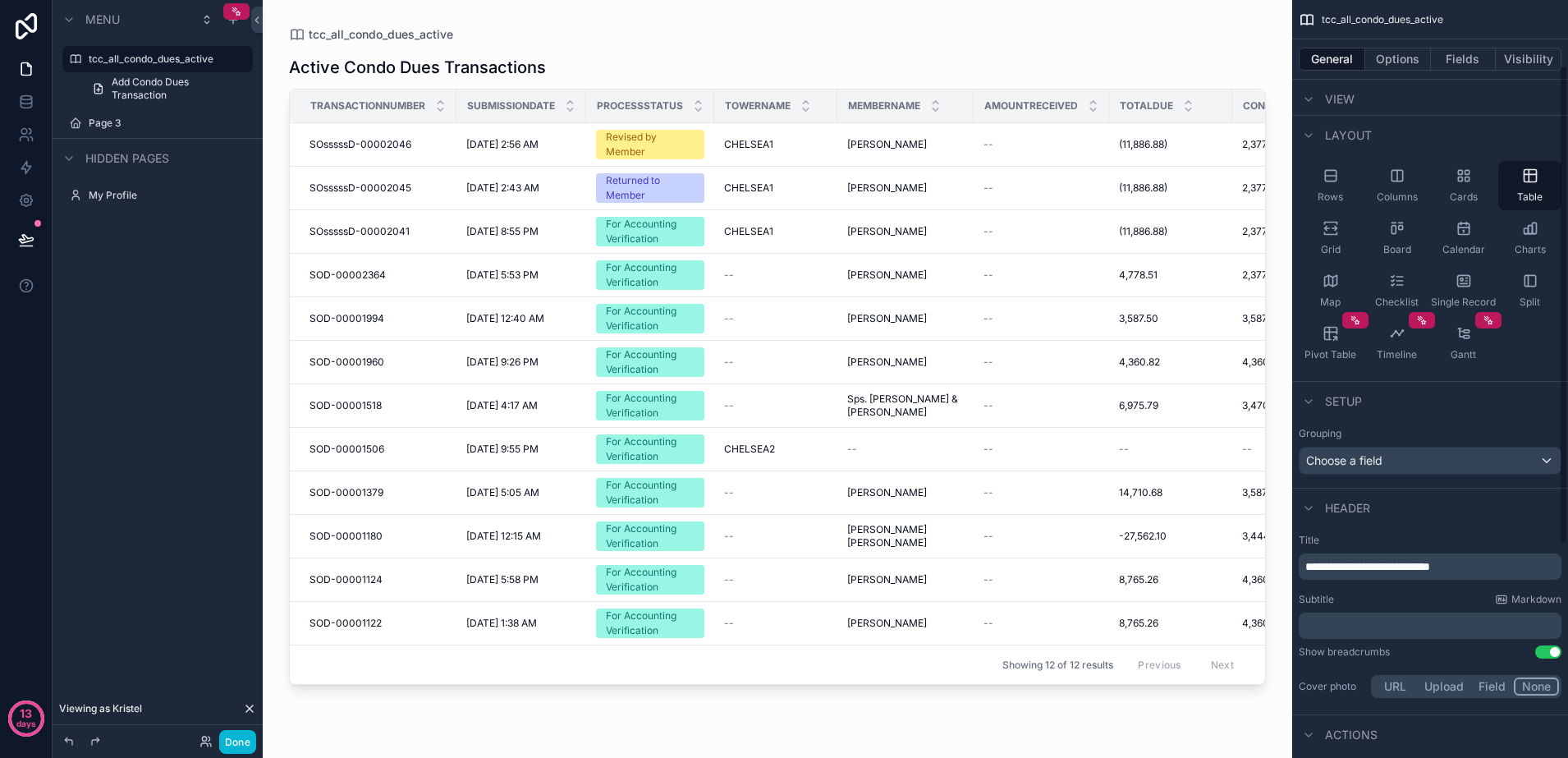
scroll to position [103, 0]
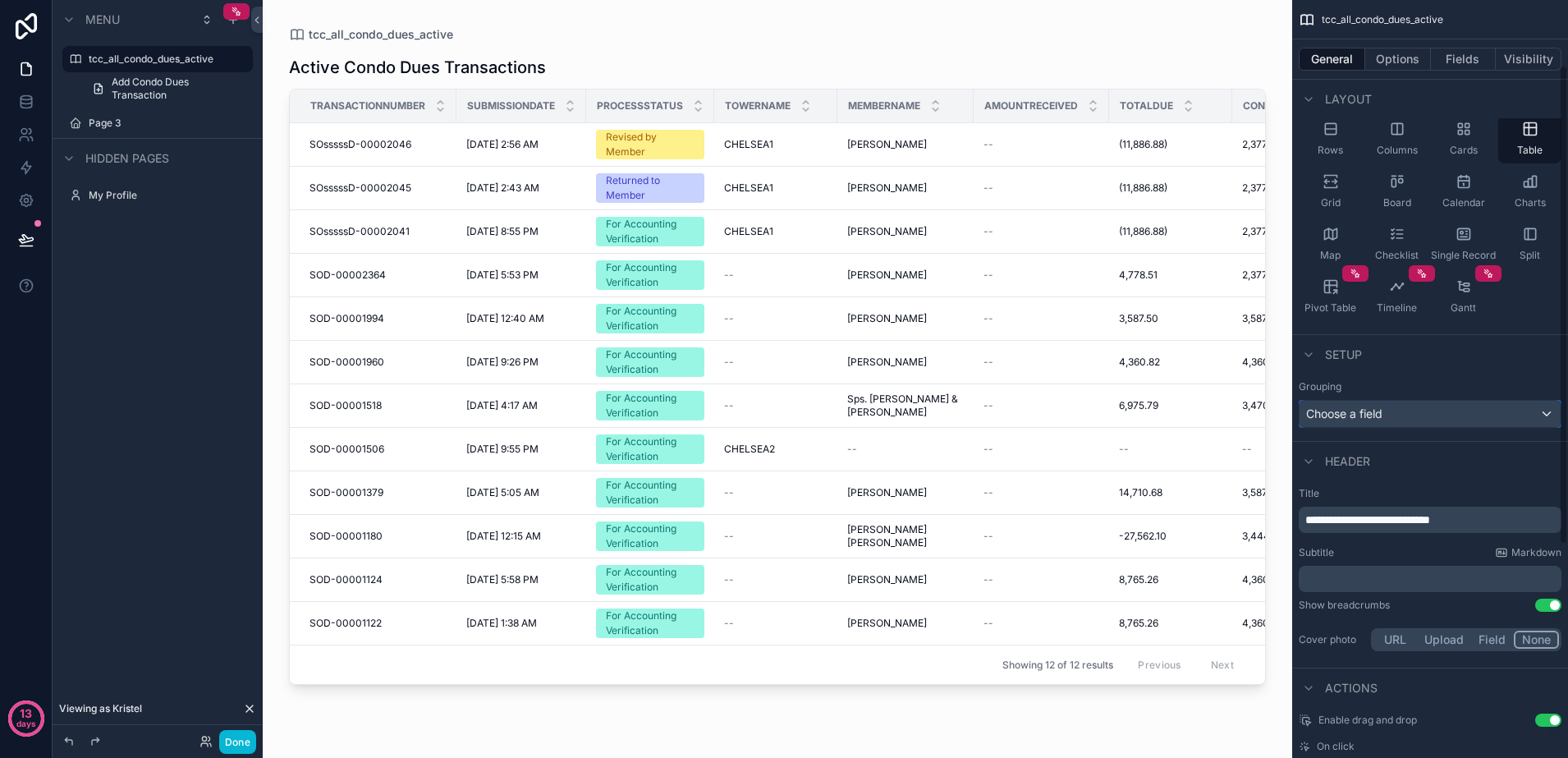
click at [1361, 418] on span "Choose a field" at bounding box center [1344, 413] width 77 height 14
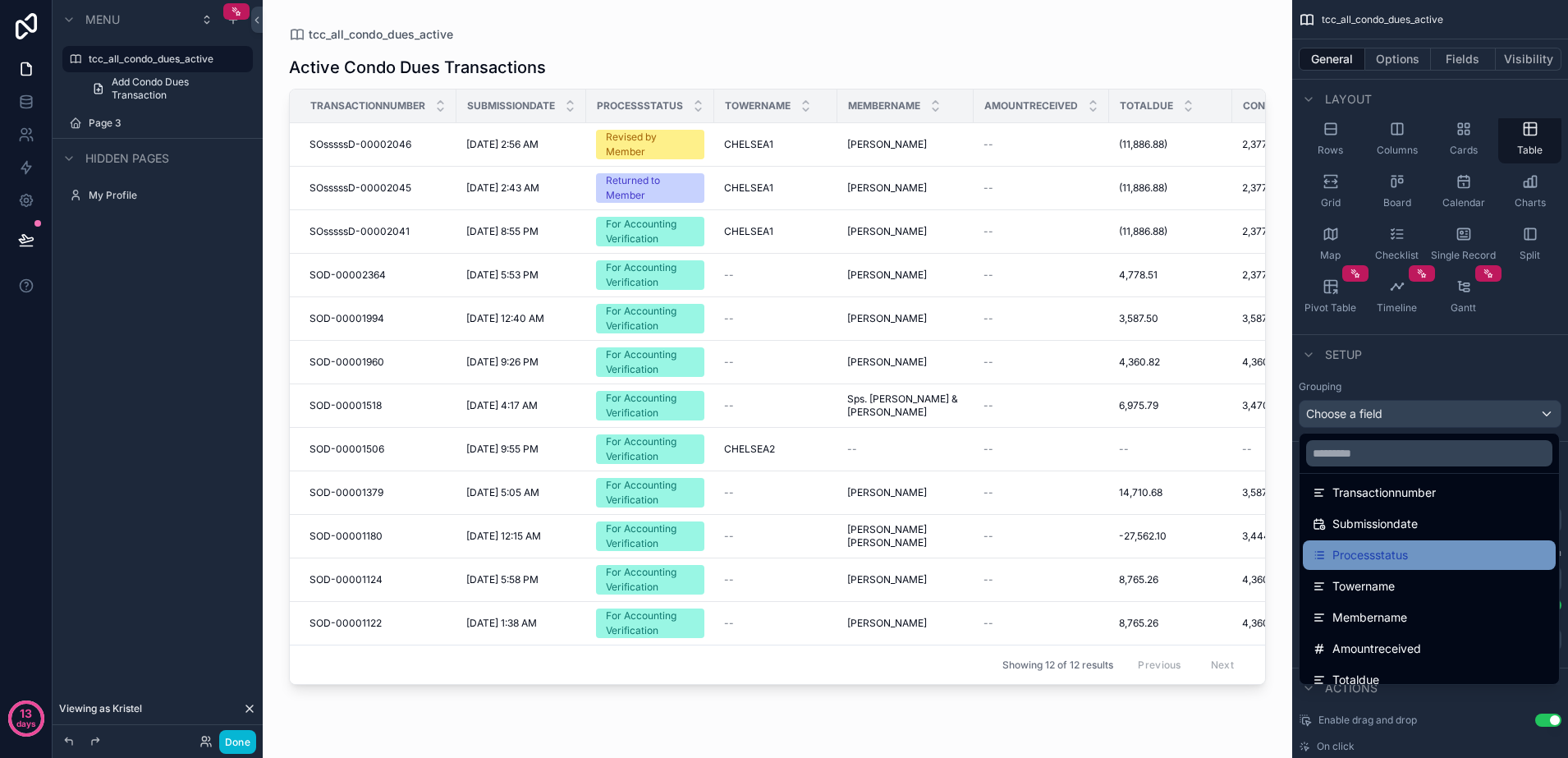
click at [1404, 547] on span "Processstatus" at bounding box center [1370, 555] width 76 height 19
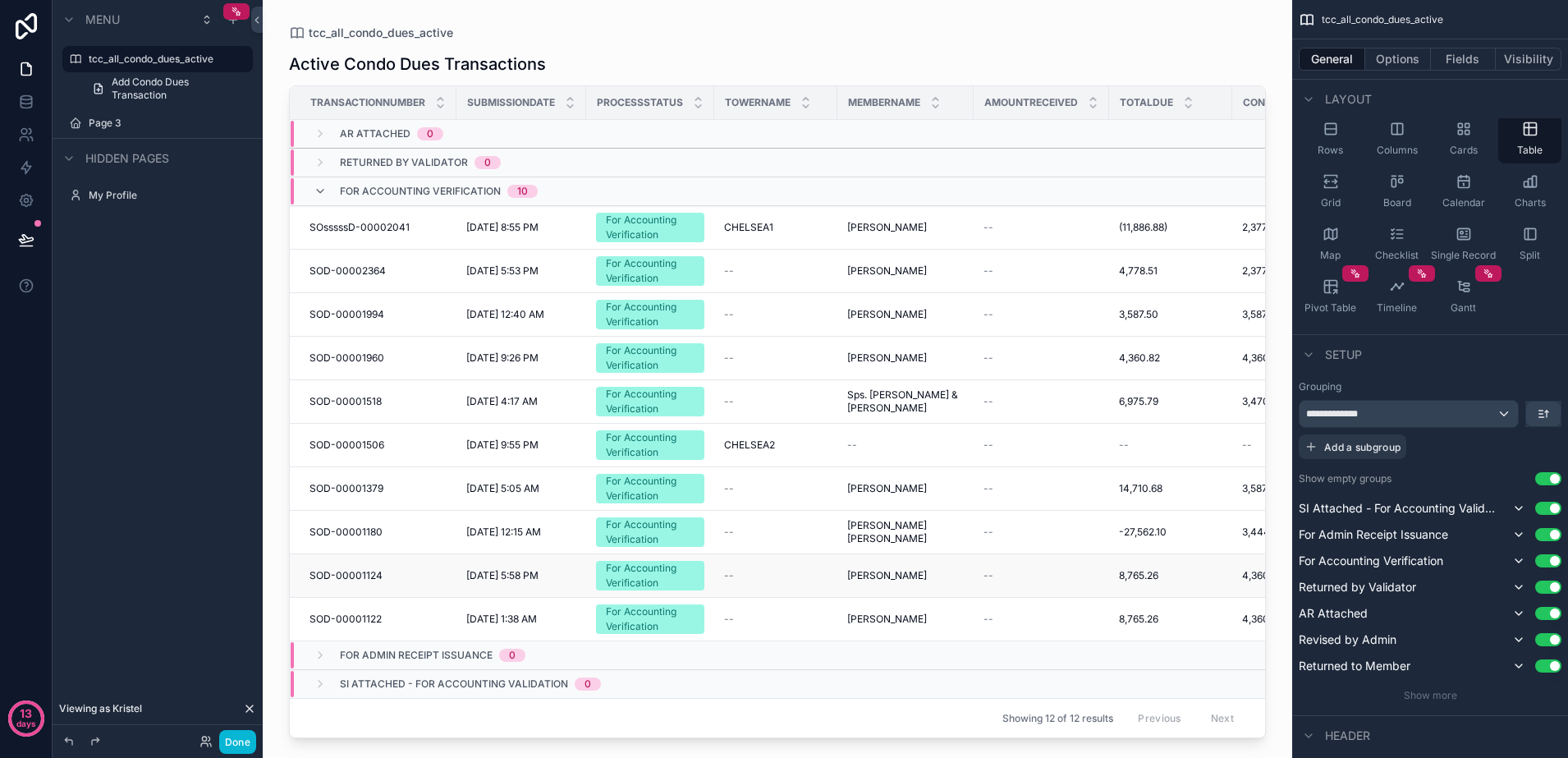
scroll to position [0, 0]
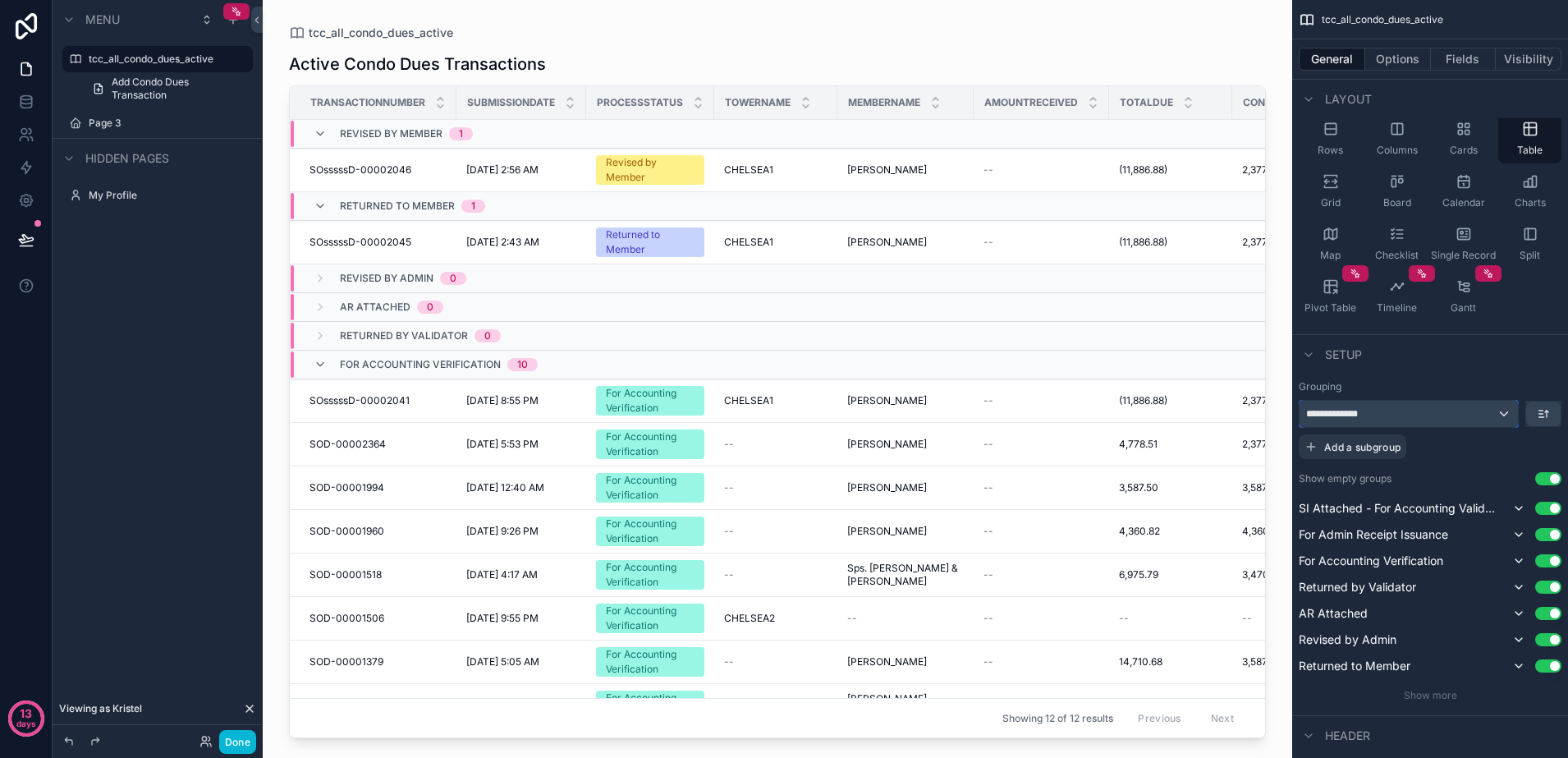
click at [1502, 415] on div "**********" at bounding box center [1409, 413] width 219 height 26
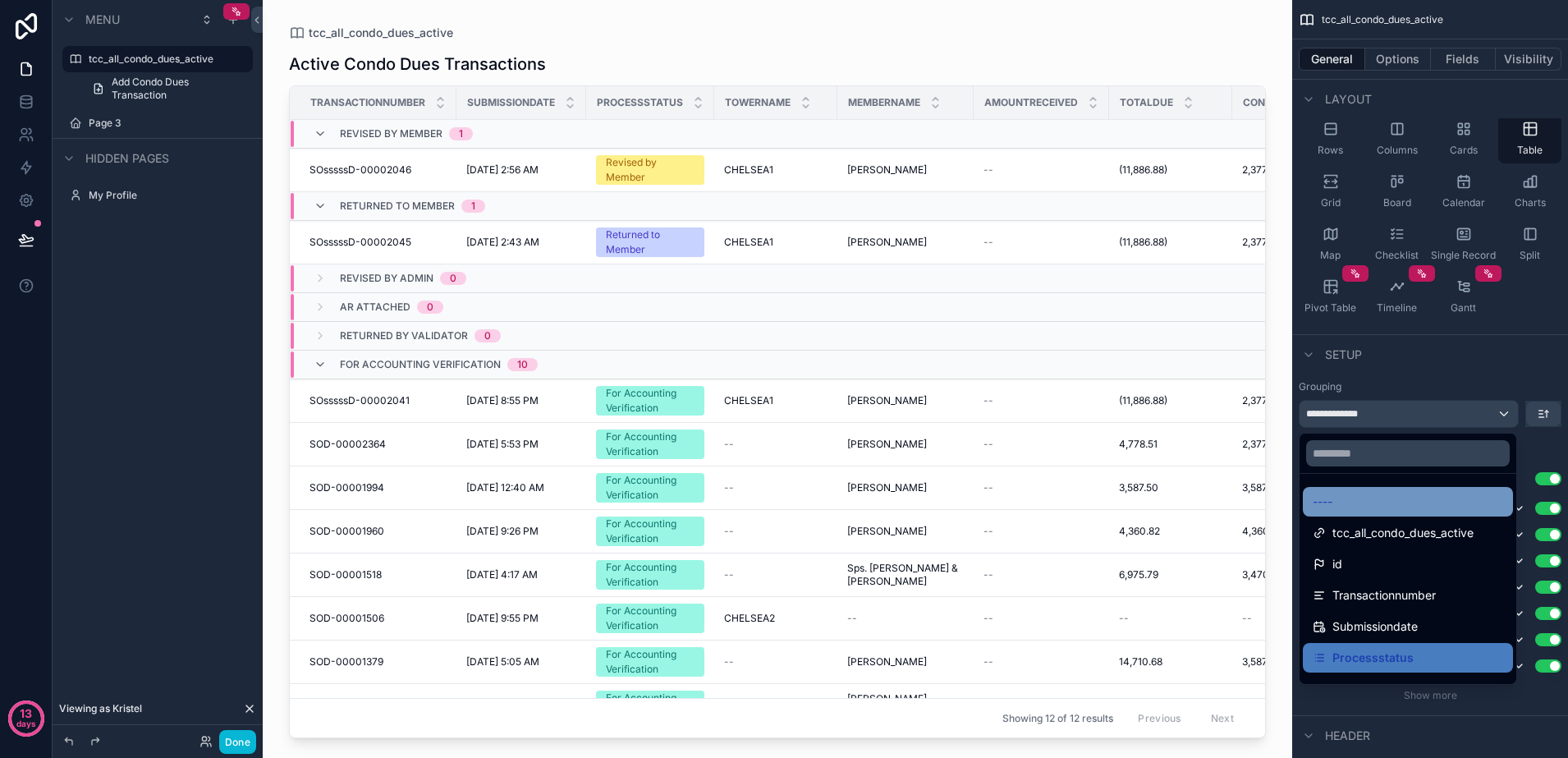
click at [1438, 493] on div "----" at bounding box center [1408, 501] width 191 height 19
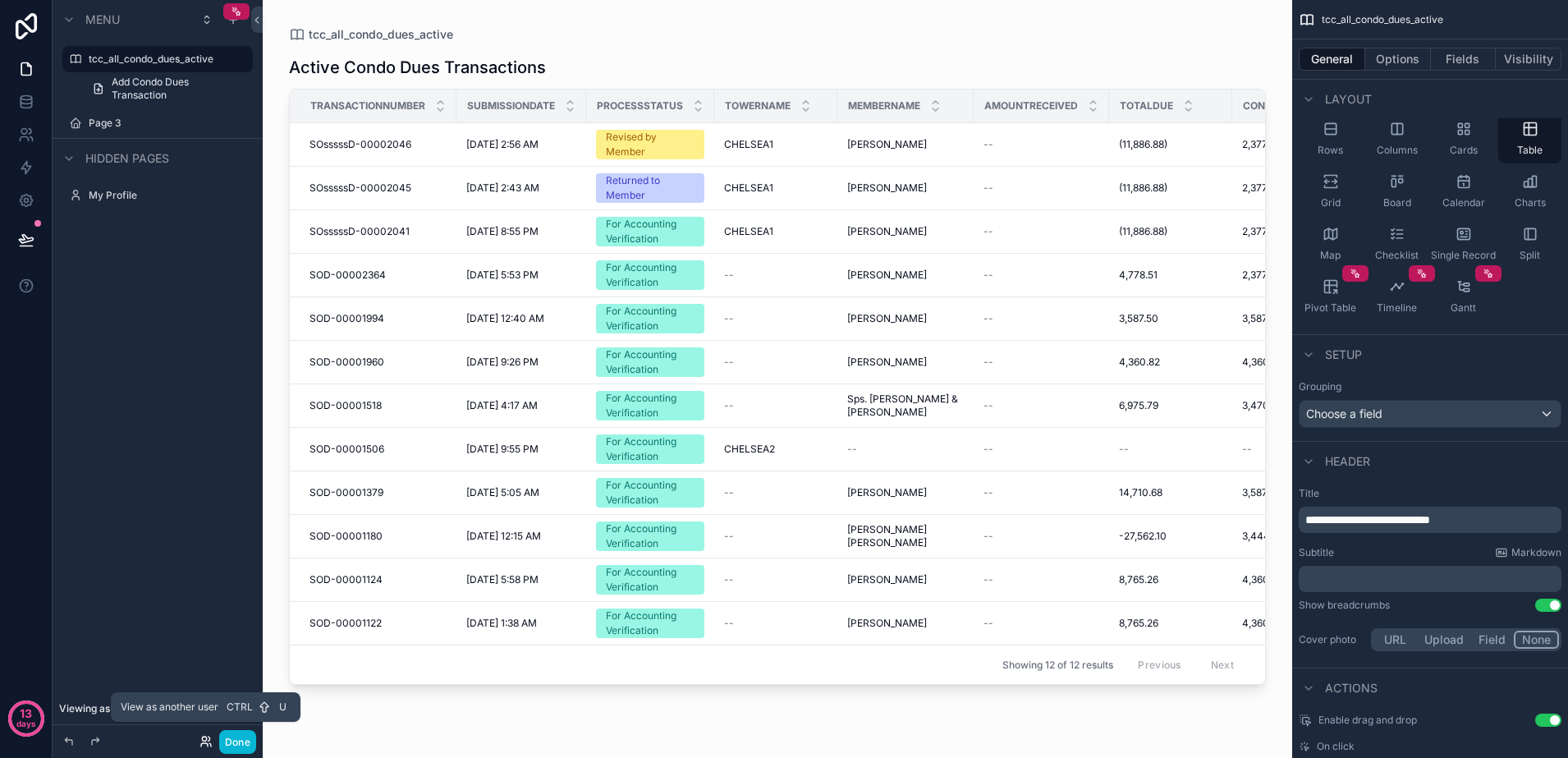
click at [202, 744] on icon at bounding box center [206, 742] width 14 height 14
click at [35, 94] on link at bounding box center [25, 102] width 51 height 33
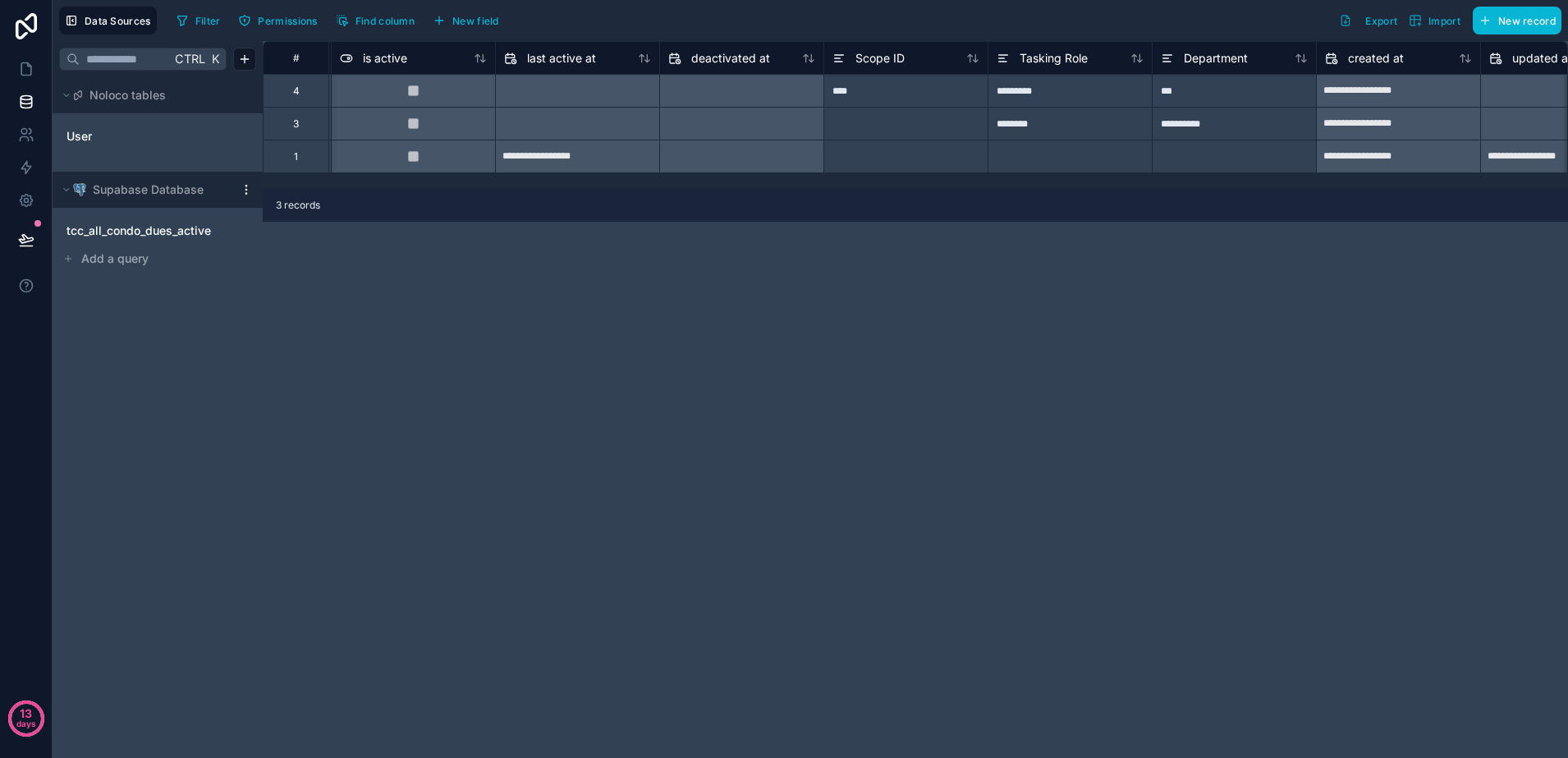
scroll to position [0, 1135]
click at [1033, 158] on div at bounding box center [1083, 156] width 165 height 33
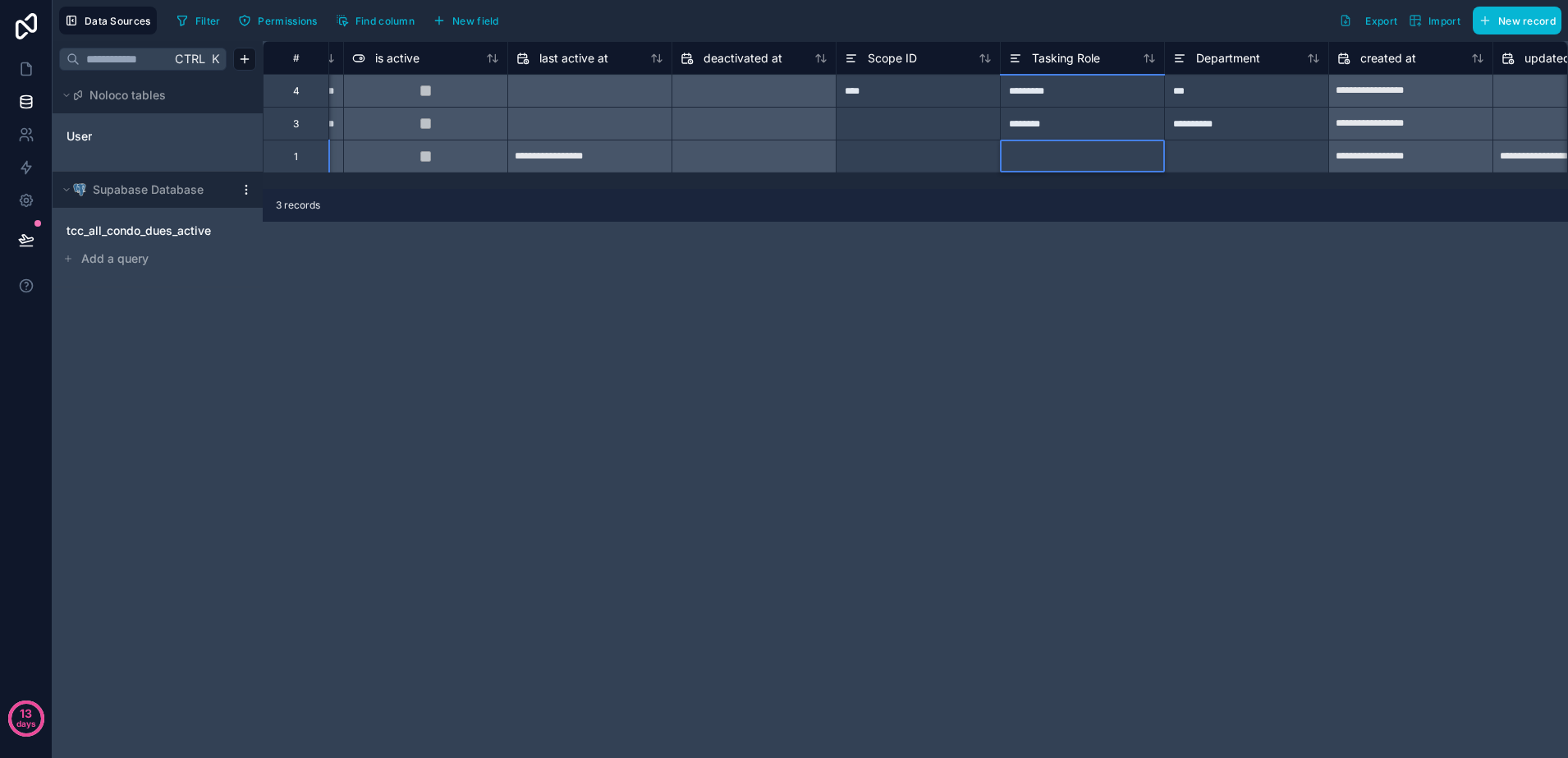
click at [1033, 158] on div at bounding box center [1083, 156] width 165 height 33
click at [1033, 158] on input at bounding box center [1083, 156] width 164 height 32
type input "********"
click at [38, 83] on link at bounding box center [25, 69] width 51 height 33
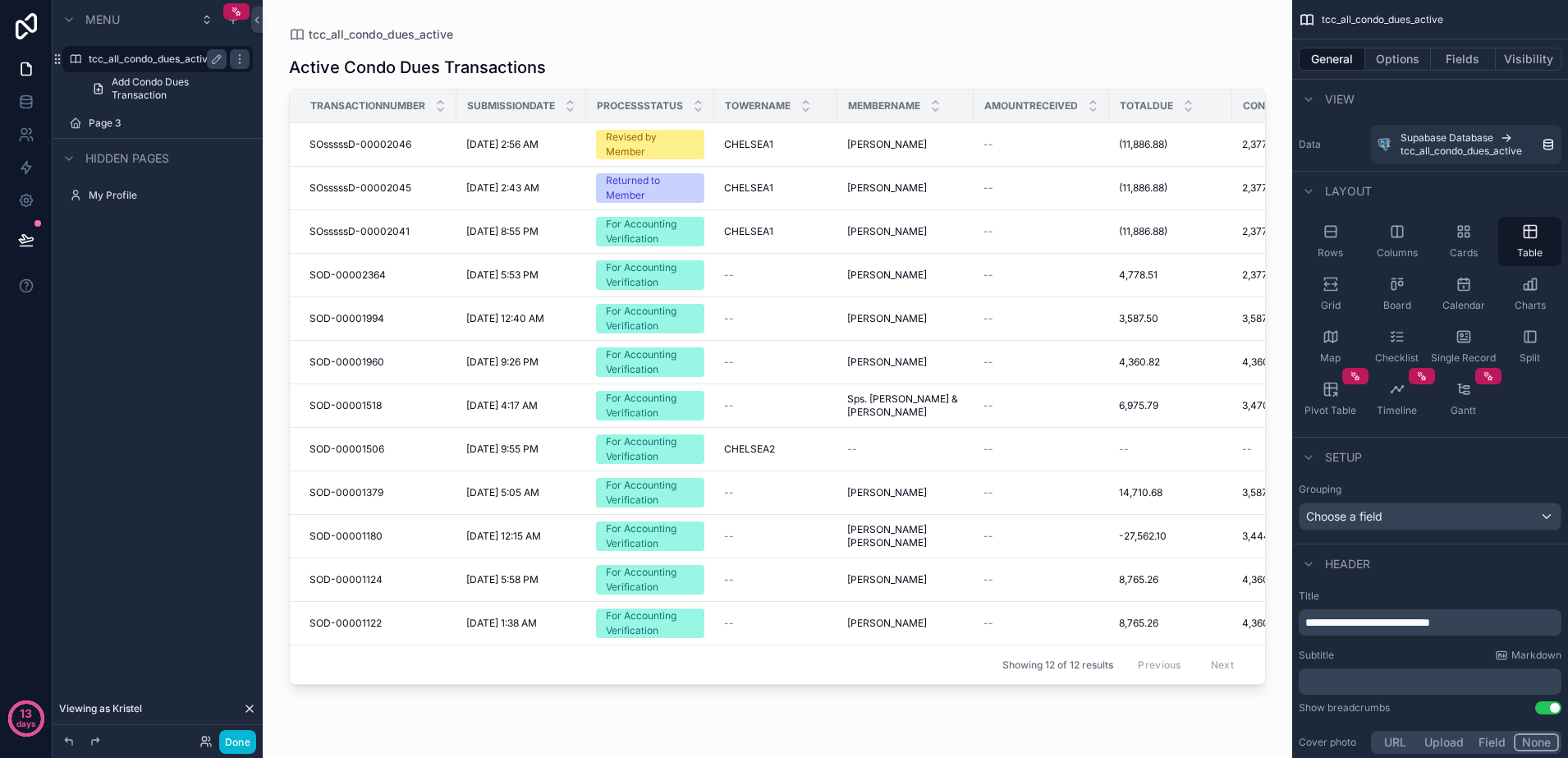
click at [173, 62] on label "tcc_all_condo_dues_active" at bounding box center [155, 59] width 132 height 14
click at [1457, 61] on button "Fields" at bounding box center [1464, 59] width 66 height 23
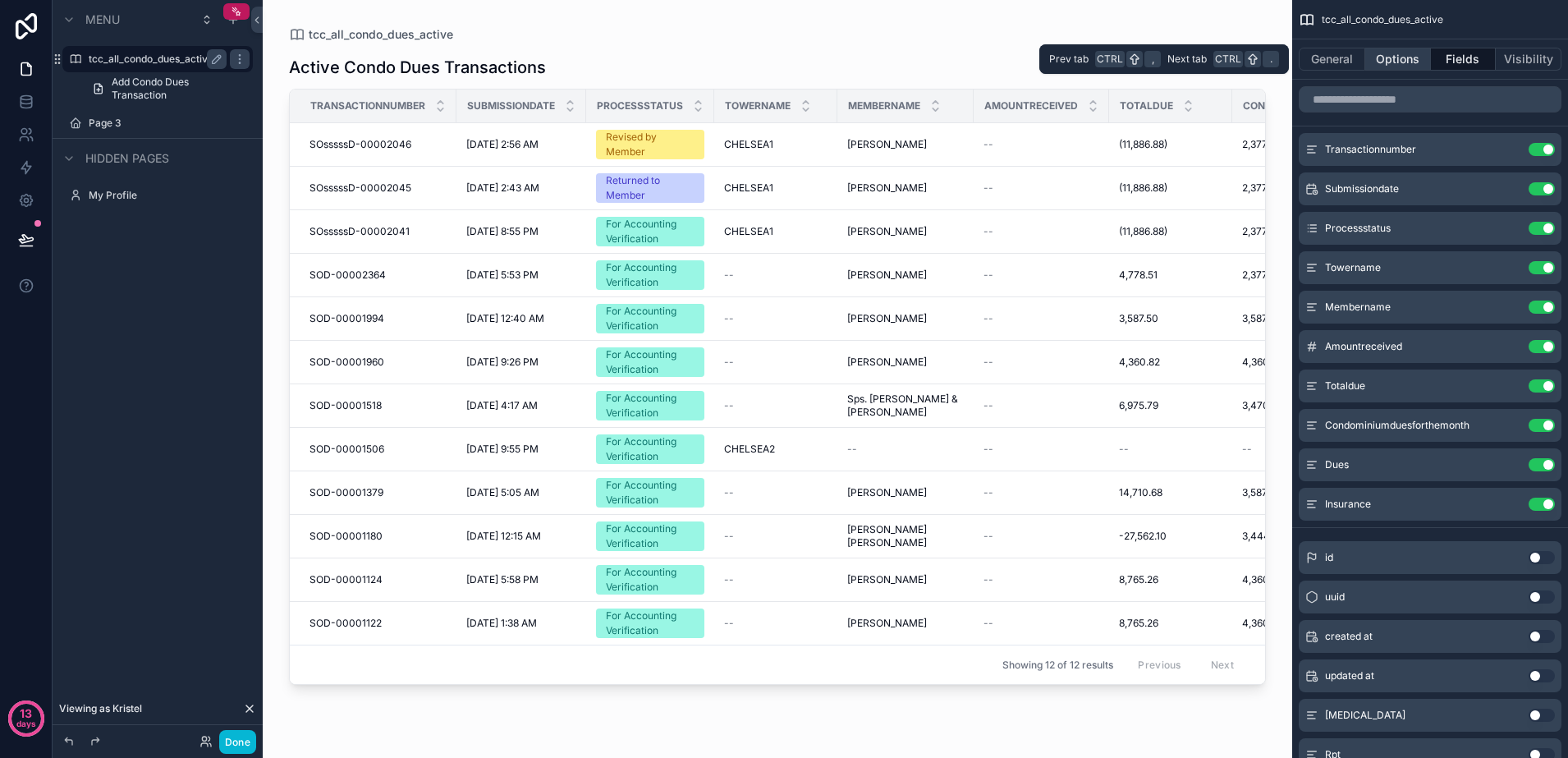
click at [1421, 62] on button "Options" at bounding box center [1399, 59] width 66 height 23
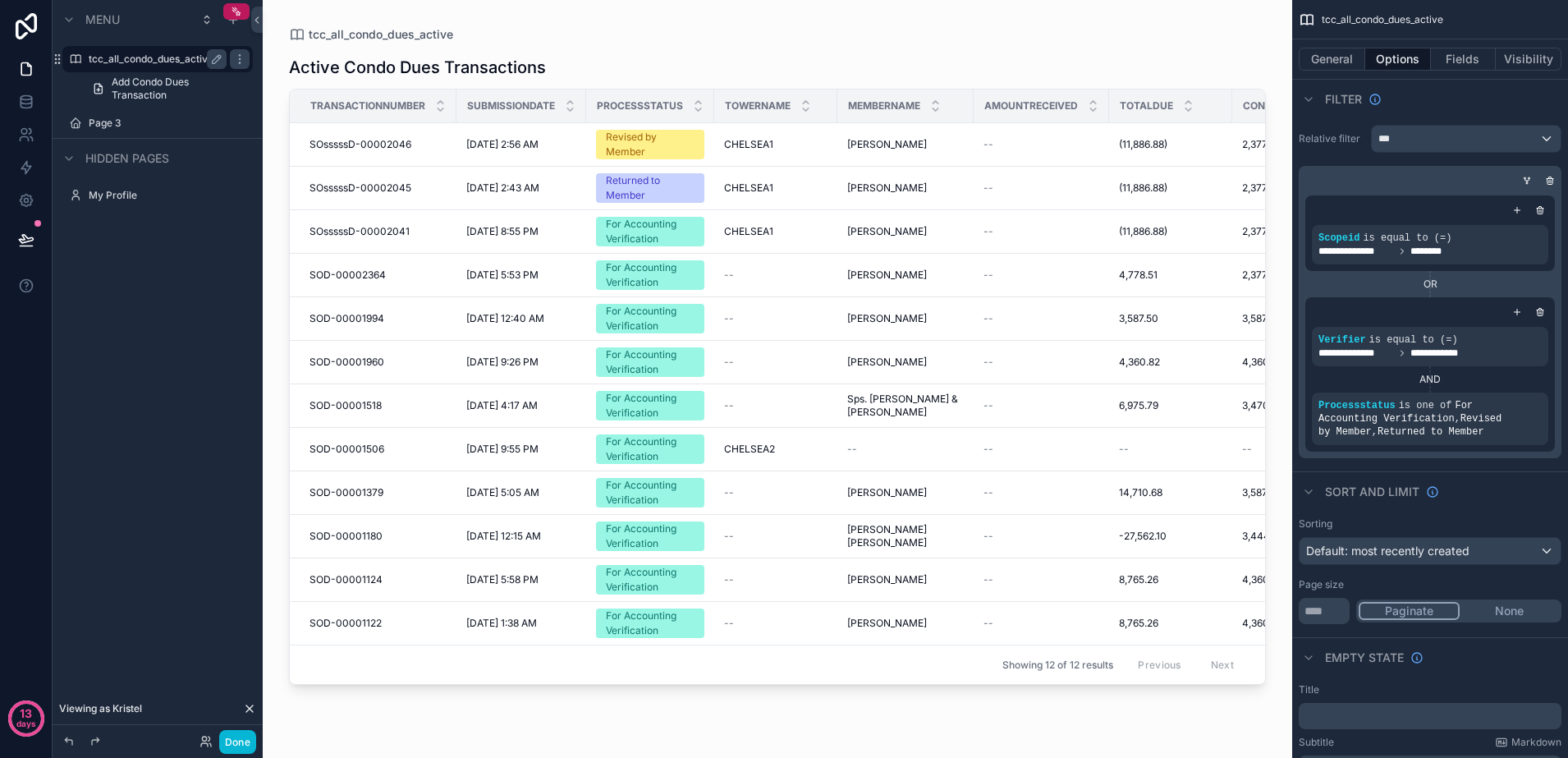
click at [1528, 177] on icon "scrollable content" at bounding box center [1527, 180] width 10 height 10
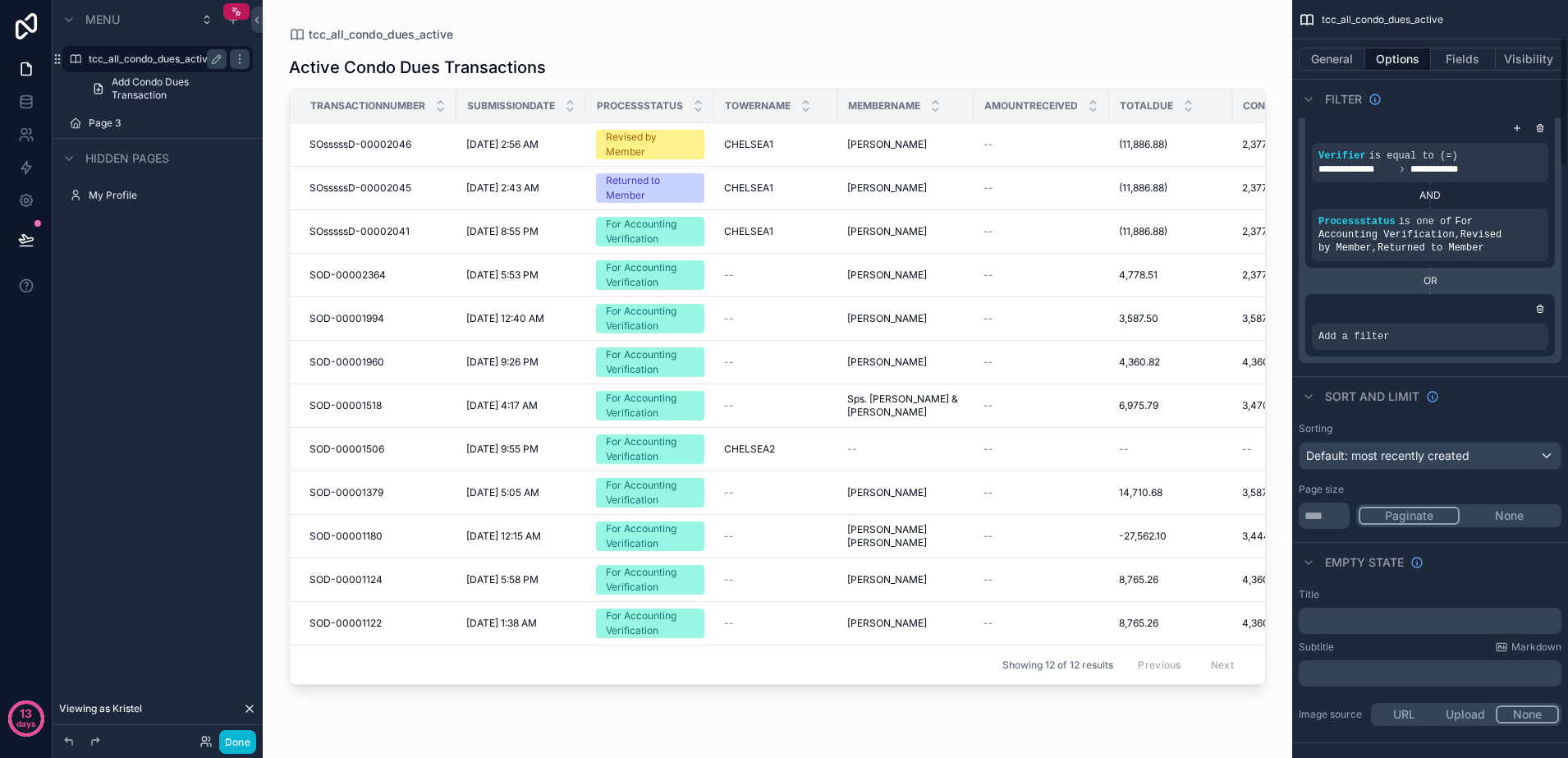
scroll to position [205, 0]
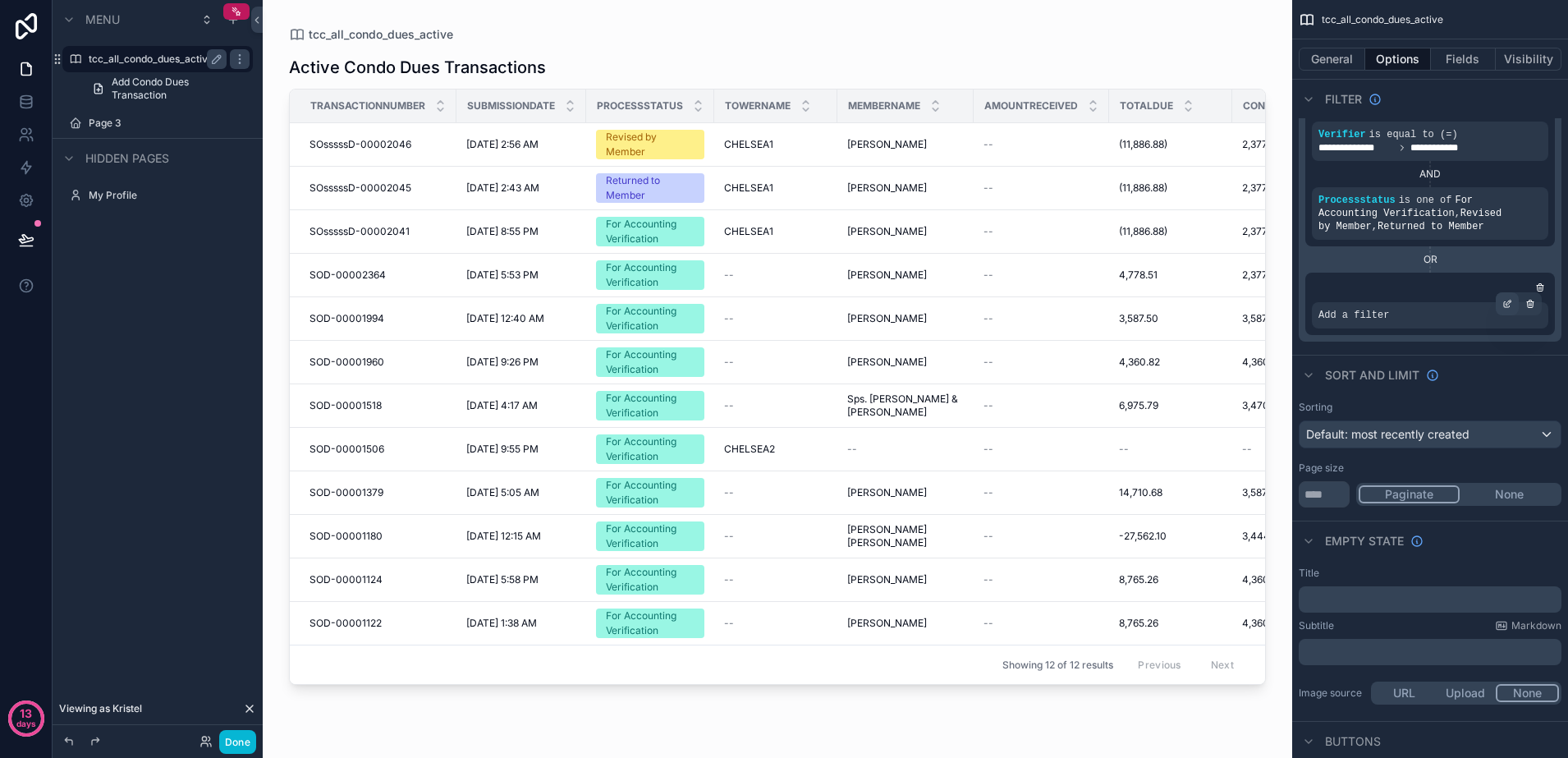
click at [1512, 306] on icon "scrollable content" at bounding box center [1508, 304] width 10 height 10
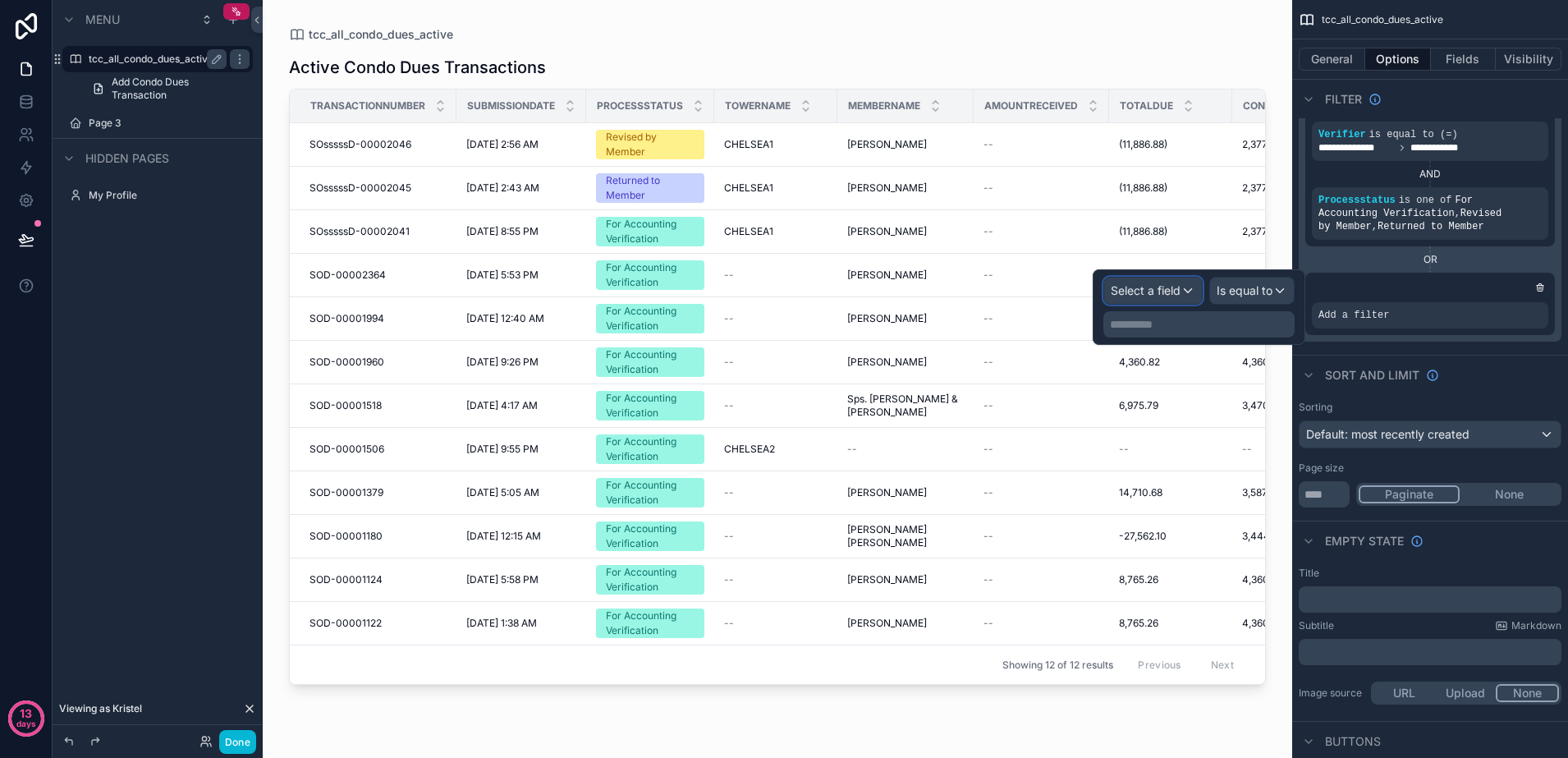
click at [1174, 295] on span "Select a field" at bounding box center [1146, 290] width 70 height 14
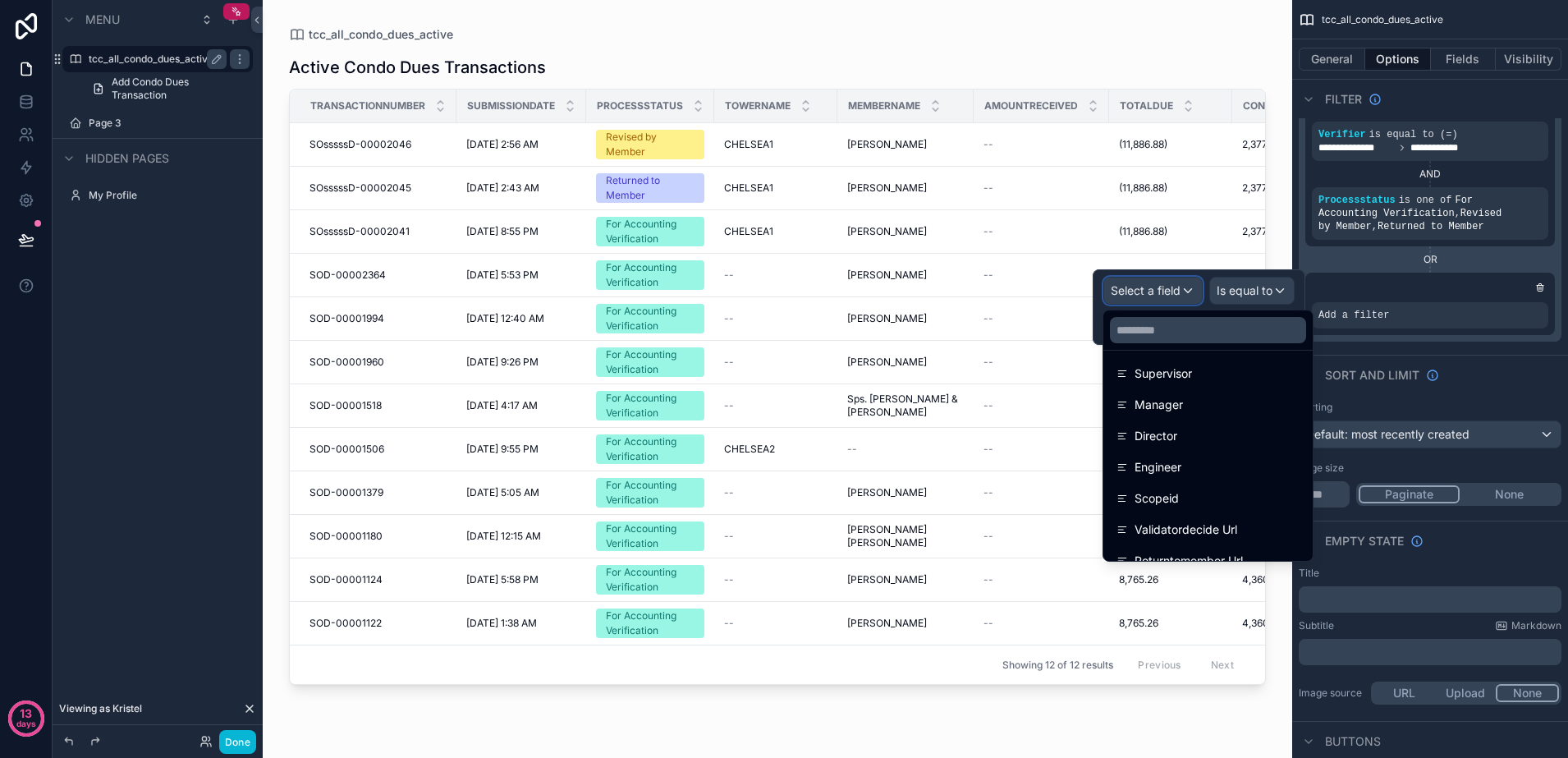
scroll to position [1847, 0]
click at [1203, 461] on div "Director" at bounding box center [1208, 466] width 183 height 19
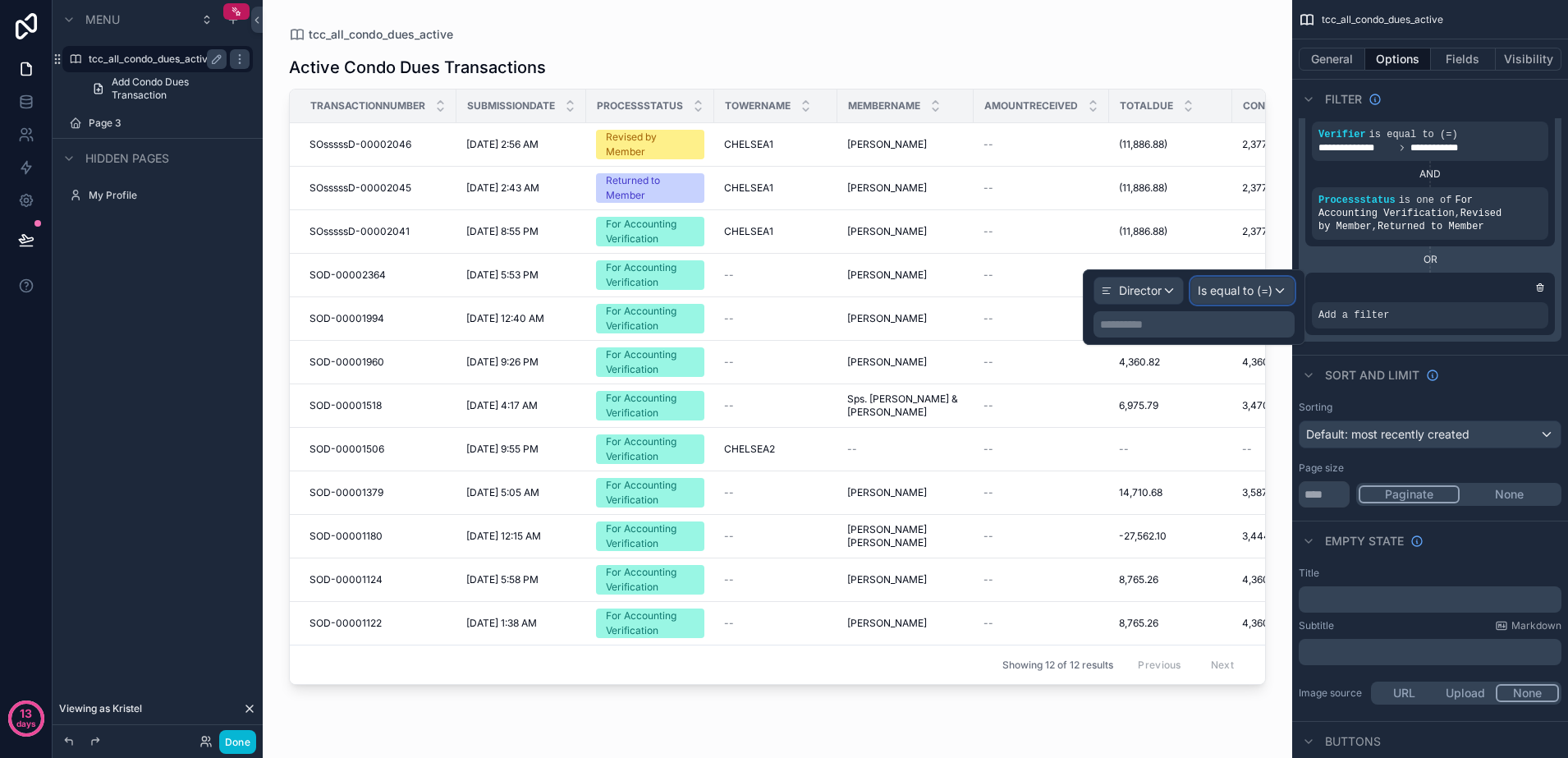
click at [1267, 284] on span "Is equal to (=)" at bounding box center [1235, 290] width 75 height 16
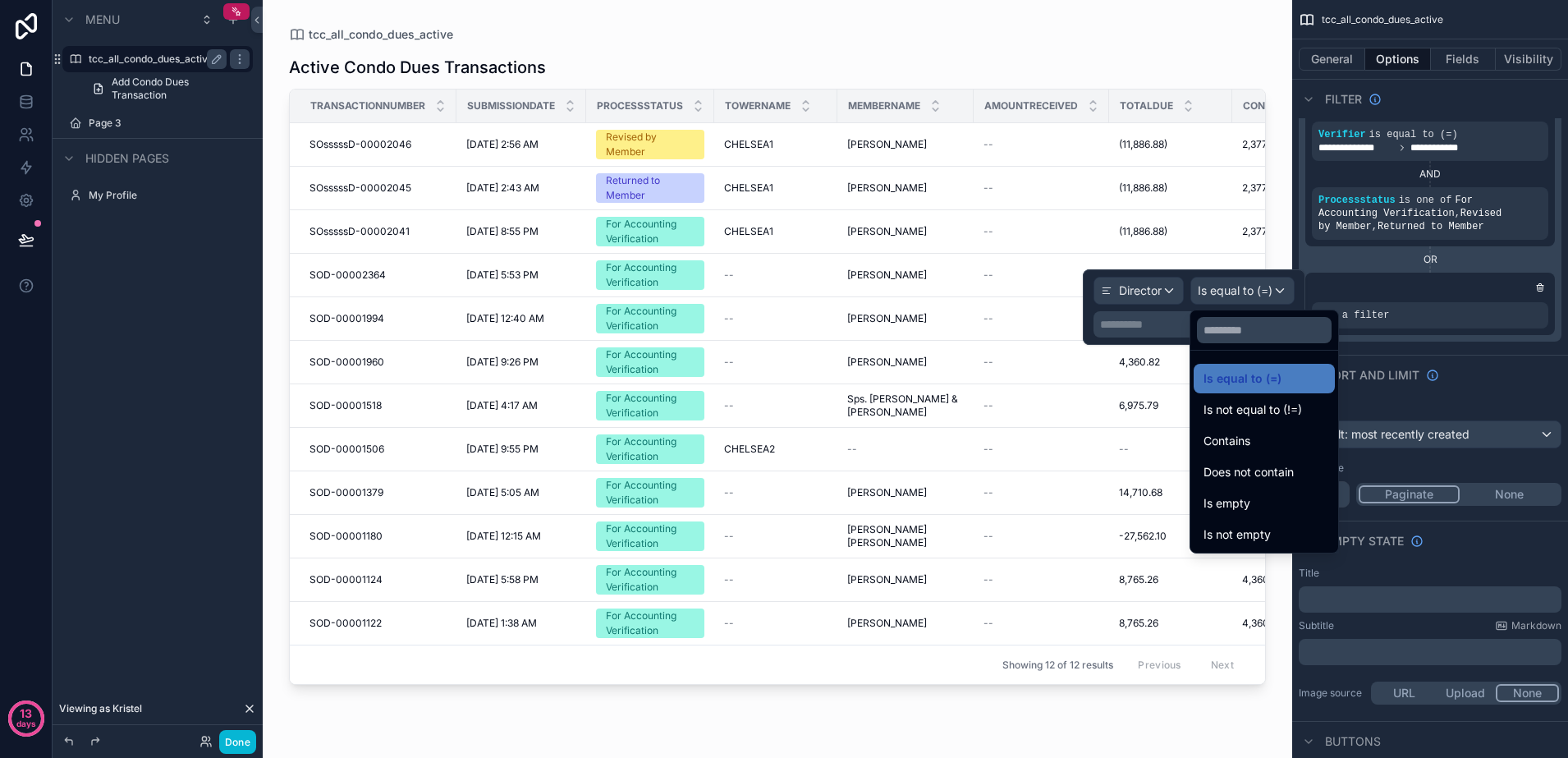
click at [1267, 284] on div at bounding box center [1194, 307] width 223 height 76
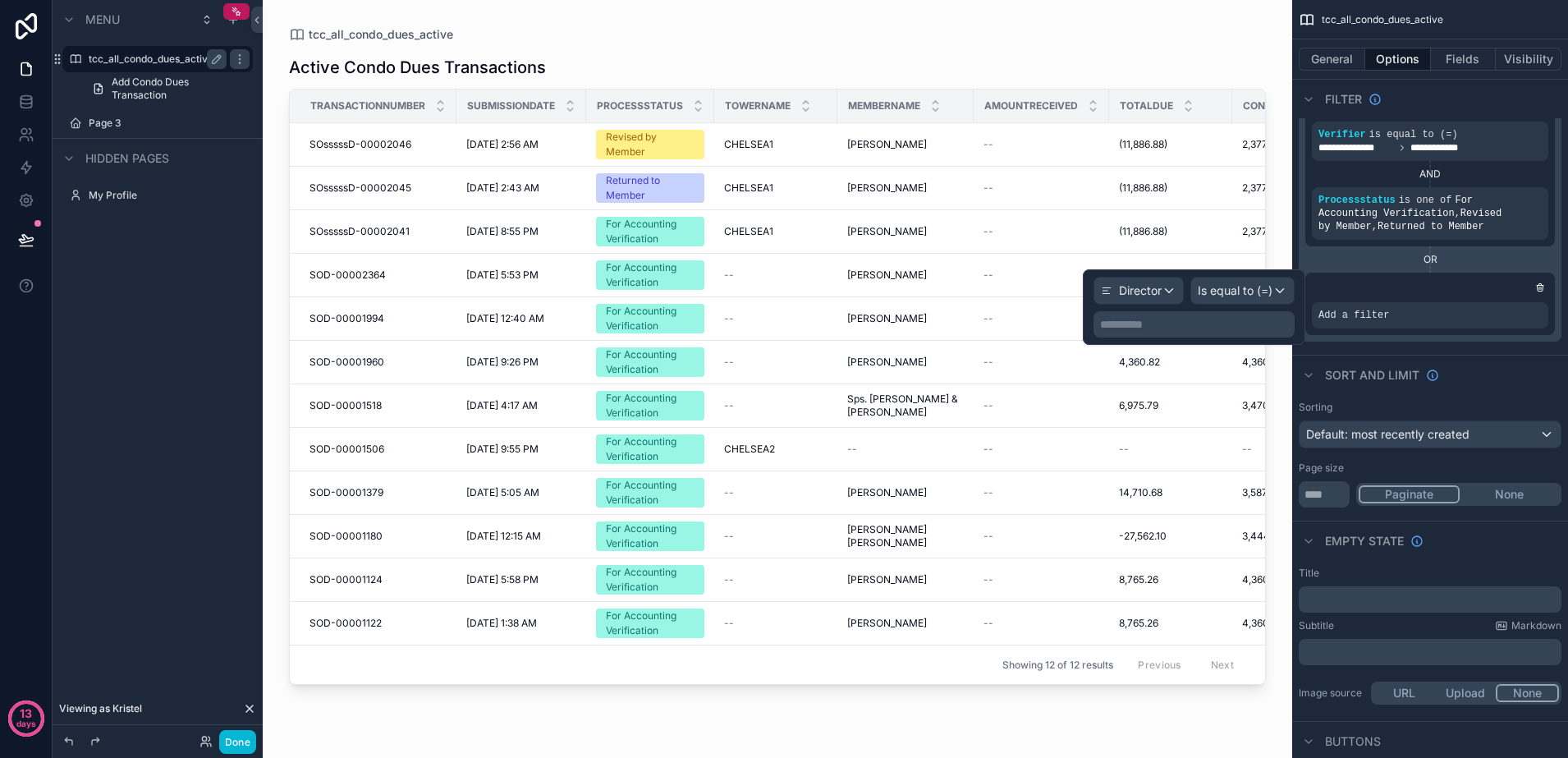
click at [1238, 316] on p "**********" at bounding box center [1196, 323] width 192 height 16
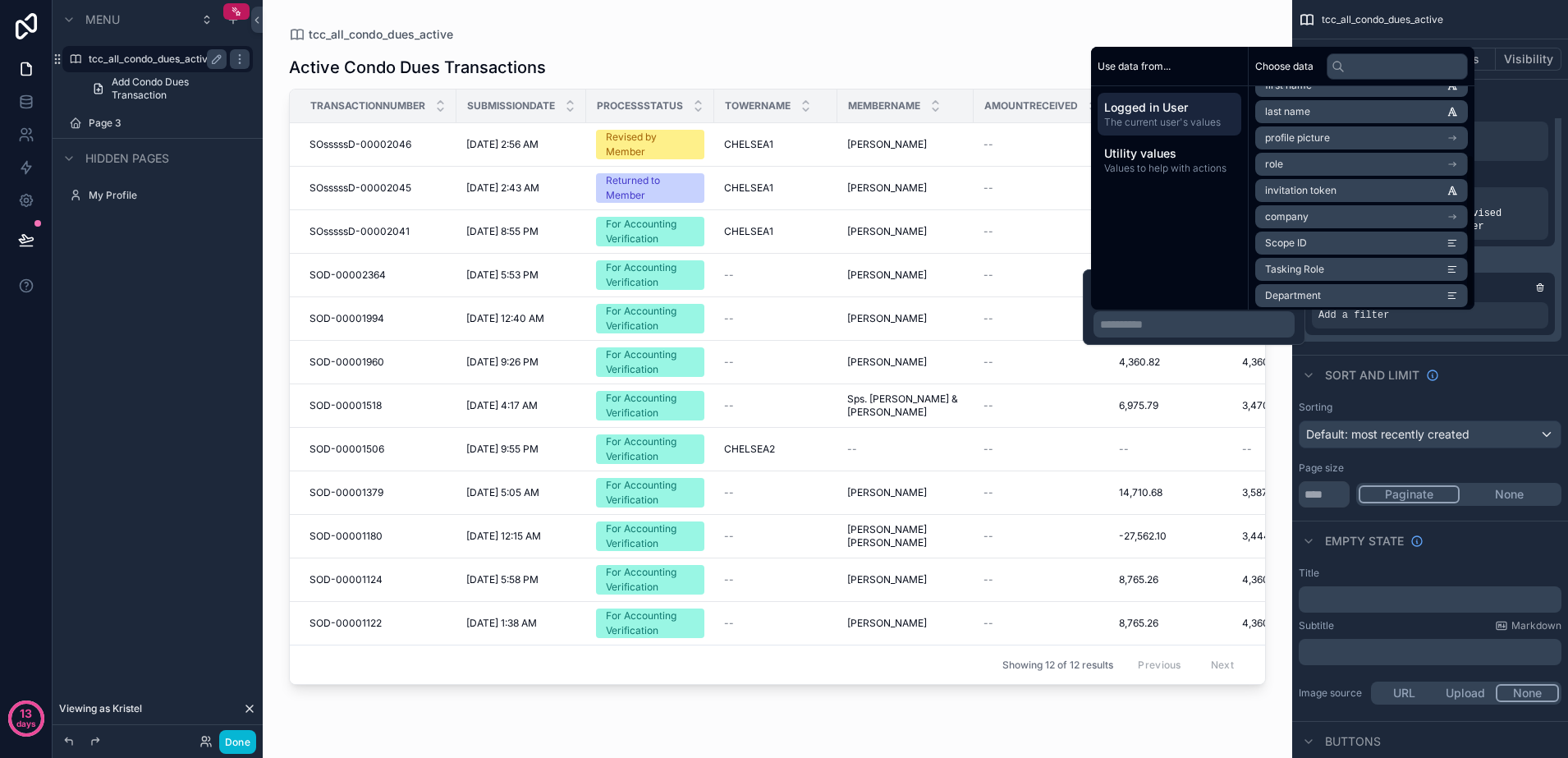
scroll to position [102, 0]
click at [1365, 242] on li "Tasking Role" at bounding box center [1362, 239] width 213 height 23
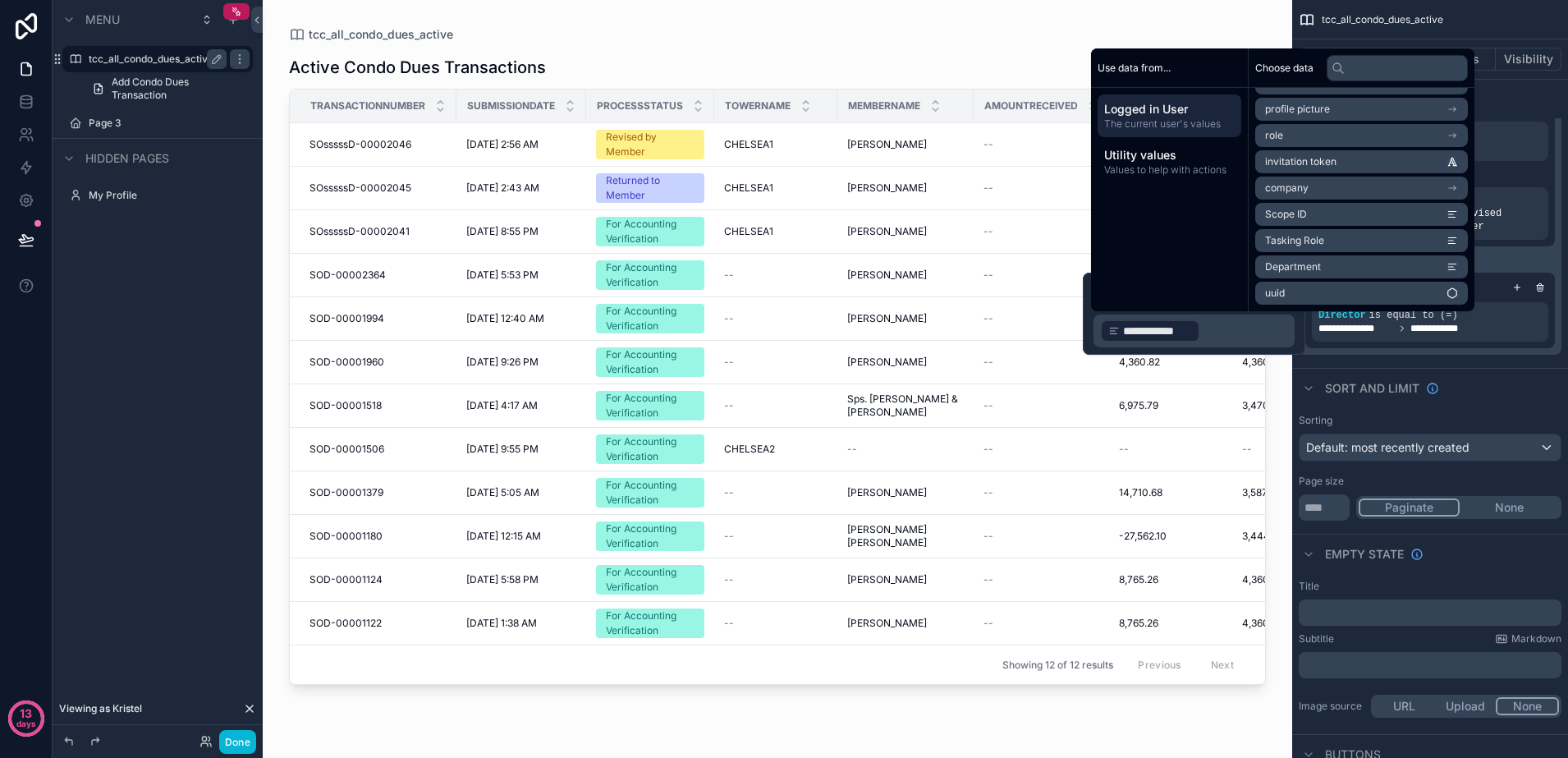
click at [1503, 392] on div "Sort And Limit" at bounding box center [1430, 387] width 276 height 40
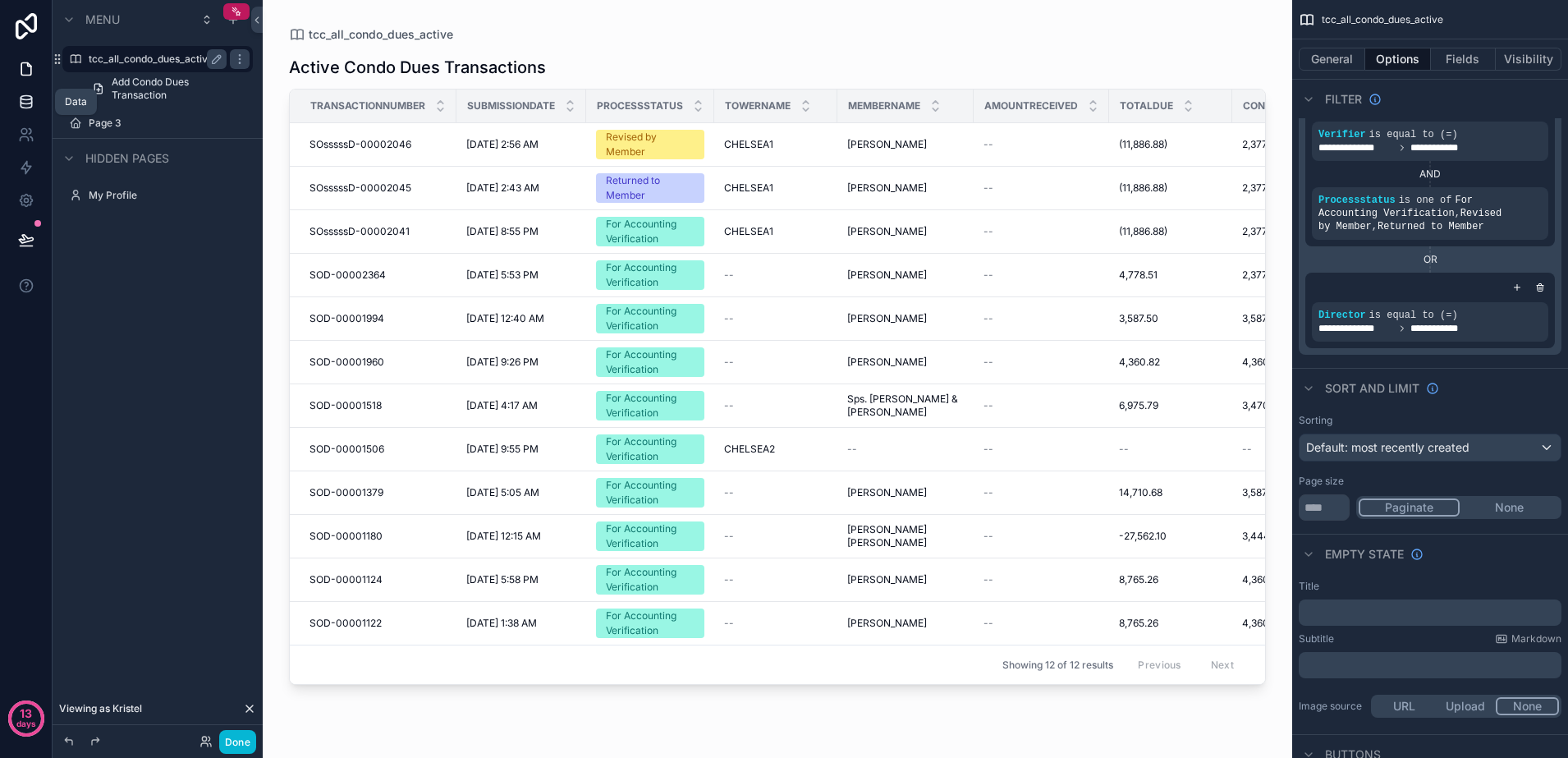
click at [24, 103] on icon at bounding box center [25, 101] width 11 height 7
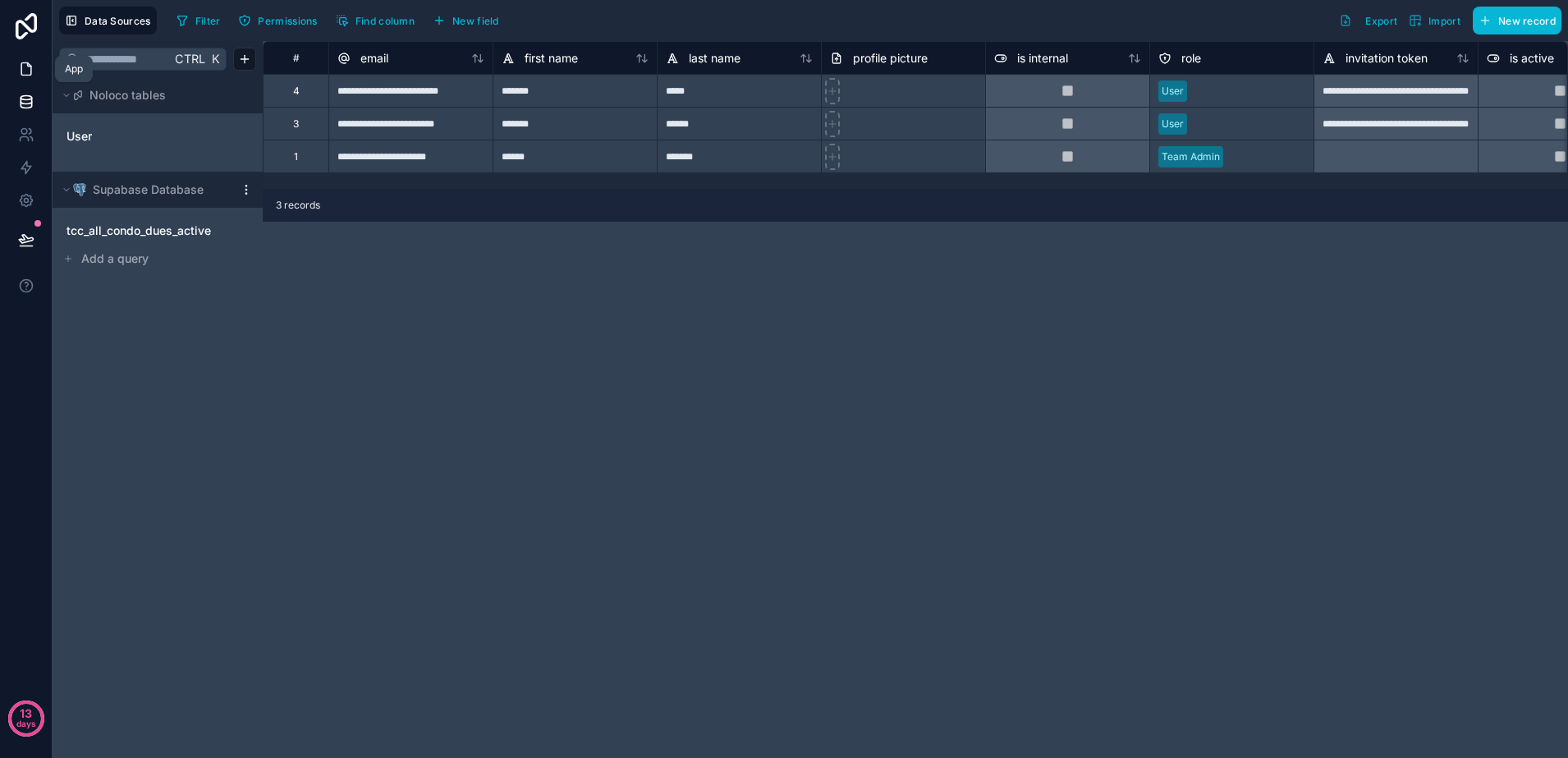
click at [38, 71] on link at bounding box center [25, 69] width 51 height 33
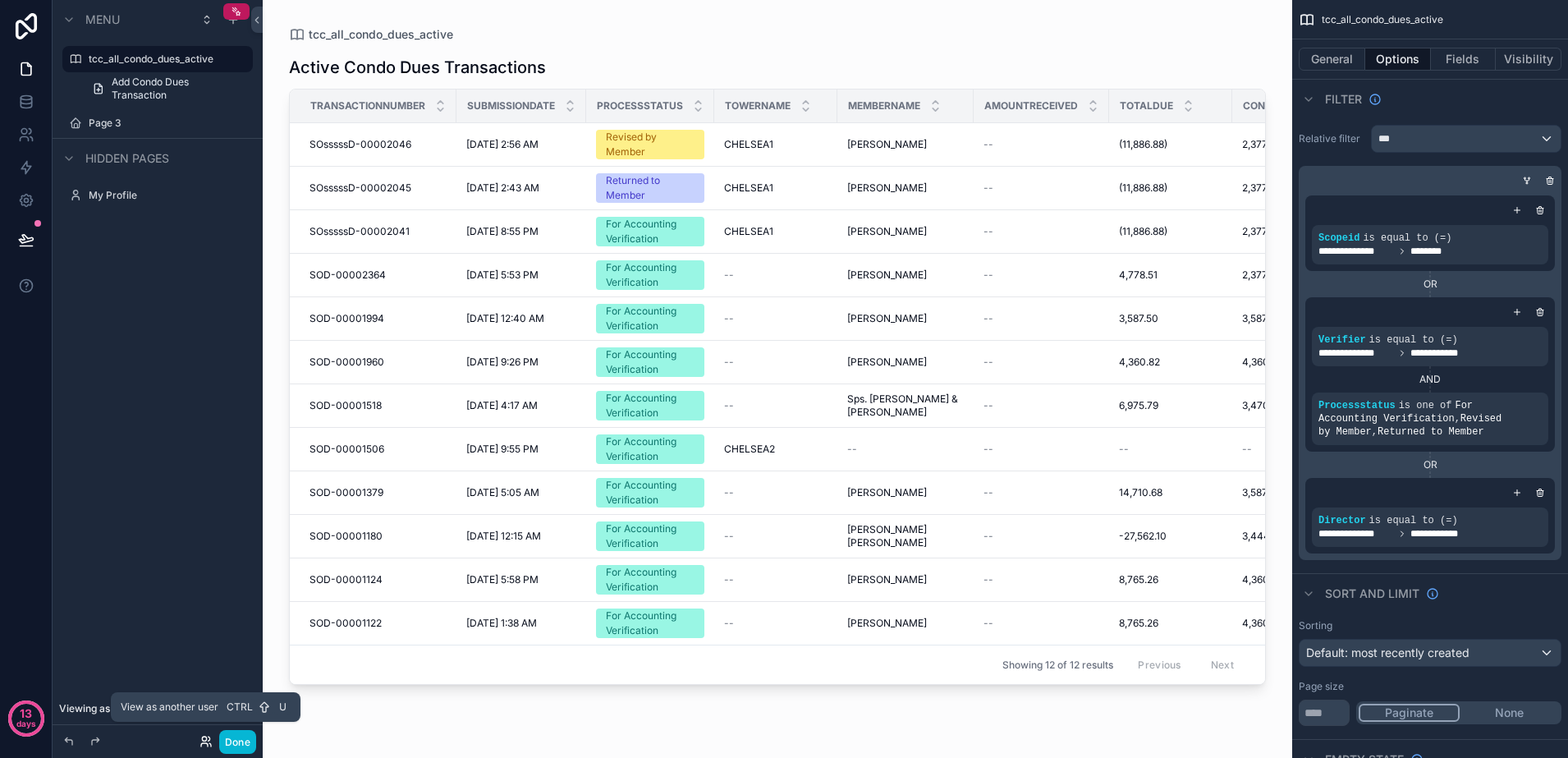
click at [208, 740] on icon at bounding box center [209, 739] width 2 height 4
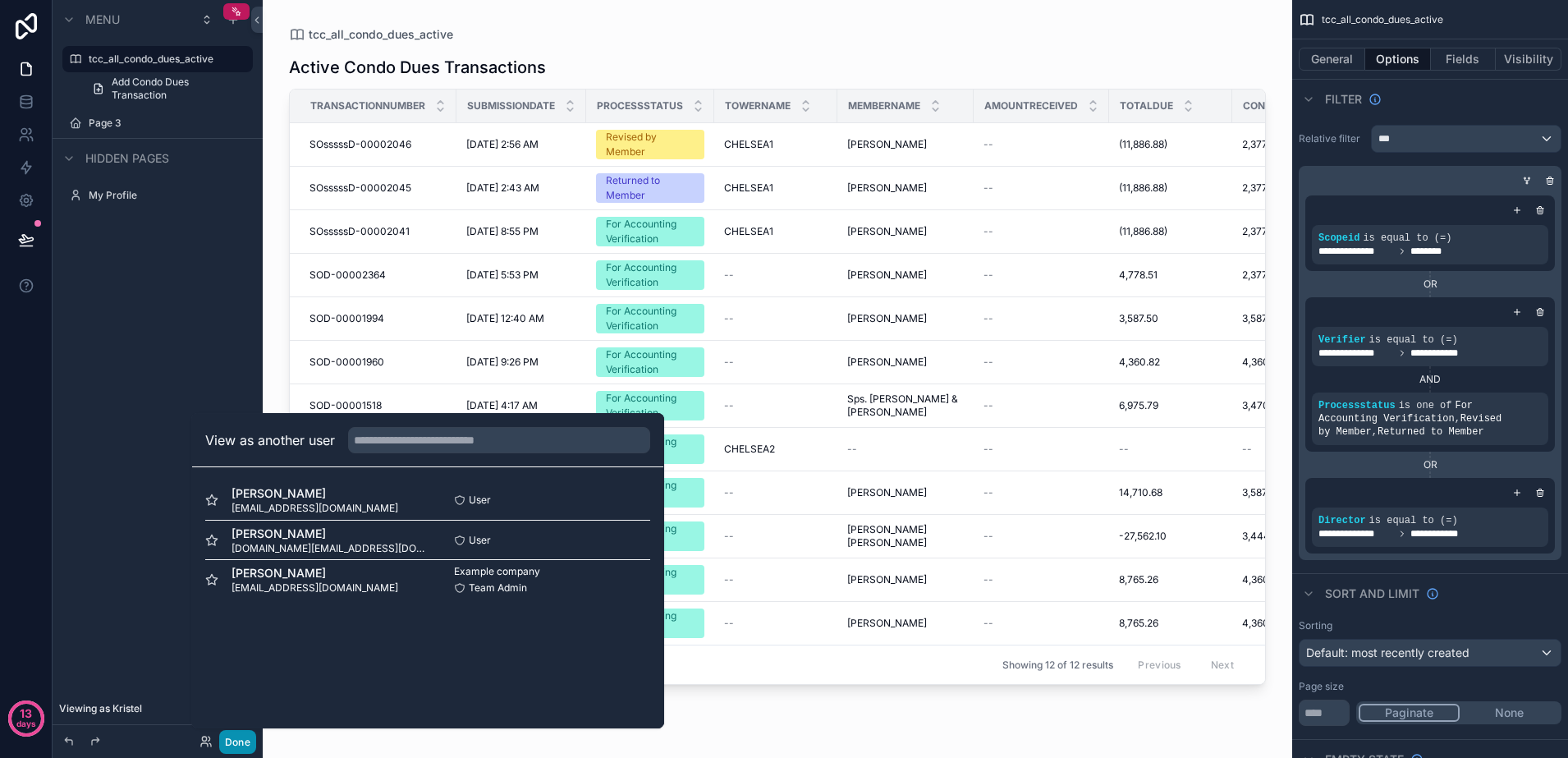
click at [239, 742] on button "Done" at bounding box center [237, 742] width 37 height 24
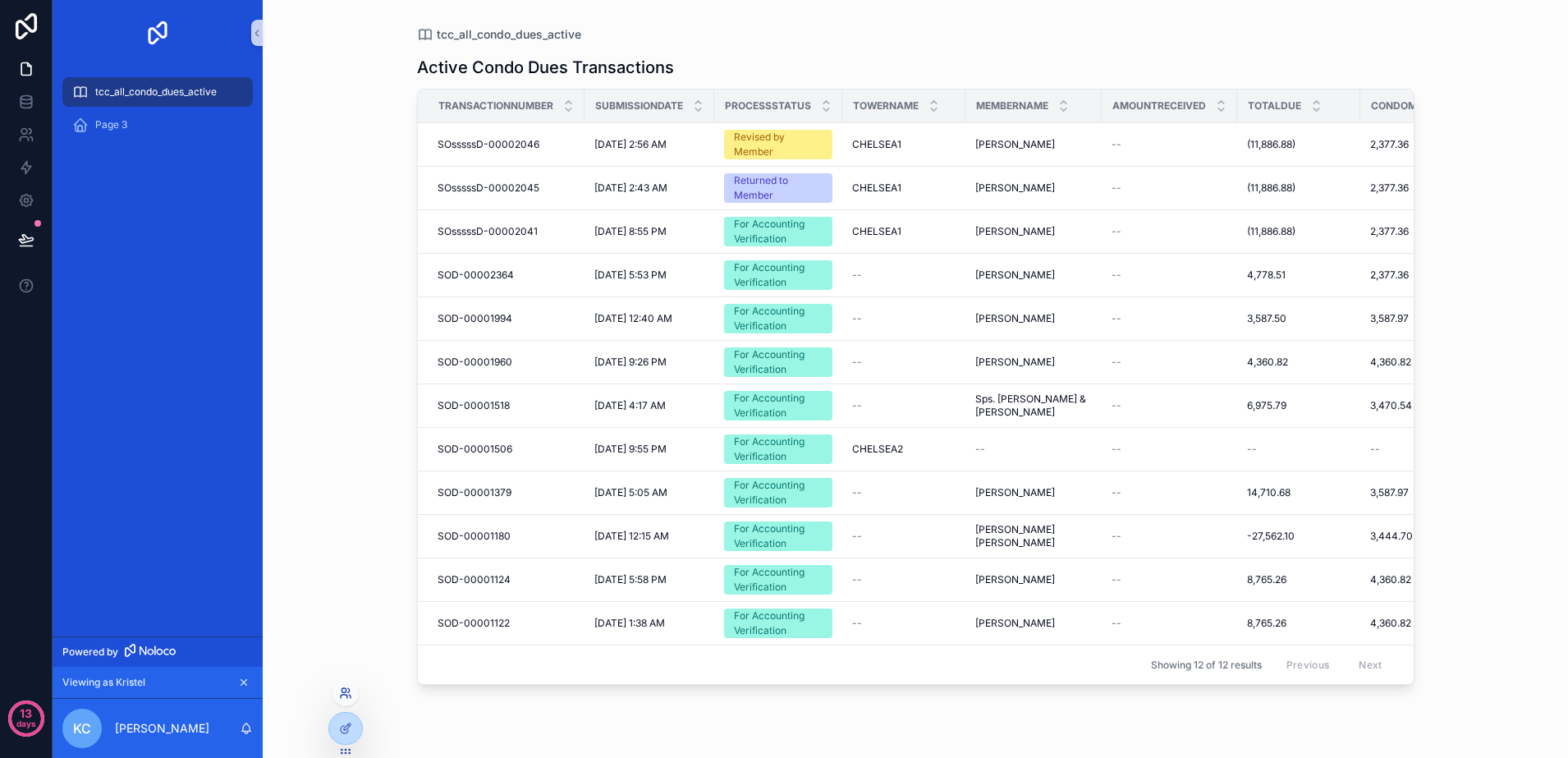
click at [345, 694] on icon at bounding box center [344, 695] width 7 height 3
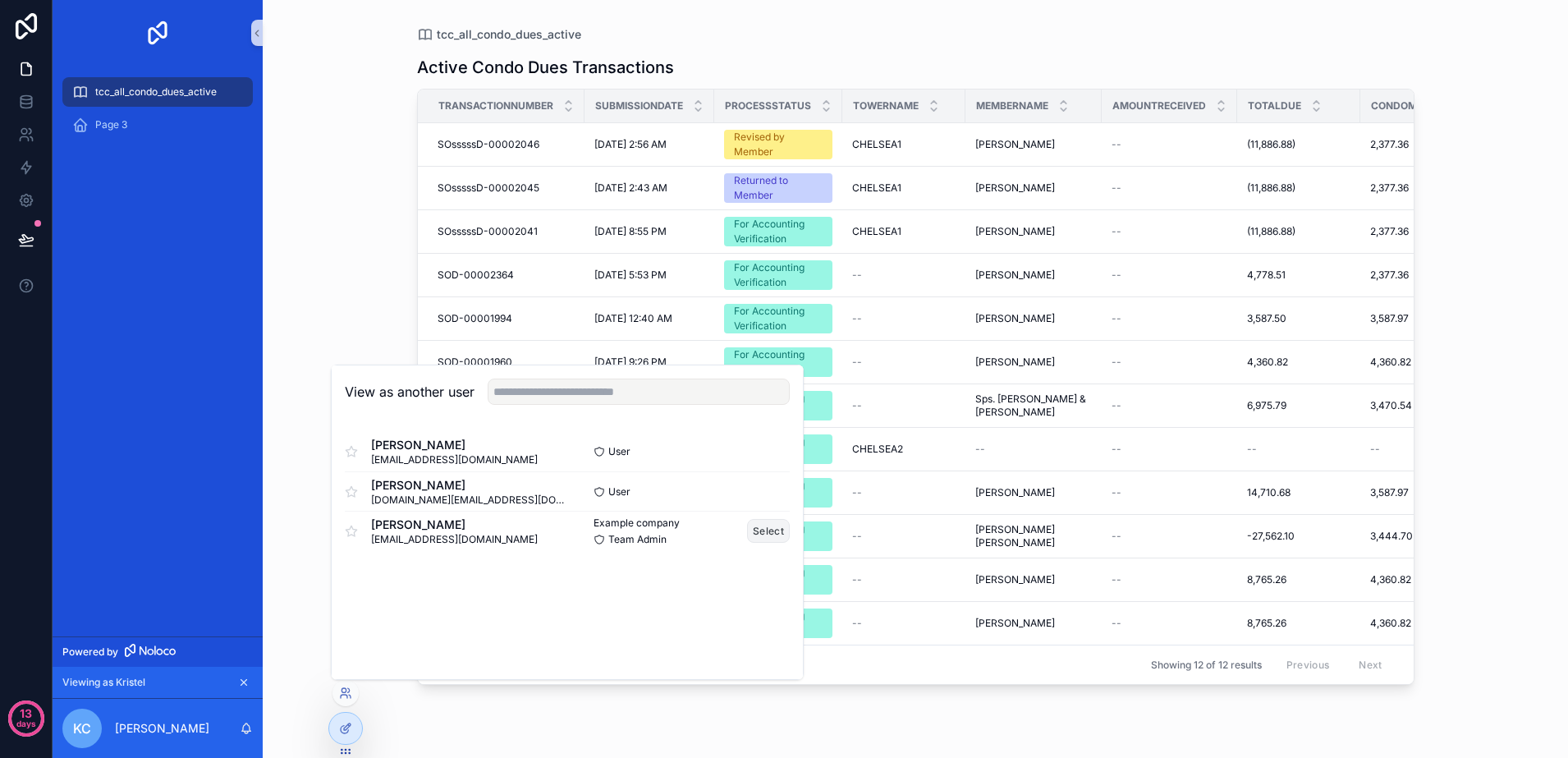
click at [762, 527] on button "Select" at bounding box center [769, 531] width 43 height 24
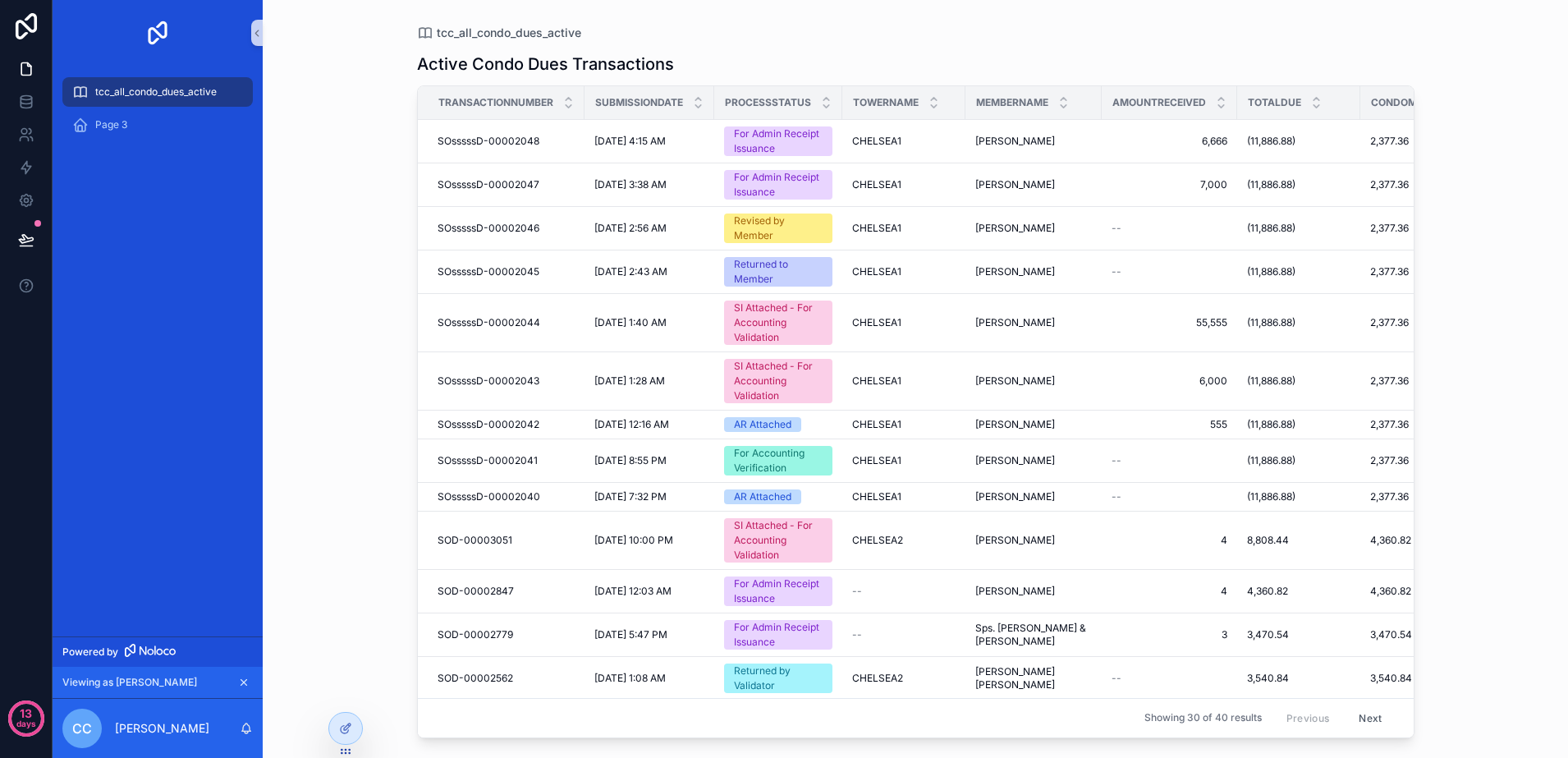
click at [1358, 705] on button "Next" at bounding box center [1369, 717] width 46 height 25
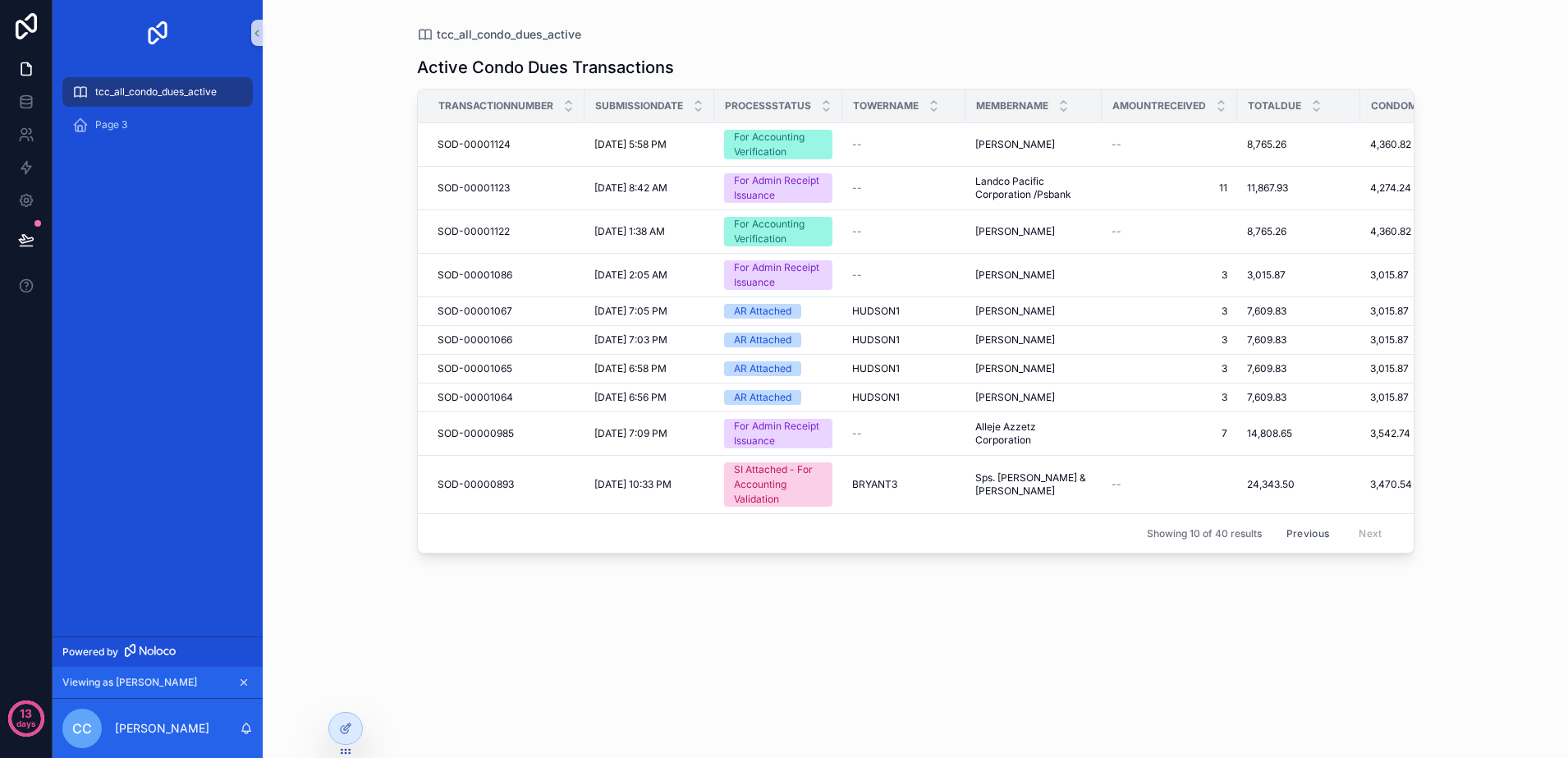
click at [1298, 531] on button "Previous" at bounding box center [1308, 533] width 66 height 25
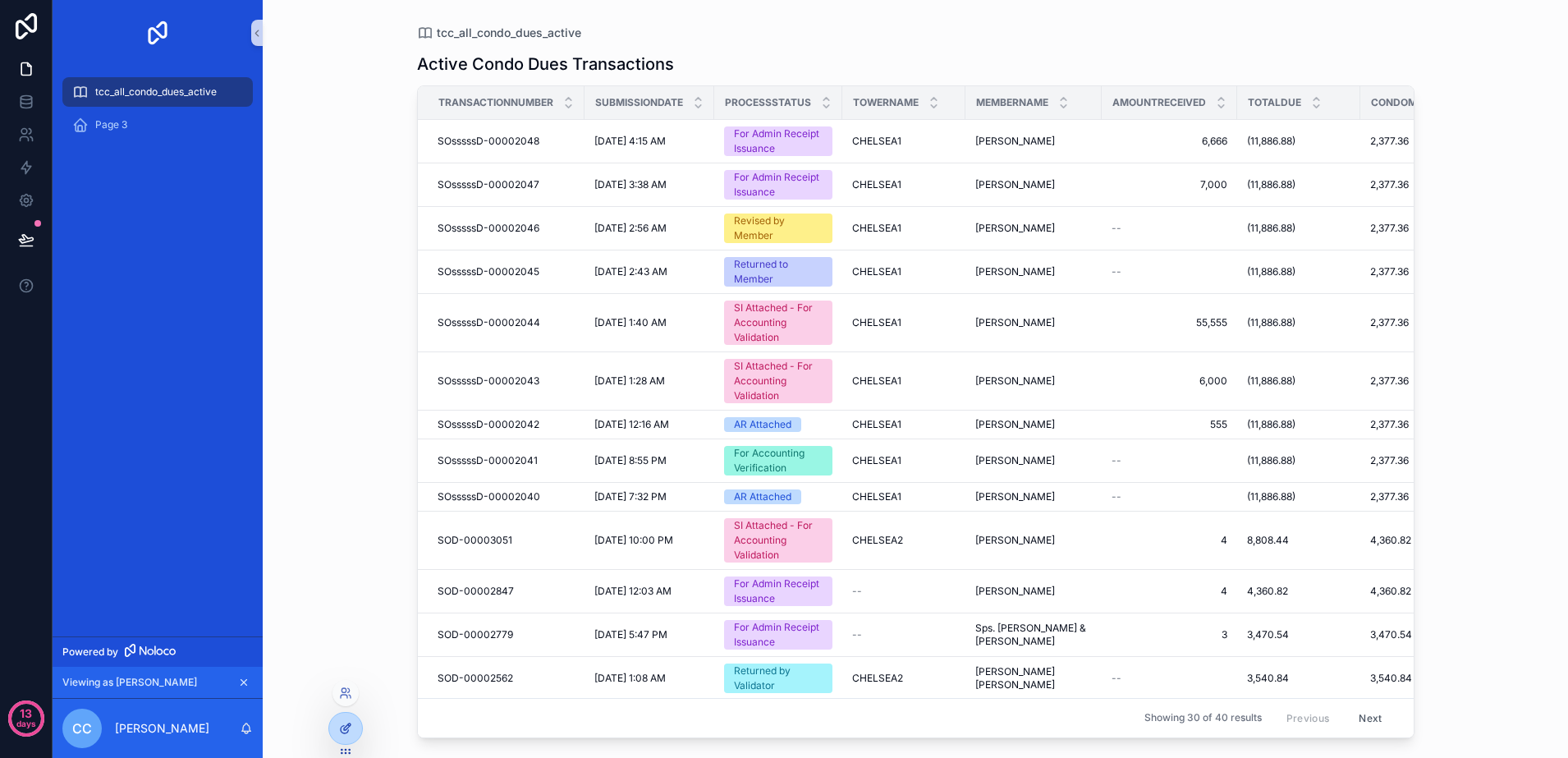
click at [354, 731] on div at bounding box center [346, 728] width 33 height 31
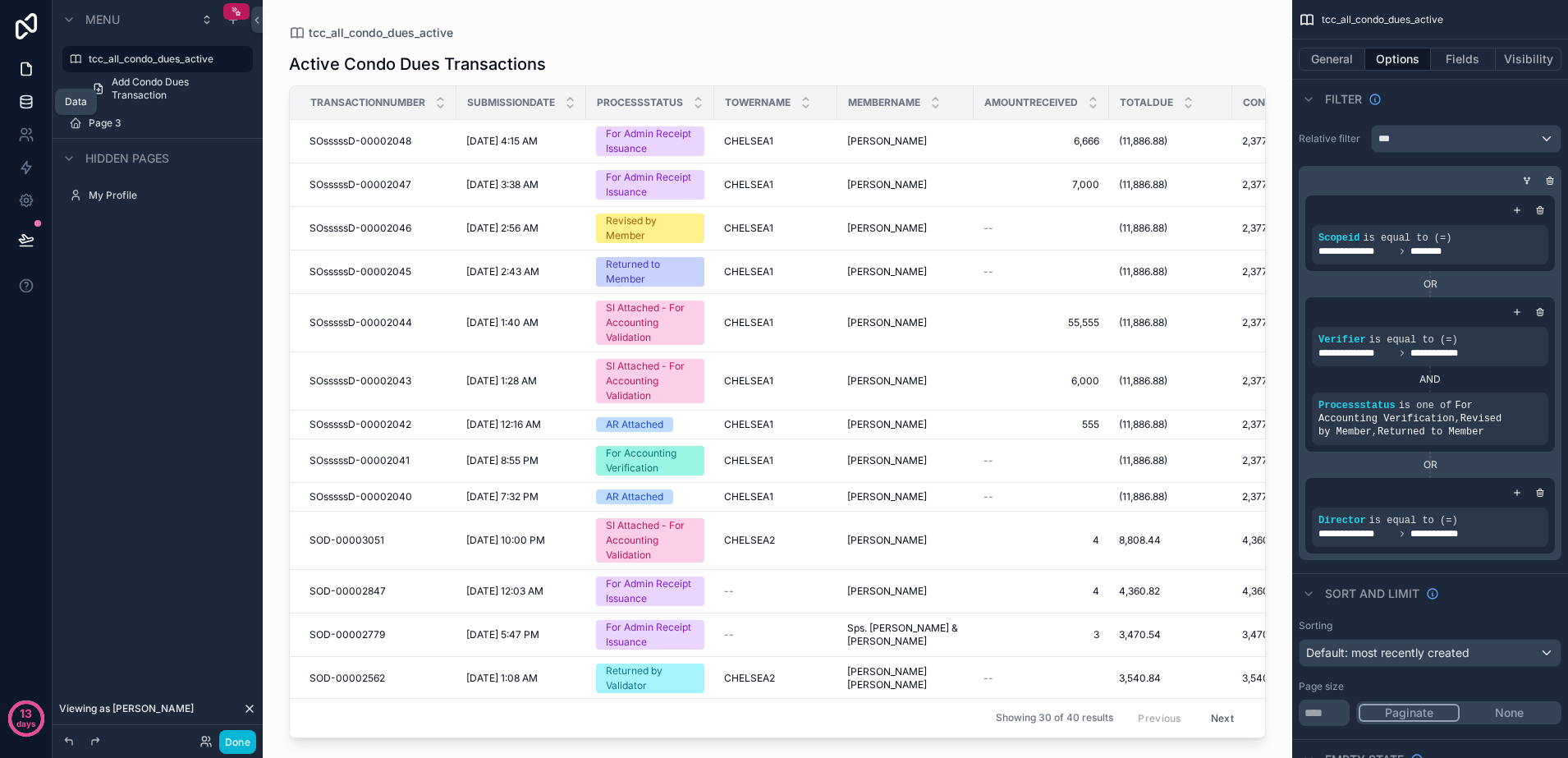
click at [18, 110] on link at bounding box center [25, 102] width 51 height 33
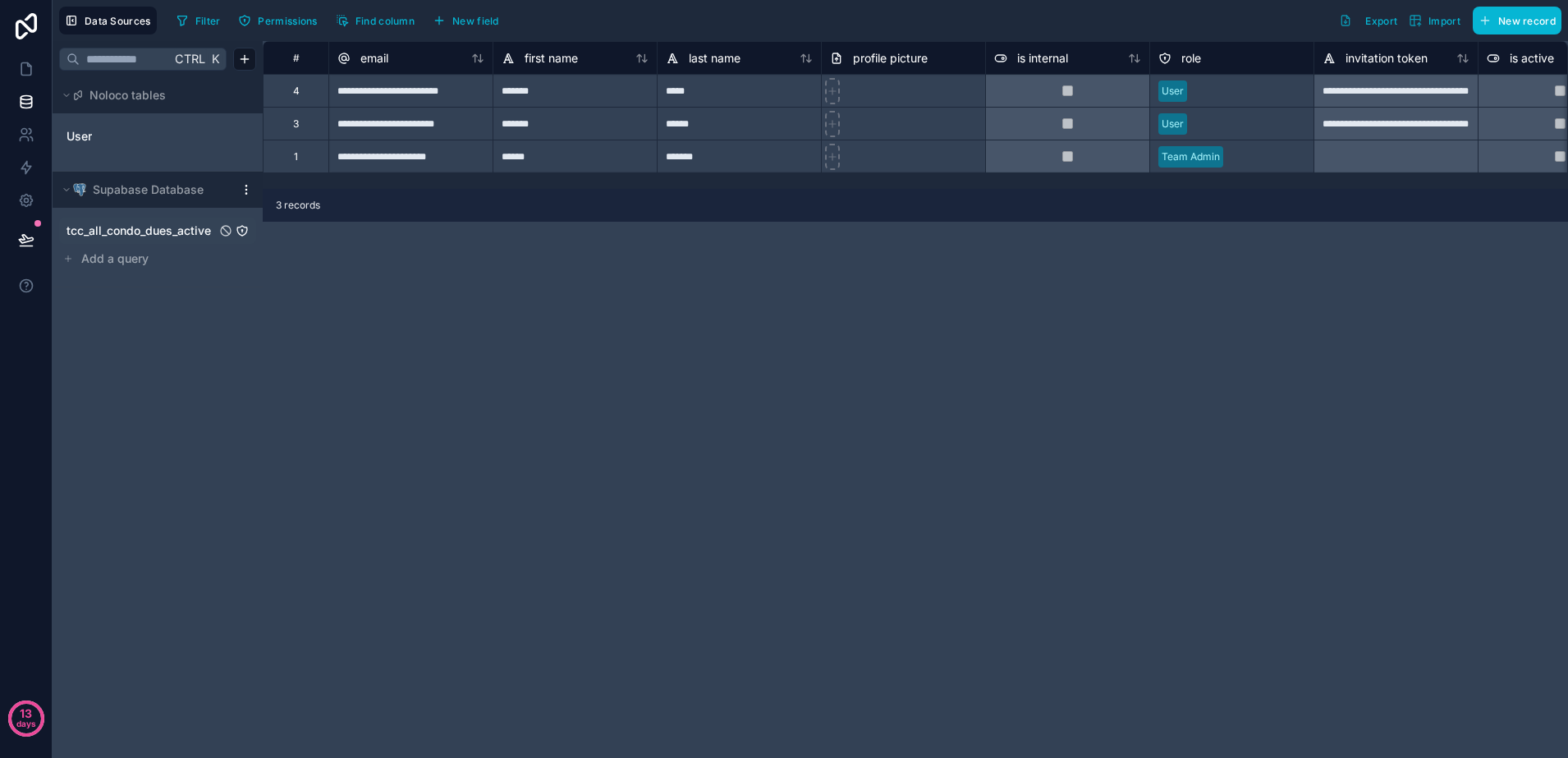
click at [177, 234] on span "tcc_all_condo_dues_active" at bounding box center [138, 230] width 144 height 16
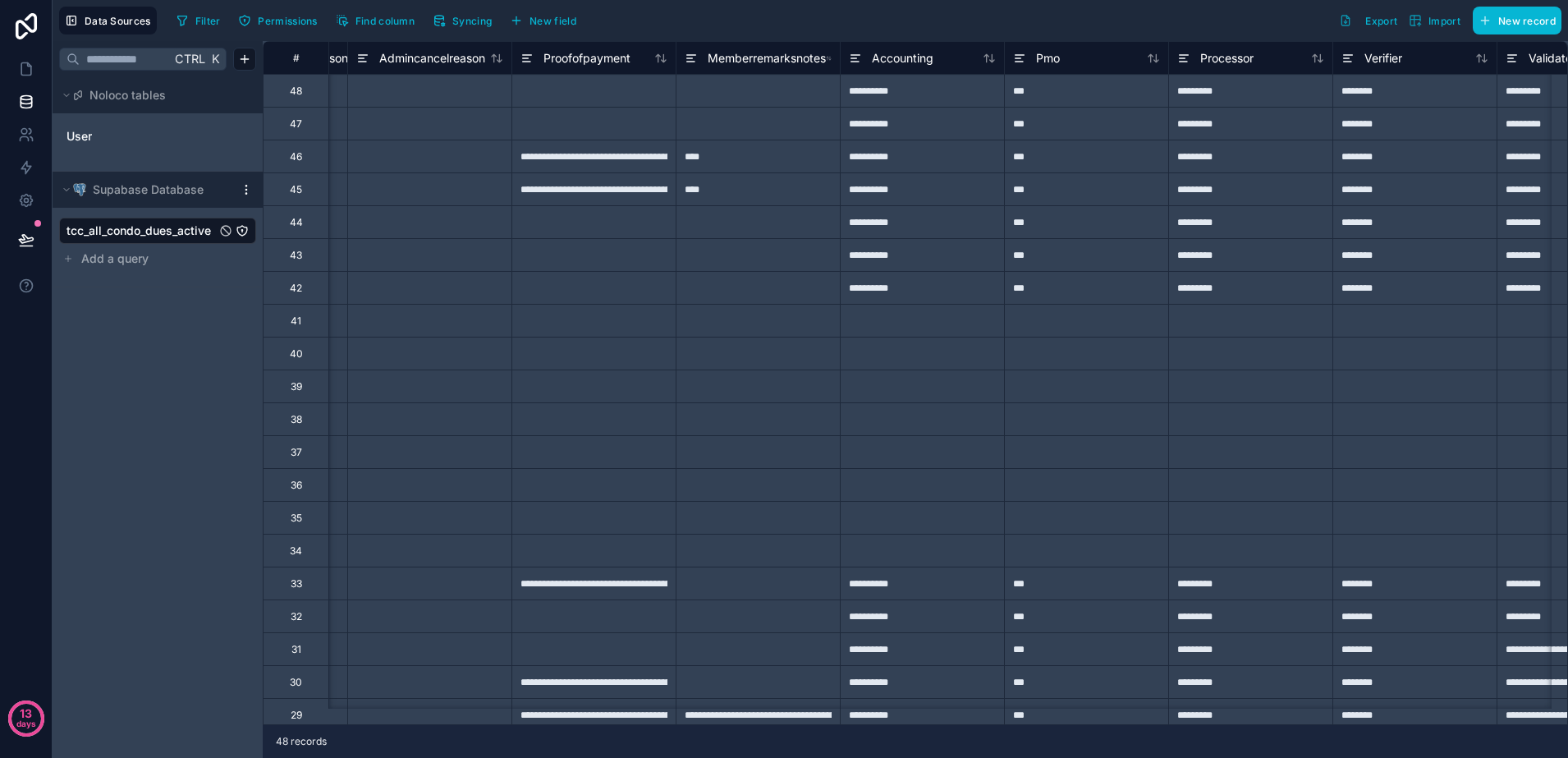
type input "**********"
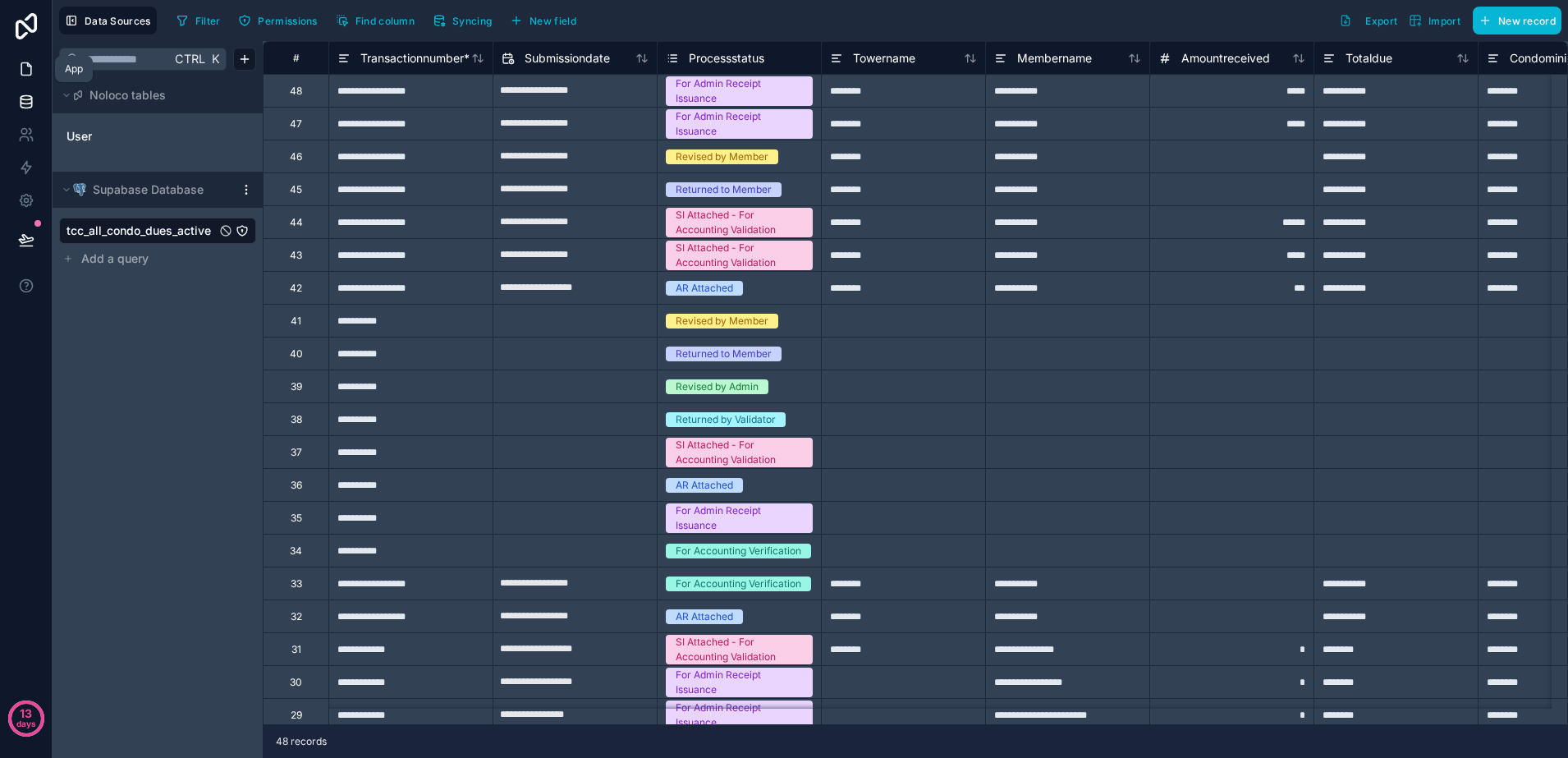
click at [24, 73] on icon at bounding box center [26, 69] width 16 height 16
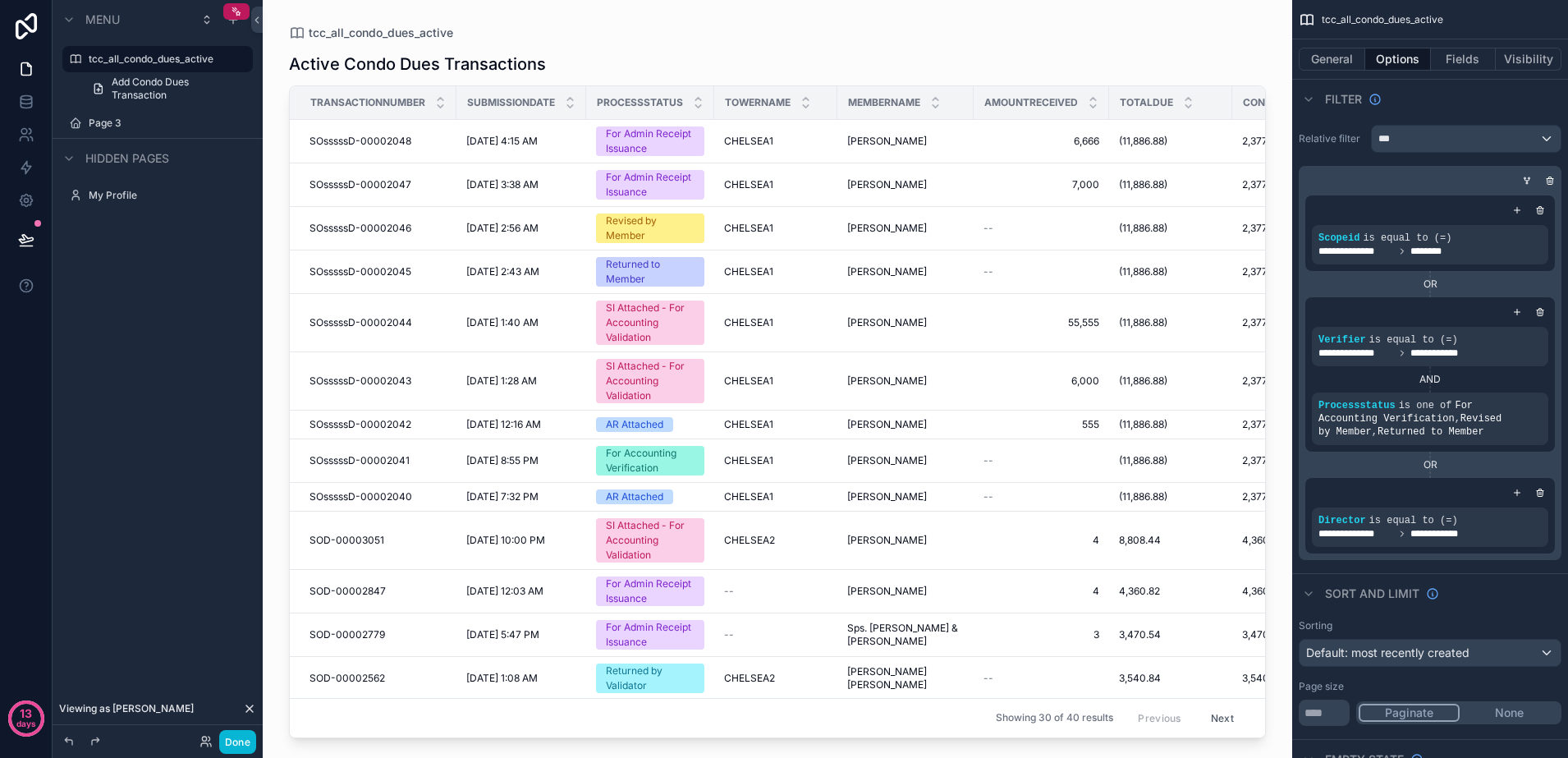
drag, startPoint x: 465, startPoint y: 723, endPoint x: 705, endPoint y: 723, distance: 240.0
click at [705, 723] on div "scrollable content" at bounding box center [777, 369] width 1030 height 738
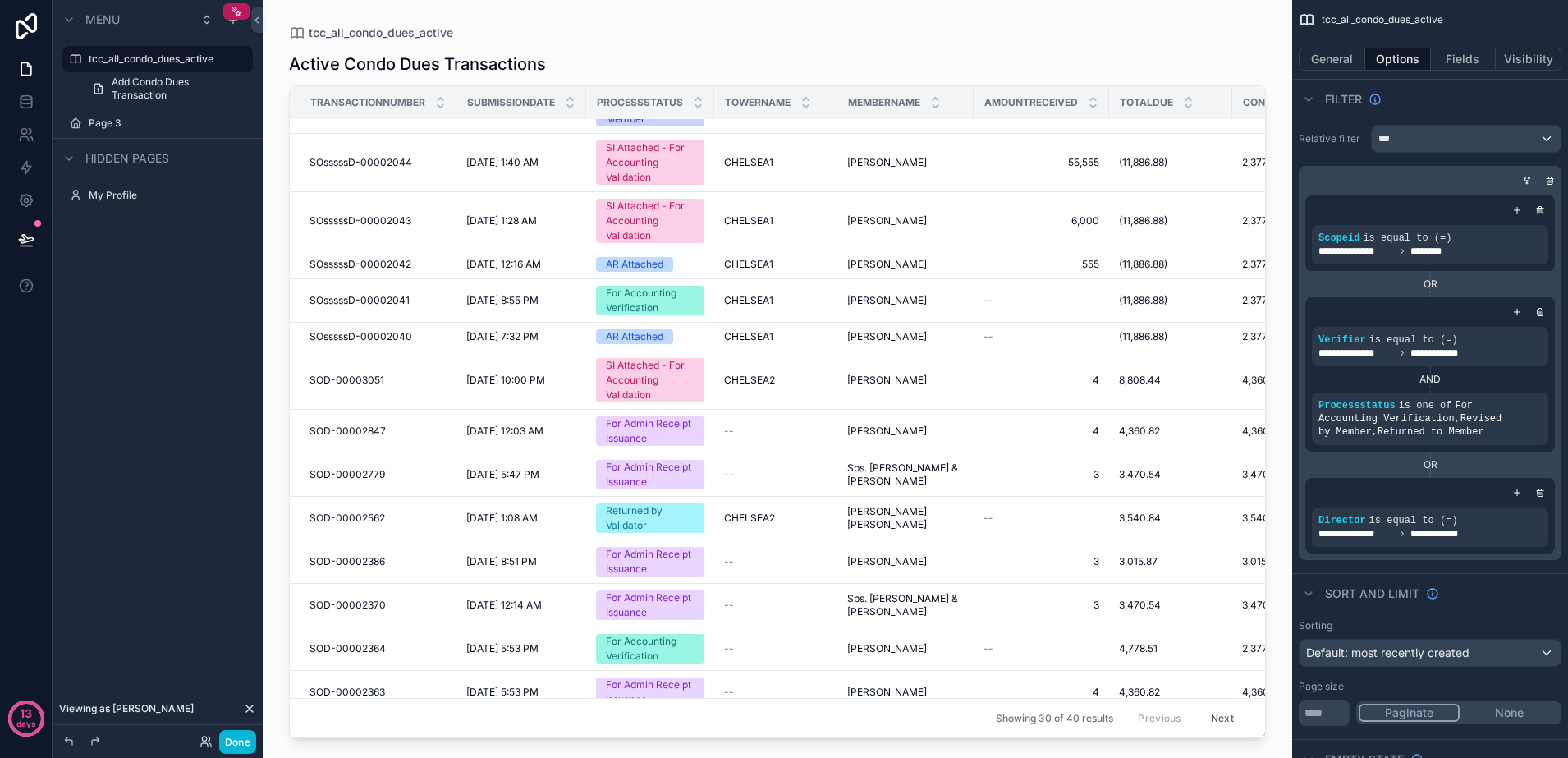
scroll to position [308, 0]
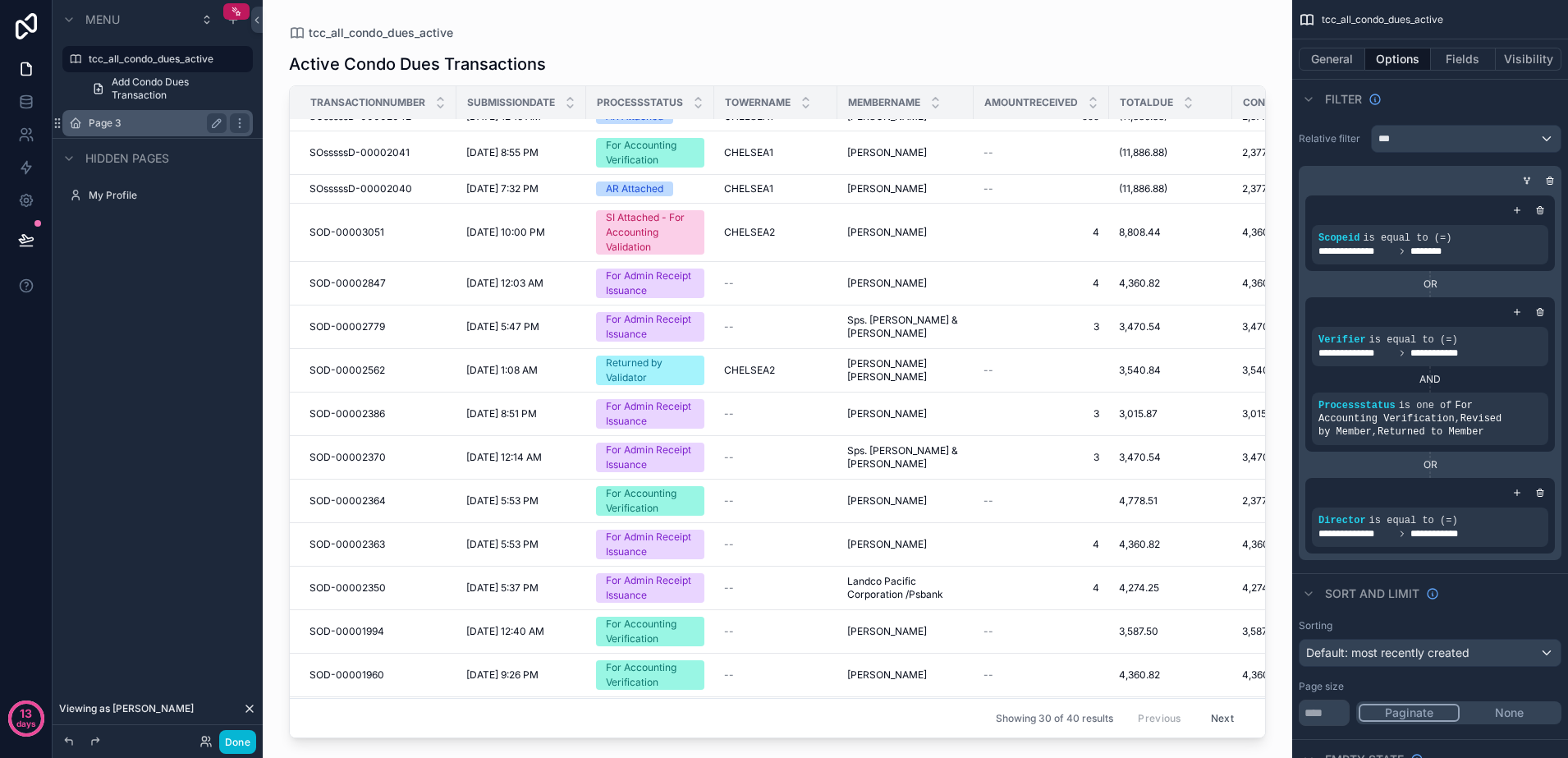
click at [176, 114] on div "Page 3" at bounding box center [158, 123] width 138 height 19
click at [164, 116] on label "Page 3" at bounding box center [155, 123] width 132 height 14
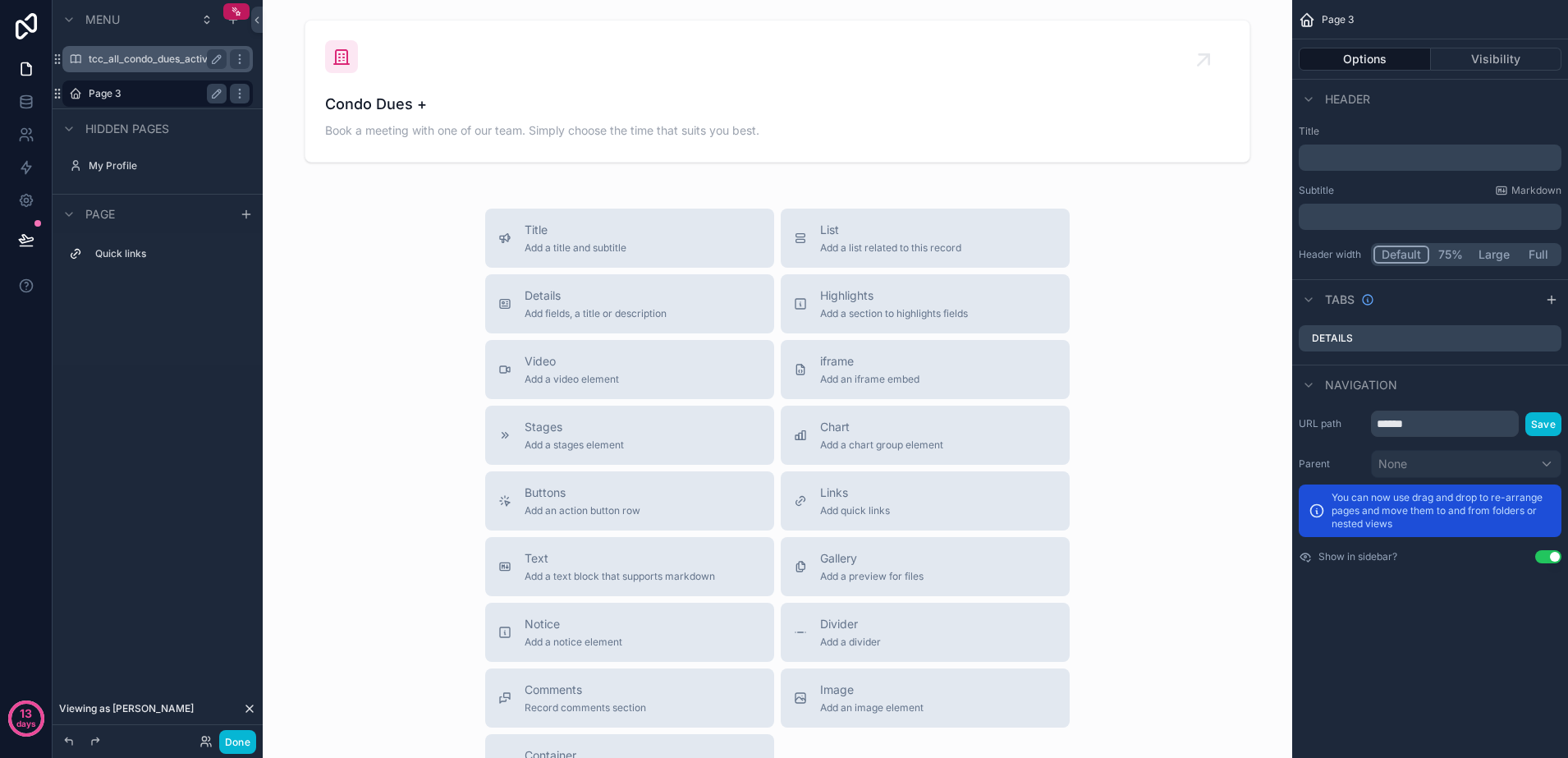
click at [155, 64] on label "tcc_all_condo_dues_active" at bounding box center [155, 59] width 132 height 14
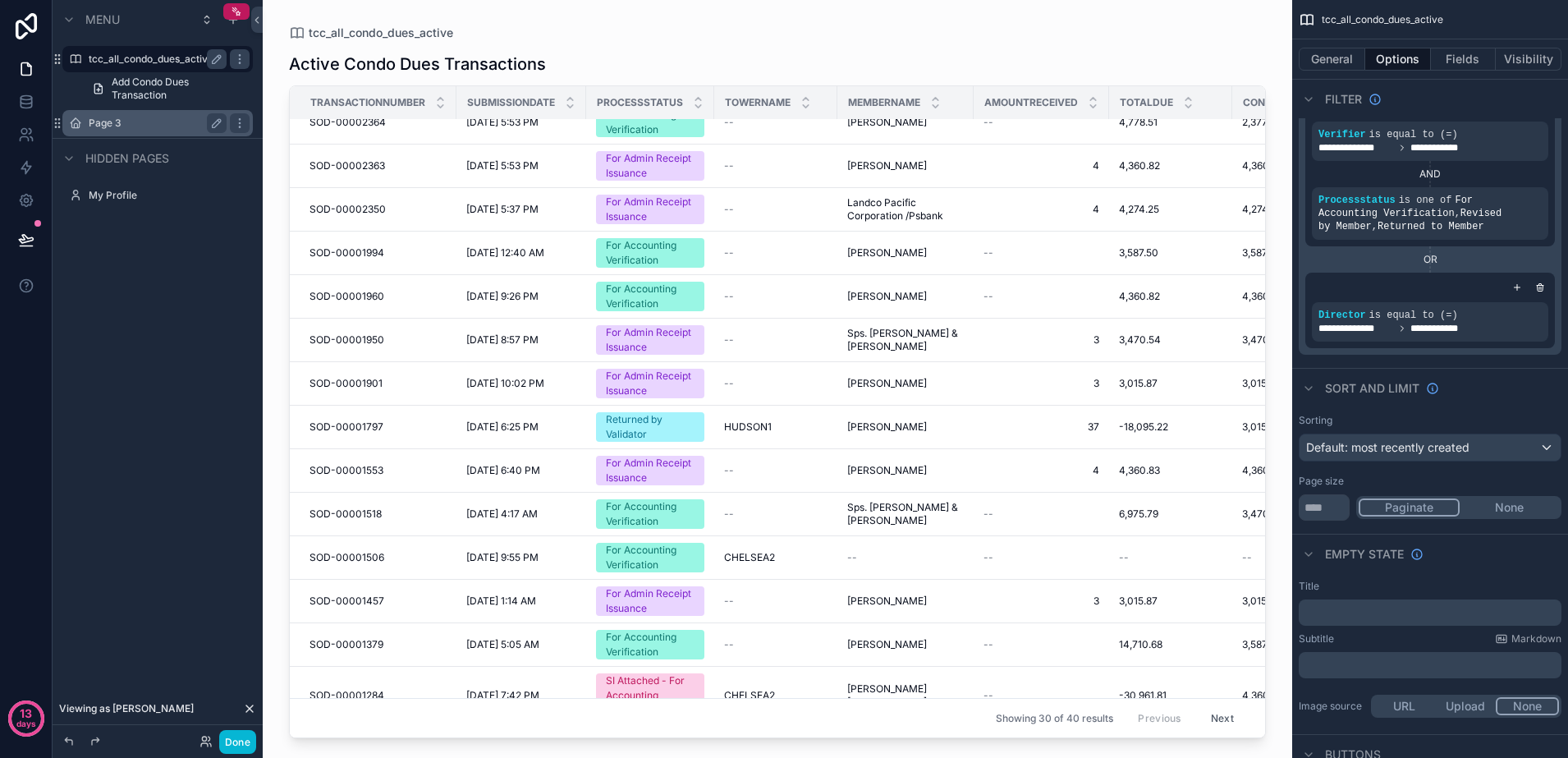
scroll to position [669, 0]
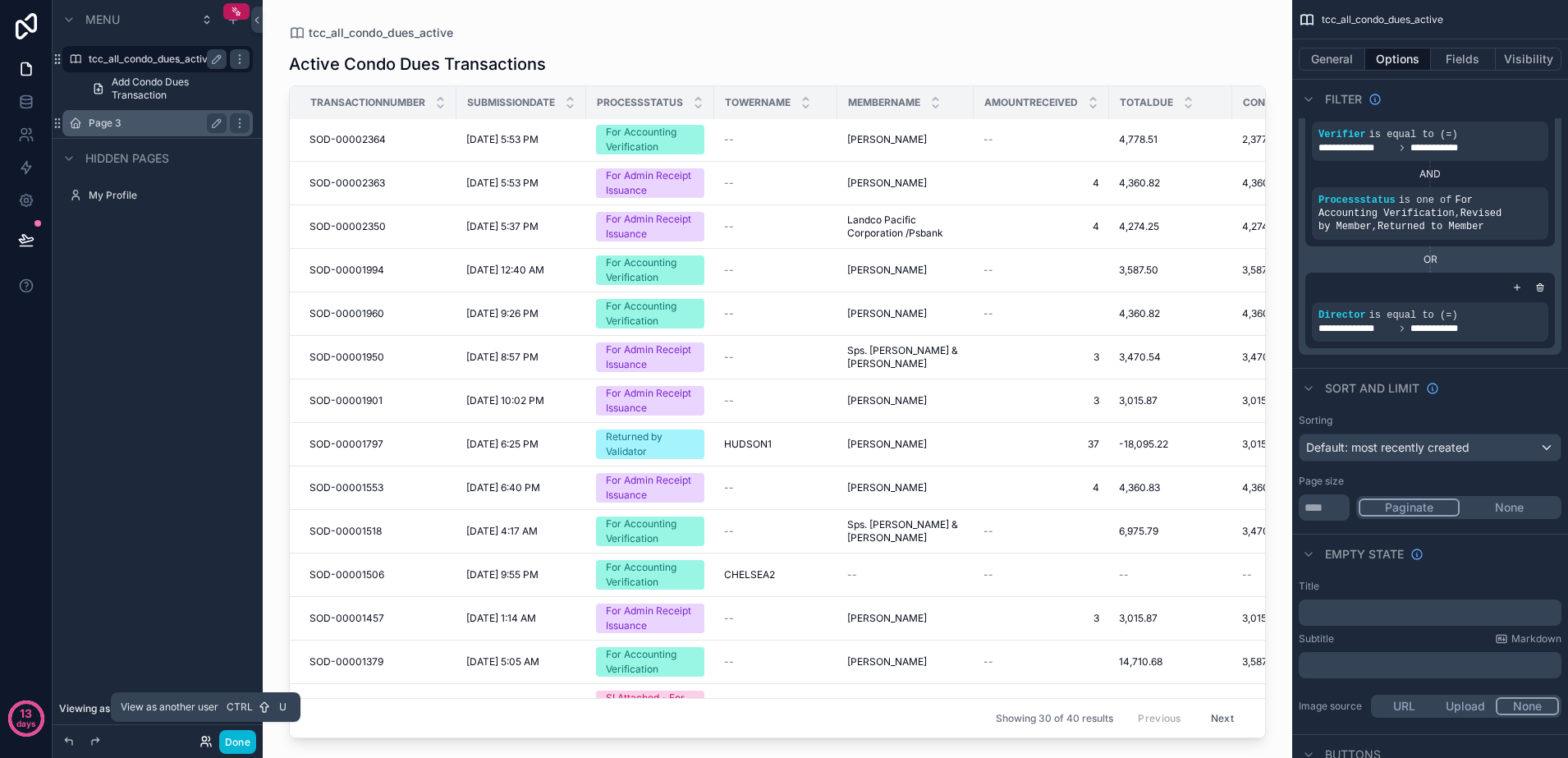
click at [204, 737] on icon at bounding box center [204, 739] width 4 height 4
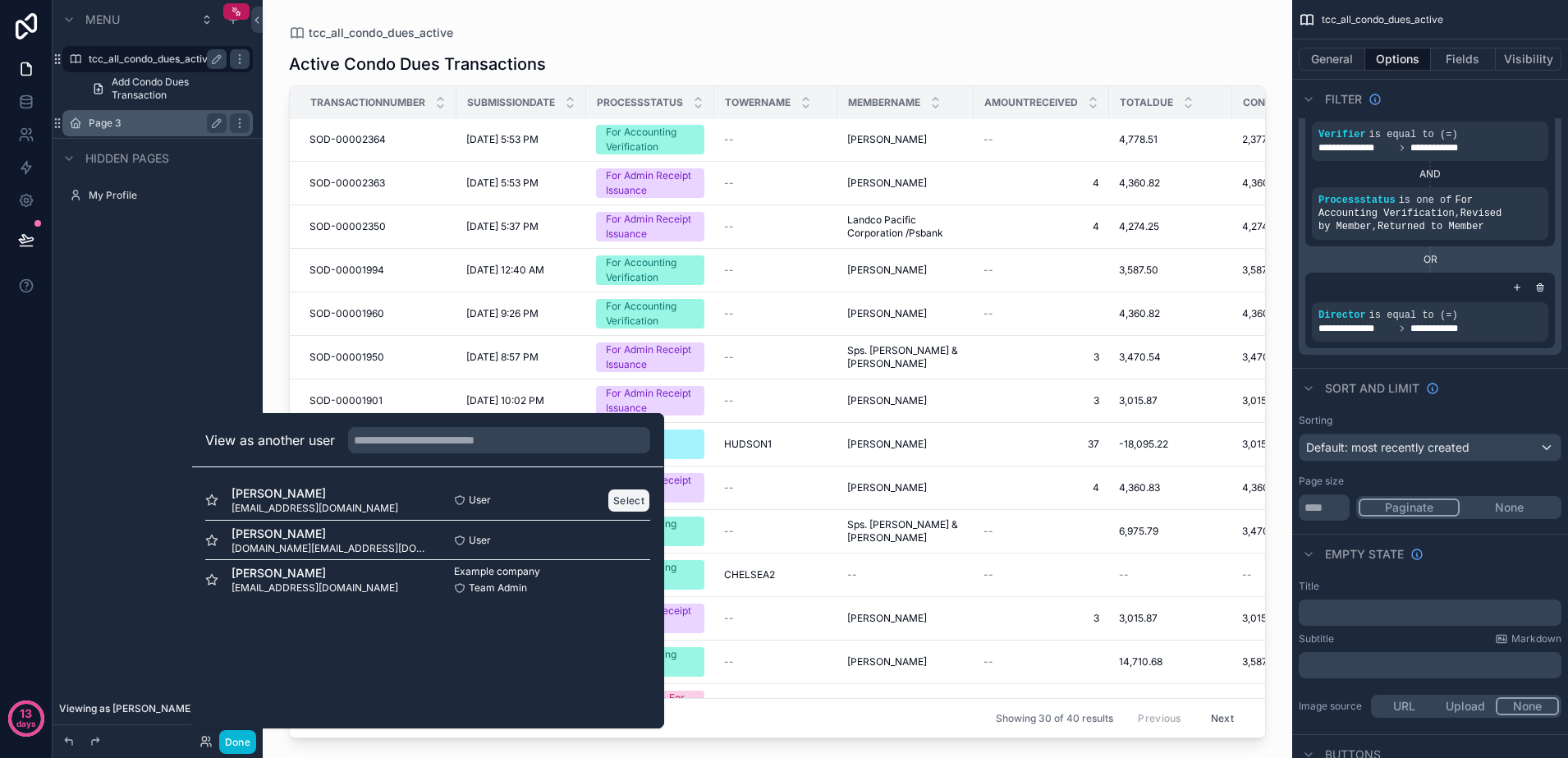
click at [638, 501] on button "Select" at bounding box center [629, 500] width 43 height 24
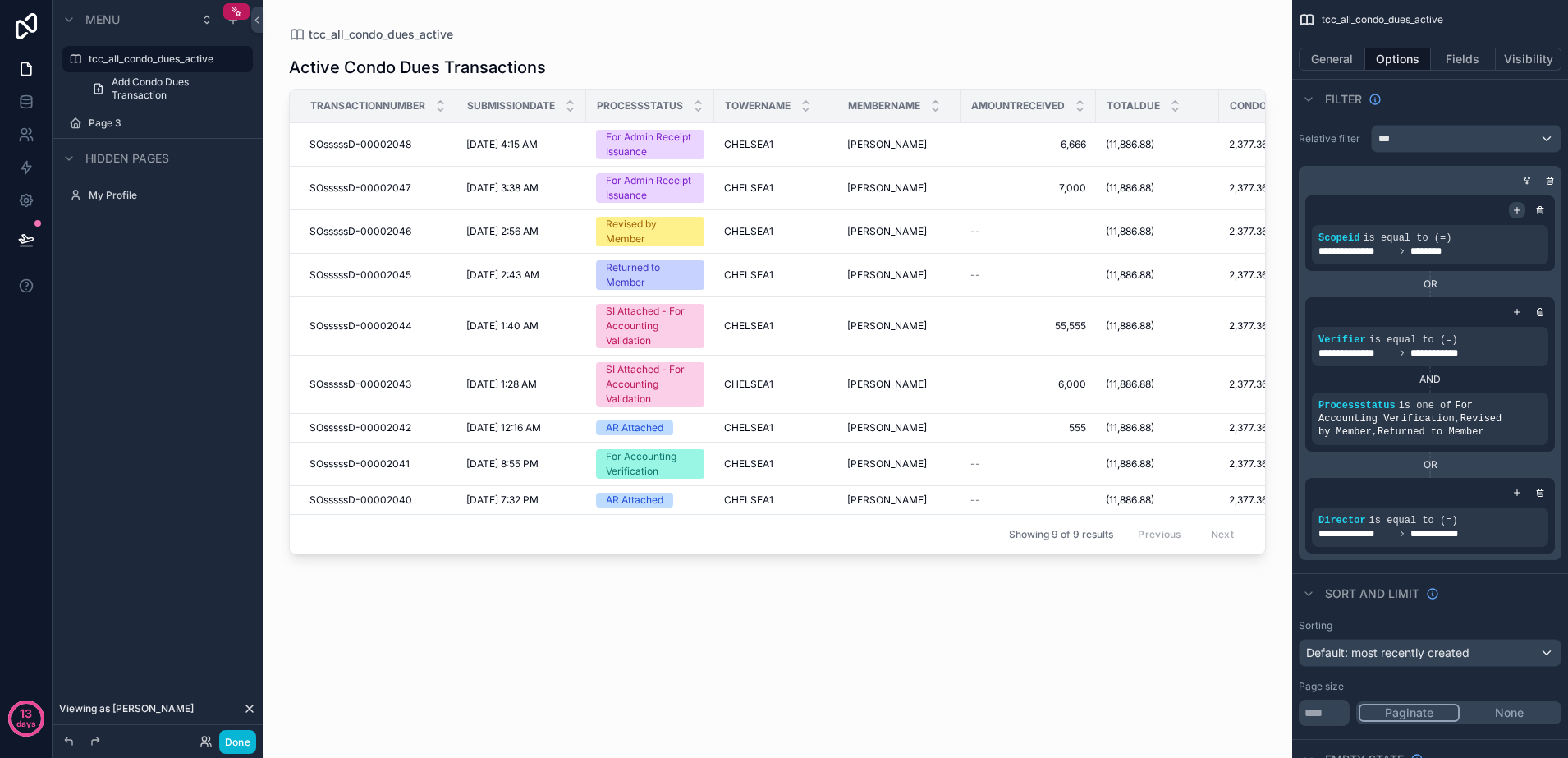
click at [1520, 210] on icon "scrollable content" at bounding box center [1518, 210] width 6 height 0
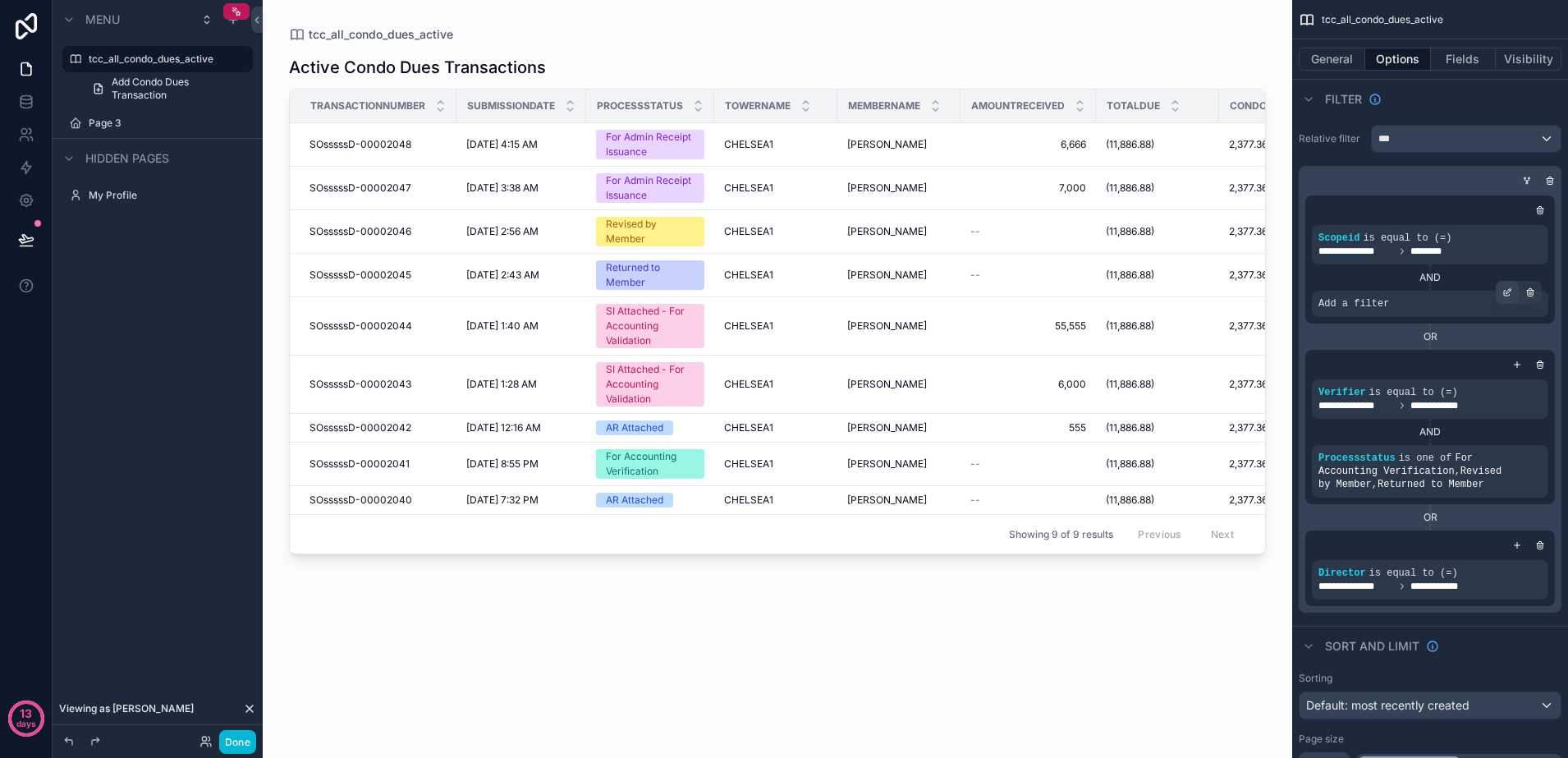
click at [1503, 288] on icon "scrollable content" at bounding box center [1508, 292] width 10 height 10
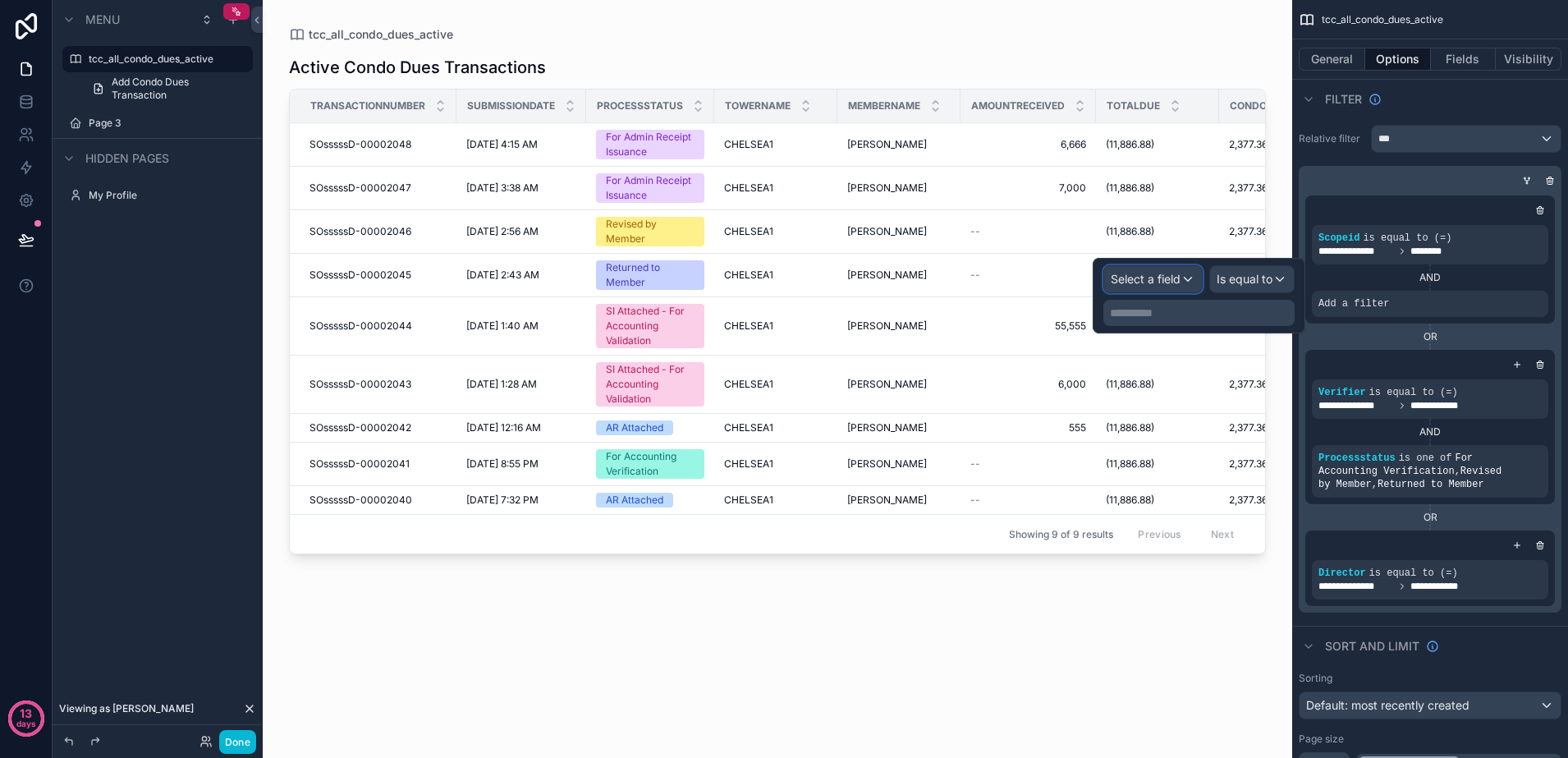
click at [1164, 288] on div "Select a field" at bounding box center [1153, 279] width 98 height 26
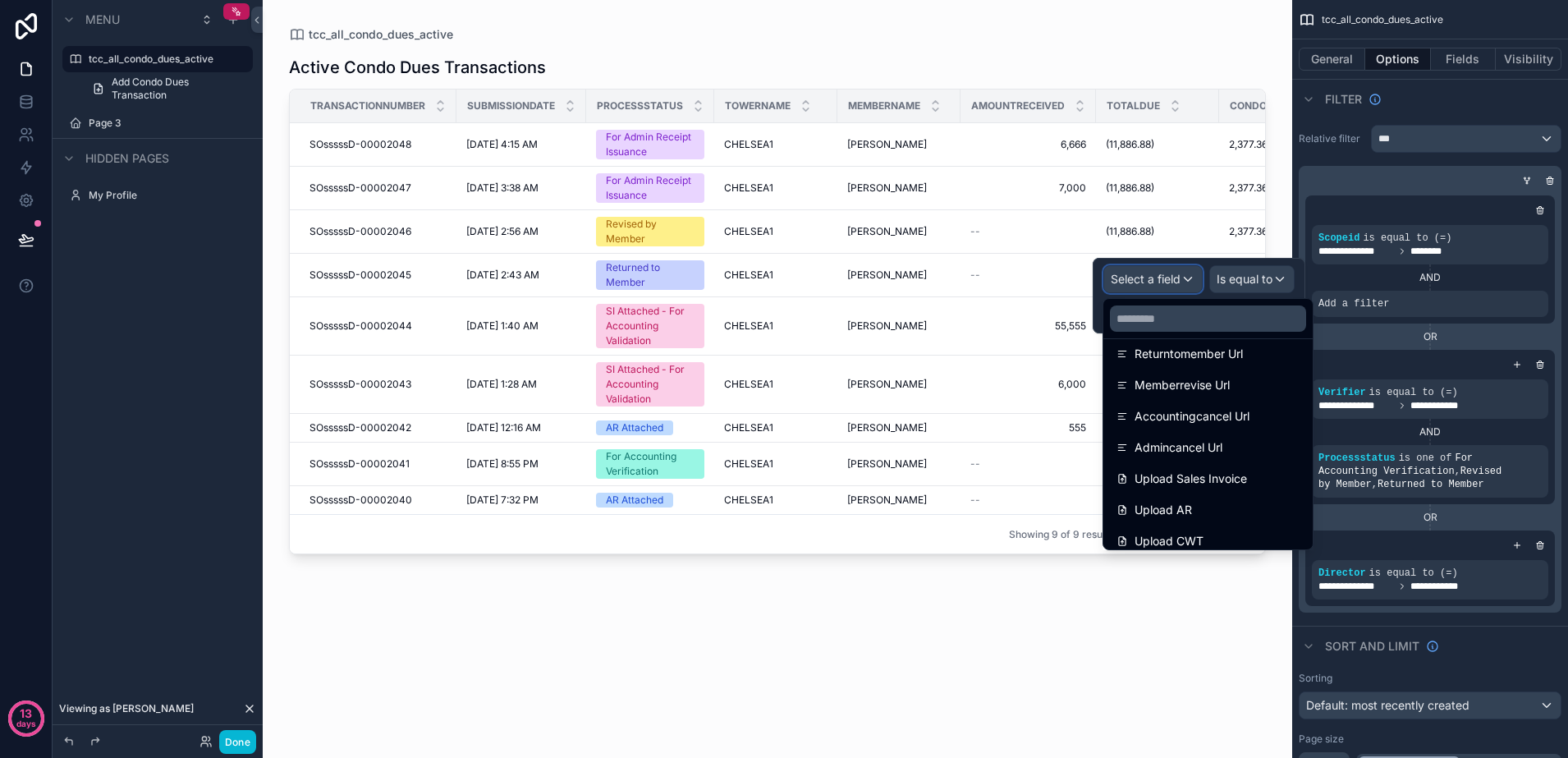
scroll to position [2081, 0]
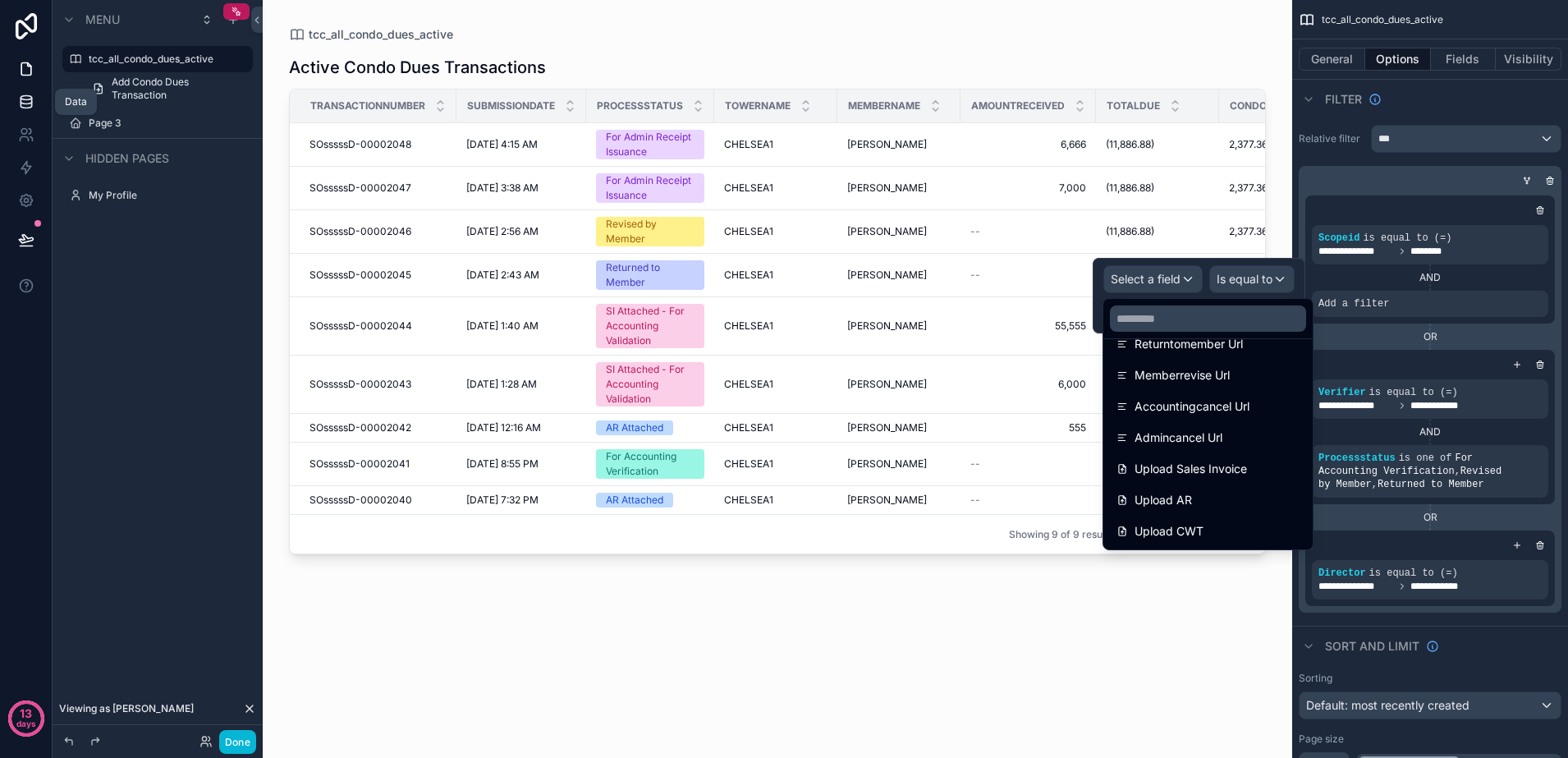
click at [22, 103] on icon at bounding box center [26, 102] width 16 height 16
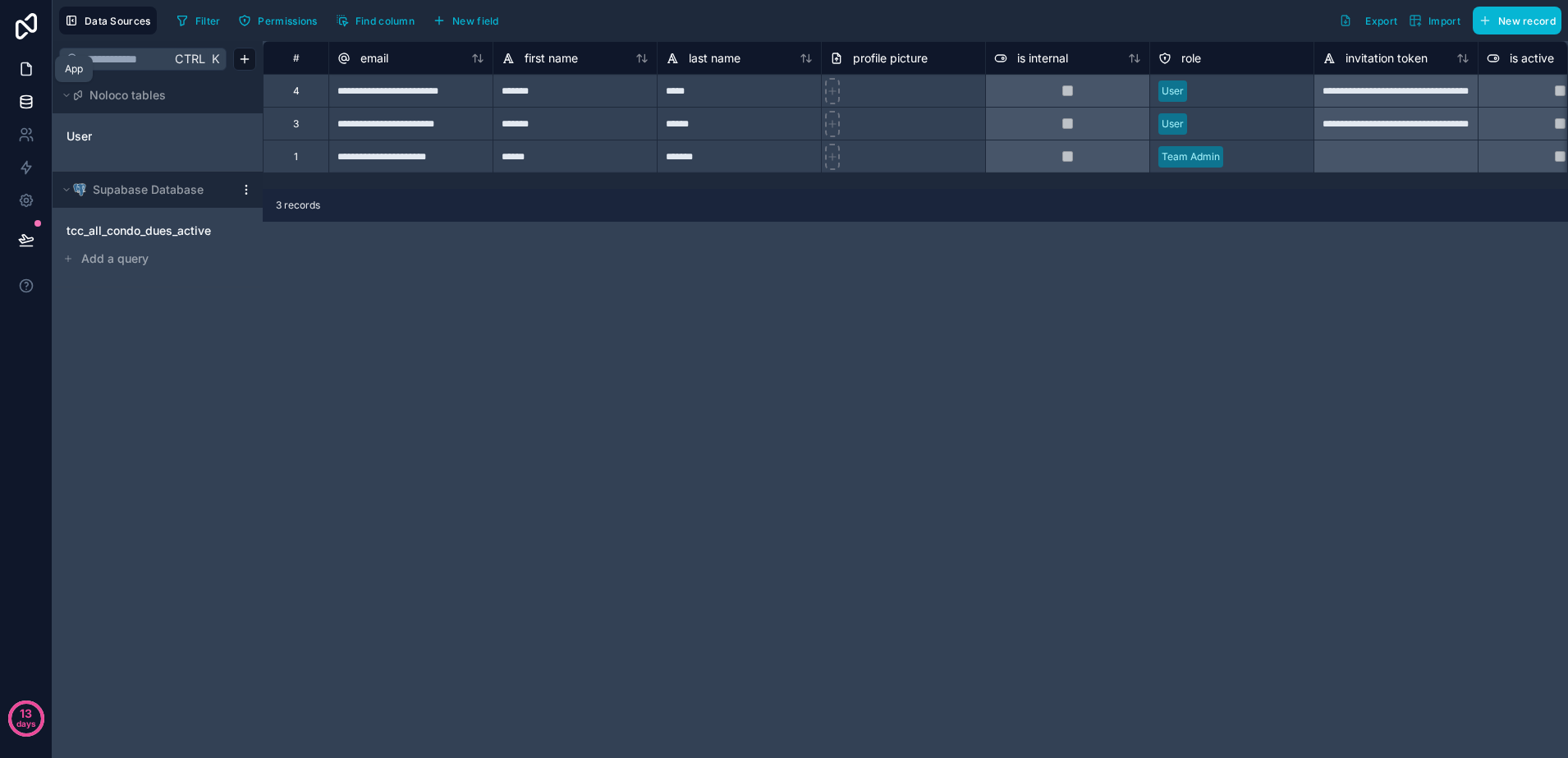
click at [41, 76] on link at bounding box center [25, 69] width 51 height 33
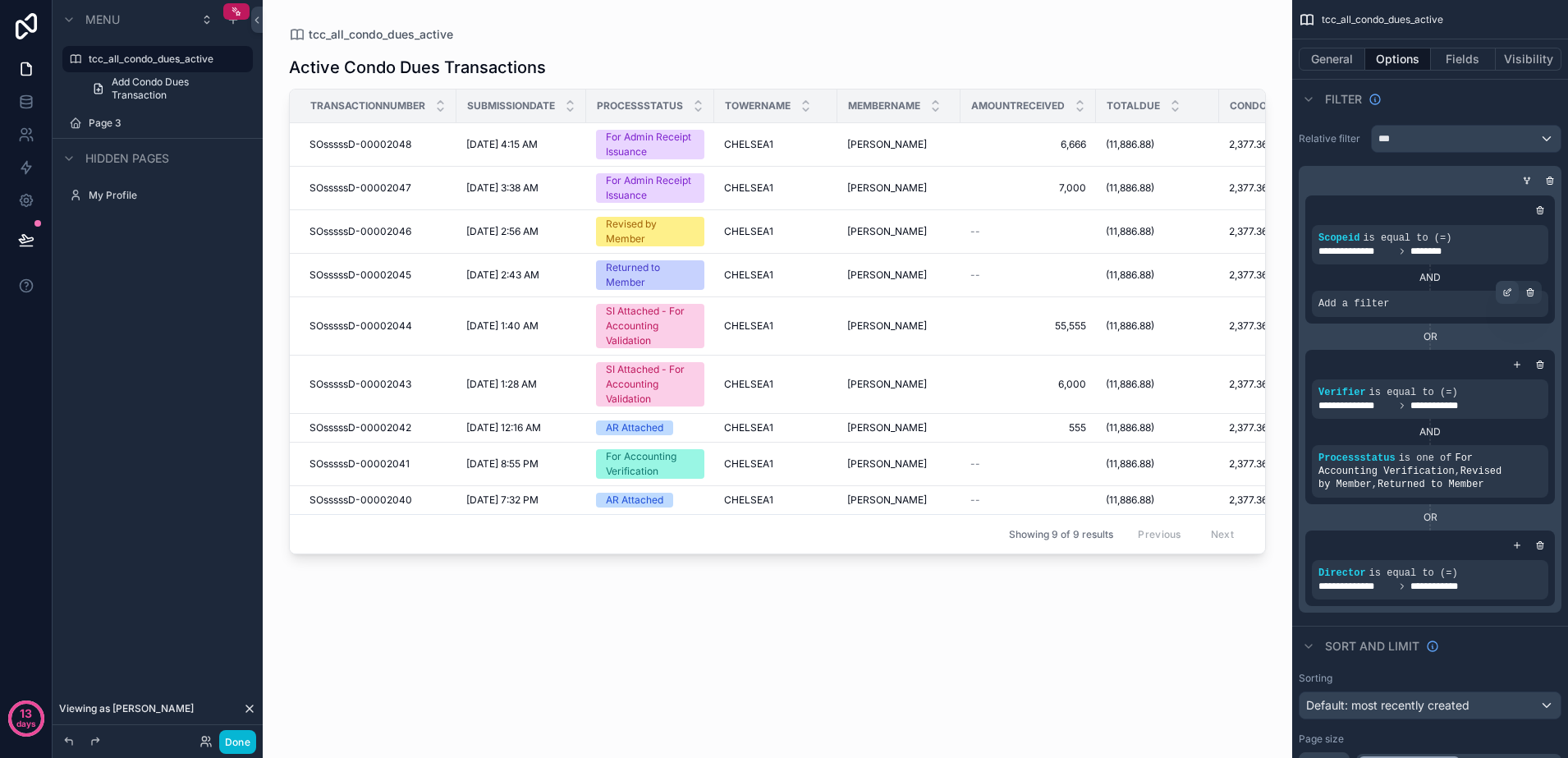
click at [1508, 291] on icon "scrollable content" at bounding box center [1508, 292] width 10 height 10
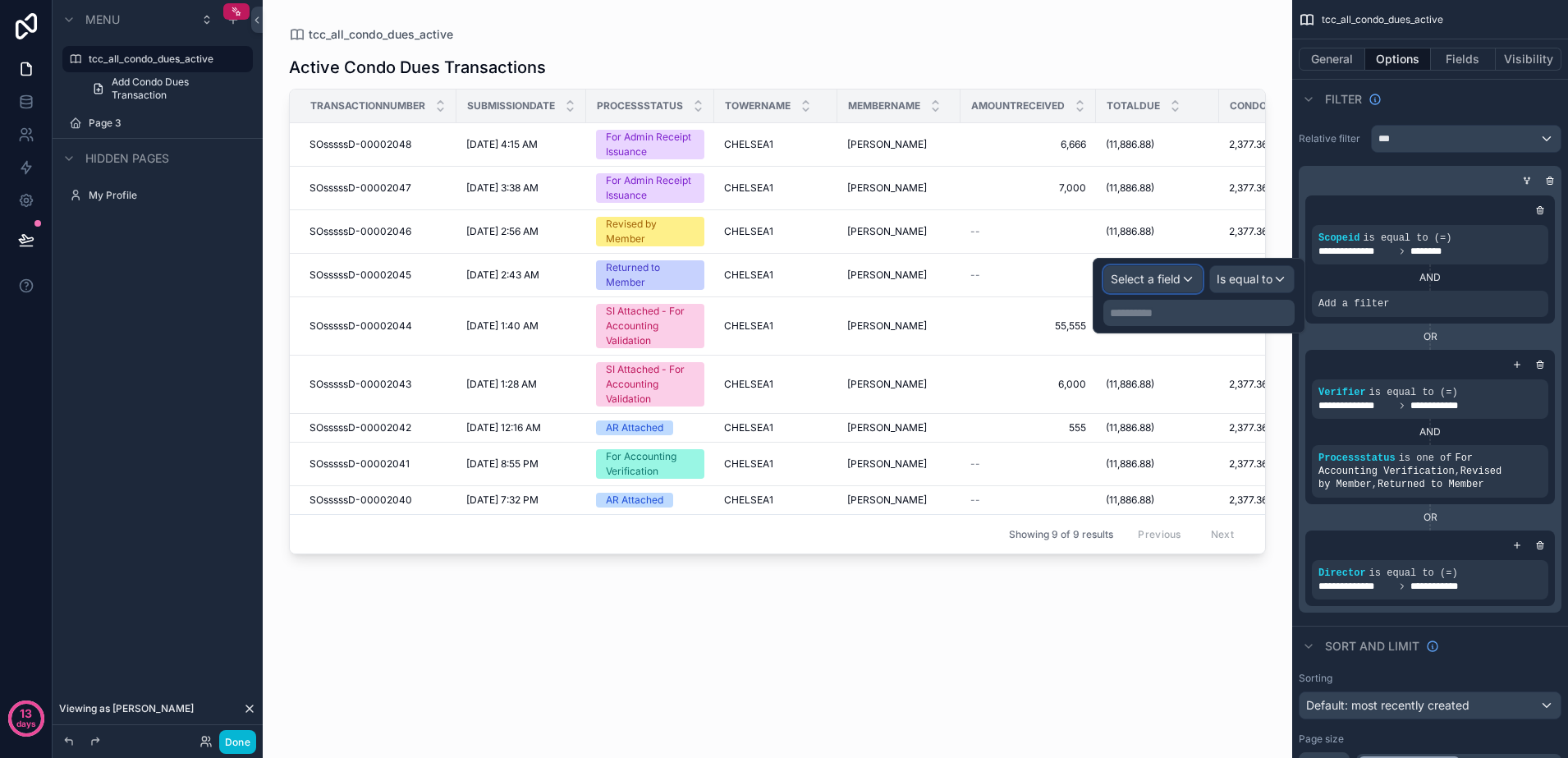
click at [1184, 284] on div "Select a field" at bounding box center [1153, 279] width 98 height 26
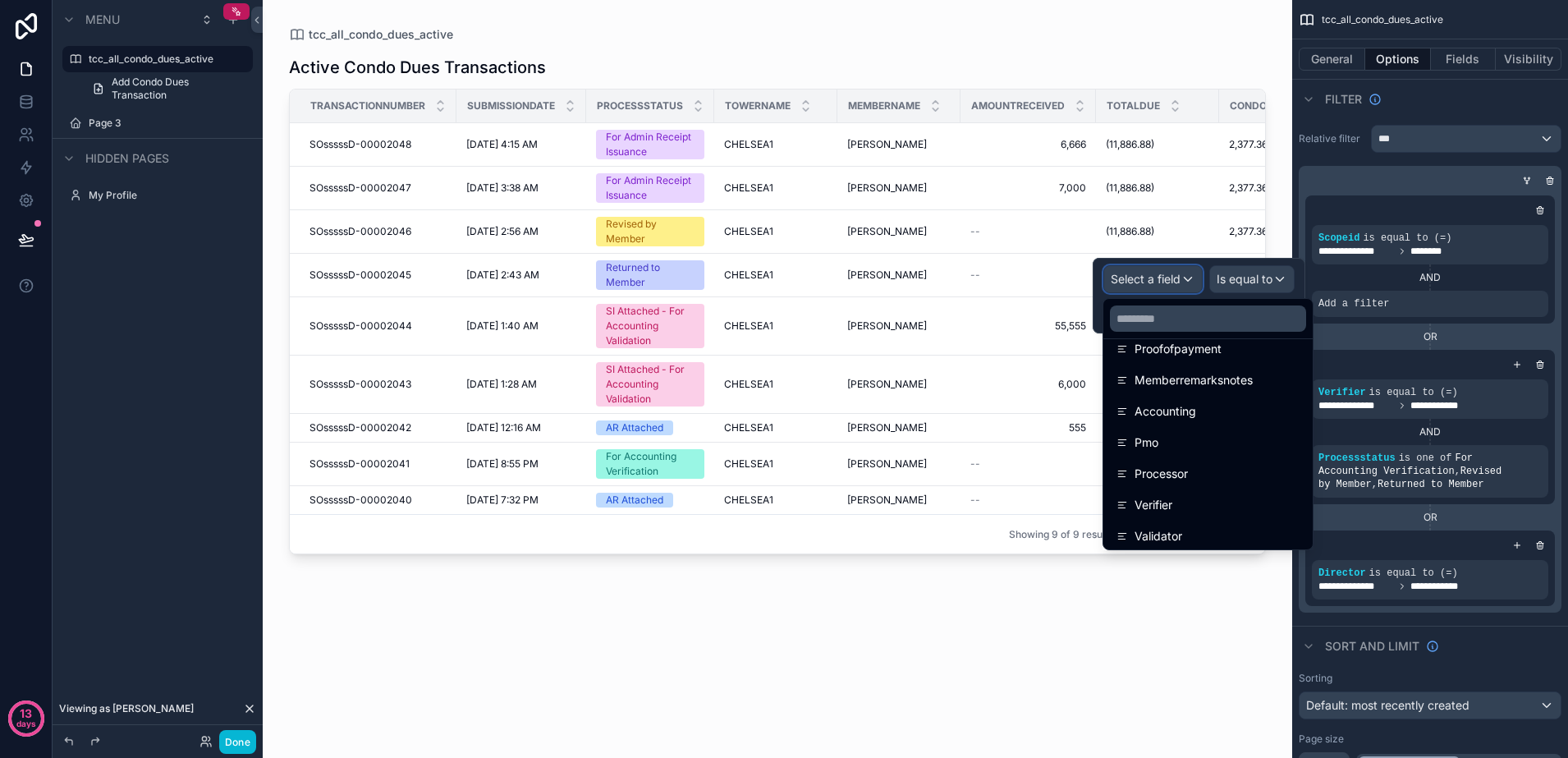
scroll to position [1774, 0]
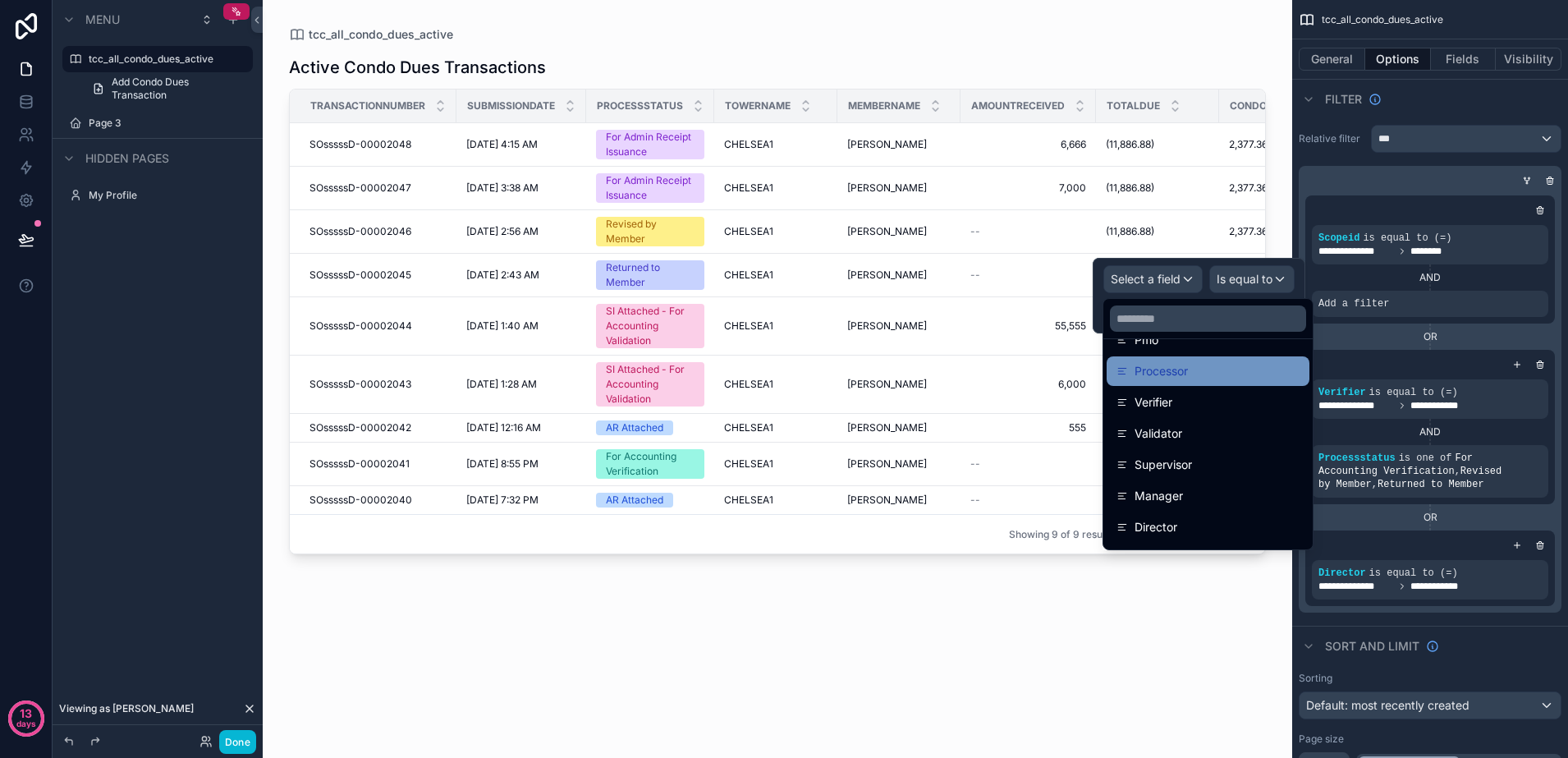
click at [1219, 375] on div "Processor" at bounding box center [1208, 371] width 183 height 19
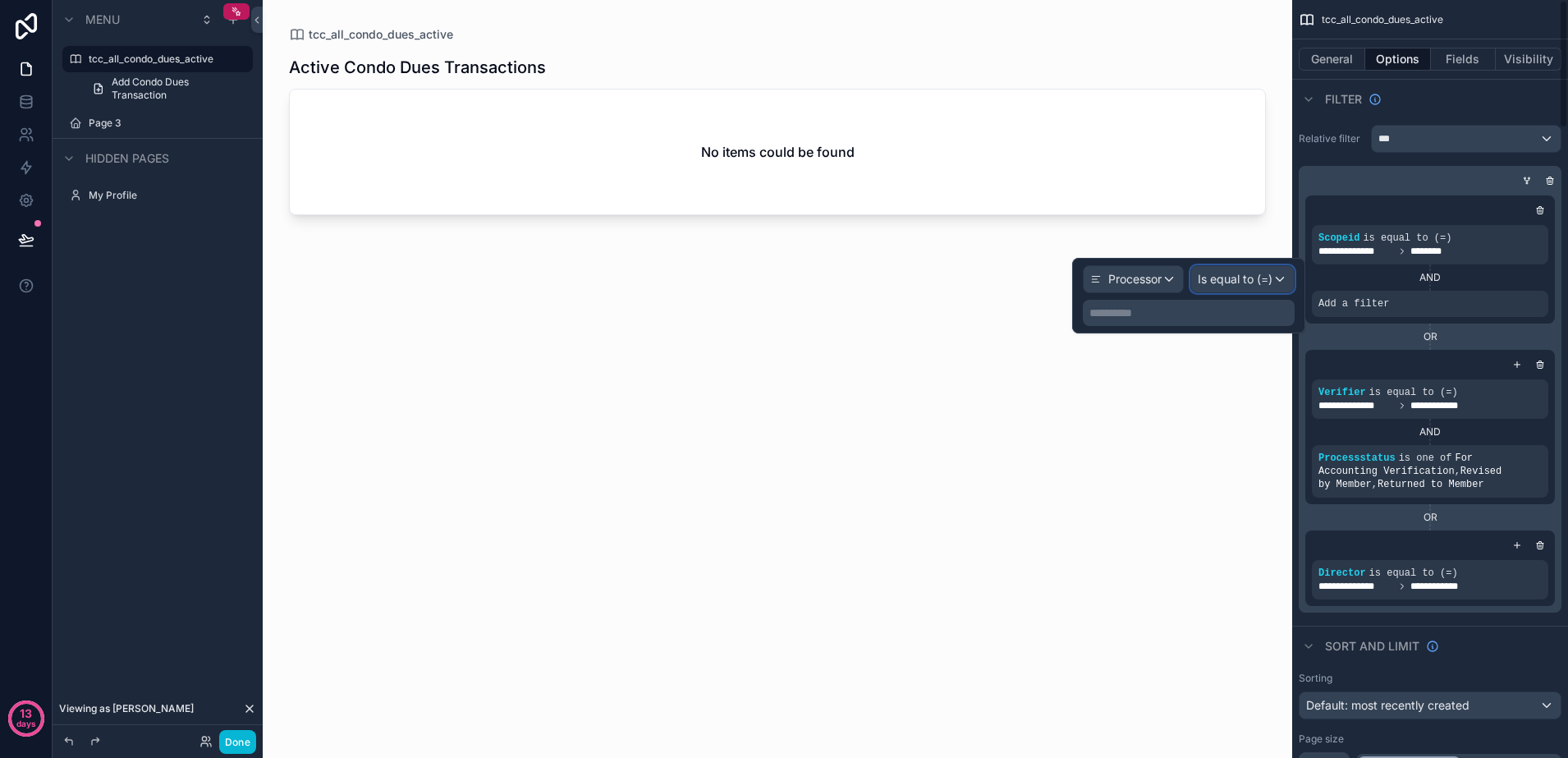
click at [1266, 279] on span "Is equal to (=)" at bounding box center [1235, 279] width 75 height 16
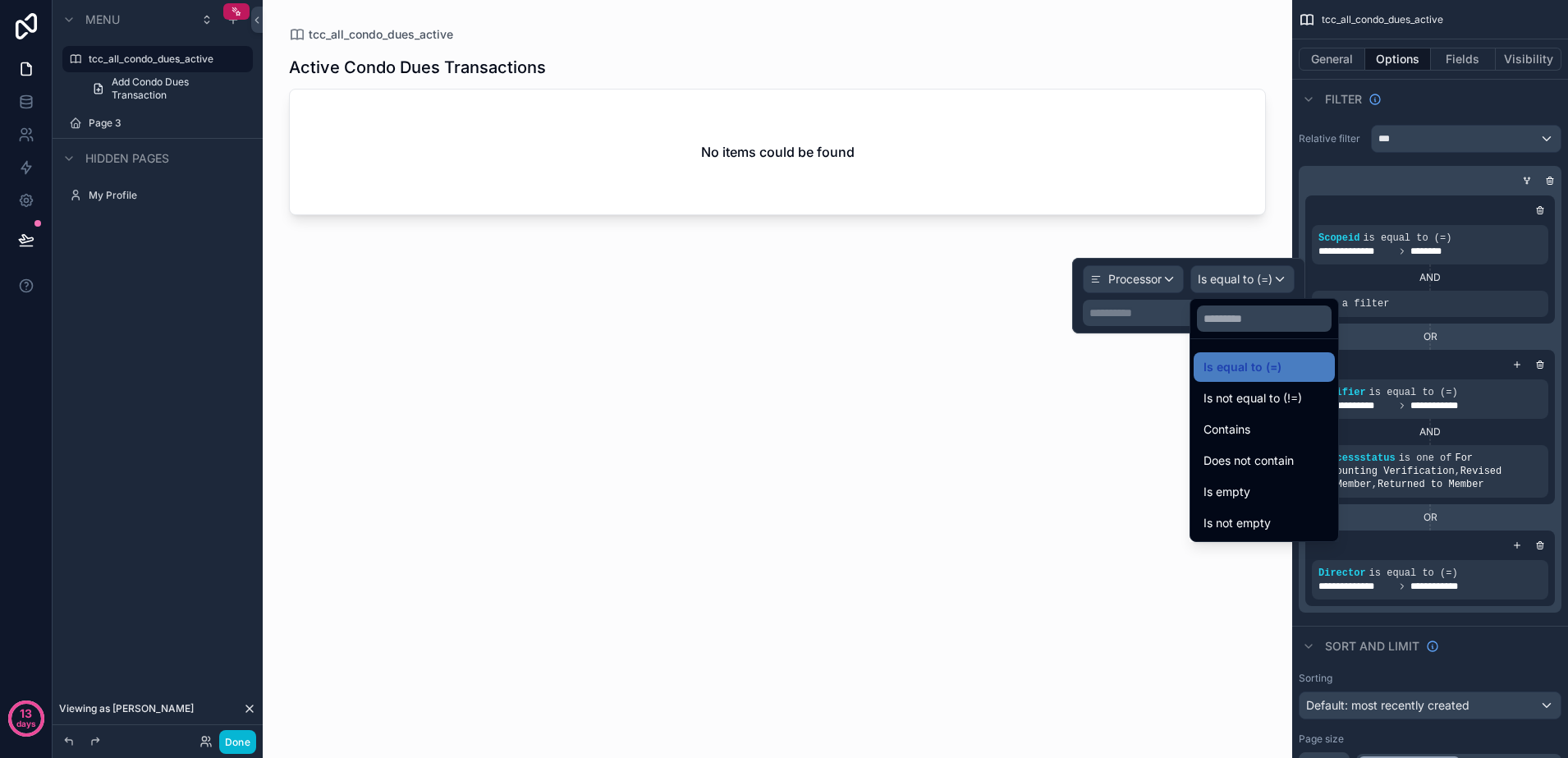
click at [1266, 279] on div at bounding box center [1188, 295] width 233 height 76
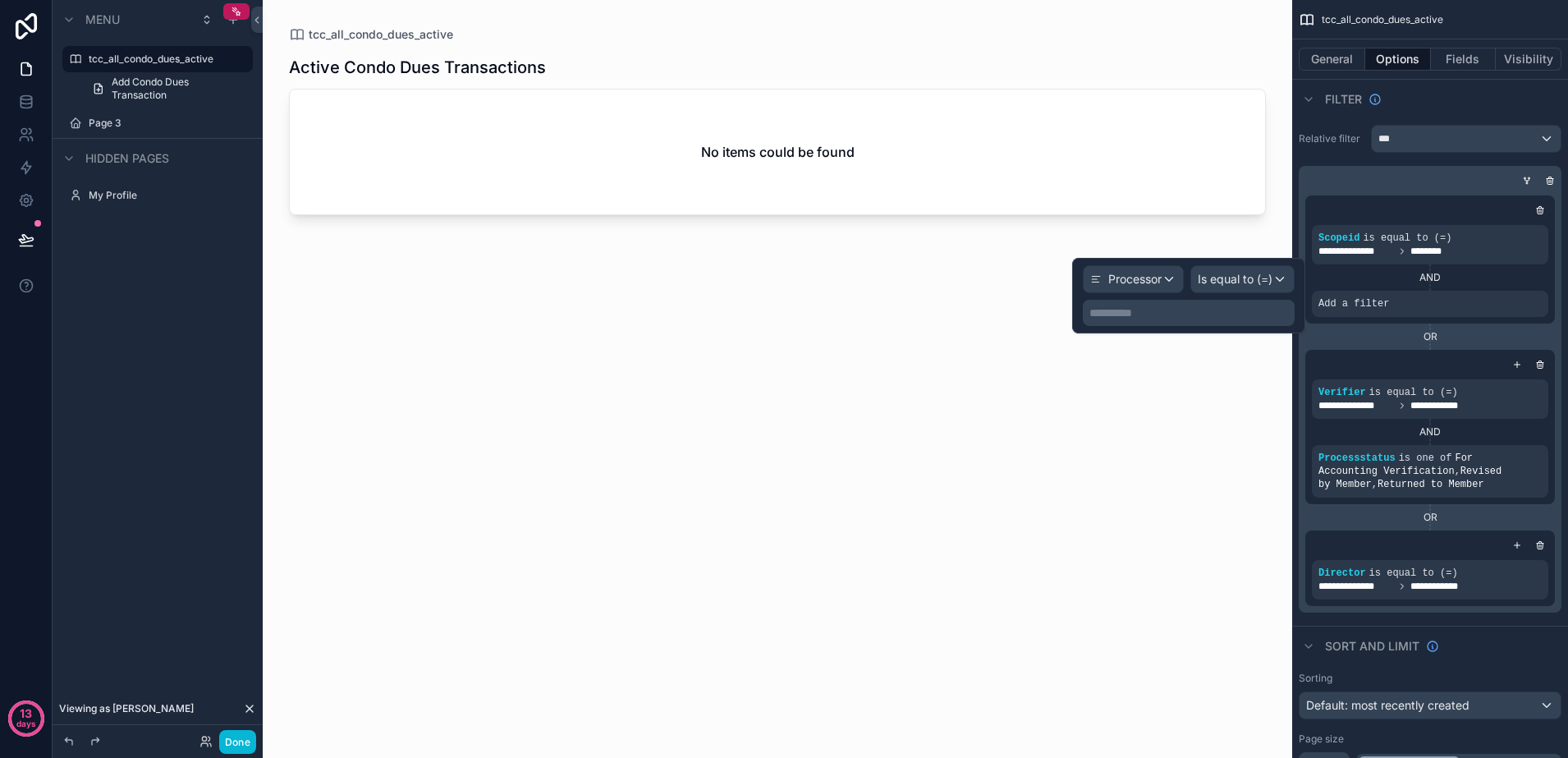
drag, startPoint x: 1266, startPoint y: 279, endPoint x: 1216, endPoint y: 306, distance: 56.8
click at [1216, 306] on p "**********" at bounding box center [1190, 313] width 202 height 16
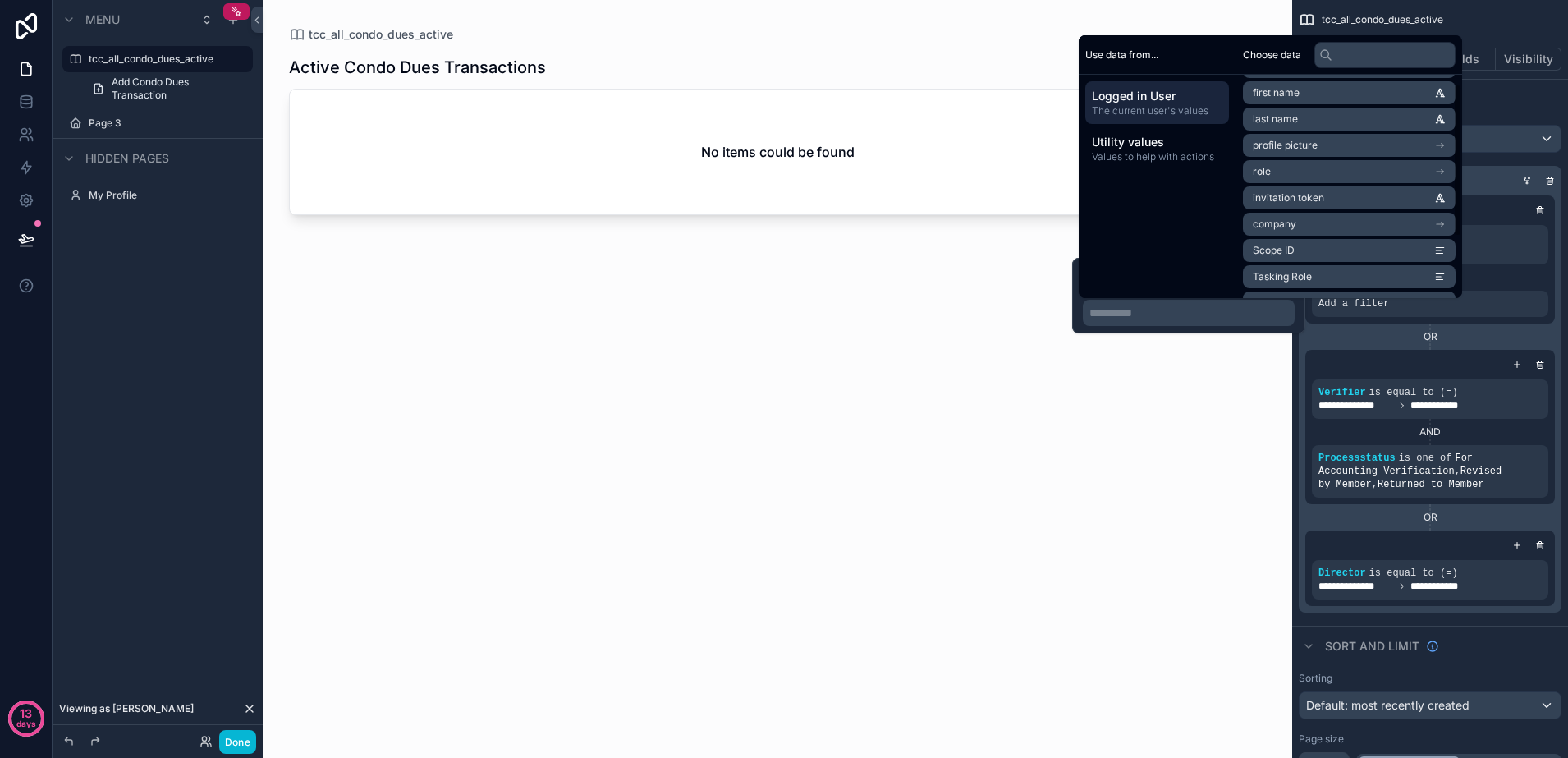
scroll to position [102, 0]
click at [1327, 227] on li "Tasking Role" at bounding box center [1350, 227] width 213 height 23
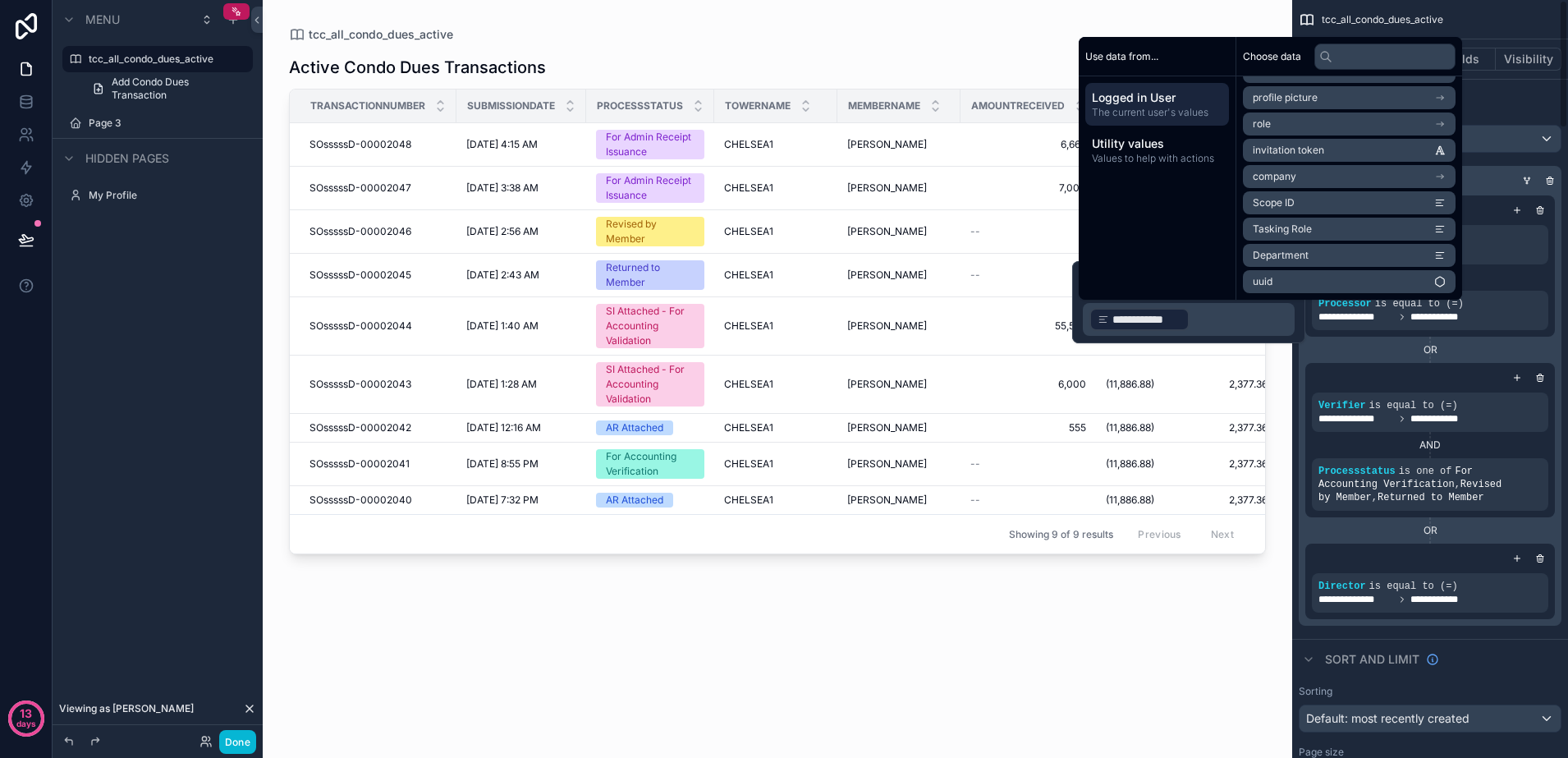
click at [1348, 343] on div "OR" at bounding box center [1430, 349] width 250 height 14
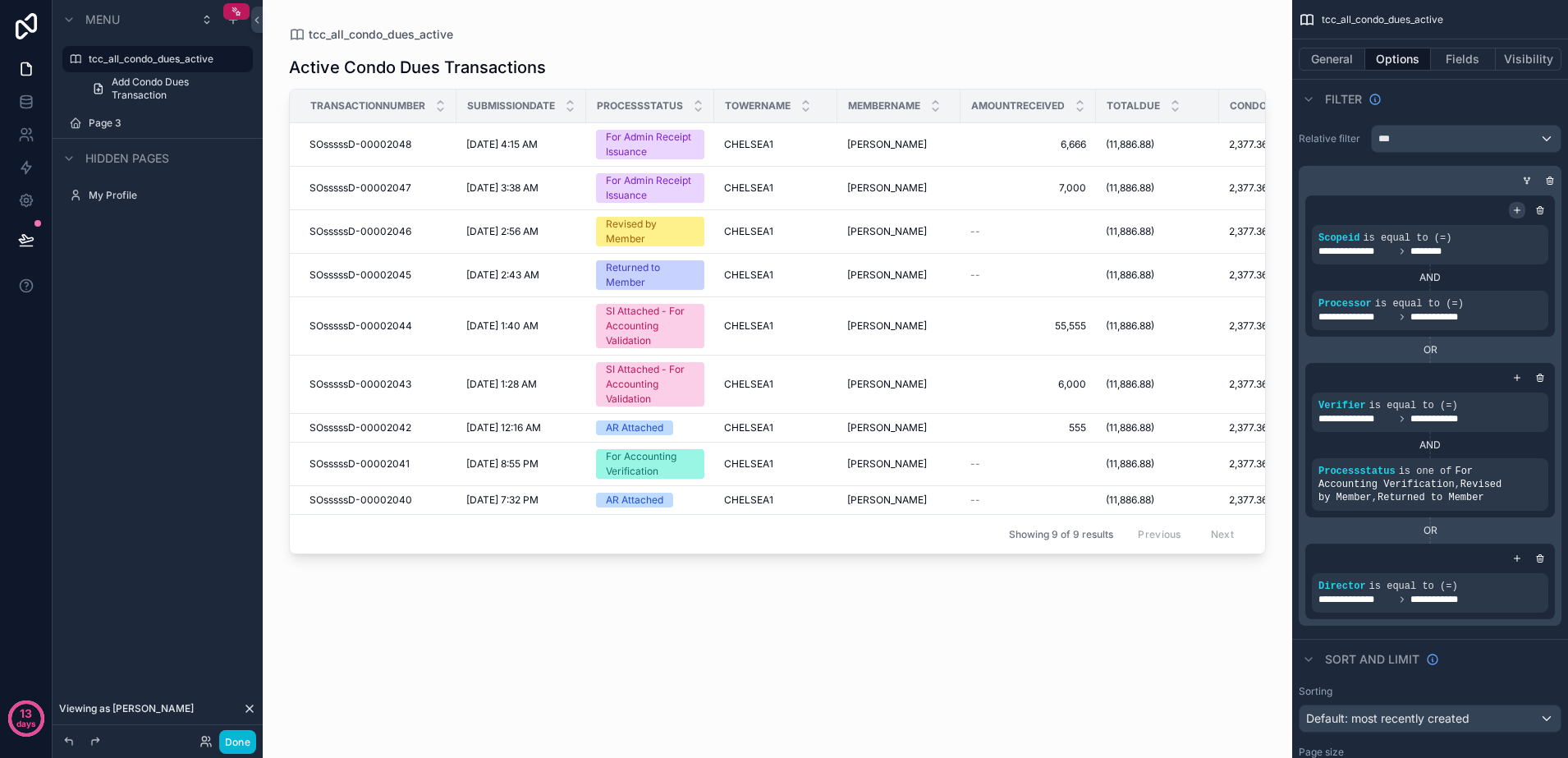
click at [1516, 207] on icon "scrollable content" at bounding box center [1518, 210] width 10 height 10
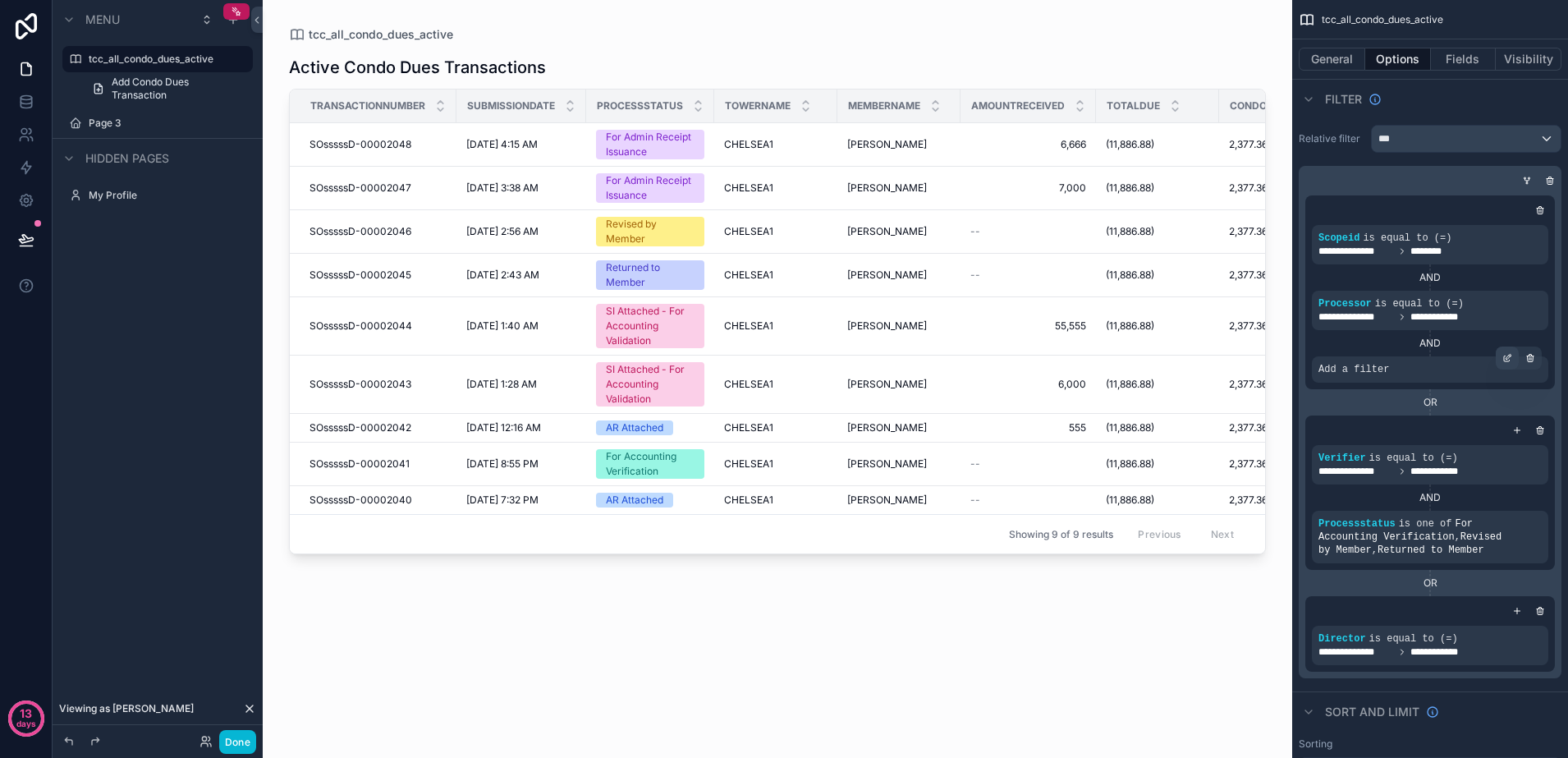
click at [1500, 360] on div "scrollable content" at bounding box center [1508, 358] width 23 height 23
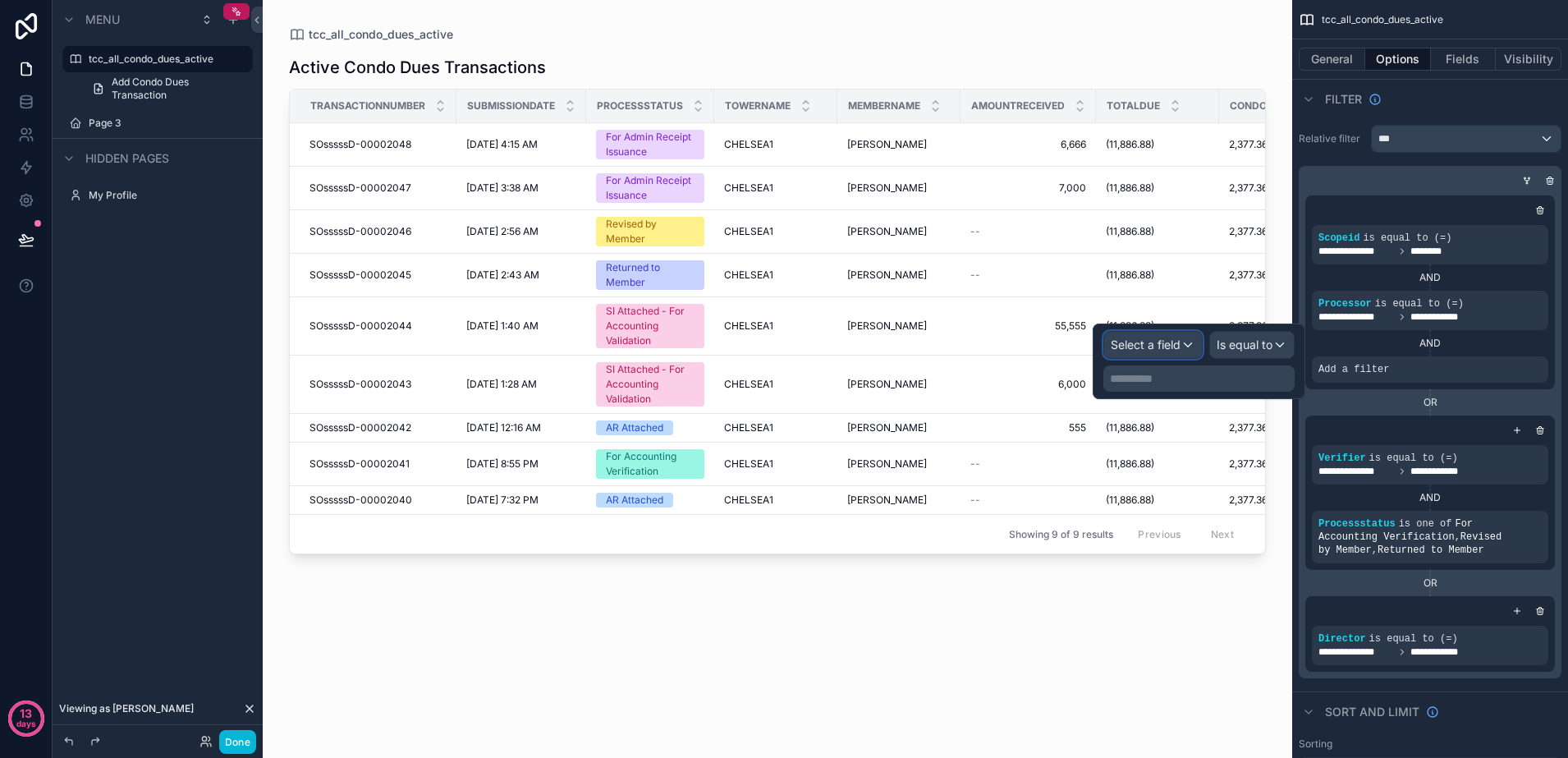
click at [1166, 341] on span "Select a field" at bounding box center [1146, 344] width 70 height 14
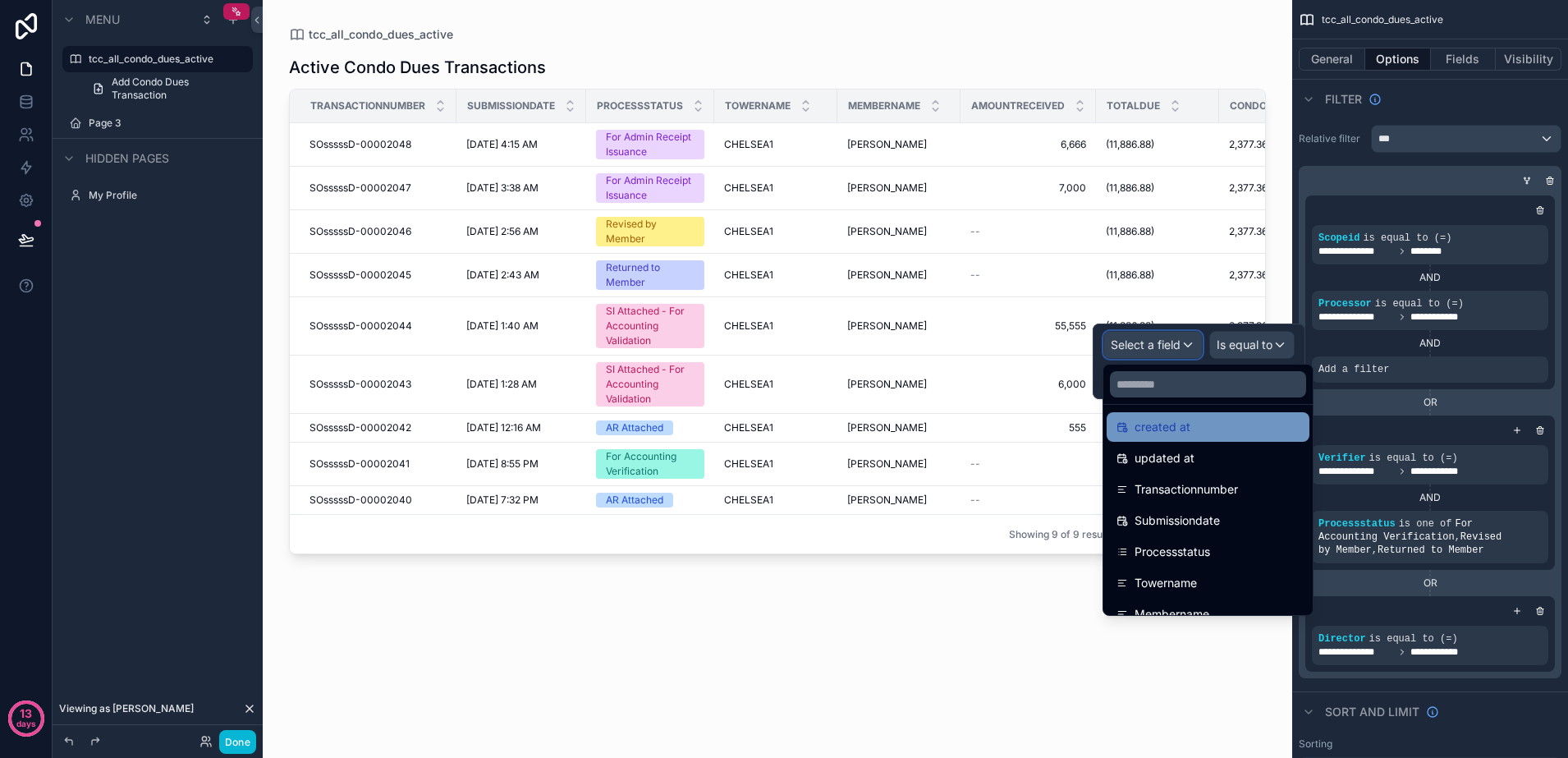
scroll to position [103, 0]
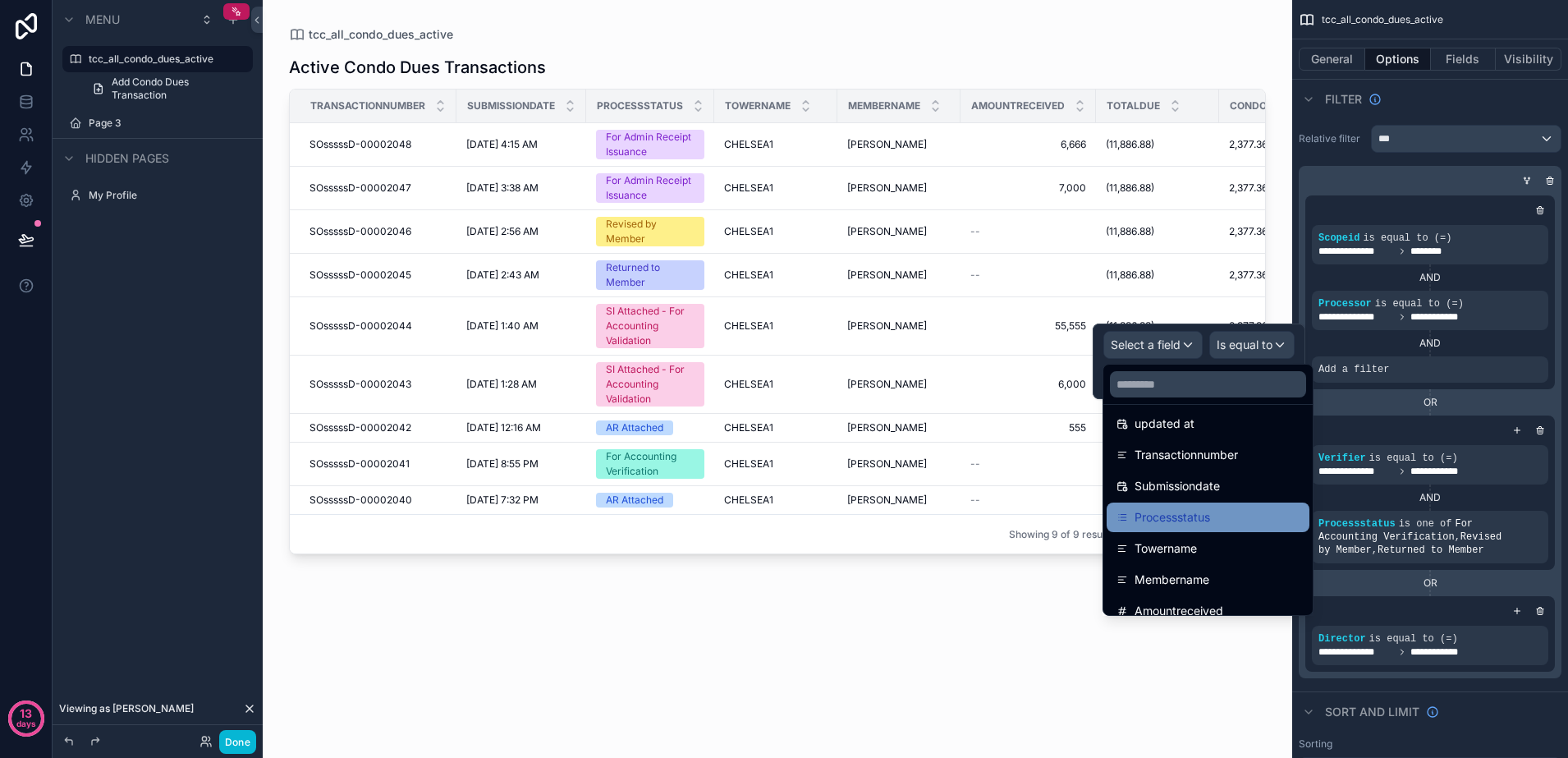
click at [1157, 521] on span "Processstatus" at bounding box center [1173, 517] width 76 height 19
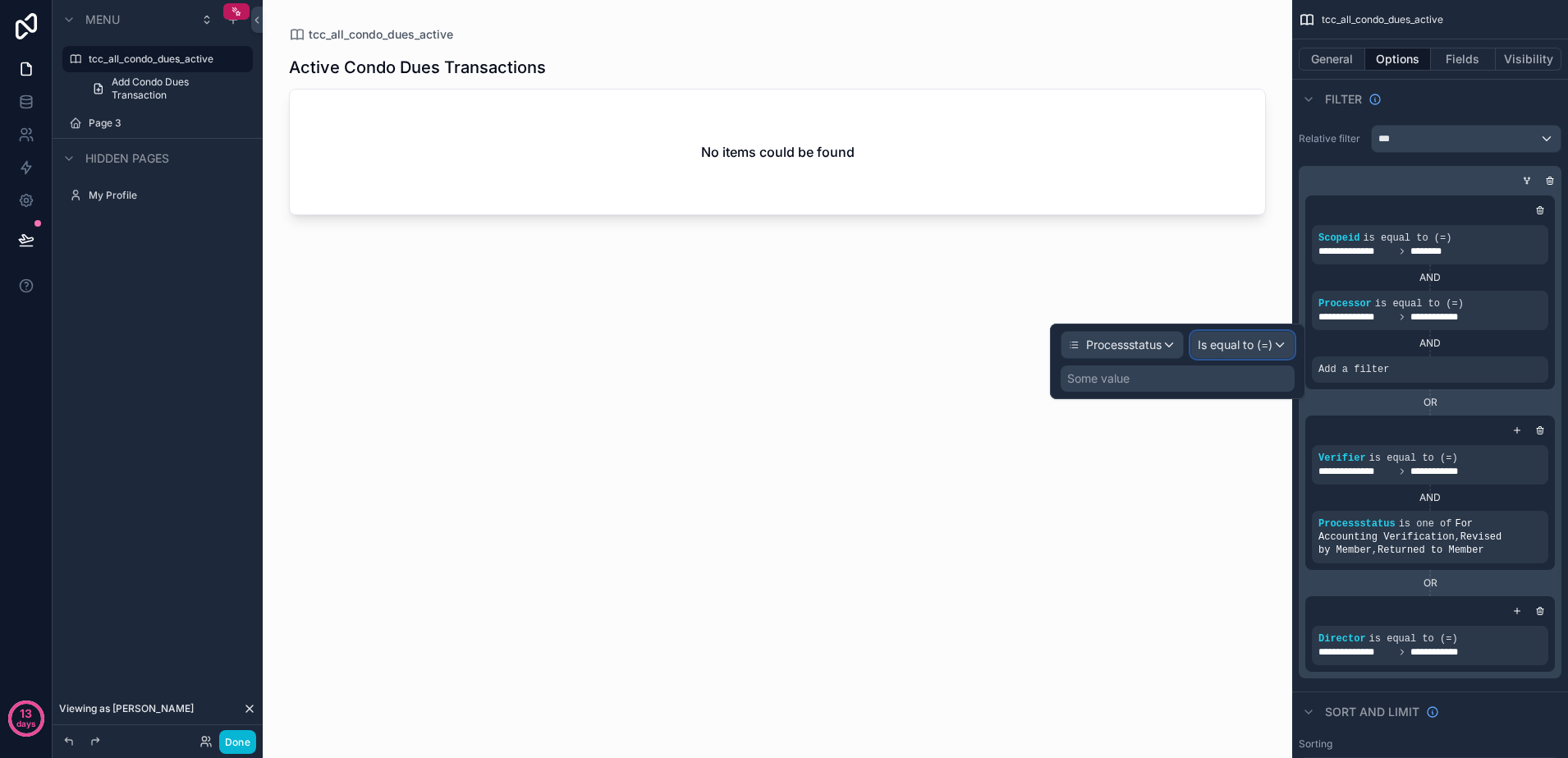
click at [1235, 342] on span "Is equal to (=)" at bounding box center [1235, 345] width 75 height 16
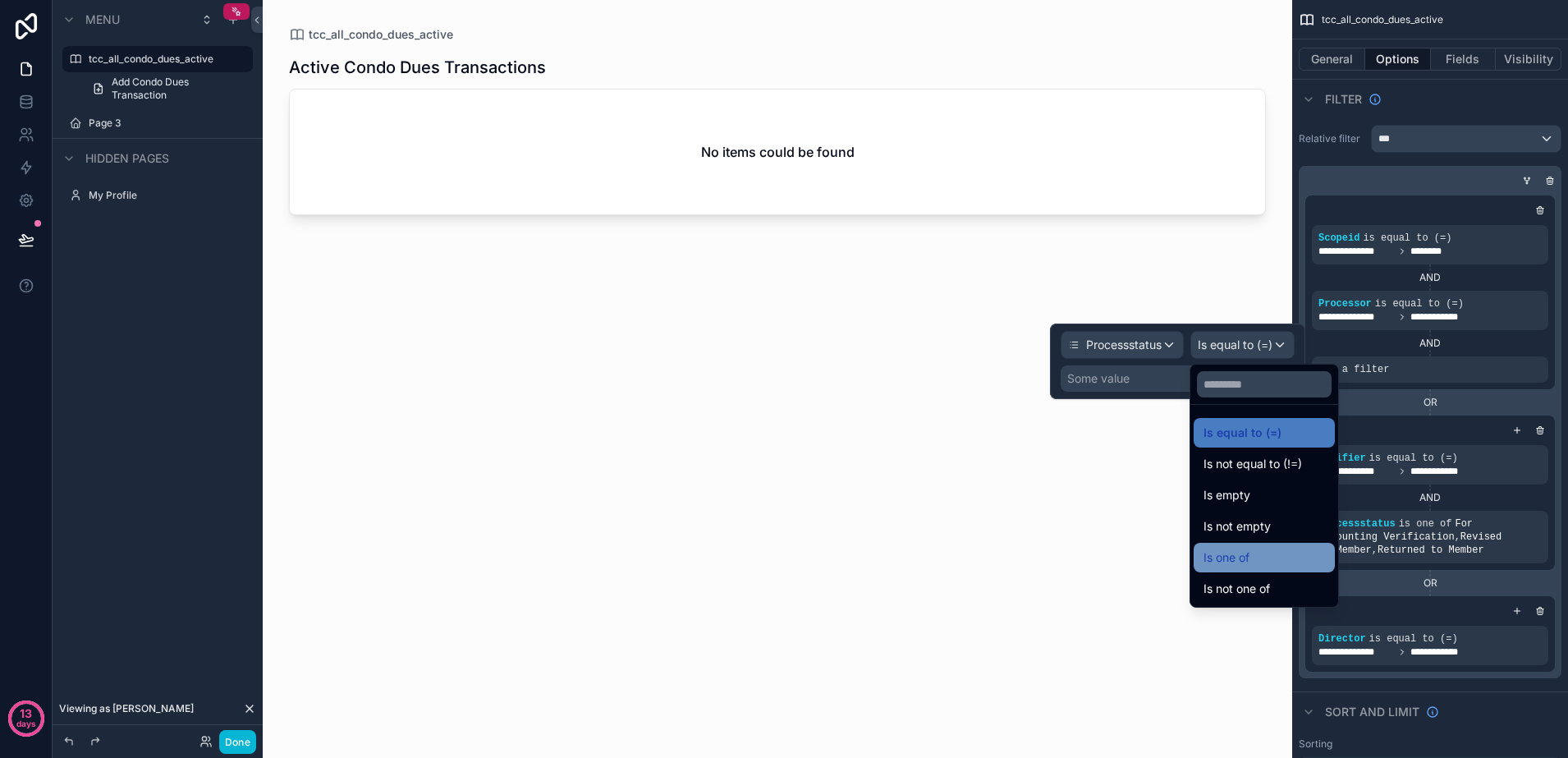
click at [1244, 561] on span "Is one of" at bounding box center [1226, 558] width 46 height 19
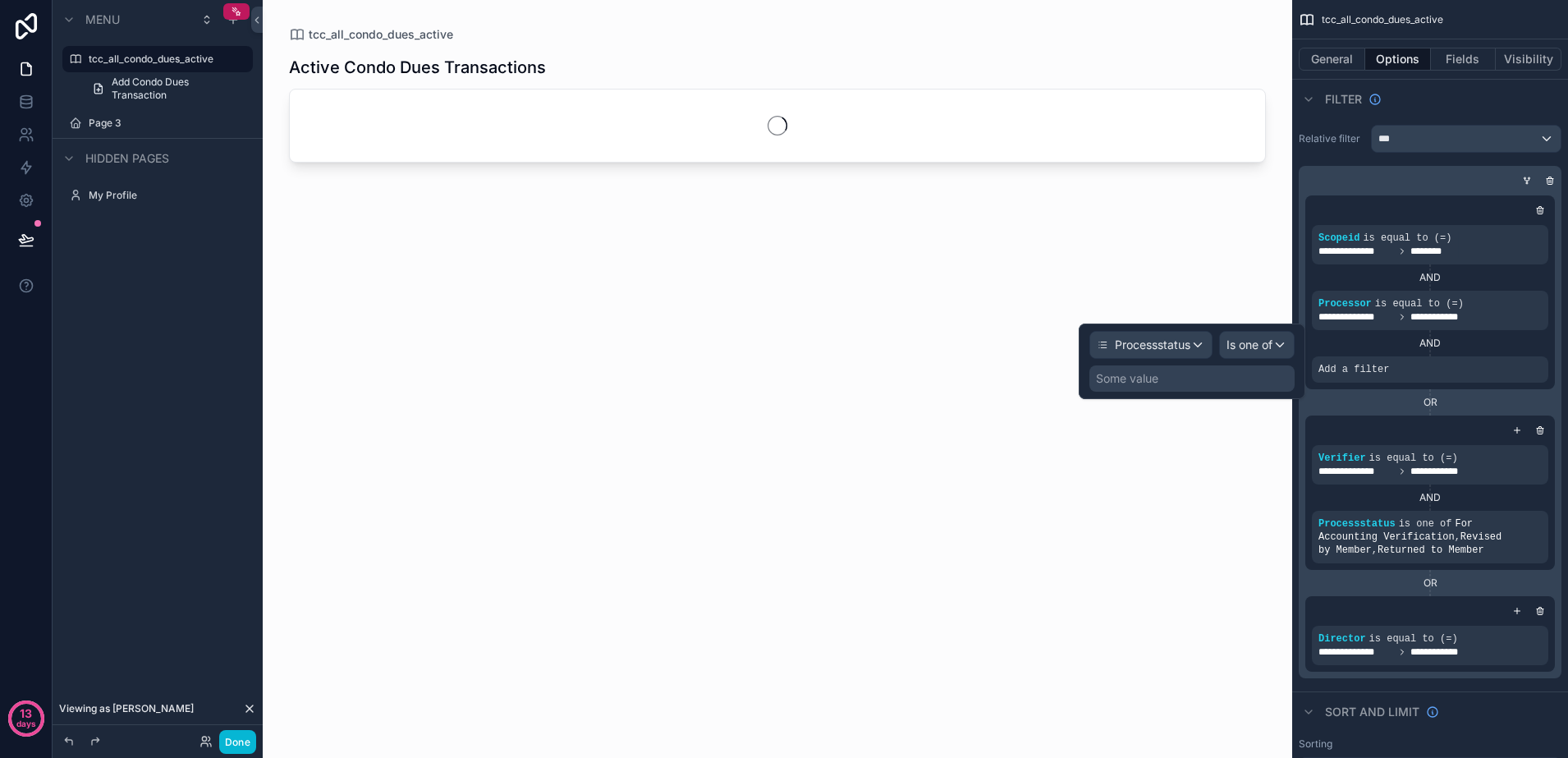
click at [1130, 373] on div "Some value" at bounding box center [1127, 378] width 62 height 16
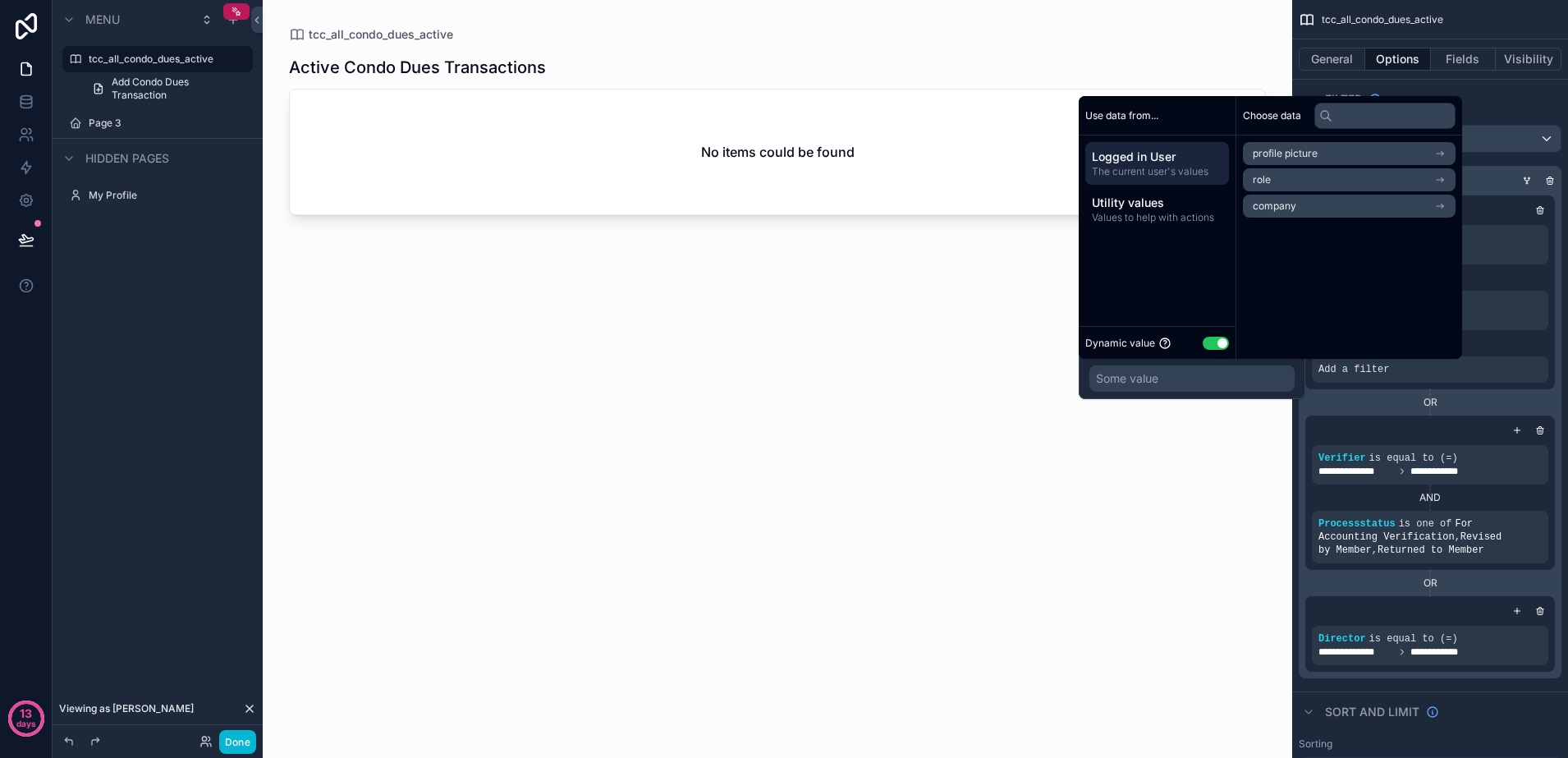
click at [1217, 342] on button "Use setting" at bounding box center [1215, 344] width 26 height 14
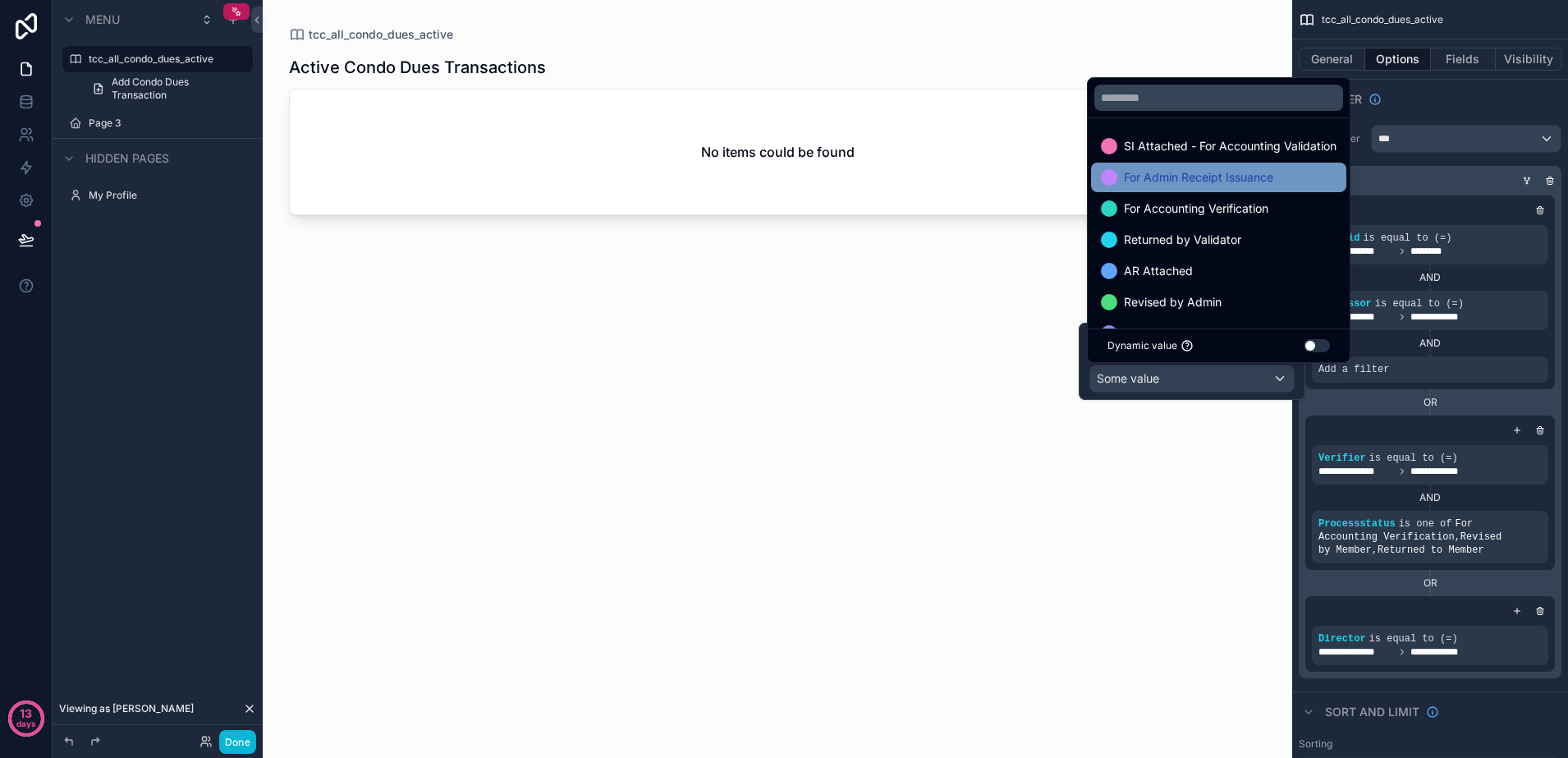
click at [1209, 178] on span "For Admin Receipt Issuance" at bounding box center [1199, 177] width 149 height 19
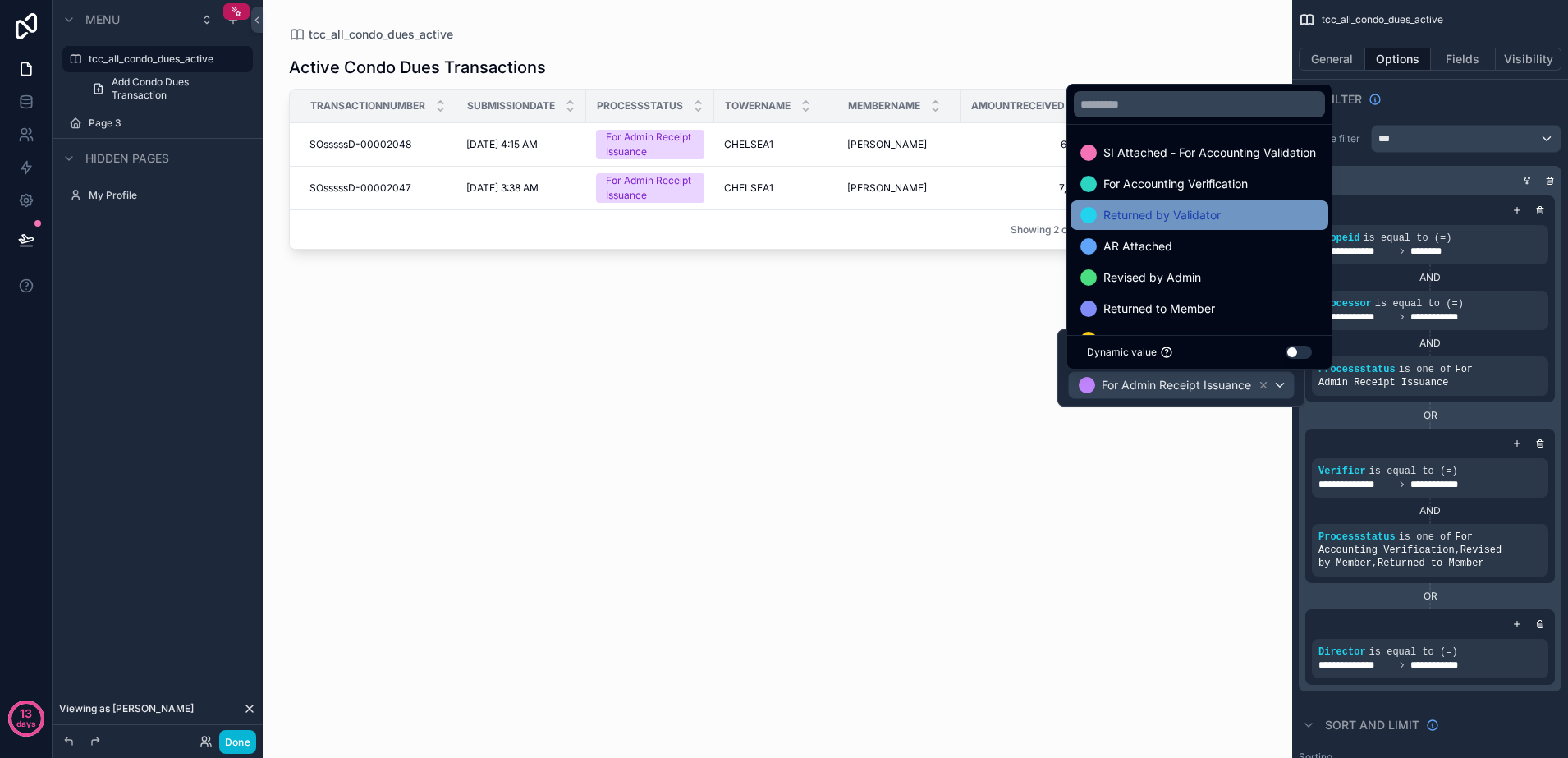
click at [1222, 214] on div "Returned by Validator" at bounding box center [1200, 215] width 238 height 19
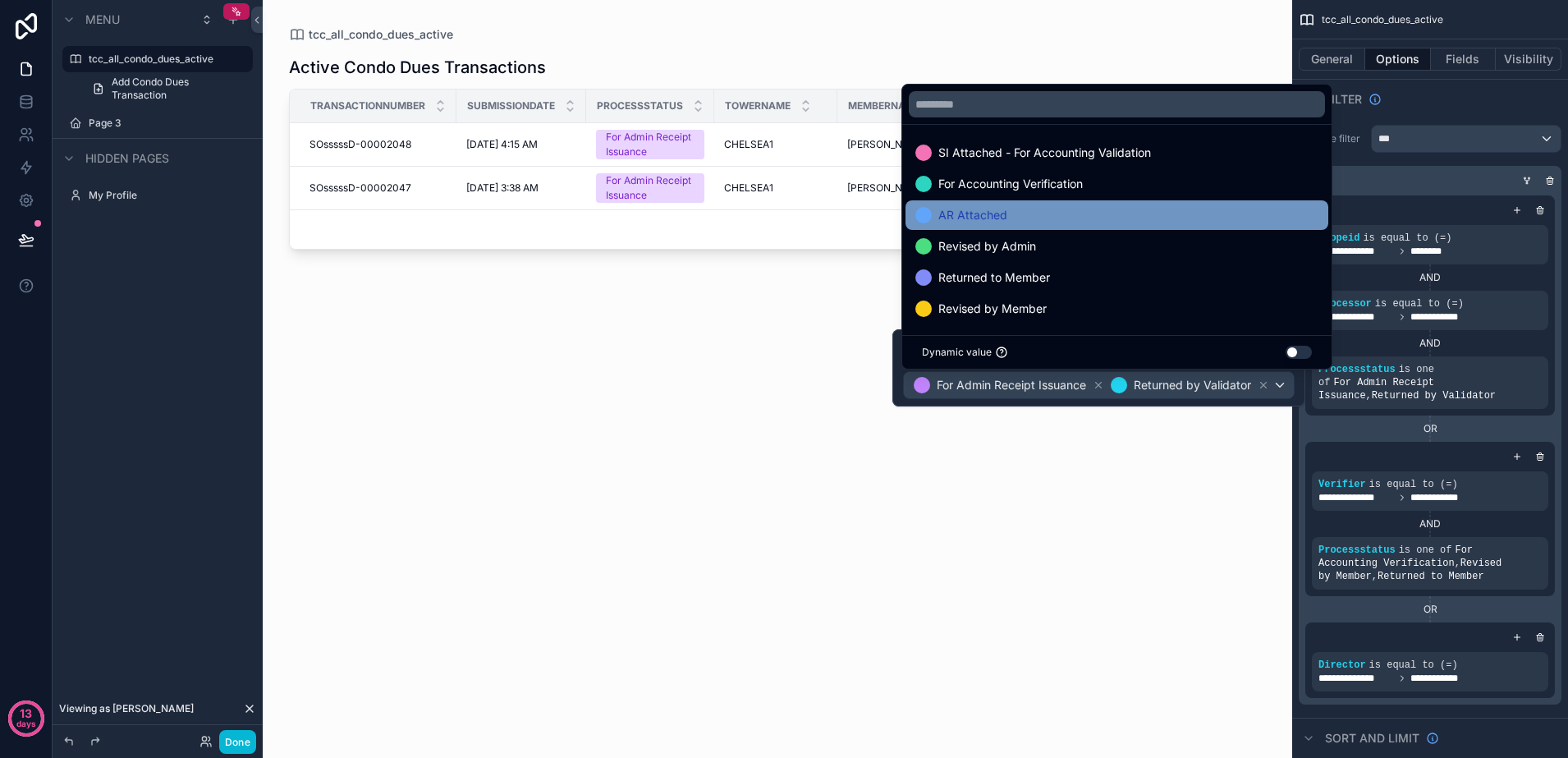
click at [1204, 217] on div "AR Attached" at bounding box center [1117, 215] width 403 height 19
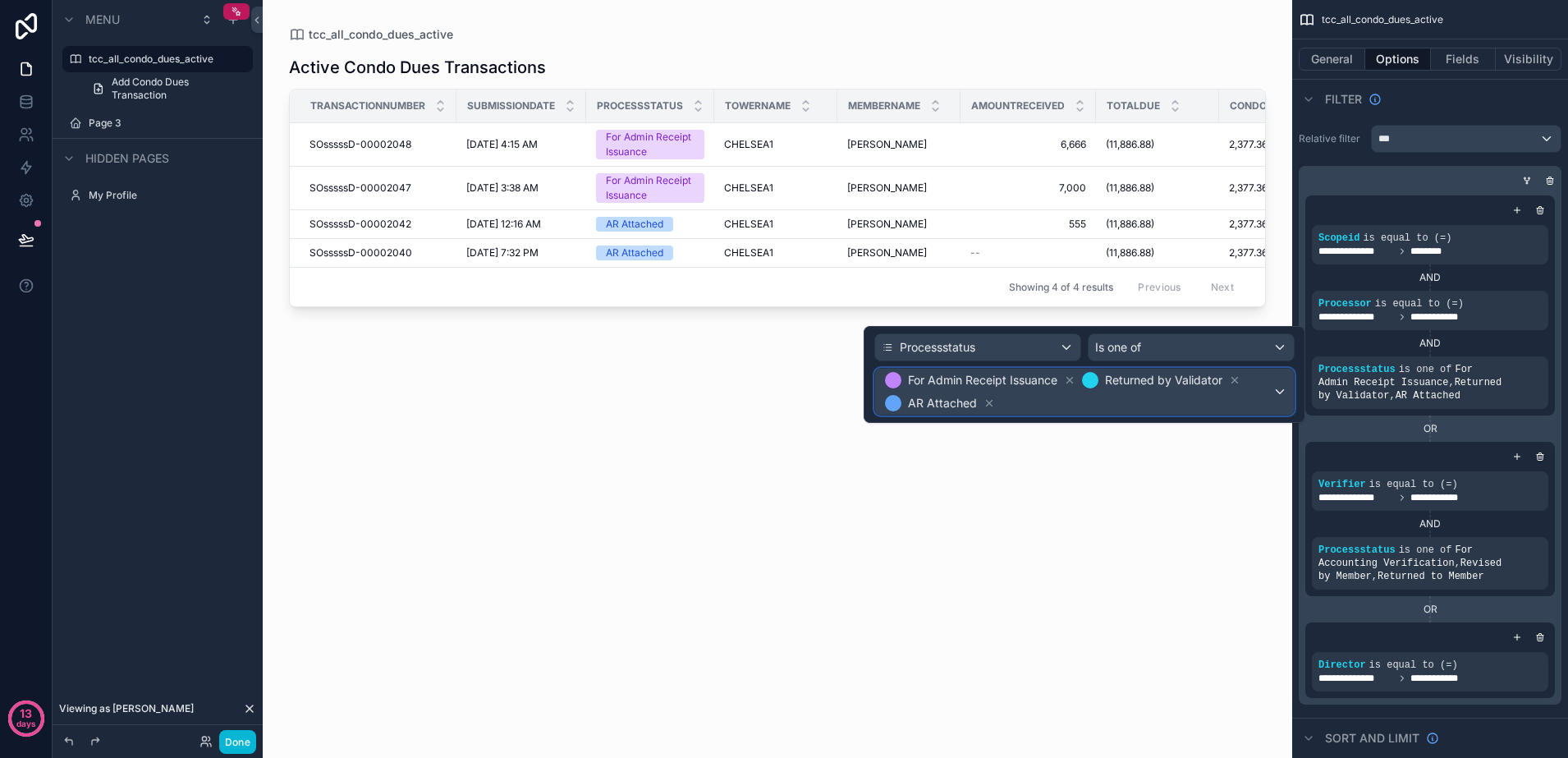
click at [1203, 404] on span "For Admin Receipt Issuance Returned by Validator AR Attached" at bounding box center [1078, 391] width 391 height 45
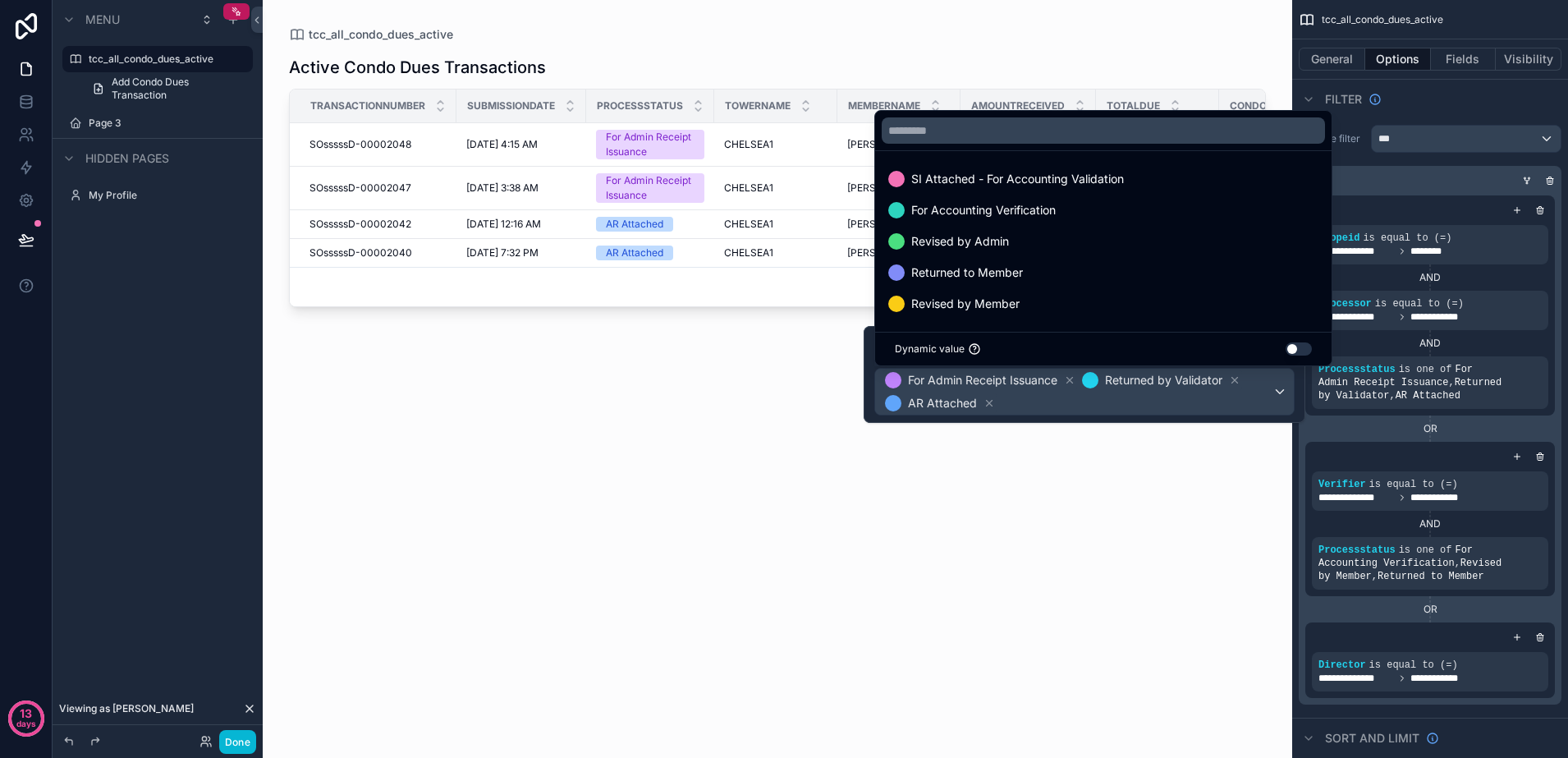
click at [1274, 385] on div at bounding box center [1085, 375] width 442 height 97
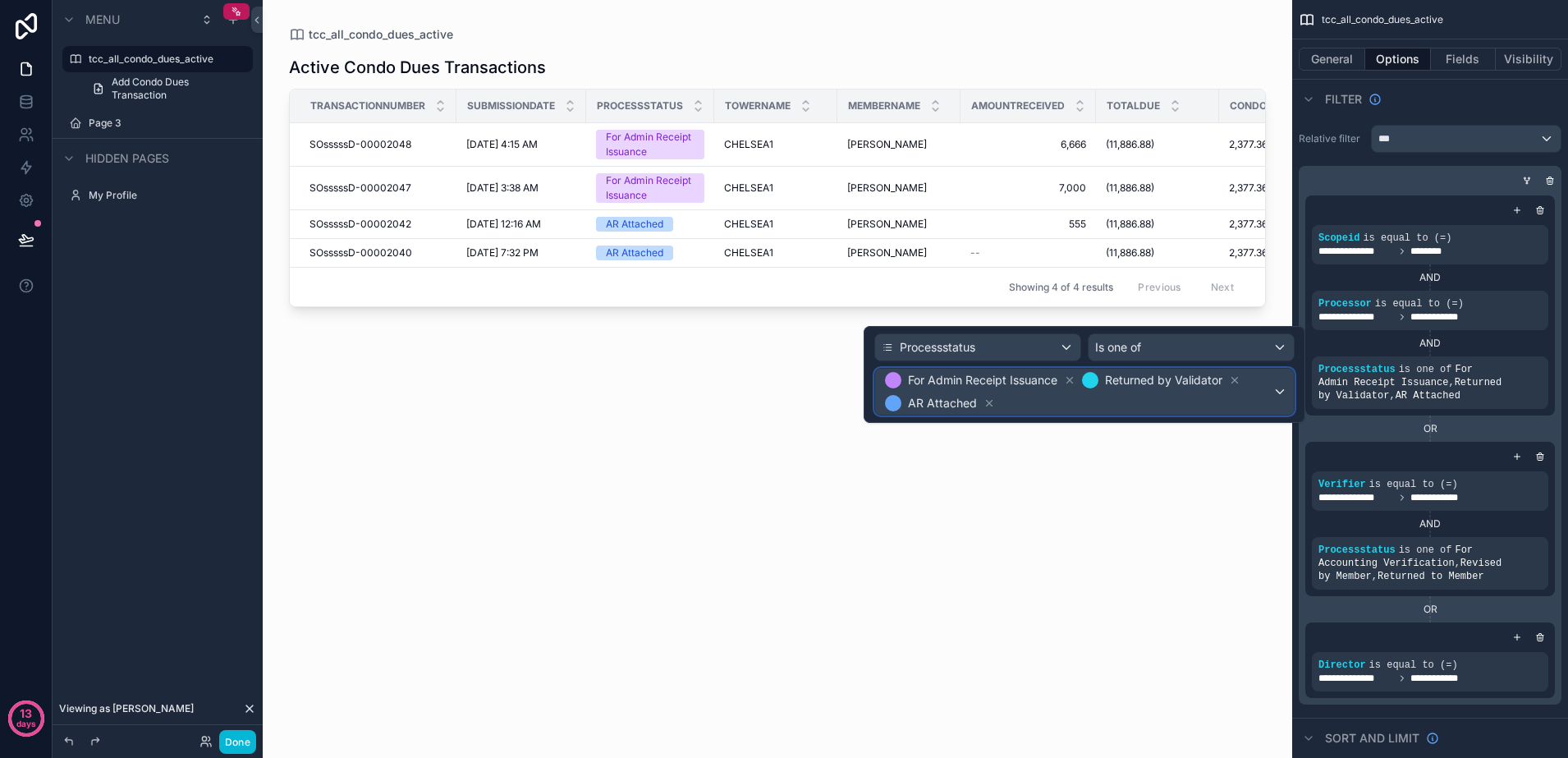
click at [1274, 385] on div "For Admin Receipt Issuance Returned by Validator AR Attached" at bounding box center [1085, 391] width 418 height 45
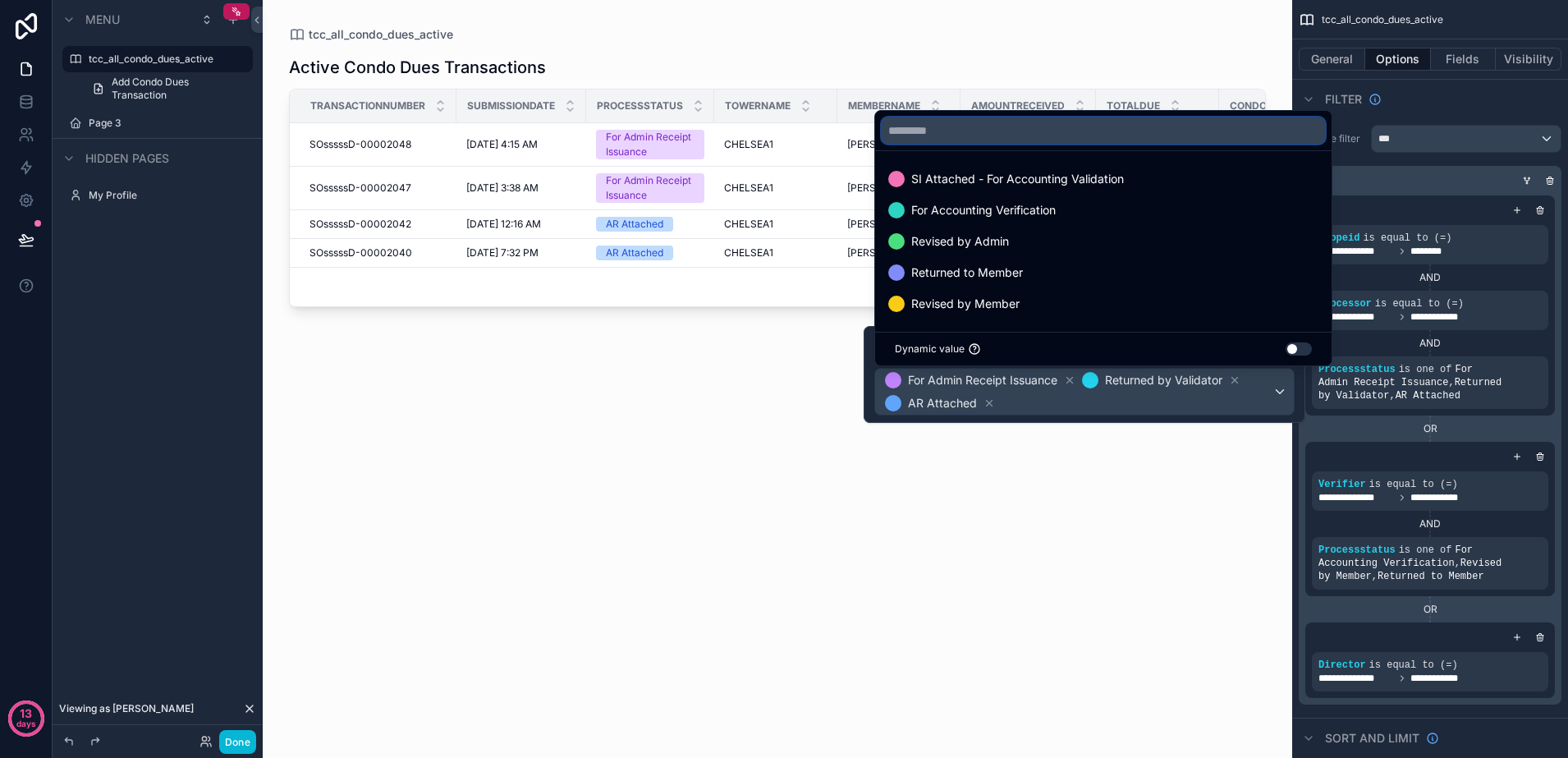
click at [1142, 132] on input "text" at bounding box center [1104, 130] width 444 height 26
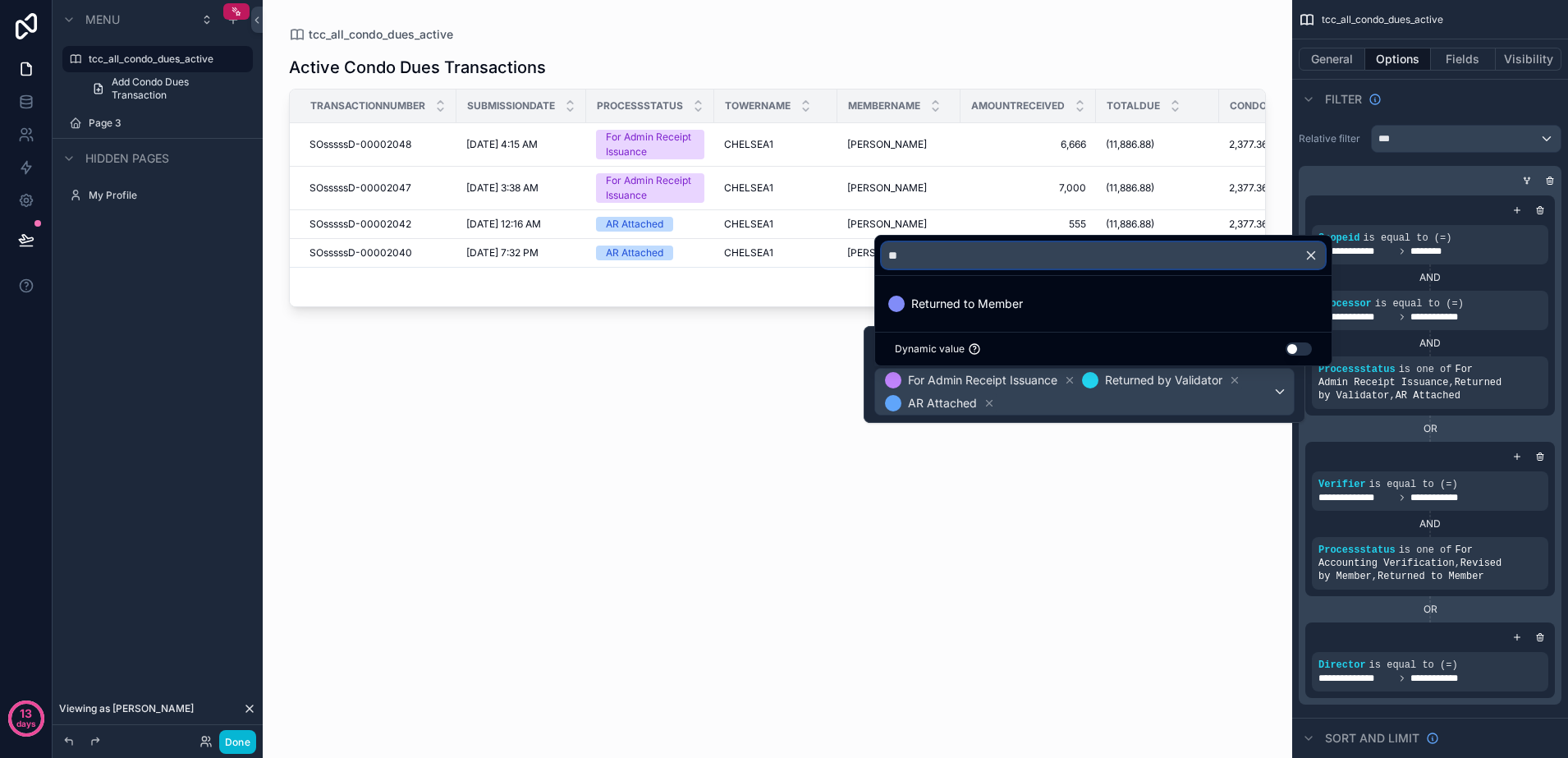
type input "*"
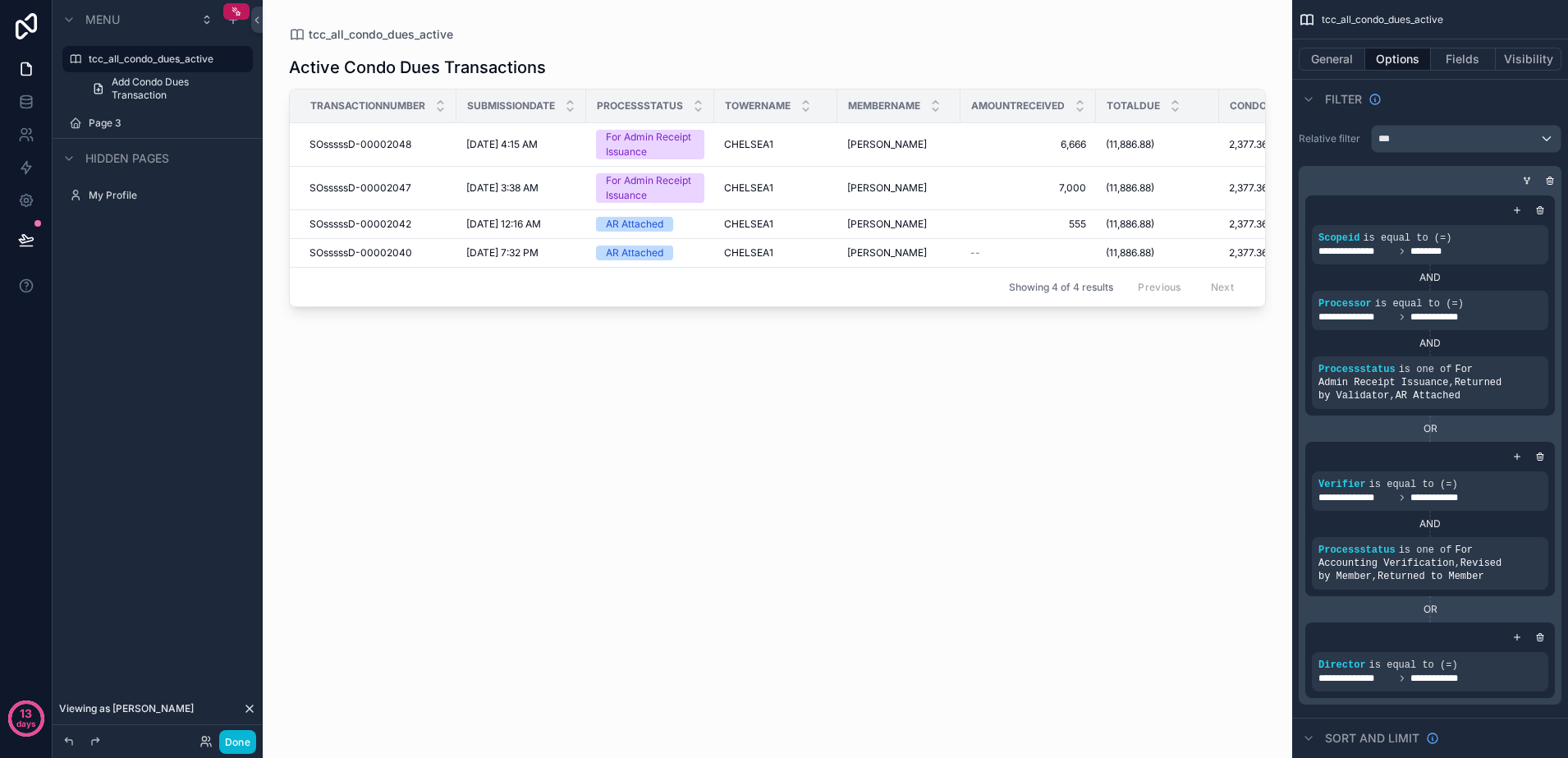
click at [1266, 461] on div "tcc_all_condo_dues_active Active Condo Dues Transactions Transactionnumber Subm…" at bounding box center [777, 369] width 1030 height 738
click at [25, 97] on icon at bounding box center [26, 102] width 16 height 16
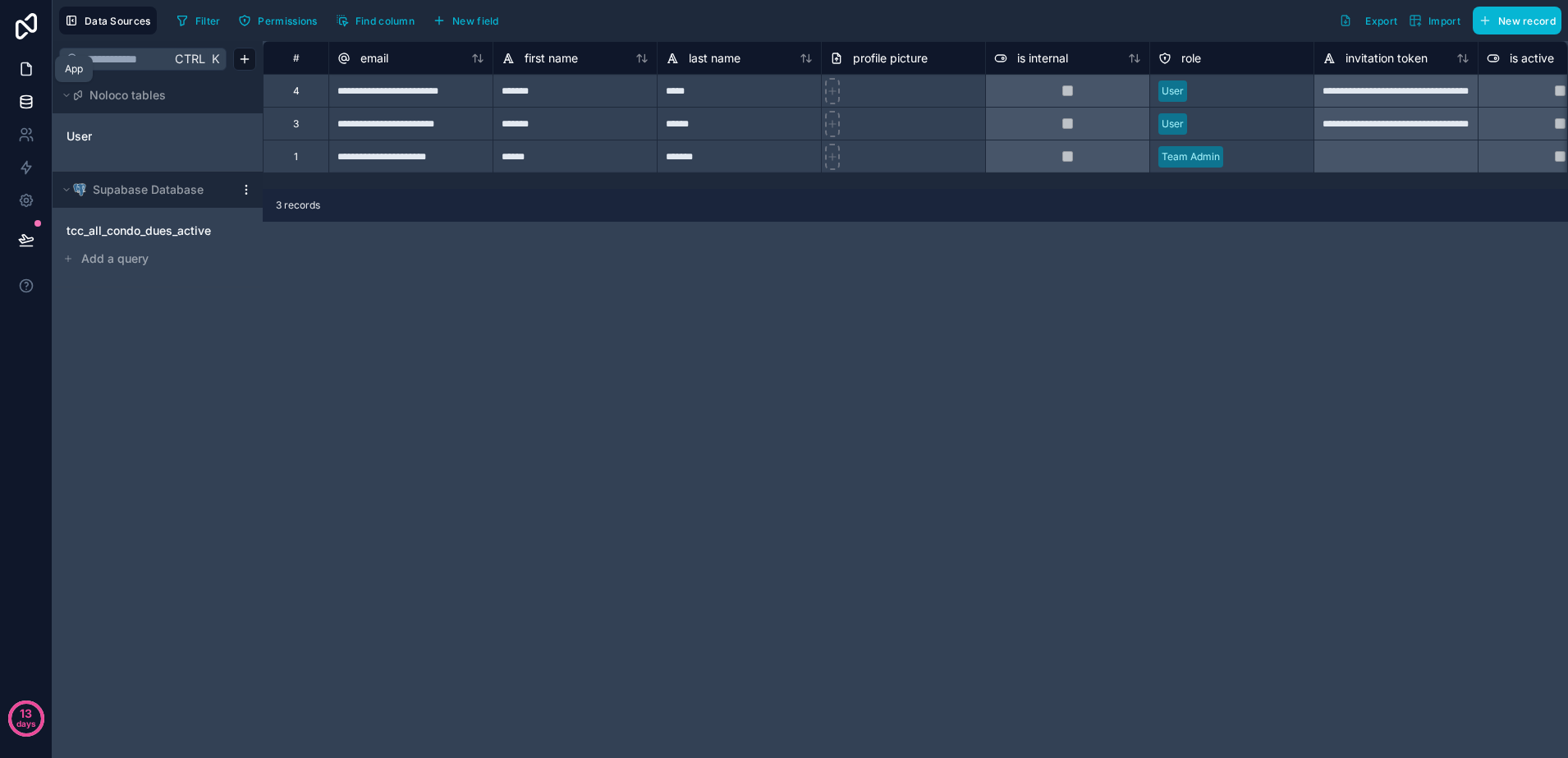
click at [30, 73] on icon at bounding box center [26, 69] width 16 height 16
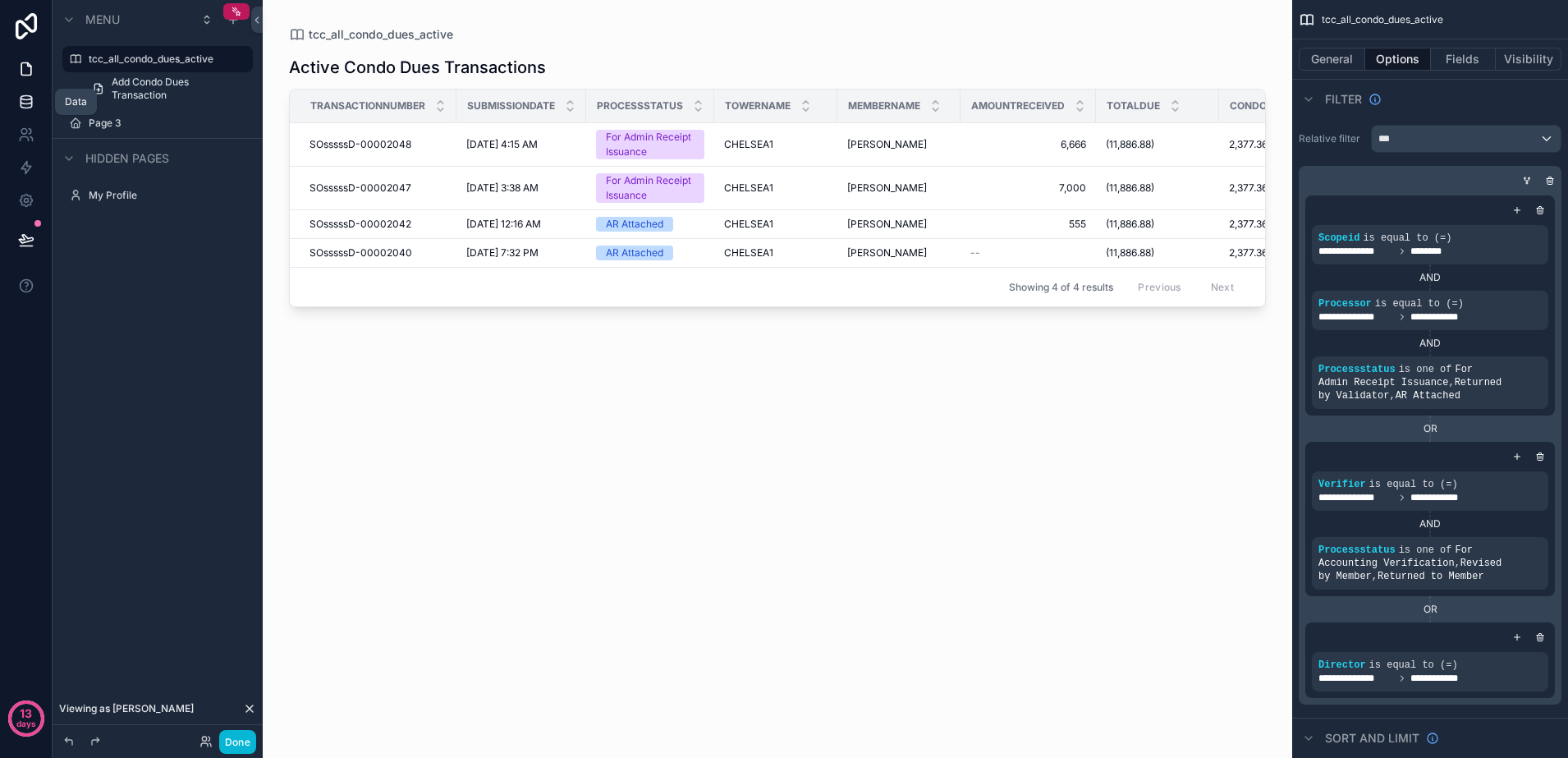
click at [29, 104] on icon at bounding box center [25, 101] width 11 height 7
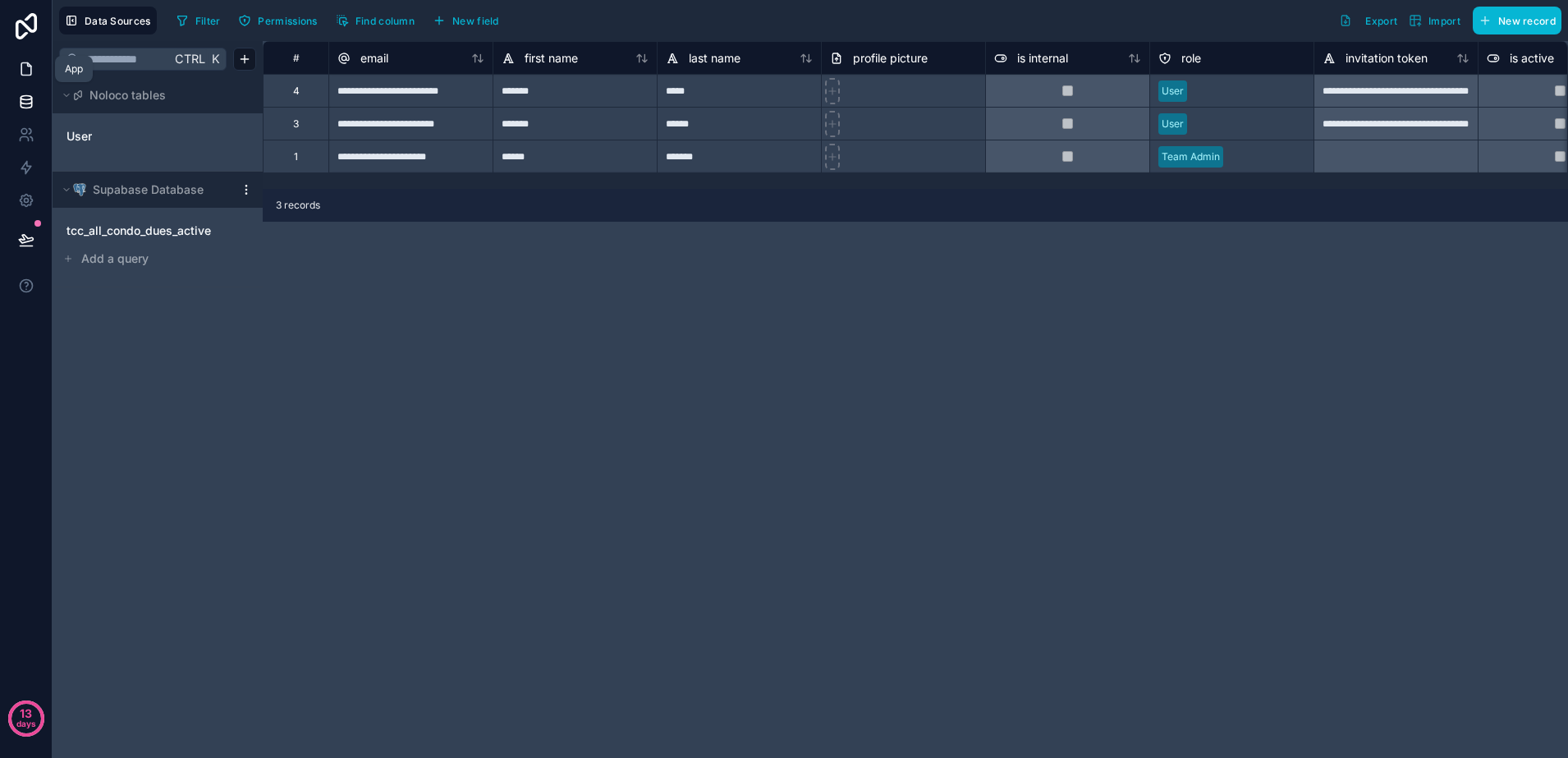
click at [31, 71] on icon at bounding box center [26, 69] width 10 height 13
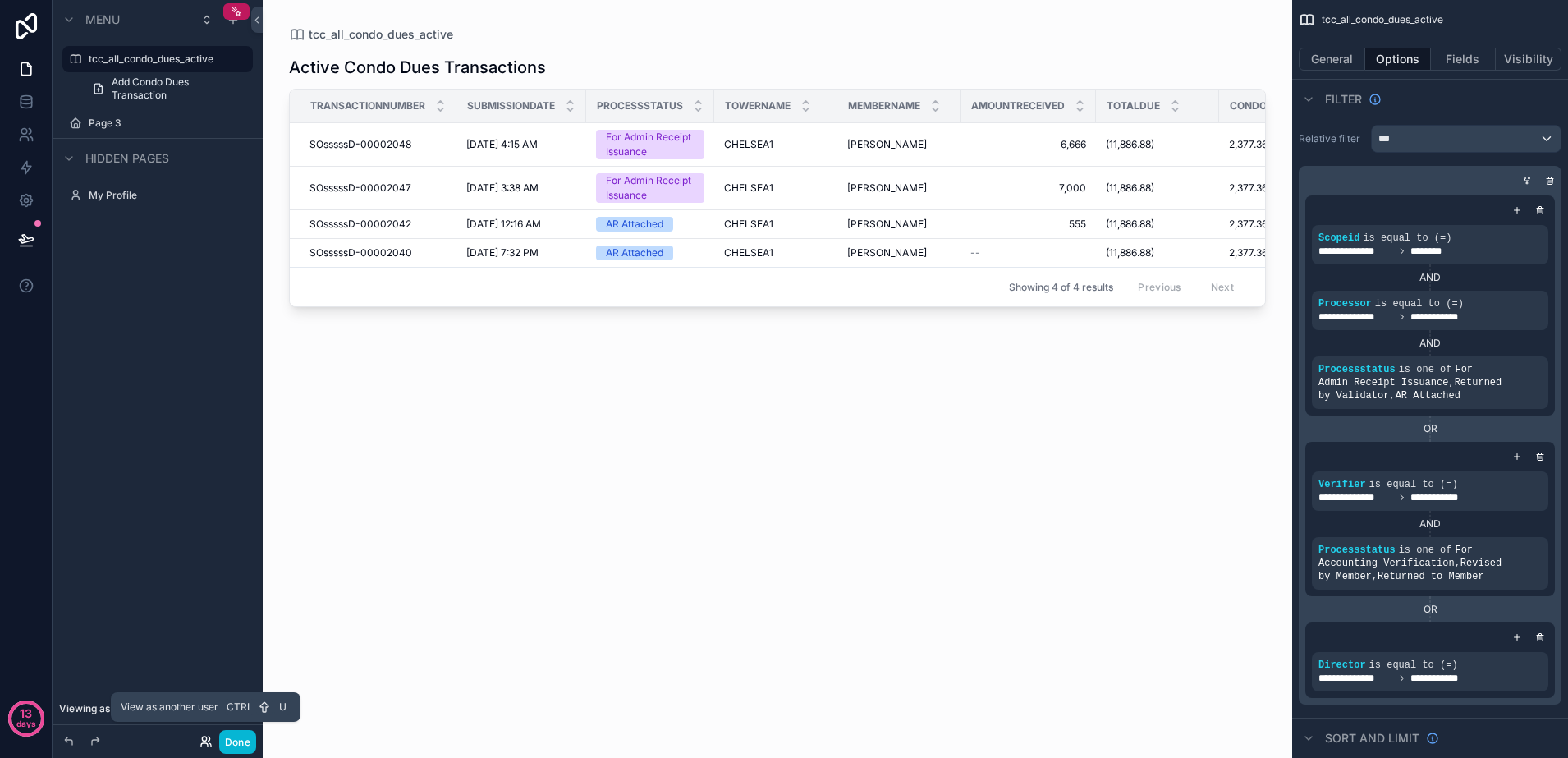
click at [205, 738] on icon at bounding box center [206, 742] width 14 height 14
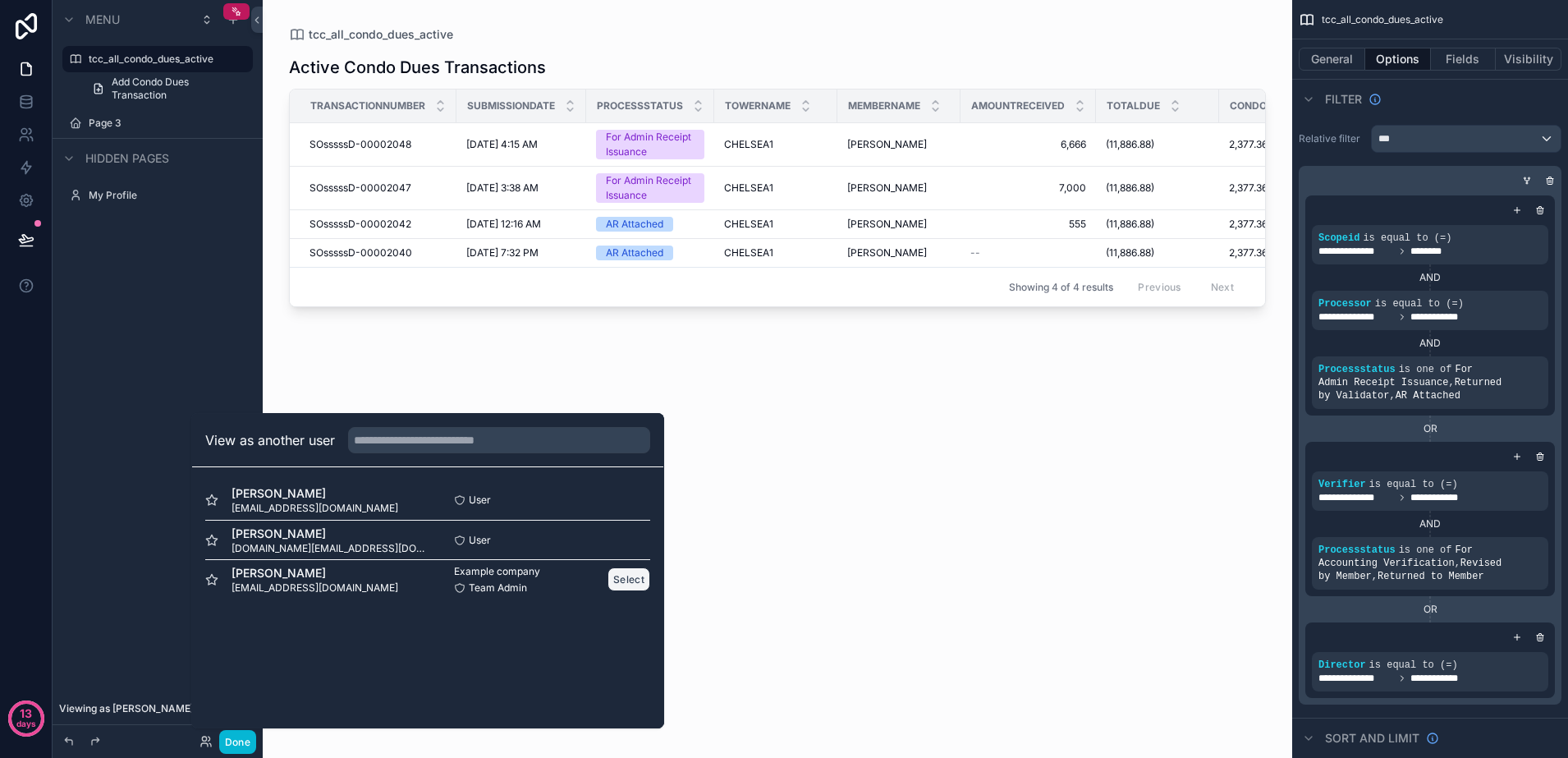
click at [630, 578] on button "Select" at bounding box center [629, 579] width 43 height 24
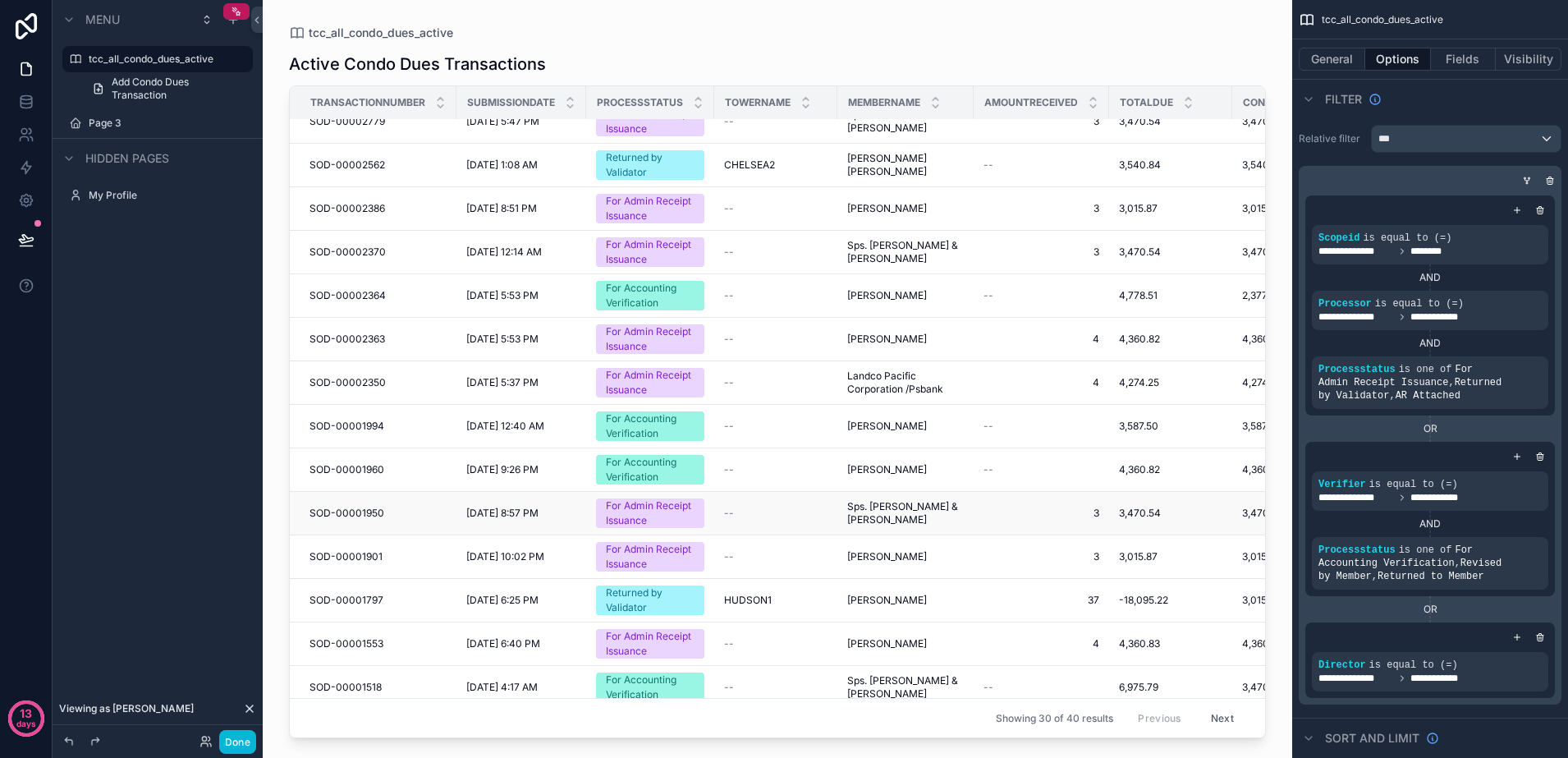
scroll to position [772, 0]
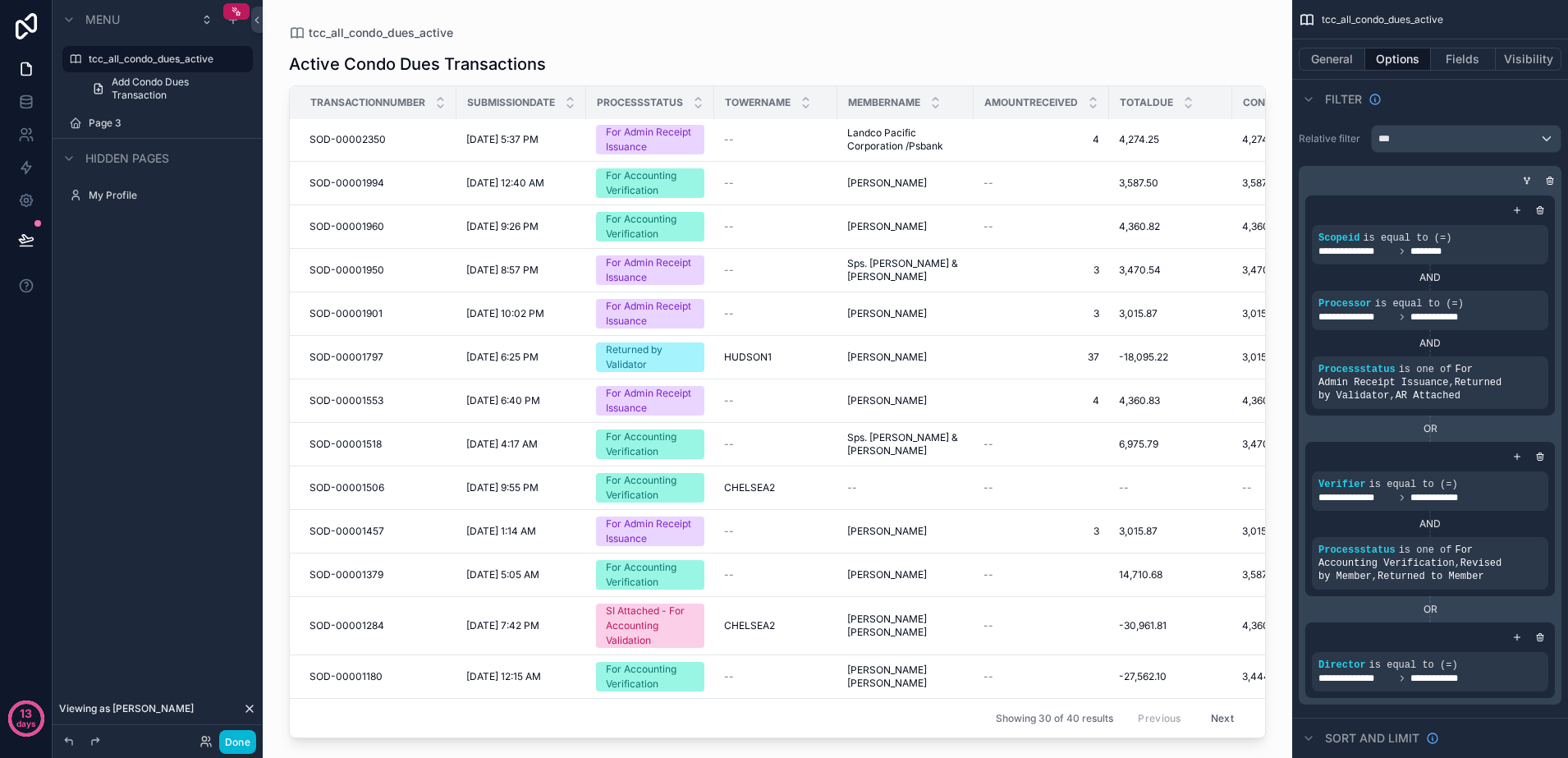
click at [1209, 708] on button "Next" at bounding box center [1222, 717] width 46 height 25
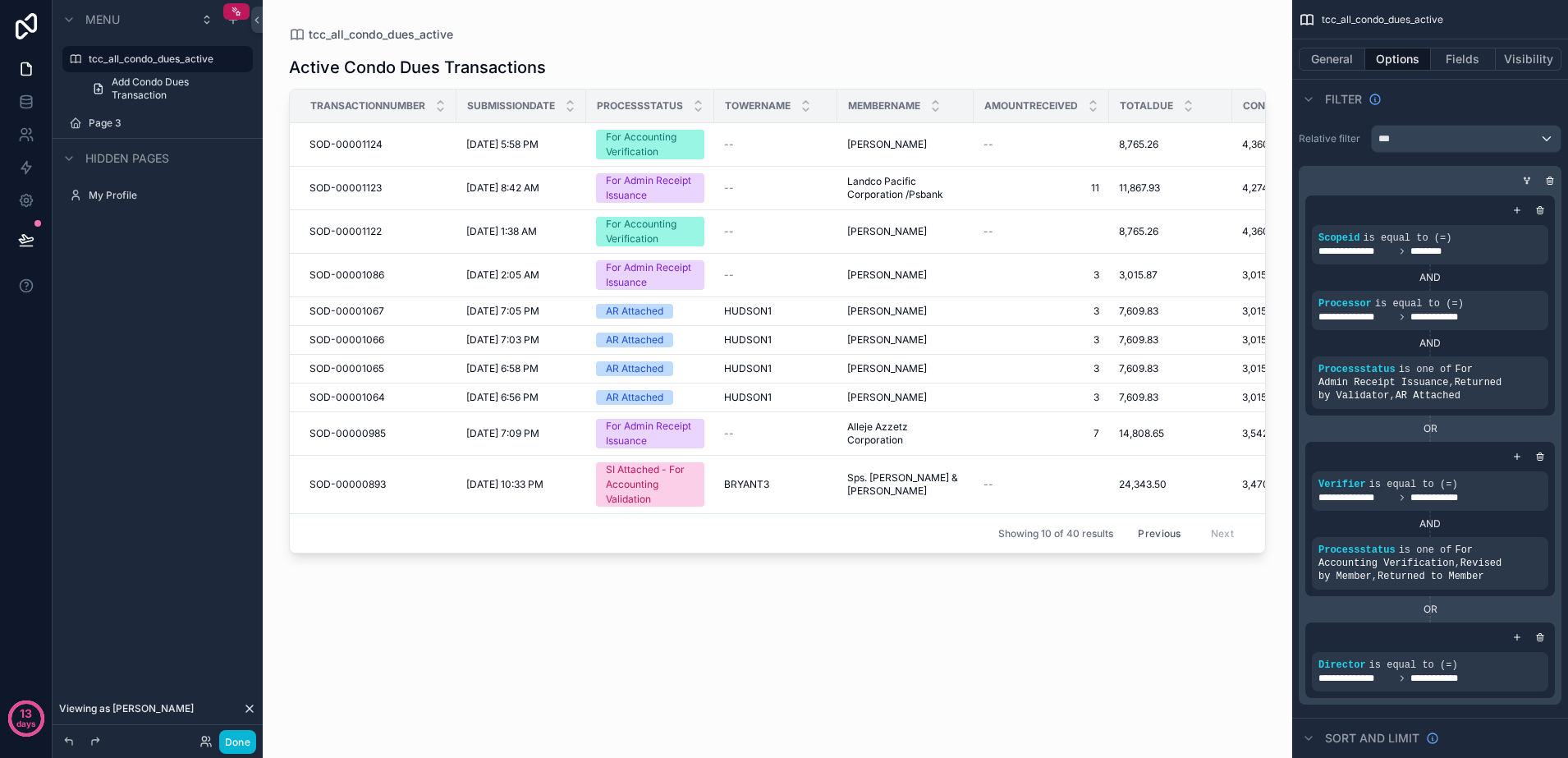
click at [1153, 531] on button "Previous" at bounding box center [1159, 533] width 66 height 25
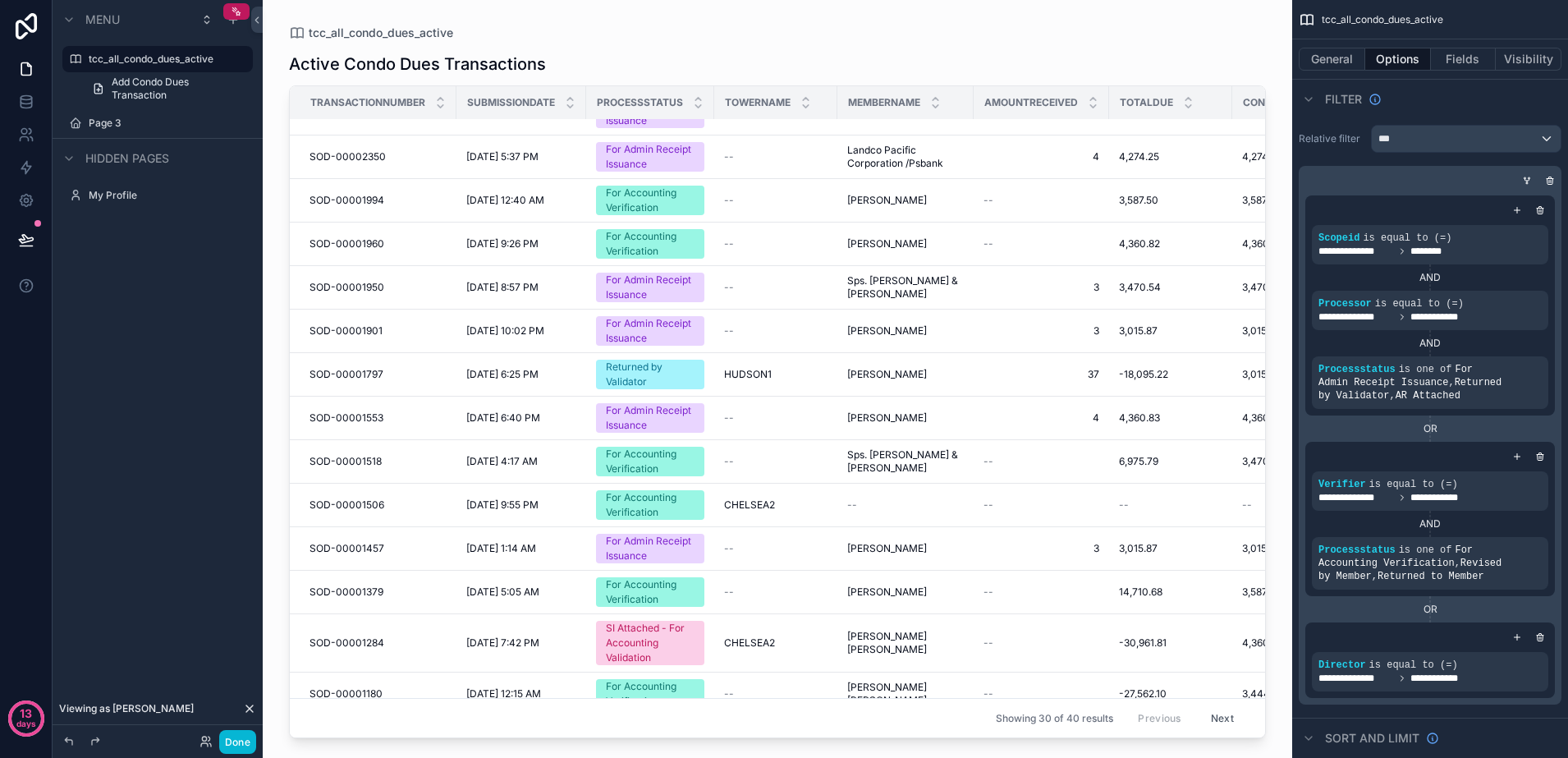
scroll to position [772, 0]
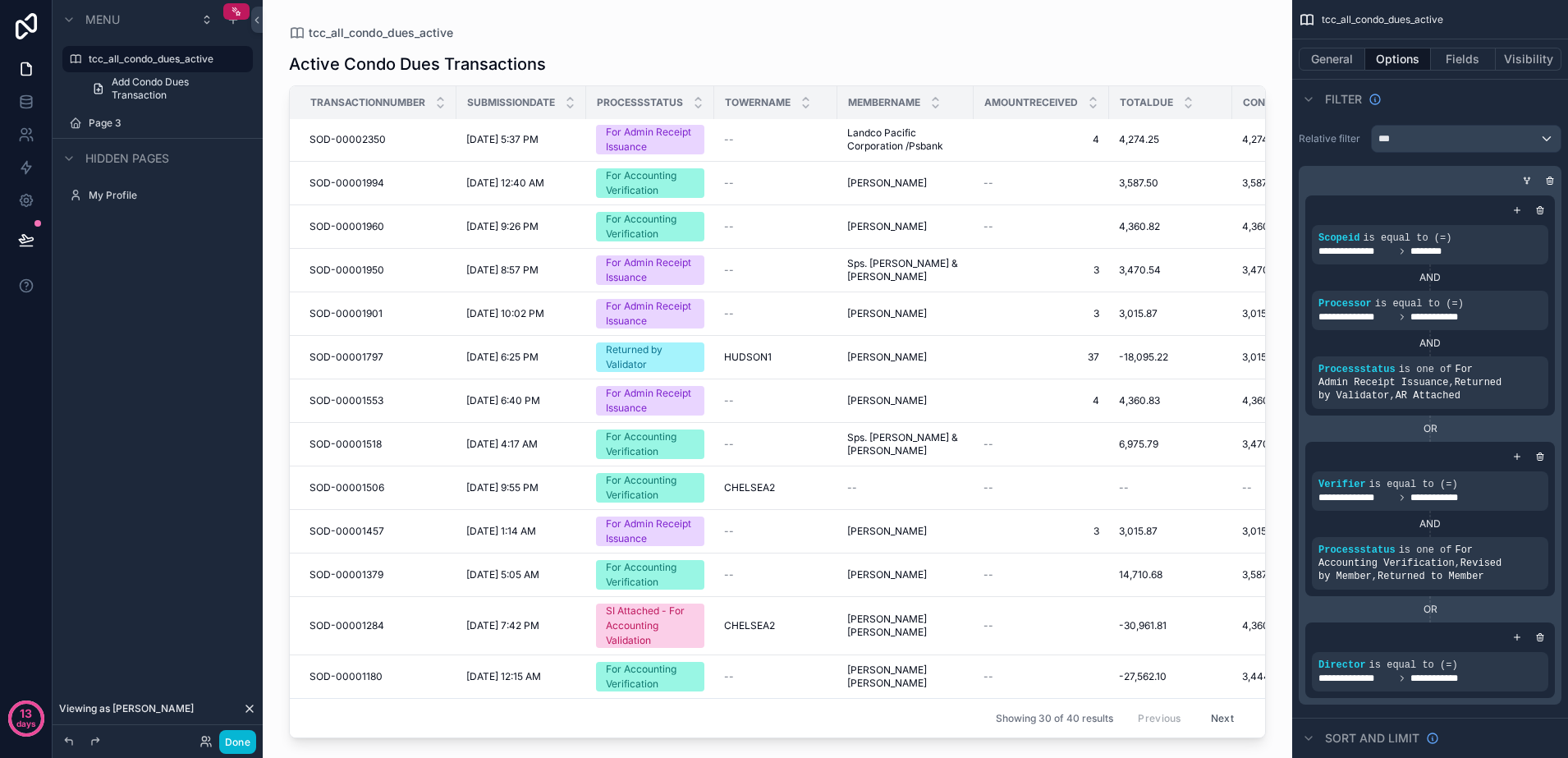
click at [1218, 705] on button "Next" at bounding box center [1222, 717] width 46 height 25
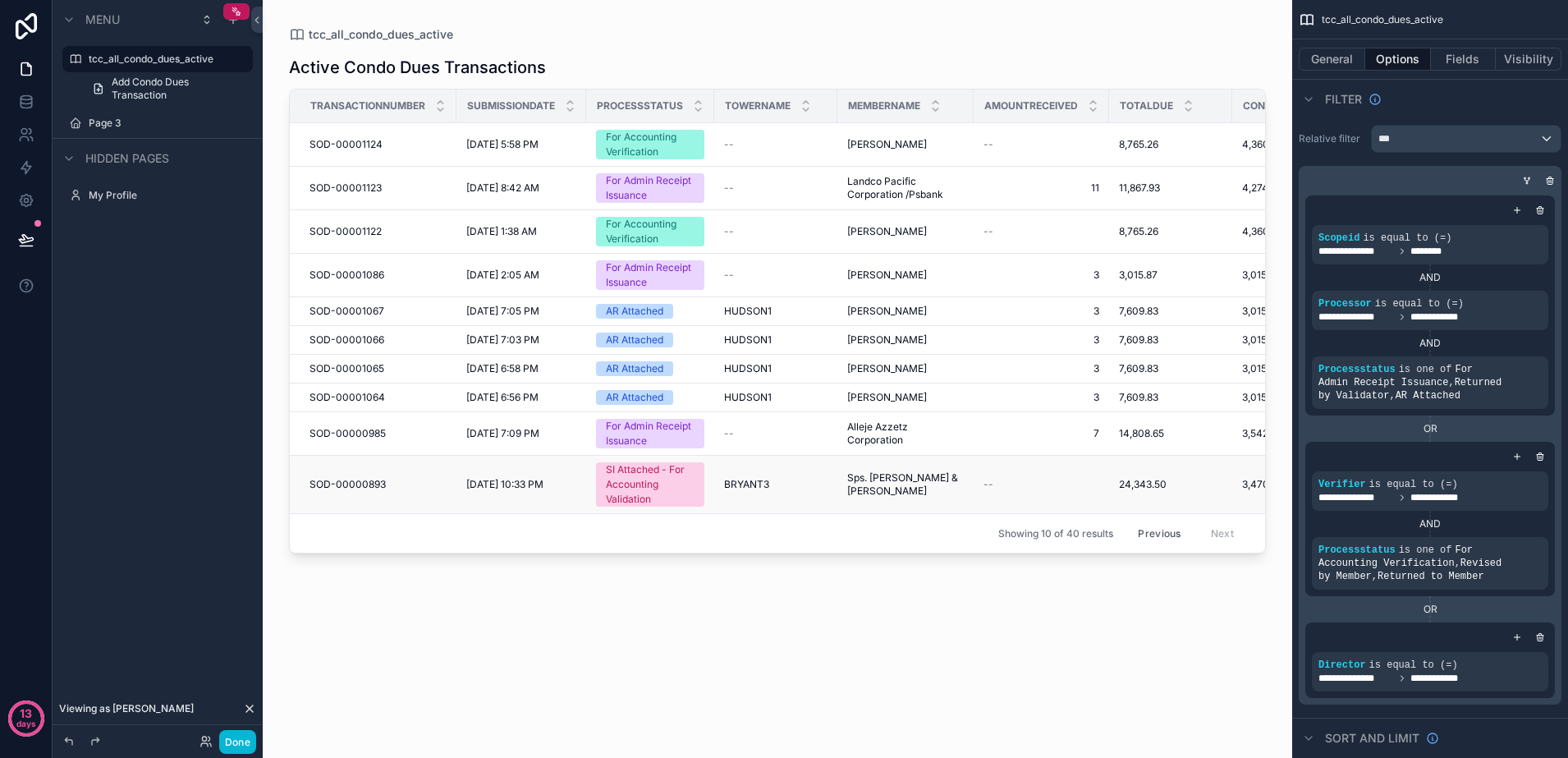
click at [663, 484] on div "SI Attached - For Accounting Validation" at bounding box center [651, 484] width 89 height 45
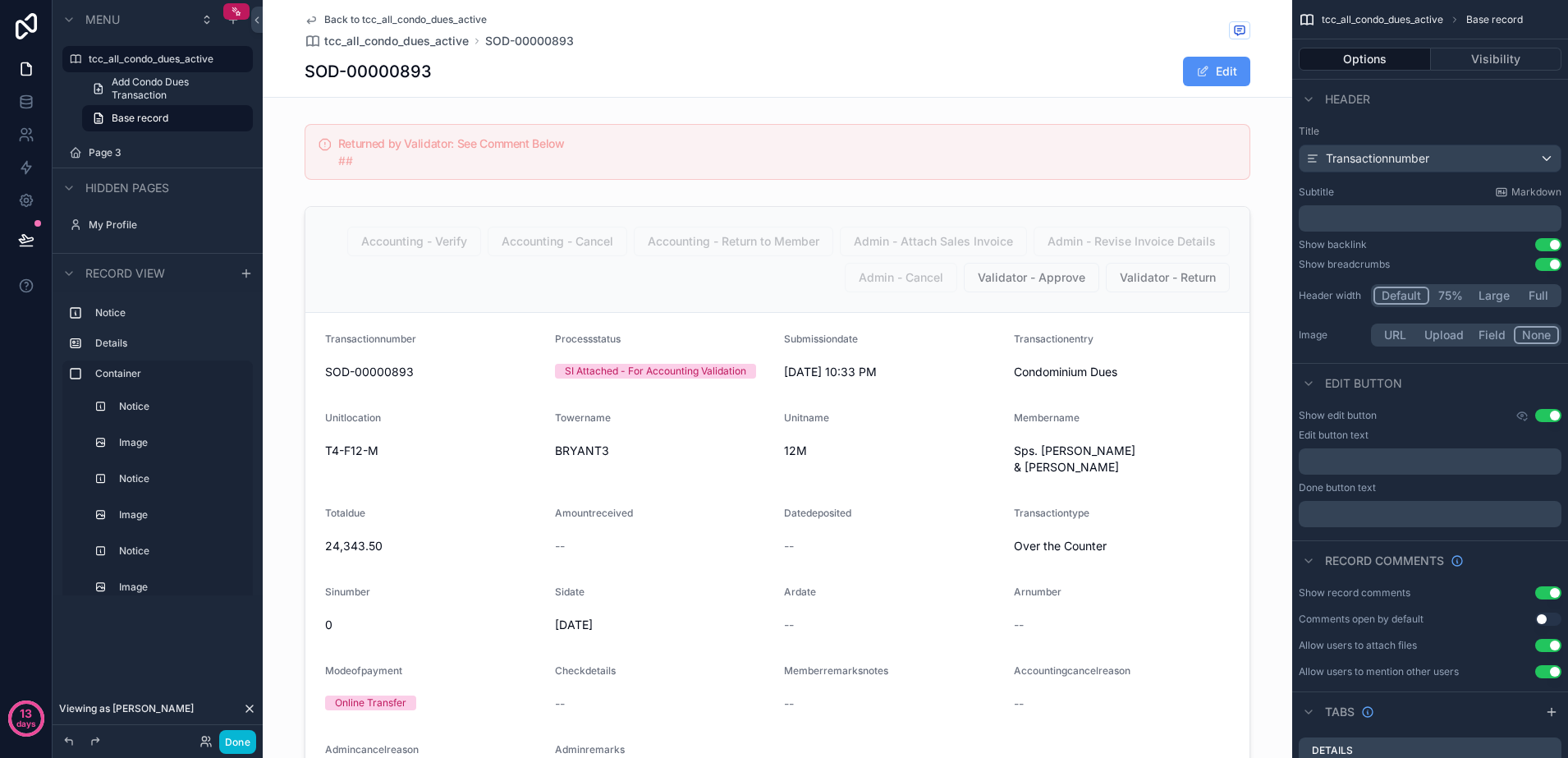
click at [1209, 84] on button "Edit" at bounding box center [1217, 72] width 68 height 30
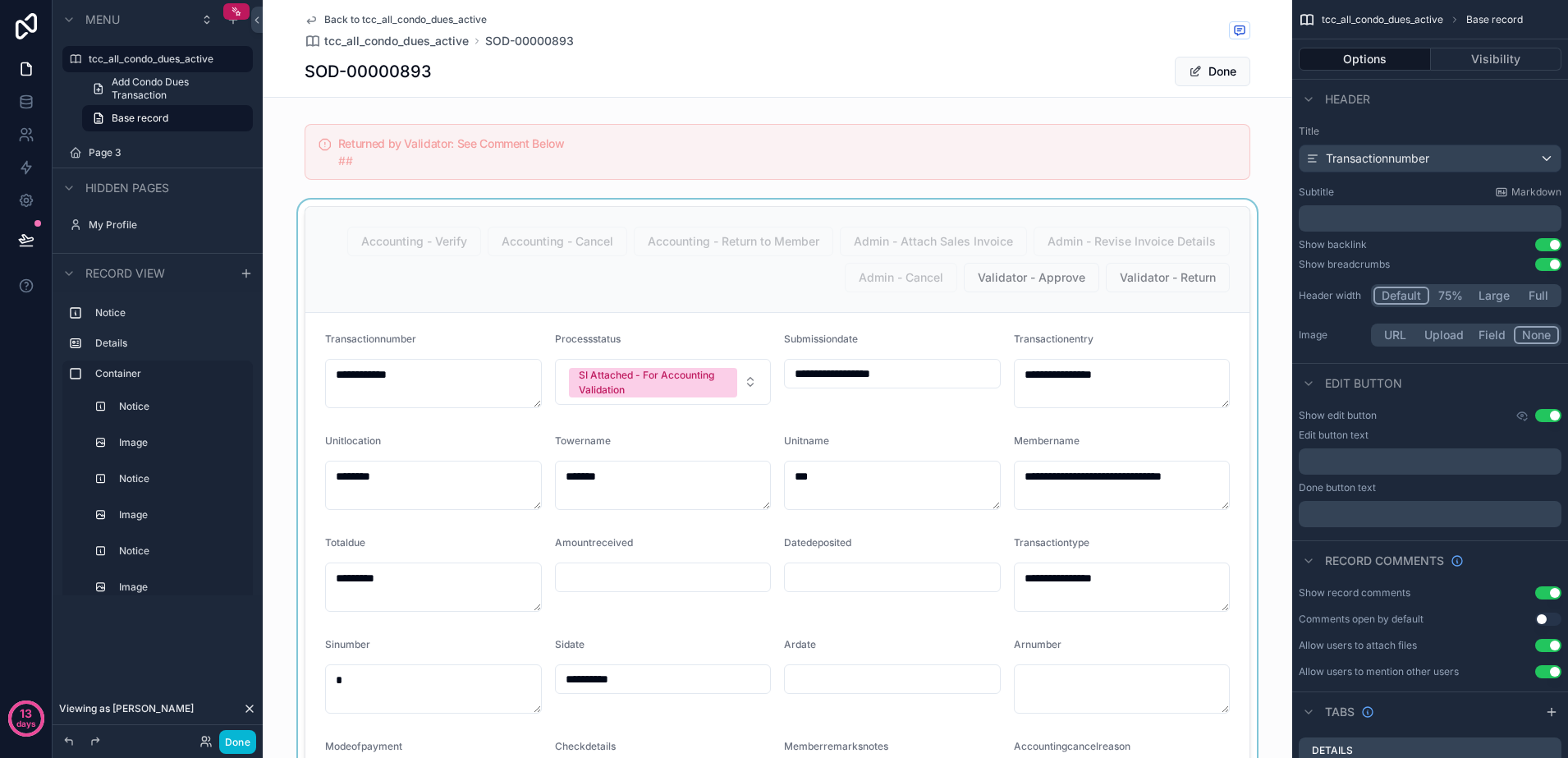
click at [744, 382] on div "scrollable content" at bounding box center [777, 654] width 1030 height 910
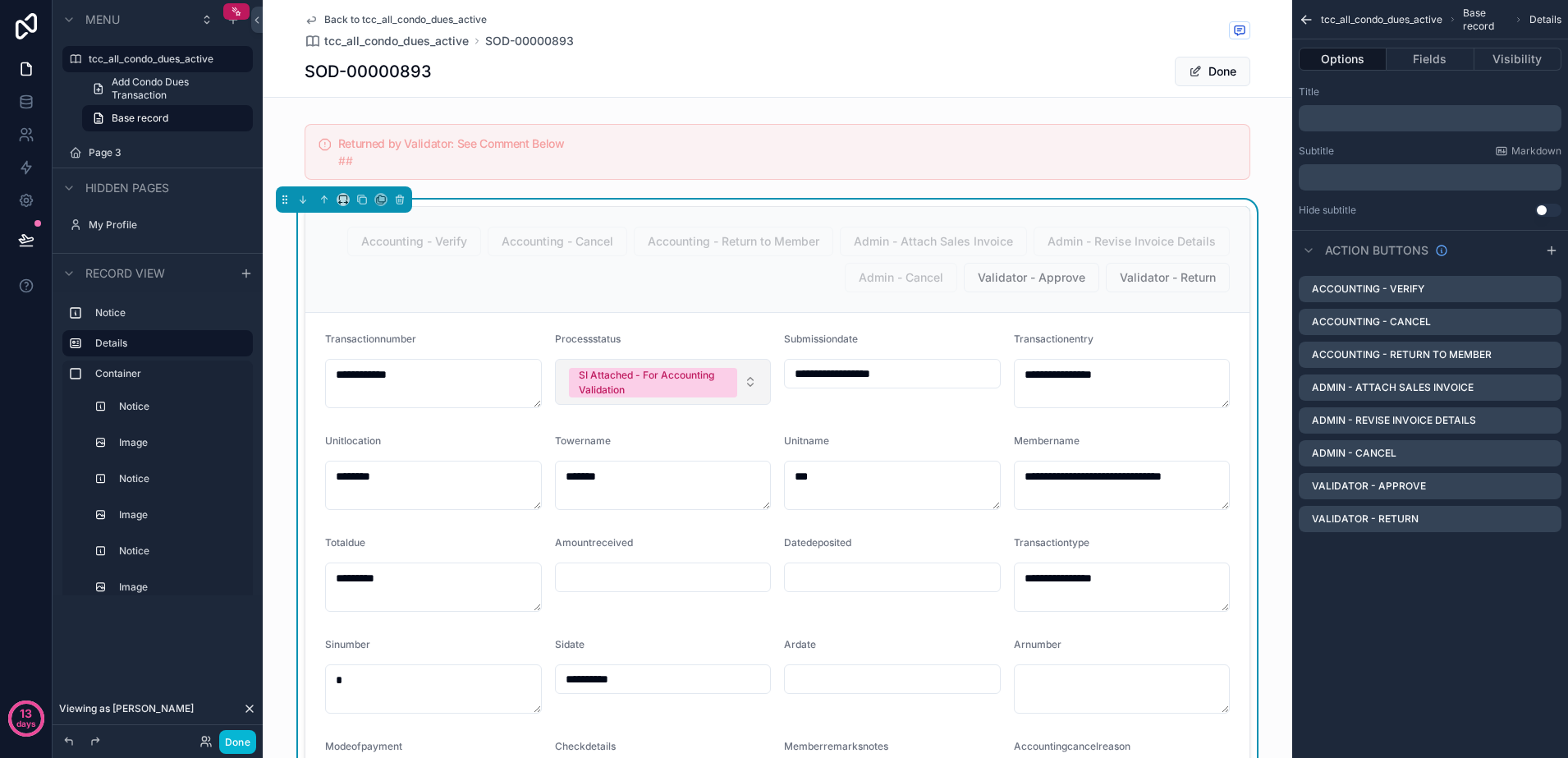
click at [742, 382] on button "SI Attached - For Accounting Validation" at bounding box center [663, 381] width 217 height 45
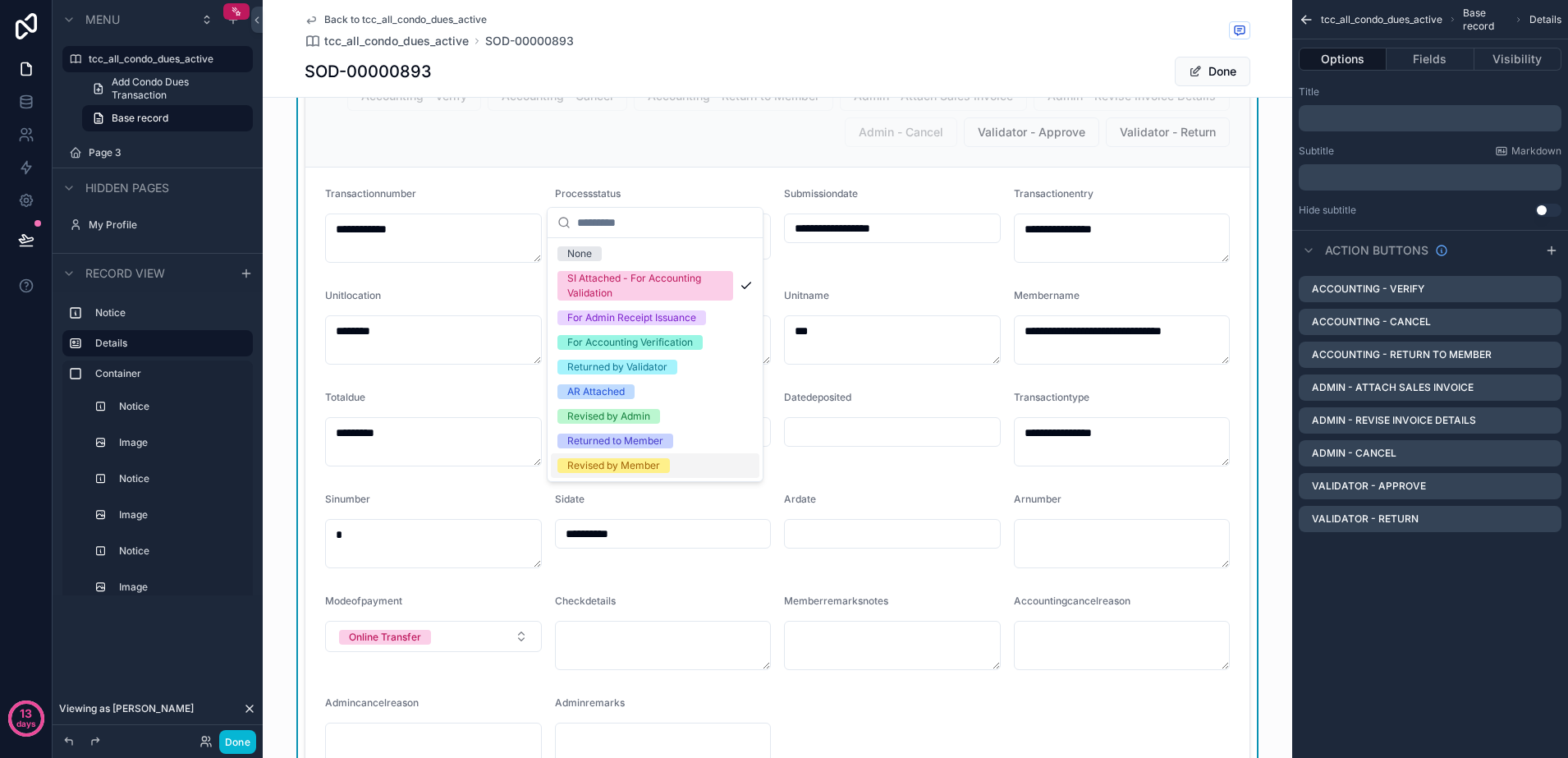
scroll to position [205, 0]
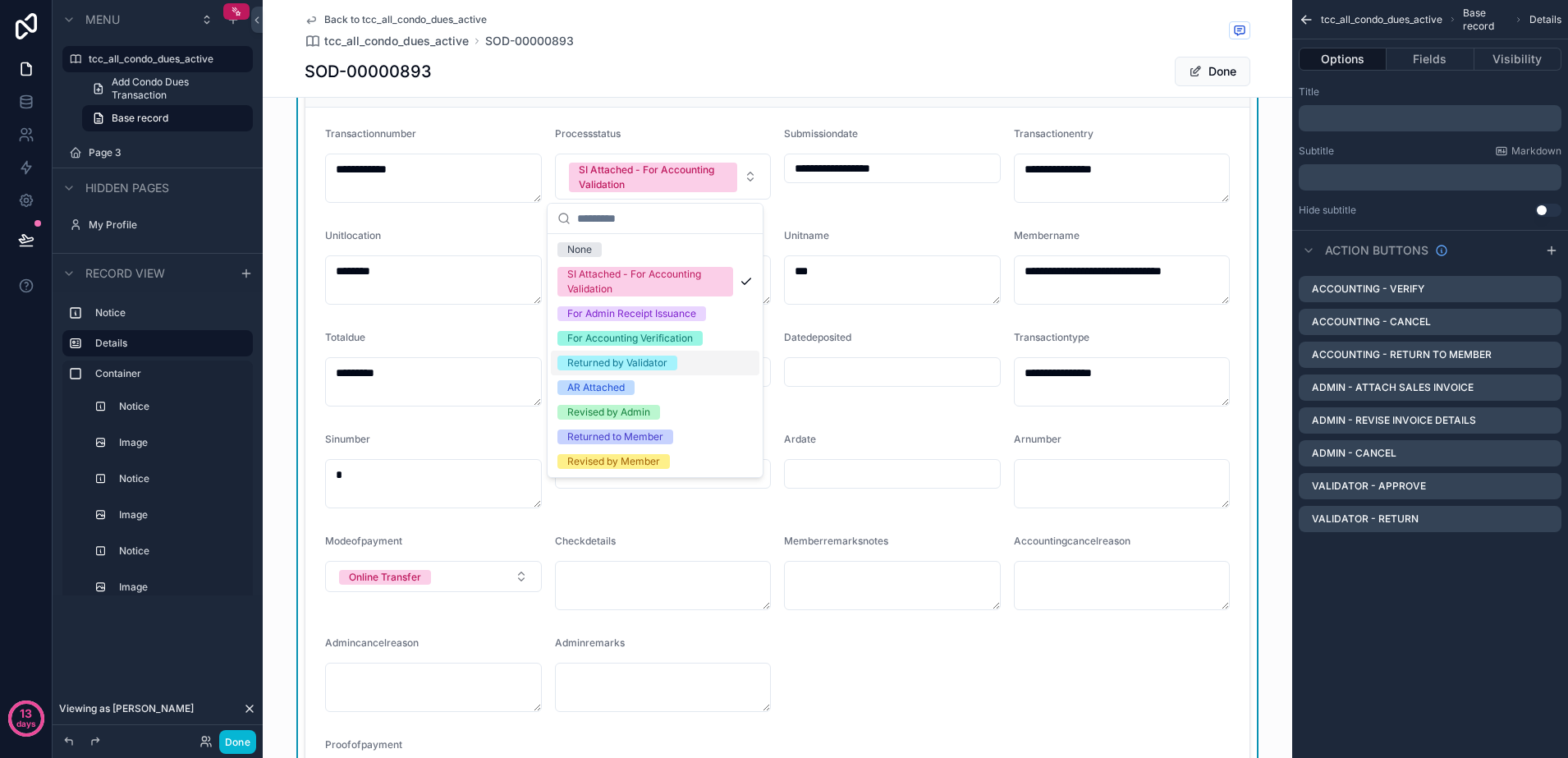
click at [693, 369] on div "Returned by Validator" at bounding box center [655, 362] width 208 height 24
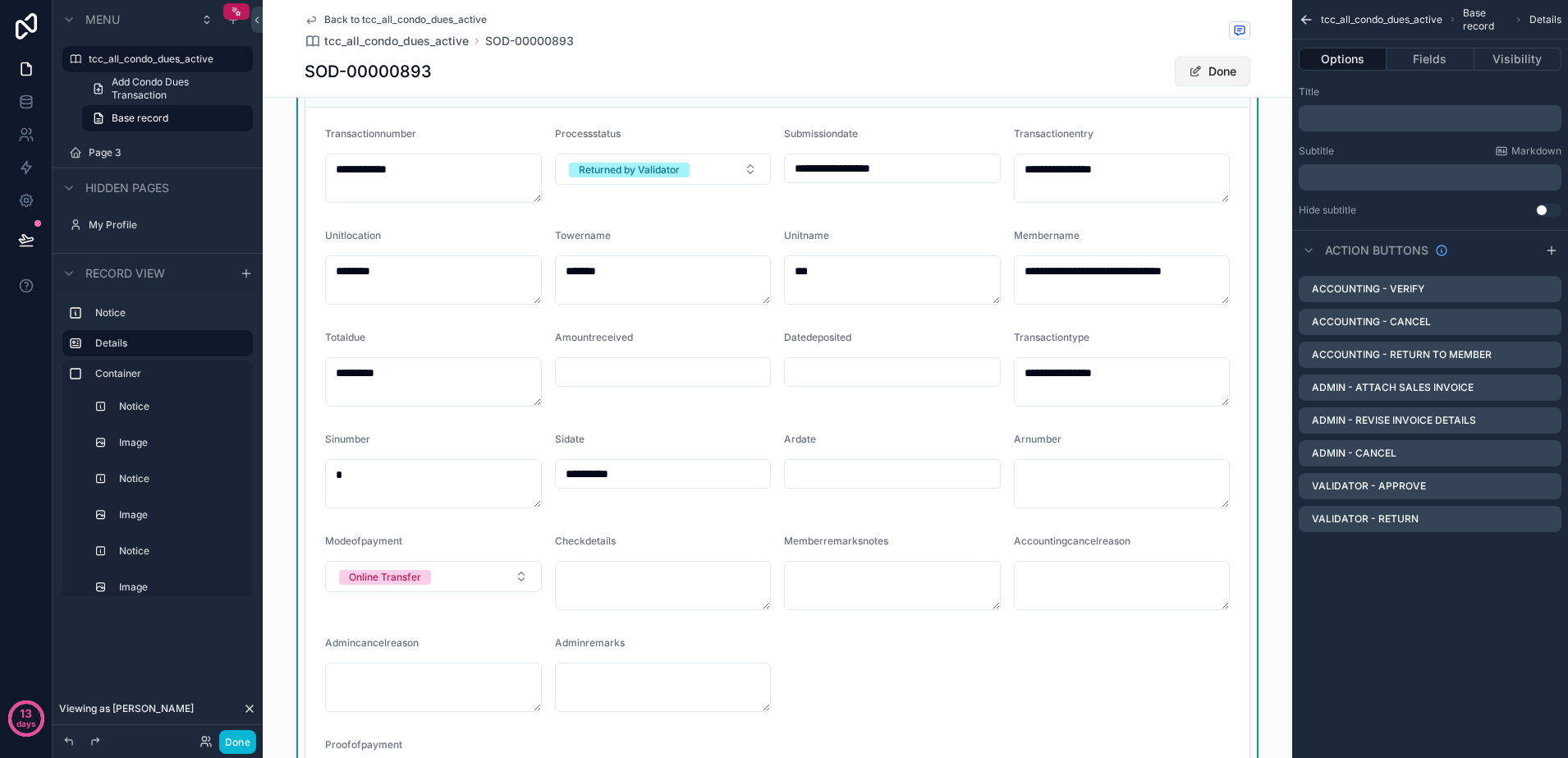
click at [1190, 73] on span "scrollable content" at bounding box center [1196, 72] width 14 height 14
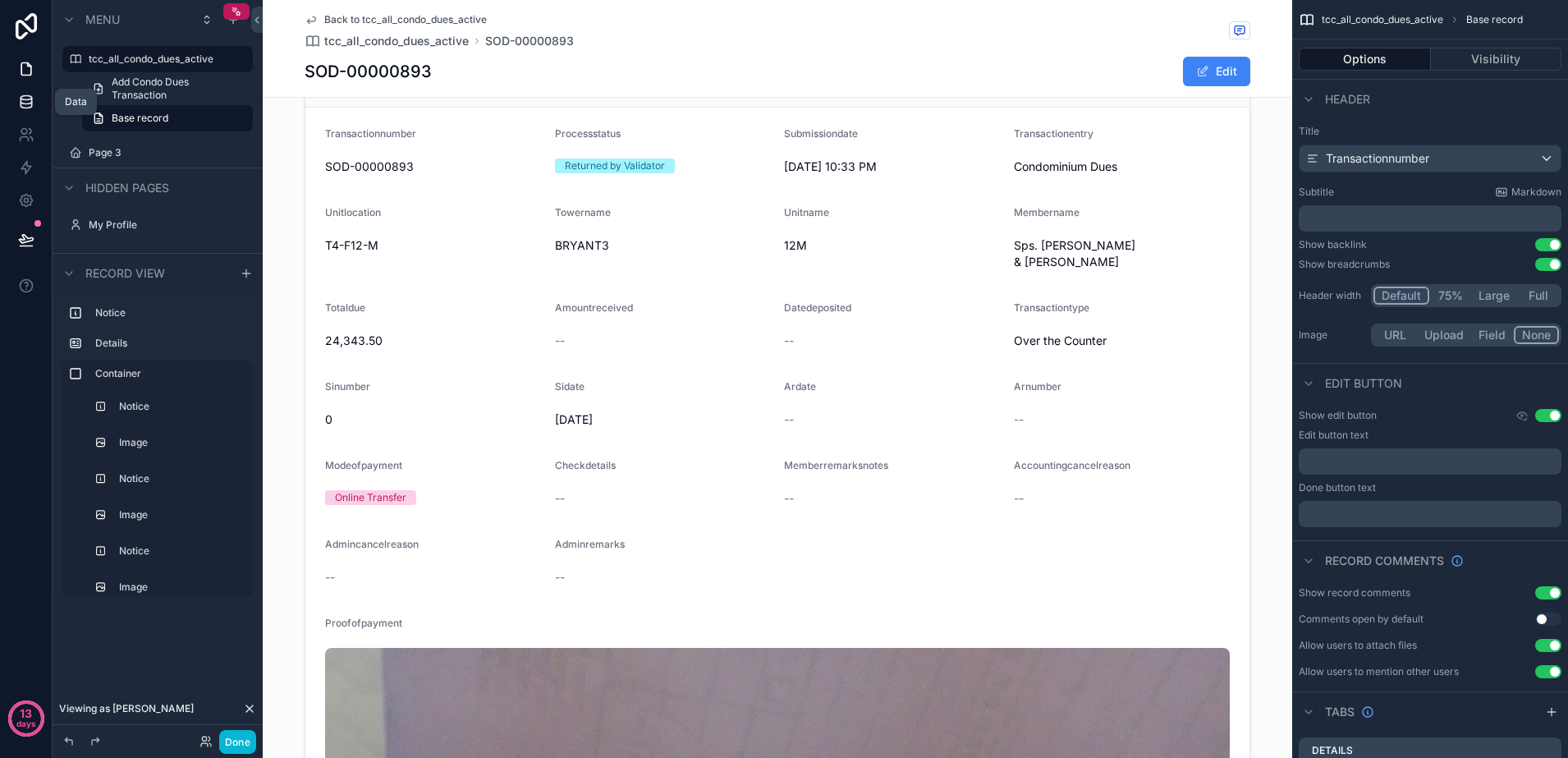
click at [14, 95] on link at bounding box center [25, 102] width 51 height 33
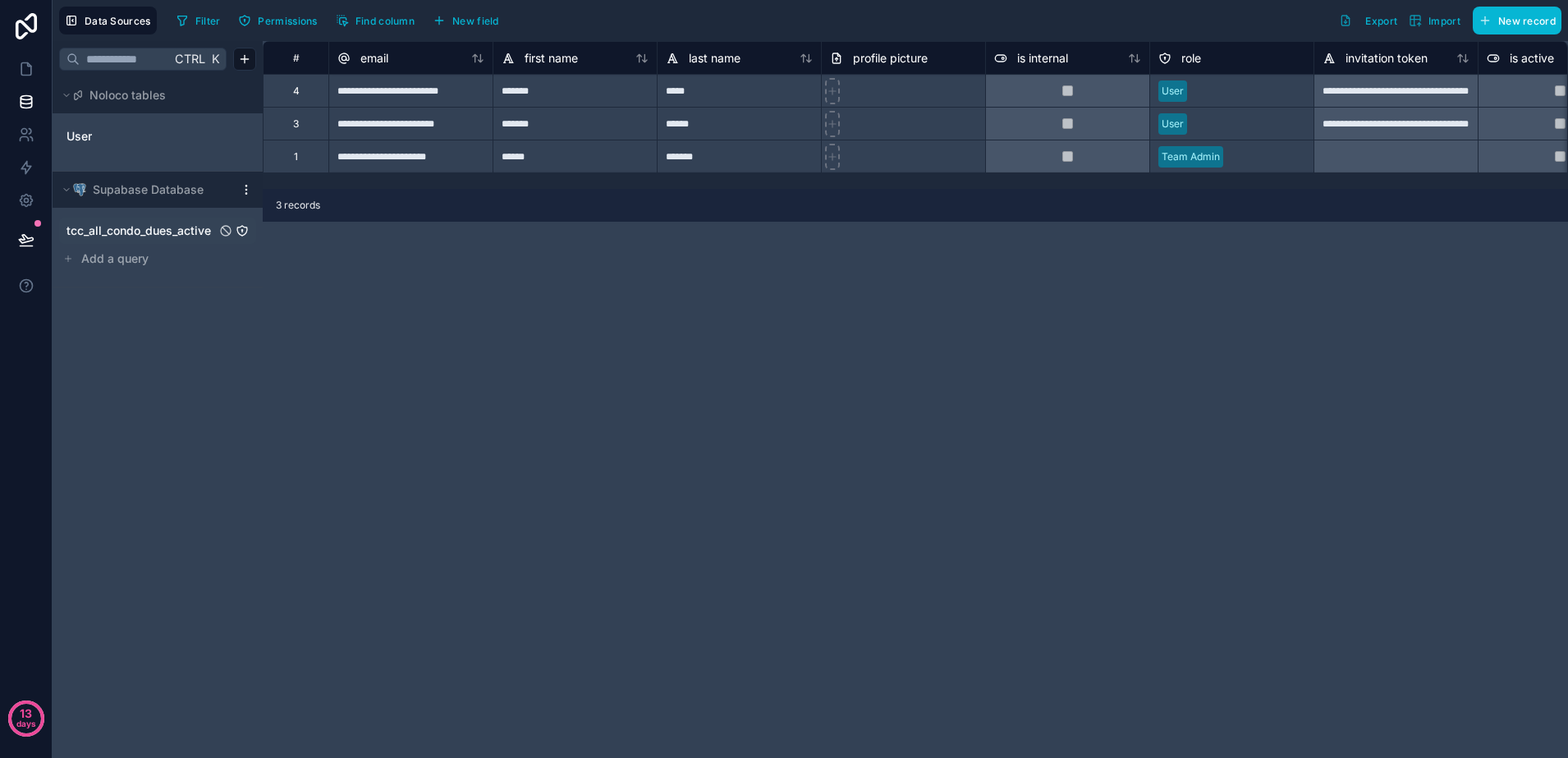
click at [104, 220] on div "tcc_all_condo_dues_active" at bounding box center [157, 230] width 197 height 26
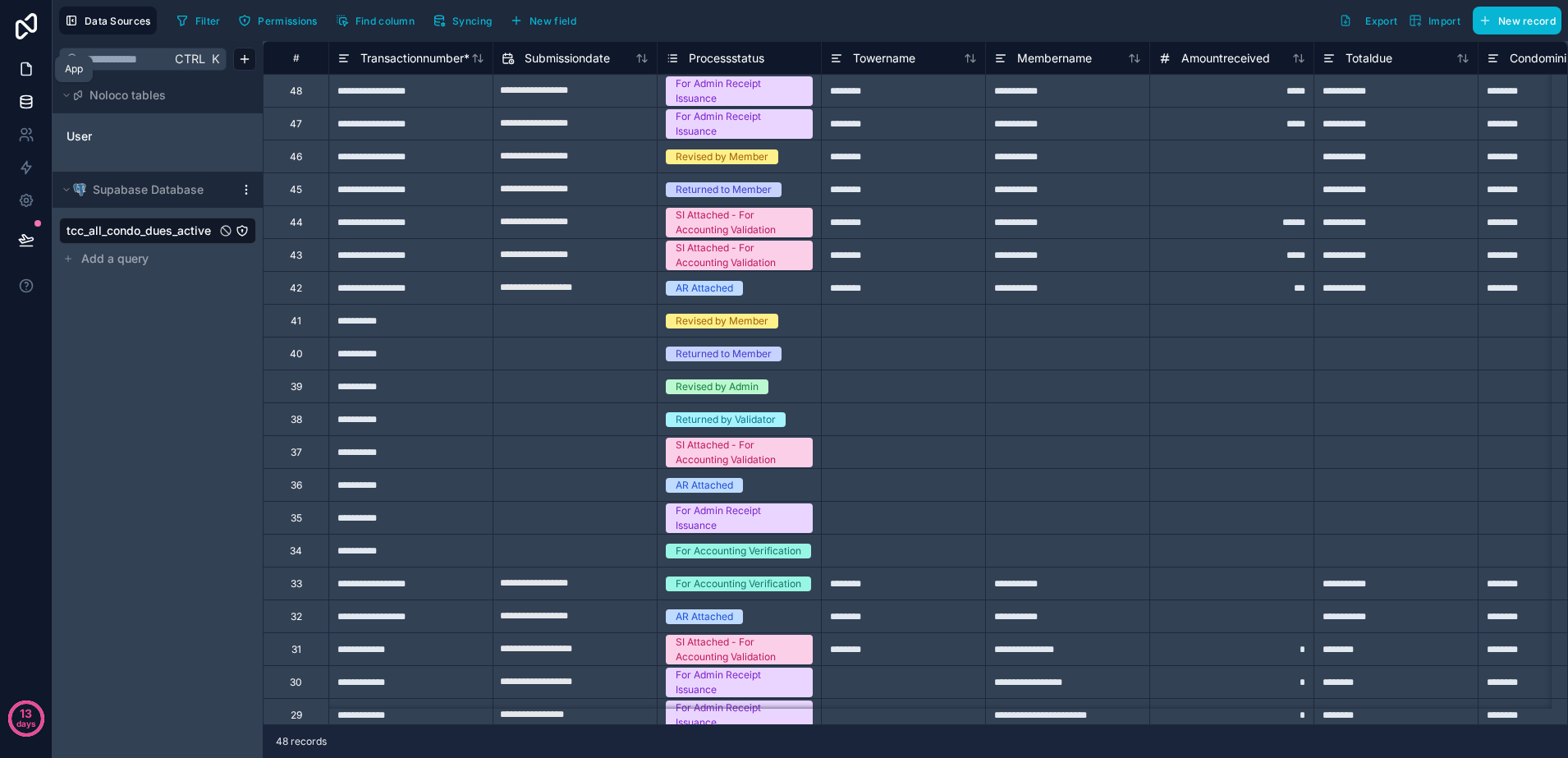
click at [39, 68] on link at bounding box center [25, 69] width 51 height 33
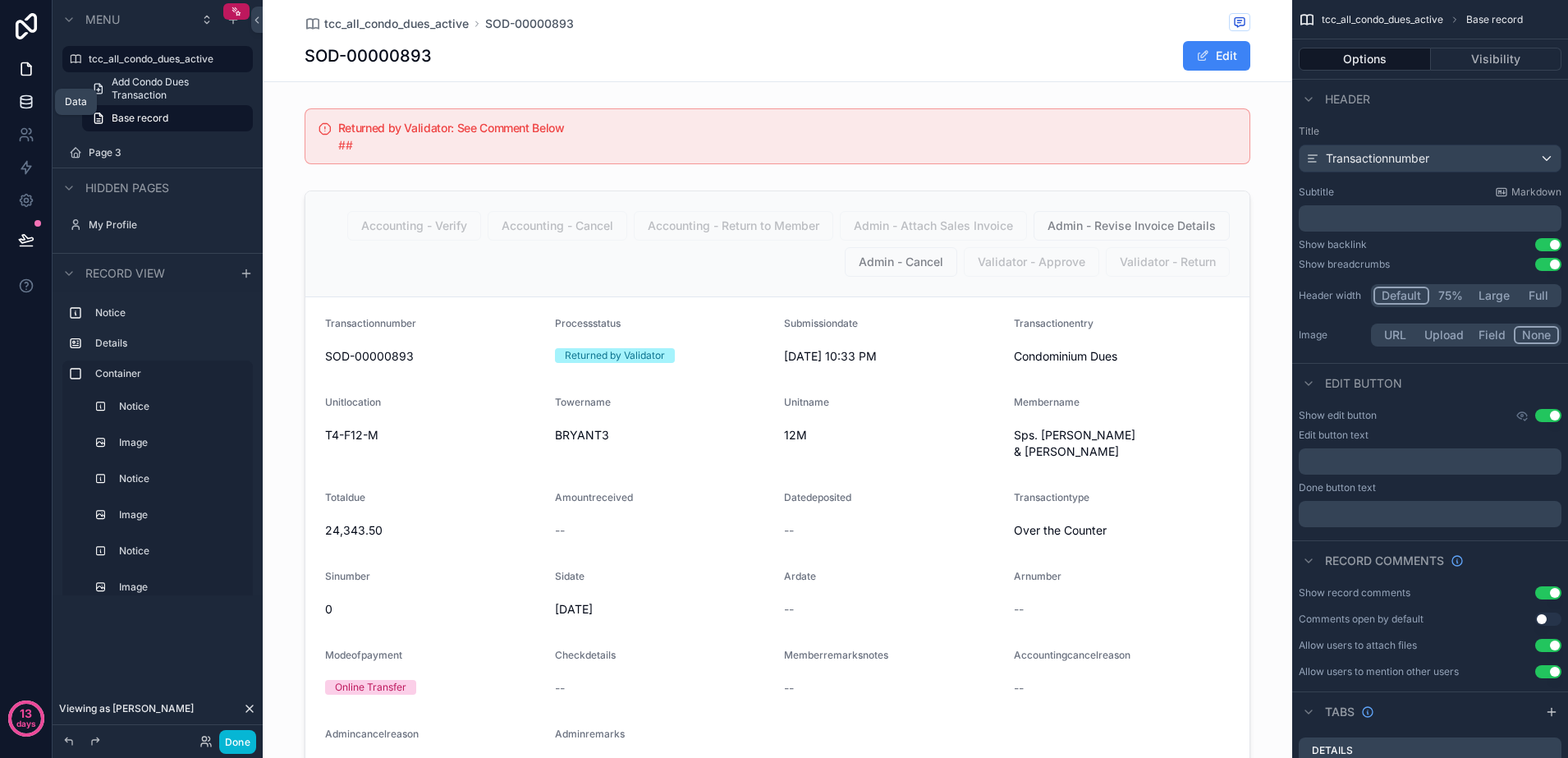
click at [31, 100] on icon at bounding box center [25, 101] width 11 height 7
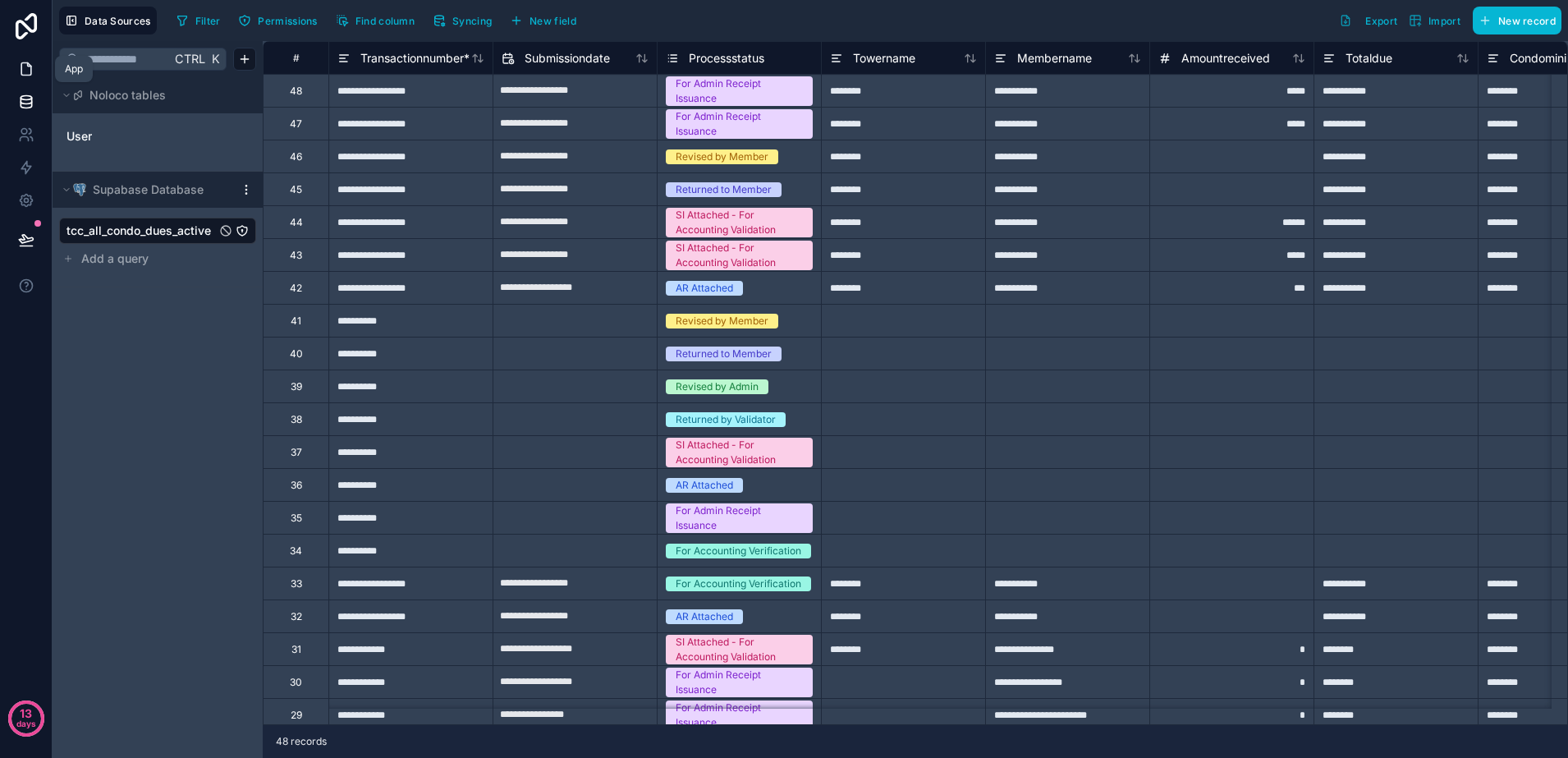
click at [30, 72] on icon at bounding box center [26, 69] width 10 height 13
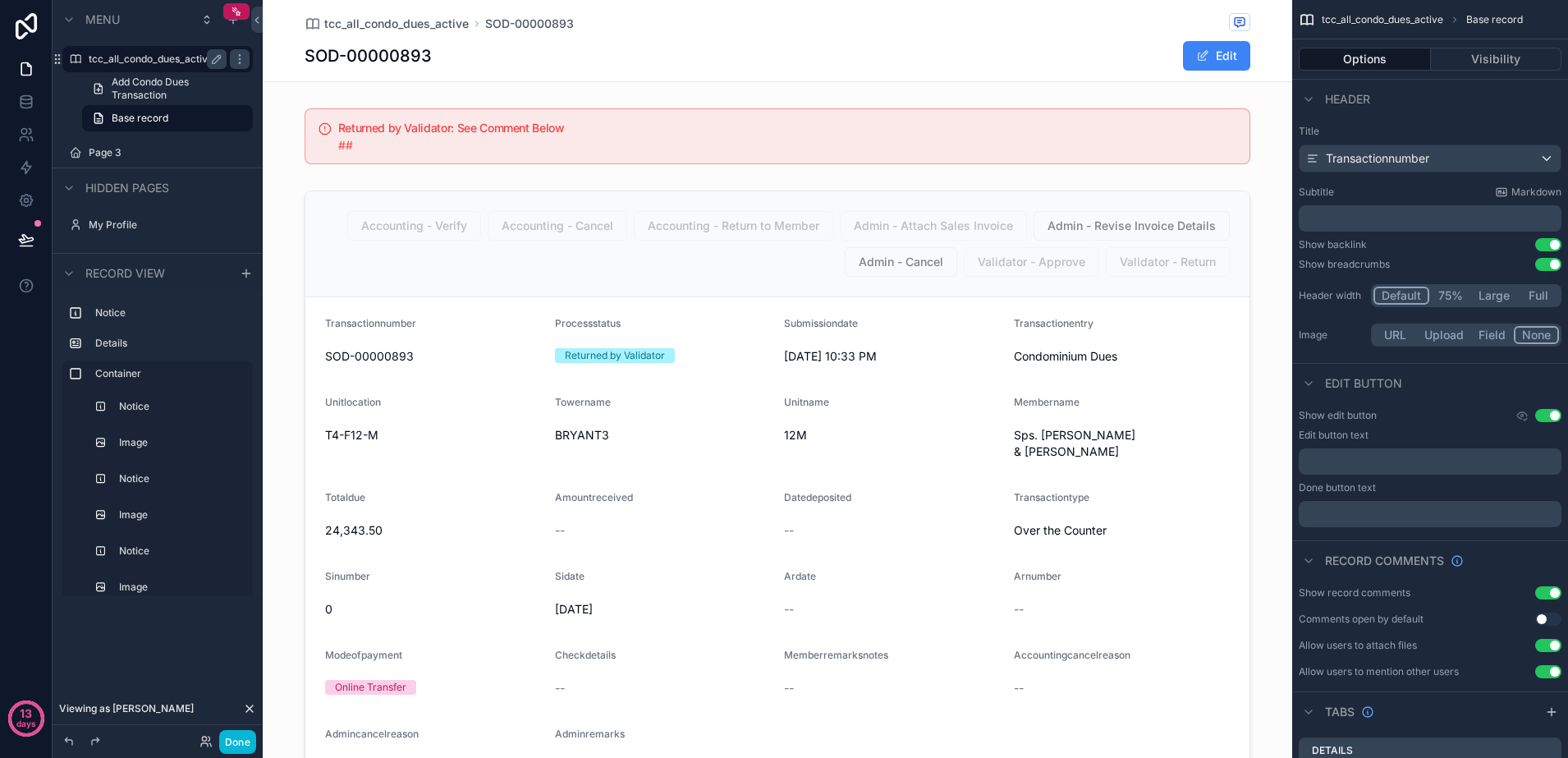
click at [148, 65] on label "tcc_all_condo_dues_active" at bounding box center [155, 59] width 132 height 14
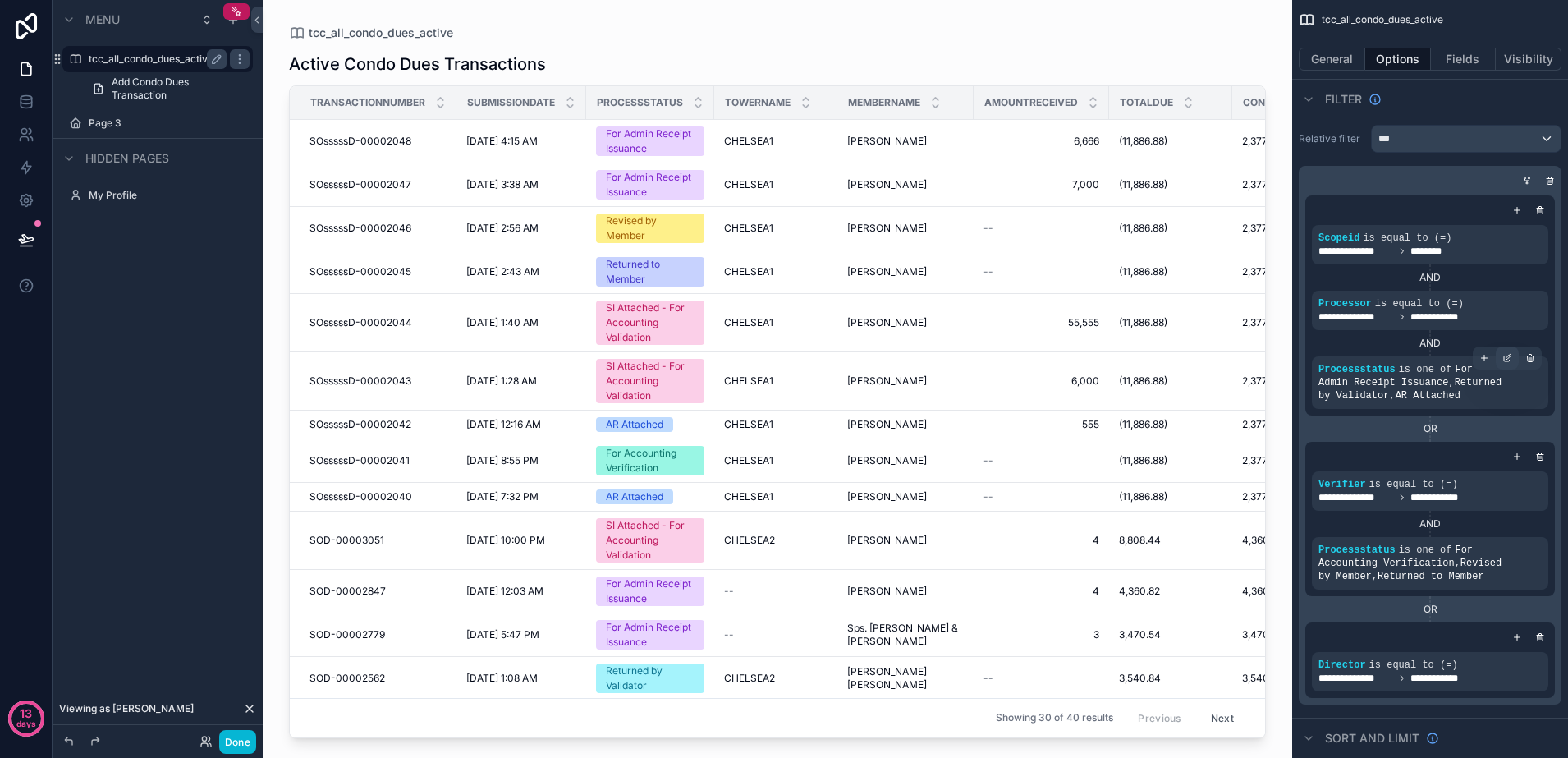
click at [1508, 360] on icon "scrollable content" at bounding box center [1507, 359] width 6 height 6
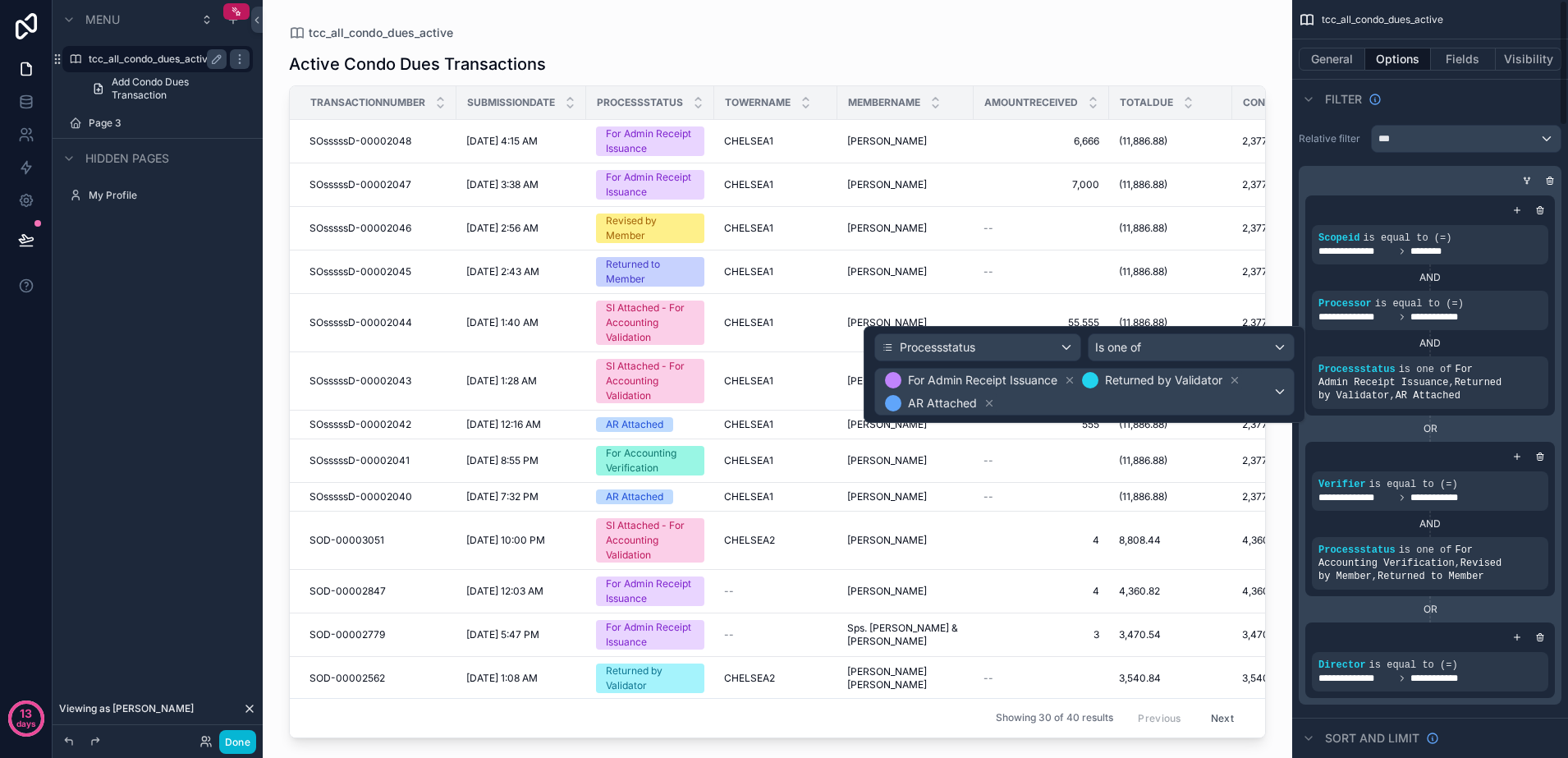
click at [1318, 424] on div "OR" at bounding box center [1430, 429] width 250 height 14
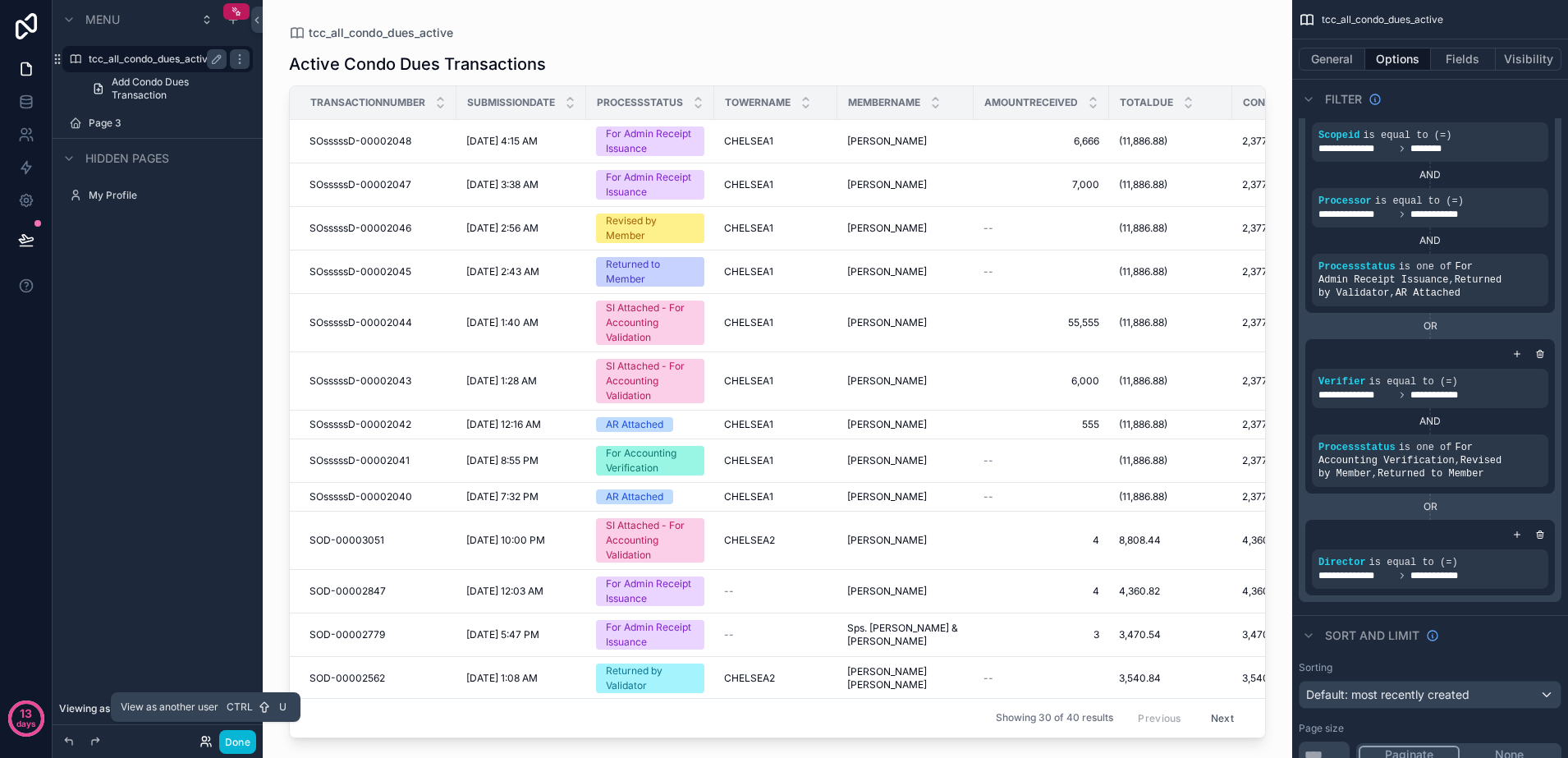
click at [205, 739] on icon at bounding box center [206, 742] width 14 height 14
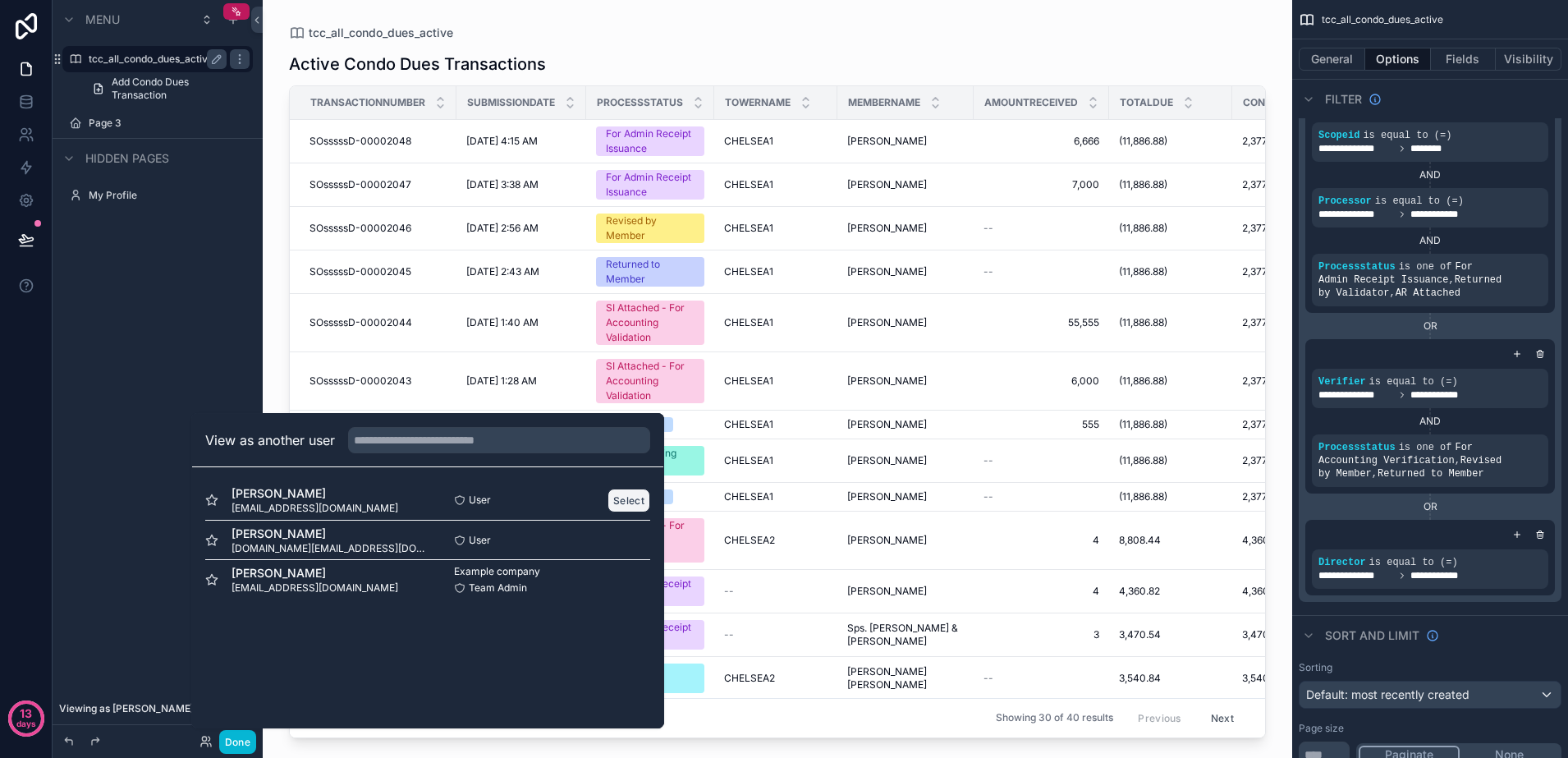
click at [632, 494] on button "Select" at bounding box center [629, 500] width 43 height 24
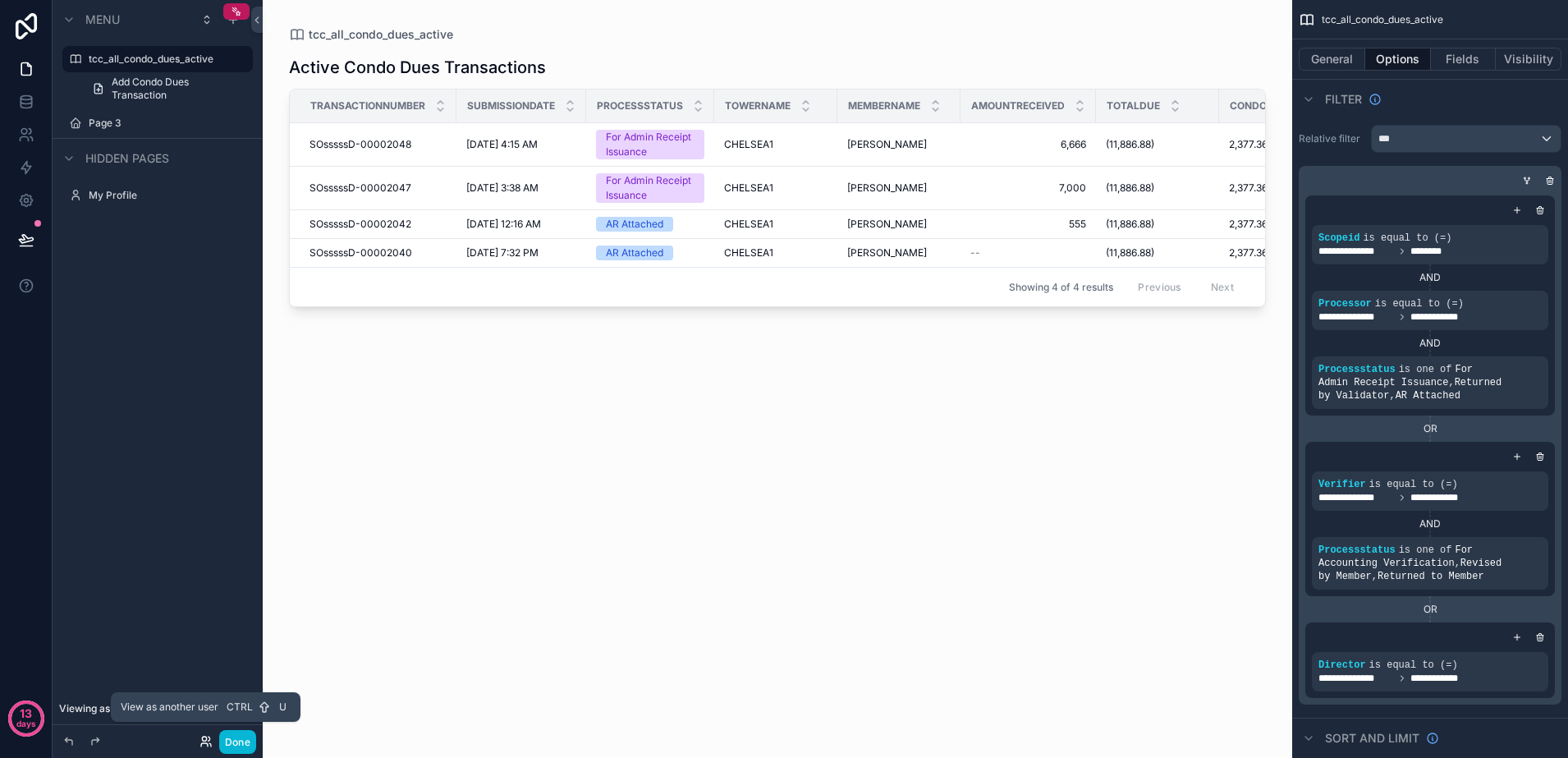
click at [211, 743] on icon at bounding box center [210, 743] width 2 height 3
click at [23, 106] on icon at bounding box center [26, 102] width 16 height 16
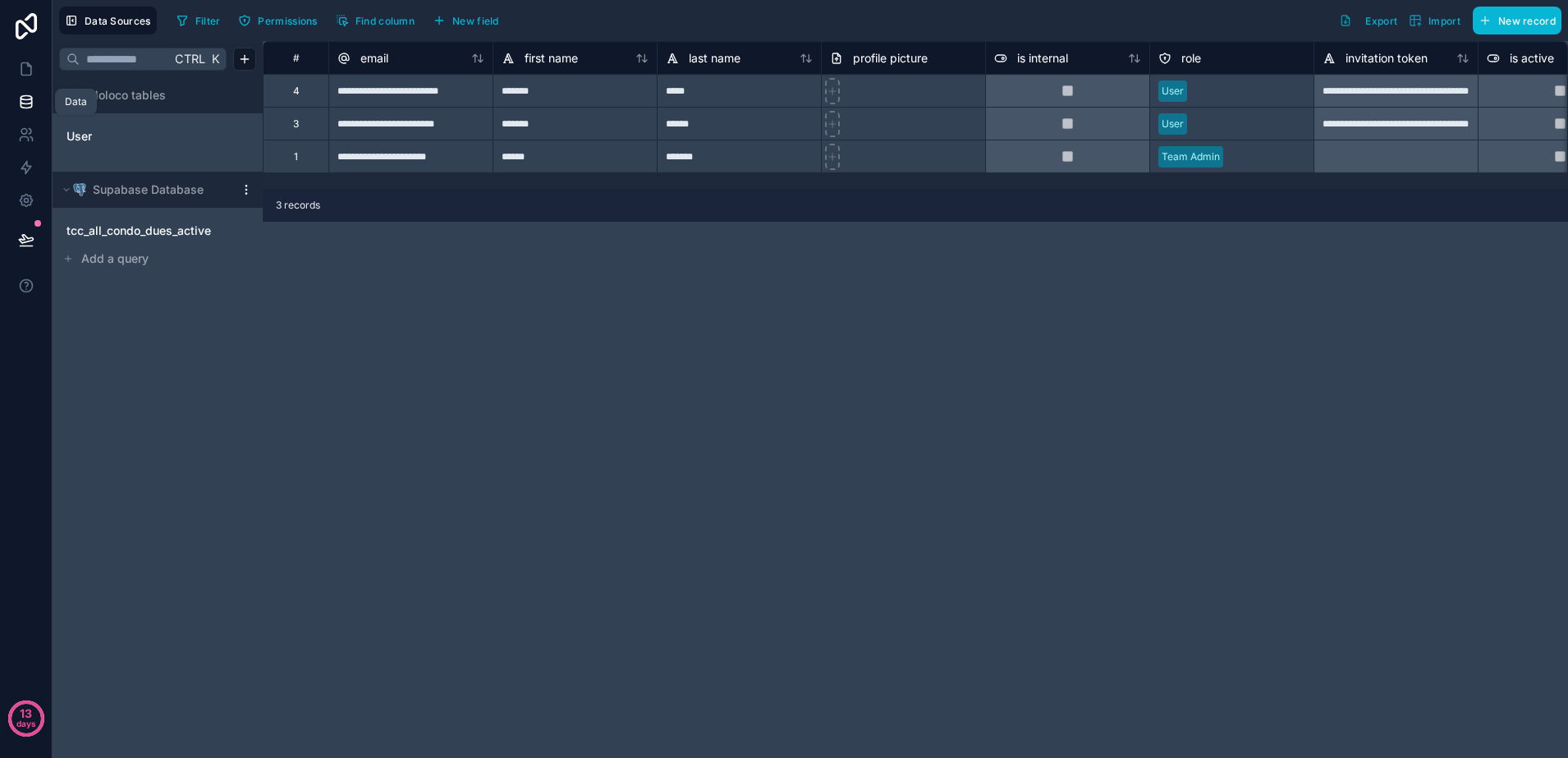
click at [39, 99] on link at bounding box center [25, 102] width 51 height 33
click at [1495, 28] on button "New record" at bounding box center [1518, 20] width 89 height 28
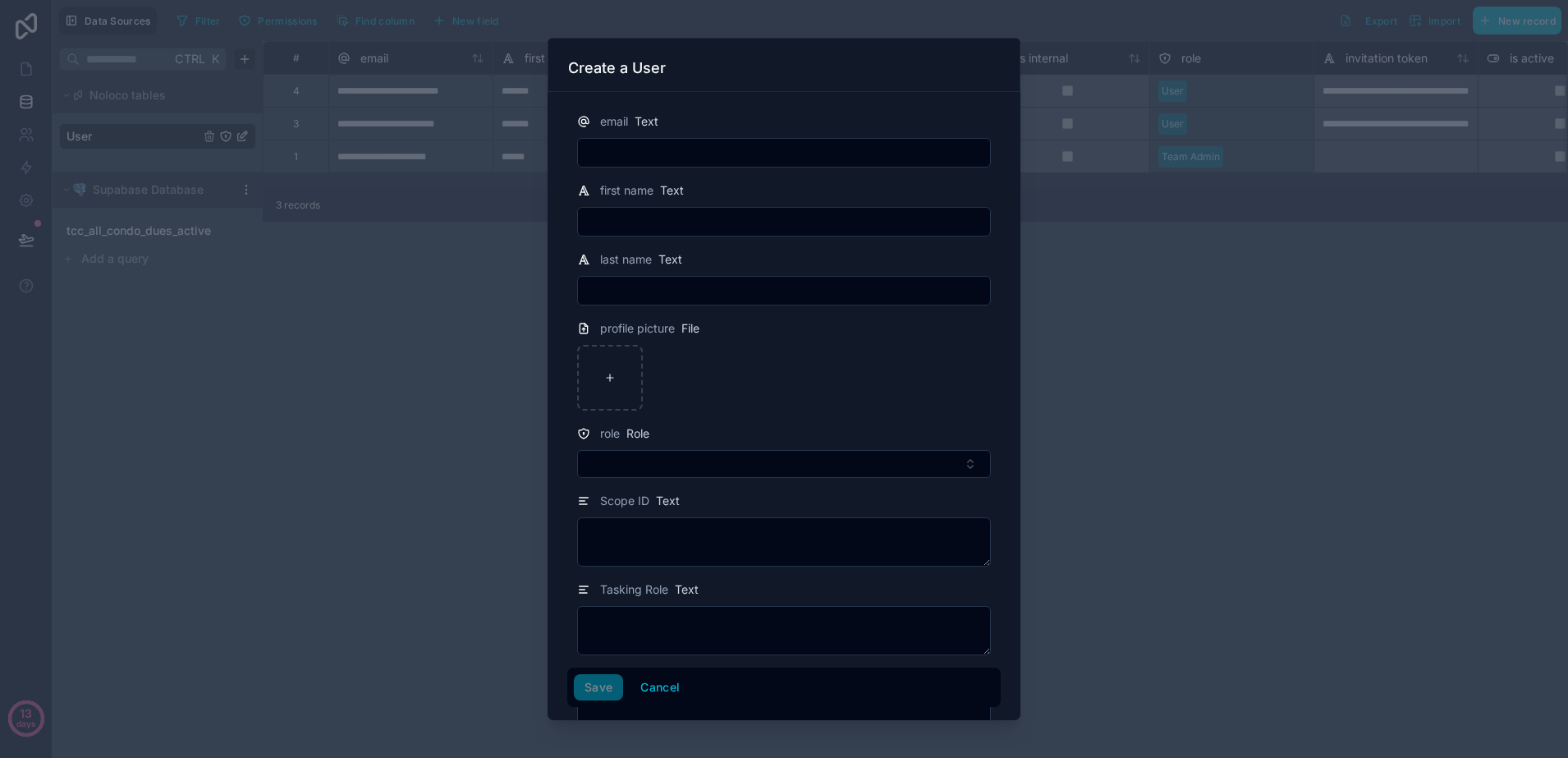
click at [856, 152] on input "text" at bounding box center [784, 153] width 413 height 23
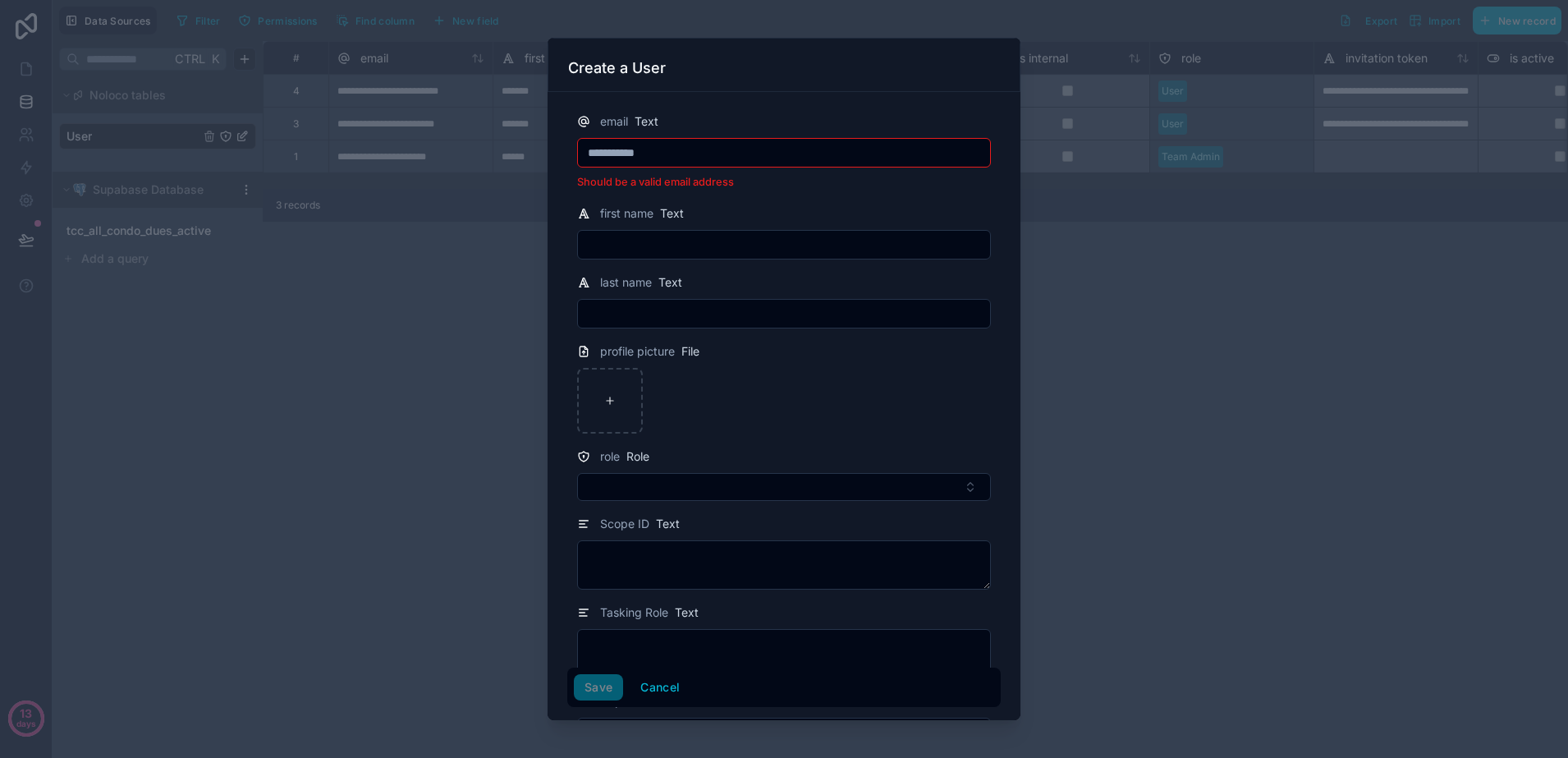
type input "**********"
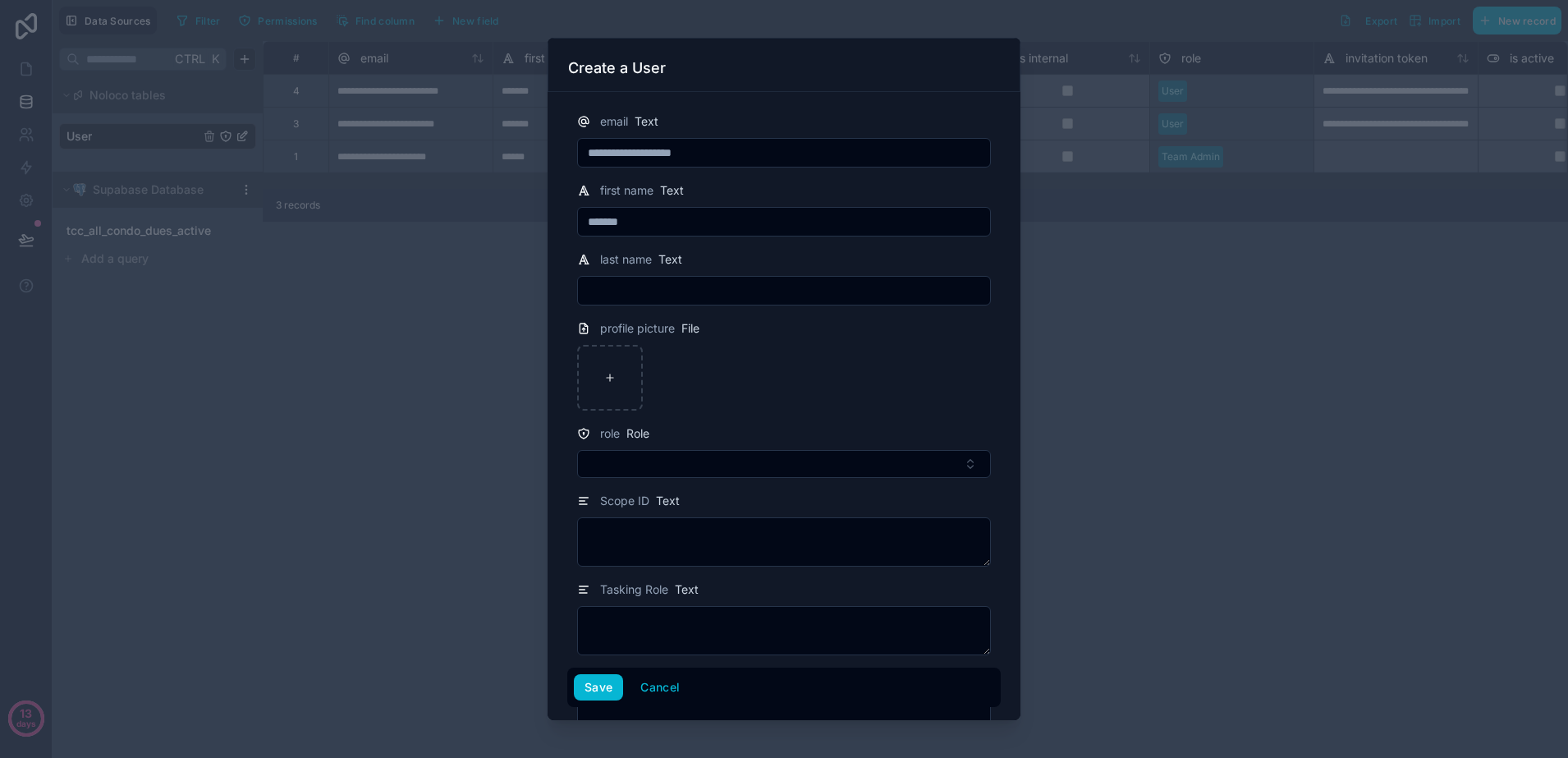
type input "*******"
type input "******"
click at [877, 470] on button "Select Button" at bounding box center [784, 464] width 414 height 28
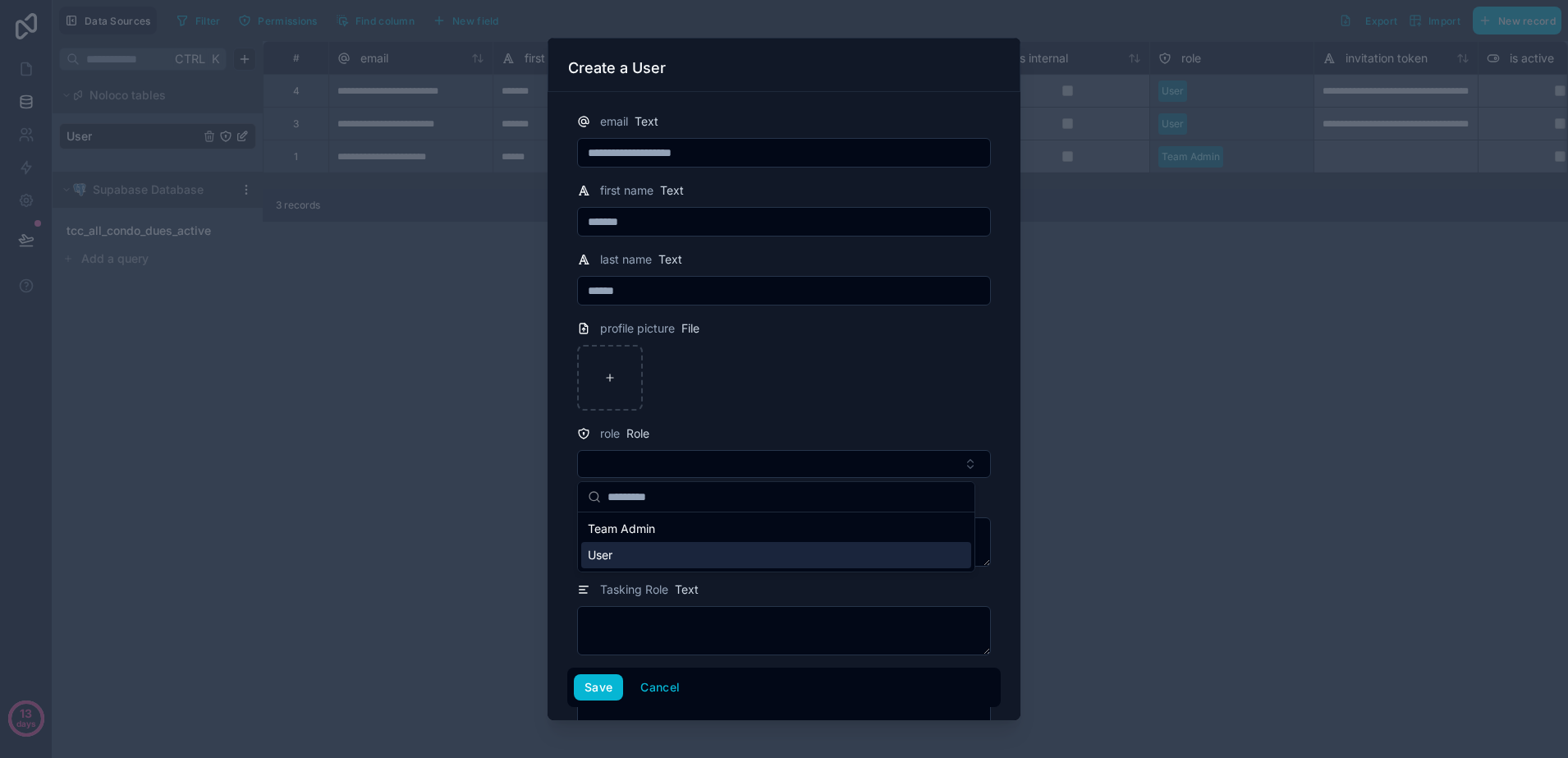
click at [642, 553] on div "User" at bounding box center [776, 555] width 390 height 26
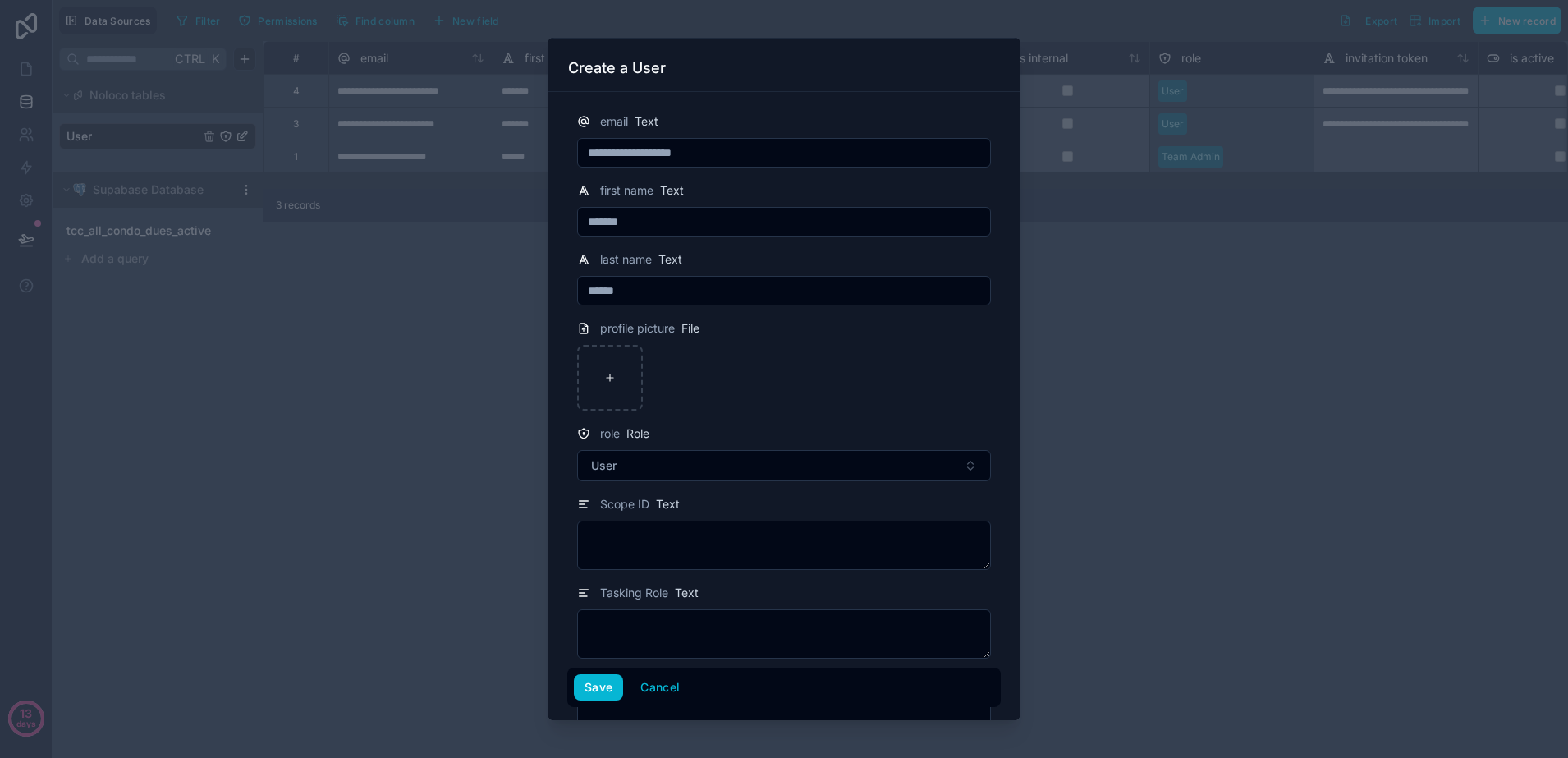
scroll to position [93, 0]
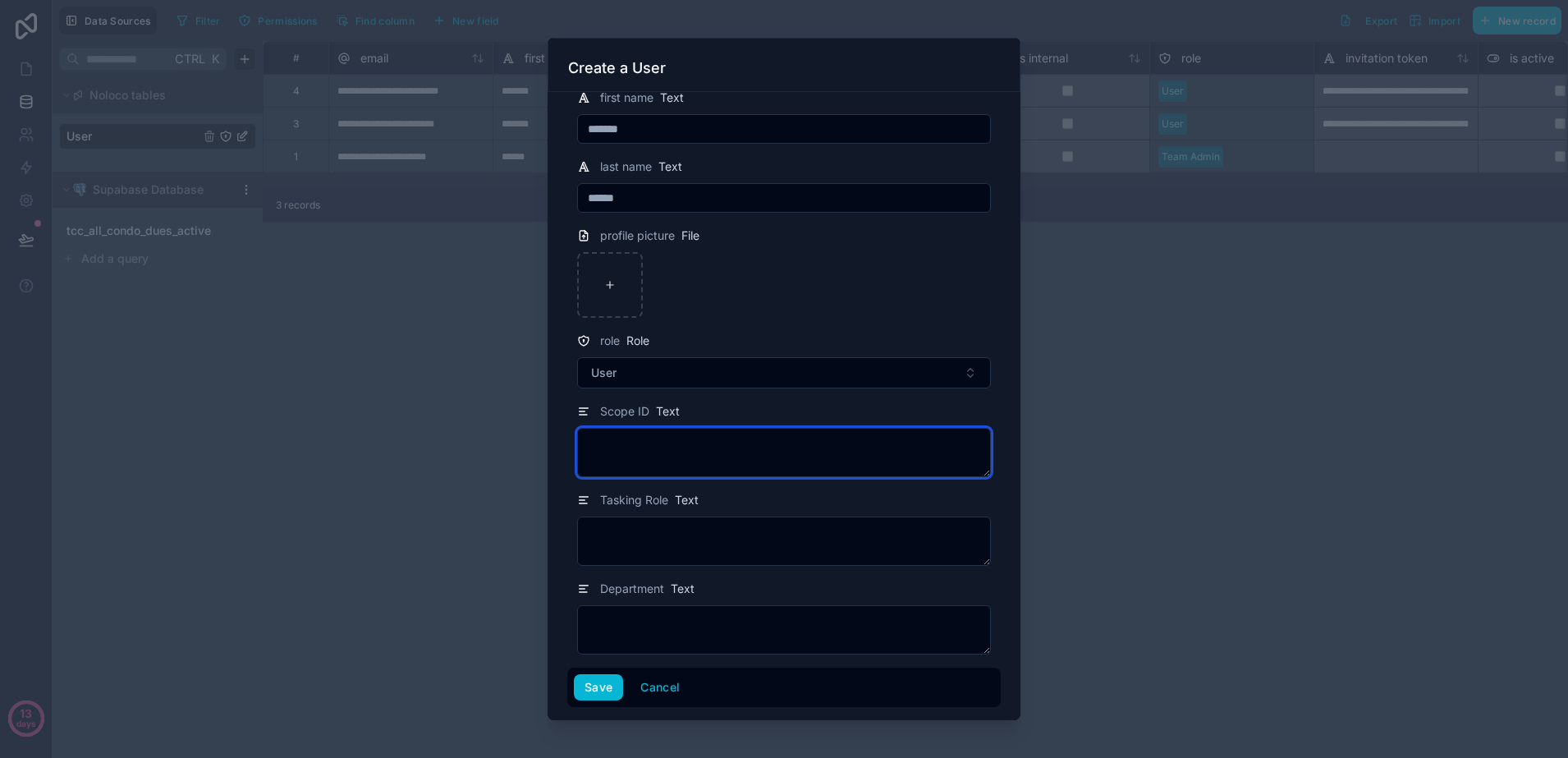
click at [663, 435] on textarea at bounding box center [784, 452] width 414 height 49
type textarea "****"
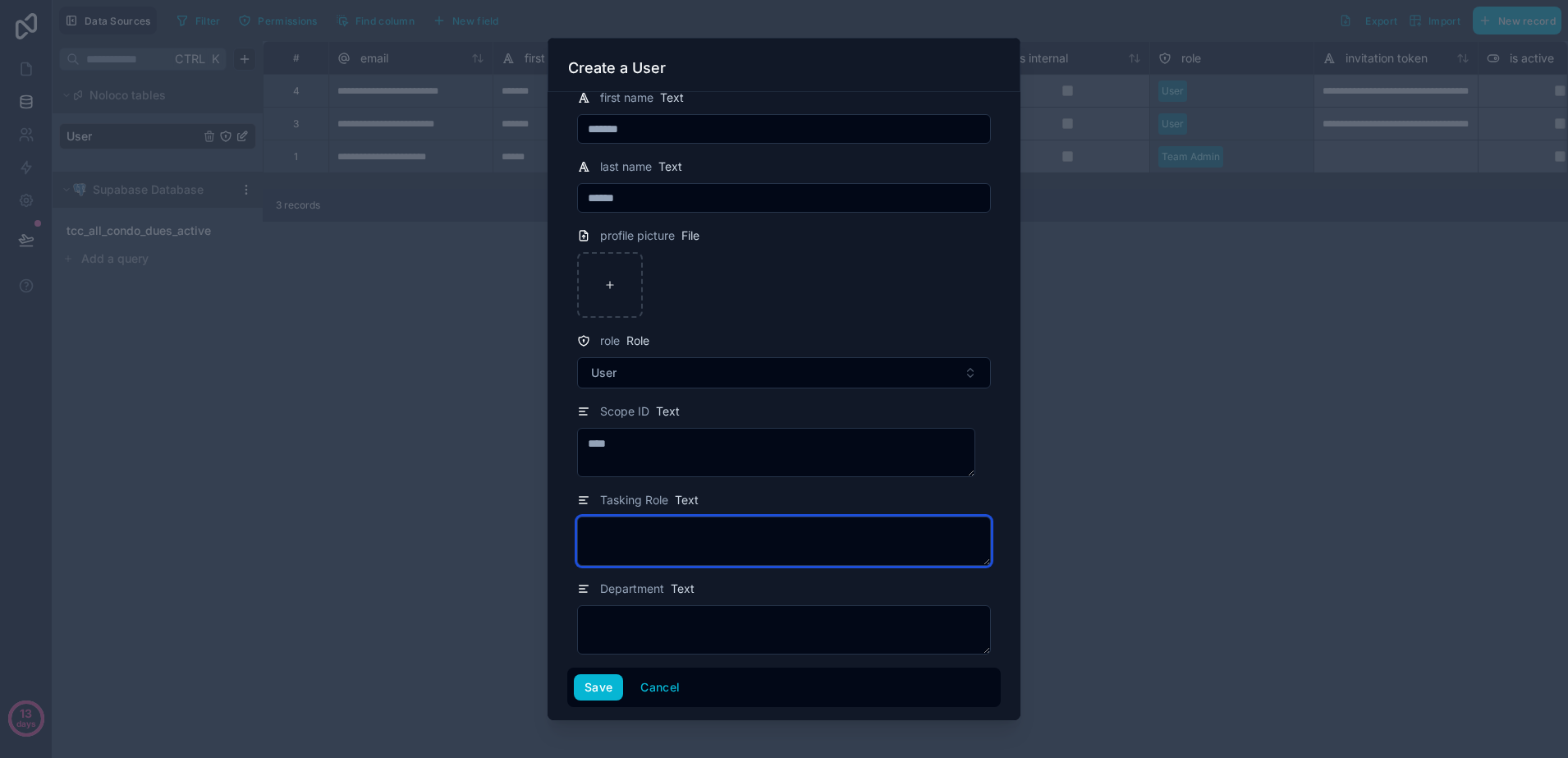
click at [680, 543] on textarea at bounding box center [784, 540] width 414 height 49
type textarea "*********"
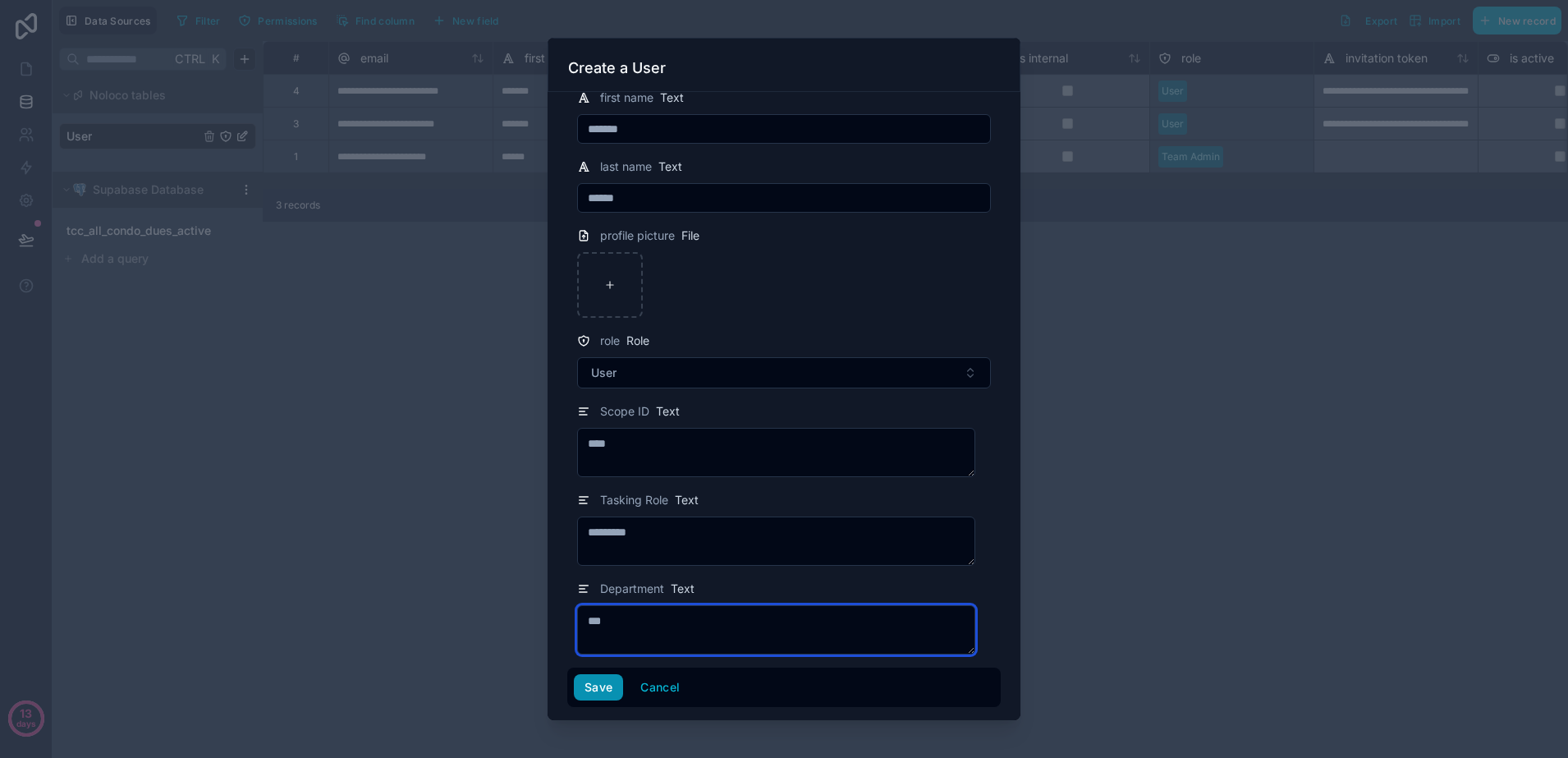
type textarea "***"
click at [615, 693] on button "Save" at bounding box center [599, 686] width 49 height 26
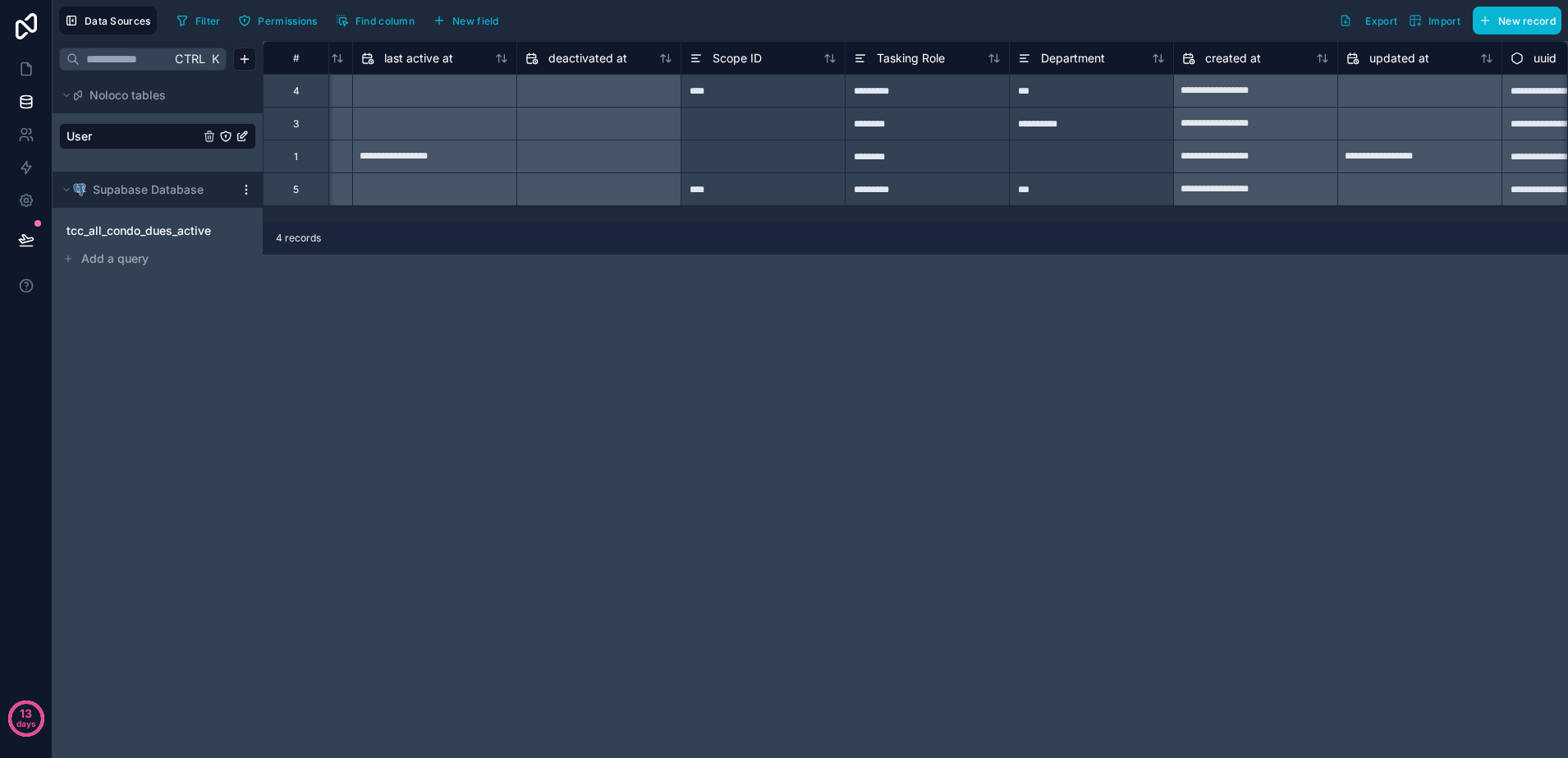
scroll to position [0, 1288]
click at [35, 78] on link at bounding box center [25, 69] width 51 height 33
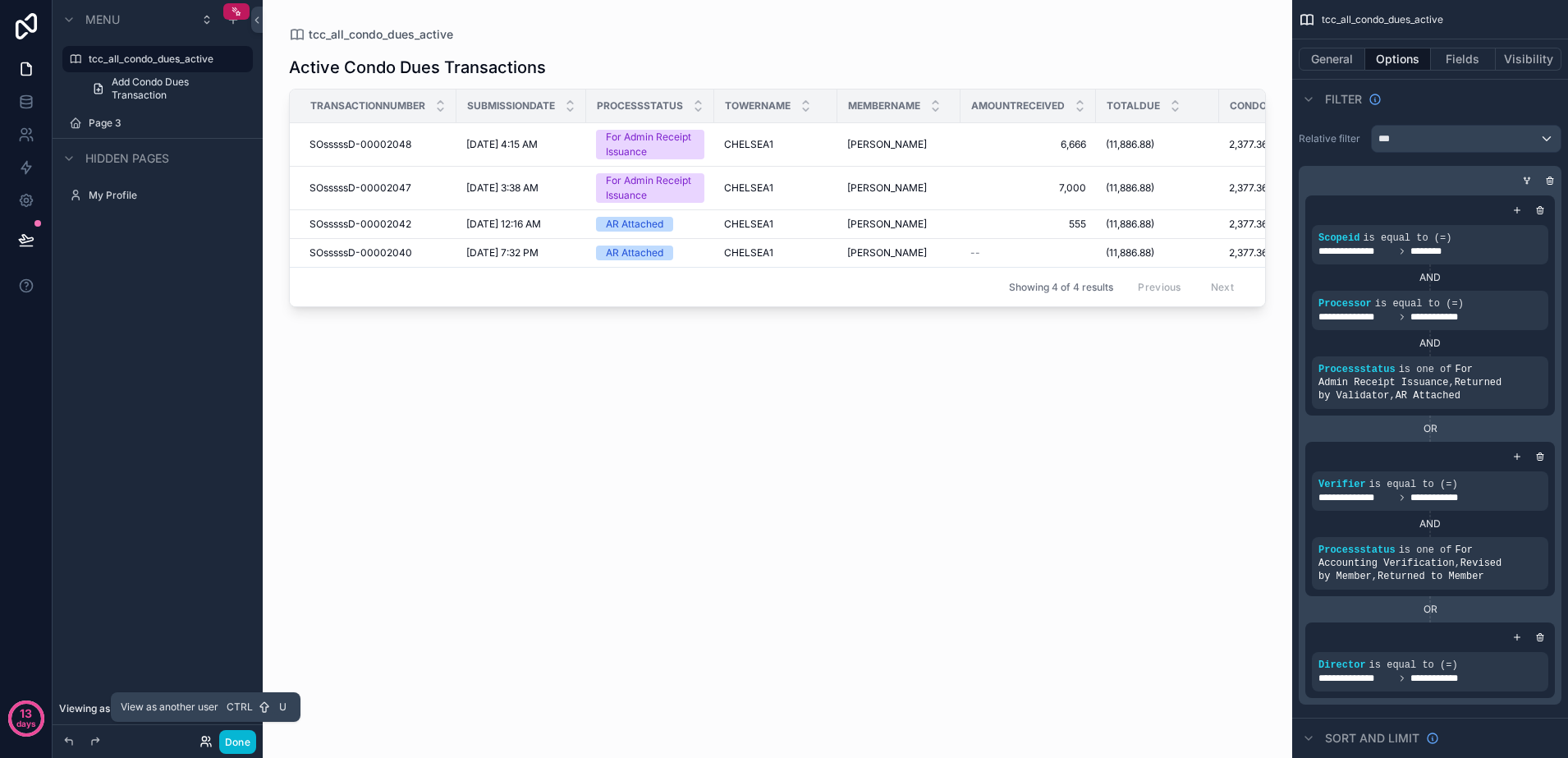
click at [204, 740] on icon at bounding box center [206, 742] width 14 height 14
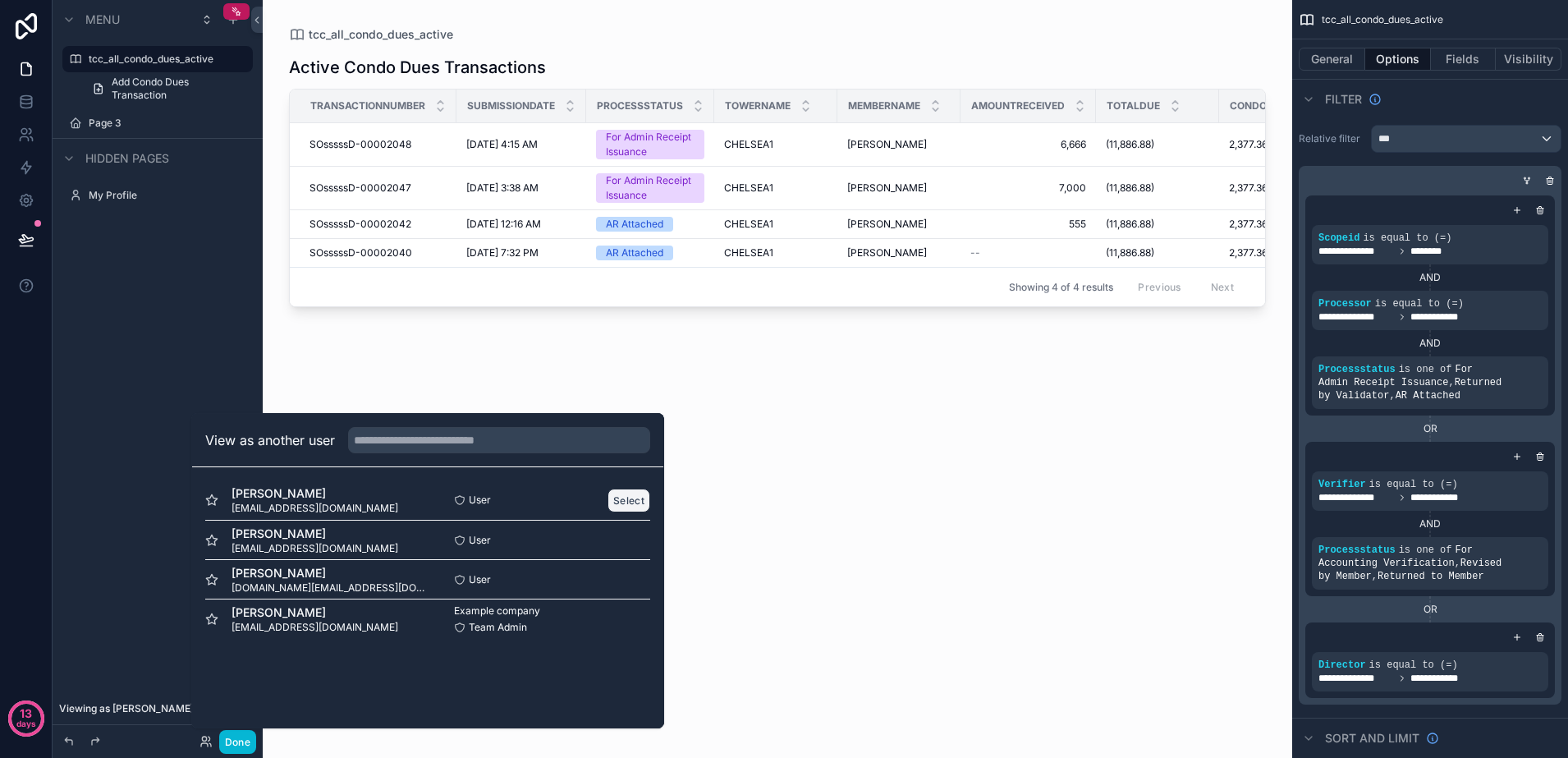
click at [620, 499] on button "Select" at bounding box center [629, 500] width 43 height 24
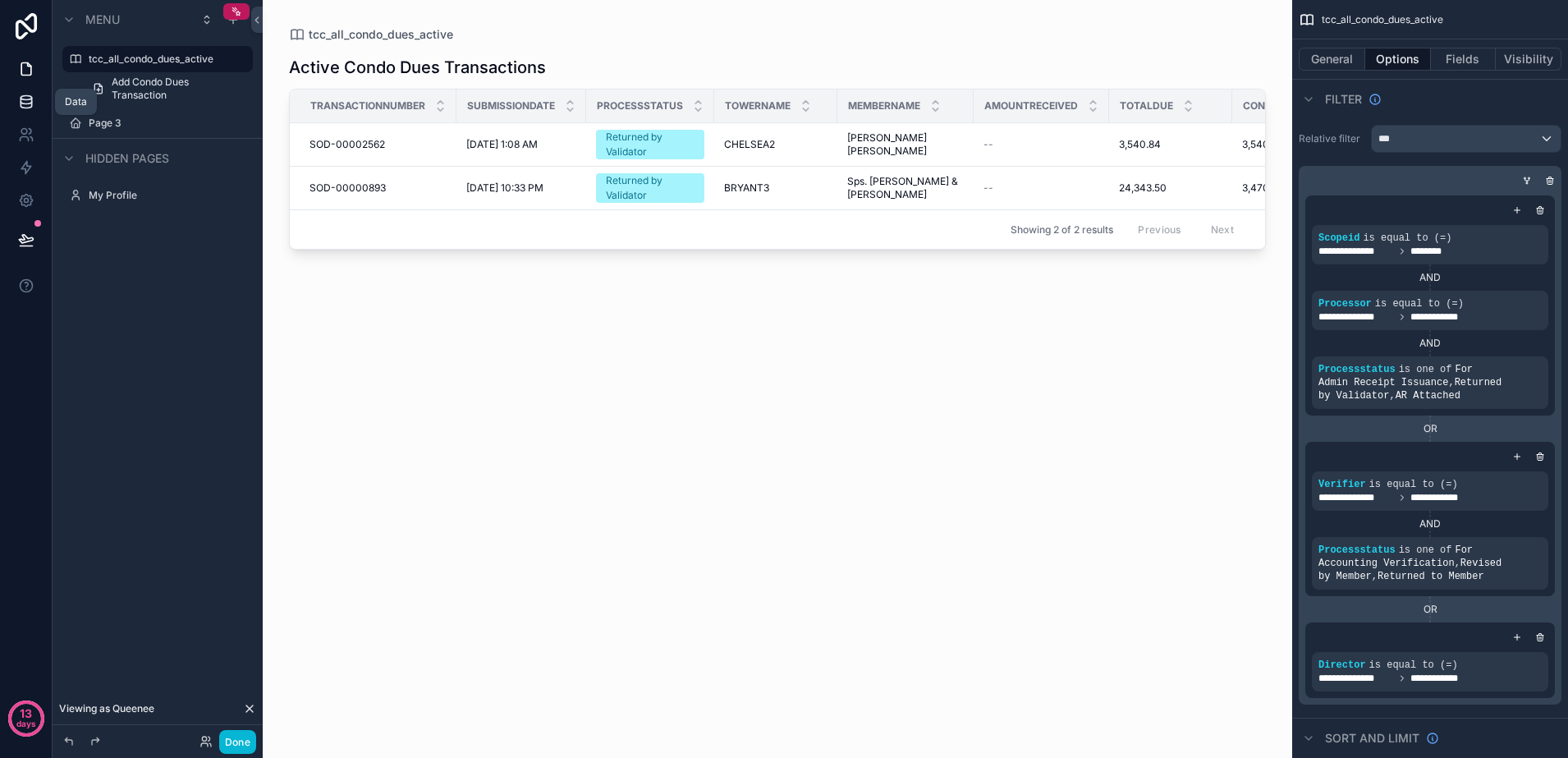
click at [30, 106] on icon at bounding box center [25, 105] width 11 height 7
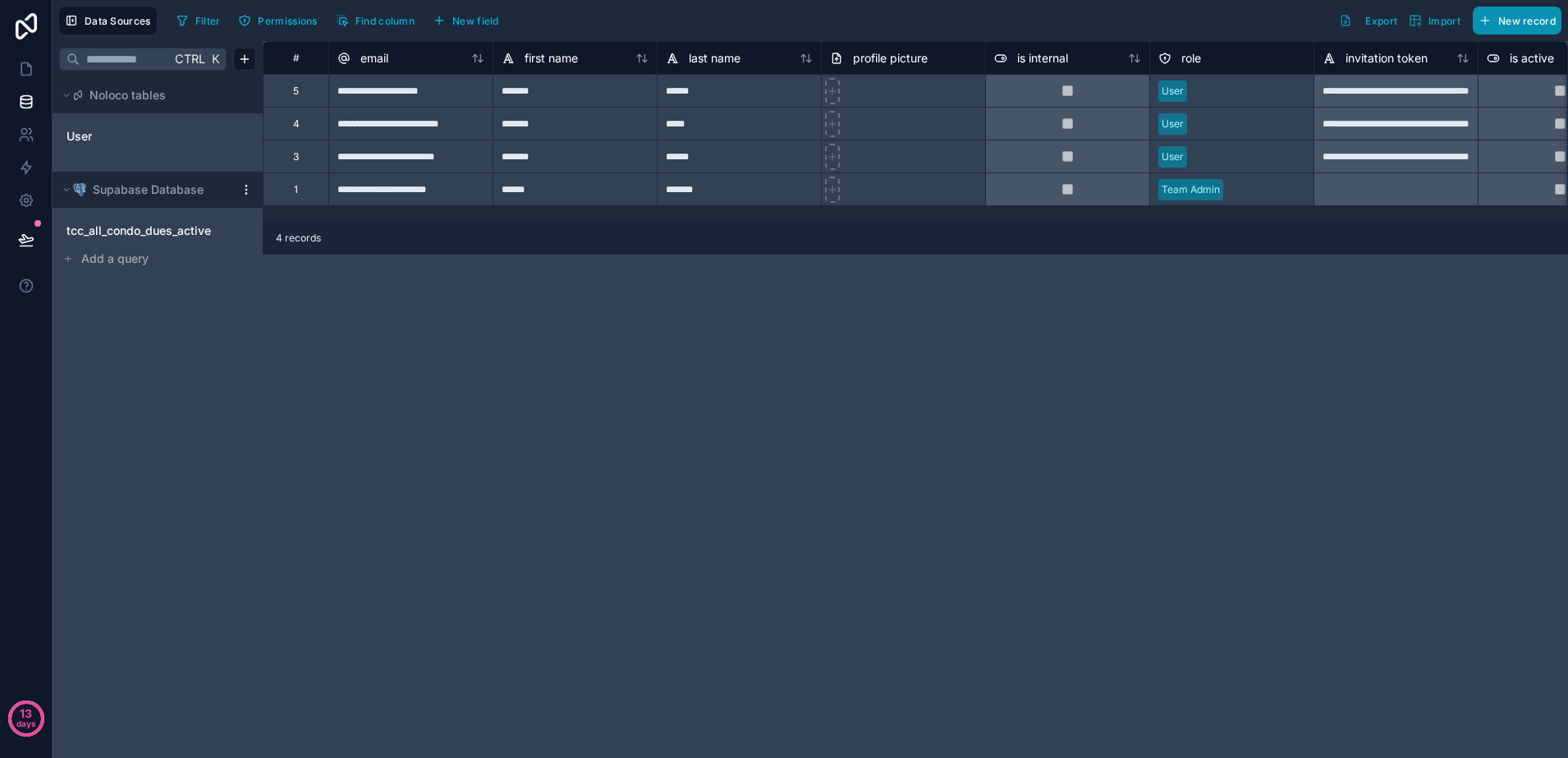
click at [1520, 15] on span "New record" at bounding box center [1526, 20] width 57 height 13
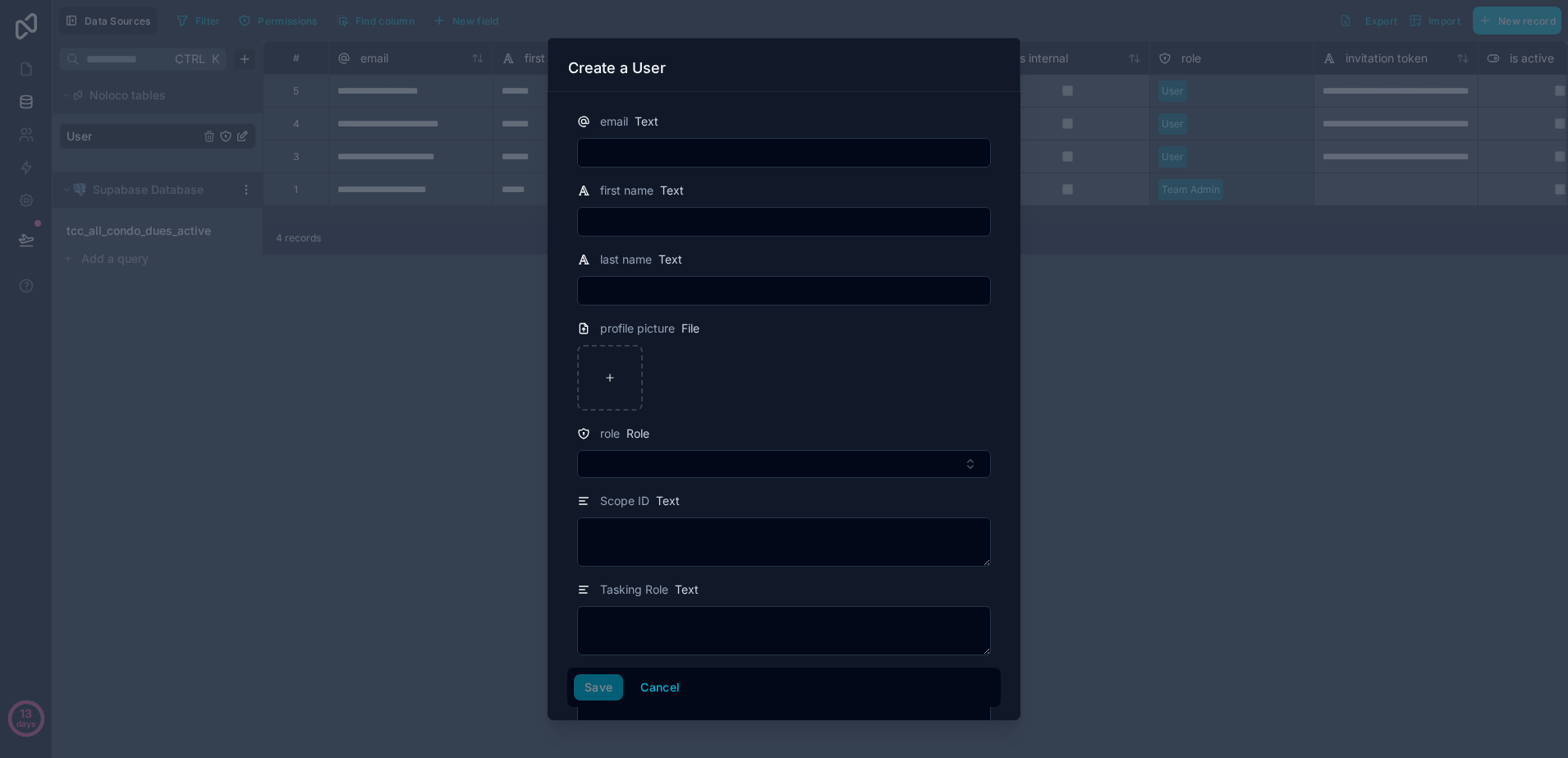
click at [842, 148] on input "text" at bounding box center [784, 153] width 413 height 23
type input "**********"
type input "*****"
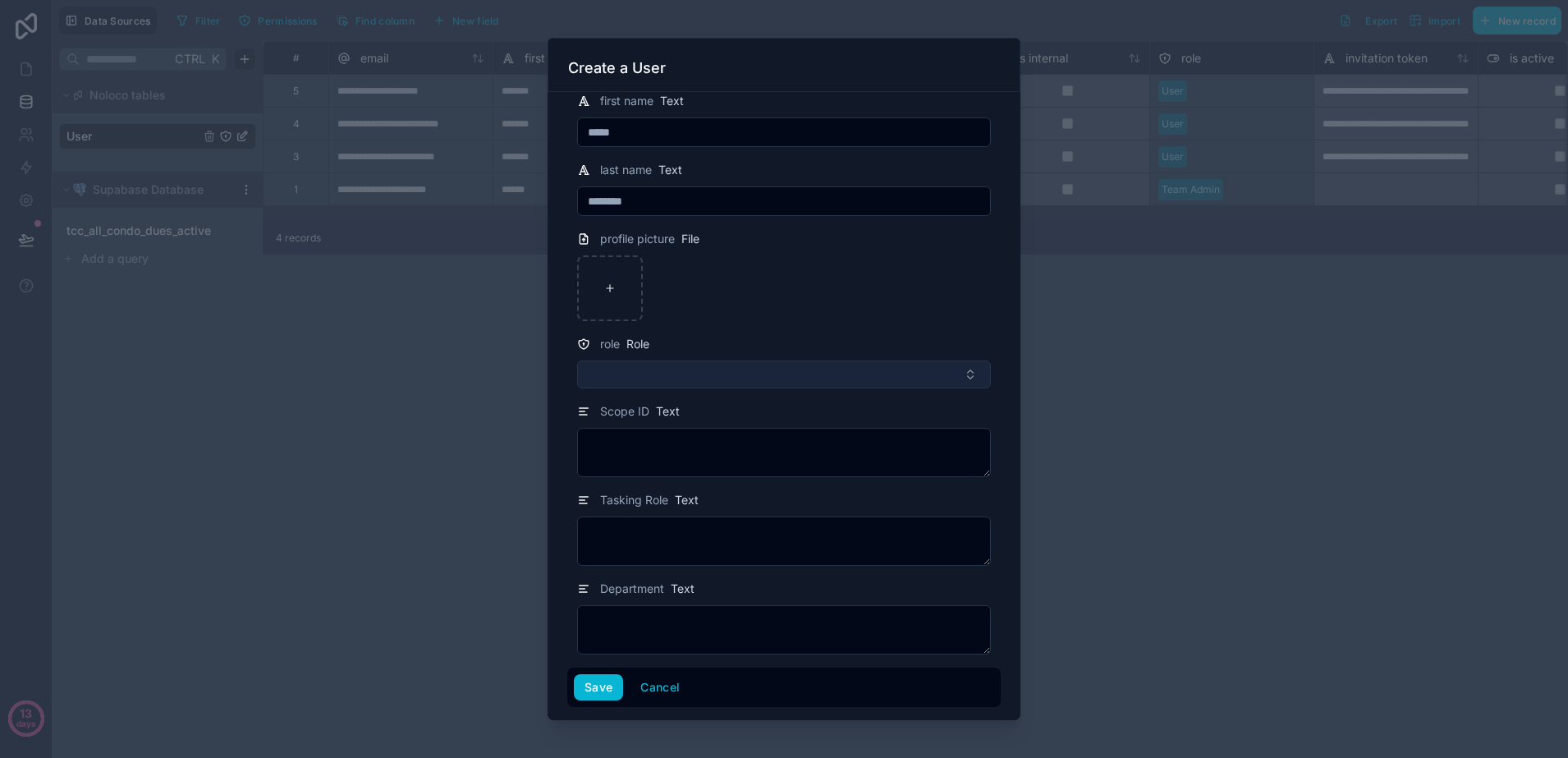
type input "********"
click at [872, 361] on button "Select Button" at bounding box center [784, 374] width 414 height 28
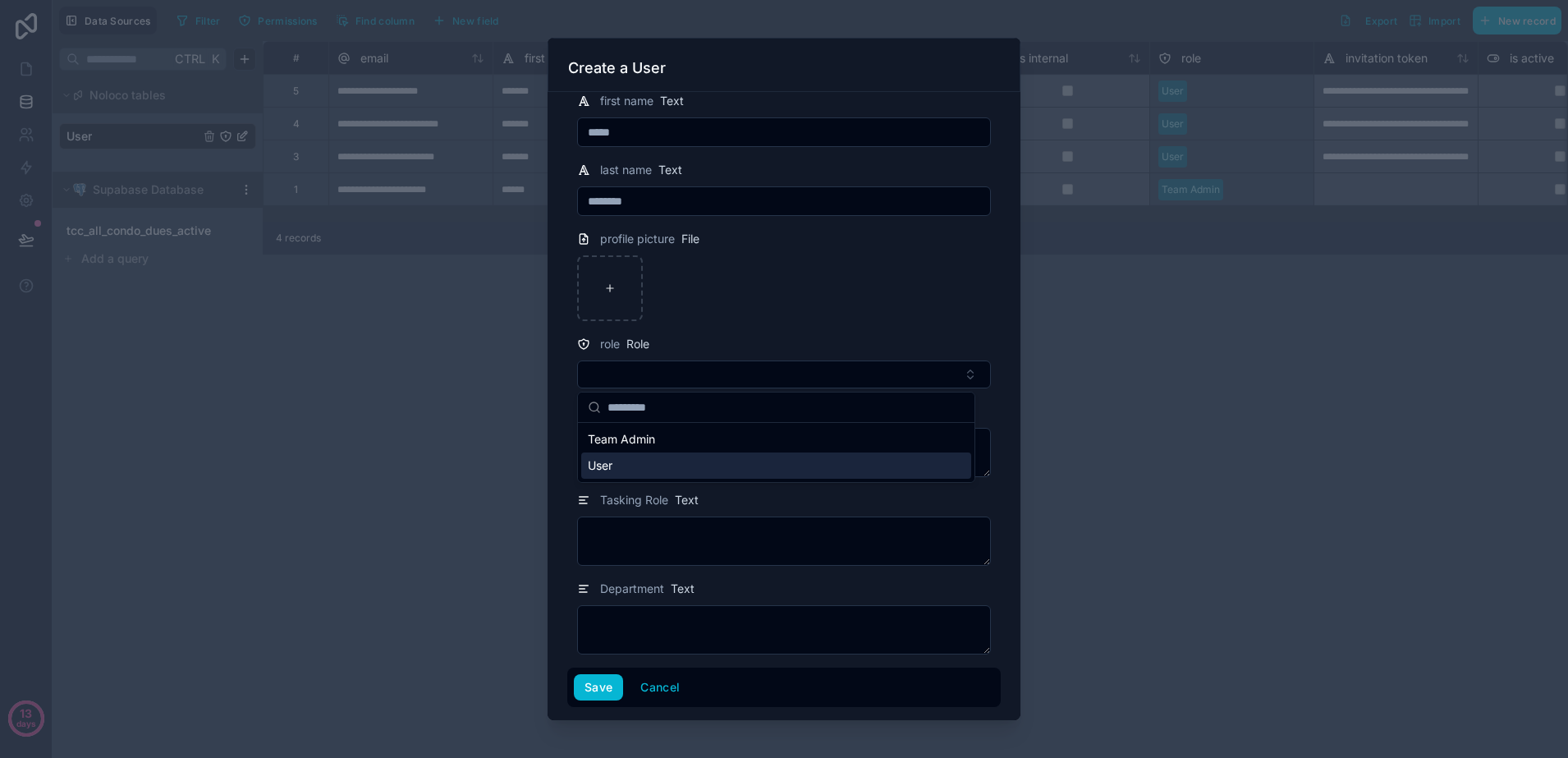
click at [799, 460] on div "User" at bounding box center [776, 465] width 390 height 26
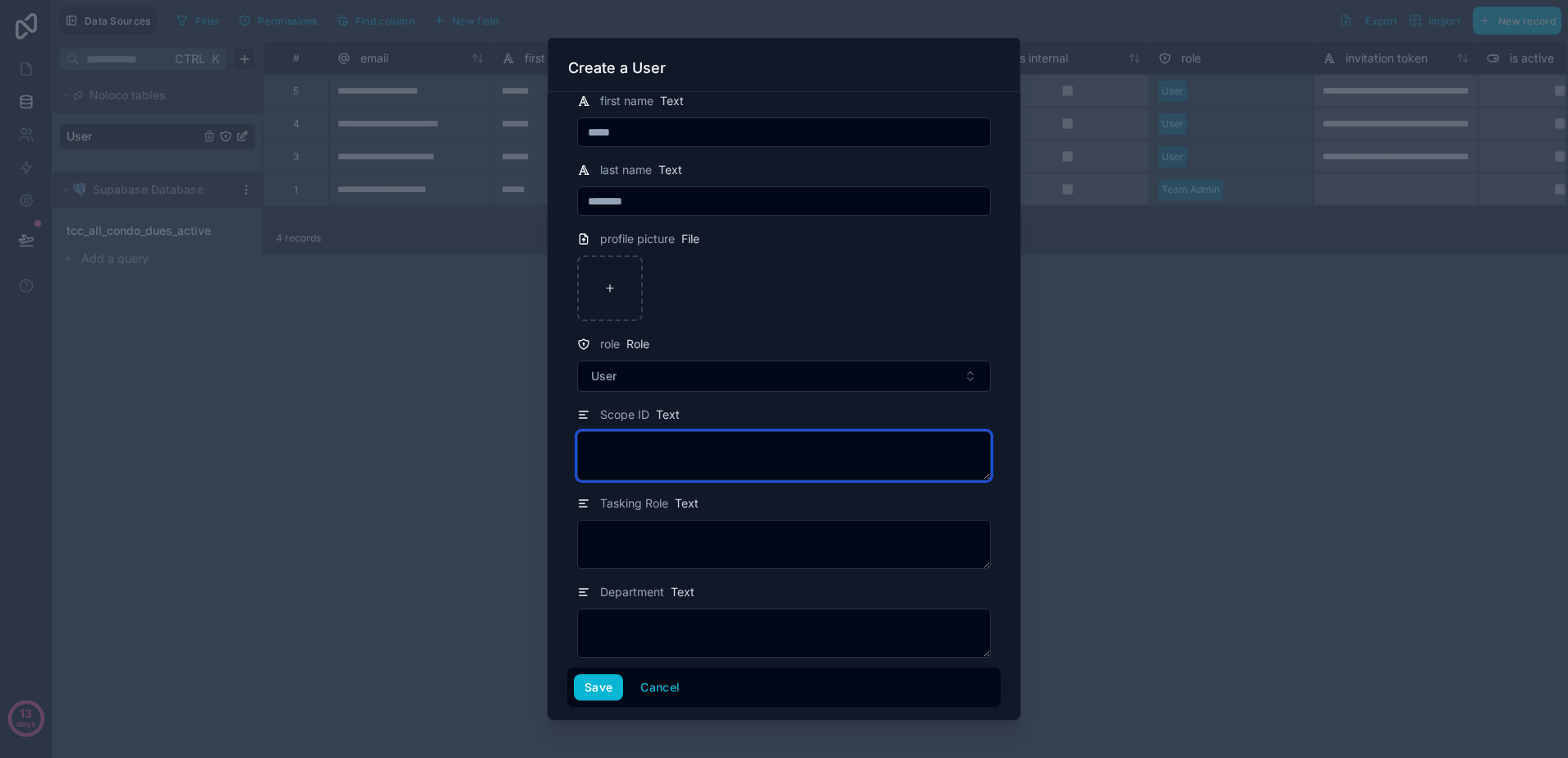
click at [771, 460] on textarea at bounding box center [784, 455] width 414 height 49
type textarea "*"
type textarea "**"
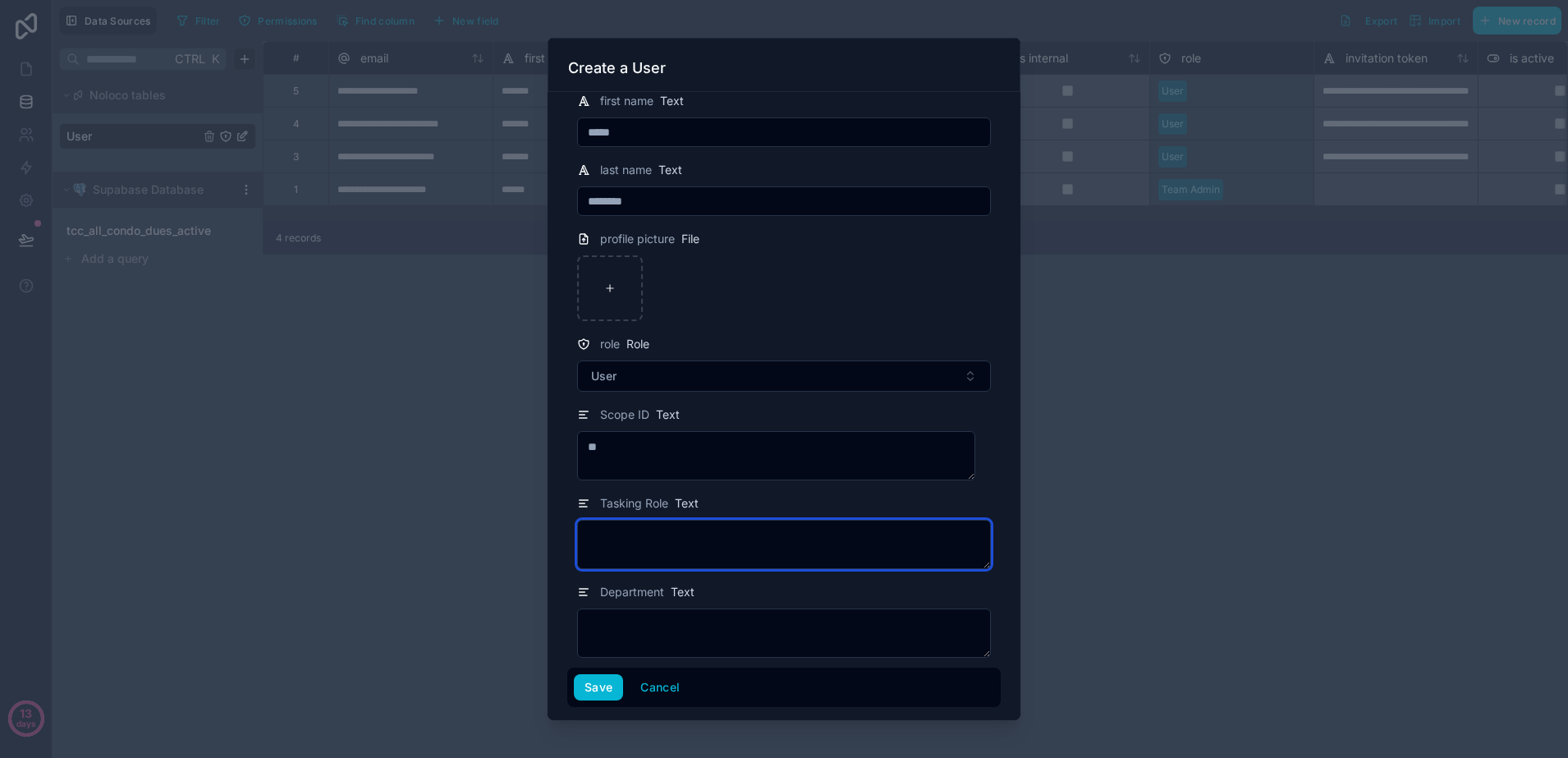
click at [771, 545] on textarea at bounding box center [784, 544] width 414 height 49
type textarea "*********"
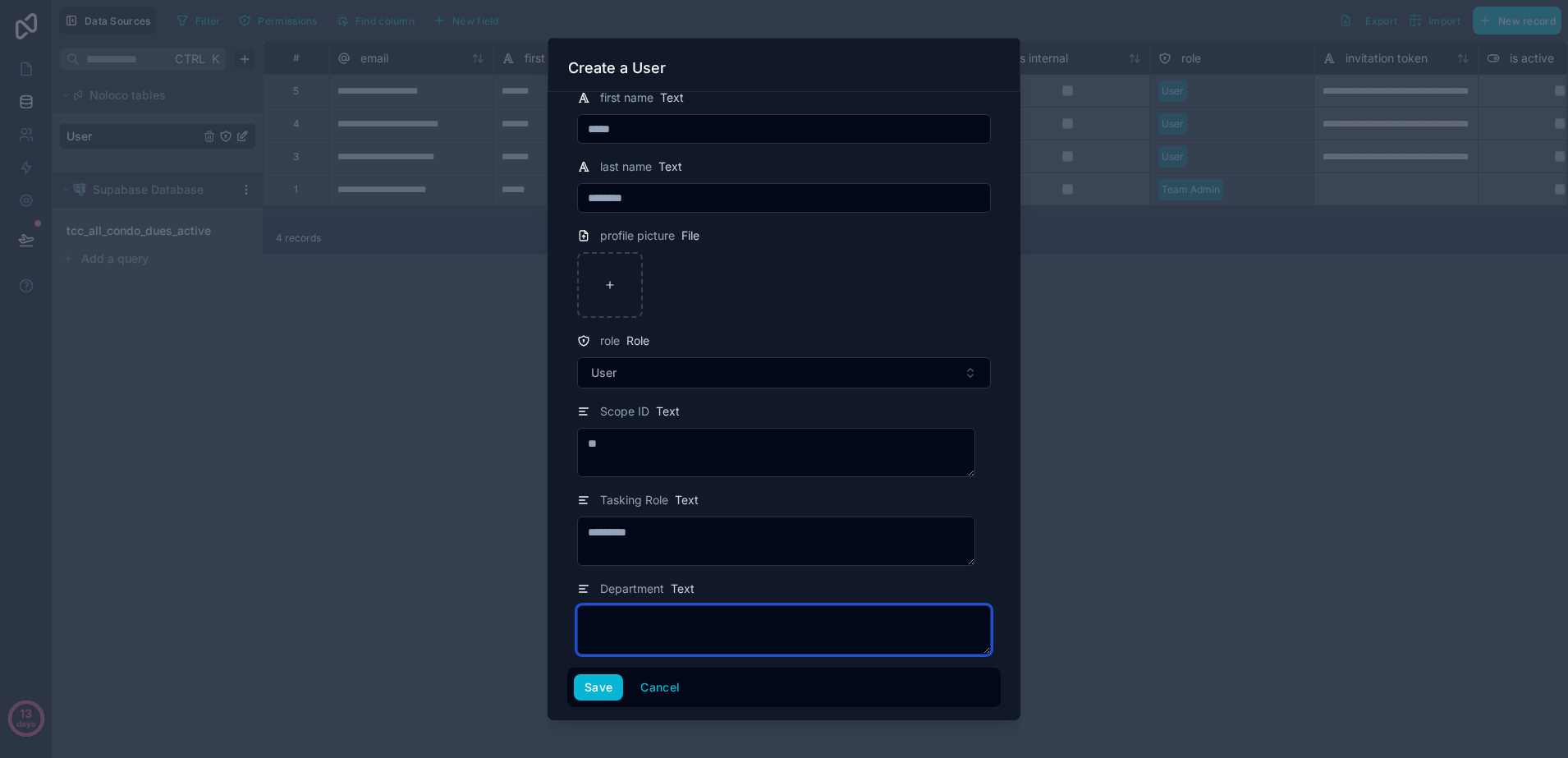
click at [733, 630] on textarea at bounding box center [784, 629] width 414 height 49
type textarea "***"
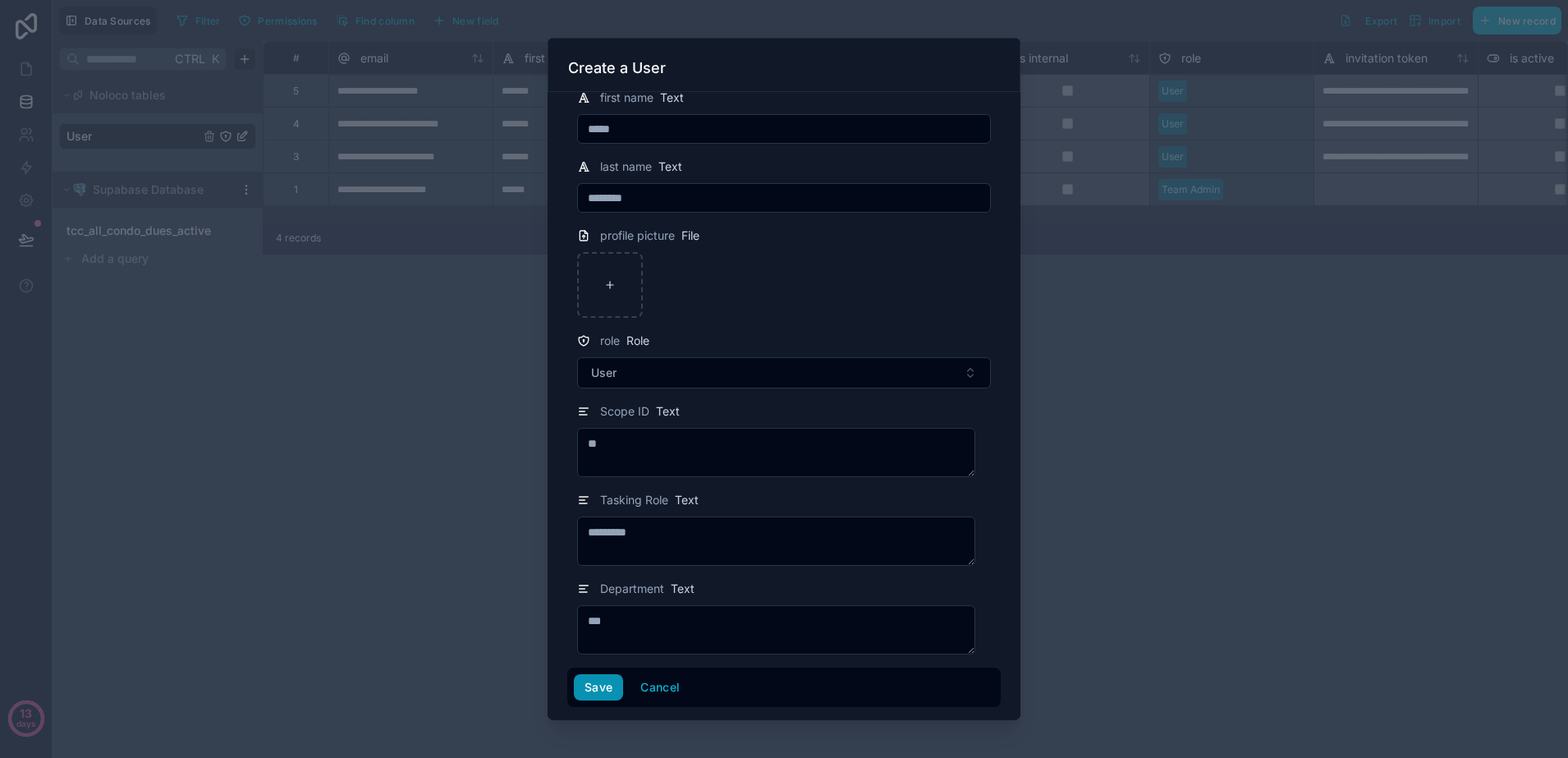
click at [579, 684] on button "Save" at bounding box center [599, 686] width 49 height 26
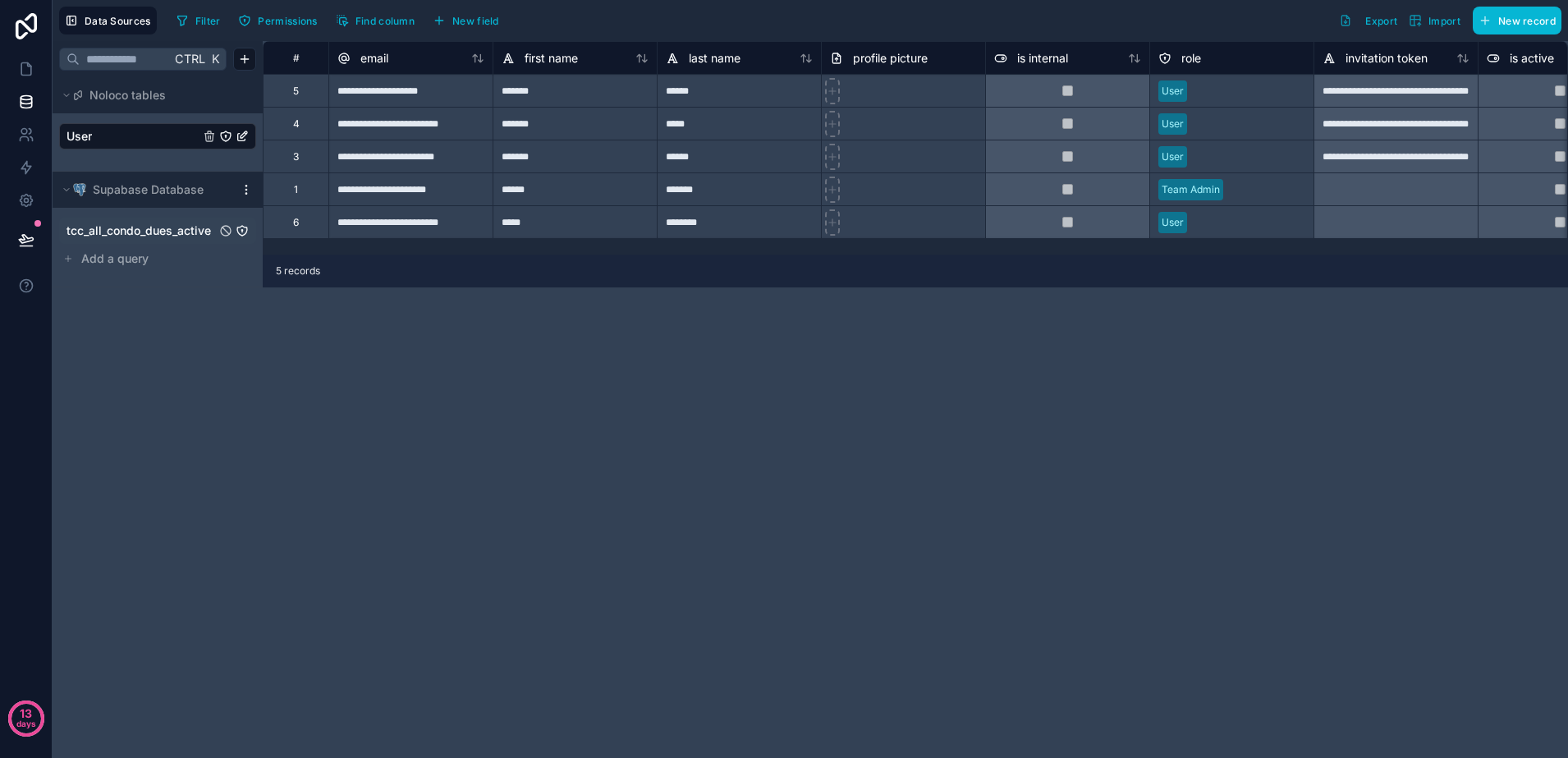
click at [111, 229] on span "tcc_all_condo_dues_active" at bounding box center [138, 230] width 144 height 16
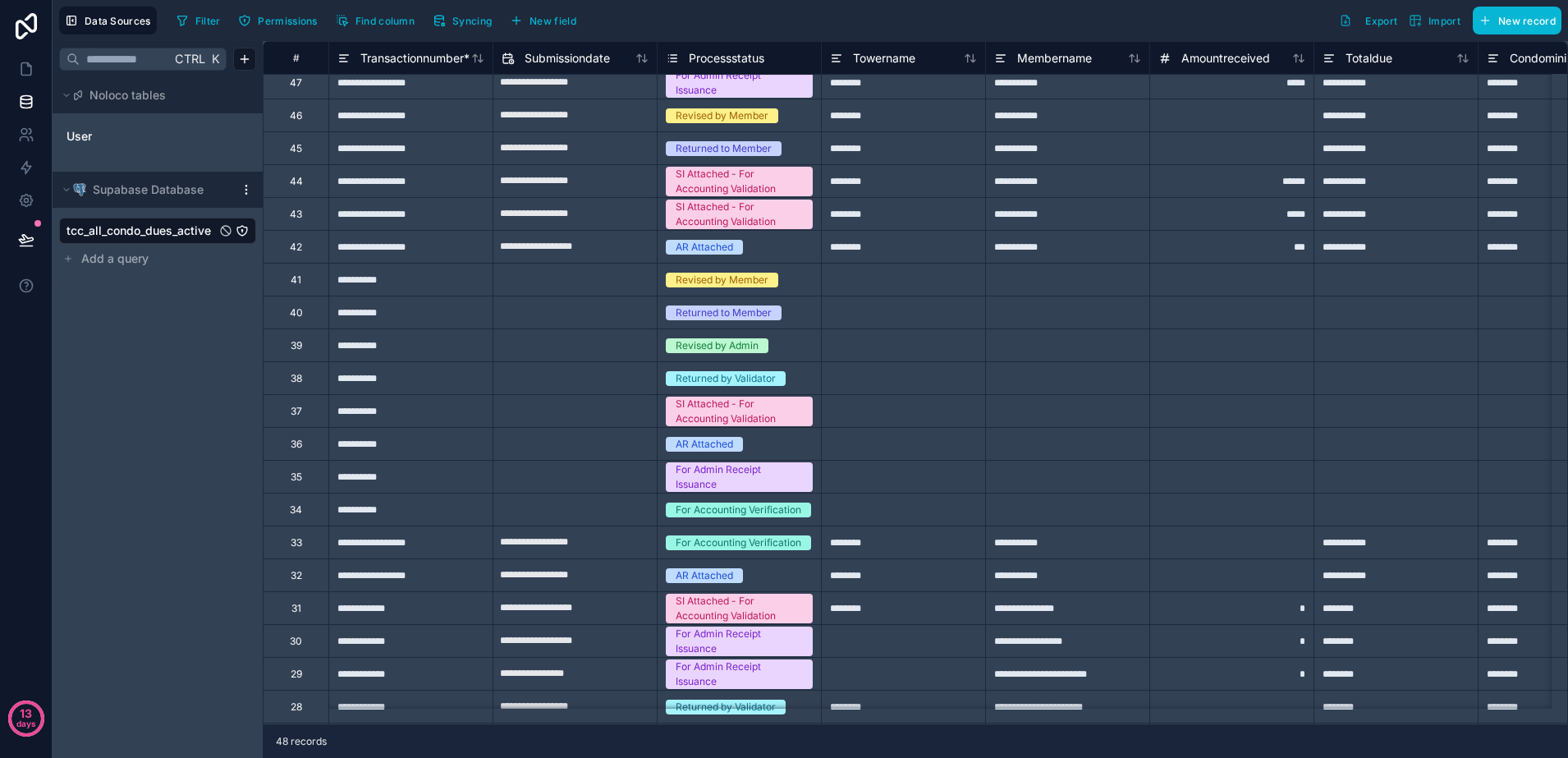
scroll to position [308, 0]
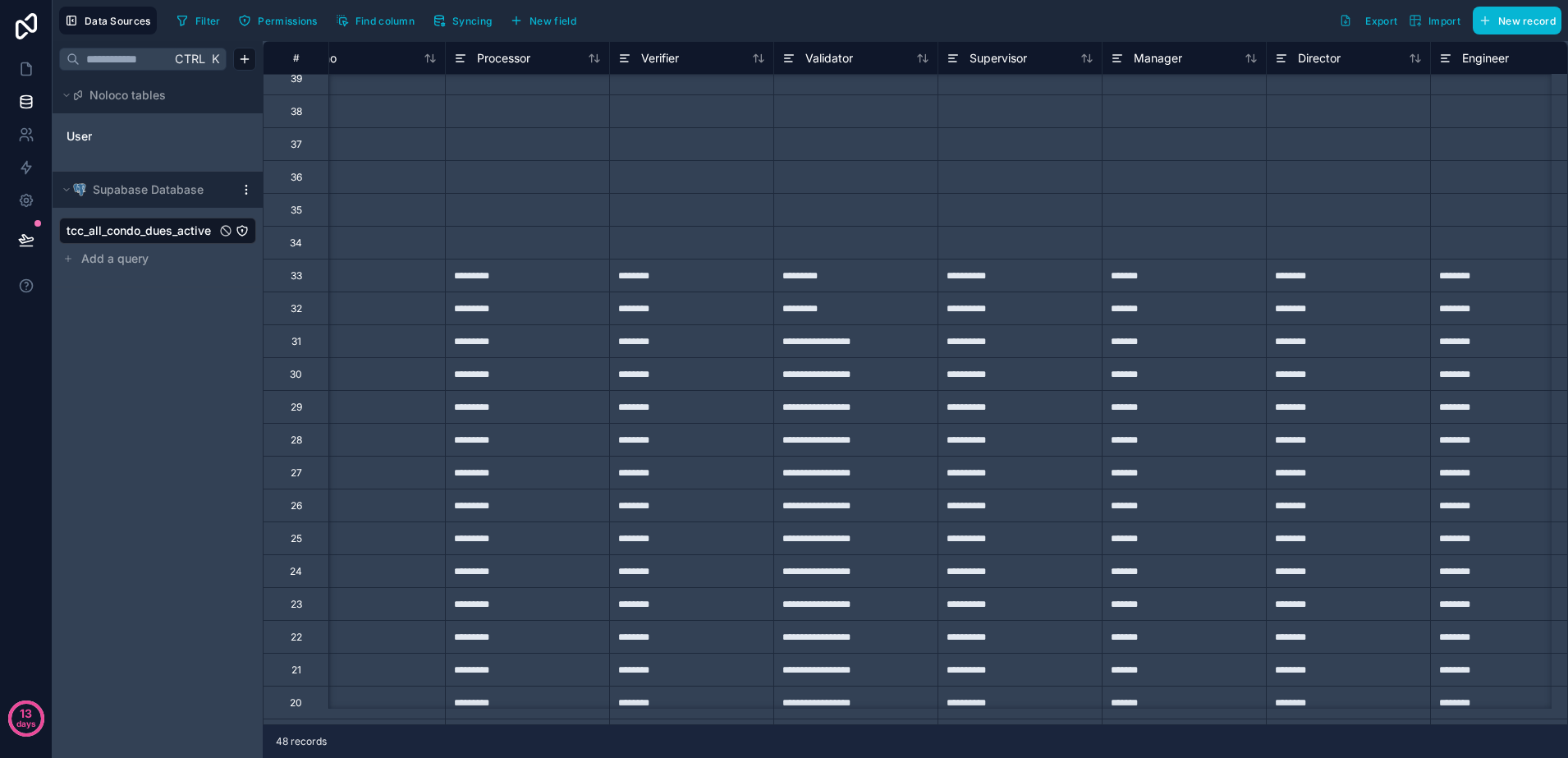
type input "**********"
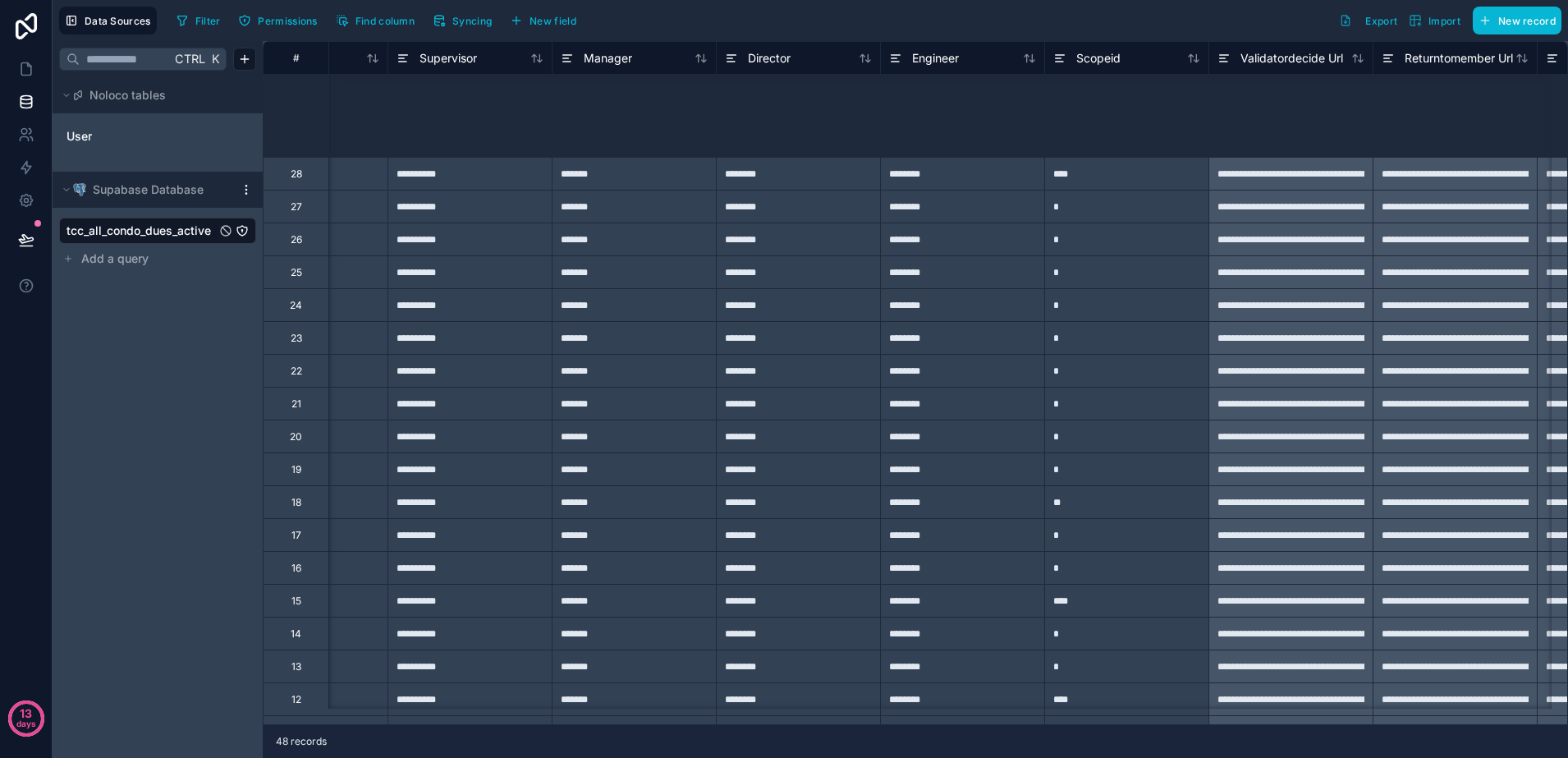
scroll to position [224, 9138]
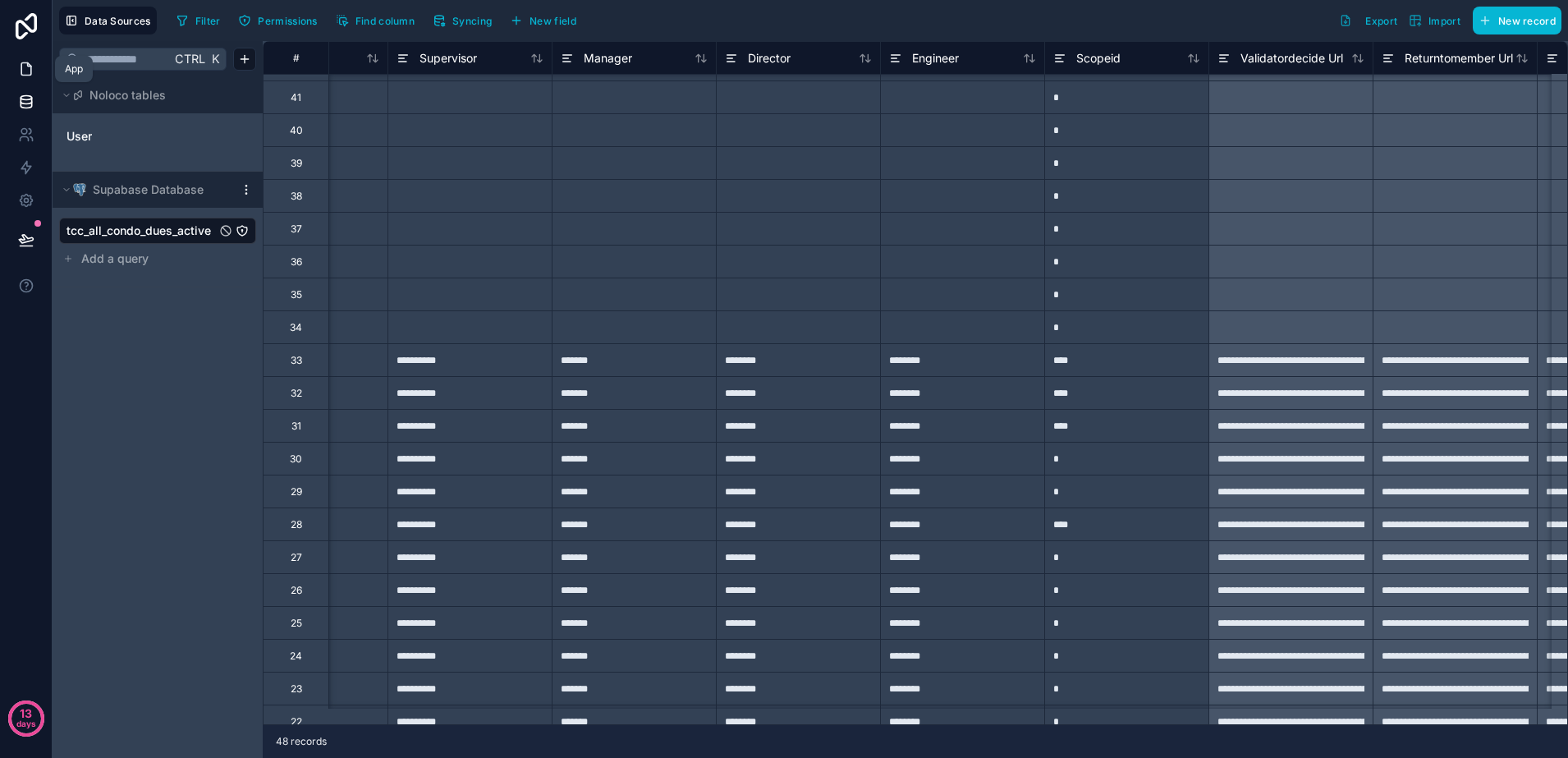
click at [29, 65] on icon at bounding box center [26, 69] width 10 height 13
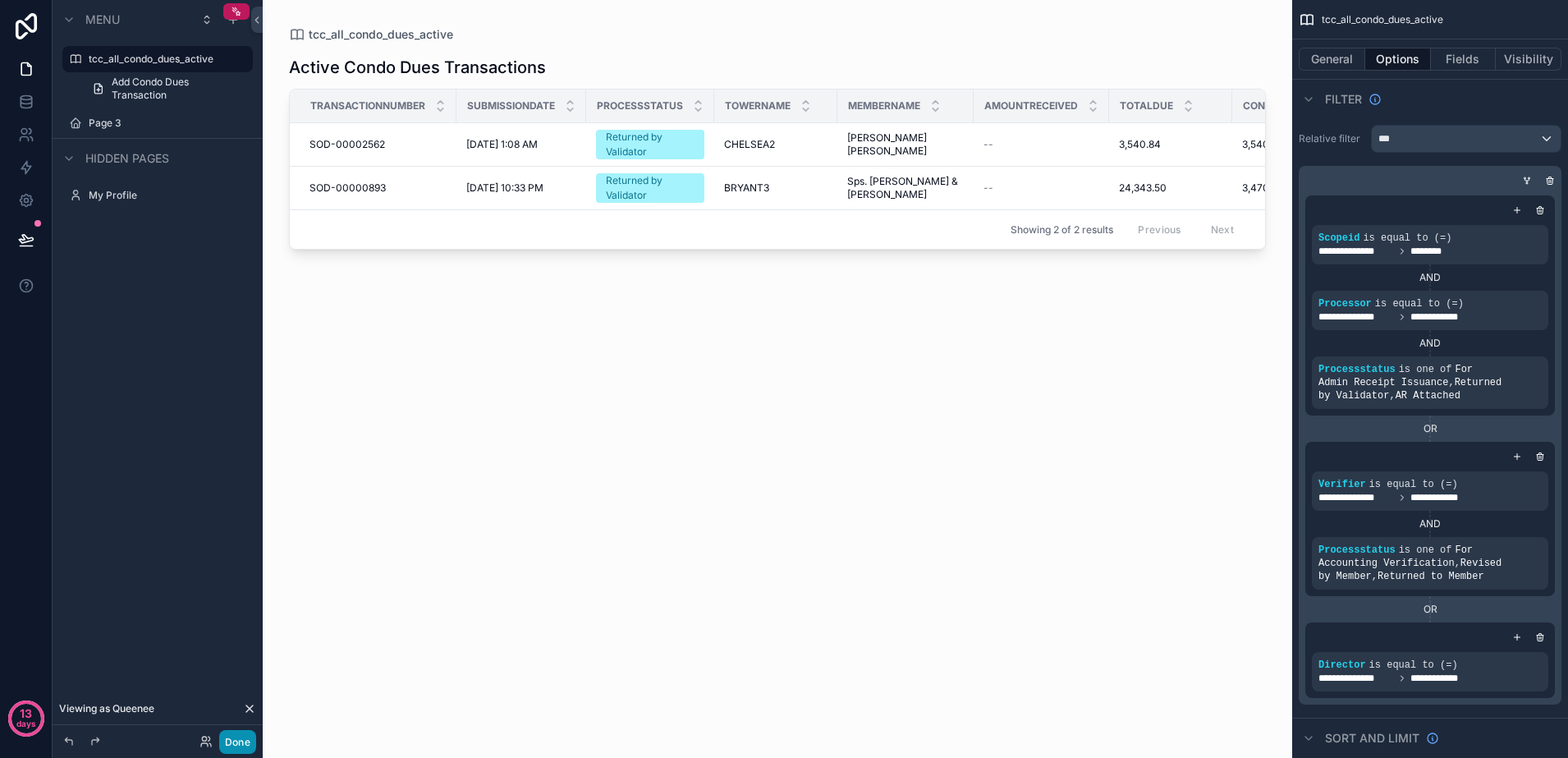
click at [231, 737] on button "Done" at bounding box center [237, 742] width 37 height 24
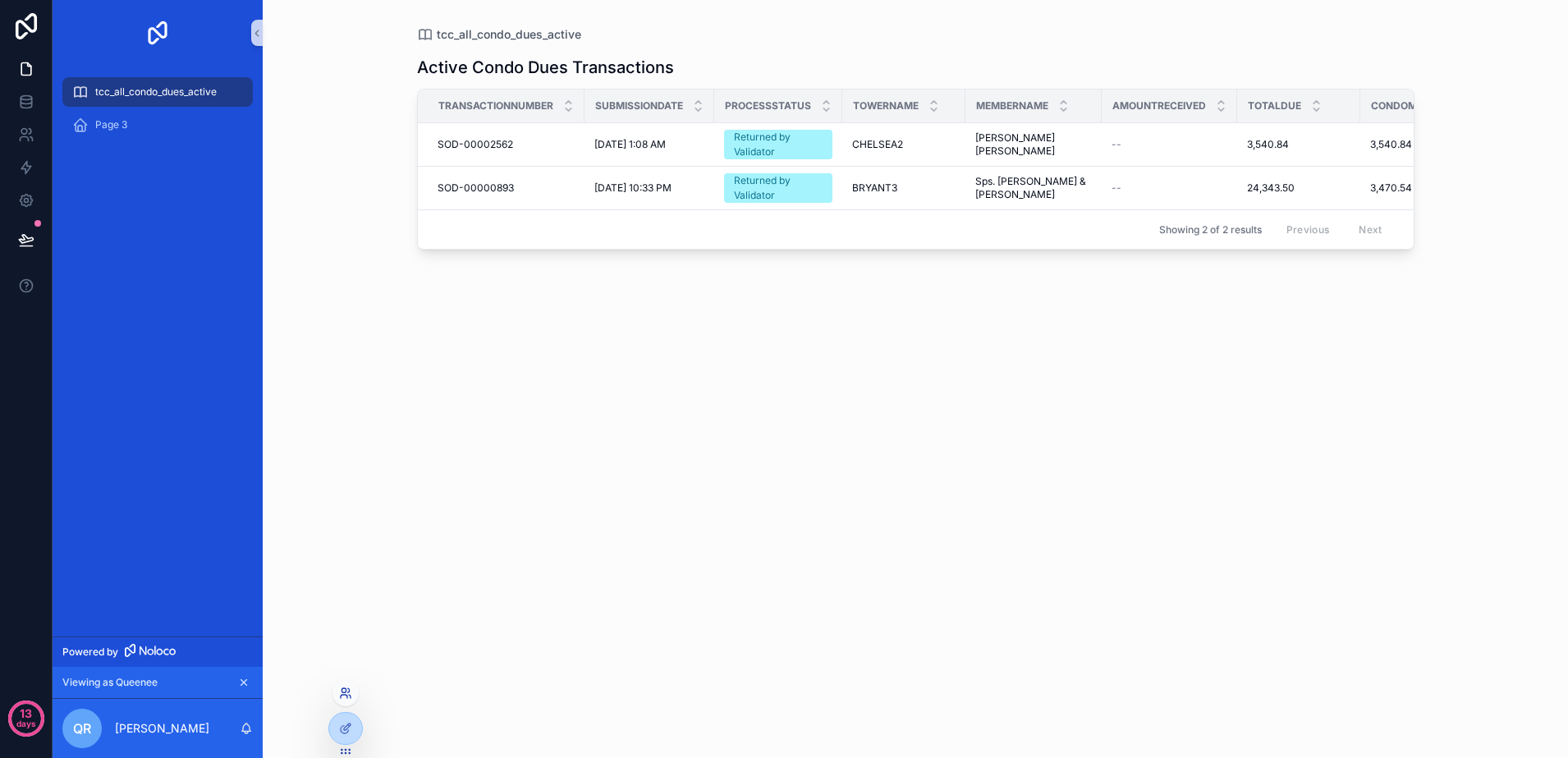
click at [343, 692] on icon at bounding box center [344, 689] width 4 height 4
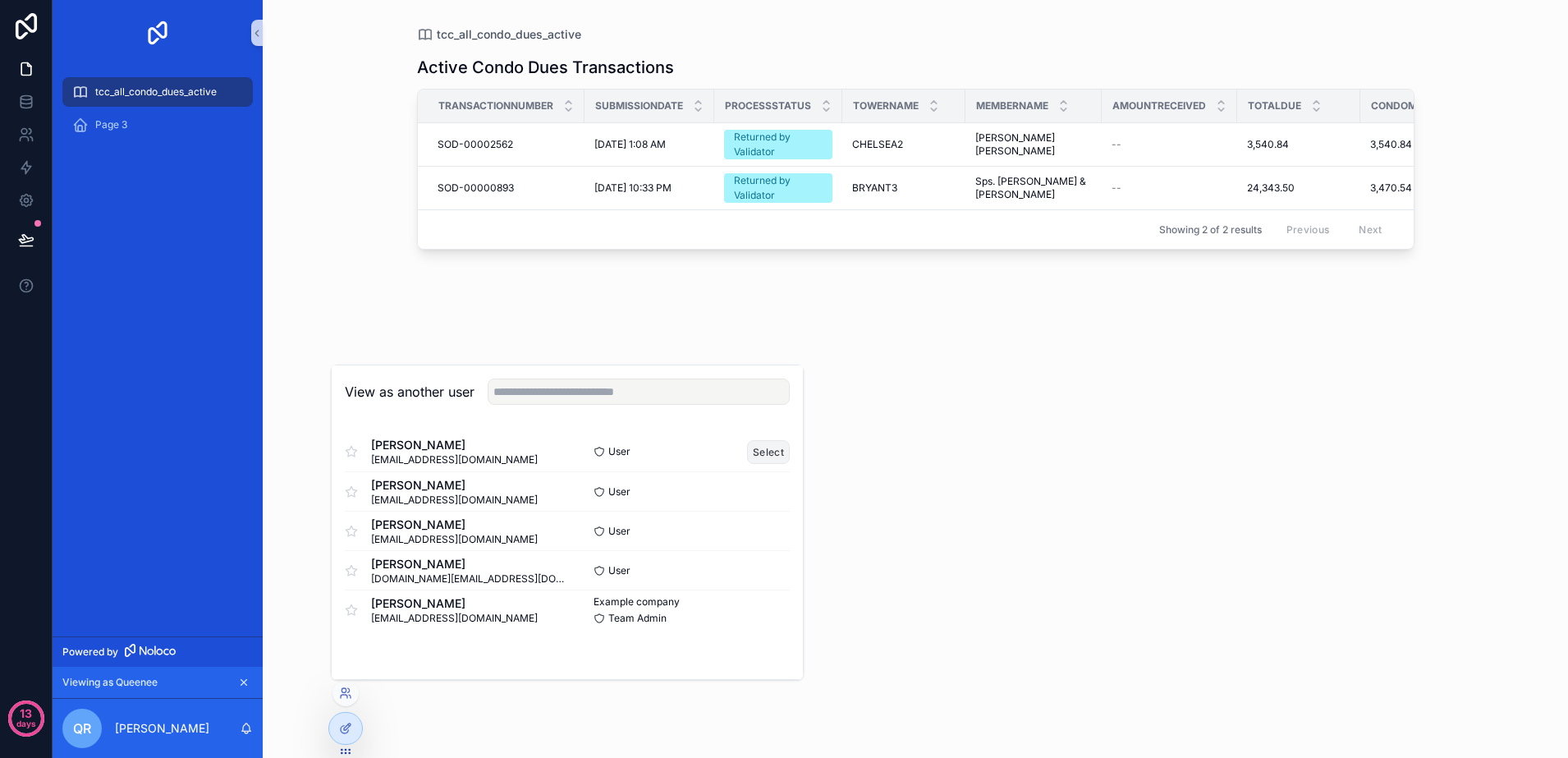
click at [757, 455] on button "Select" at bounding box center [769, 451] width 43 height 24
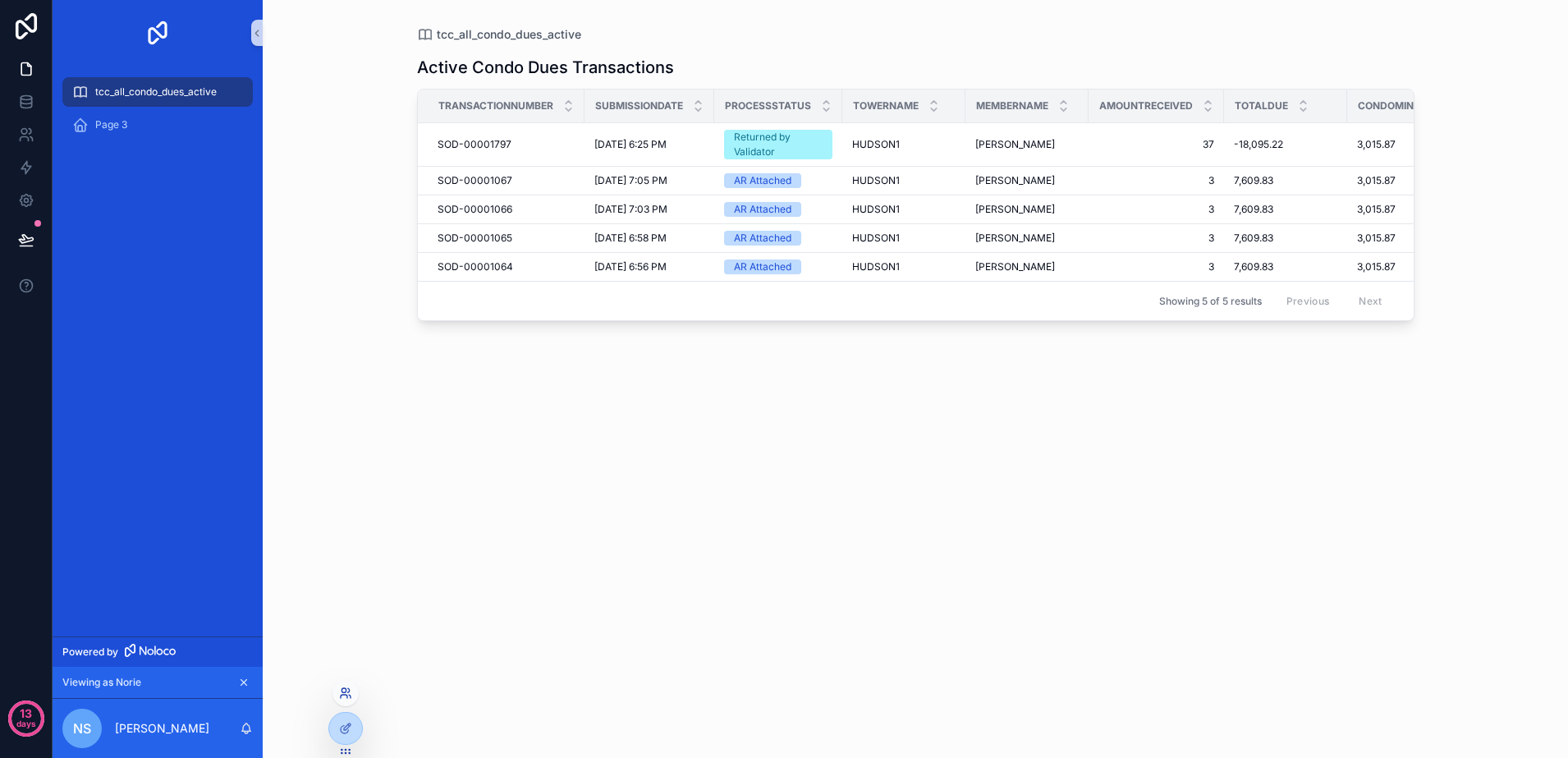
click at [352, 687] on icon at bounding box center [346, 693] width 14 height 14
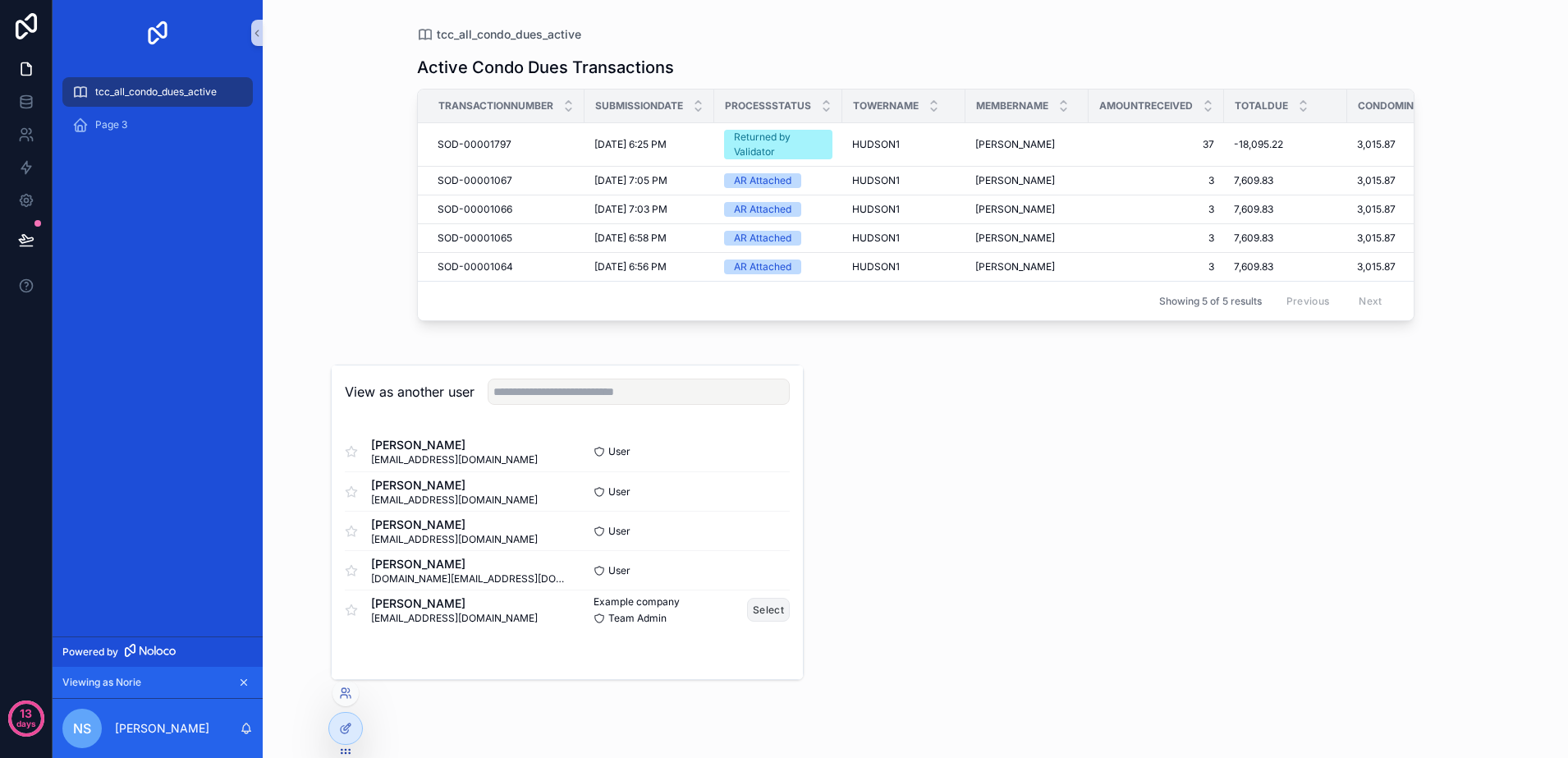
click at [766, 609] on button "Select" at bounding box center [769, 609] width 43 height 24
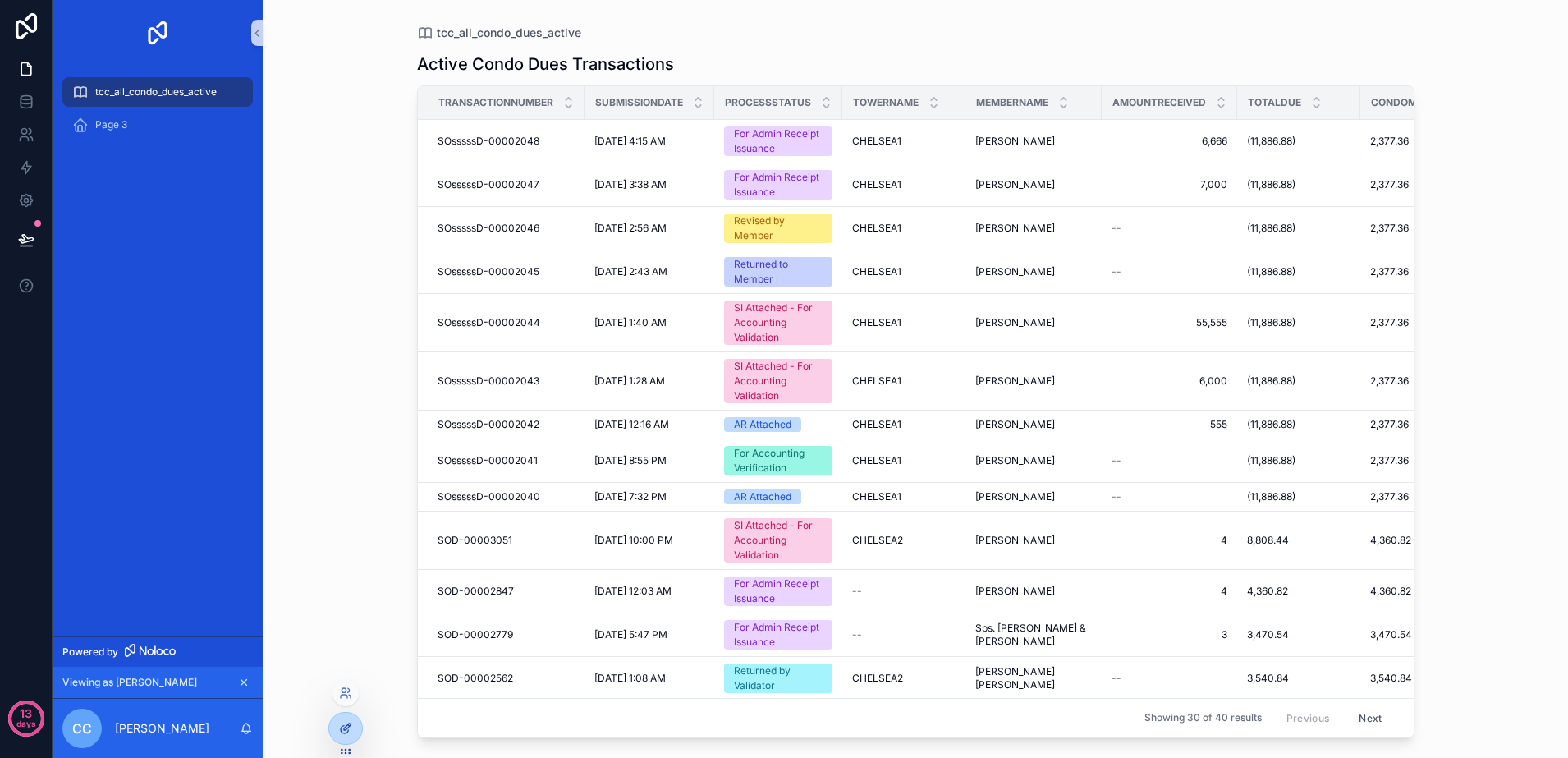
click at [346, 732] on icon at bounding box center [345, 729] width 8 height 8
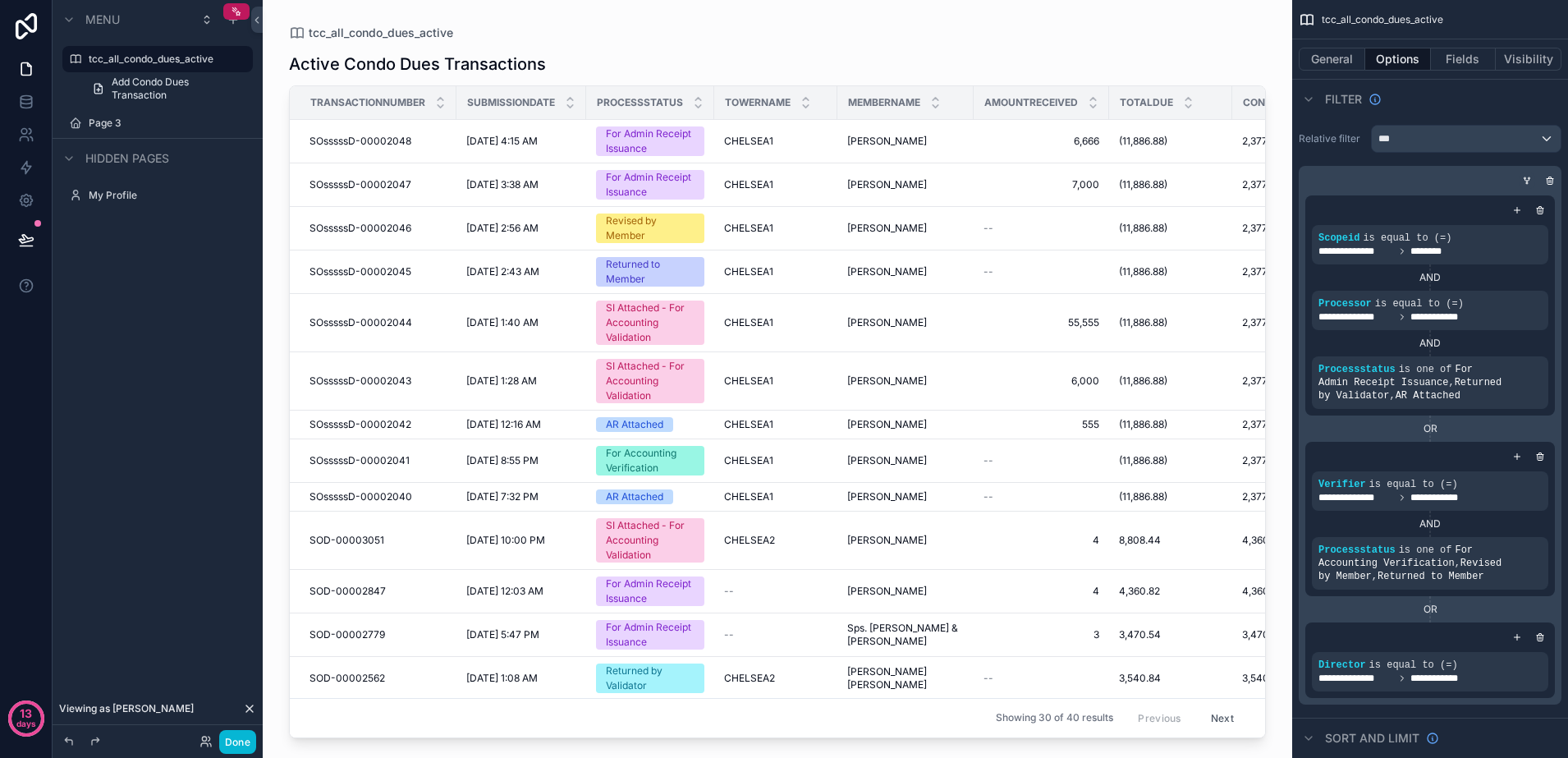
click at [1522, 178] on div "scrollable content" at bounding box center [1527, 180] width 16 height 16
click at [1528, 179] on icon "scrollable content" at bounding box center [1527, 180] width 10 height 10
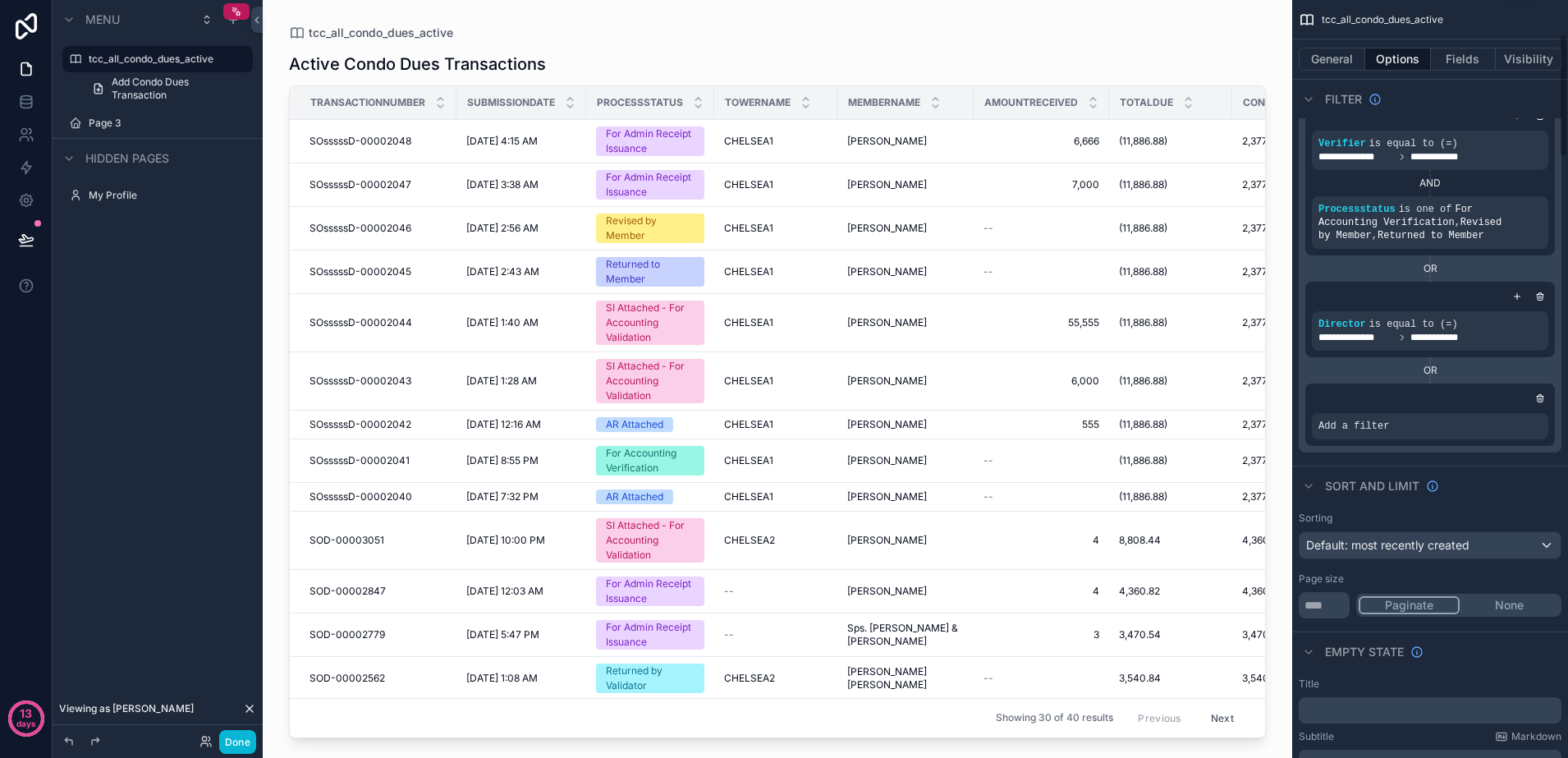
scroll to position [410, 0]
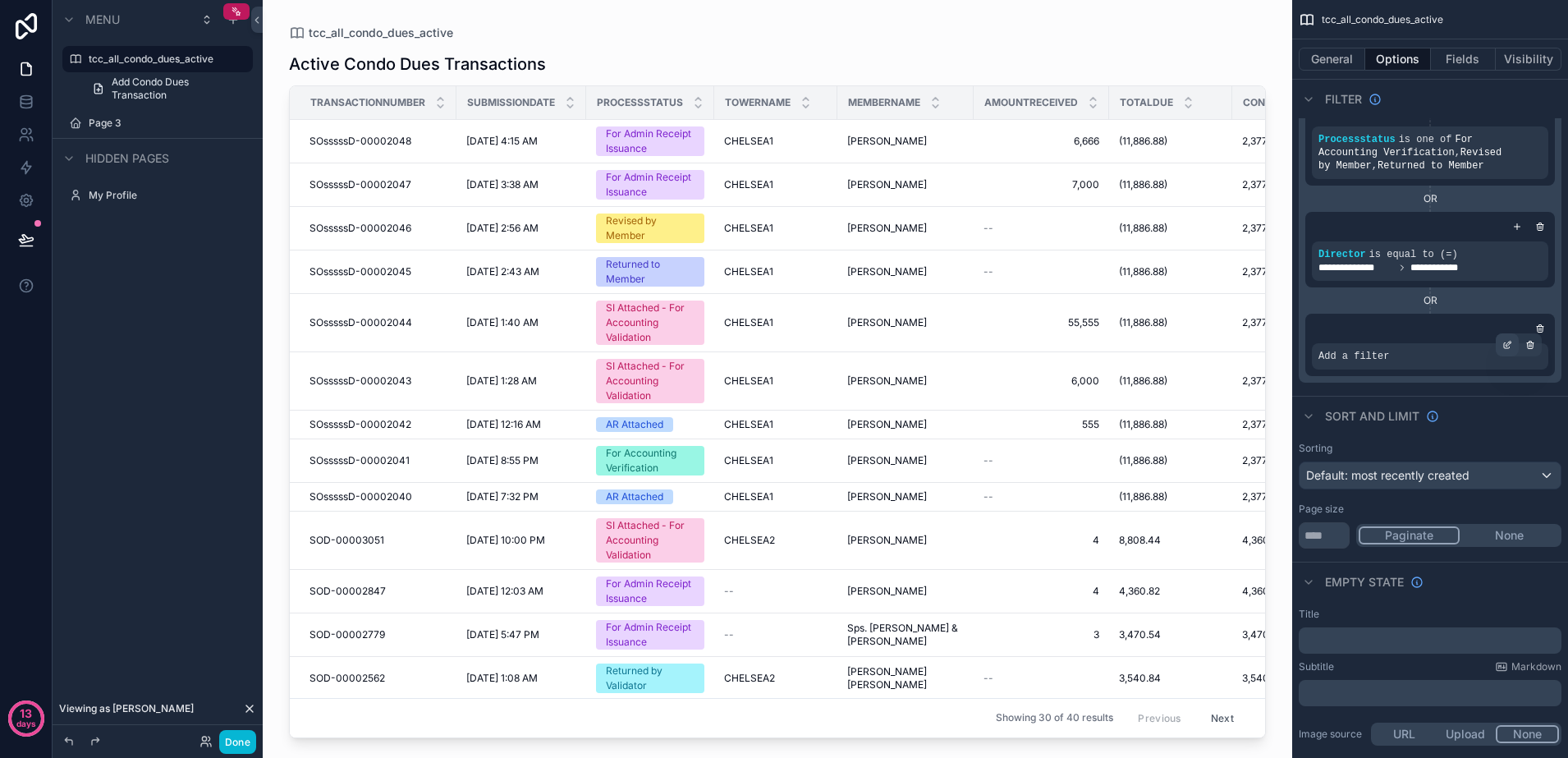
click at [1506, 345] on icon "scrollable content" at bounding box center [1508, 345] width 10 height 10
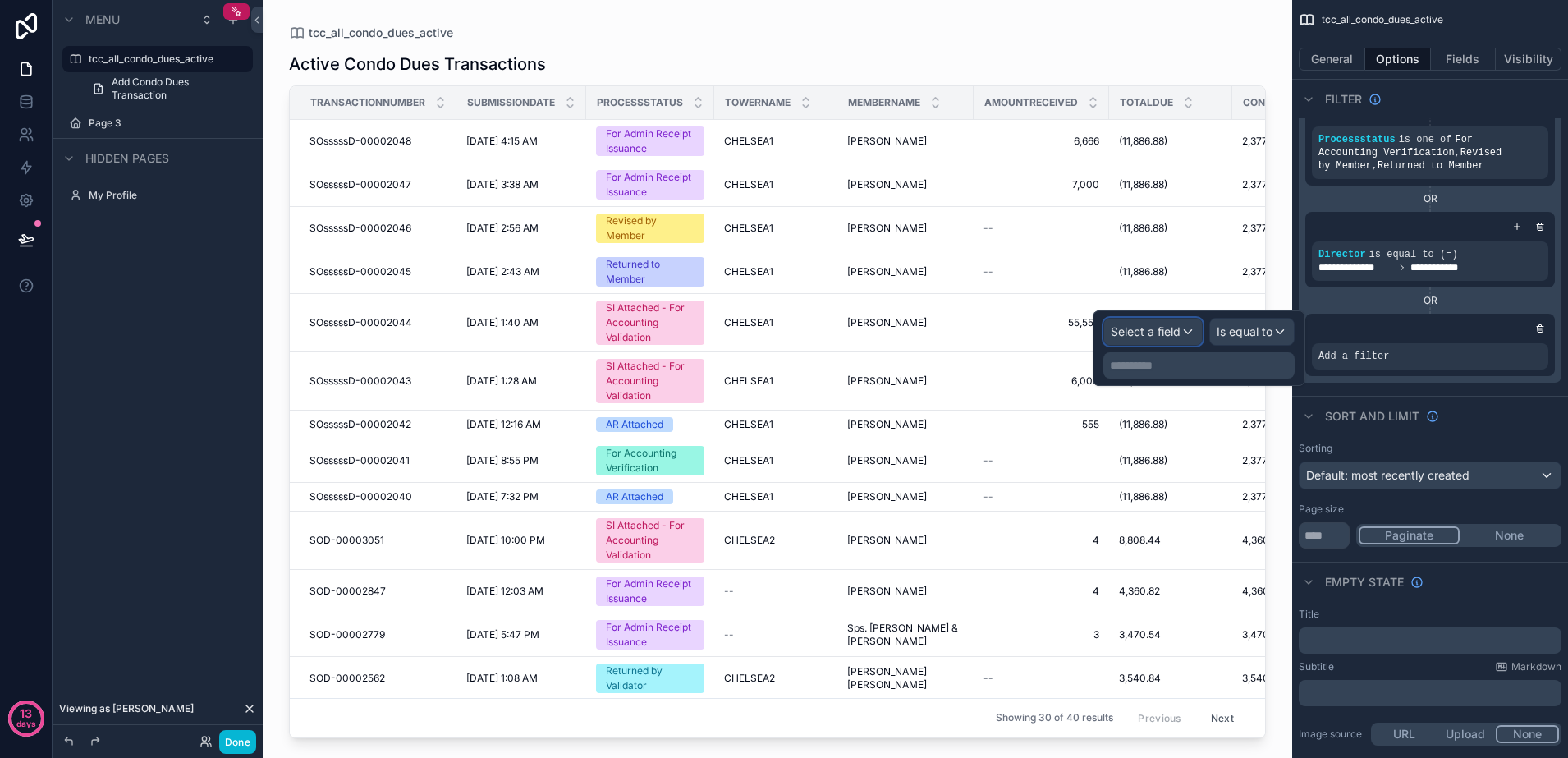
click at [1166, 332] on span "Select a field" at bounding box center [1146, 331] width 70 height 14
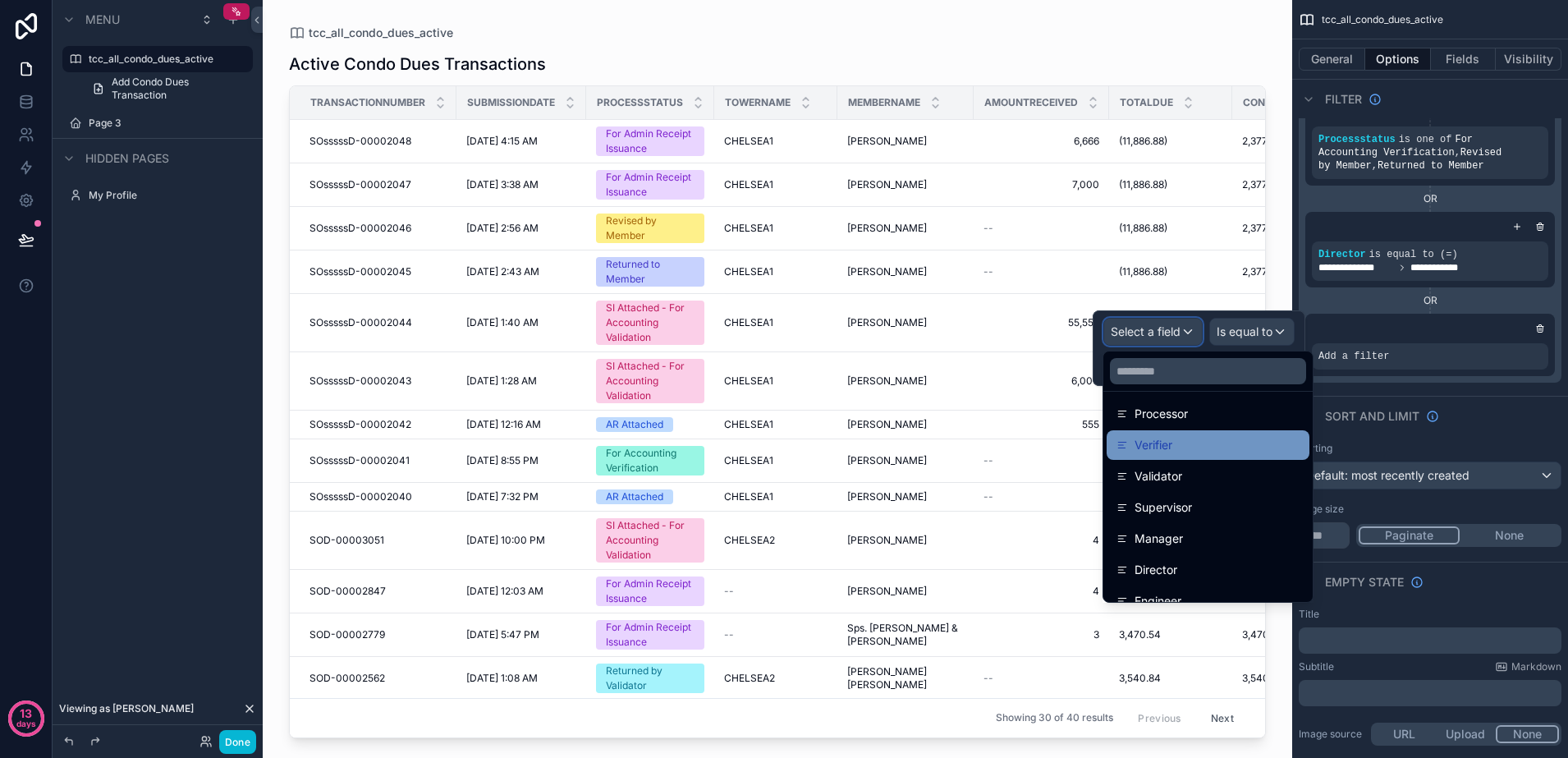
scroll to position [1847, 0]
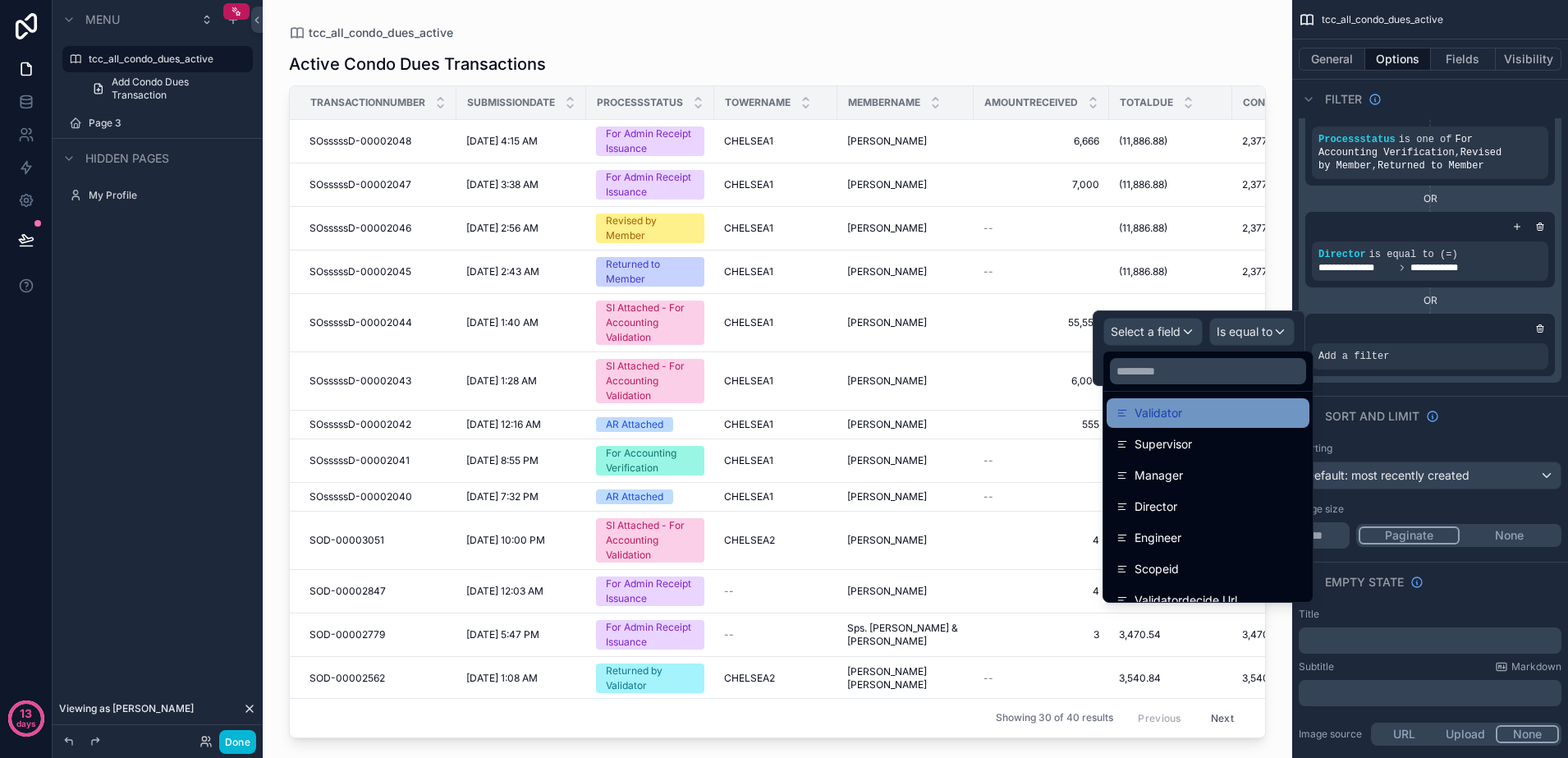
click at [1208, 417] on div "Validator" at bounding box center [1208, 412] width 183 height 19
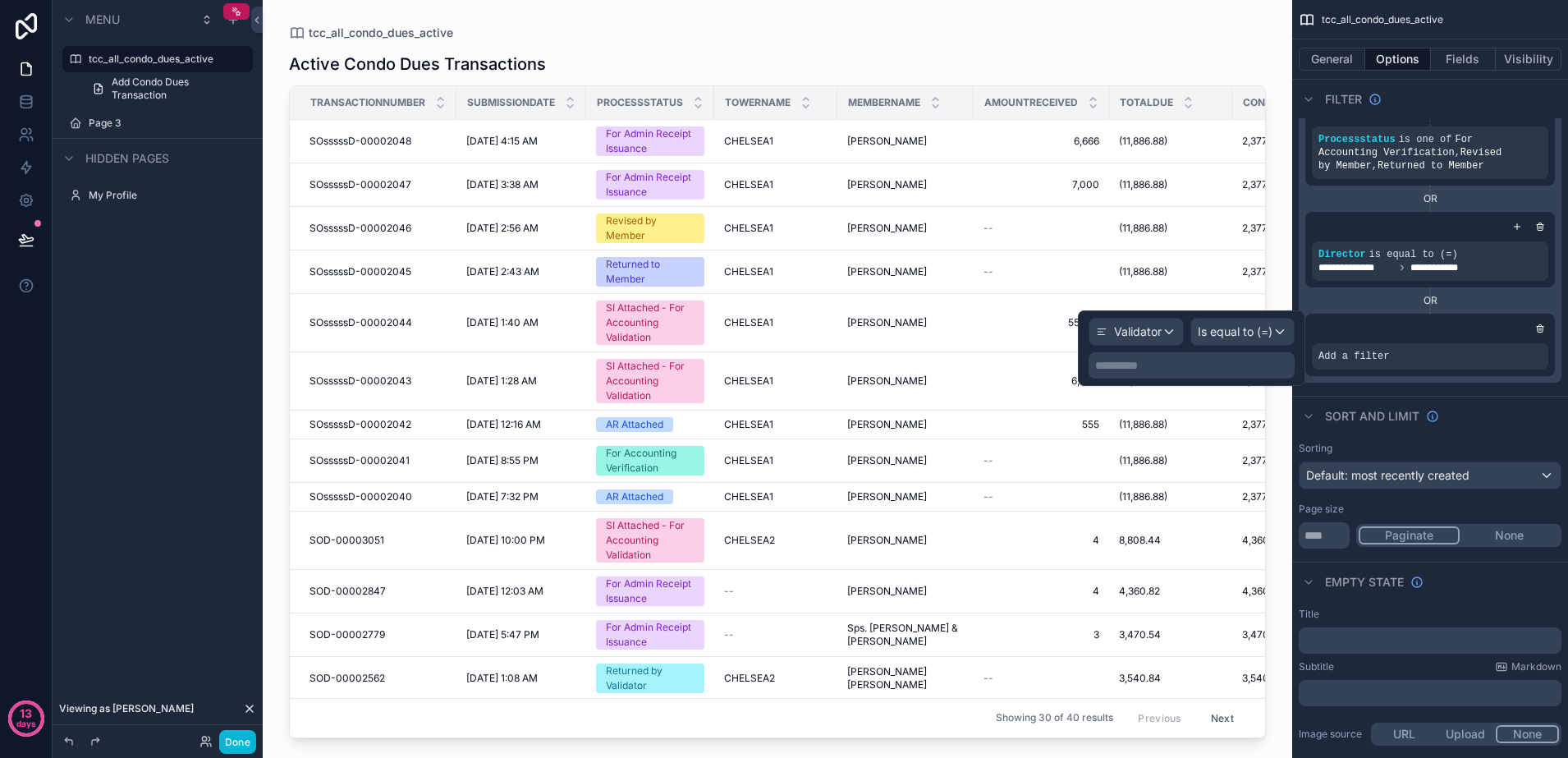
click at [1224, 364] on p "**********" at bounding box center [1193, 365] width 197 height 16
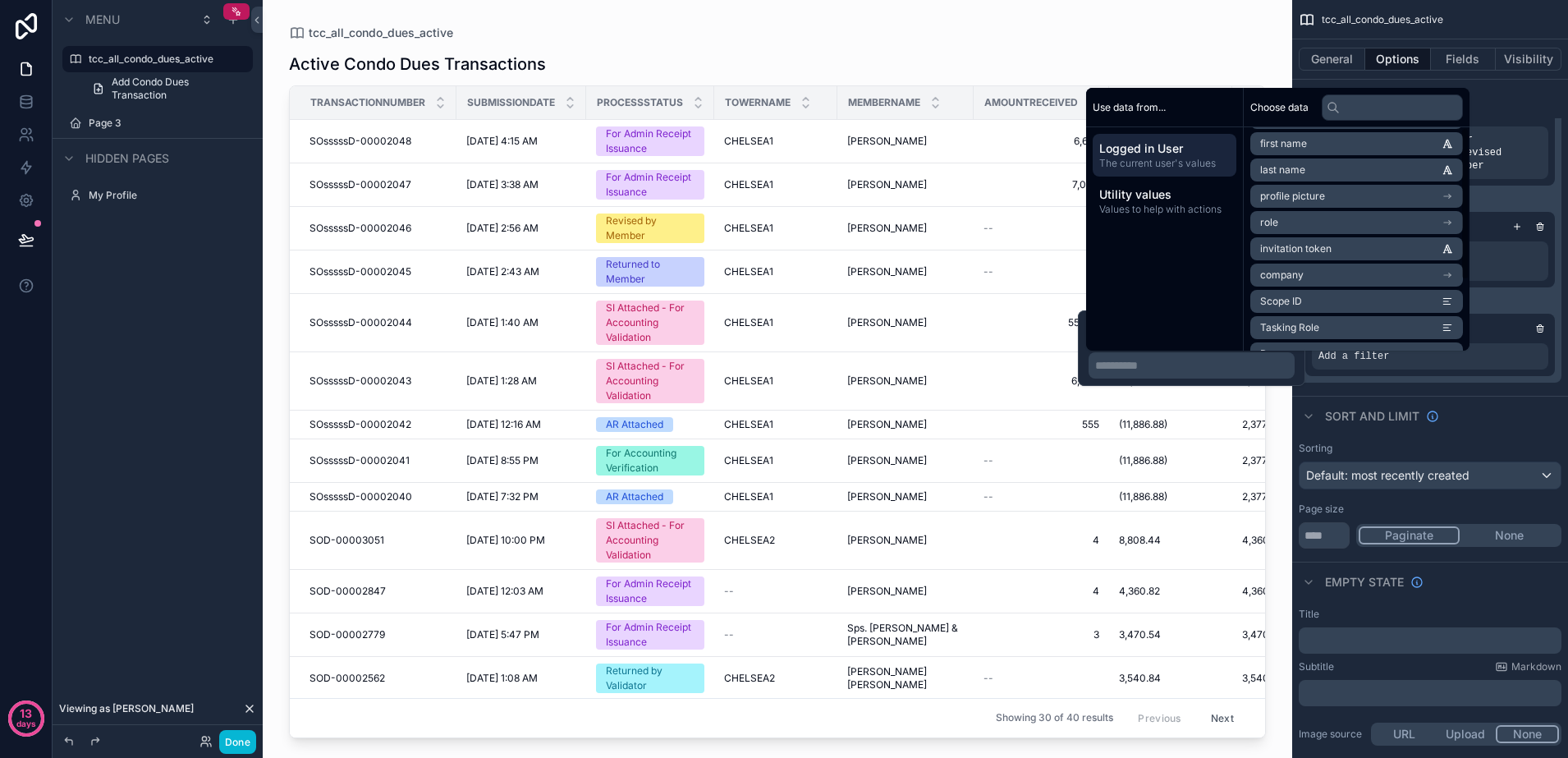
scroll to position [102, 0]
click at [1308, 280] on span "Tasking Role" at bounding box center [1289, 280] width 59 height 14
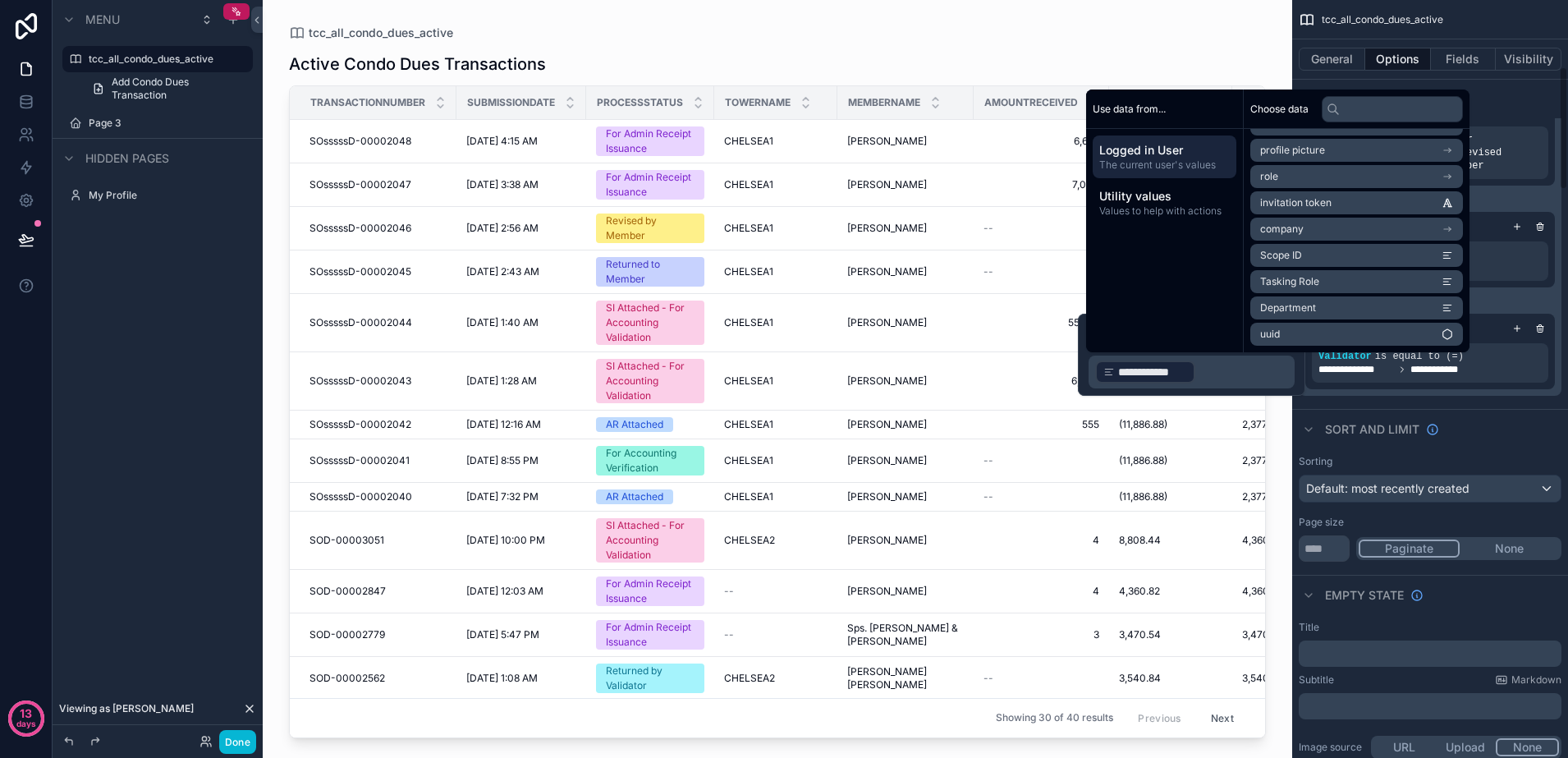
click at [1483, 412] on div "Sort And Limit" at bounding box center [1430, 428] width 276 height 40
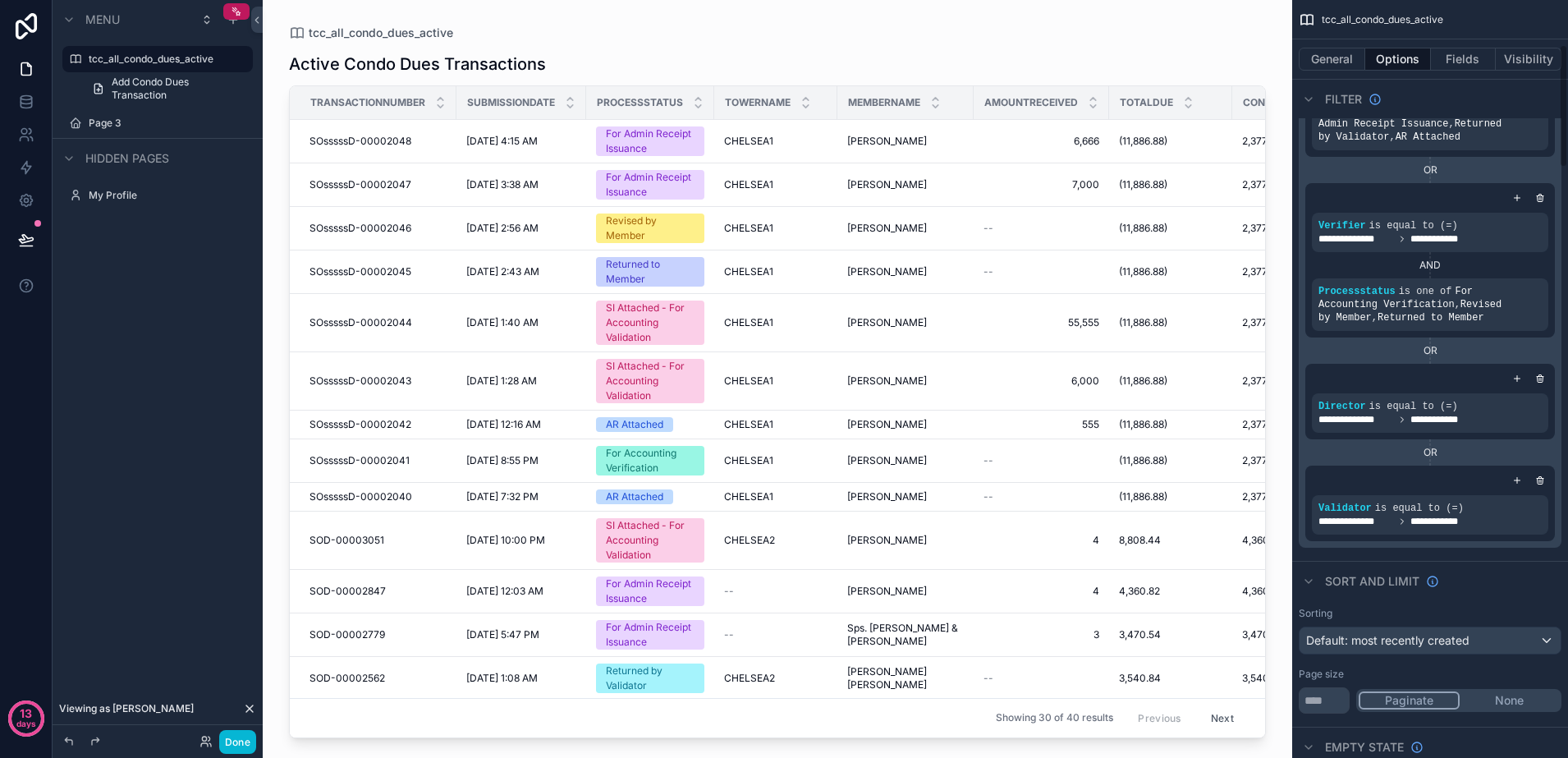
scroll to position [308, 0]
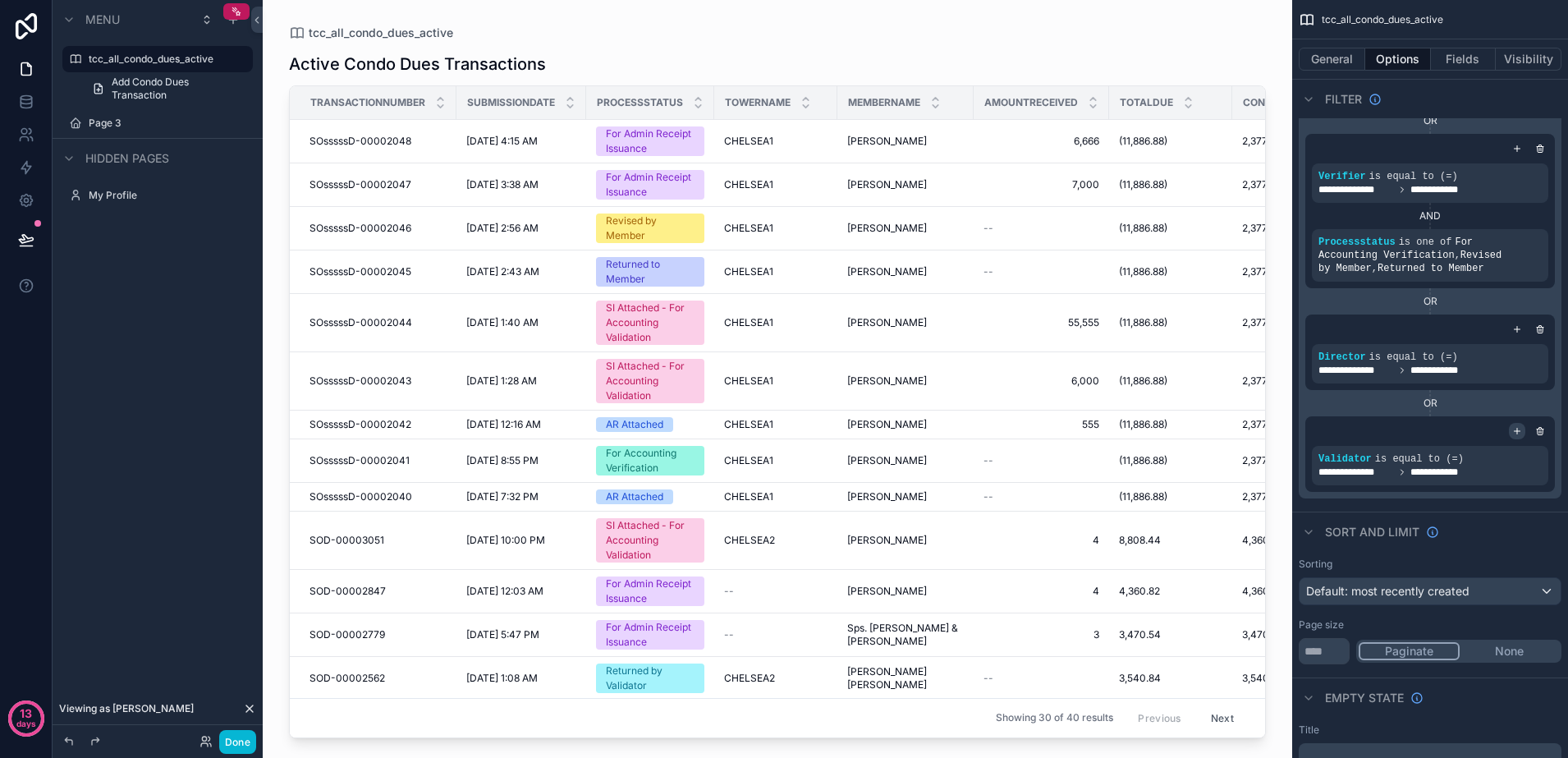
click at [1513, 431] on icon "scrollable content" at bounding box center [1518, 431] width 10 height 10
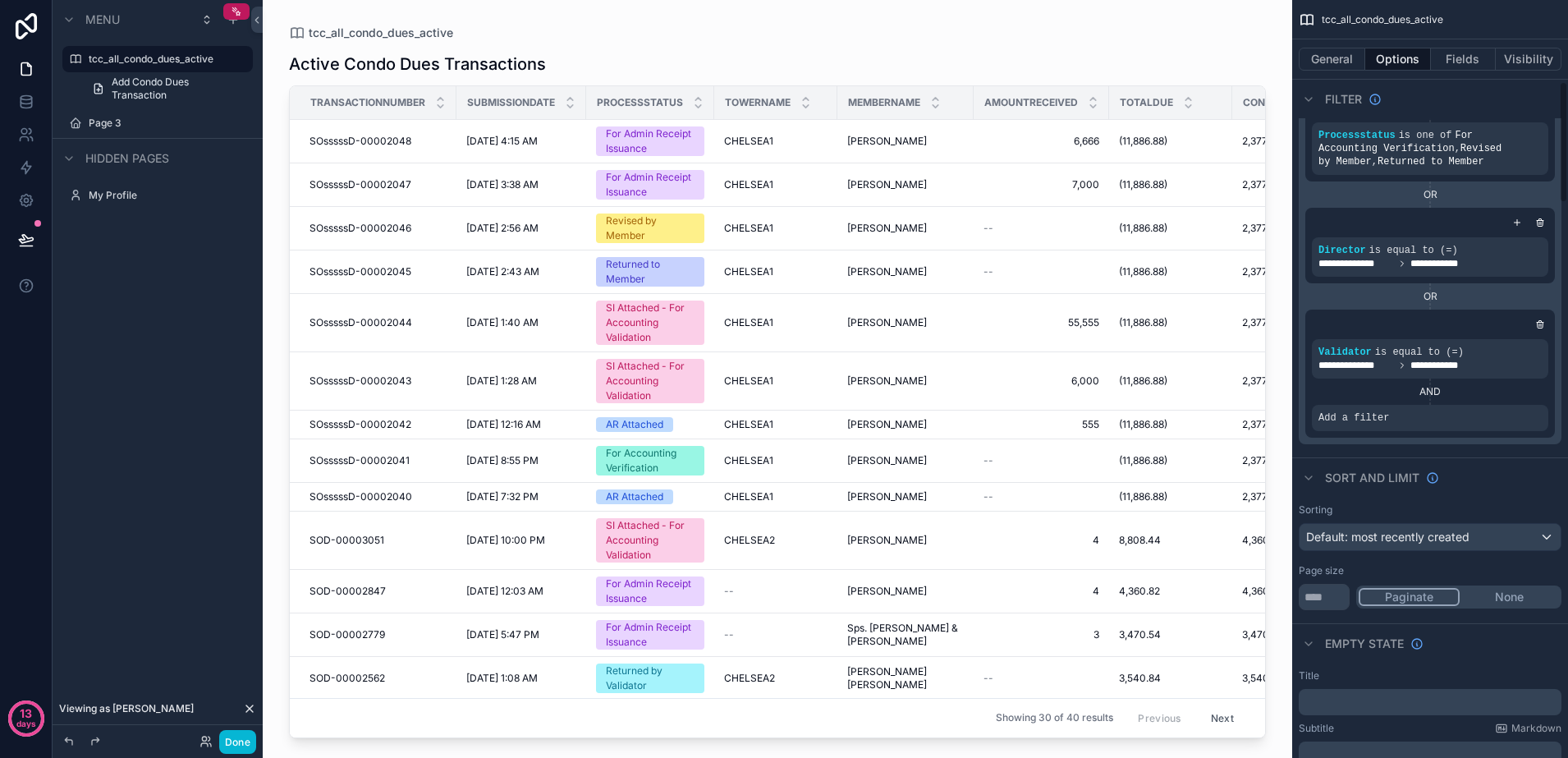
scroll to position [513, 0]
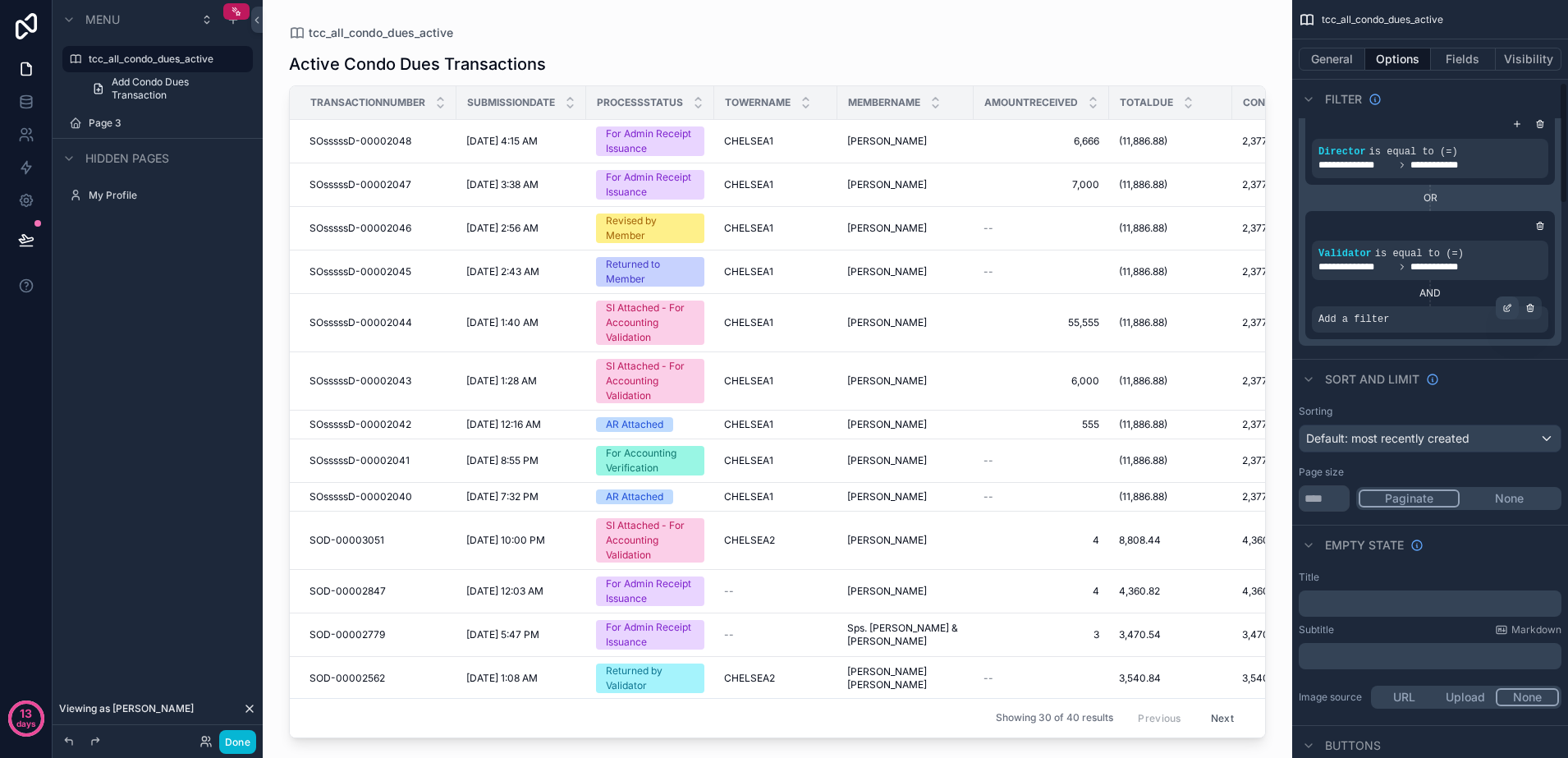
click at [1515, 309] on div "scrollable content" at bounding box center [1508, 308] width 23 height 23
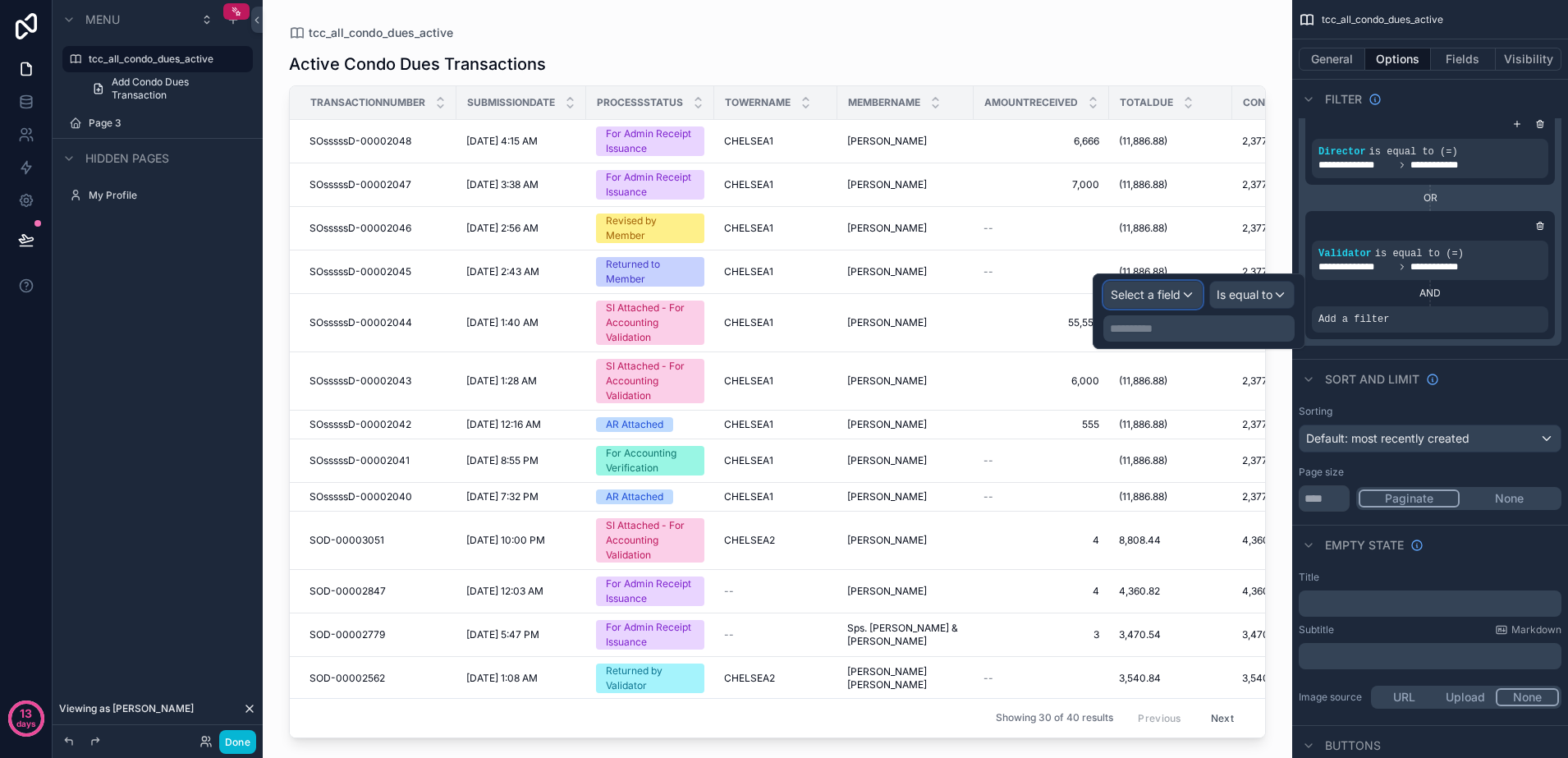
click at [1168, 299] on span "Select a field" at bounding box center [1146, 294] width 70 height 14
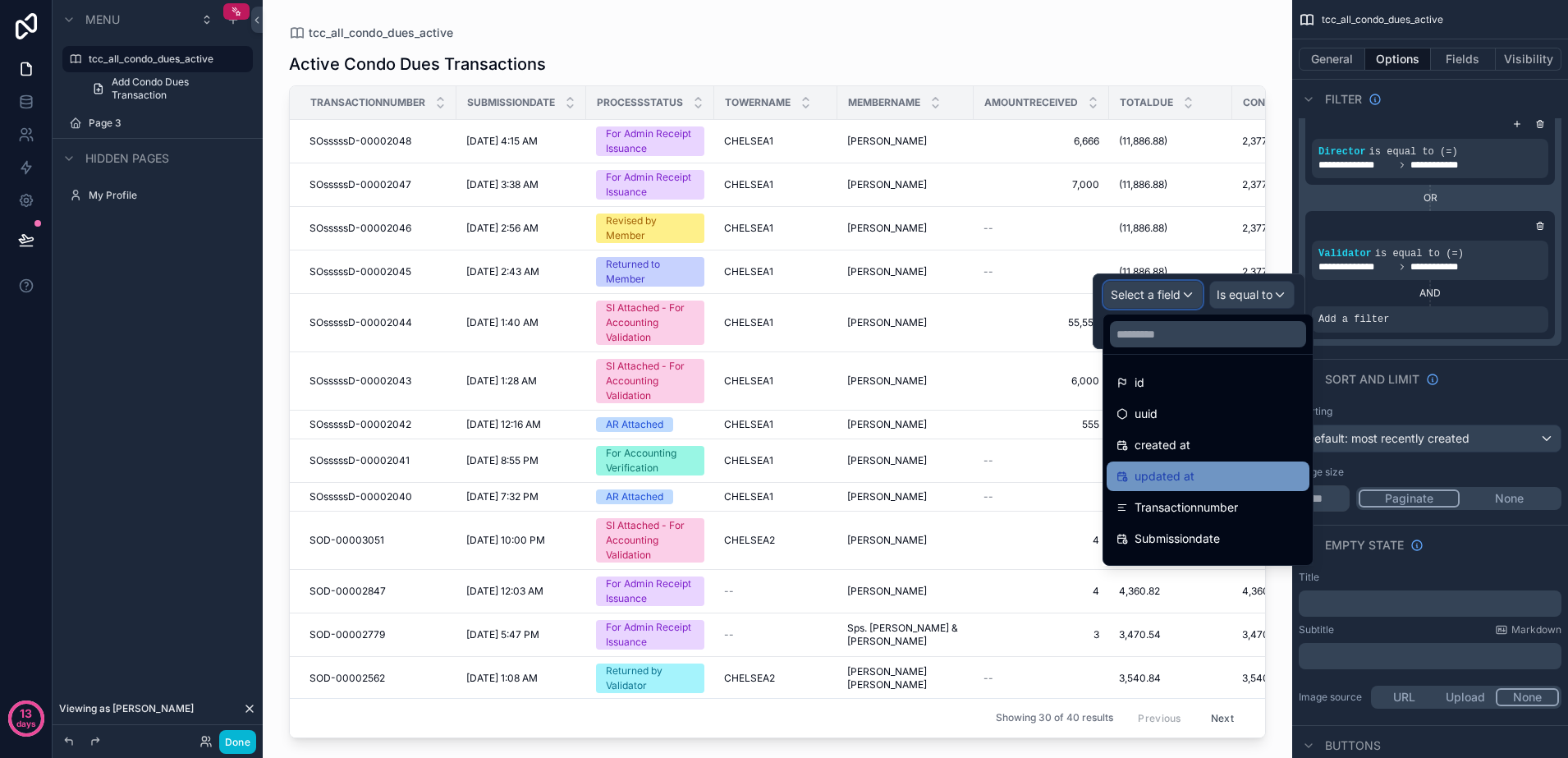
scroll to position [103, 0]
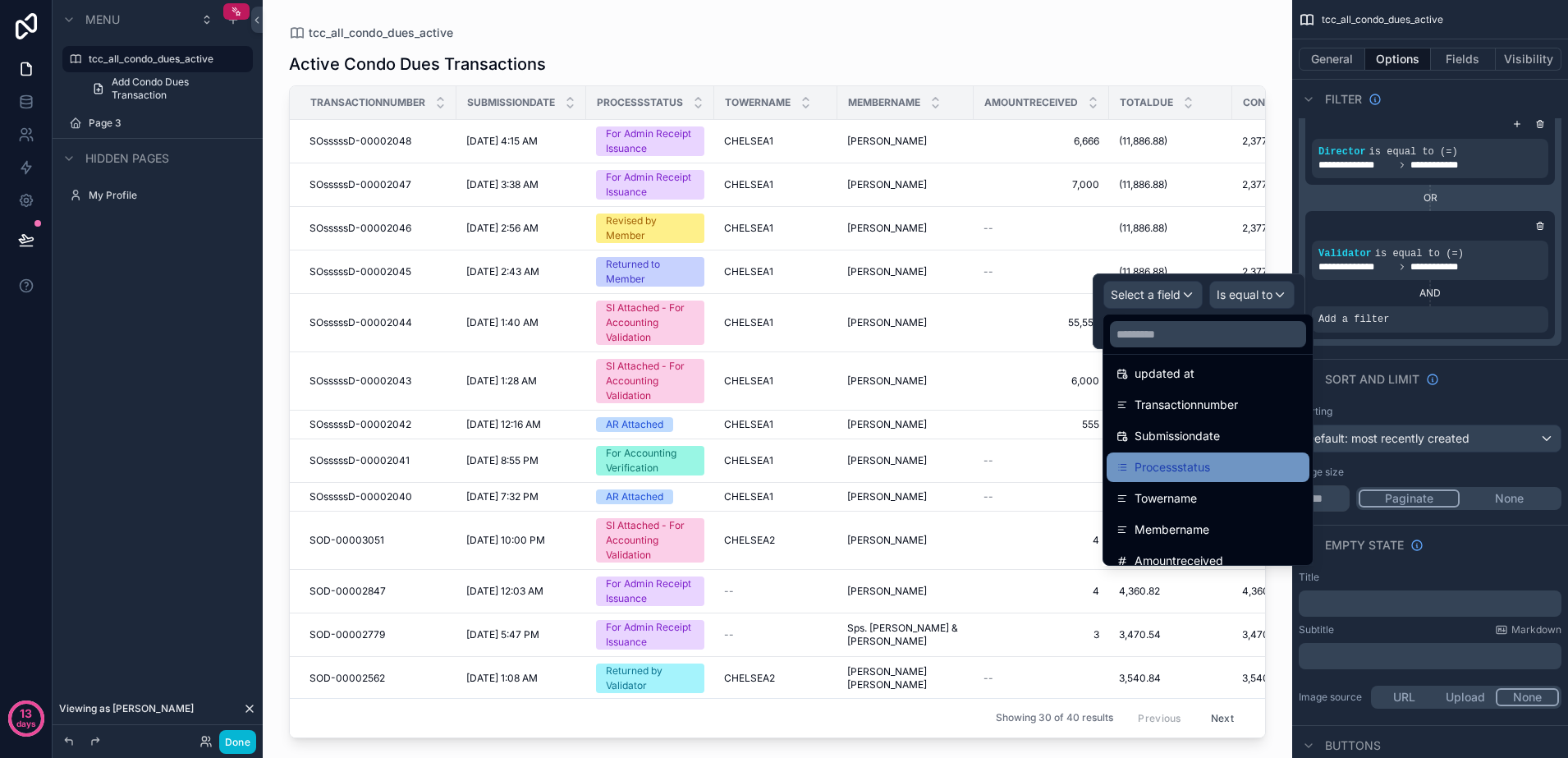
click at [1193, 467] on span "Processstatus" at bounding box center [1173, 467] width 76 height 19
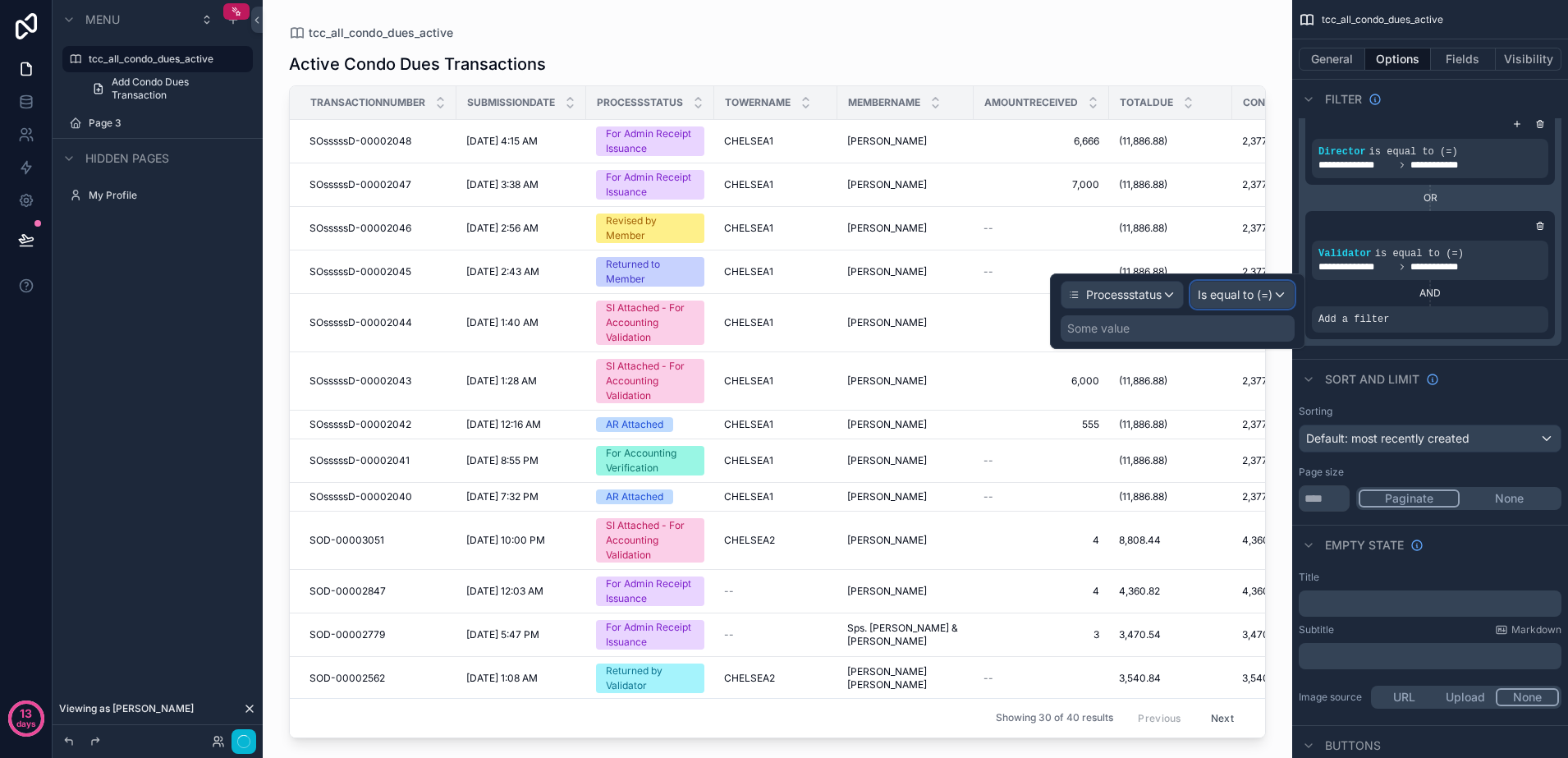
click at [1220, 292] on span "Is equal to (=)" at bounding box center [1235, 294] width 75 height 16
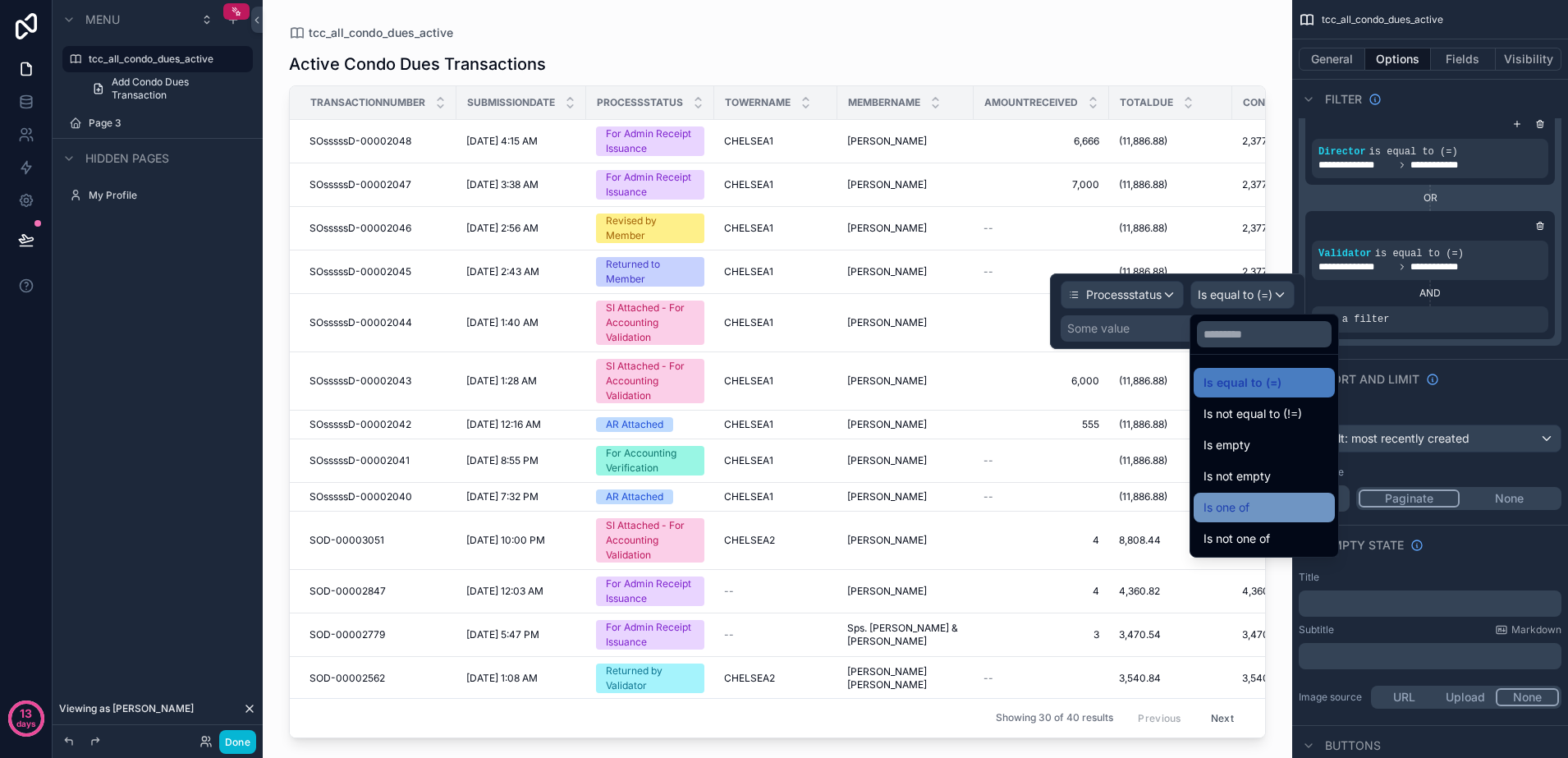
click at [1248, 501] on span "Is one of" at bounding box center [1226, 507] width 46 height 19
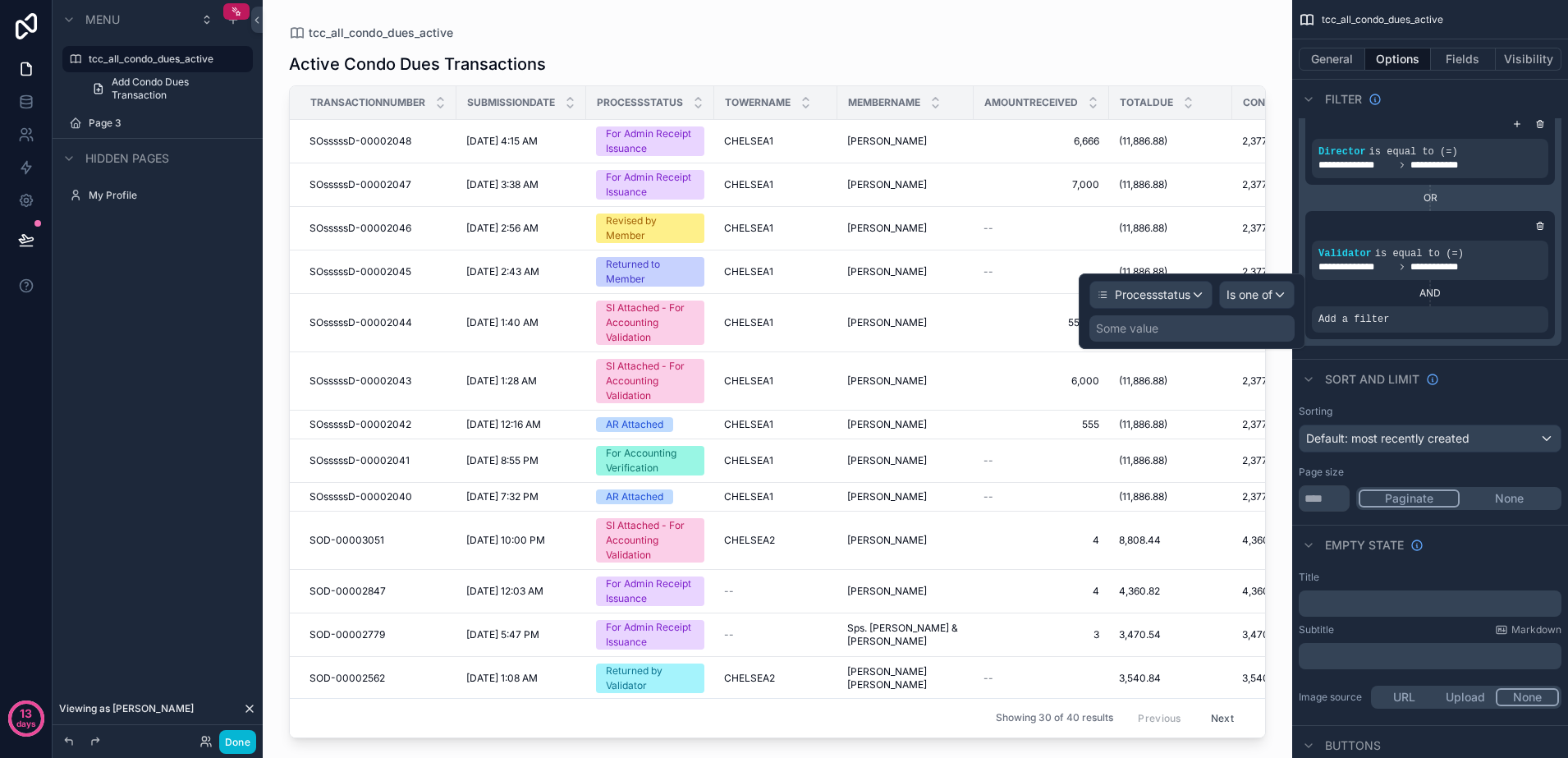
click at [1150, 333] on div "Some value" at bounding box center [1127, 328] width 62 height 16
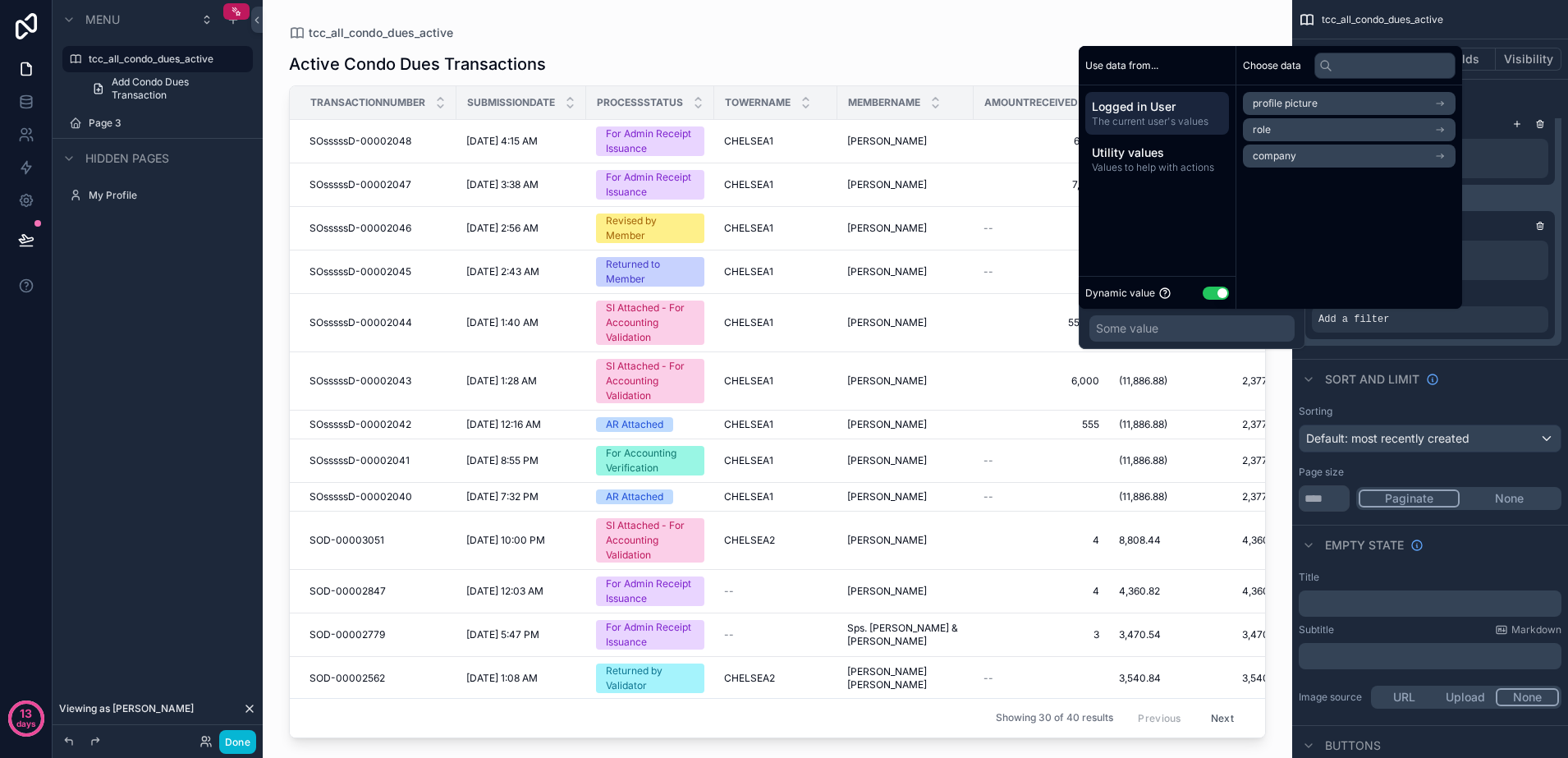
click at [1223, 293] on button "Use setting" at bounding box center [1215, 293] width 26 height 14
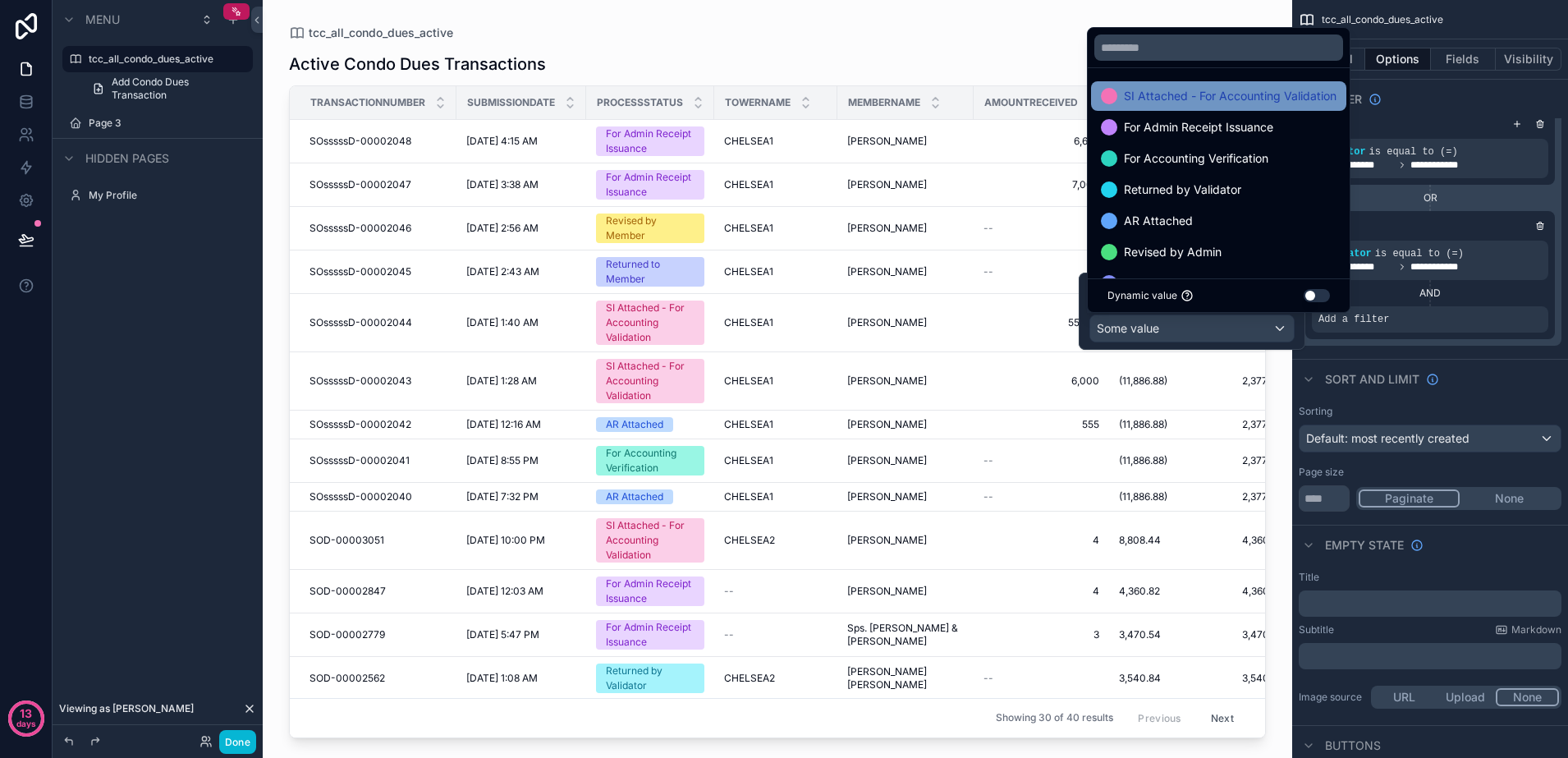
click at [1270, 101] on span "SI Attached - For Accounting Validation" at bounding box center [1231, 96] width 213 height 19
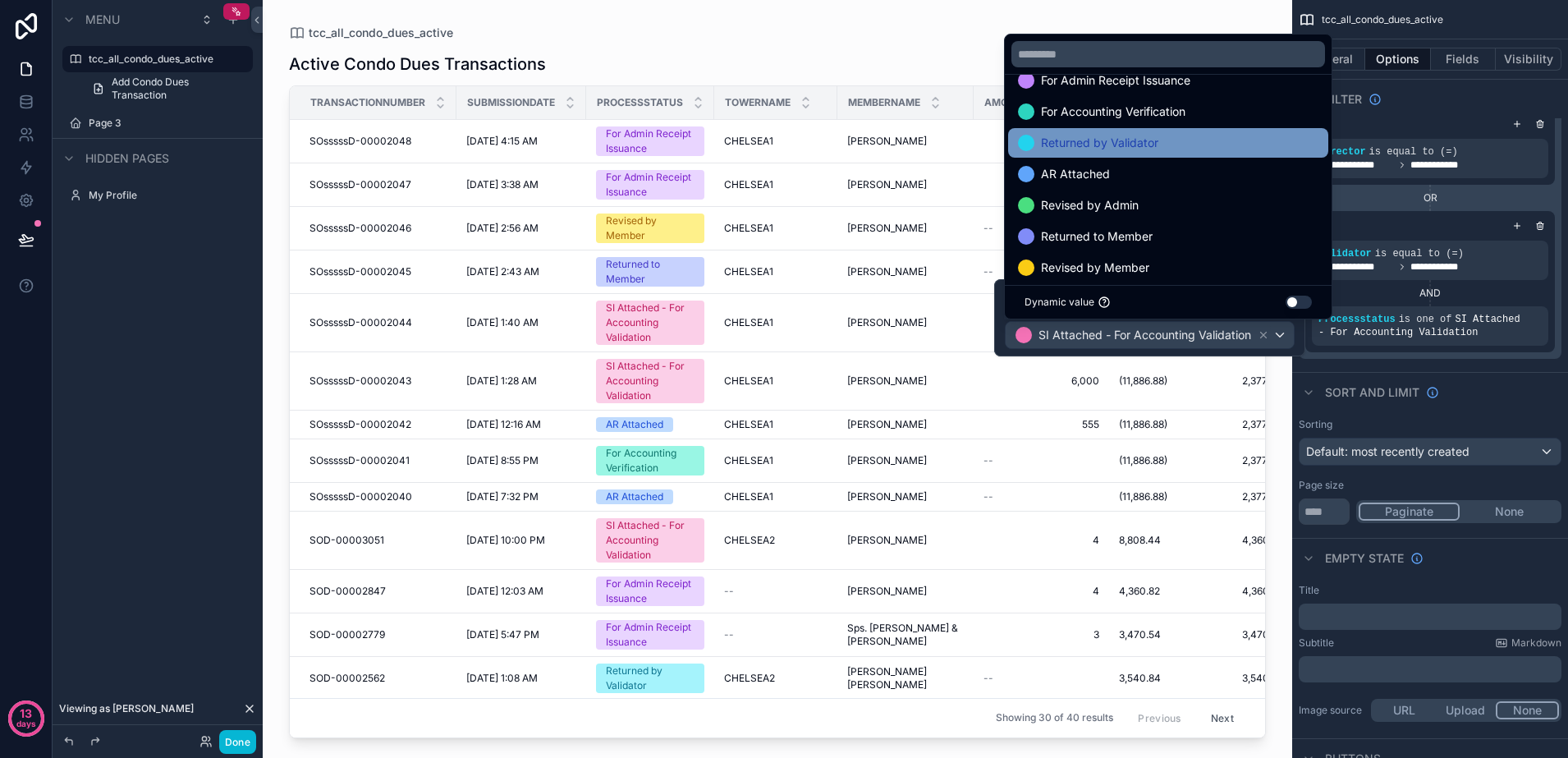
scroll to position [33, 0]
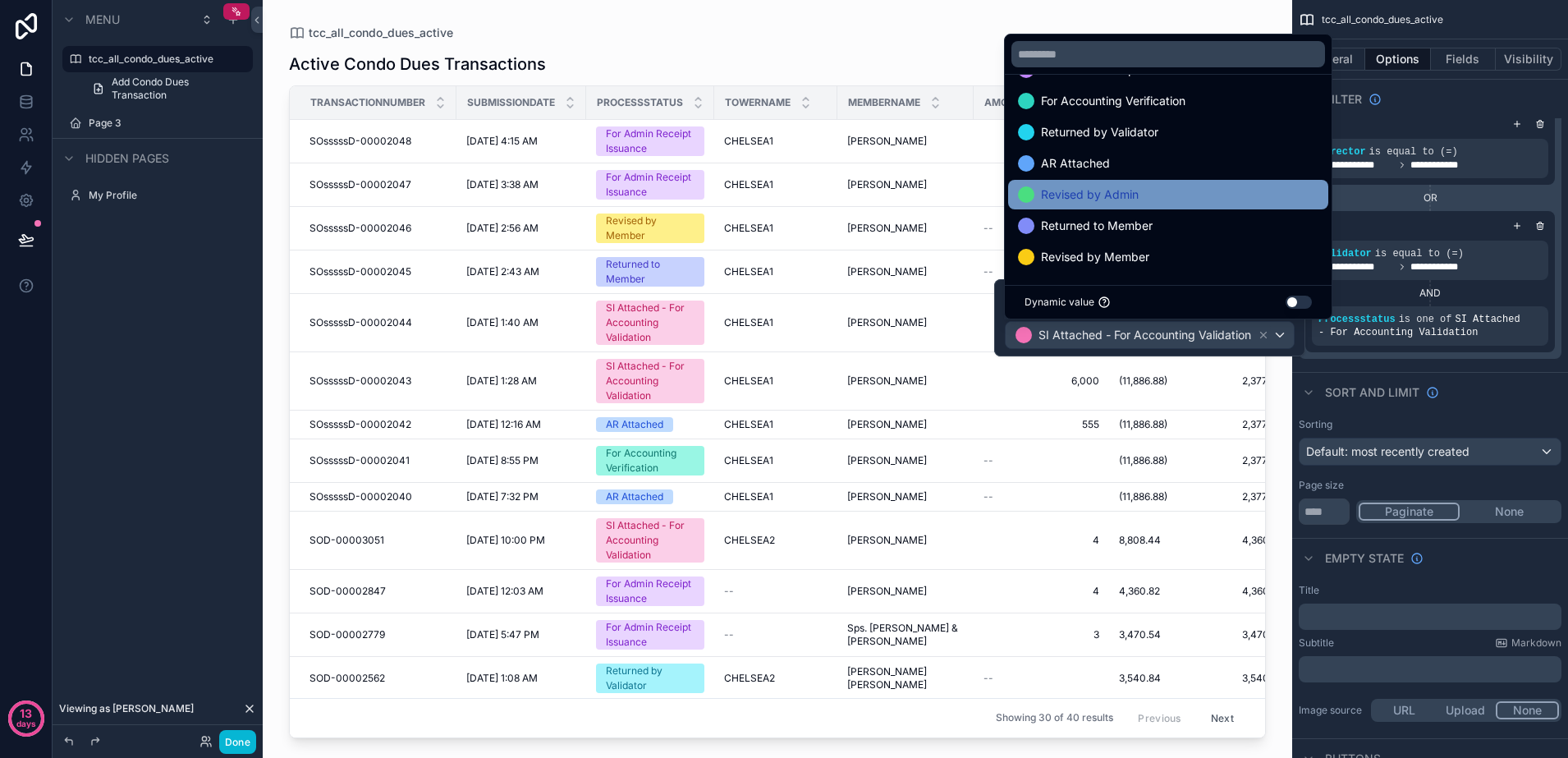
click at [1184, 186] on div "Revised by Admin" at bounding box center [1168, 195] width 300 height 19
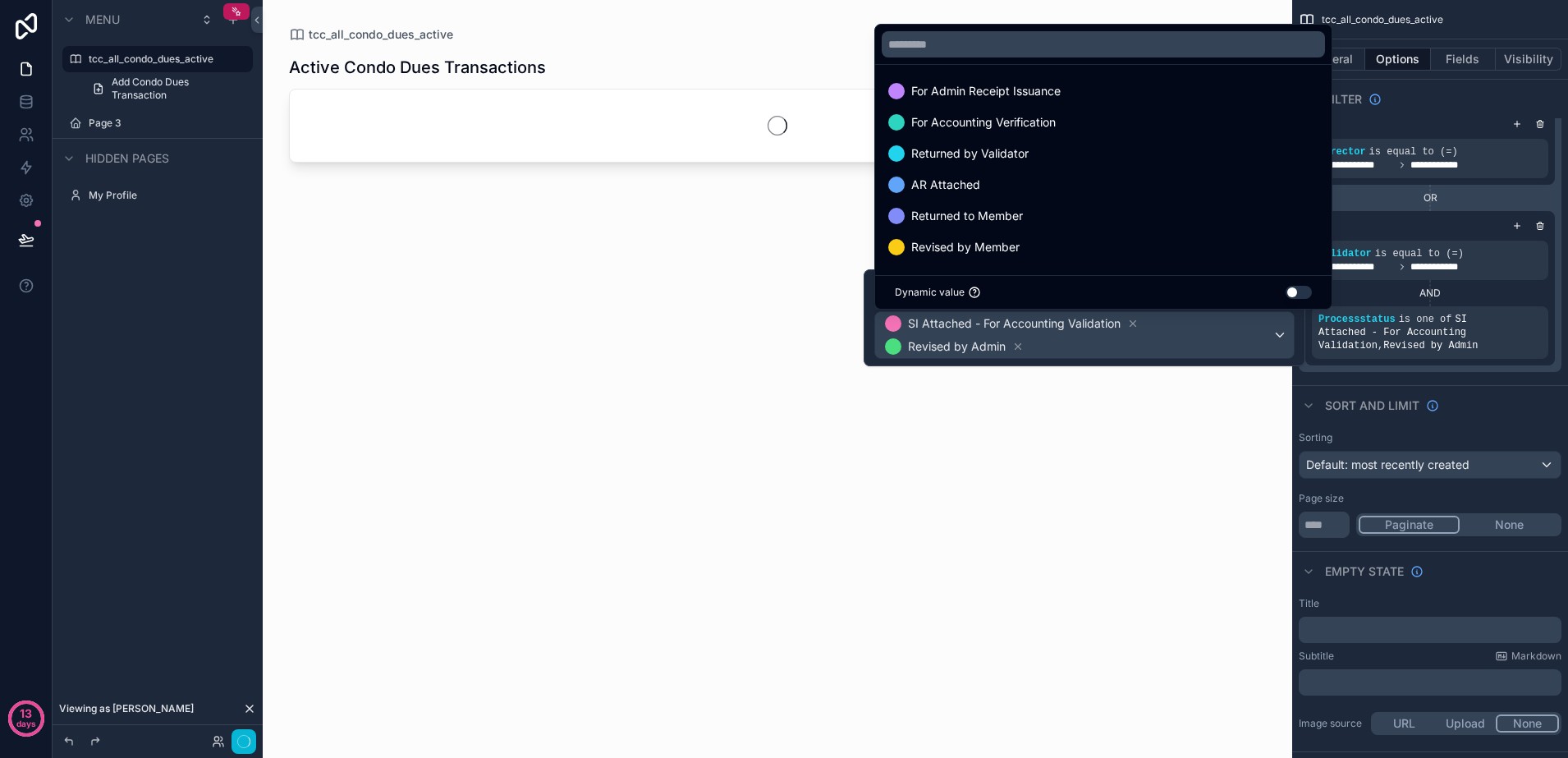
scroll to position [2, 0]
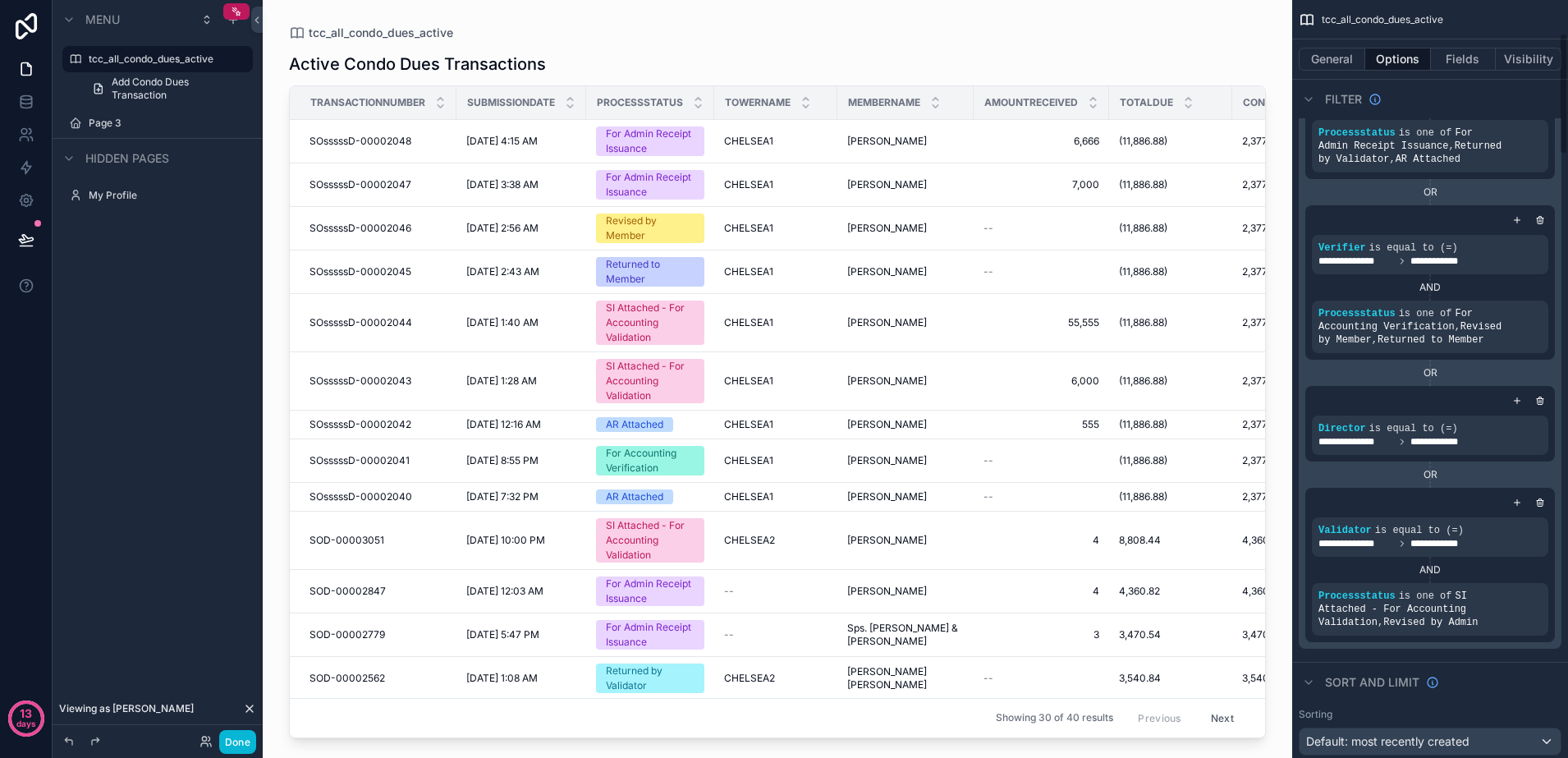
scroll to position [205, 0]
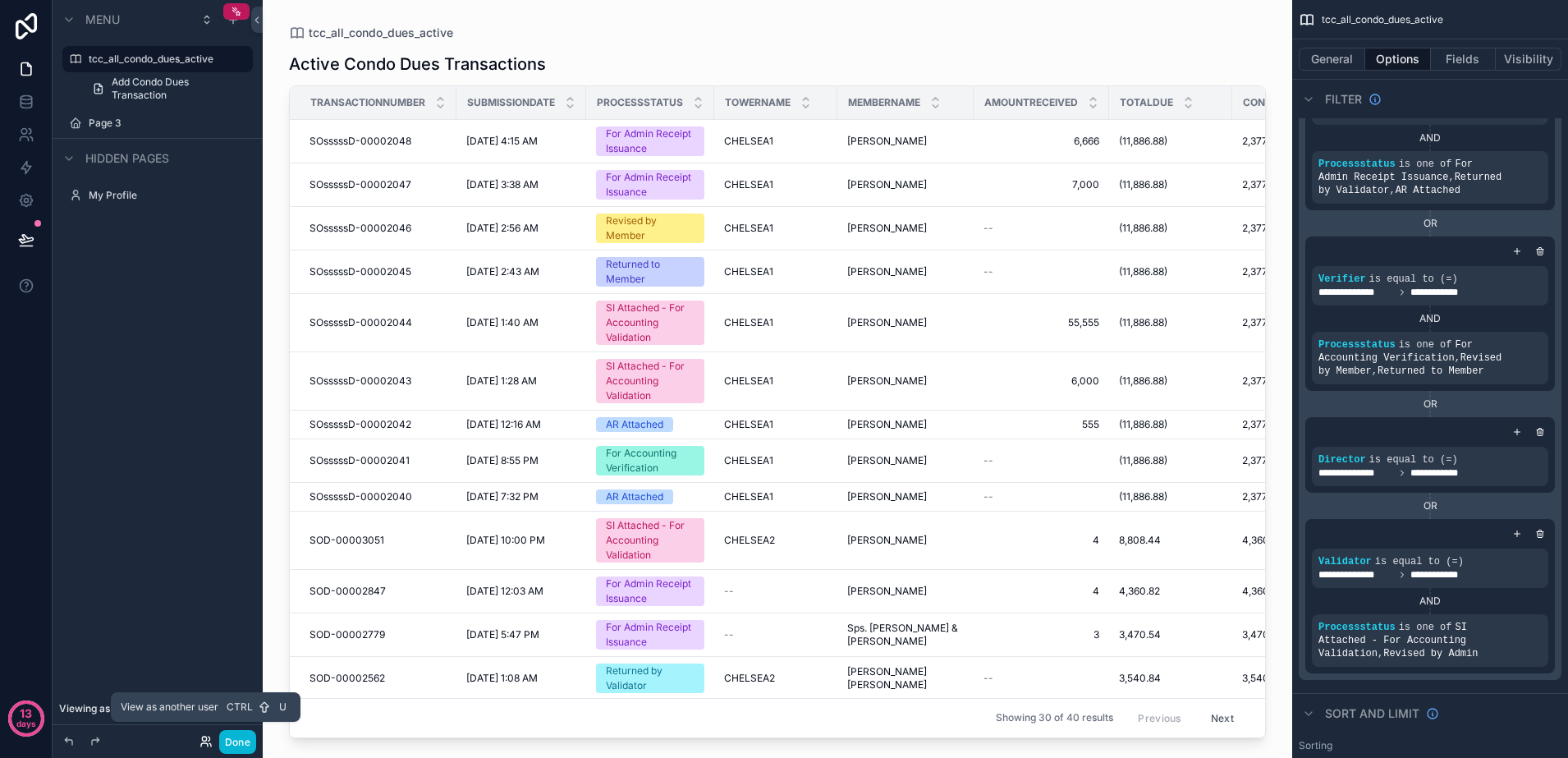
click at [201, 739] on icon at bounding box center [206, 742] width 14 height 14
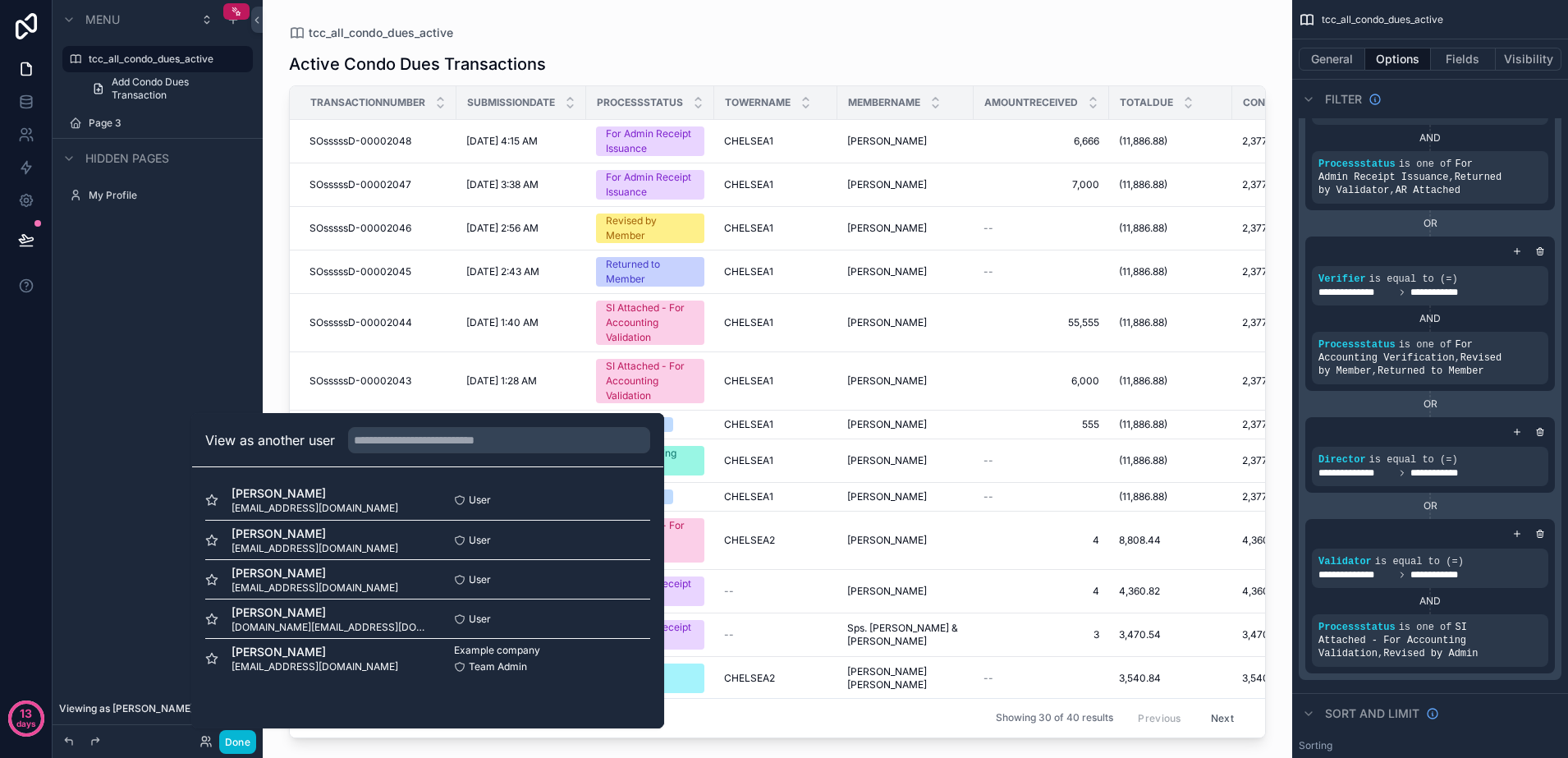
click at [1524, 695] on div "Sort And Limit" at bounding box center [1430, 713] width 276 height 40
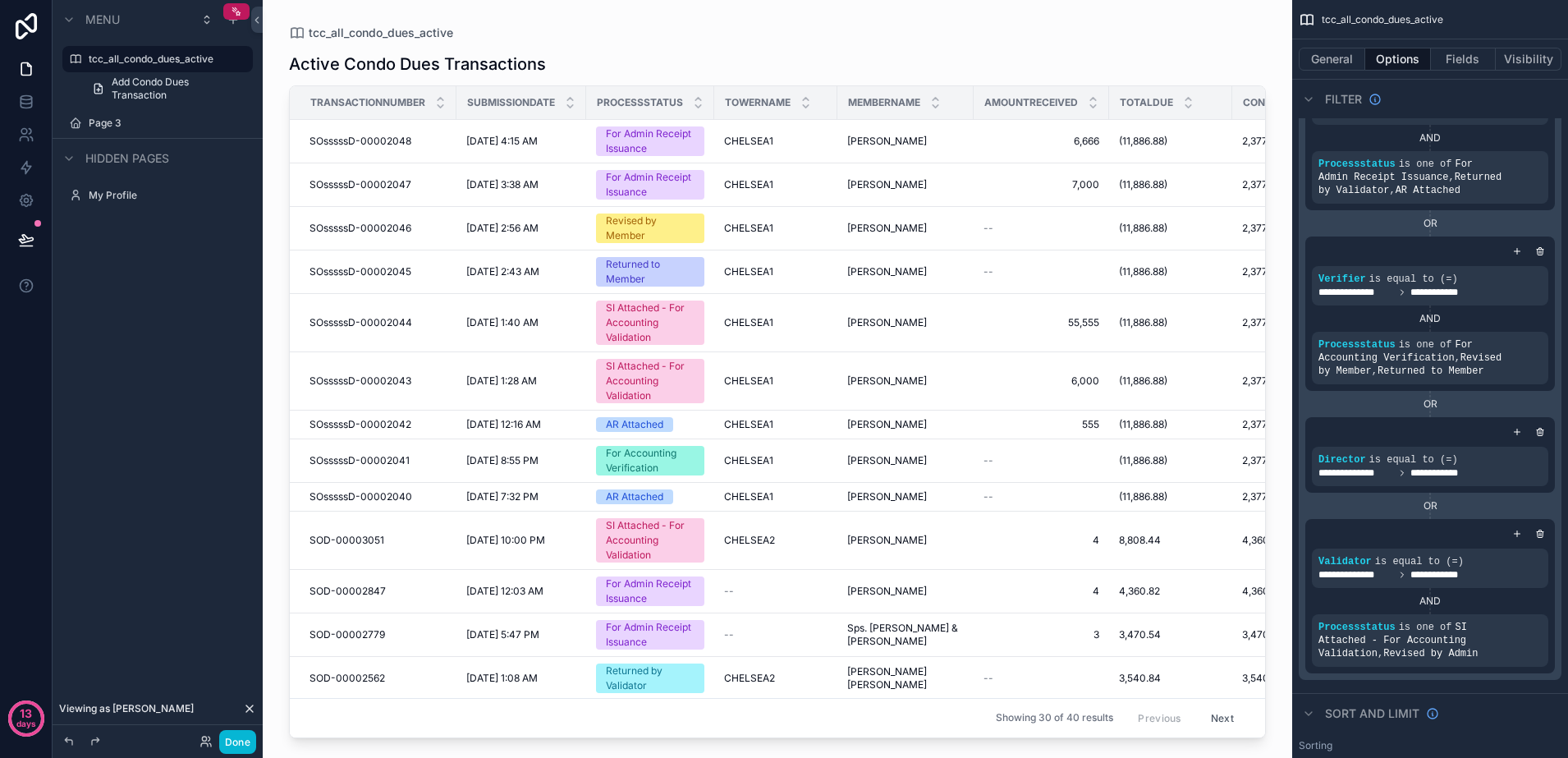
scroll to position [0, 0]
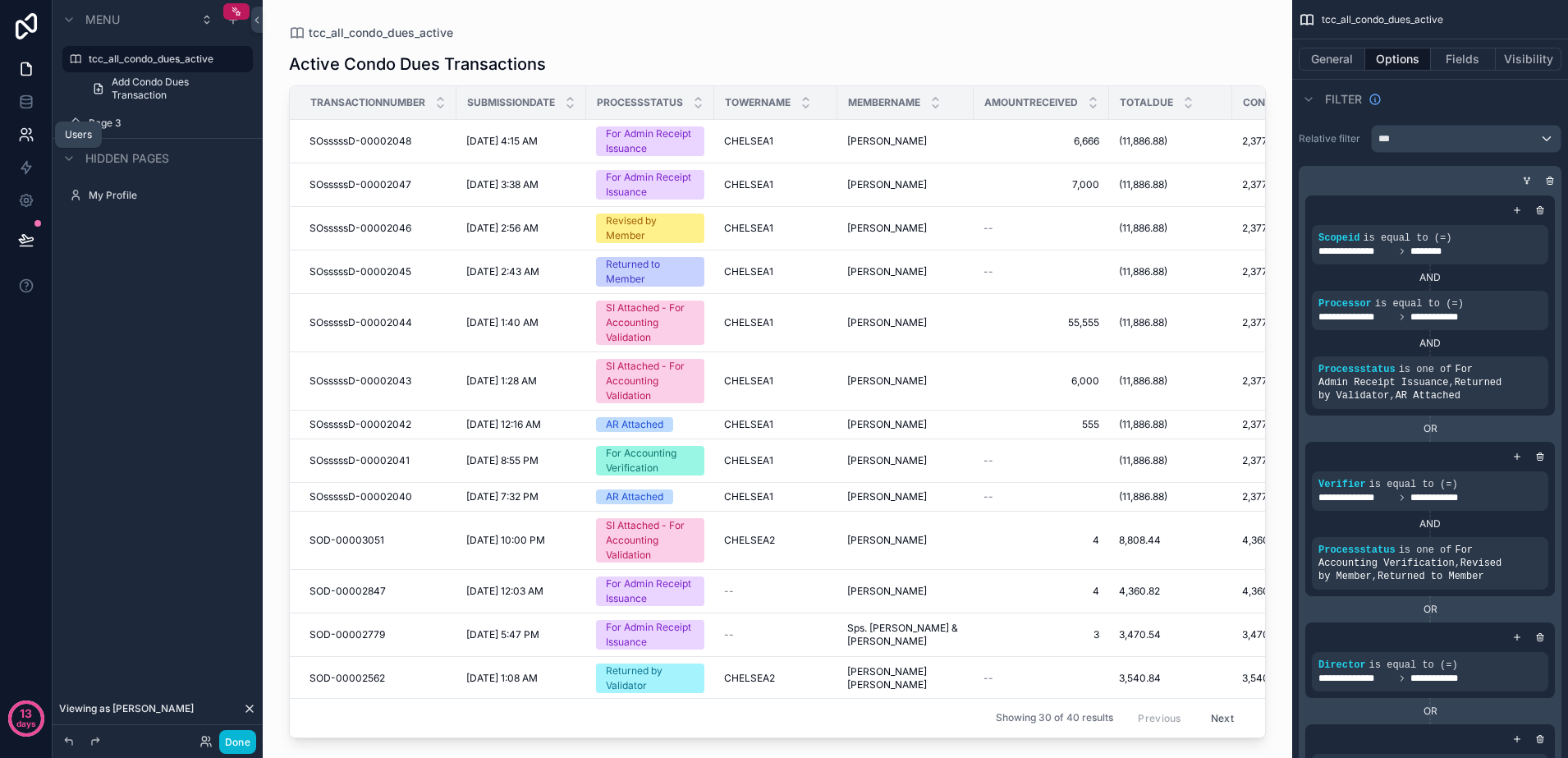
click at [38, 136] on link at bounding box center [25, 135] width 51 height 33
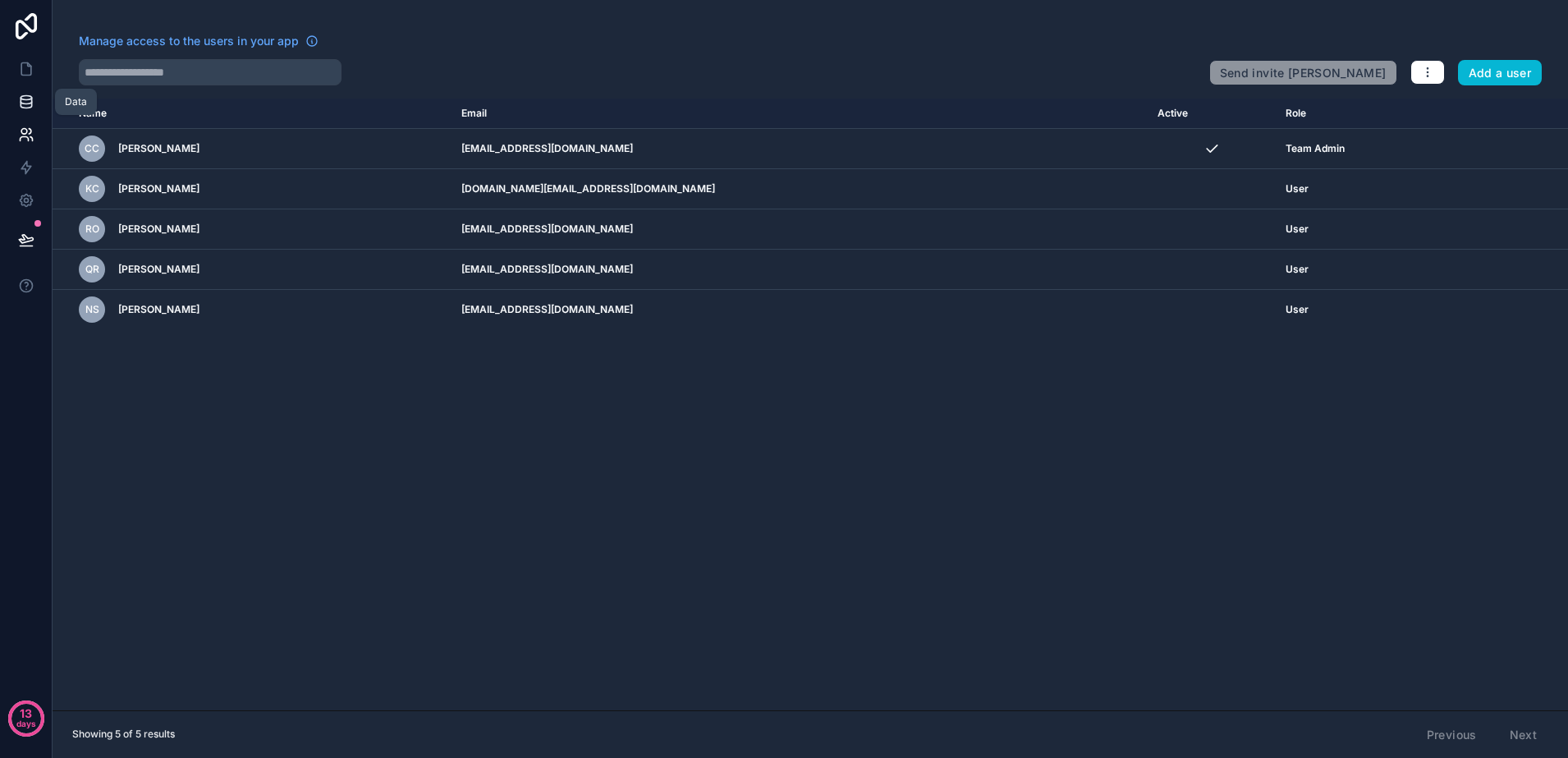
click at [20, 102] on icon at bounding box center [25, 105] width 11 height 7
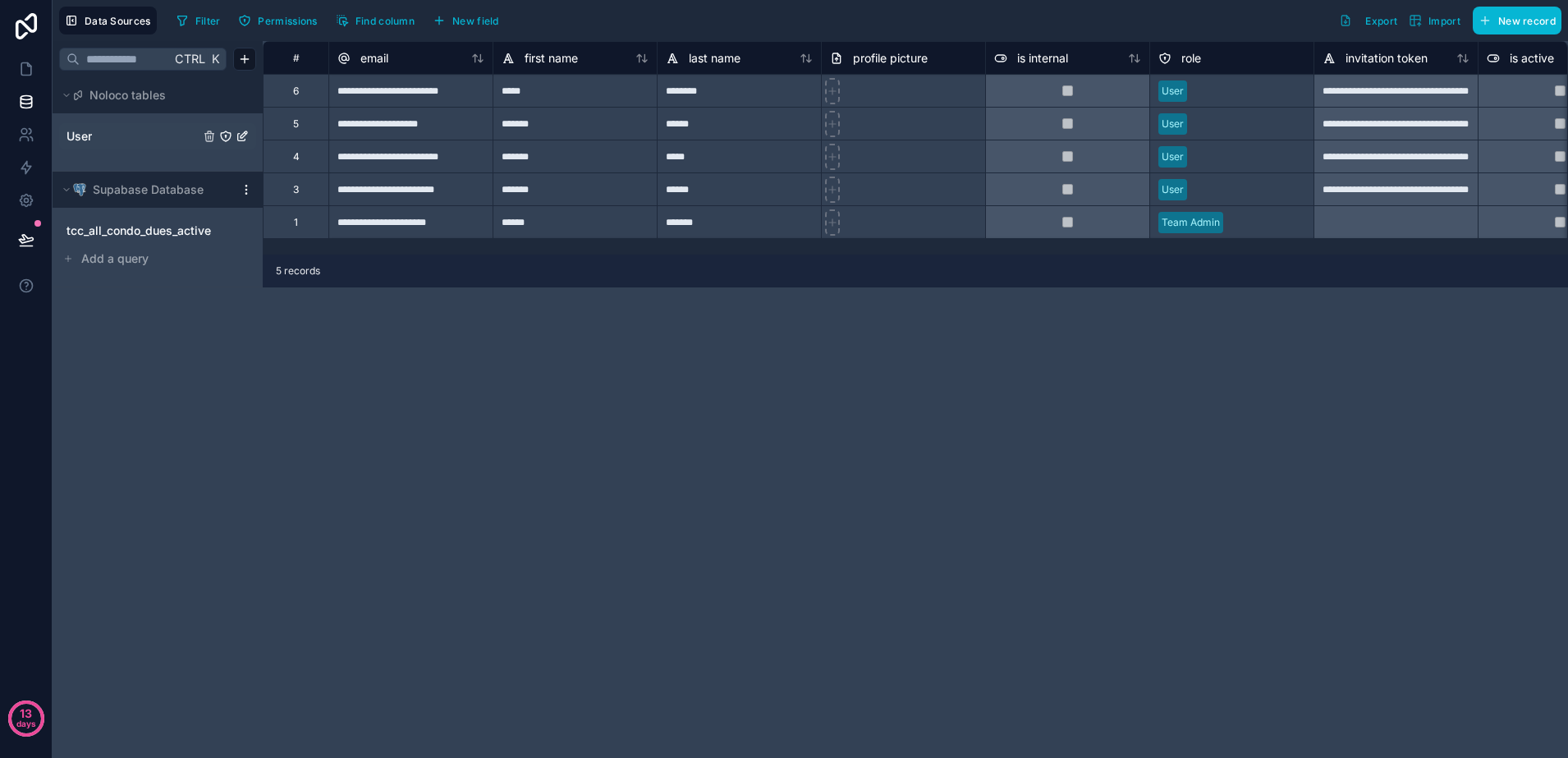
click at [137, 134] on link "User" at bounding box center [133, 136] width 133 height 16
click at [1536, 27] on button "New record" at bounding box center [1518, 20] width 89 height 28
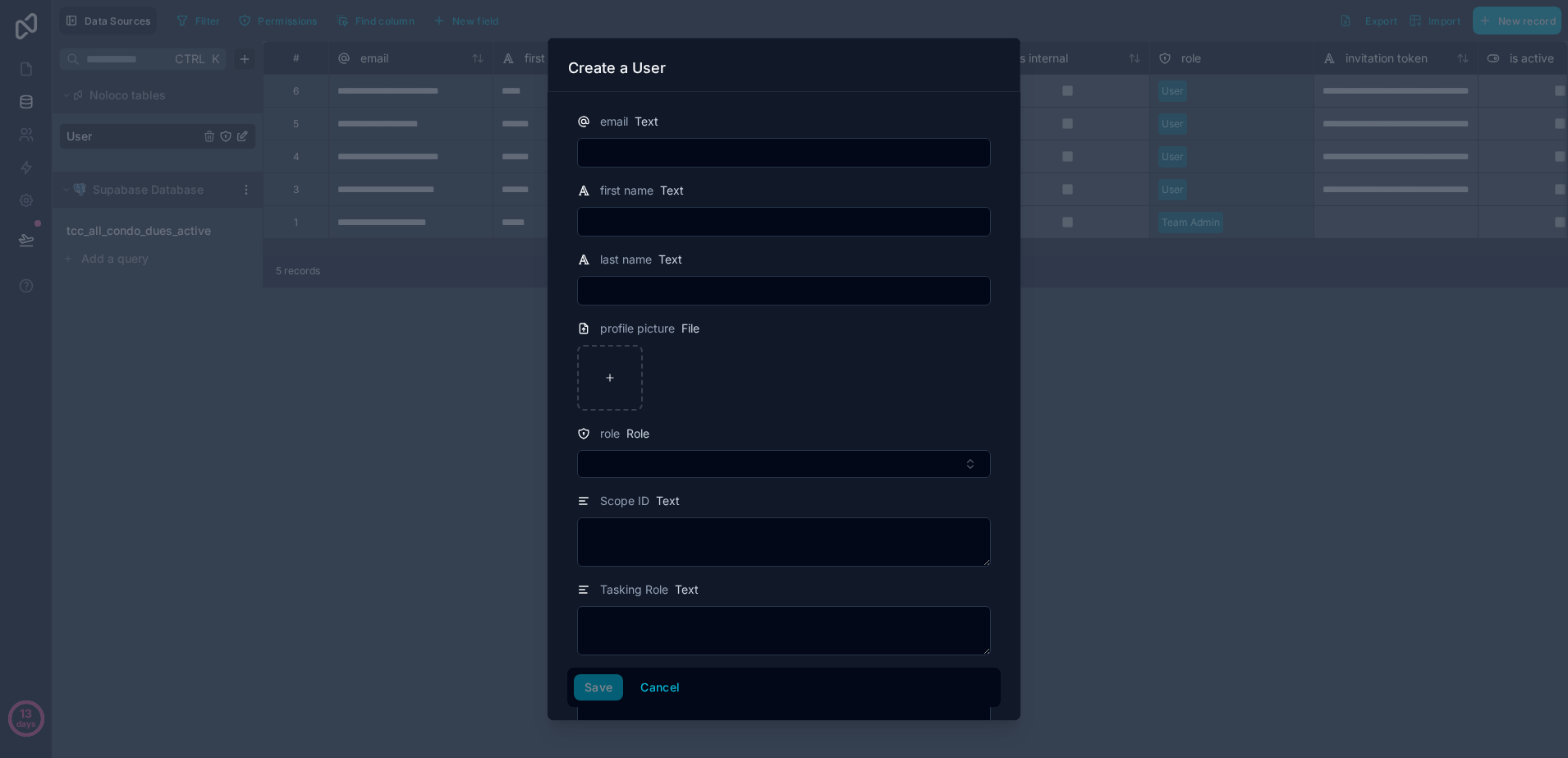
click at [876, 141] on input "text" at bounding box center [784, 153] width 413 height 23
type input "**********"
type input "********"
type input "*****"
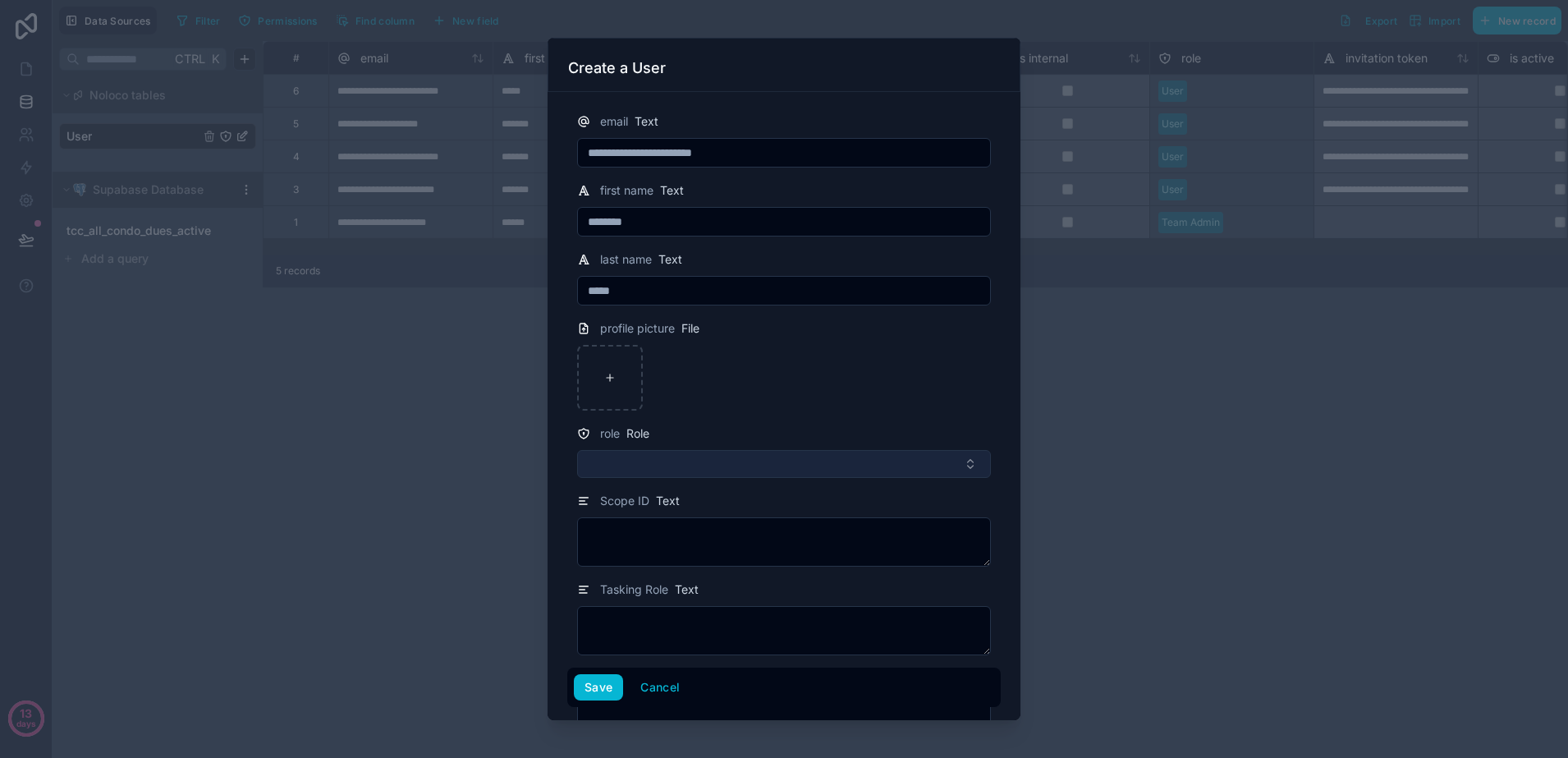
click at [844, 471] on button "Select Button" at bounding box center [784, 464] width 414 height 28
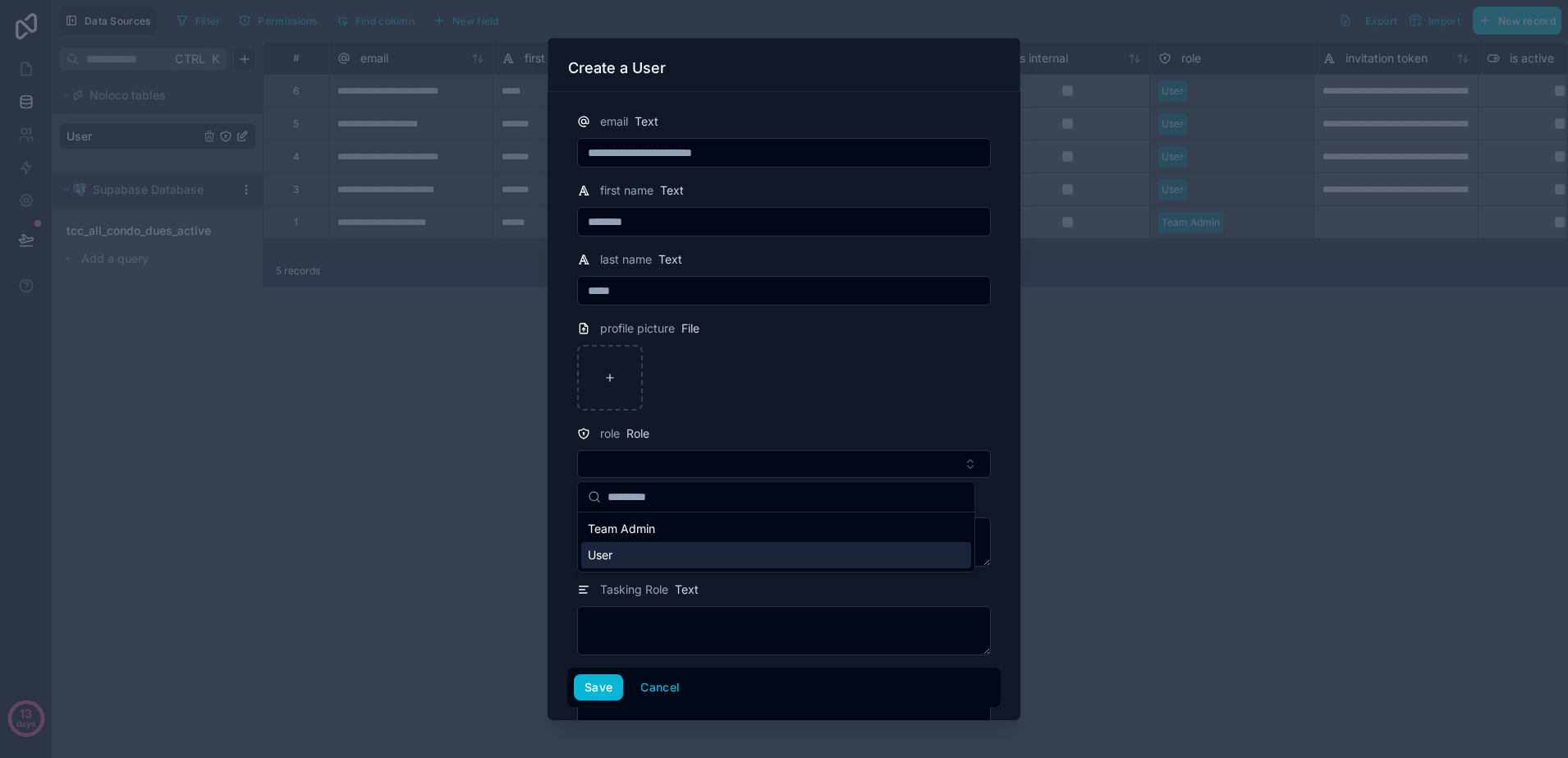
click at [756, 548] on div "User" at bounding box center [776, 555] width 390 height 26
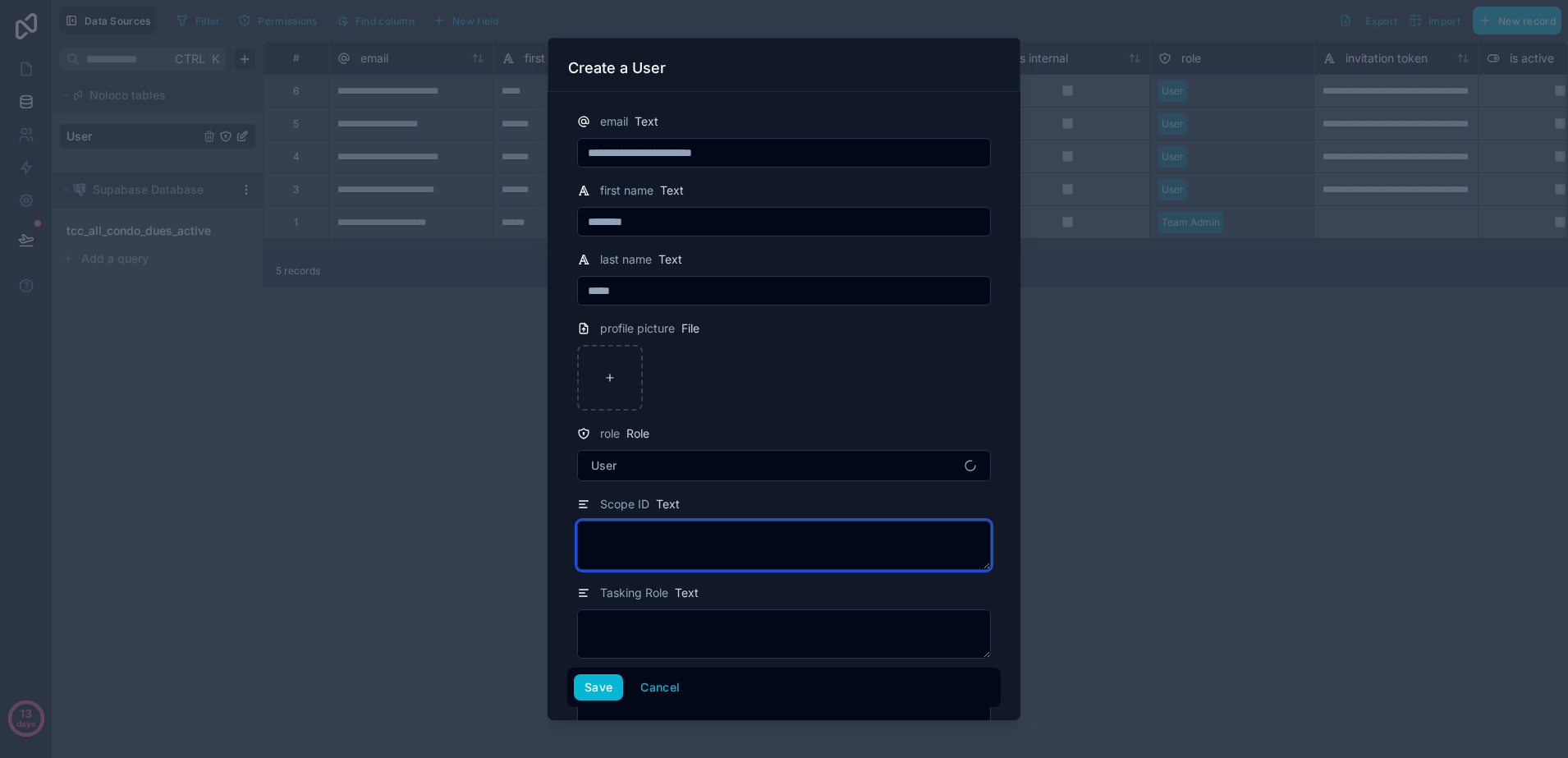
click at [756, 548] on textarea at bounding box center [784, 545] width 414 height 49
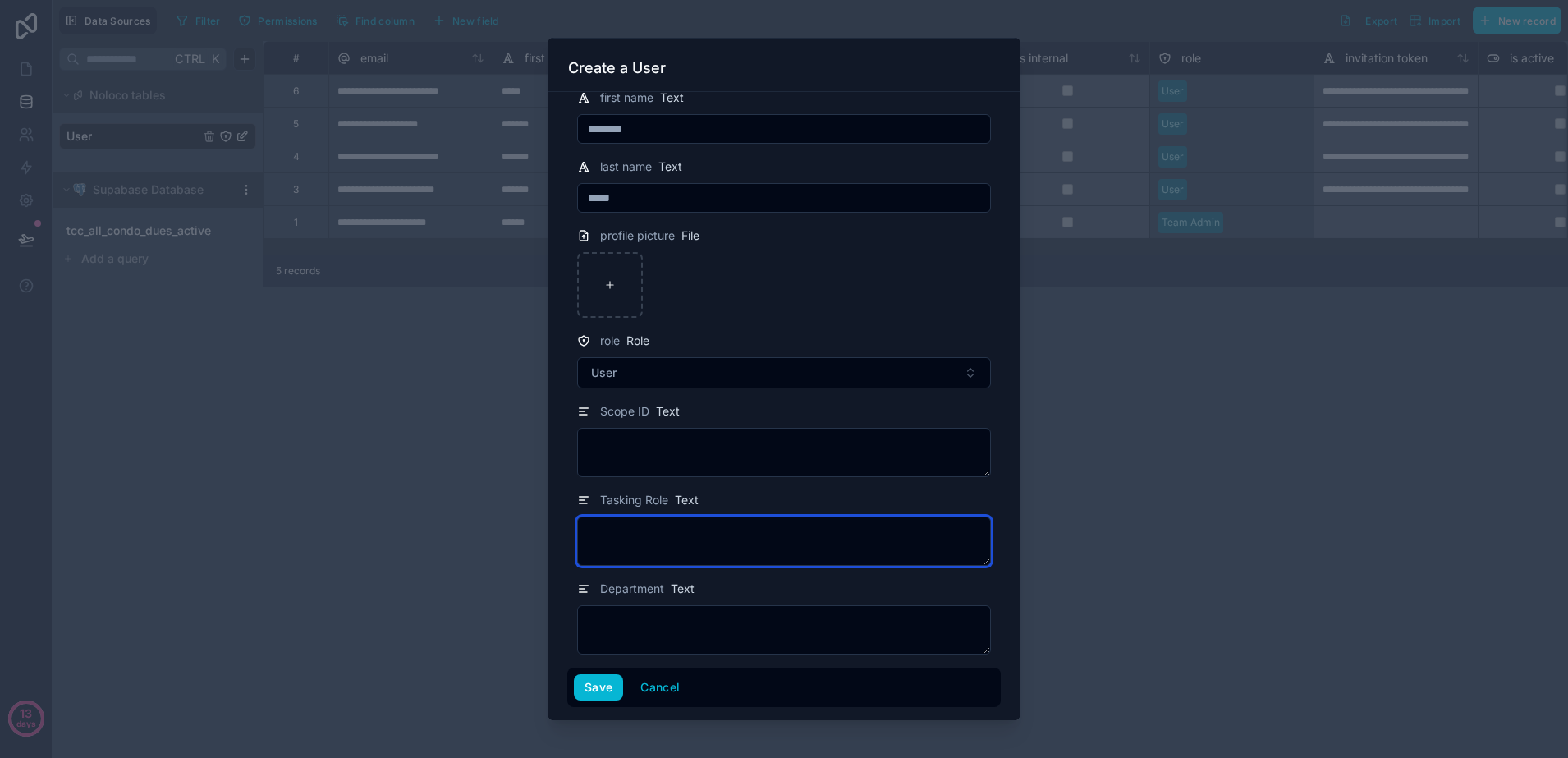
click at [750, 545] on textarea at bounding box center [784, 540] width 414 height 49
type textarea "*********"
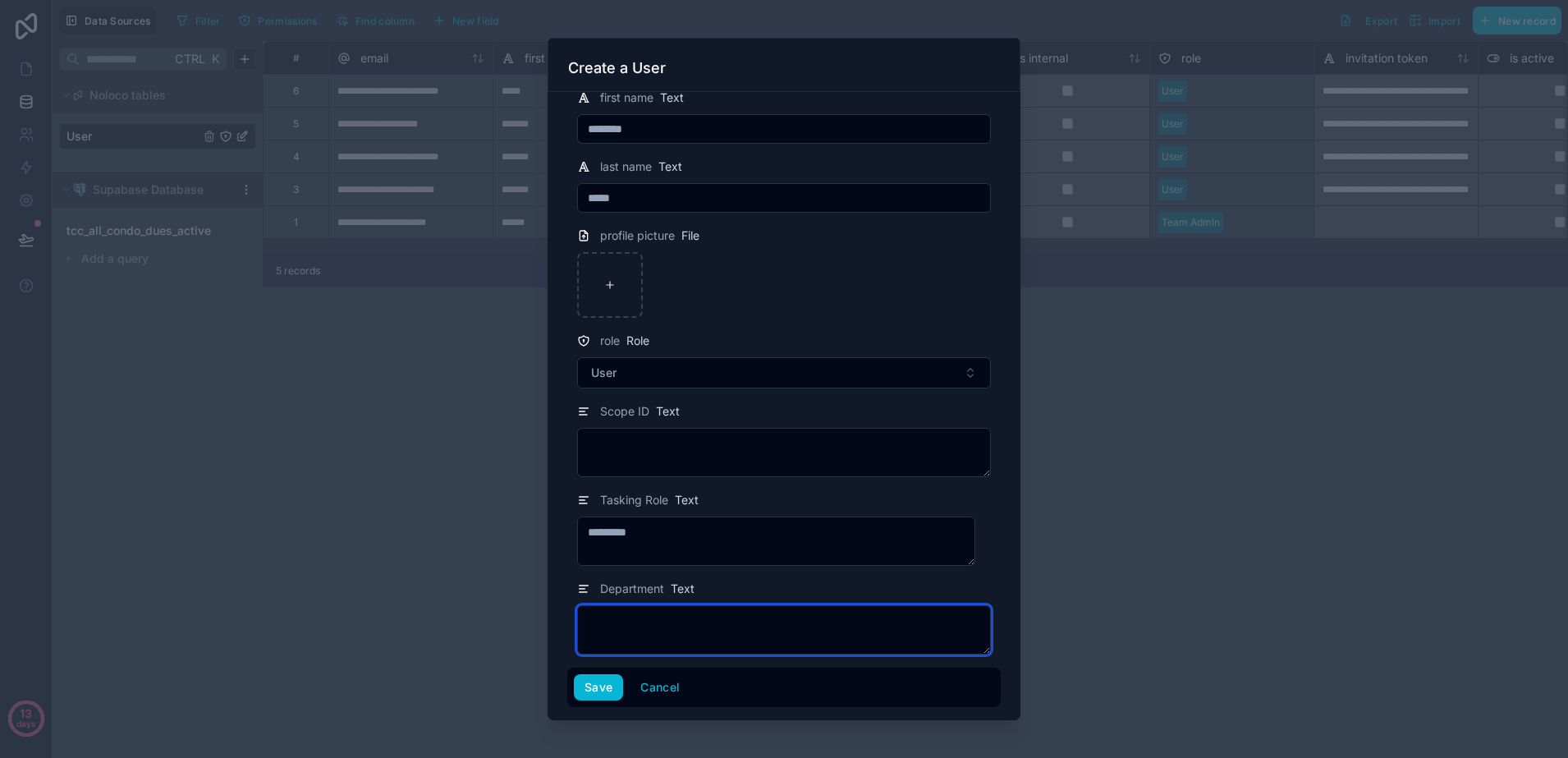
click at [753, 616] on textarea at bounding box center [784, 629] width 414 height 49
type textarea "**********"
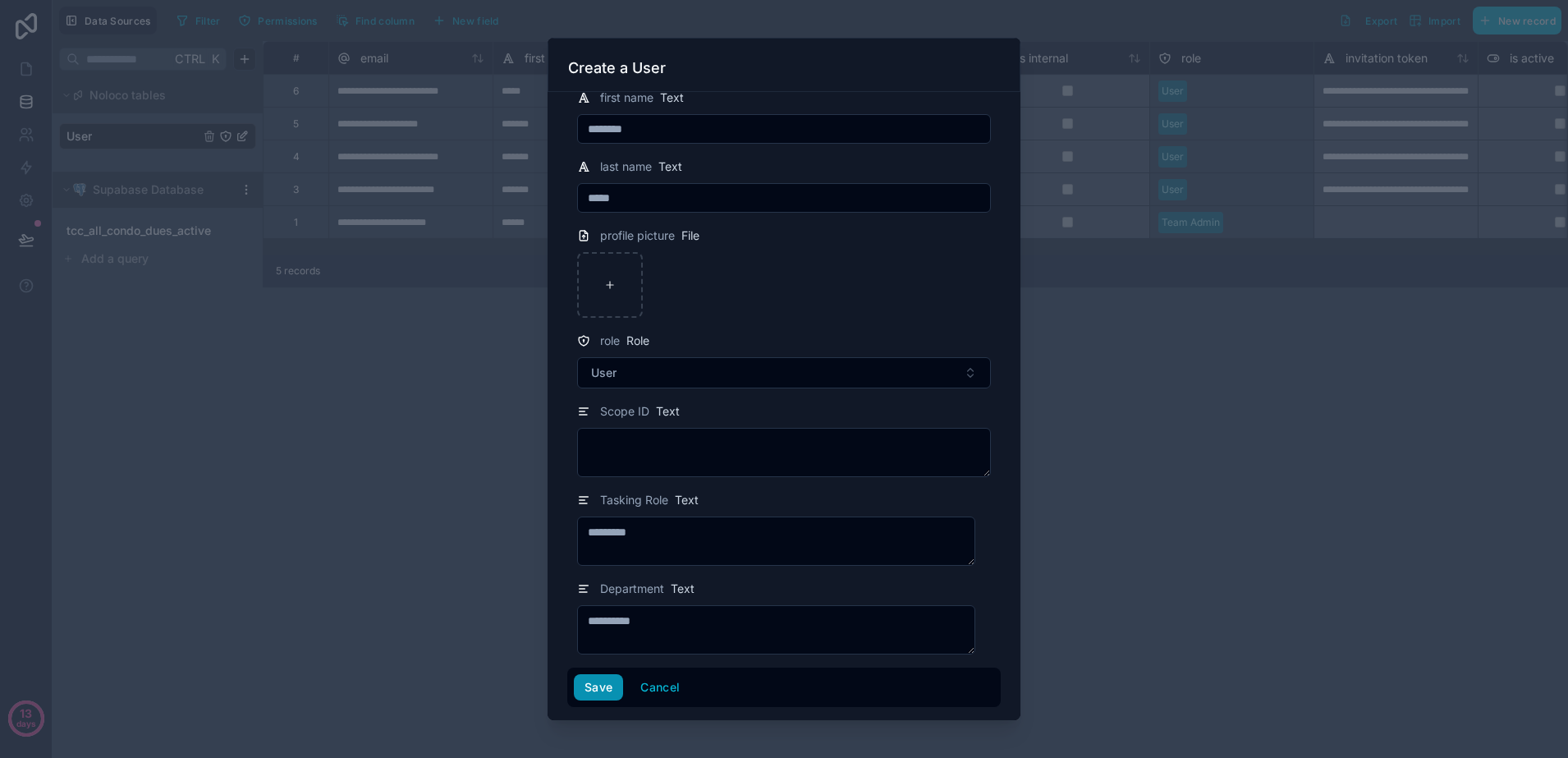
click at [597, 686] on button "Save" at bounding box center [599, 686] width 49 height 26
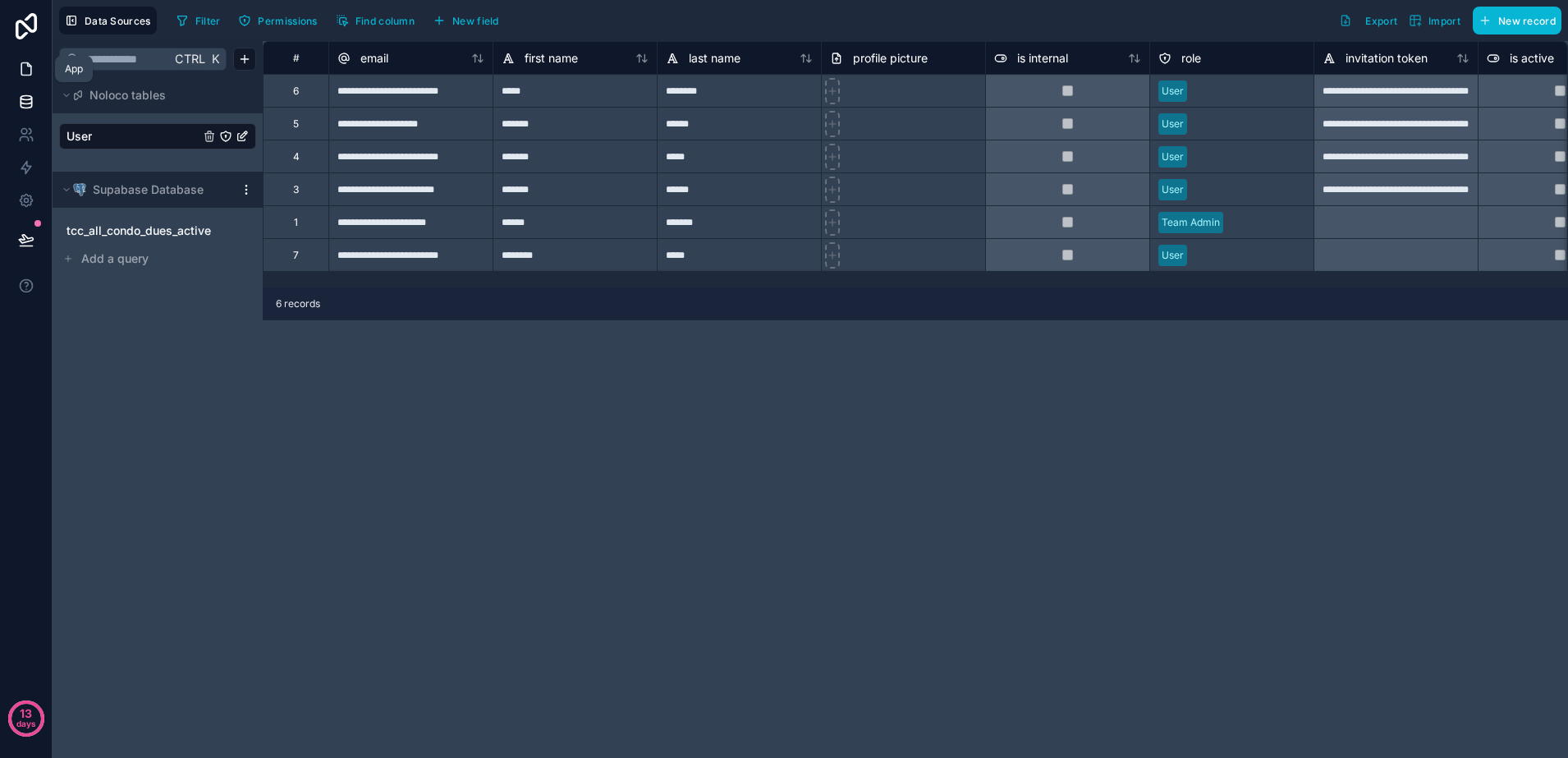
click at [19, 80] on link at bounding box center [25, 69] width 51 height 33
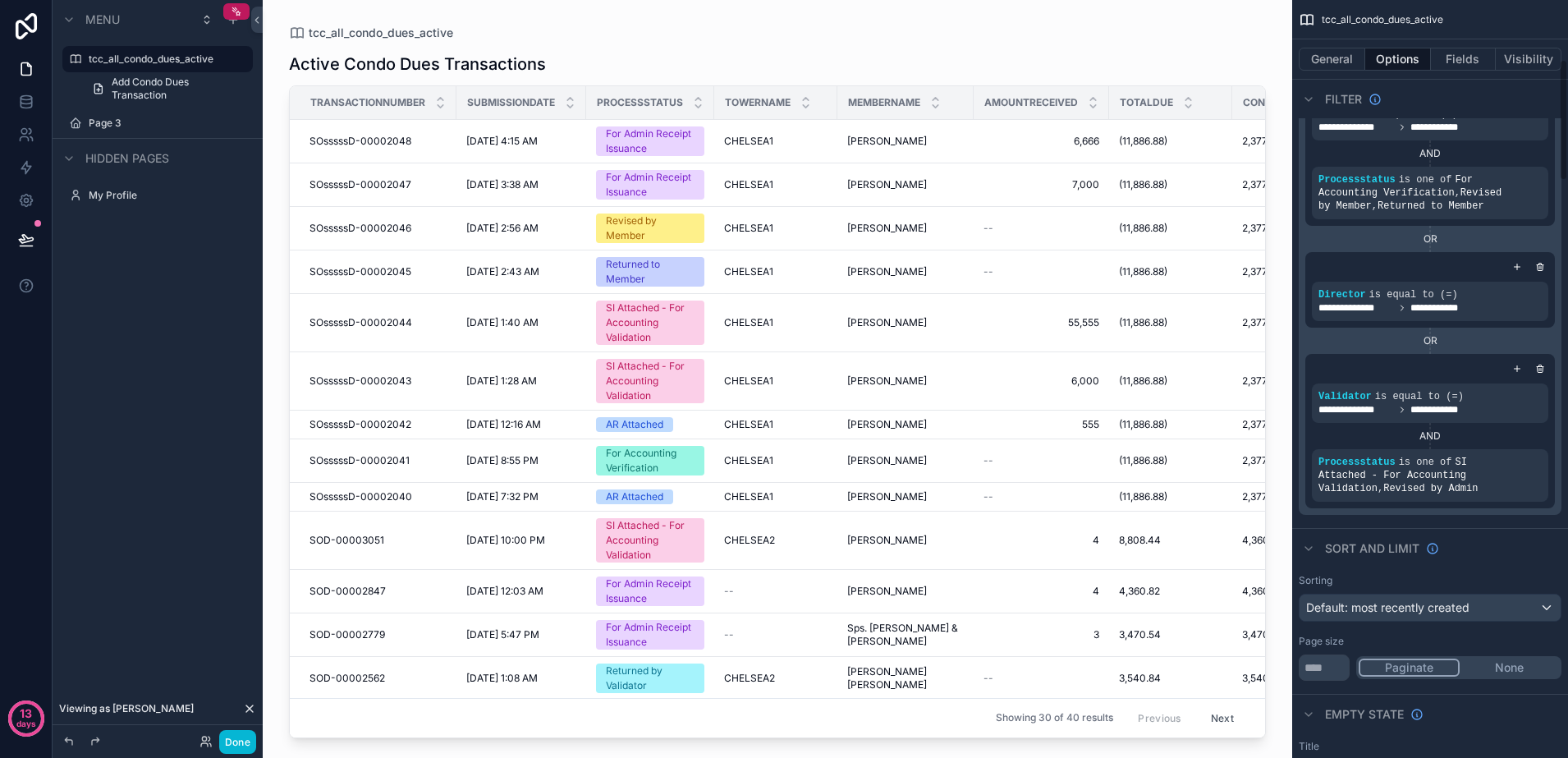
scroll to position [410, 0]
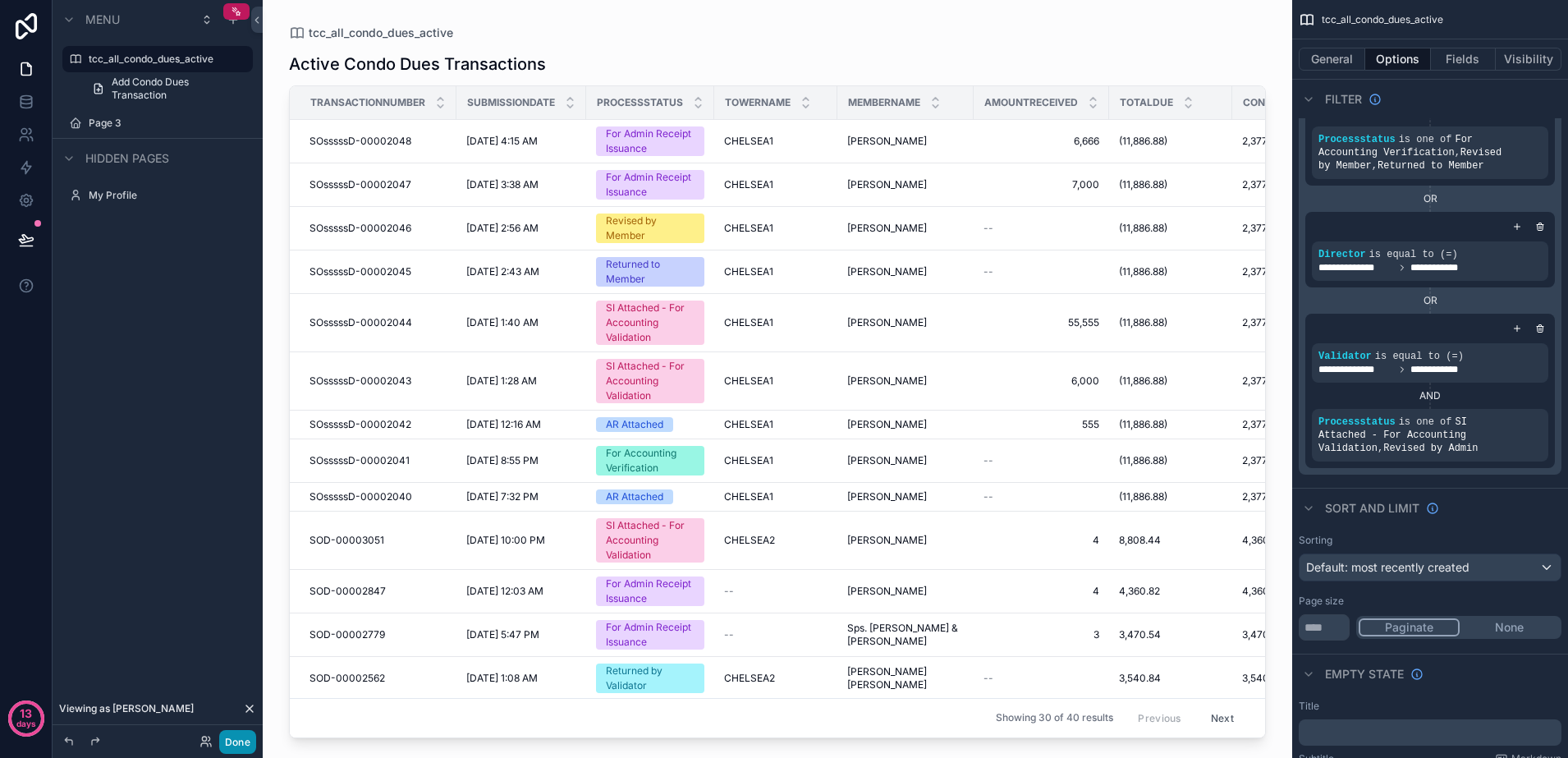
click at [223, 738] on button "Done" at bounding box center [237, 742] width 37 height 24
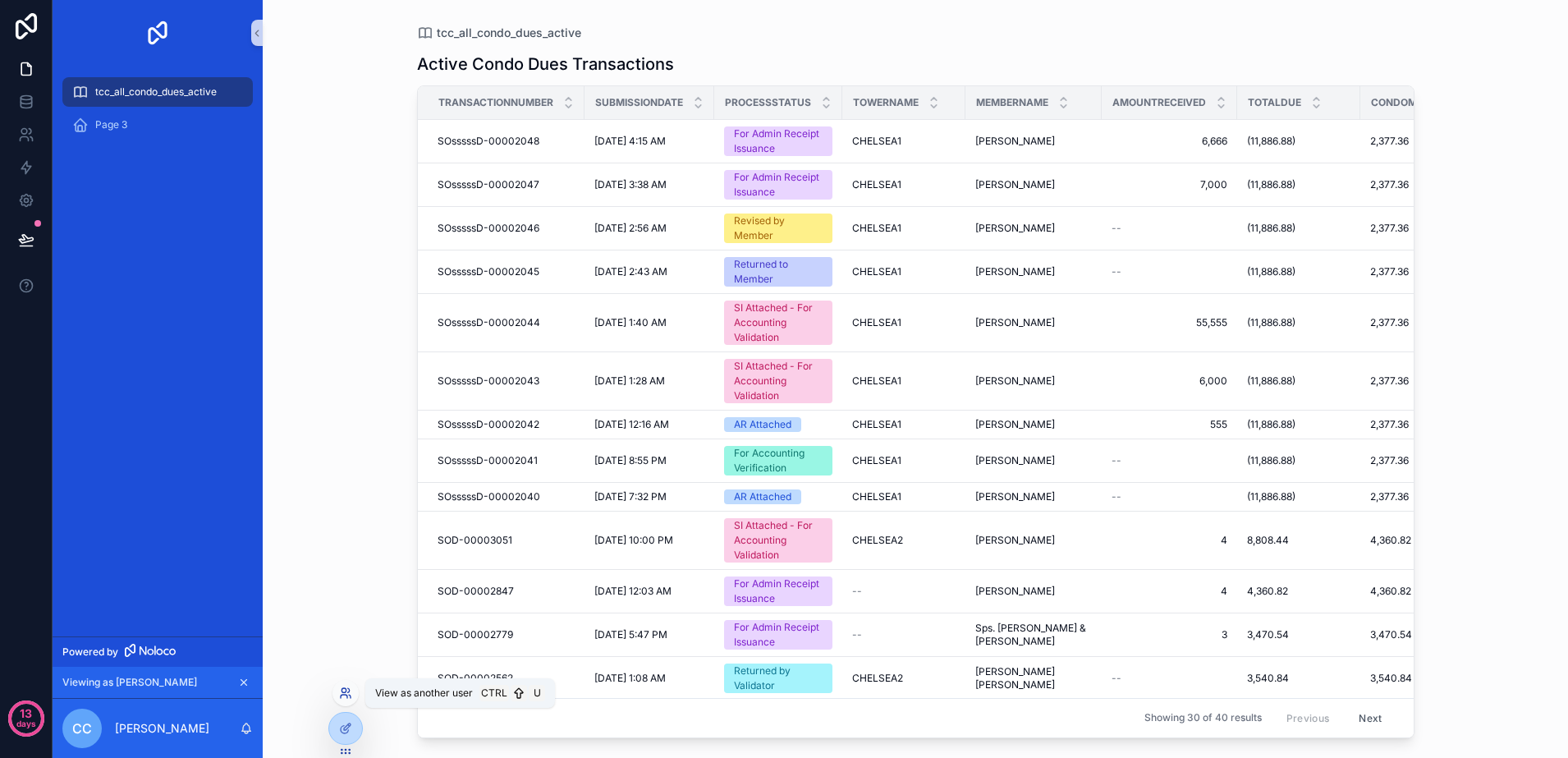
click at [348, 694] on icon at bounding box center [346, 693] width 14 height 14
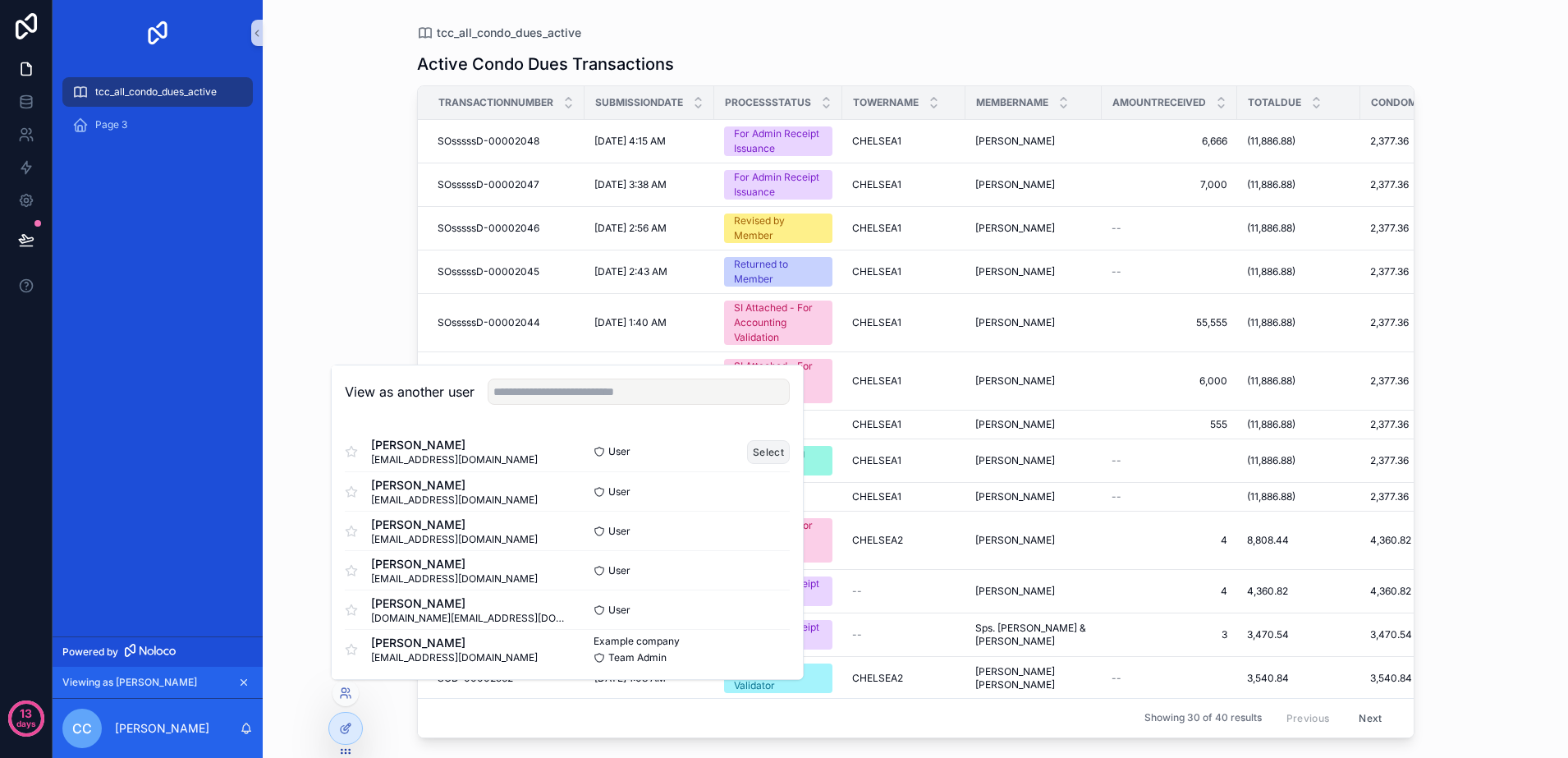
click at [754, 451] on button "Select" at bounding box center [769, 451] width 43 height 24
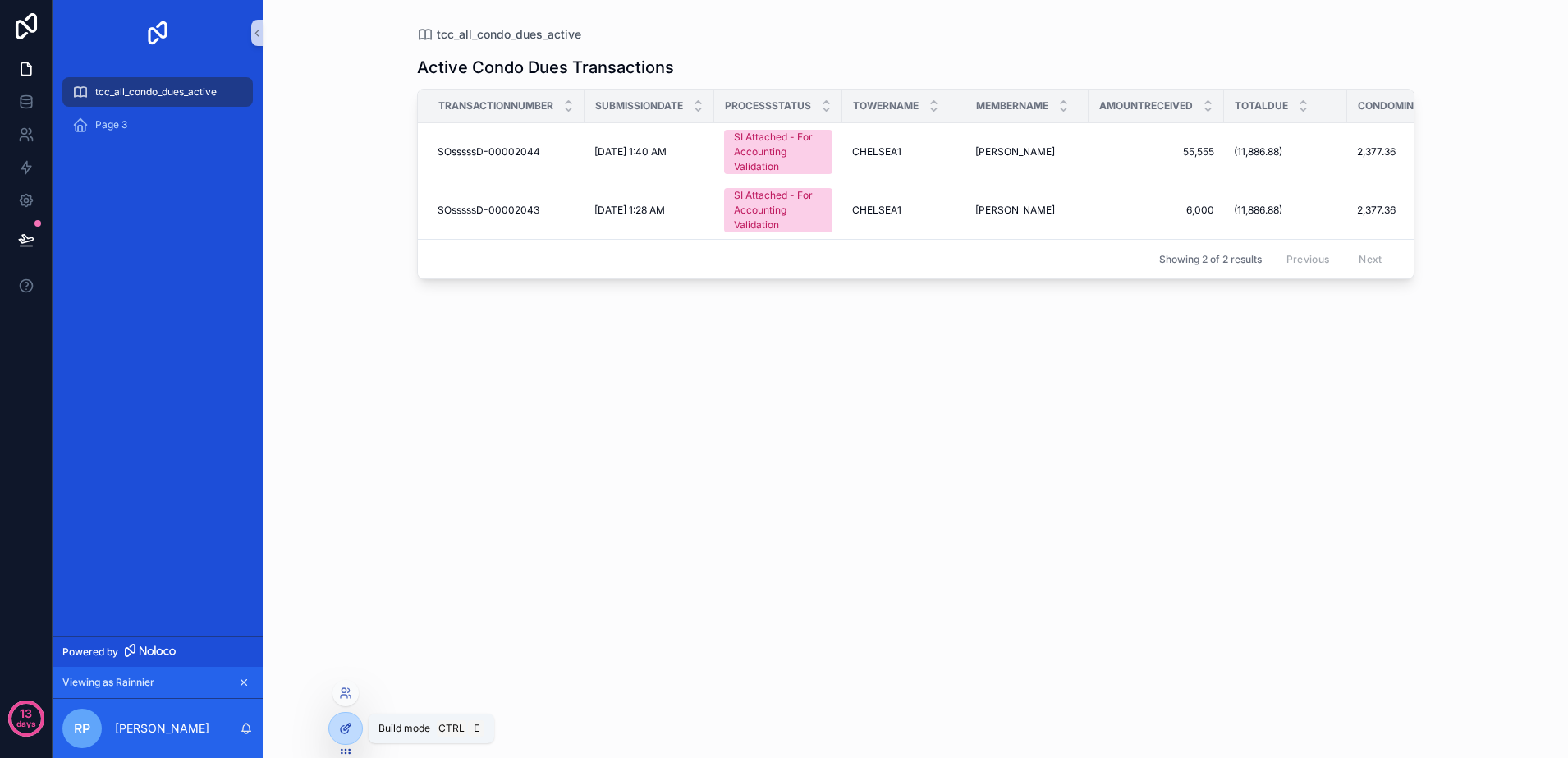
click at [352, 725] on icon at bounding box center [346, 728] width 14 height 14
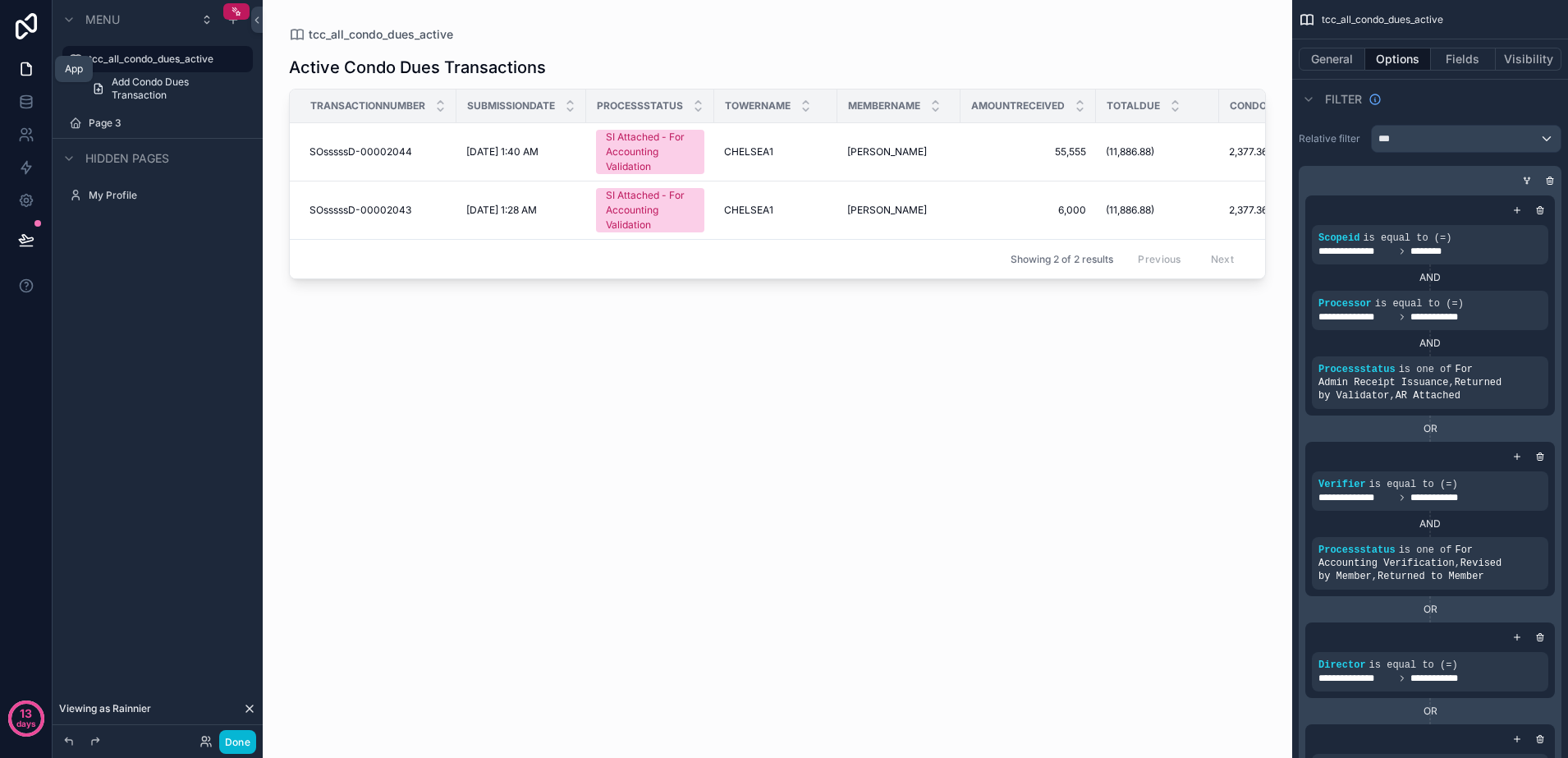
click at [29, 82] on link at bounding box center [25, 69] width 51 height 33
click at [209, 735] on icon at bounding box center [206, 742] width 14 height 14
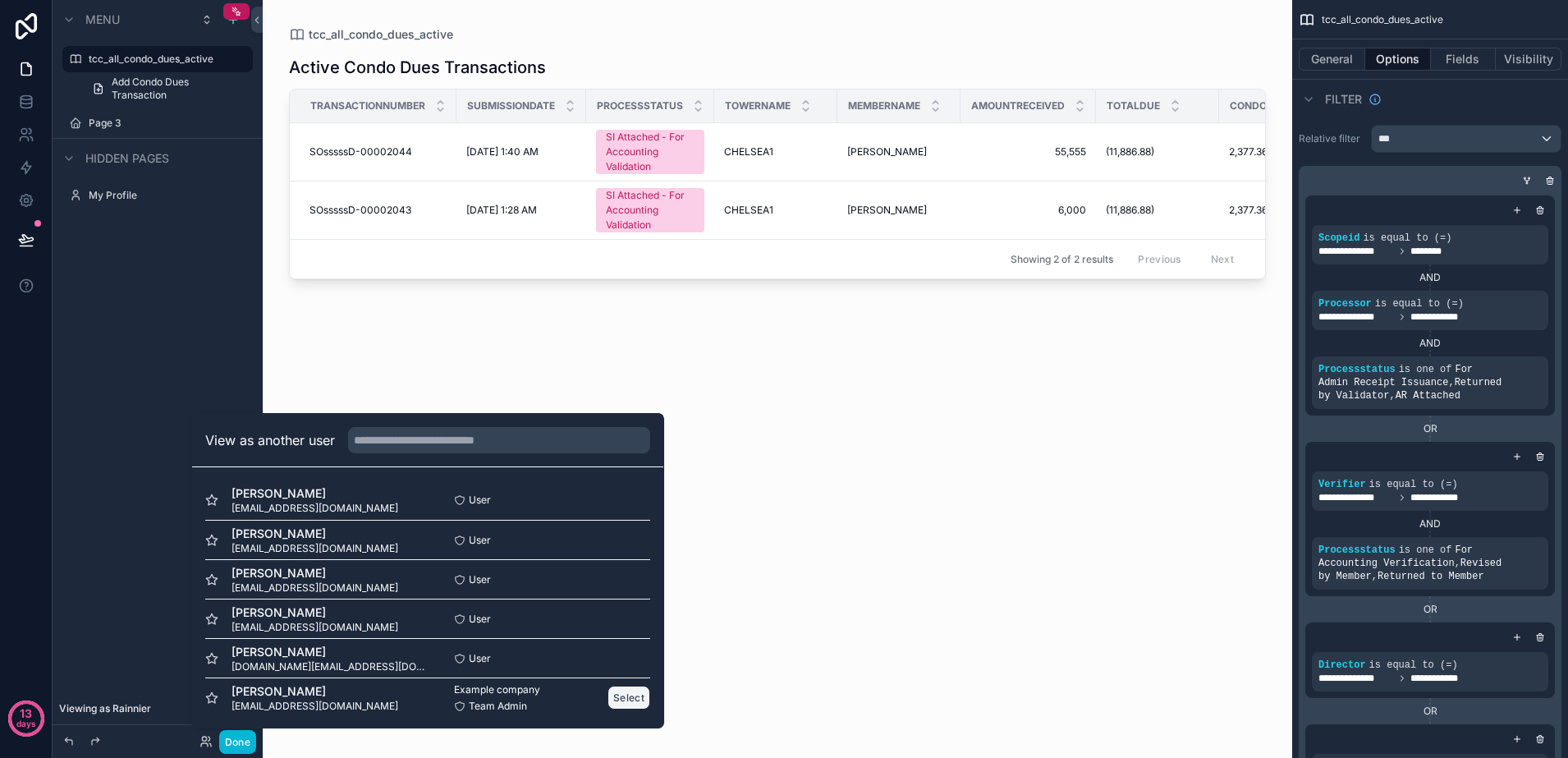
click at [607, 702] on button "Select" at bounding box center [629, 697] width 43 height 24
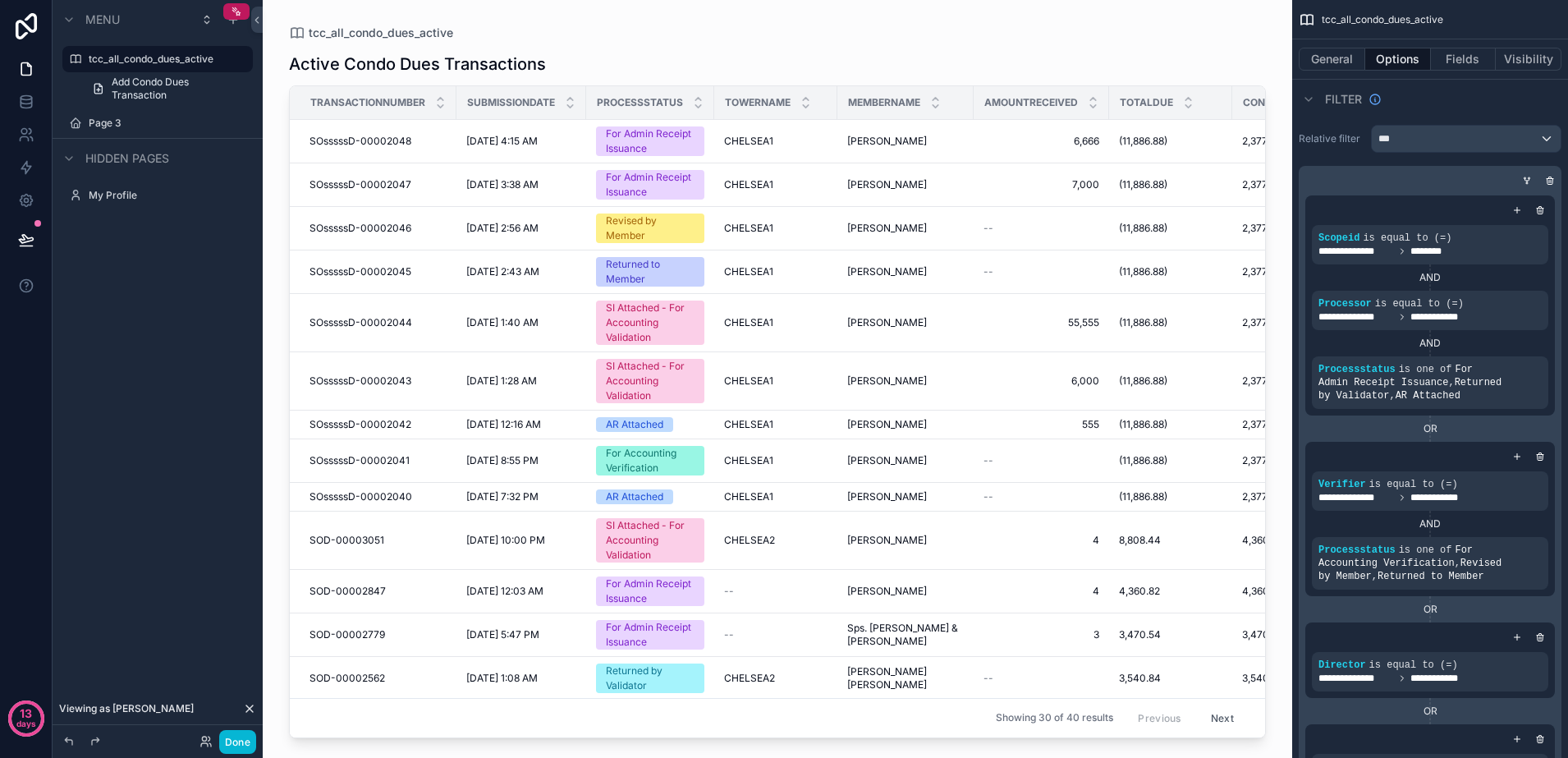
click at [744, 596] on div "scrollable content" at bounding box center [777, 369] width 1030 height 738
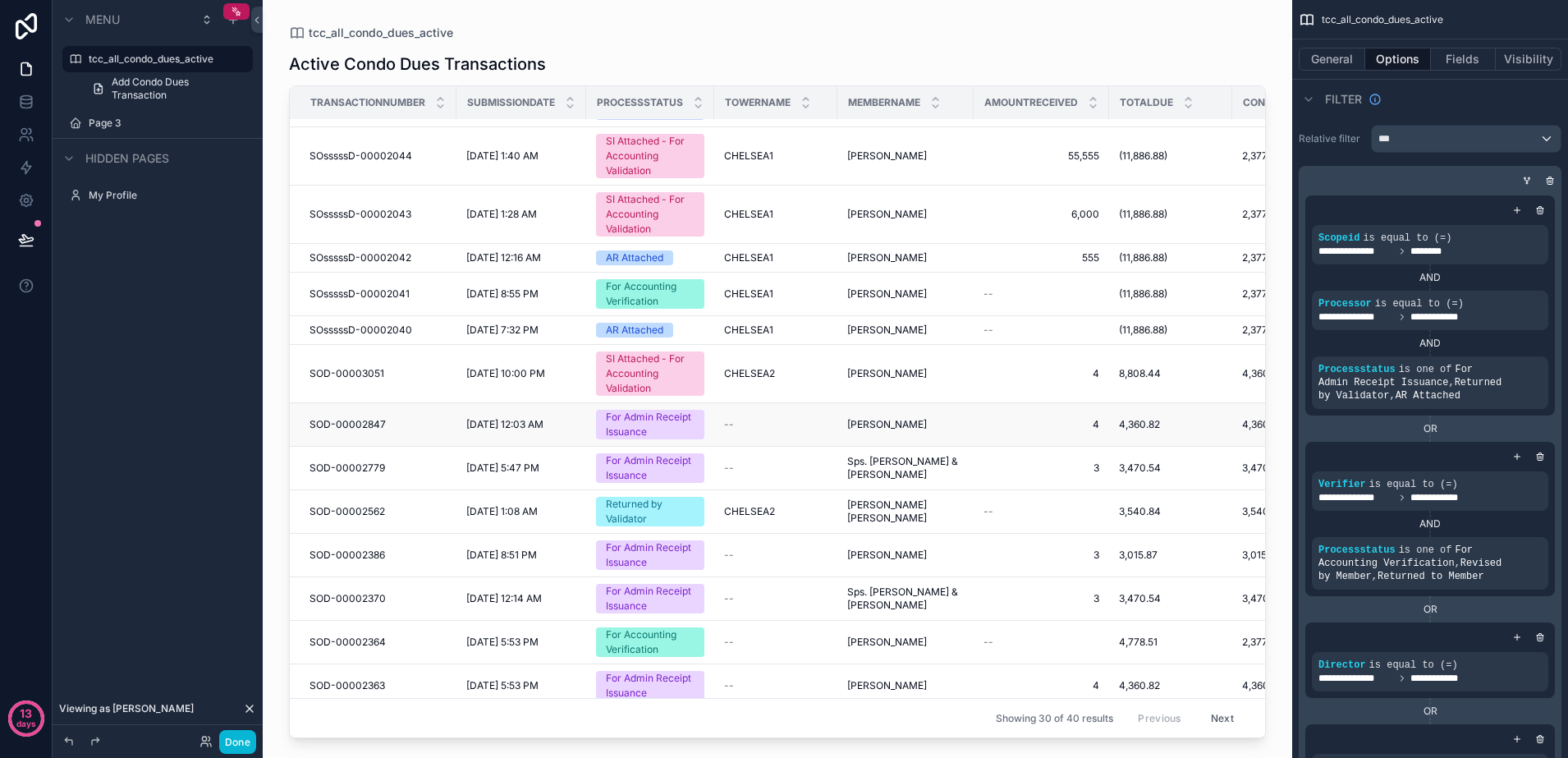
scroll to position [205, 0]
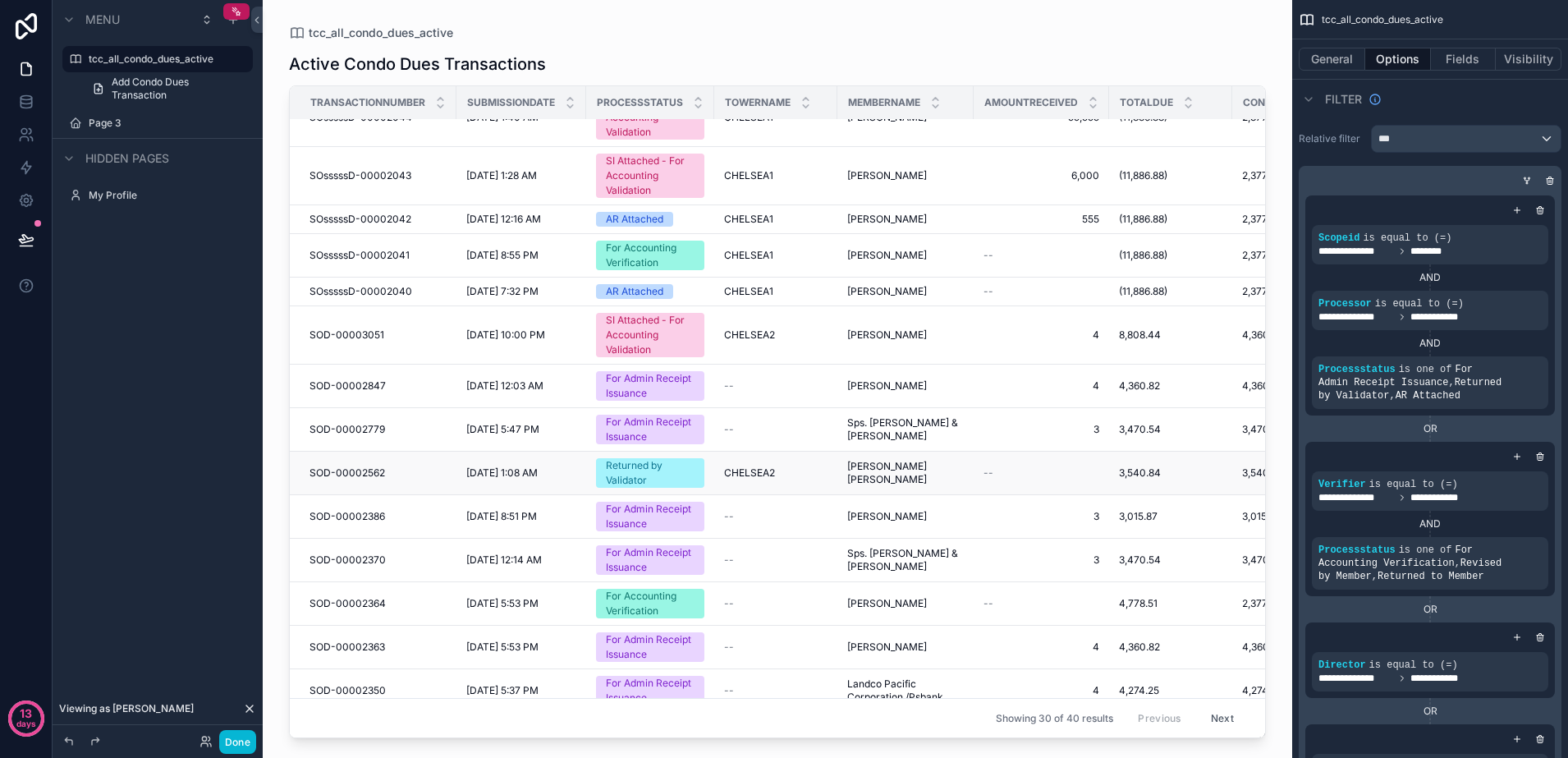
click at [518, 470] on span "[DATE] 1:08 AM" at bounding box center [503, 473] width 72 height 14
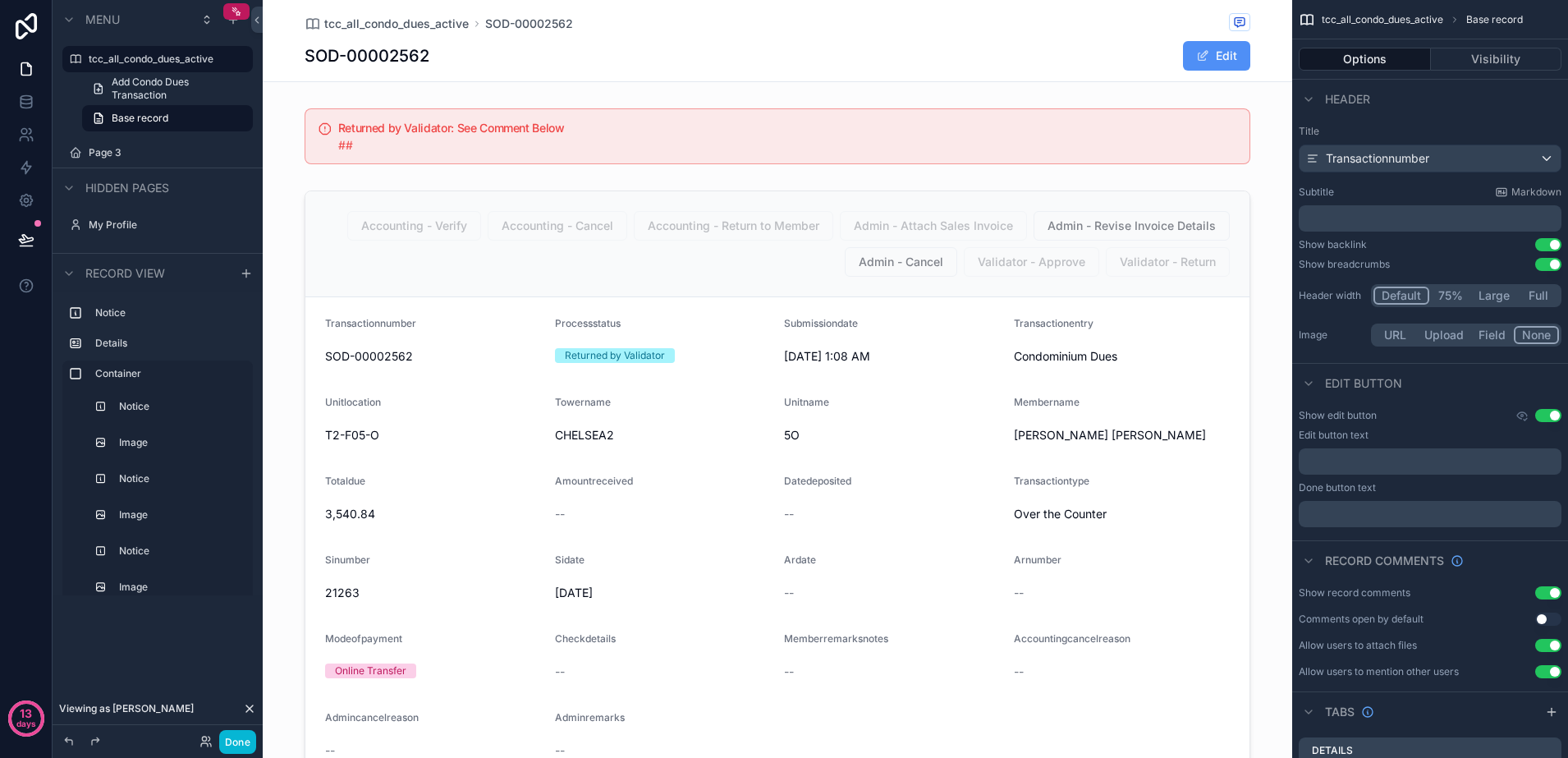
click at [1196, 61] on span "scrollable content" at bounding box center [1203, 56] width 14 height 14
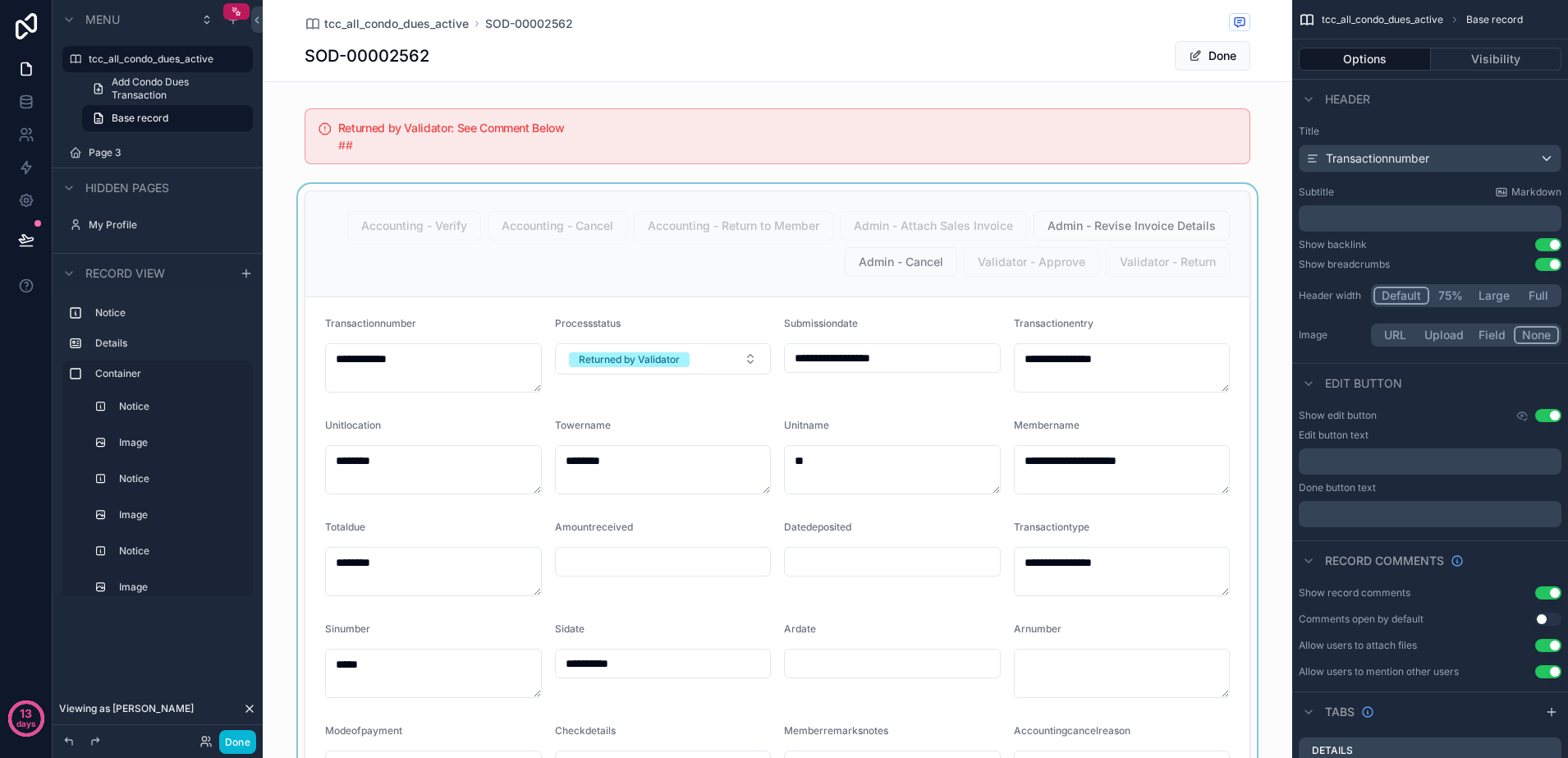
click at [742, 359] on div "scrollable content" at bounding box center [777, 607] width 1030 height 846
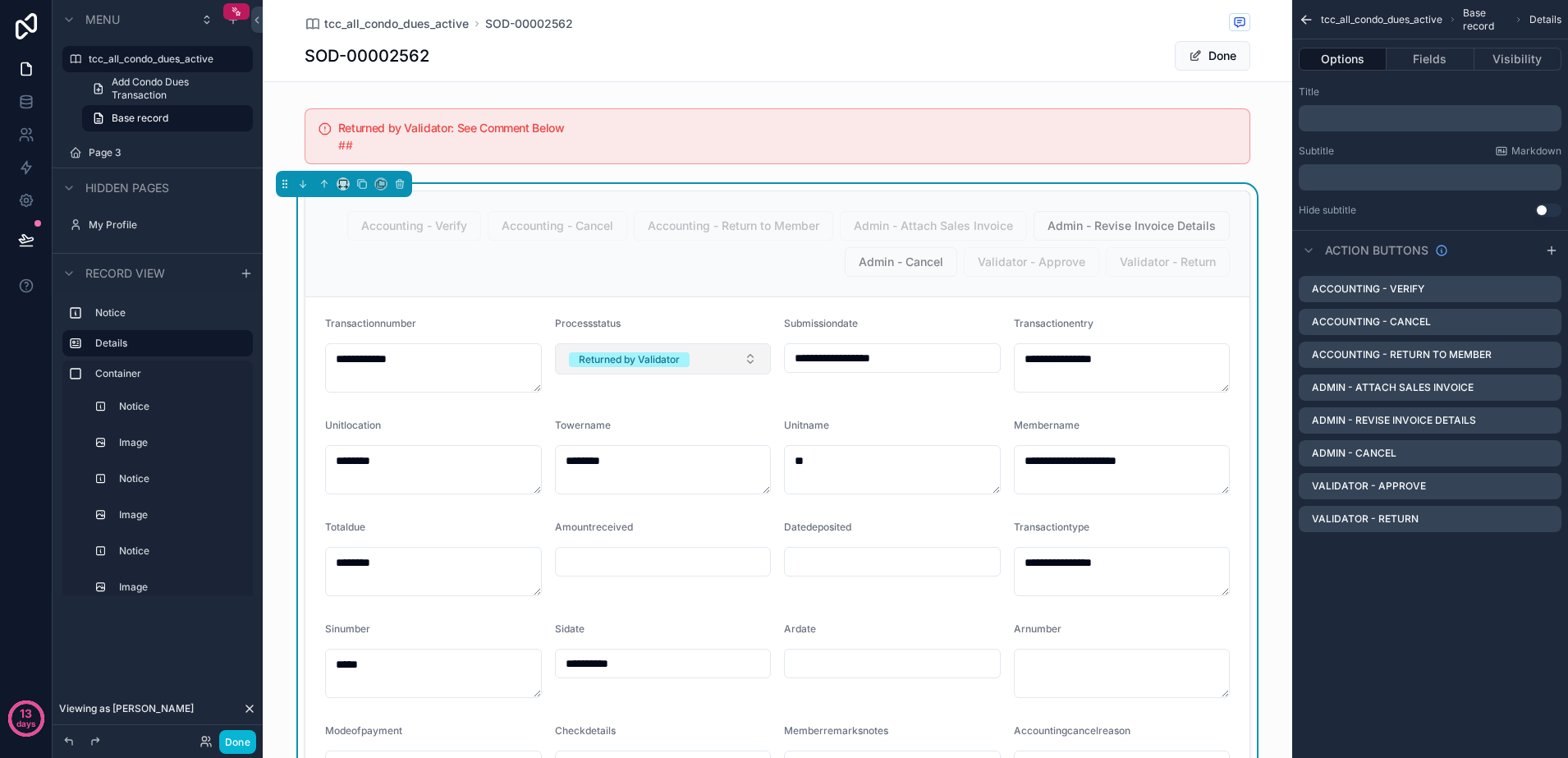
click at [744, 354] on button "Returned by Validator" at bounding box center [663, 358] width 217 height 31
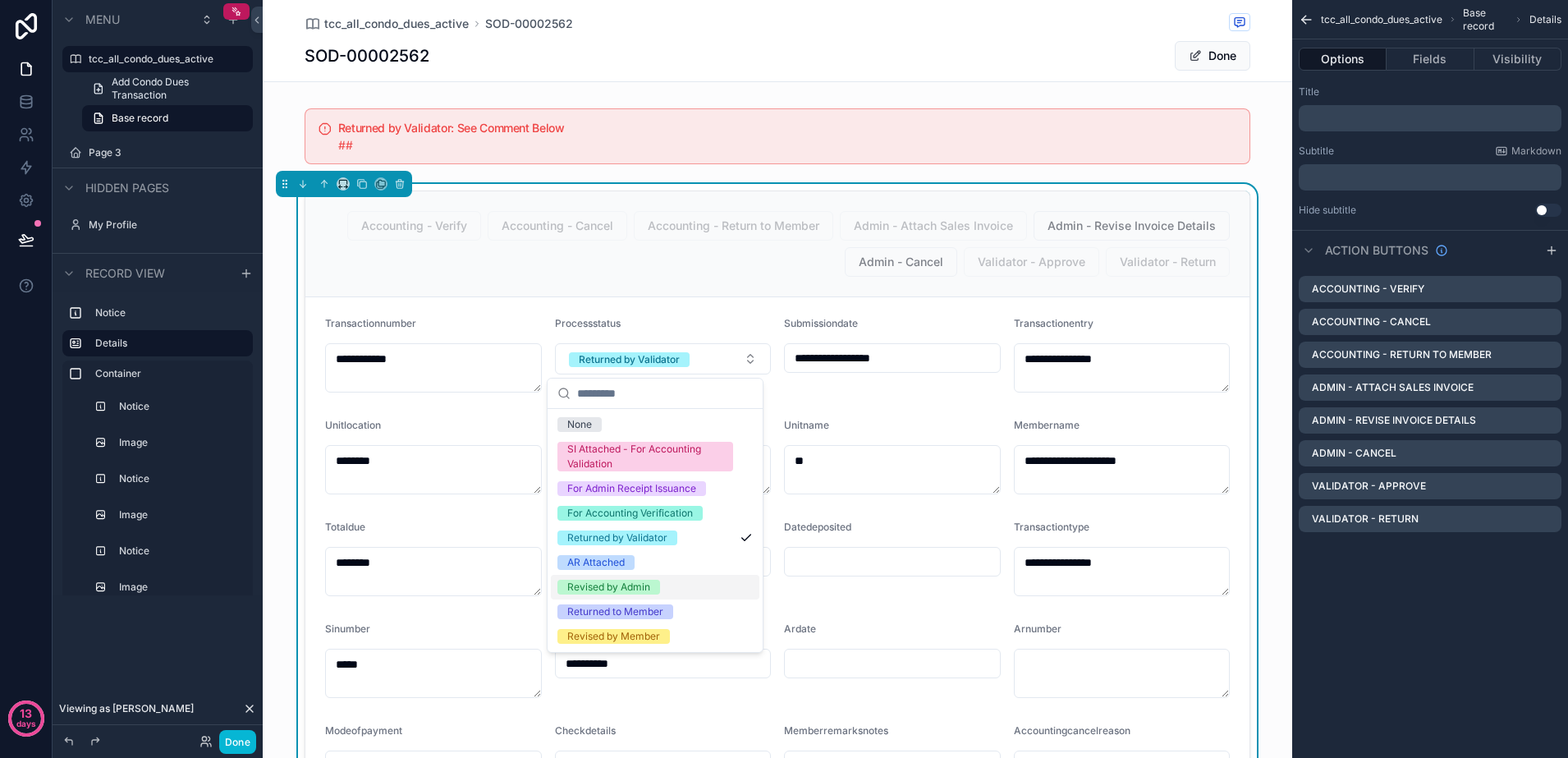
click at [667, 591] on div "Revised by Admin" at bounding box center [655, 586] width 208 height 24
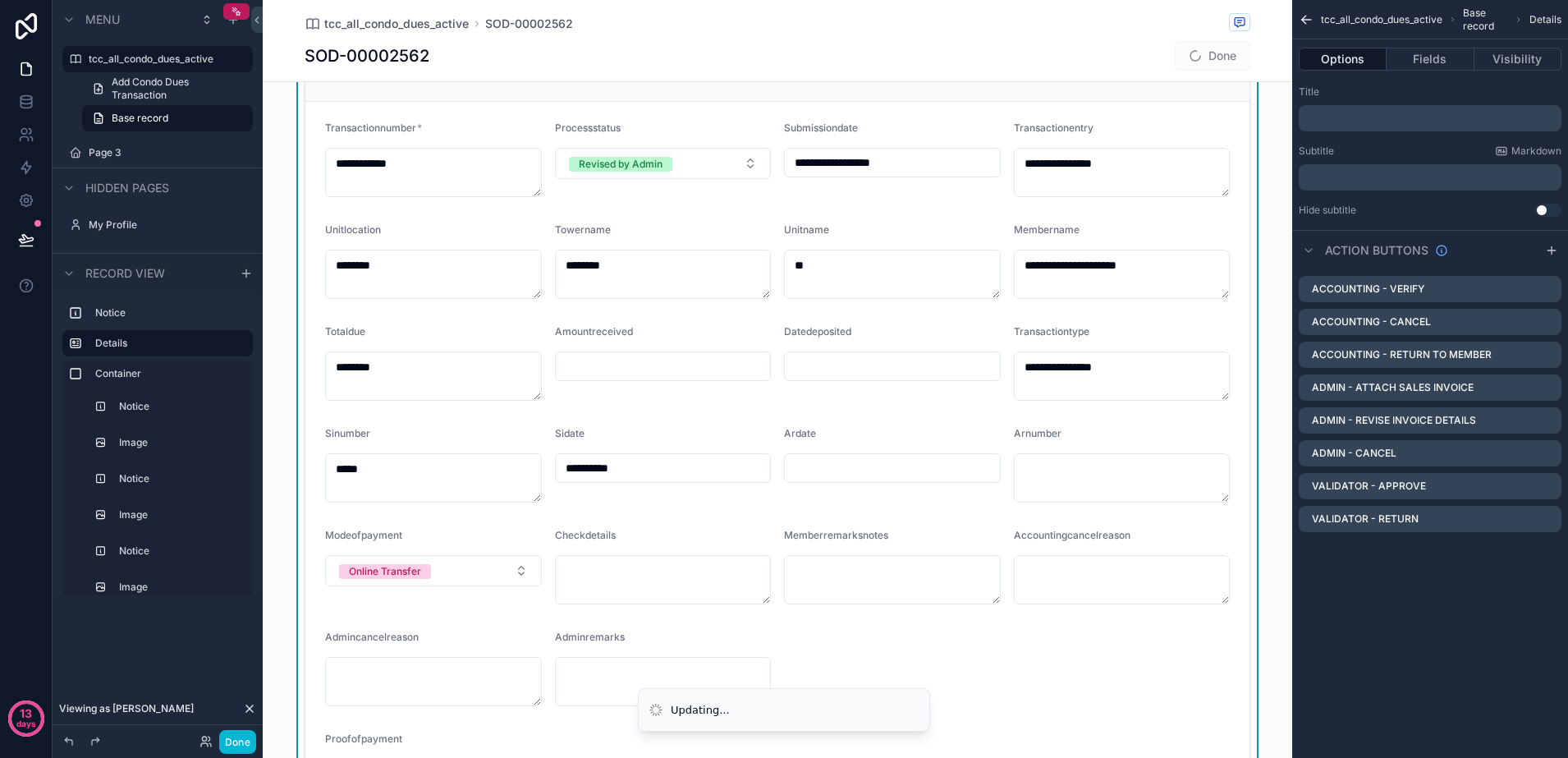
scroll to position [205, 0]
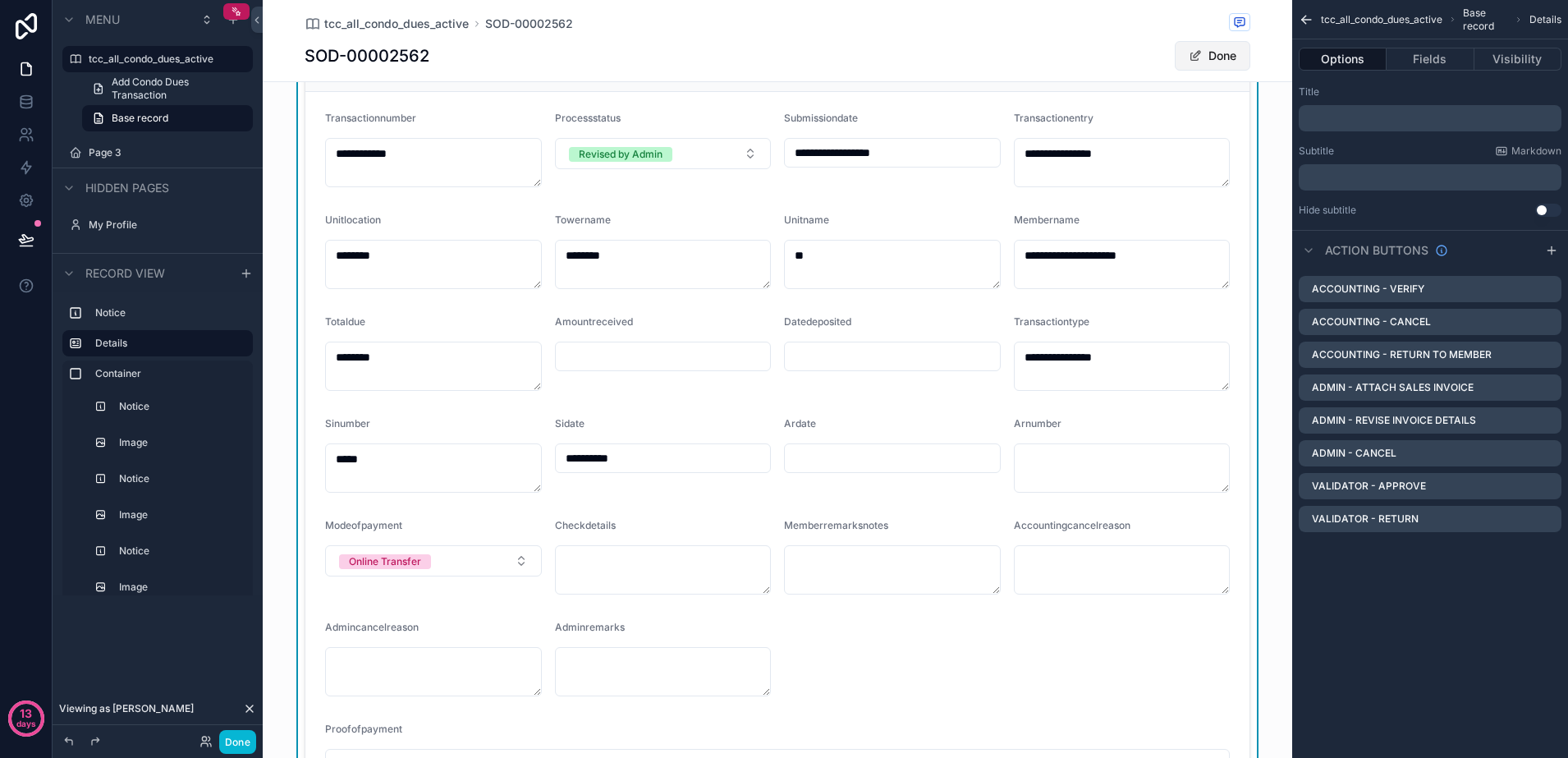
click at [1194, 61] on button "Done" at bounding box center [1213, 55] width 76 height 30
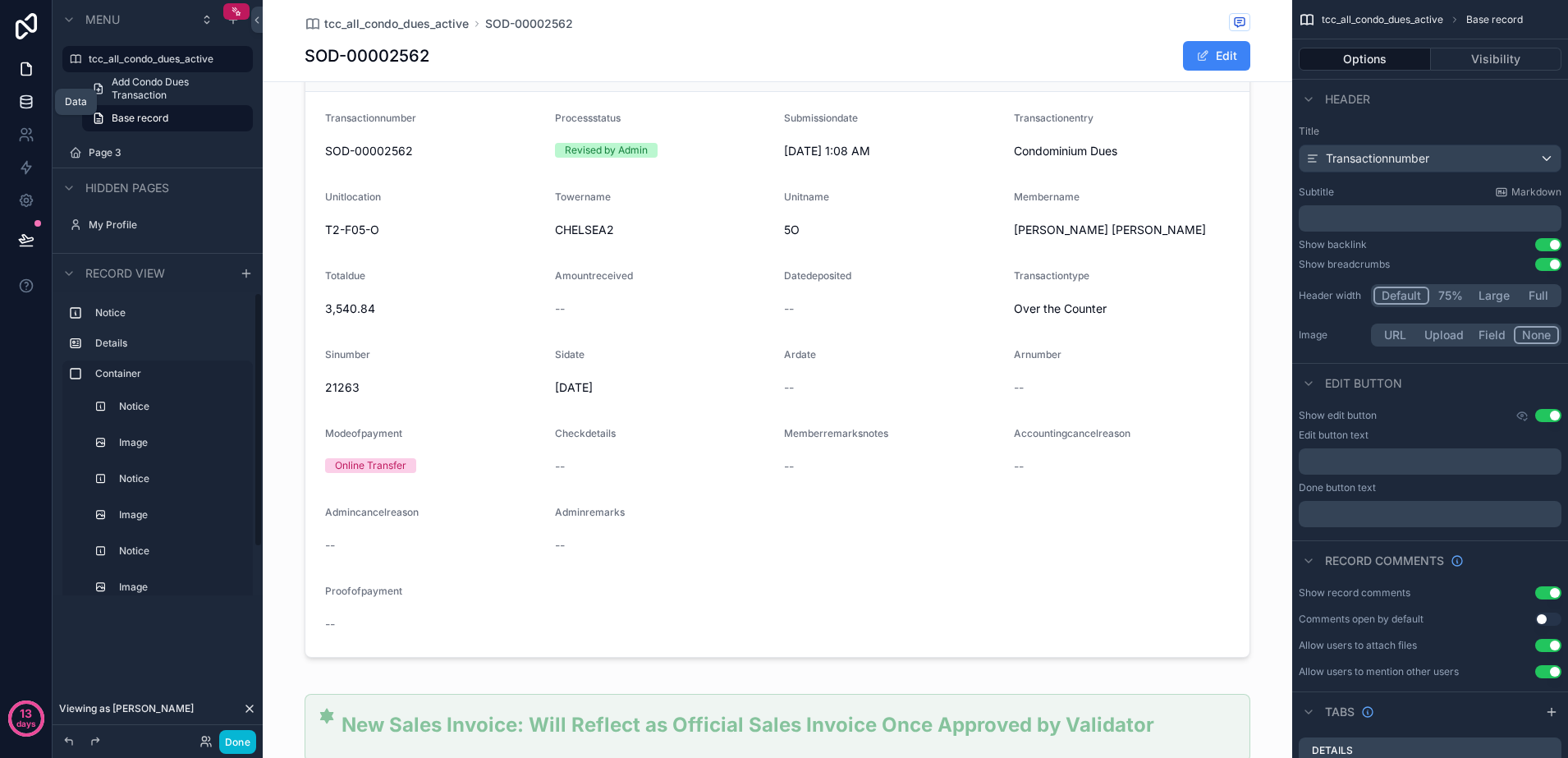
click at [30, 97] on icon at bounding box center [26, 102] width 16 height 16
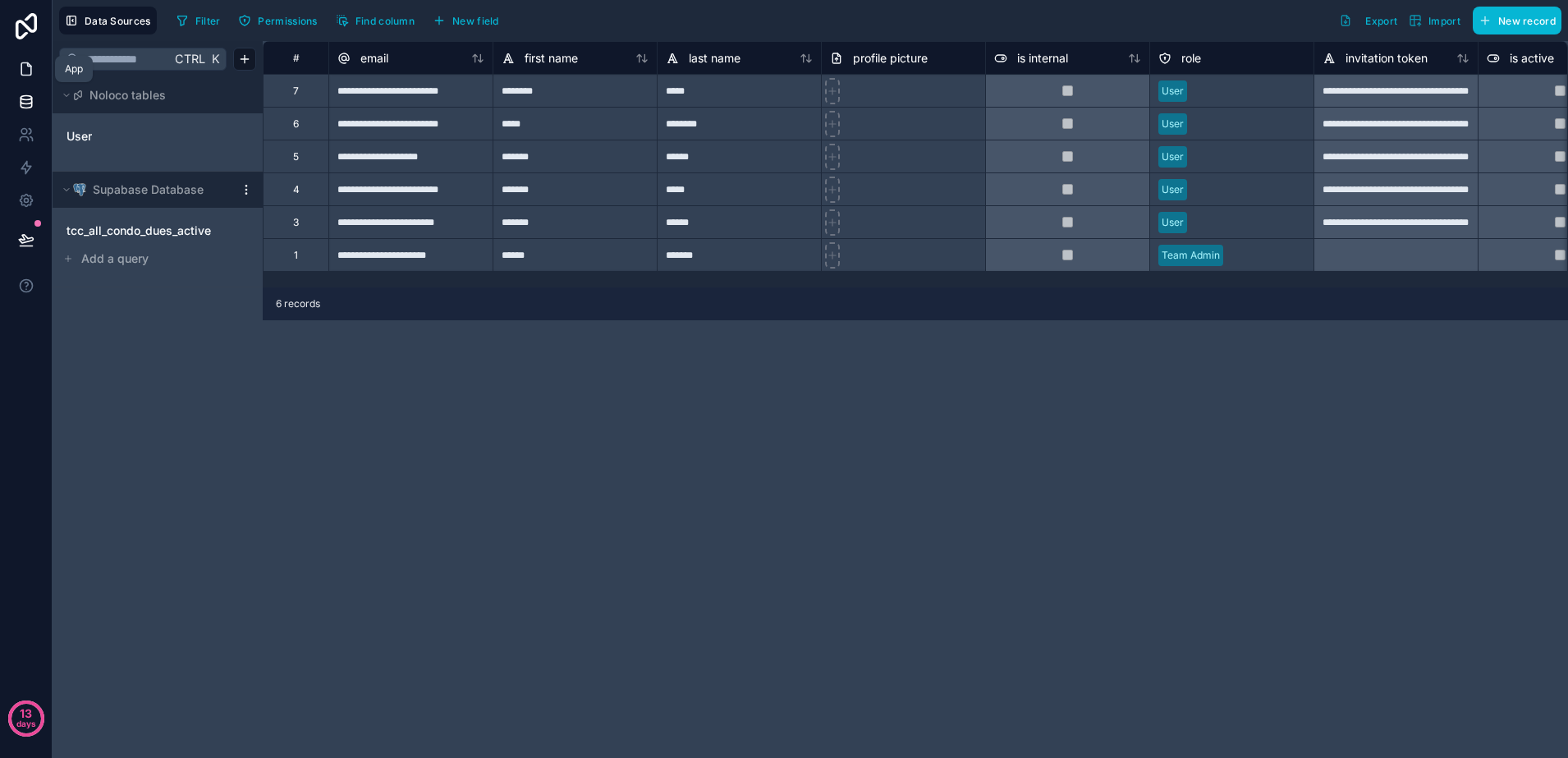
click at [22, 73] on icon at bounding box center [26, 69] width 16 height 16
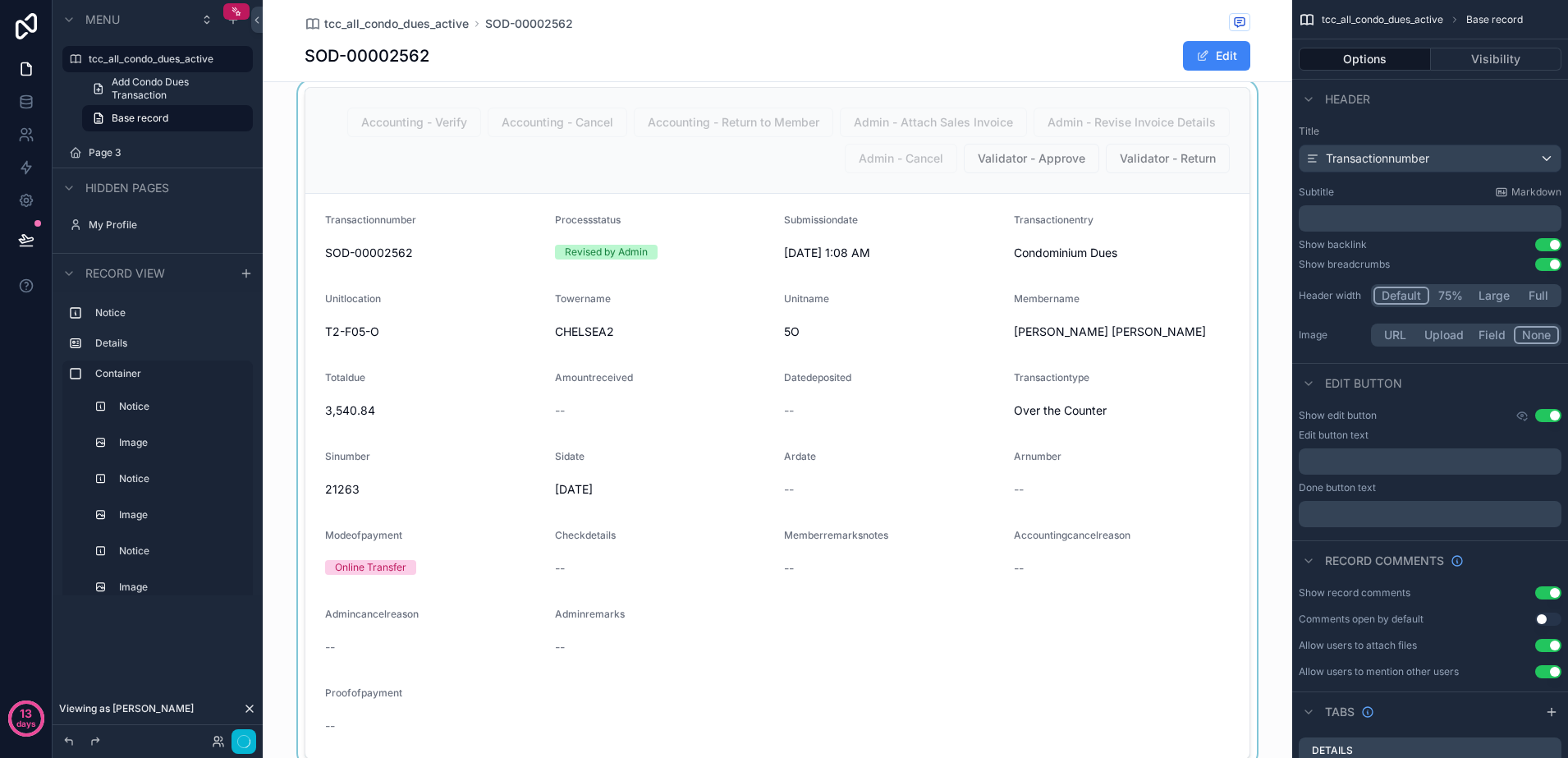
scroll to position [513, 0]
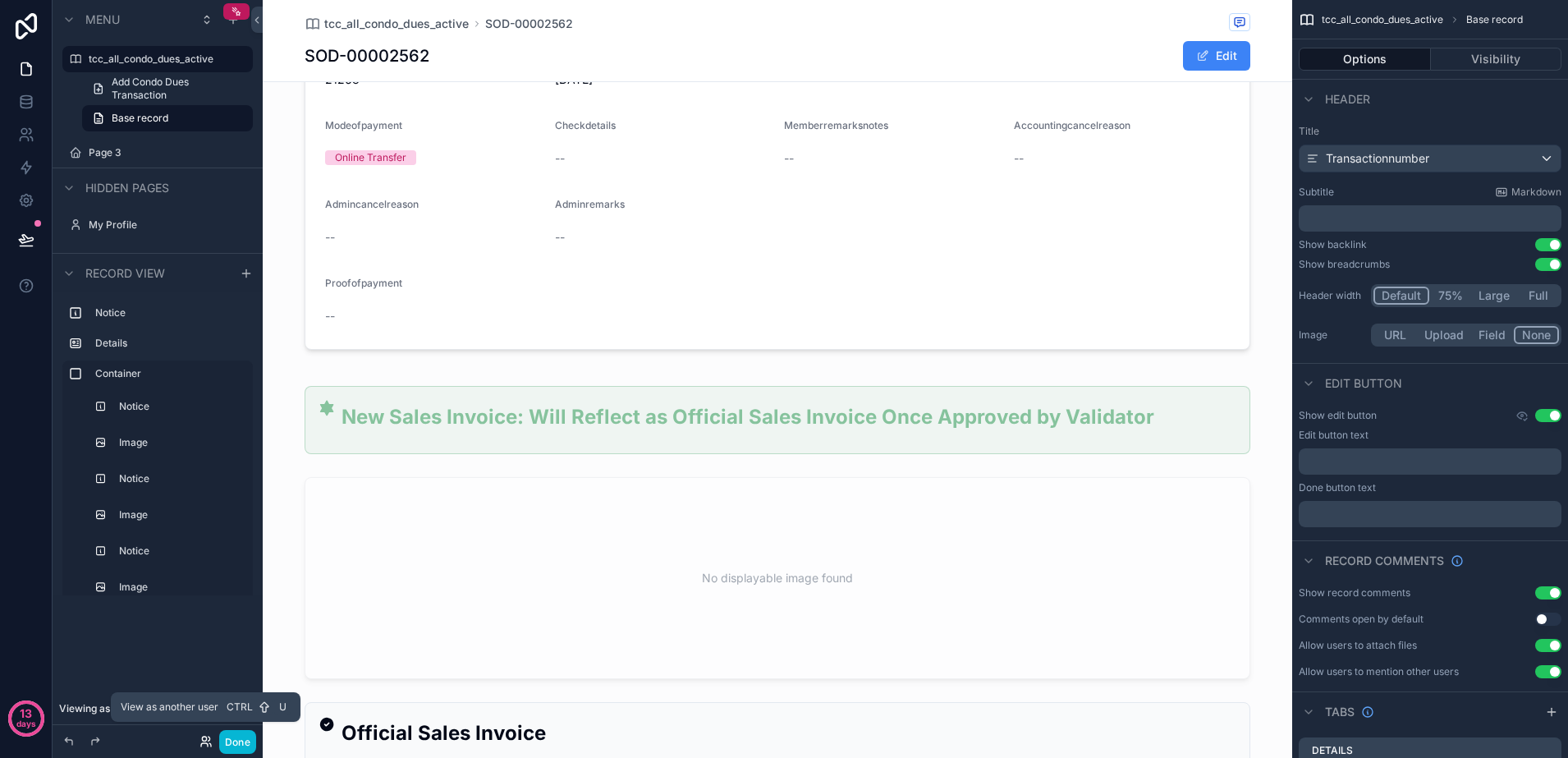
click at [205, 735] on icon at bounding box center [206, 742] width 14 height 14
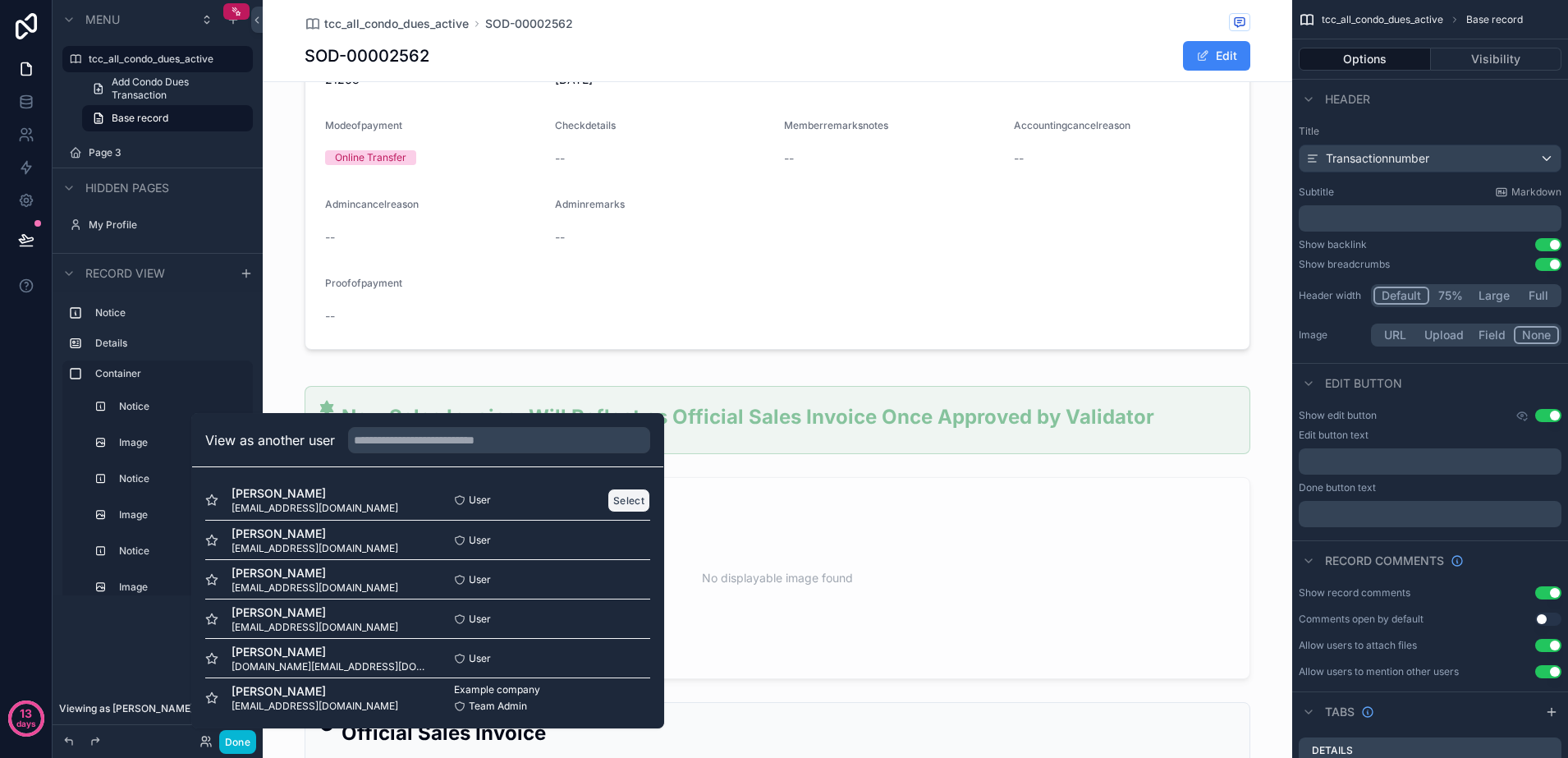
click at [611, 504] on button "Select" at bounding box center [629, 500] width 43 height 24
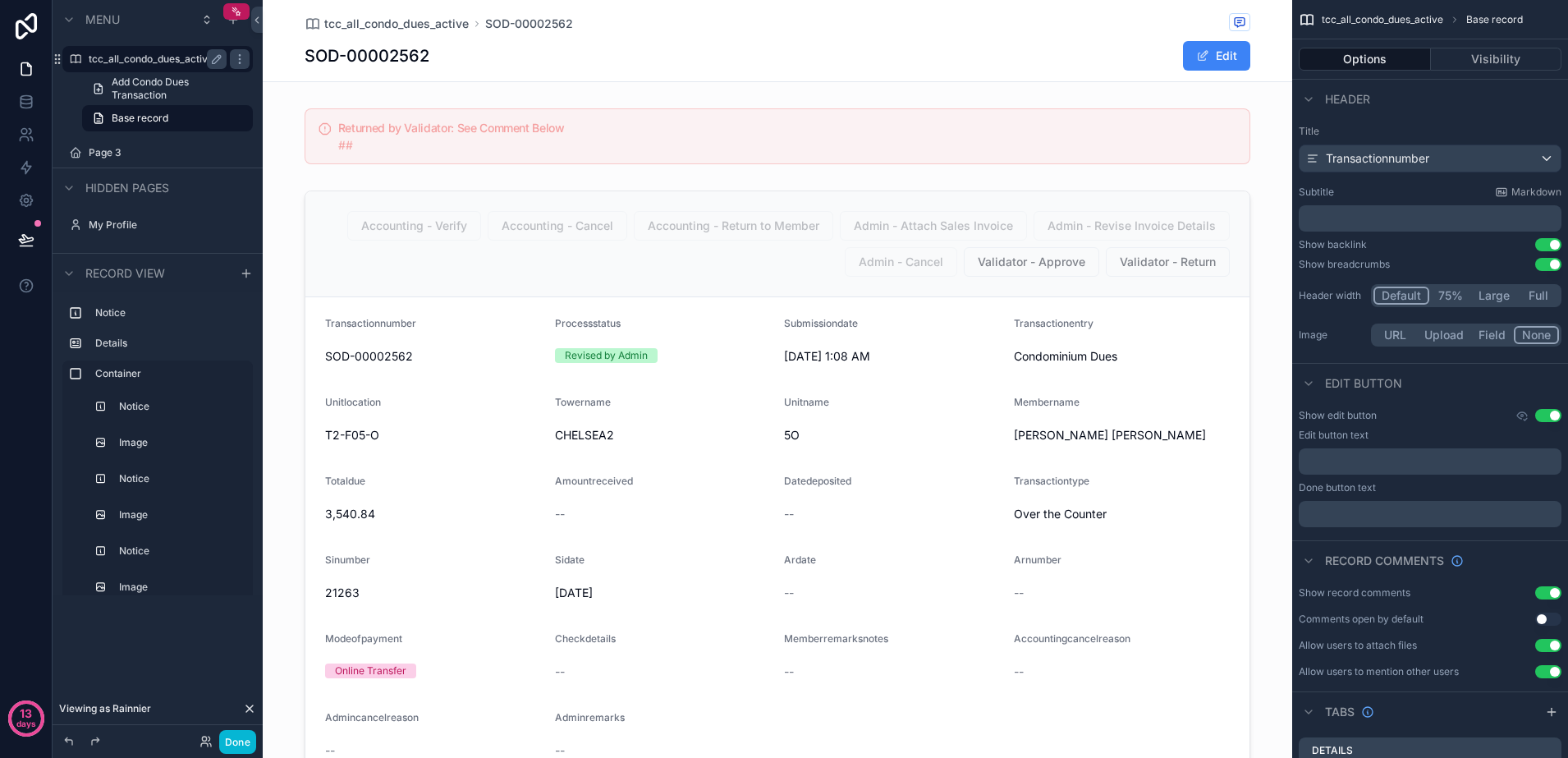
click at [175, 61] on label "tcc_all_condo_dues_active" at bounding box center [155, 59] width 132 height 14
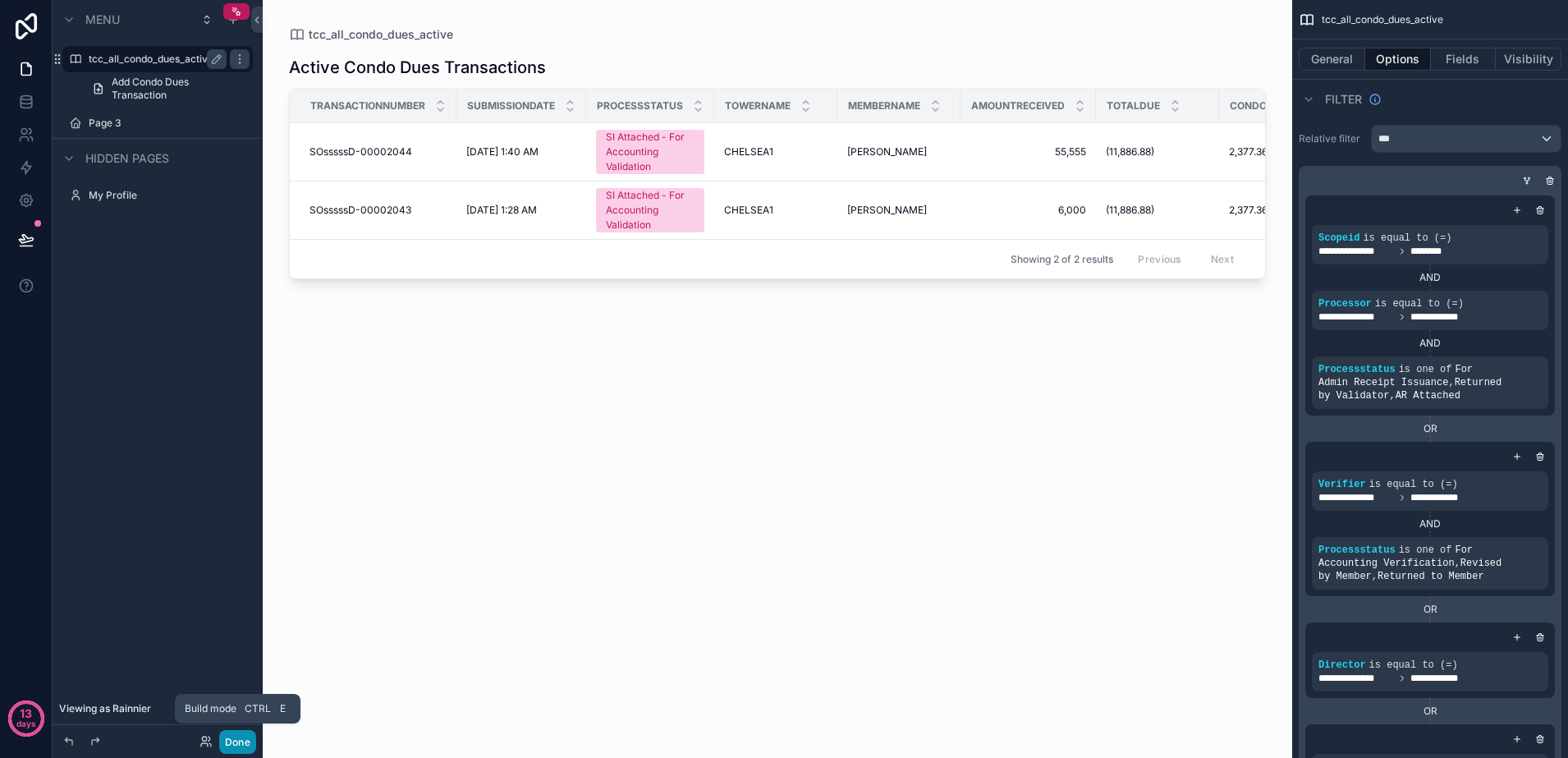
click at [239, 748] on button "Done" at bounding box center [237, 742] width 37 height 24
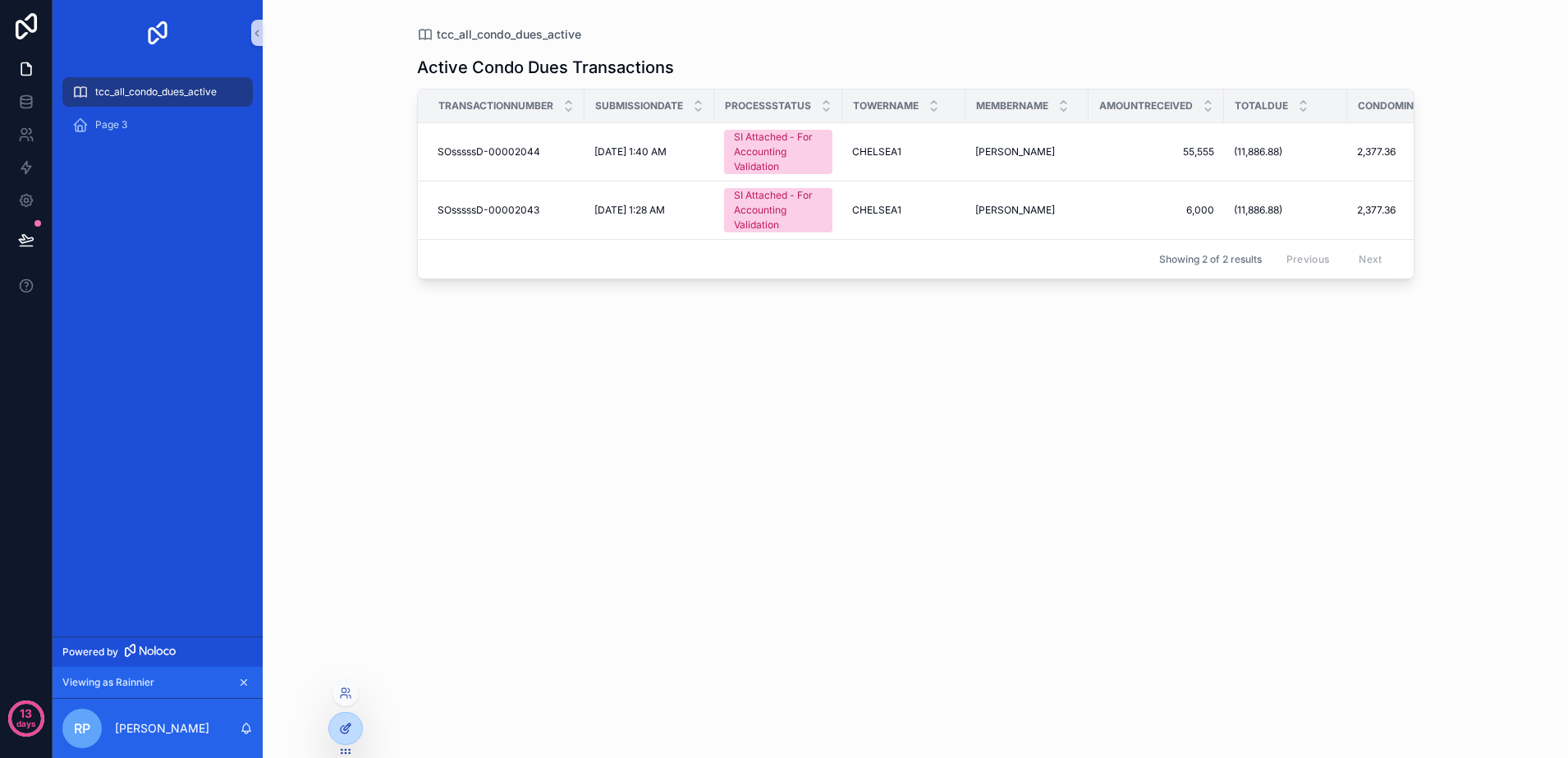
click at [352, 736] on div at bounding box center [346, 728] width 33 height 31
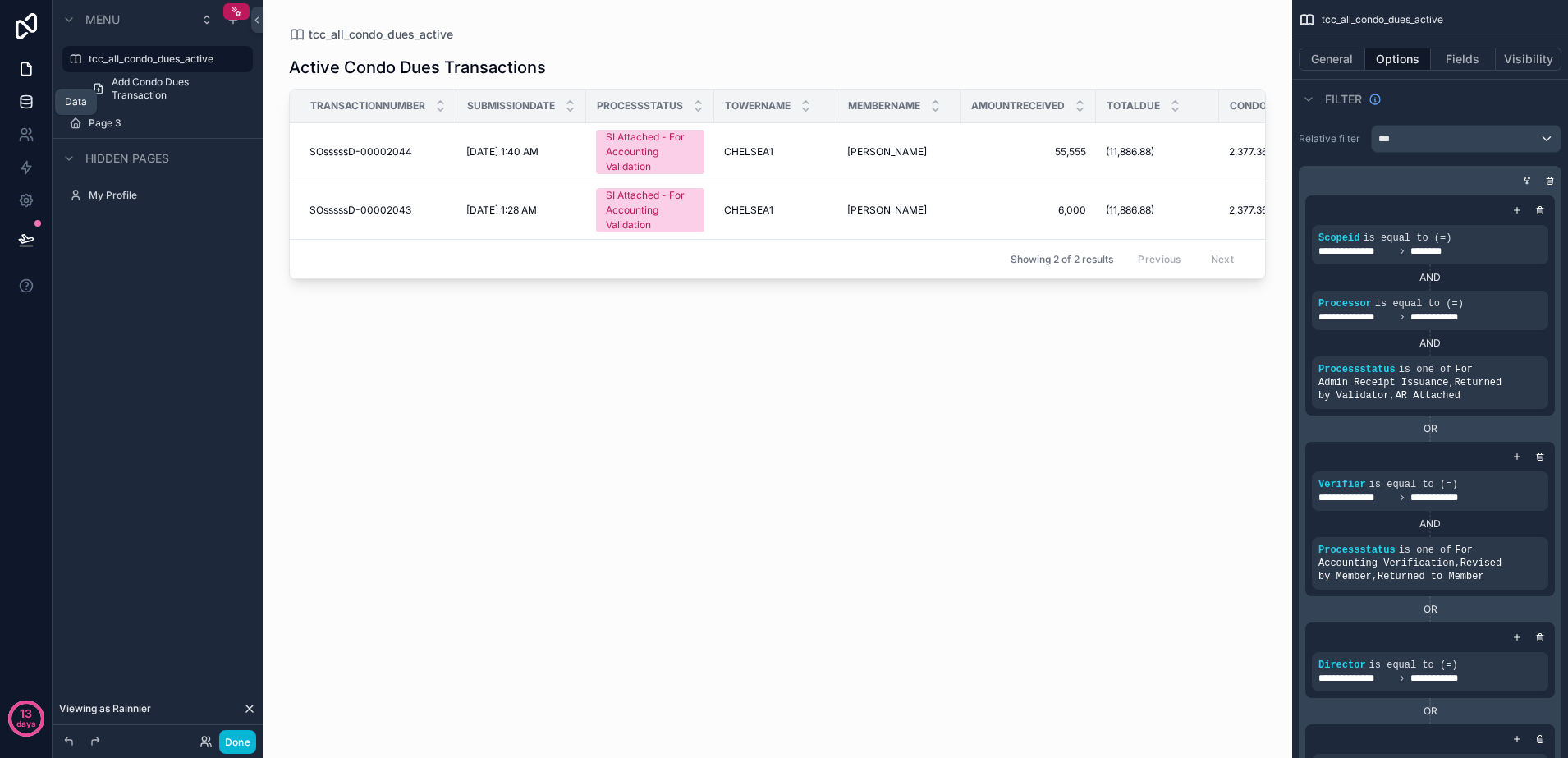
click at [30, 109] on icon at bounding box center [26, 102] width 16 height 16
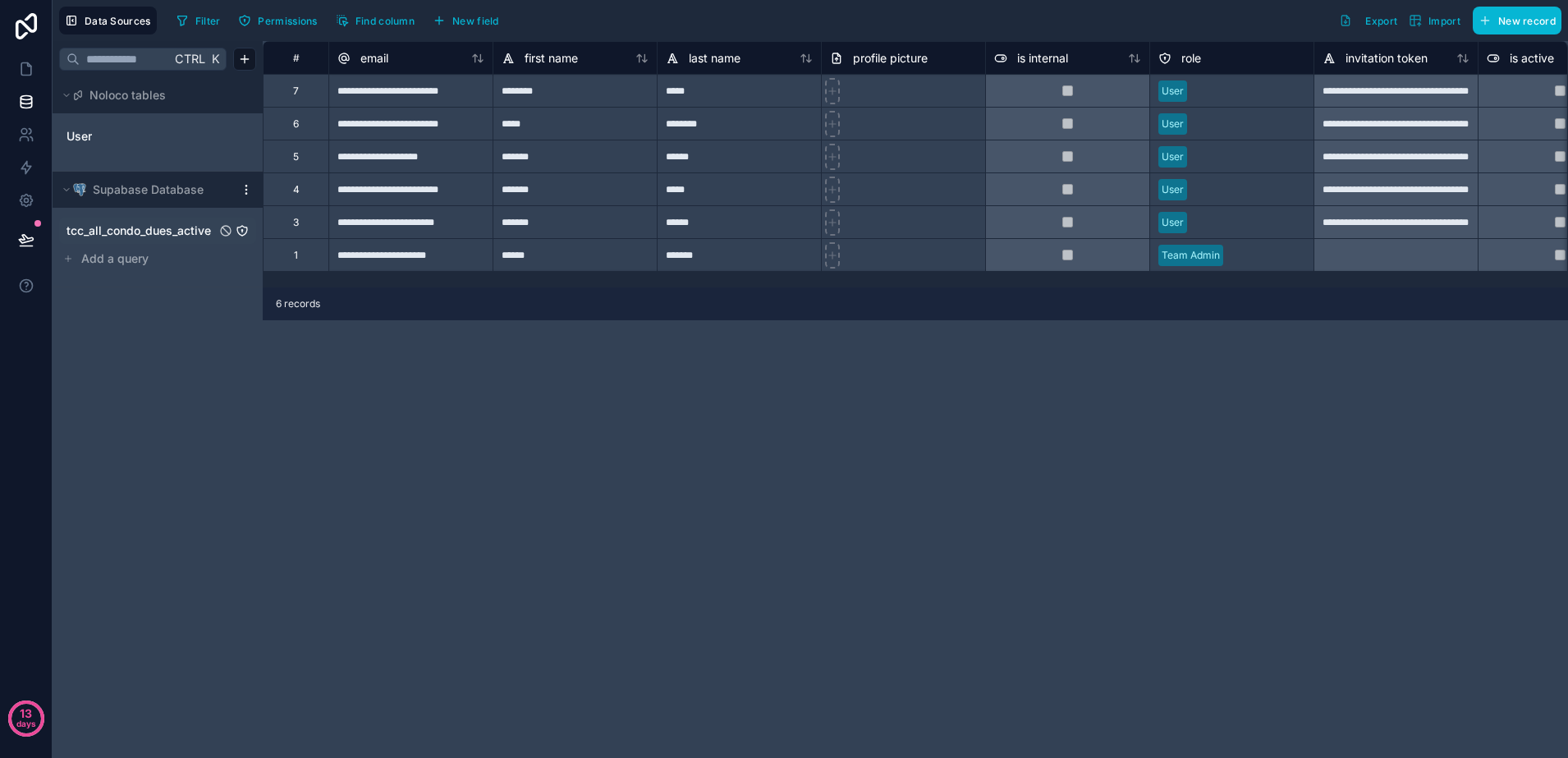
click at [138, 226] on span "tcc_all_condo_dues_active" at bounding box center [138, 230] width 144 height 16
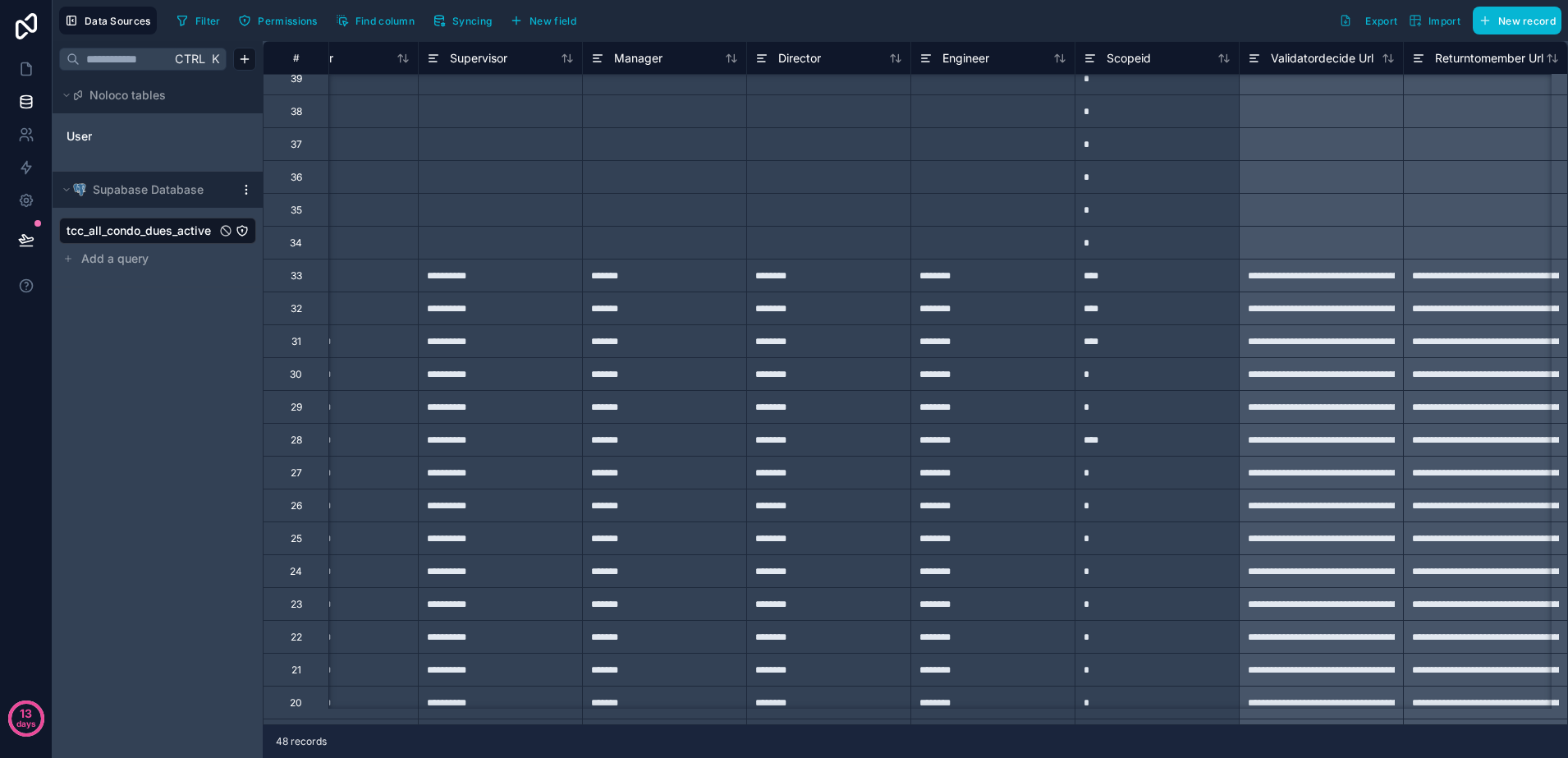
scroll to position [308, 9075]
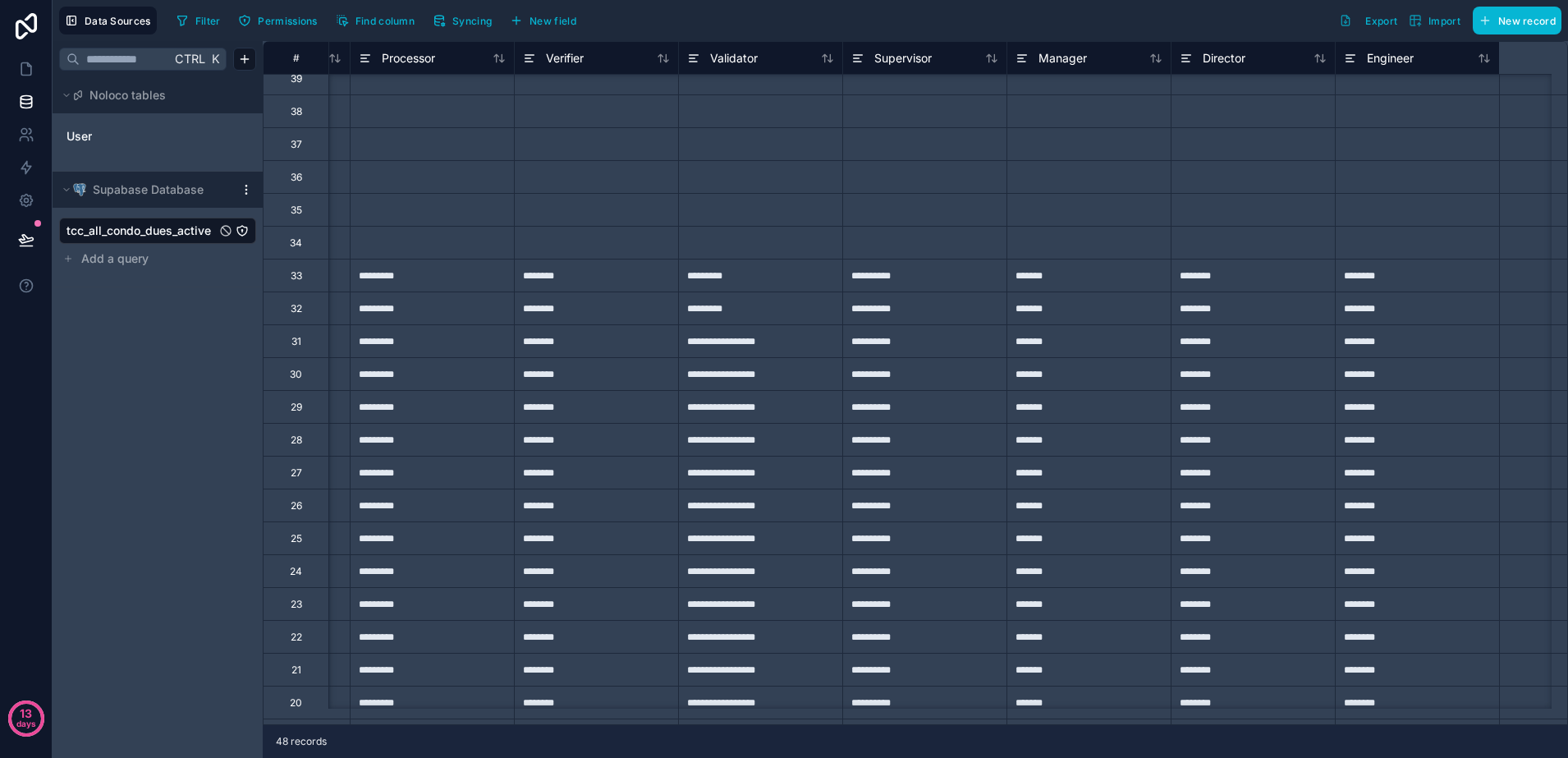
type input "**********"
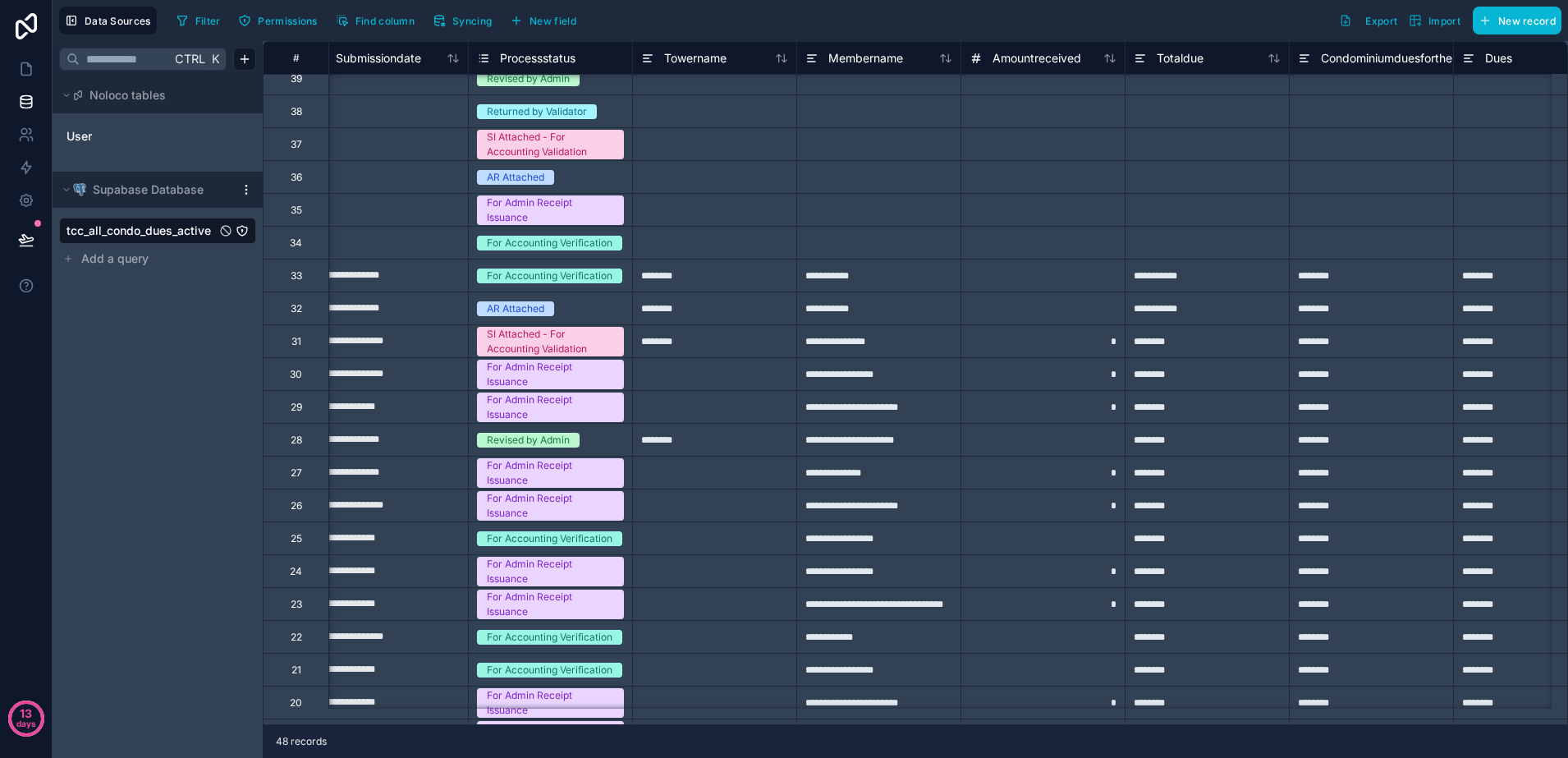
scroll to position [308, 0]
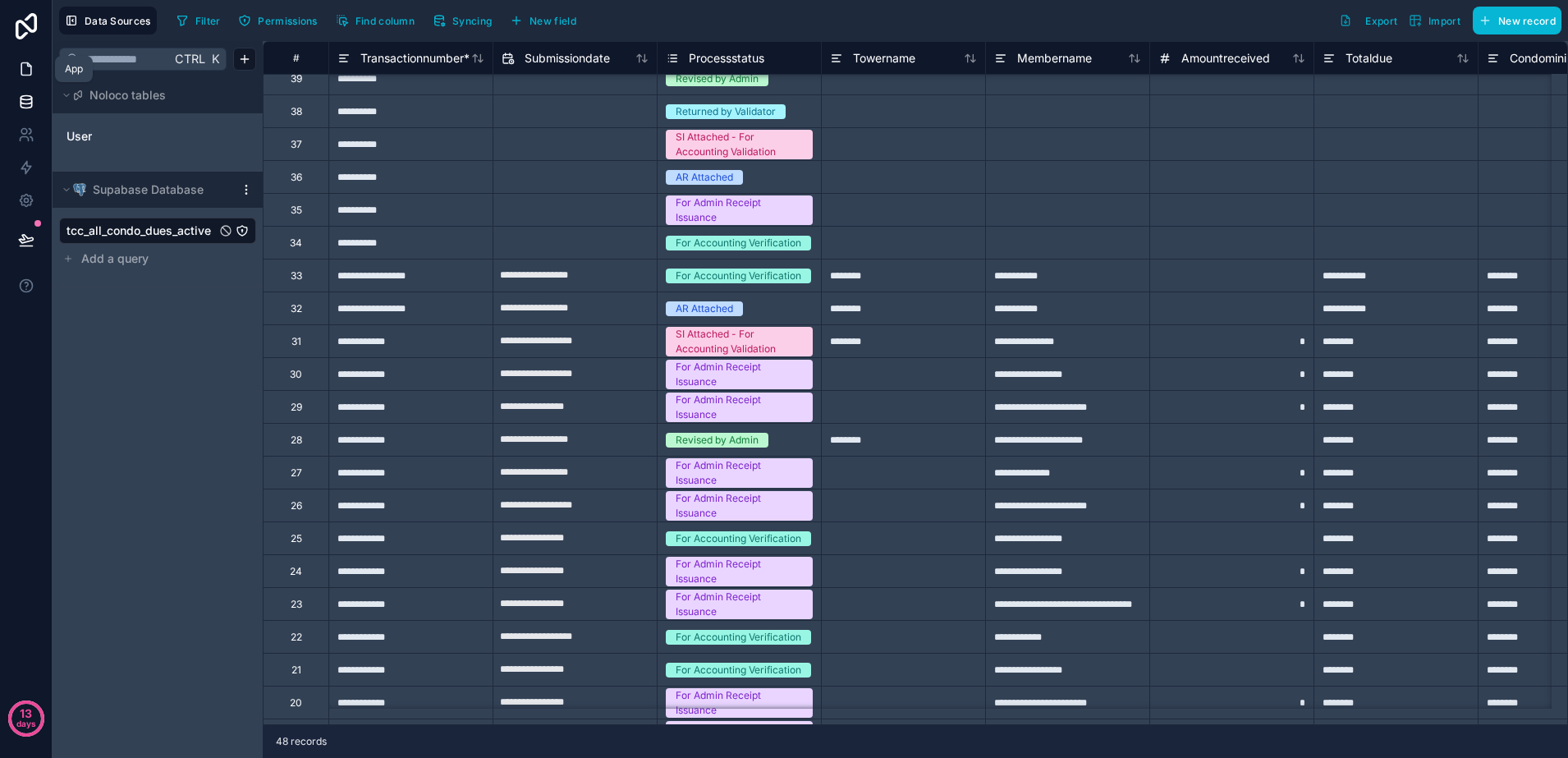
click at [32, 65] on icon at bounding box center [26, 69] width 16 height 16
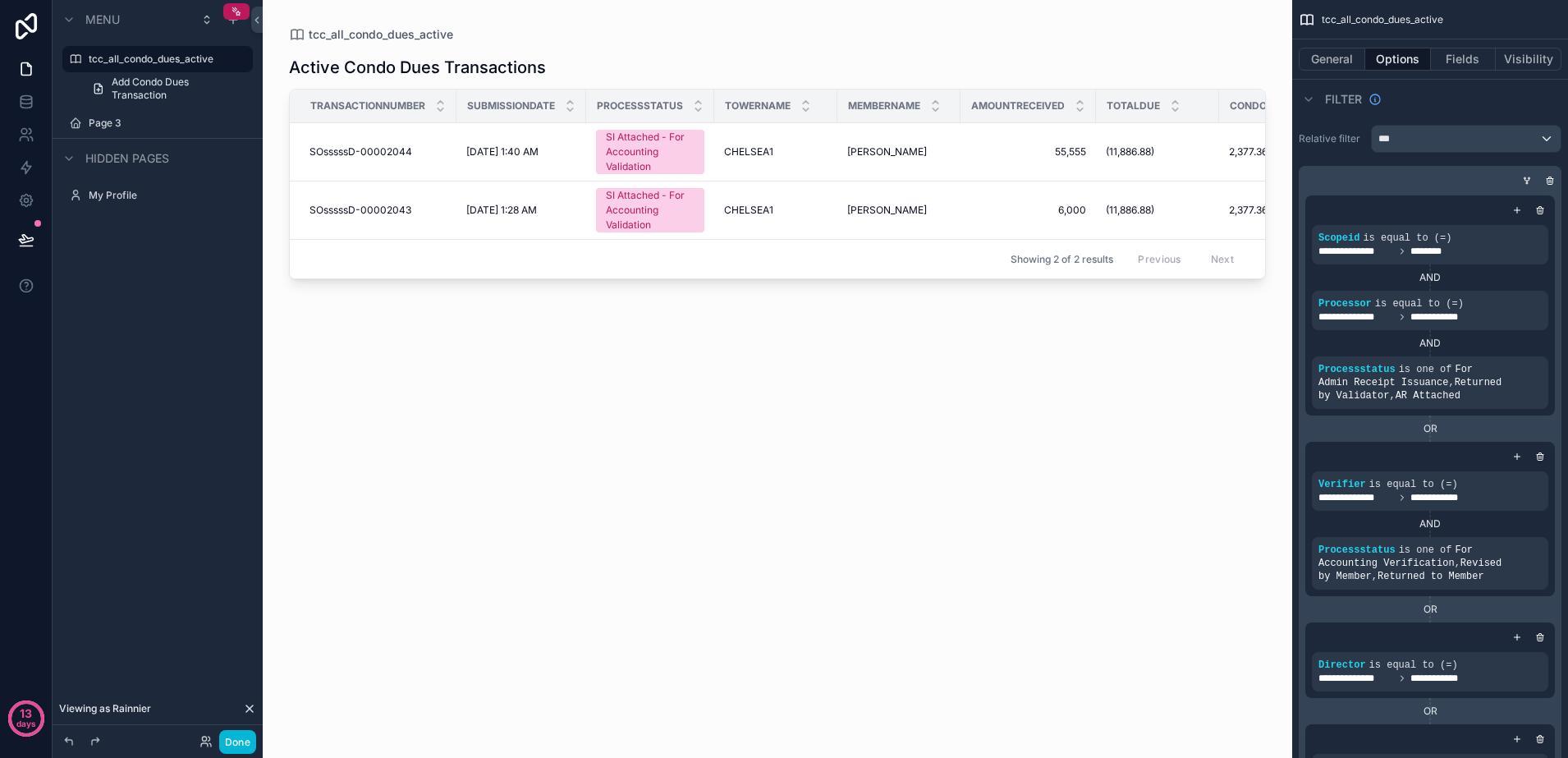
click at [497, 244] on div "Showing 2 of 2 results Previous Next" at bounding box center [777, 258] width 975 height 40
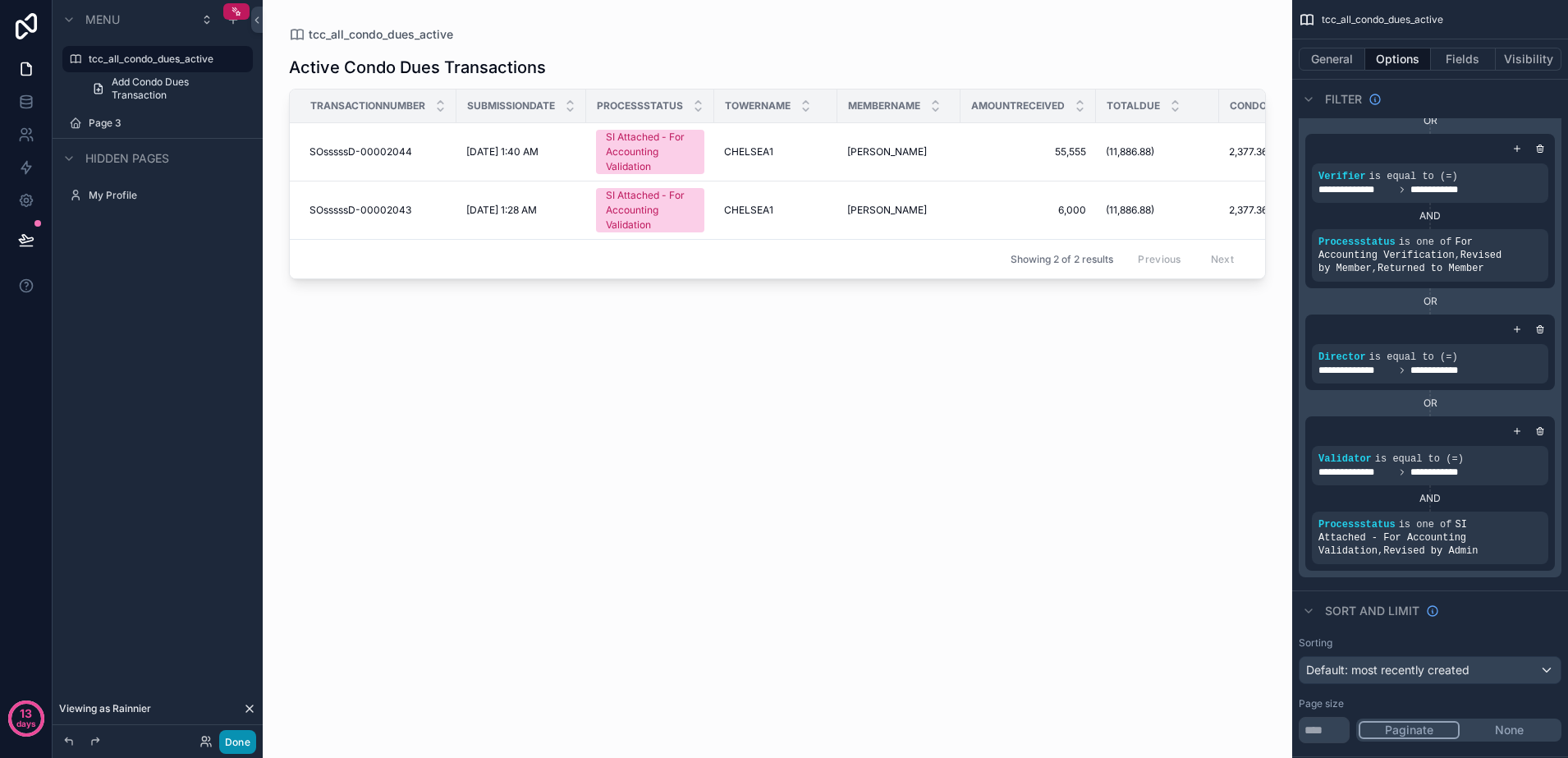
click at [239, 734] on button "Done" at bounding box center [237, 742] width 37 height 24
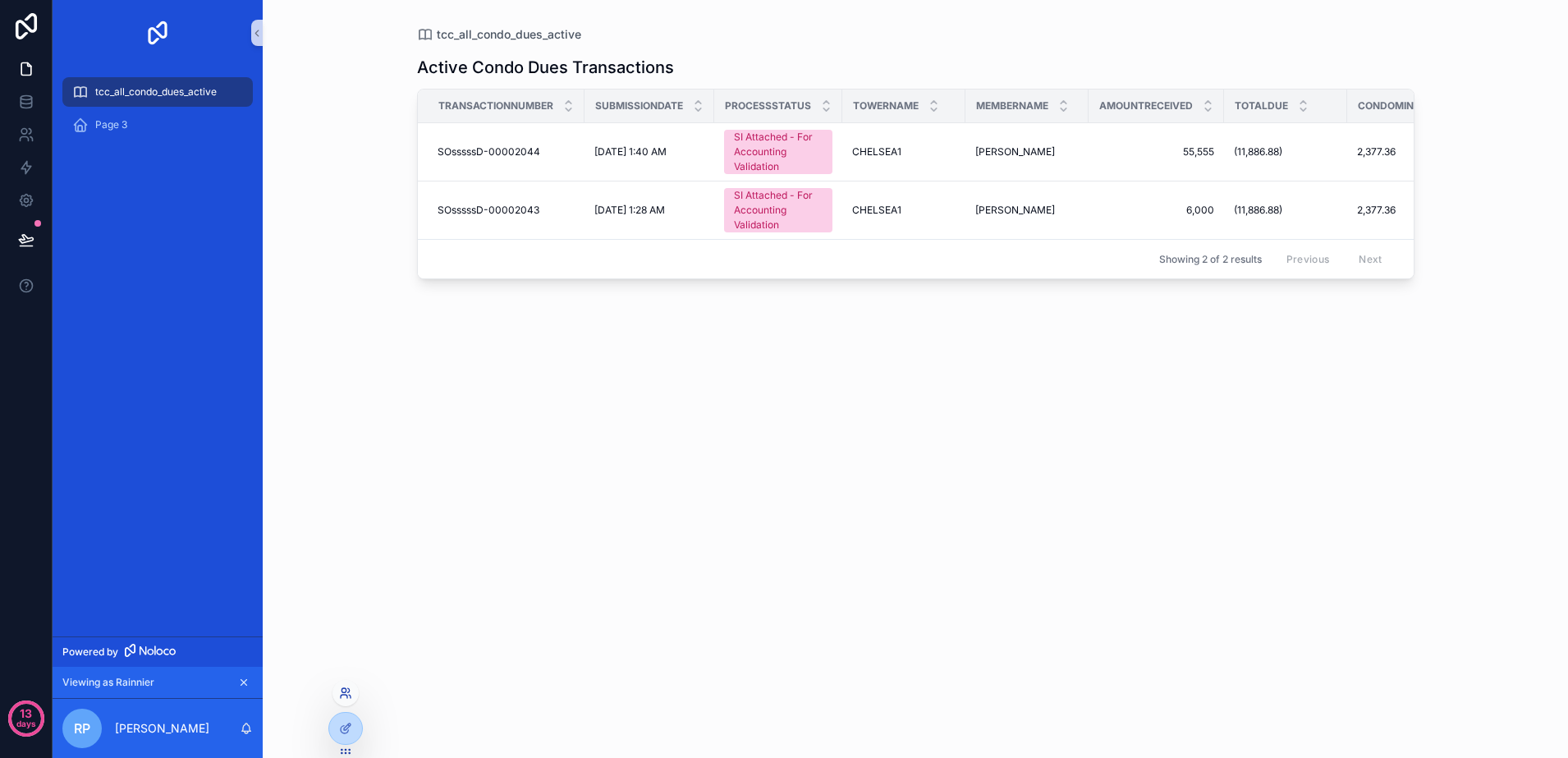
click at [343, 697] on icon at bounding box center [346, 693] width 14 height 14
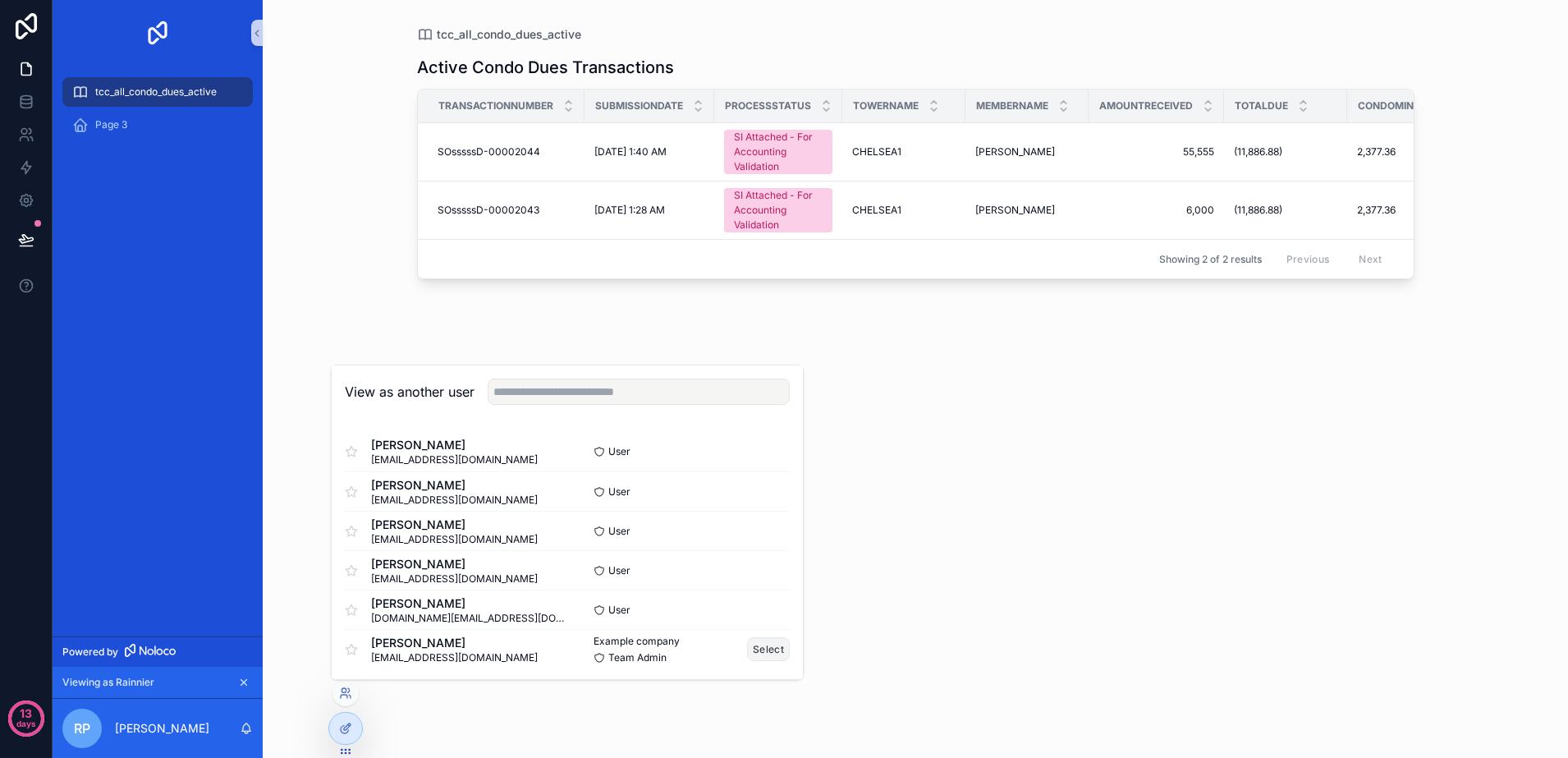
click at [748, 649] on button "Select" at bounding box center [769, 649] width 43 height 24
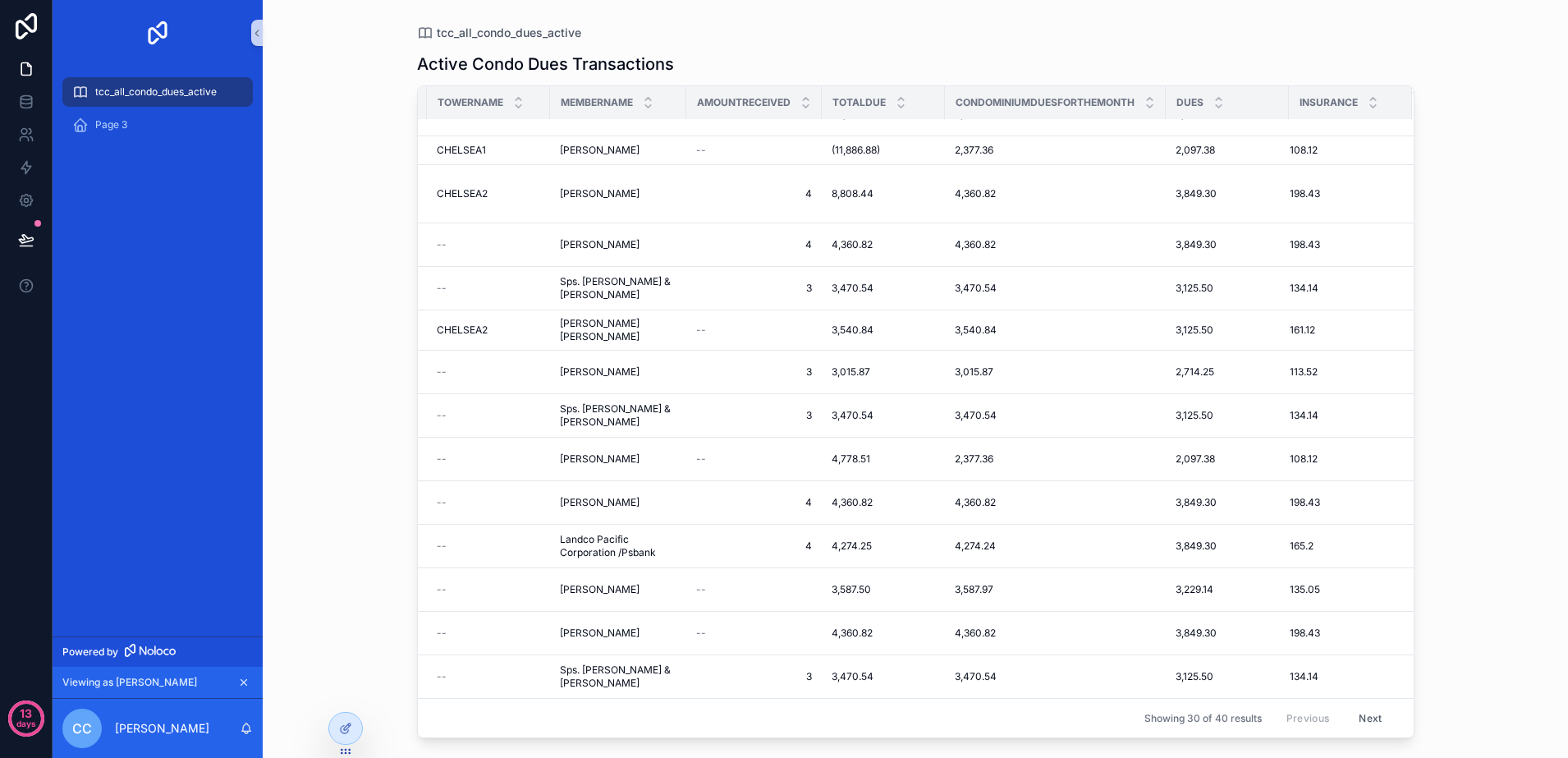
scroll to position [347, 0]
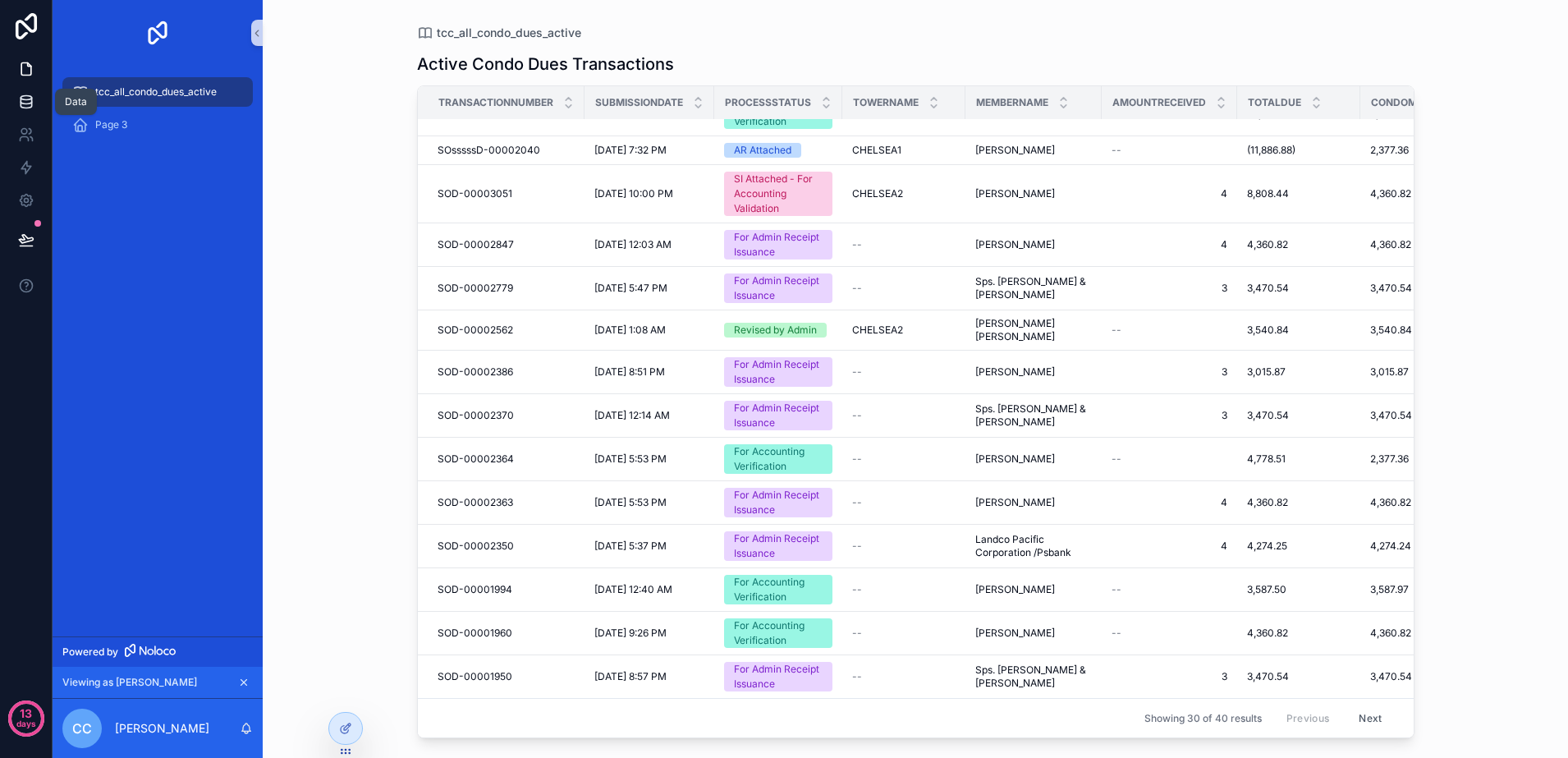
click at [31, 92] on link at bounding box center [25, 102] width 51 height 33
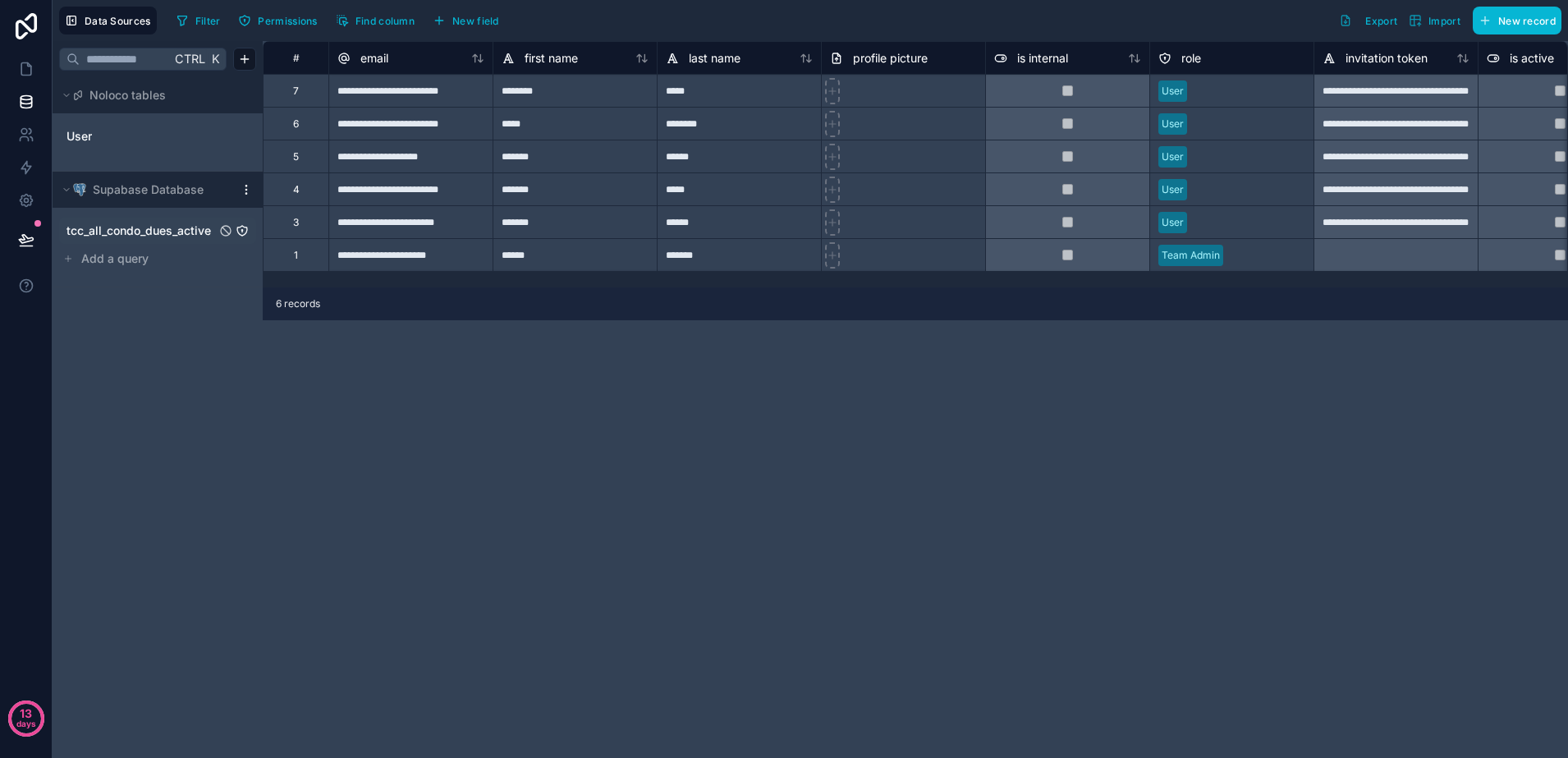
click at [162, 233] on span "tcc_all_condo_dues_active" at bounding box center [138, 230] width 144 height 16
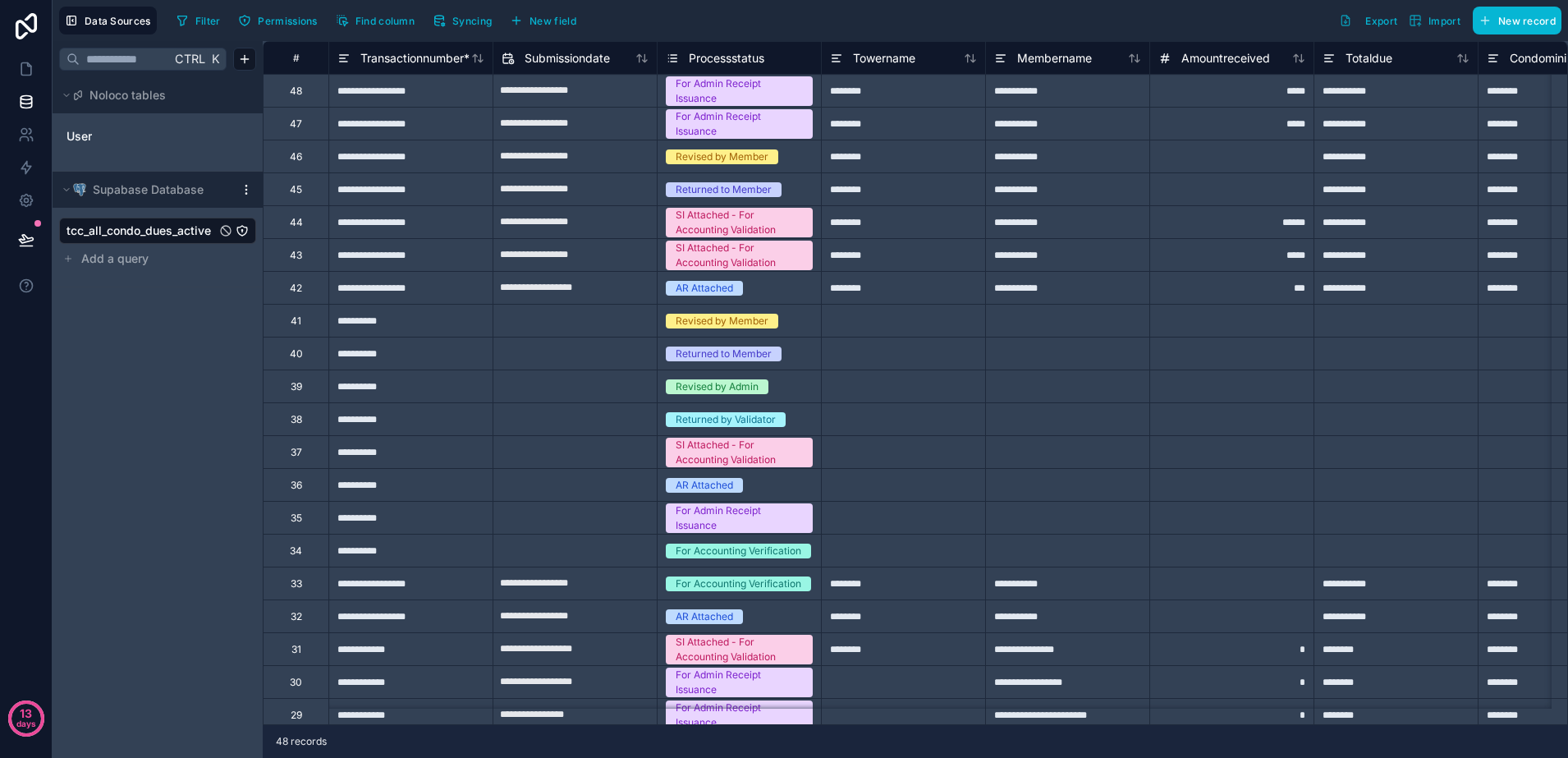
drag, startPoint x: 399, startPoint y: 724, endPoint x: 466, endPoint y: 649, distance: 100.6
click at [425, 730] on div "**********" at bounding box center [915, 399] width 1306 height 716
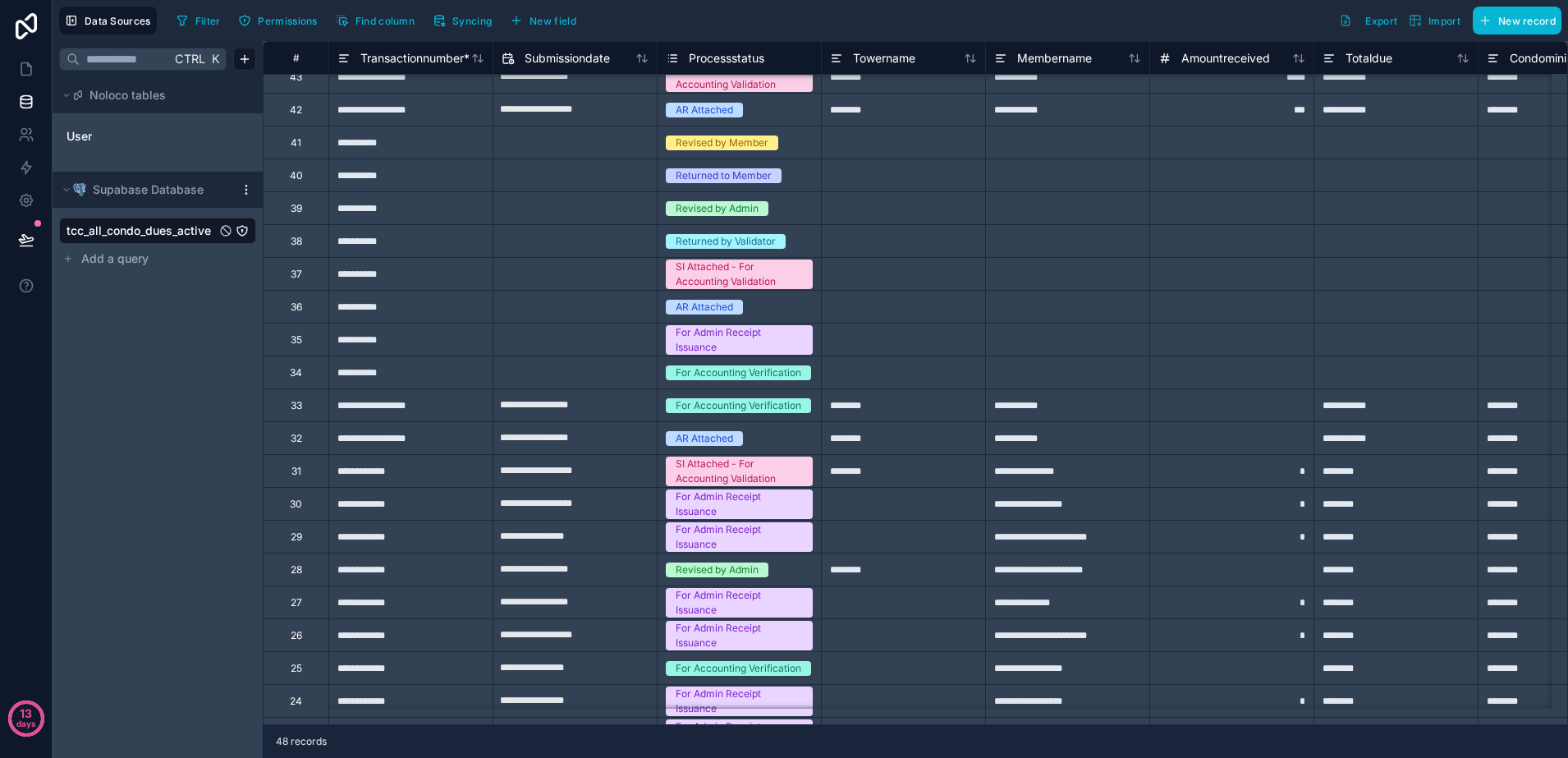
scroll to position [205, 0]
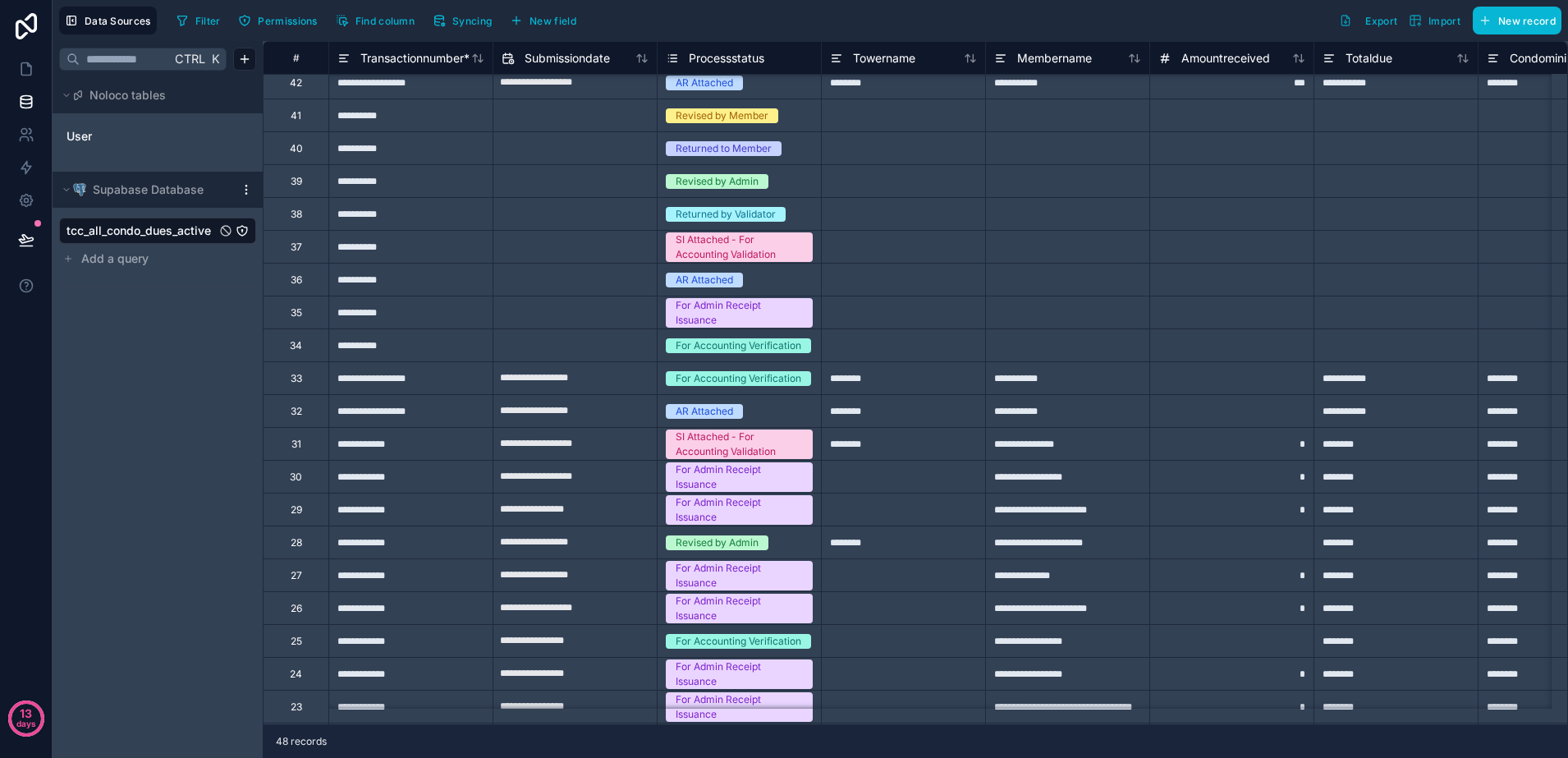
click at [872, 539] on div "********" at bounding box center [904, 542] width 165 height 33
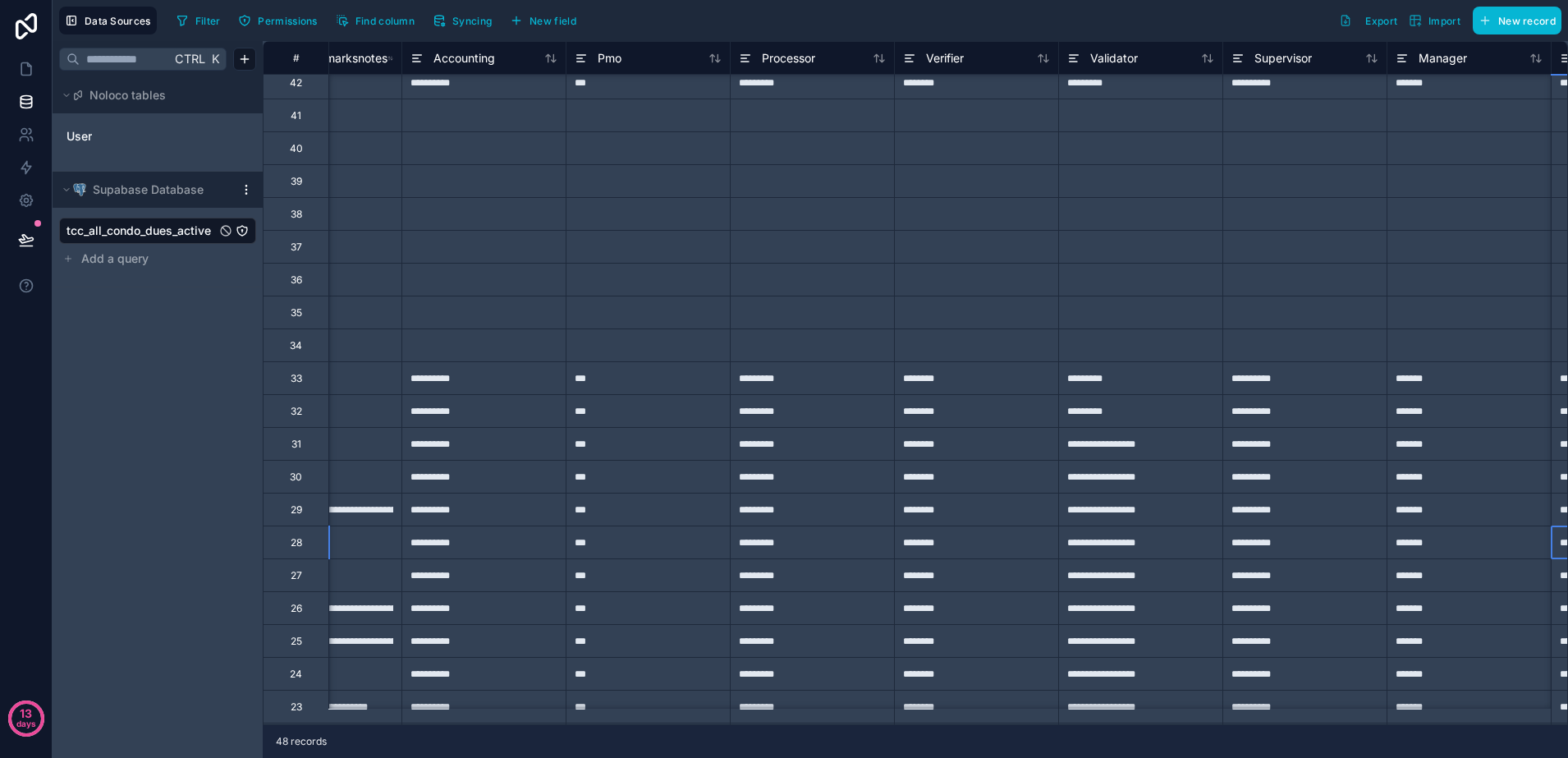
scroll to position [205, 8467]
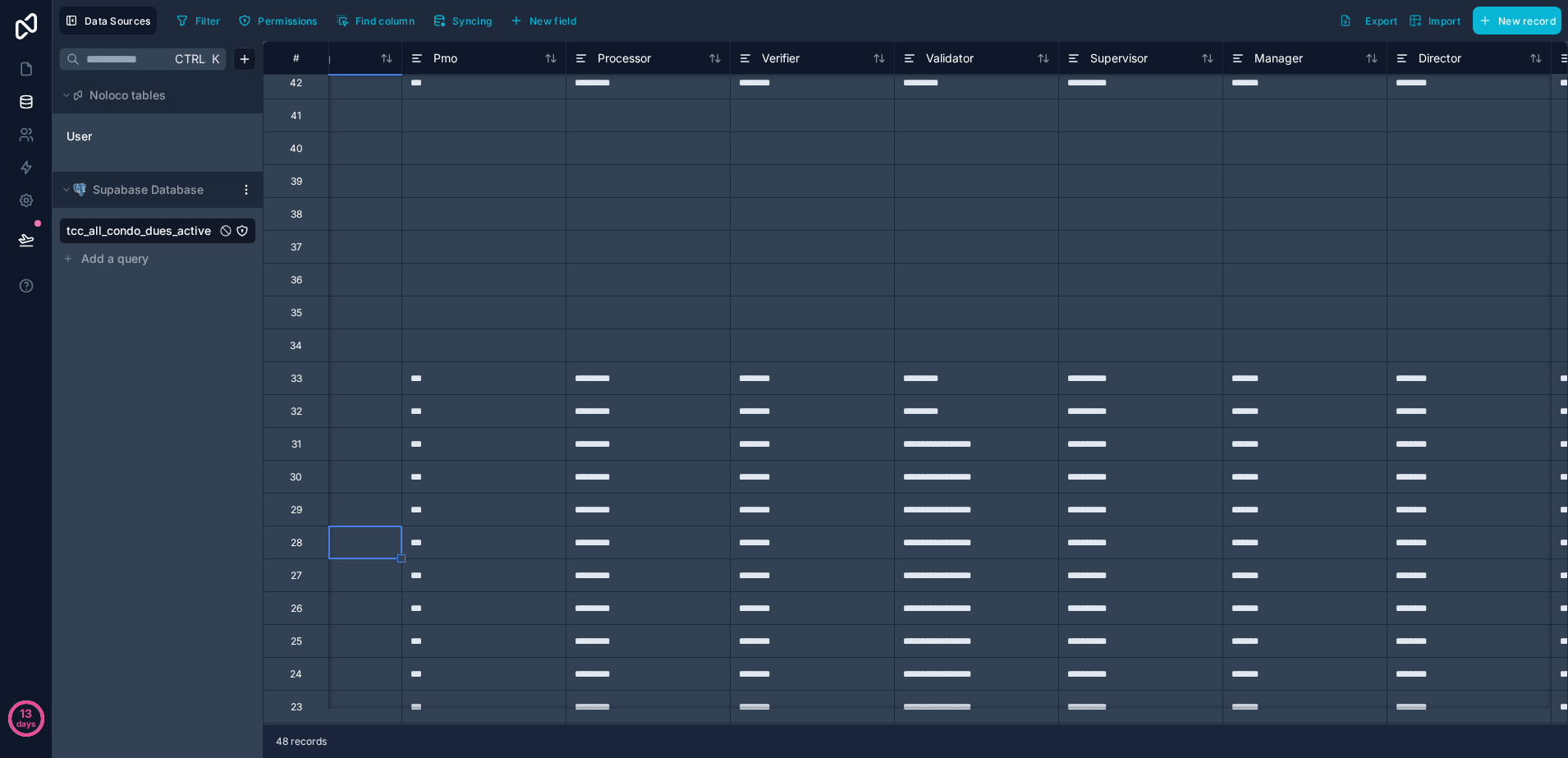
type input "**********"
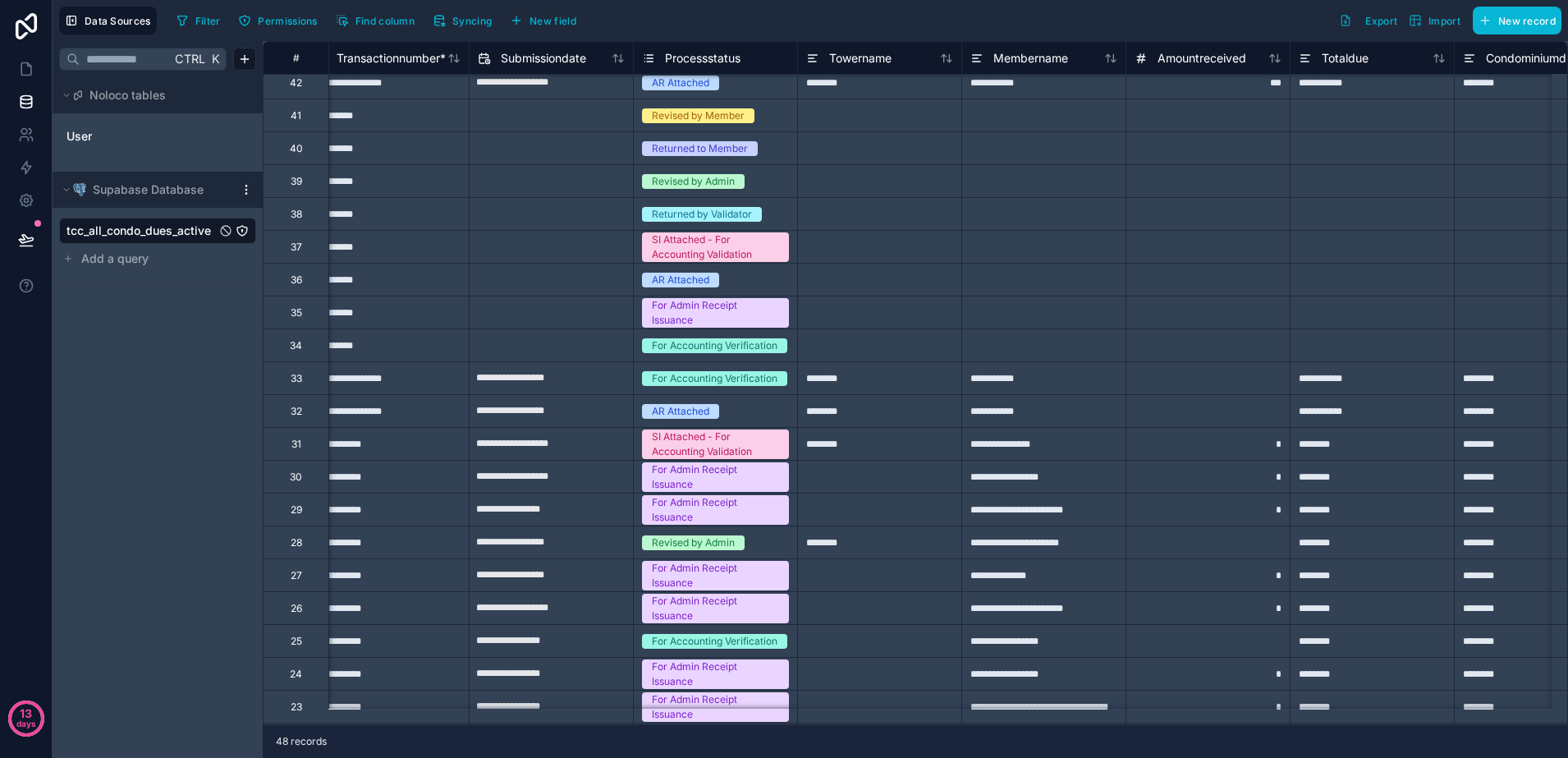
scroll to position [205, 0]
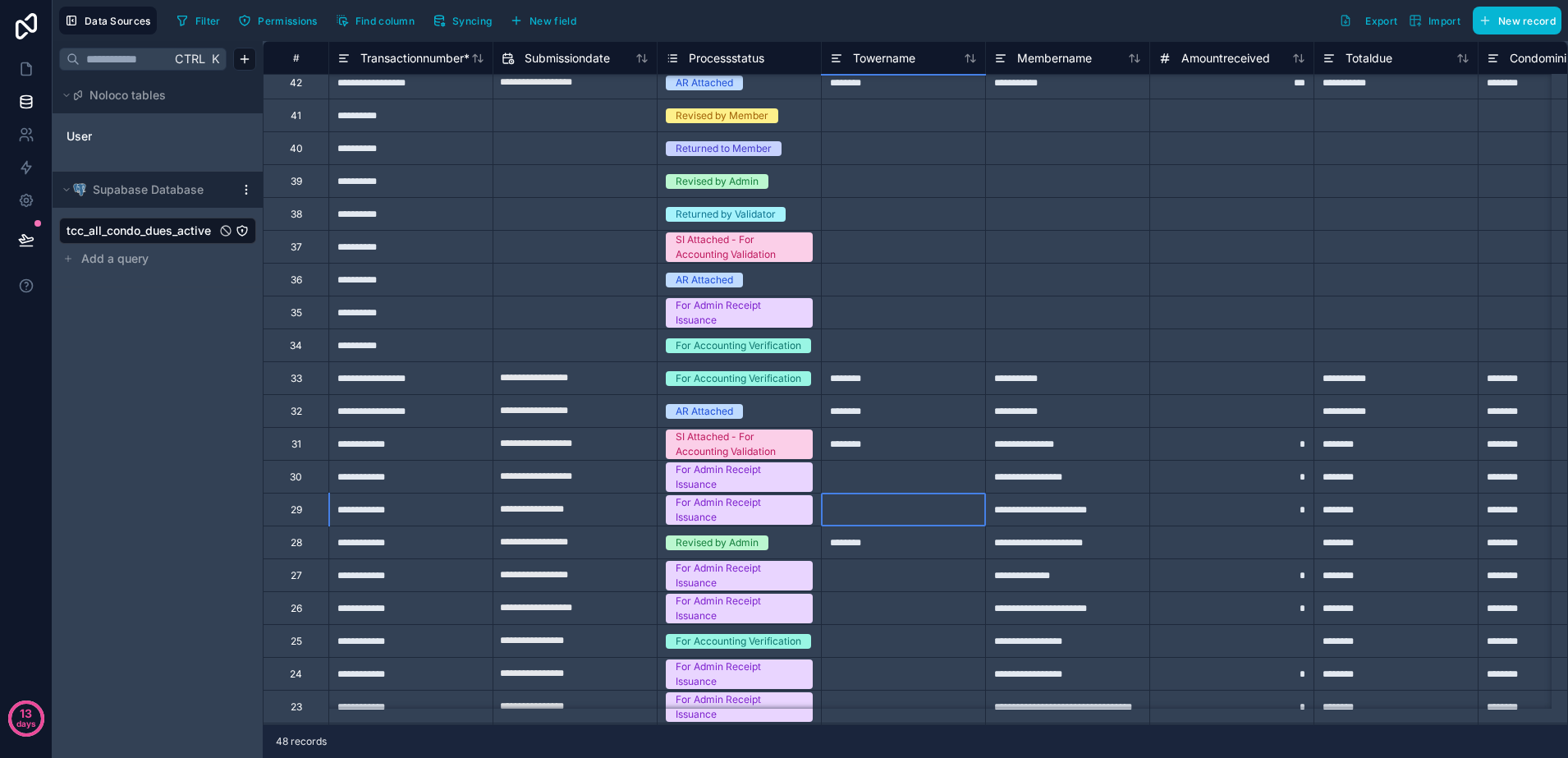
click at [836, 519] on div at bounding box center [904, 509] width 165 height 33
click at [598, 516] on input "**********" at bounding box center [575, 509] width 164 height 26
select select "****"
select select "*"
drag, startPoint x: 851, startPoint y: 514, endPoint x: 644, endPoint y: 494, distance: 208.0
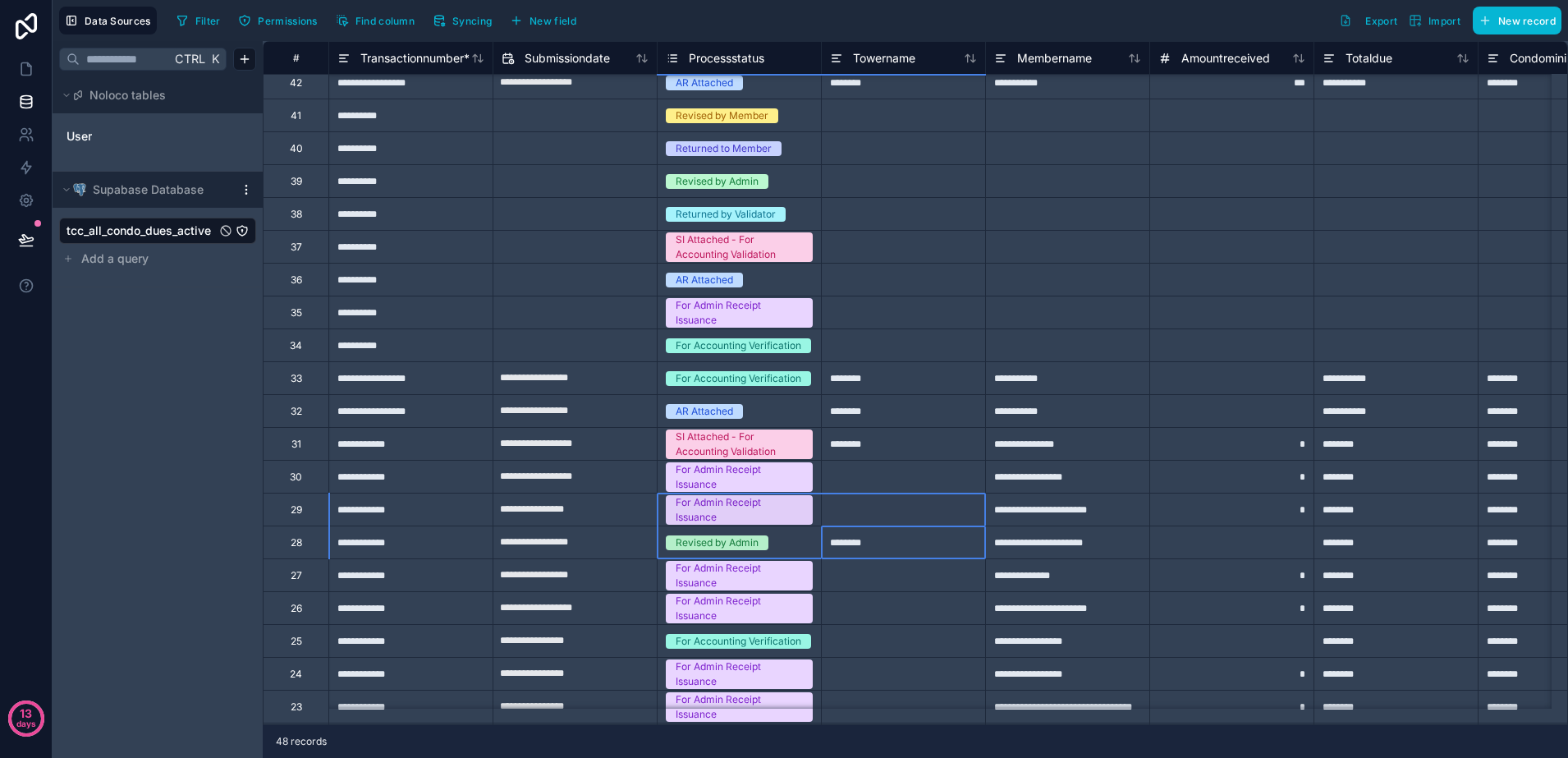
drag, startPoint x: 621, startPoint y: 494, endPoint x: 845, endPoint y: 496, distance: 224.0
drag, startPoint x: 858, startPoint y: 504, endPoint x: 634, endPoint y: 495, distance: 224.2
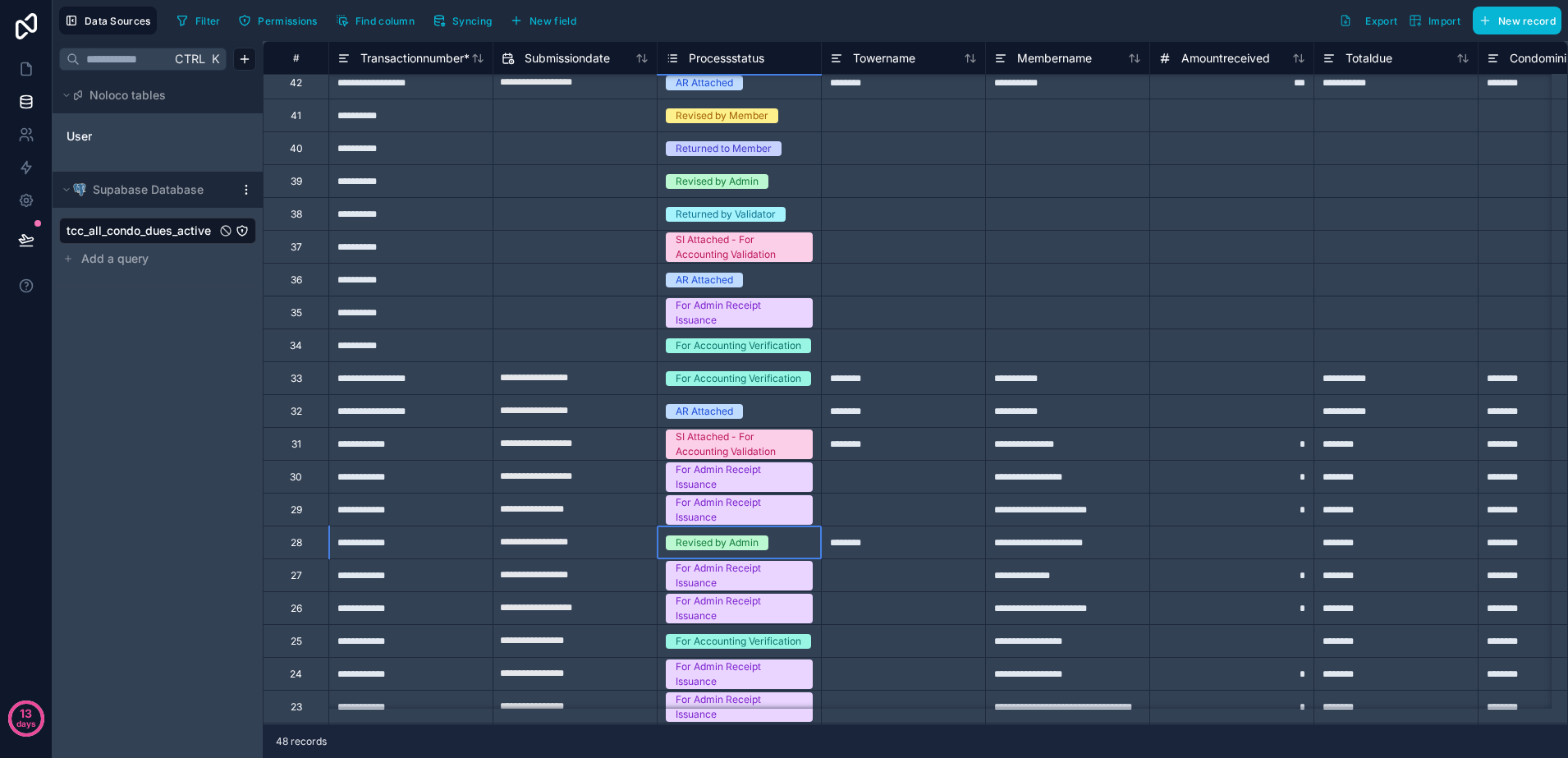
click at [784, 539] on div "Revised by Admin" at bounding box center [739, 542] width 164 height 18
click at [753, 539] on div "Revised by Admin" at bounding box center [718, 542] width 83 height 15
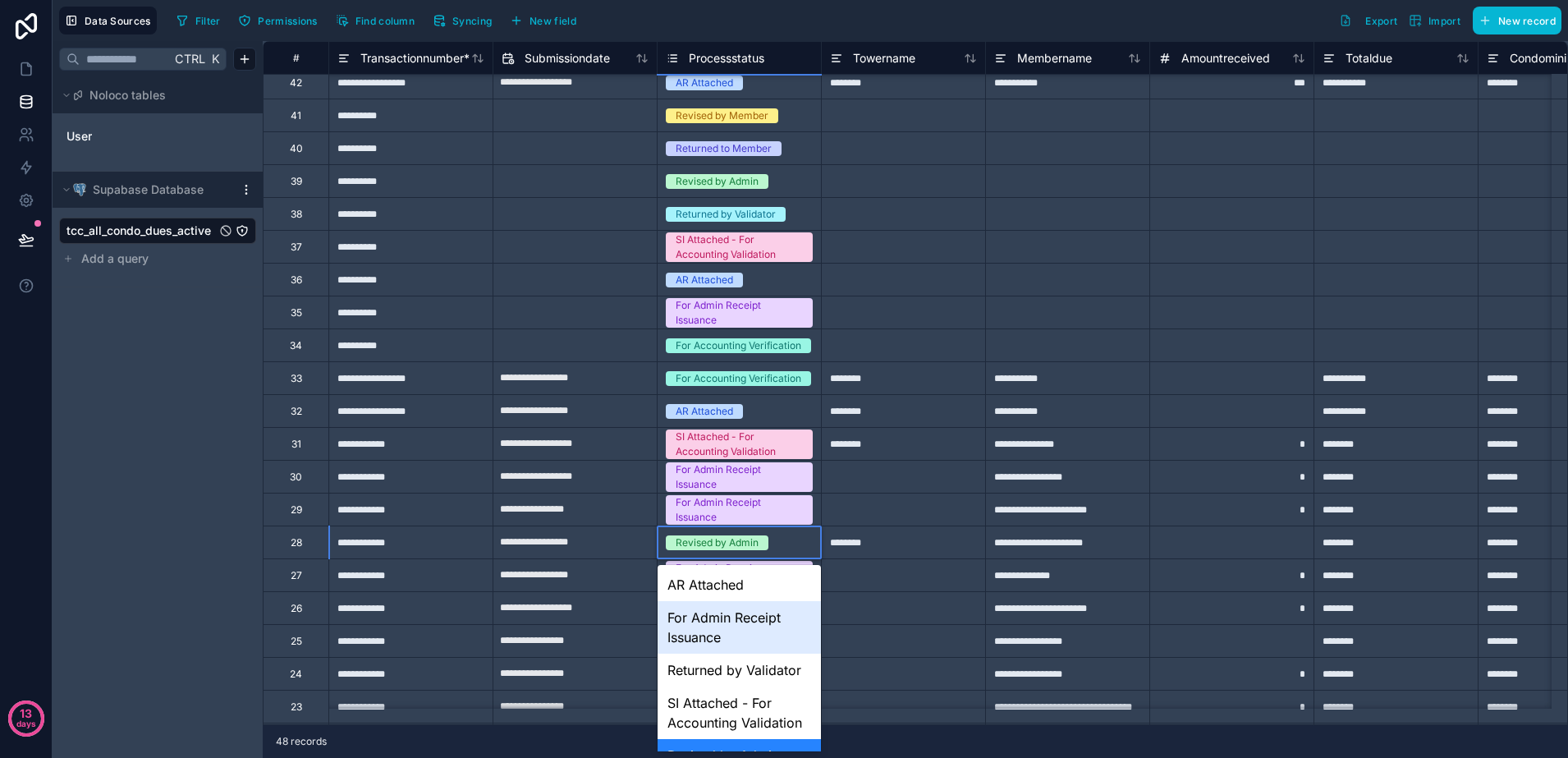
click at [750, 615] on div "For Admin Receipt Issuance" at bounding box center [739, 627] width 164 height 52
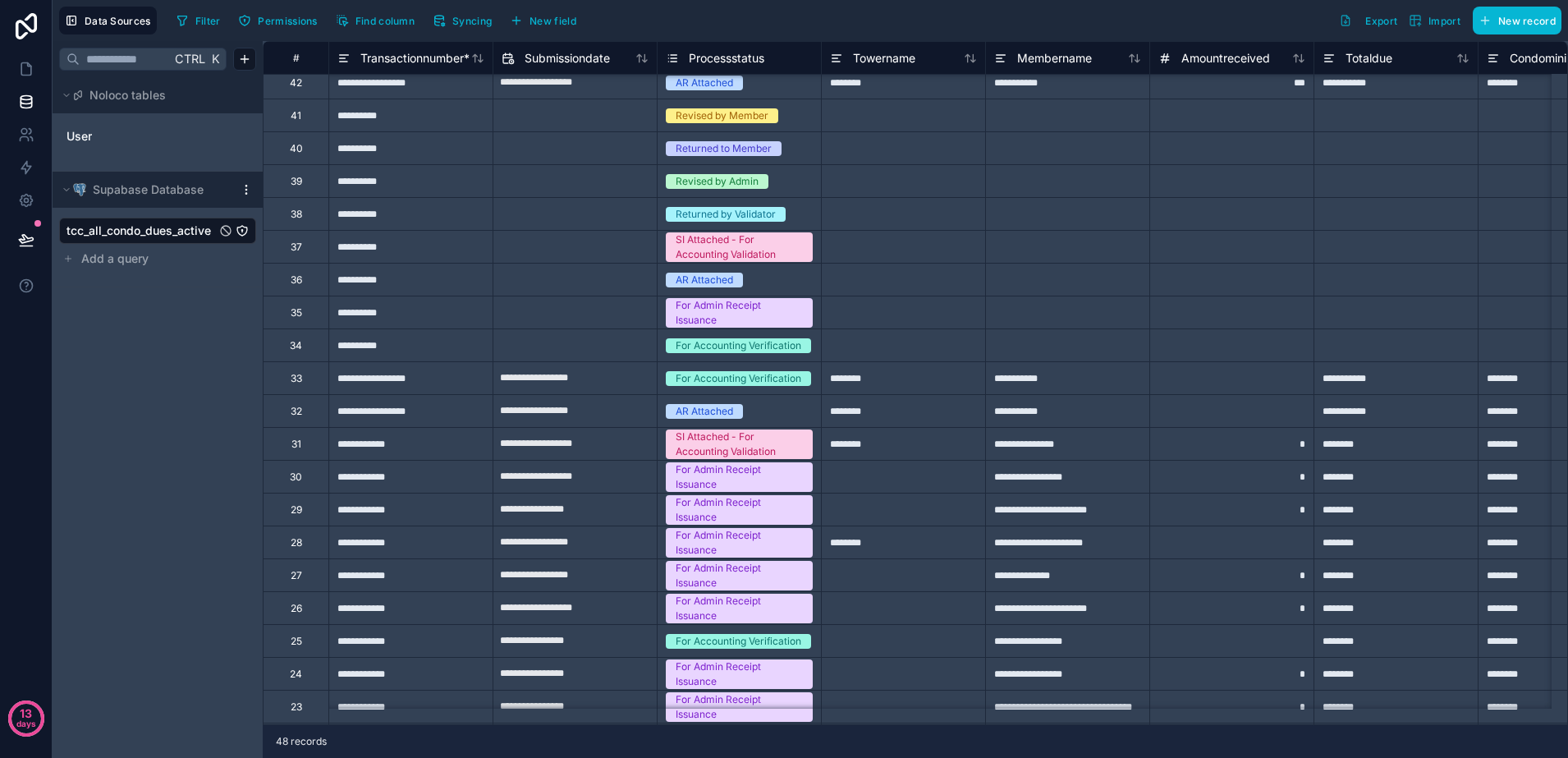
scroll to position [0, 0]
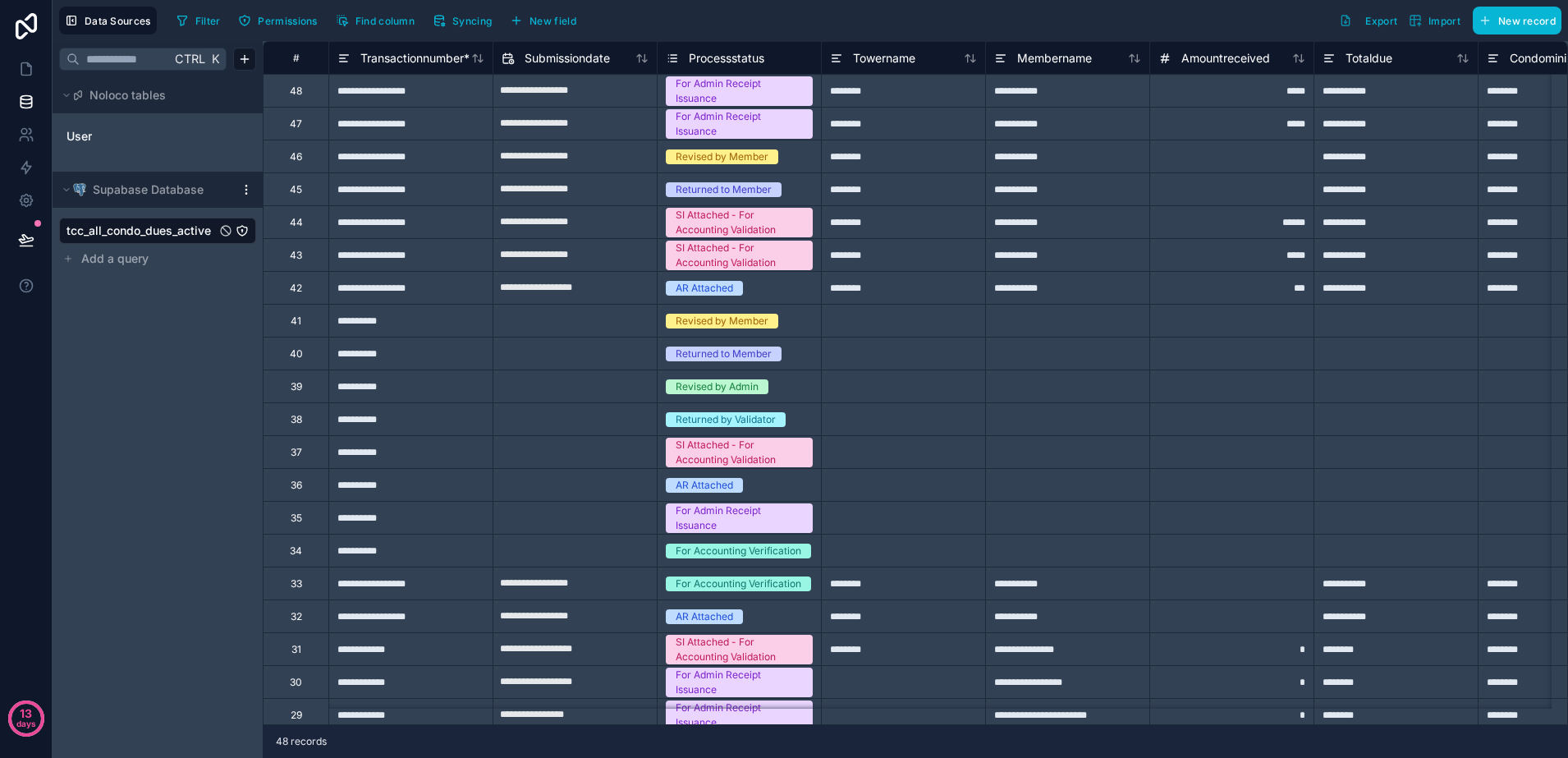
click at [735, 289] on span "AR Attached" at bounding box center [705, 288] width 77 height 15
click at [729, 288] on div "AR Attached" at bounding box center [704, 288] width 57 height 15
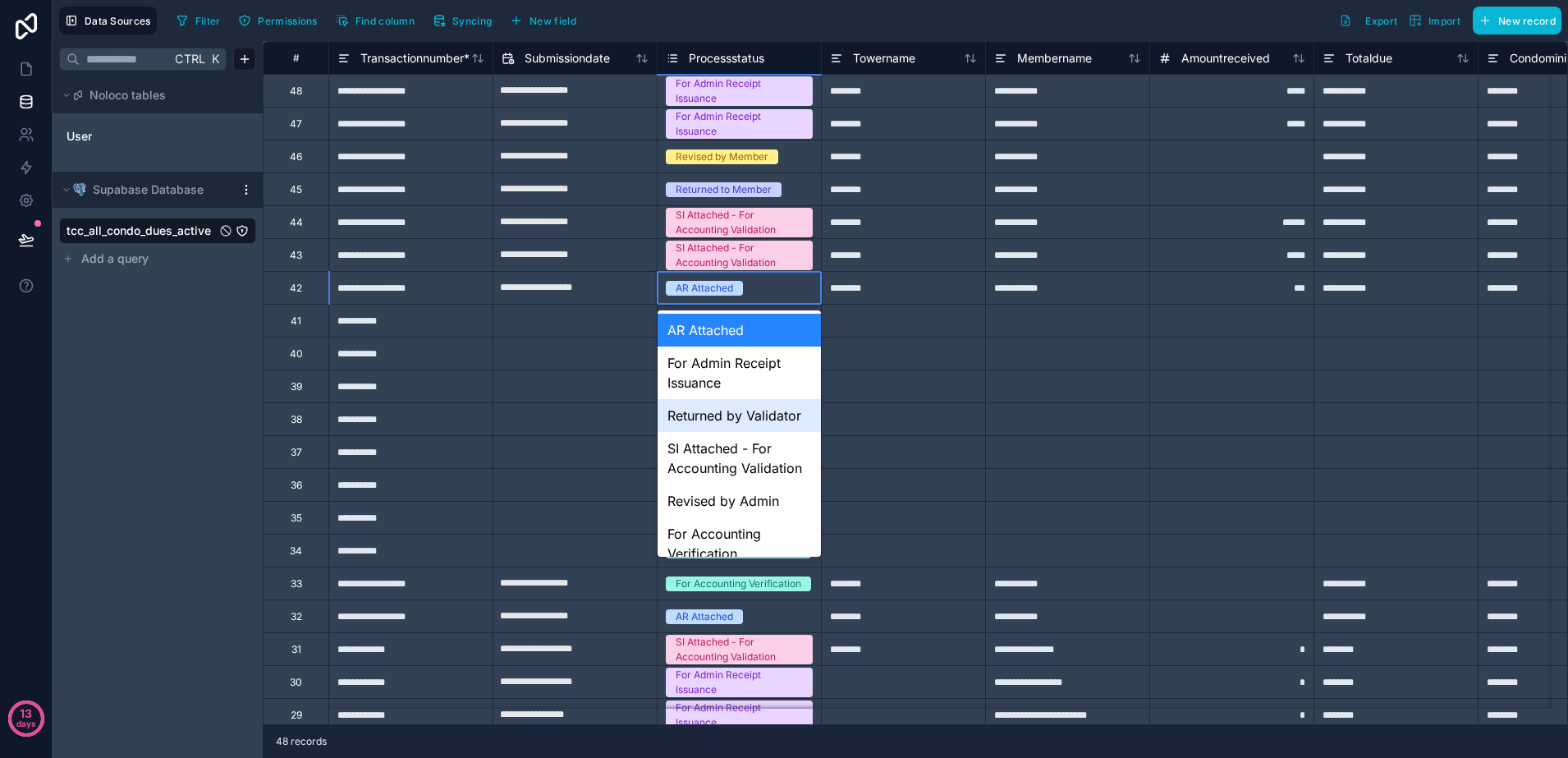
click at [749, 420] on div "Returned by Validator" at bounding box center [739, 415] width 164 height 33
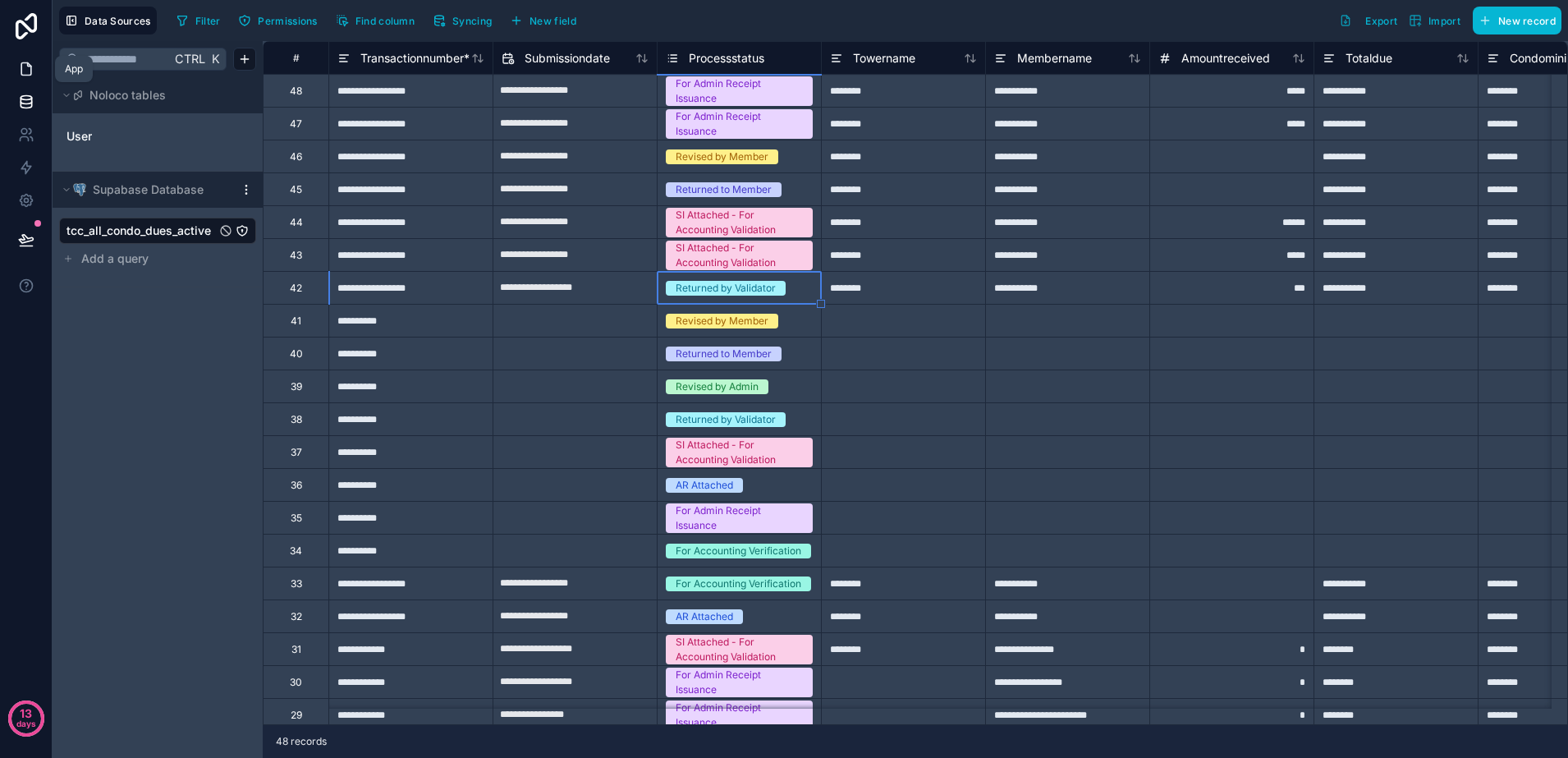
click at [26, 69] on icon at bounding box center [26, 69] width 16 height 16
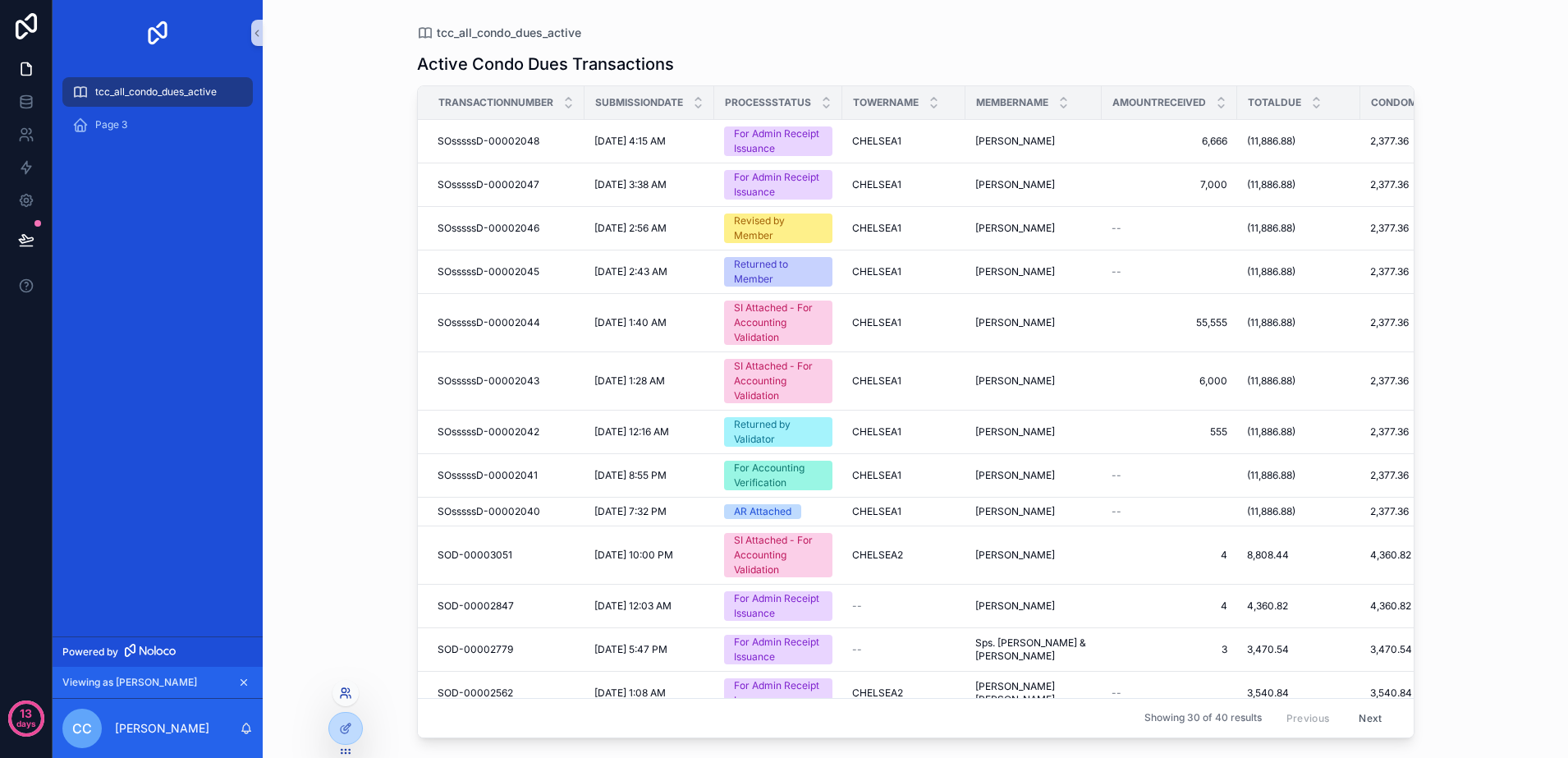
click at [345, 694] on icon at bounding box center [344, 695] width 7 height 3
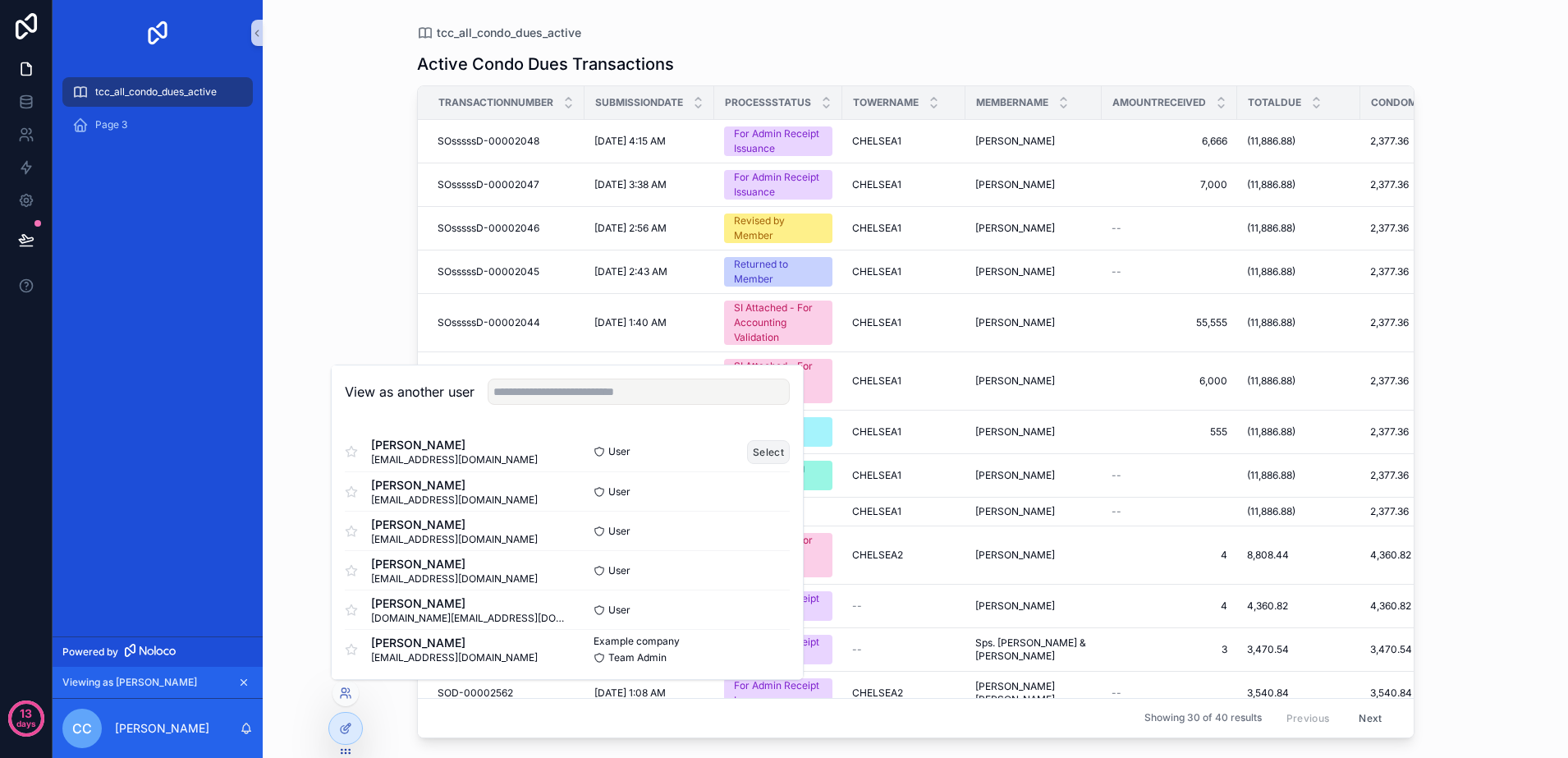
click at [758, 455] on button "Select" at bounding box center [769, 451] width 43 height 24
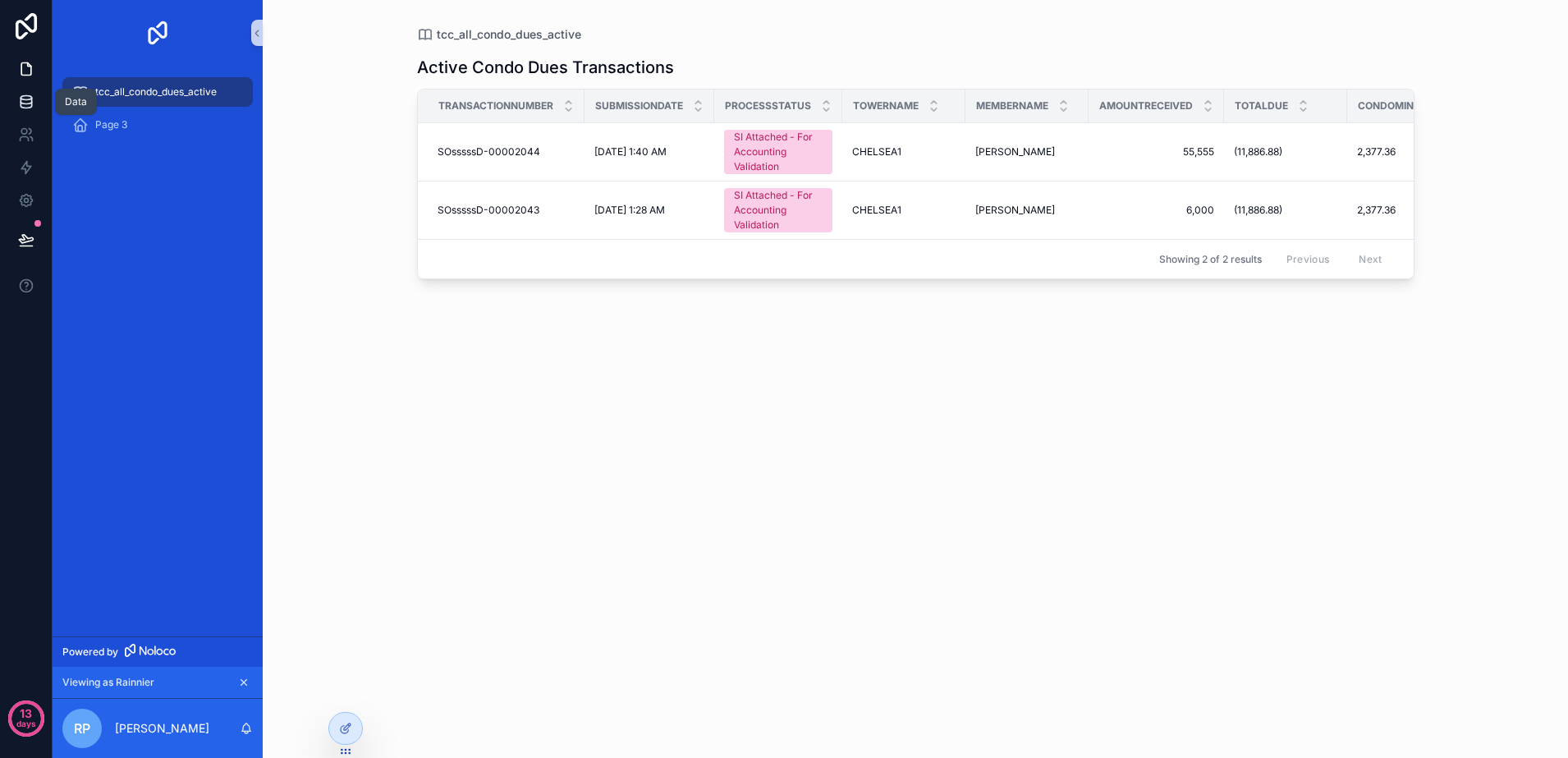
click at [20, 110] on link at bounding box center [25, 102] width 51 height 33
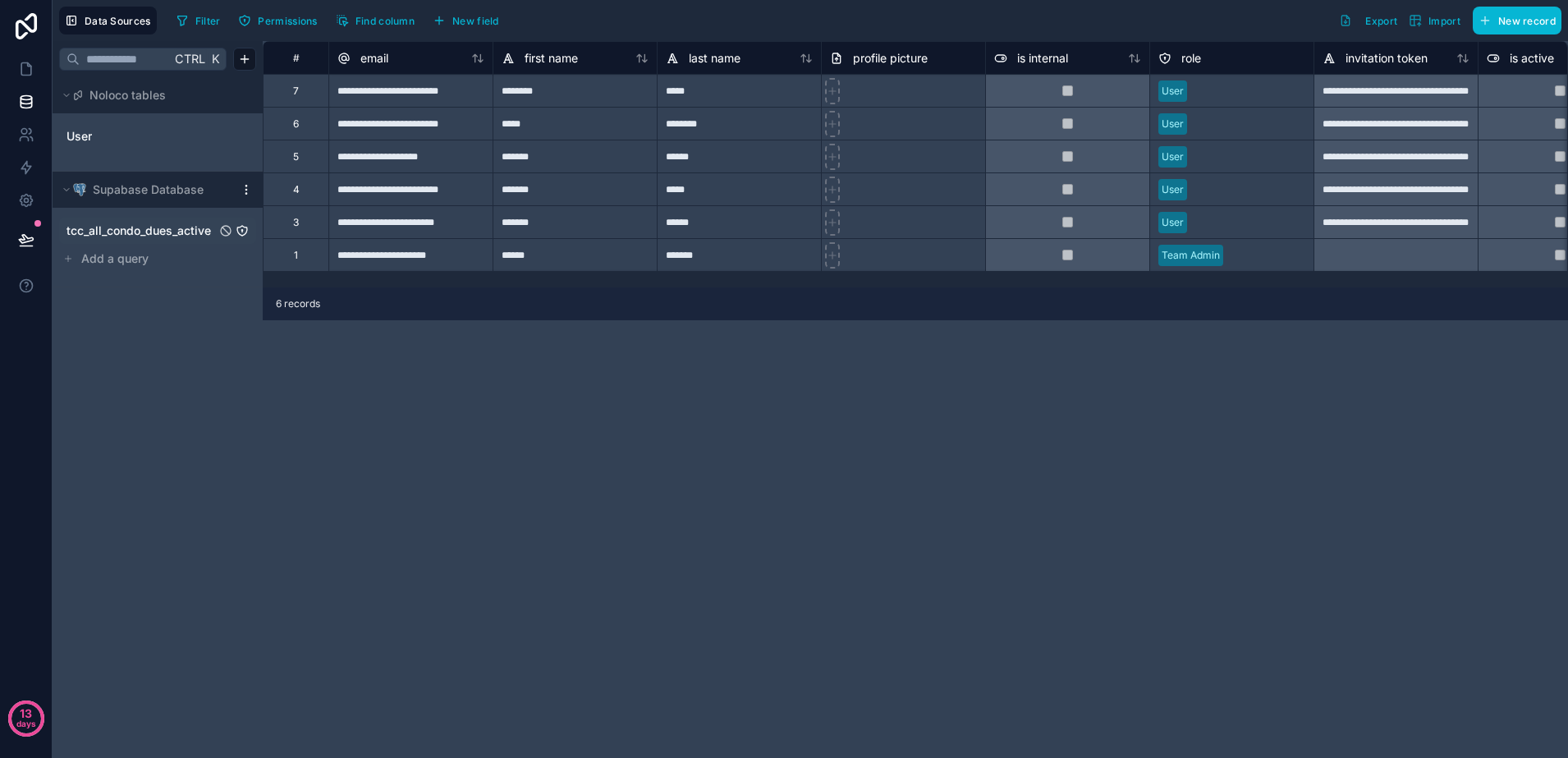
click at [155, 239] on div "tcc_all_condo_dues_active" at bounding box center [157, 230] width 197 height 26
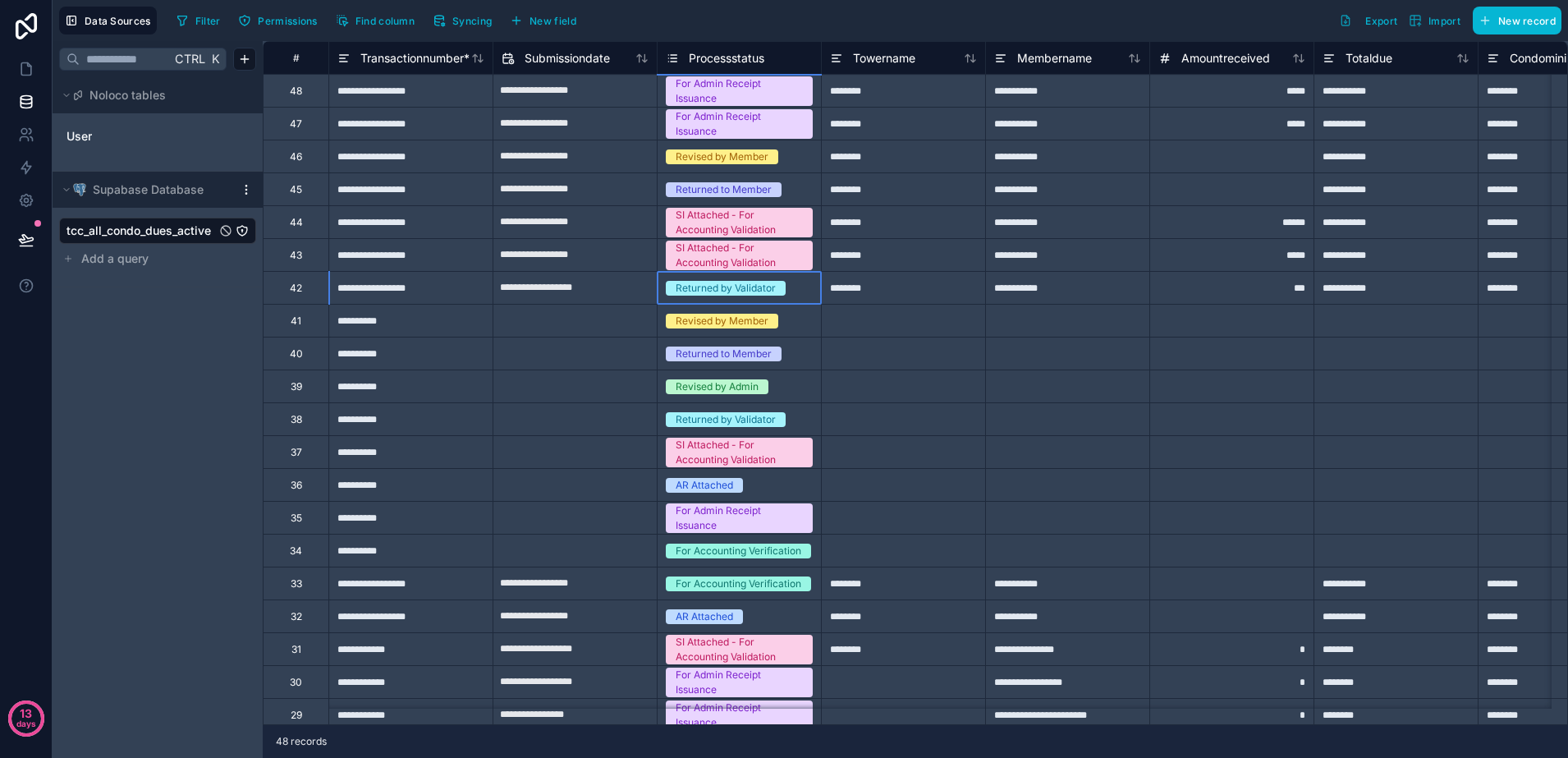
click at [688, 283] on div "Returned by Validator" at bounding box center [725, 288] width 100 height 15
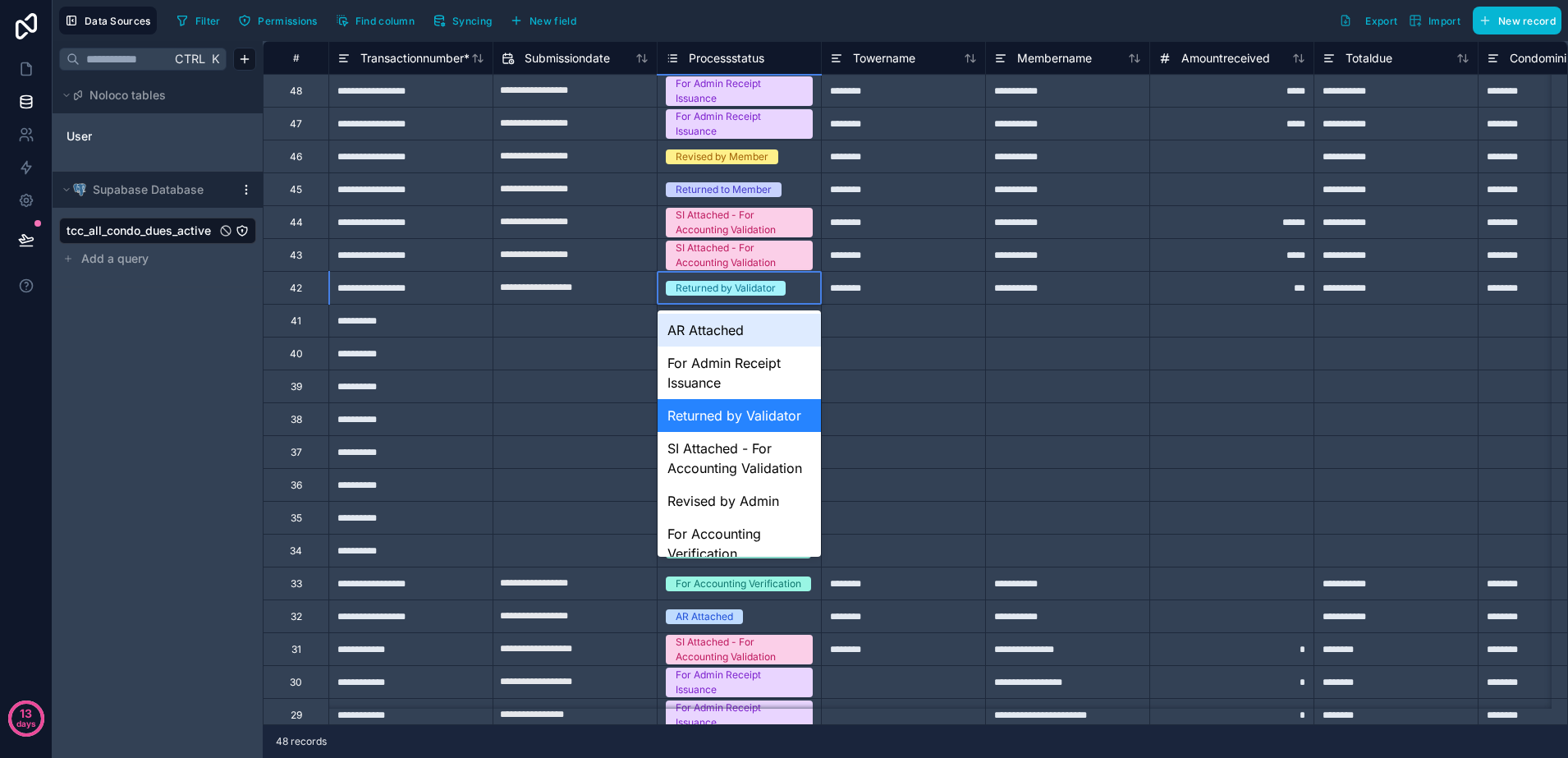
click at [693, 285] on div "Returned by Validator" at bounding box center [725, 288] width 100 height 15
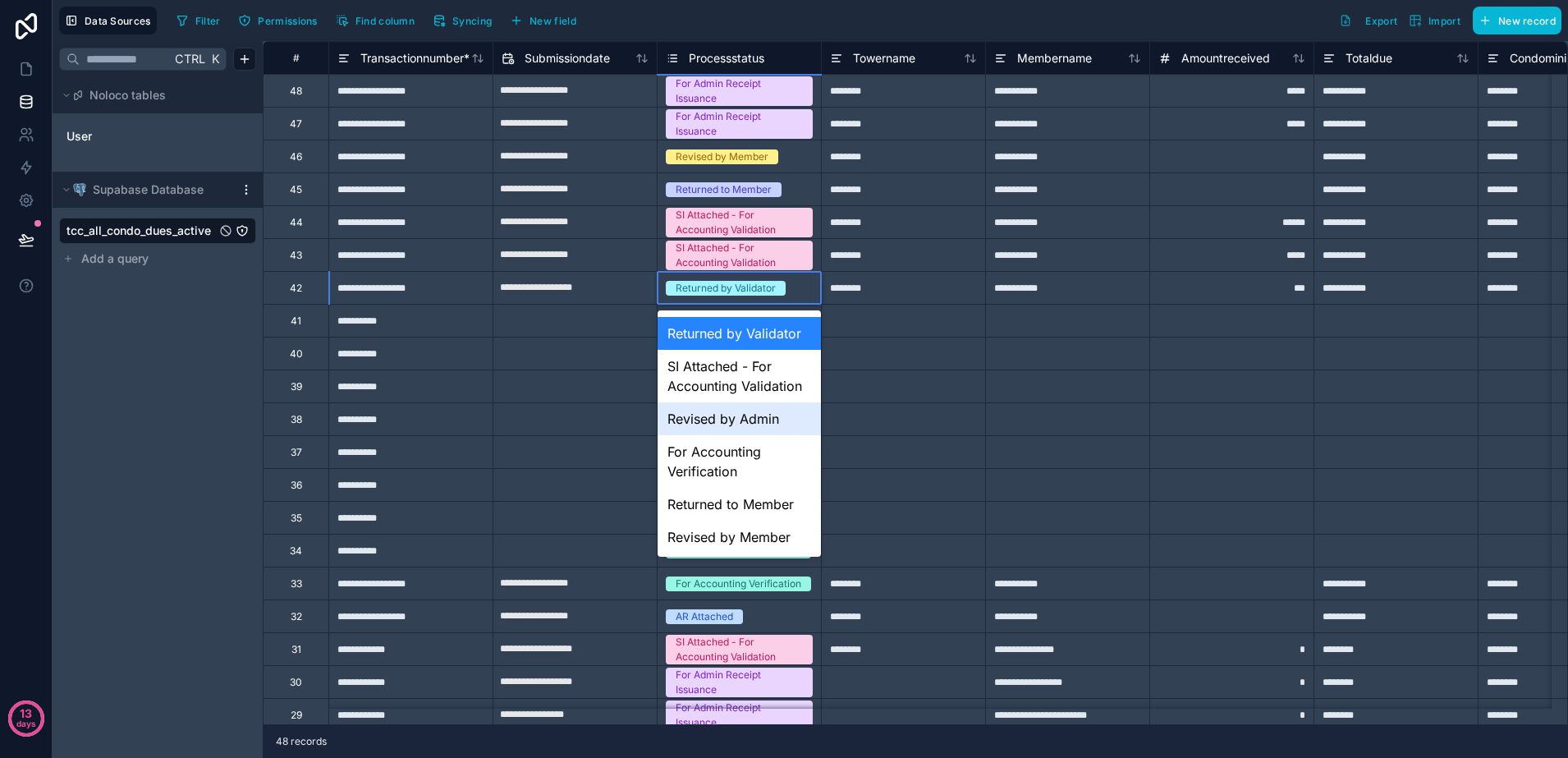
click at [720, 435] on div "Revised by Admin" at bounding box center [739, 418] width 164 height 33
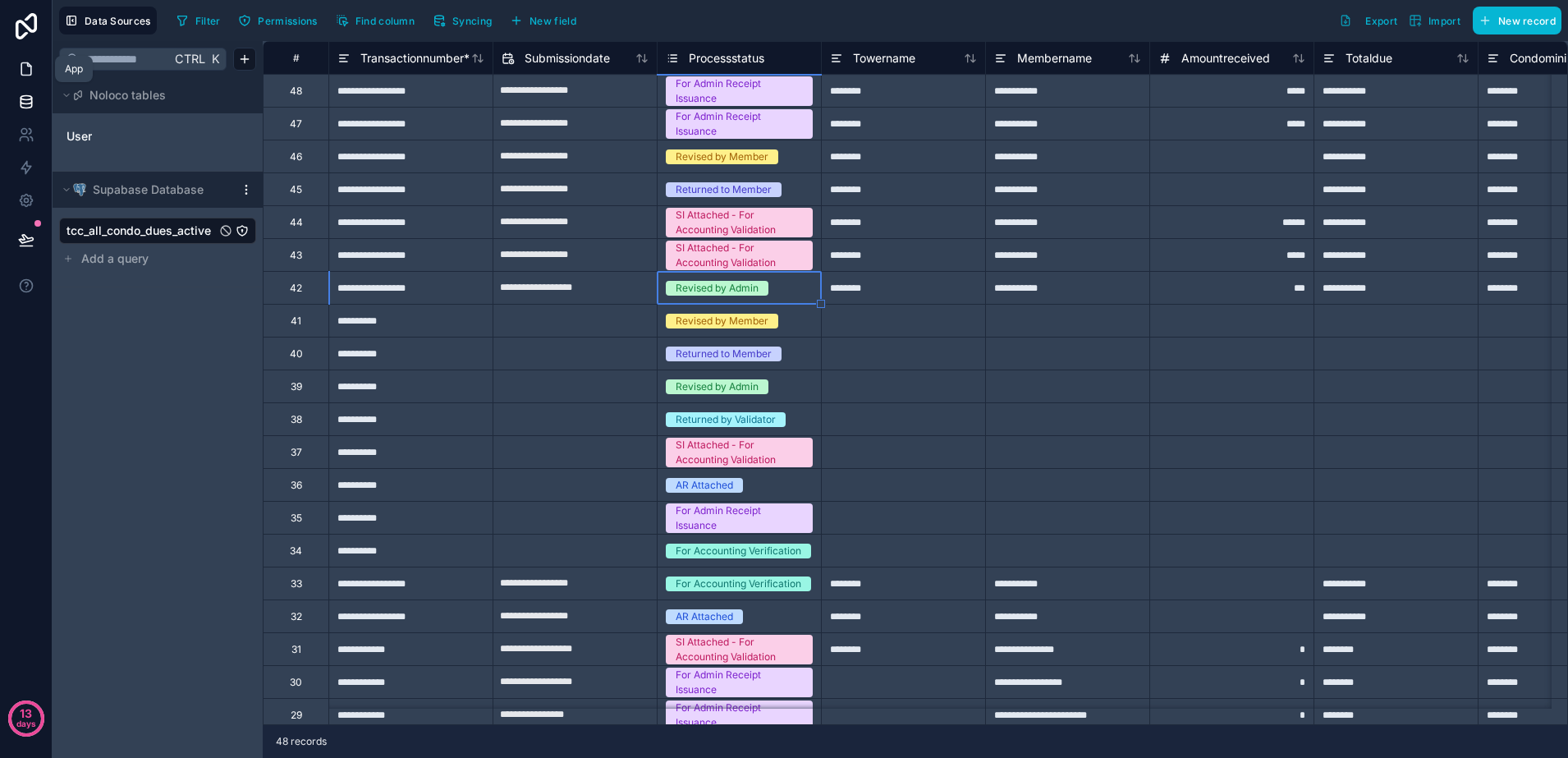
click at [35, 75] on link at bounding box center [25, 69] width 51 height 33
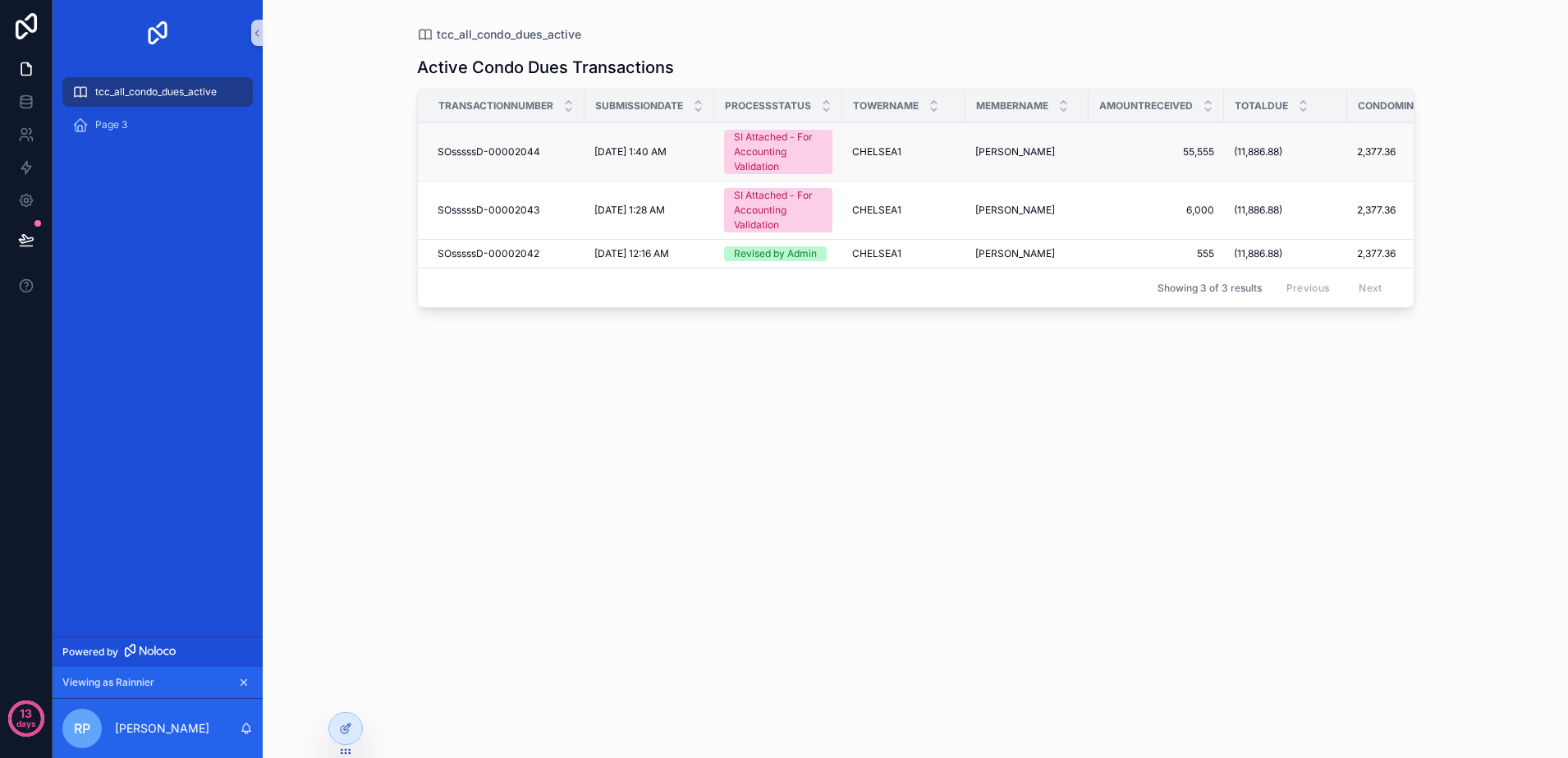
click at [765, 159] on div "SI Attached - For Accounting Validation" at bounding box center [779, 152] width 89 height 45
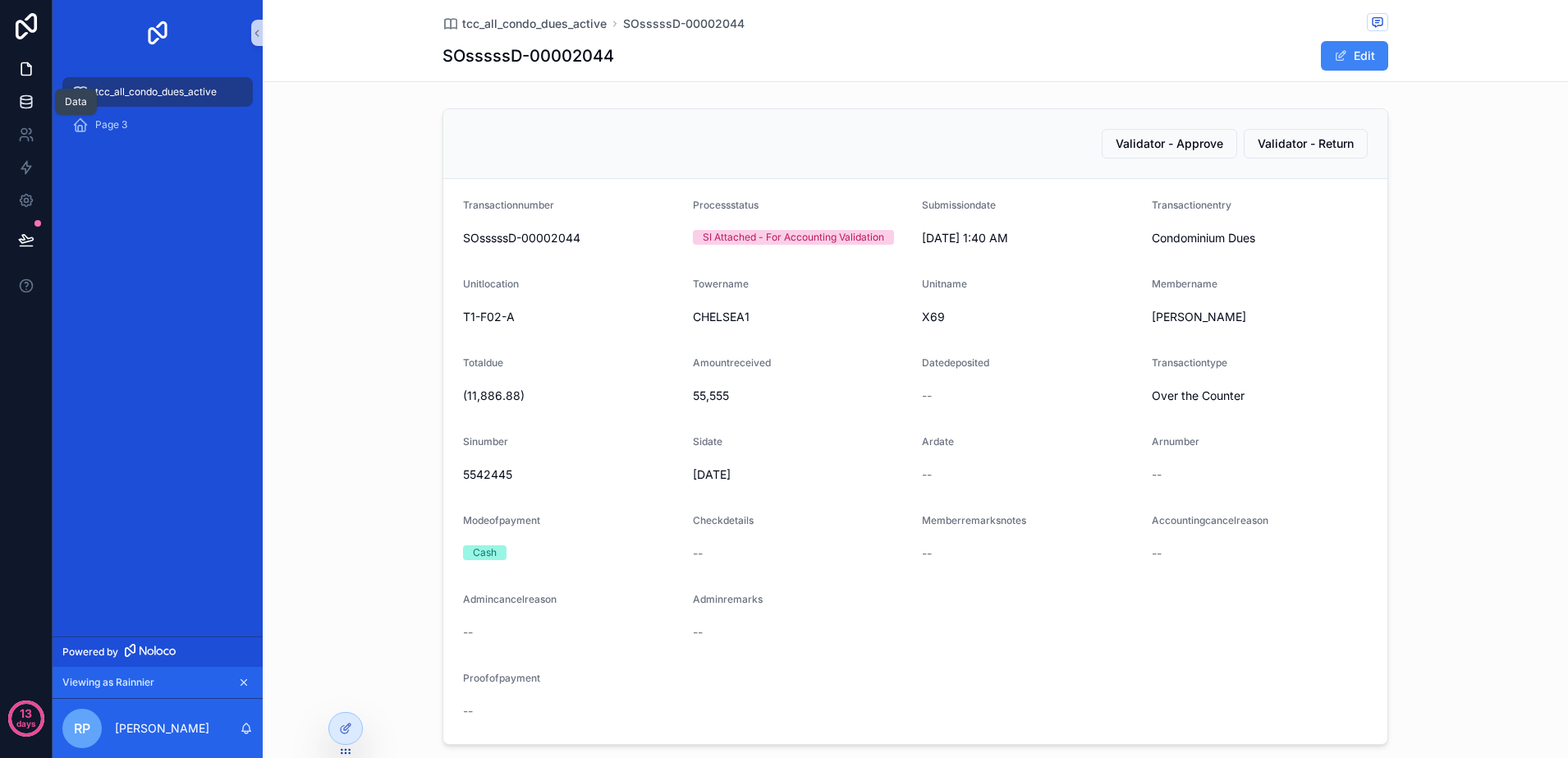
click at [35, 111] on link at bounding box center [25, 102] width 51 height 33
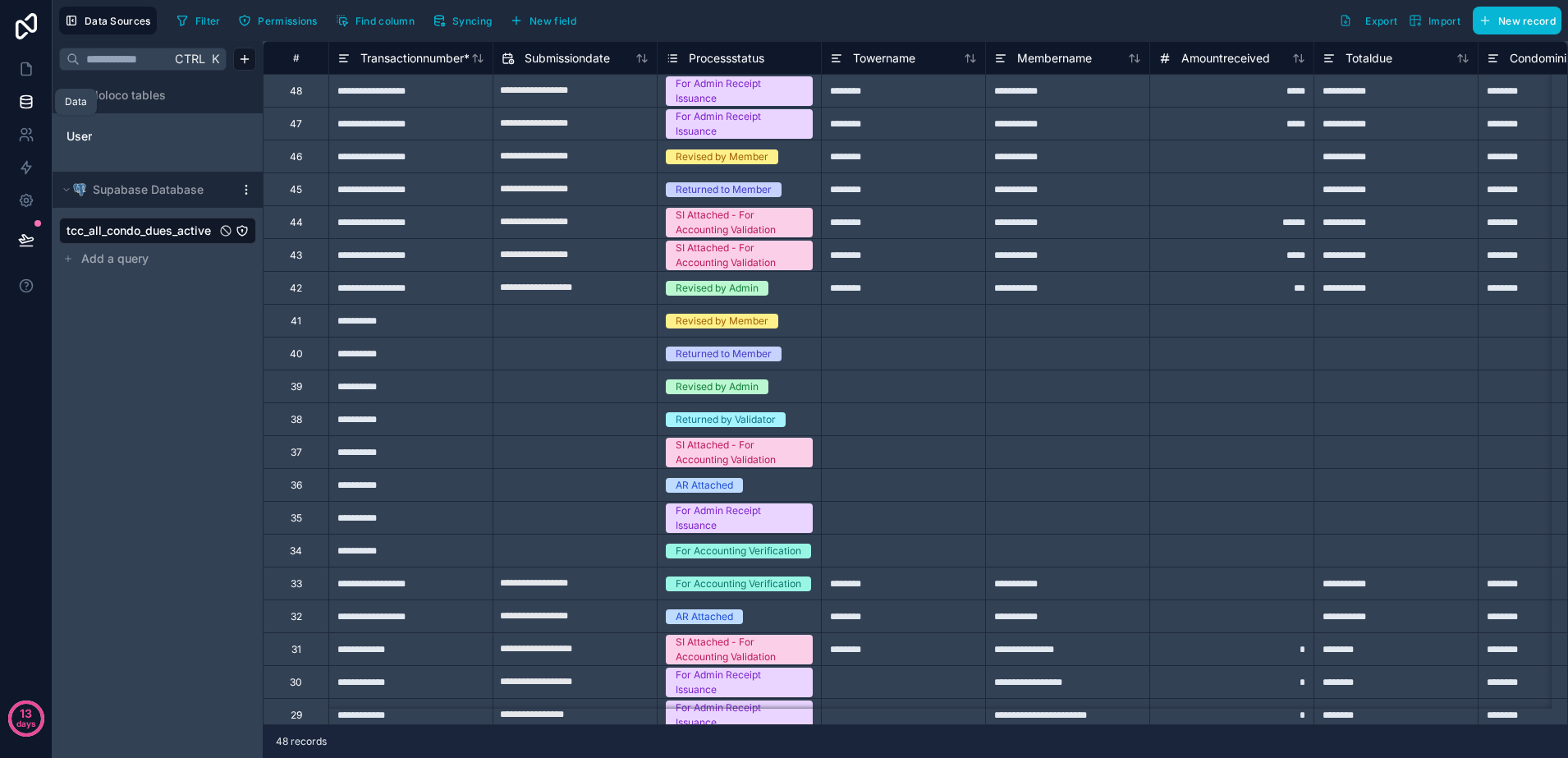
click at [30, 106] on icon at bounding box center [25, 105] width 11 height 7
click at [24, 77] on link at bounding box center [25, 69] width 51 height 33
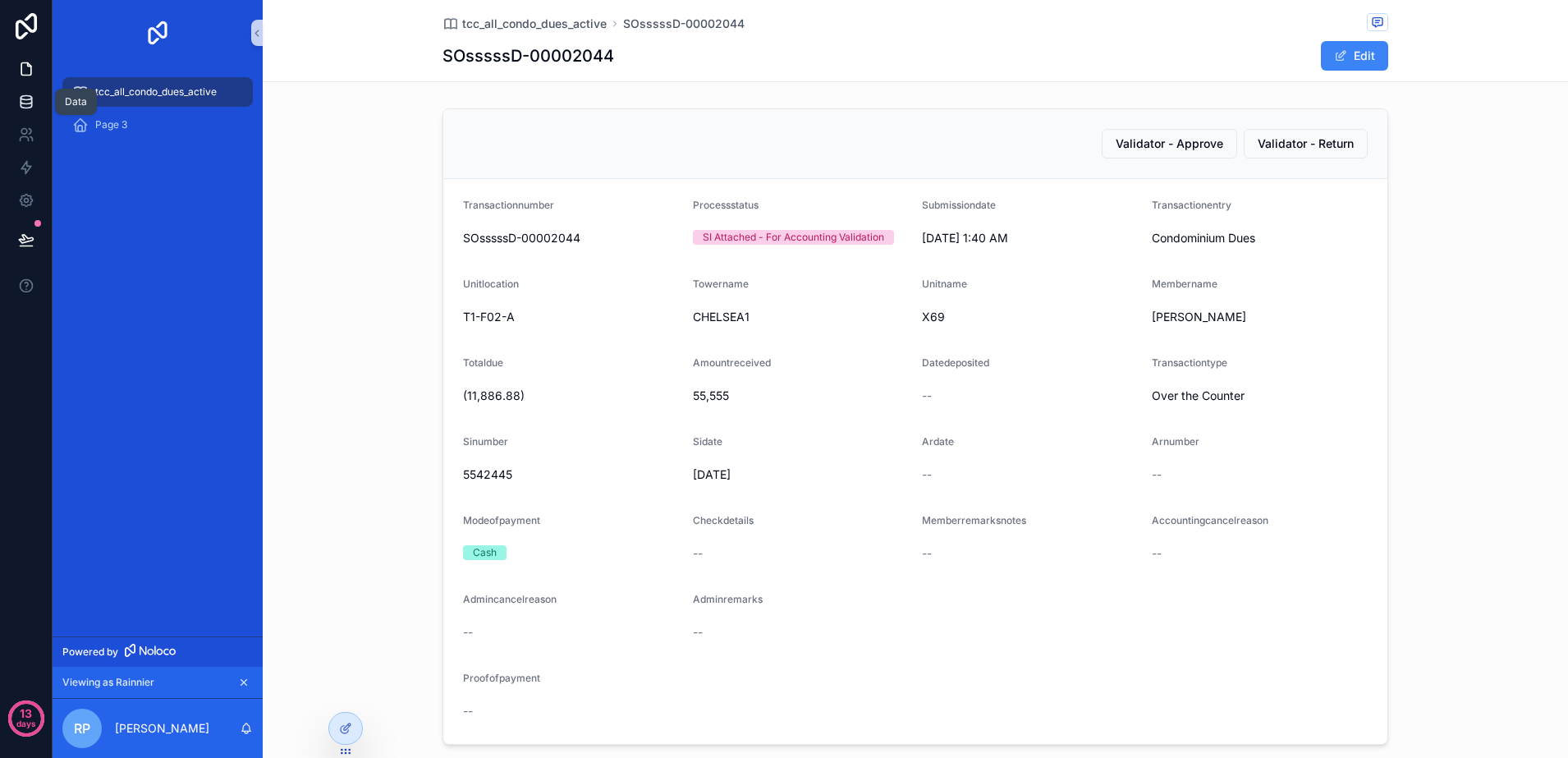
click at [31, 100] on icon at bounding box center [25, 101] width 11 height 7
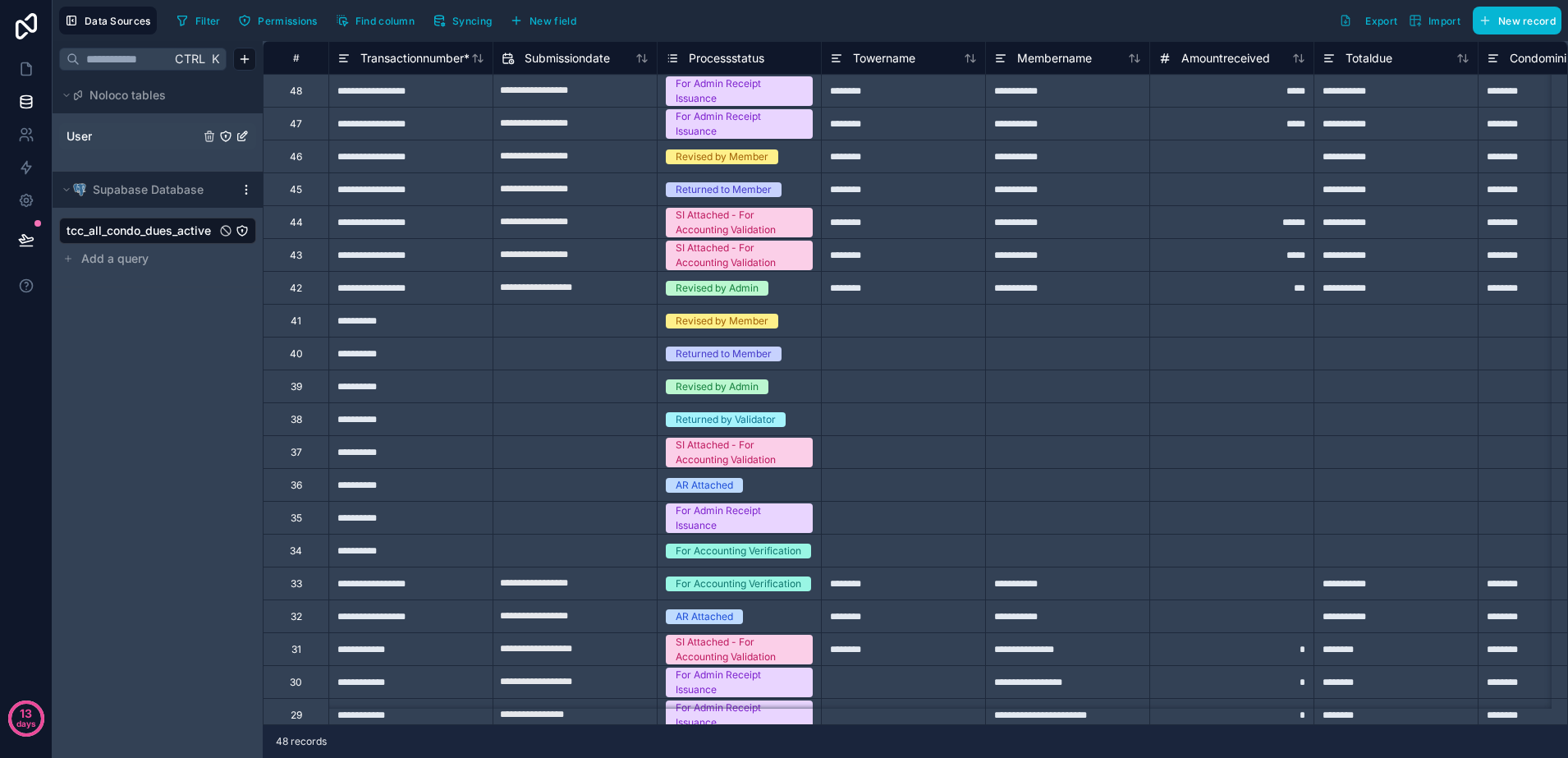
click at [88, 129] on span "User" at bounding box center [79, 136] width 25 height 16
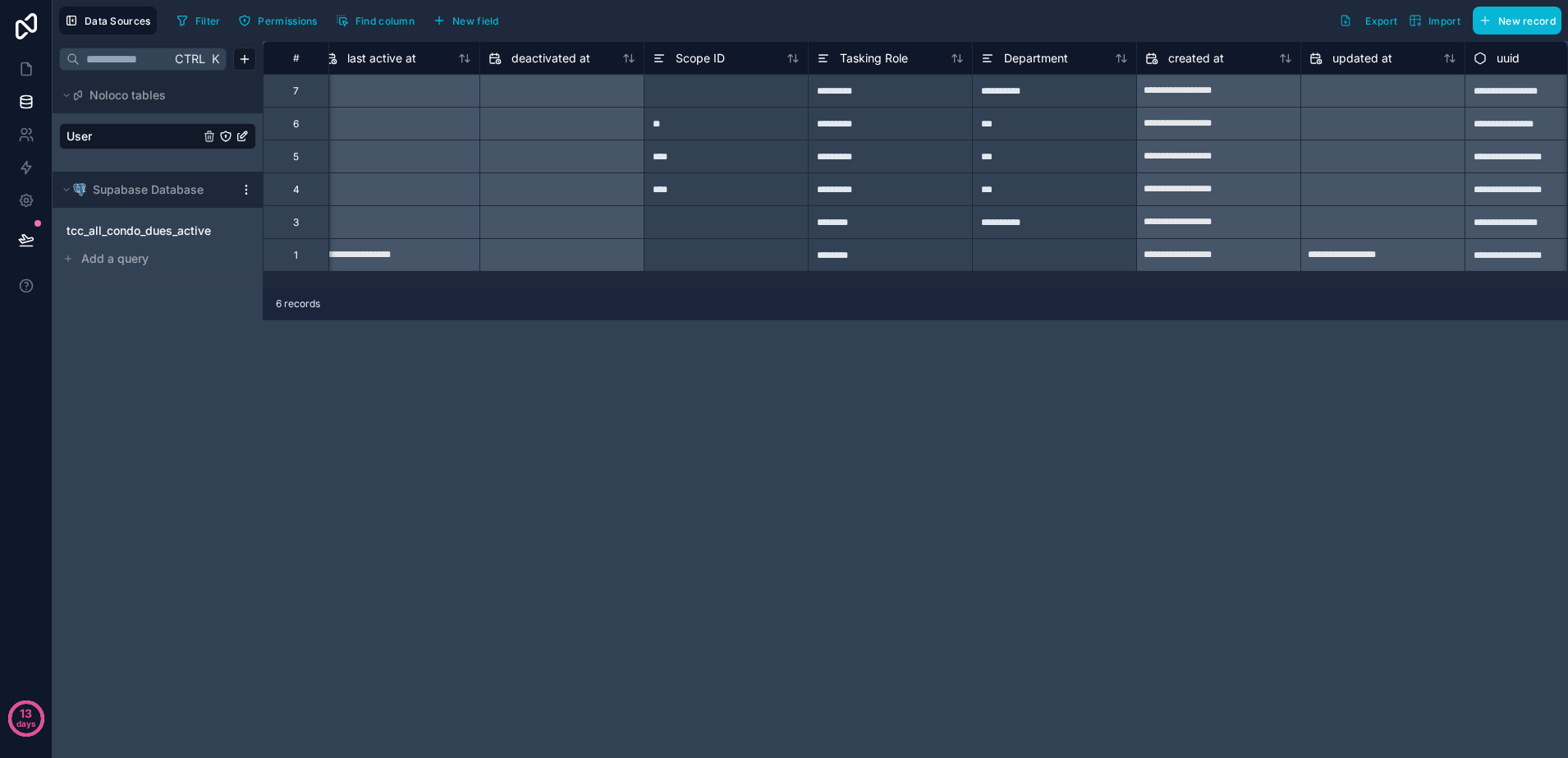
scroll to position [0, 1389]
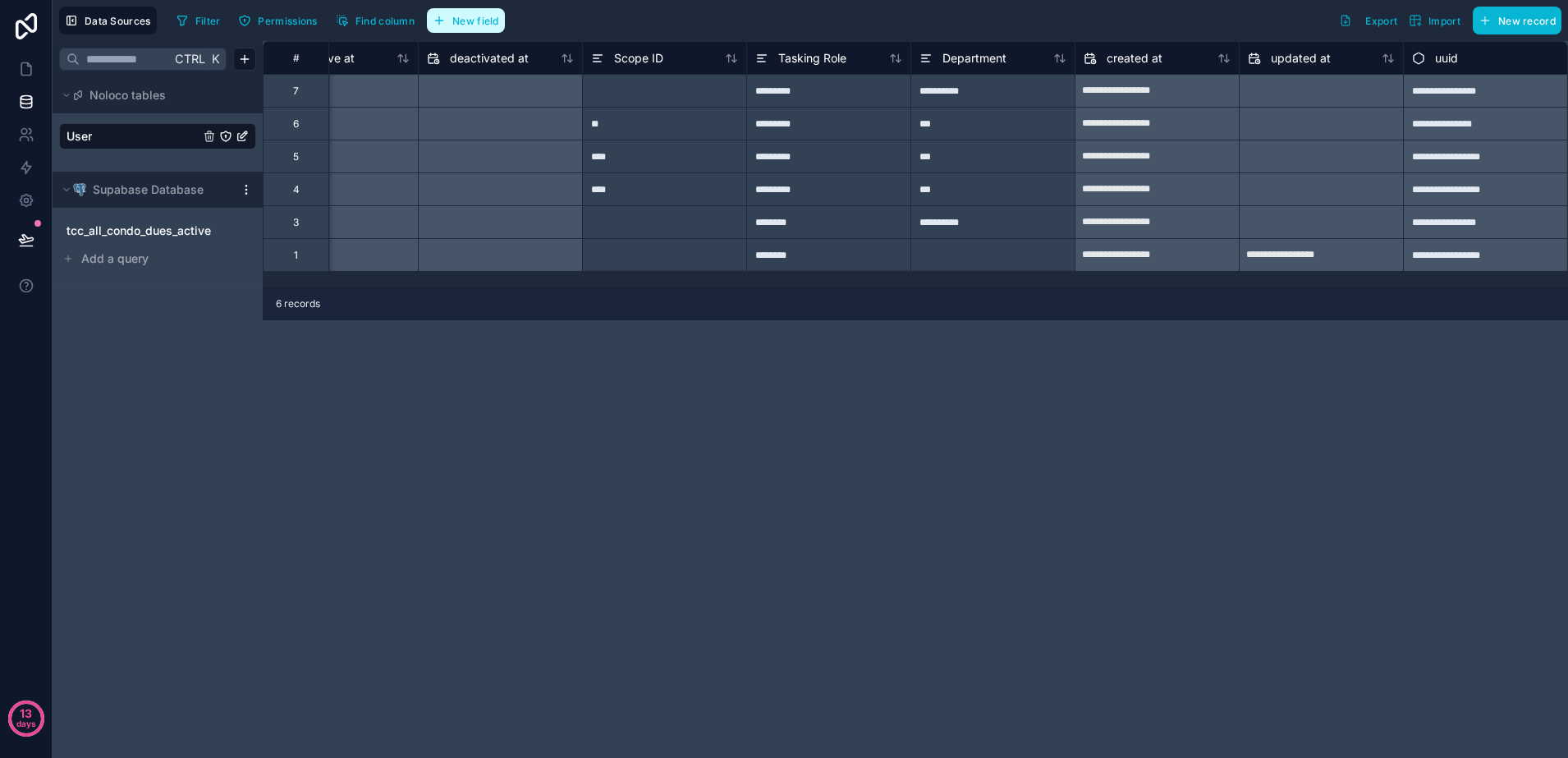
click at [499, 15] on span "New field" at bounding box center [476, 20] width 46 height 13
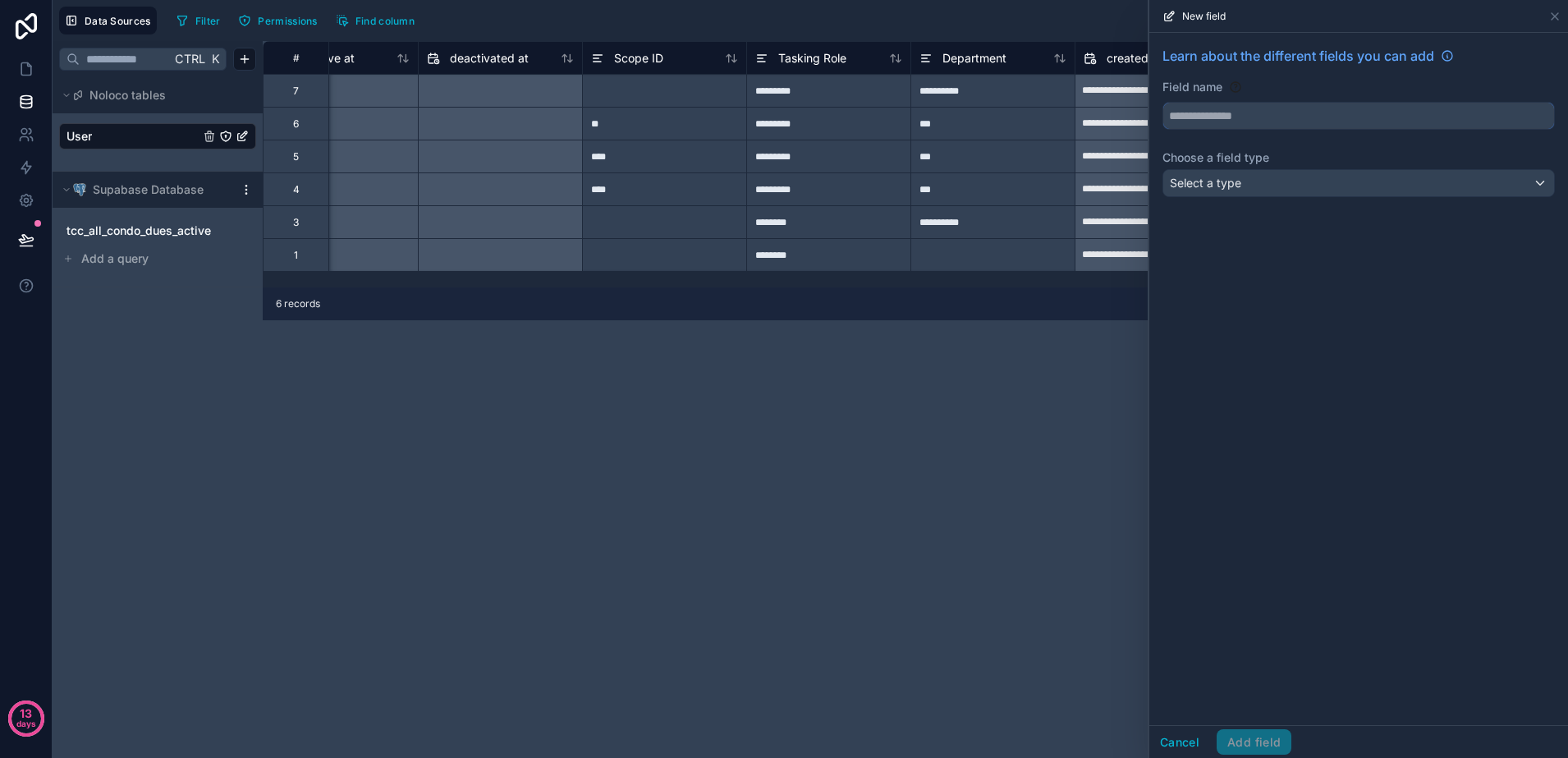
click at [1187, 113] on input "text" at bounding box center [1359, 115] width 391 height 26
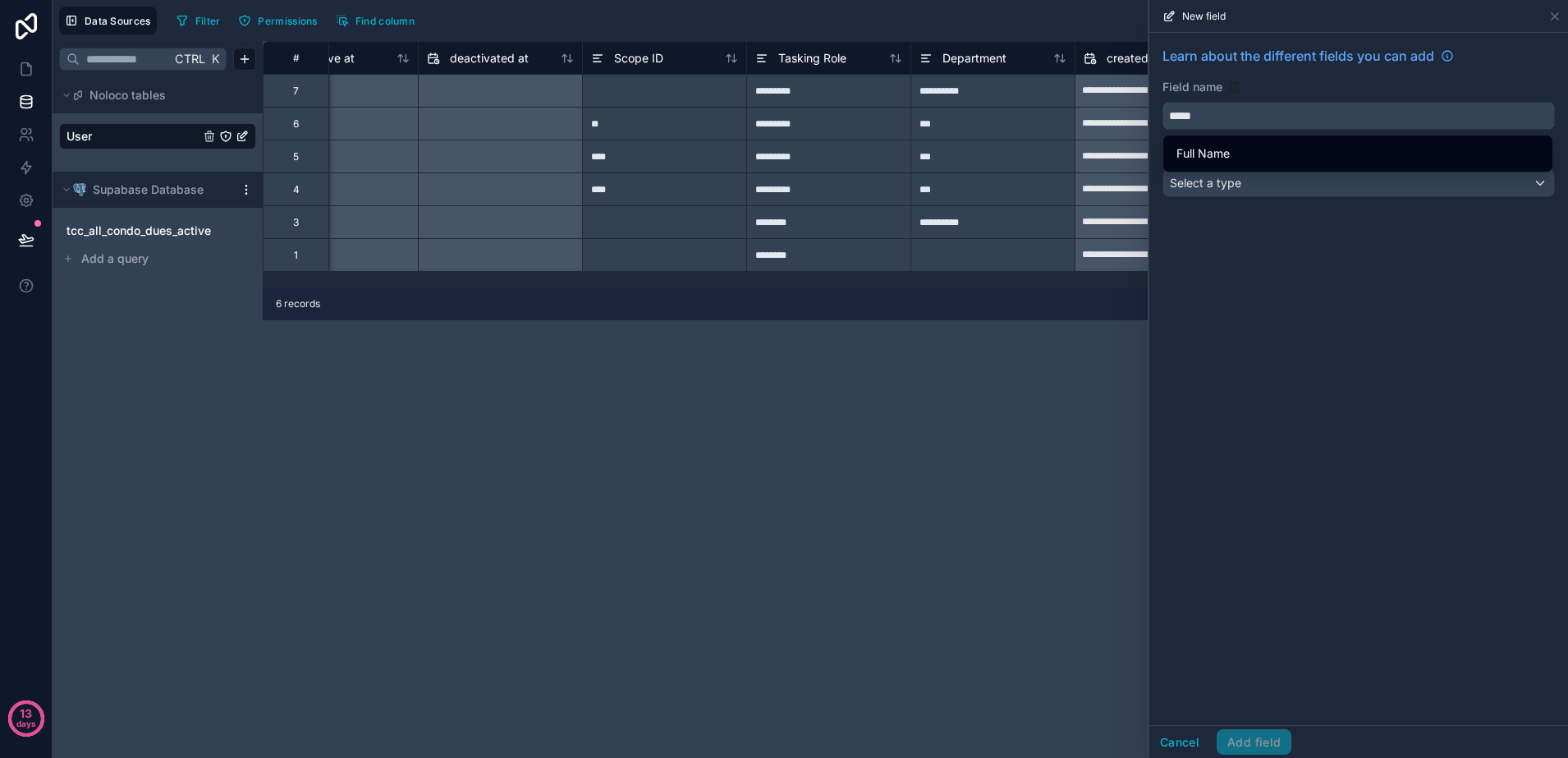
click at [1163, 102] on button "****" at bounding box center [1359, 115] width 392 height 28
type input "*********"
click at [1390, 182] on div "Select a type" at bounding box center [1359, 183] width 391 height 26
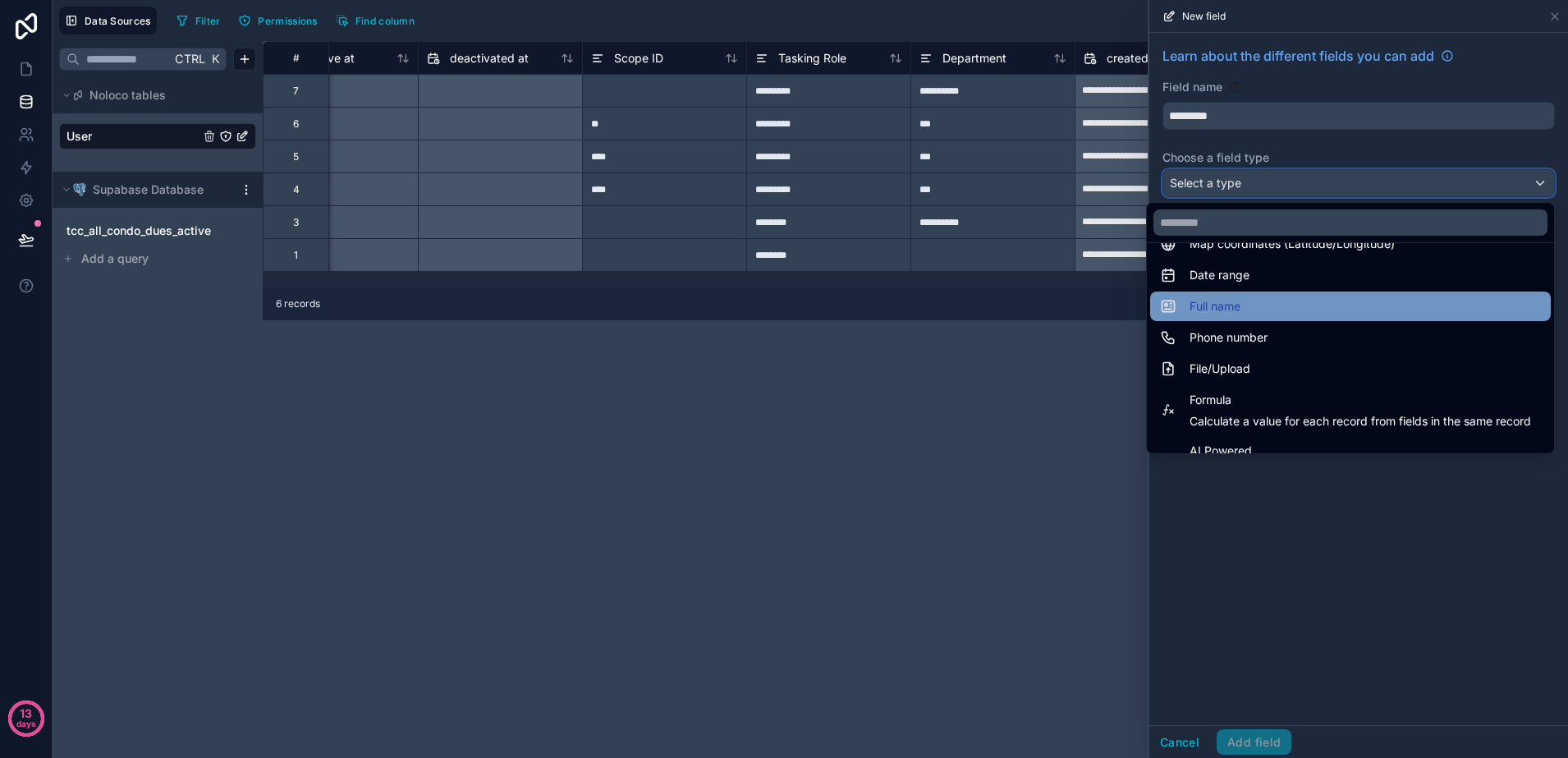
scroll to position [410, 0]
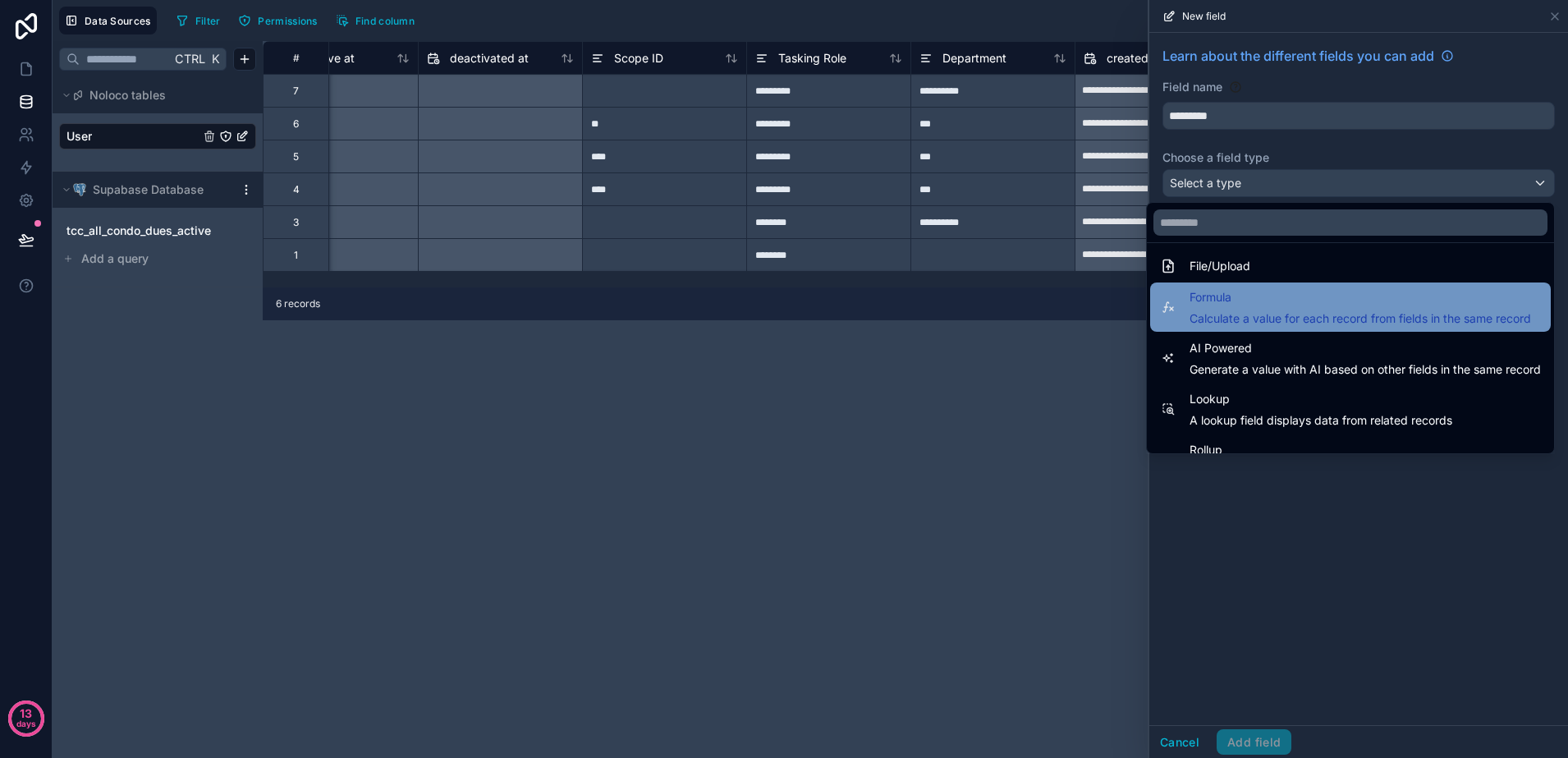
click at [1336, 315] on span "Calculate a value for each record from fields in the same record" at bounding box center [1361, 318] width 342 height 16
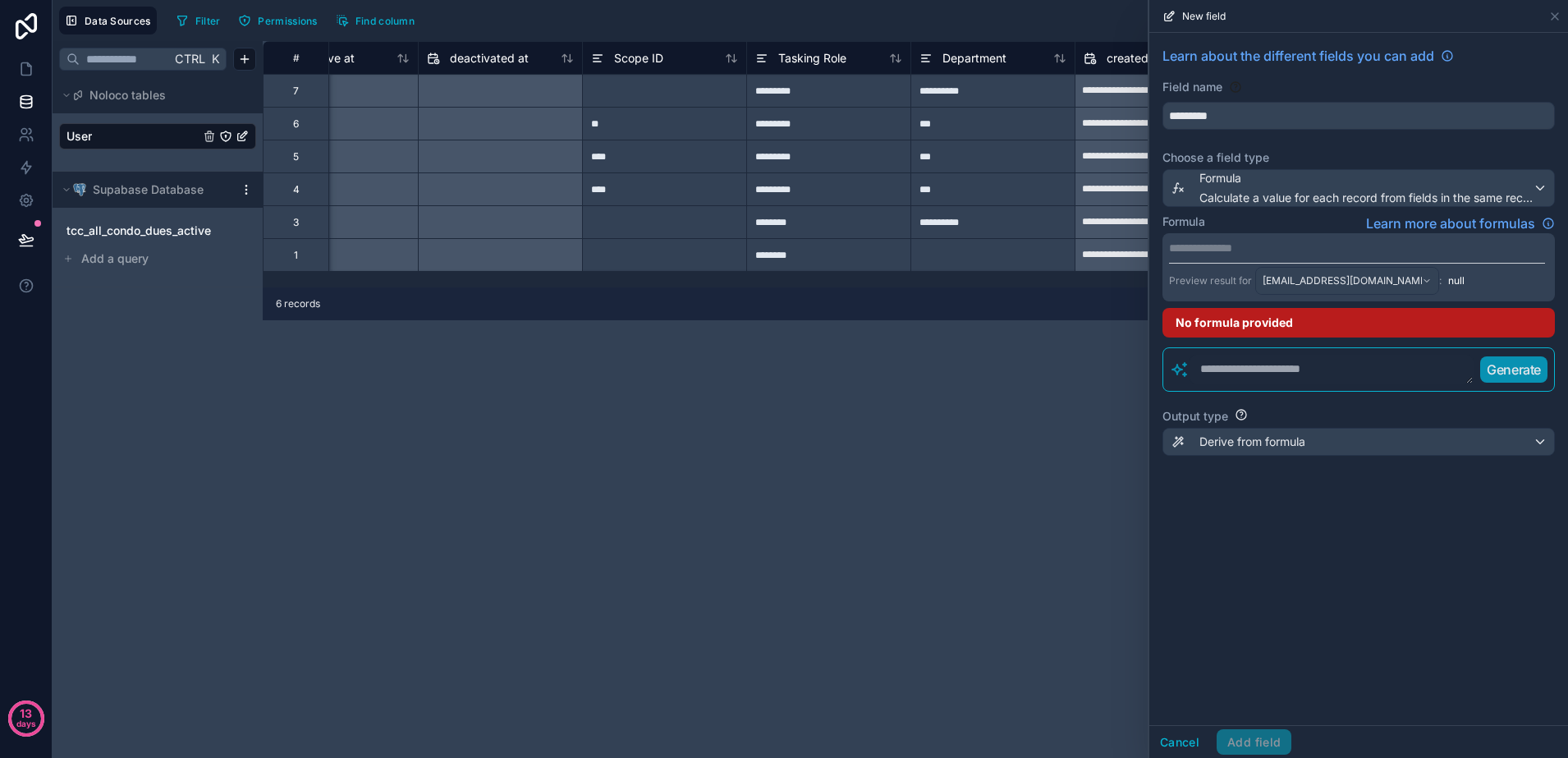
click at [1319, 362] on textarea at bounding box center [1332, 369] width 284 height 30
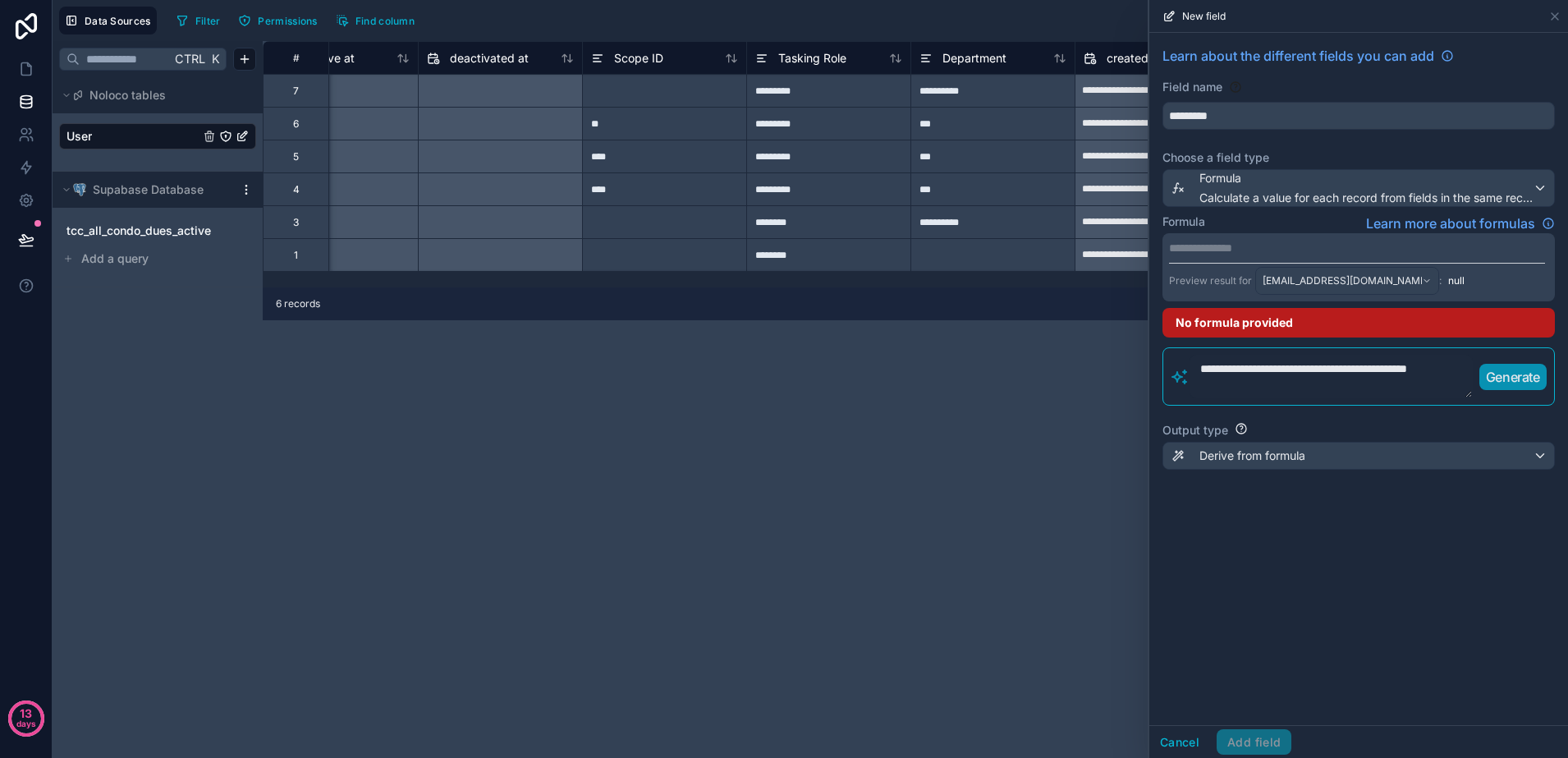
click at [1530, 379] on p "Generate" at bounding box center [1514, 377] width 54 height 19
drag, startPoint x: 1343, startPoint y: 380, endPoint x: 1156, endPoint y: 372, distance: 187.2
click at [1156, 372] on div "**********" at bounding box center [1359, 267] width 418 height 470
click at [1521, 375] on p "Generate" at bounding box center [1514, 377] width 54 height 19
click at [1390, 377] on textarea "**********" at bounding box center [1332, 376] width 284 height 44
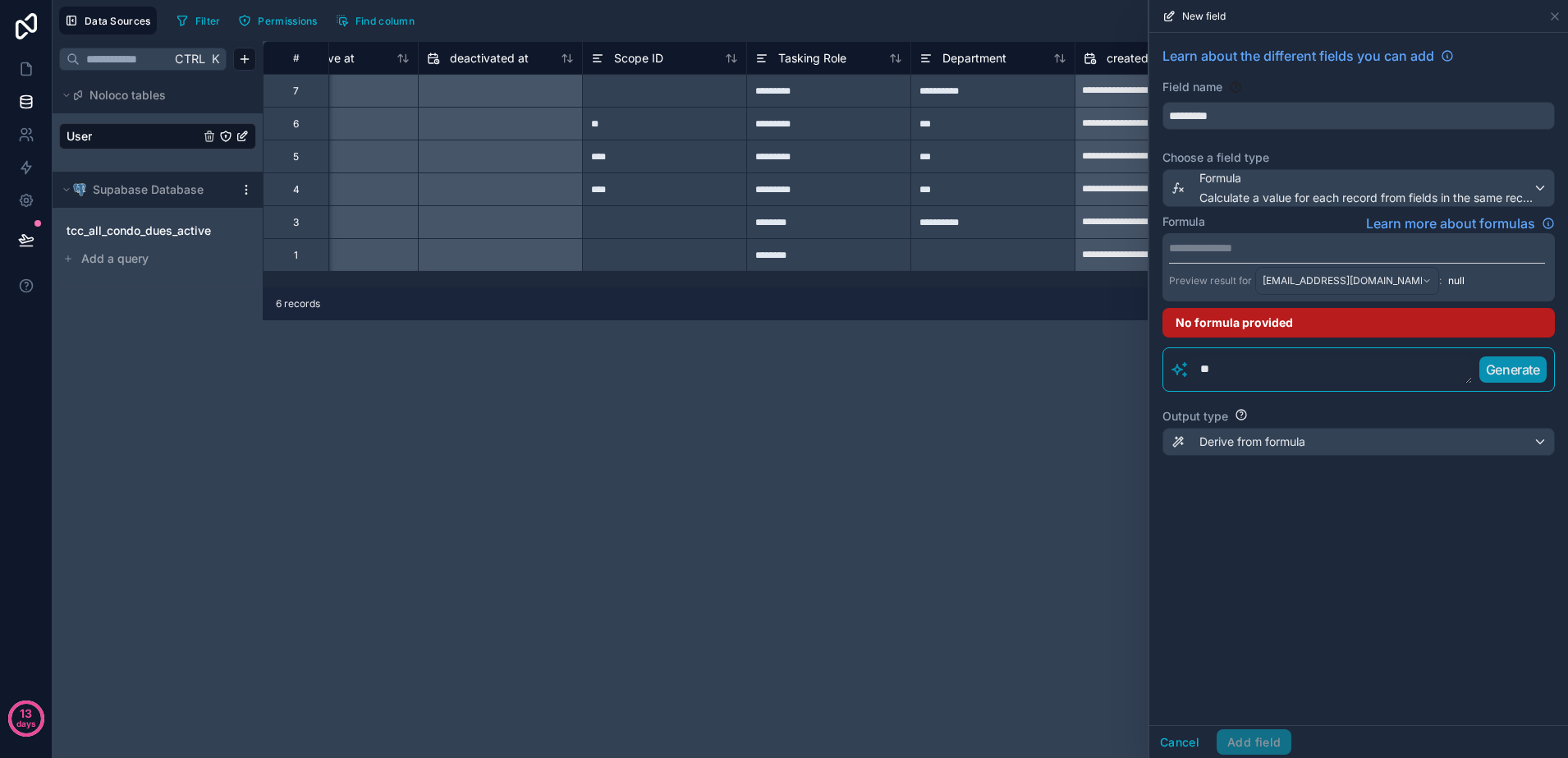
type textarea "*"
click at [1213, 250] on p "**********" at bounding box center [1357, 248] width 376 height 16
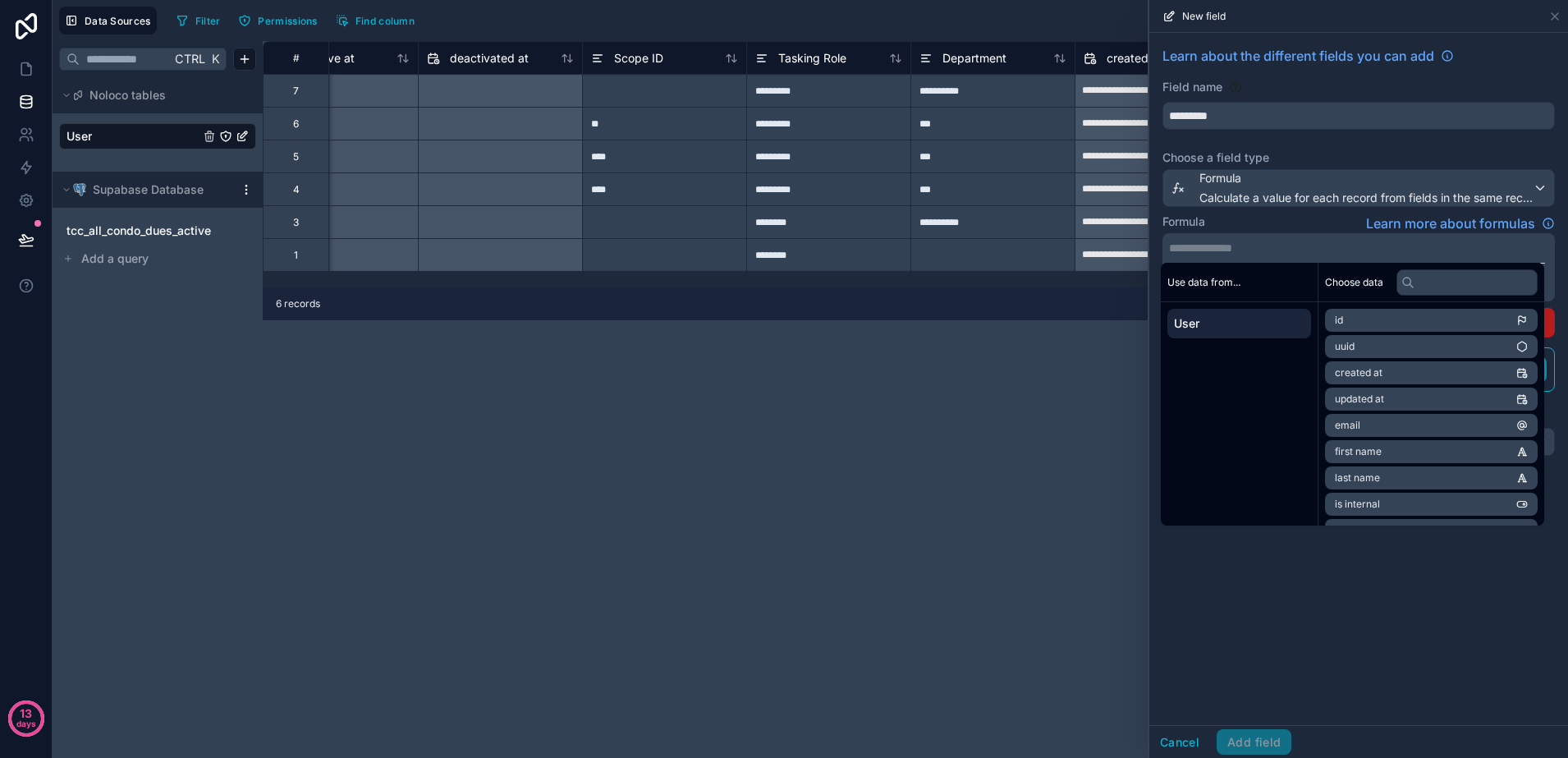
click at [1425, 456] on li "first name" at bounding box center [1431, 451] width 213 height 23
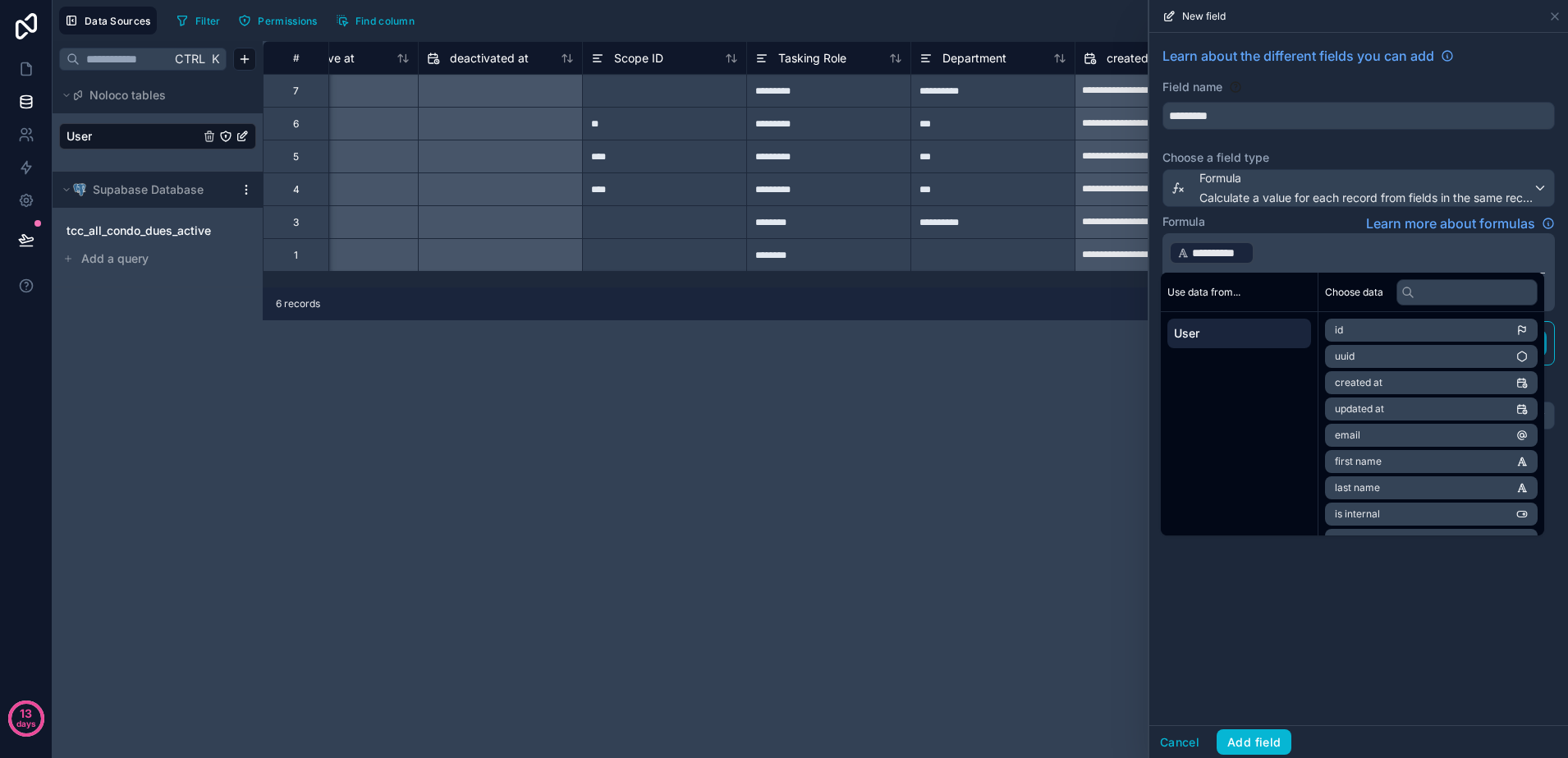
click at [1308, 253] on p "**********" at bounding box center [1357, 253] width 376 height 26
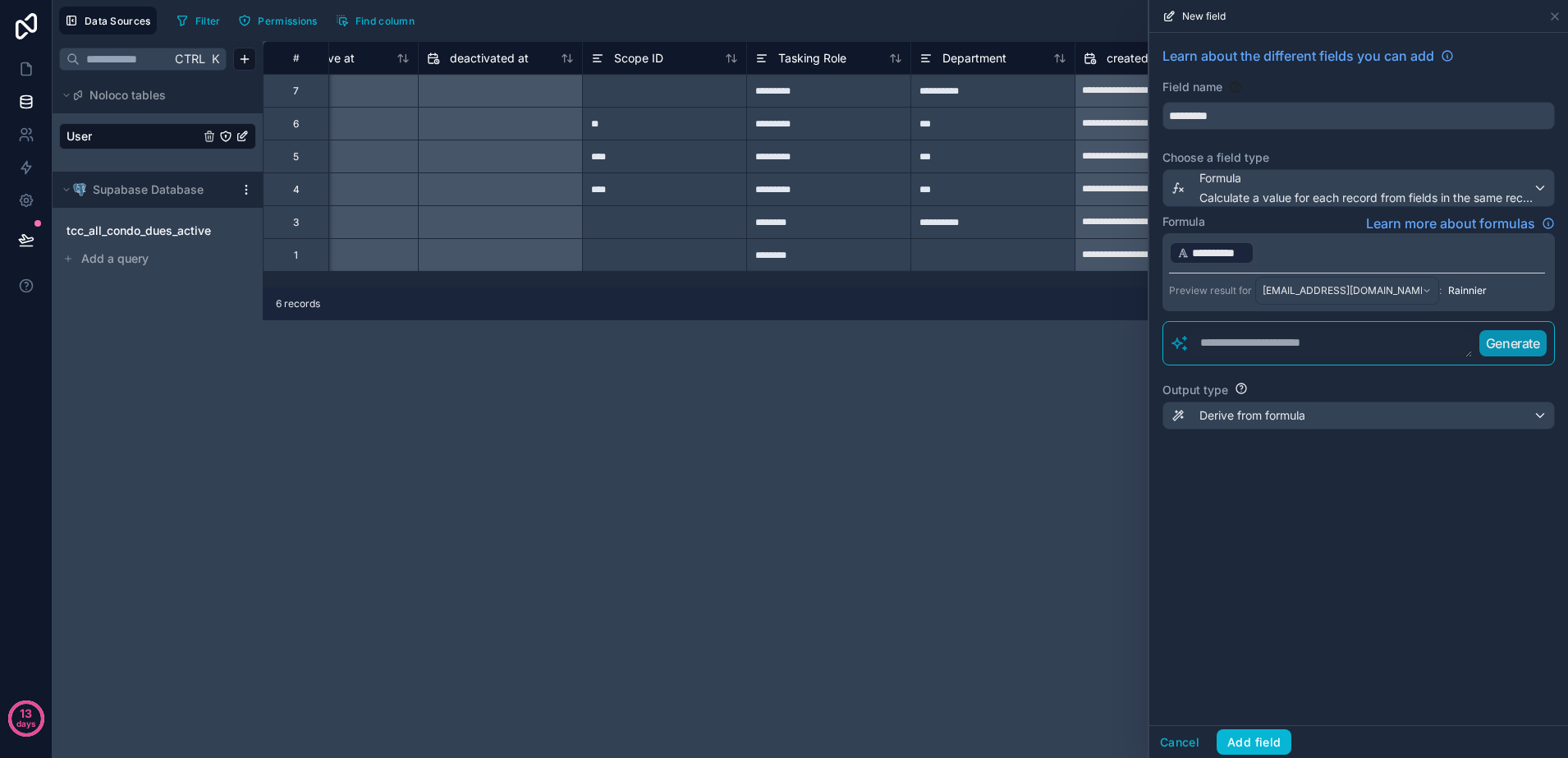
click at [1260, 259] on p "**********" at bounding box center [1357, 253] width 376 height 26
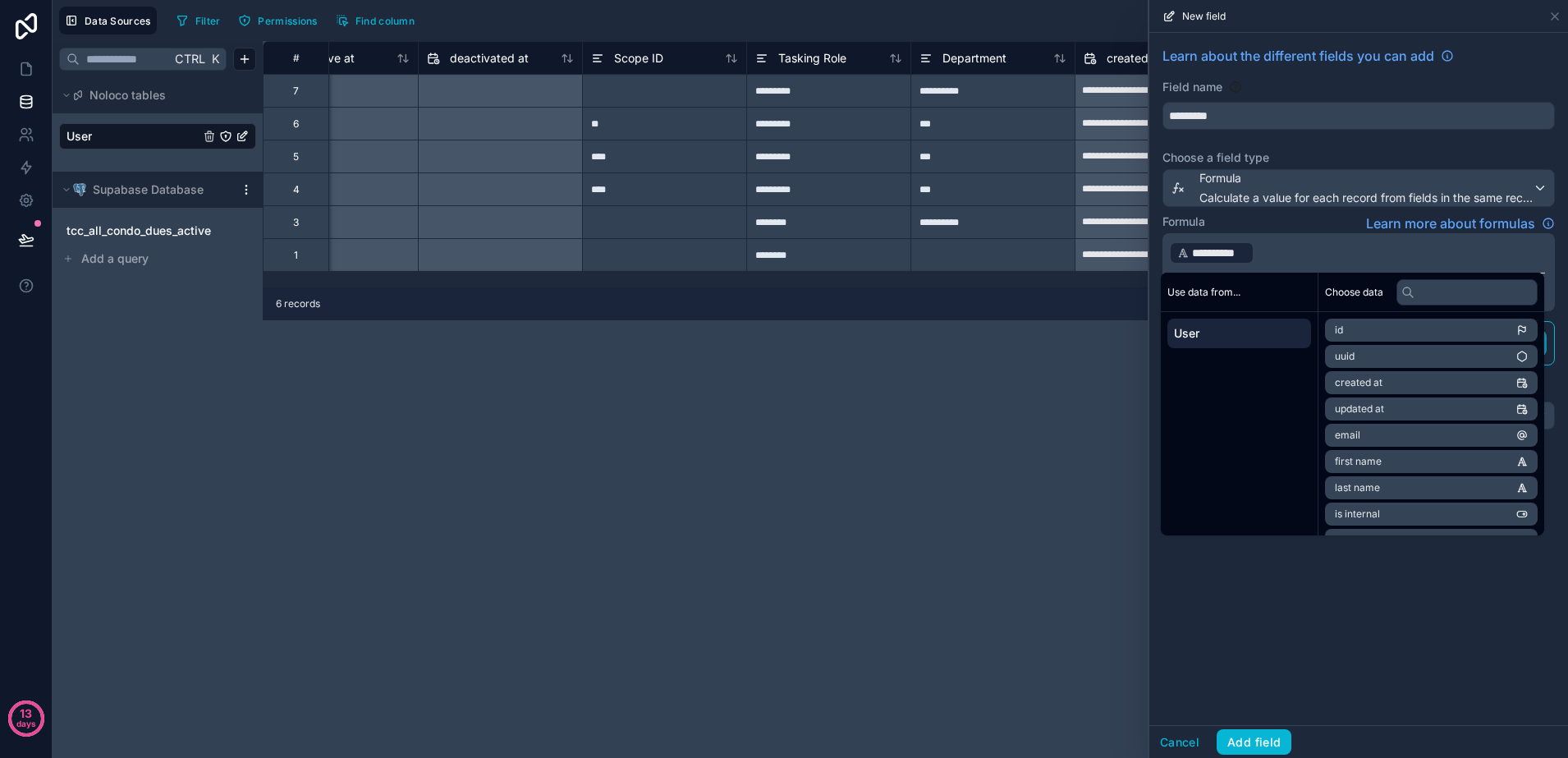
click at [1260, 259] on p "**********" at bounding box center [1357, 253] width 376 height 26
click at [1415, 489] on li "last name" at bounding box center [1431, 488] width 213 height 23
click at [1342, 563] on div "**********" at bounding box center [1359, 379] width 418 height 692
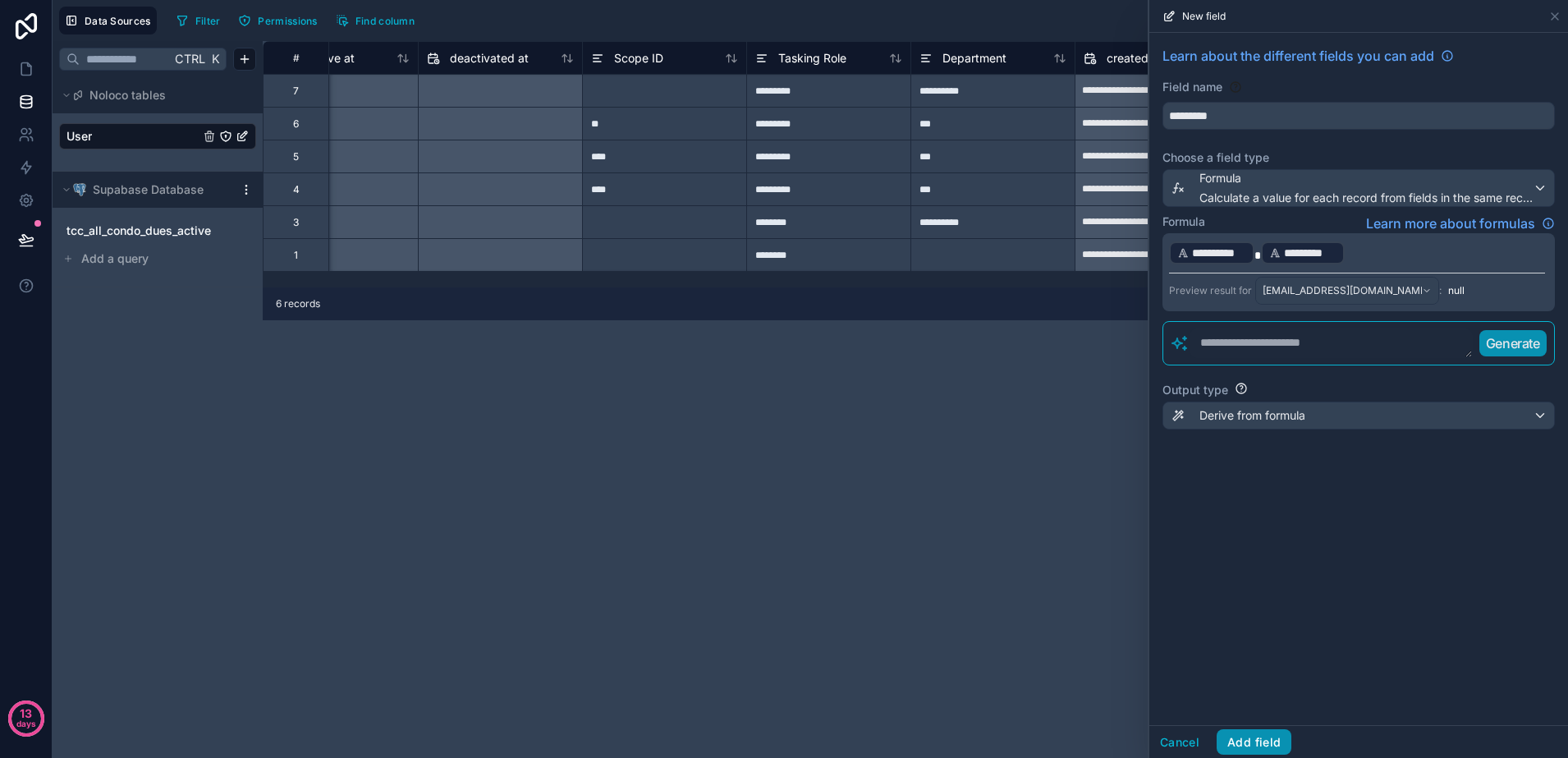
click at [1275, 741] on button "Add field" at bounding box center [1253, 742] width 75 height 26
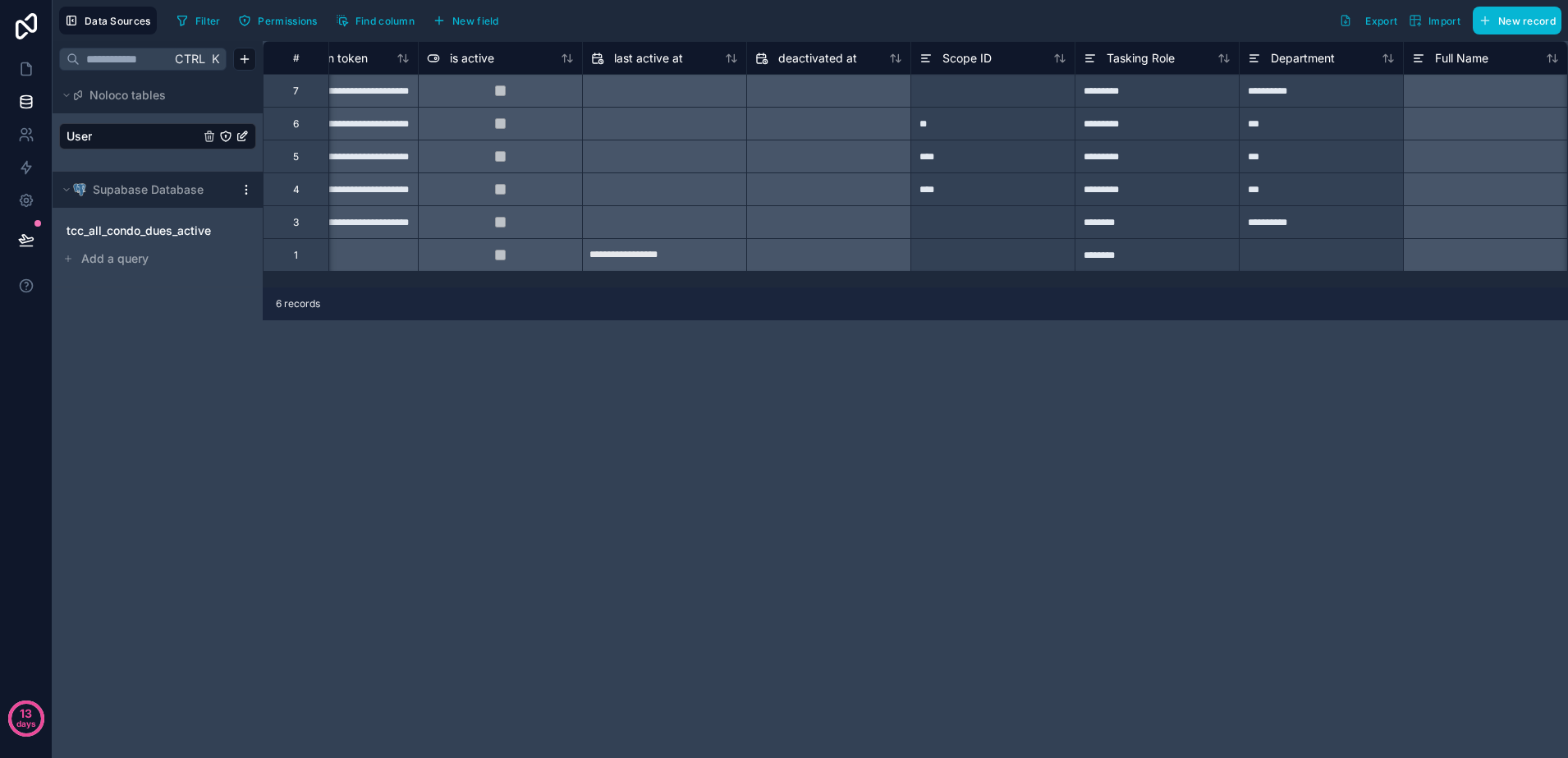
scroll to position [0, 1553]
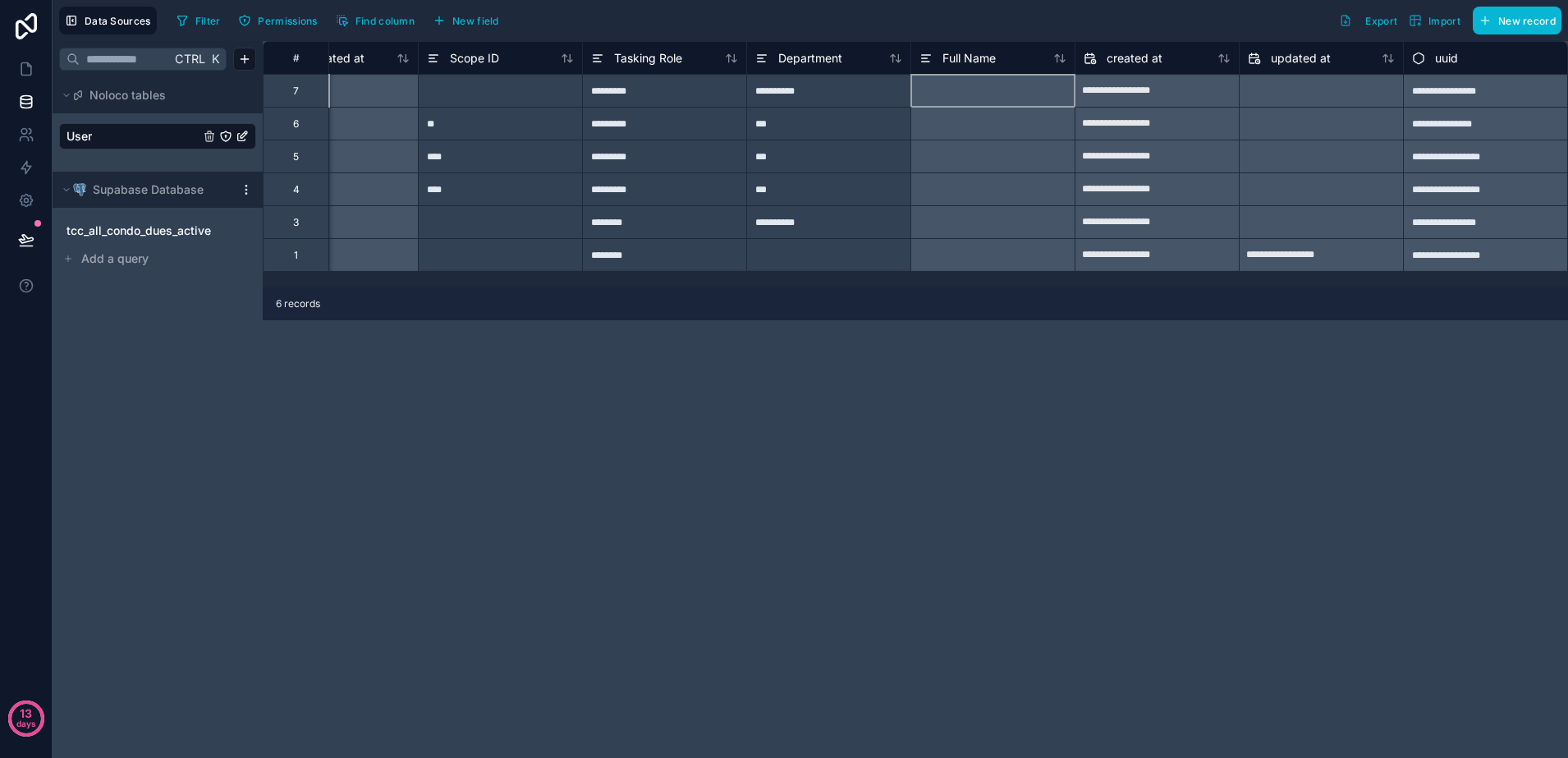
click at [970, 89] on div at bounding box center [993, 90] width 165 height 33
click at [923, 58] on icon at bounding box center [927, 58] width 14 height 19
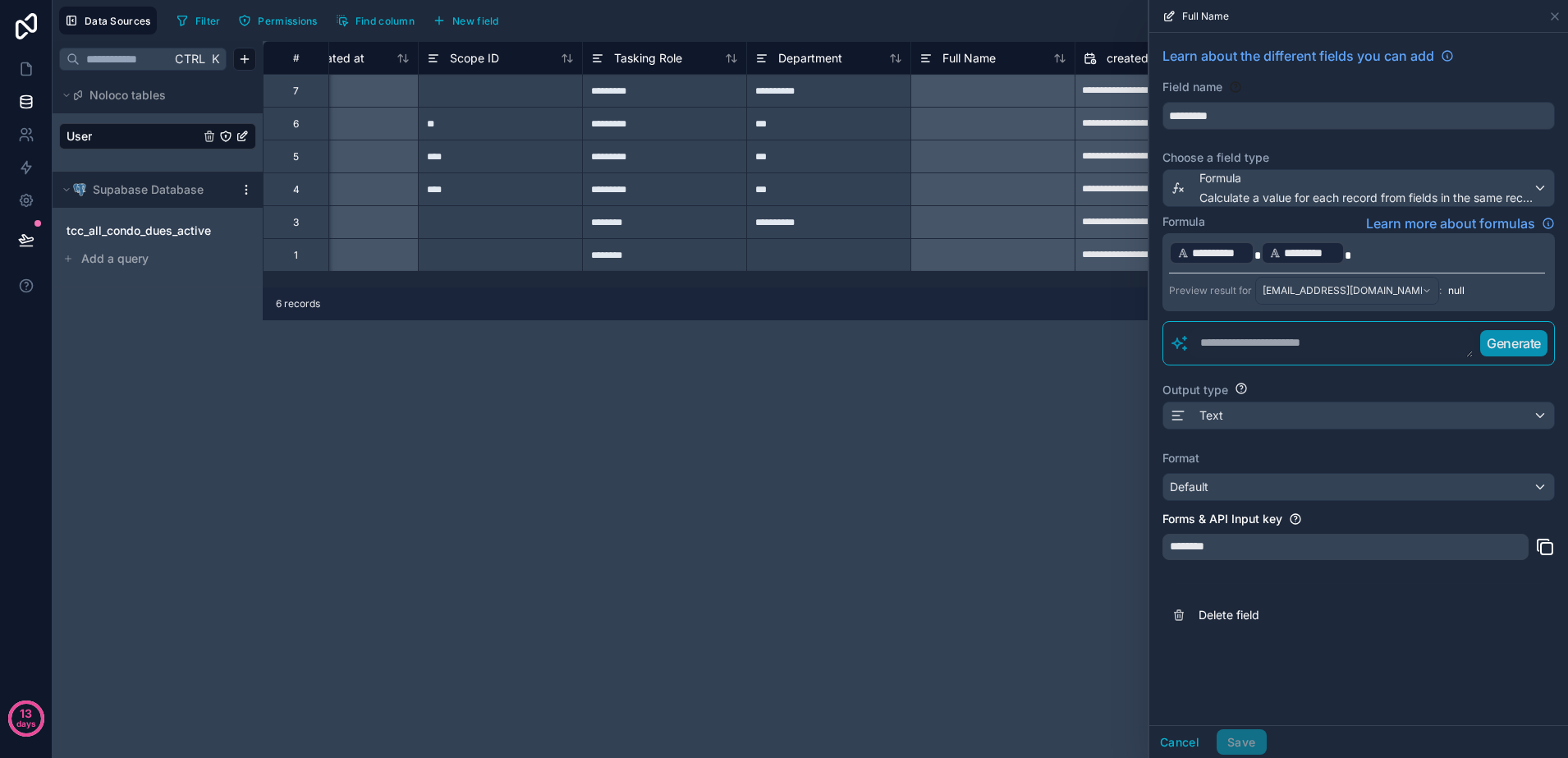
click at [1256, 256] on span "*" at bounding box center [1257, 256] width 7 height 12
click at [1222, 743] on button "Save" at bounding box center [1241, 742] width 49 height 26
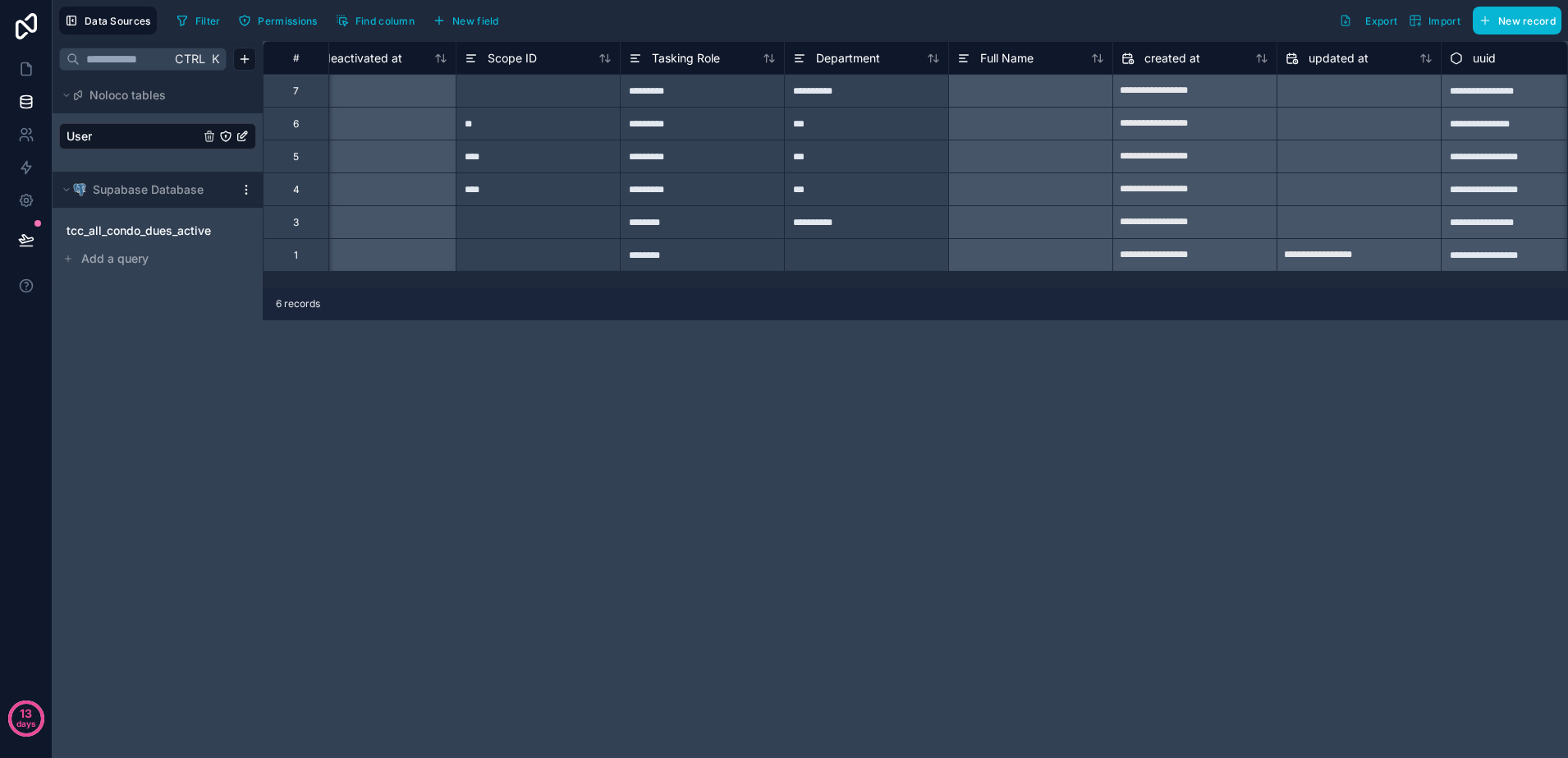
scroll to position [0, 1553]
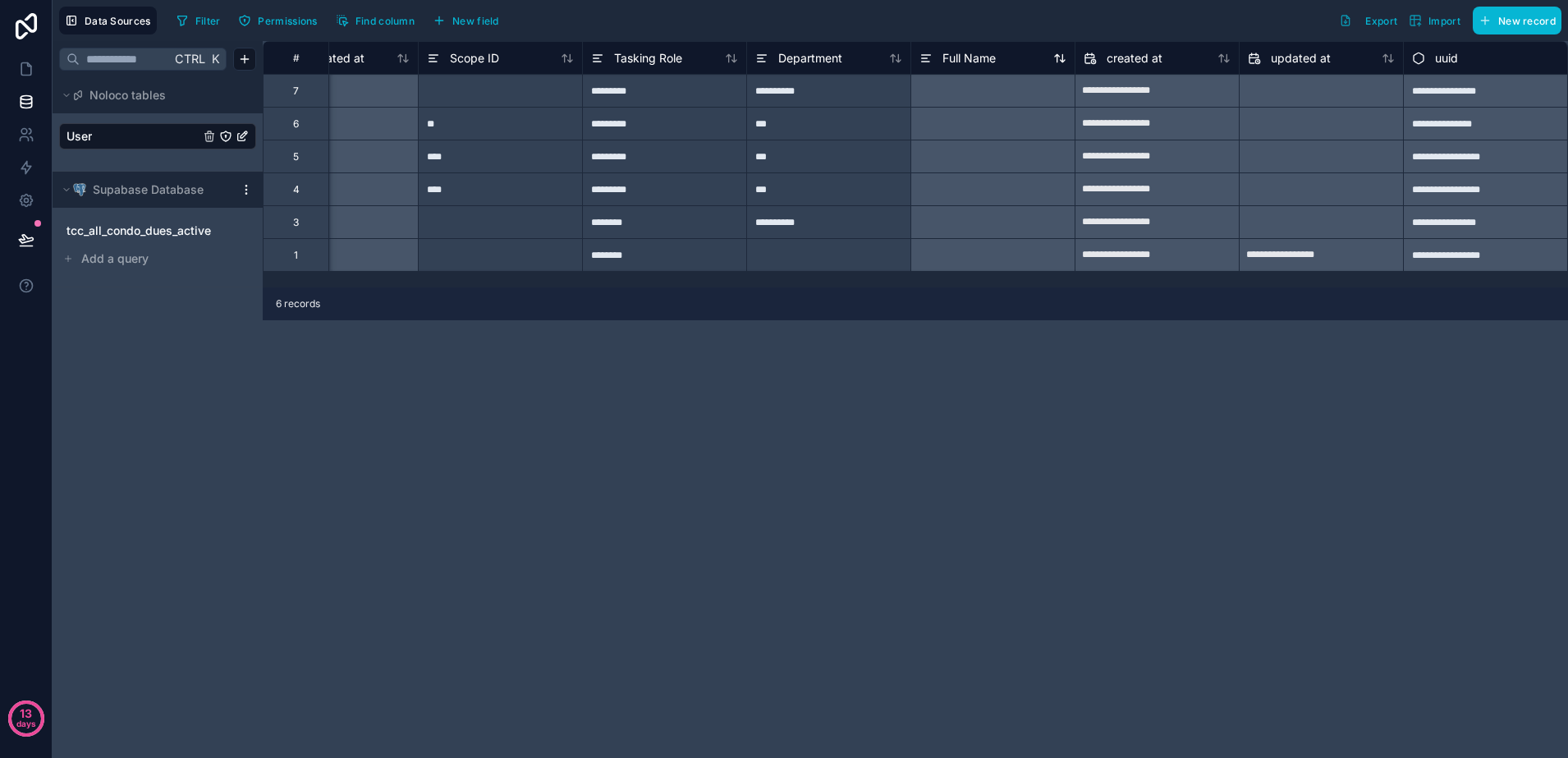
click at [925, 51] on icon at bounding box center [927, 58] width 14 height 19
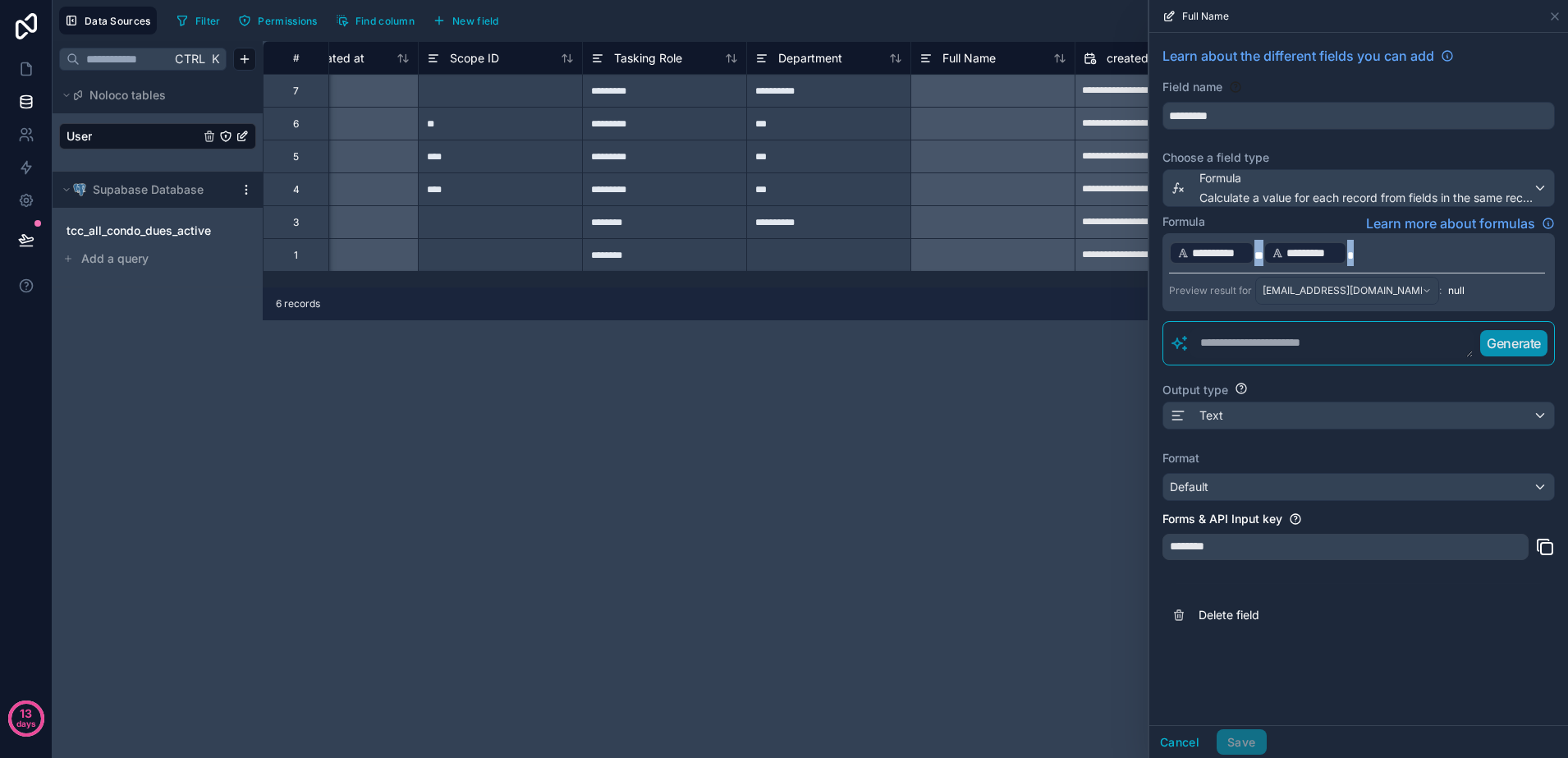
drag, startPoint x: 1363, startPoint y: 258, endPoint x: 1173, endPoint y: 258, distance: 190.0
click at [1162, 257] on div "**********" at bounding box center [1359, 339] width 418 height 613
click at [1283, 332] on textarea at bounding box center [1332, 343] width 284 height 30
type textarea "**********"
click at [1523, 351] on p "Generate" at bounding box center [1514, 343] width 54 height 19
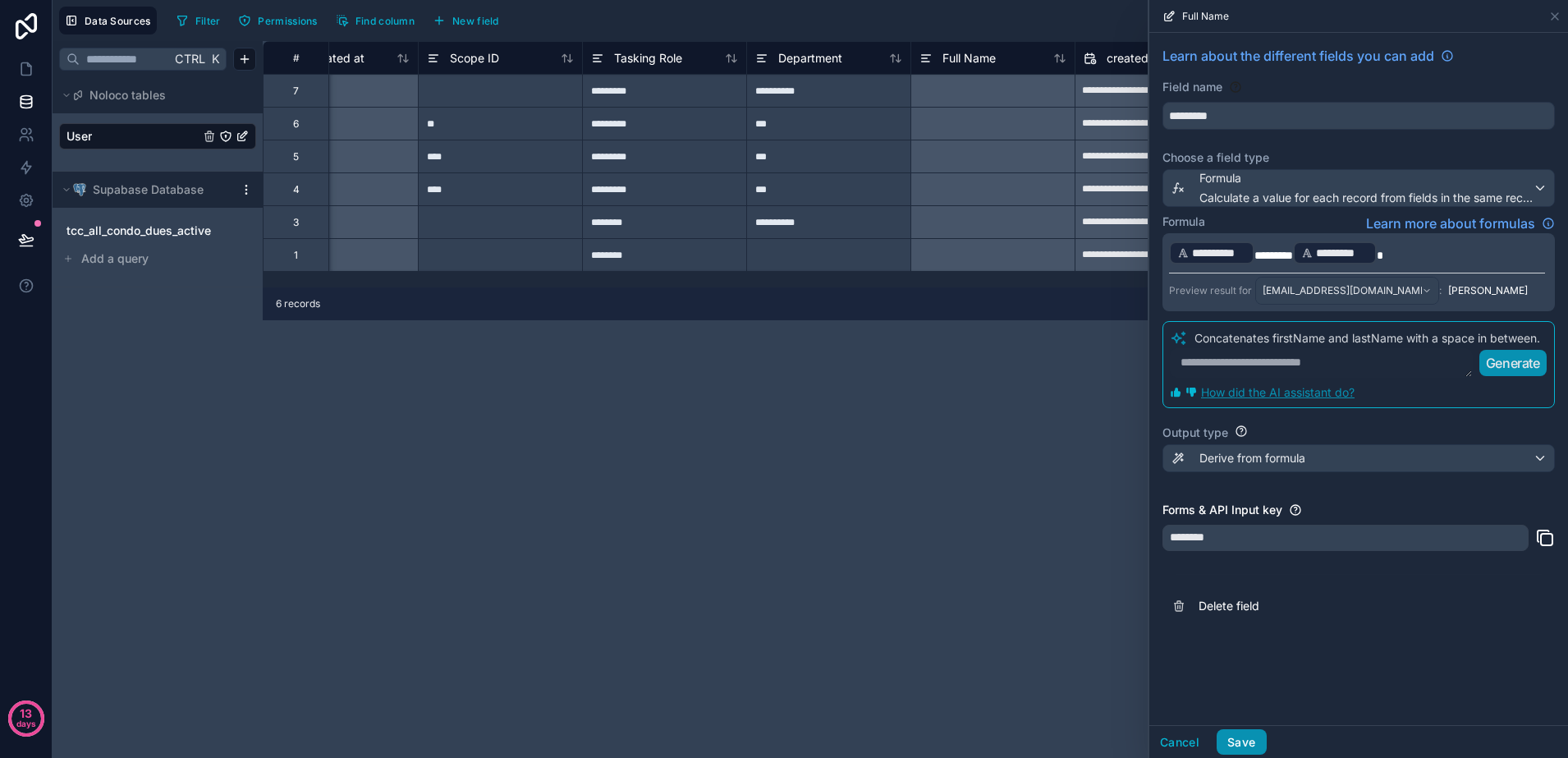
click at [1245, 740] on button "Save" at bounding box center [1241, 742] width 49 height 26
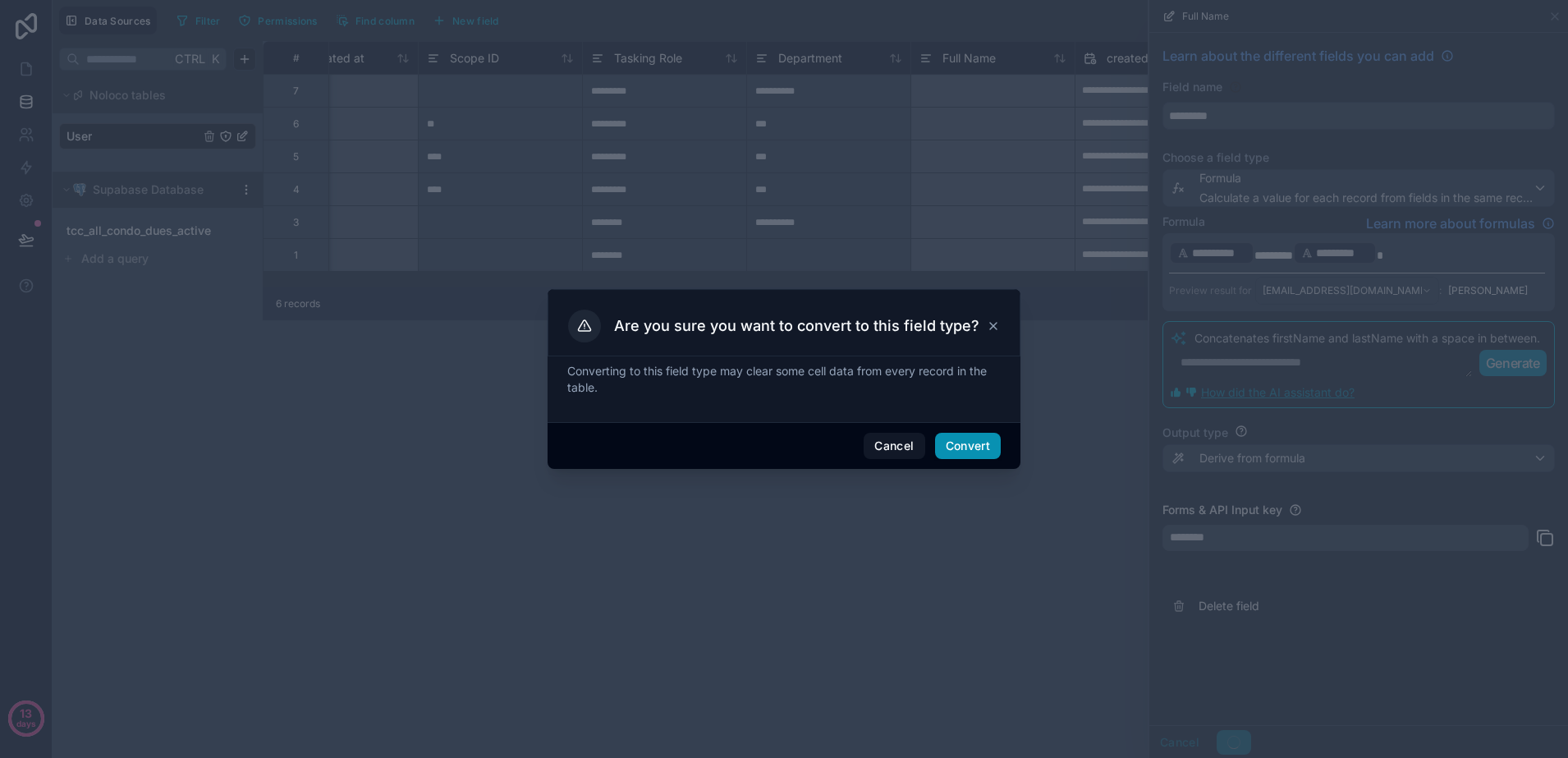
click at [975, 449] on button "Convert" at bounding box center [968, 445] width 66 height 26
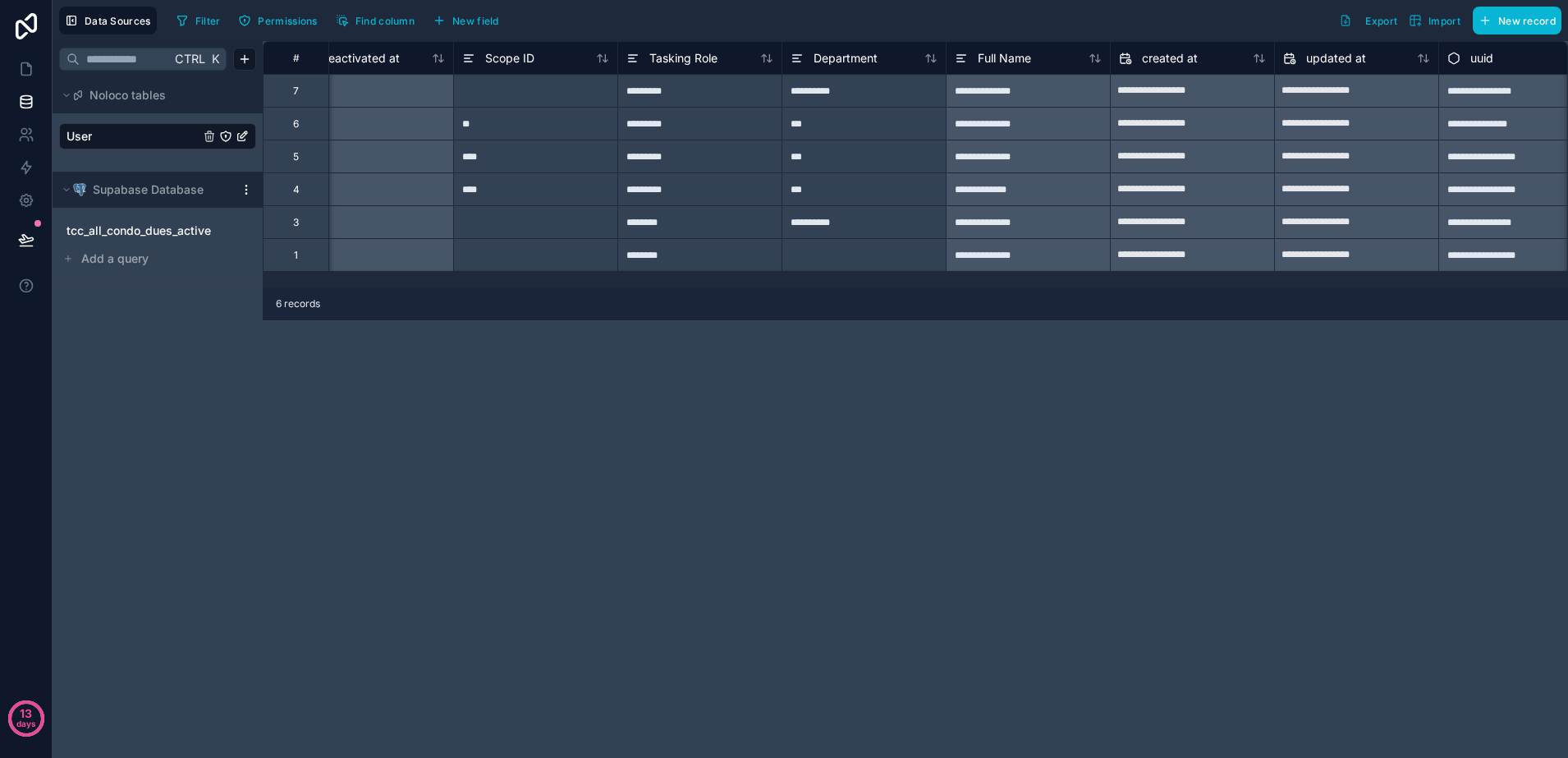
scroll to position [0, 1553]
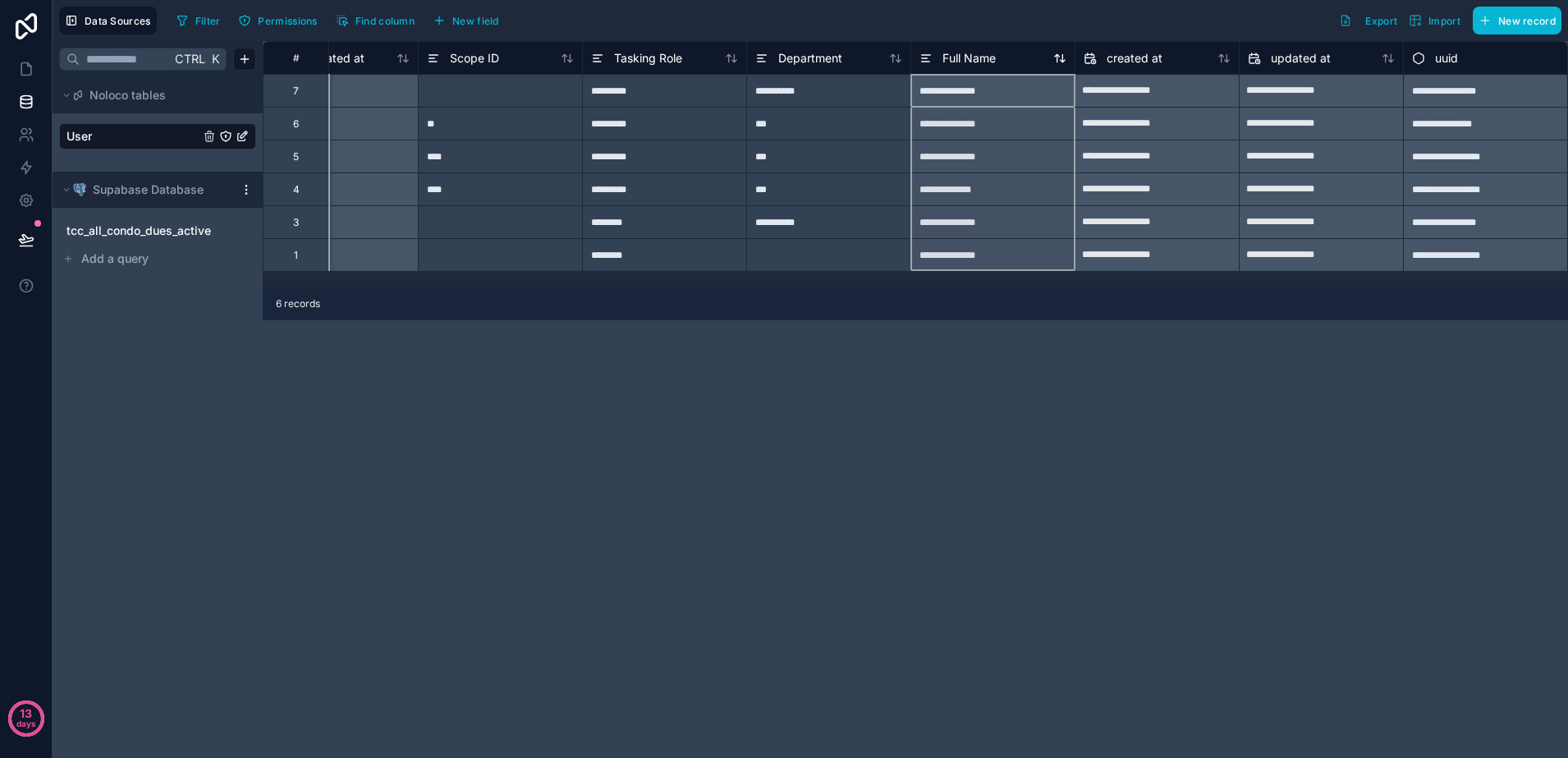
click at [922, 60] on icon at bounding box center [927, 58] width 14 height 19
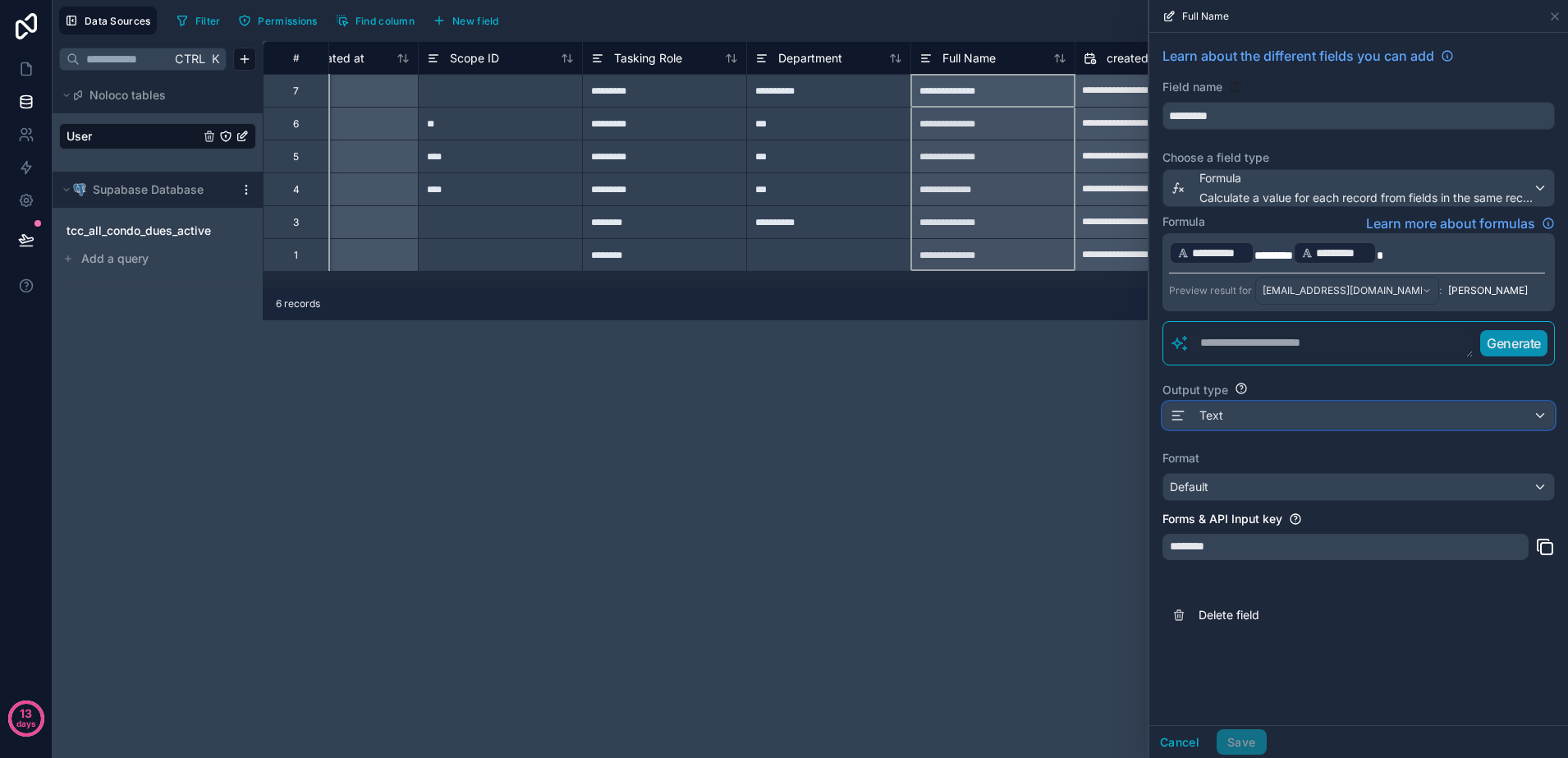
click at [1344, 411] on div "Text" at bounding box center [1359, 414] width 391 height 26
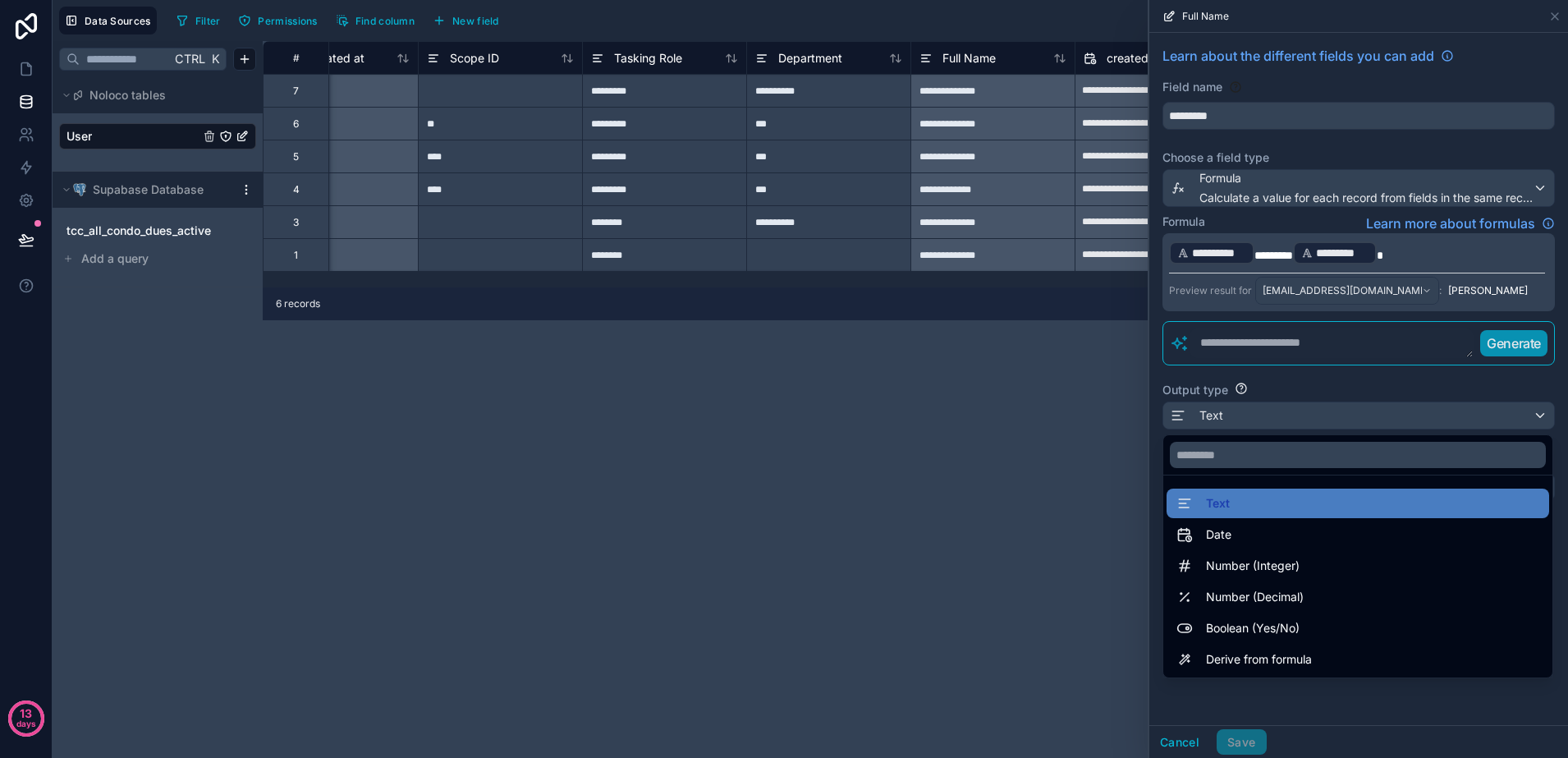
click at [1331, 415] on div at bounding box center [1359, 379] width 418 height 758
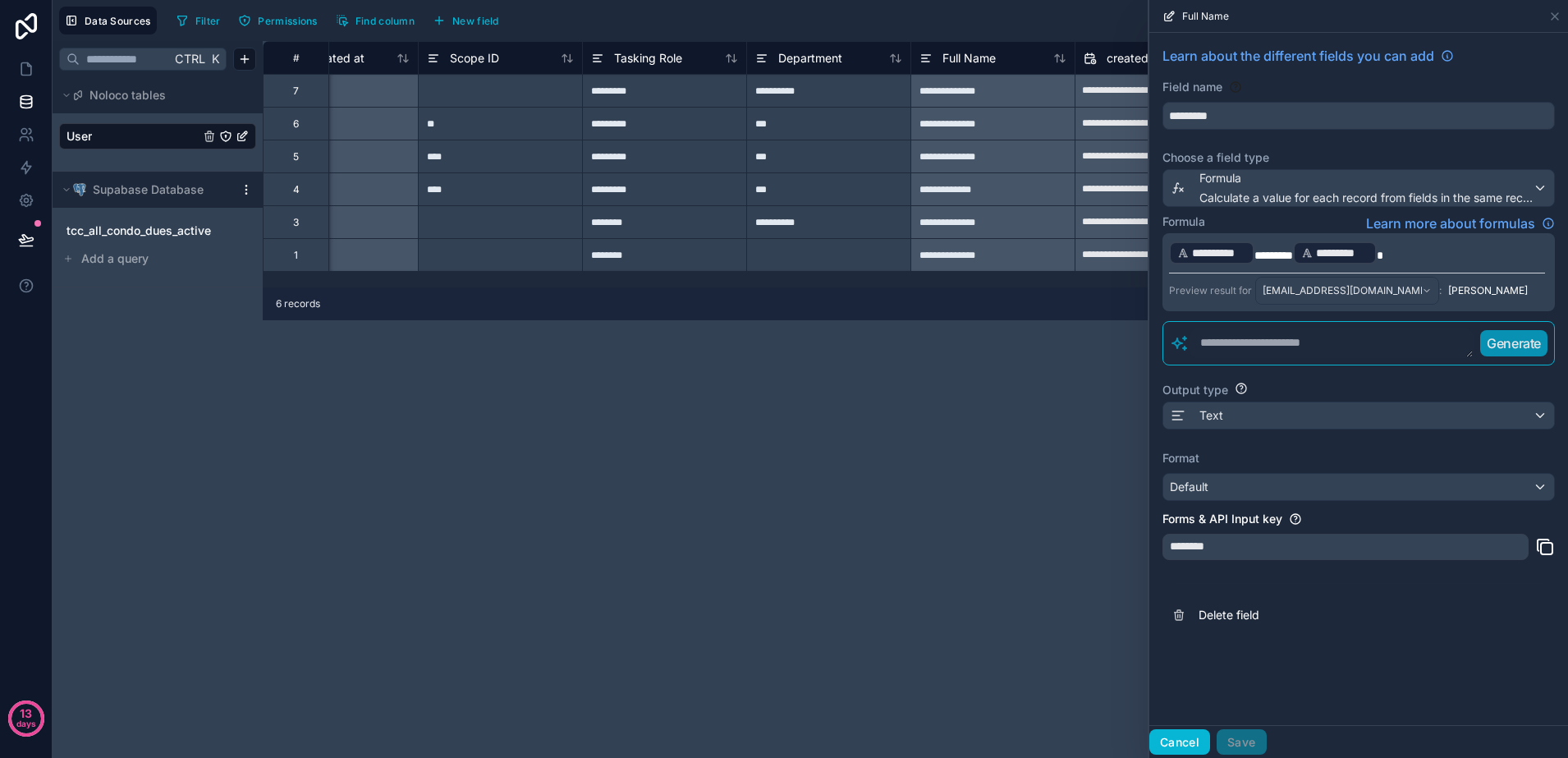
click at [1194, 741] on button "Cancel" at bounding box center [1180, 742] width 61 height 26
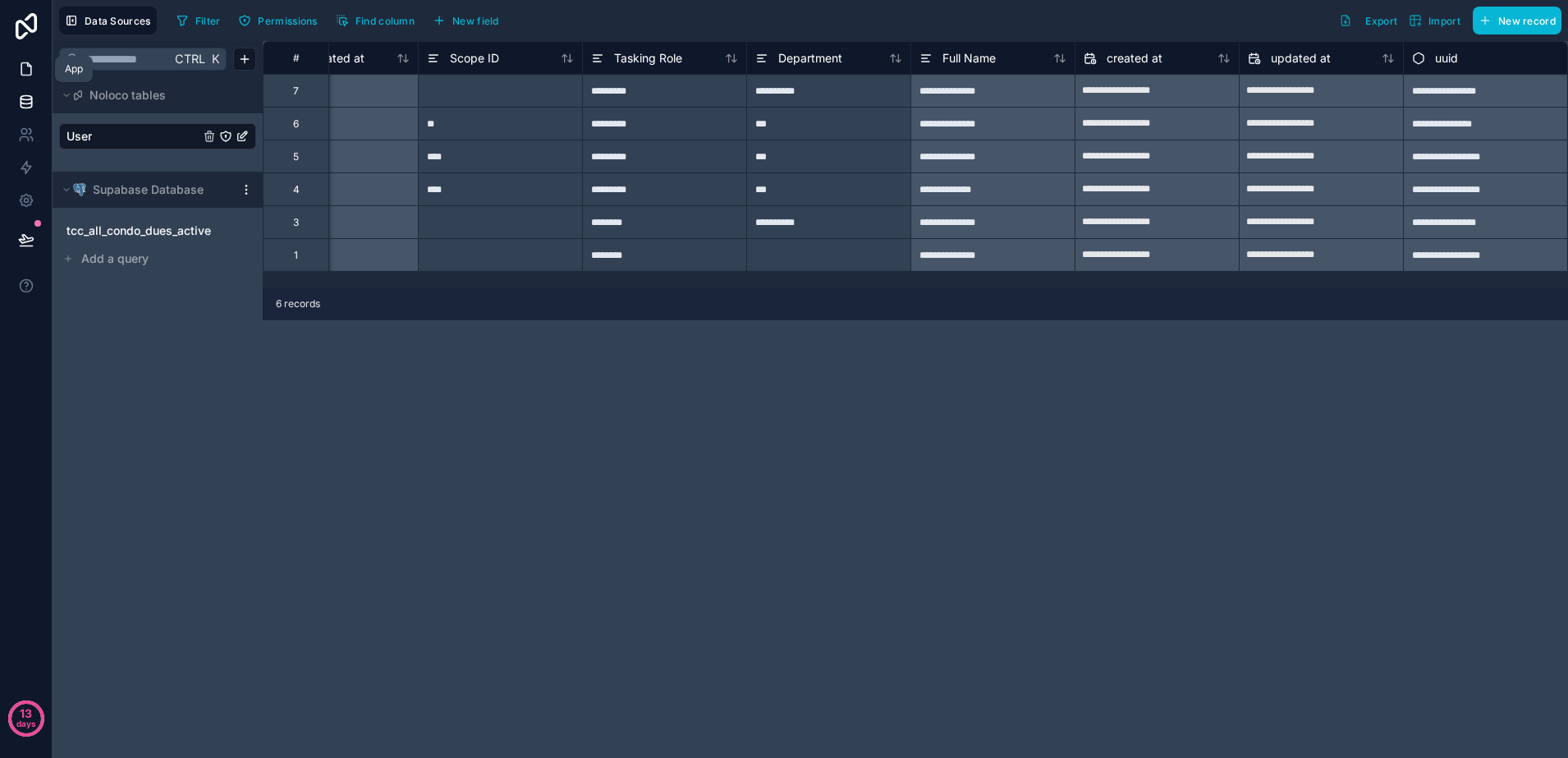
click at [30, 75] on icon at bounding box center [26, 69] width 10 height 13
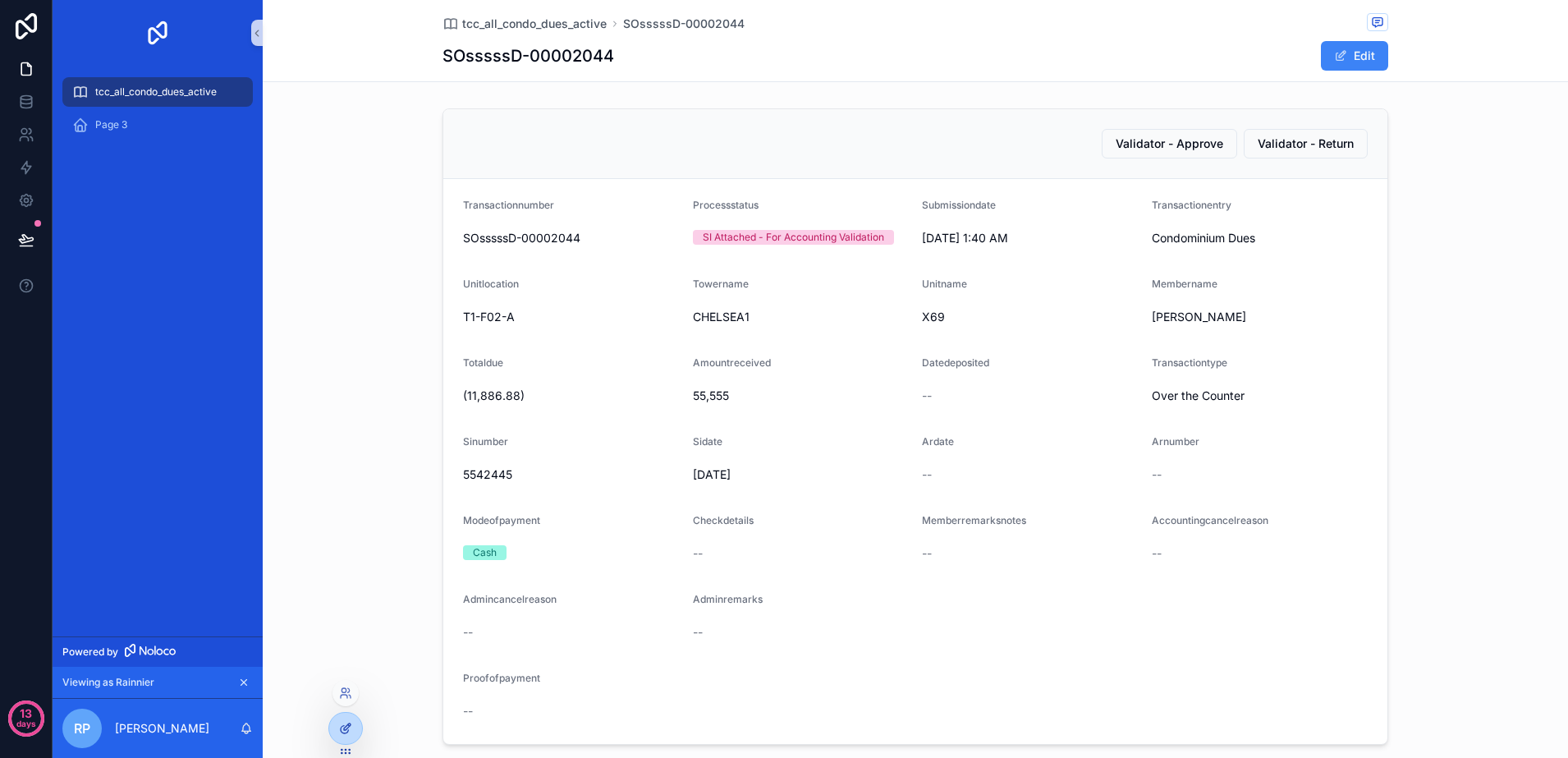
click at [341, 736] on div at bounding box center [346, 728] width 33 height 31
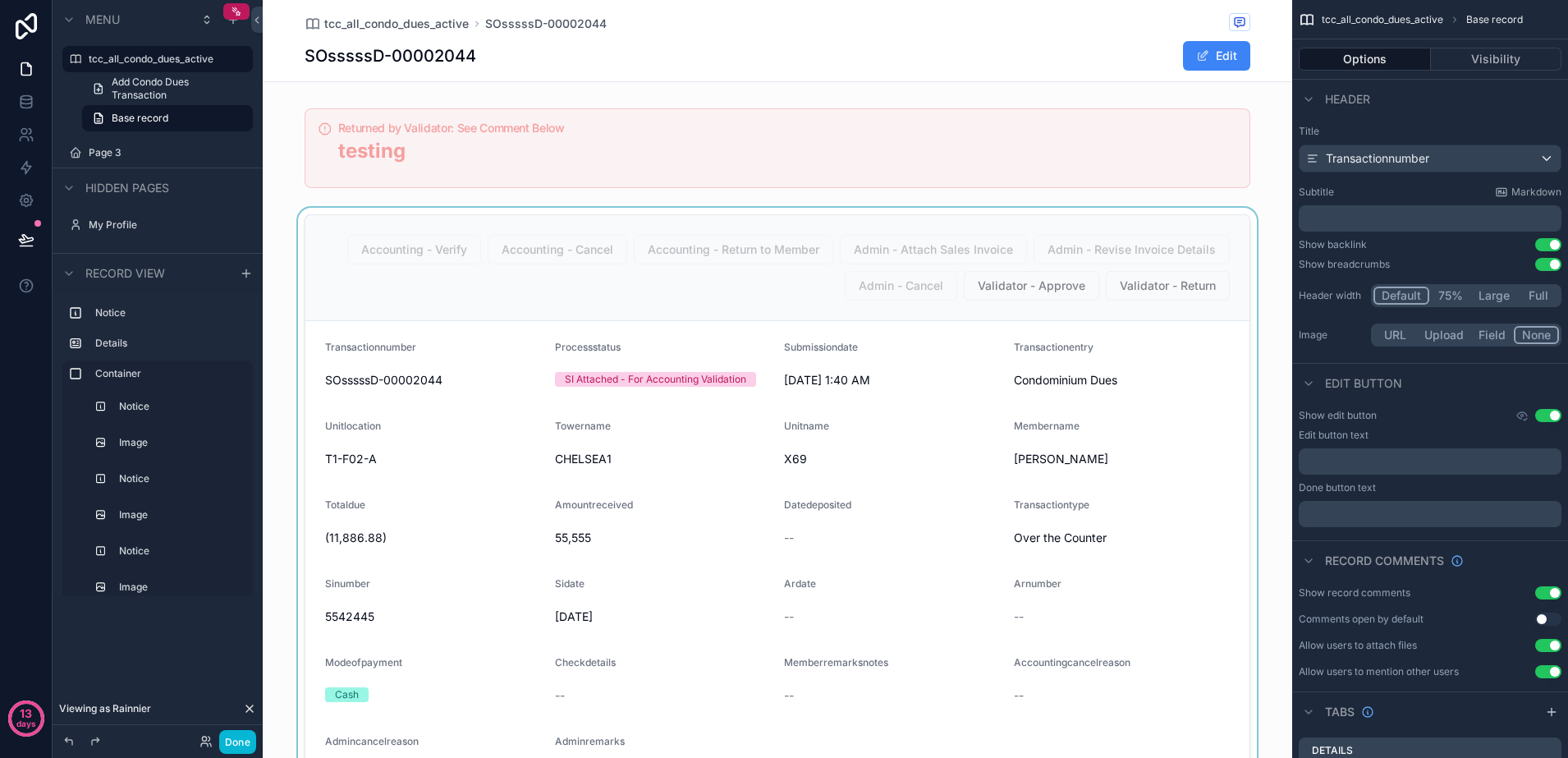
click at [1193, 363] on div "scrollable content" at bounding box center [777, 551] width 1030 height 685
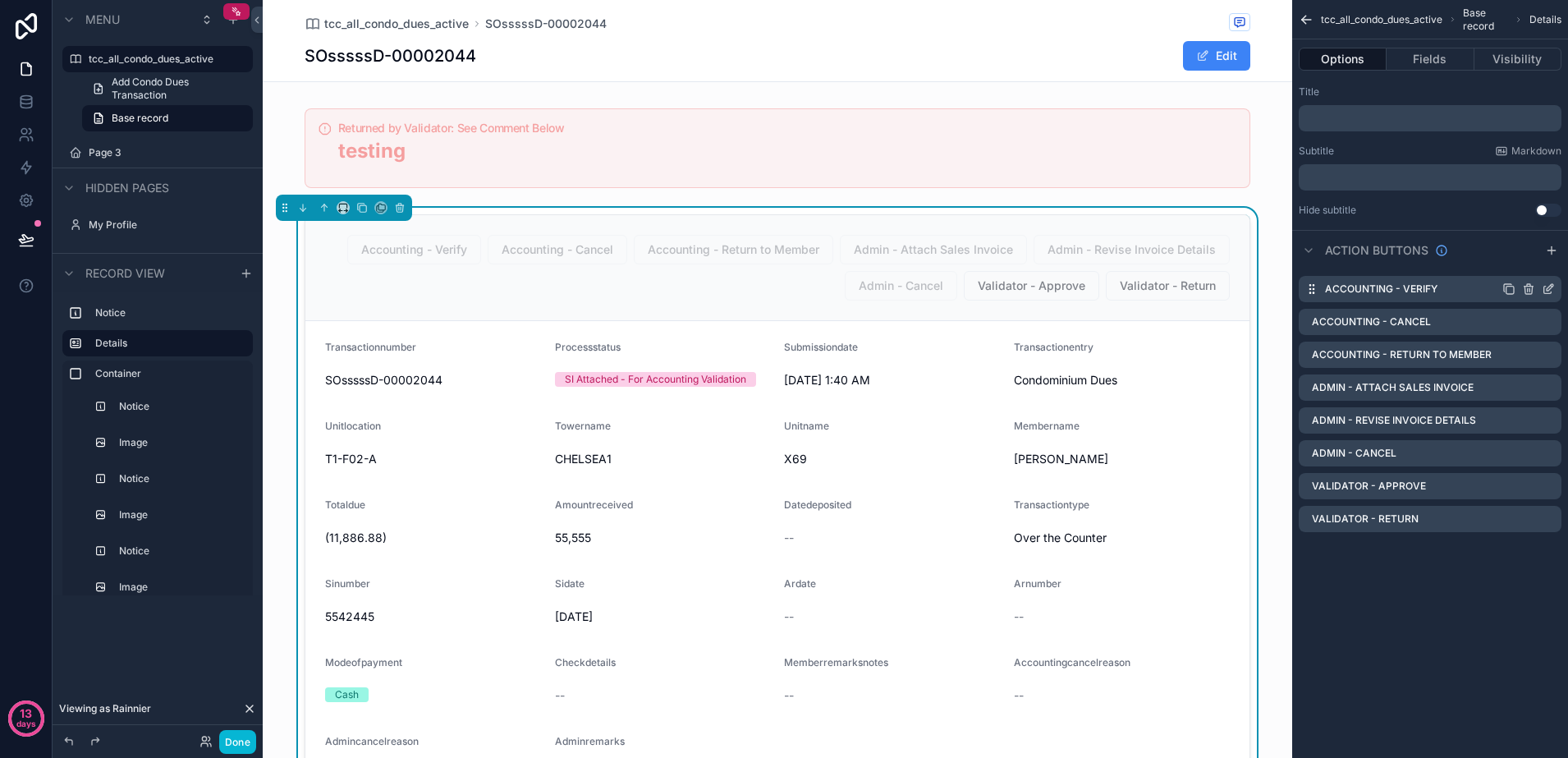
click at [1550, 292] on icon "scrollable content" at bounding box center [1549, 289] width 14 height 14
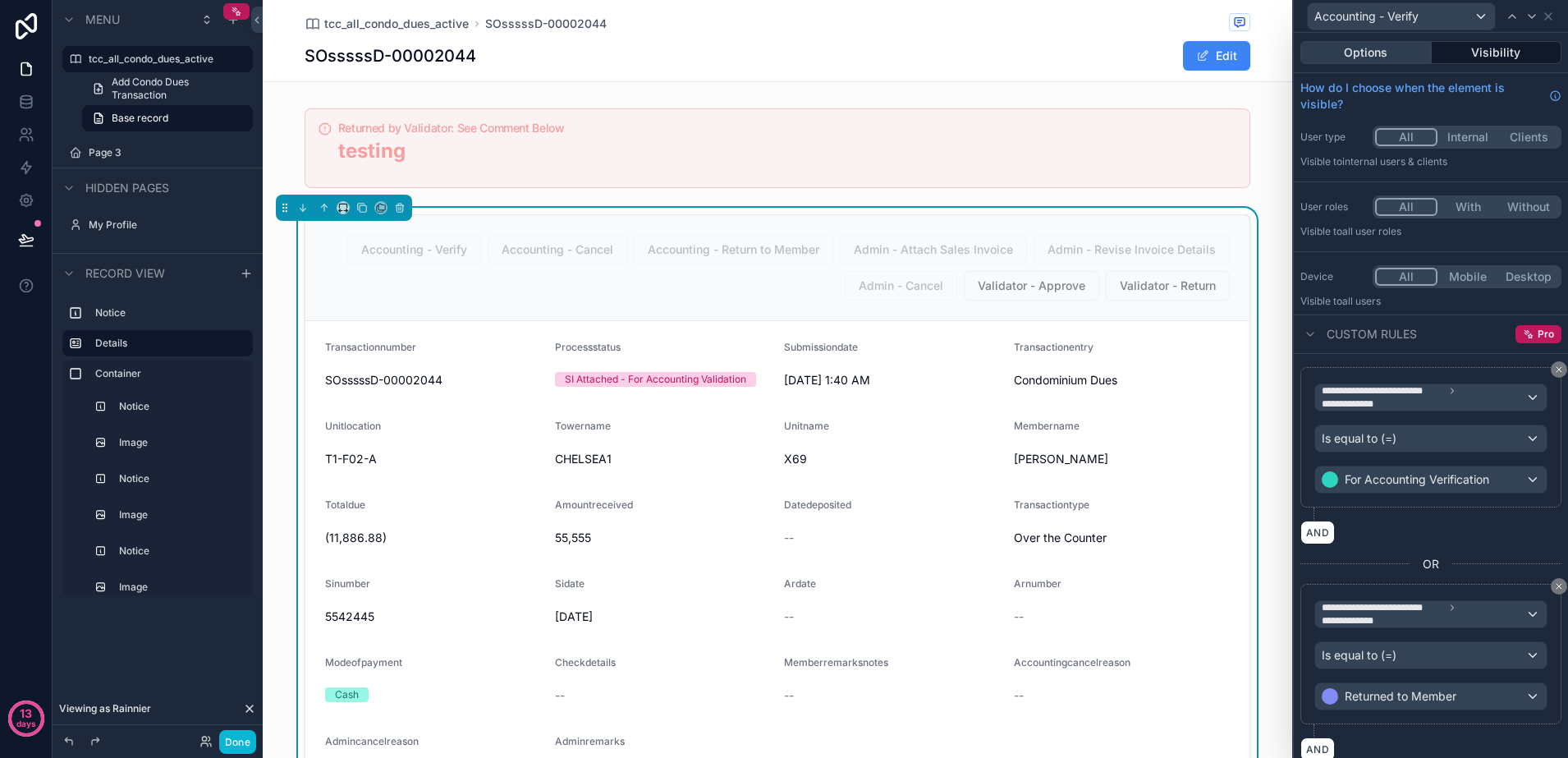
click at [1357, 57] on button "Options" at bounding box center [1367, 52] width 132 height 23
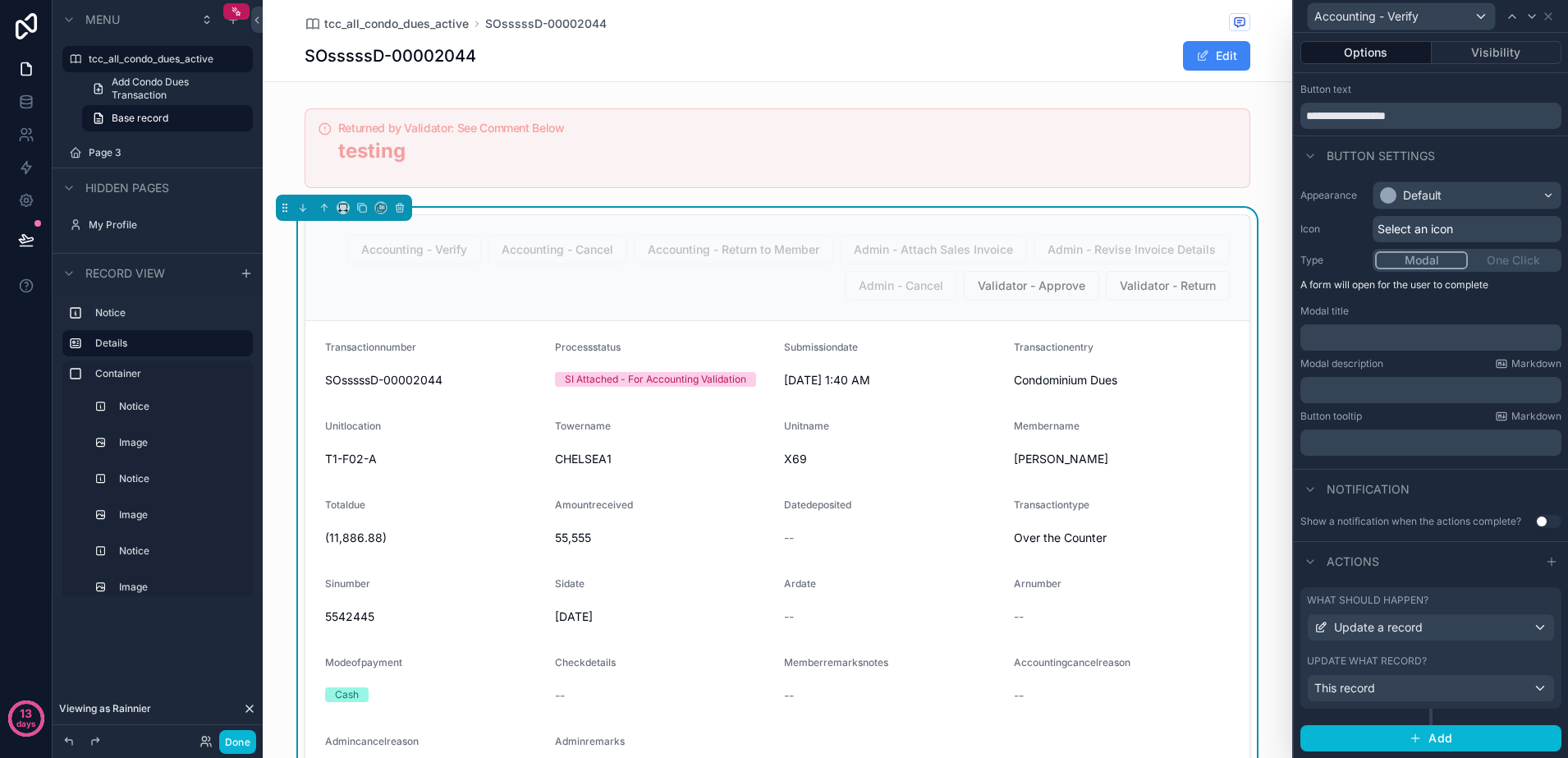
scroll to position [43, 0]
click at [1489, 626] on div "Update a record" at bounding box center [1431, 626] width 246 height 26
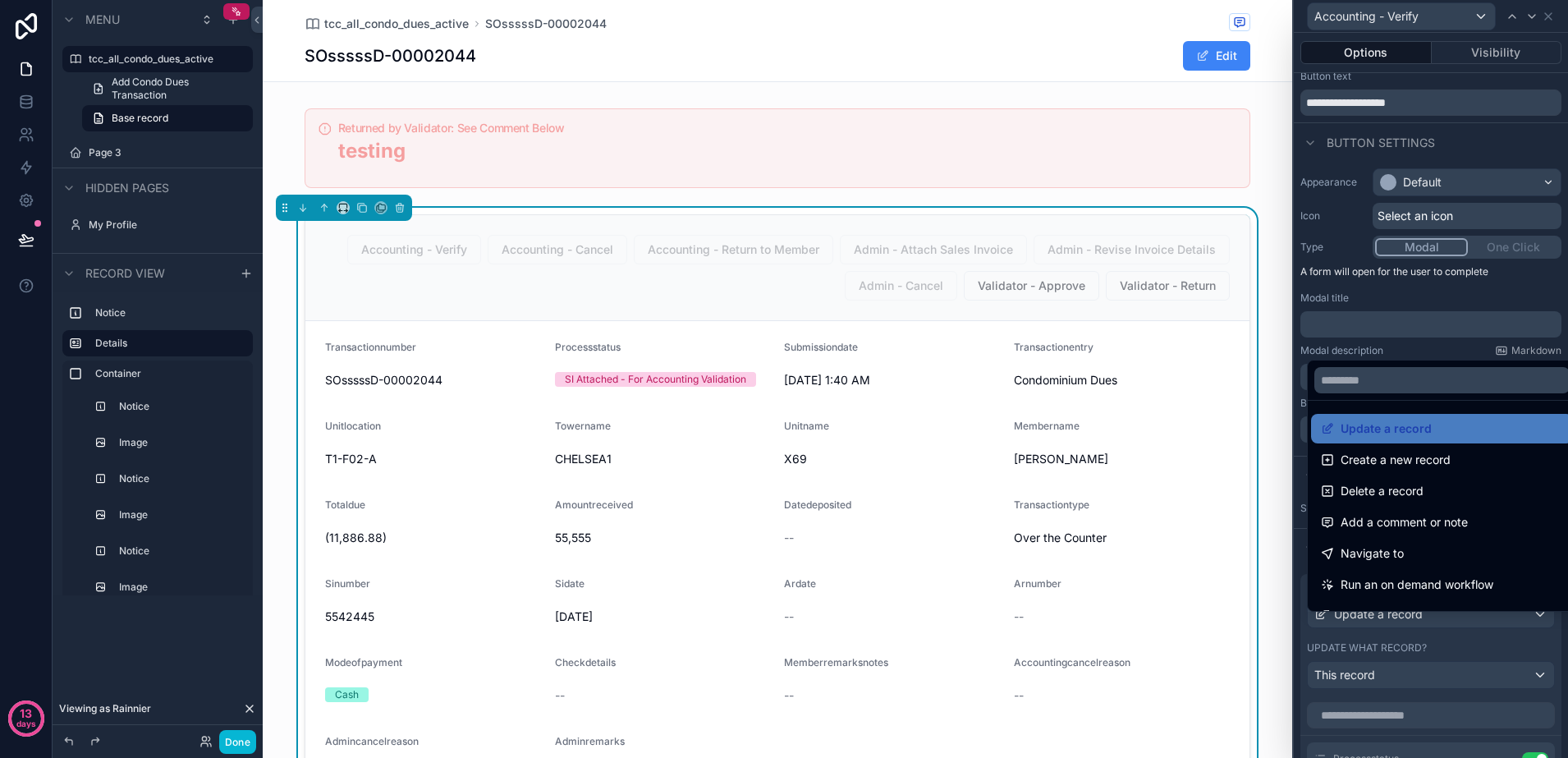
click at [1489, 626] on div at bounding box center [1430, 379] width 274 height 758
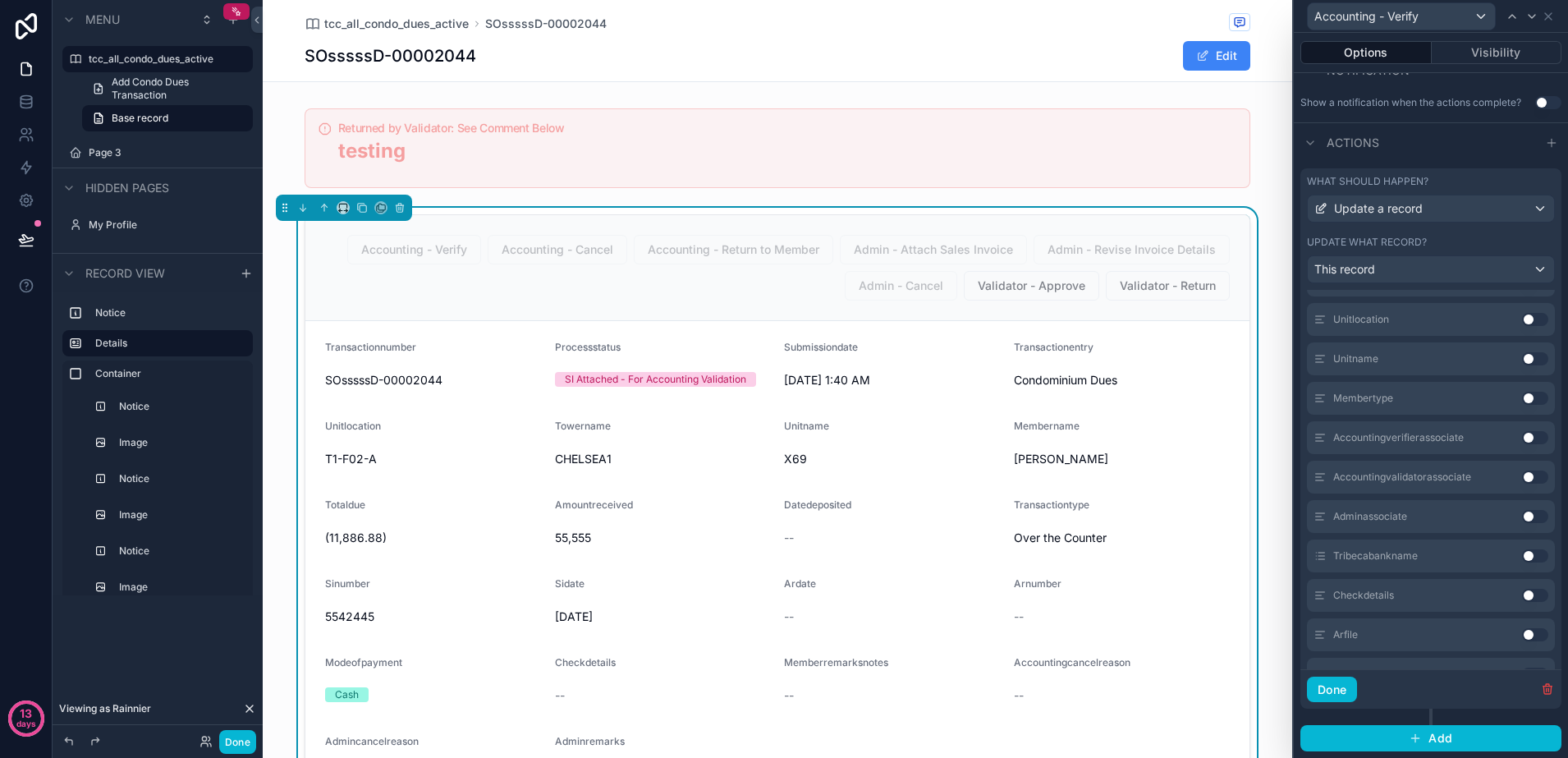
scroll to position [1500, 0]
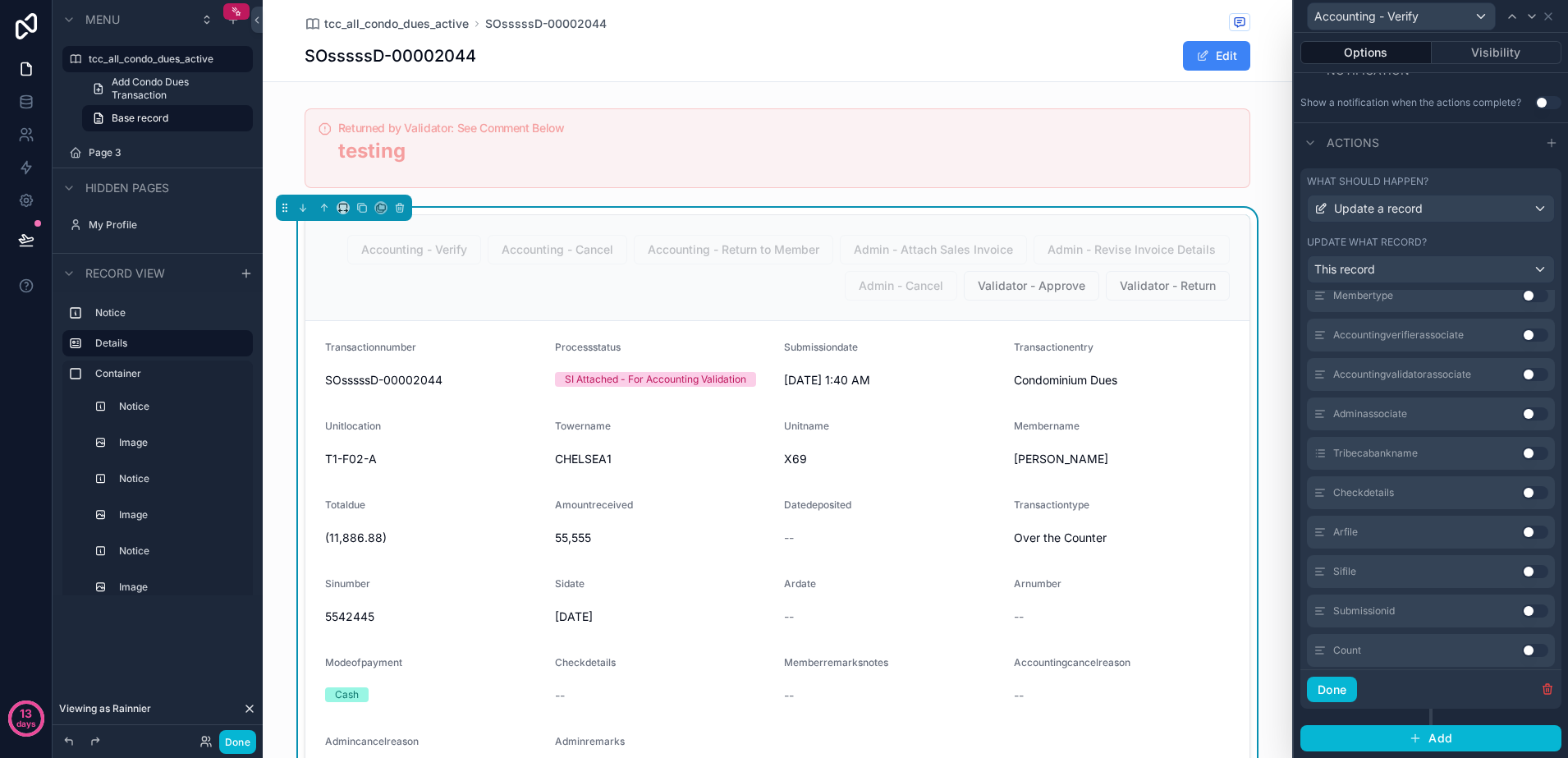
click at [1522, 342] on button "Use setting" at bounding box center [1535, 335] width 26 height 14
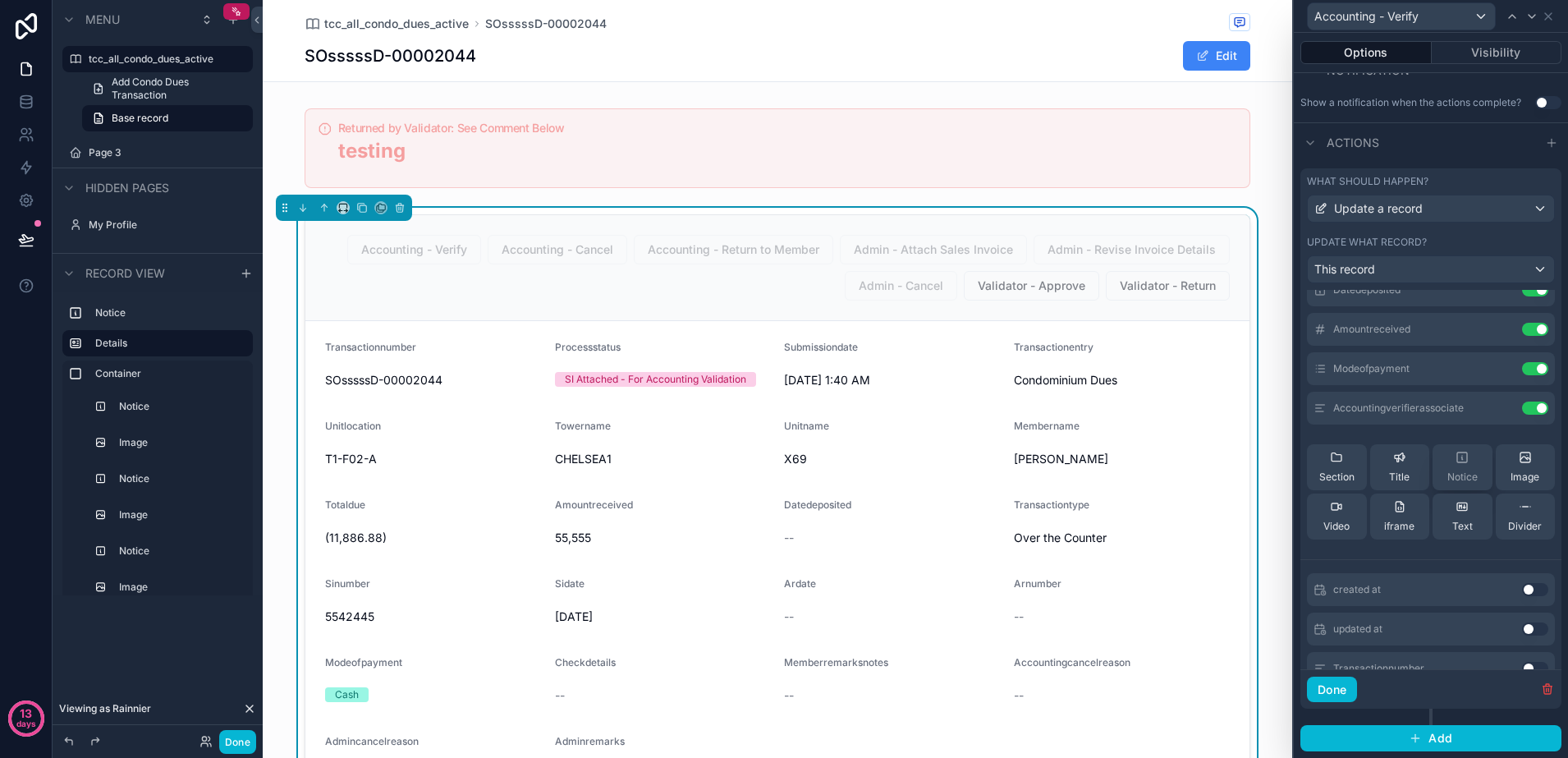
scroll to position [0, 0]
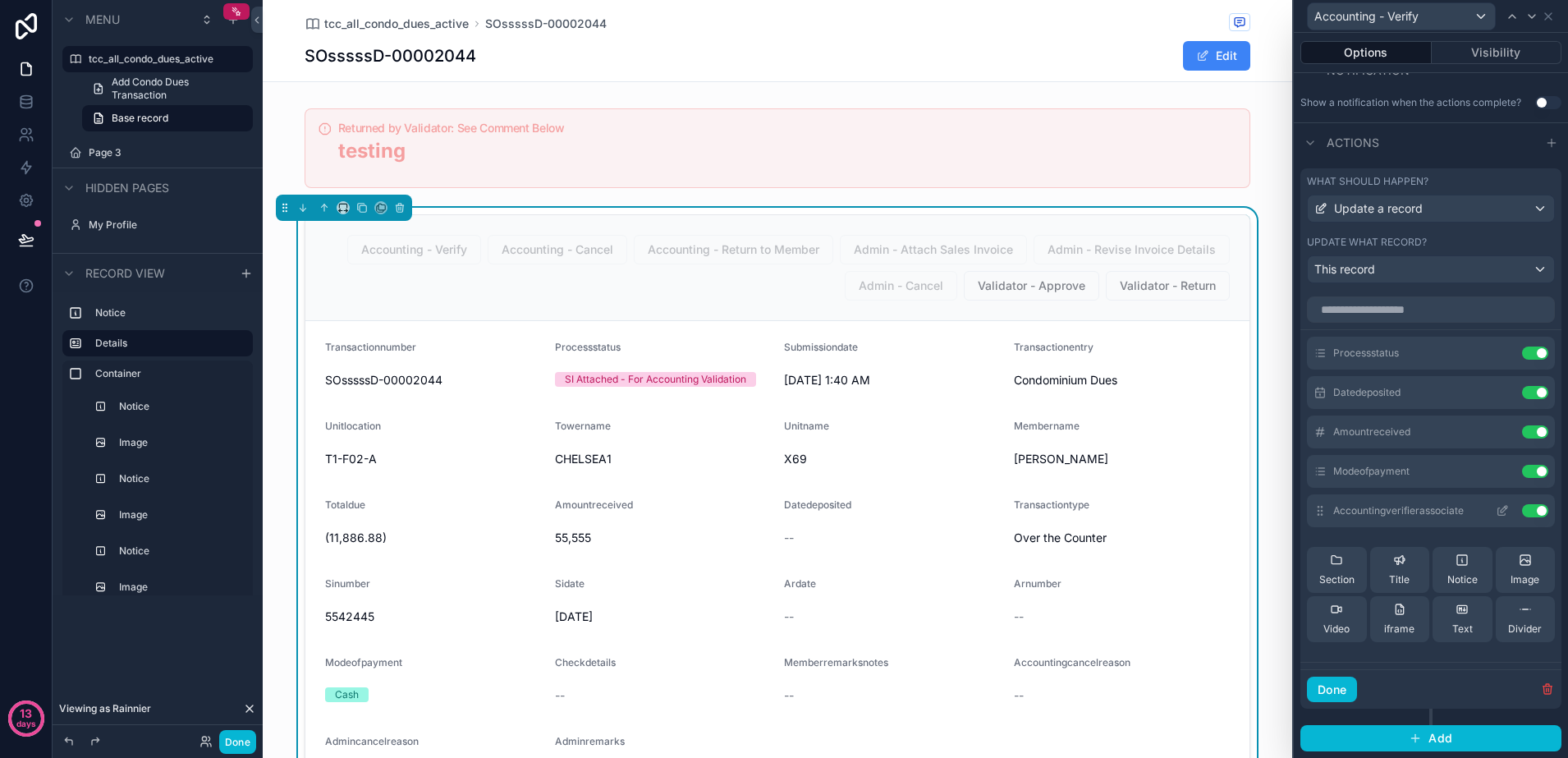
click at [1496, 514] on icon at bounding box center [1503, 511] width 14 height 14
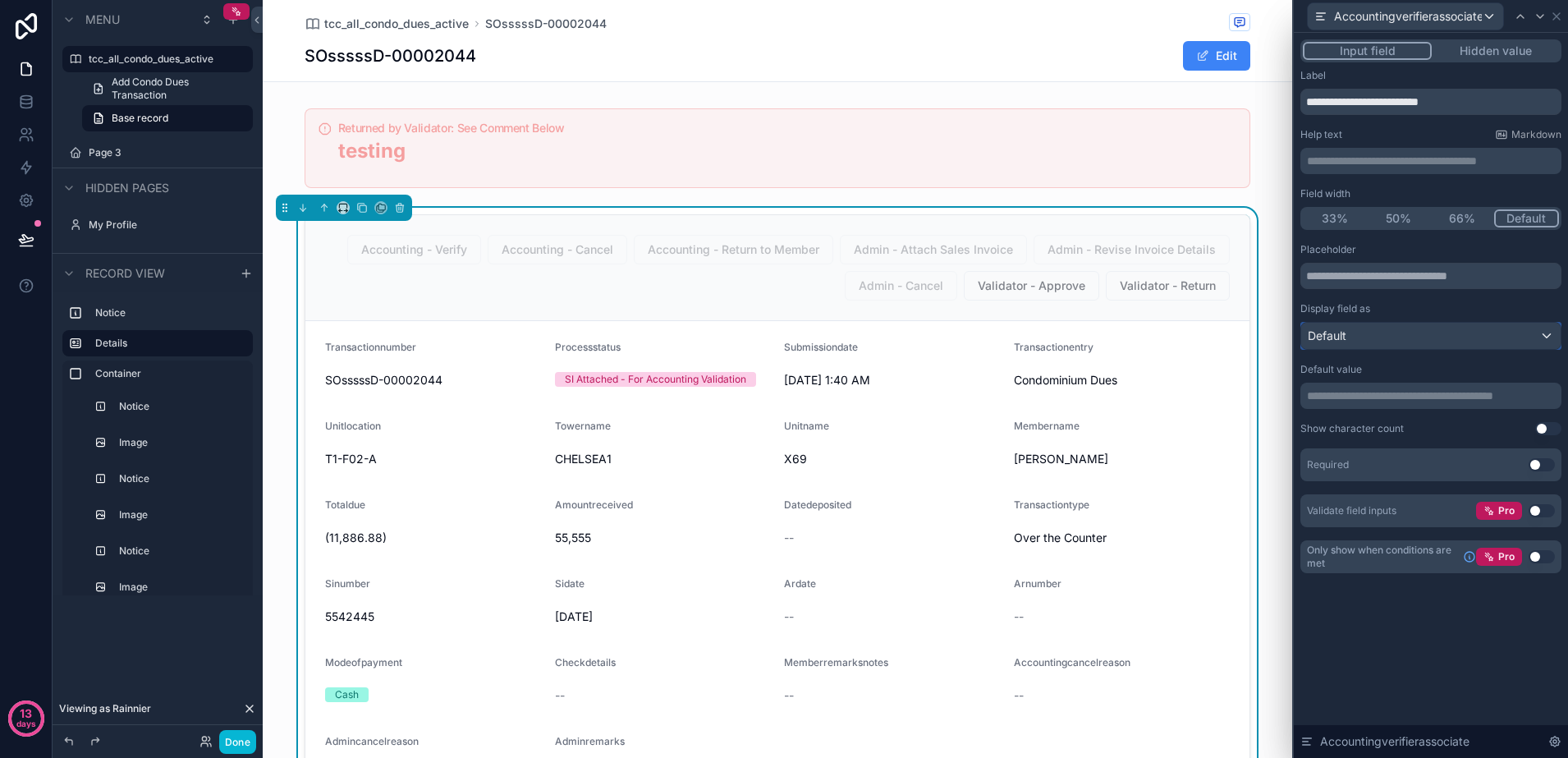
click at [1370, 337] on div "Default" at bounding box center [1431, 335] width 260 height 26
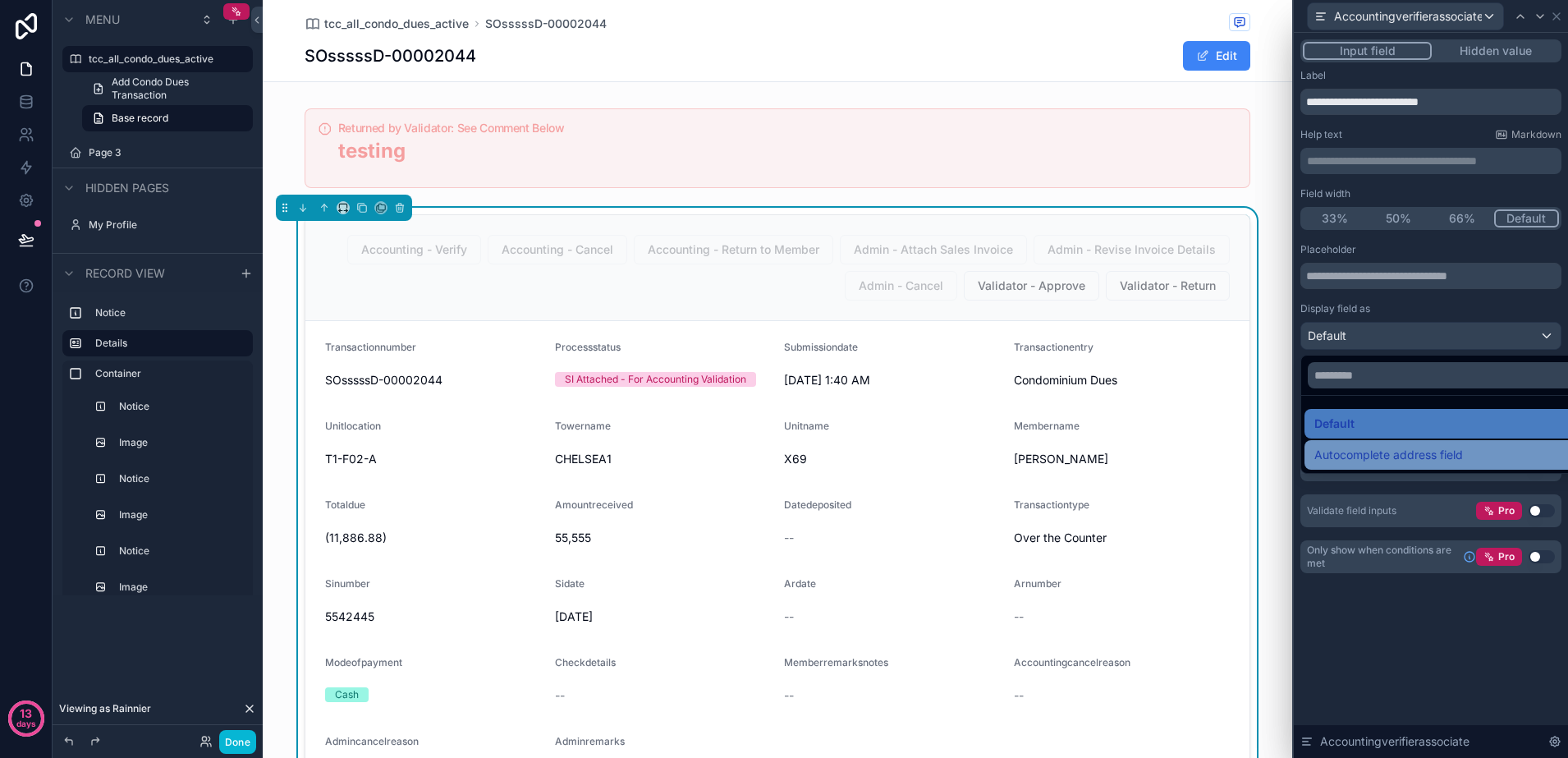
click at [1399, 453] on span "Autocomplete address field" at bounding box center [1388, 455] width 148 height 19
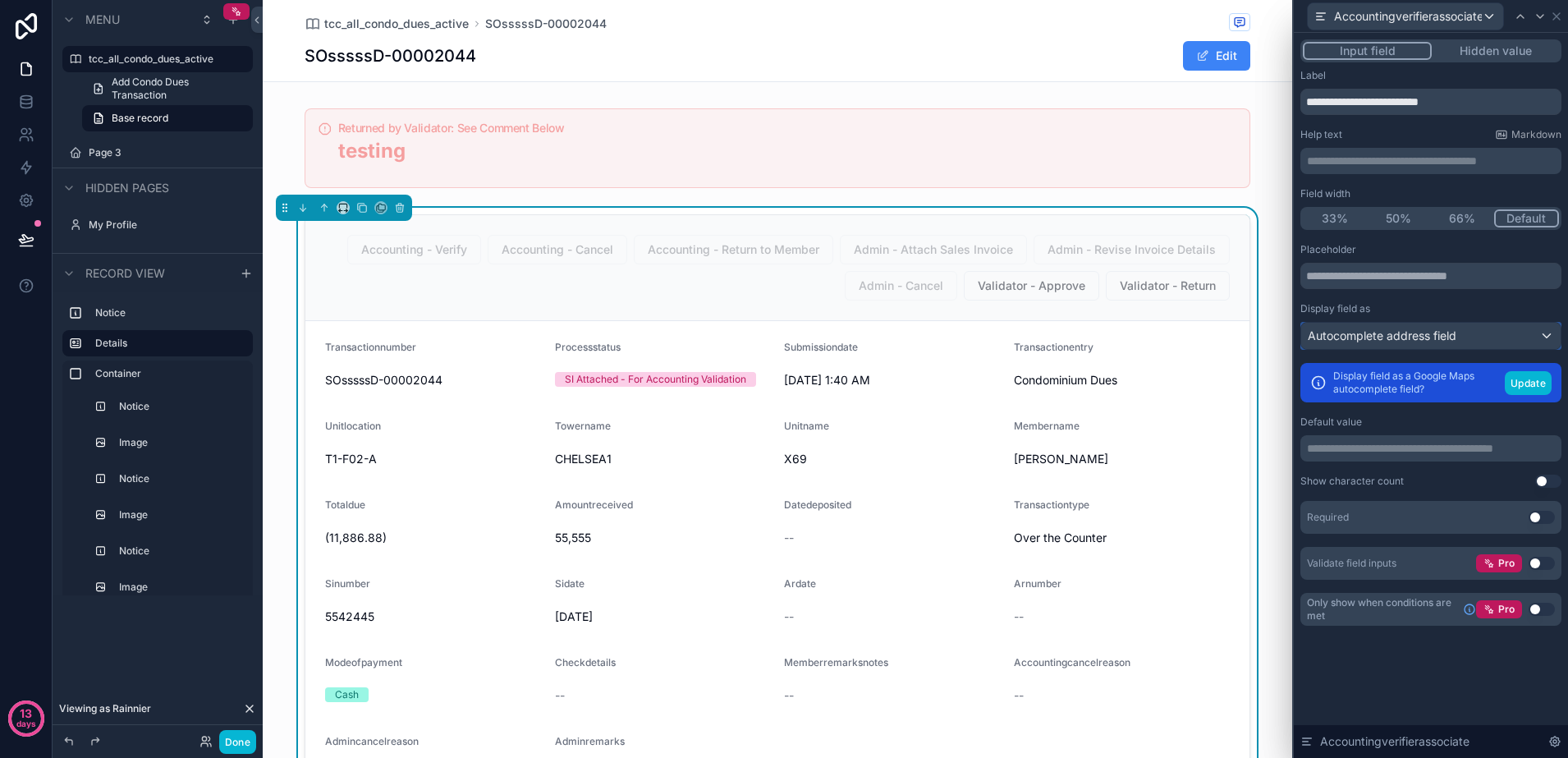
click at [1445, 335] on span "Autocomplete address field" at bounding box center [1382, 335] width 148 height 16
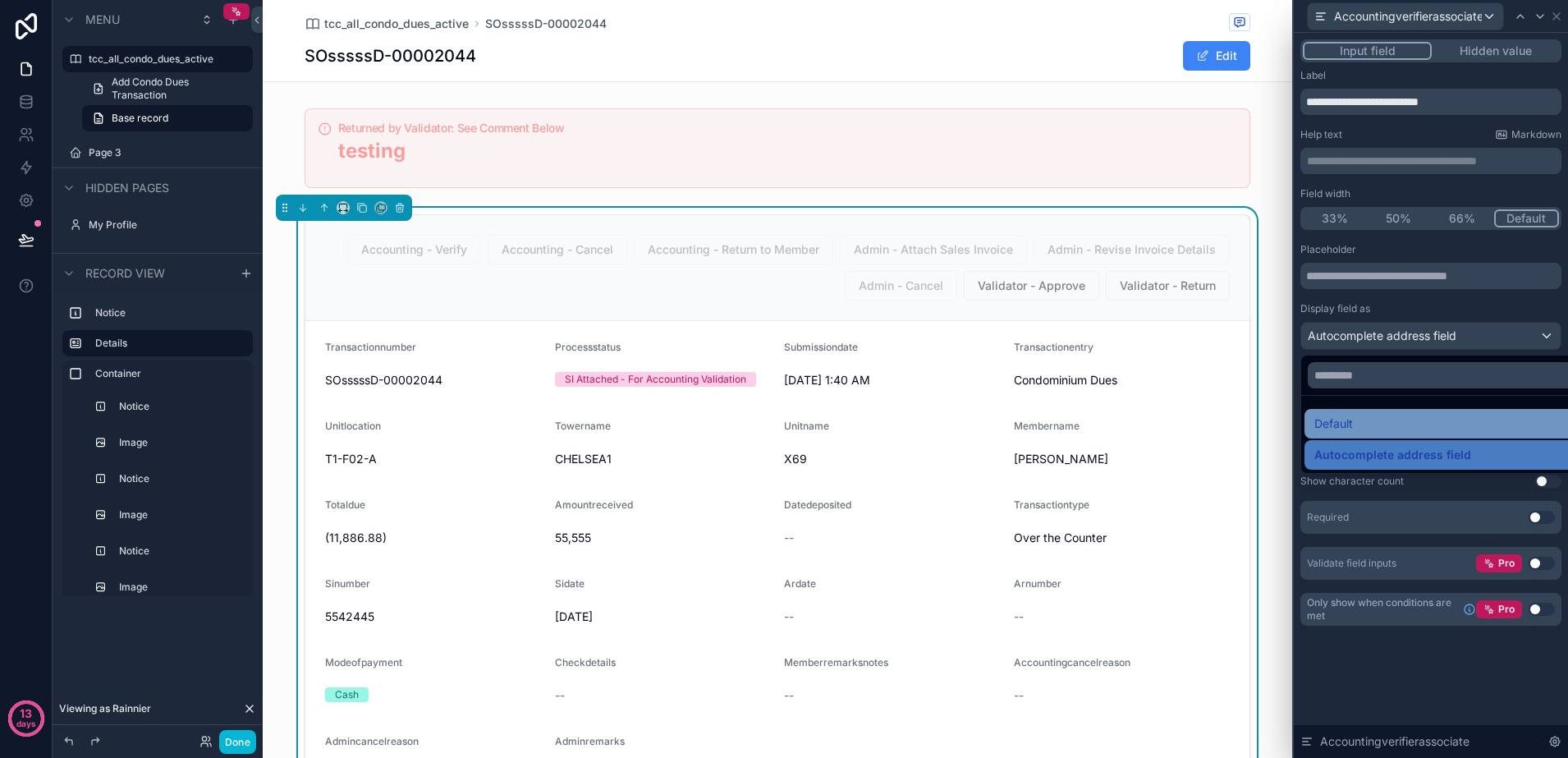
click at [1408, 418] on div "Default" at bounding box center [1450, 423] width 271 height 19
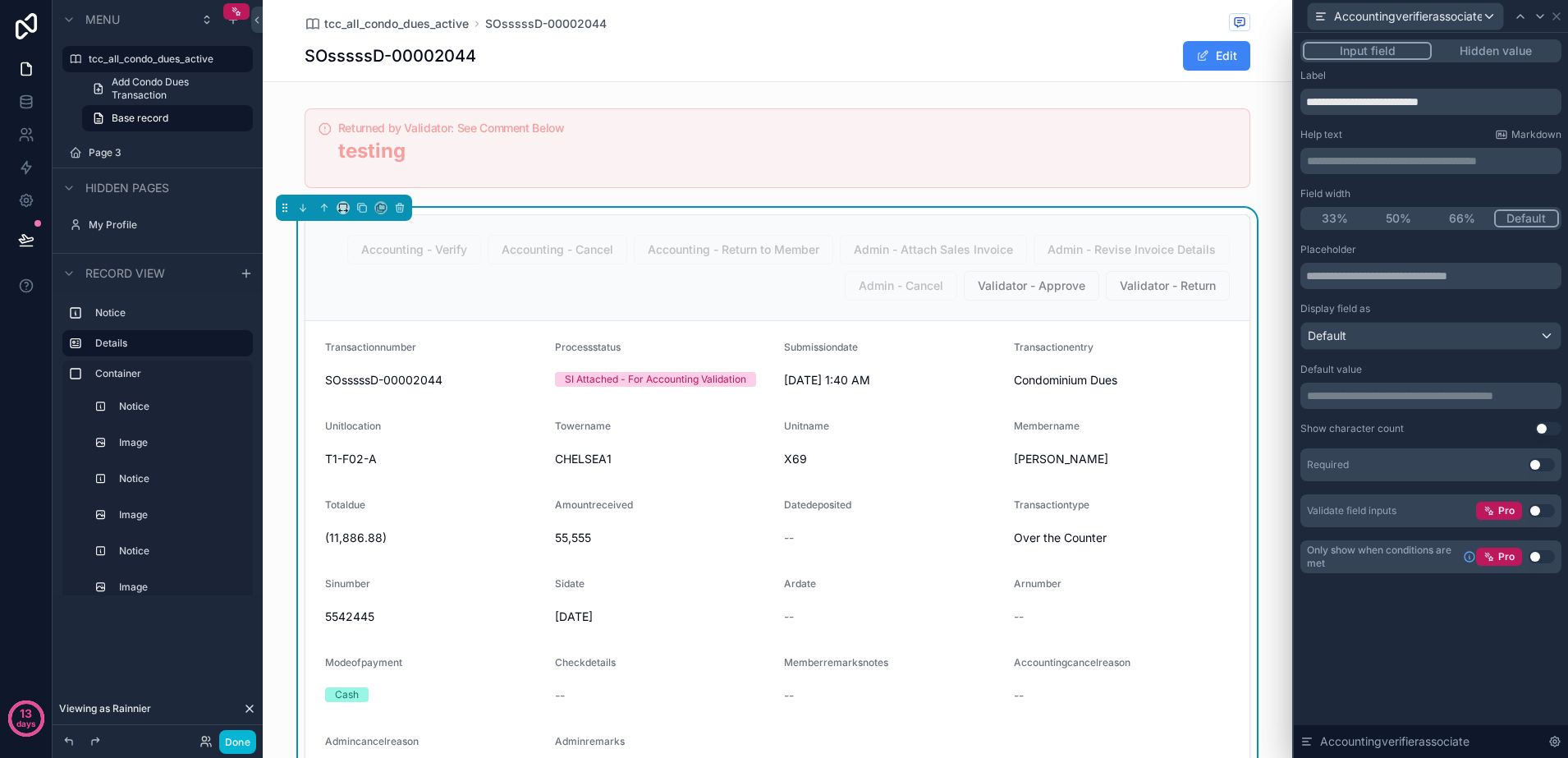
click at [1390, 401] on p "**********" at bounding box center [1432, 395] width 251 height 16
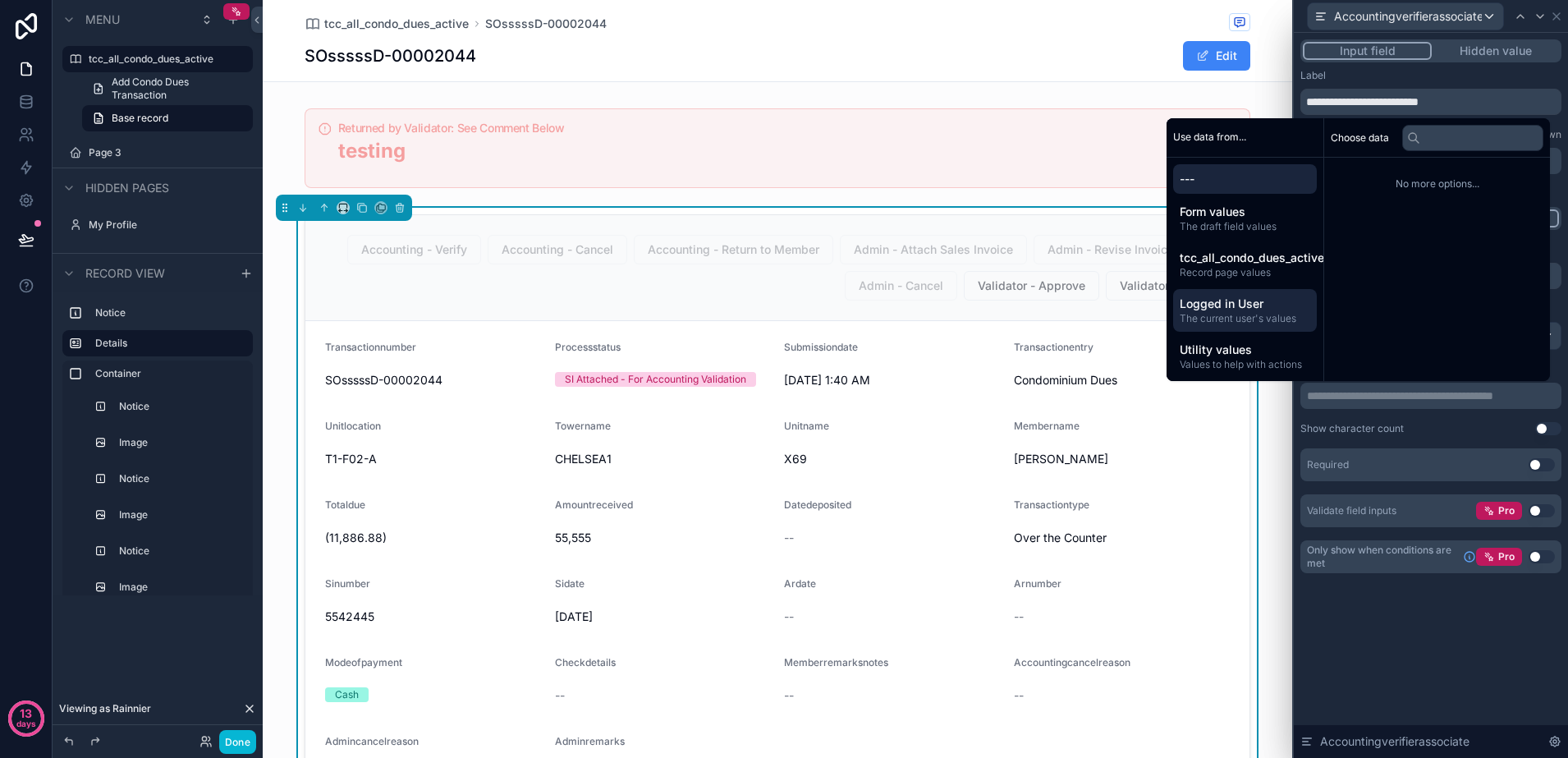
click at [1240, 318] on span "The current user's values" at bounding box center [1245, 318] width 131 height 14
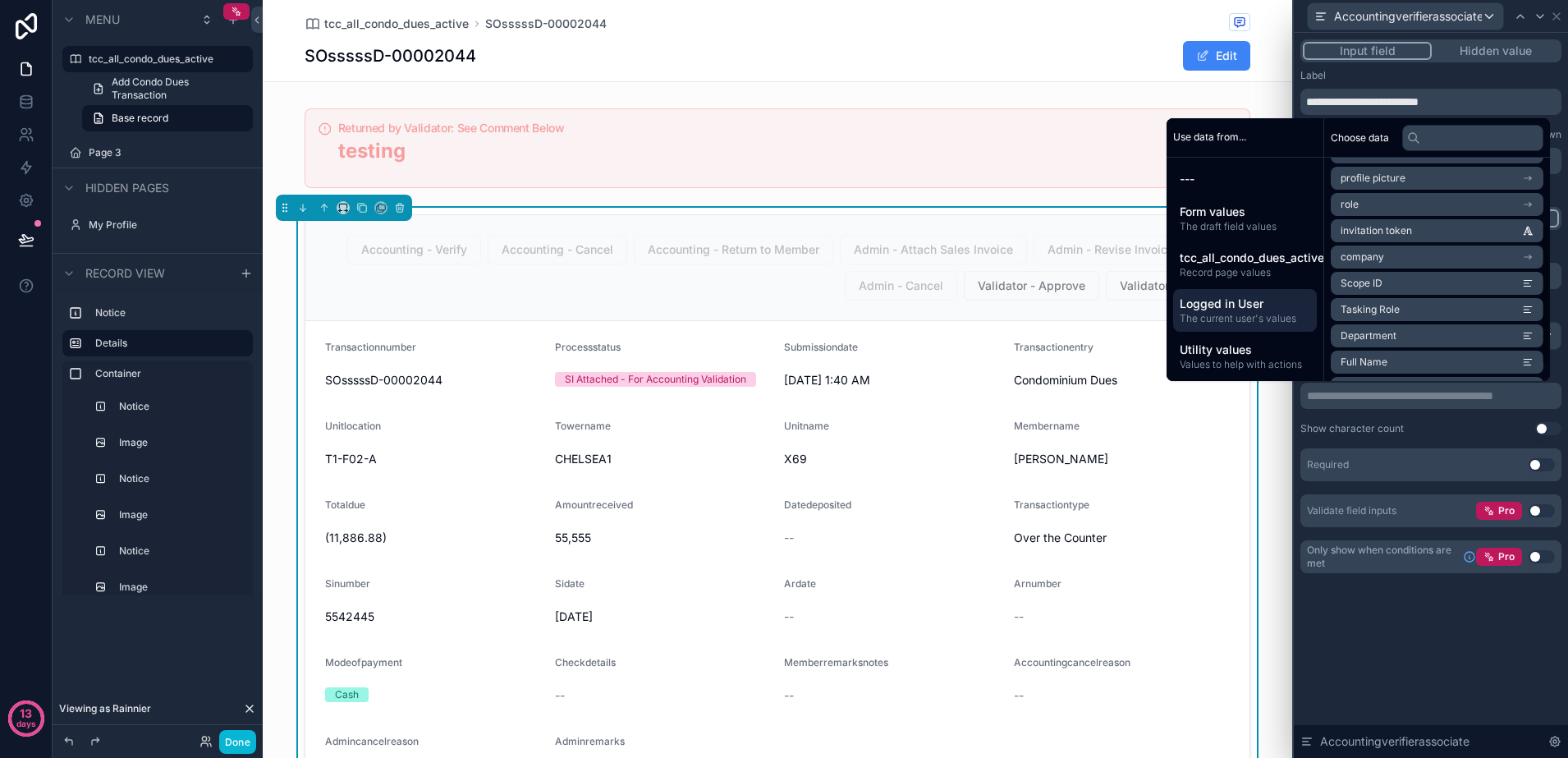
scroll to position [128, 0]
click at [1426, 336] on li "Full Name" at bounding box center [1437, 337] width 213 height 23
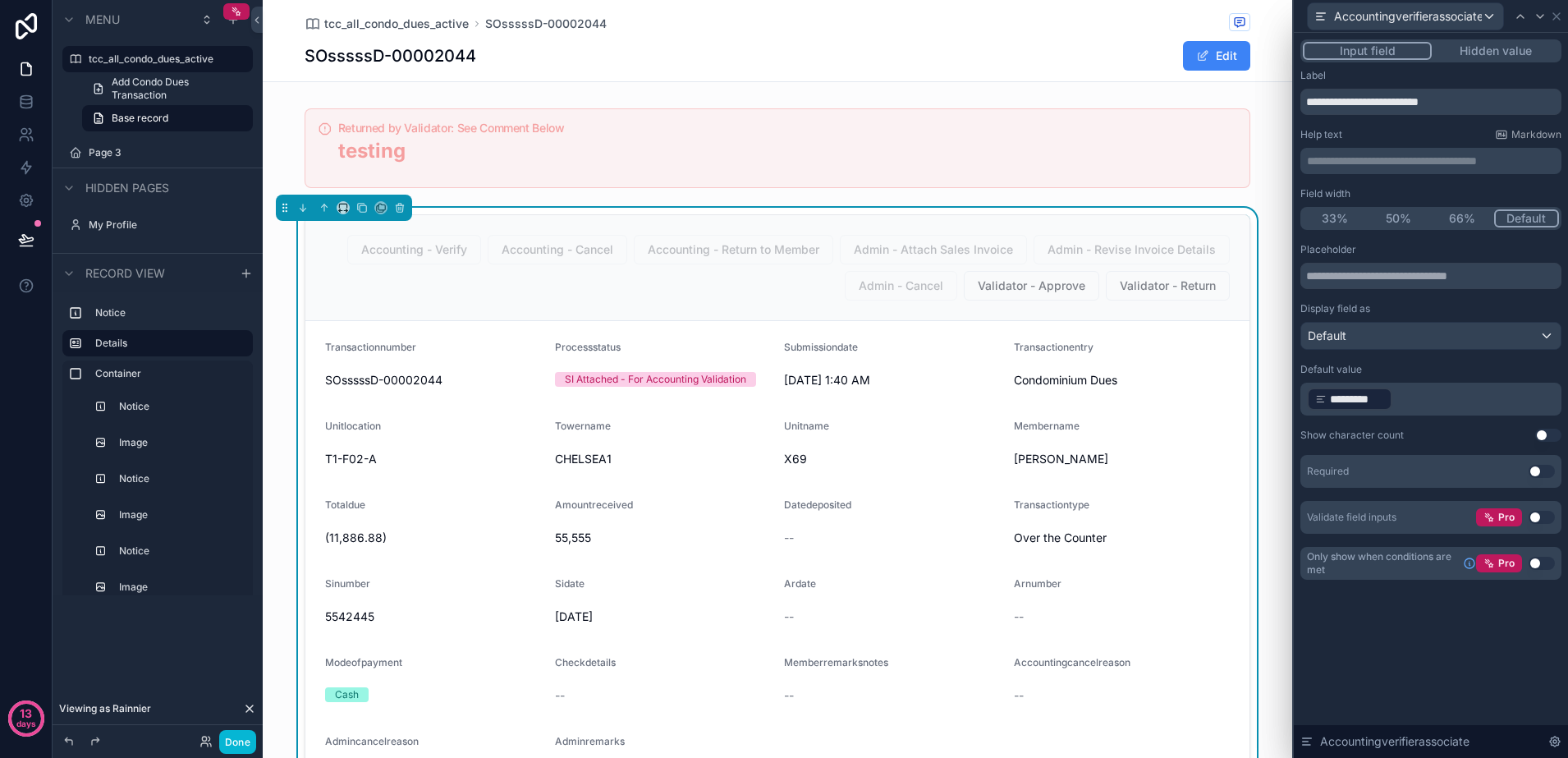
click at [1419, 613] on div "**********" at bounding box center [1430, 325] width 274 height 586
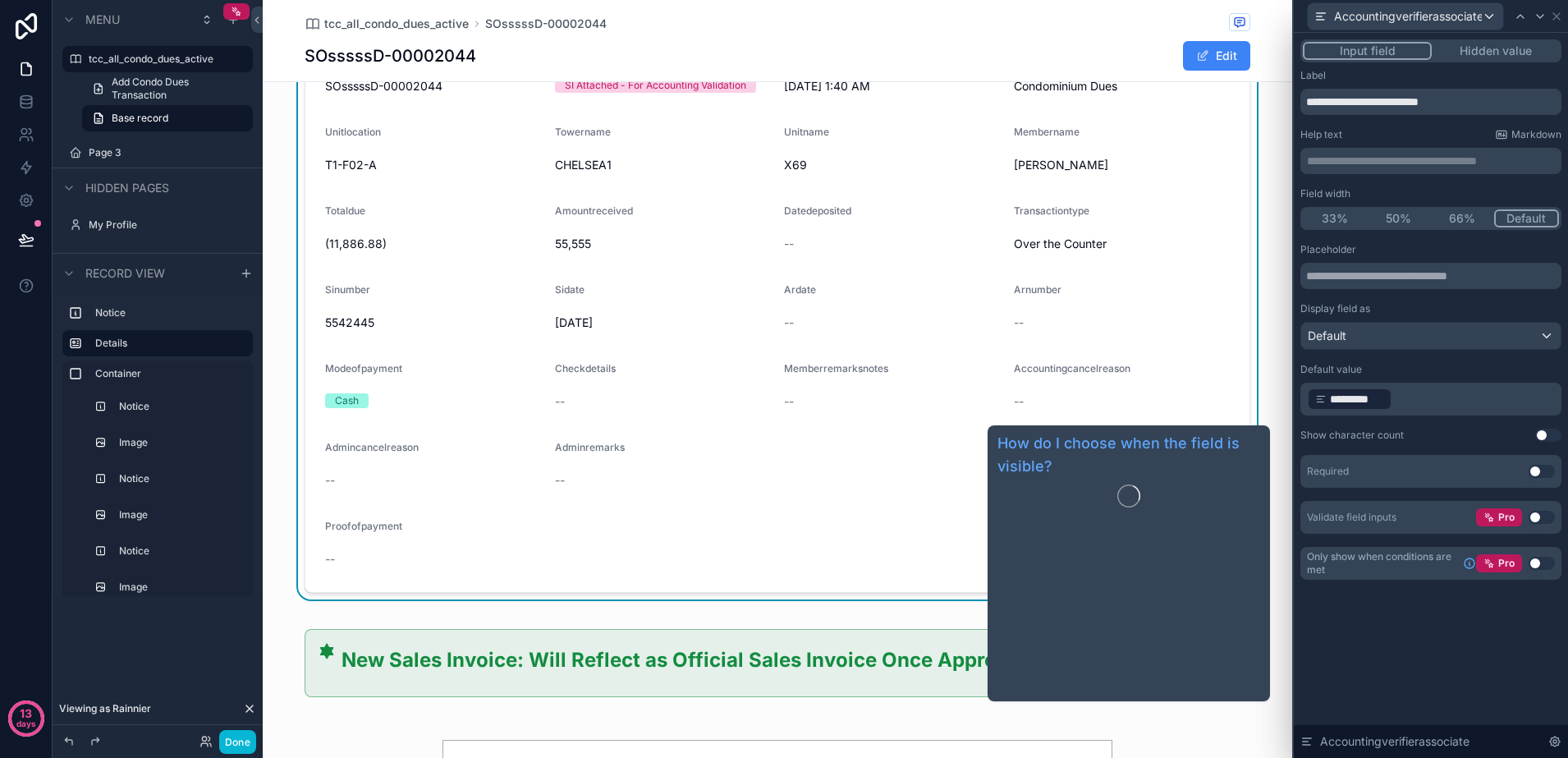
scroll to position [308, 0]
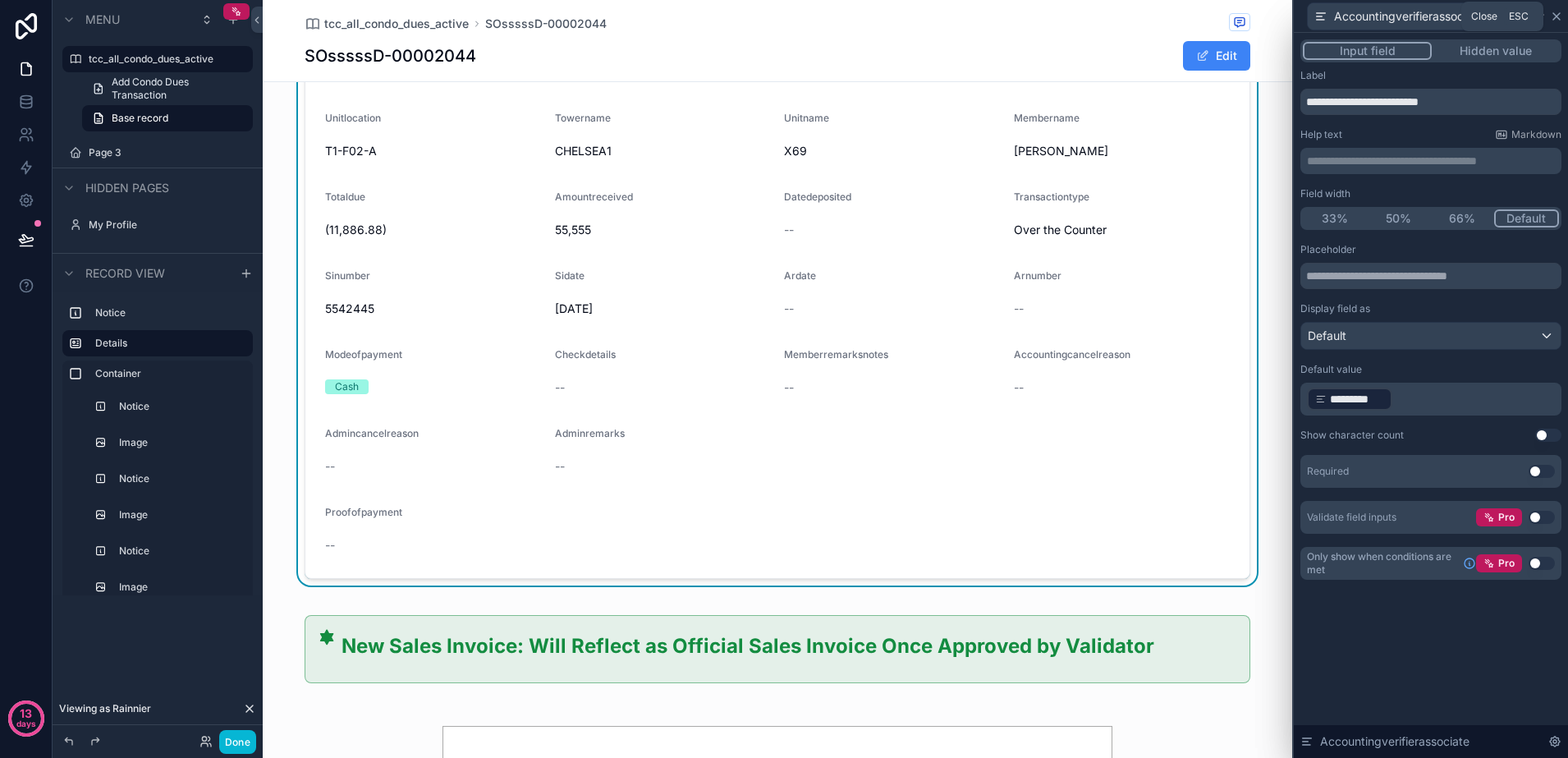
click at [1553, 19] on icon at bounding box center [1557, 16] width 14 height 14
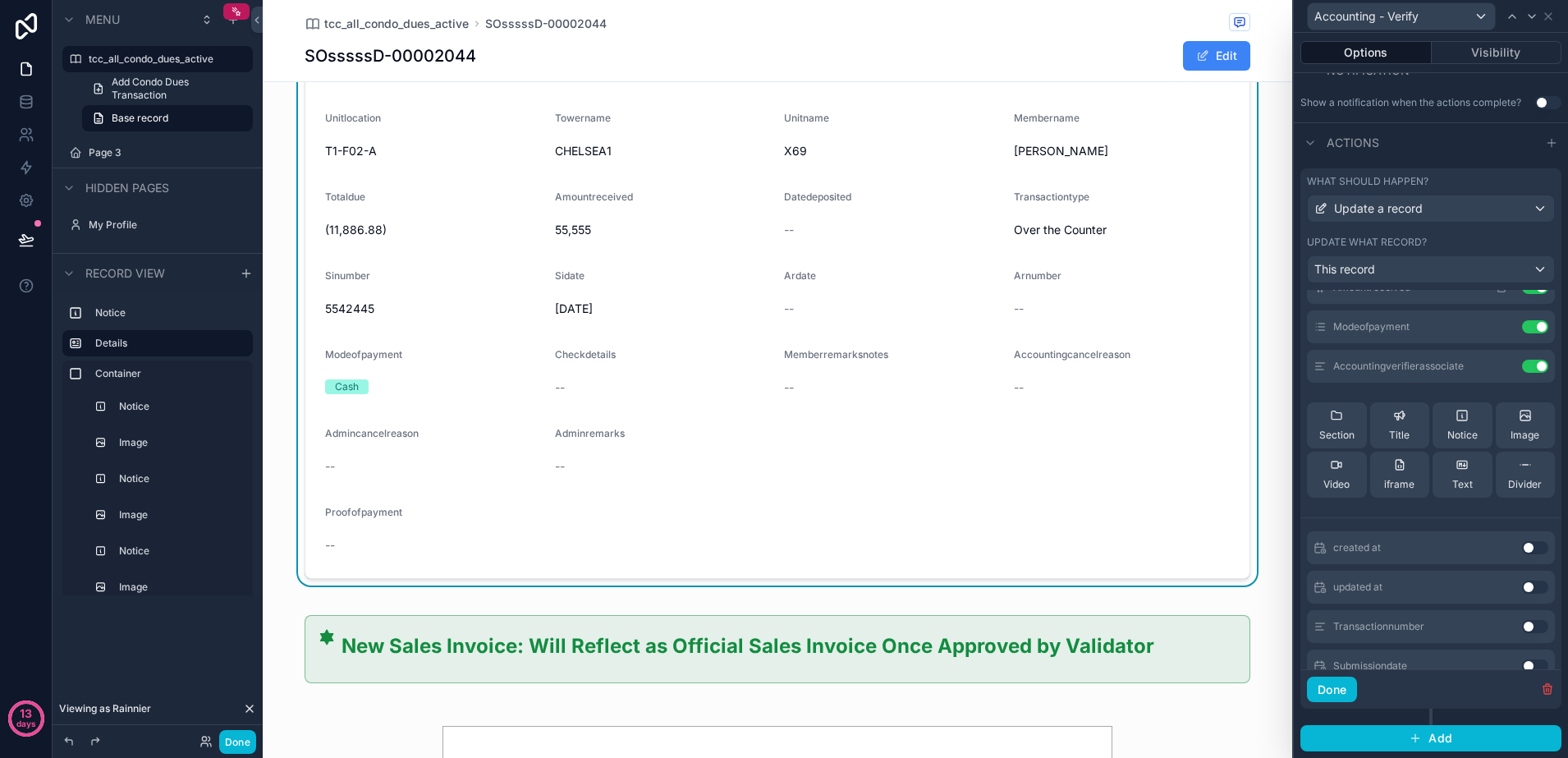
scroll to position [205, 0]
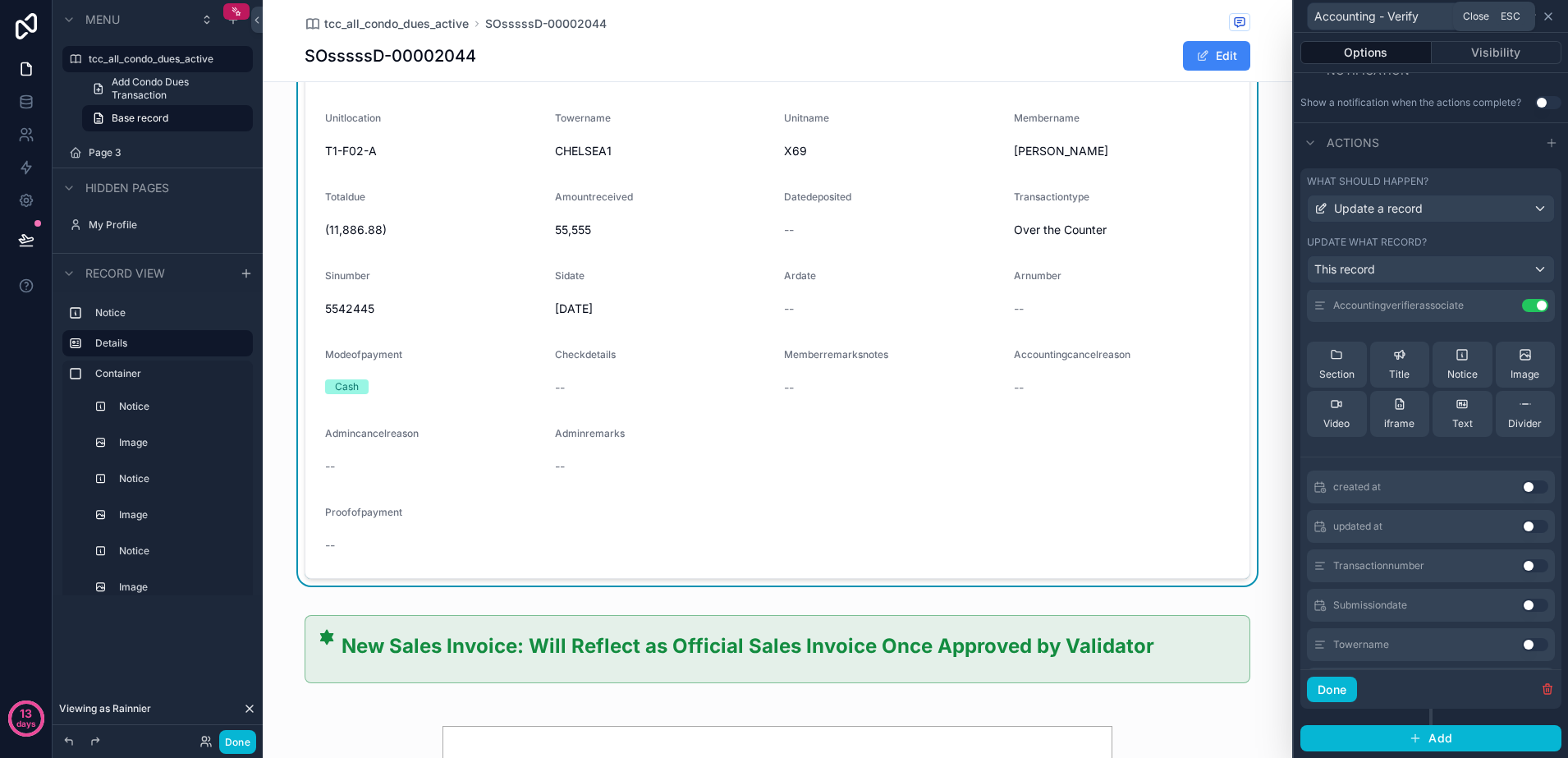
click at [1551, 13] on icon at bounding box center [1549, 16] width 14 height 14
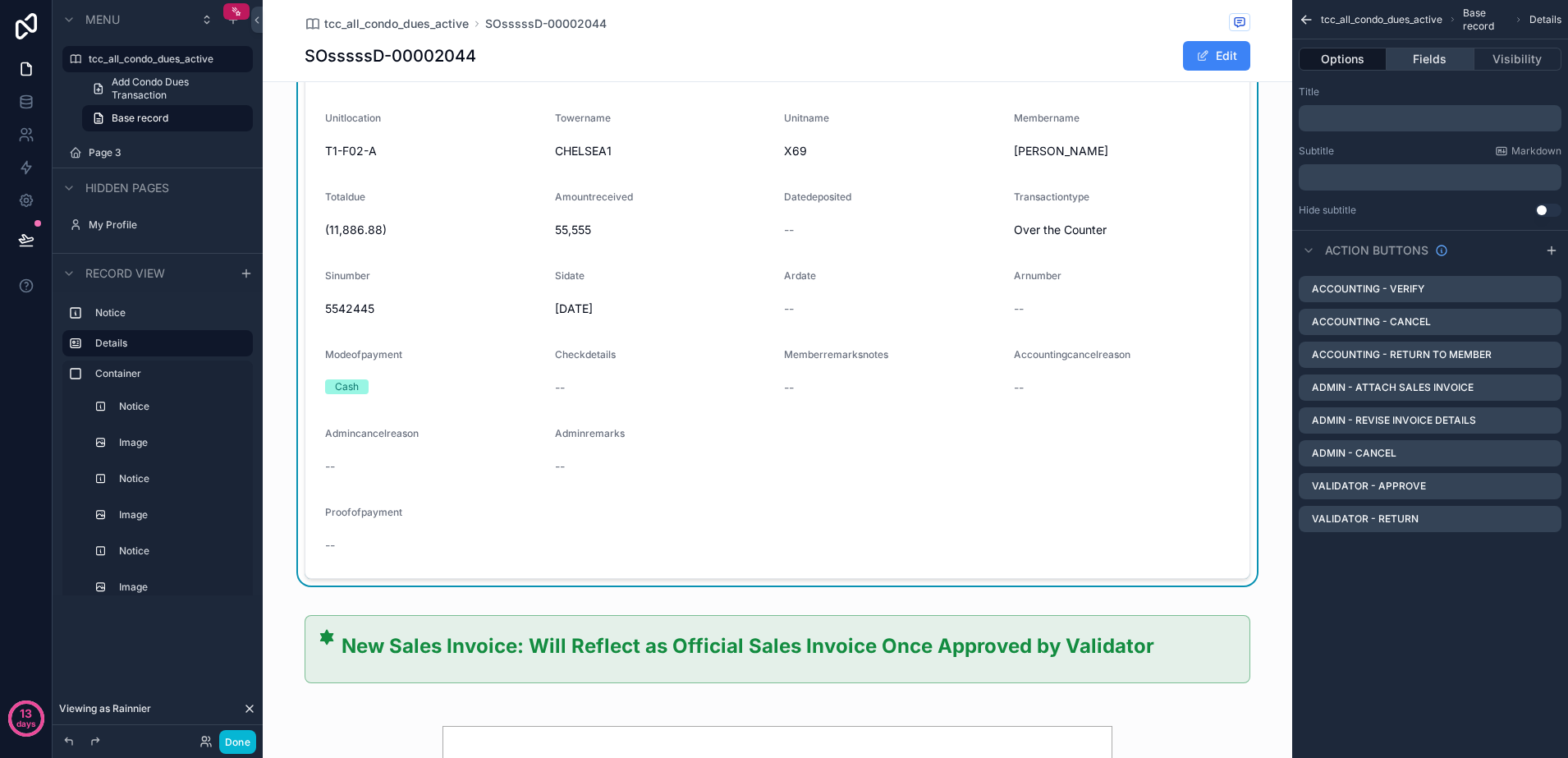
click at [1421, 62] on button "Fields" at bounding box center [1430, 59] width 87 height 23
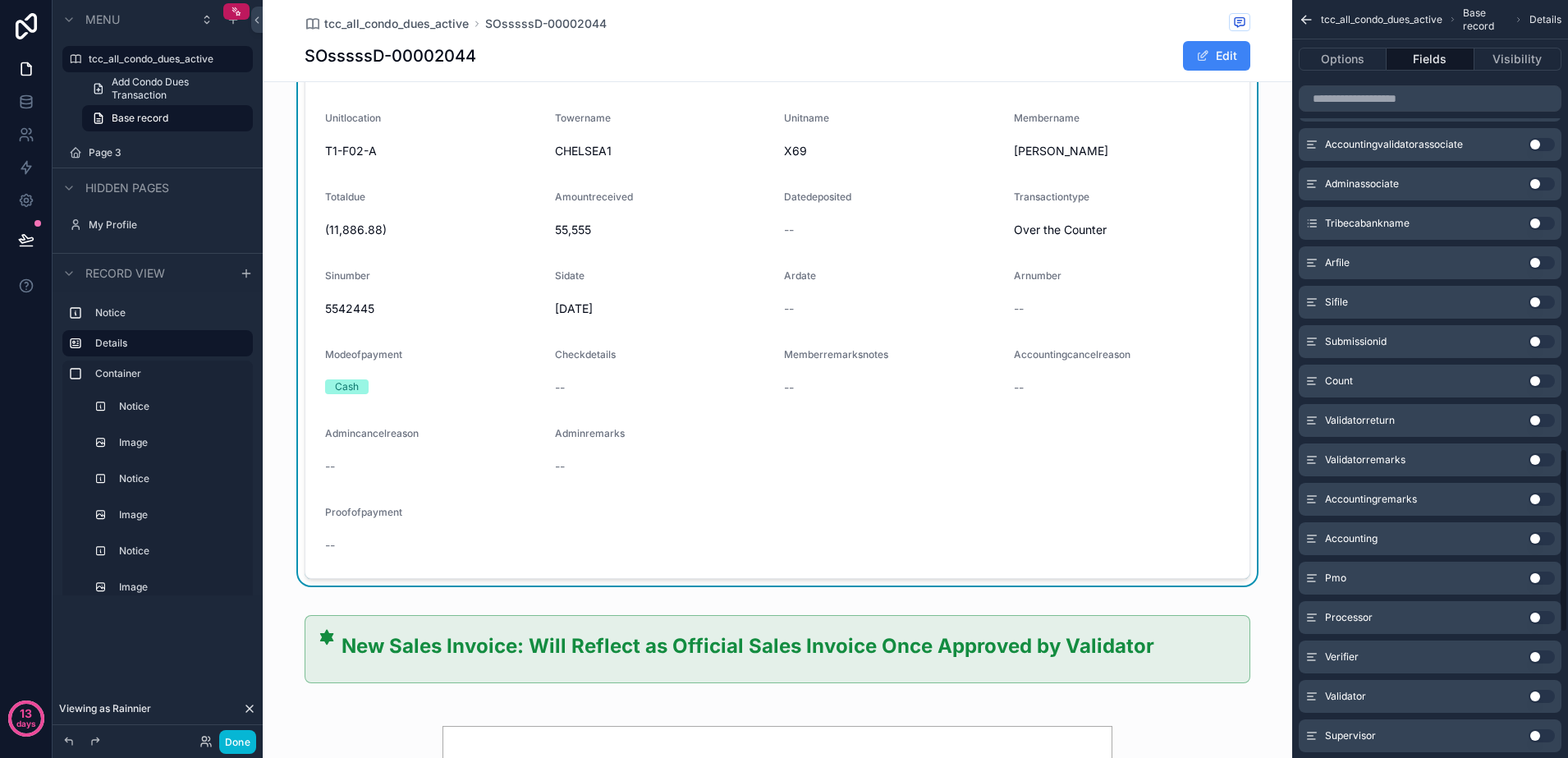
scroll to position [1737, 0]
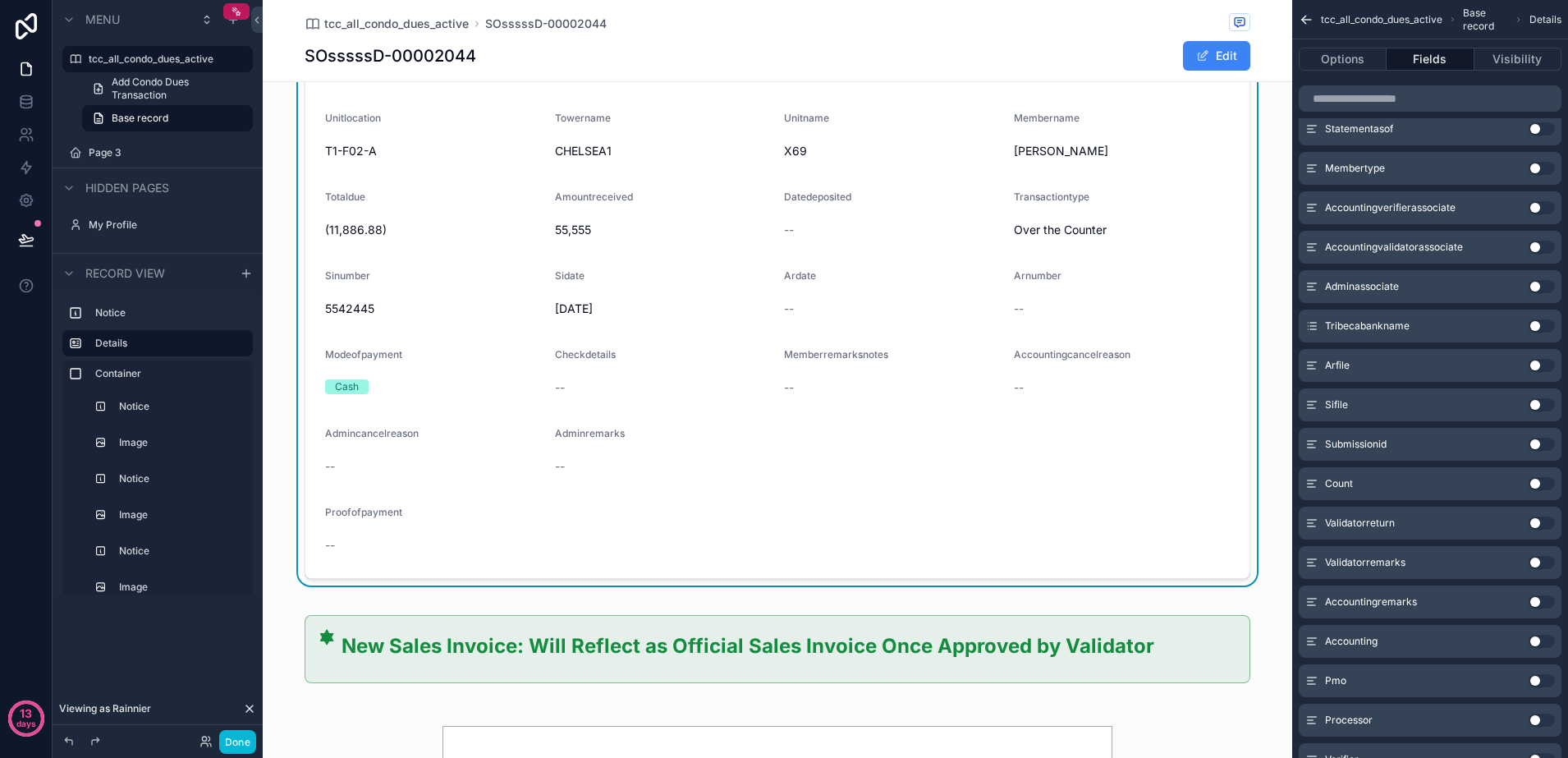
click at [1535, 210] on button "Use setting" at bounding box center [1542, 208] width 26 height 14
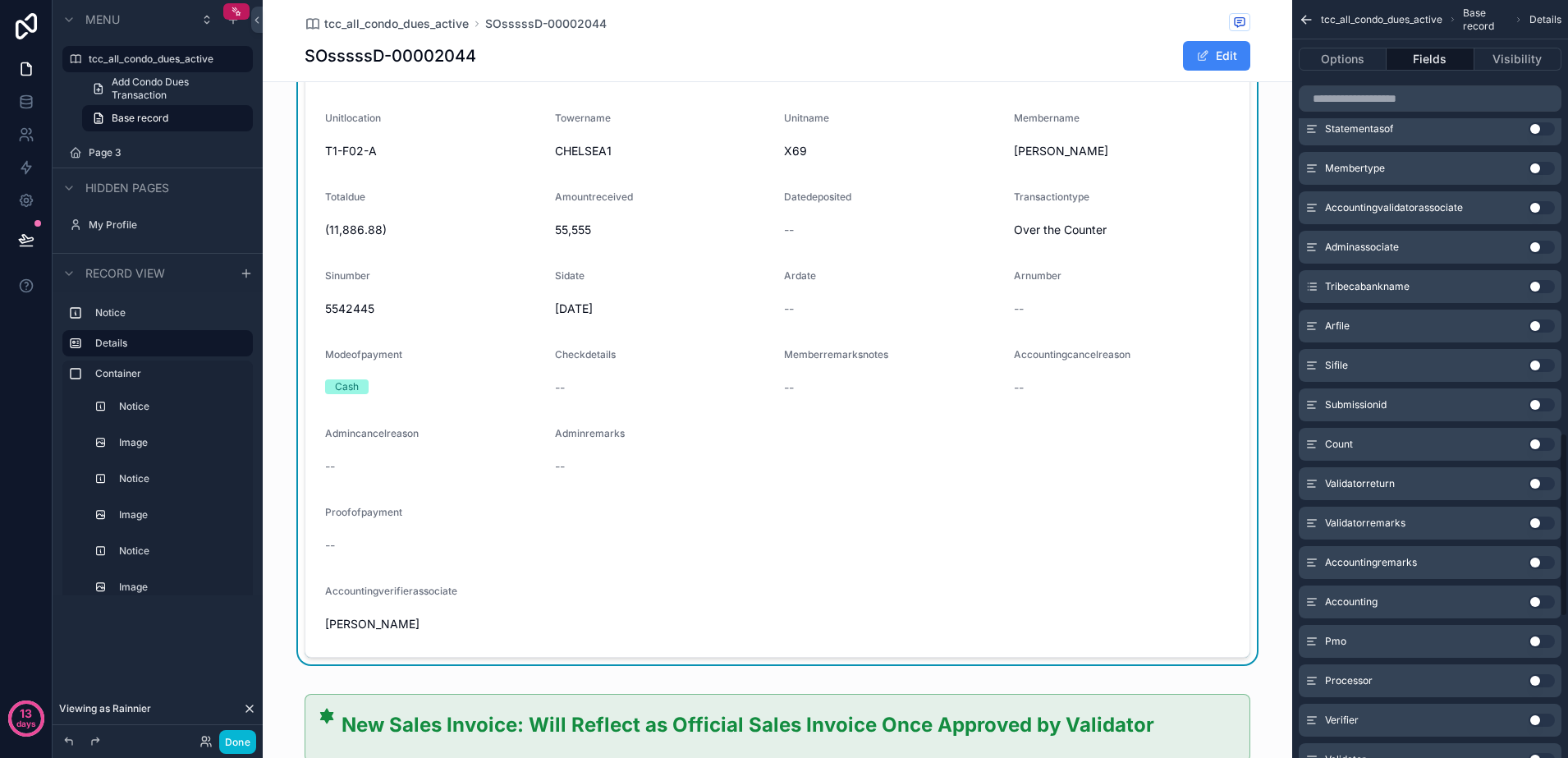
click at [1535, 210] on button "Use setting" at bounding box center [1542, 208] width 26 height 14
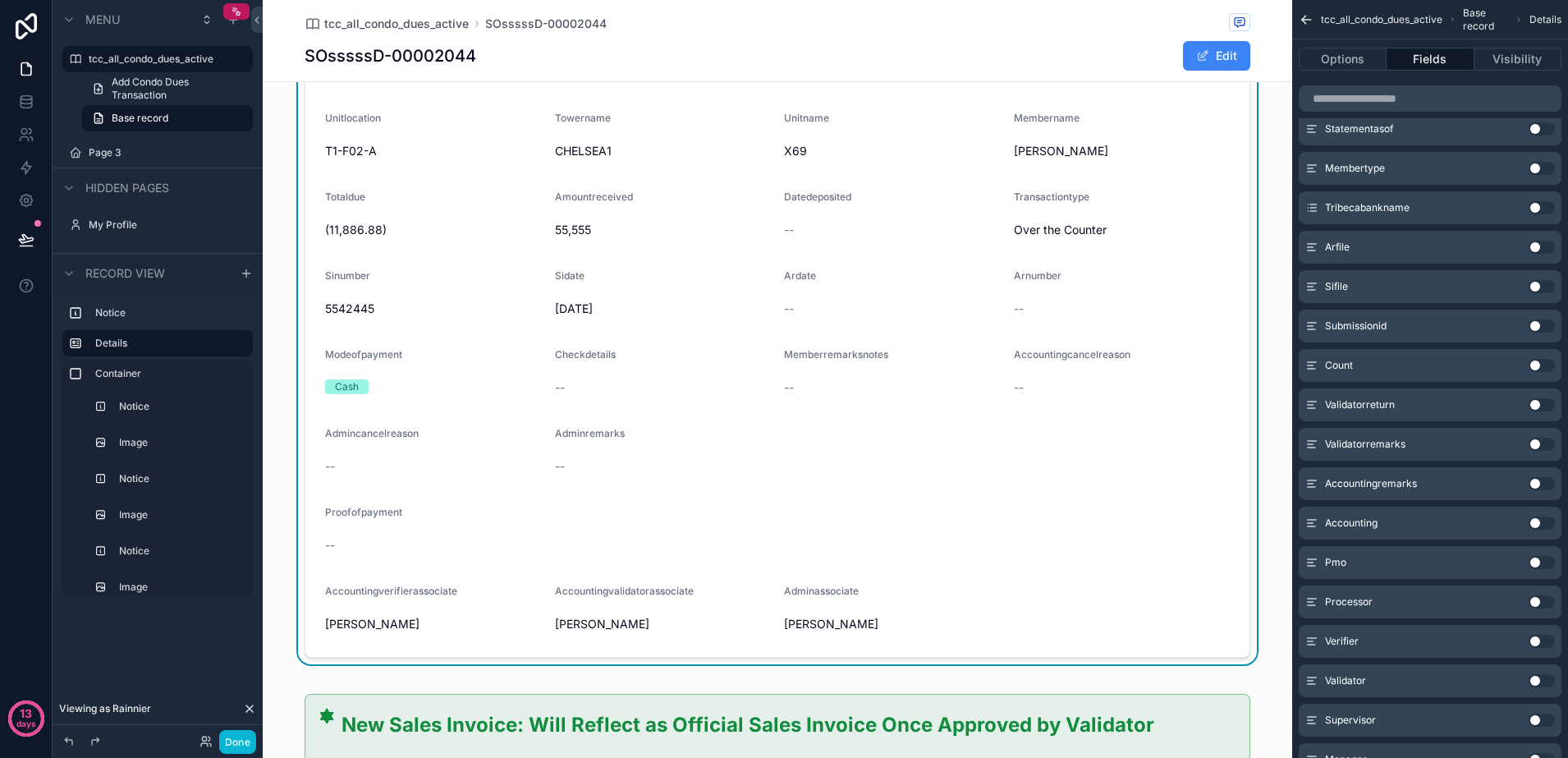
scroll to position [410, 0]
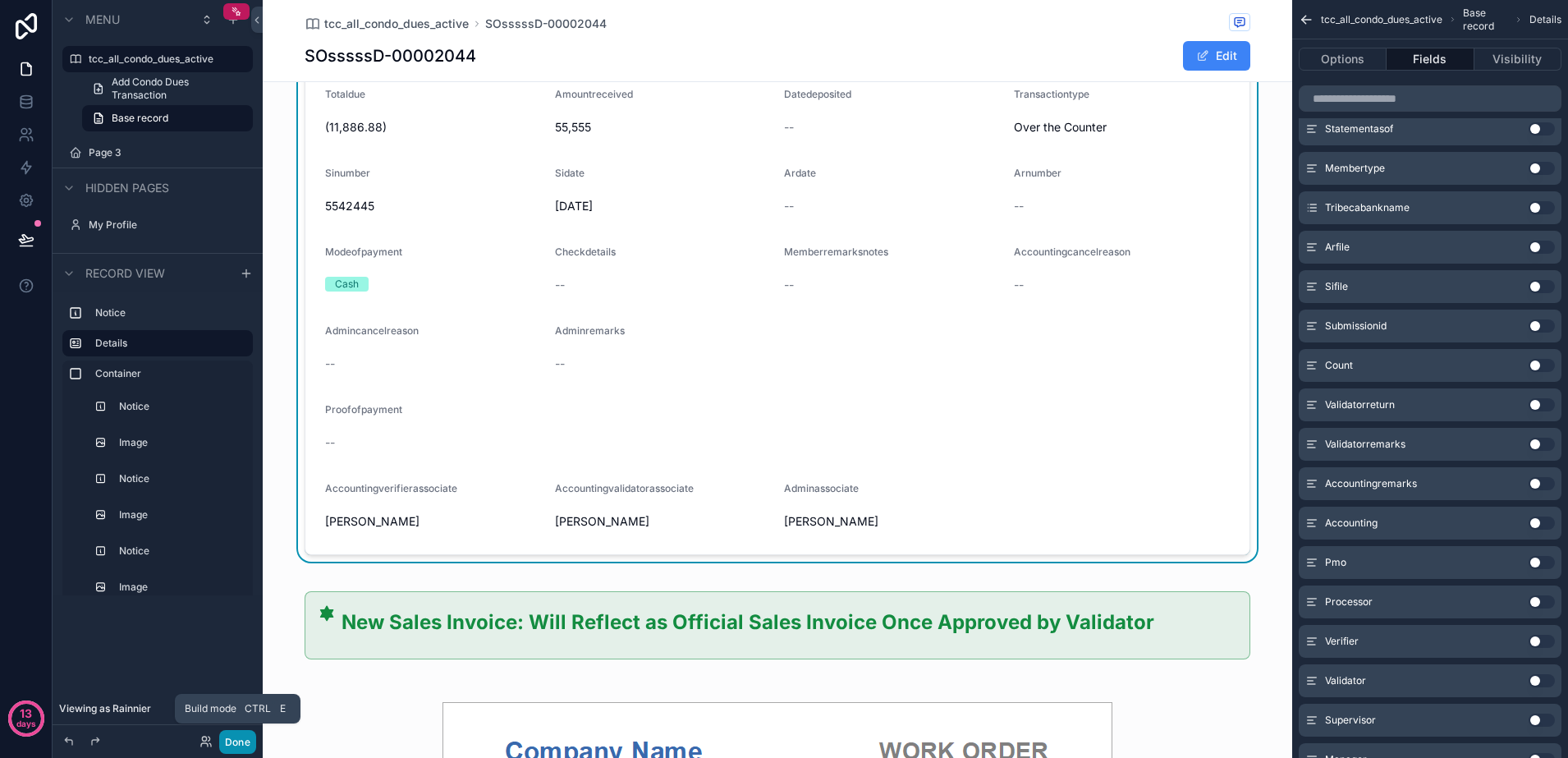
click at [237, 739] on button "Done" at bounding box center [237, 742] width 37 height 24
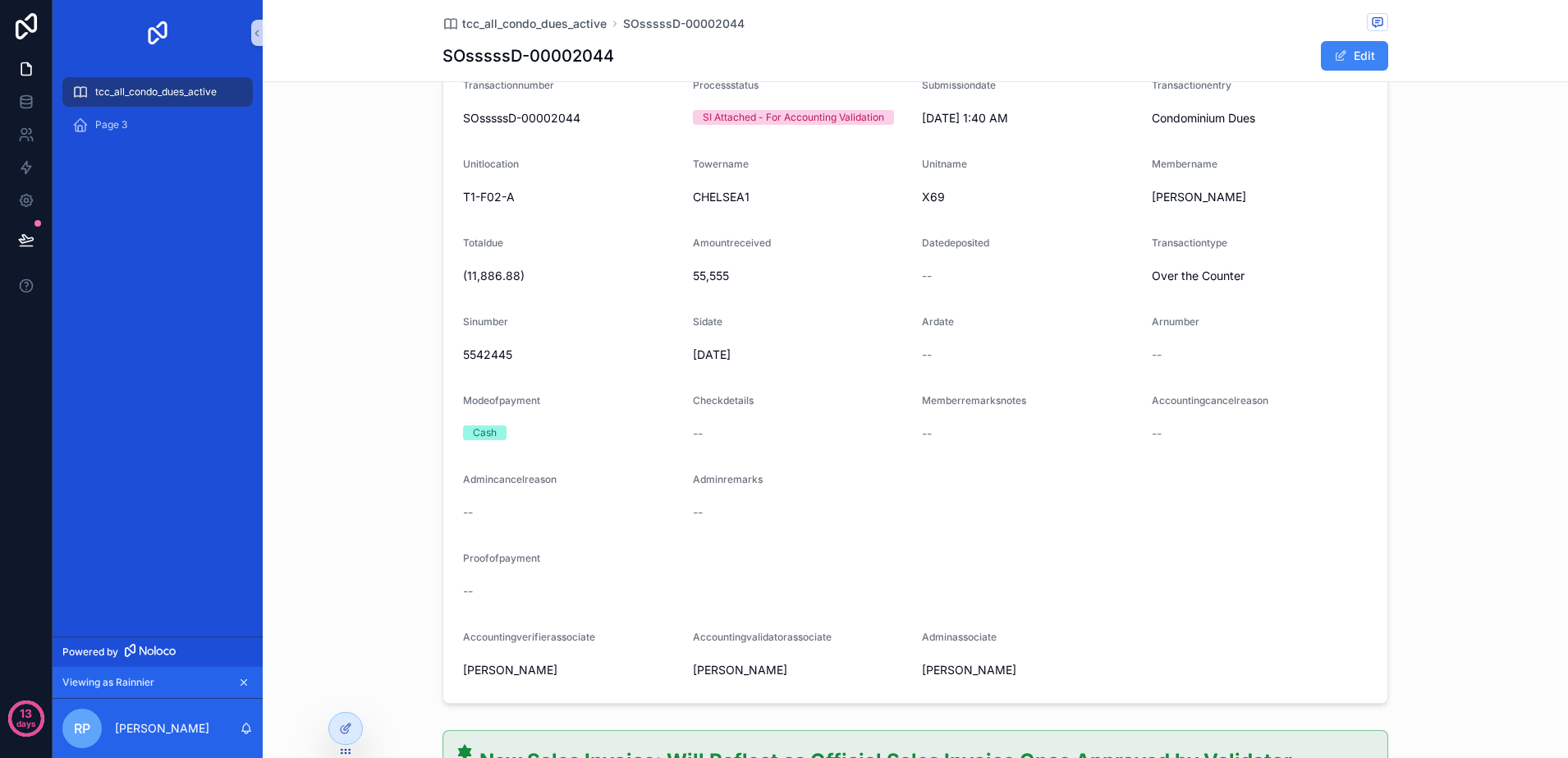
scroll to position [0, 0]
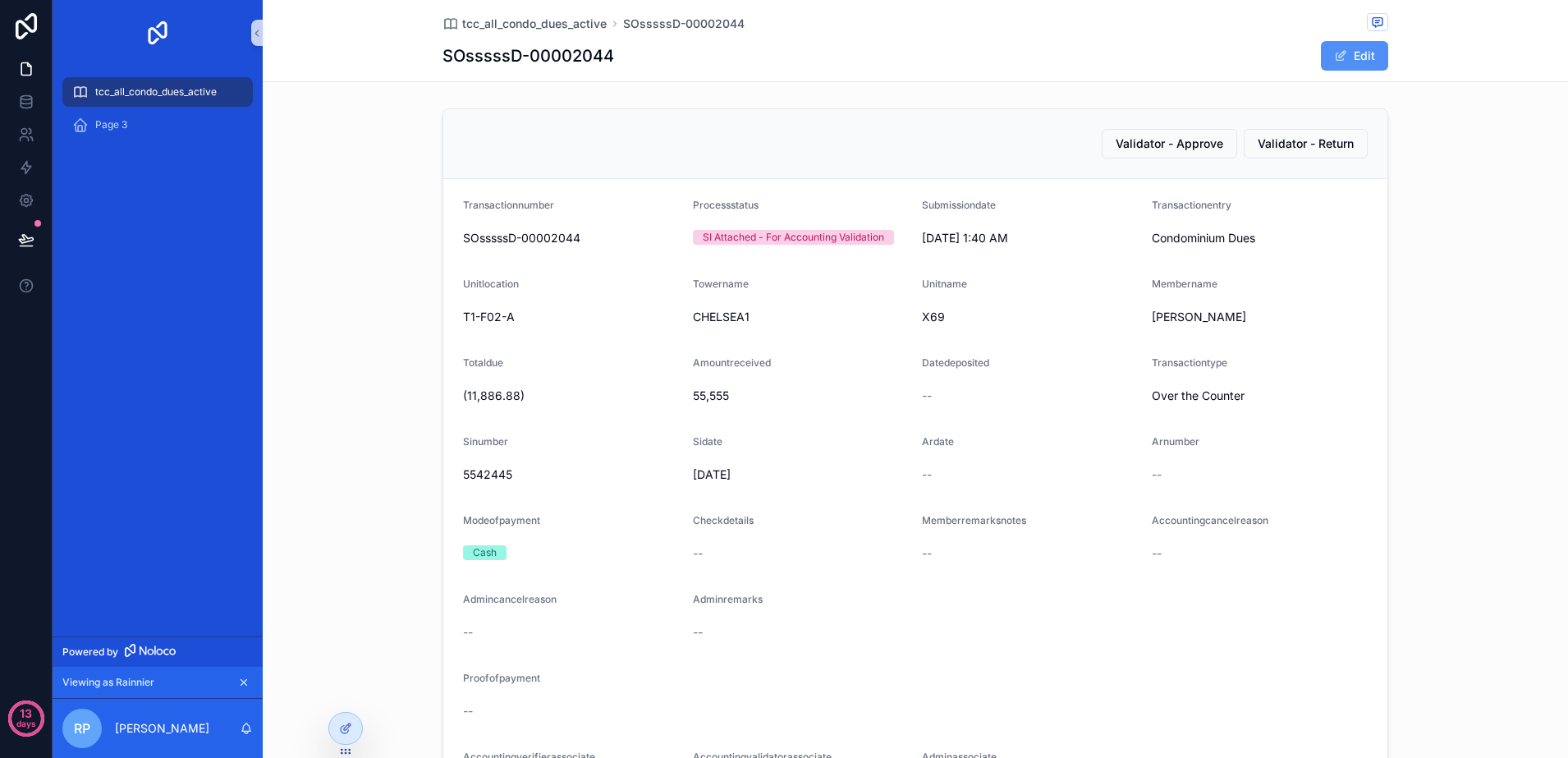
click at [1325, 59] on button "Edit" at bounding box center [1355, 55] width 68 height 30
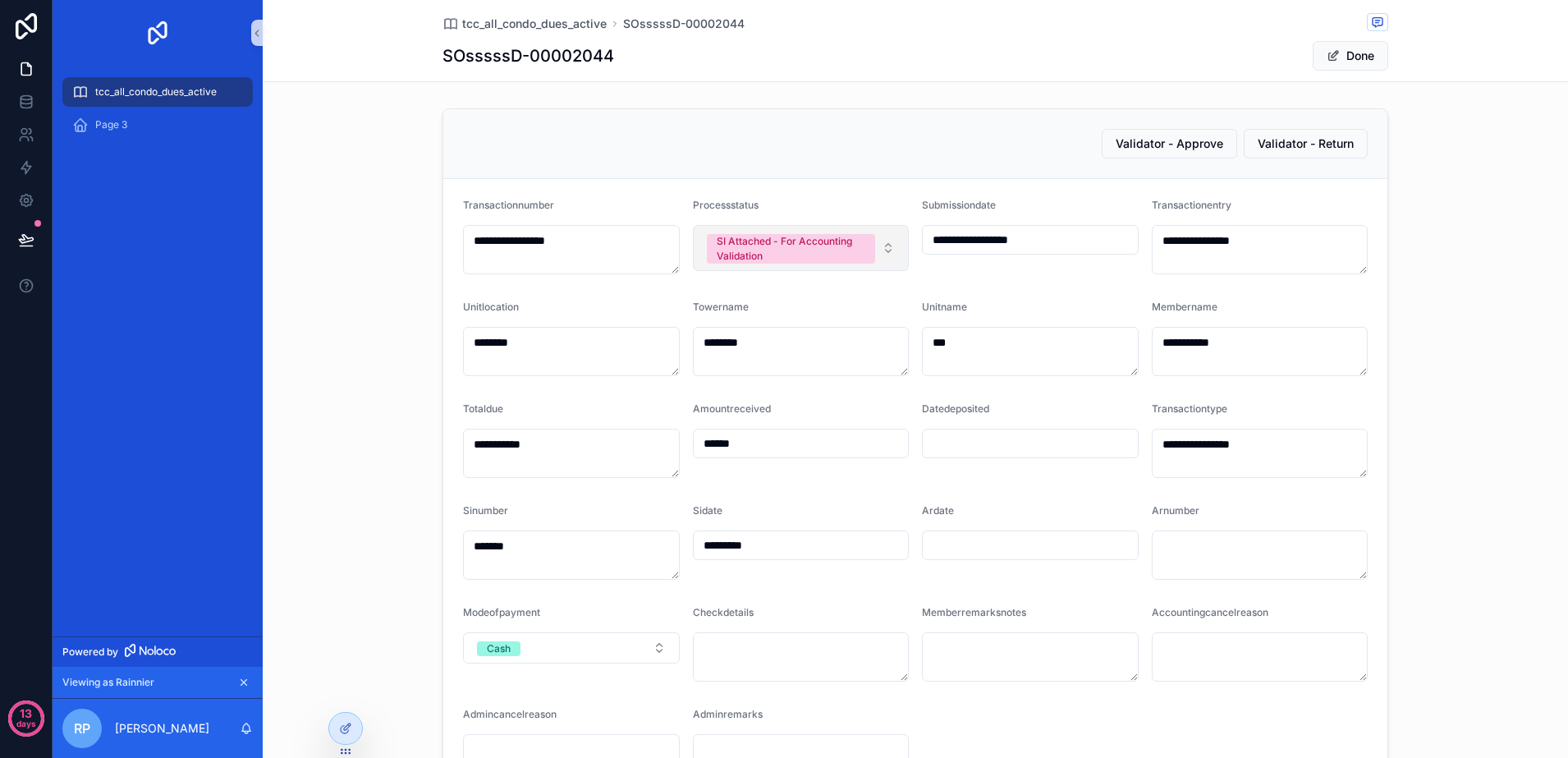
click at [882, 244] on button "SI Attached - For Accounting Validation" at bounding box center [802, 247] width 217 height 45
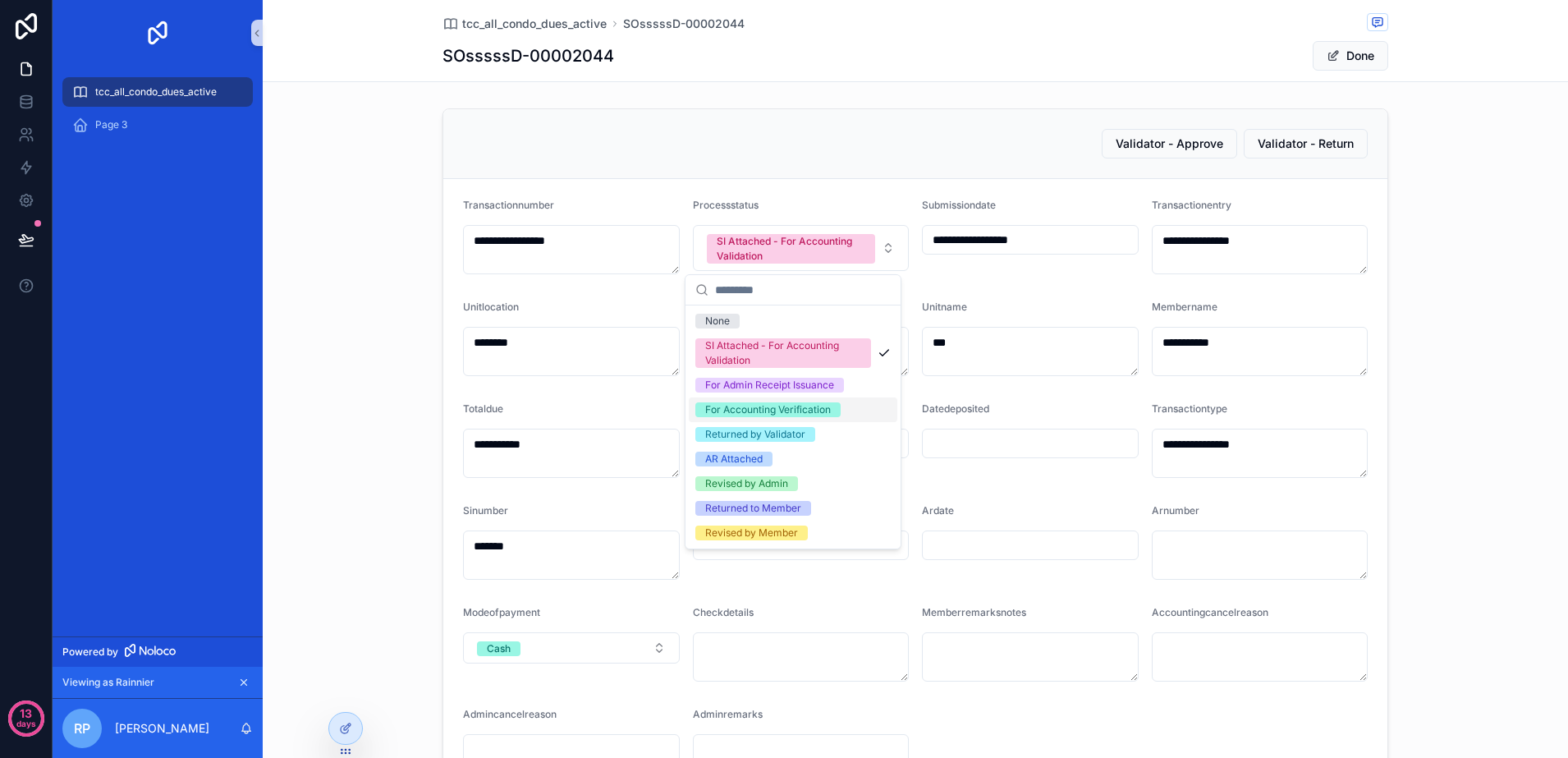
click at [792, 411] on div "For Accounting Verification" at bounding box center [768, 409] width 126 height 15
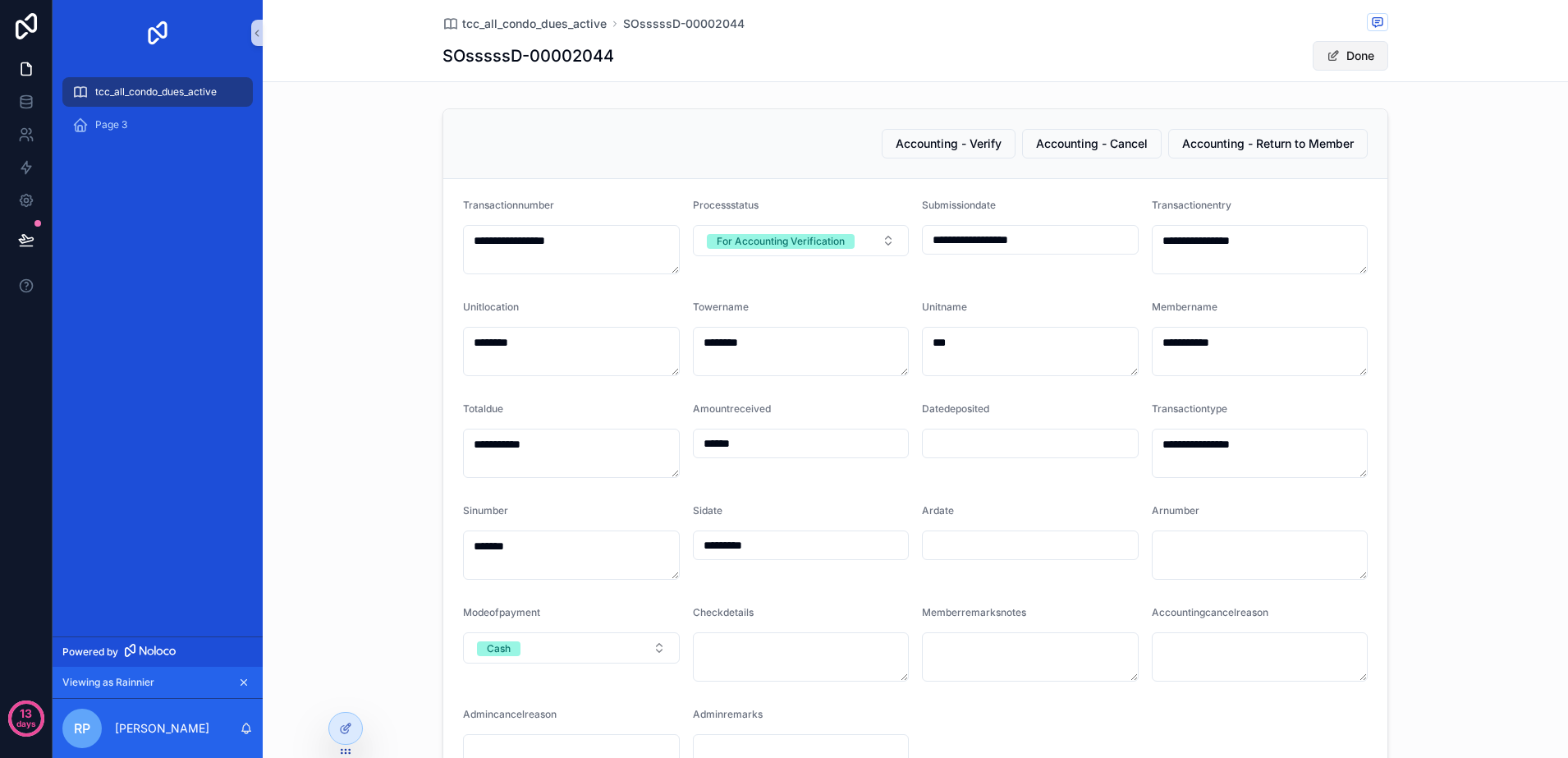
click at [1327, 56] on span "scrollable content" at bounding box center [1334, 56] width 14 height 14
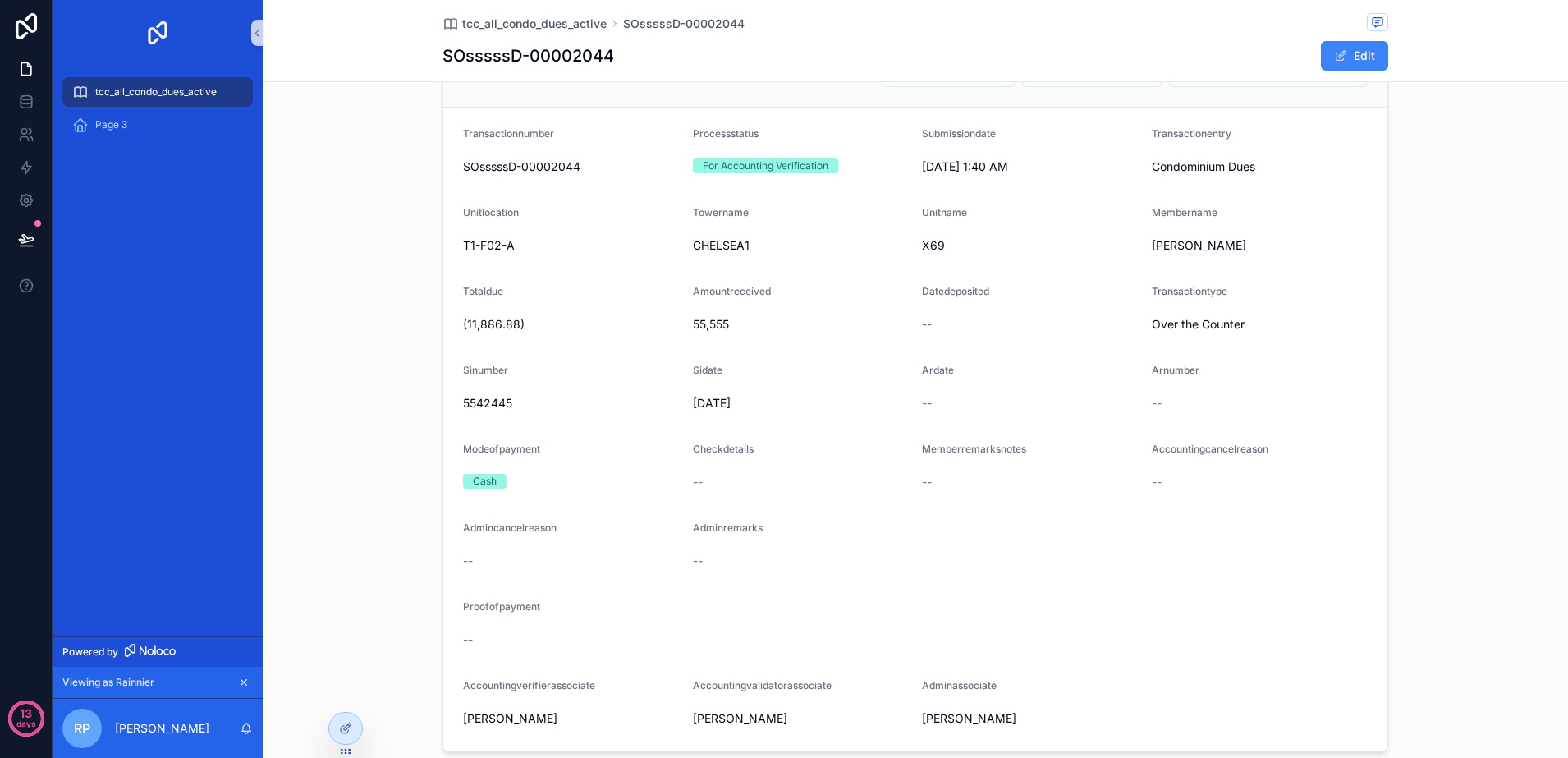
scroll to position [103, 0]
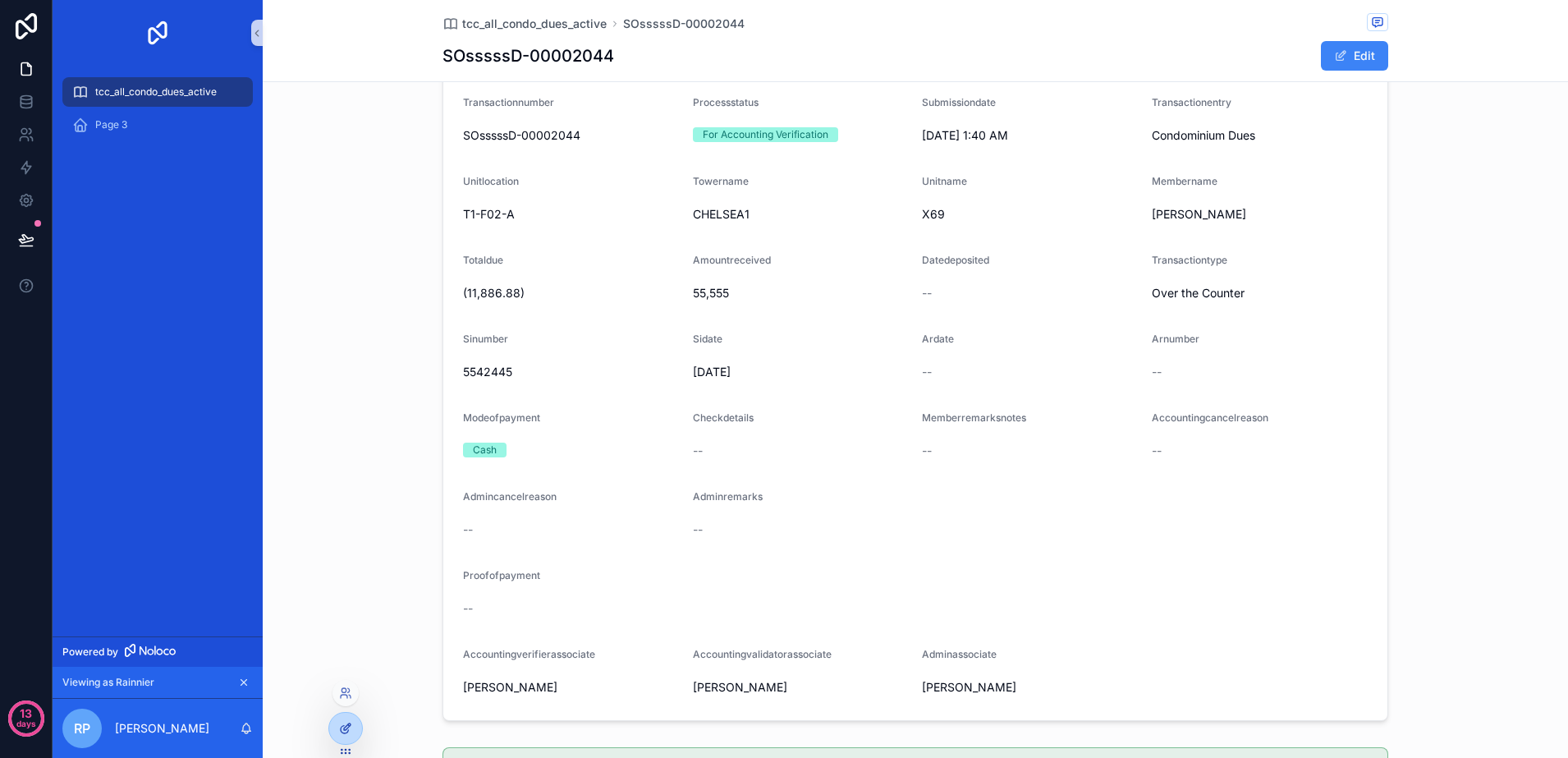
click at [344, 717] on div at bounding box center [346, 728] width 33 height 31
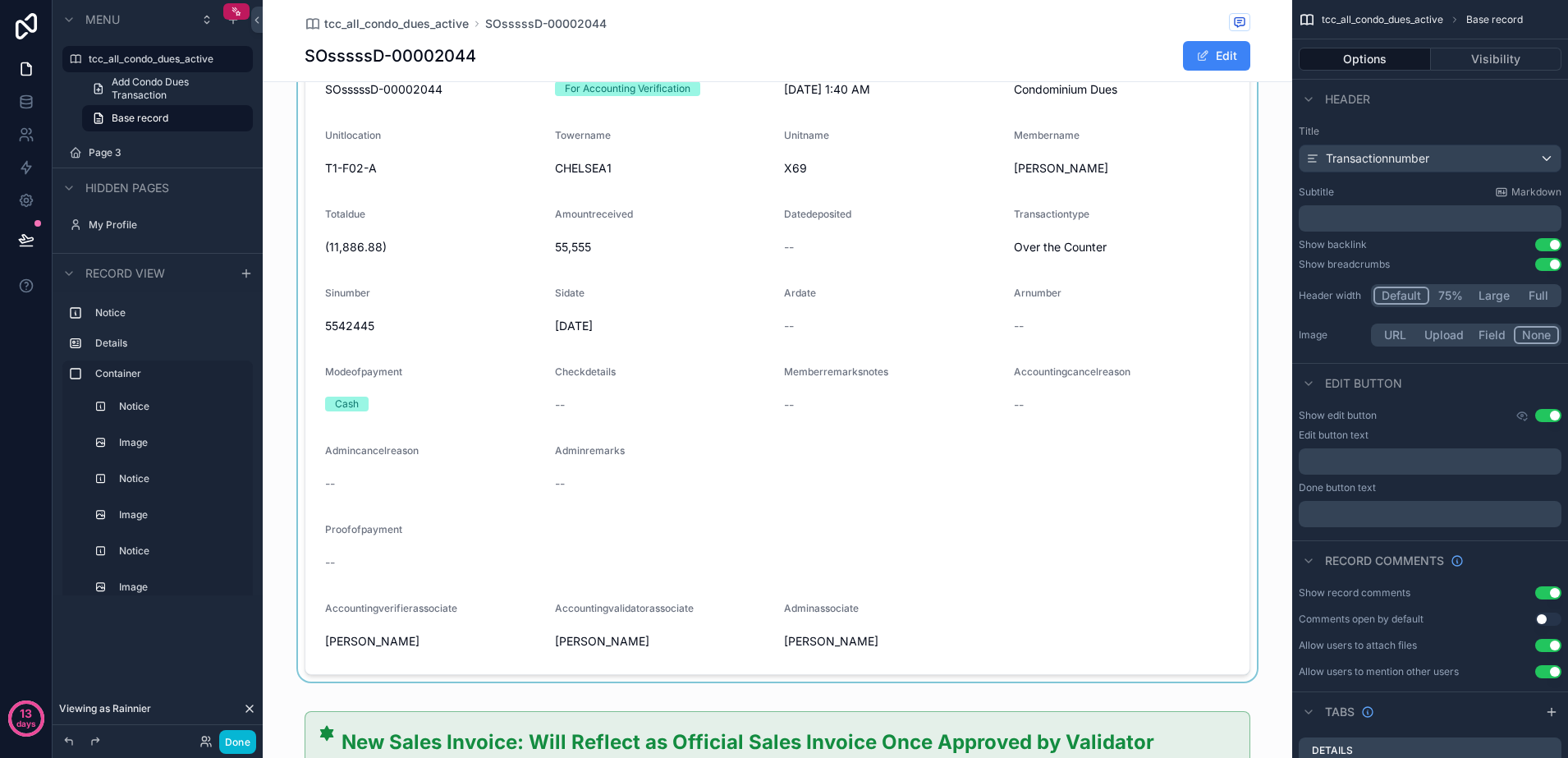
scroll to position [0, 0]
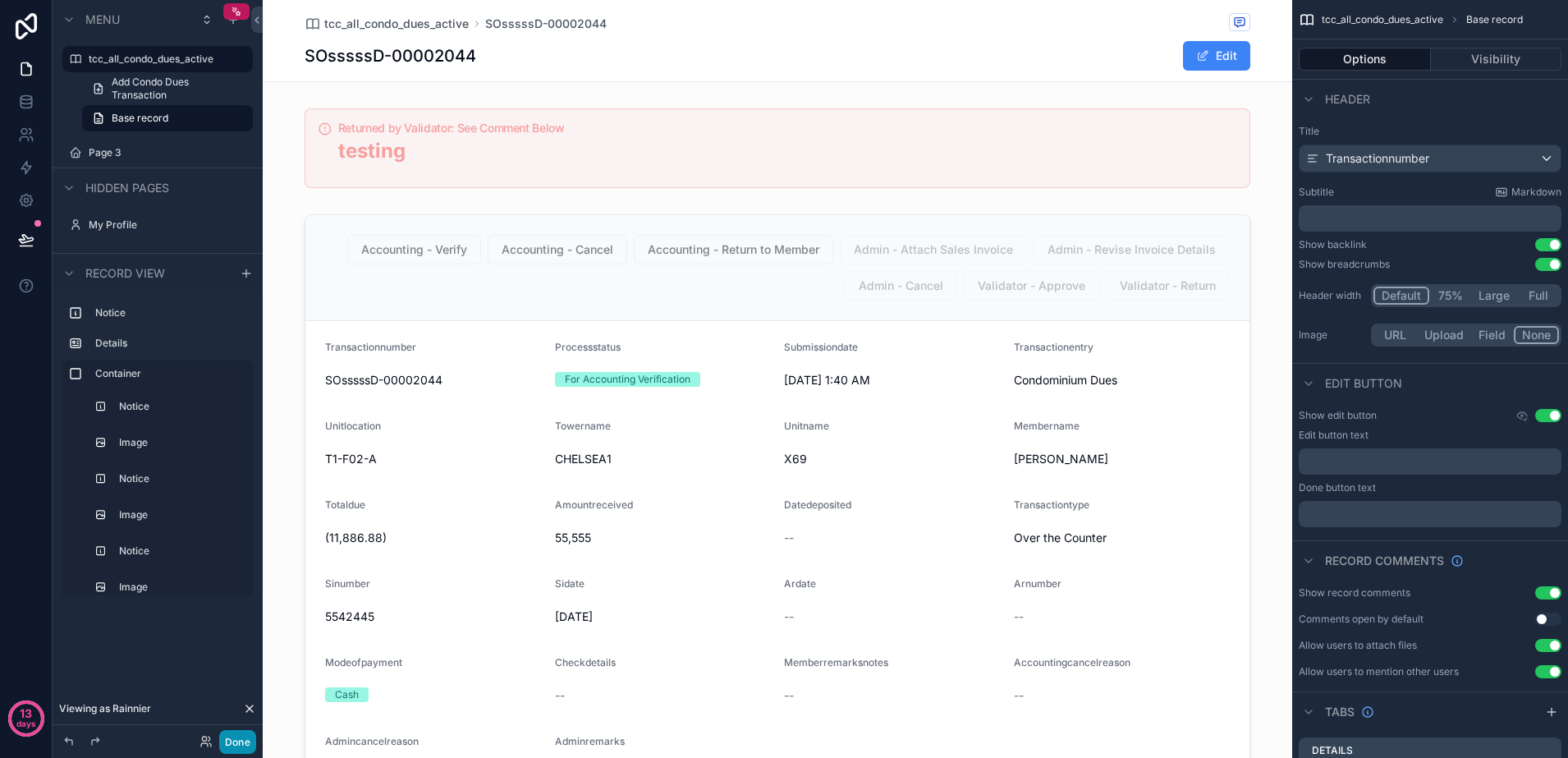
click at [240, 742] on button "Done" at bounding box center [237, 742] width 37 height 24
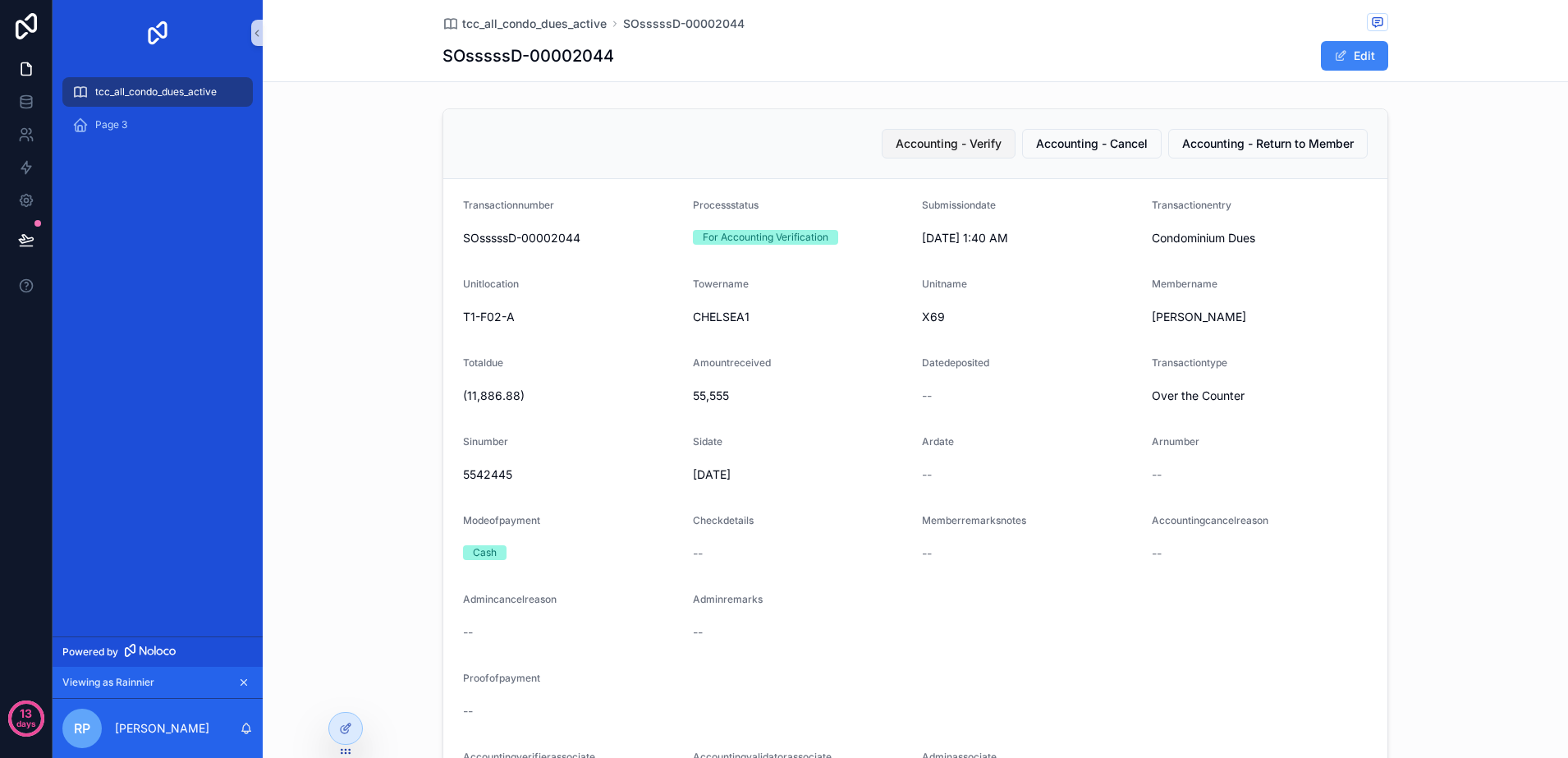
click at [925, 142] on span "Accounting - Verify" at bounding box center [948, 143] width 106 height 16
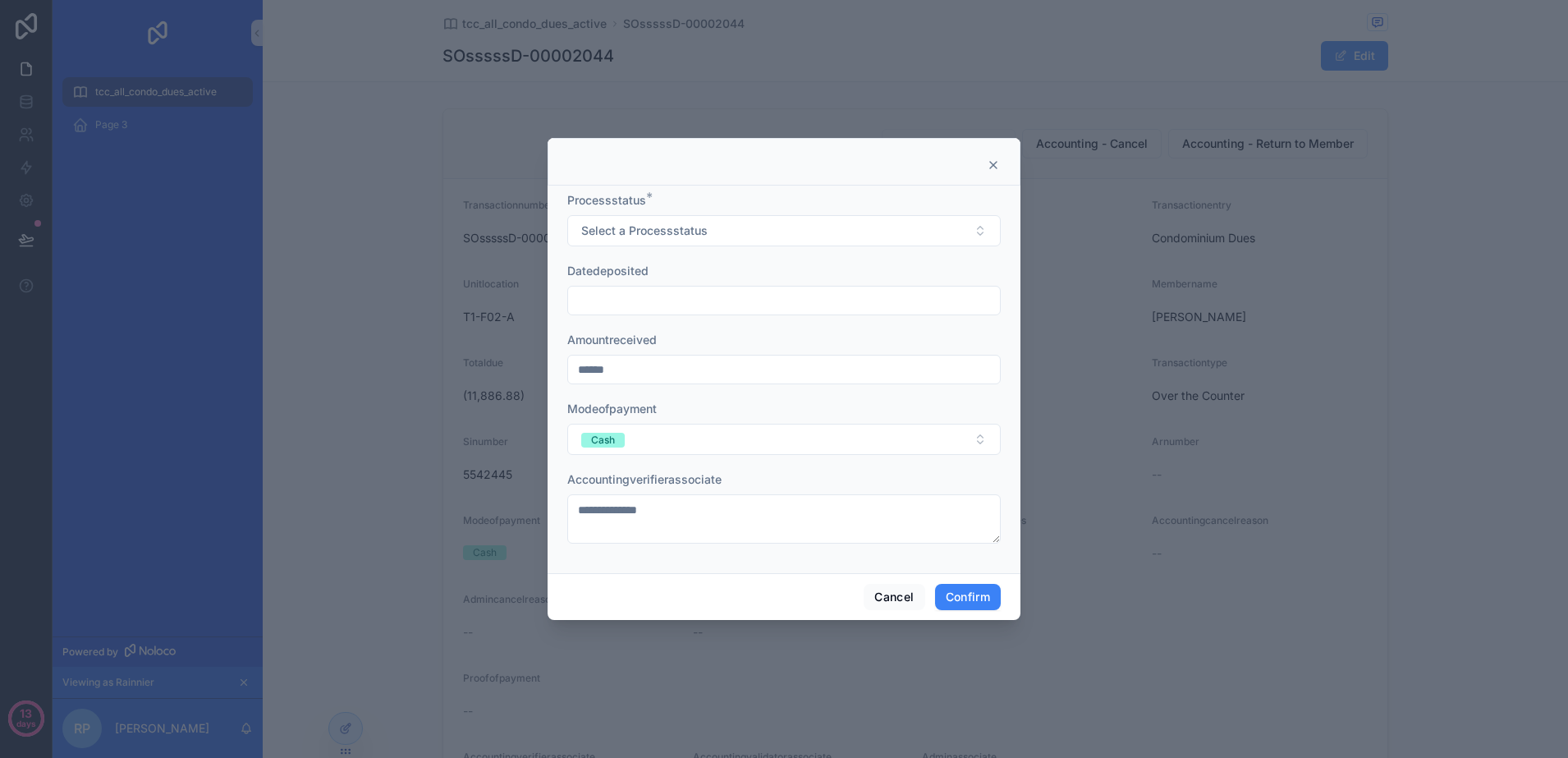
click at [992, 167] on icon at bounding box center [994, 166] width 14 height 14
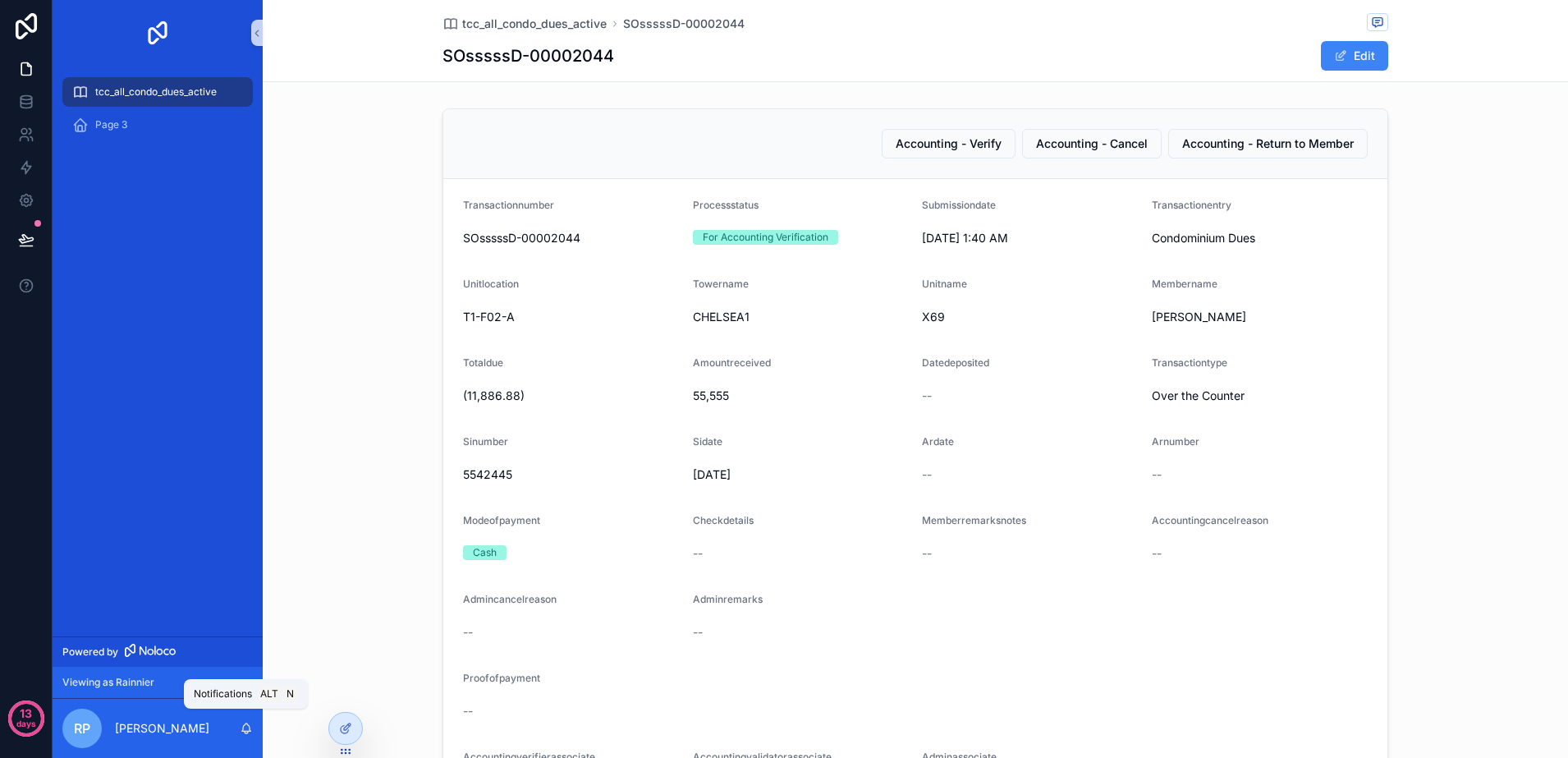
click at [245, 730] on icon "scrollable content" at bounding box center [247, 728] width 14 height 14
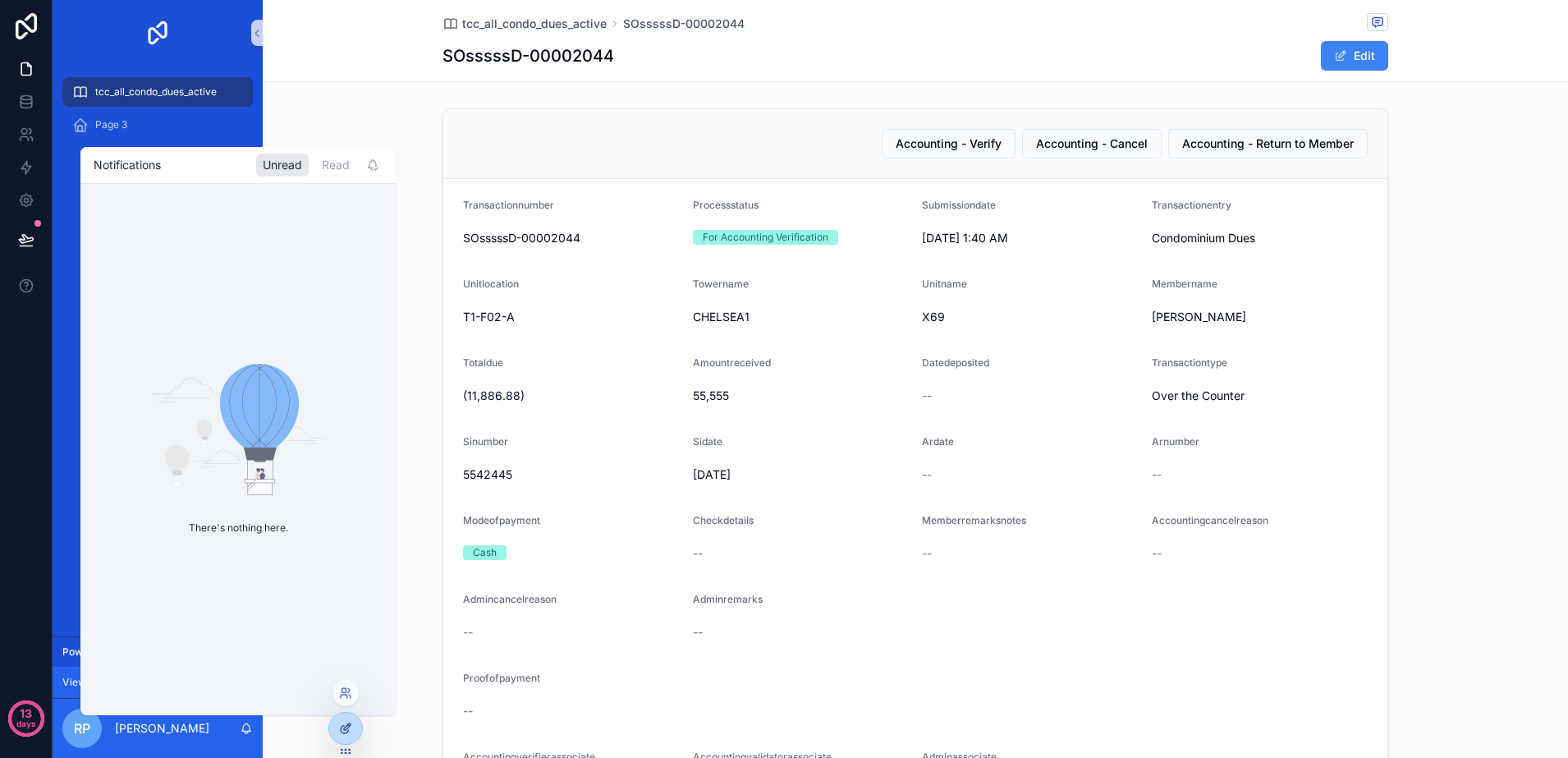
click at [335, 729] on div at bounding box center [346, 728] width 33 height 31
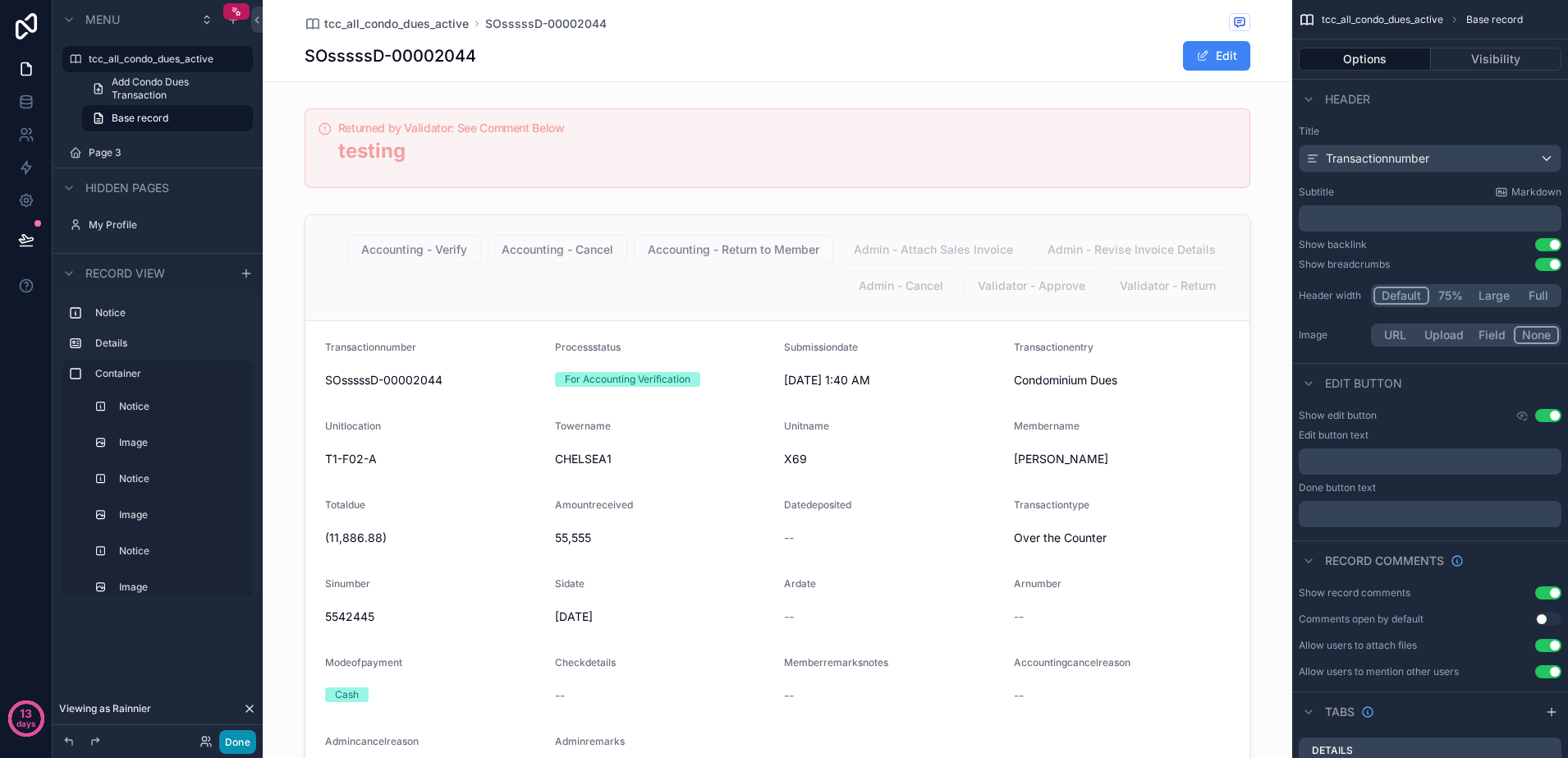
click at [246, 746] on button "Done" at bounding box center [237, 742] width 37 height 24
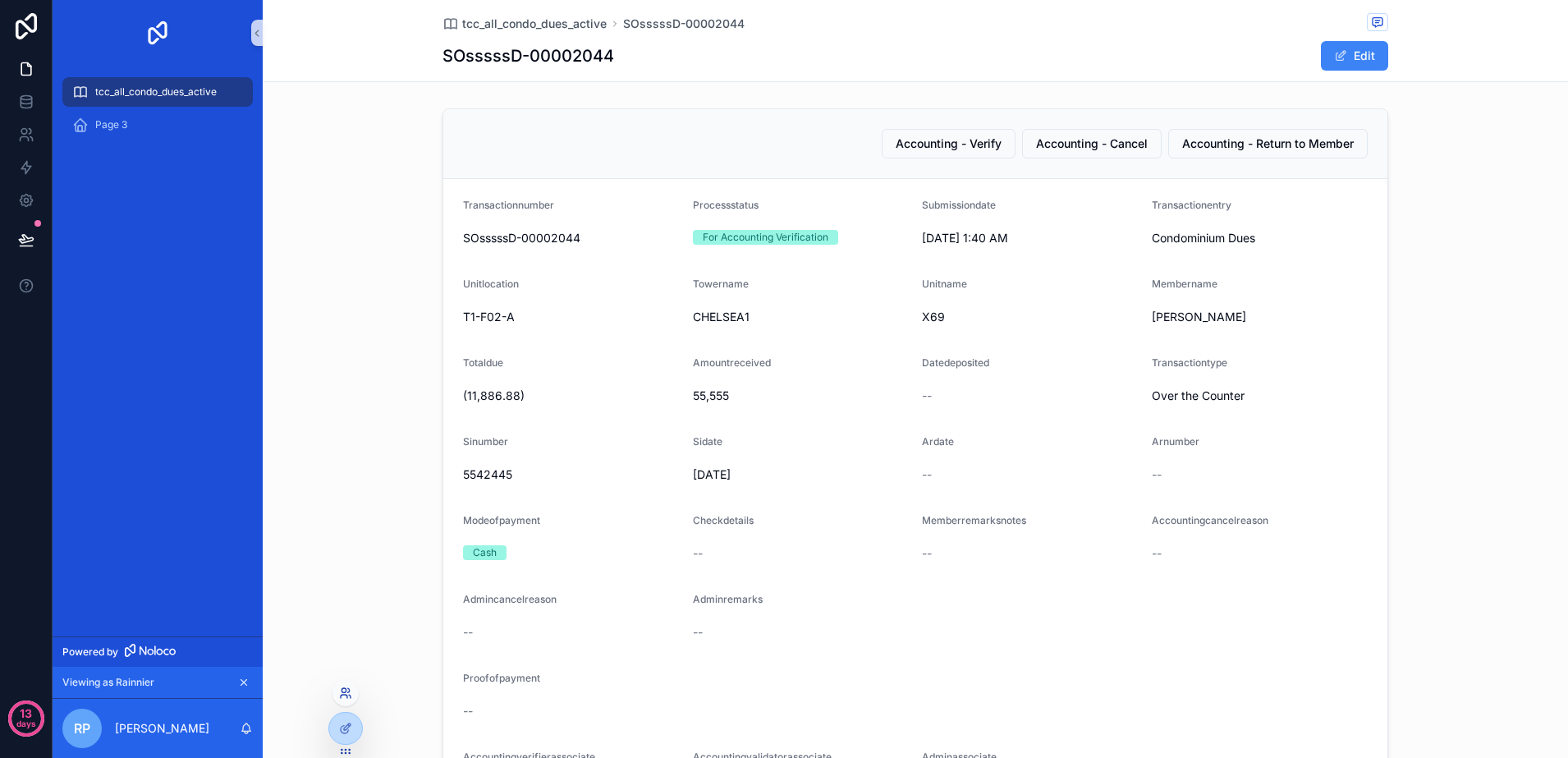
click at [346, 693] on icon at bounding box center [346, 693] width 14 height 14
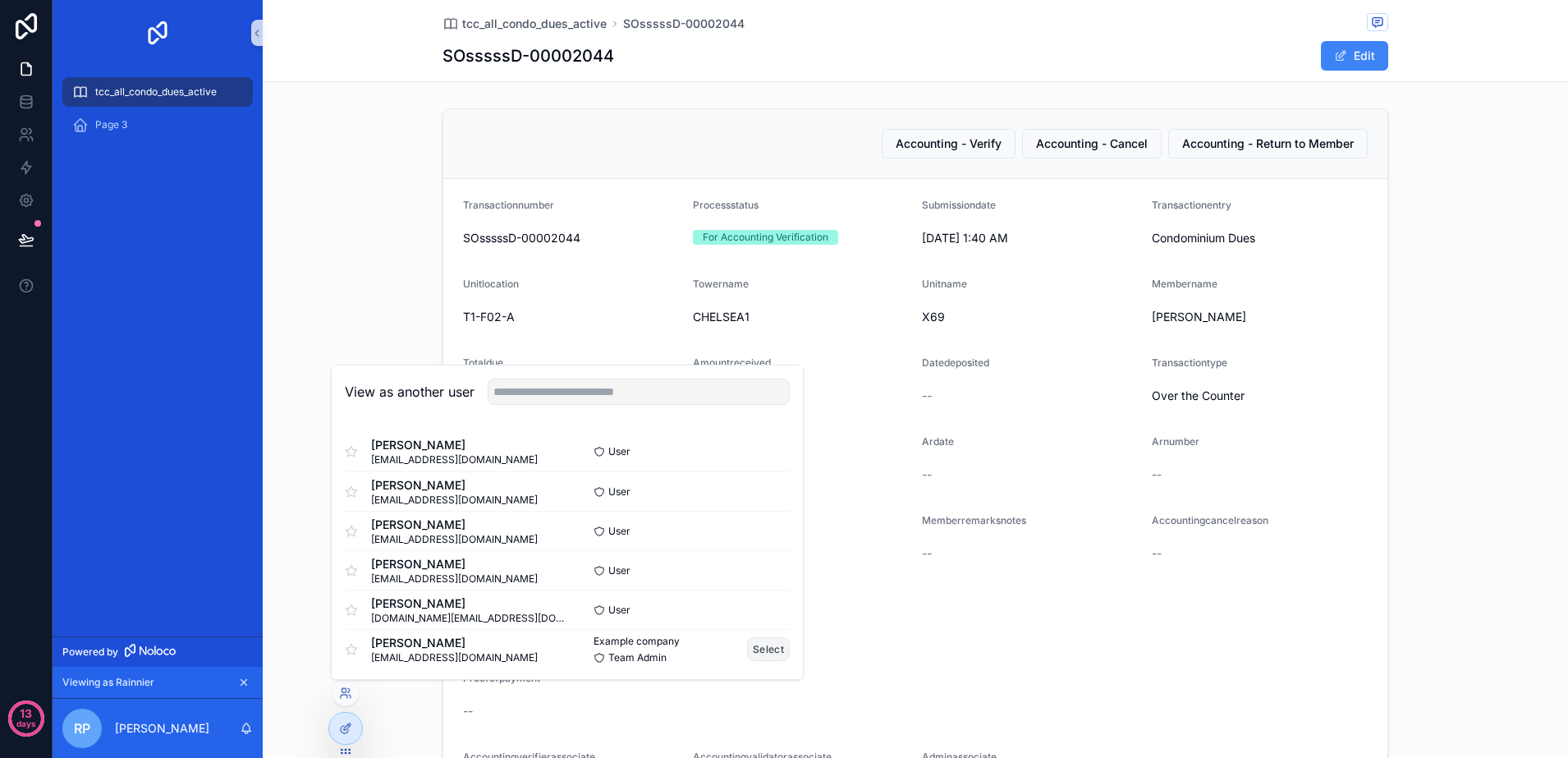
click at [748, 645] on button "Select" at bounding box center [769, 649] width 43 height 24
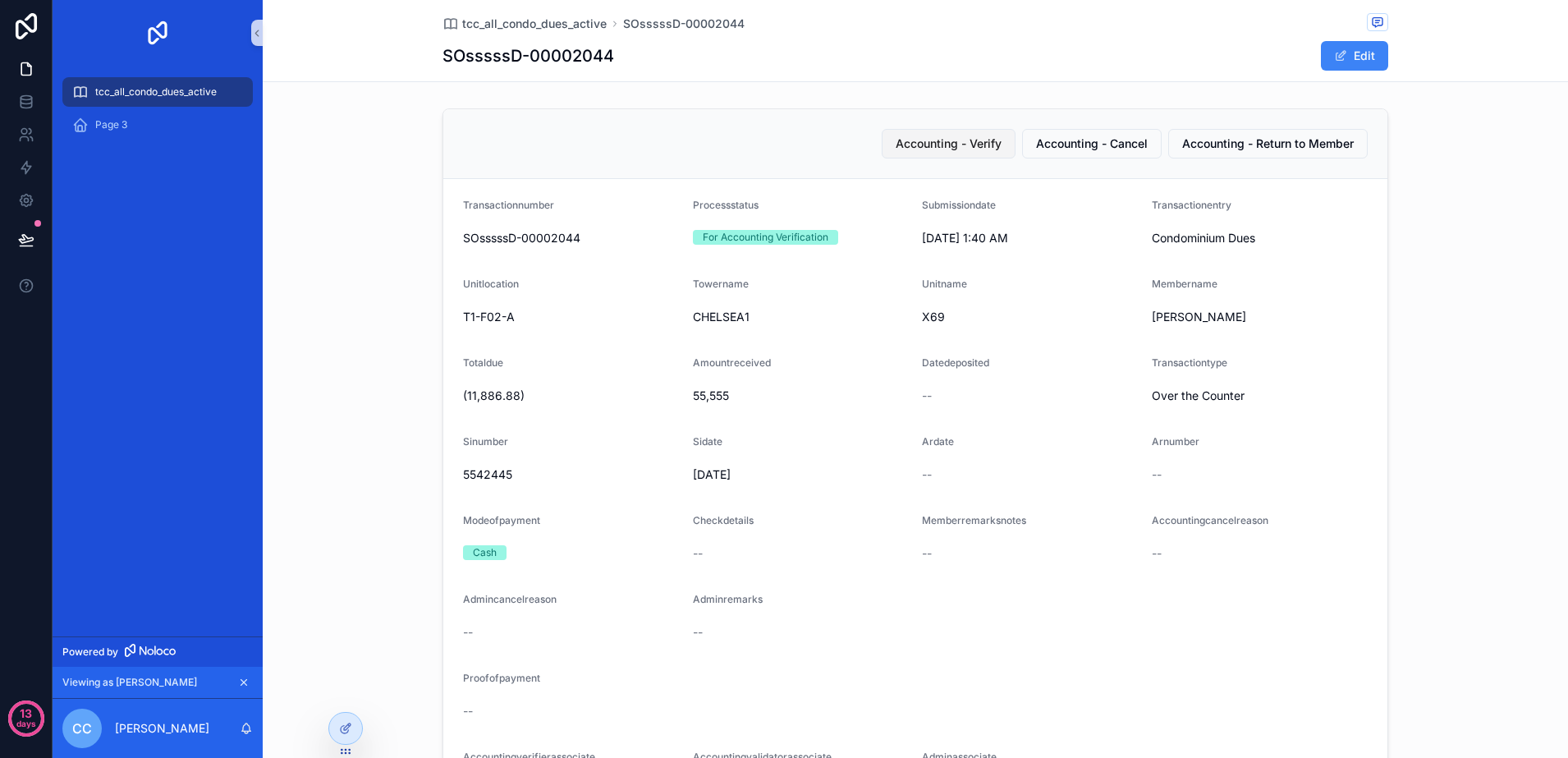
click at [968, 141] on span "Accounting - Verify" at bounding box center [948, 143] width 106 height 16
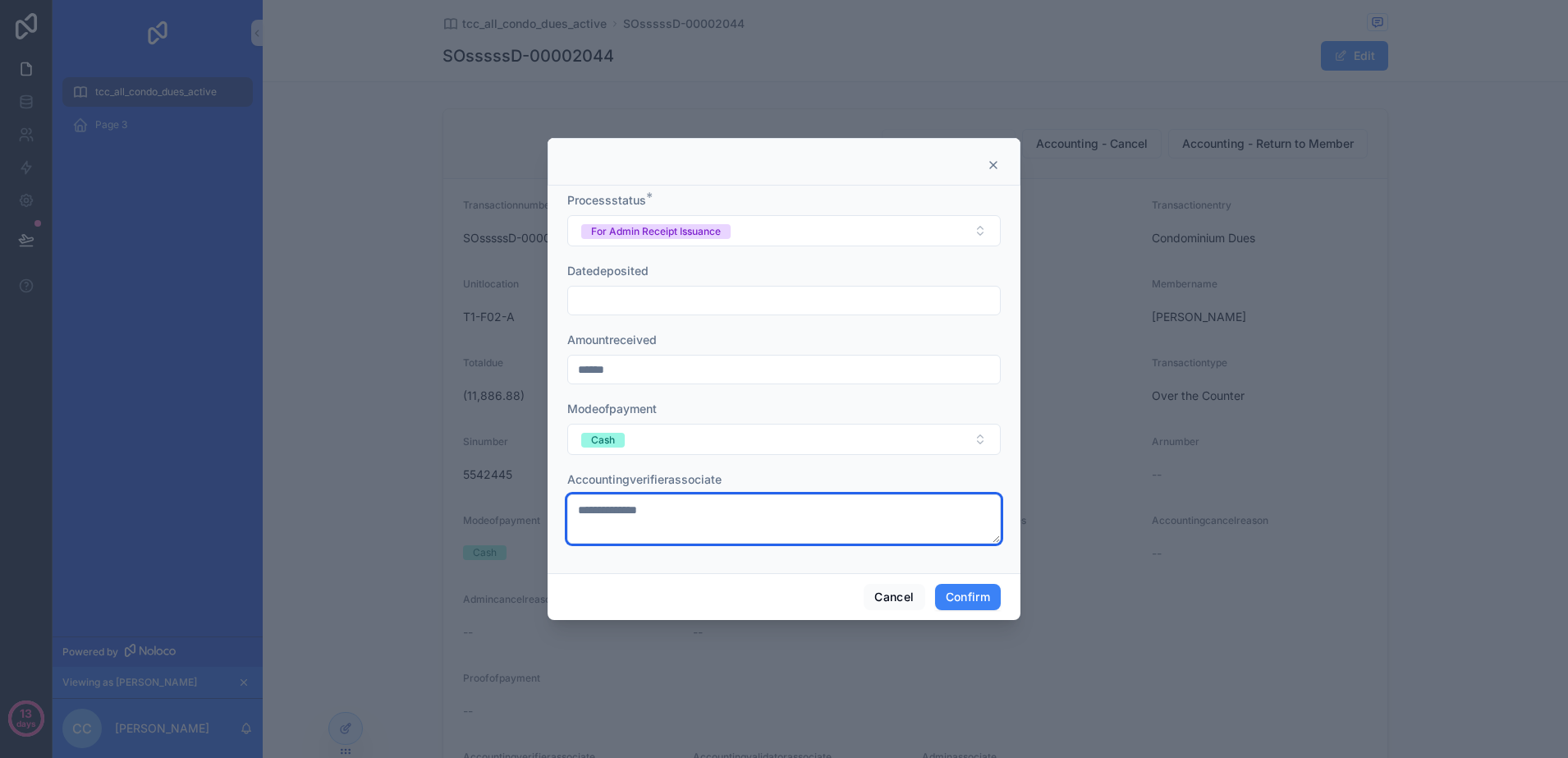
click at [721, 524] on textarea "**********" at bounding box center [784, 518] width 434 height 49
drag, startPoint x: 721, startPoint y: 524, endPoint x: 554, endPoint y: 521, distance: 167.0
click at [554, 521] on div "**********" at bounding box center [784, 379] width 473 height 387
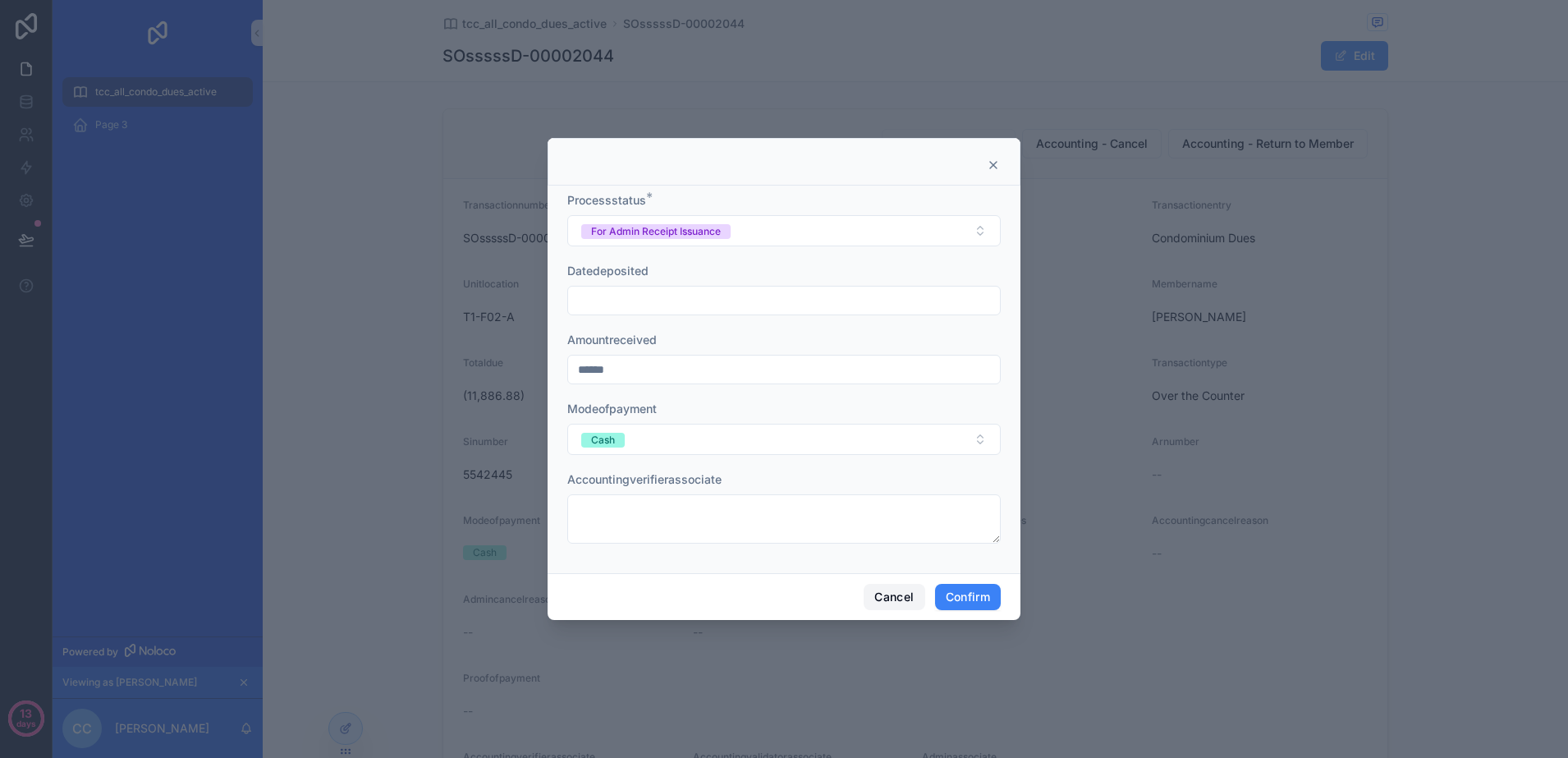
click at [876, 596] on button "Cancel" at bounding box center [894, 596] width 61 height 26
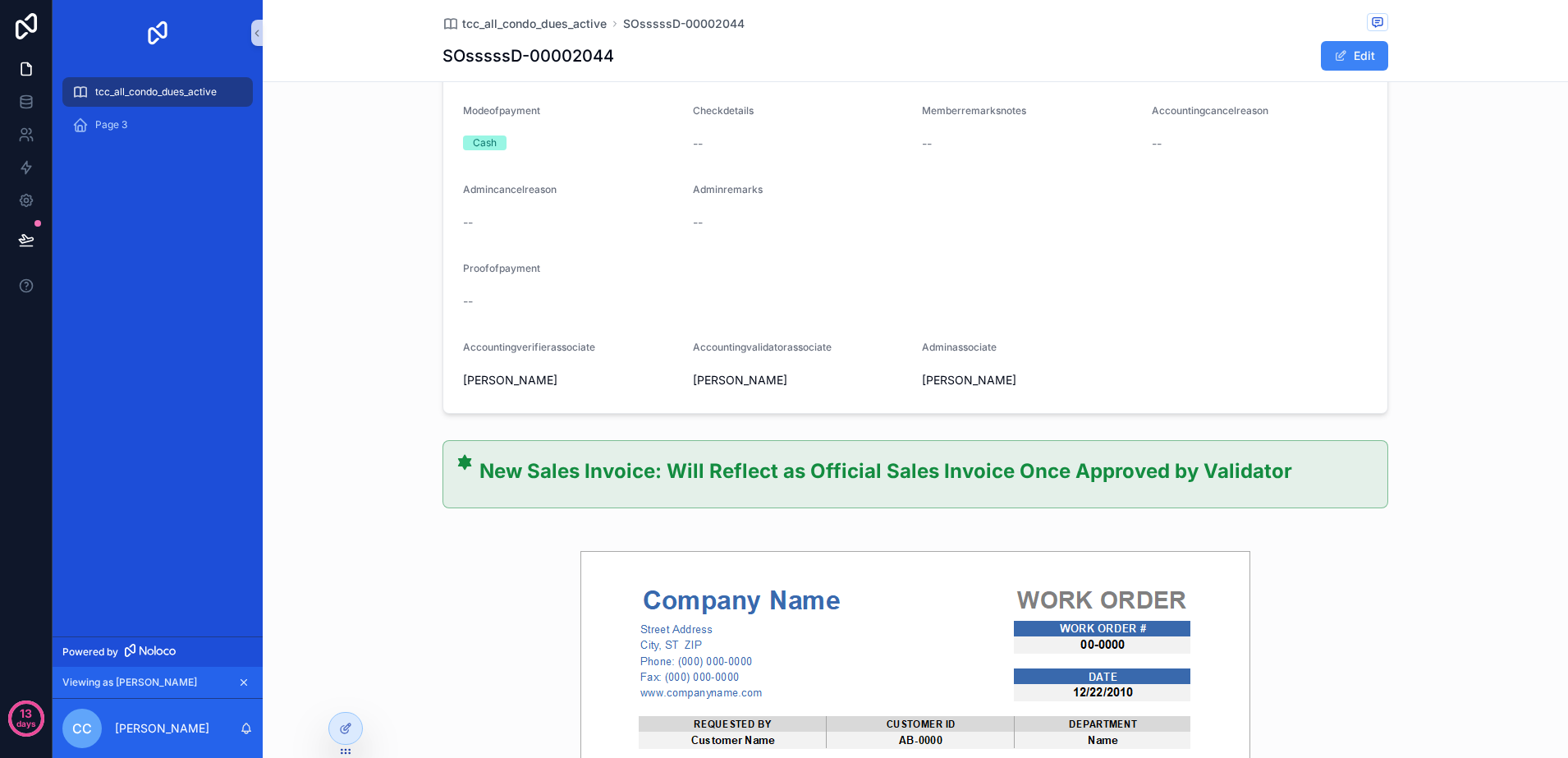
scroll to position [410, 0]
click at [353, 729] on div at bounding box center [346, 728] width 33 height 31
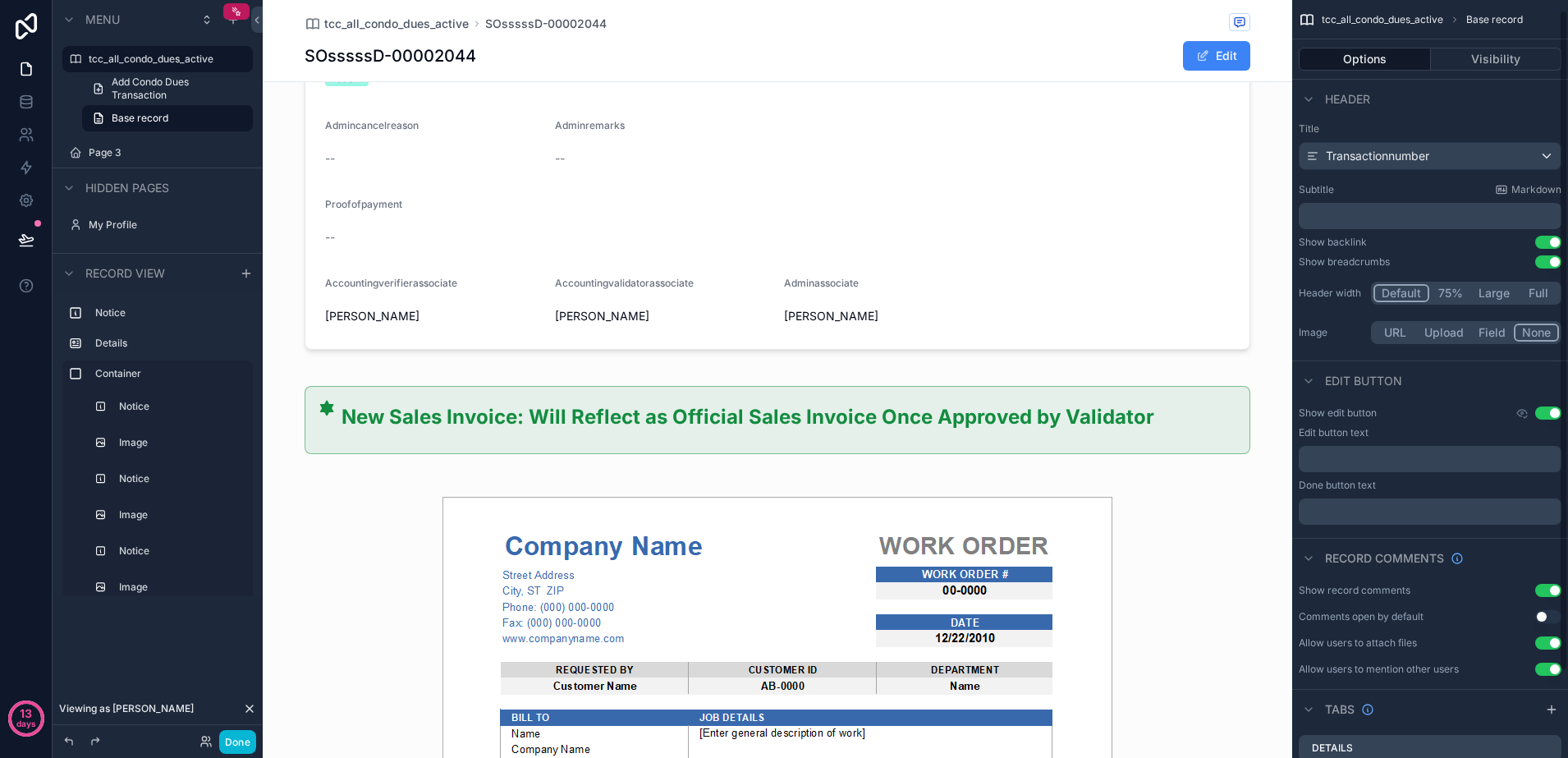
scroll to position [0, 0]
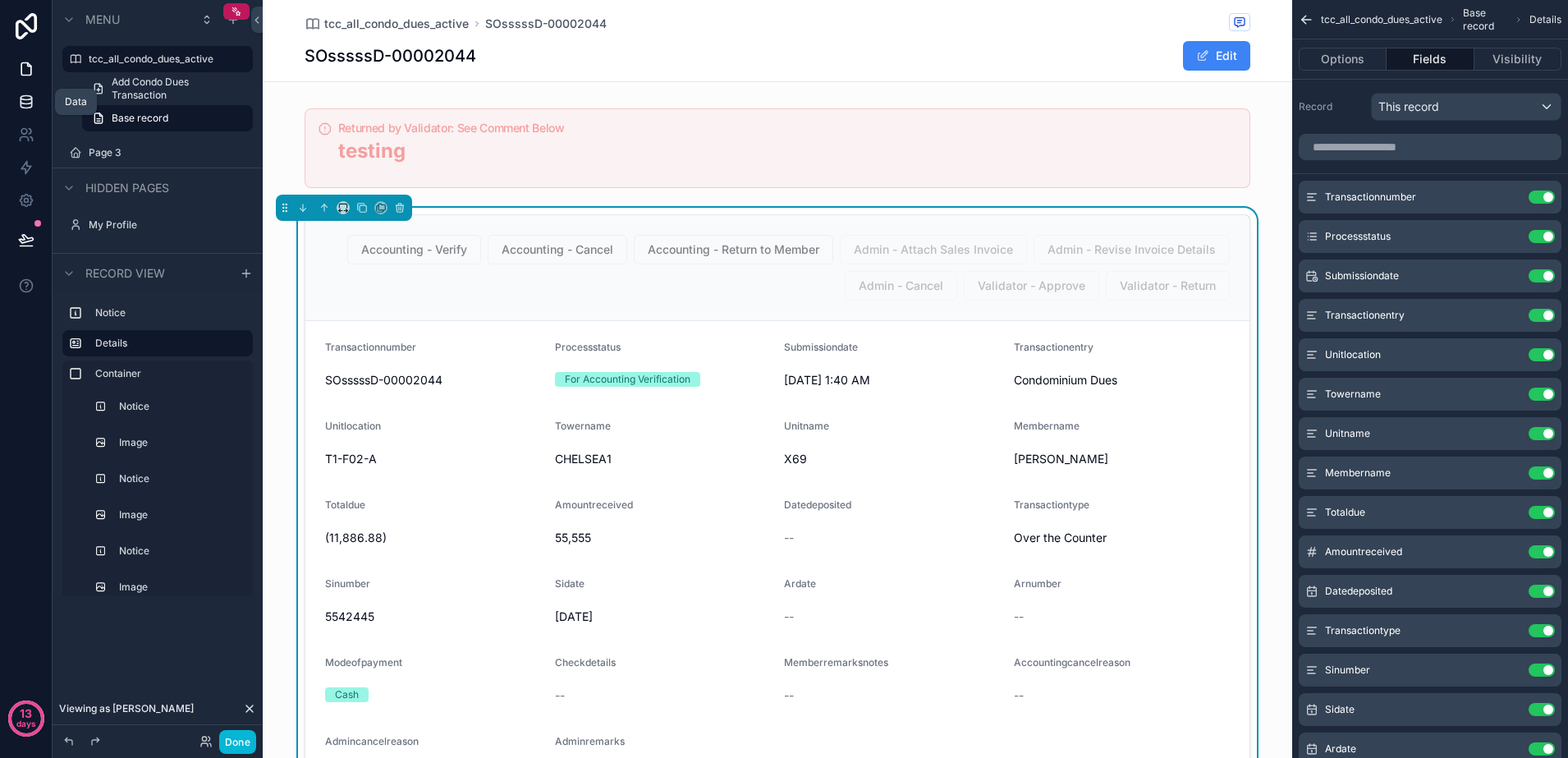
click at [41, 106] on link at bounding box center [25, 102] width 51 height 33
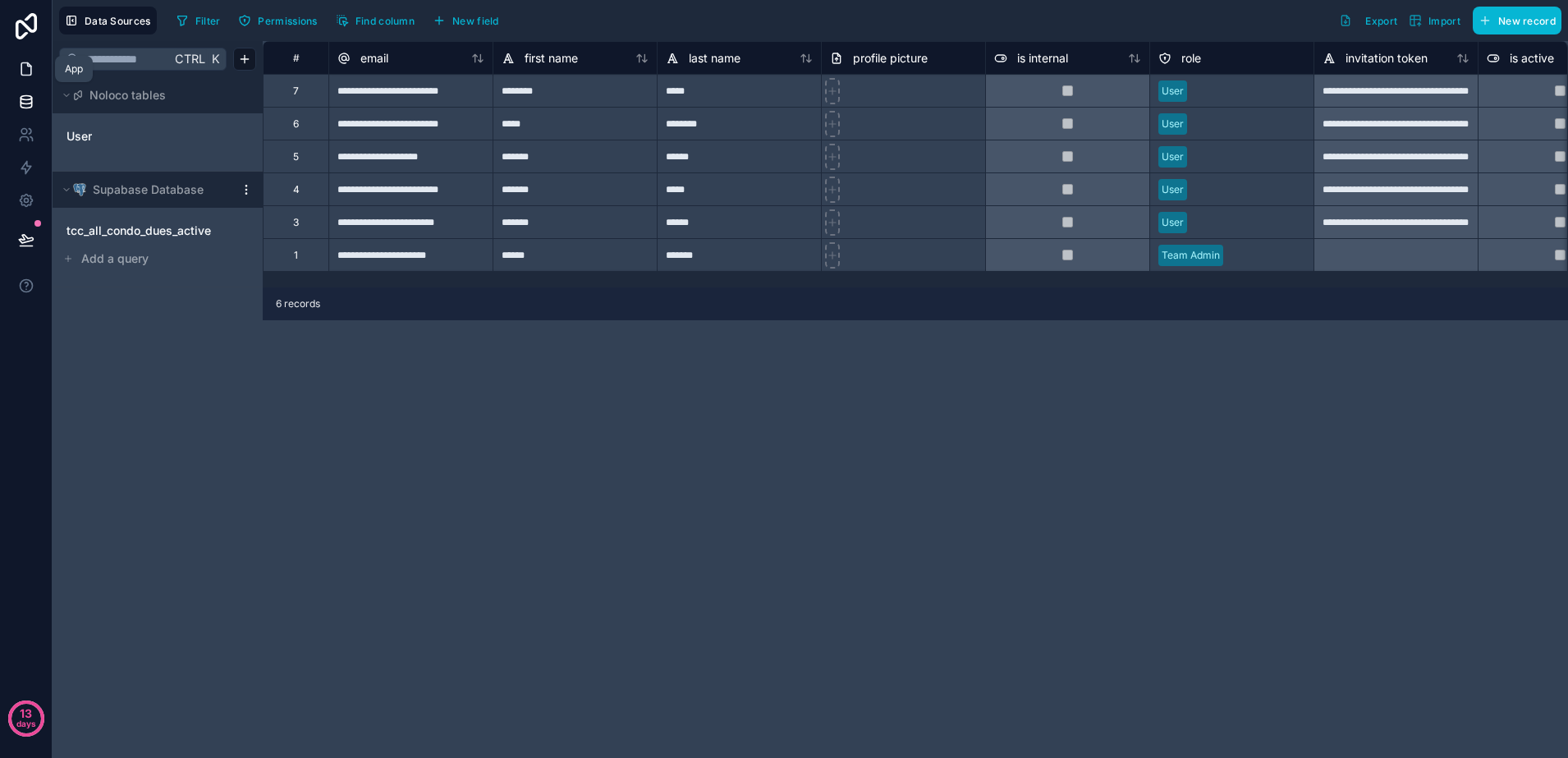
click at [22, 61] on icon at bounding box center [26, 69] width 16 height 16
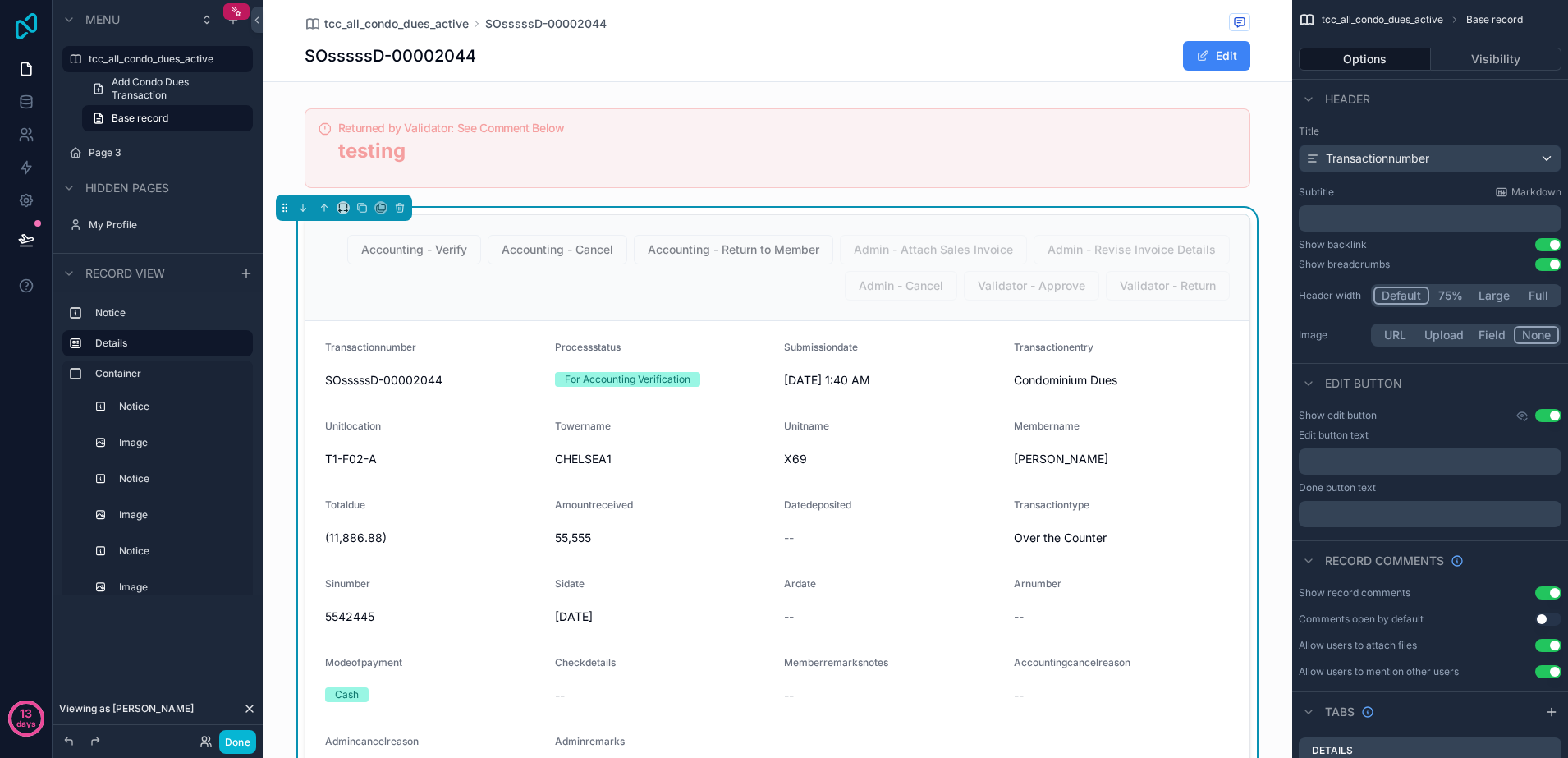
click at [35, 35] on icon at bounding box center [26, 26] width 33 height 26
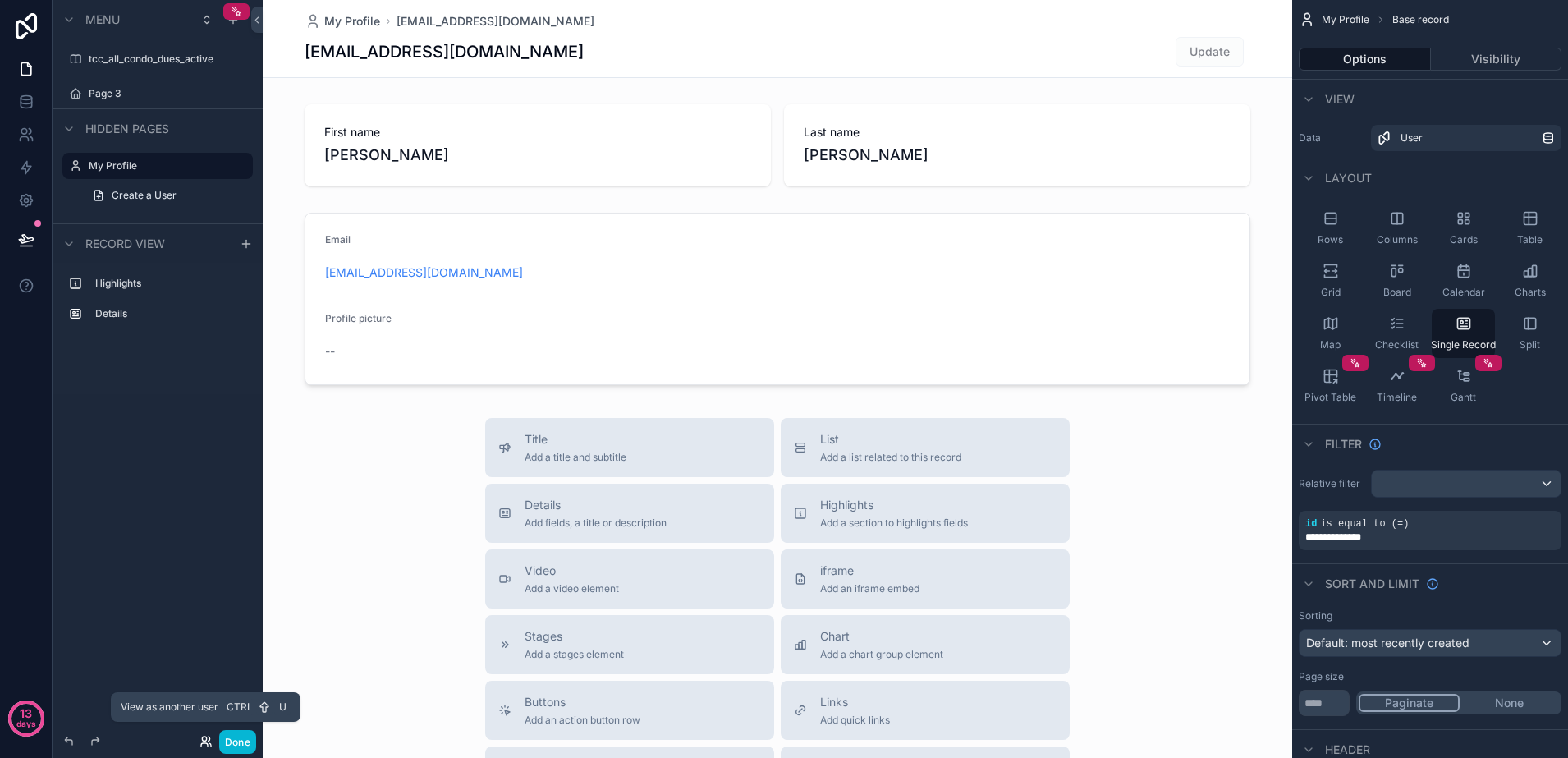
click at [207, 739] on icon at bounding box center [206, 742] width 14 height 14
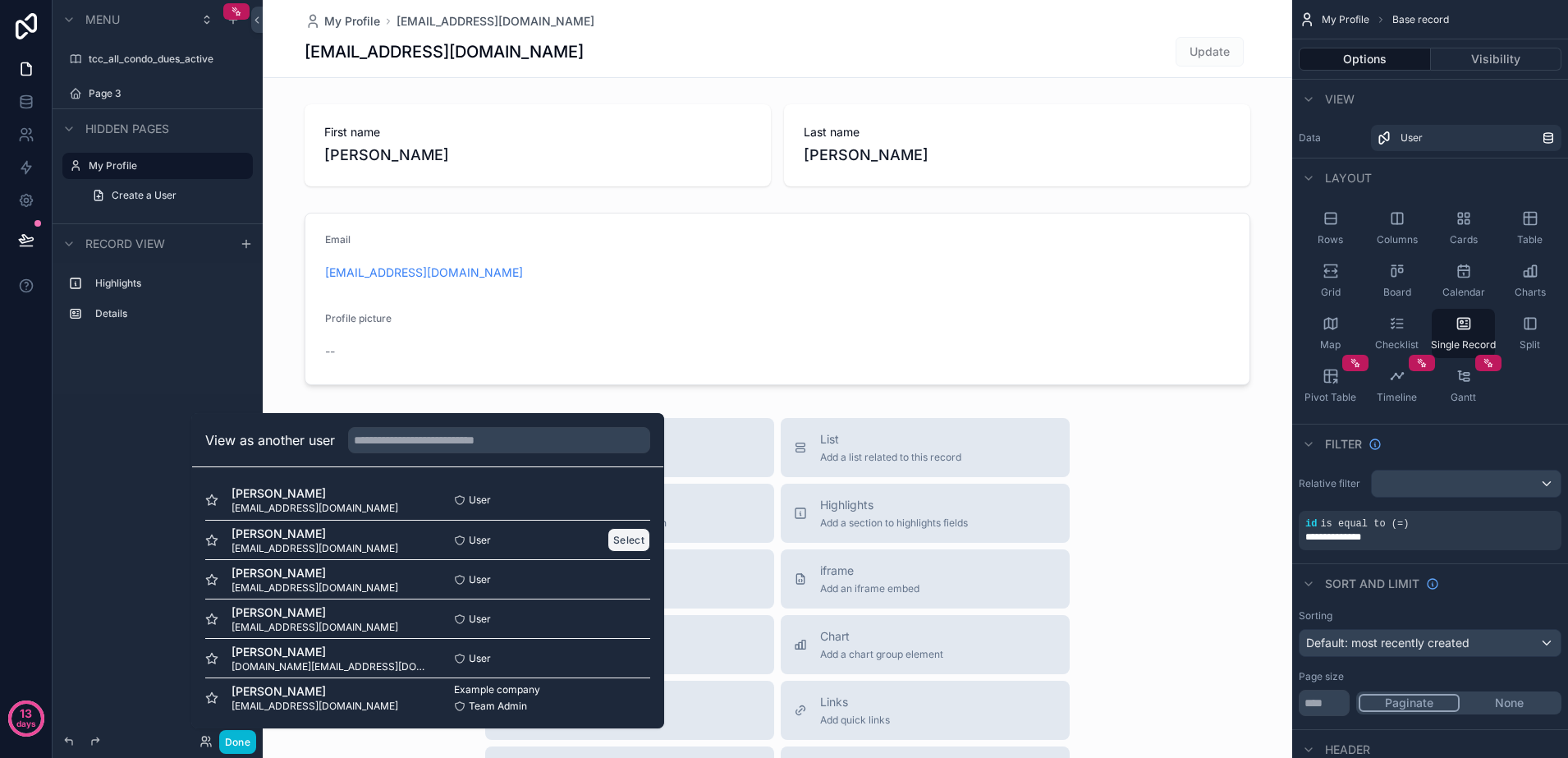
click at [607, 538] on button "Select" at bounding box center [629, 539] width 43 height 24
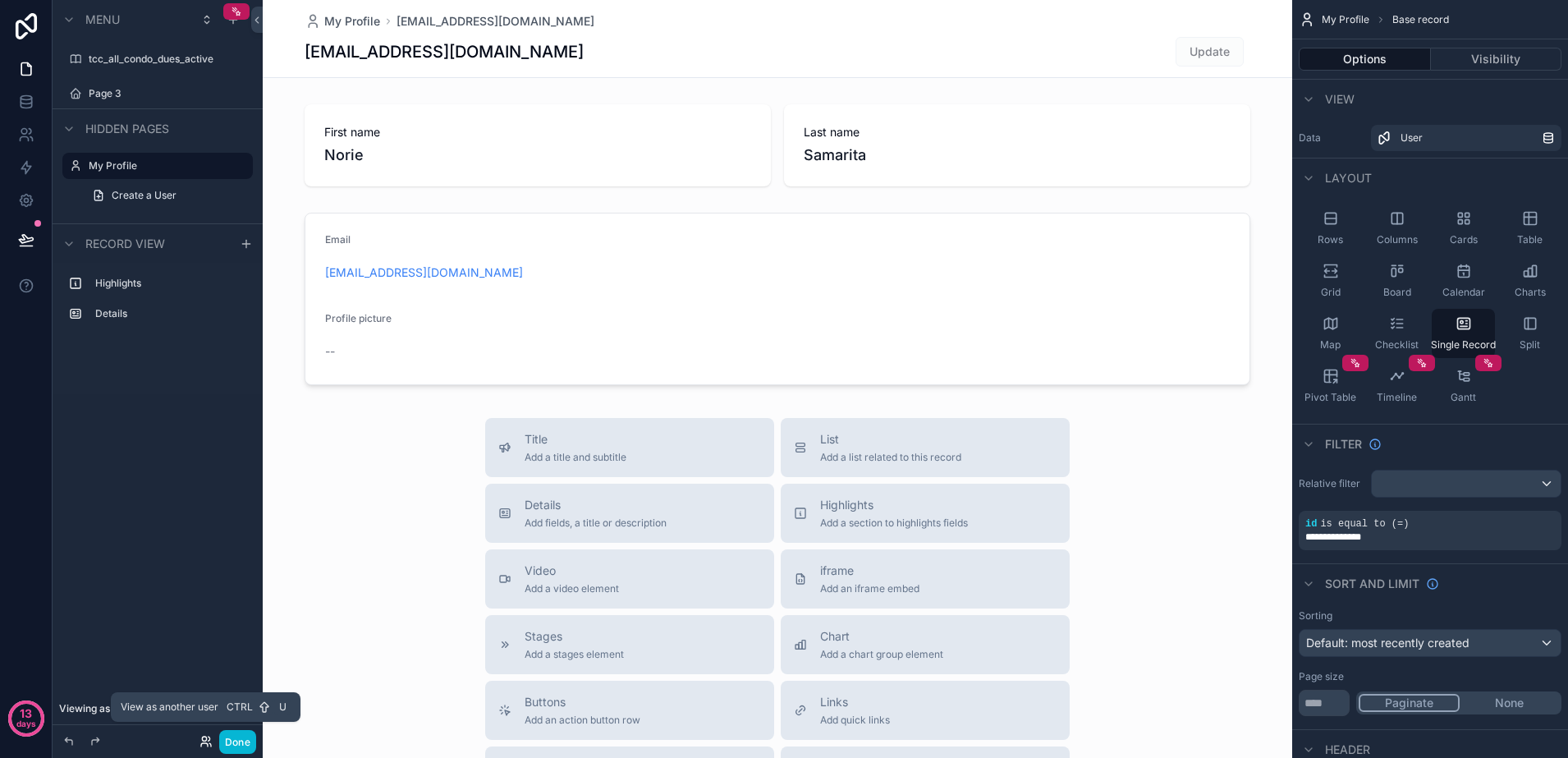
click at [208, 737] on icon at bounding box center [206, 742] width 14 height 14
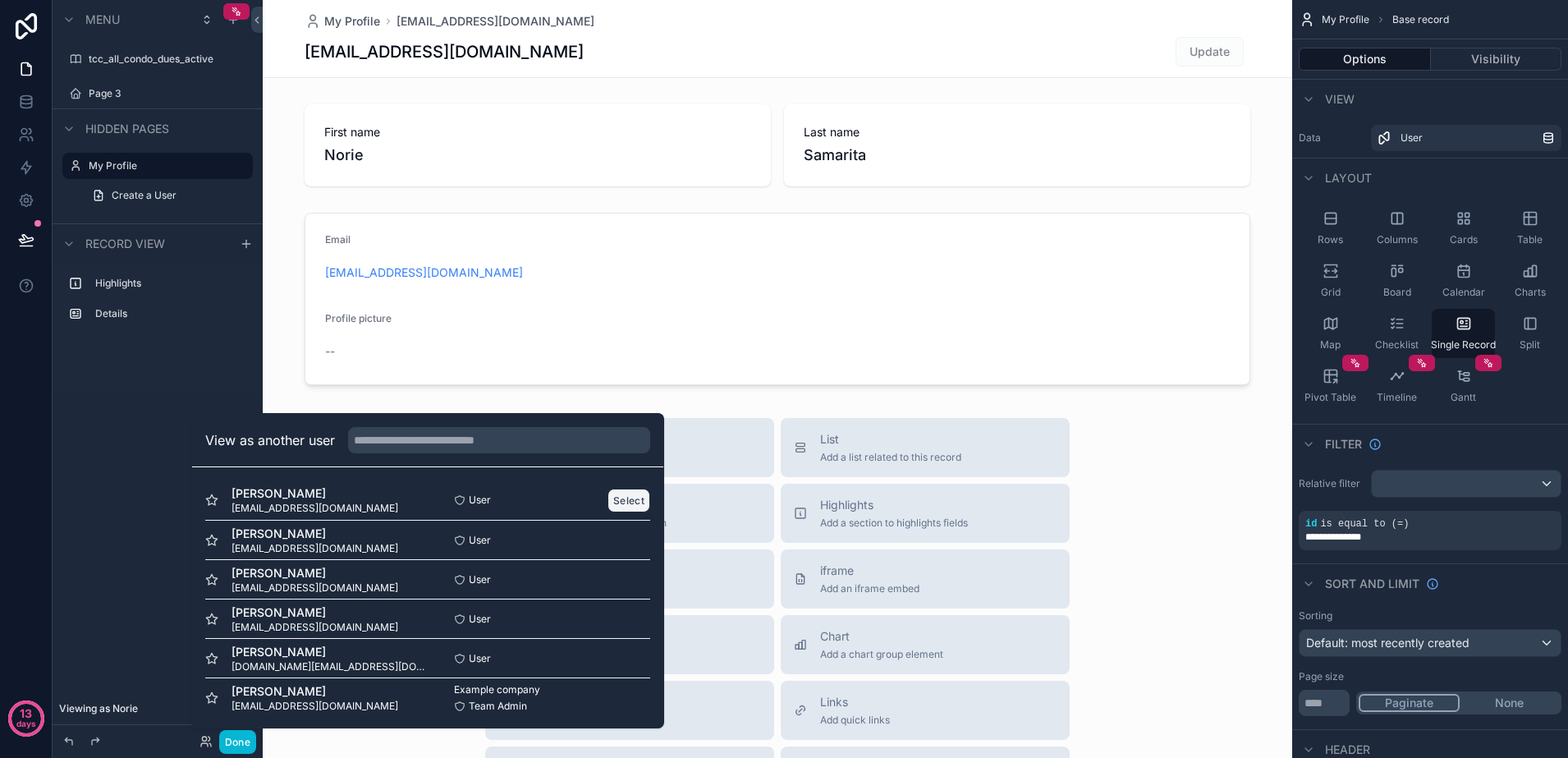
click at [622, 500] on button "Select" at bounding box center [629, 500] width 43 height 24
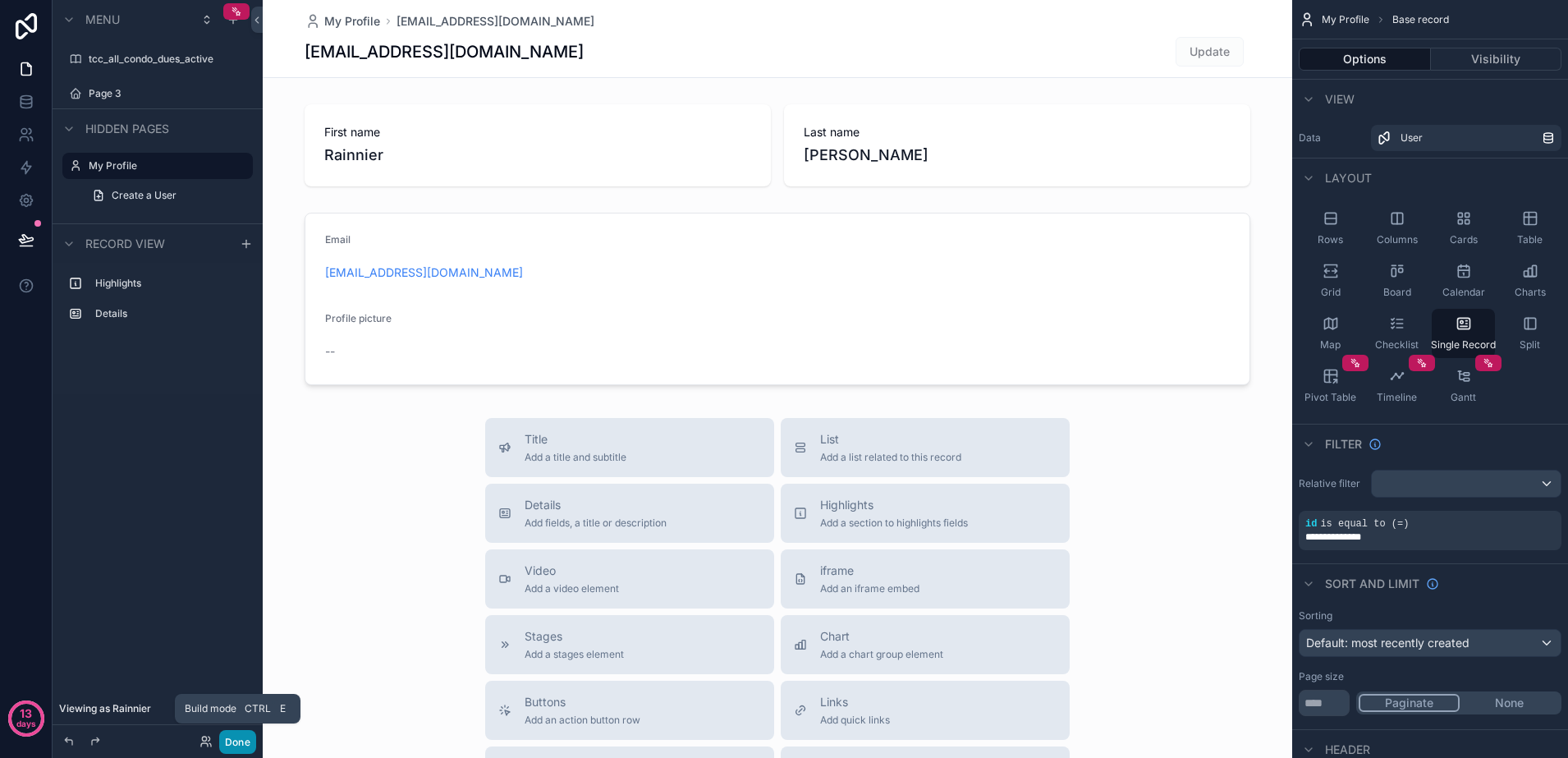
click at [244, 739] on button "Done" at bounding box center [237, 742] width 37 height 24
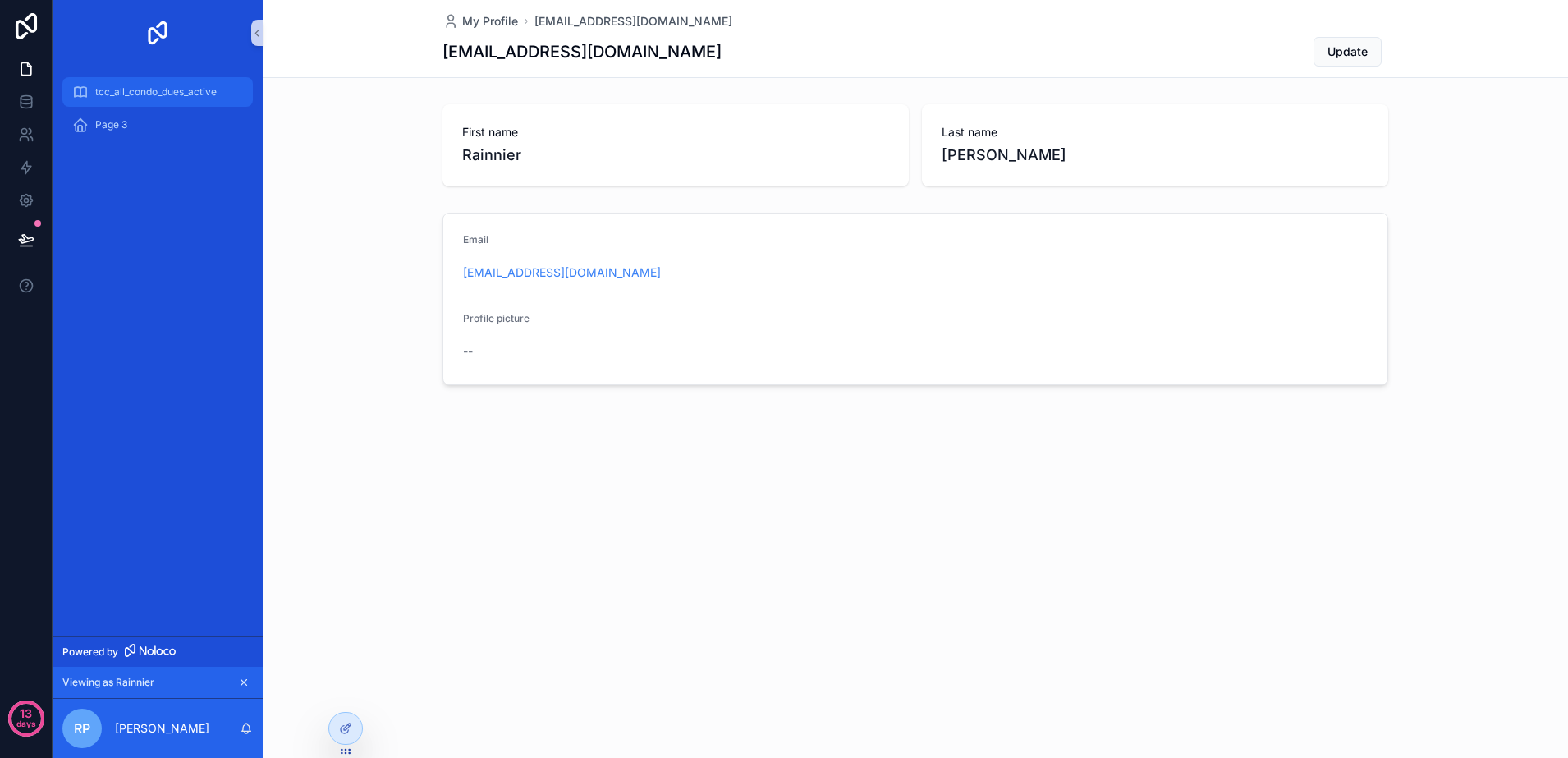
click at [158, 93] on span "tcc_all_condo_dues_active" at bounding box center [155, 92] width 121 height 14
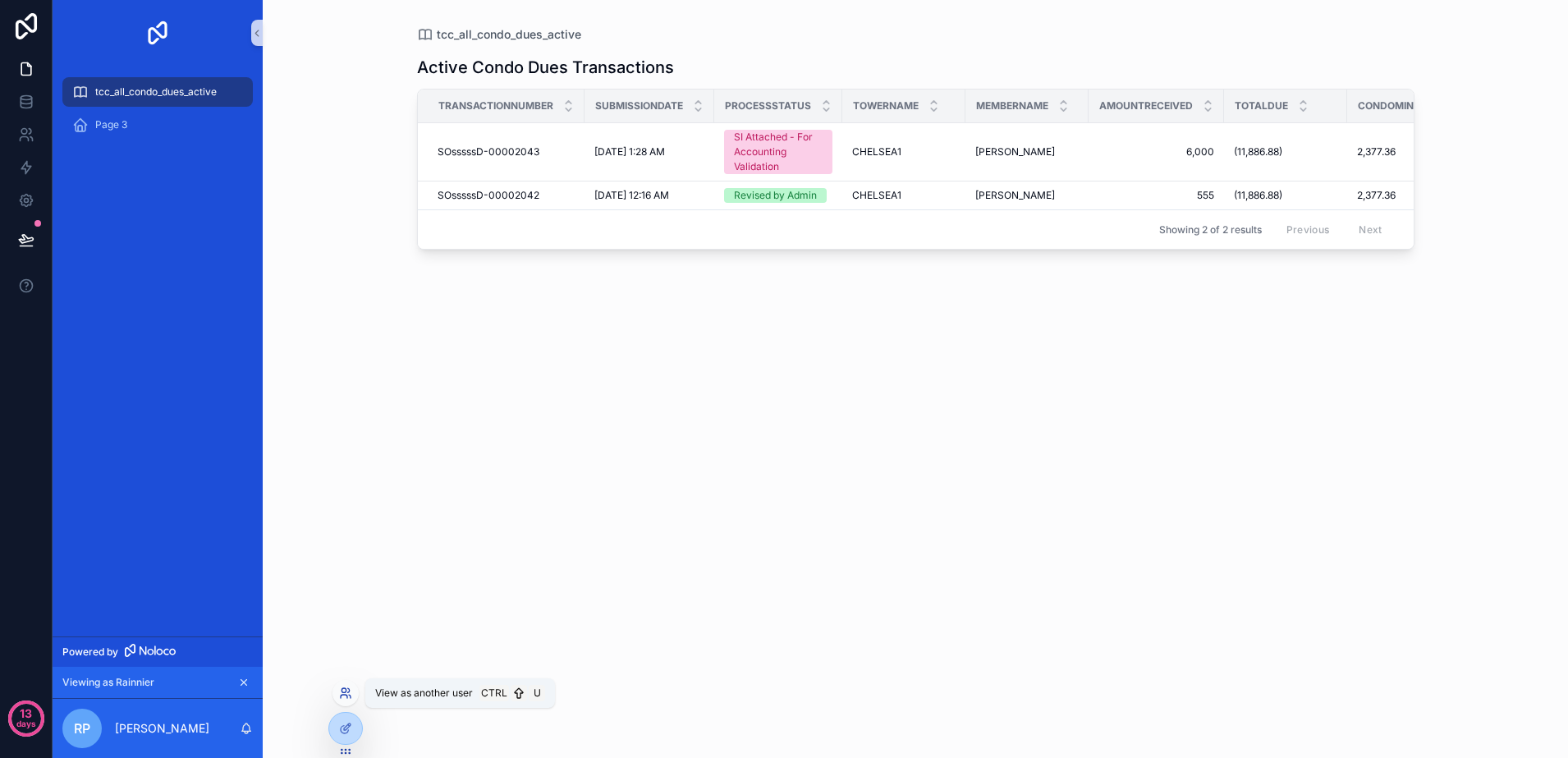
click at [341, 699] on icon at bounding box center [346, 693] width 14 height 14
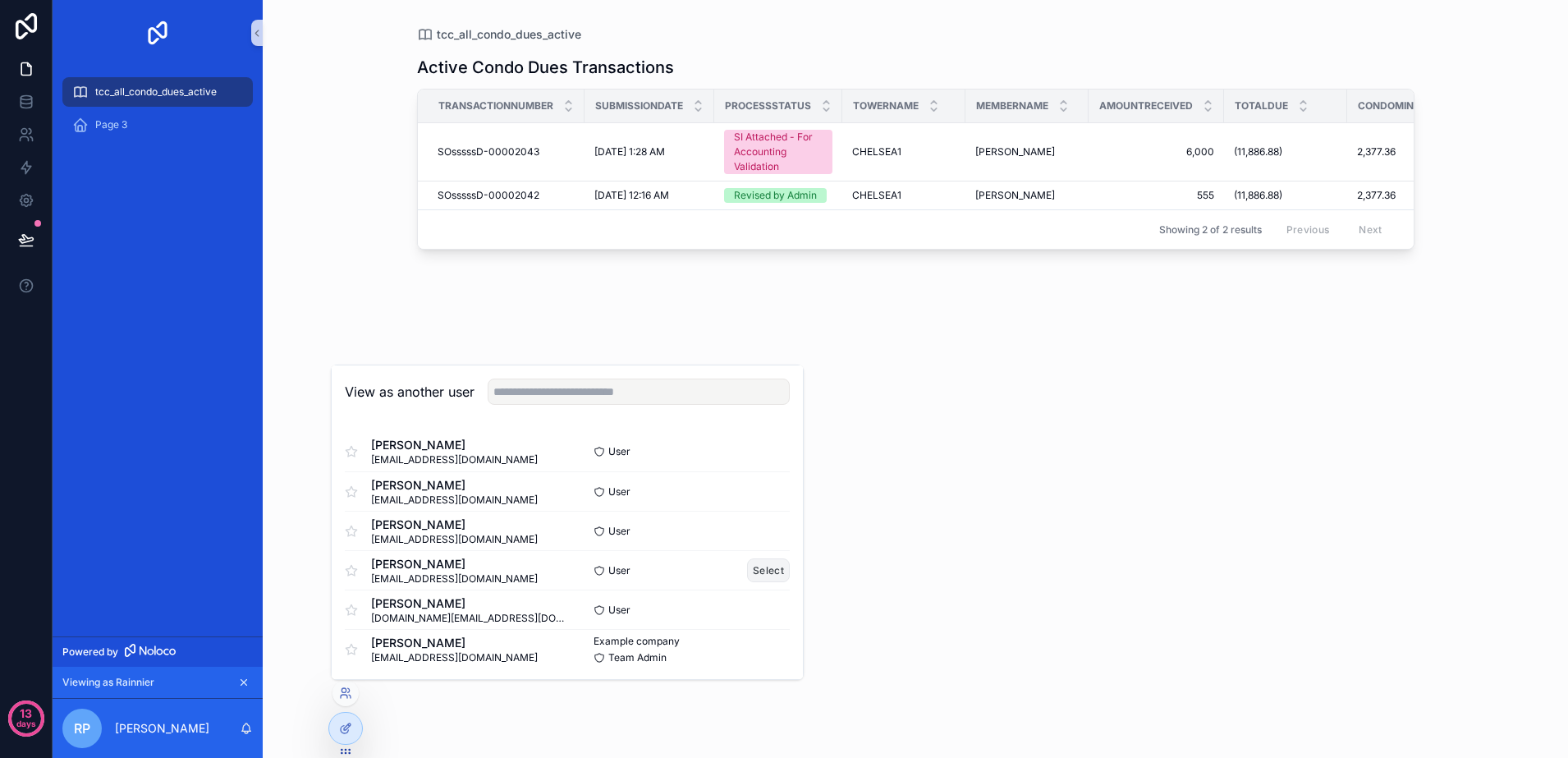
click at [748, 565] on button "Select" at bounding box center [769, 570] width 43 height 24
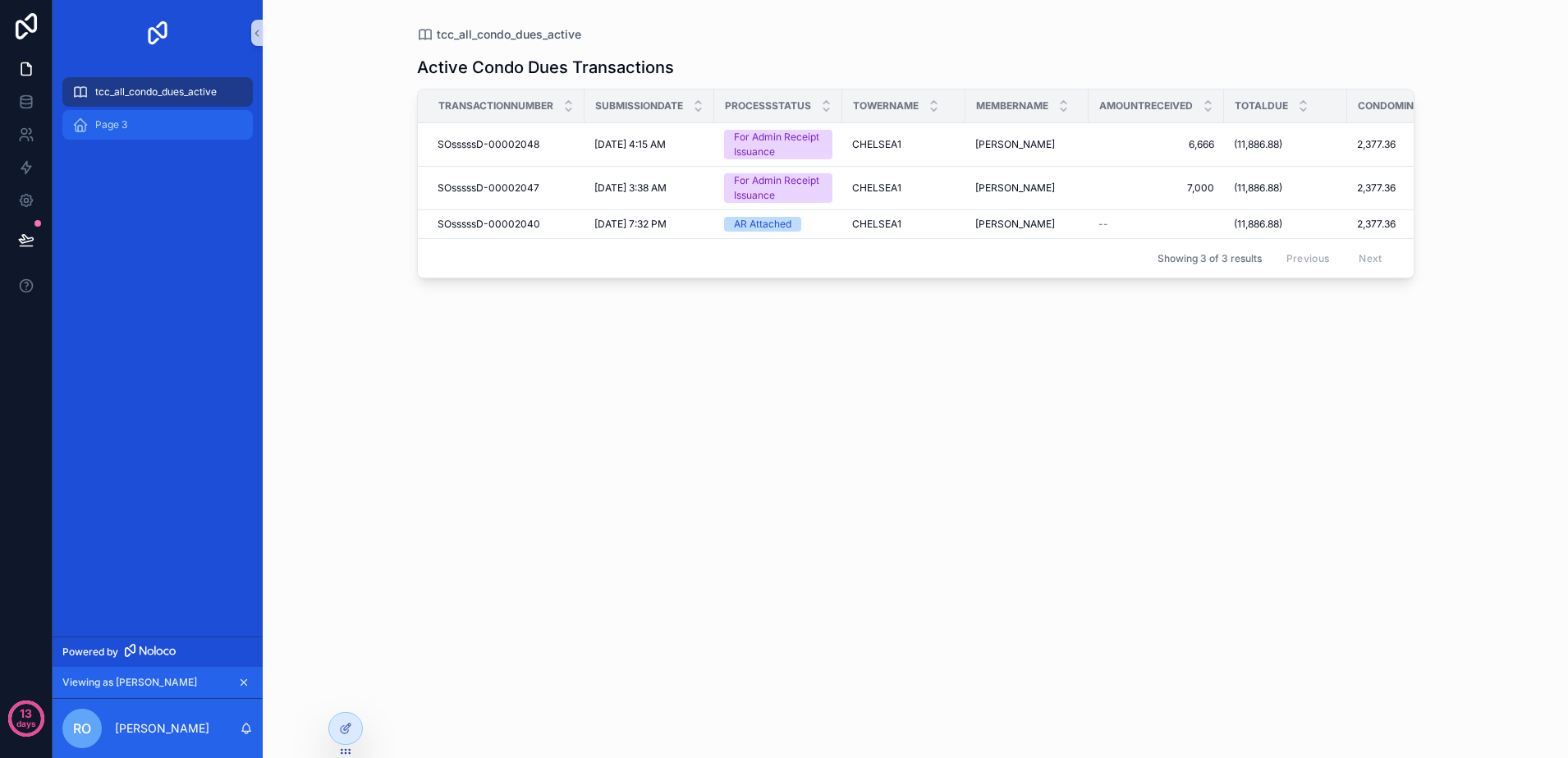
click at [175, 130] on div "Page 3" at bounding box center [158, 124] width 170 height 26
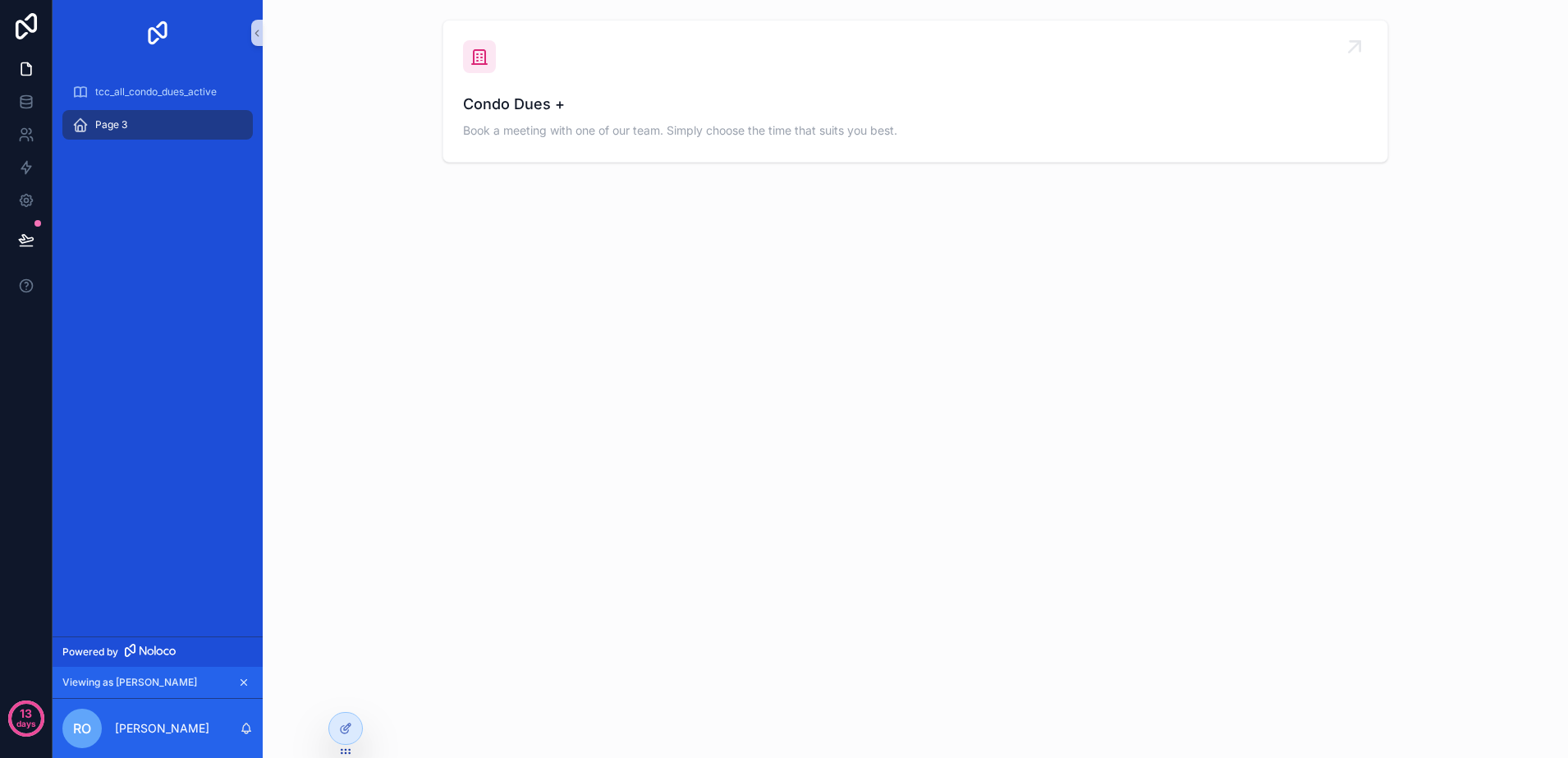
click at [648, 93] on span "Condo Dues +" at bounding box center [915, 105] width 905 height 23
click at [651, 115] on span "Condo Dues +" at bounding box center [915, 105] width 905 height 23
click at [131, 94] on span "tcc_all_condo_dues_active" at bounding box center [155, 92] width 121 height 14
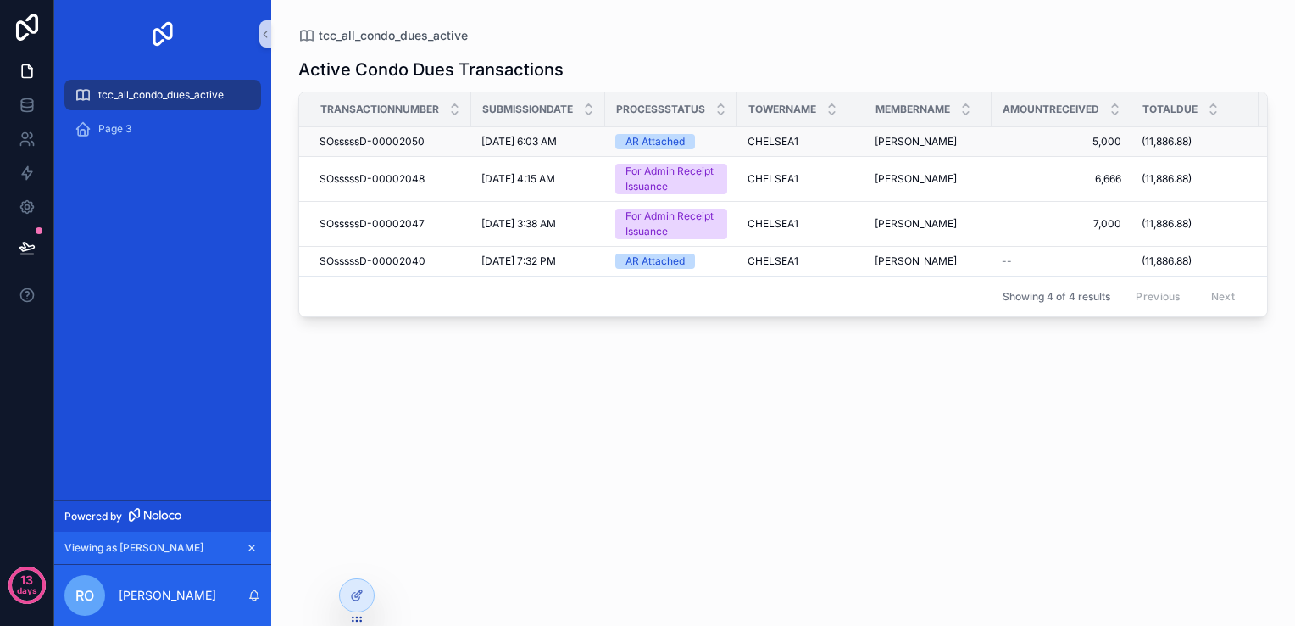
click at [556, 142] on span "[DATE] 6:03 AM" at bounding box center [519, 142] width 75 height 14
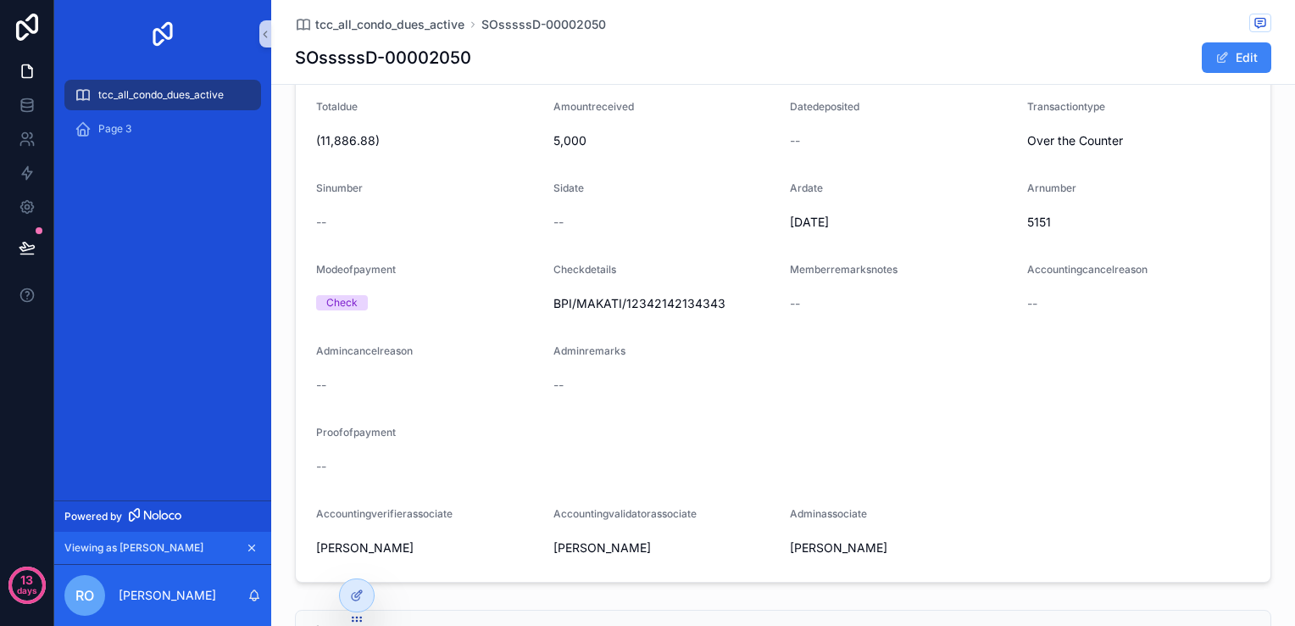
scroll to position [183, 0]
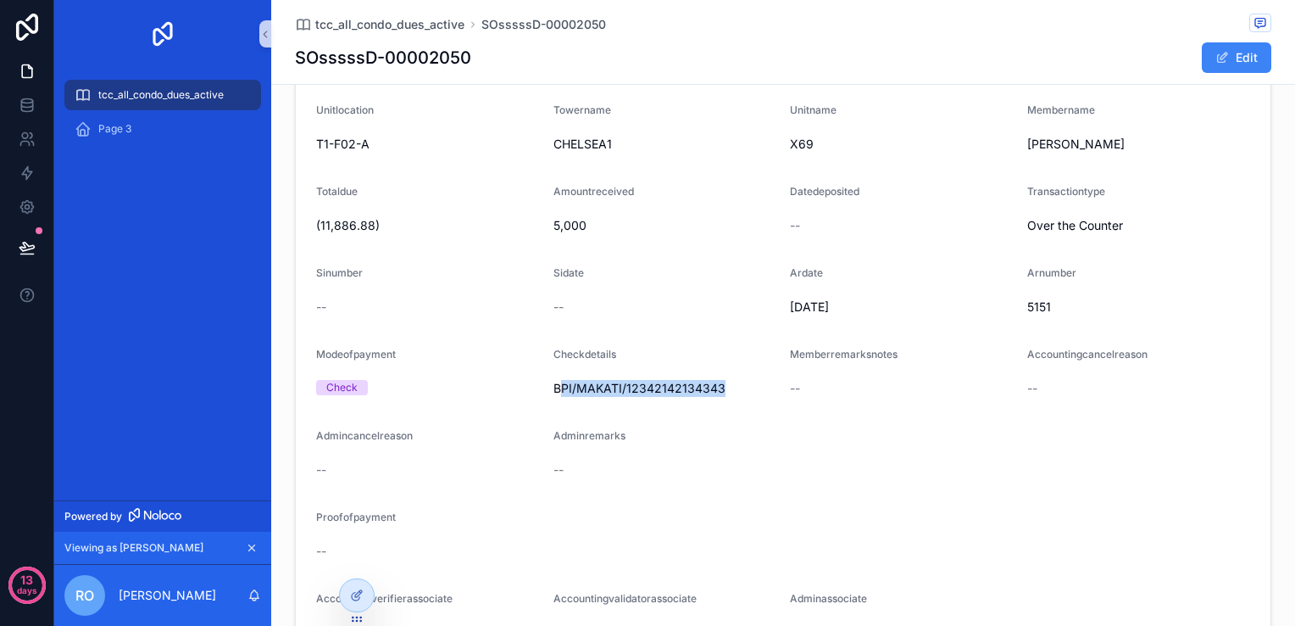
drag, startPoint x: 550, startPoint y: 382, endPoint x: 722, endPoint y: 382, distance: 172.1
click at [722, 382] on span "BPI/MAKATI/12342142134343" at bounding box center [666, 388] width 224 height 17
drag, startPoint x: 722, startPoint y: 382, endPoint x: 632, endPoint y: 394, distance: 90.8
click at [644, 395] on span "BPI/MAKATI/12342142134343" at bounding box center [666, 388] width 224 height 17
click at [543, 392] on form "Transactionnumber SOsssssD-00002050 Processstatus AR Attached Submissiondate [D…" at bounding box center [783, 334] width 975 height 665
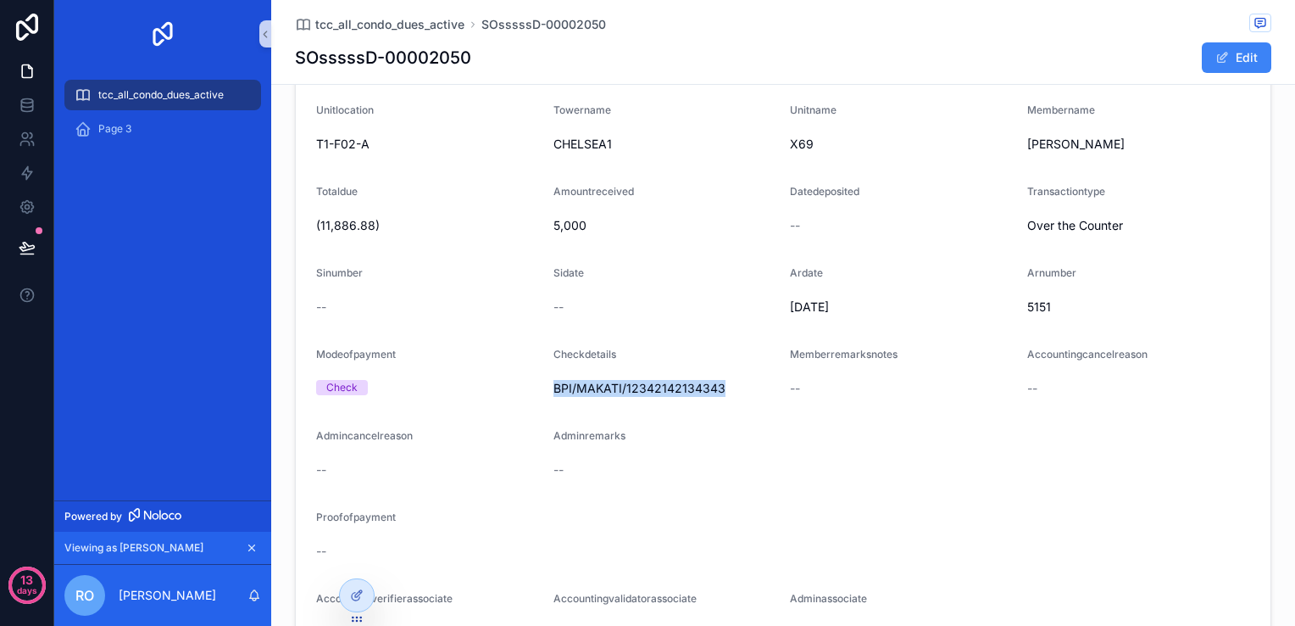
drag, startPoint x: 548, startPoint y: 388, endPoint x: 722, endPoint y: 388, distance: 173.8
click at [722, 388] on span "BPI/MAKATI/12342142134343" at bounding box center [666, 388] width 224 height 17
drag, startPoint x: 722, startPoint y: 388, endPoint x: 599, endPoint y: 387, distance: 122.9
click at [599, 387] on span "BPI/MAKATI/12342142134343" at bounding box center [666, 388] width 224 height 17
click at [512, 385] on div "Check" at bounding box center [428, 387] width 224 height 15
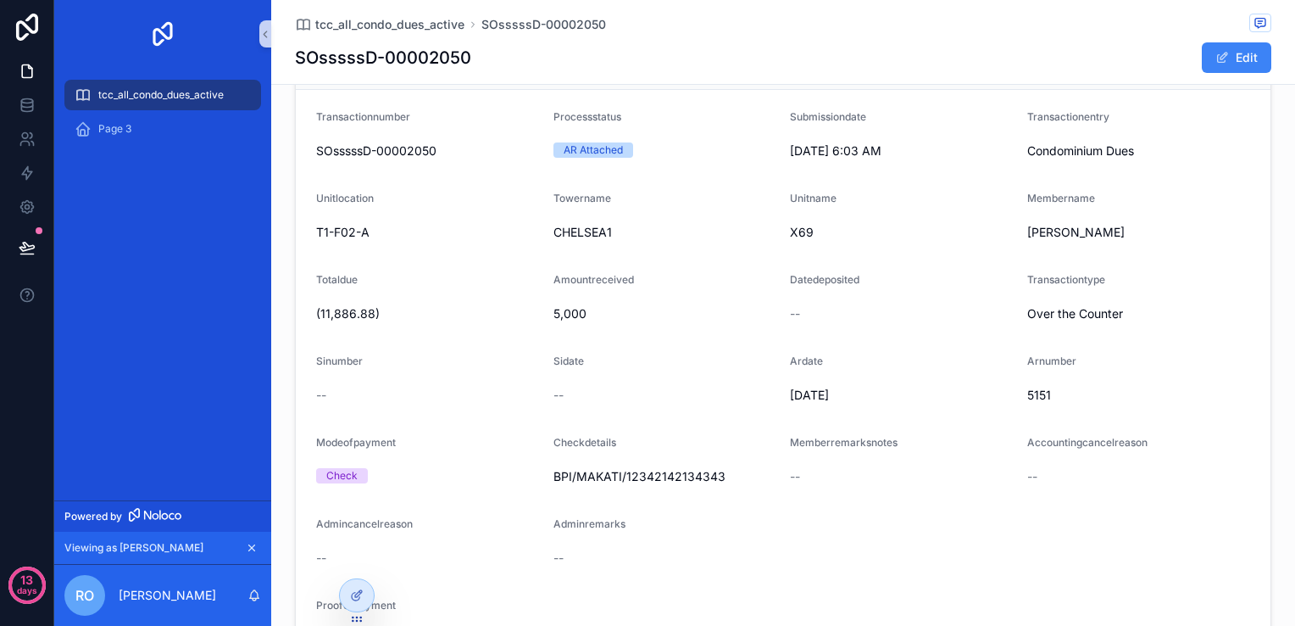
scroll to position [14, 0]
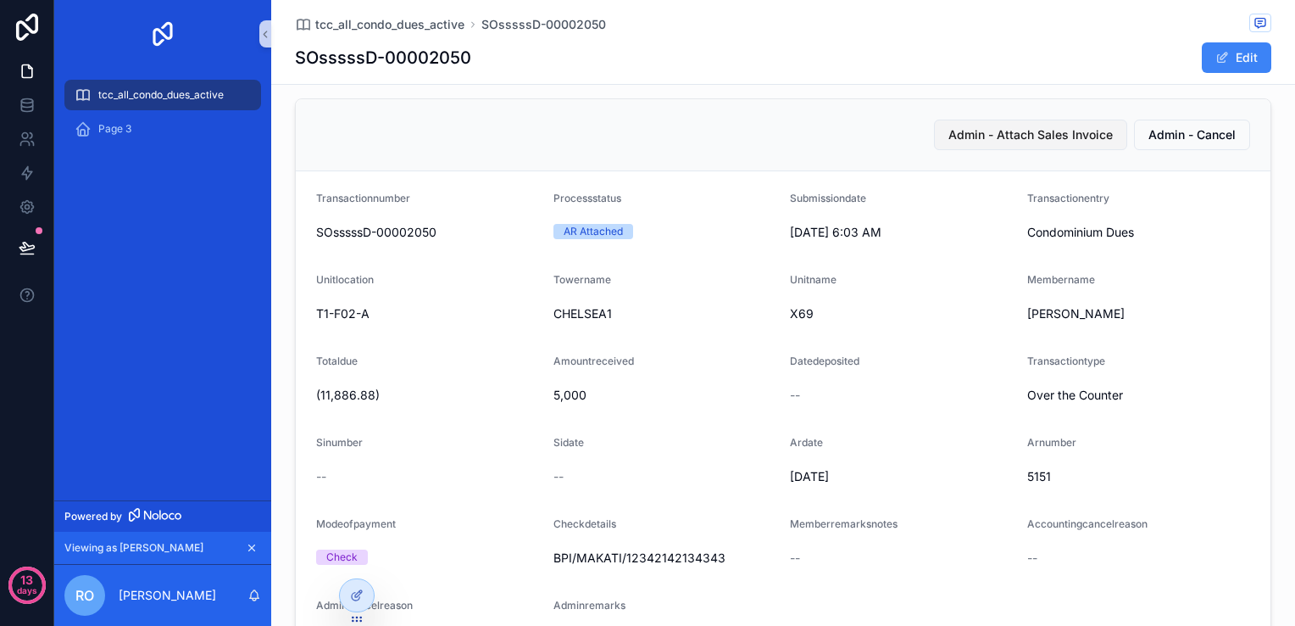
click at [1022, 137] on span "Admin - Attach Sales Invoice" at bounding box center [1031, 134] width 164 height 17
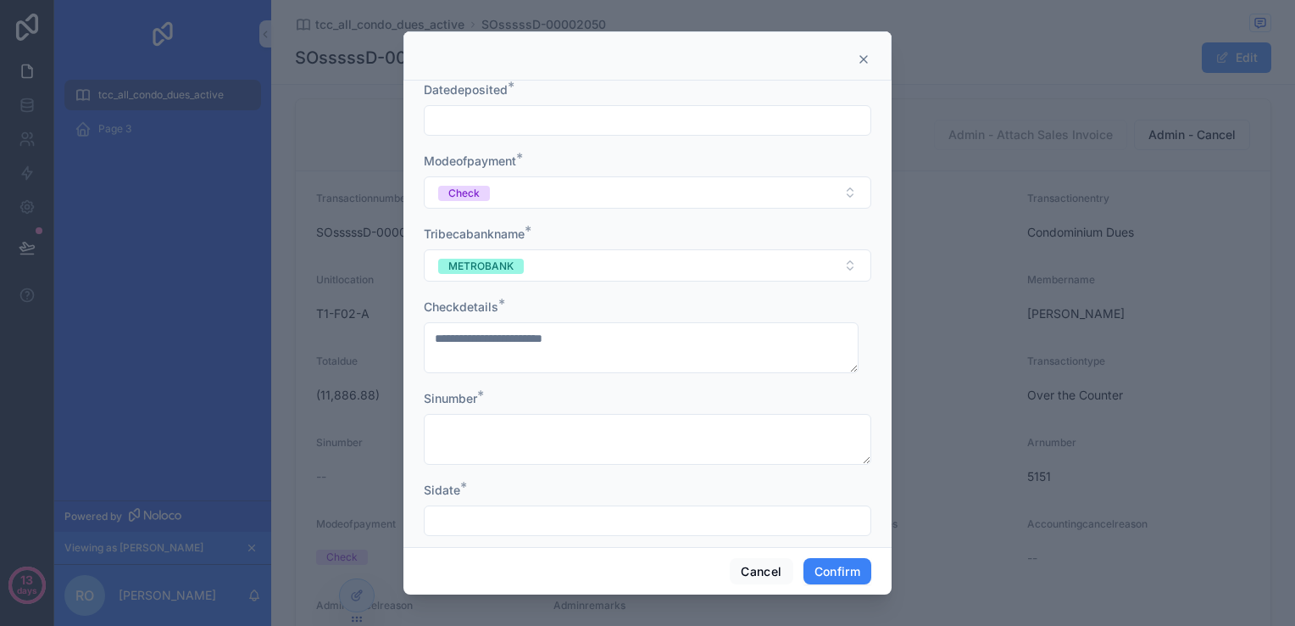
scroll to position [0, 0]
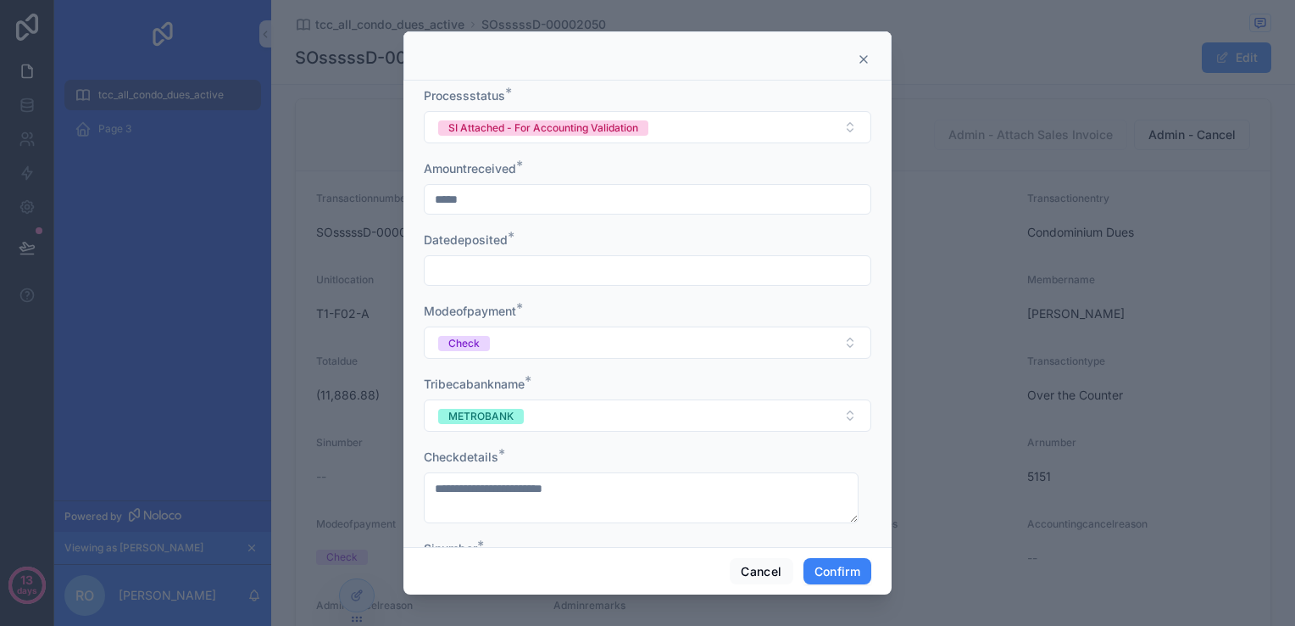
click at [511, 274] on input "text" at bounding box center [648, 271] width 446 height 24
click at [672, 449] on button "9" at bounding box center [672, 448] width 31 height 31
type input "*********"
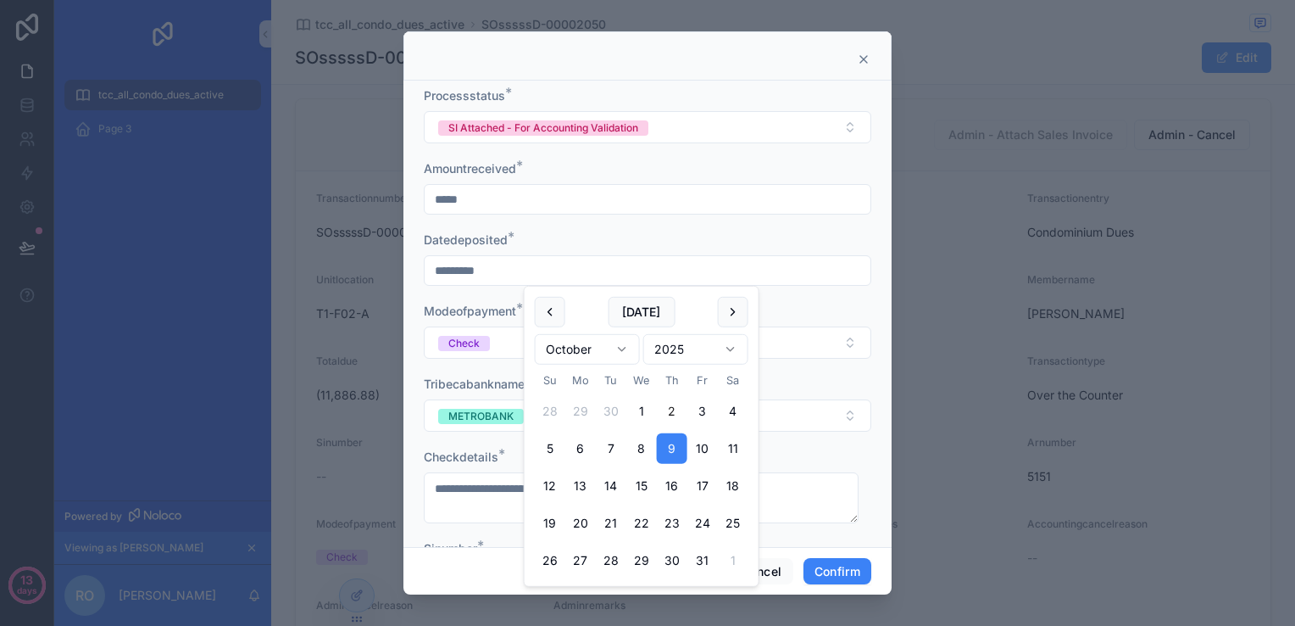
click at [415, 371] on div "**********" at bounding box center [648, 314] width 488 height 466
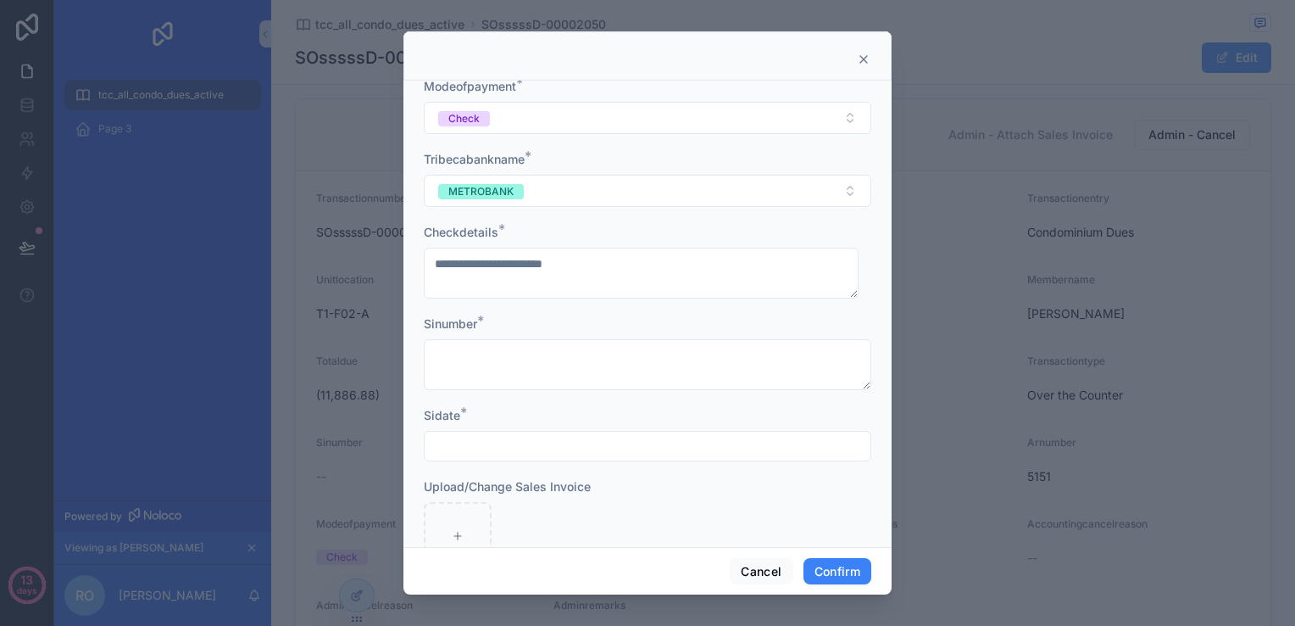
scroll to position [254, 0]
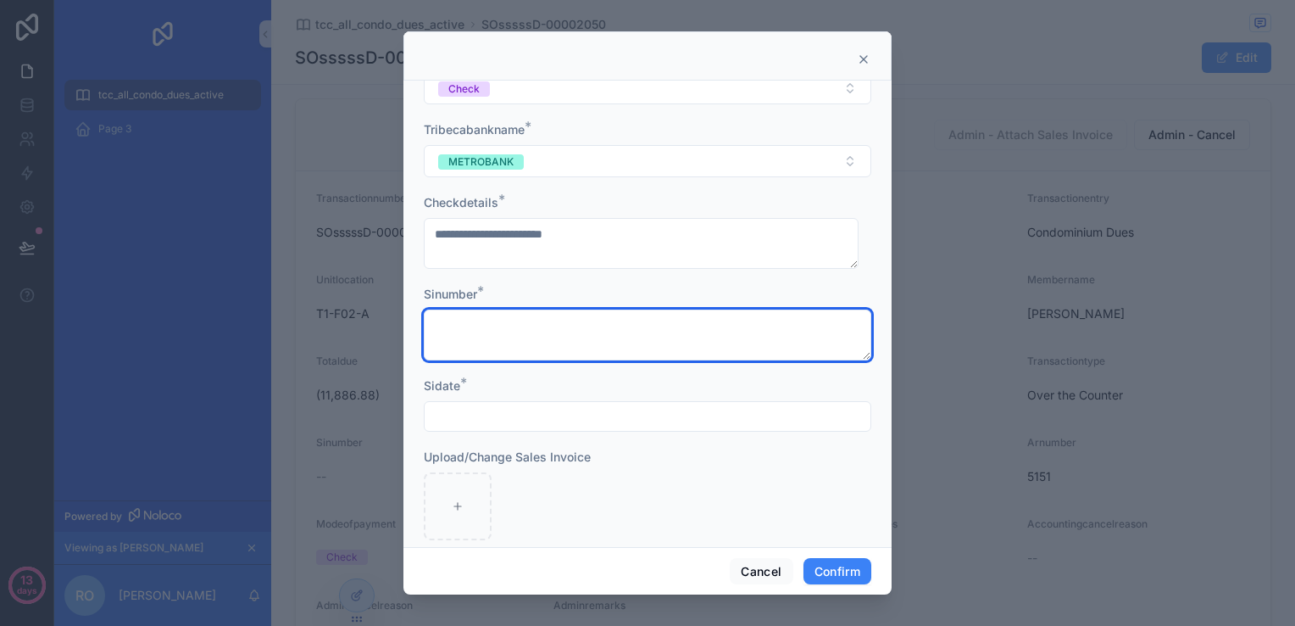
click at [469, 337] on textarea at bounding box center [648, 334] width 448 height 51
type textarea "*******"
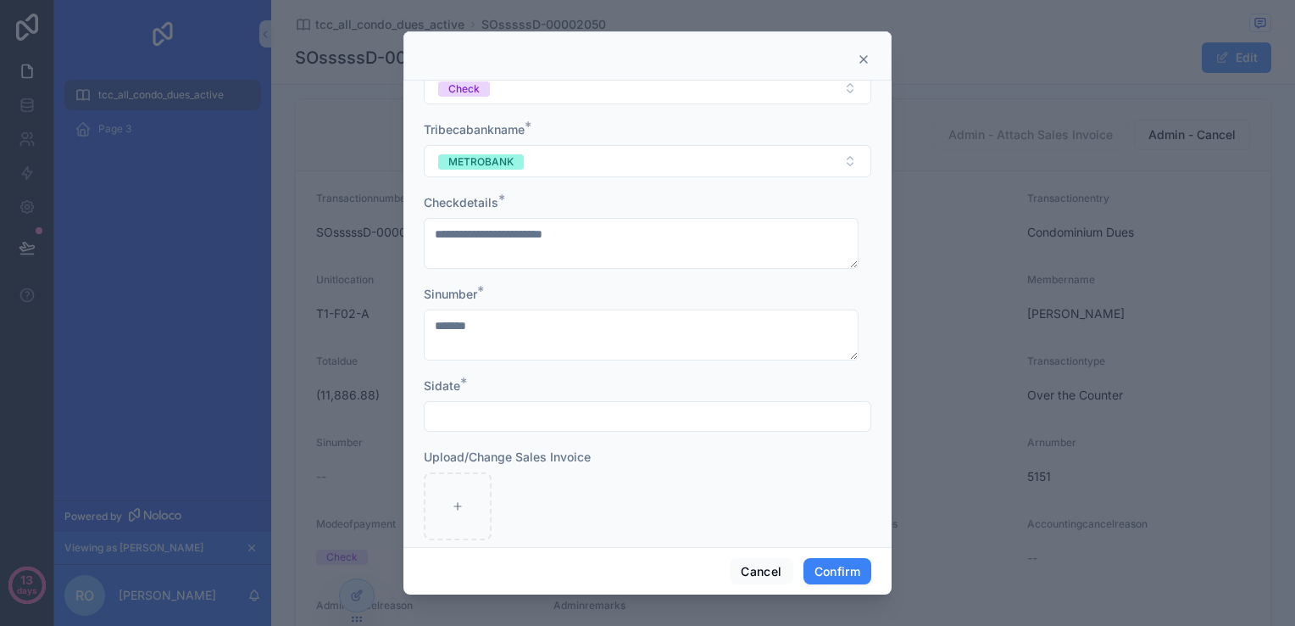
click at [505, 415] on input "text" at bounding box center [648, 416] width 446 height 24
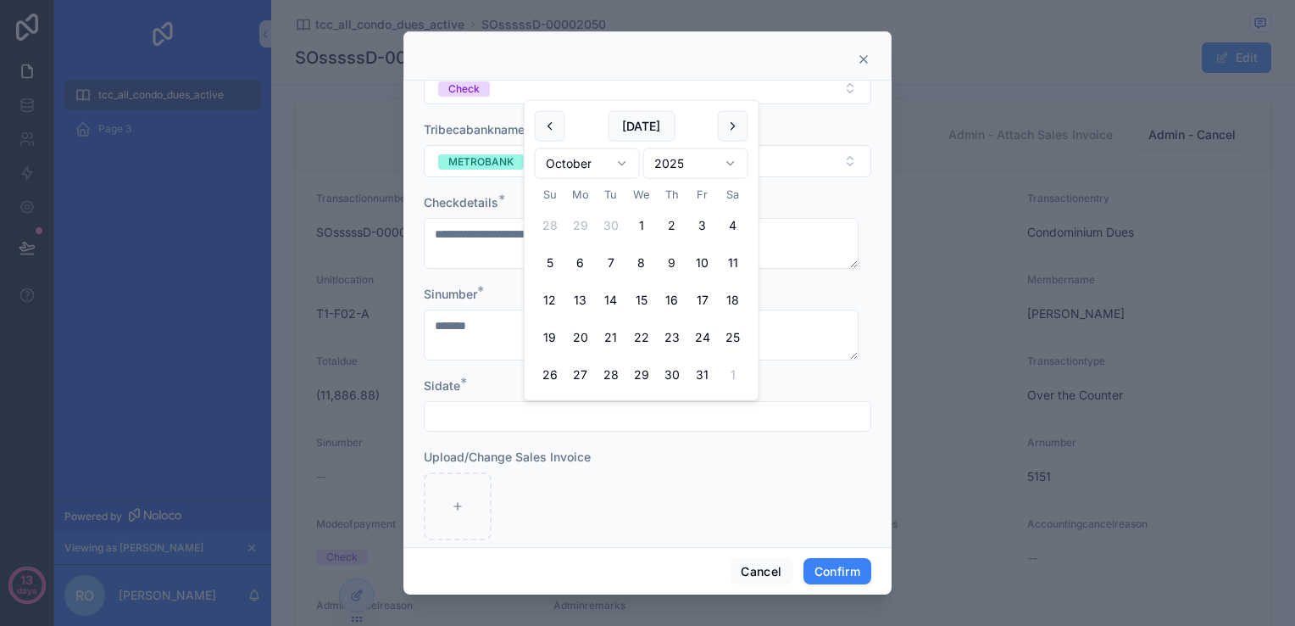
click at [665, 265] on button "9" at bounding box center [672, 263] width 31 height 31
type input "*********"
click at [555, 483] on div at bounding box center [648, 506] width 448 height 68
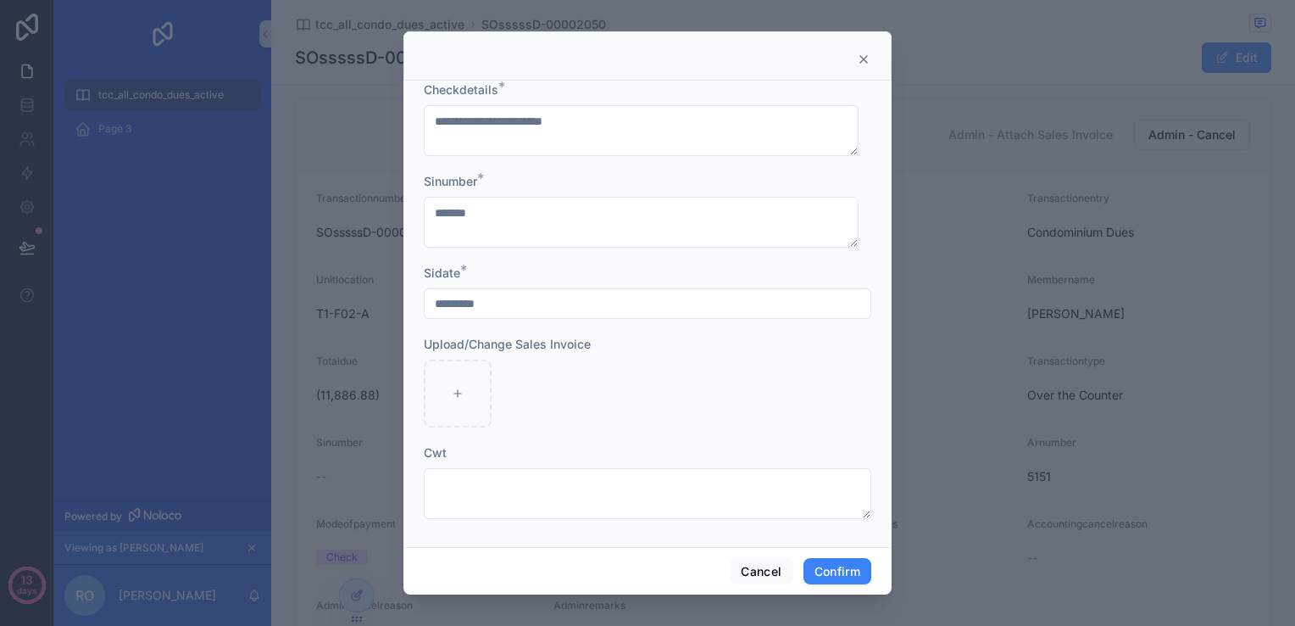
scroll to position [369, 0]
click at [448, 400] on div at bounding box center [458, 392] width 68 height 68
type input "**********"
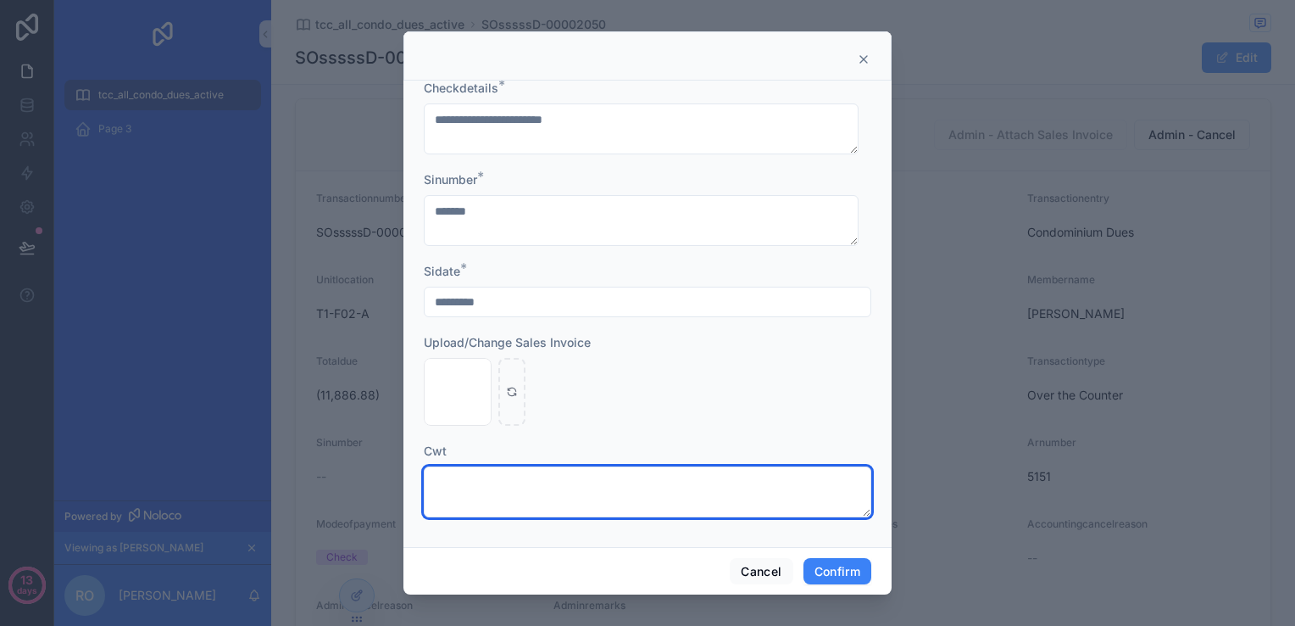
click at [566, 483] on textarea at bounding box center [648, 491] width 448 height 51
type textarea "*"
drag, startPoint x: 566, startPoint y: 483, endPoint x: 434, endPoint y: 480, distance: 132.3
click at [434, 480] on textarea "*******" at bounding box center [641, 491] width 435 height 51
type textarea "*****"
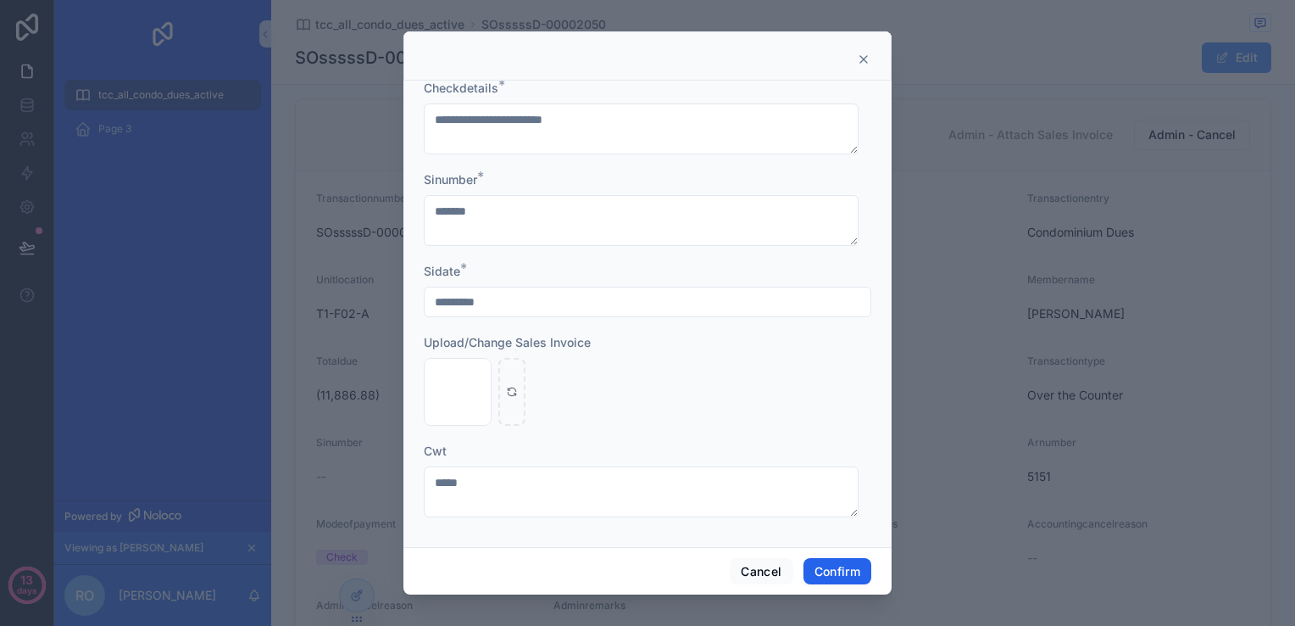
click at [833, 565] on button "Confirm" at bounding box center [838, 571] width 68 height 27
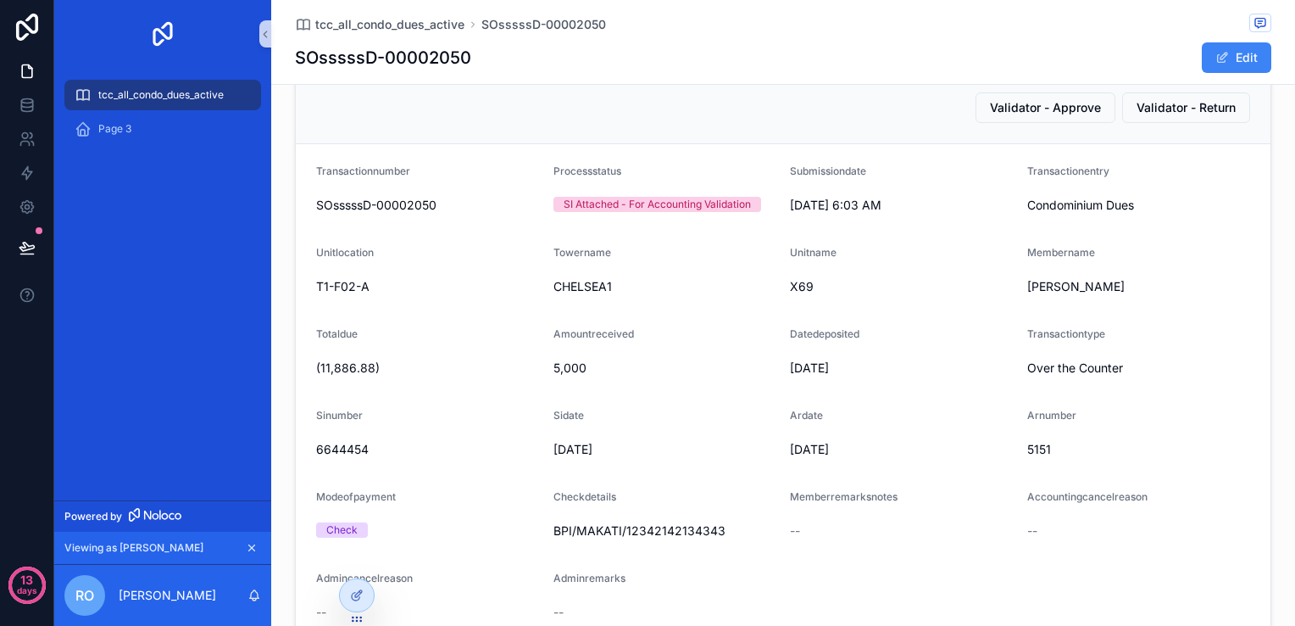
scroll to position [0, 0]
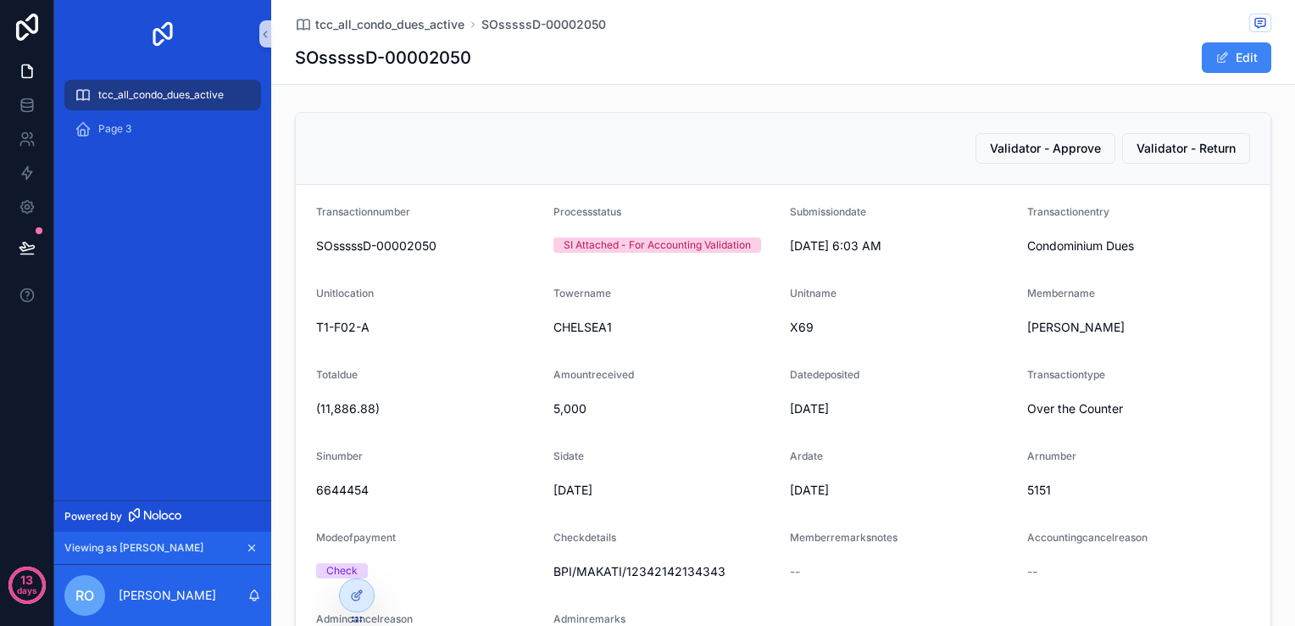
click at [173, 92] on span "tcc_all_condo_dues_active" at bounding box center [160, 95] width 125 height 14
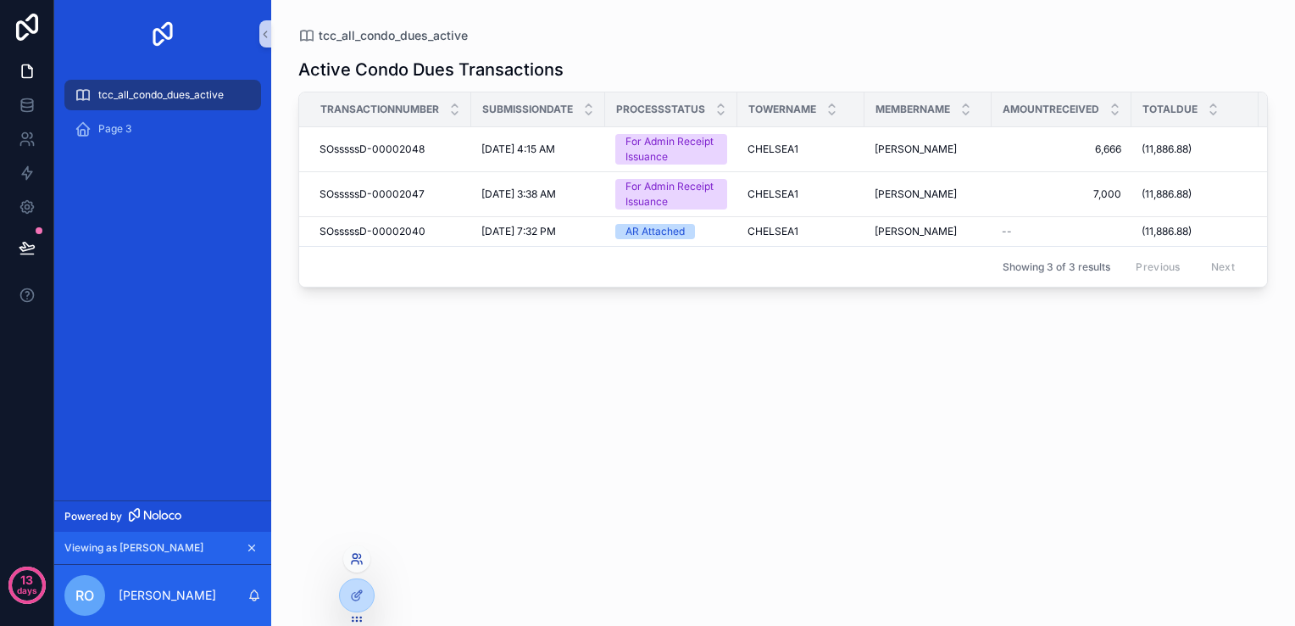
click at [353, 560] on icon at bounding box center [355, 561] width 7 height 3
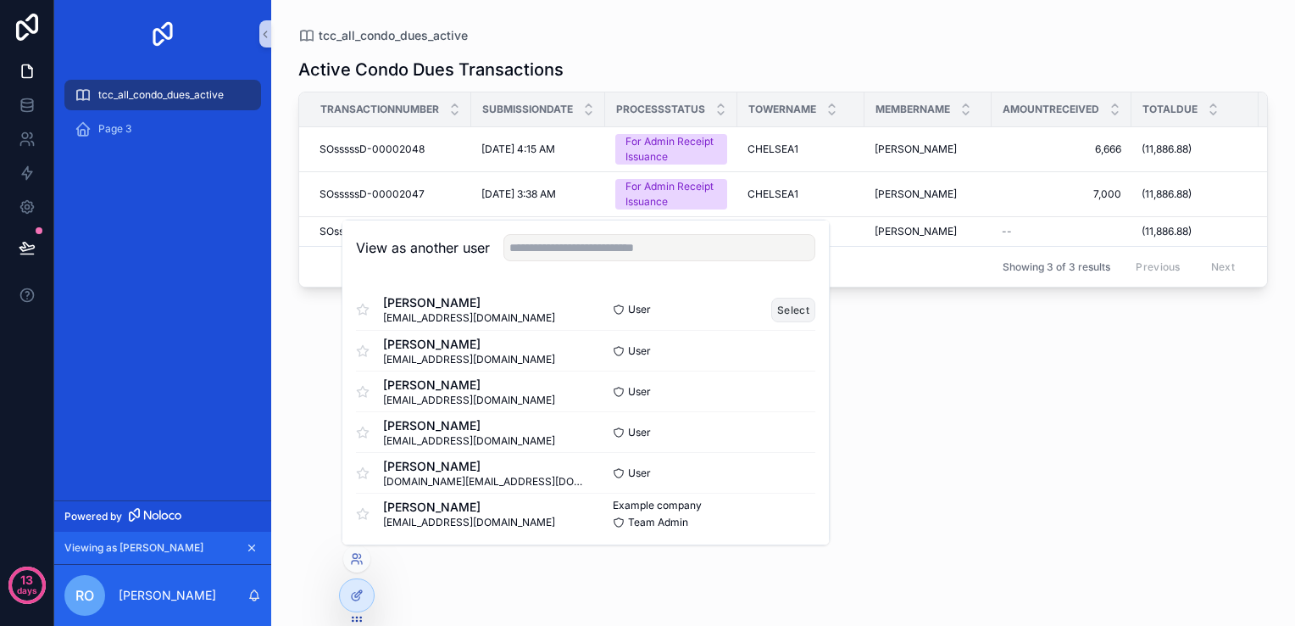
click at [780, 313] on button "Select" at bounding box center [794, 309] width 44 height 25
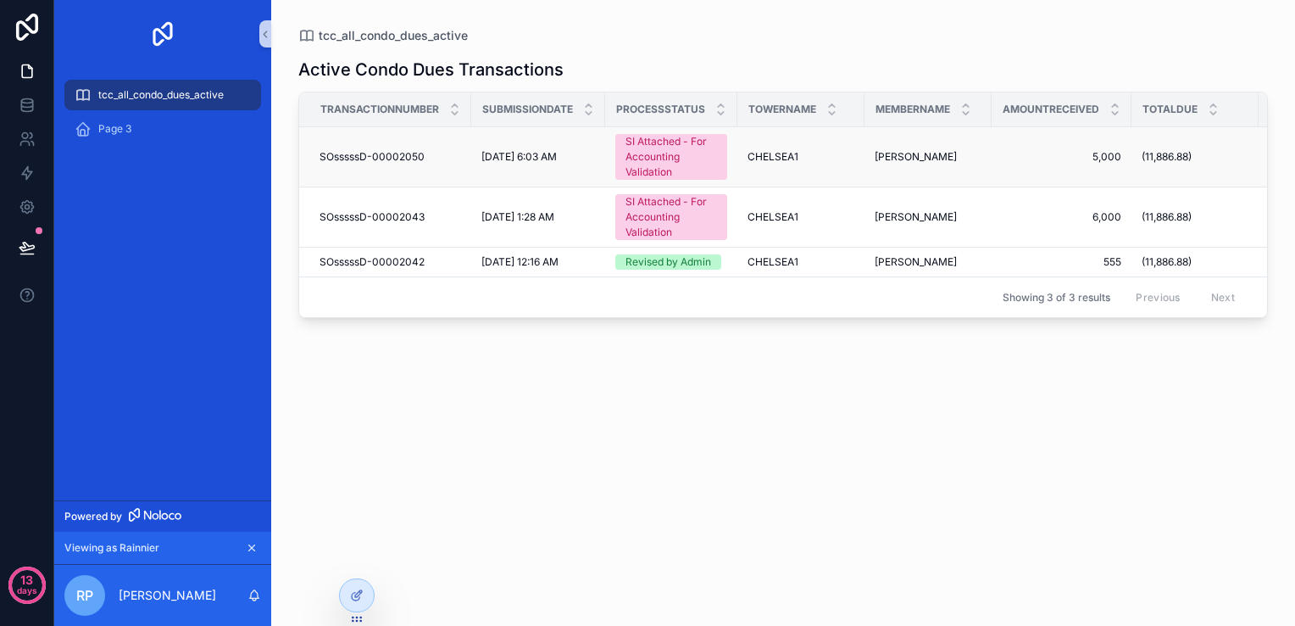
click at [644, 164] on div "SI Attached - For Accounting Validation" at bounding box center [672, 157] width 92 height 46
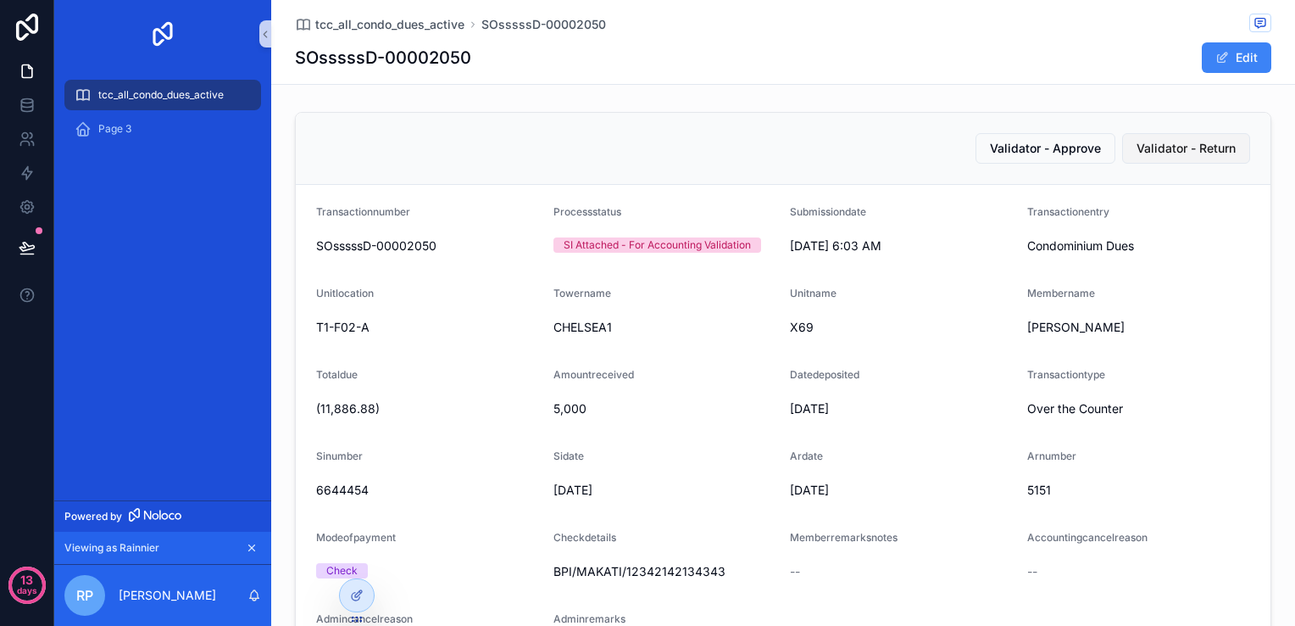
click at [1147, 158] on button "Validator - Return" at bounding box center [1187, 148] width 128 height 31
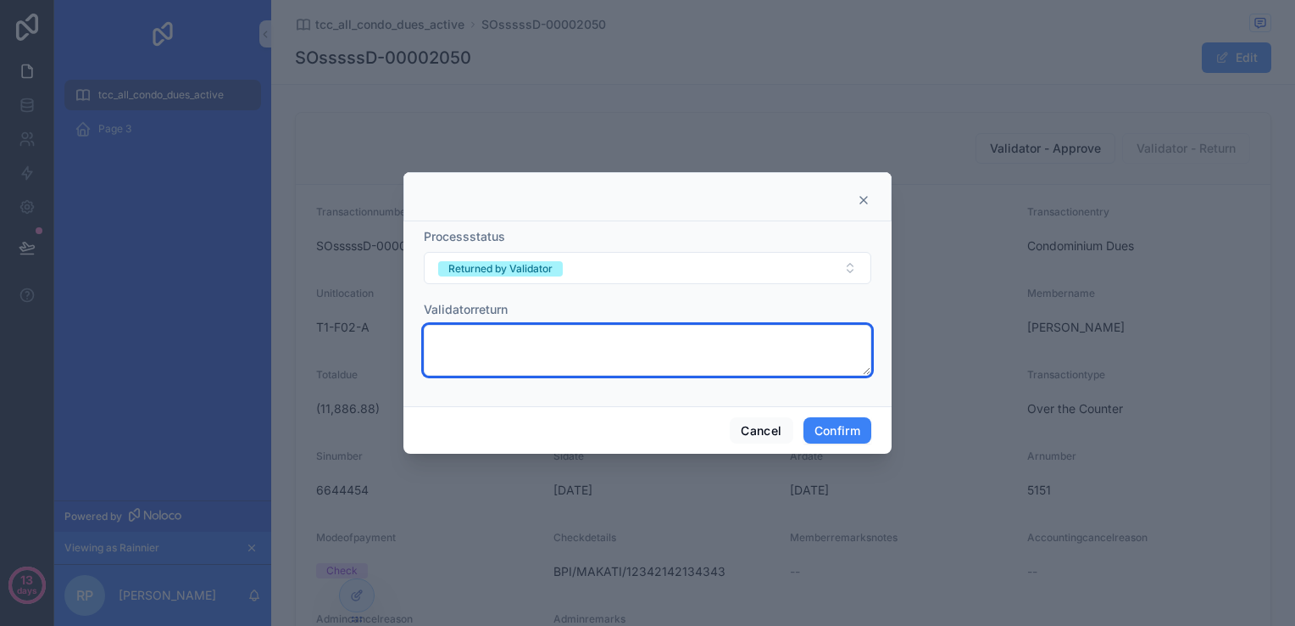
click at [577, 339] on textarea at bounding box center [648, 350] width 448 height 51
type textarea "*"
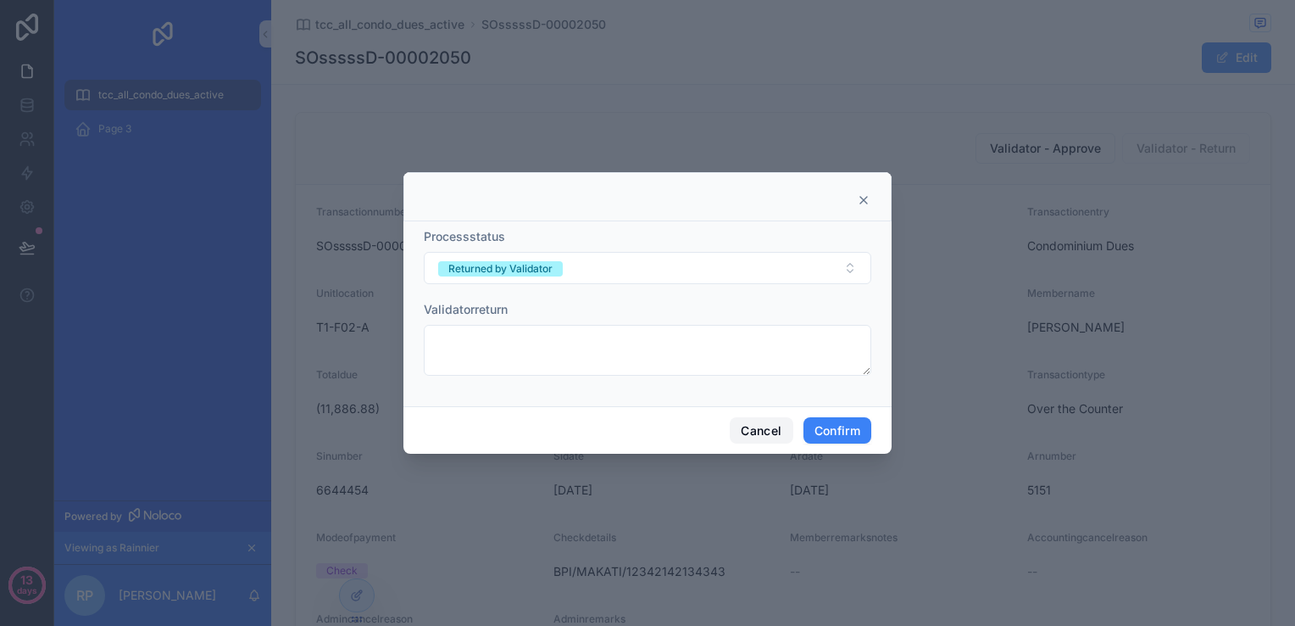
click at [734, 428] on button "Cancel" at bounding box center [761, 430] width 63 height 27
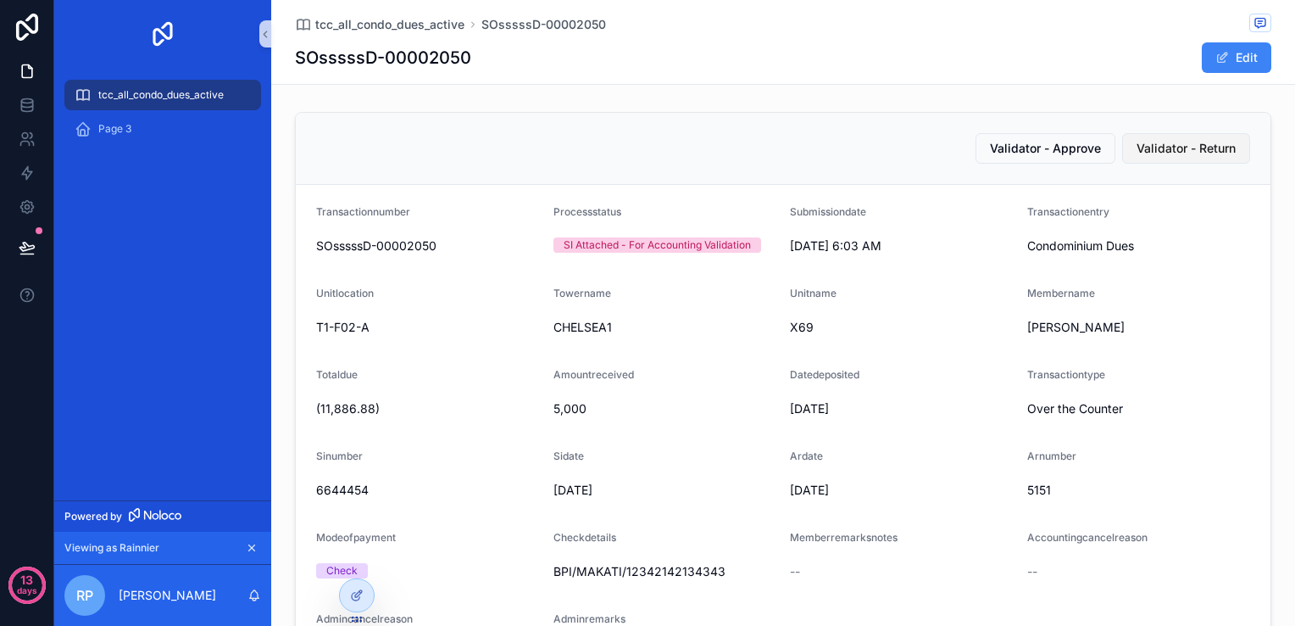
click at [1167, 155] on span "Validator - Return" at bounding box center [1186, 148] width 99 height 17
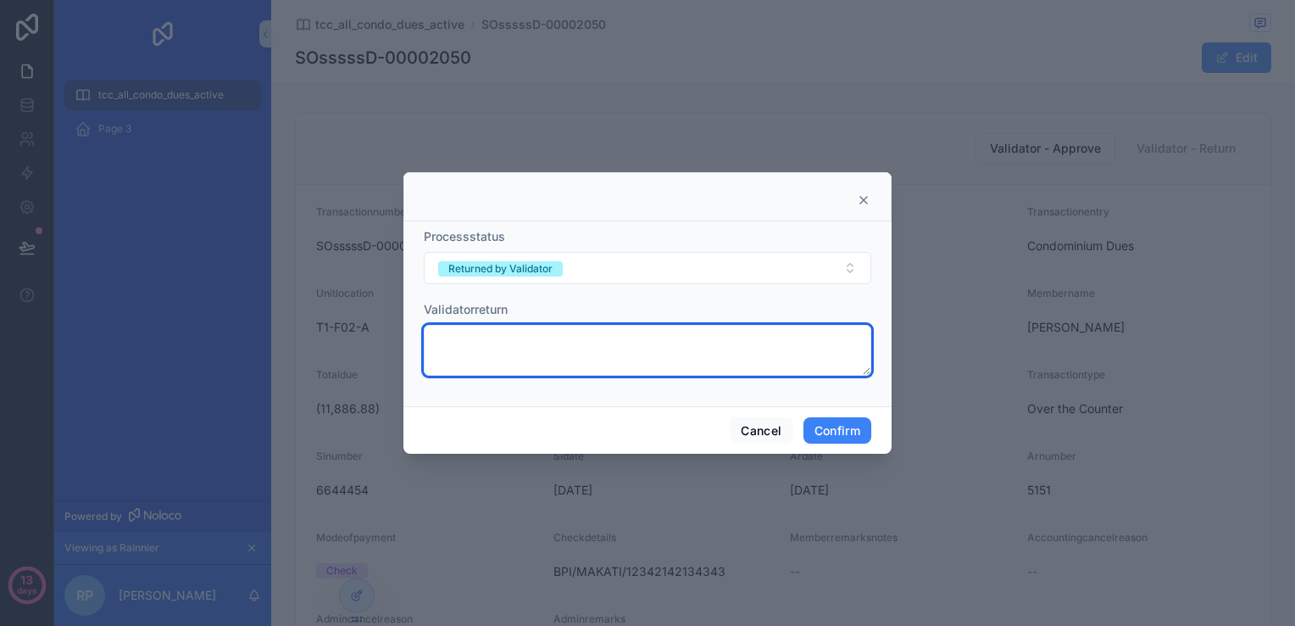
click at [688, 336] on textarea at bounding box center [648, 350] width 448 height 51
type textarea "**********"
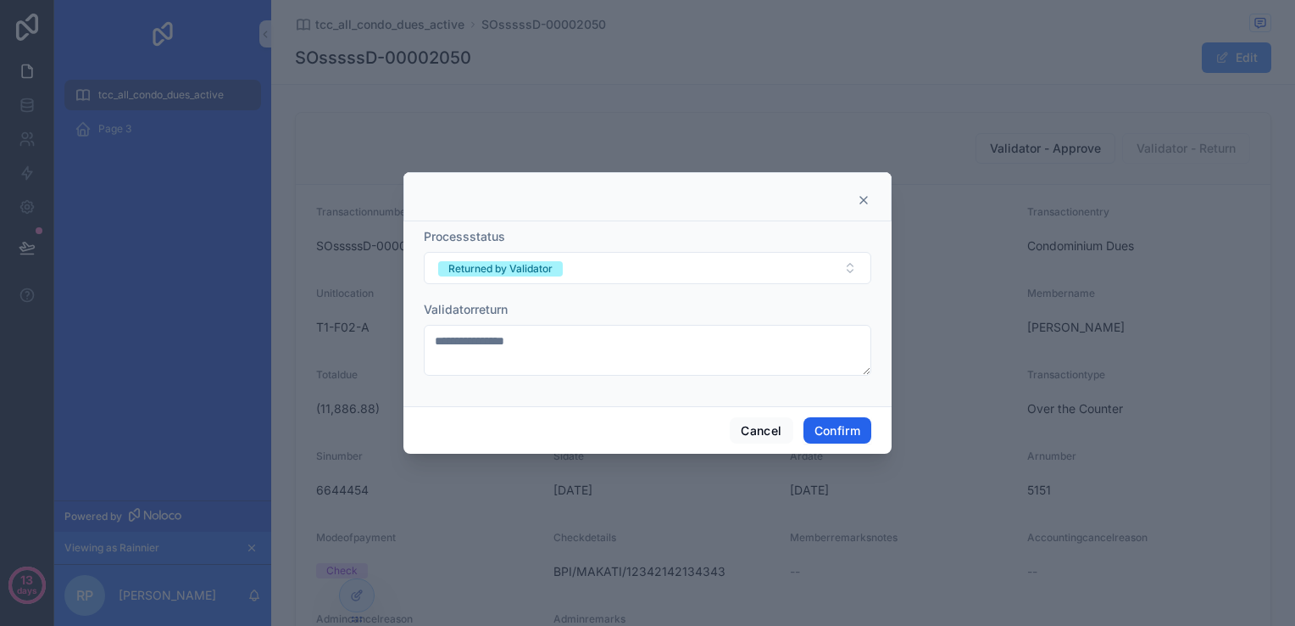
click at [841, 431] on button "Confirm" at bounding box center [838, 430] width 68 height 27
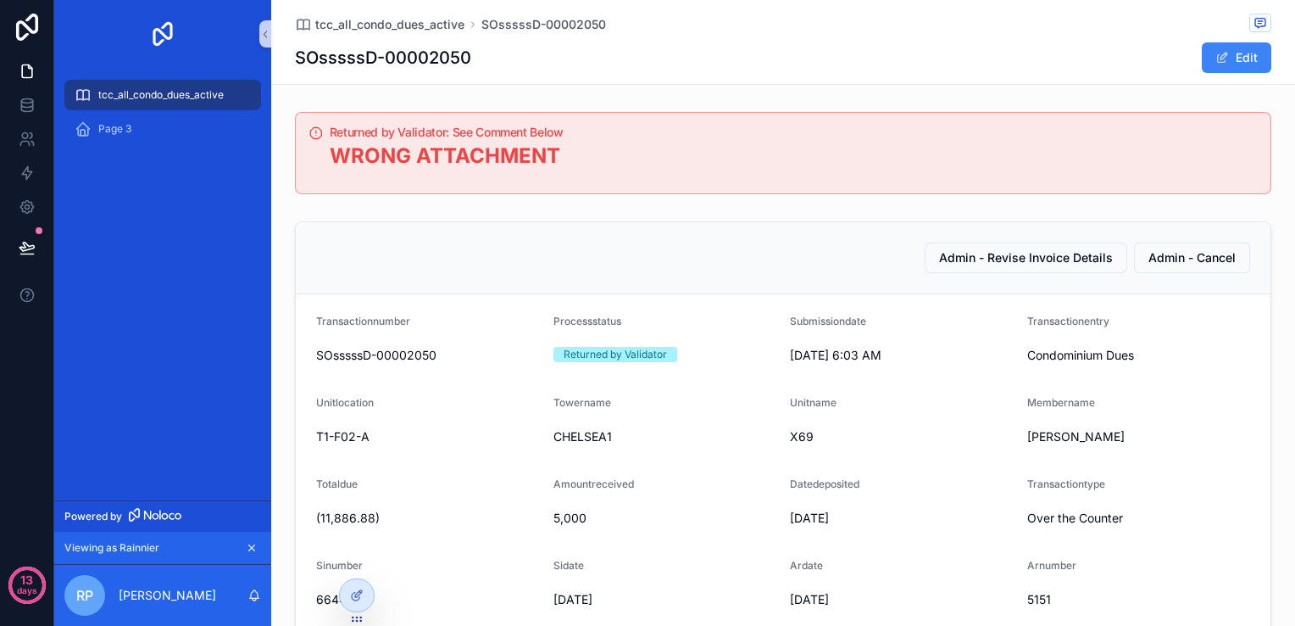
click at [217, 97] on span "tcc_all_condo_dues_active" at bounding box center [160, 95] width 125 height 14
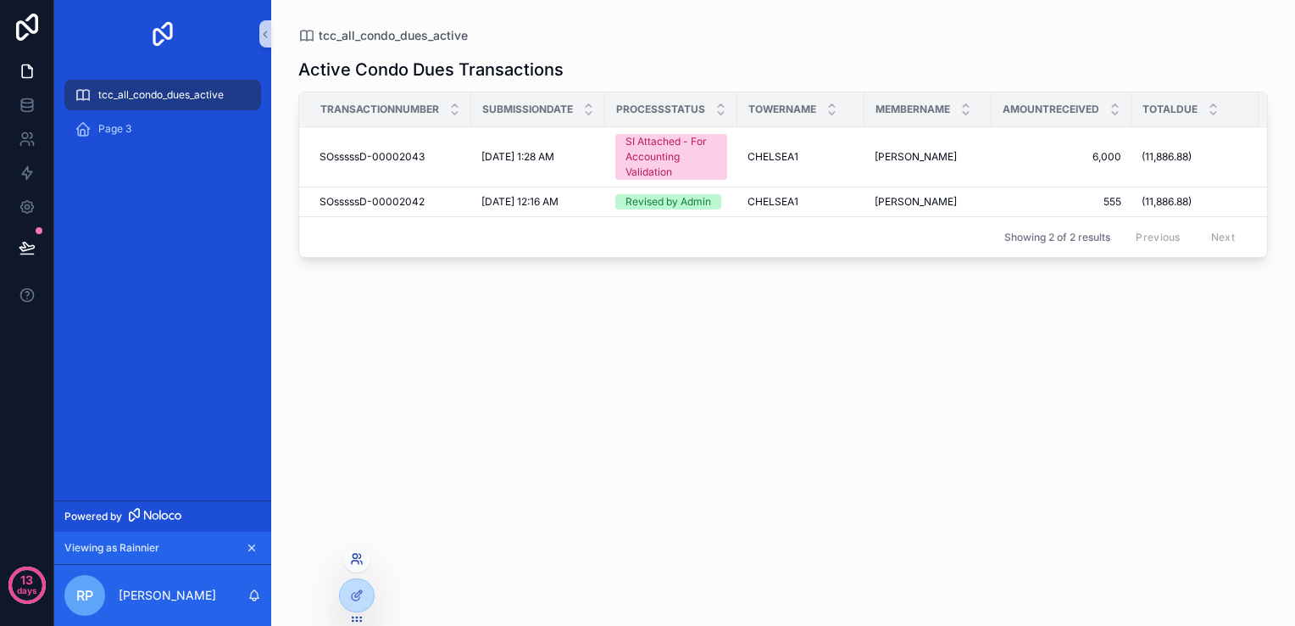
click at [356, 560] on icon at bounding box center [355, 561] width 7 height 3
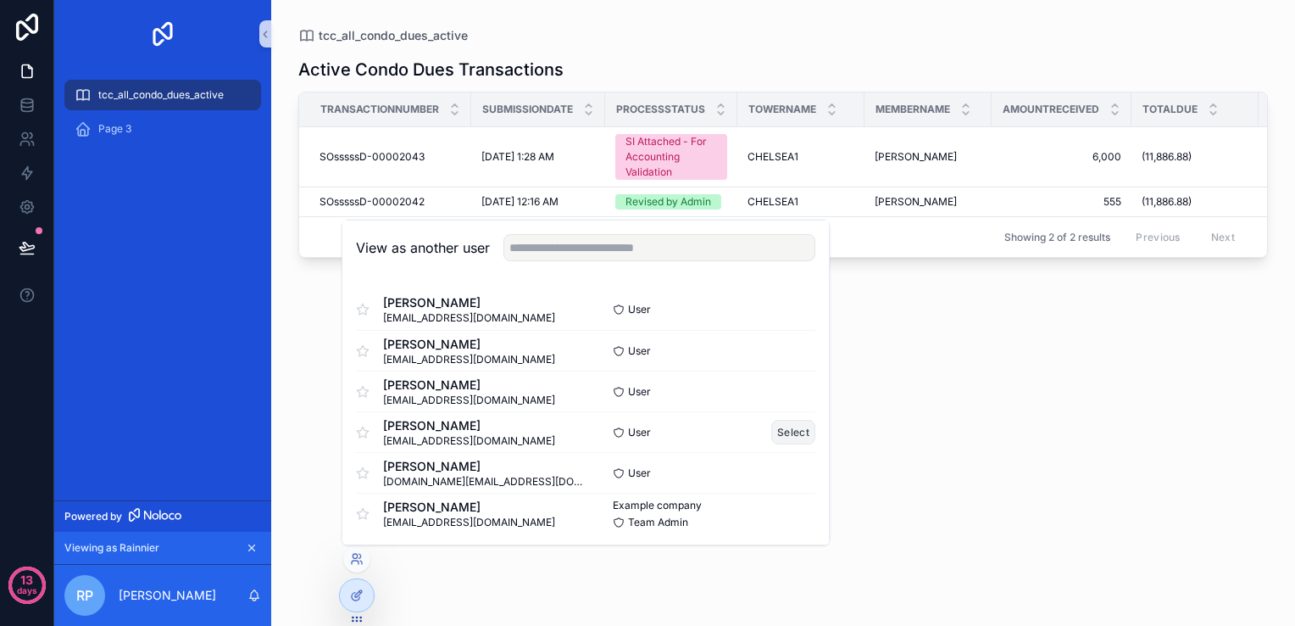
click at [784, 433] on button "Select" at bounding box center [794, 432] width 44 height 25
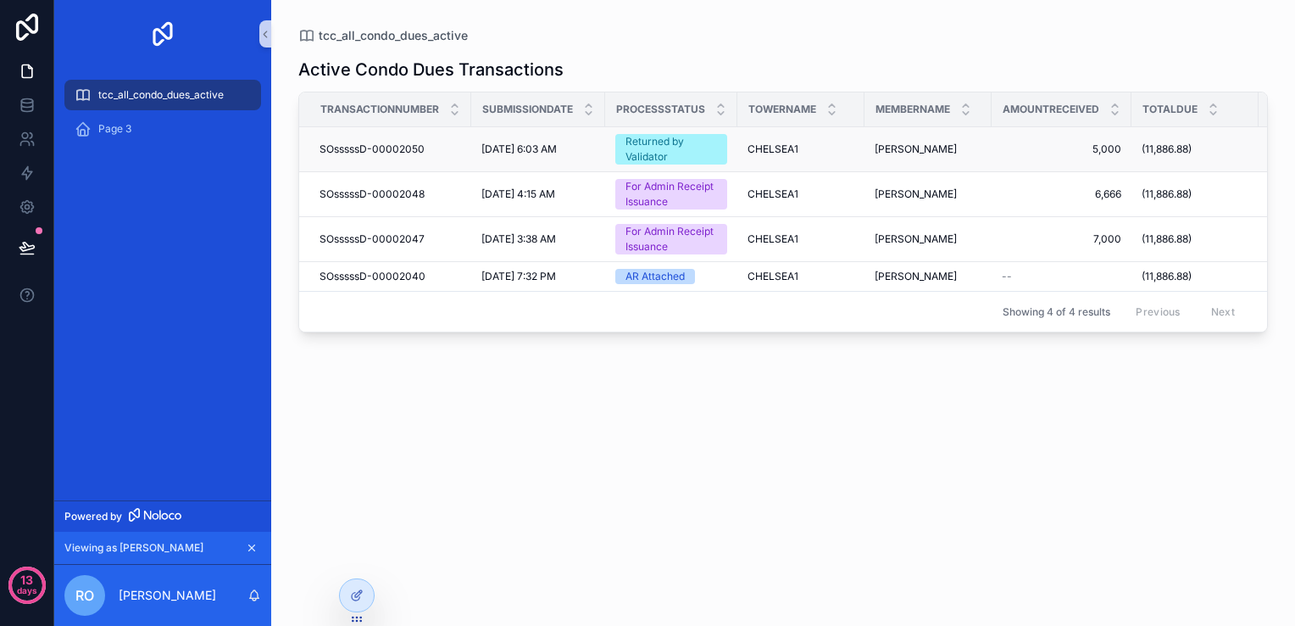
click at [639, 154] on div "Returned by Validator" at bounding box center [672, 149] width 92 height 31
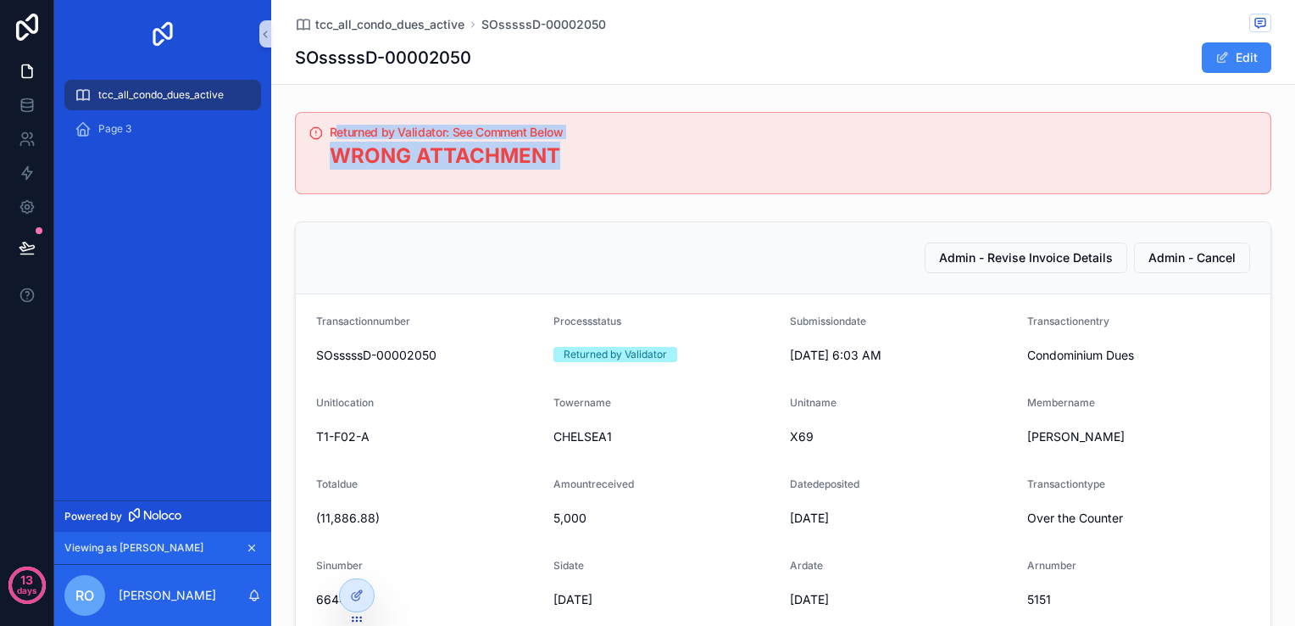
drag, startPoint x: 327, startPoint y: 131, endPoint x: 655, endPoint y: 178, distance: 331.4
click at [655, 178] on div "Returned by Validator: See Comment Below WRONG ATTACHMENT" at bounding box center [794, 154] width 928 height 57
drag, startPoint x: 655, startPoint y: 178, endPoint x: 631, endPoint y: 179, distance: 24.6
click at [631, 179] on div "Returned by Validator: See Comment Below WRONG ATTACHMENT" at bounding box center [794, 154] width 928 height 57
click at [611, 182] on div "Returned by Validator: See Comment Below WRONG ATTACHMENT" at bounding box center [794, 154] width 928 height 57
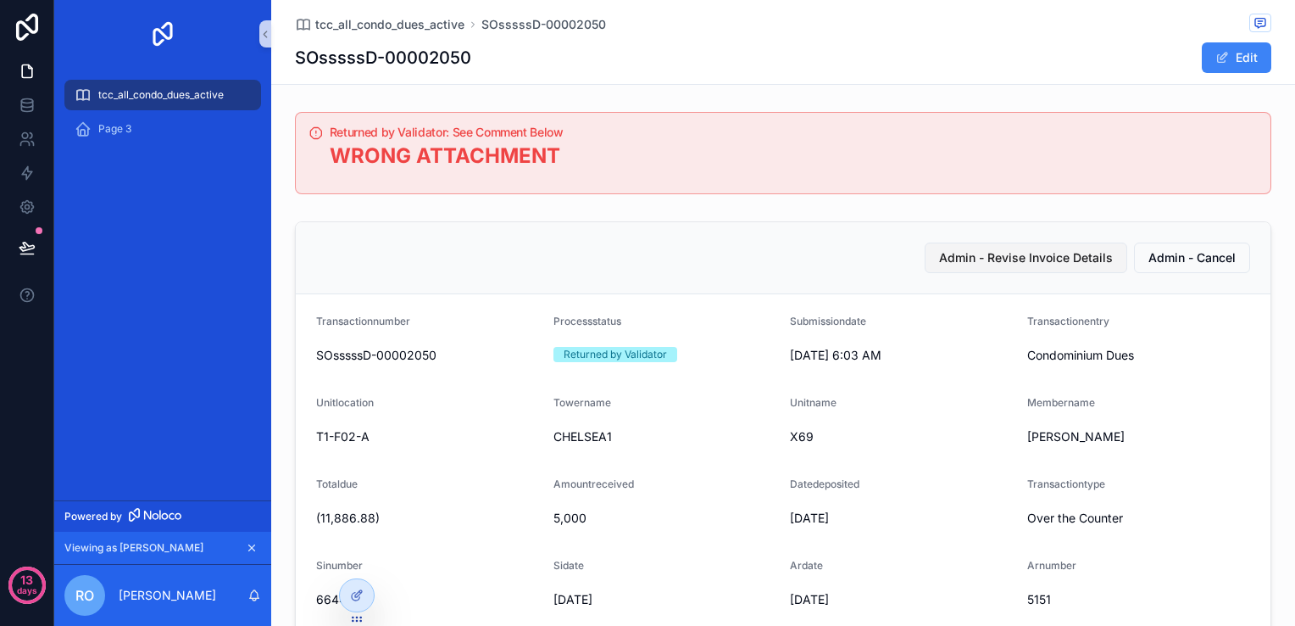
click at [977, 265] on span "Admin - Revise Invoice Details" at bounding box center [1026, 257] width 174 height 17
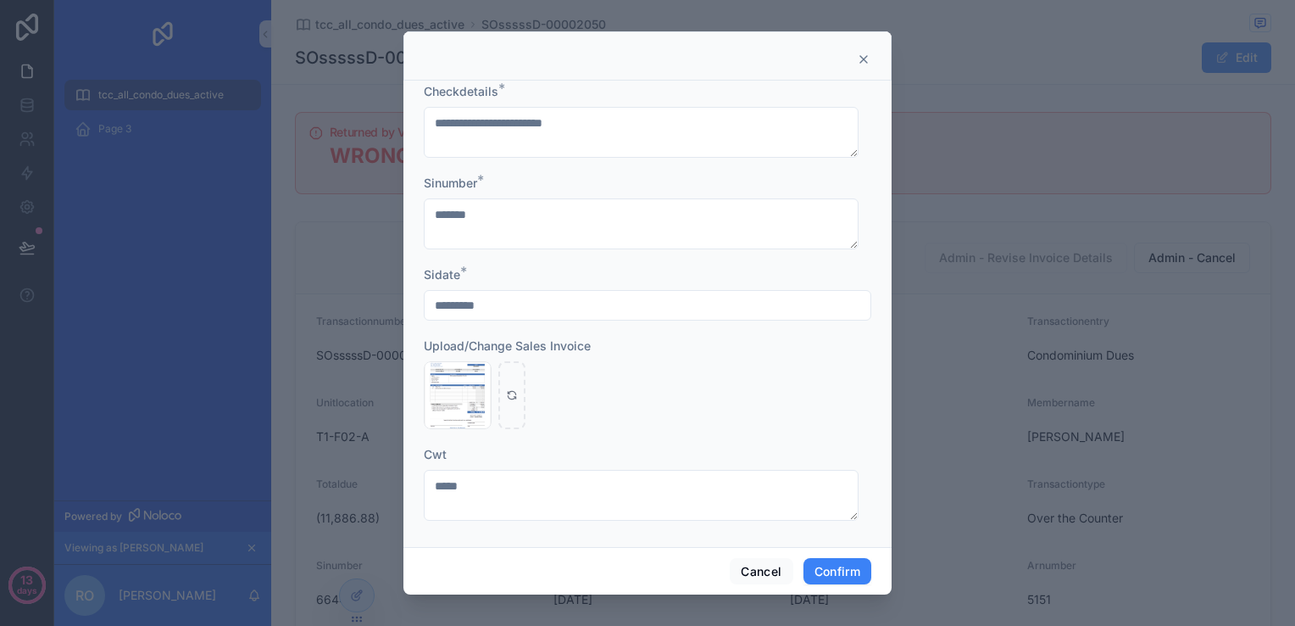
scroll to position [369, 0]
click at [456, 376] on icon "button" at bounding box center [461, 372] width 14 height 14
click at [495, 348] on icon "button" at bounding box center [496, 341] width 14 height 14
click at [460, 388] on icon at bounding box center [458, 392] width 12 height 12
type input "**********"
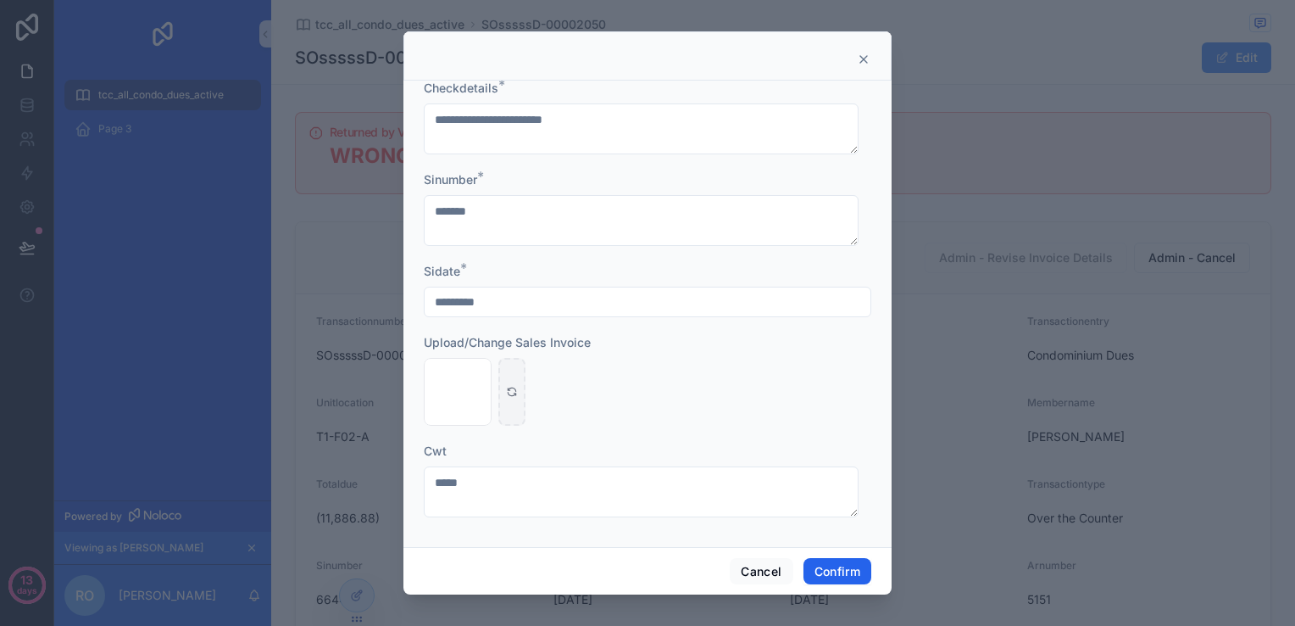
click at [834, 571] on button "Confirm" at bounding box center [838, 571] width 68 height 27
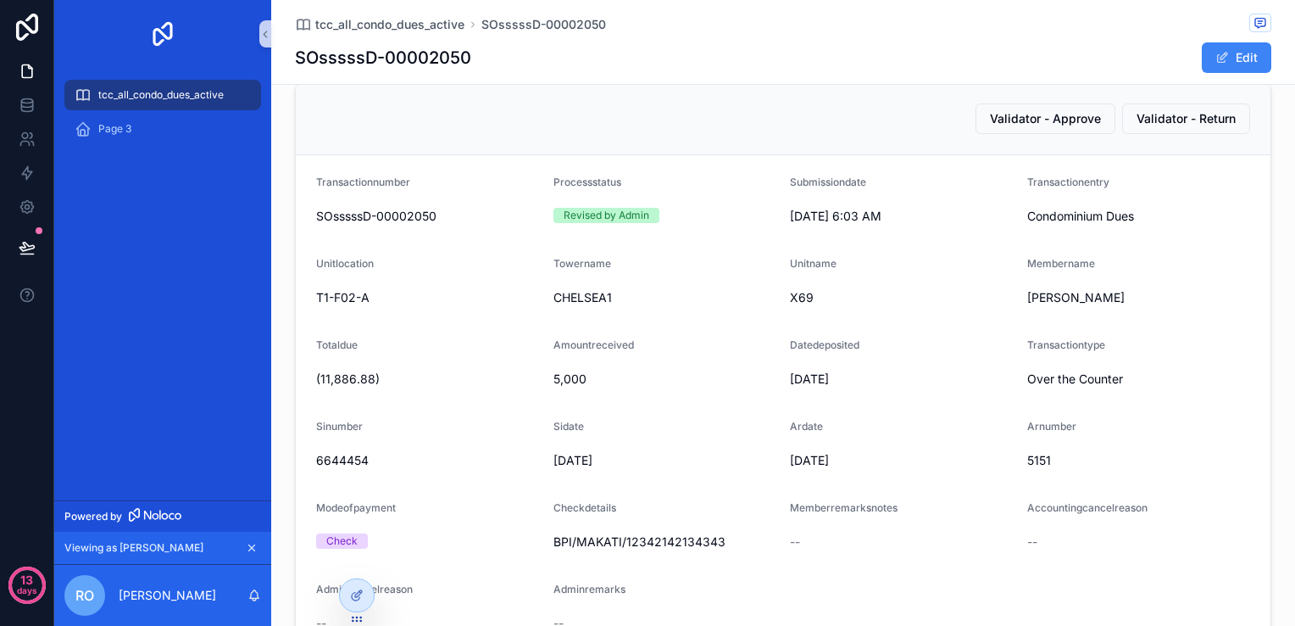
scroll to position [0, 0]
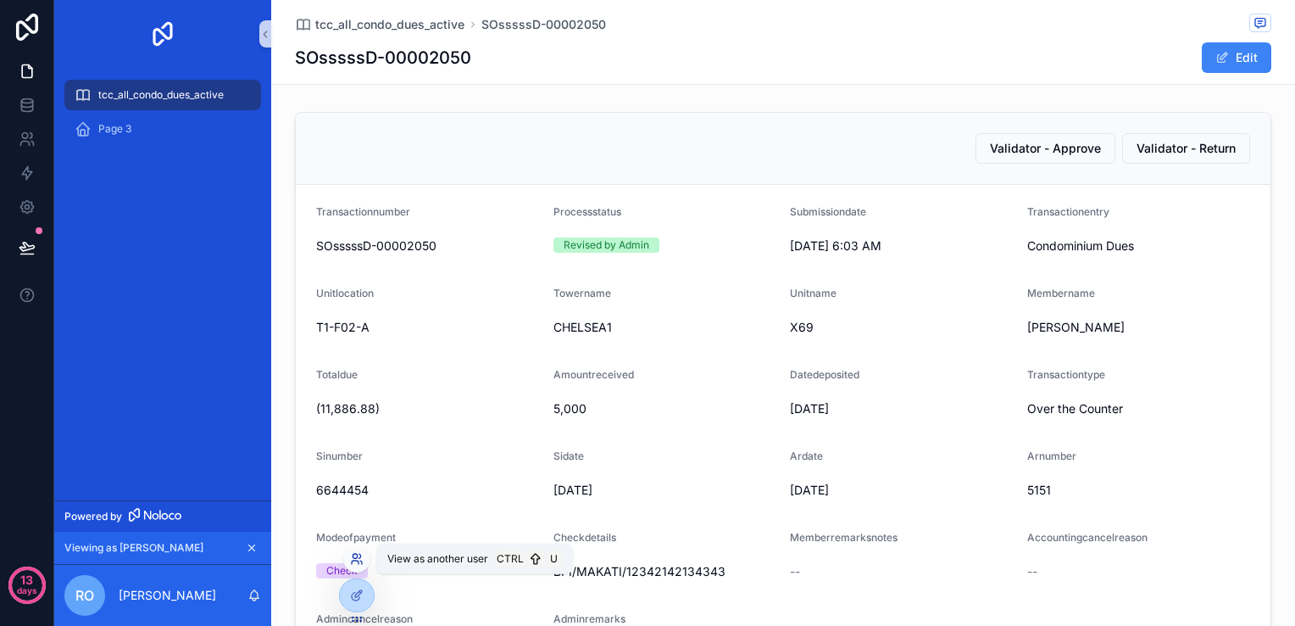
click at [357, 558] on icon at bounding box center [357, 559] width 14 height 14
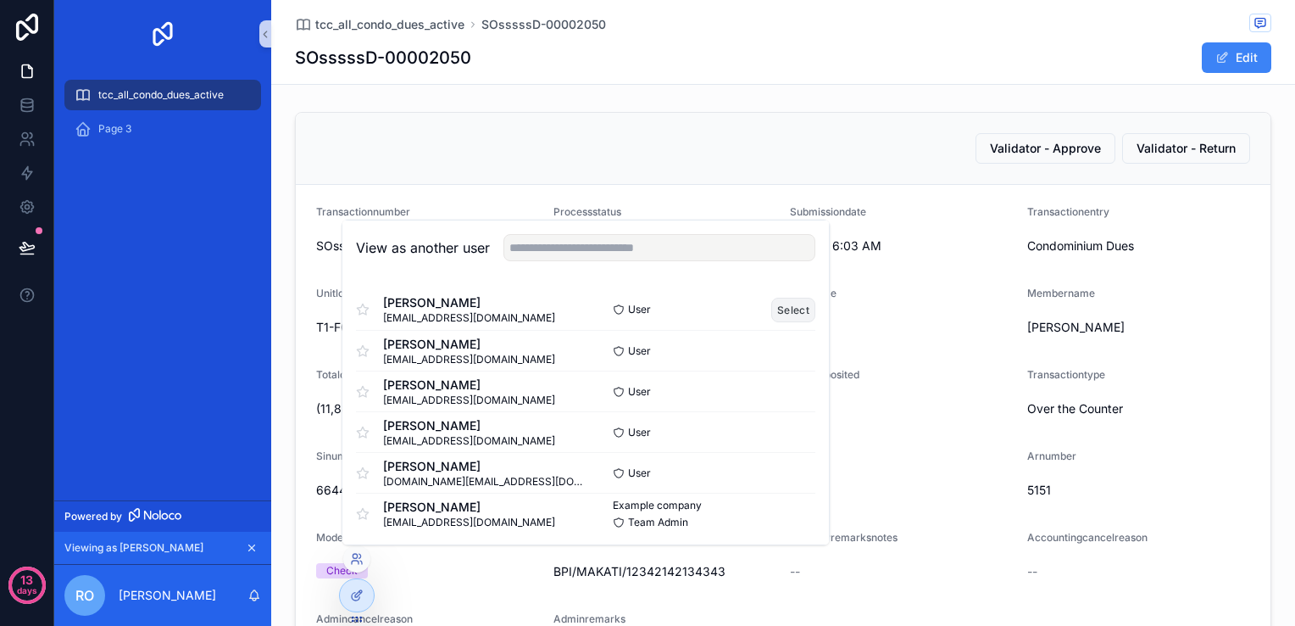
click at [772, 315] on button "Select" at bounding box center [794, 309] width 44 height 25
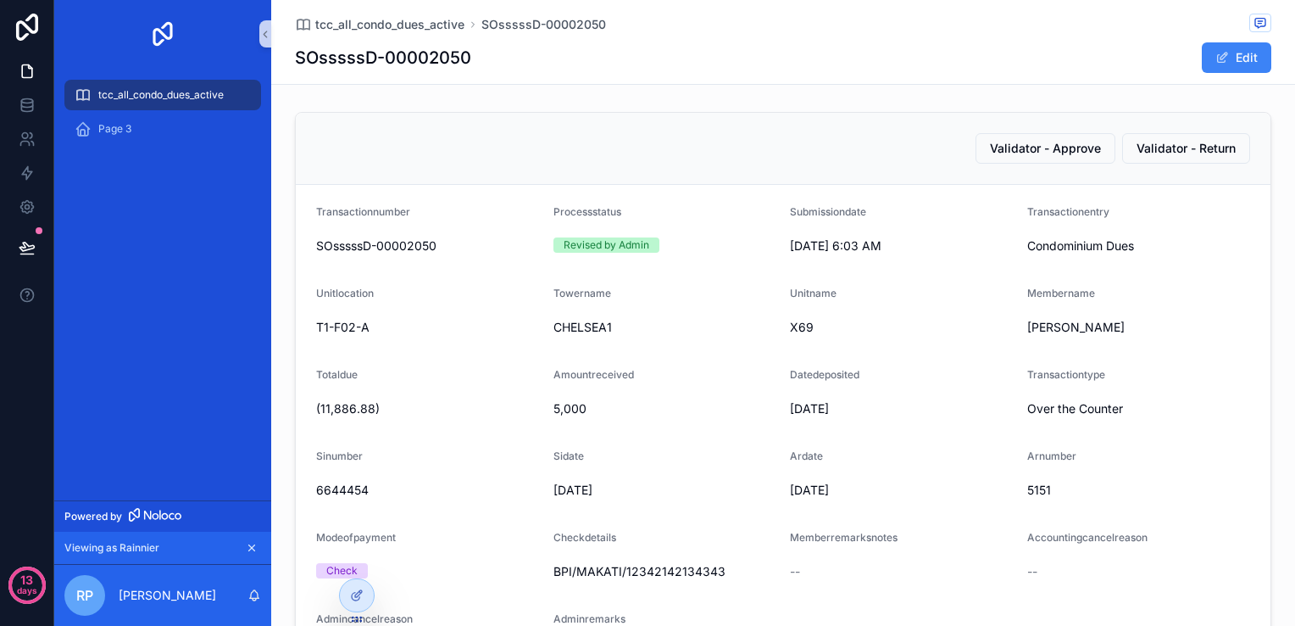
click at [139, 95] on span "tcc_all_condo_dues_active" at bounding box center [160, 95] width 125 height 14
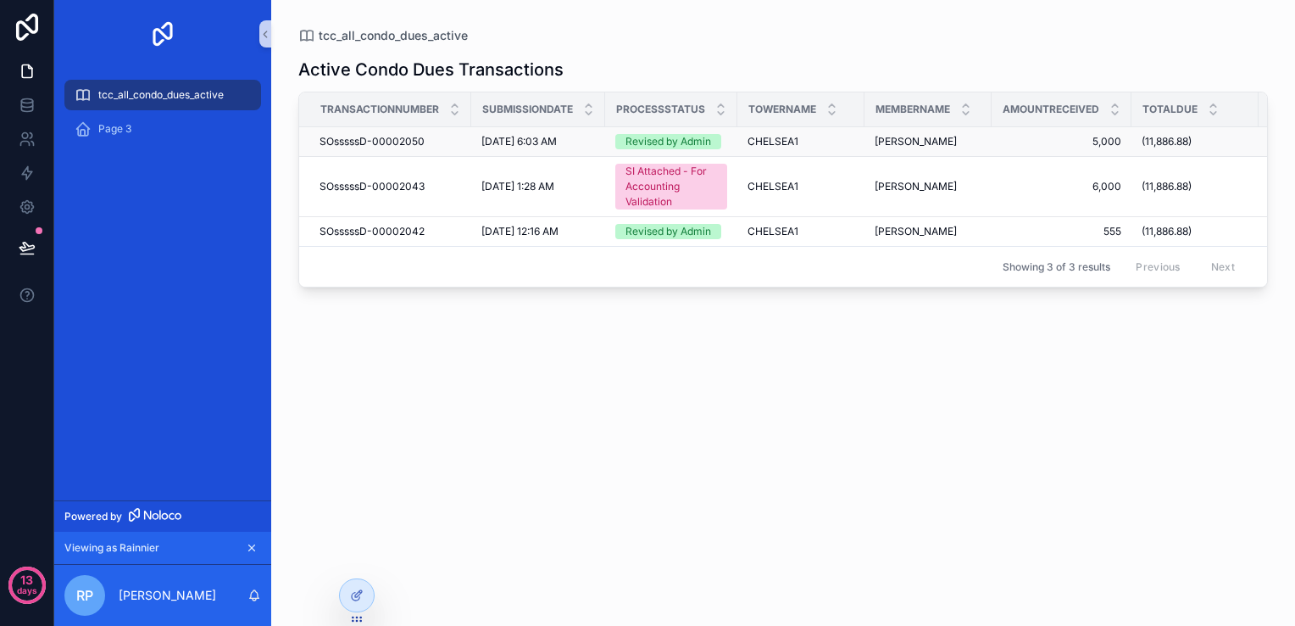
click at [652, 142] on div "Revised by Admin" at bounding box center [669, 141] width 86 height 15
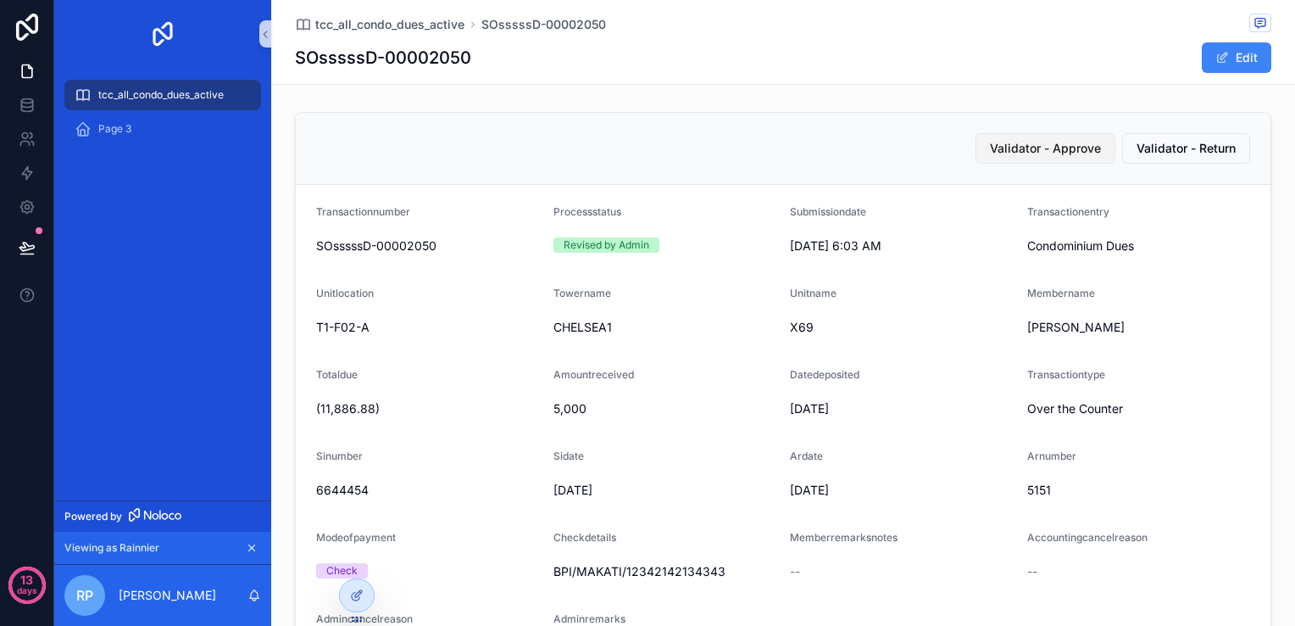
click at [1029, 153] on span "Validator - Approve" at bounding box center [1045, 148] width 111 height 17
click at [206, 98] on span "tcc_all_condo_dues_active" at bounding box center [160, 95] width 125 height 14
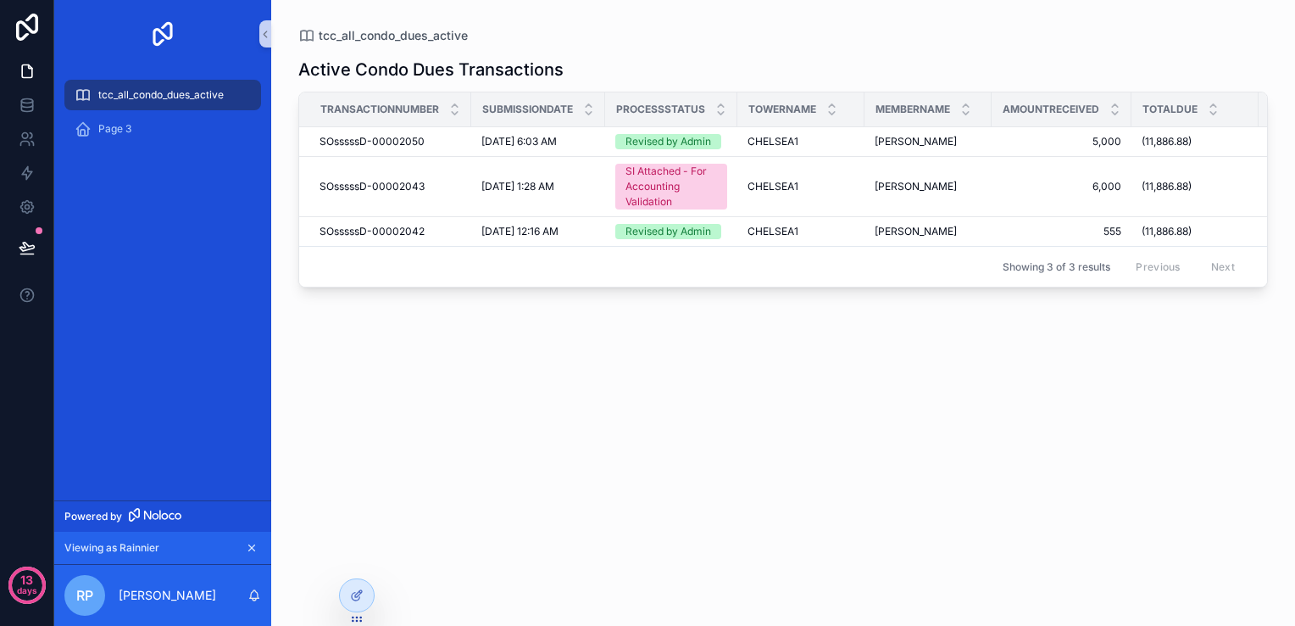
click at [125, 99] on span "tcc_all_condo_dues_active" at bounding box center [160, 95] width 125 height 14
click at [20, 107] on icon at bounding box center [27, 105] width 17 height 17
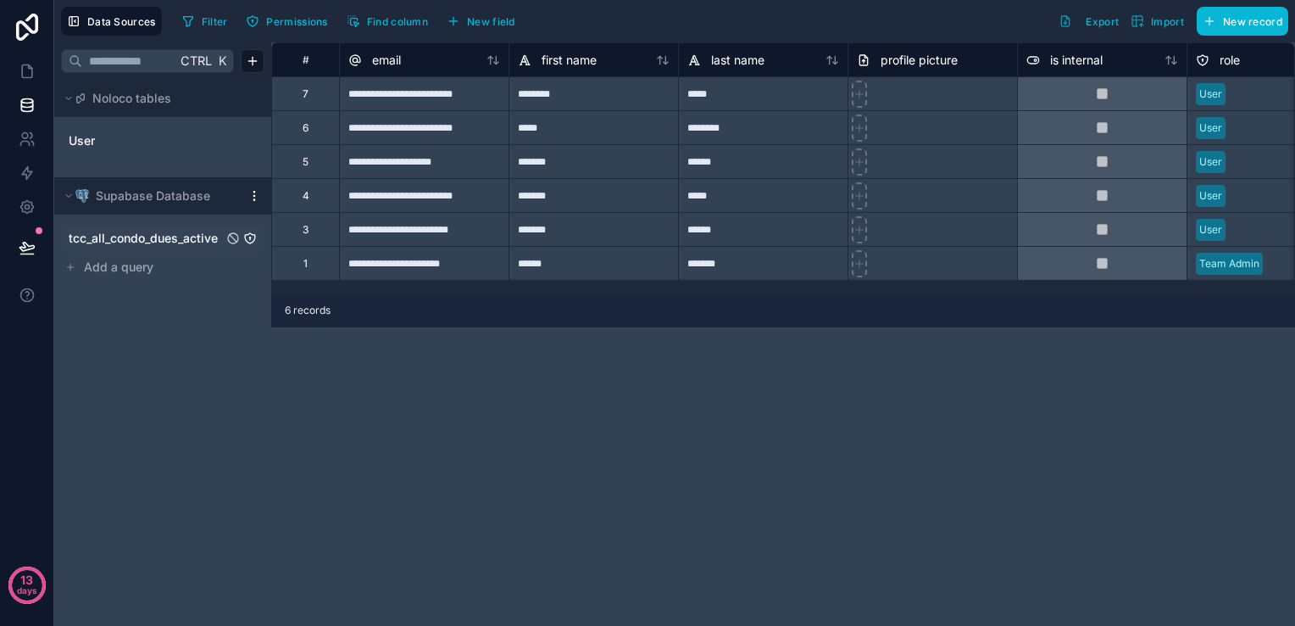
click at [147, 242] on span "tcc_all_condo_dues_active" at bounding box center [143, 238] width 149 height 17
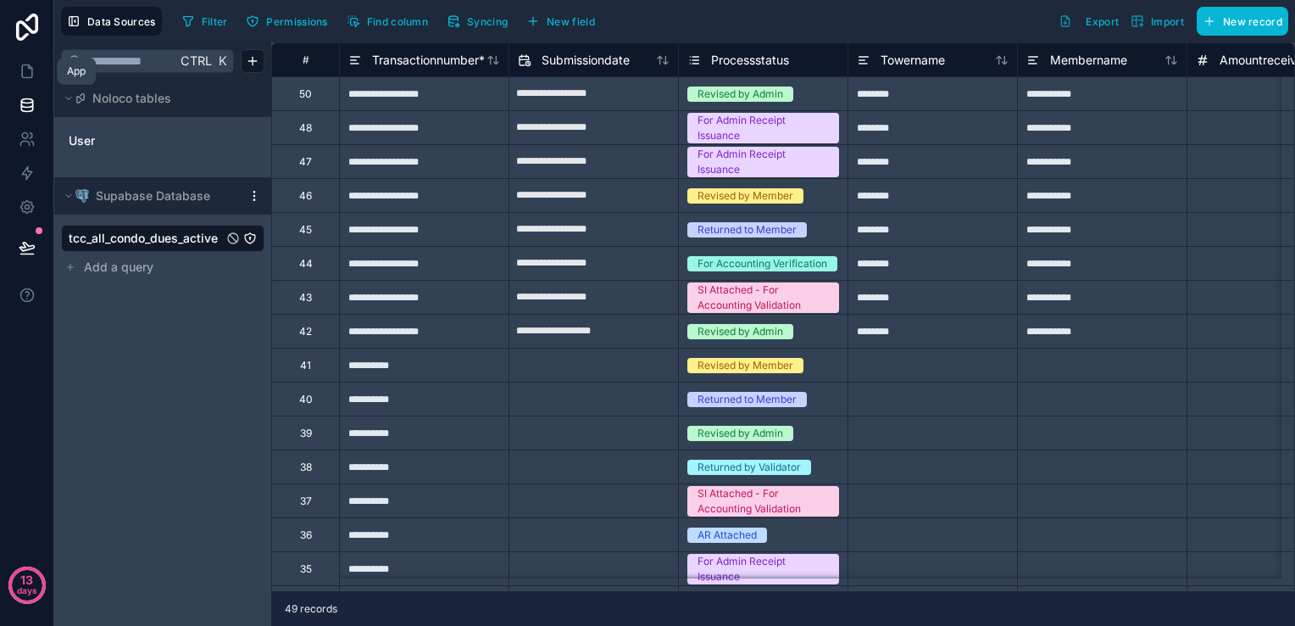
click at [20, 87] on div "13 days" at bounding box center [27, 313] width 54 height 626
click at [20, 81] on link at bounding box center [26, 71] width 53 height 34
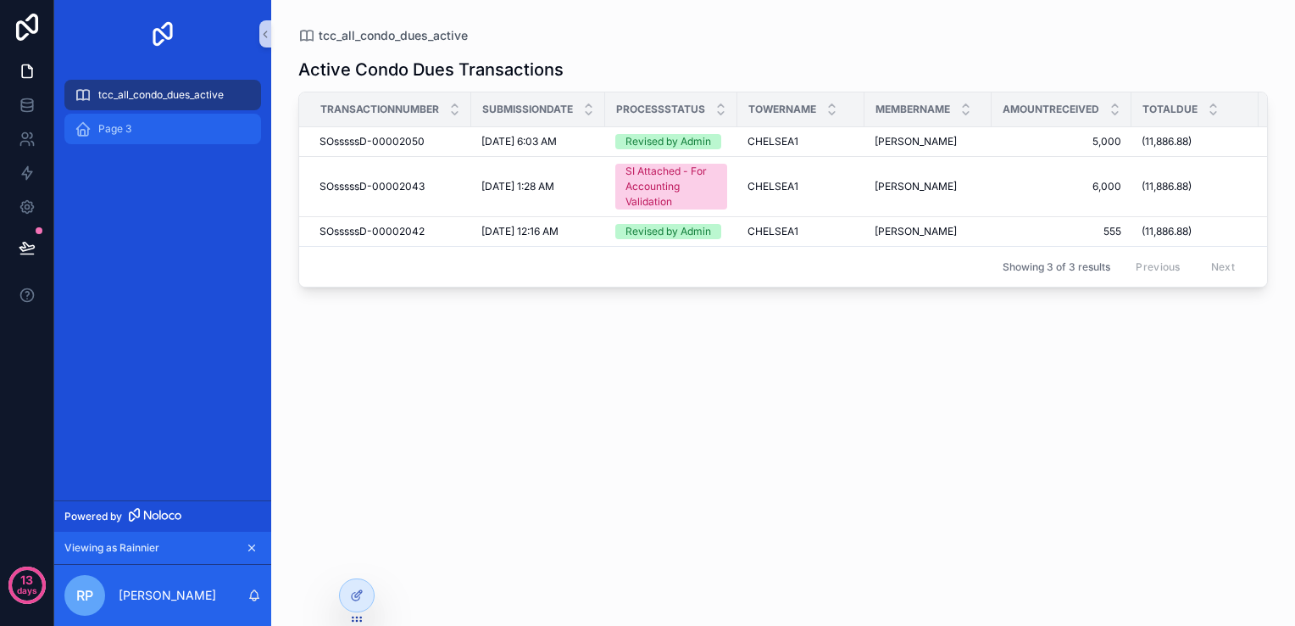
click at [166, 131] on div "Page 3" at bounding box center [163, 128] width 176 height 27
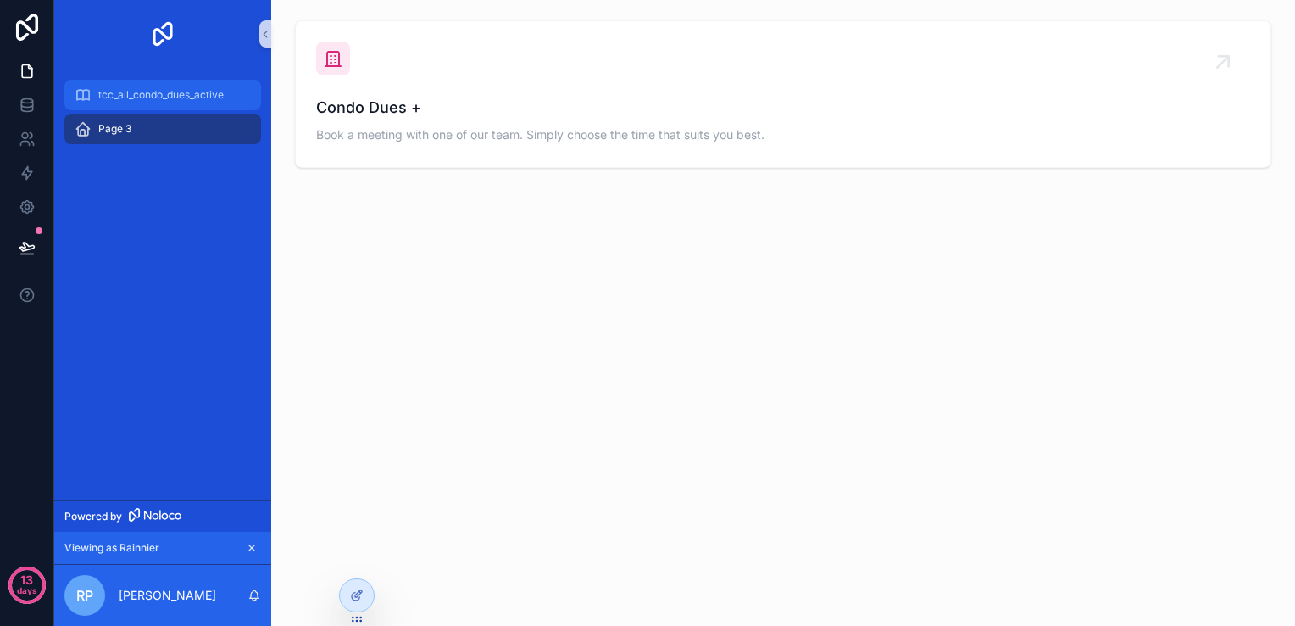
click at [177, 95] on span "tcc_all_condo_dues_active" at bounding box center [160, 95] width 125 height 14
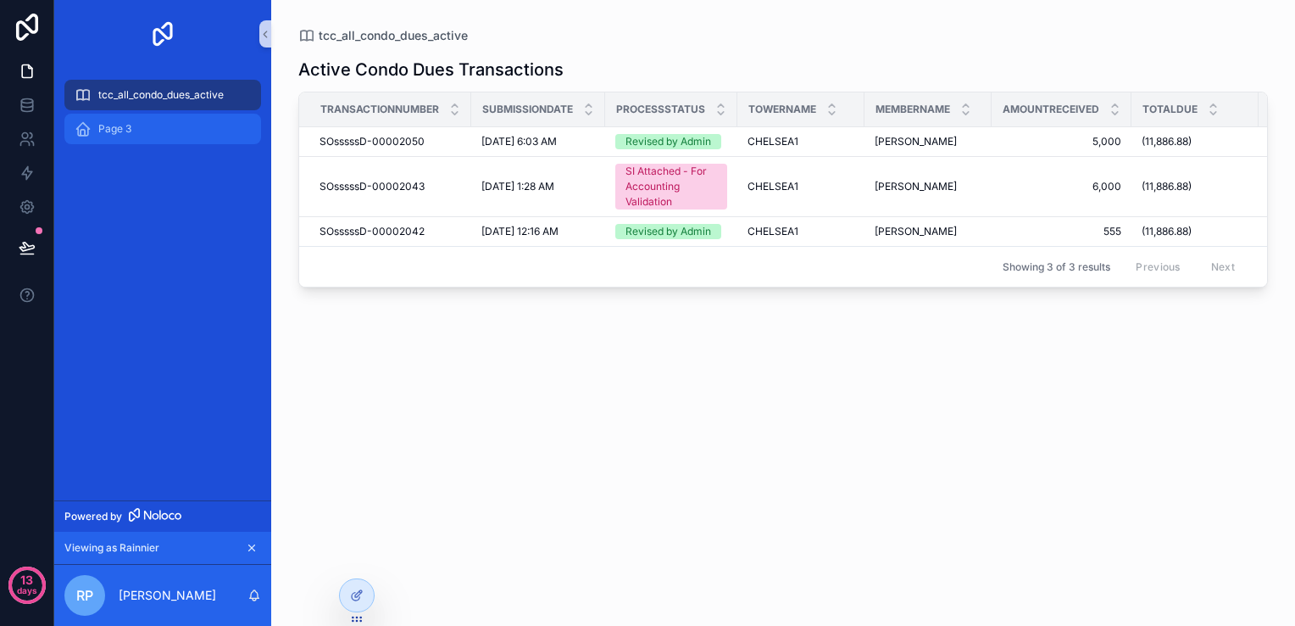
click at [156, 134] on div "Page 3" at bounding box center [163, 128] width 176 height 27
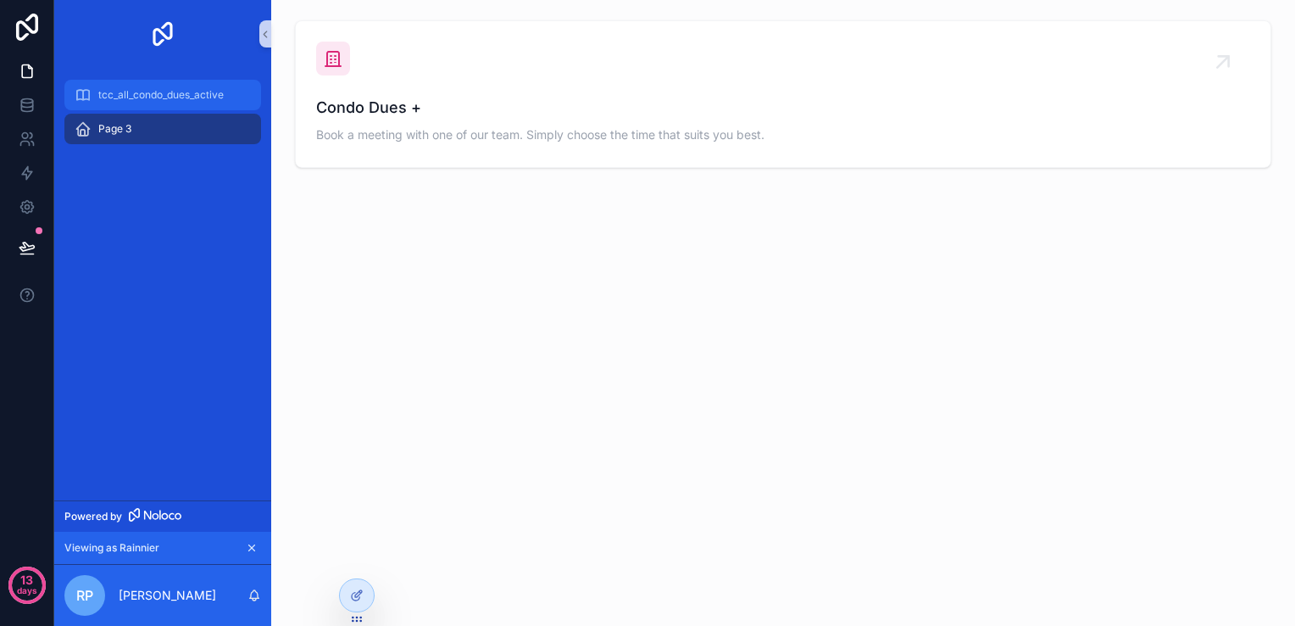
click at [154, 98] on span "tcc_all_condo_dues_active" at bounding box center [160, 95] width 125 height 14
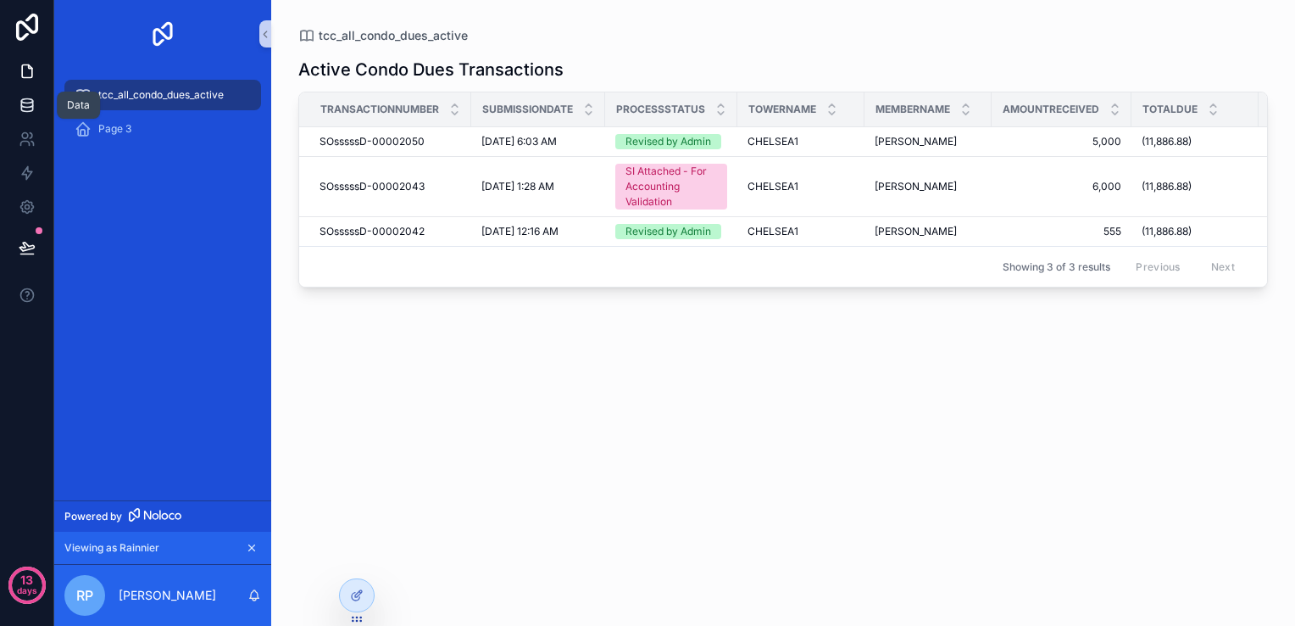
click at [31, 117] on link at bounding box center [26, 105] width 53 height 34
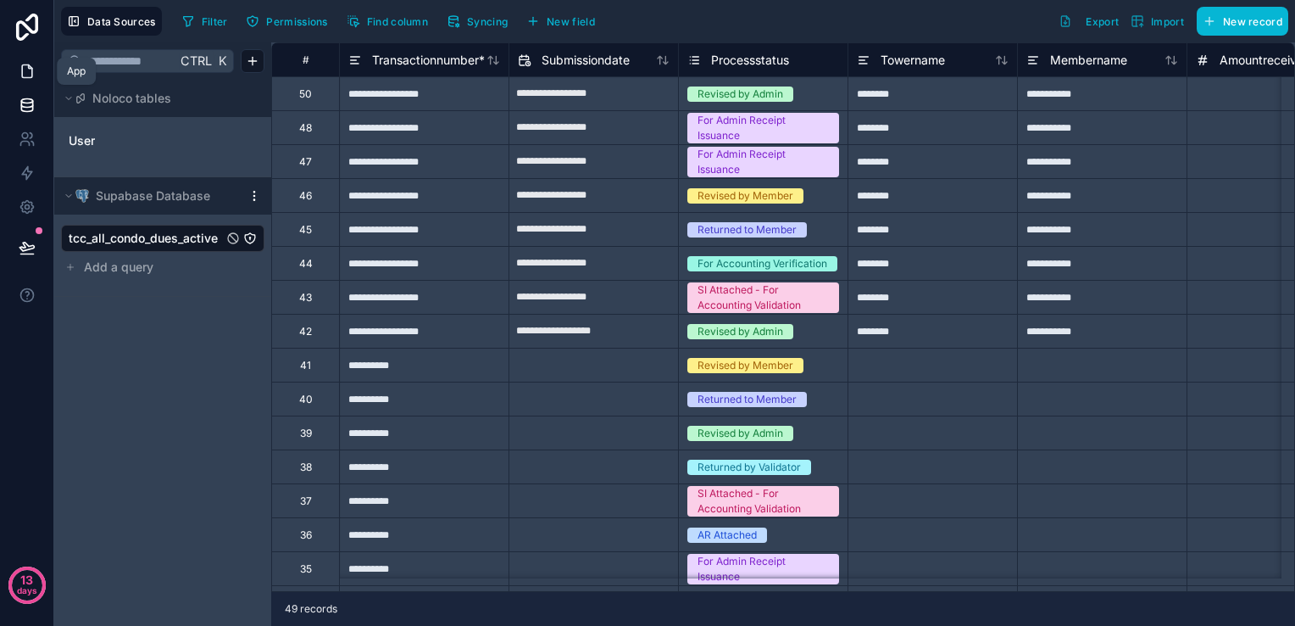
click at [32, 76] on icon at bounding box center [27, 71] width 17 height 17
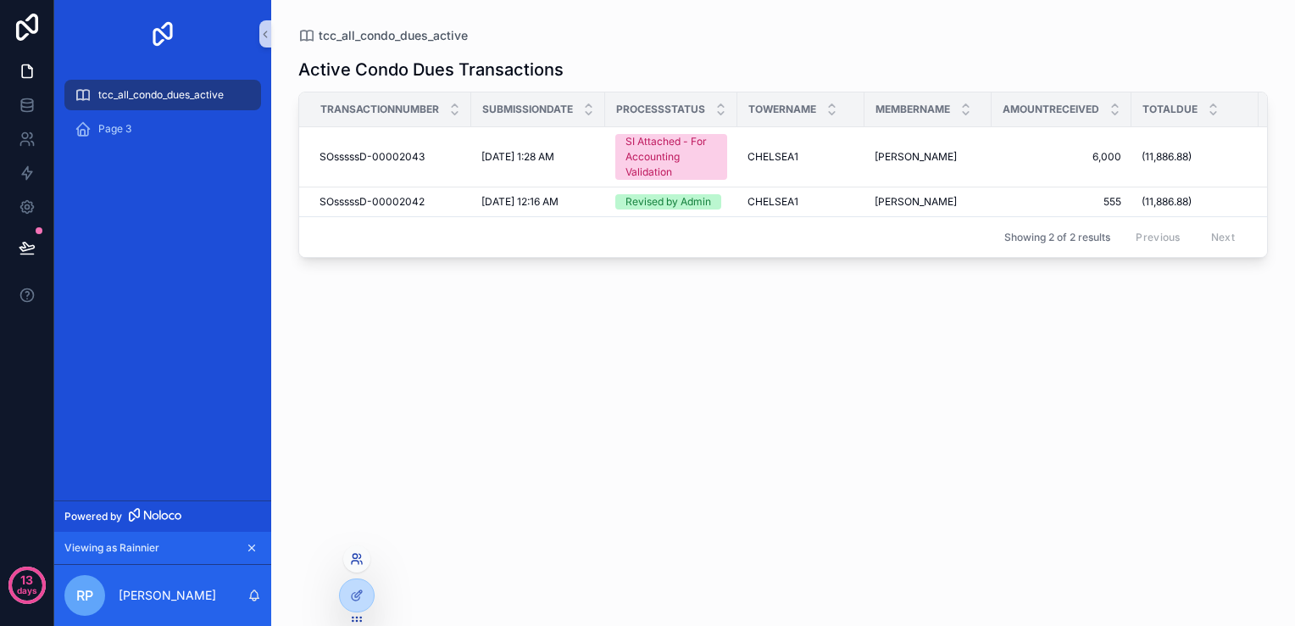
click at [359, 554] on icon at bounding box center [357, 559] width 14 height 14
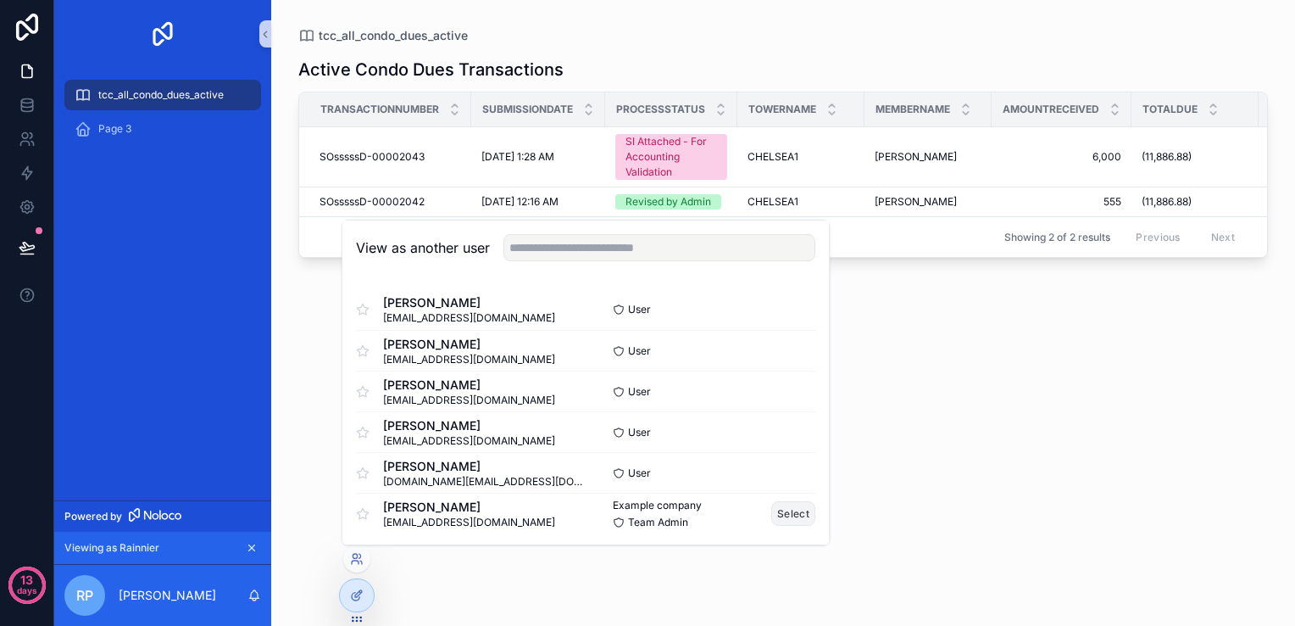
click at [790, 521] on button "Select" at bounding box center [794, 513] width 44 height 25
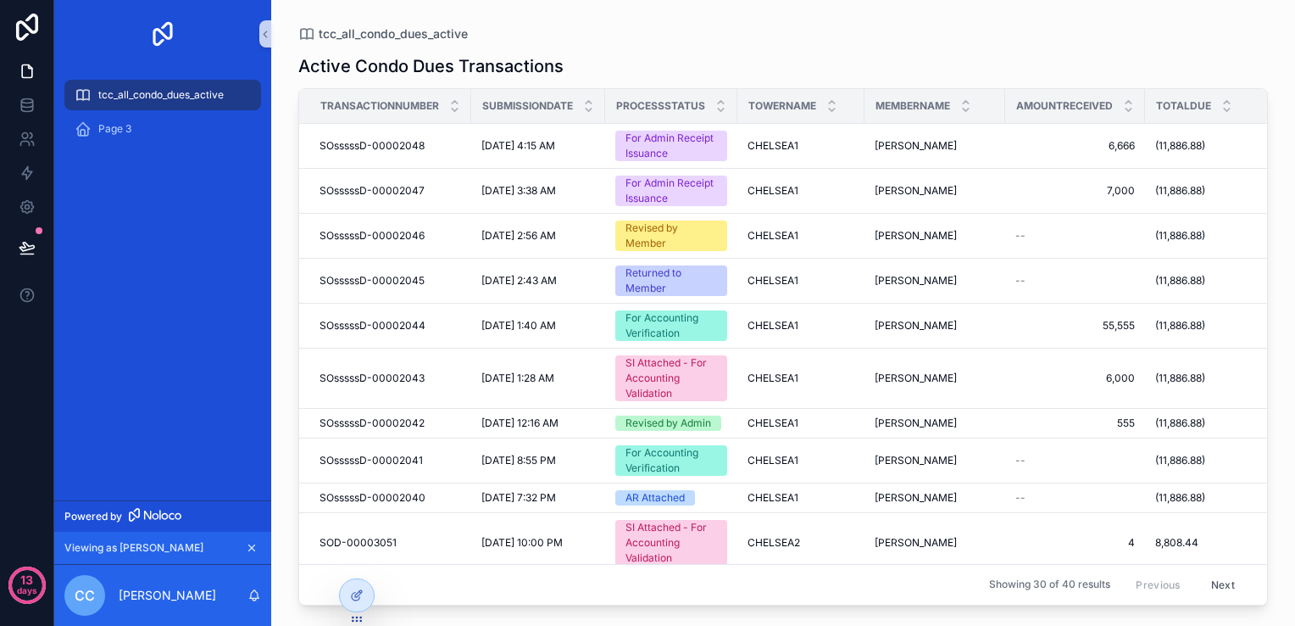
click at [236, 93] on div "tcc_all_condo_dues_active" at bounding box center [163, 94] width 176 height 27
click at [19, 107] on icon at bounding box center [27, 105] width 17 height 17
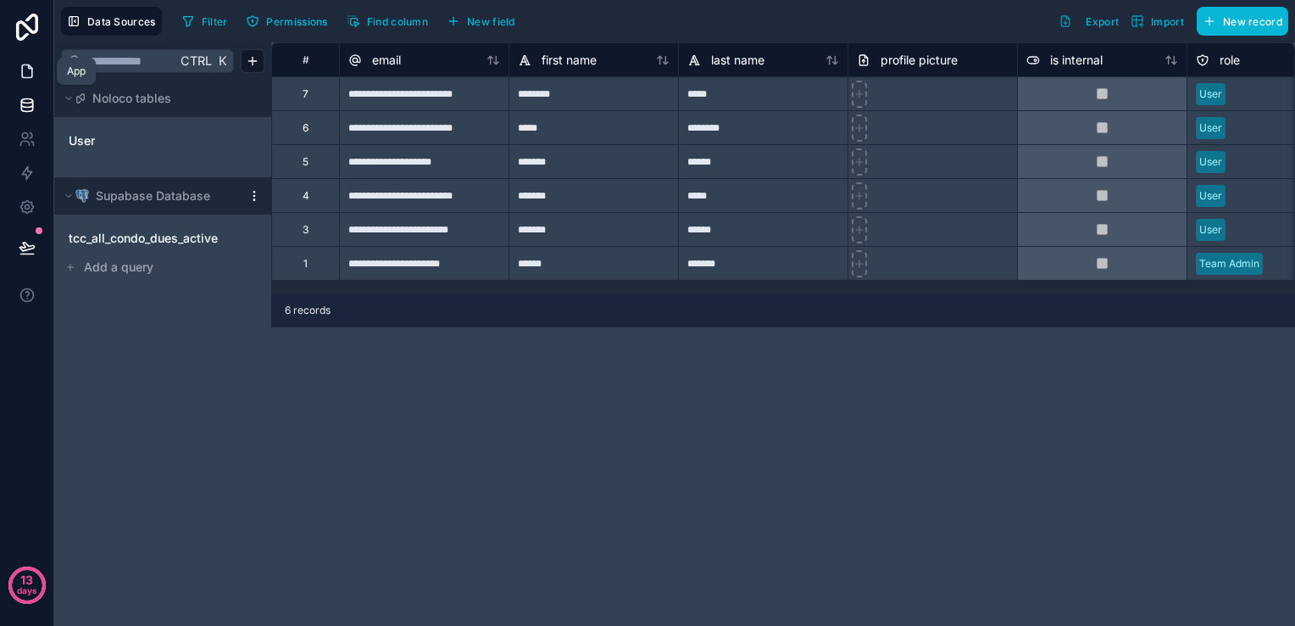
click at [29, 78] on icon at bounding box center [27, 71] width 17 height 17
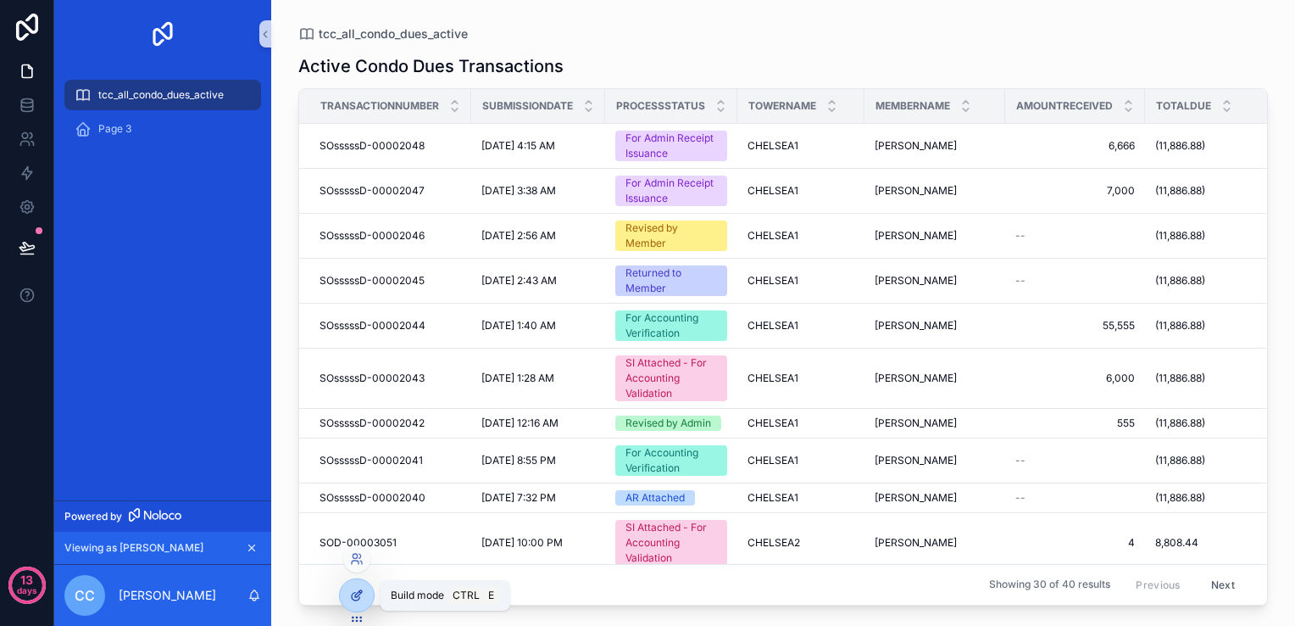
click at [363, 599] on div at bounding box center [357, 595] width 34 height 32
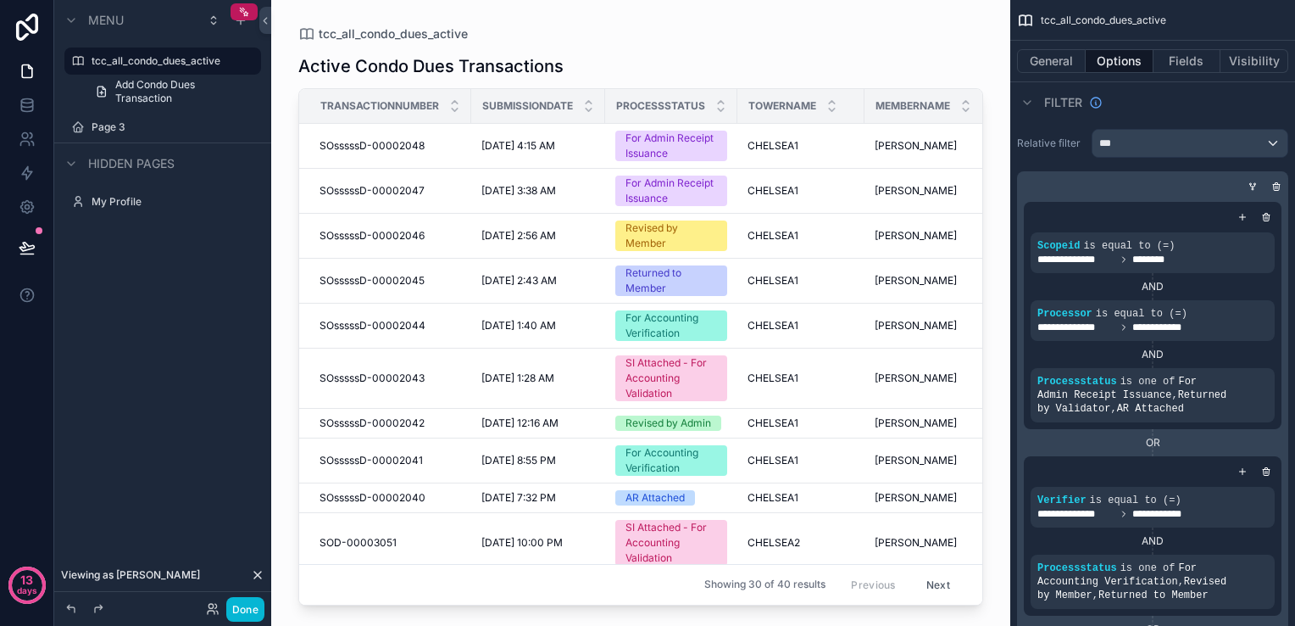
click at [649, 237] on div "scrollable content" at bounding box center [640, 302] width 739 height 605
click at [215, 604] on icon at bounding box center [216, 606] width 2 height 4
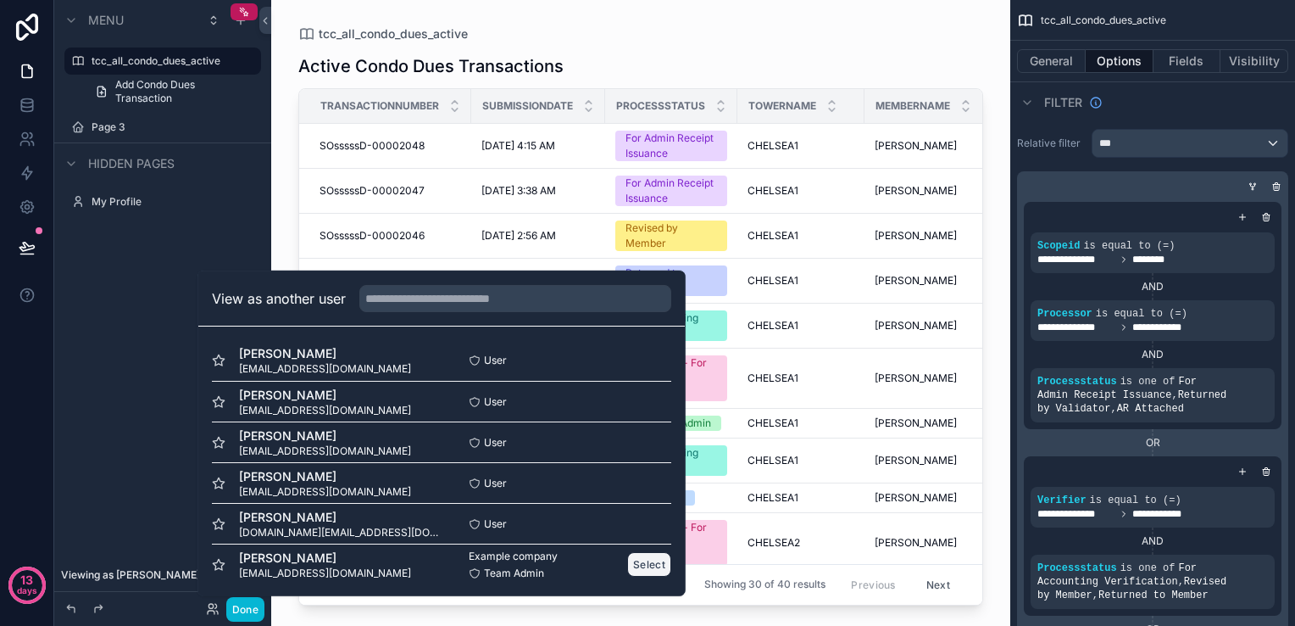
click at [650, 558] on button "Select" at bounding box center [649, 564] width 44 height 25
click at [644, 562] on button "Select" at bounding box center [649, 564] width 44 height 25
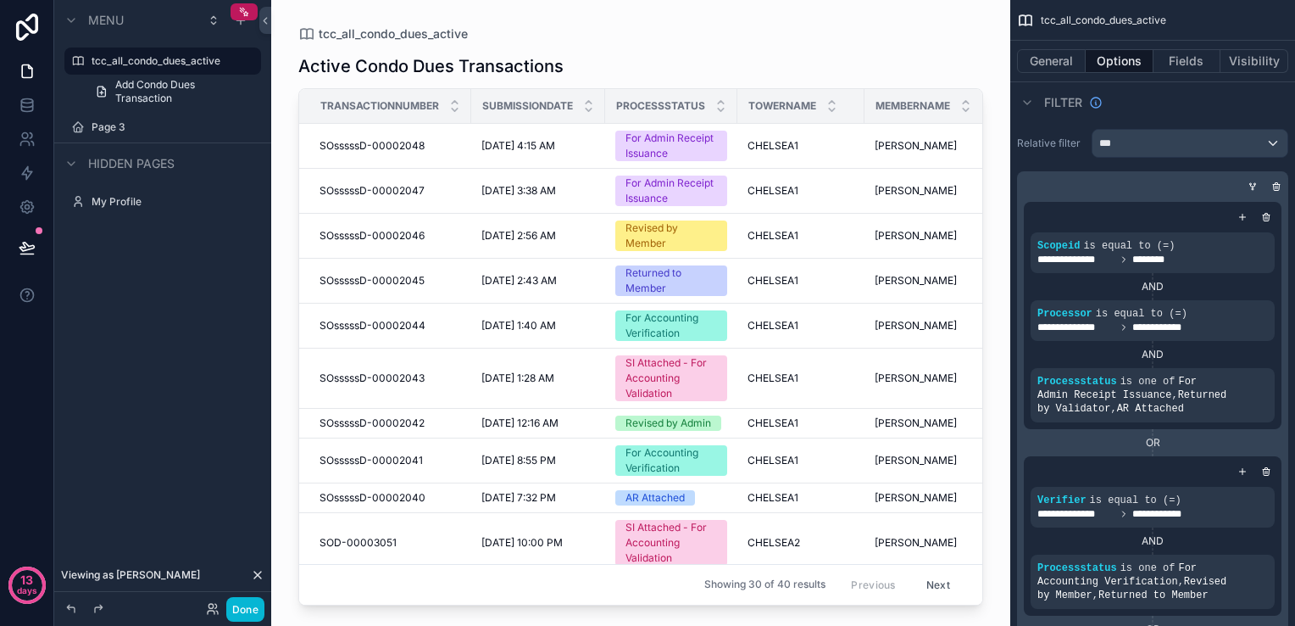
click at [349, 624] on div "tcc_all_condo_dues_active Active Condo Dues Transactions Transactionnumber Subm…" at bounding box center [640, 313] width 739 height 626
click at [672, 391] on div "SI Attached - For Accounting Validation" at bounding box center [672, 378] width 92 height 46
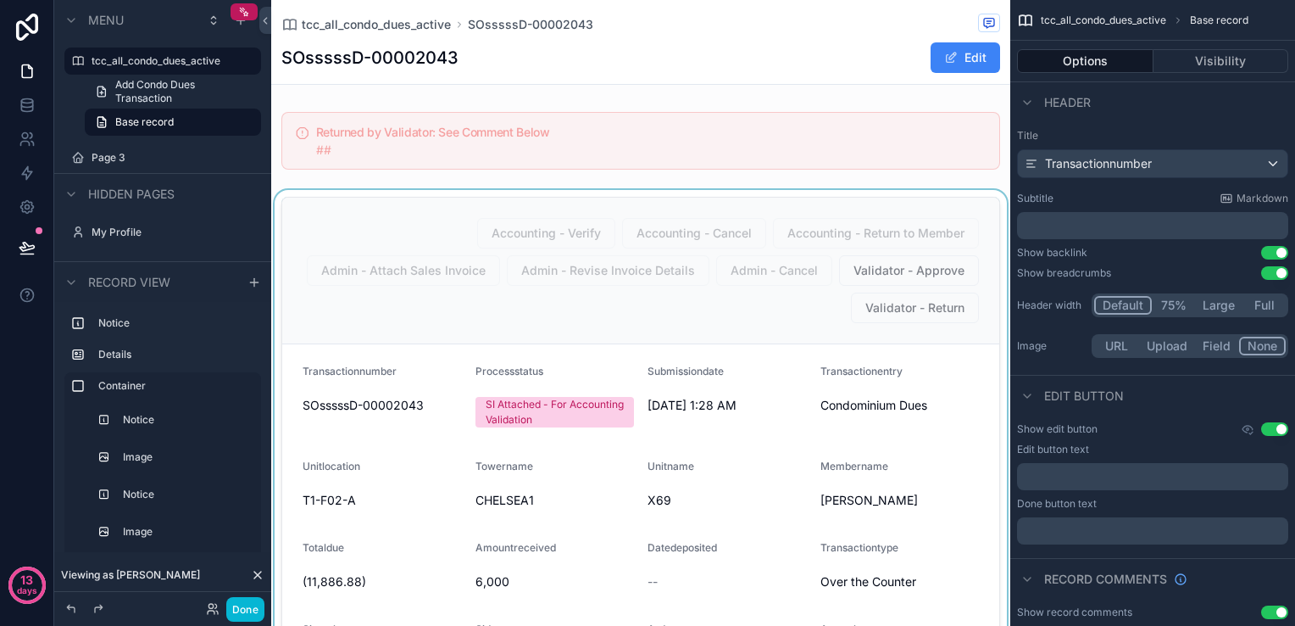
click at [912, 314] on div "scrollable content" at bounding box center [640, 618] width 739 height 857
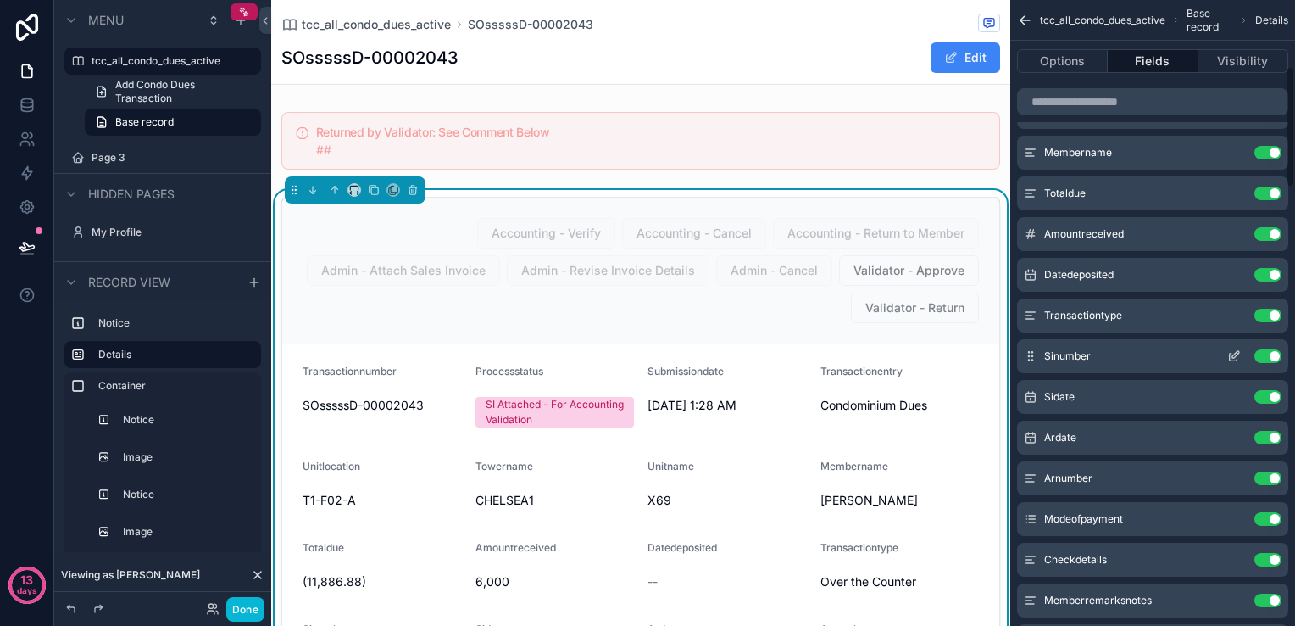
scroll to position [339, 0]
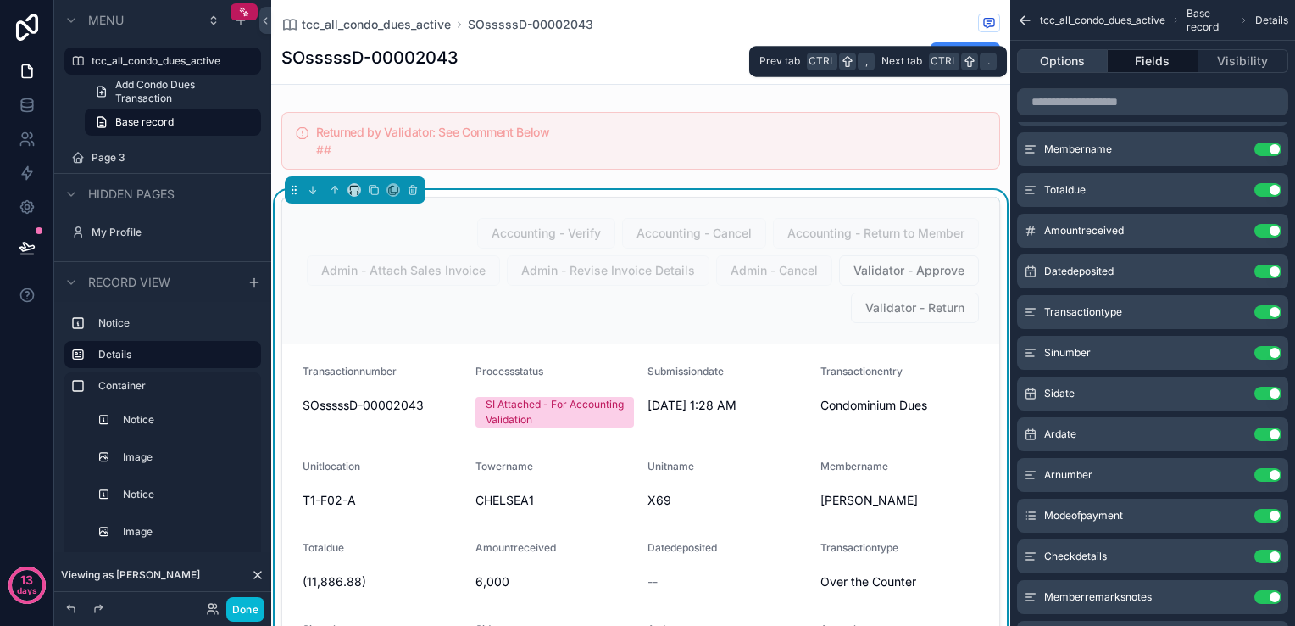
click at [1085, 58] on button "Options" at bounding box center [1062, 61] width 91 height 24
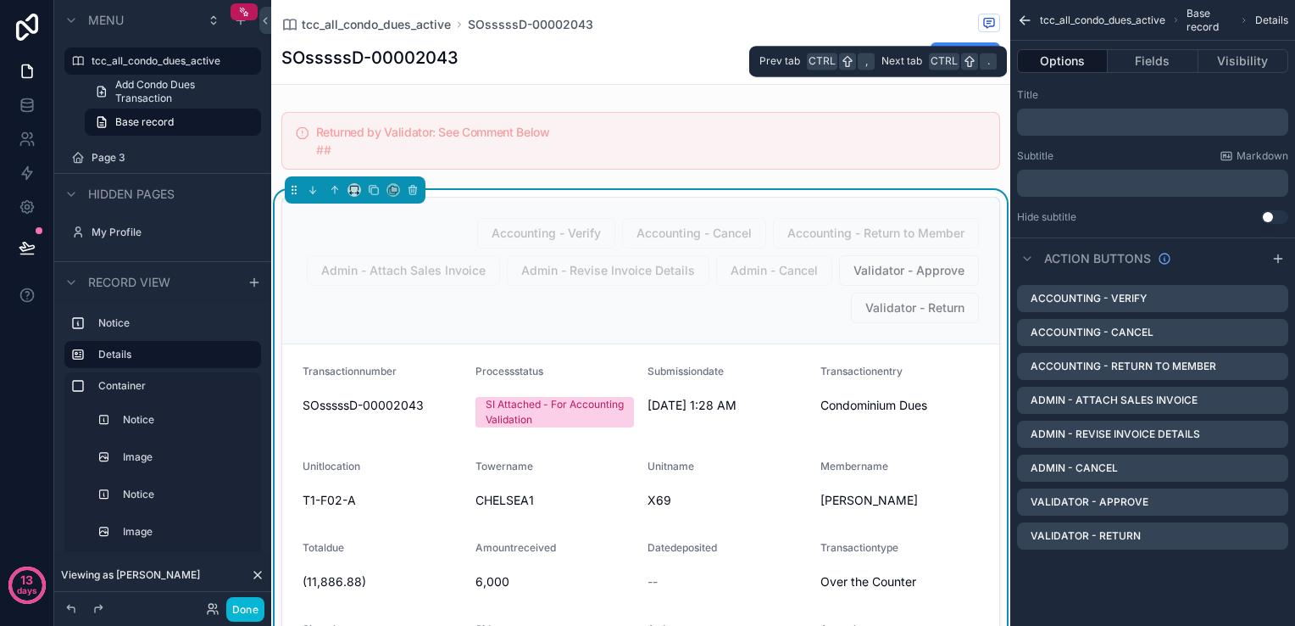
scroll to position [0, 0]
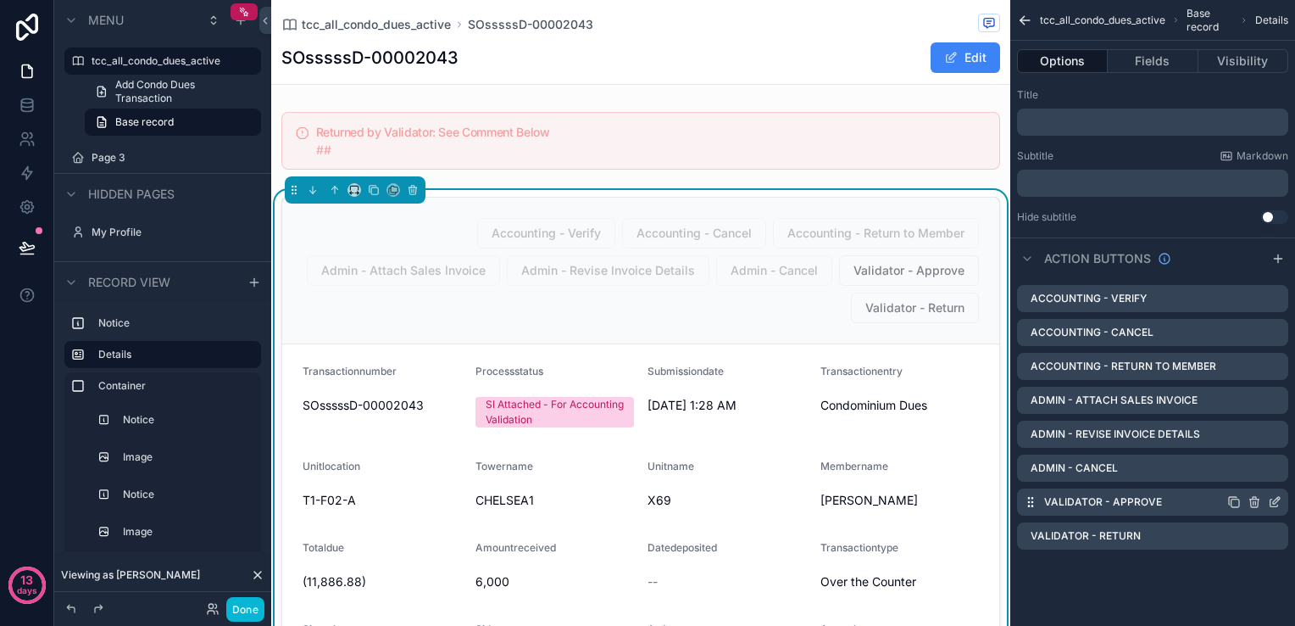
click at [1275, 500] on icon "scrollable content" at bounding box center [1276, 500] width 7 height 7
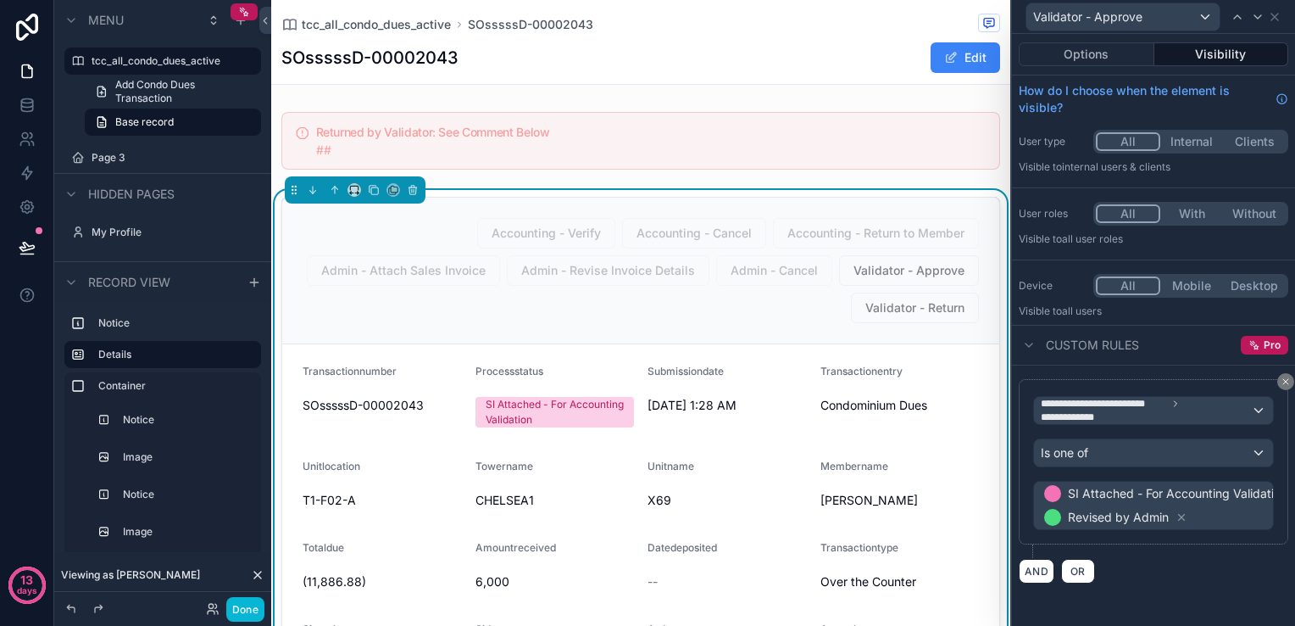
click at [1217, 49] on button "Visibility" at bounding box center [1222, 54] width 135 height 24
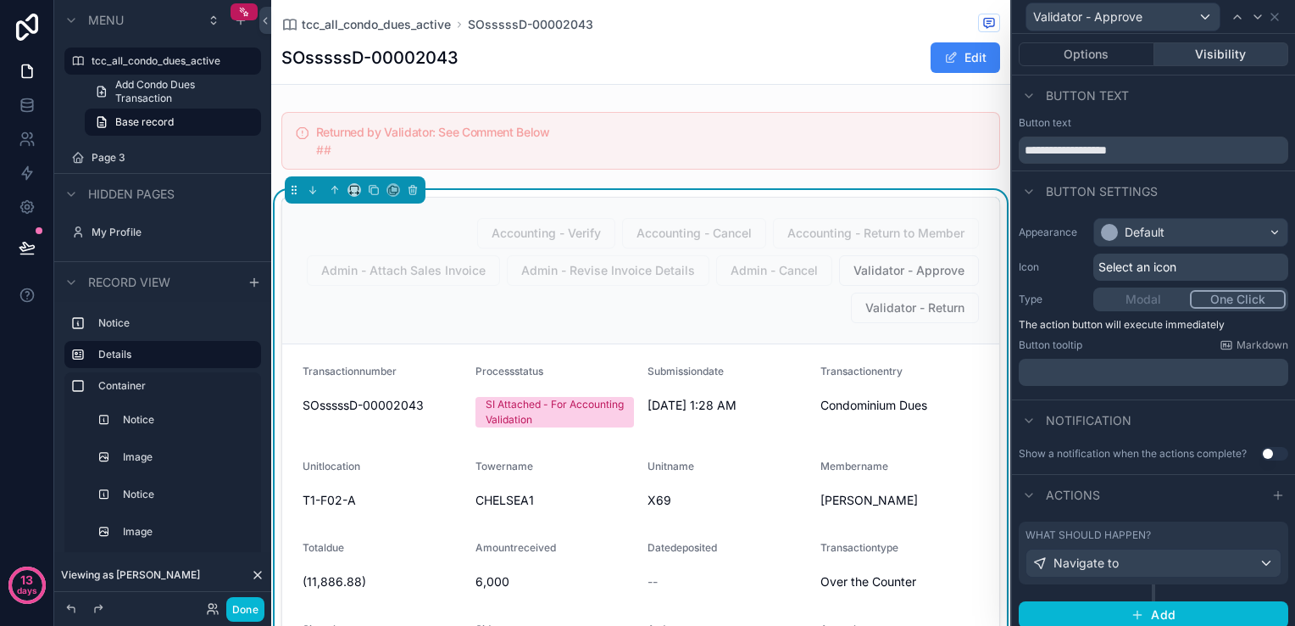
click at [1217, 58] on button "Visibility" at bounding box center [1222, 54] width 135 height 24
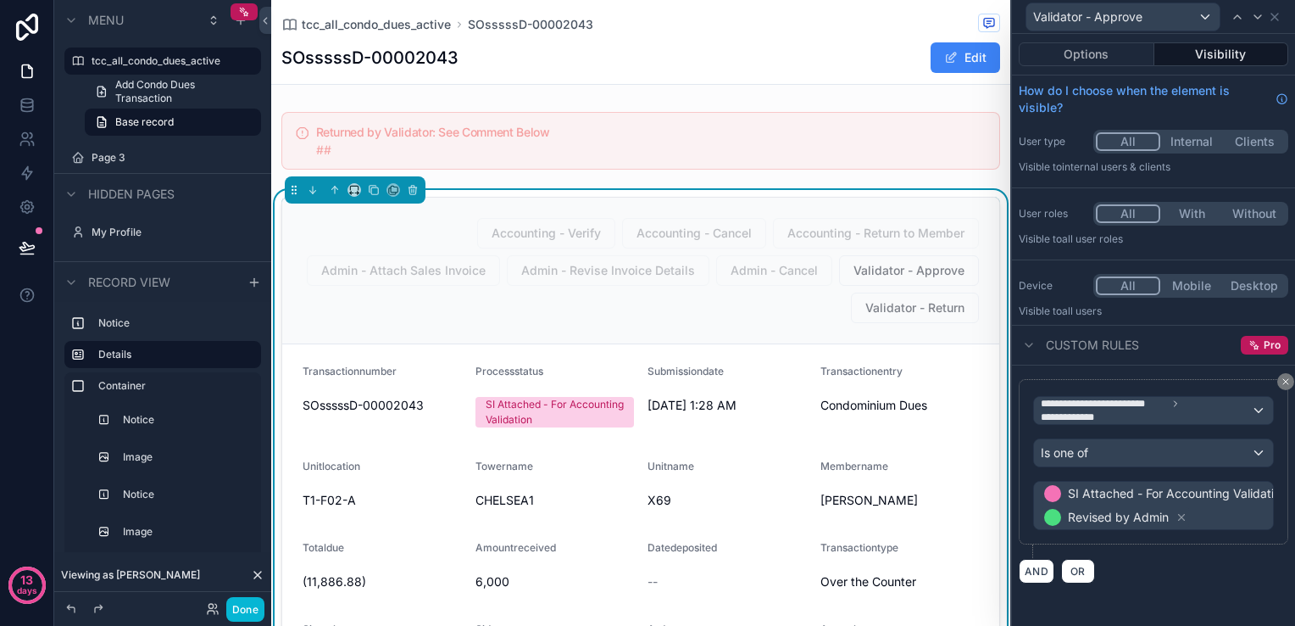
click at [1203, 56] on button "Visibility" at bounding box center [1222, 54] width 135 height 24
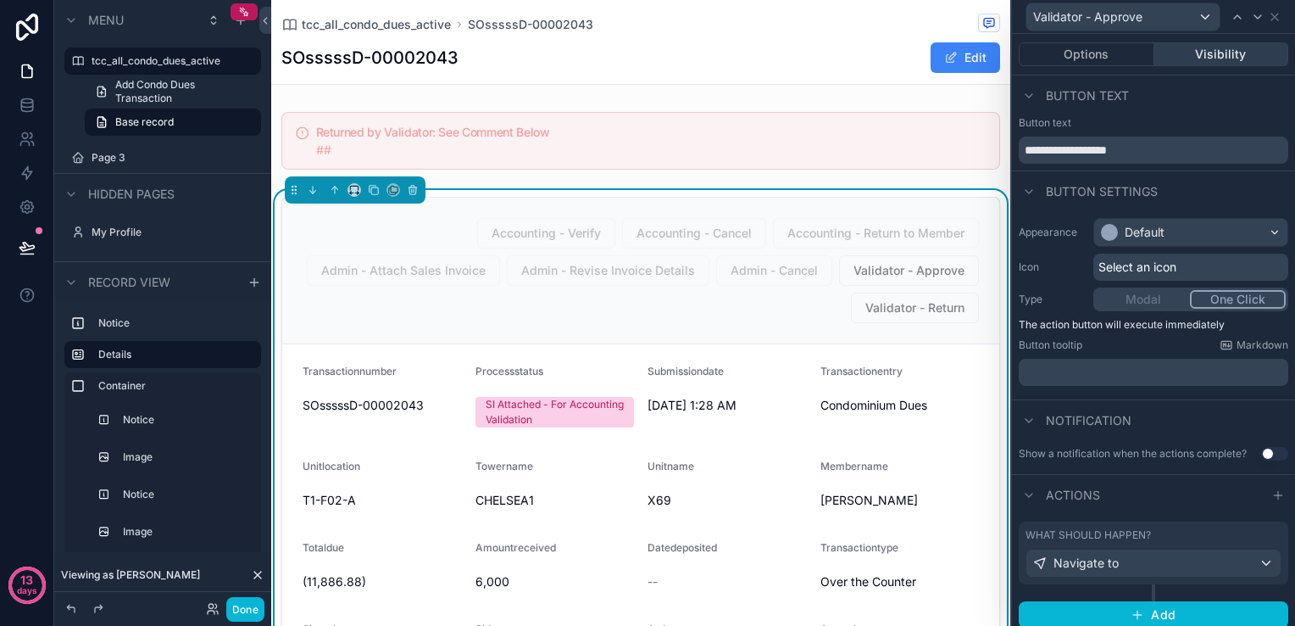
click at [1203, 56] on button "Visibility" at bounding box center [1222, 54] width 135 height 24
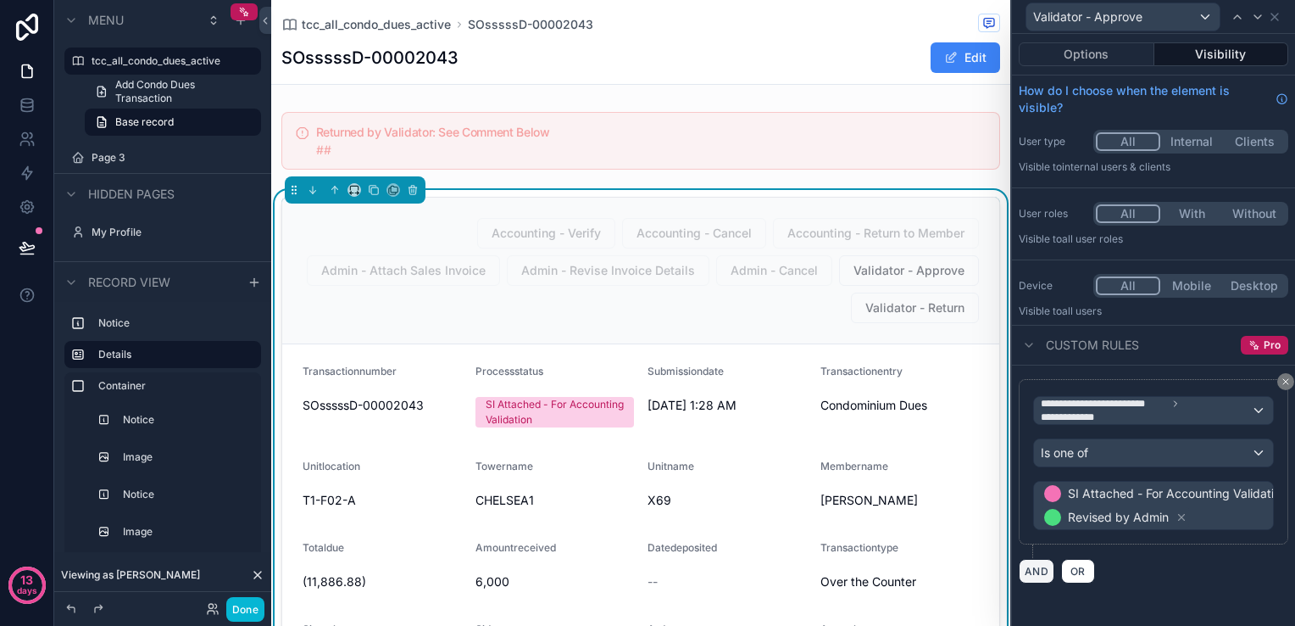
click at [1043, 565] on button "AND" at bounding box center [1037, 571] width 36 height 25
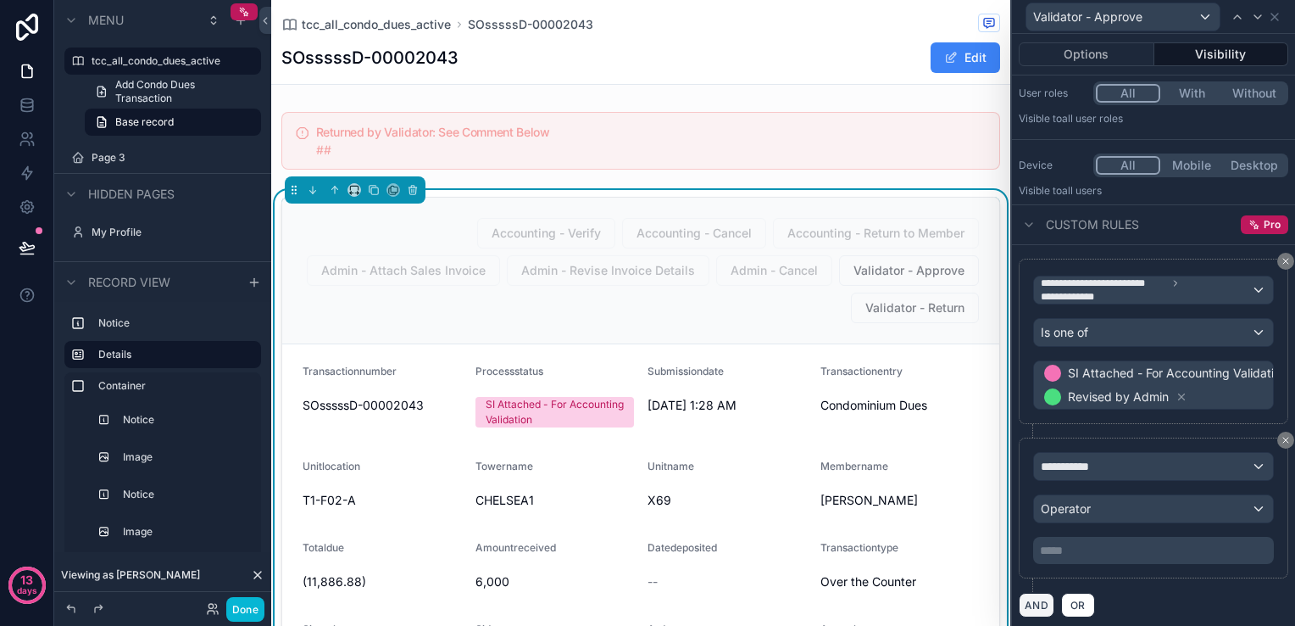
scroll to position [121, 0]
click at [1166, 462] on div "**********" at bounding box center [1153, 465] width 239 height 27
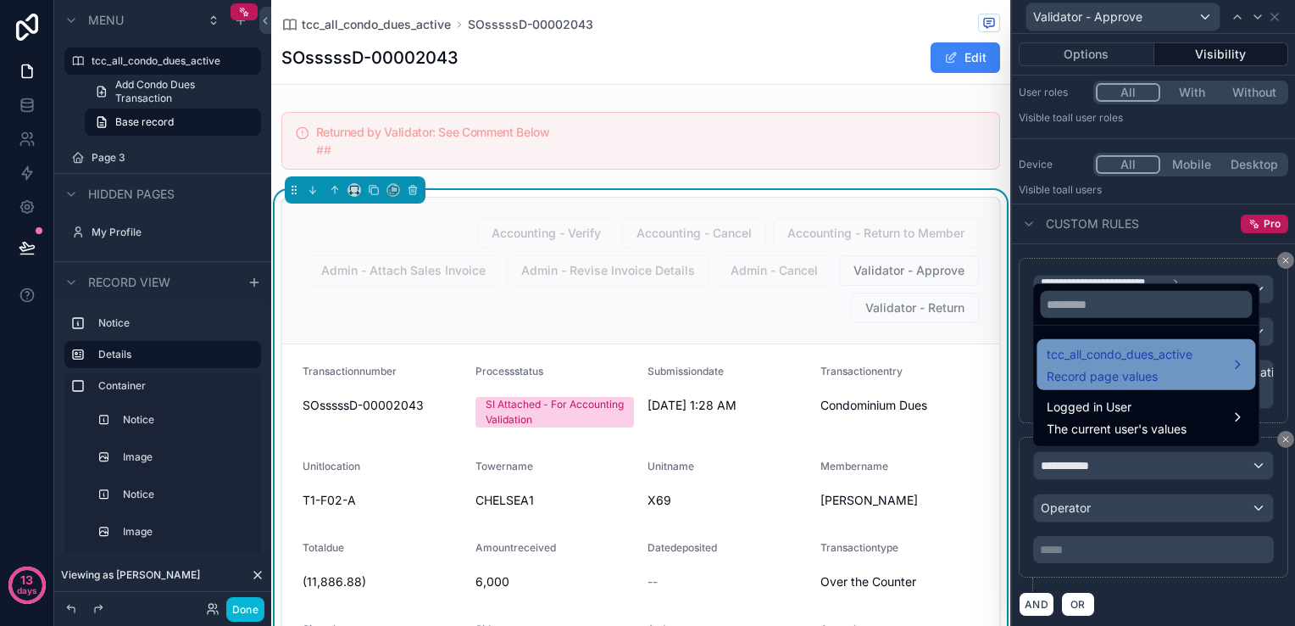
click at [1142, 365] on span "tcc_all_condo_dues_active" at bounding box center [1120, 354] width 146 height 20
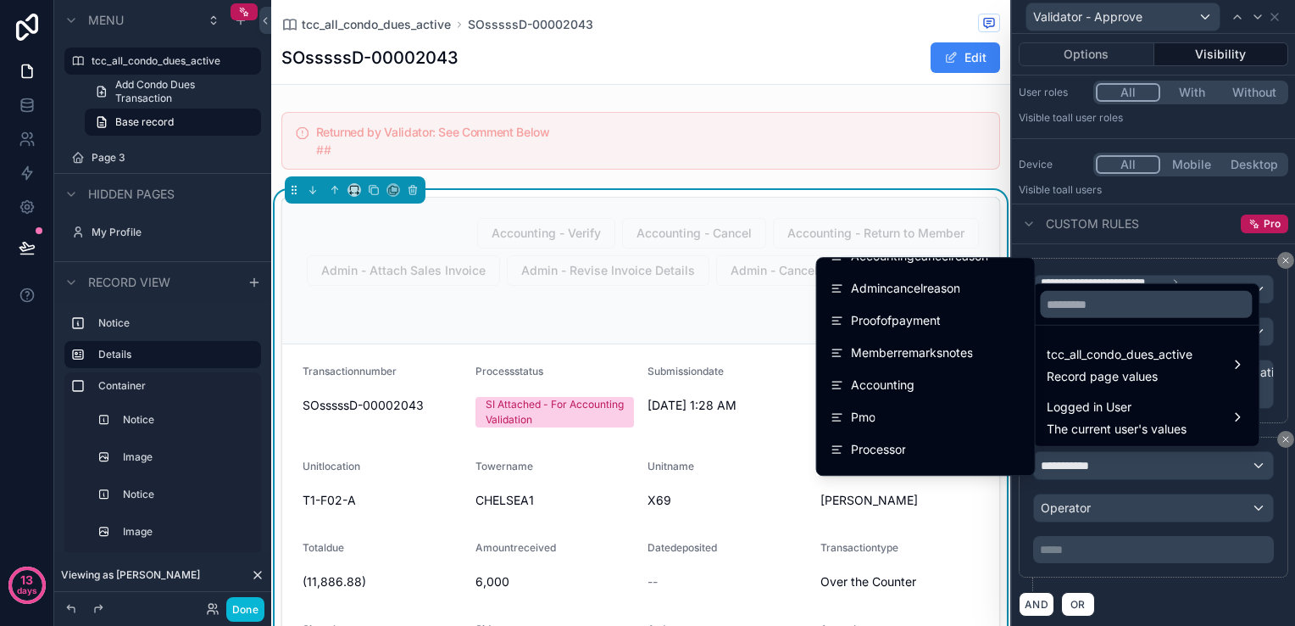
scroll to position [1611, 0]
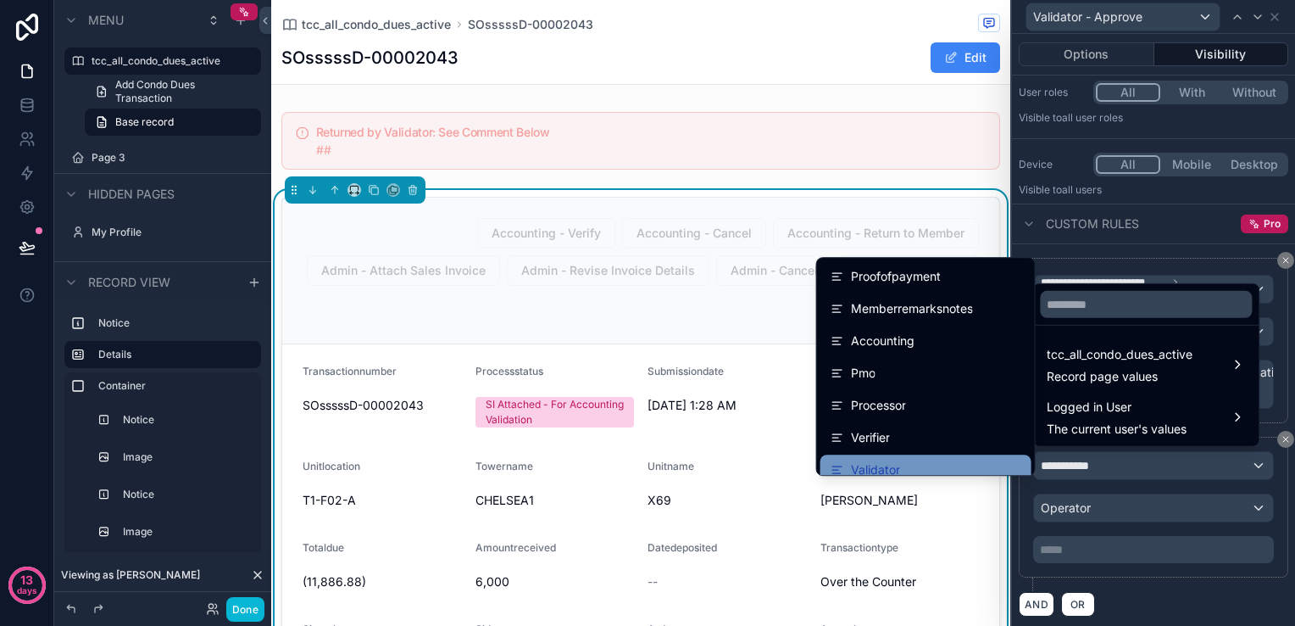
click at [931, 466] on div "Validator" at bounding box center [926, 470] width 191 height 20
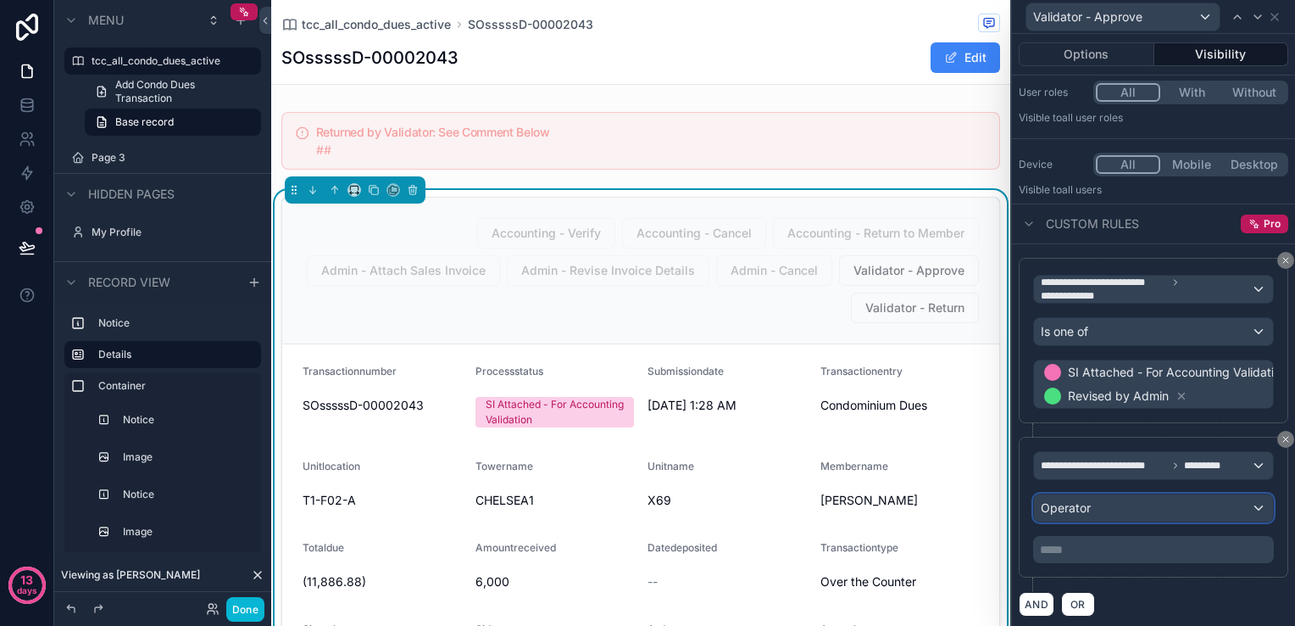
click at [1112, 503] on div "Operator" at bounding box center [1153, 507] width 239 height 27
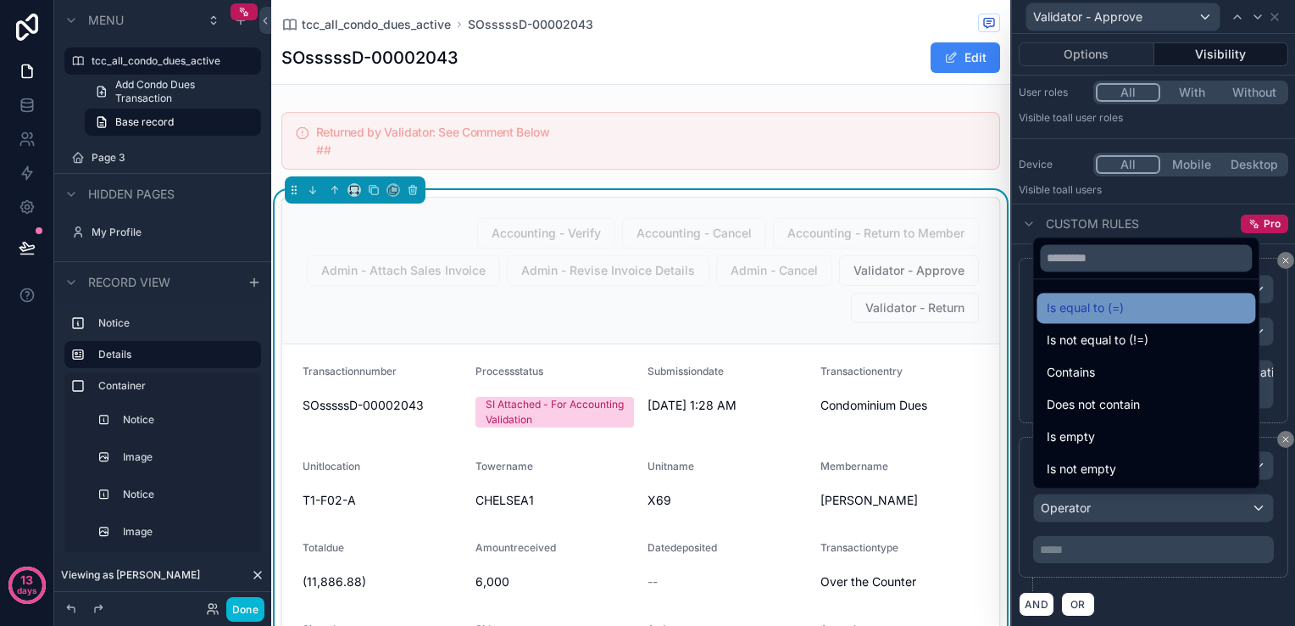
drag, startPoint x: 1113, startPoint y: 326, endPoint x: 1113, endPoint y: 314, distance: 12.7
click at [1113, 314] on ul "Is equal to (=) Is not equal to (!=) Contains Does not contain Is empty Is not …" at bounding box center [1147, 383] width 226 height 209
click at [1113, 314] on span "Is equal to (=)" at bounding box center [1085, 308] width 77 height 20
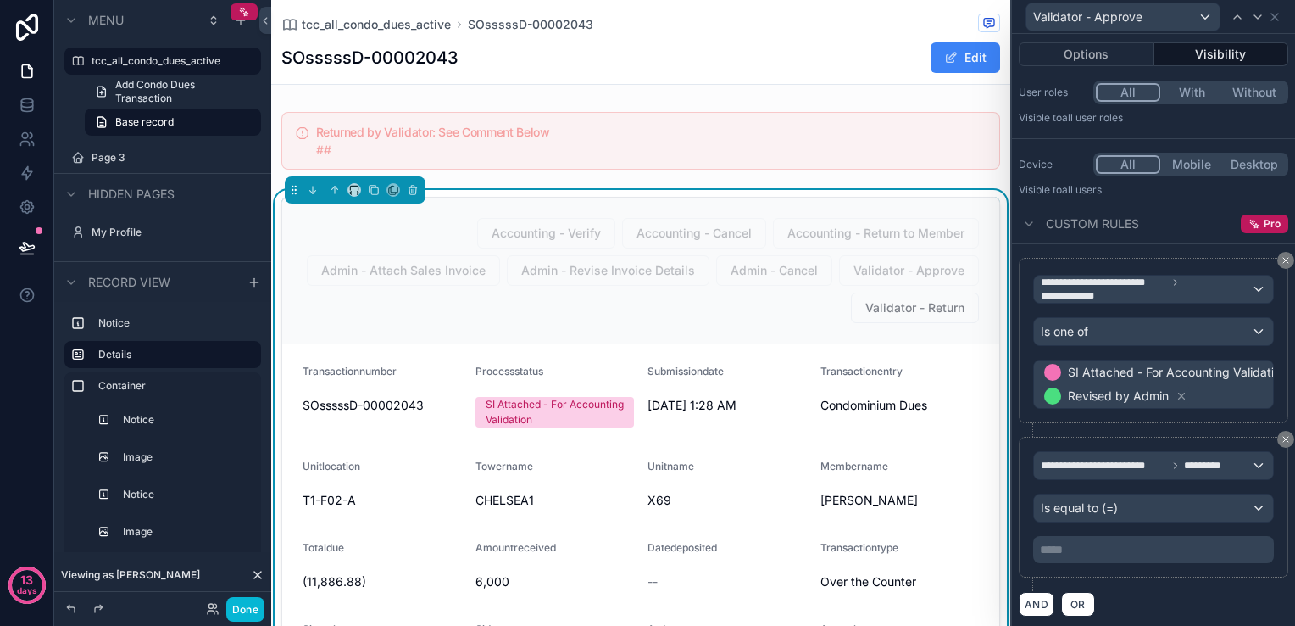
click at [1141, 541] on p "***** ﻿" at bounding box center [1155, 549] width 231 height 17
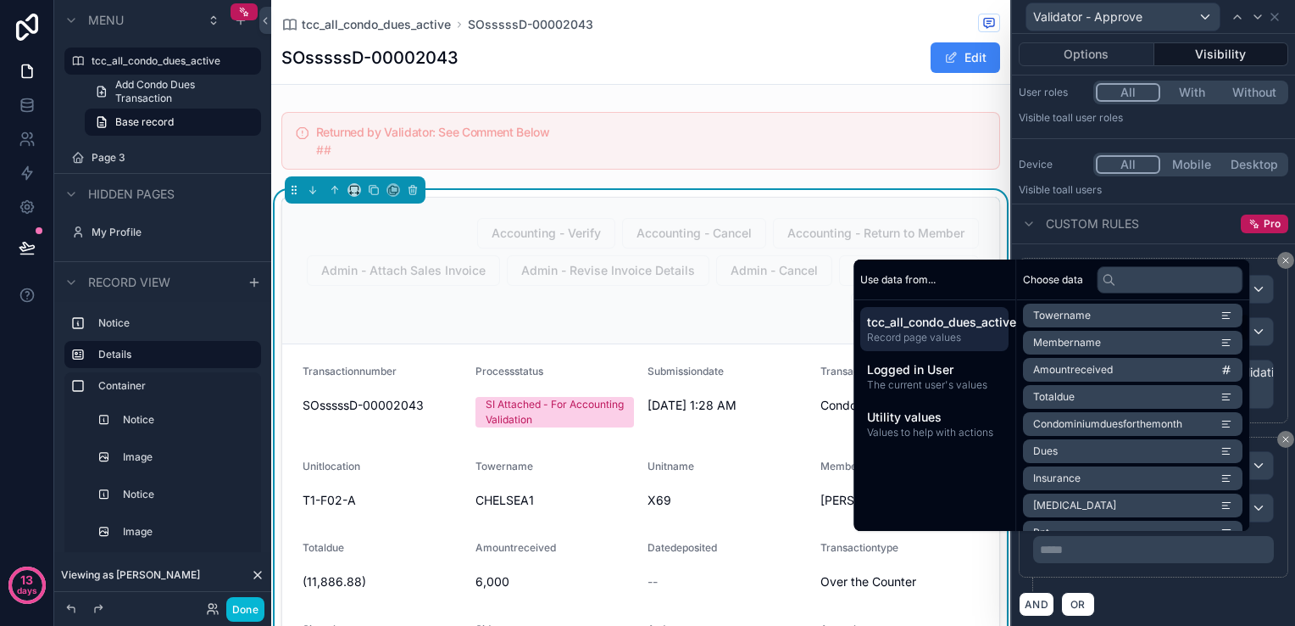
scroll to position [170, 0]
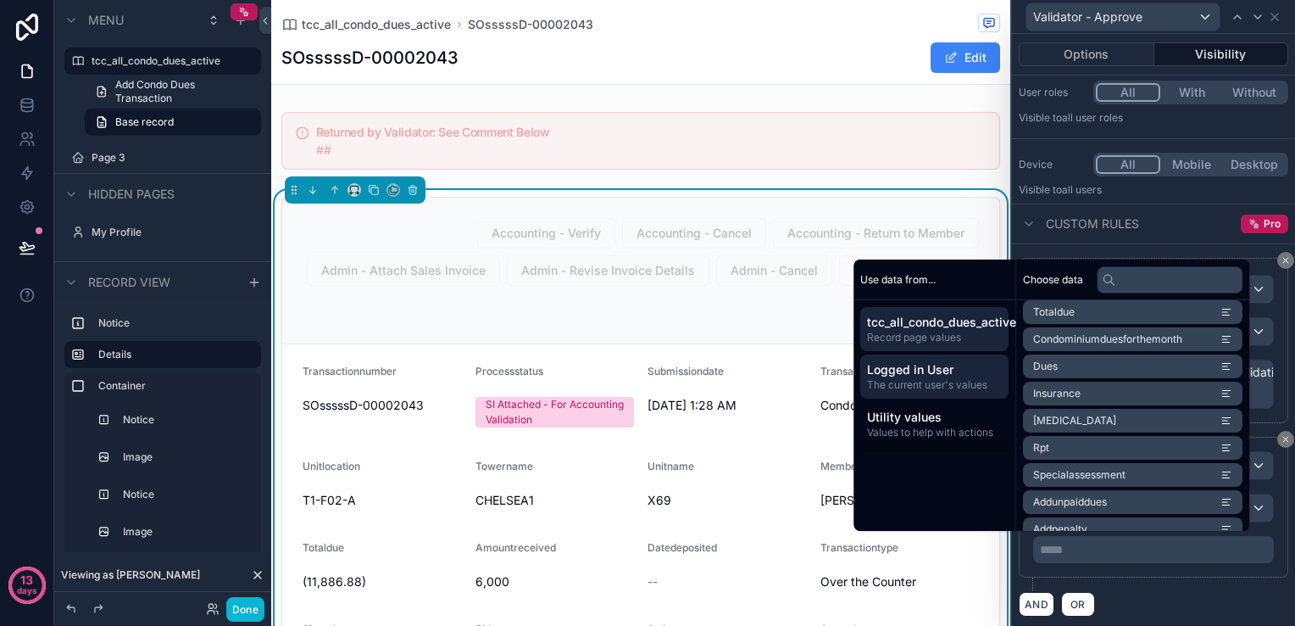
click at [963, 377] on span "Logged in User" at bounding box center [934, 369] width 135 height 17
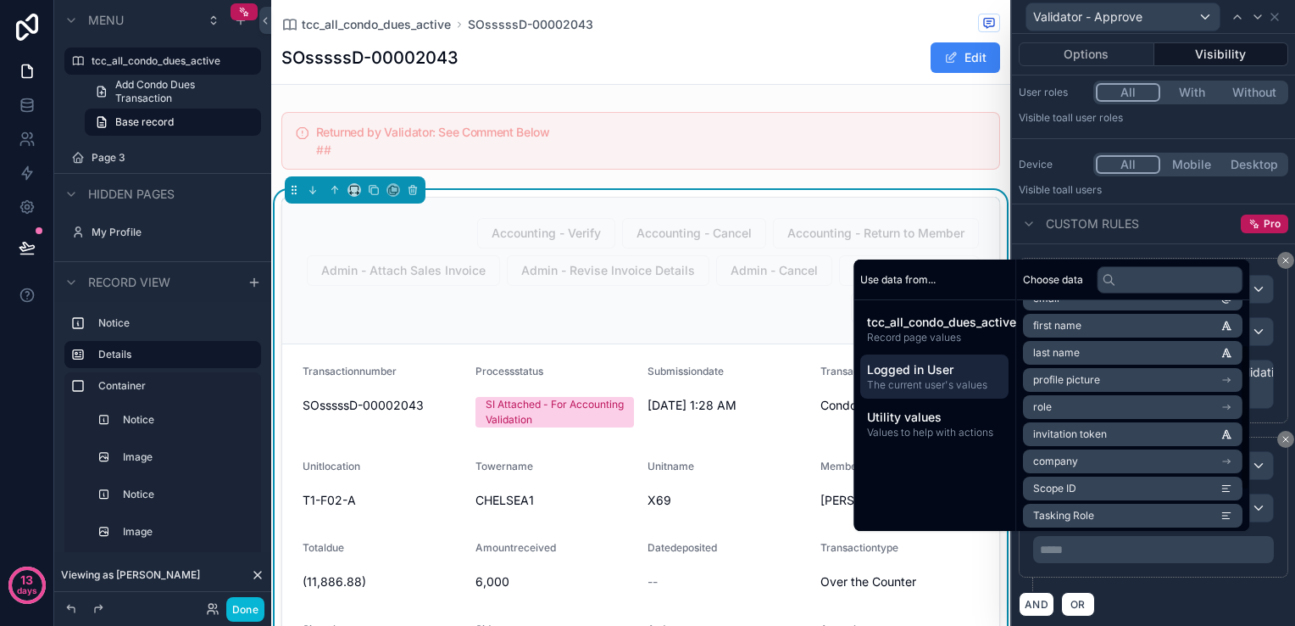
scroll to position [132, 0]
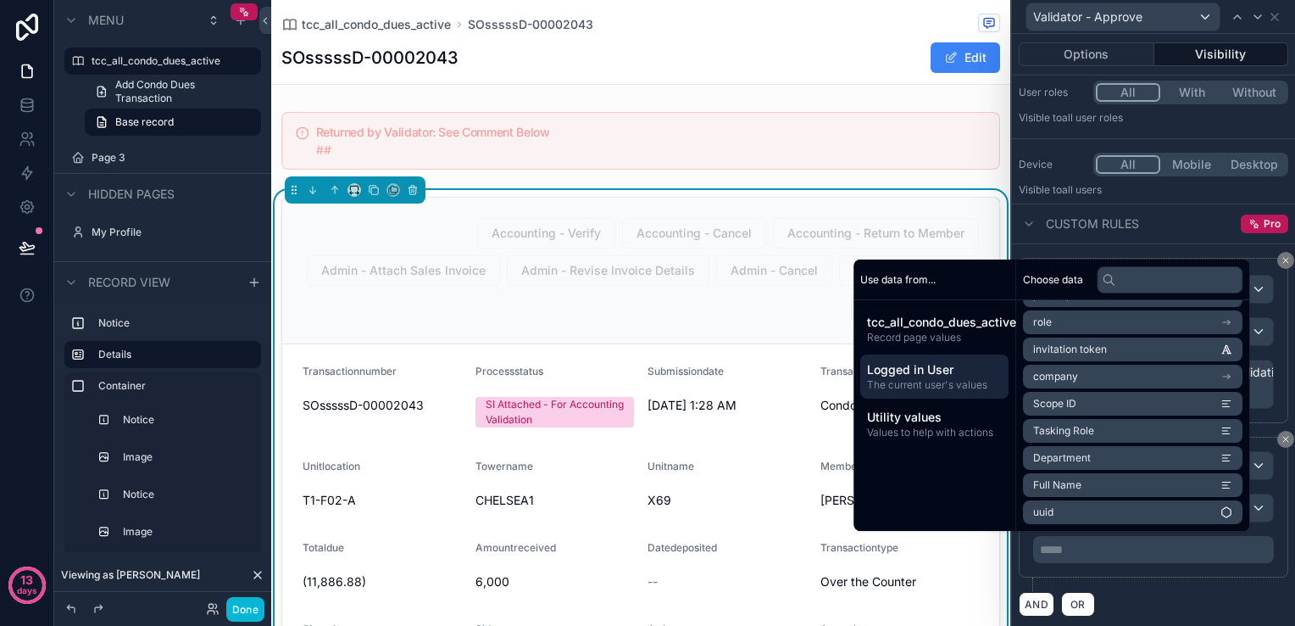
click at [1105, 435] on li "Tasking Role" at bounding box center [1133, 431] width 220 height 24
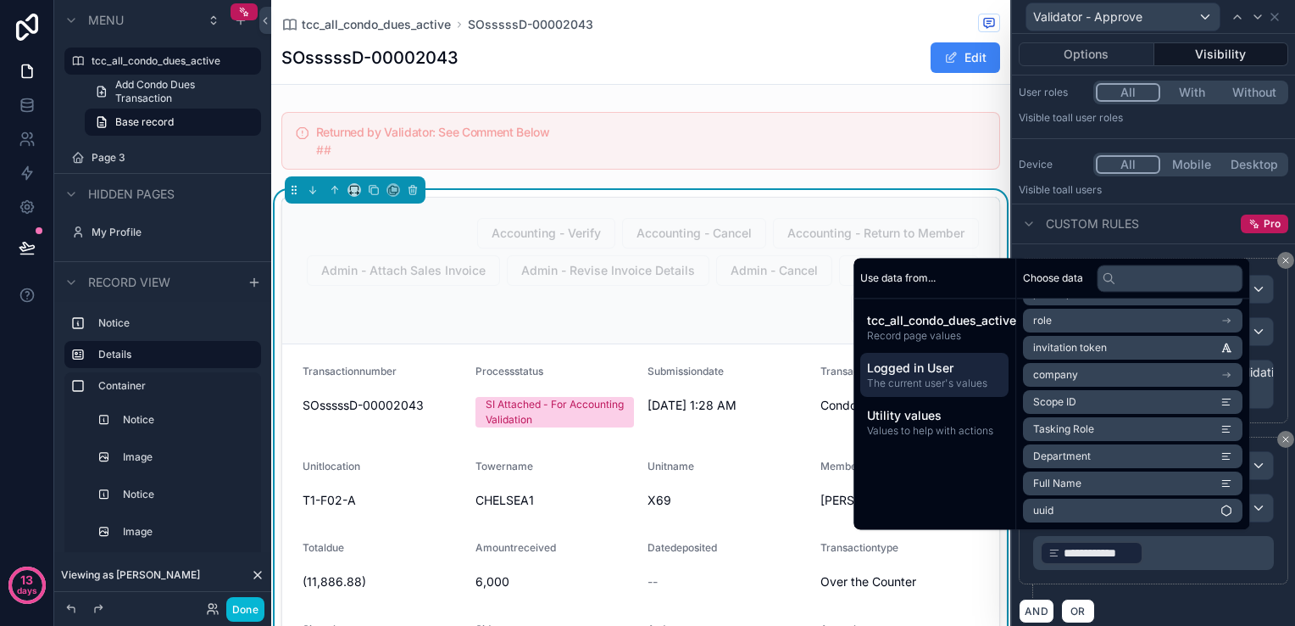
click at [1172, 589] on div "**********" at bounding box center [1154, 517] width 270 height 161
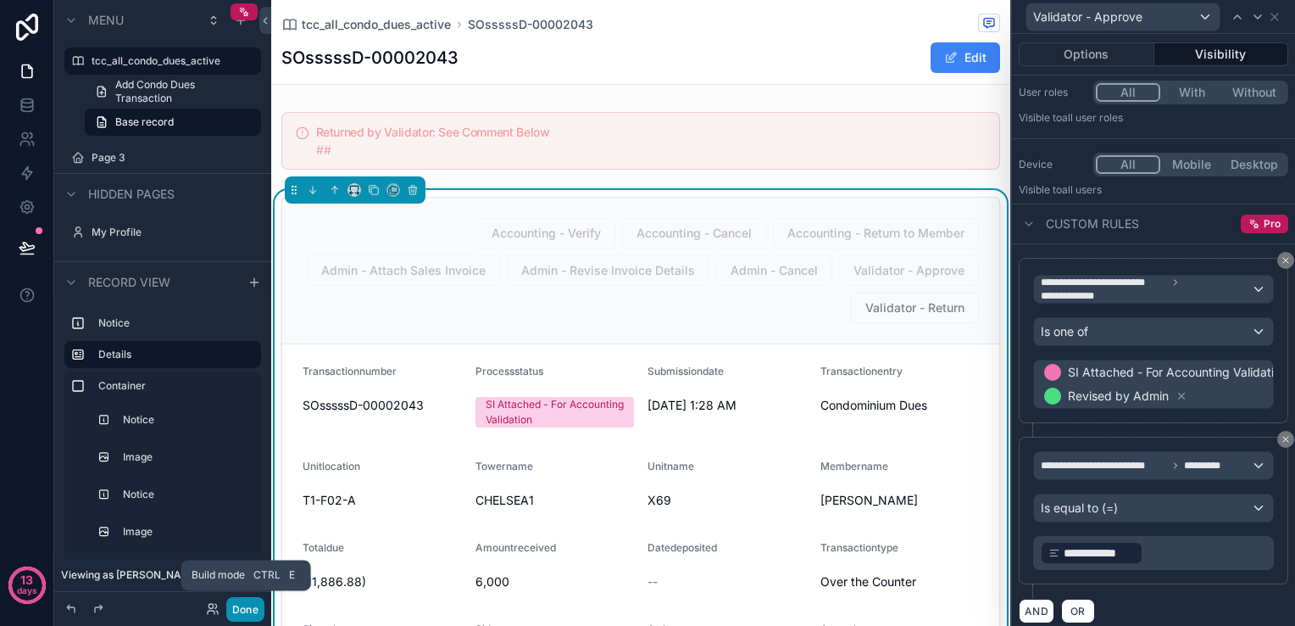
click at [248, 612] on button "Done" at bounding box center [245, 609] width 38 height 25
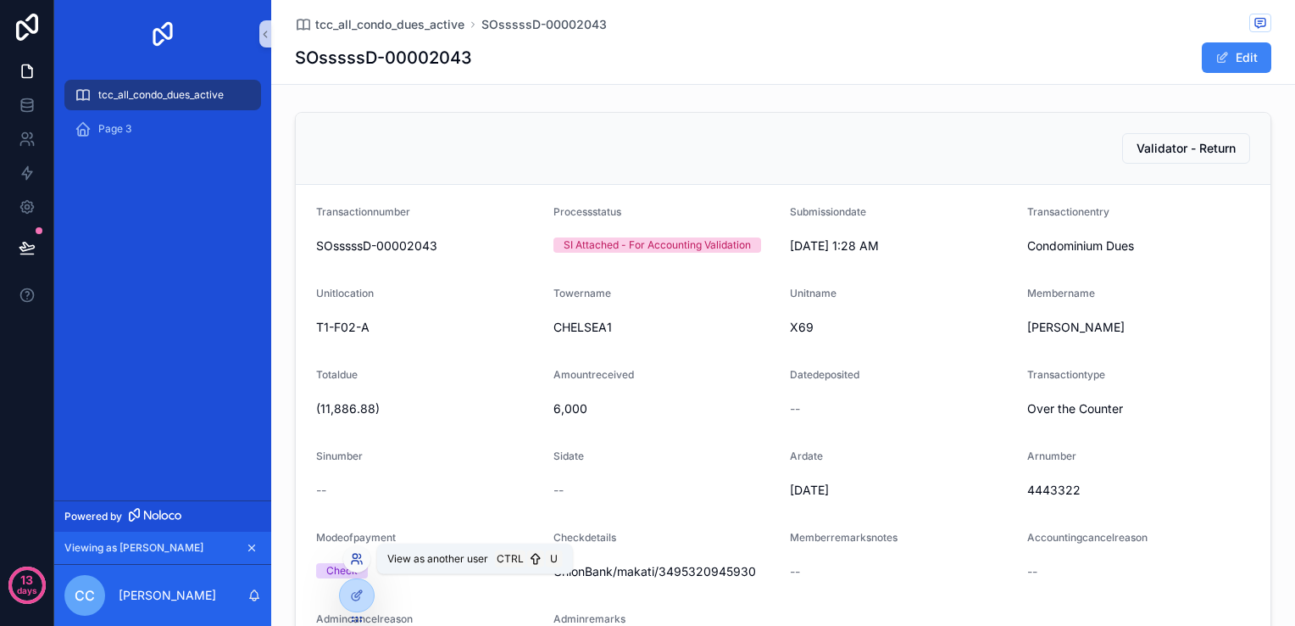
click at [361, 559] on icon at bounding box center [357, 559] width 14 height 14
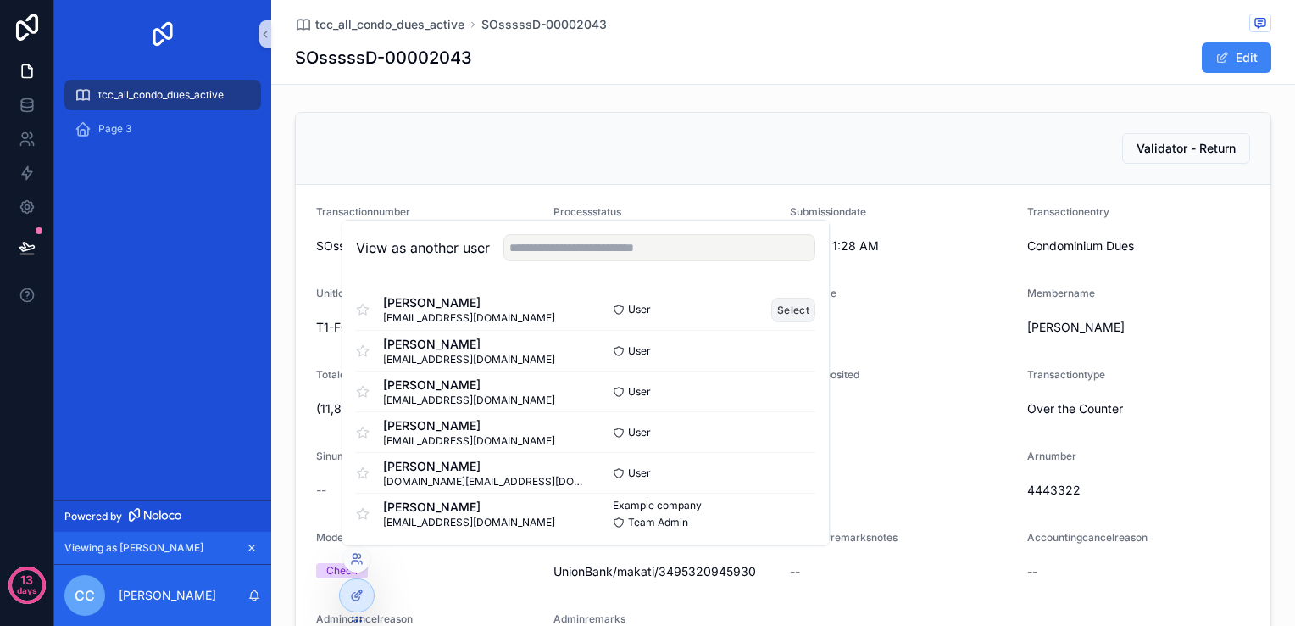
click at [783, 303] on button "Select" at bounding box center [794, 309] width 44 height 25
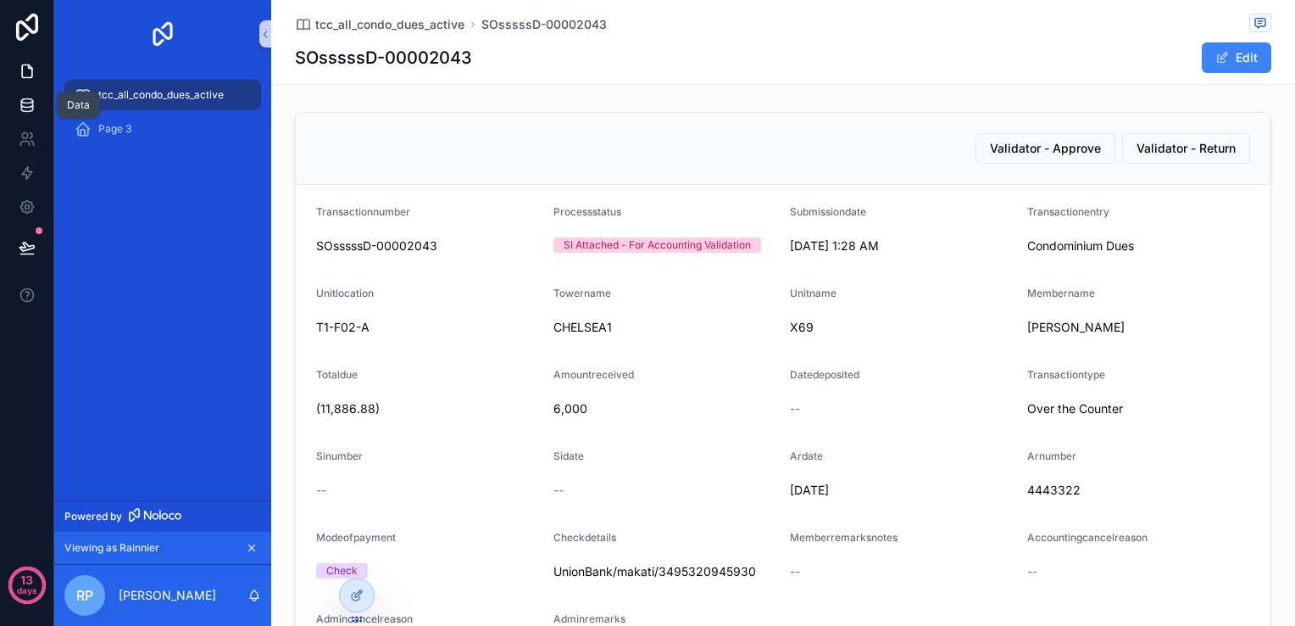
click at [30, 100] on icon at bounding box center [27, 105] width 17 height 17
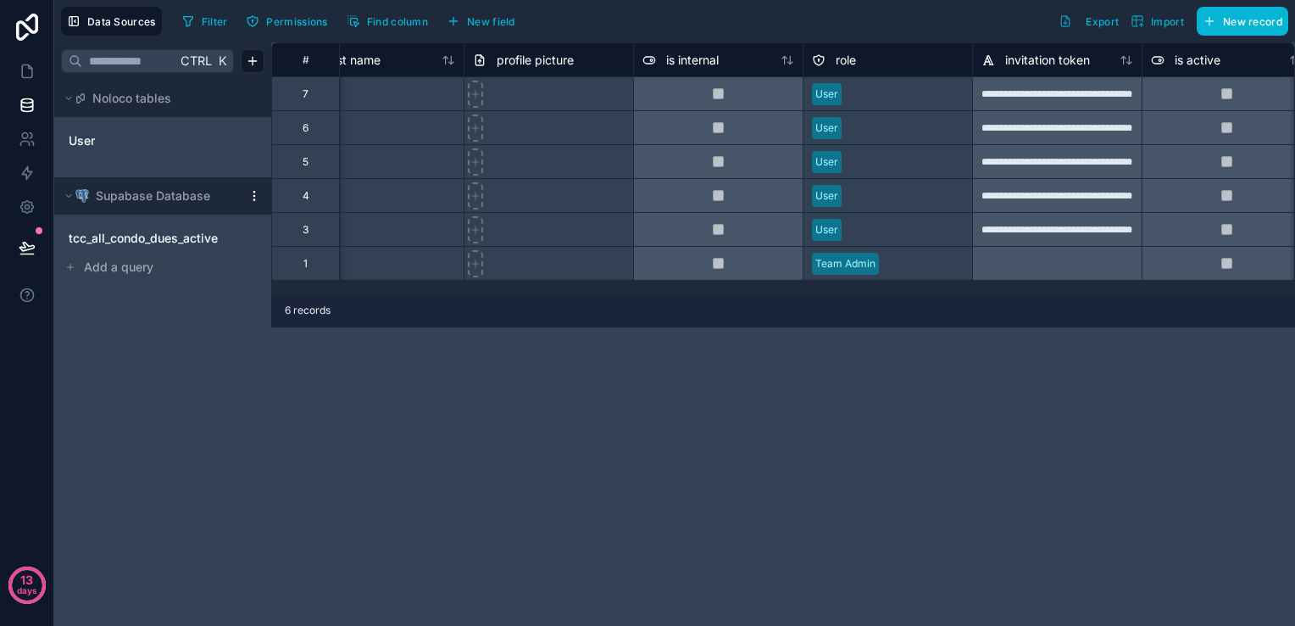
scroll to position [0, 105]
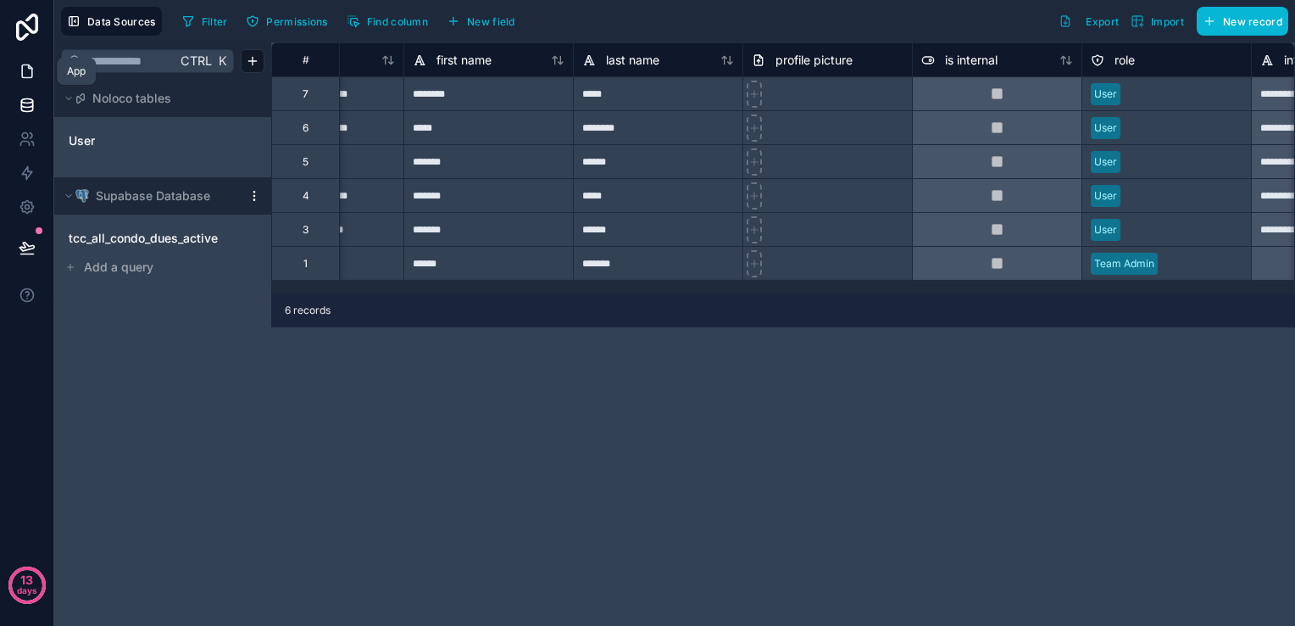
click at [36, 70] on link at bounding box center [26, 71] width 53 height 34
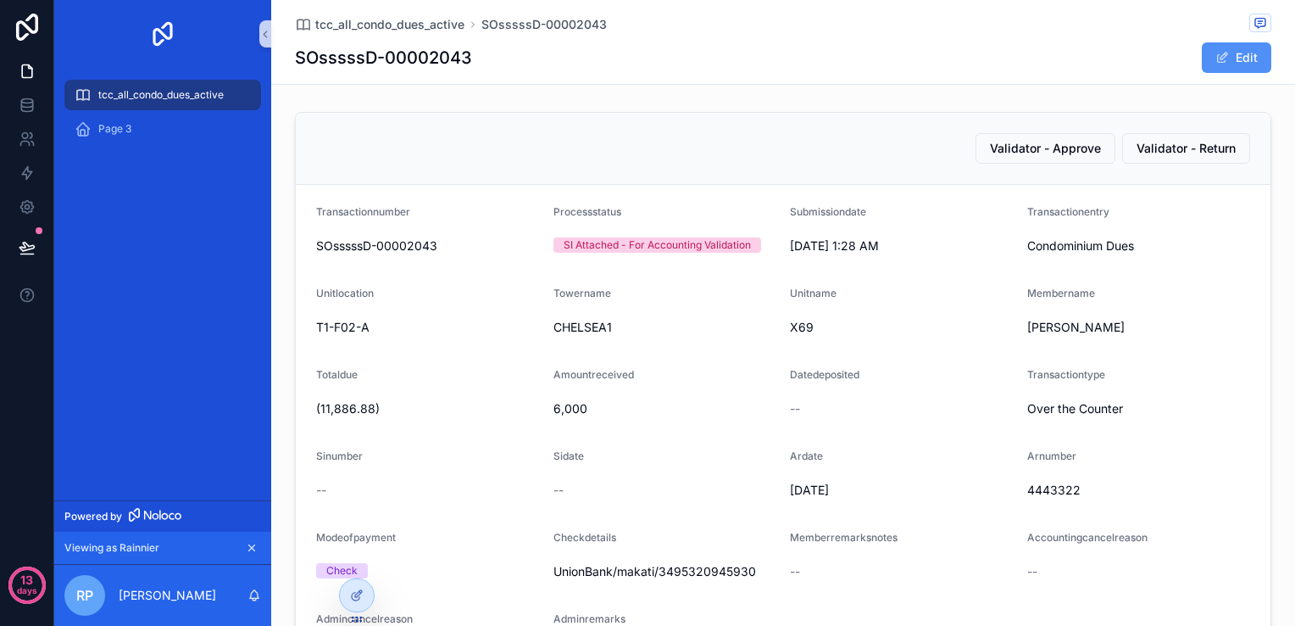
click at [1233, 70] on button "Edit" at bounding box center [1237, 57] width 70 height 31
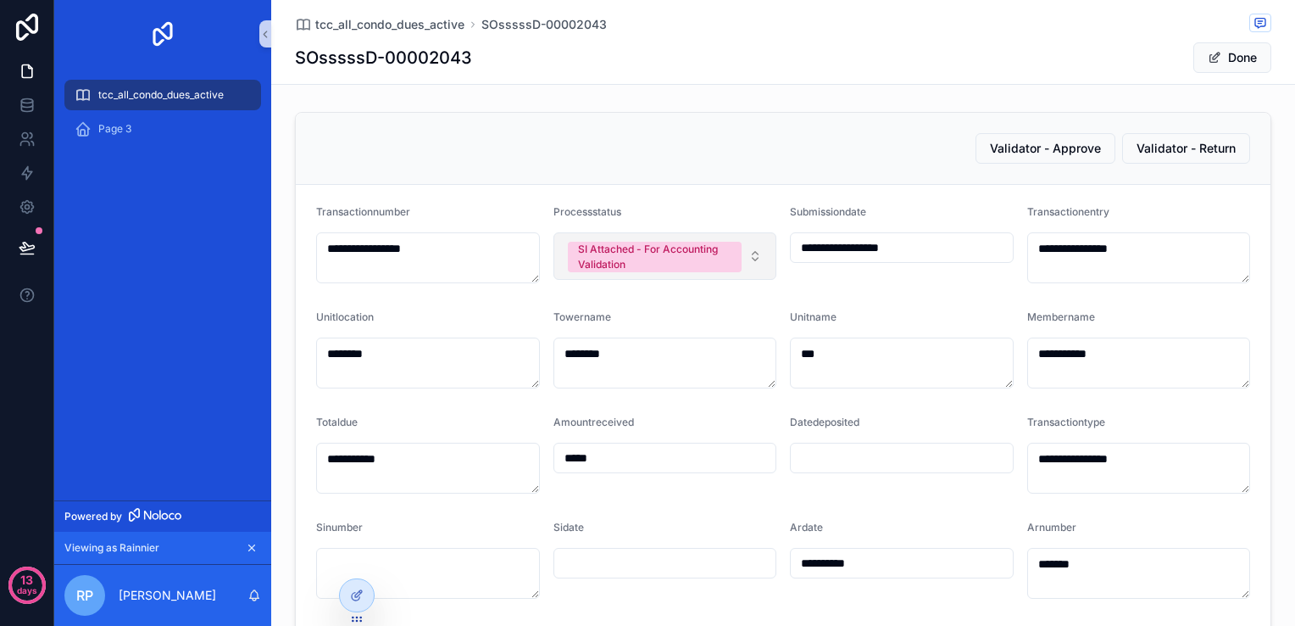
click at [749, 251] on button "SI Attached - For Accounting Validation" at bounding box center [666, 255] width 224 height 47
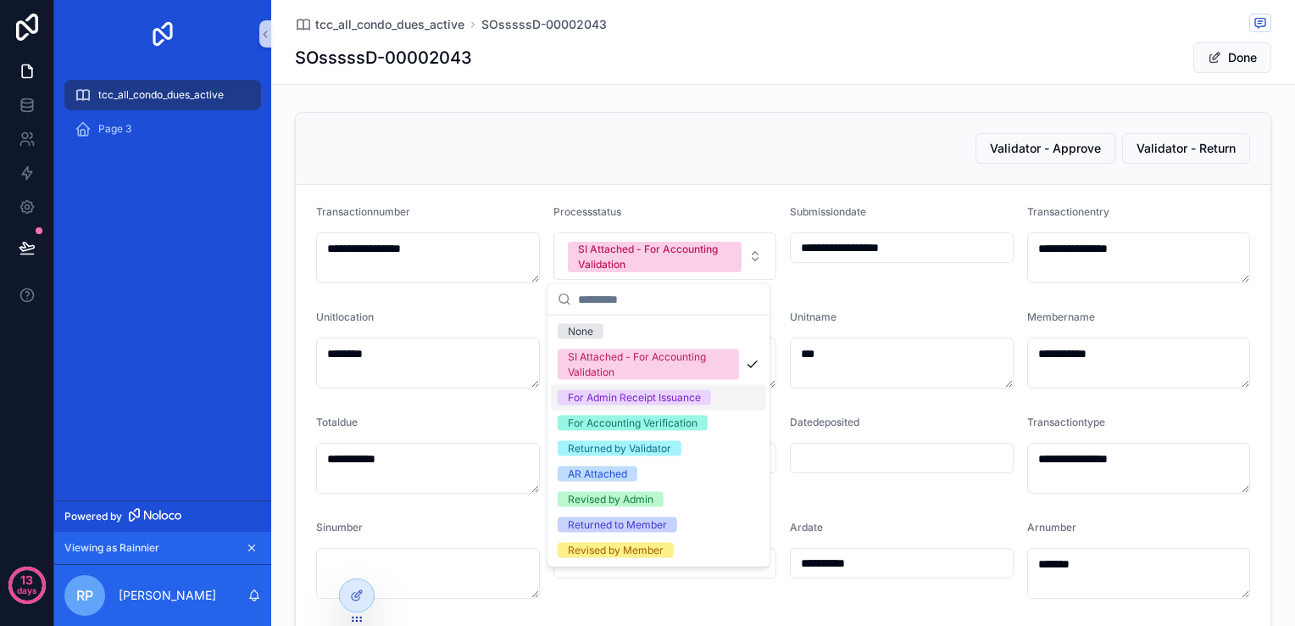
click at [690, 396] on div "For Admin Receipt Issuance" at bounding box center [634, 397] width 133 height 15
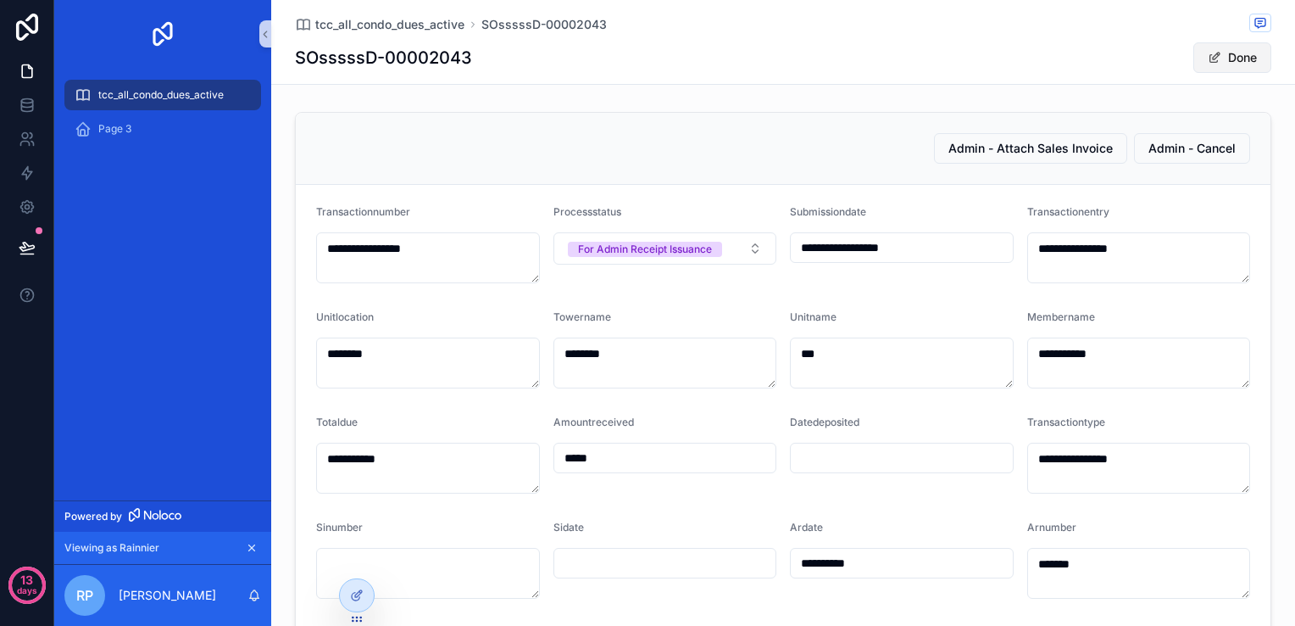
click at [1214, 63] on button "Done" at bounding box center [1233, 57] width 78 height 31
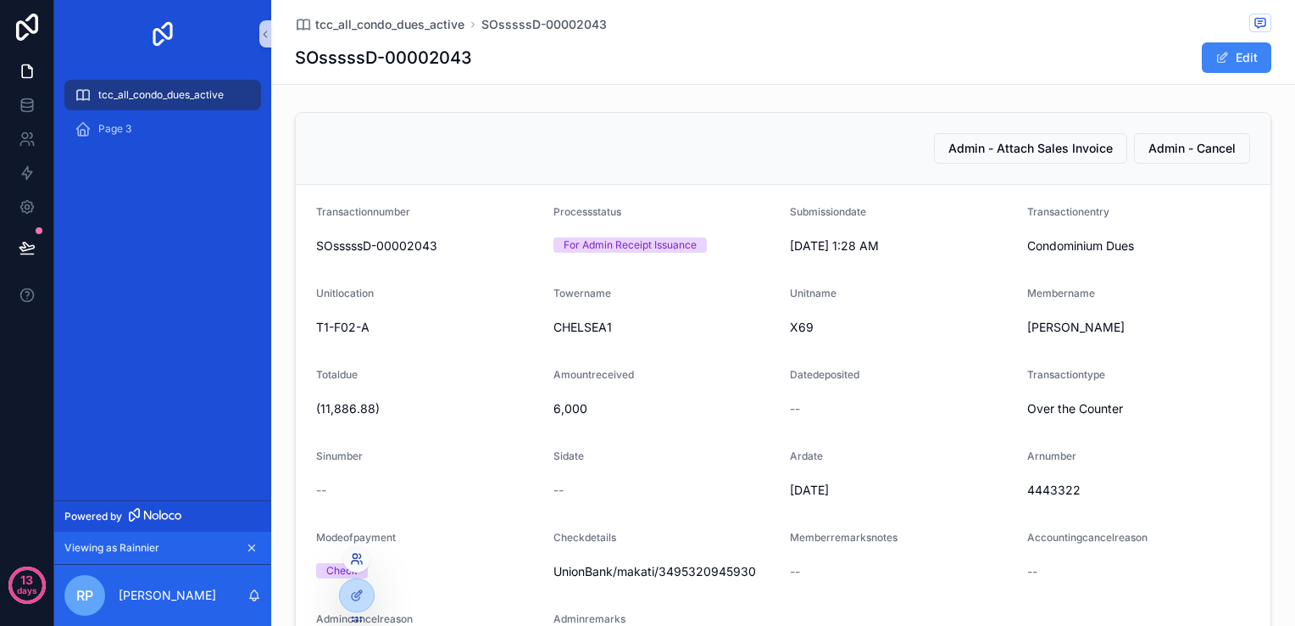
click at [353, 561] on icon at bounding box center [357, 559] width 14 height 14
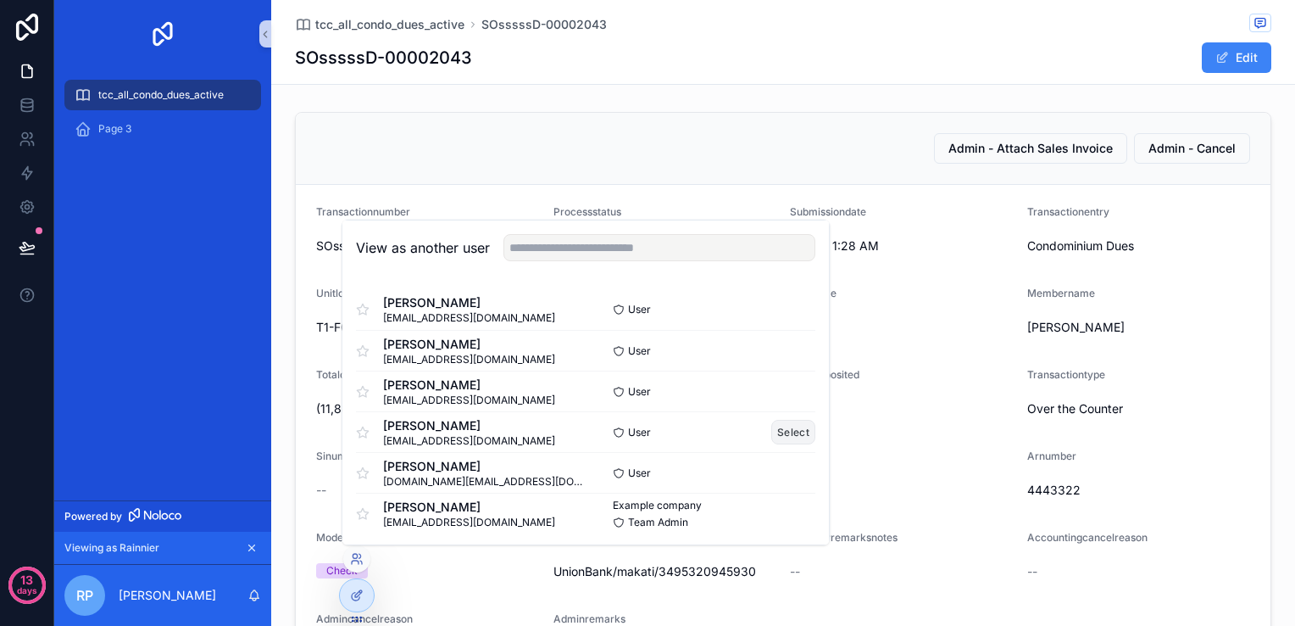
click at [772, 429] on button "Select" at bounding box center [794, 432] width 44 height 25
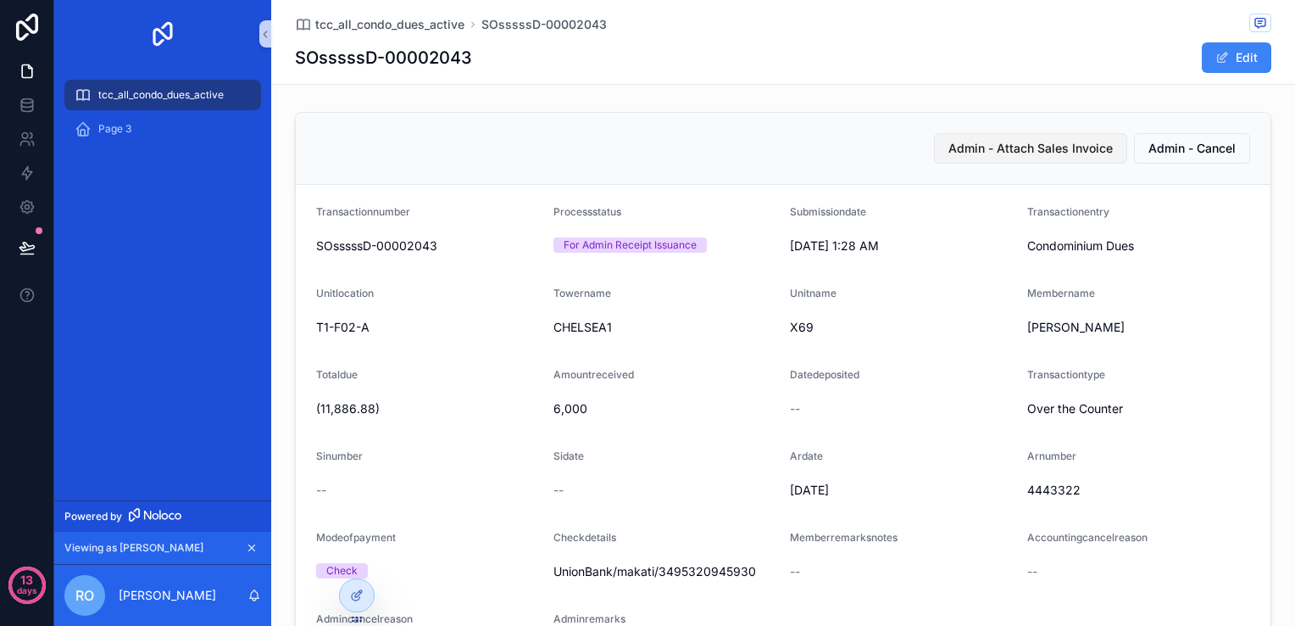
click at [993, 158] on button "Admin - Attach Sales Invoice" at bounding box center [1030, 148] width 193 height 31
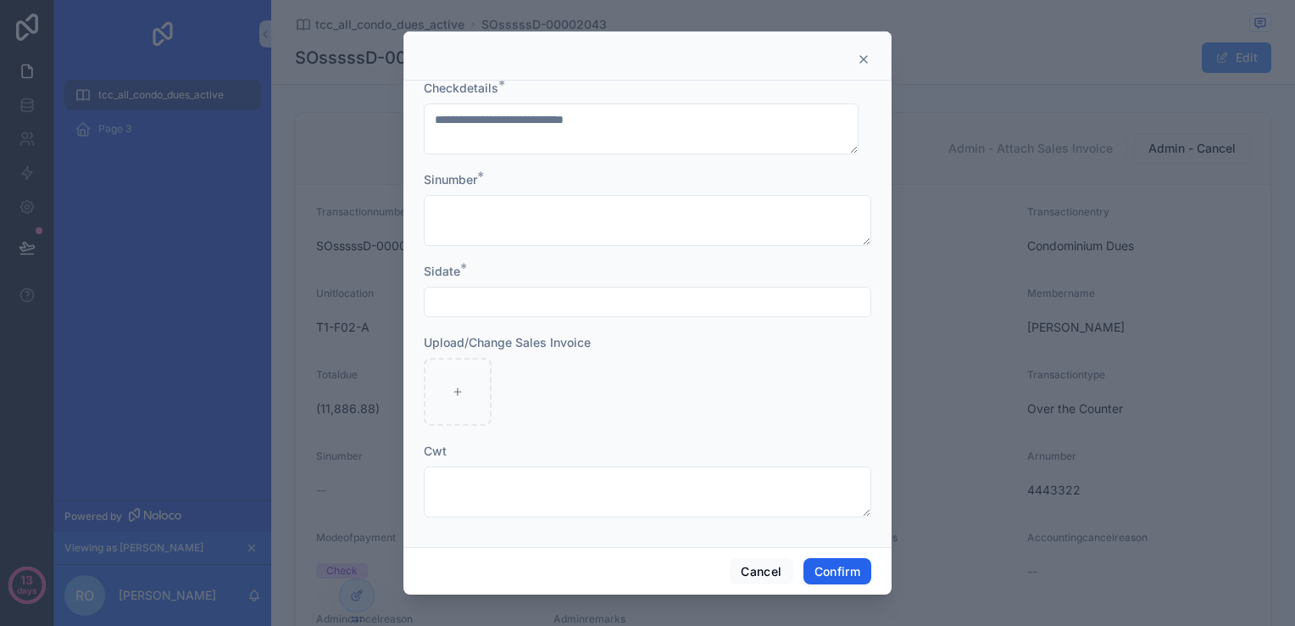
click at [852, 566] on button "Confirm" at bounding box center [838, 571] width 68 height 27
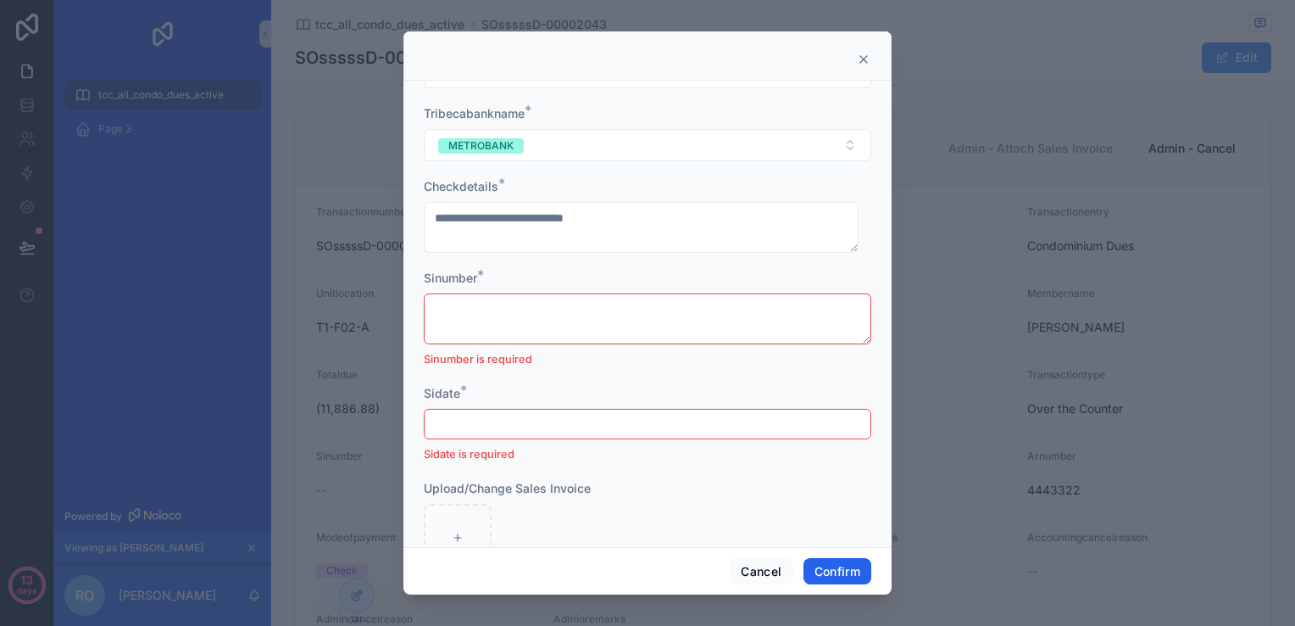
scroll to position [467, 0]
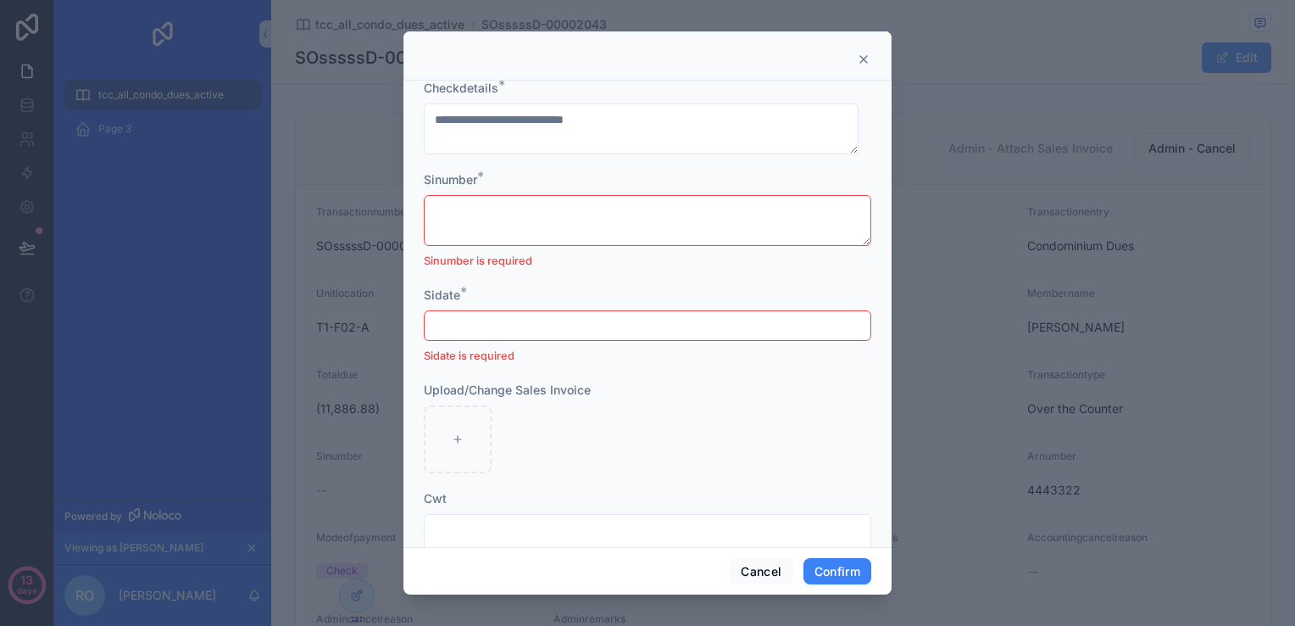
click at [727, 331] on input "text" at bounding box center [648, 326] width 446 height 24
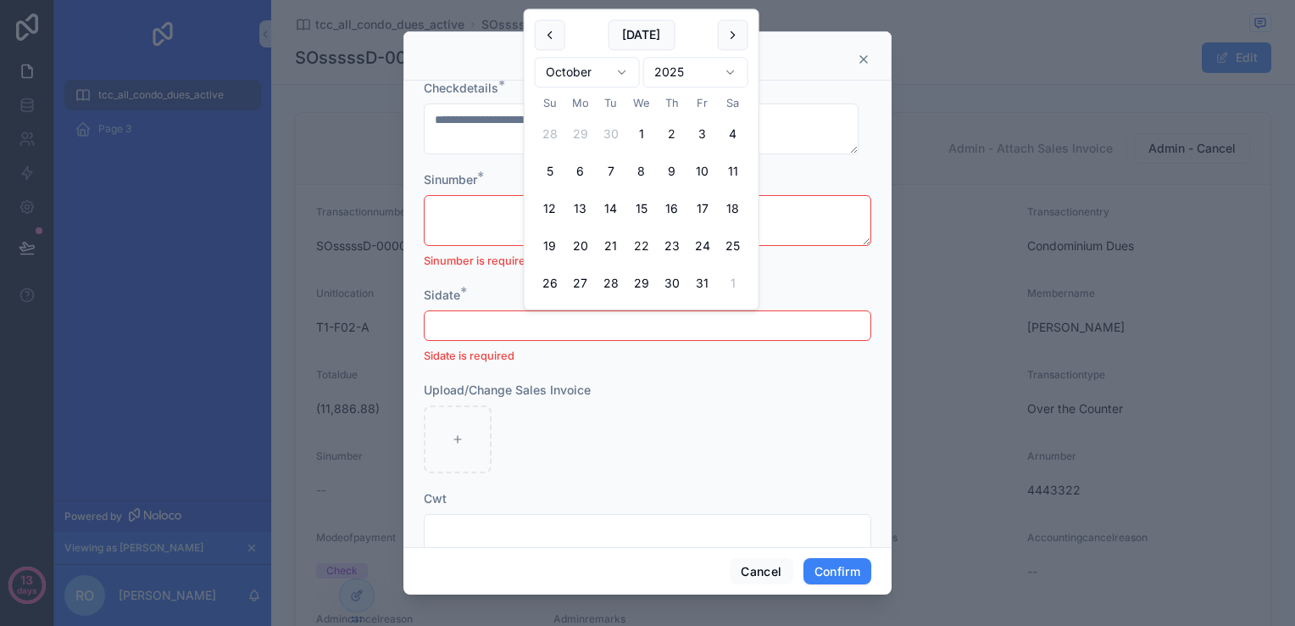
click at [644, 250] on button "22" at bounding box center [642, 246] width 31 height 31
type input "**********"
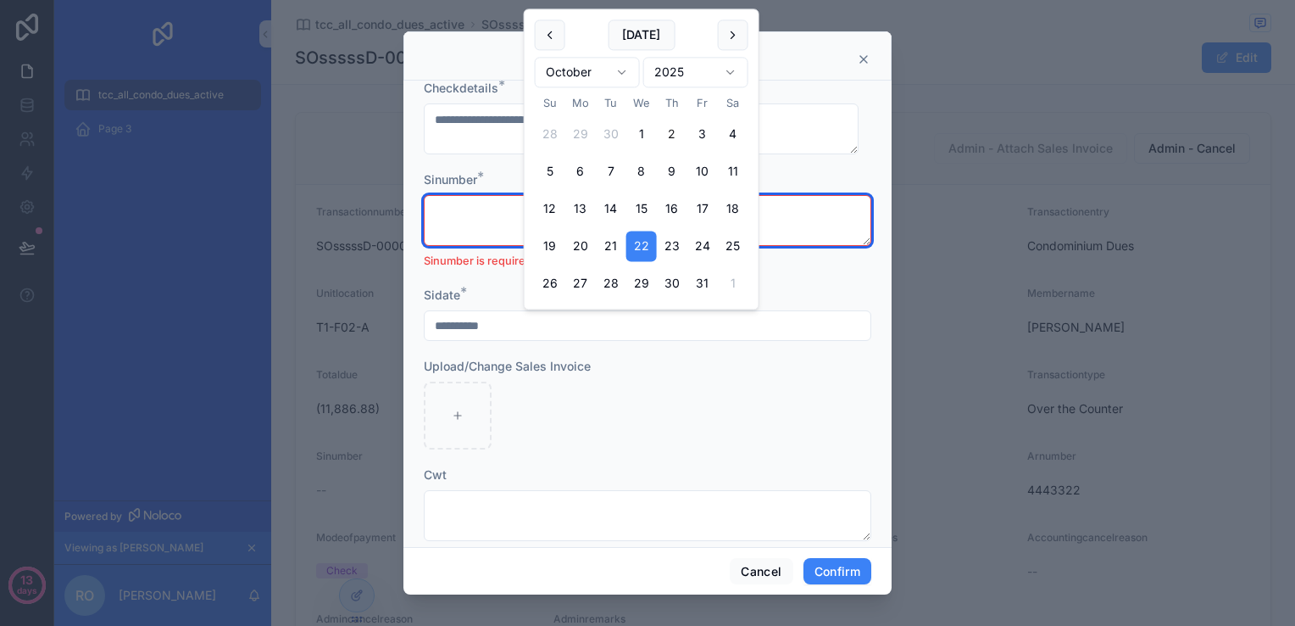
click at [451, 212] on textarea at bounding box center [648, 220] width 448 height 51
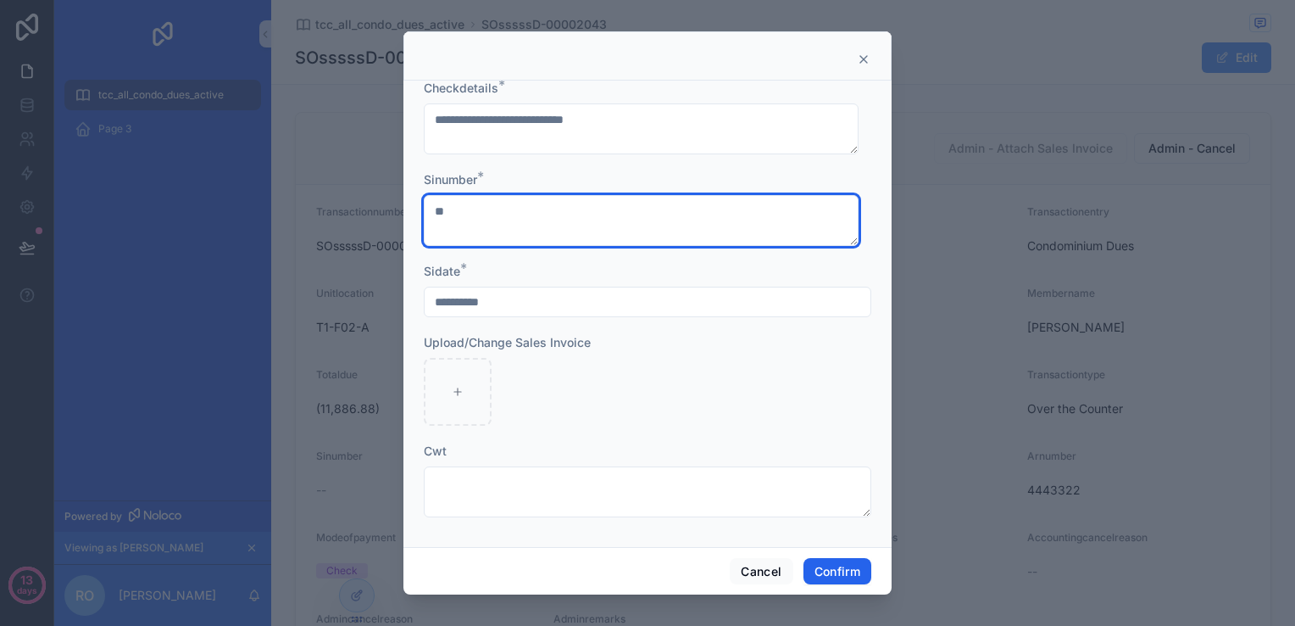
type textarea "**"
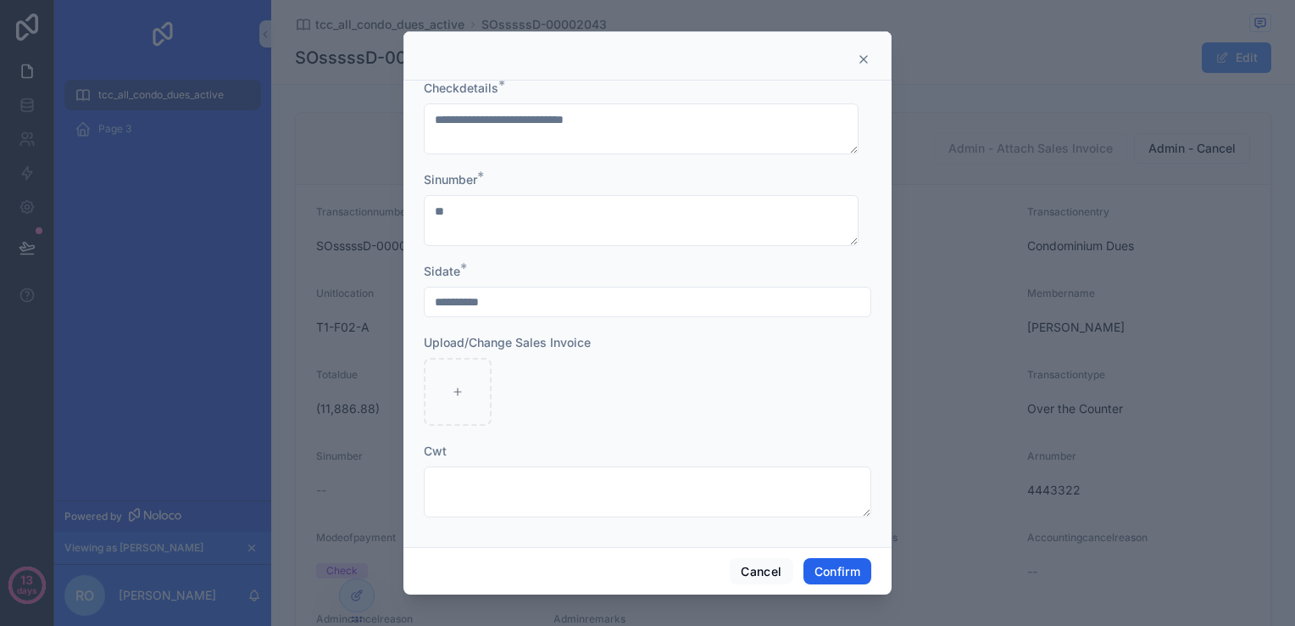
click at [821, 567] on button "Confirm" at bounding box center [838, 571] width 68 height 27
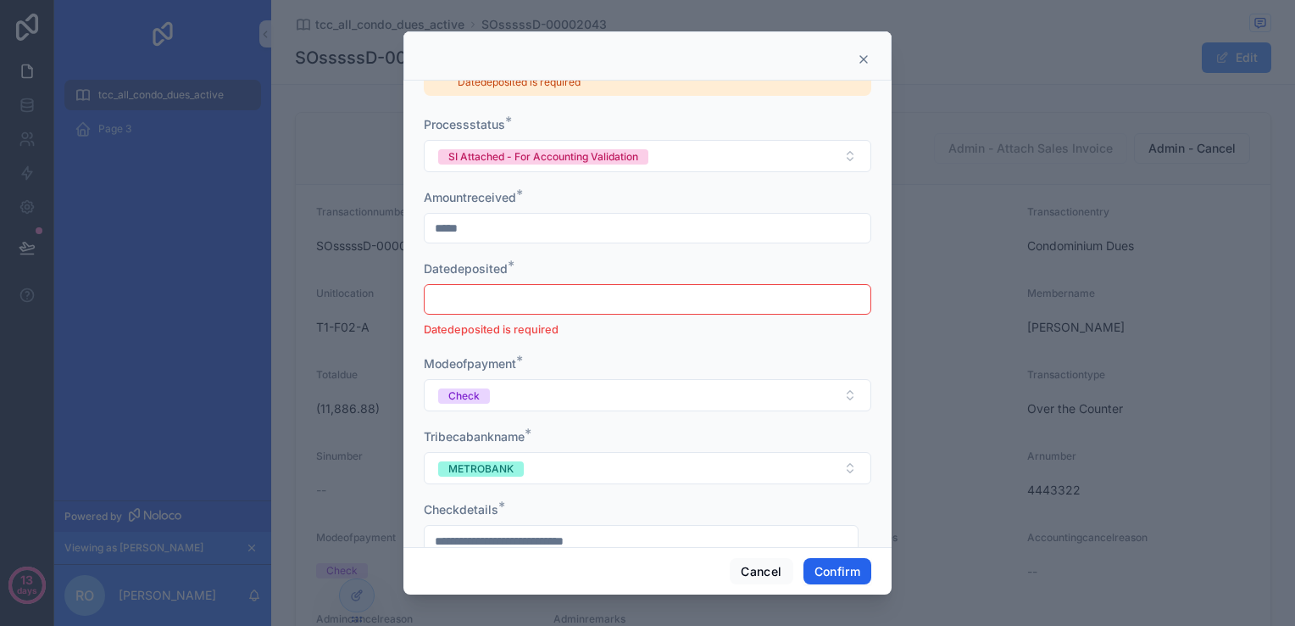
scroll to position [0, 0]
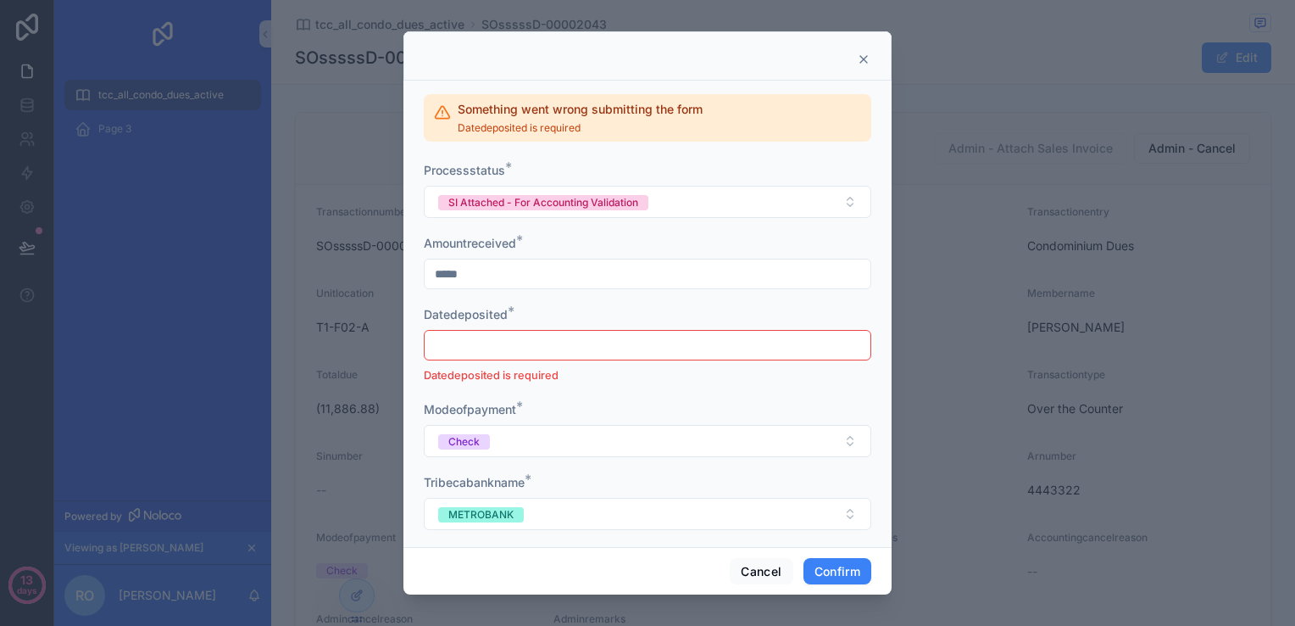
click at [579, 344] on input "text" at bounding box center [648, 345] width 446 height 24
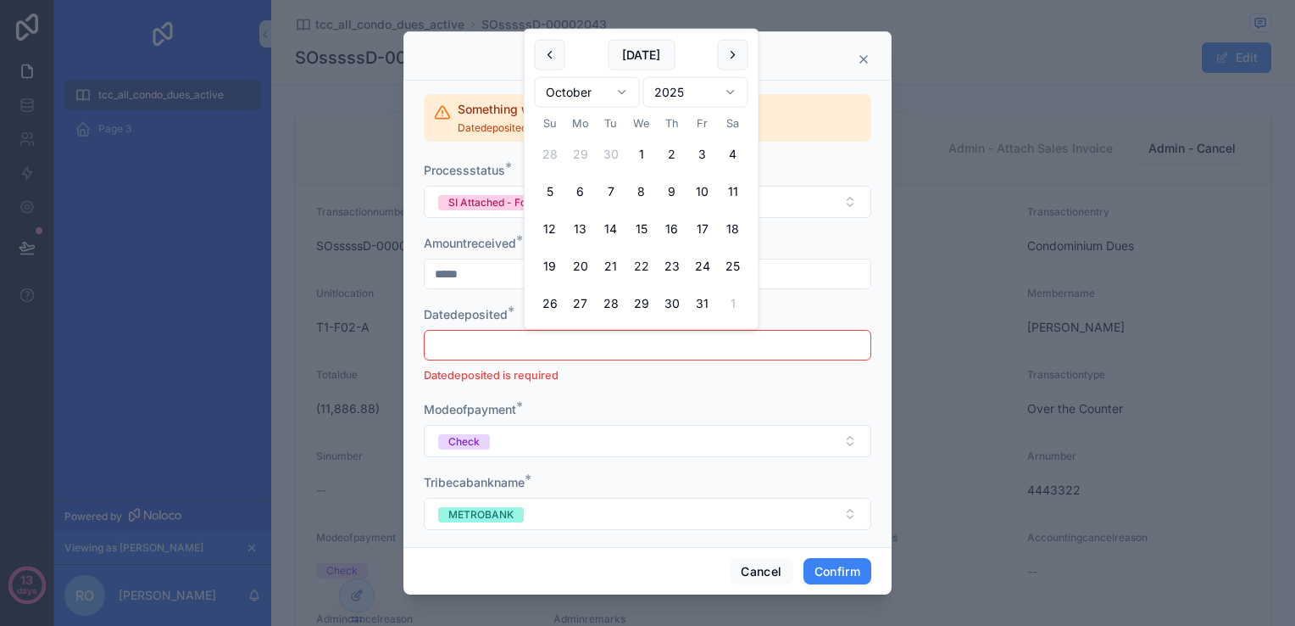
click at [632, 251] on button "22" at bounding box center [642, 266] width 31 height 31
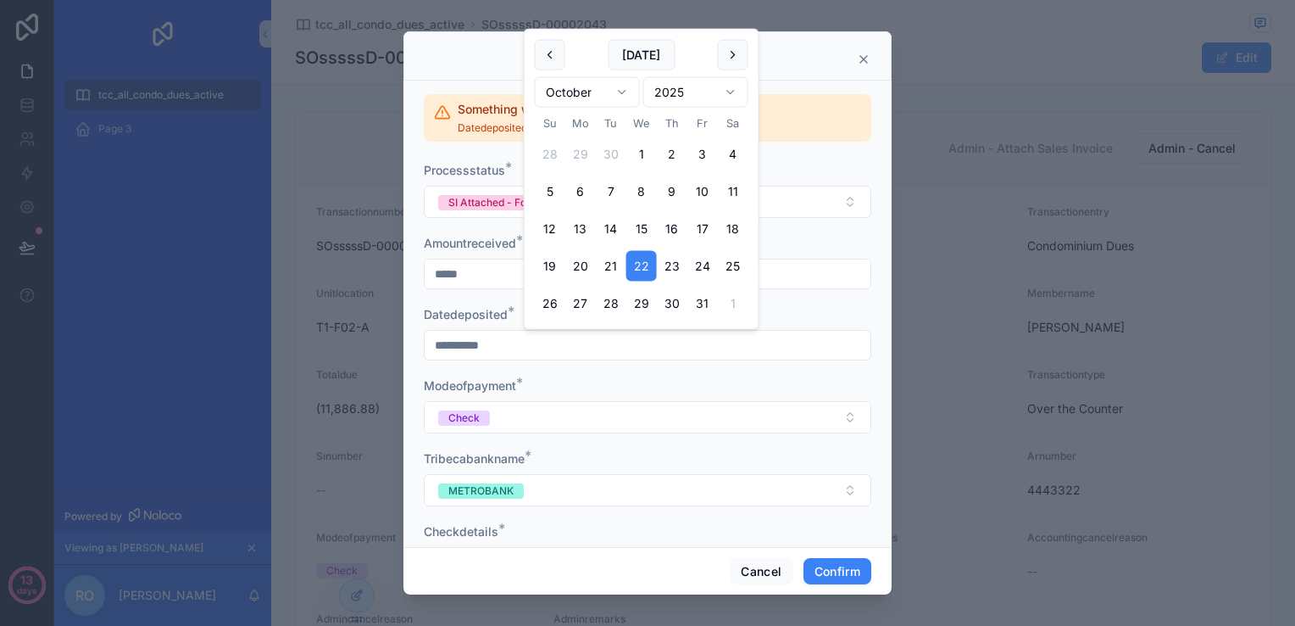
type input "**********"
click at [836, 313] on div "Datedeposited *" at bounding box center [648, 314] width 448 height 17
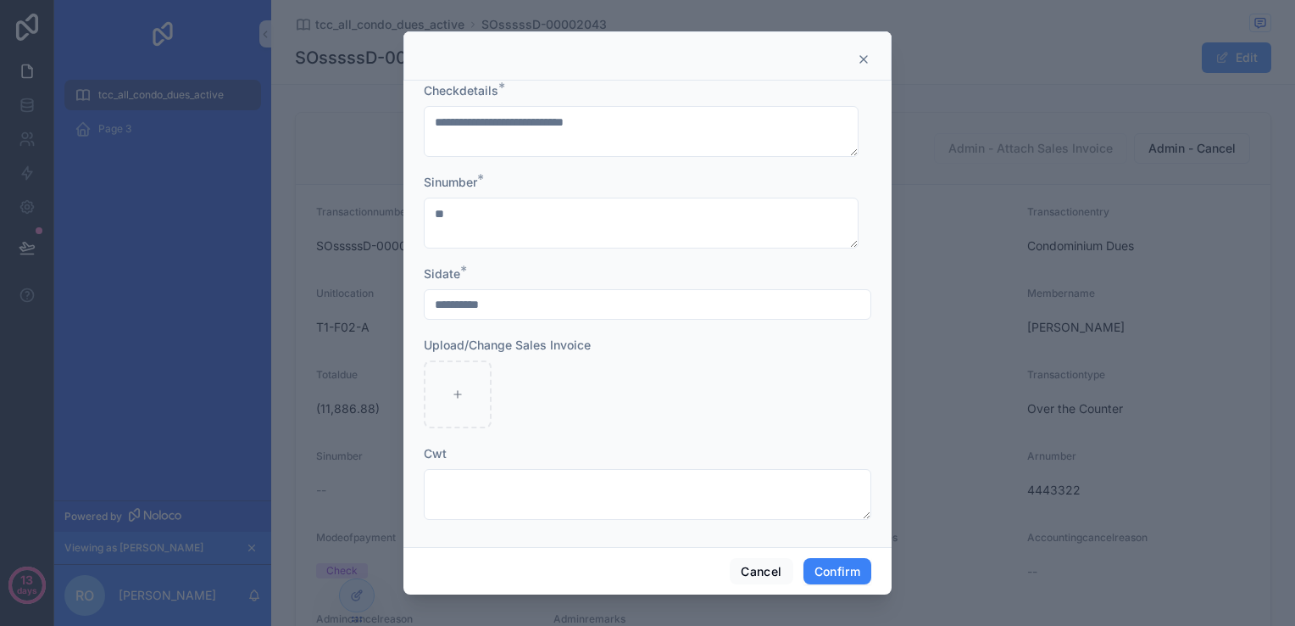
scroll to position [443, 0]
click at [860, 566] on button "Confirm" at bounding box center [838, 571] width 68 height 27
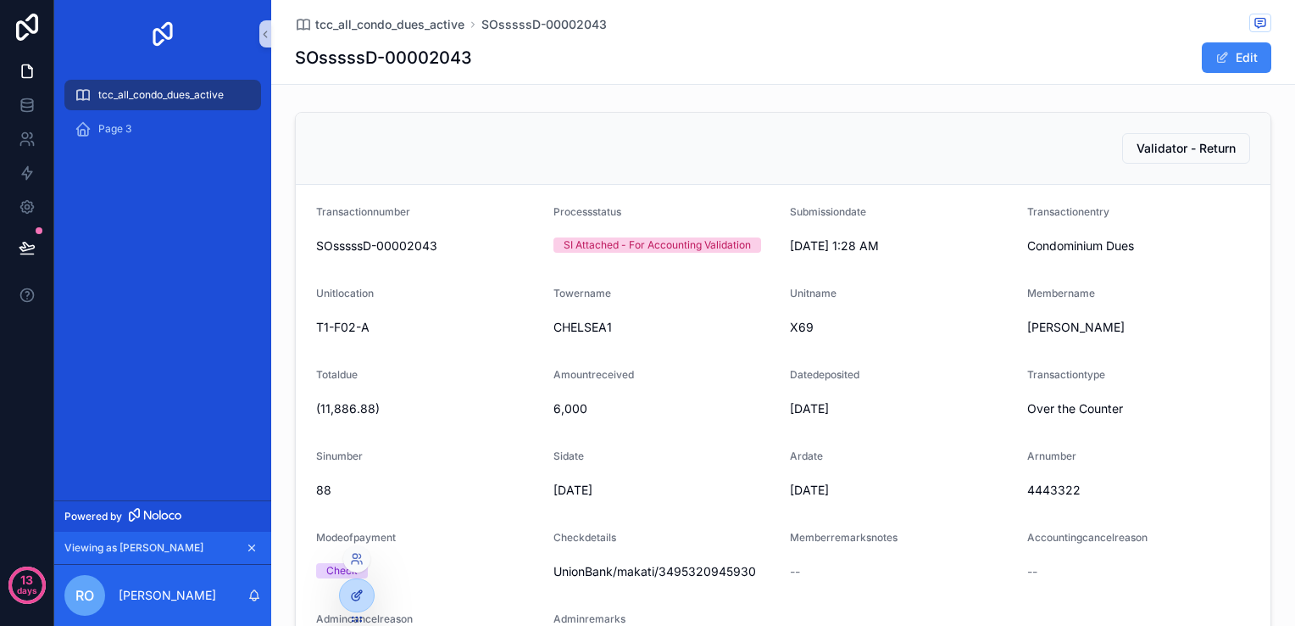
click at [355, 593] on icon at bounding box center [357, 595] width 14 height 14
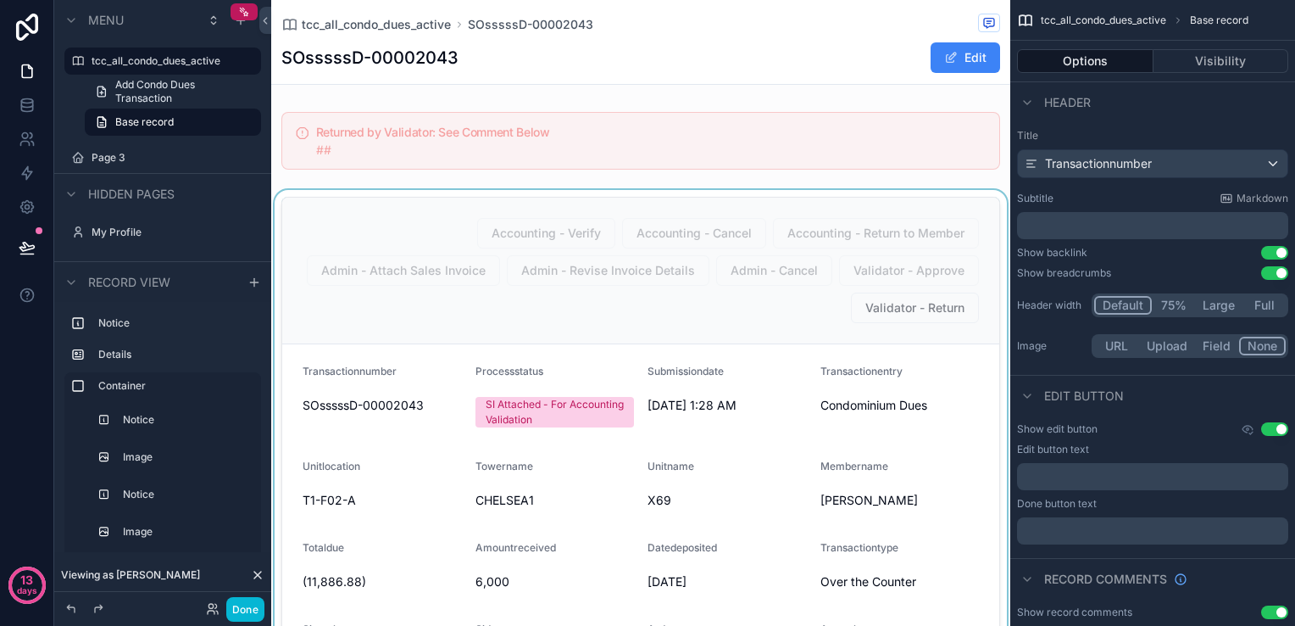
click at [954, 332] on div "scrollable content" at bounding box center [640, 618] width 739 height 857
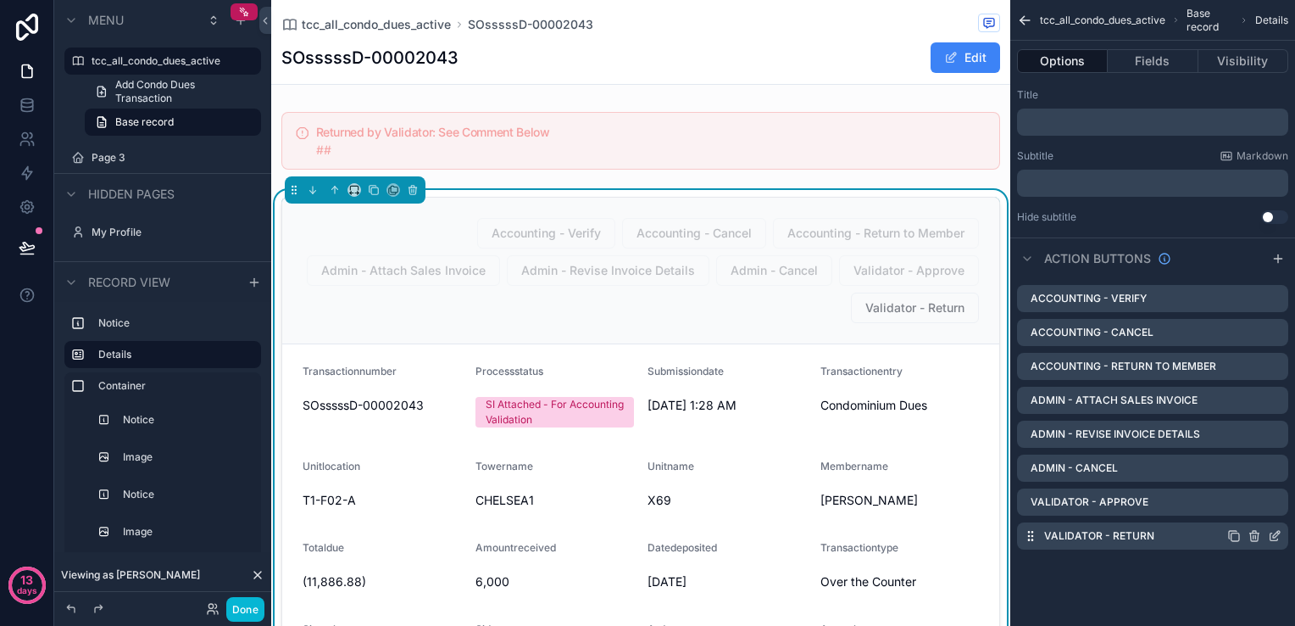
click at [1272, 534] on icon "scrollable content" at bounding box center [1275, 536] width 14 height 14
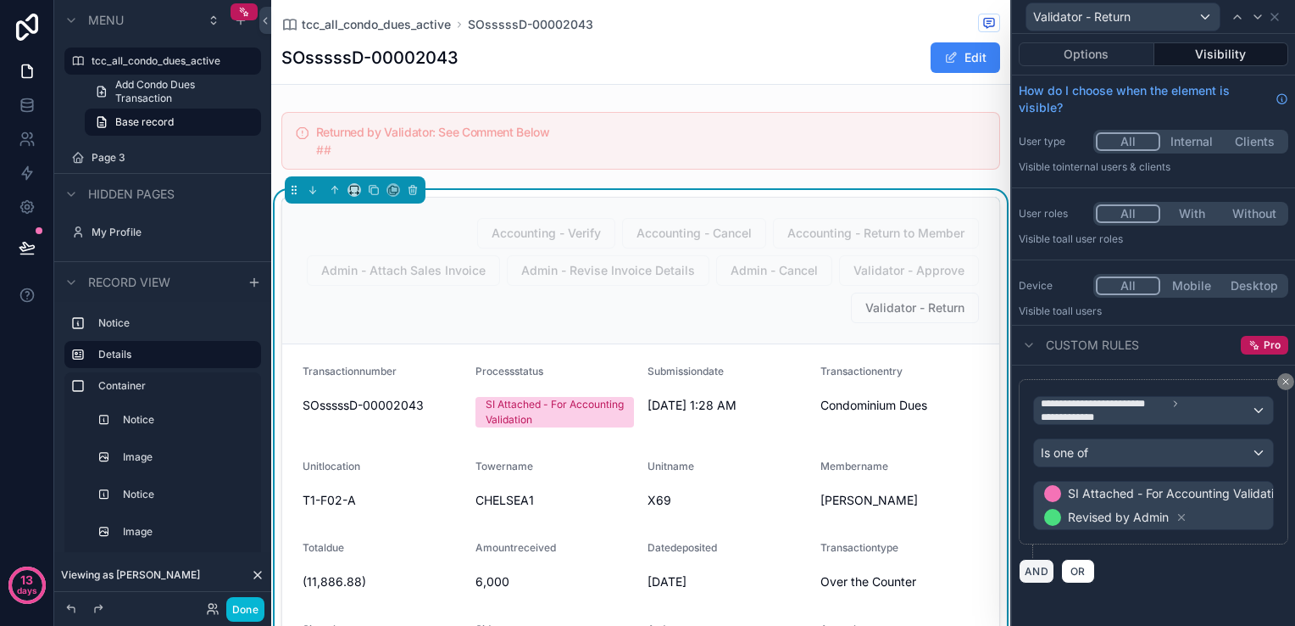
click at [1045, 562] on button "AND" at bounding box center [1037, 571] width 36 height 25
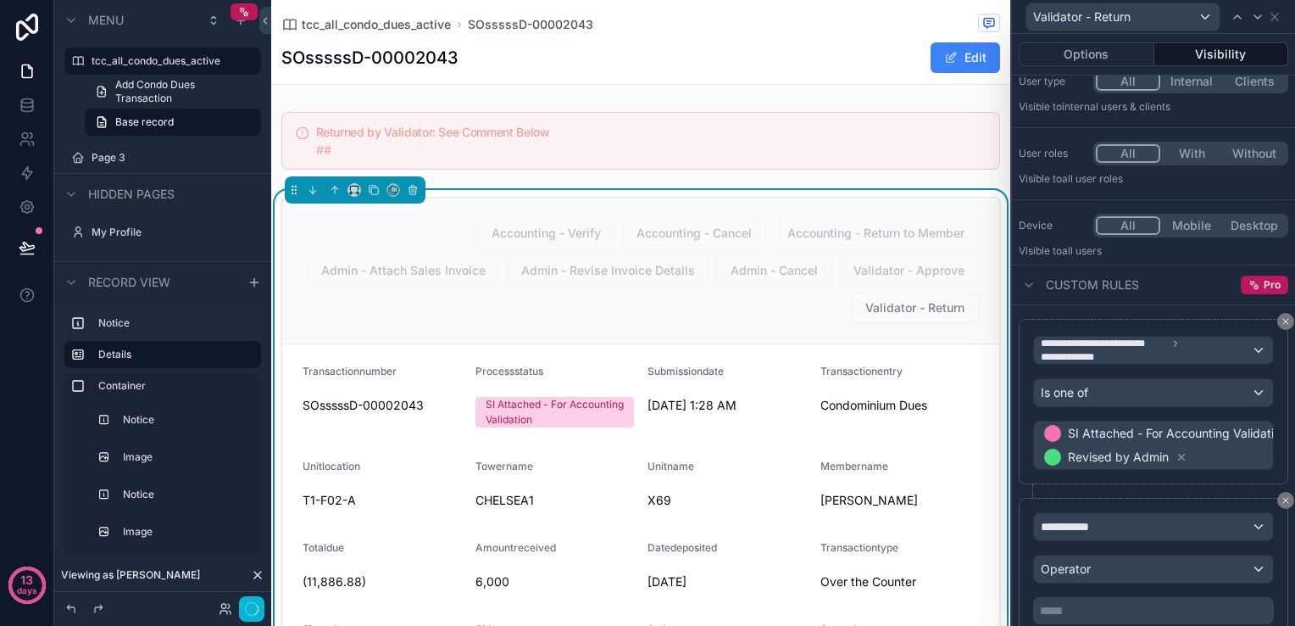
scroll to position [121, 0]
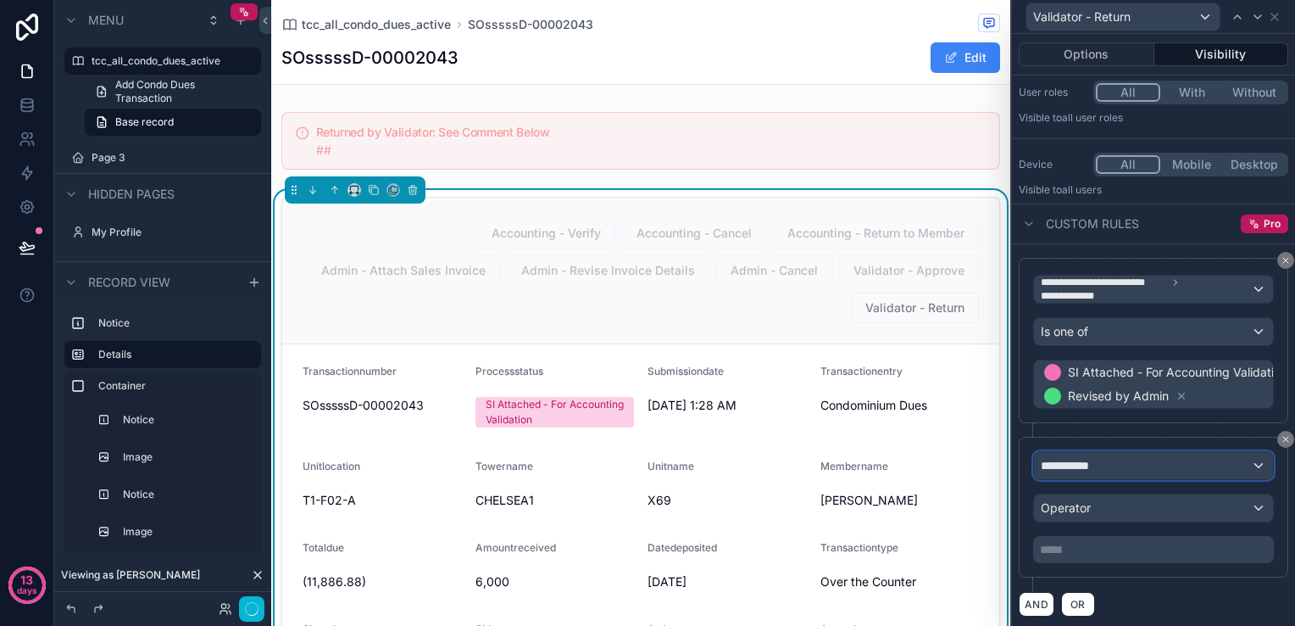
click at [1151, 463] on div "**********" at bounding box center [1153, 465] width 239 height 27
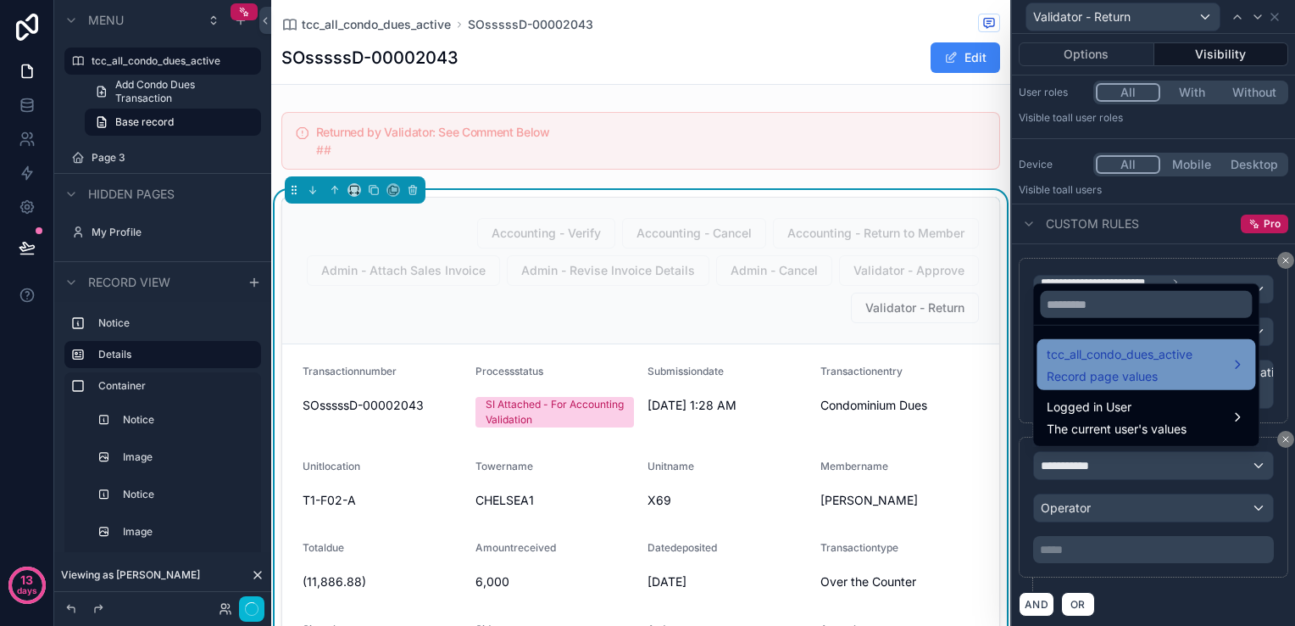
click at [1140, 371] on span "Record page values" at bounding box center [1120, 376] width 146 height 17
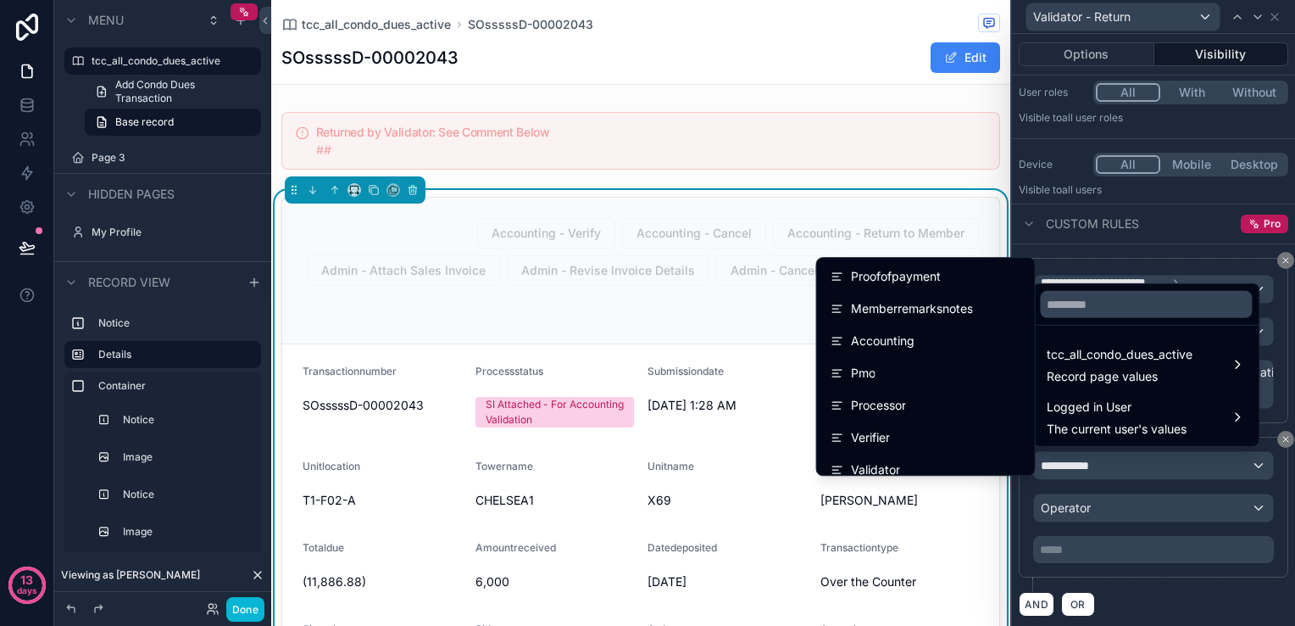
scroll to position [1696, 0]
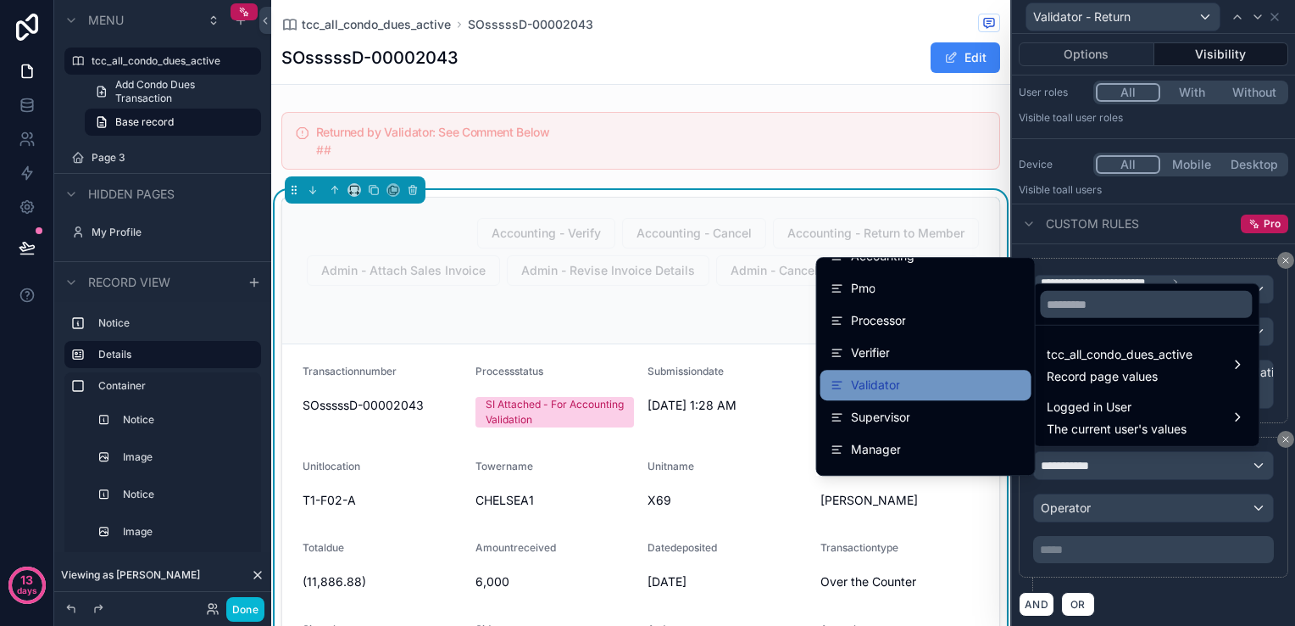
click at [946, 385] on div "Validator" at bounding box center [926, 385] width 191 height 20
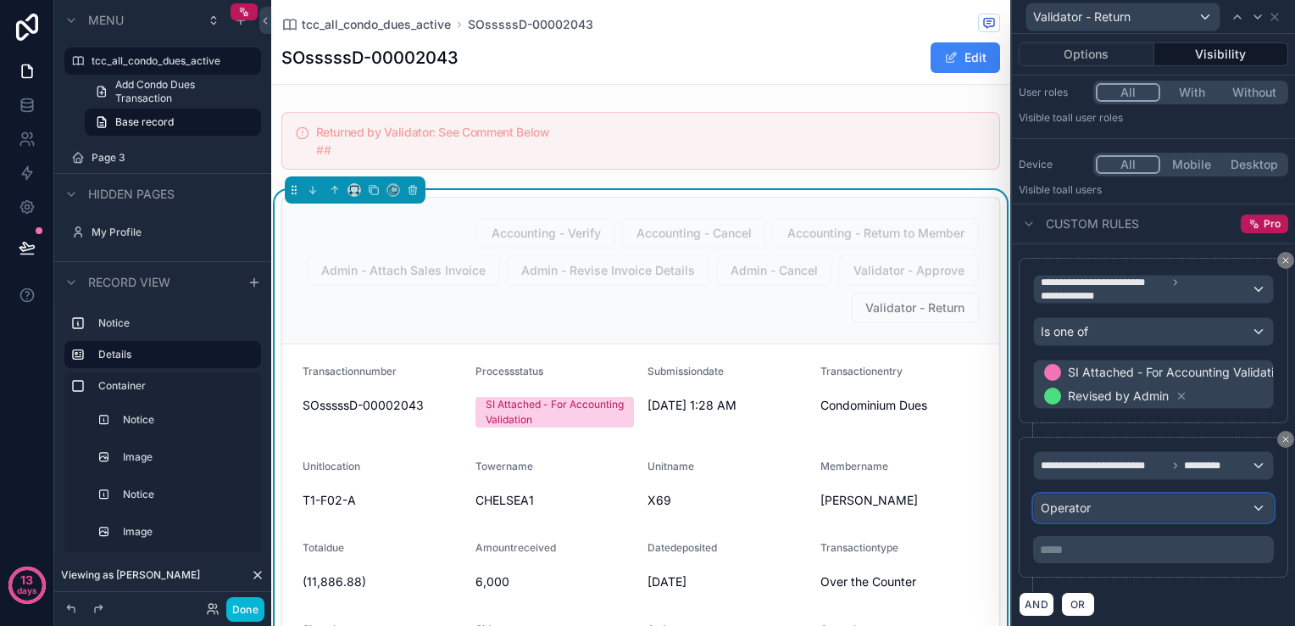
click at [1127, 504] on div "Operator" at bounding box center [1153, 507] width 239 height 27
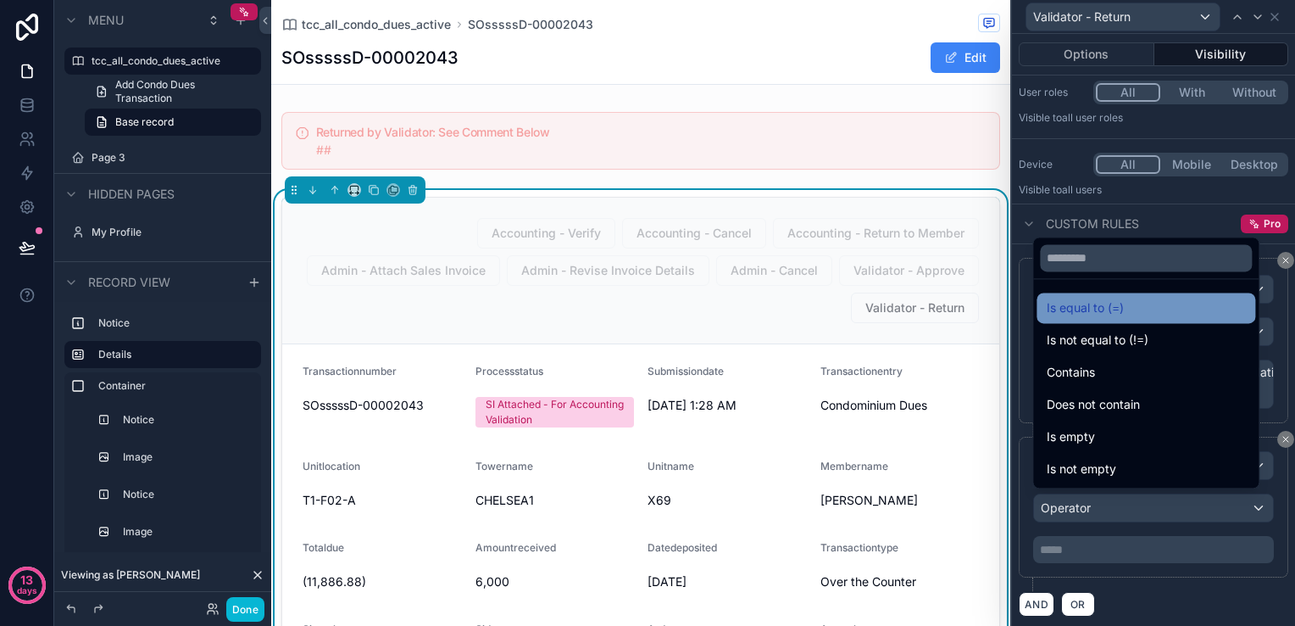
click at [1102, 312] on span "Is equal to (=)" at bounding box center [1085, 308] width 77 height 20
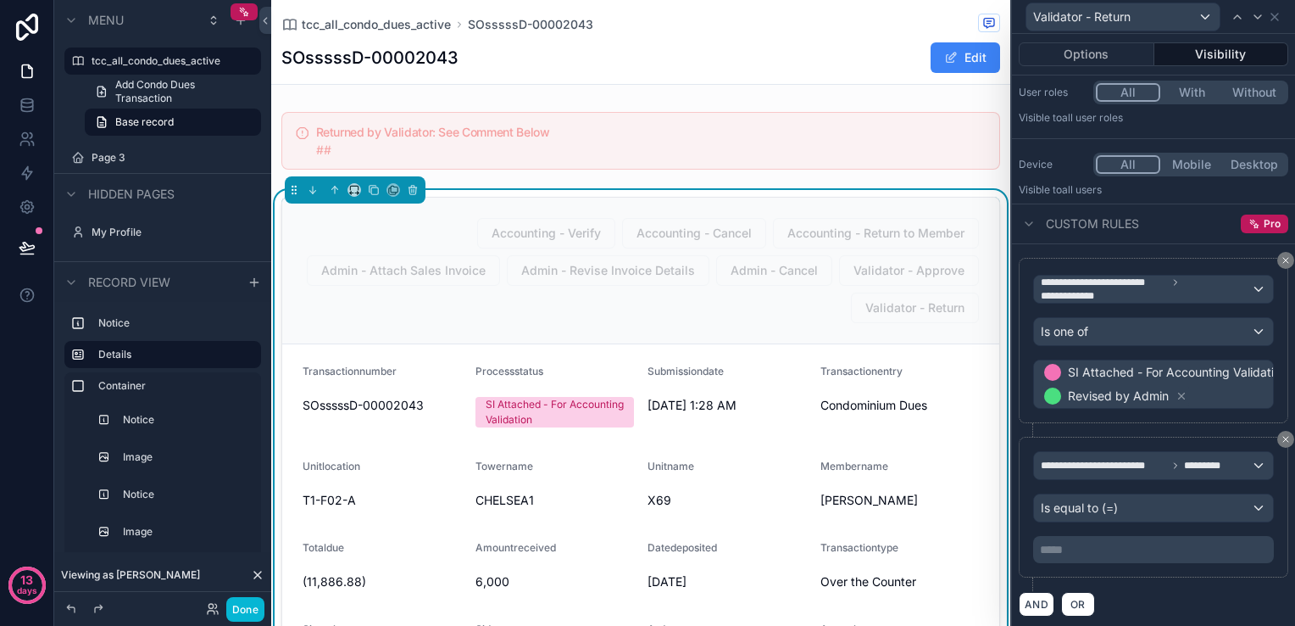
click at [1131, 556] on div "***** ﻿" at bounding box center [1154, 549] width 241 height 27
click at [1131, 548] on p "***** ﻿" at bounding box center [1155, 549] width 231 height 17
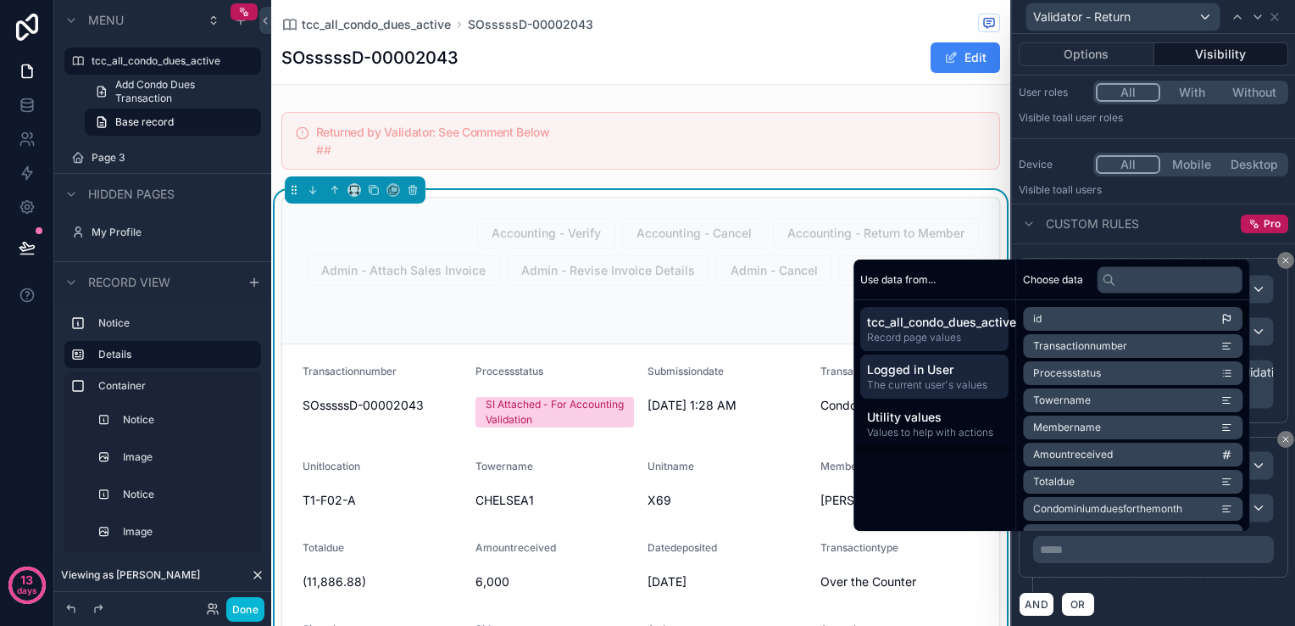
click at [959, 385] on span "The current user's values" at bounding box center [934, 385] width 135 height 14
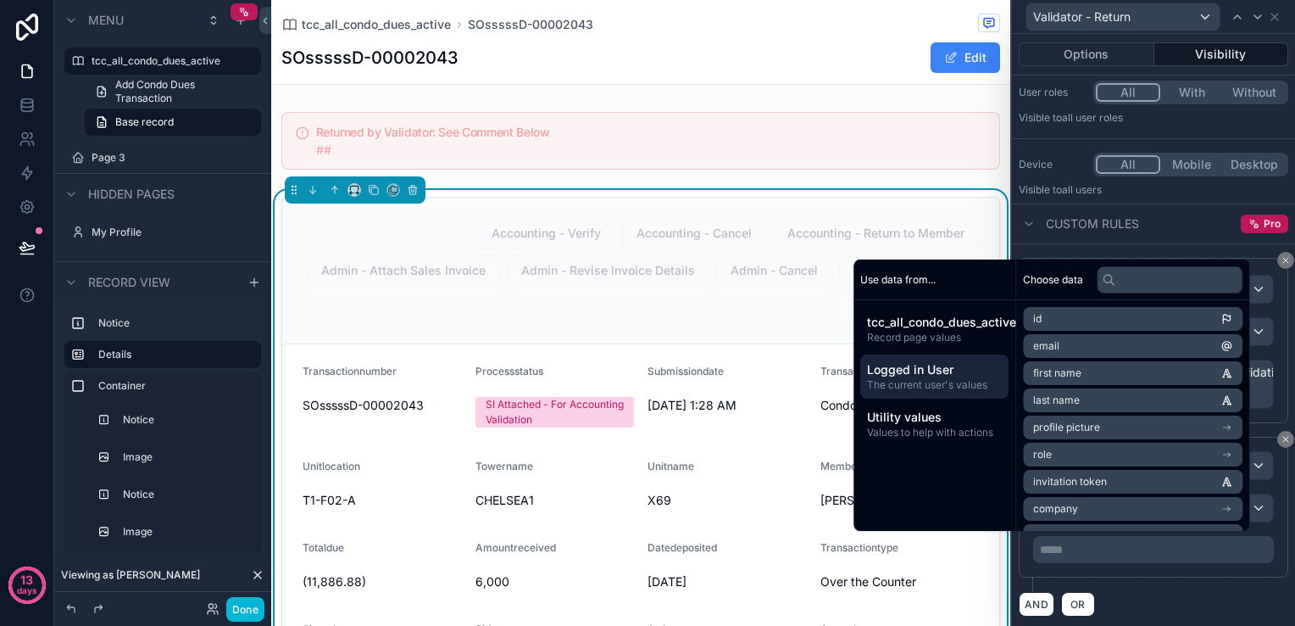
scroll to position [132, 0]
click at [1102, 429] on li "Tasking Role" at bounding box center [1133, 431] width 220 height 24
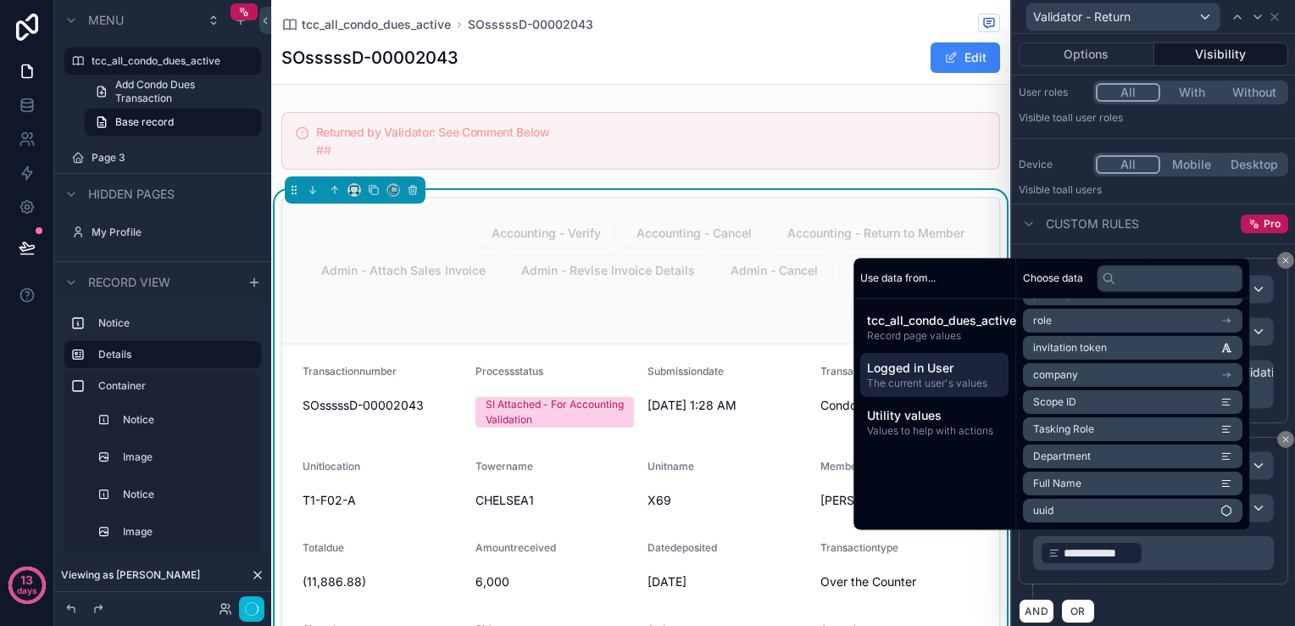
click at [1177, 598] on div "AND OR" at bounding box center [1154, 610] width 270 height 25
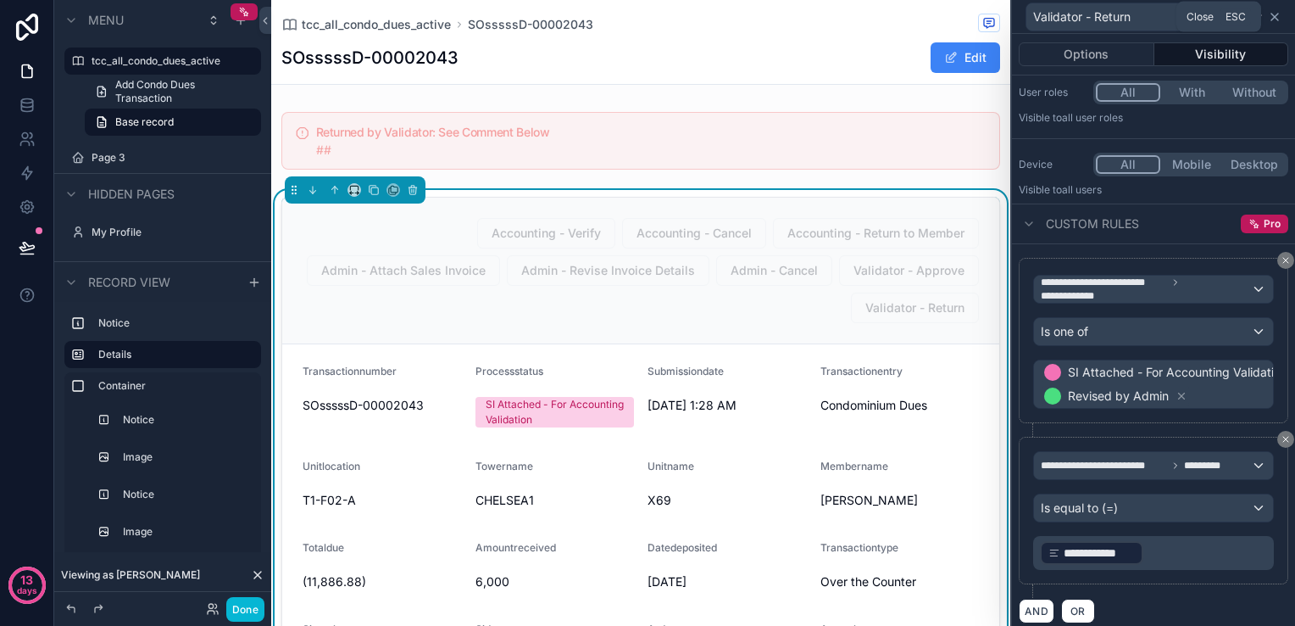
click at [1275, 20] on icon at bounding box center [1275, 17] width 14 height 14
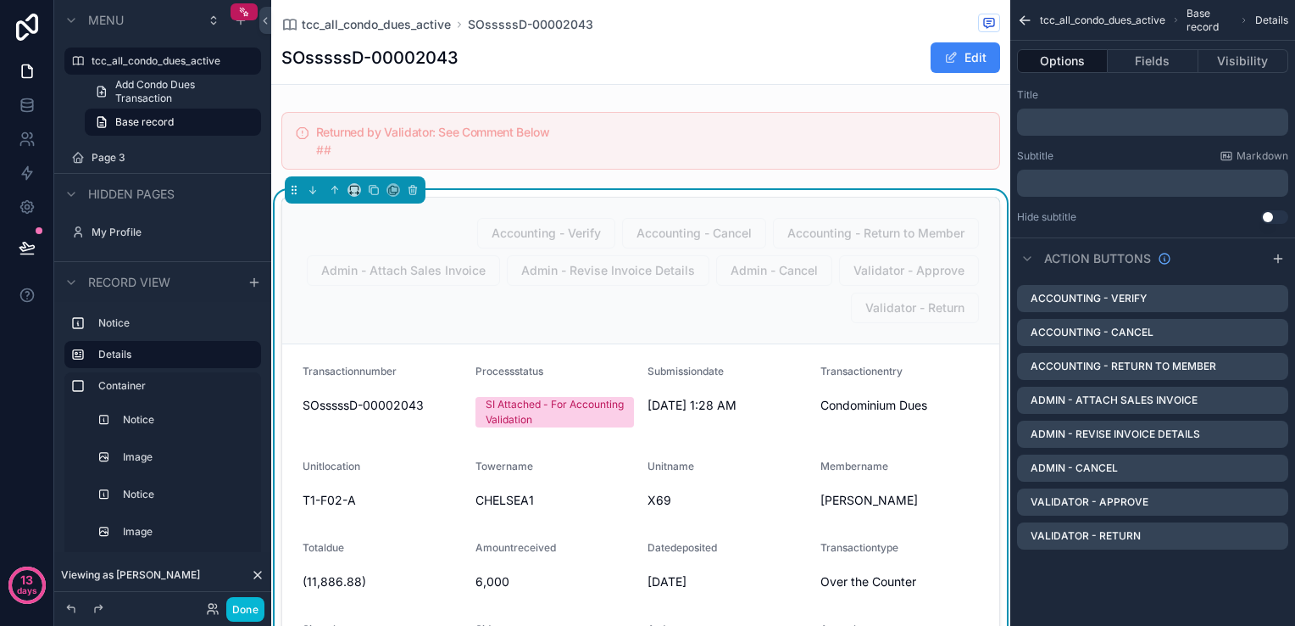
click at [500, 329] on div "Accounting - Verify Accounting - Cancel Accounting - Return to Member Admin - A…" at bounding box center [640, 271] width 717 height 147
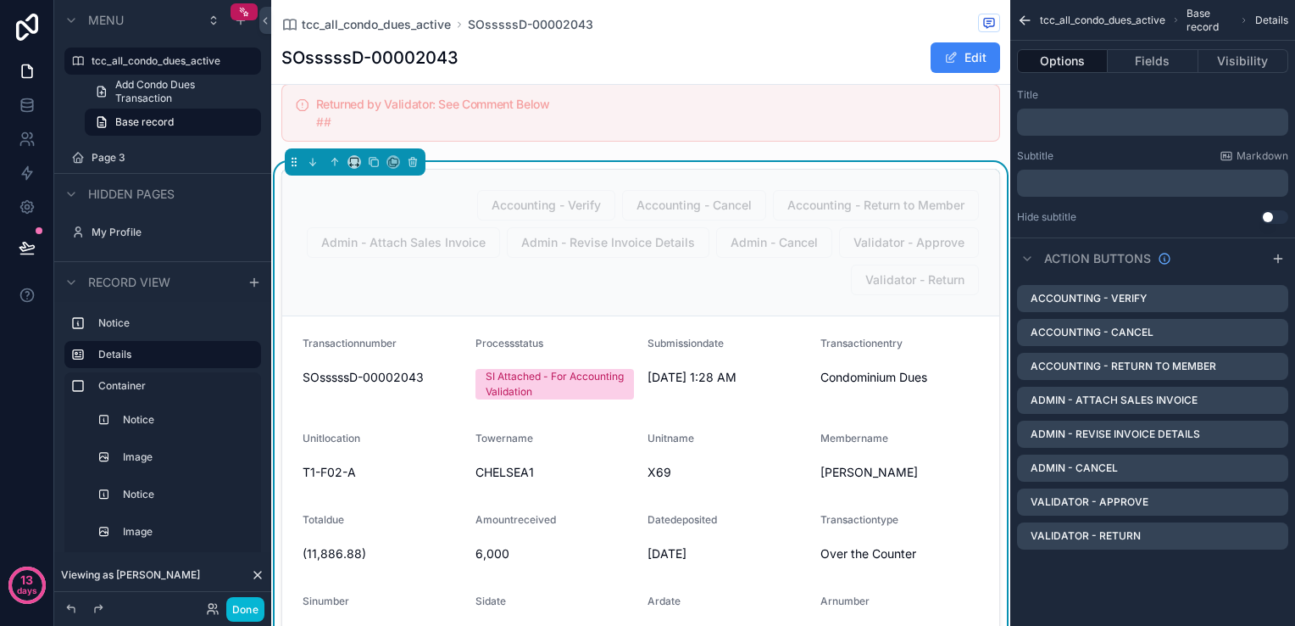
scroll to position [0, 0]
